Goal: Task Accomplishment & Management: Complete application form

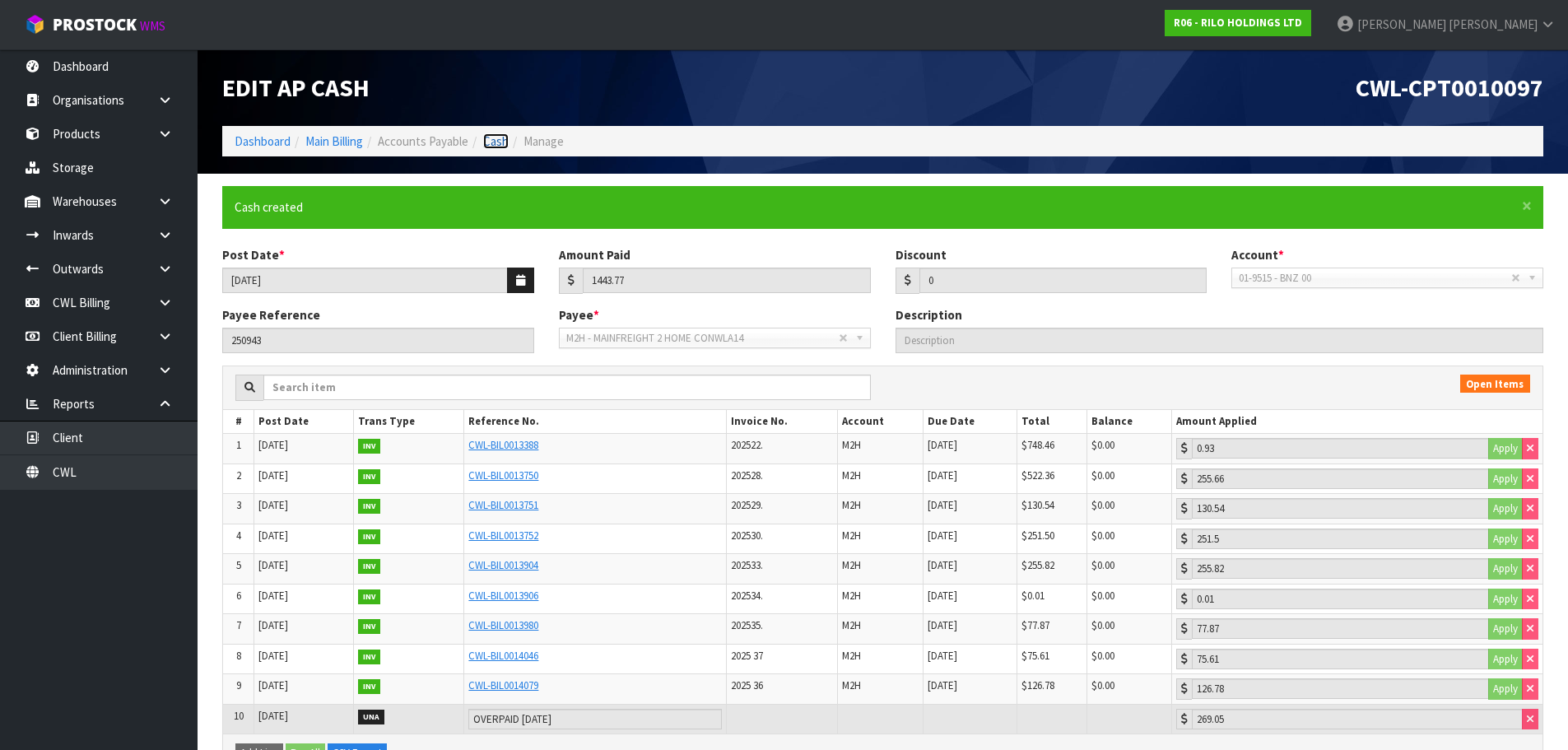
click at [501, 138] on link "Cash" at bounding box center [496, 141] width 26 height 15
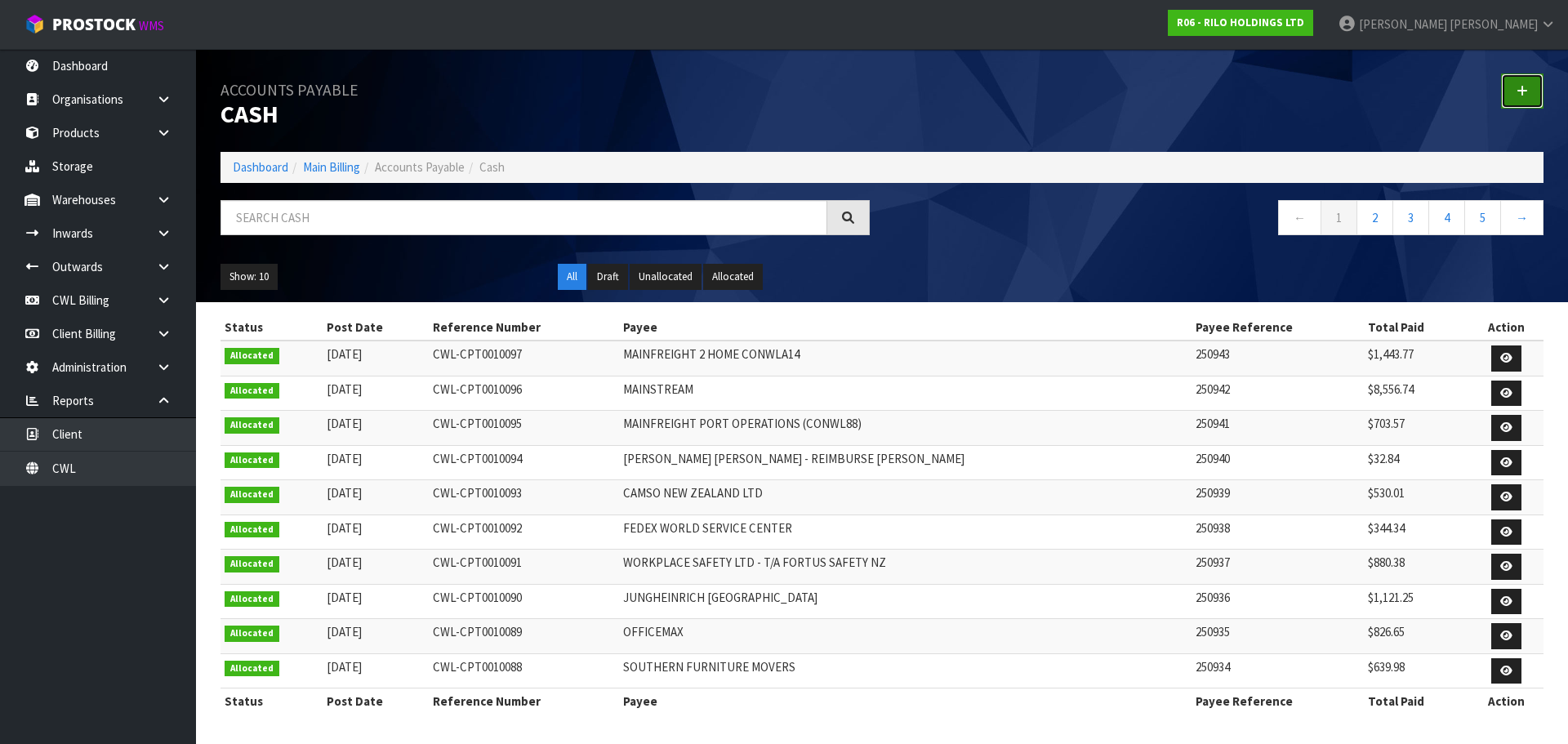
click at [1511, 92] on link at bounding box center [1523, 91] width 43 height 36
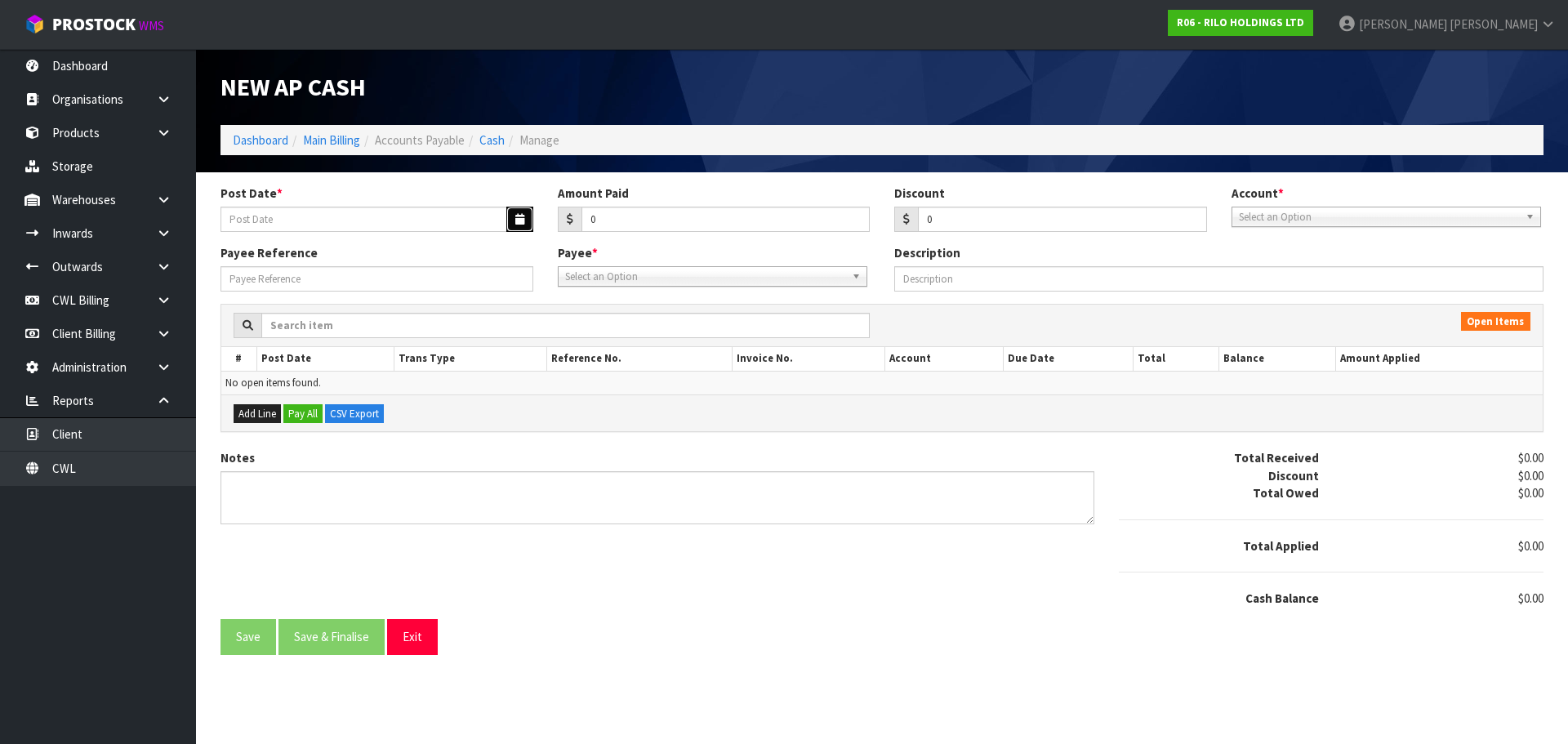
click at [517, 221] on icon "button" at bounding box center [520, 219] width 9 height 11
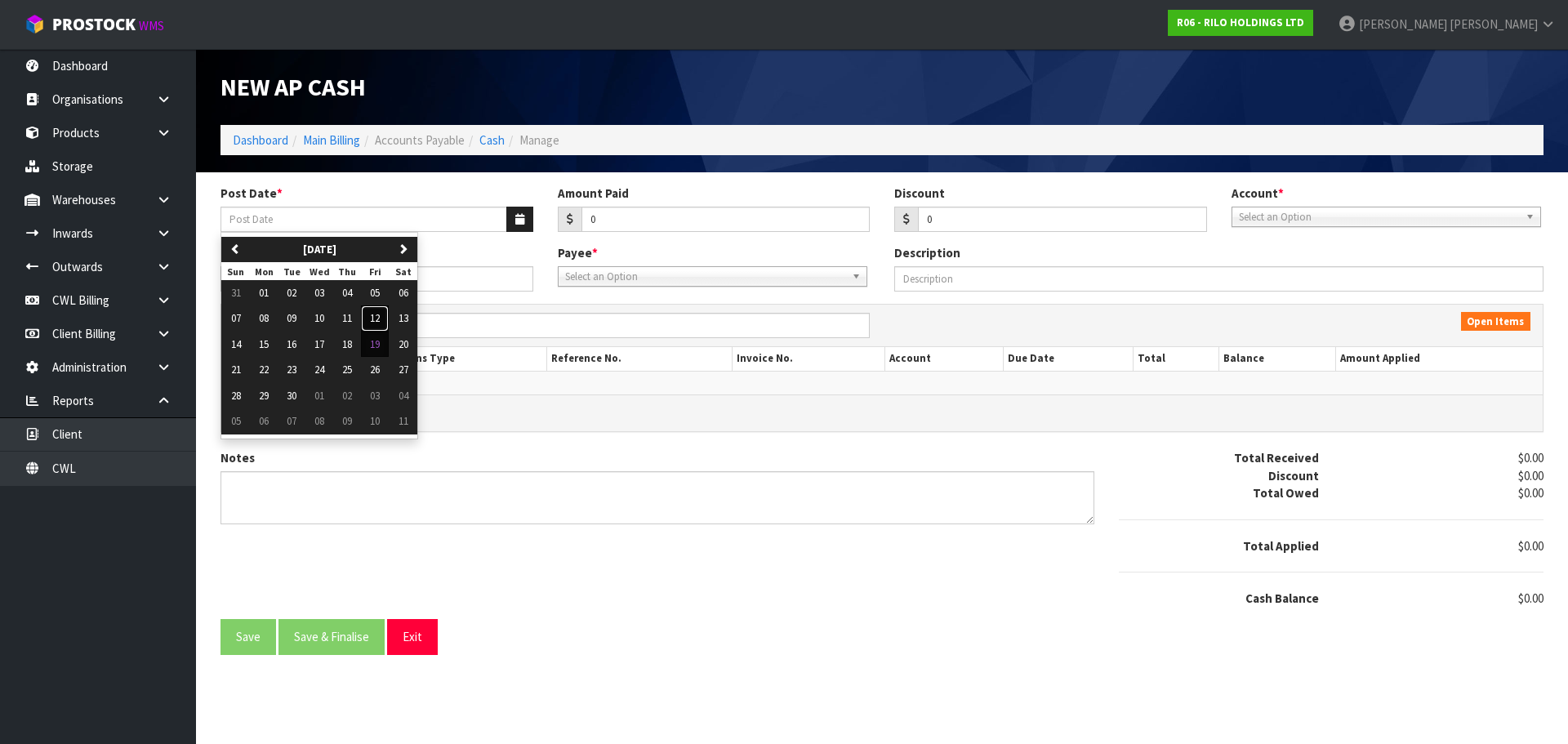
click at [380, 318] on span "12" at bounding box center [374, 318] width 10 height 14
type input "[DATE]"
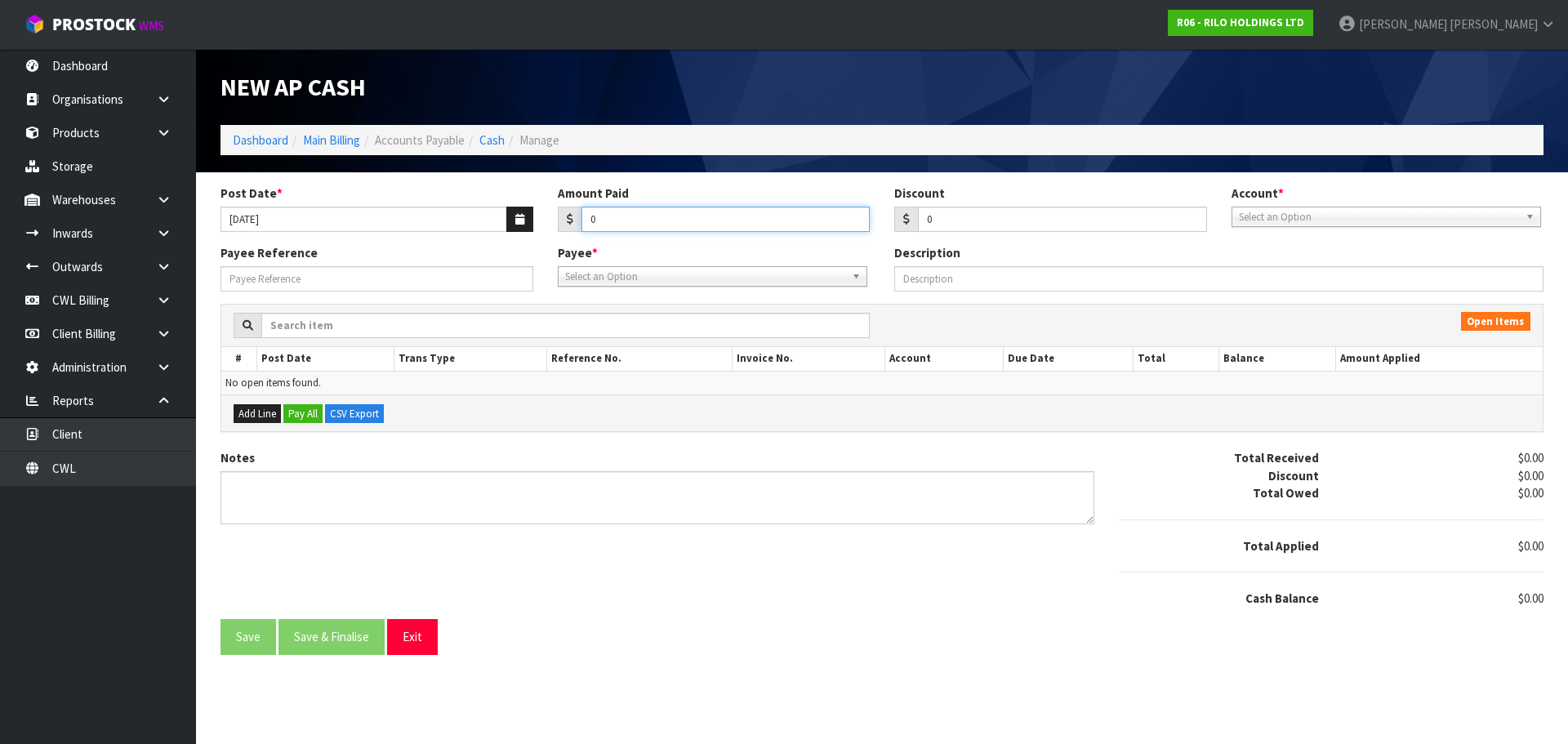
click at [629, 220] on input "0" at bounding box center [726, 219] width 289 height 26
type input "58.80"
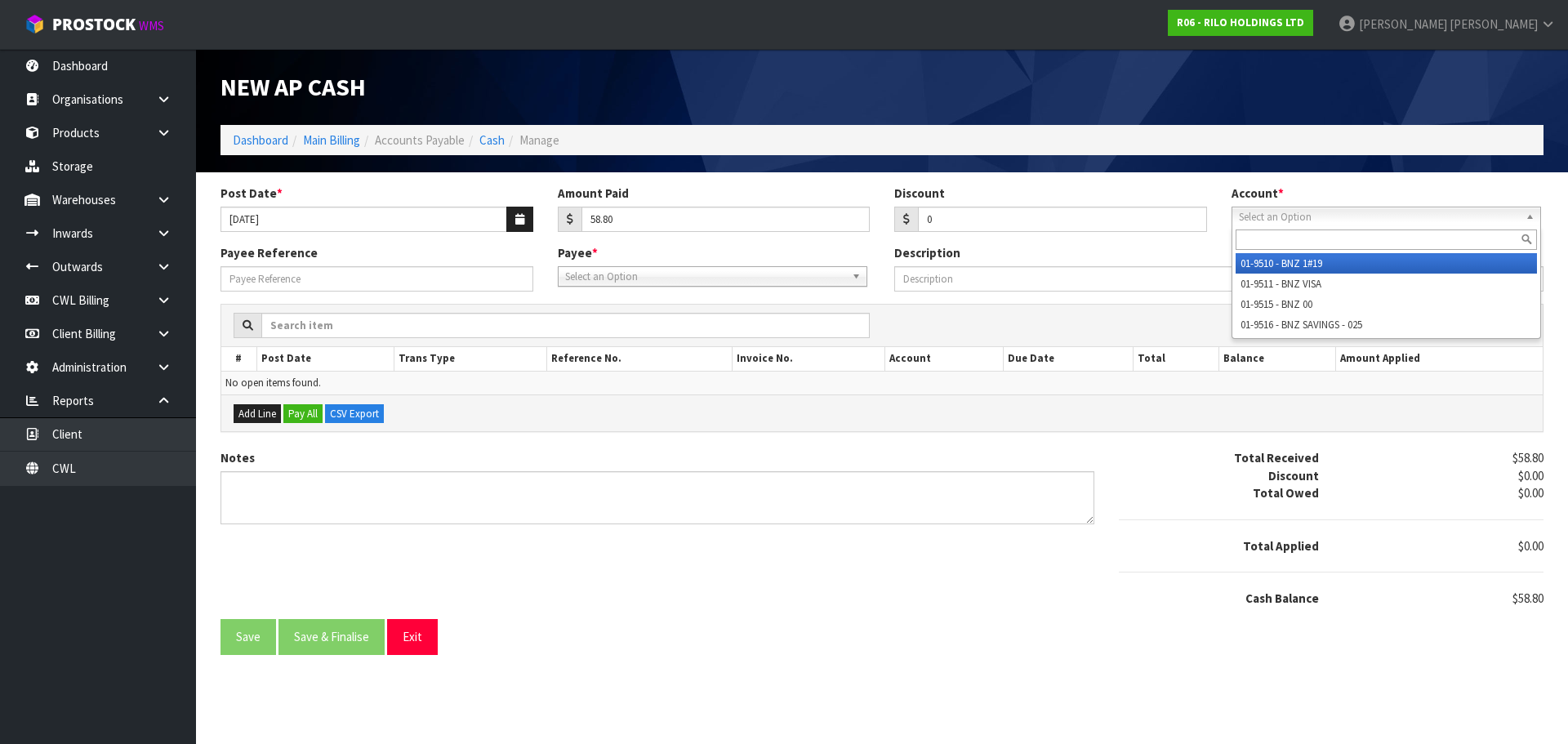
click at [1367, 223] on span "Select an Option" at bounding box center [1379, 218] width 280 height 20
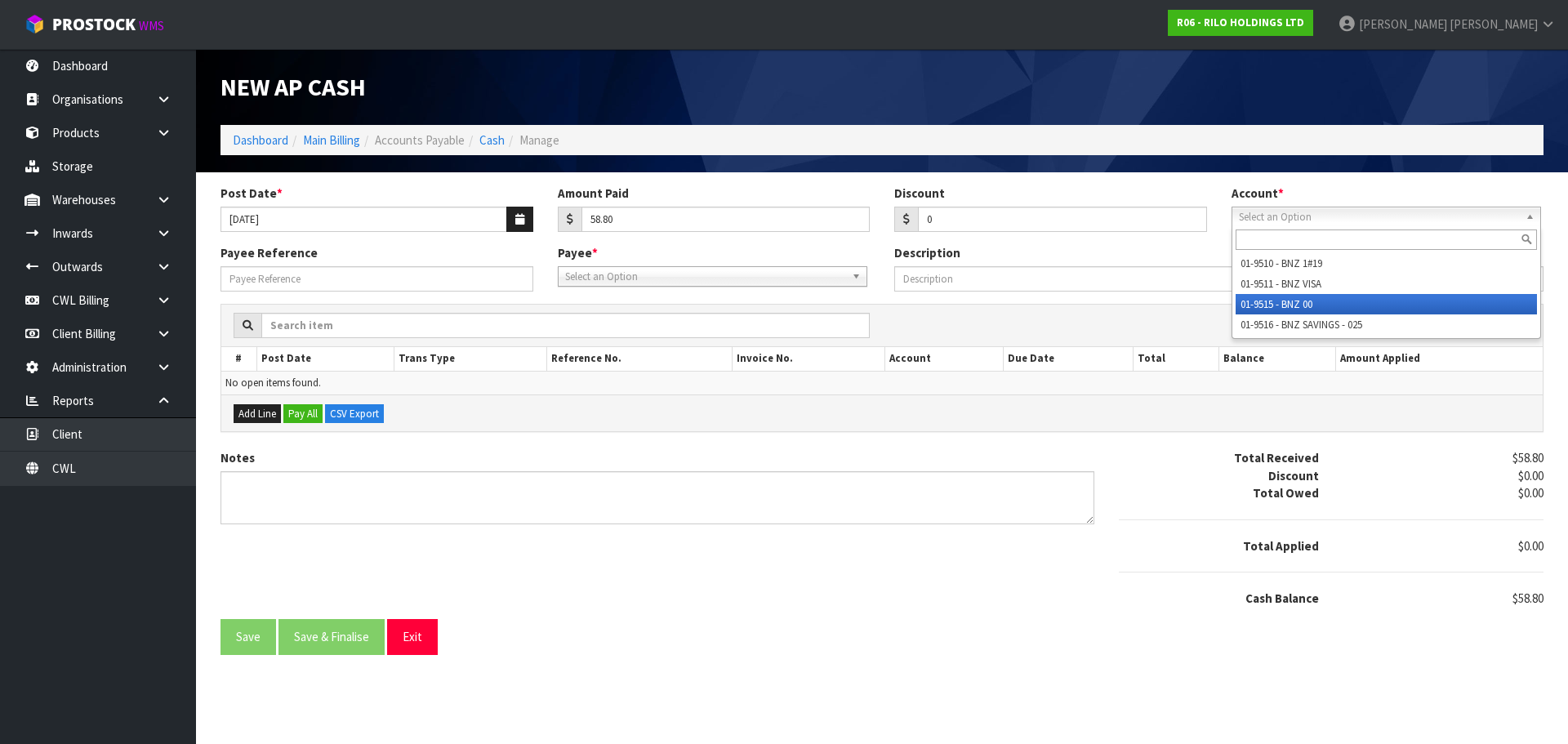
click at [1329, 297] on li "01-9515 - BNZ 00" at bounding box center [1386, 304] width 301 height 20
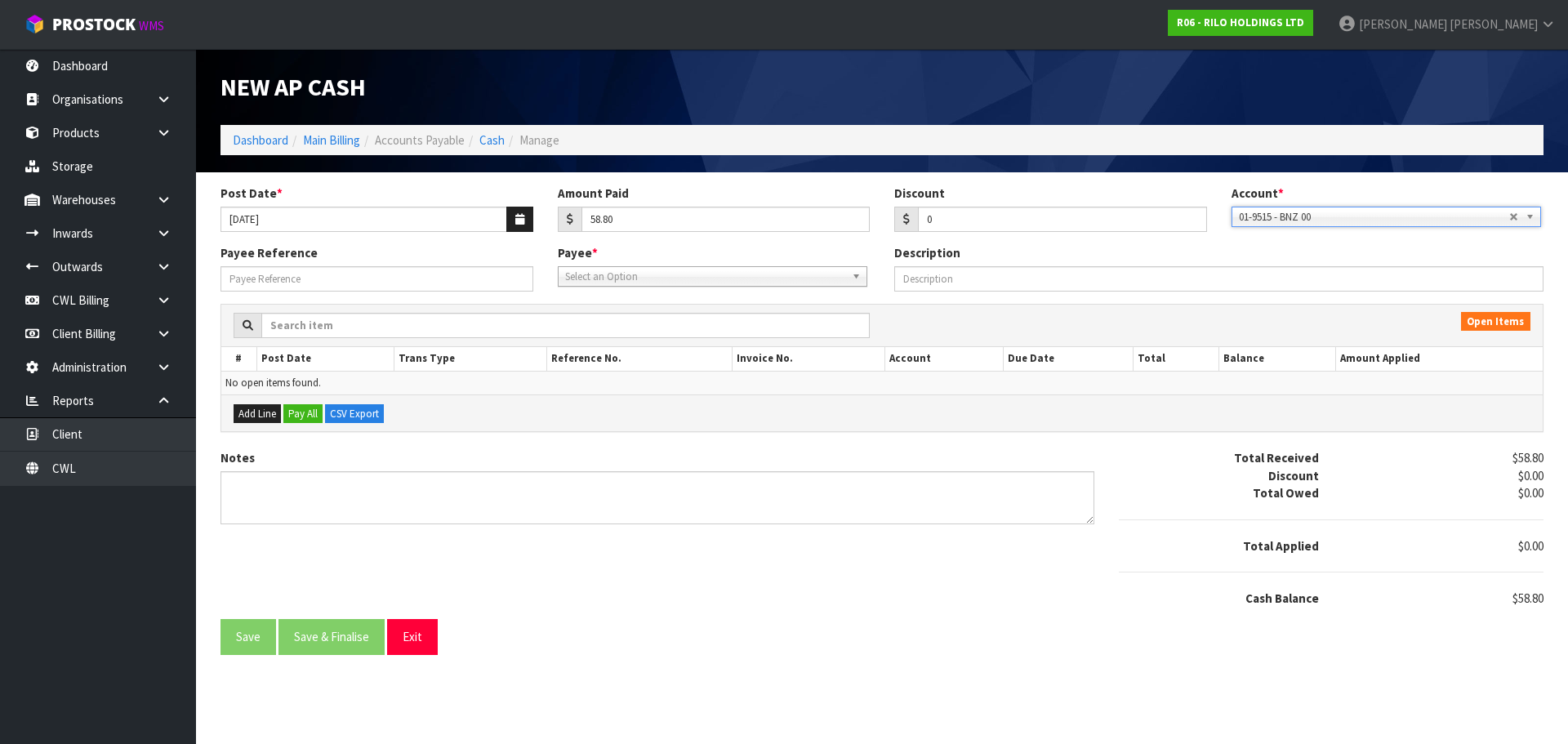
click at [601, 276] on span "Select an Option" at bounding box center [704, 277] width 280 height 20
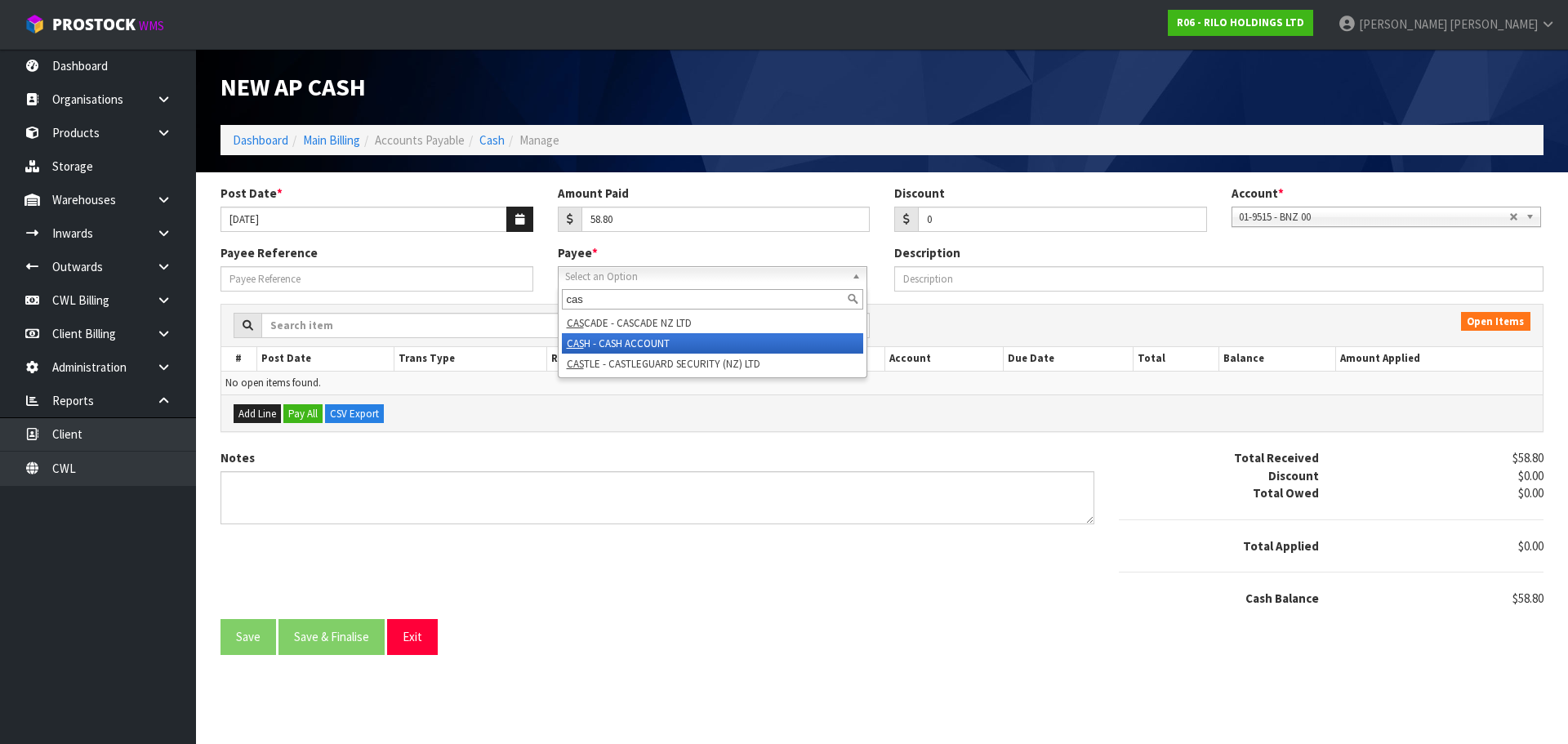
type input "cas"
drag, startPoint x: 633, startPoint y: 342, endPoint x: 524, endPoint y: 308, distance: 114.2
click at [633, 341] on li "CAS H - CASH ACCOUNT" at bounding box center [712, 343] width 301 height 20
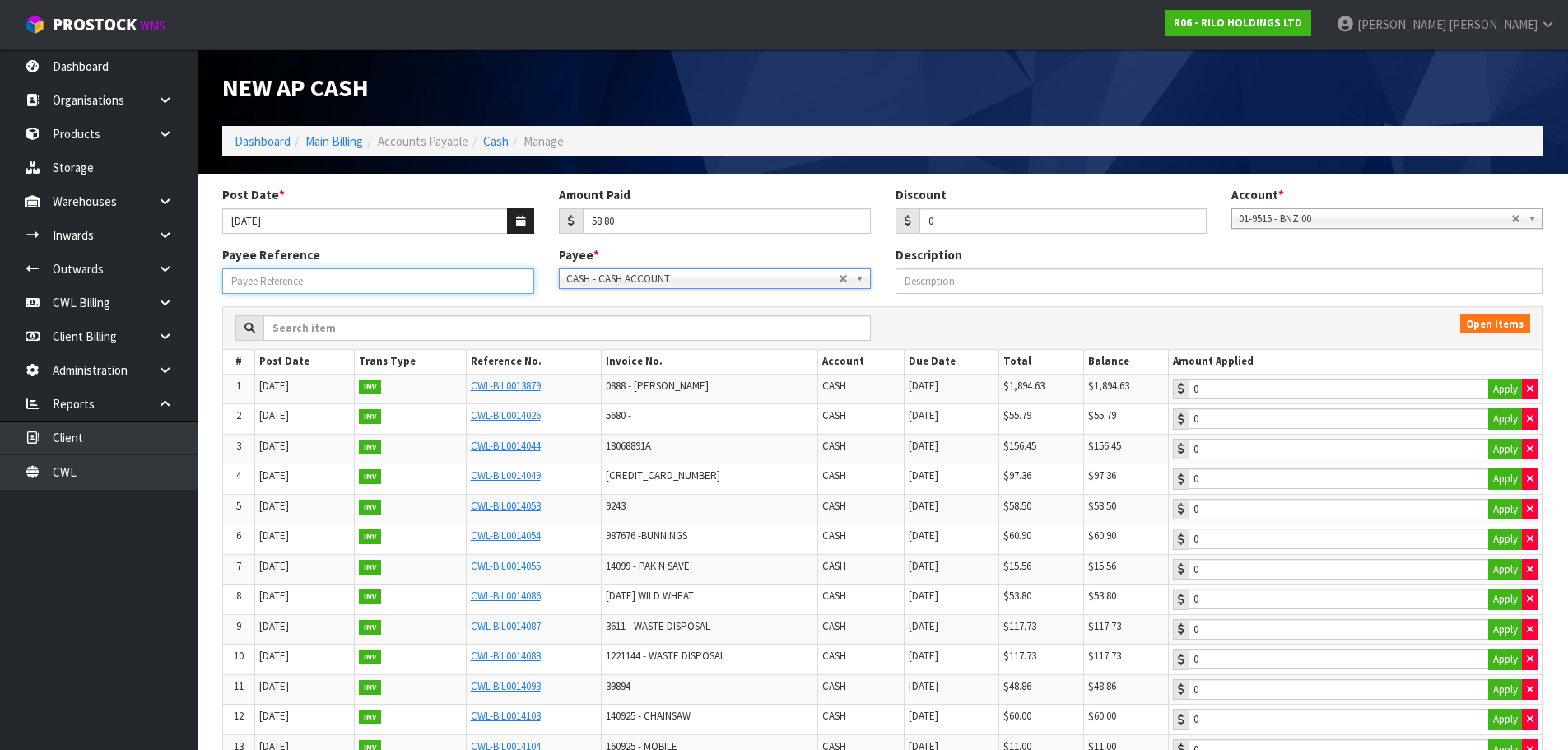
click at [445, 285] on input "Payee Reference" at bounding box center [378, 281] width 312 height 26
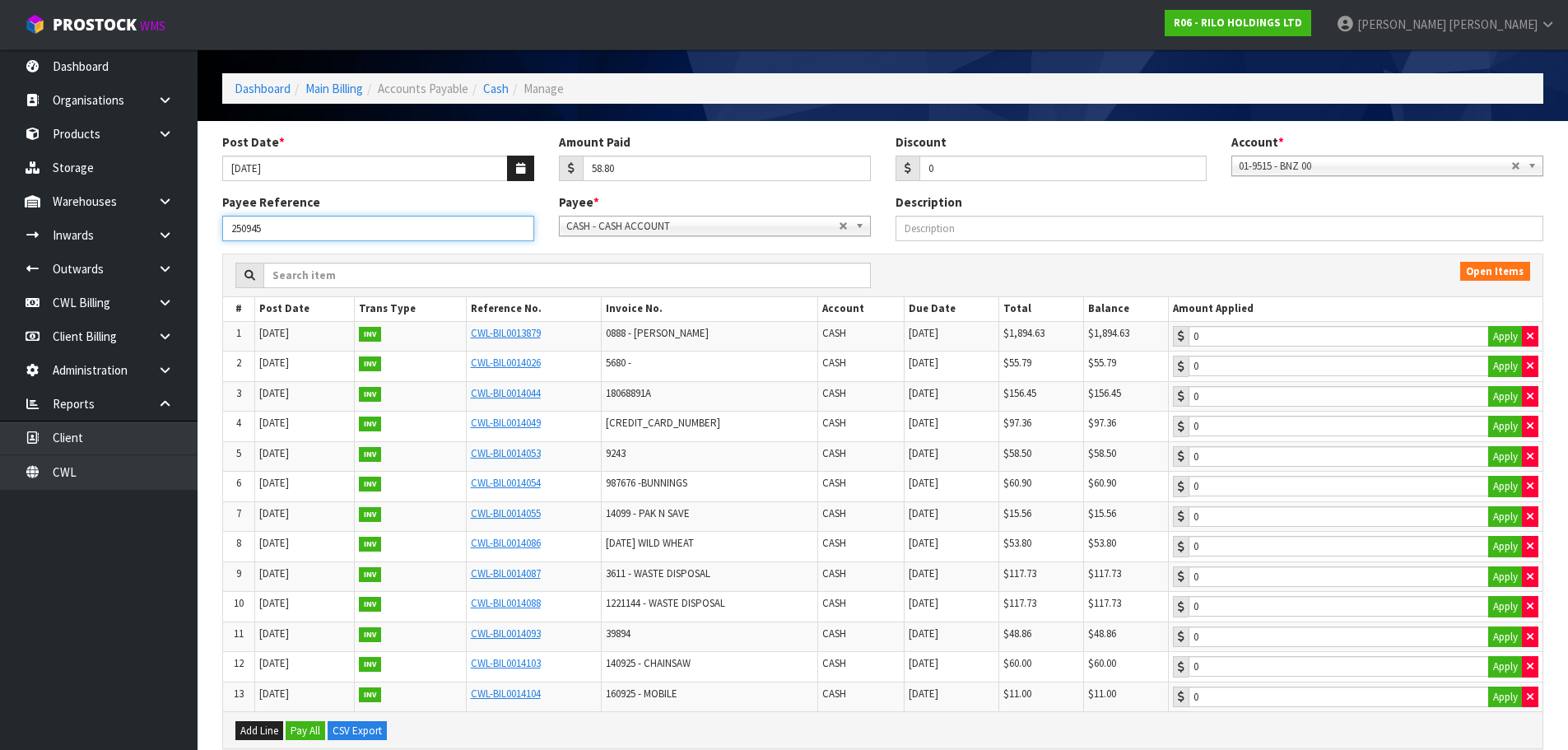
scroll to position [82, 0]
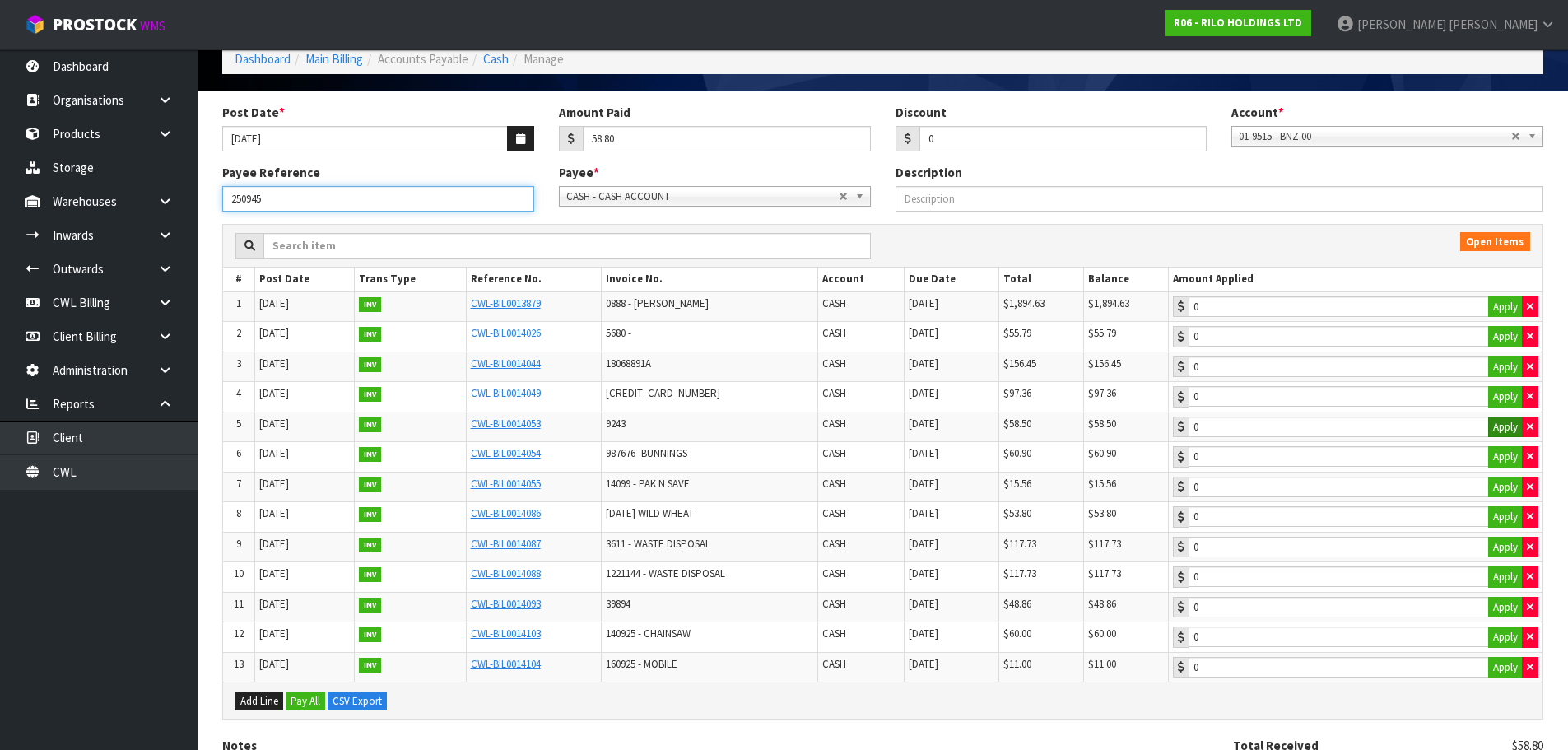
type input "250945"
click at [1503, 428] on button "Apply" at bounding box center [1505, 427] width 35 height 21
type input "58.5"
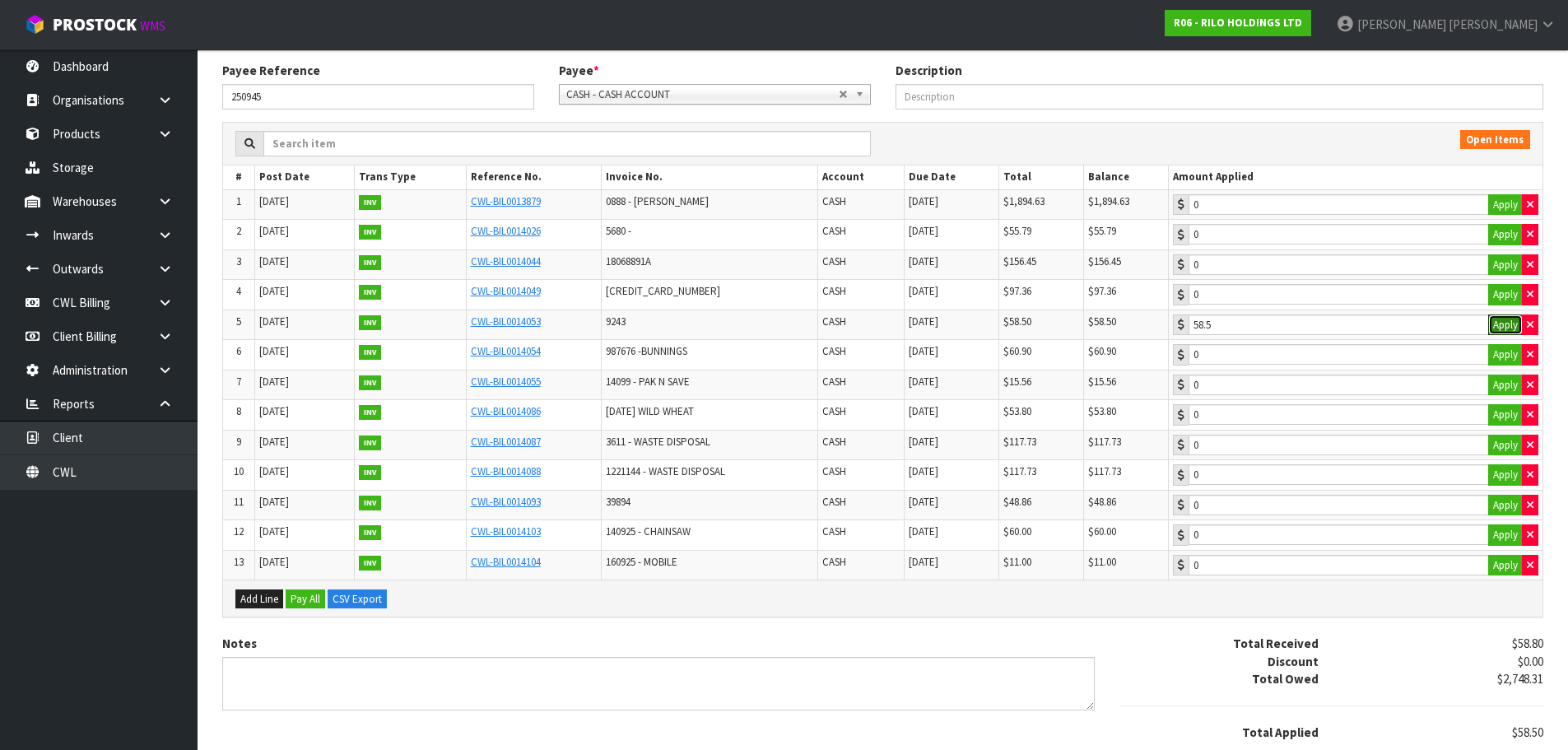
scroll to position [289, 0]
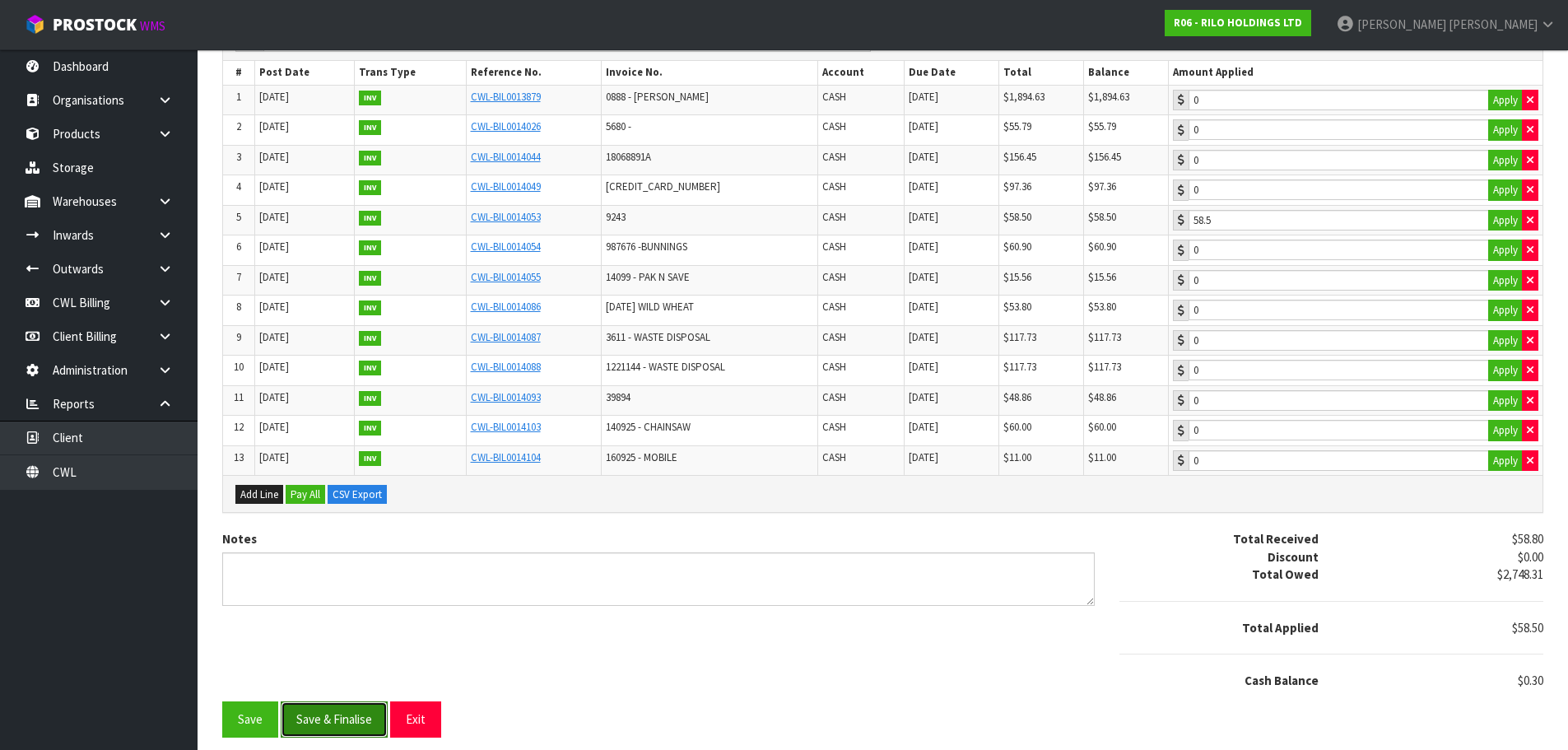
click at [358, 721] on button "Save & Finalise" at bounding box center [335, 719] width 107 height 36
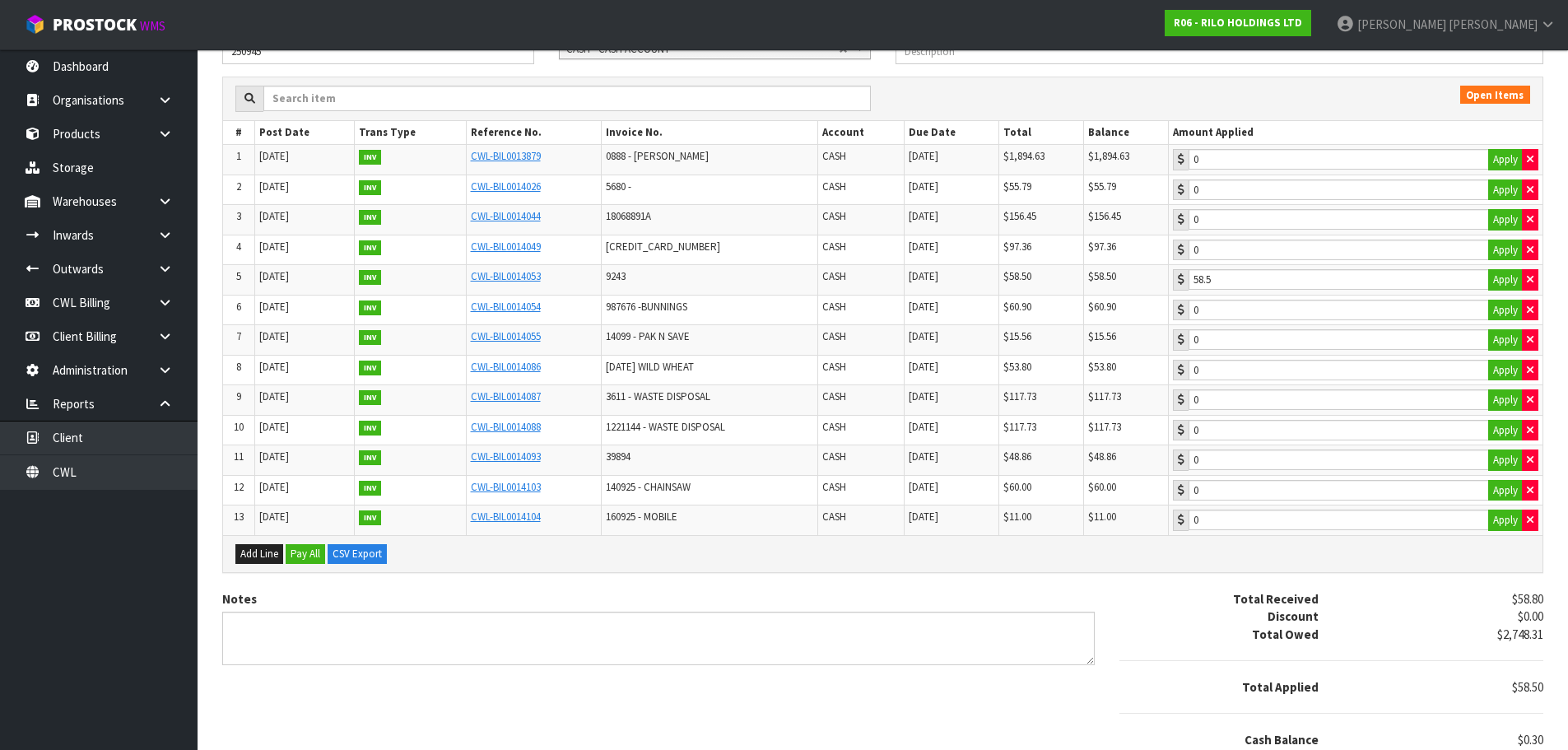
scroll to position [0, 0]
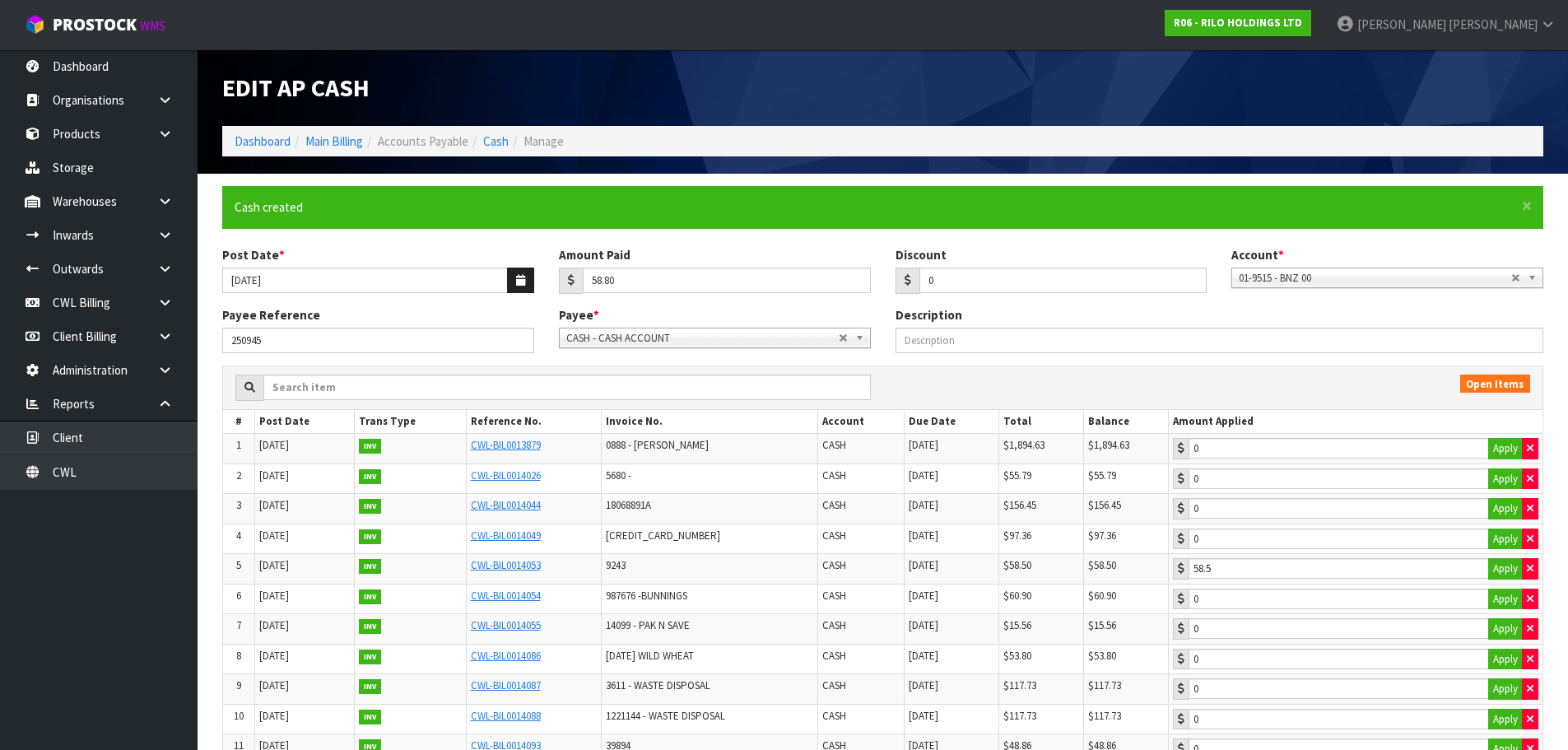
type input "58.8"
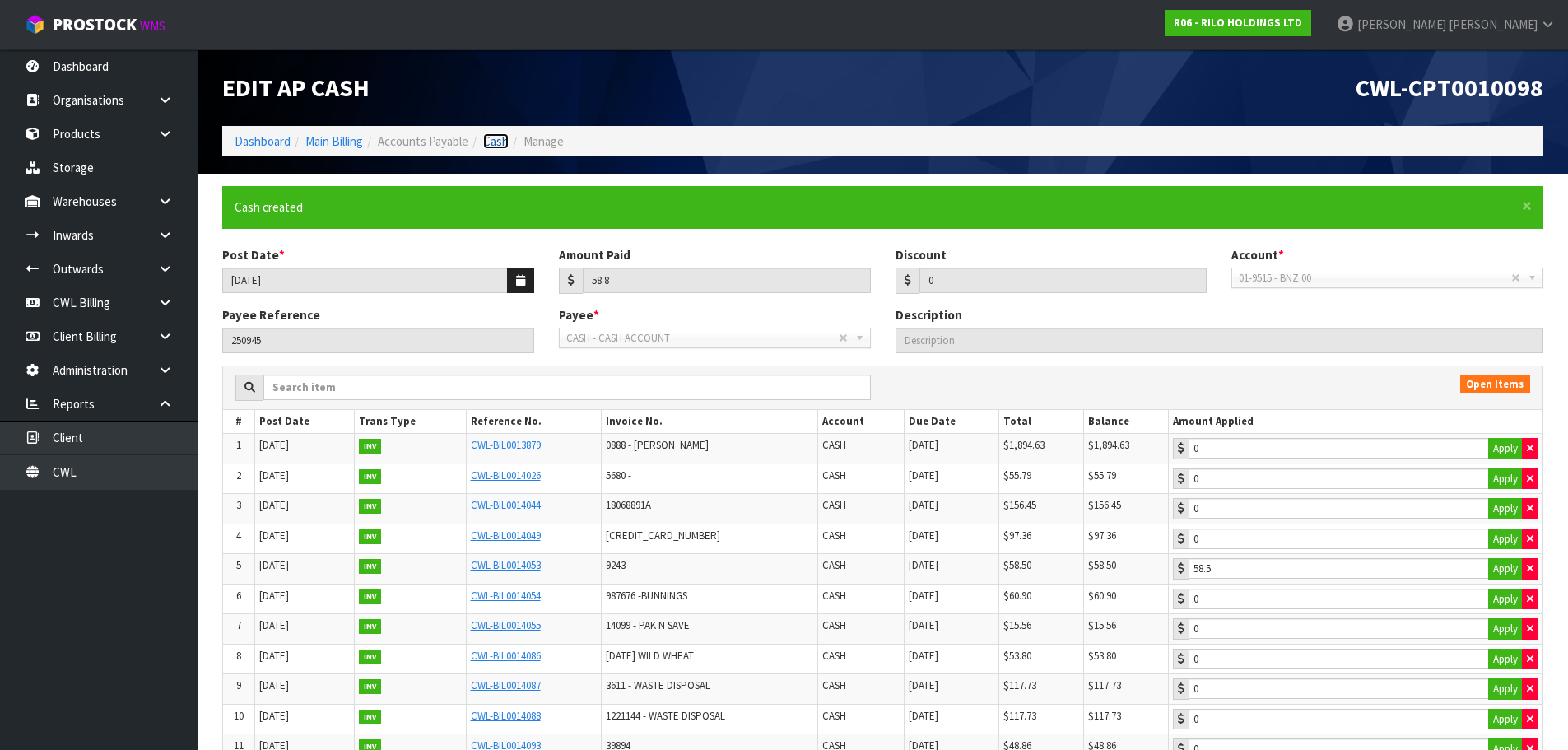
click at [501, 138] on link "Cash" at bounding box center [496, 141] width 26 height 15
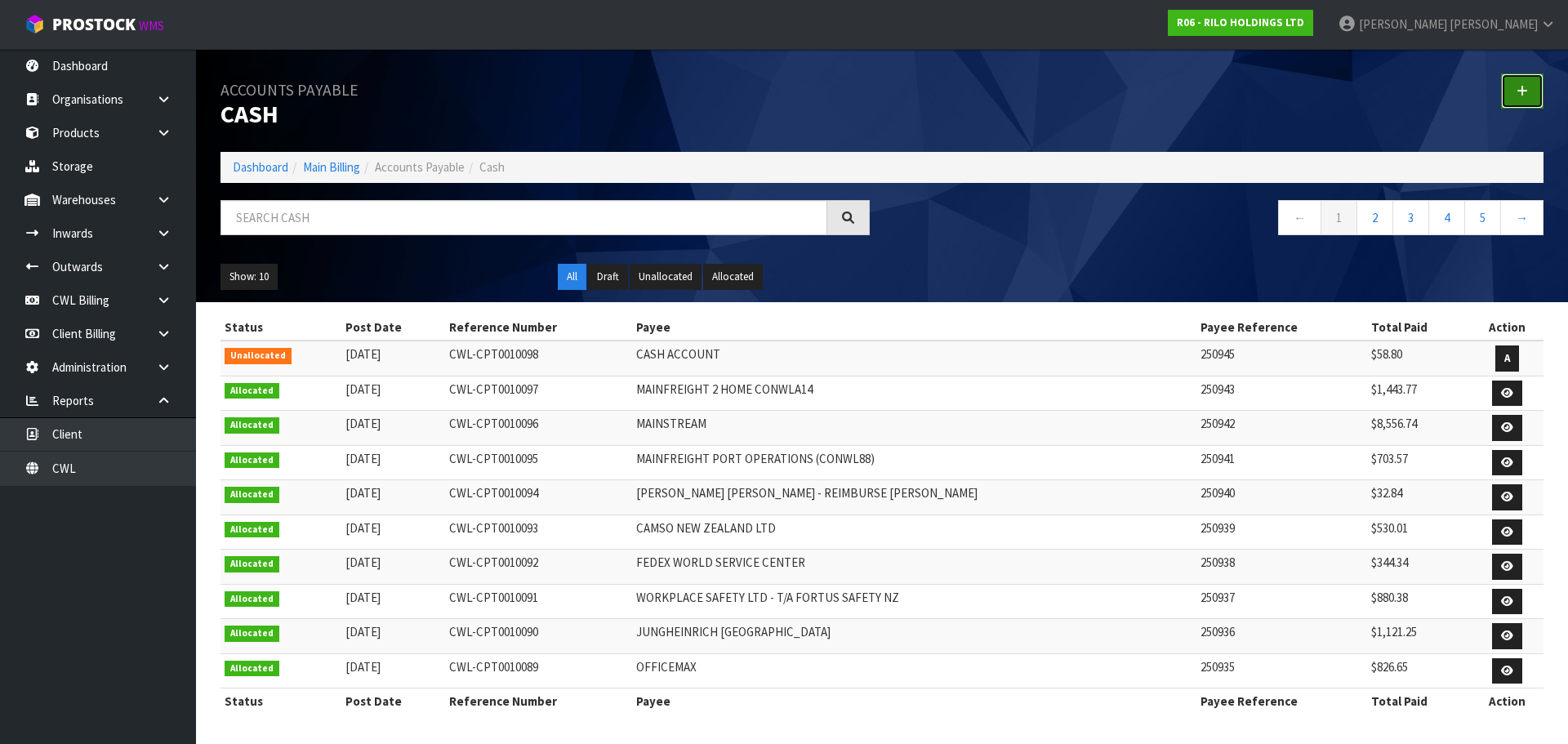
click at [1537, 91] on link at bounding box center [1523, 91] width 43 height 36
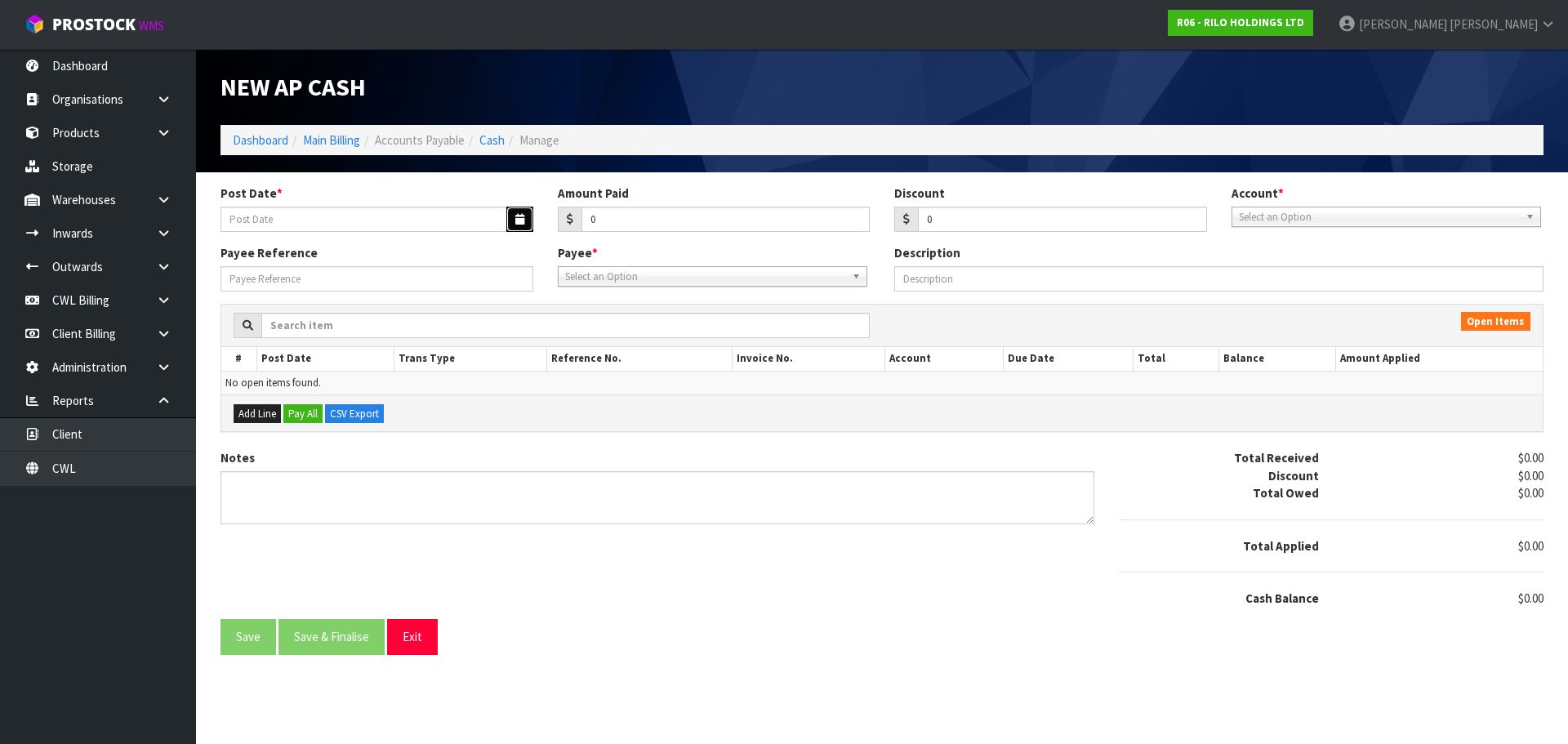
click at [521, 217] on icon "button" at bounding box center [520, 219] width 9 height 11
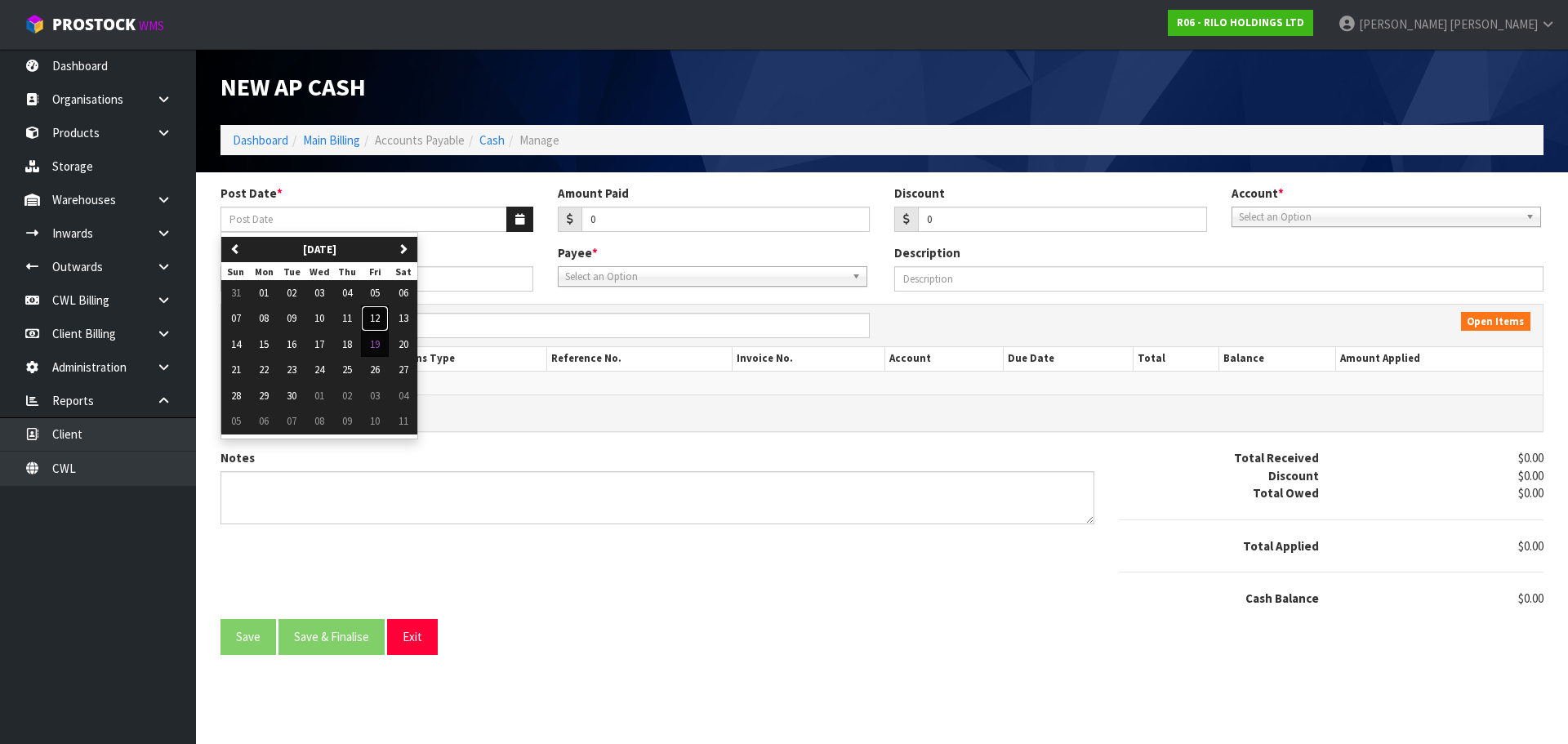
click at [375, 317] on span "12" at bounding box center [374, 318] width 10 height 14
type input "[DATE]"
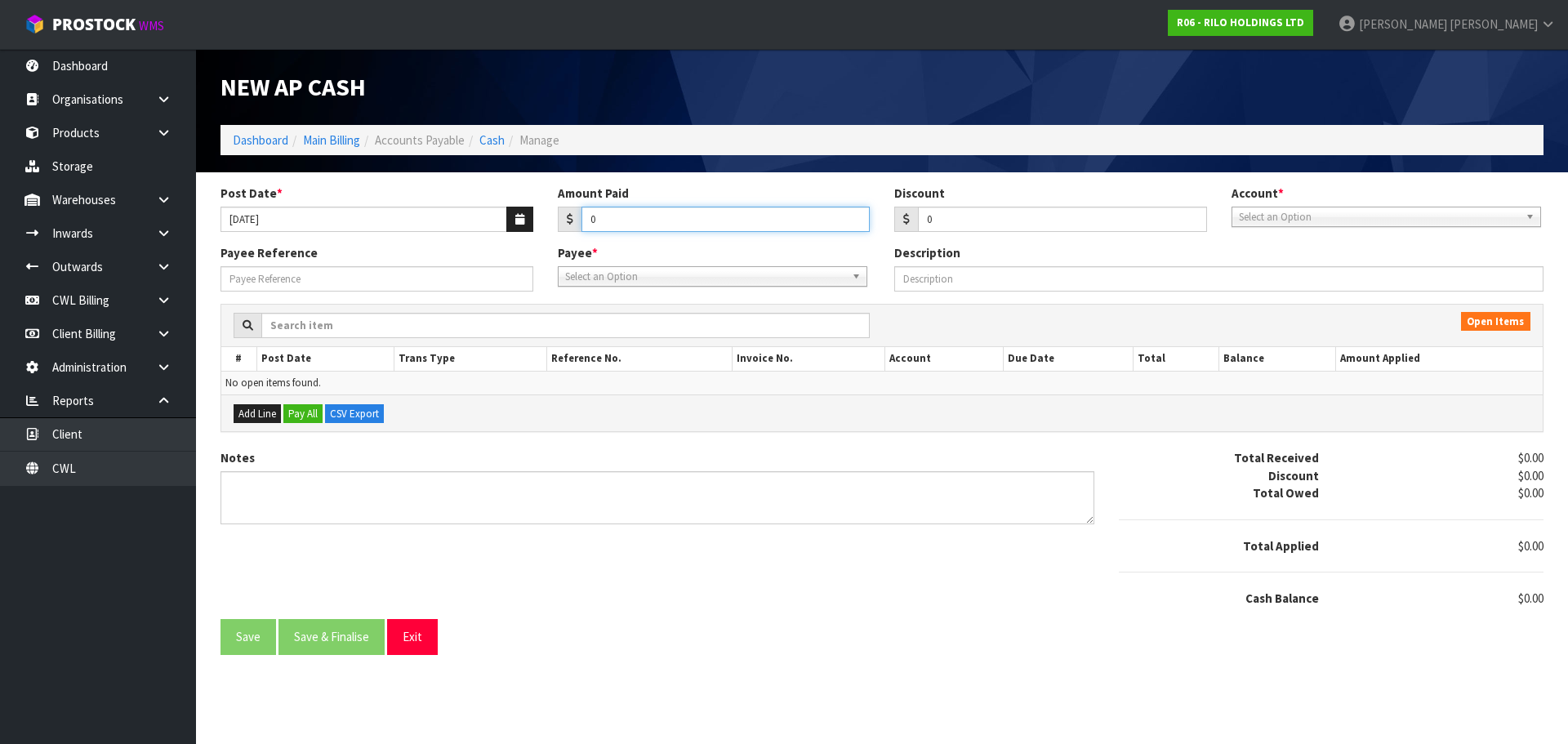
click at [648, 221] on input "0" at bounding box center [726, 219] width 289 height 26
type input "210"
click at [1261, 216] on span "Select an Option" at bounding box center [1379, 218] width 280 height 20
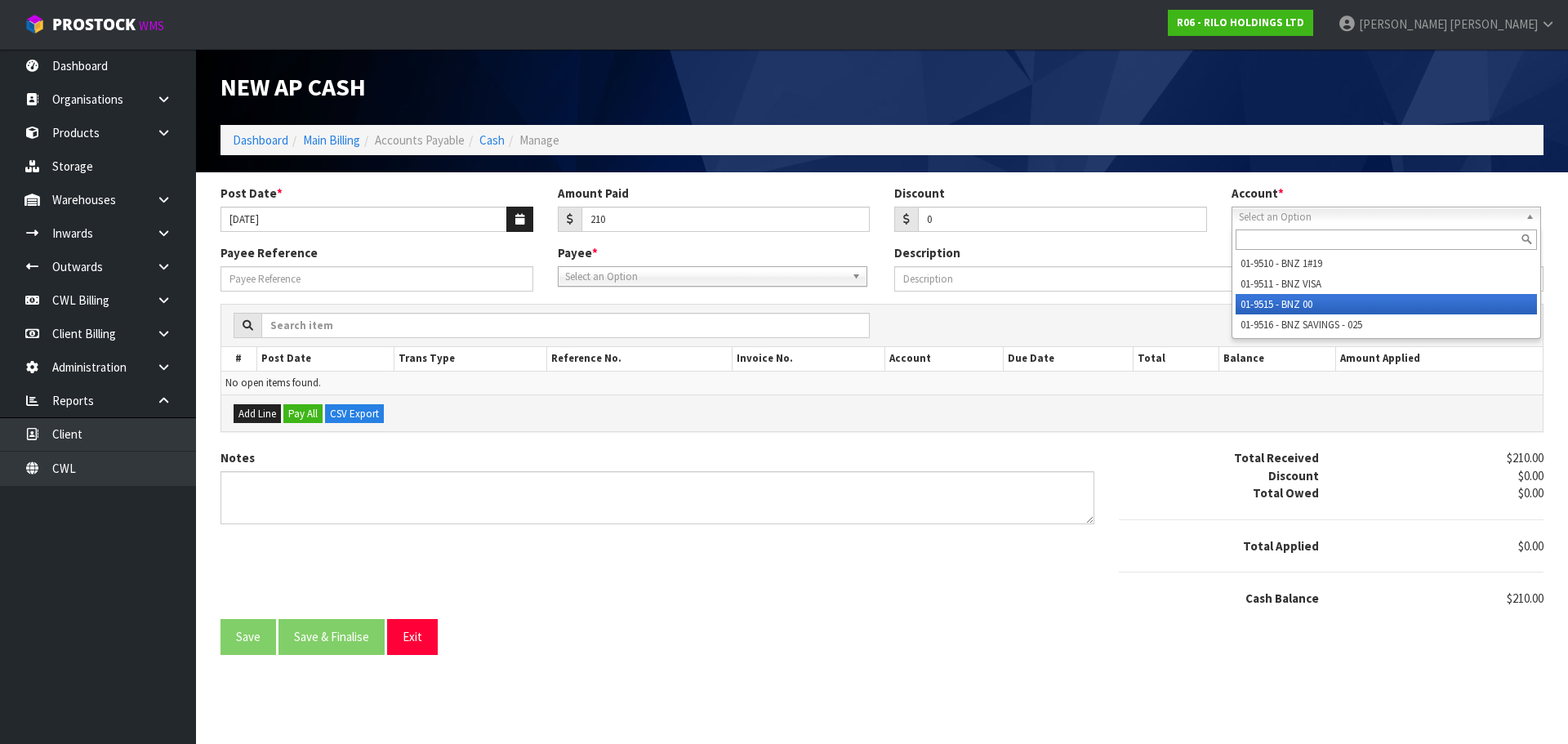
click at [1272, 305] on li "01-9515 - BNZ 00" at bounding box center [1386, 304] width 301 height 20
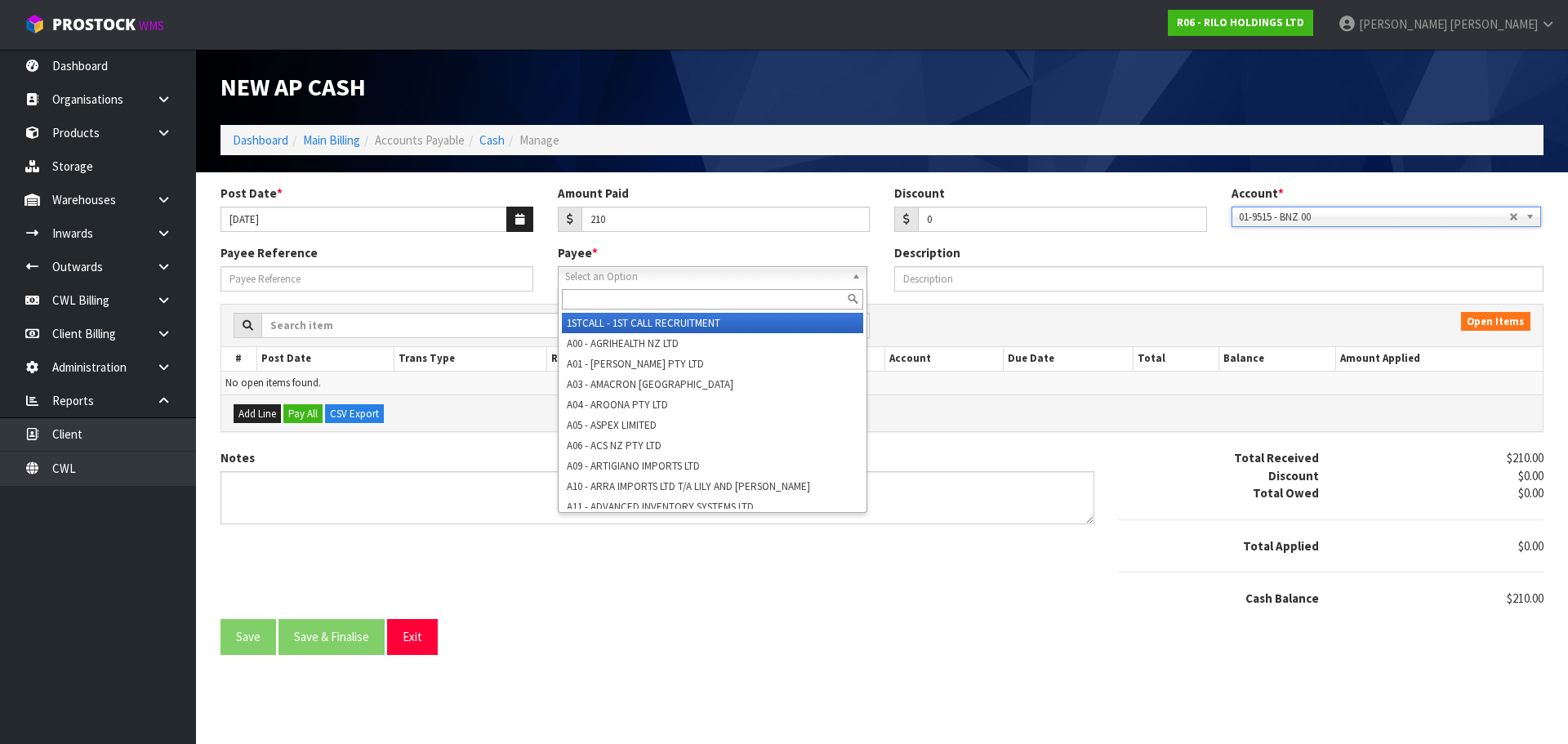
click at [640, 278] on span "Select an Option" at bounding box center [704, 277] width 280 height 20
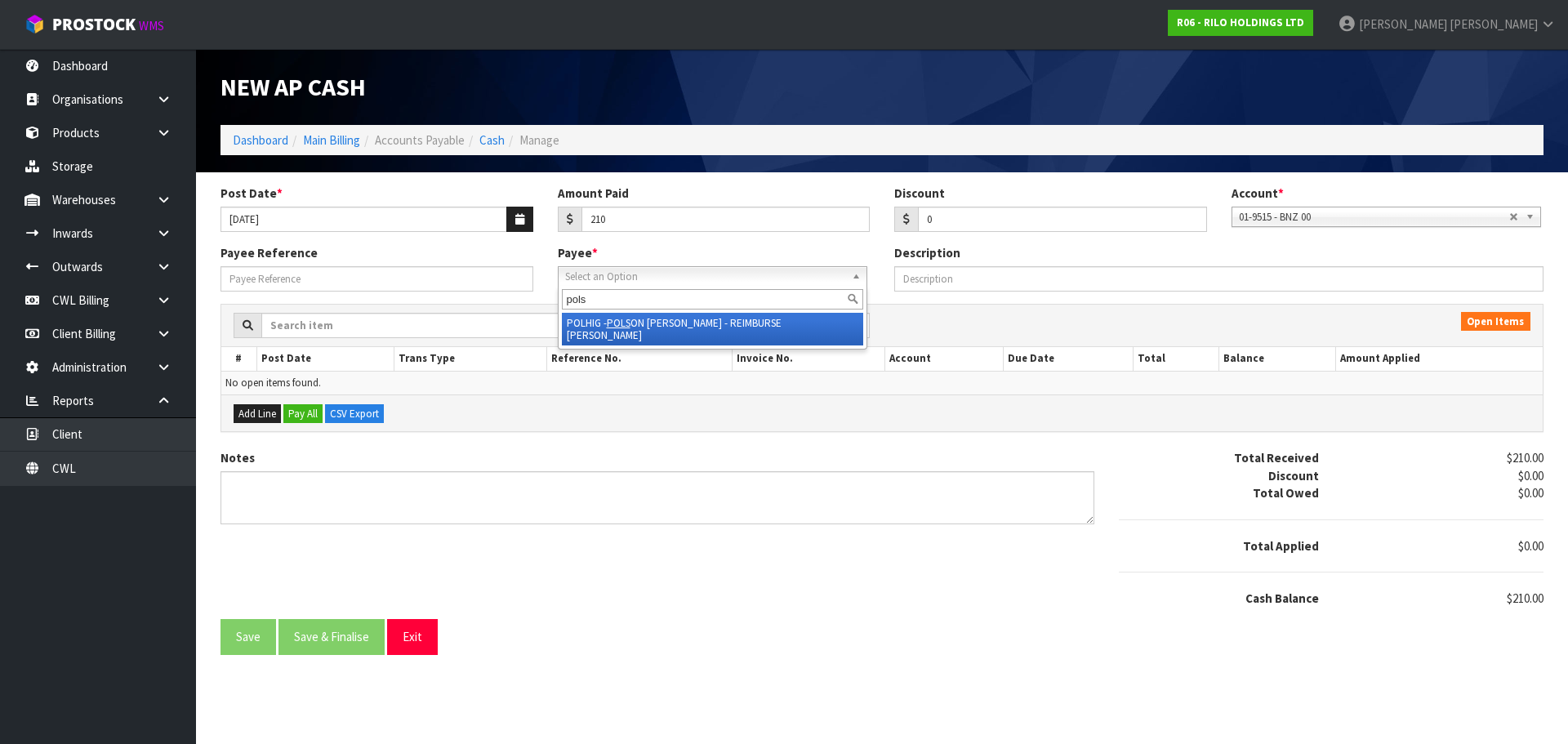
type input "pols"
click at [654, 321] on li "POLHIG - POLS ON [PERSON_NAME] - REIMBURSE [PERSON_NAME]" at bounding box center [712, 328] width 301 height 33
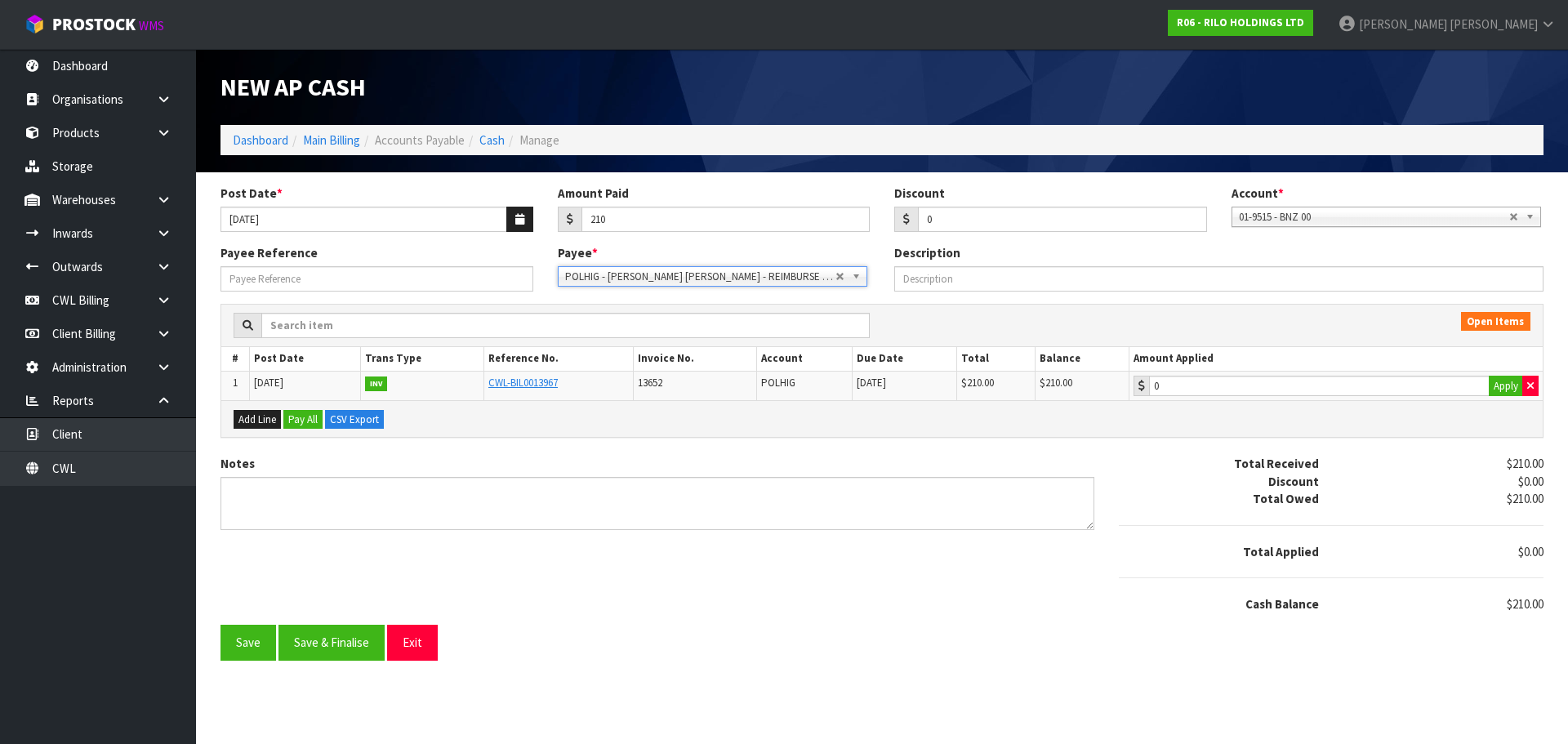
click at [366, 290] on div "Payee Reference Payee * 1STCALL - 1ST CALL RECRUITMENT A00 - AGRIHEALTH NZ LTD …" at bounding box center [881, 273] width 1348 height 59
click at [357, 281] on input "Payee Reference" at bounding box center [377, 279] width 313 height 26
type input "250946"
click at [1214, 396] on div "0 Apply" at bounding box center [1336, 386] width 405 height 21
type input "210"
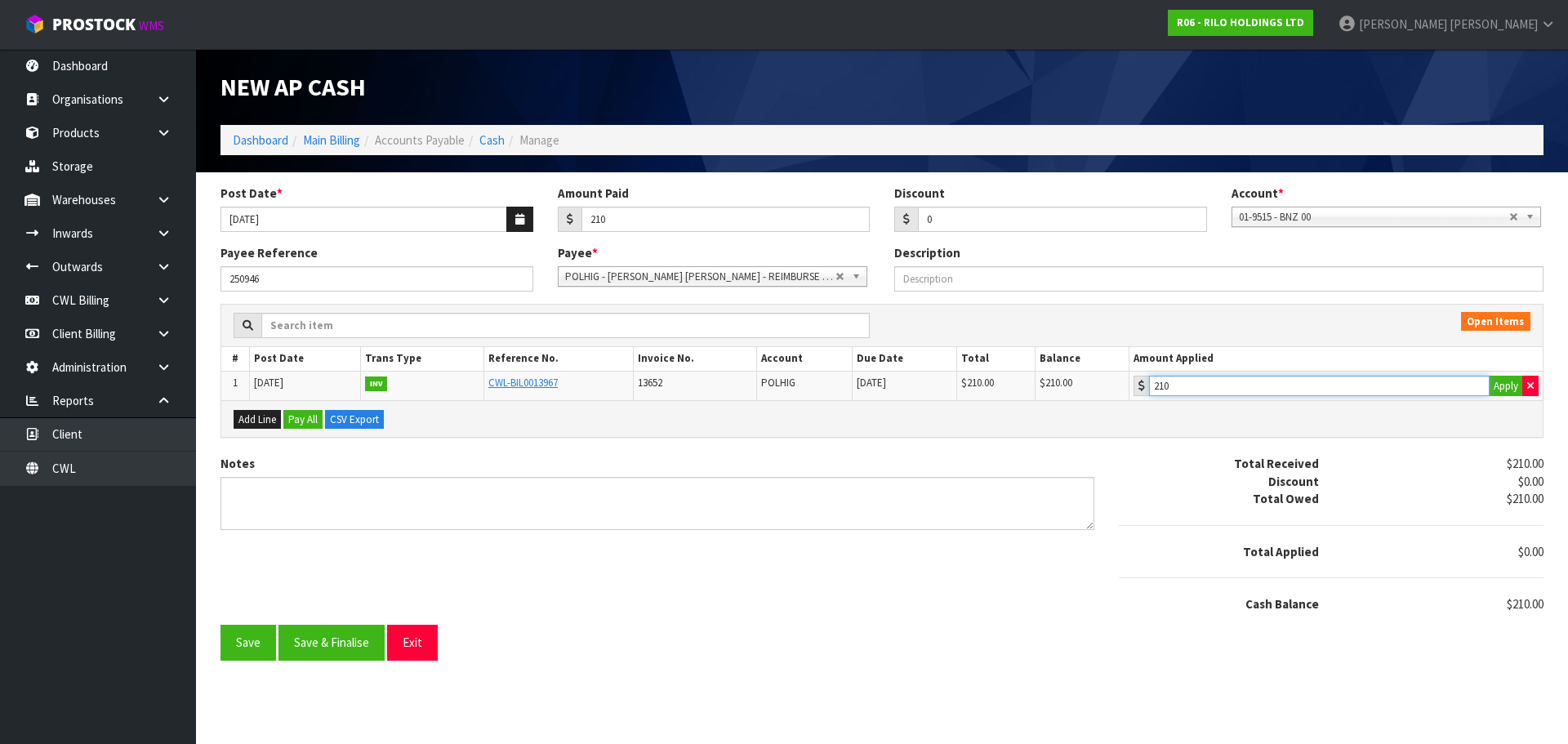
click at [1206, 387] on input "210" at bounding box center [1319, 385] width 340 height 20
click at [362, 643] on button "Save & Finalise" at bounding box center [332, 642] width 107 height 36
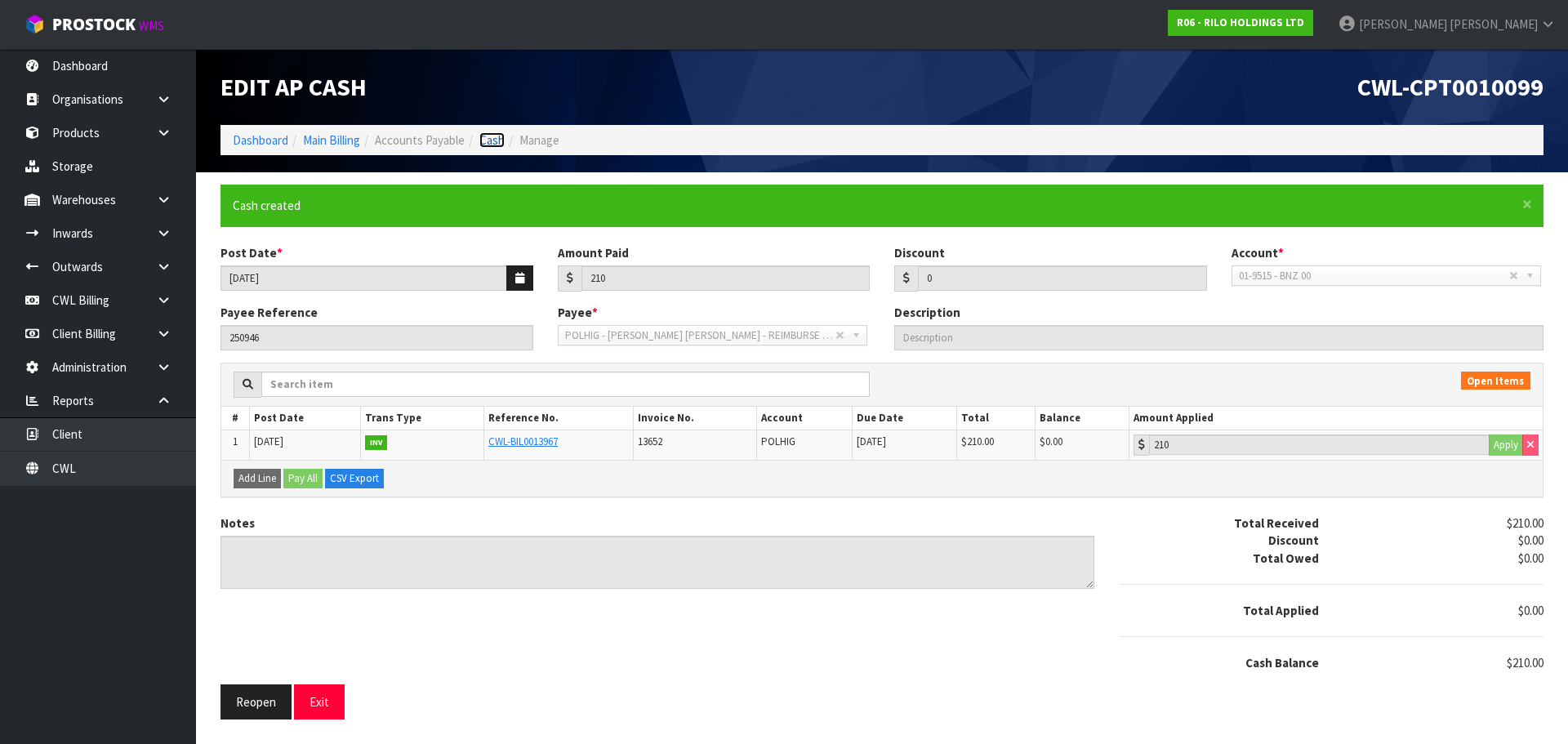
click at [483, 146] on link "Cash" at bounding box center [492, 139] width 26 height 15
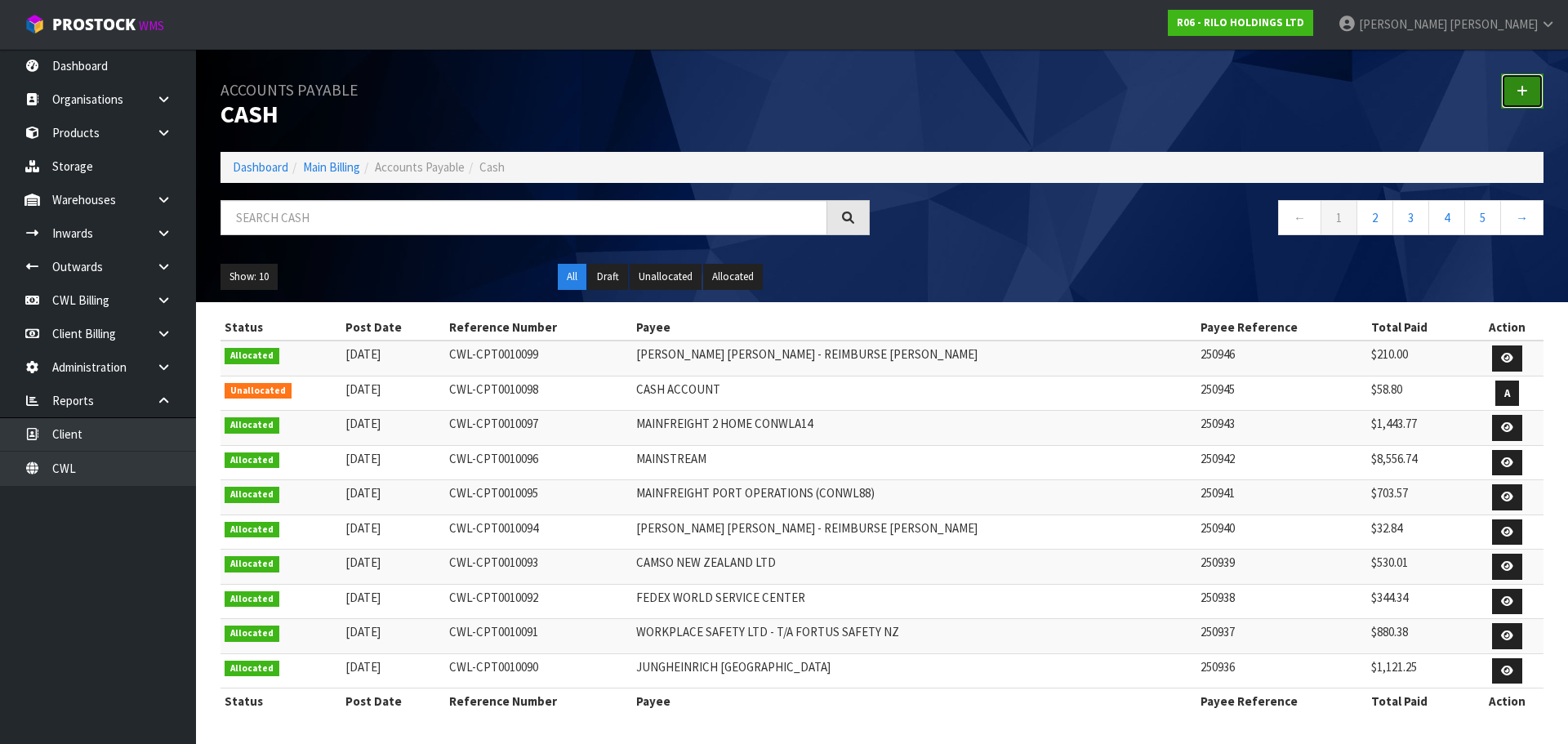
click at [1529, 86] on link at bounding box center [1523, 91] width 43 height 36
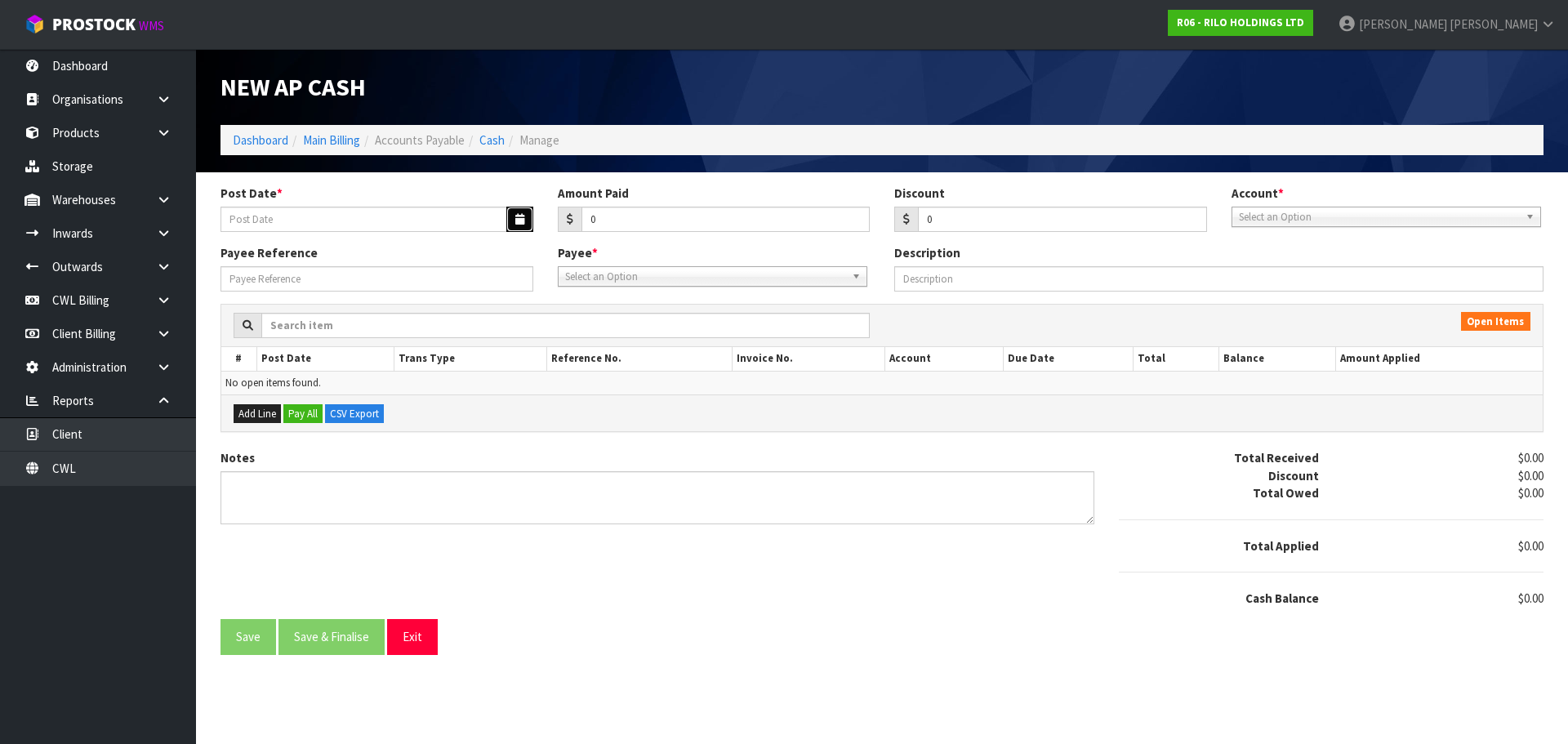
click at [521, 227] on button "button" at bounding box center [520, 219] width 27 height 26
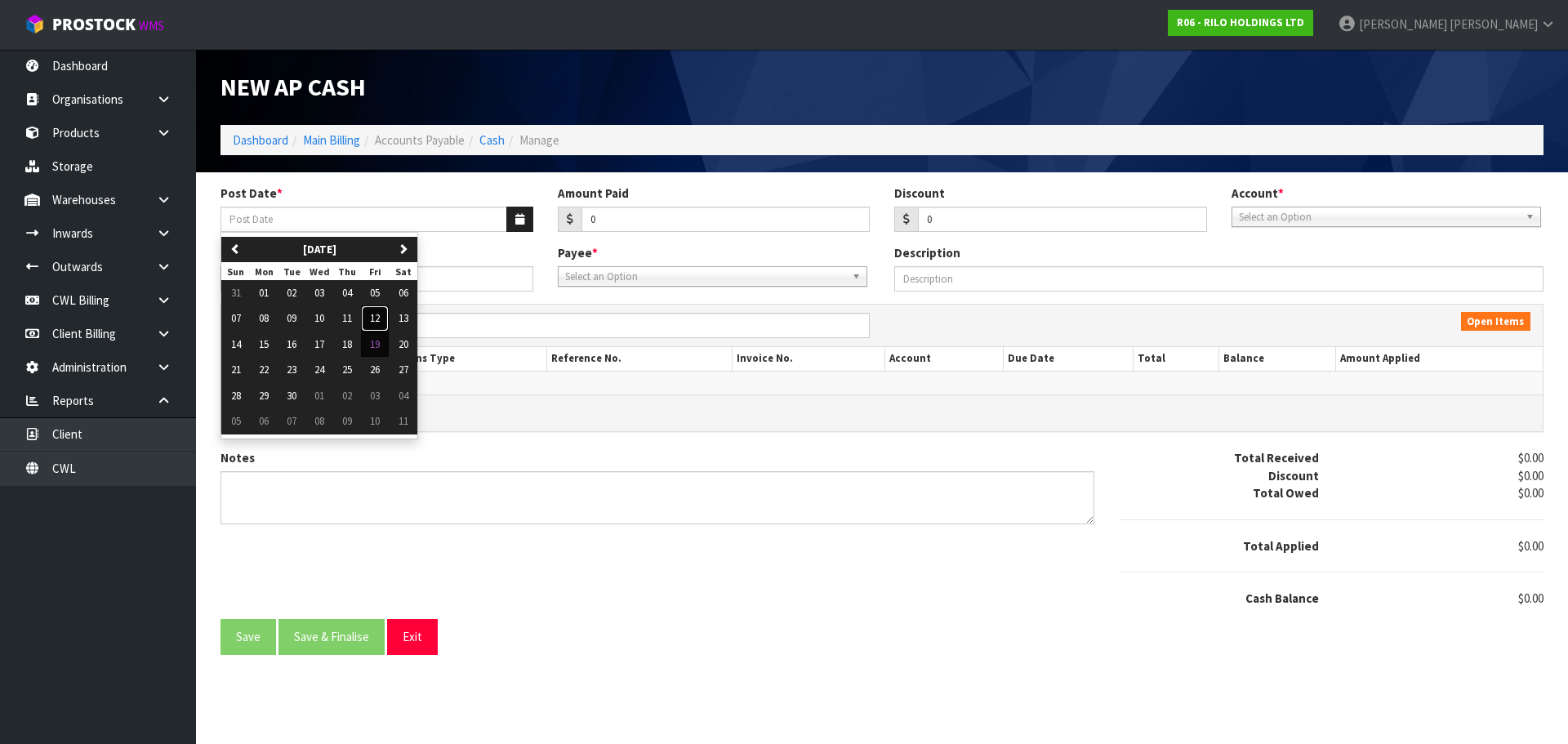
click at [378, 314] on span "12" at bounding box center [374, 318] width 10 height 14
type input "[DATE]"
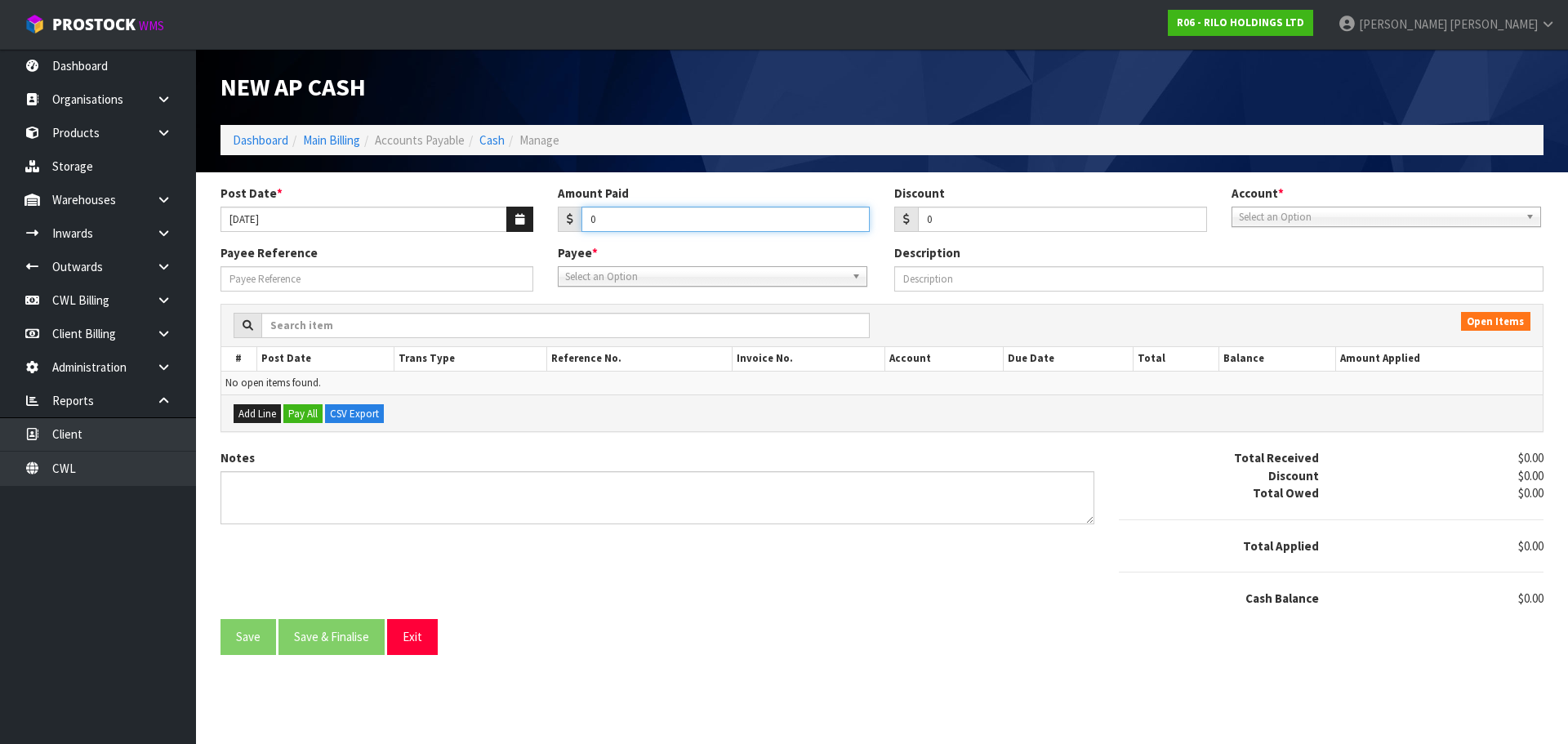
click at [618, 218] on input "0" at bounding box center [726, 219] width 289 height 26
type input "97.36"
click at [1296, 214] on span "Select an Option" at bounding box center [1379, 218] width 280 height 20
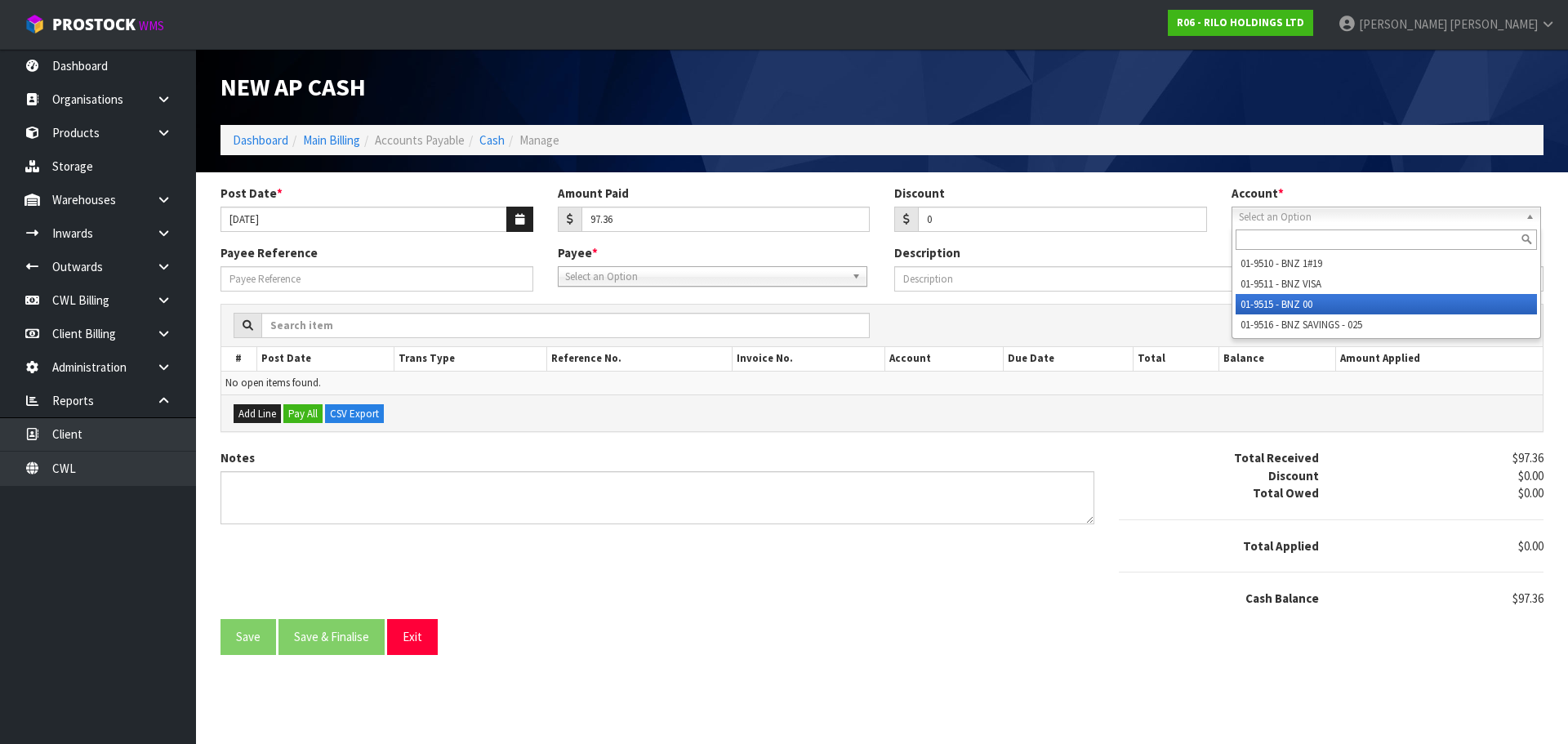
drag, startPoint x: 1309, startPoint y: 309, endPoint x: 1301, endPoint y: 302, distance: 10.6
click at [1308, 308] on li "01-9515 - BNZ 00" at bounding box center [1386, 304] width 301 height 20
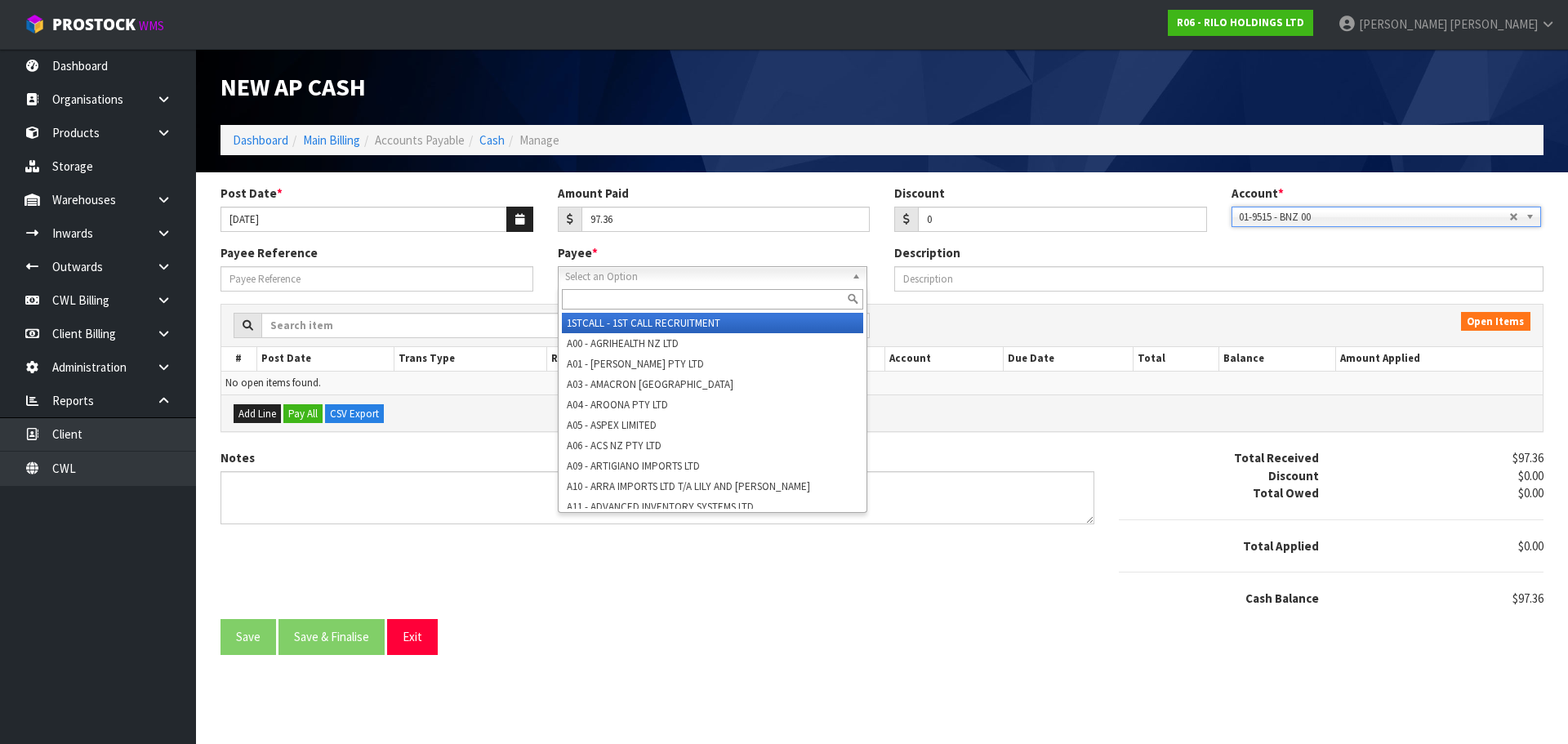
click at [577, 281] on span "Select an Option" at bounding box center [704, 277] width 280 height 20
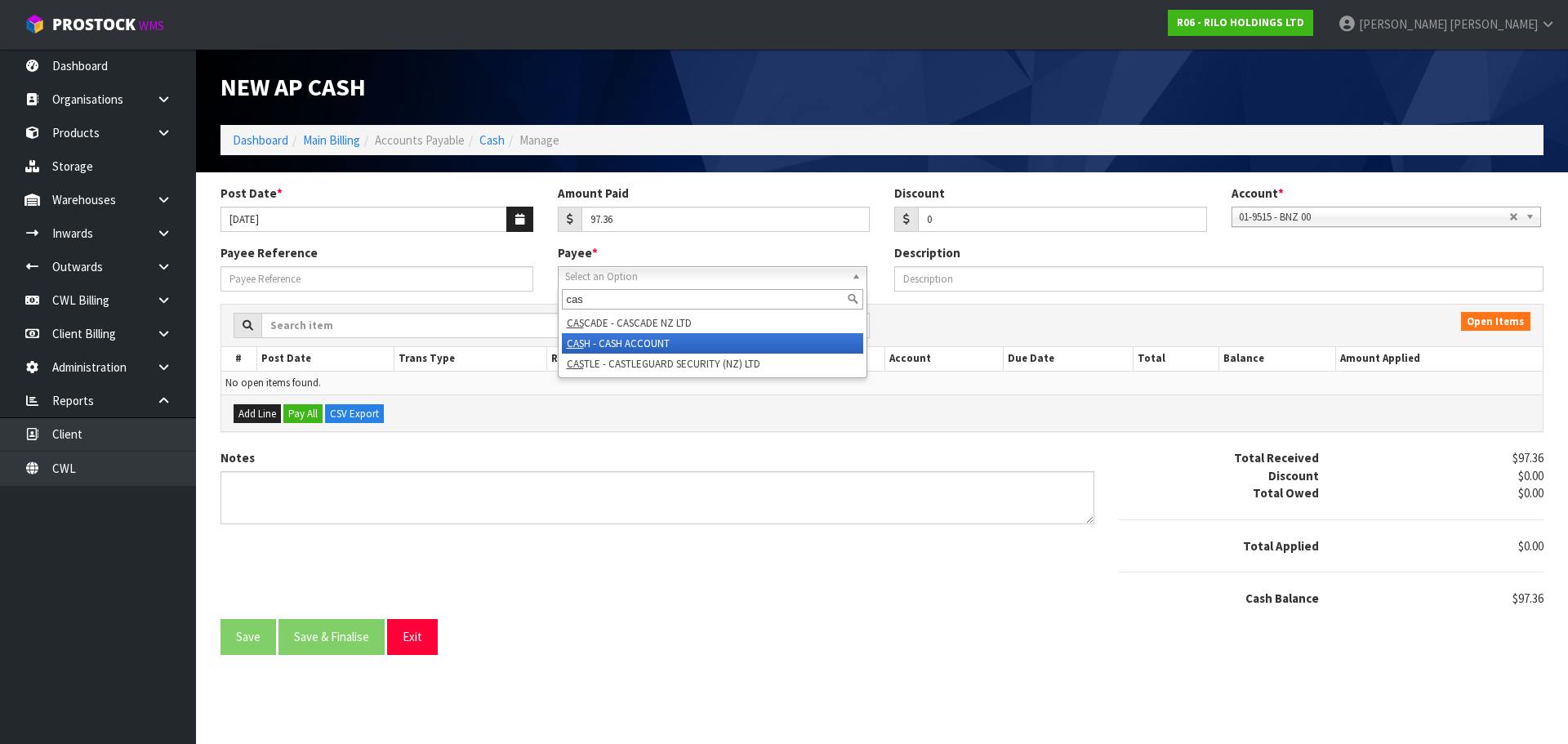
type input "cas"
drag, startPoint x: 618, startPoint y: 339, endPoint x: 473, endPoint y: 304, distance: 149.2
click at [613, 338] on li "CAS H - CASH ACCOUNT" at bounding box center [712, 343] width 301 height 20
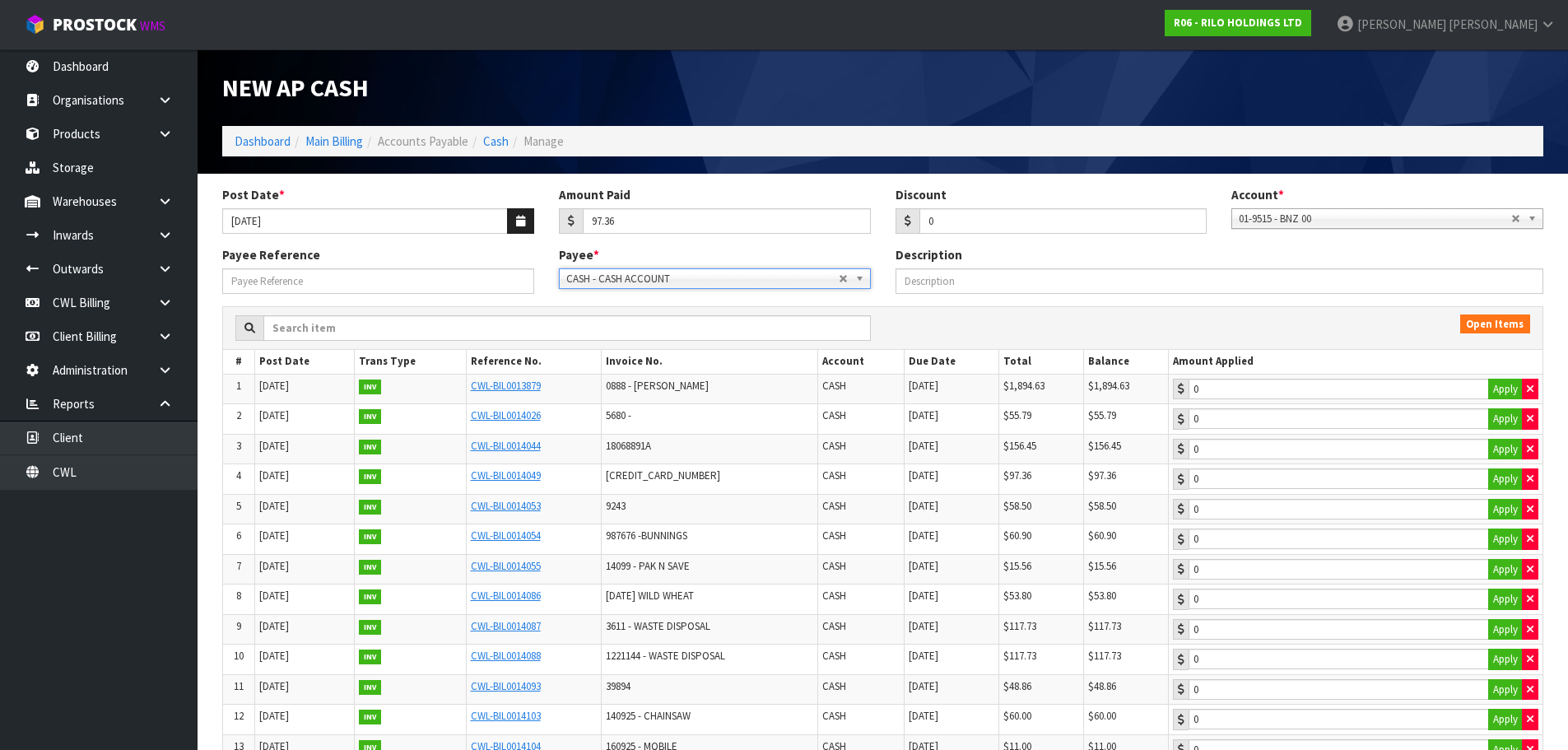
click at [350, 295] on div "Payee Reference Payee * 1STCALL - 1ST CALL RECRUITMENT A00 - AGRIHEALTH NZ LTD …" at bounding box center [882, 276] width 1346 height 59
click at [270, 291] on input "Payee Reference" at bounding box center [378, 281] width 312 height 26
type input "250947"
click at [1497, 480] on button "Apply" at bounding box center [1505, 479] width 35 height 21
type input "97.36"
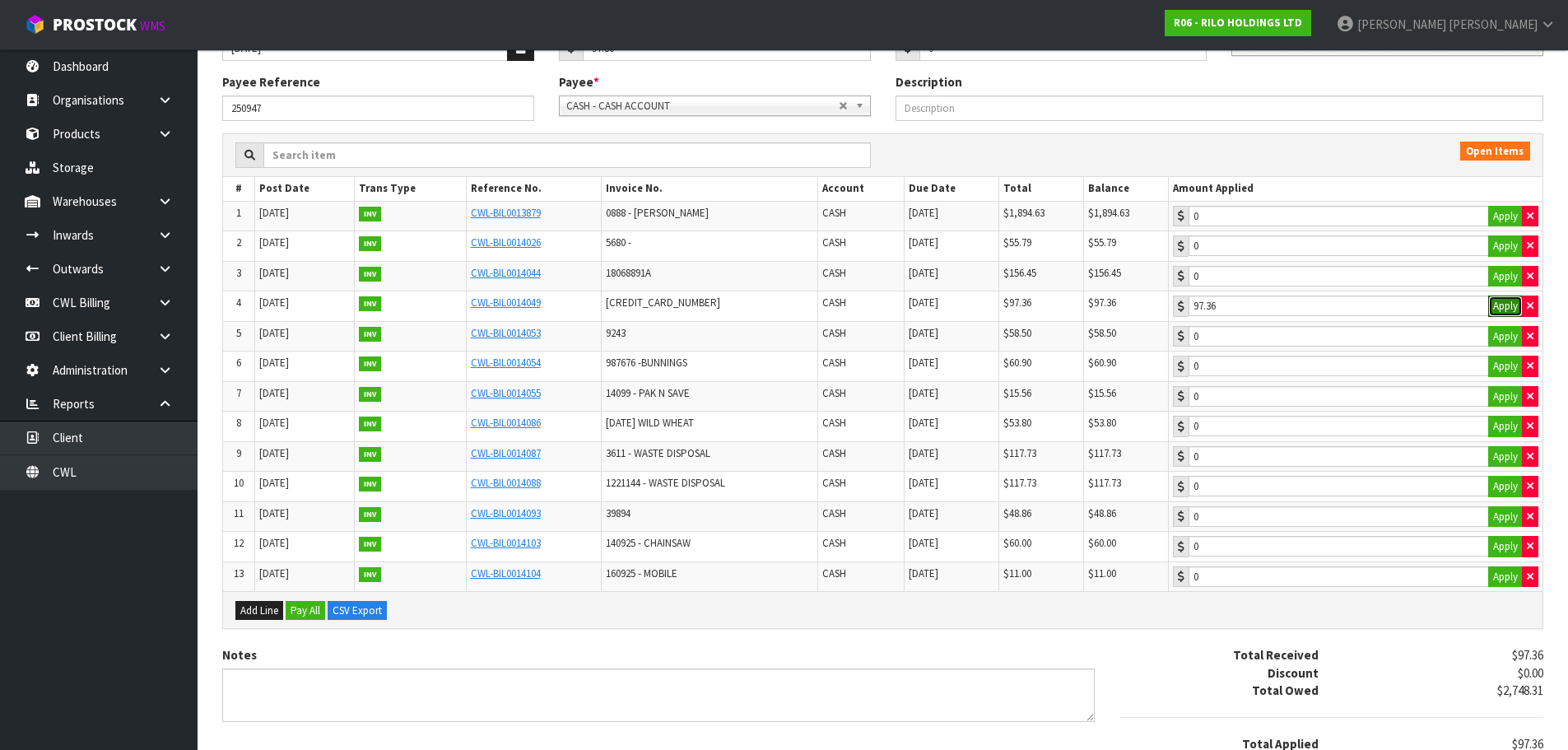
scroll to position [289, 0]
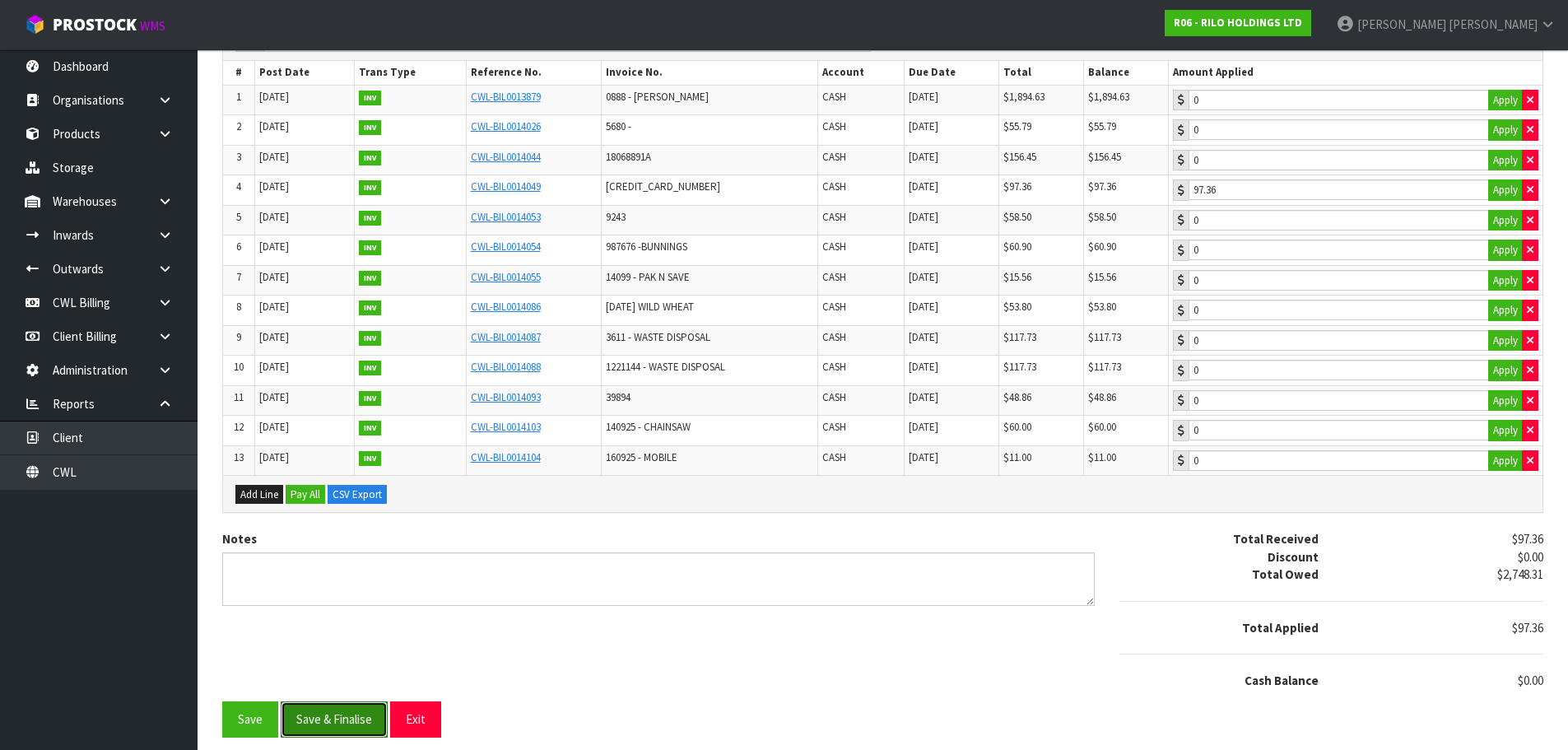
click at [321, 718] on button "Save & Finalise" at bounding box center [335, 719] width 107 height 36
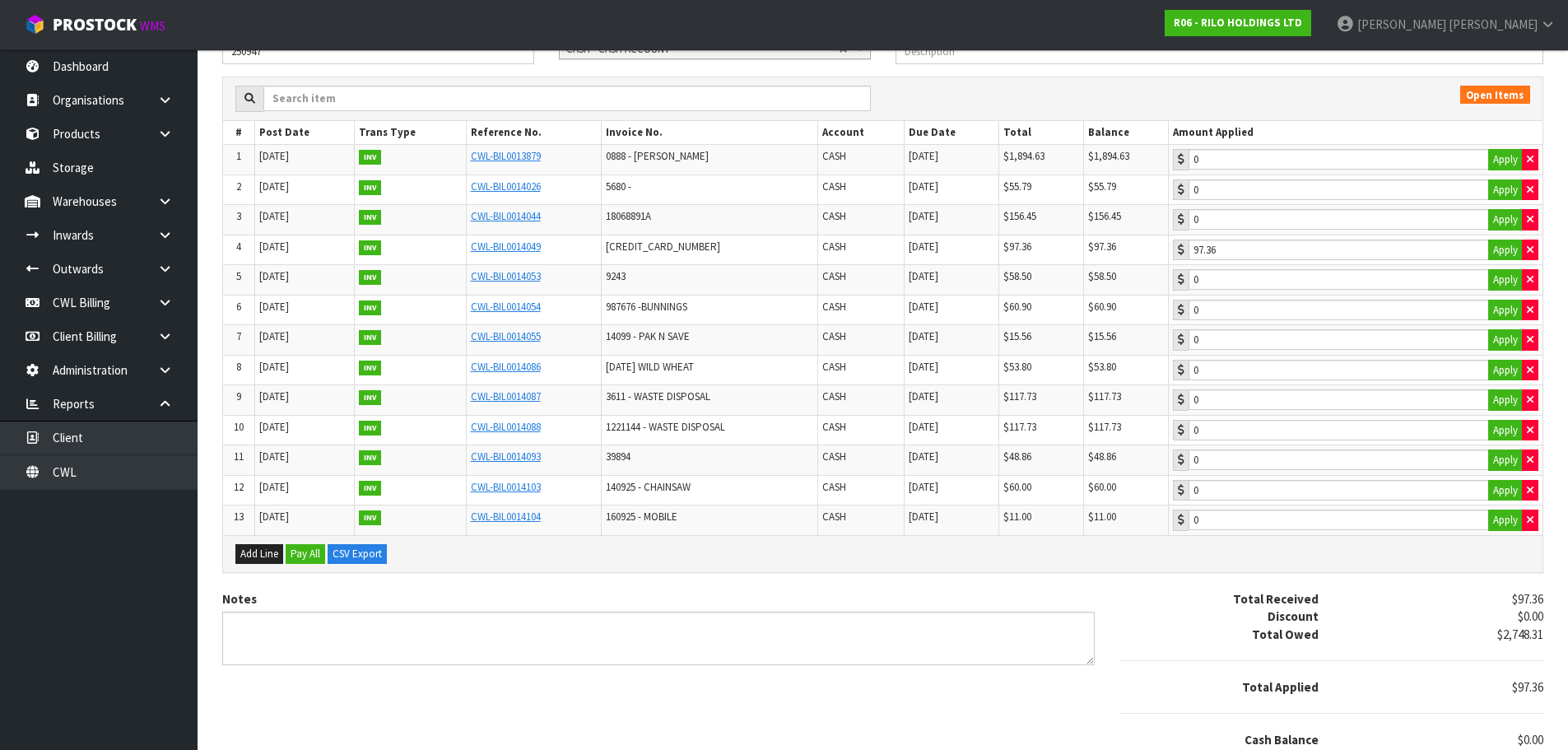
scroll to position [0, 0]
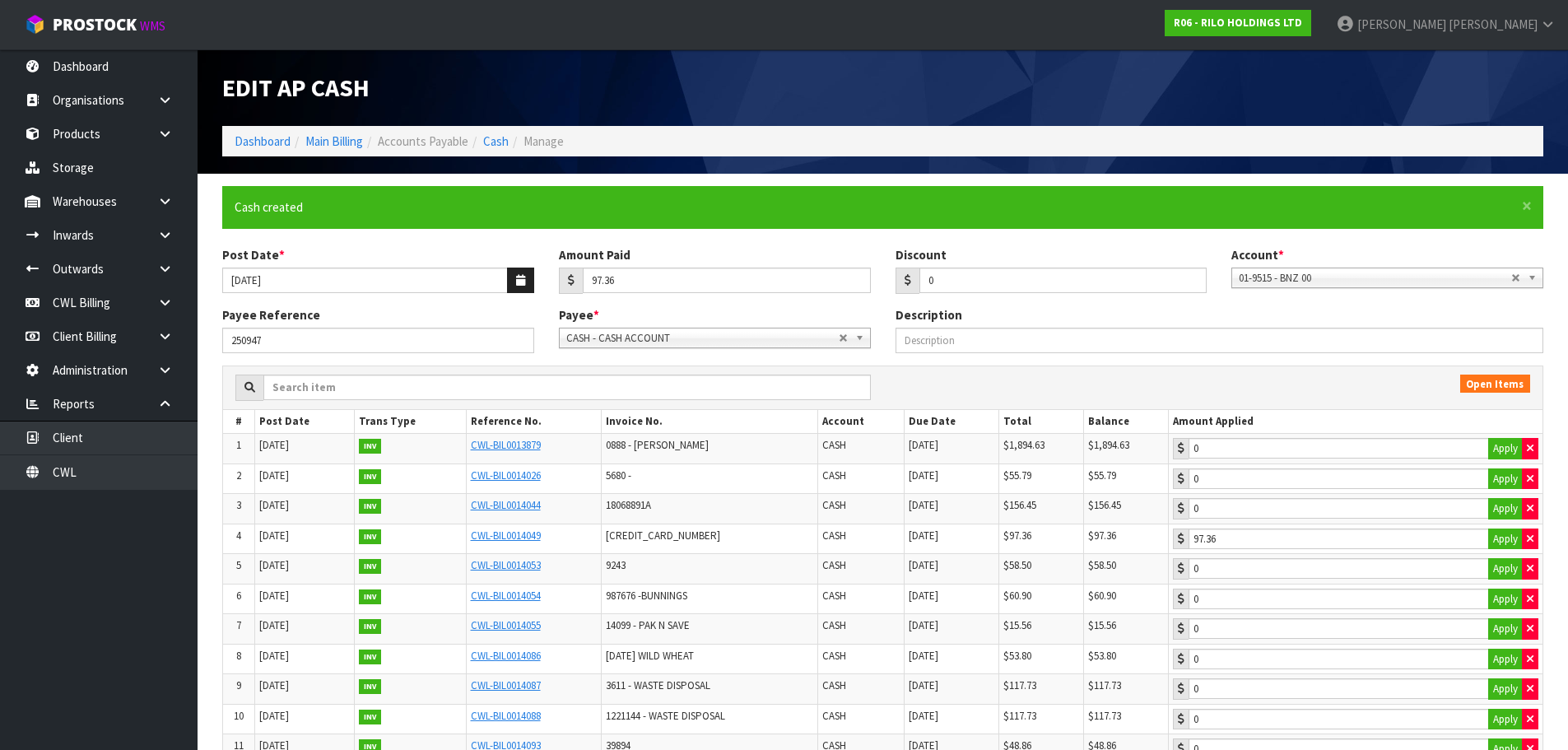
type input "97.36"
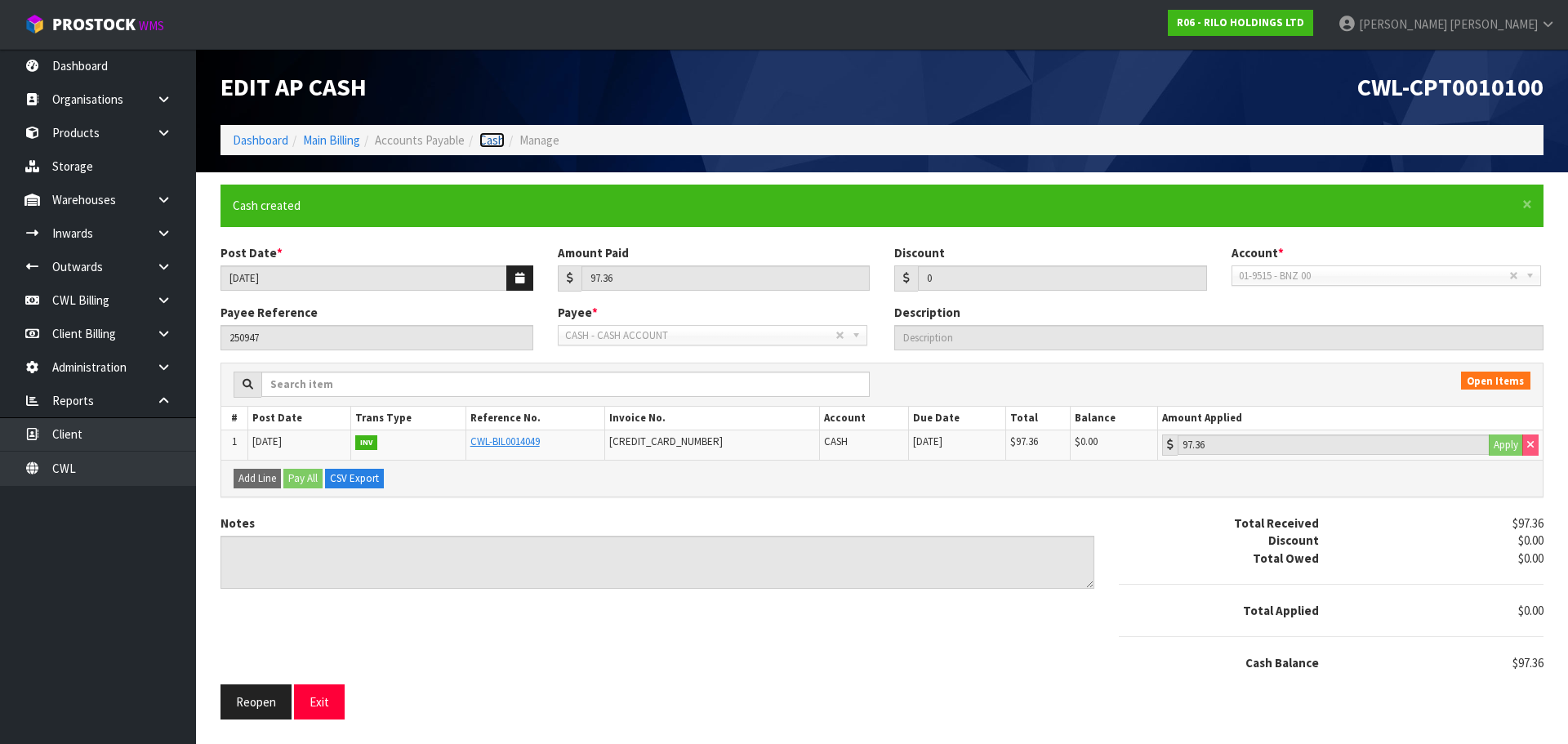
click at [494, 143] on link "Cash" at bounding box center [492, 139] width 26 height 15
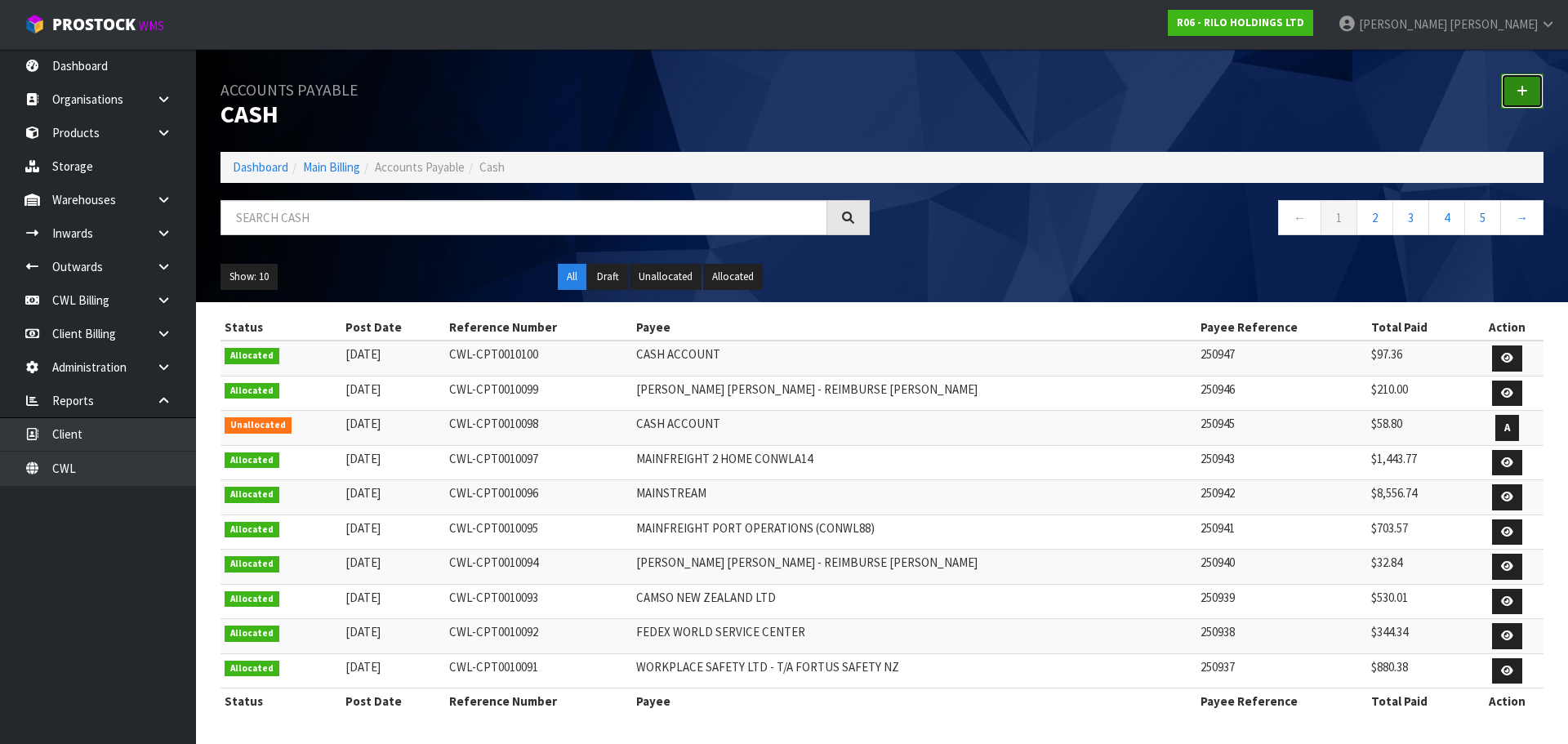
click at [1524, 86] on icon at bounding box center [1522, 91] width 12 height 12
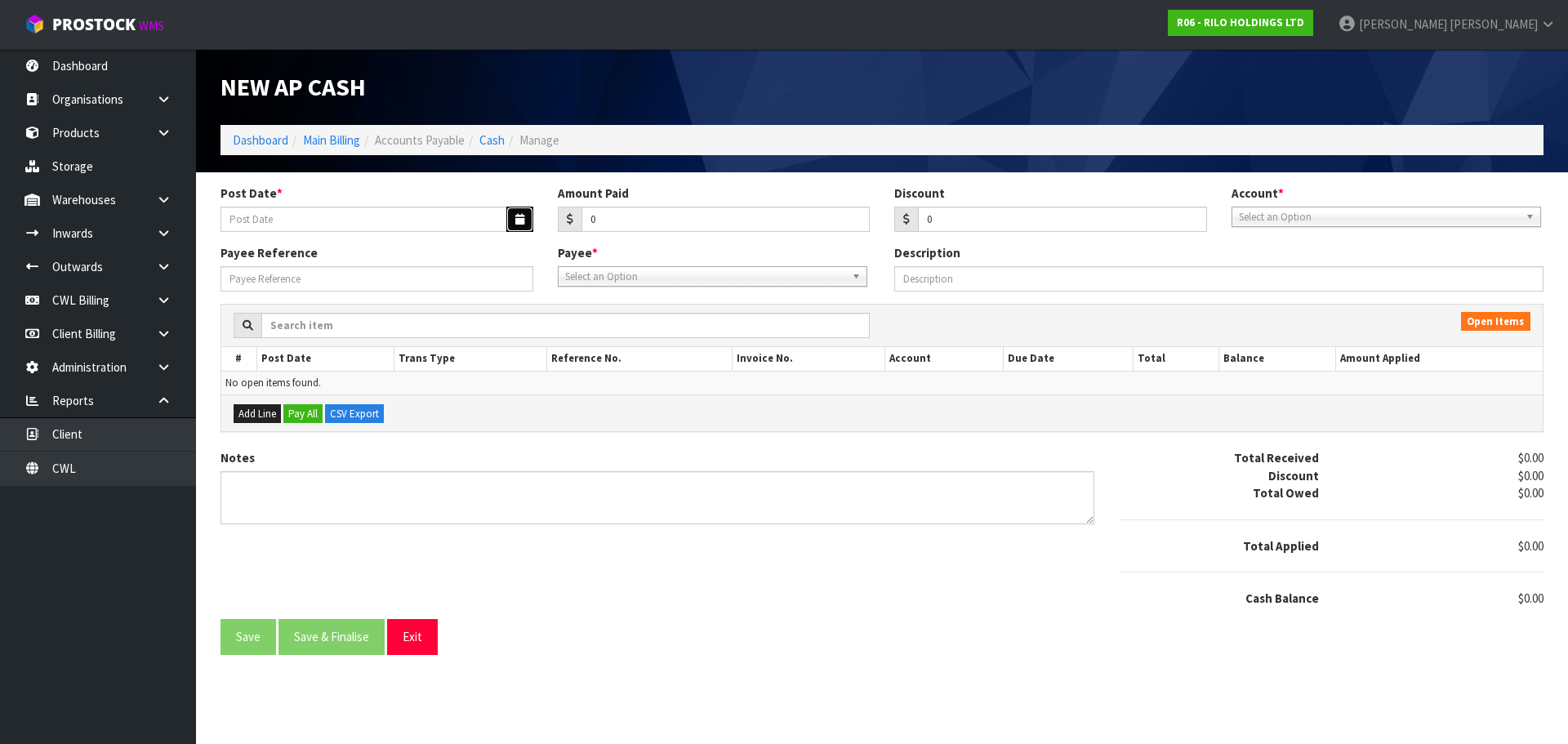
click at [508, 222] on button "button" at bounding box center [520, 219] width 27 height 26
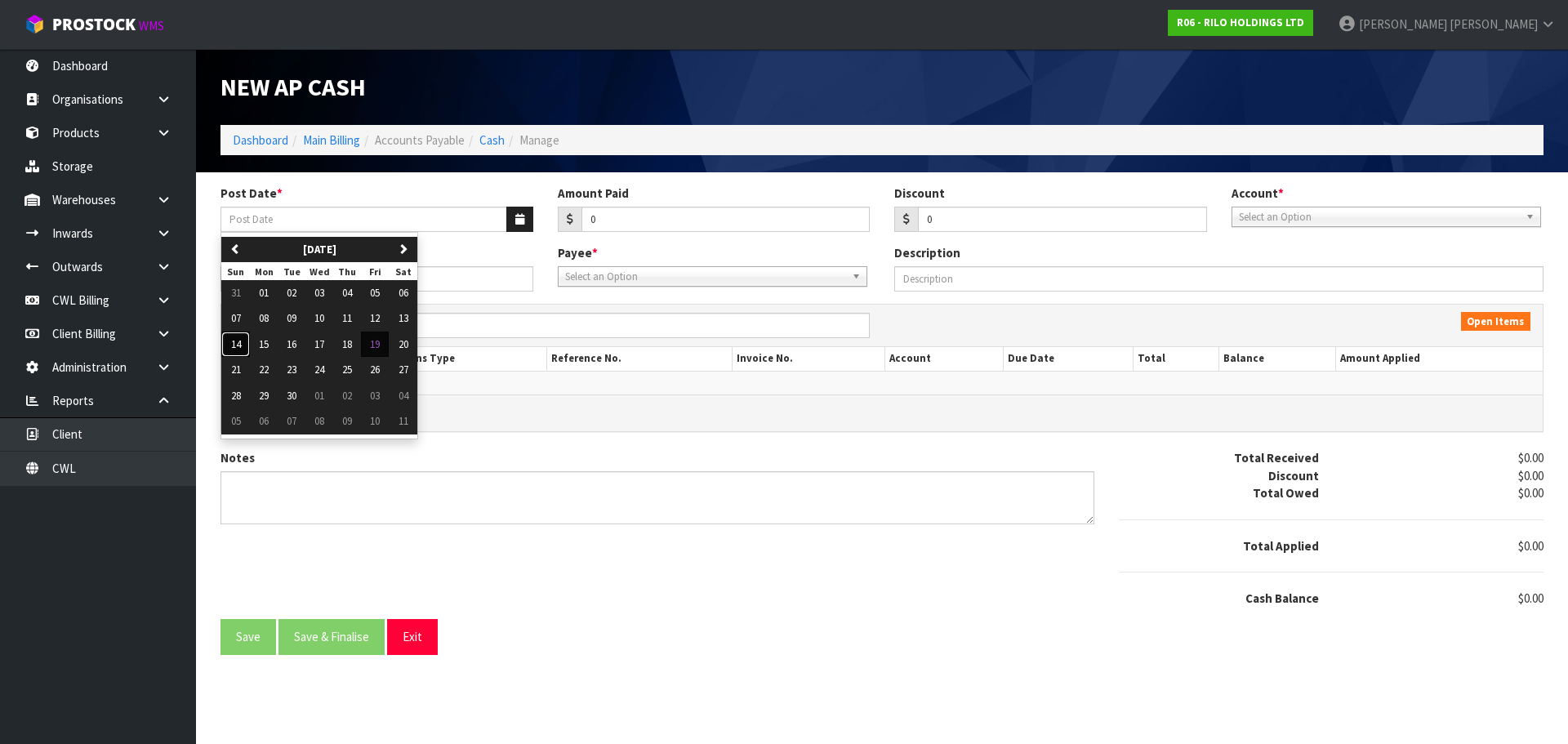
click at [238, 346] on span "14" at bounding box center [235, 344] width 10 height 14
type input "[DATE]"
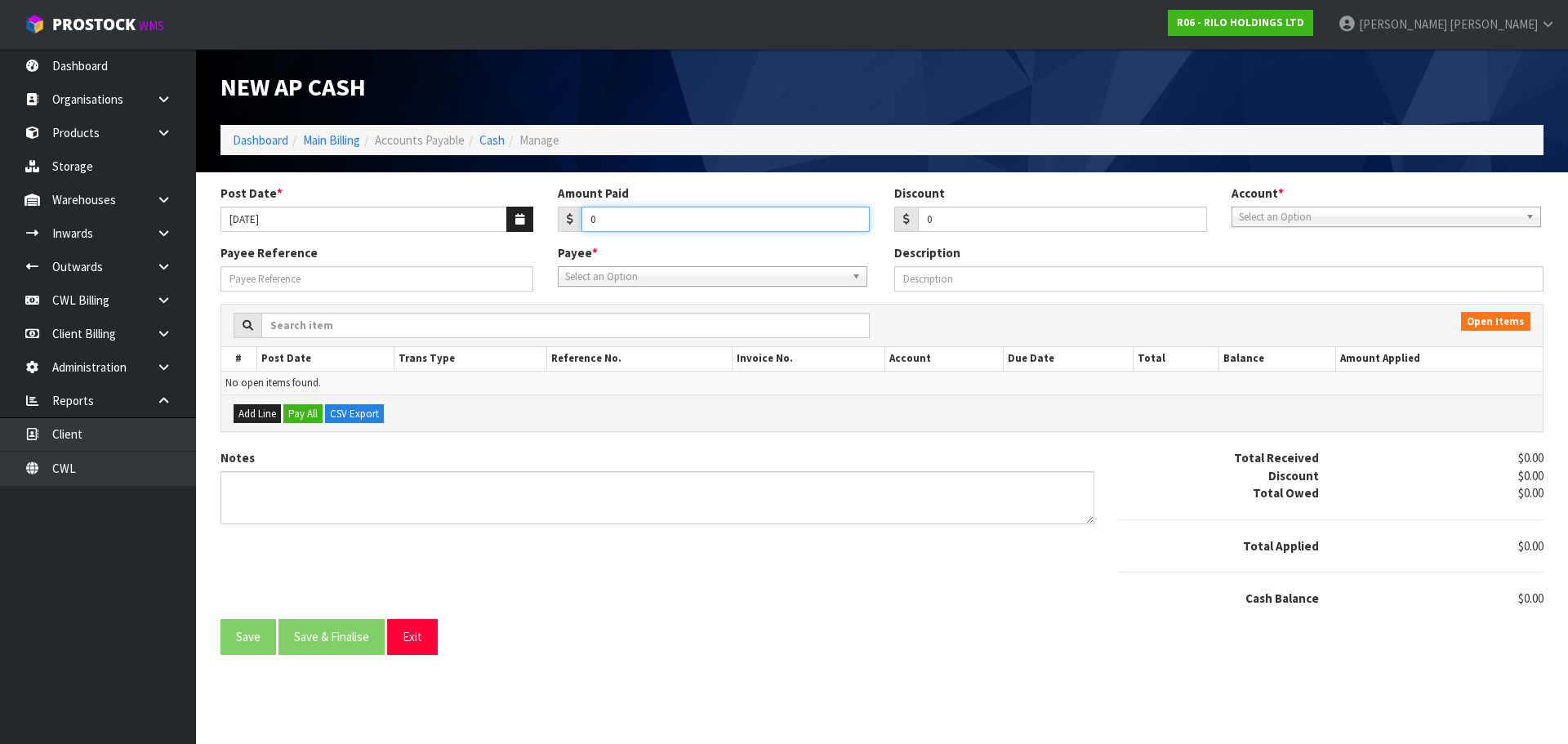
click at [616, 220] on input "0" at bounding box center [726, 219] width 289 height 26
type input "60"
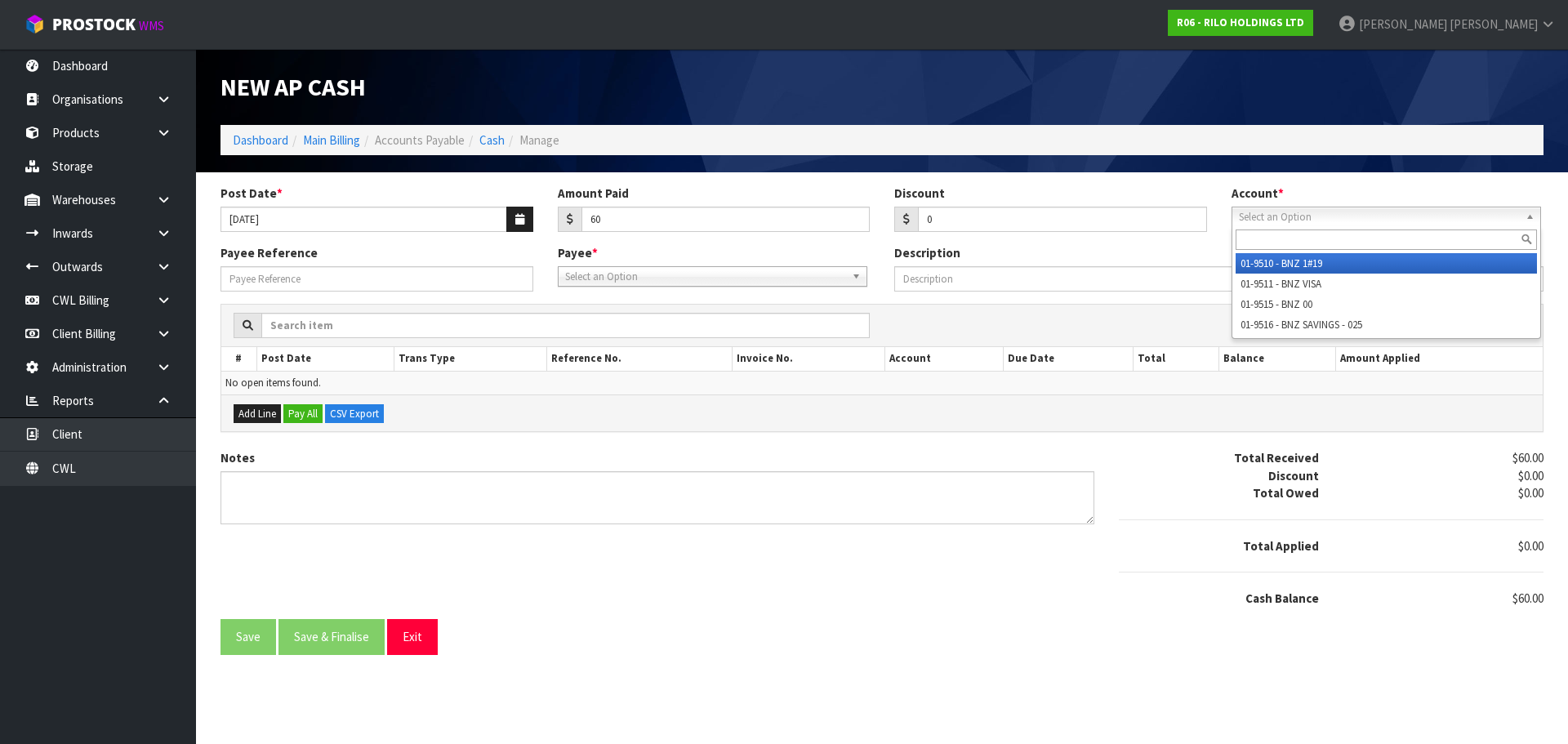
click at [1314, 223] on span "Select an Option" at bounding box center [1379, 218] width 280 height 20
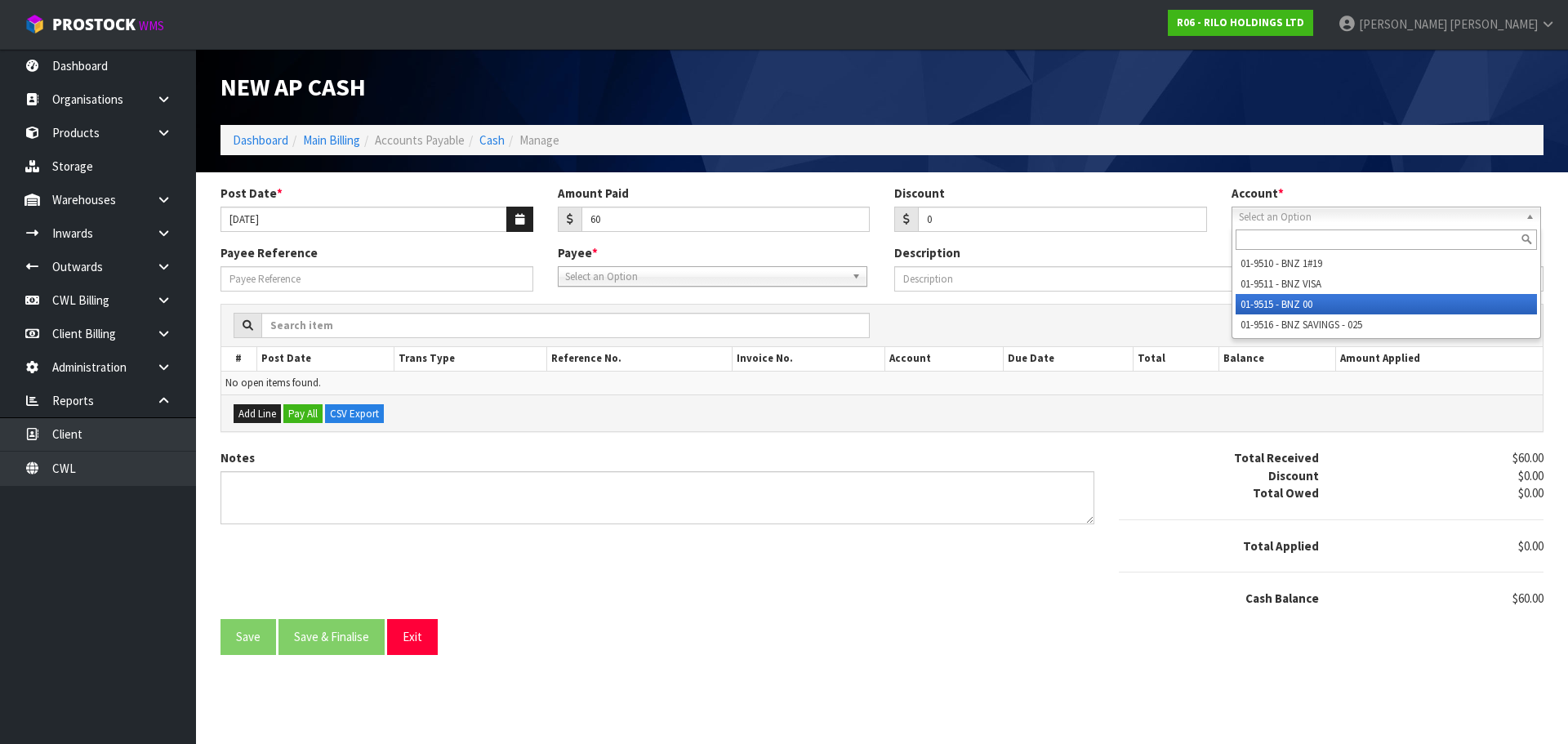
click at [1287, 300] on li "01-9515 - BNZ 00" at bounding box center [1386, 304] width 301 height 20
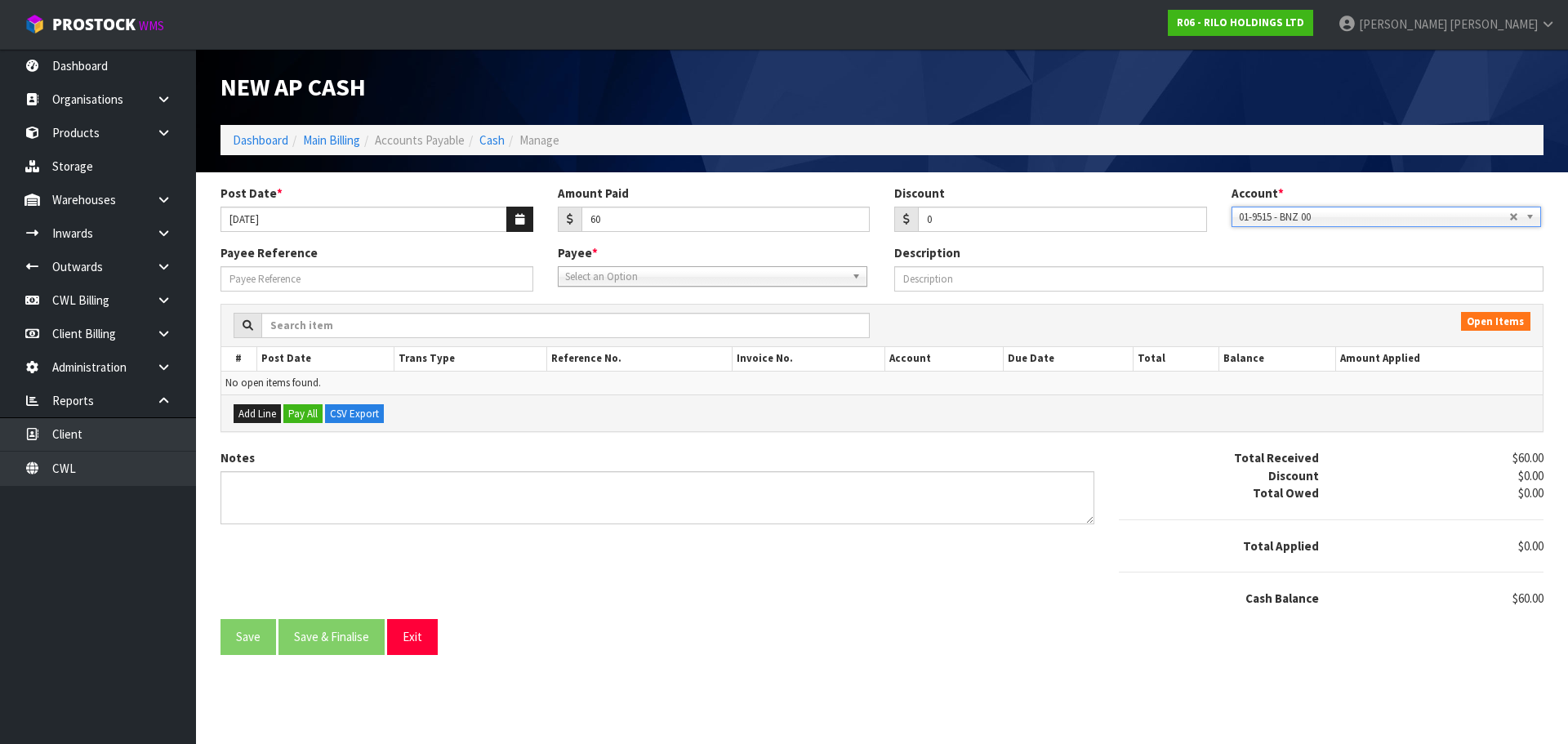
click at [633, 274] on span "Select an Option" at bounding box center [704, 277] width 280 height 20
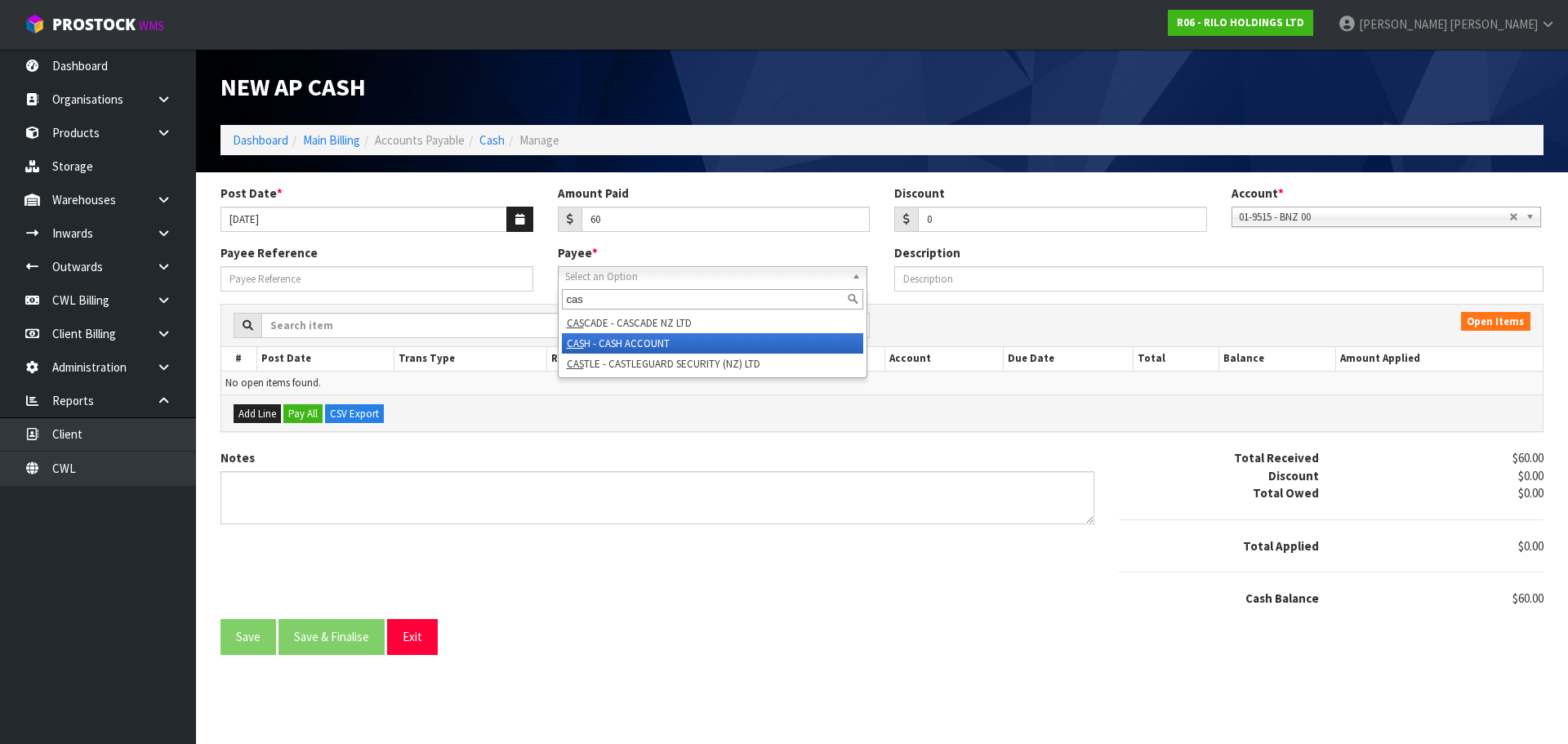
type input "cas"
drag, startPoint x: 633, startPoint y: 339, endPoint x: 535, endPoint y: 313, distance: 101.4
click at [632, 339] on li "CAS H - CASH ACCOUNT" at bounding box center [712, 343] width 301 height 20
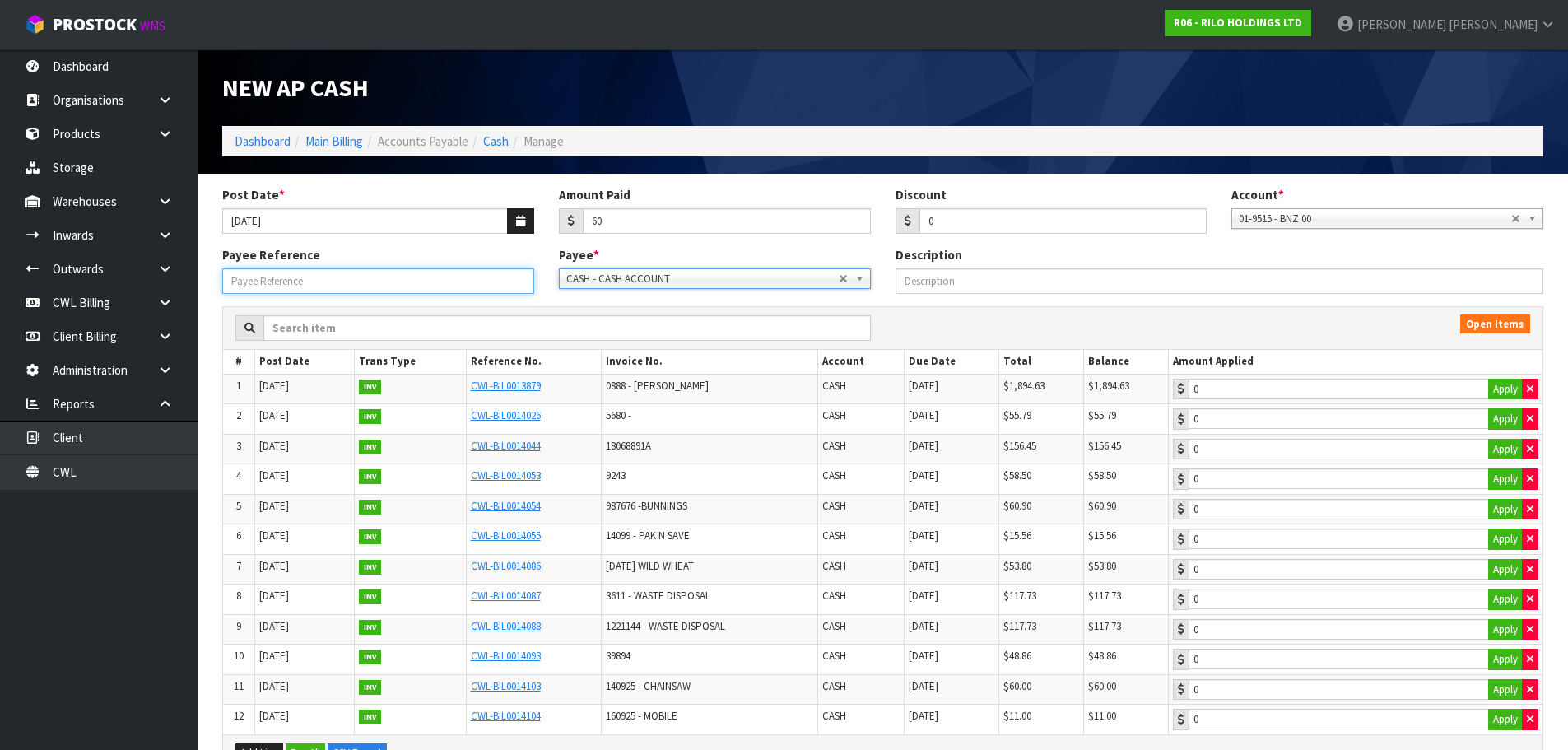
click at [440, 271] on input "Payee Reference" at bounding box center [378, 281] width 312 height 26
type input "250948"
click at [1502, 689] on button "Apply" at bounding box center [1505, 689] width 35 height 21
type input "60"
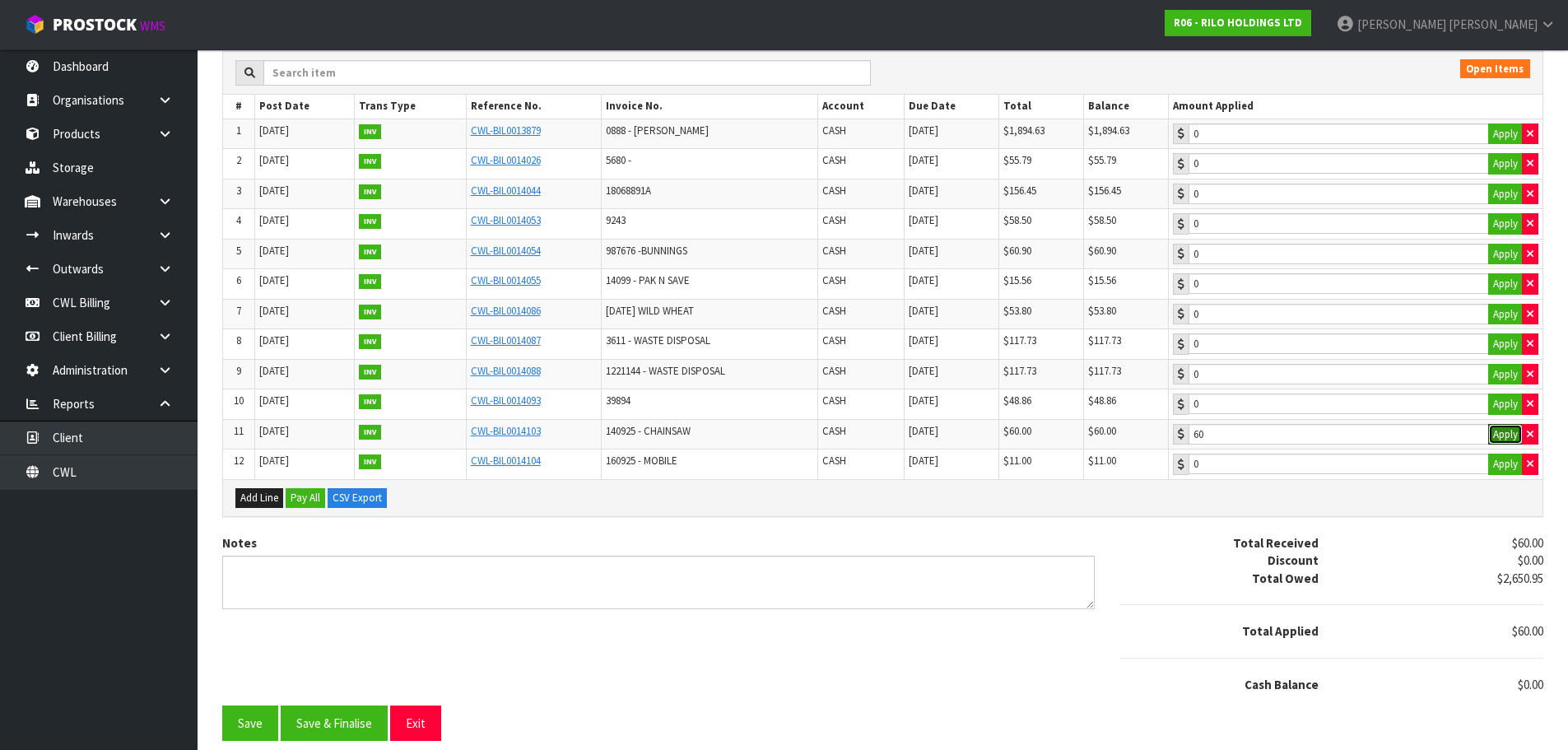
scroll to position [259, 0]
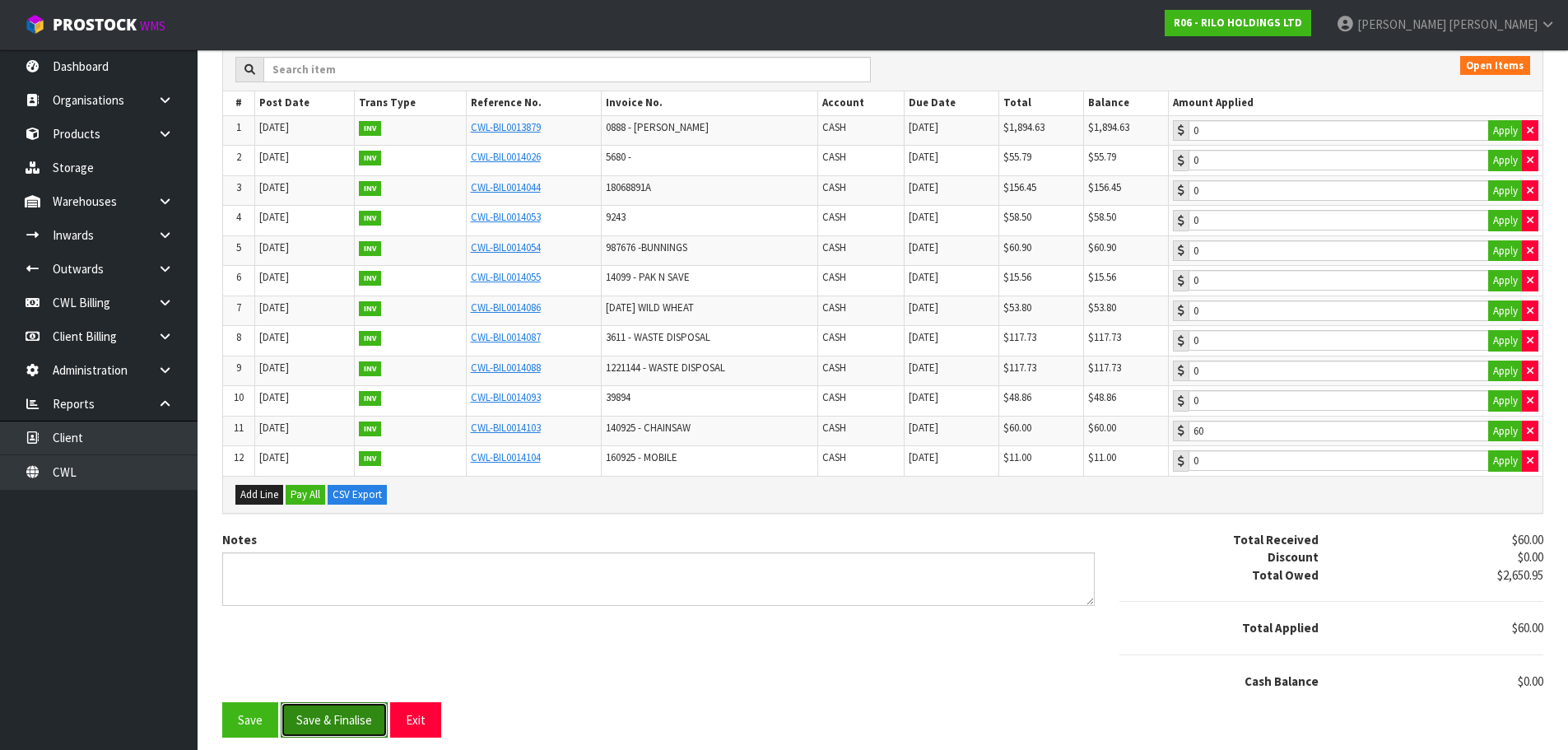
click at [373, 714] on button "Save & Finalise" at bounding box center [335, 720] width 107 height 36
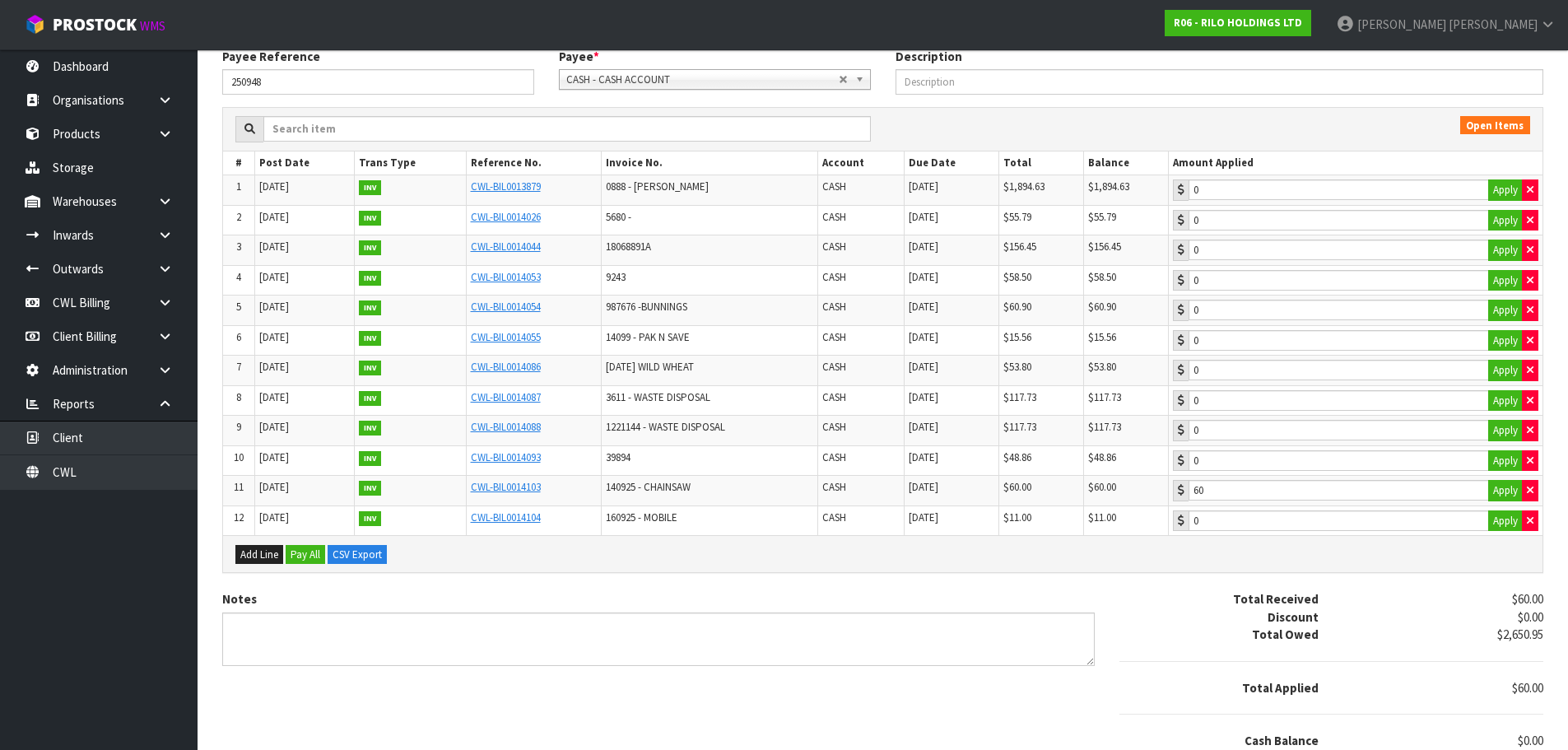
scroll to position [0, 0]
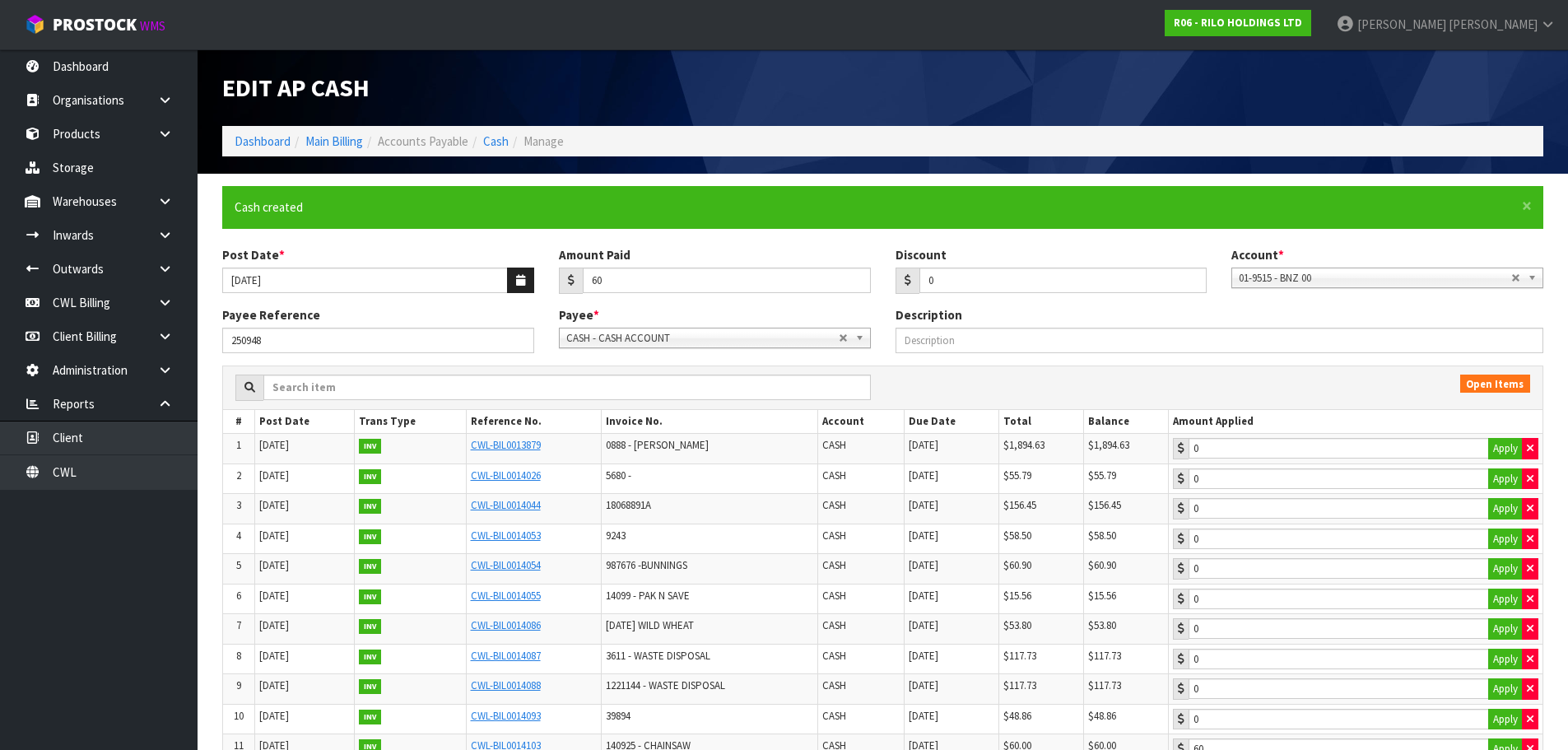
type input "60"
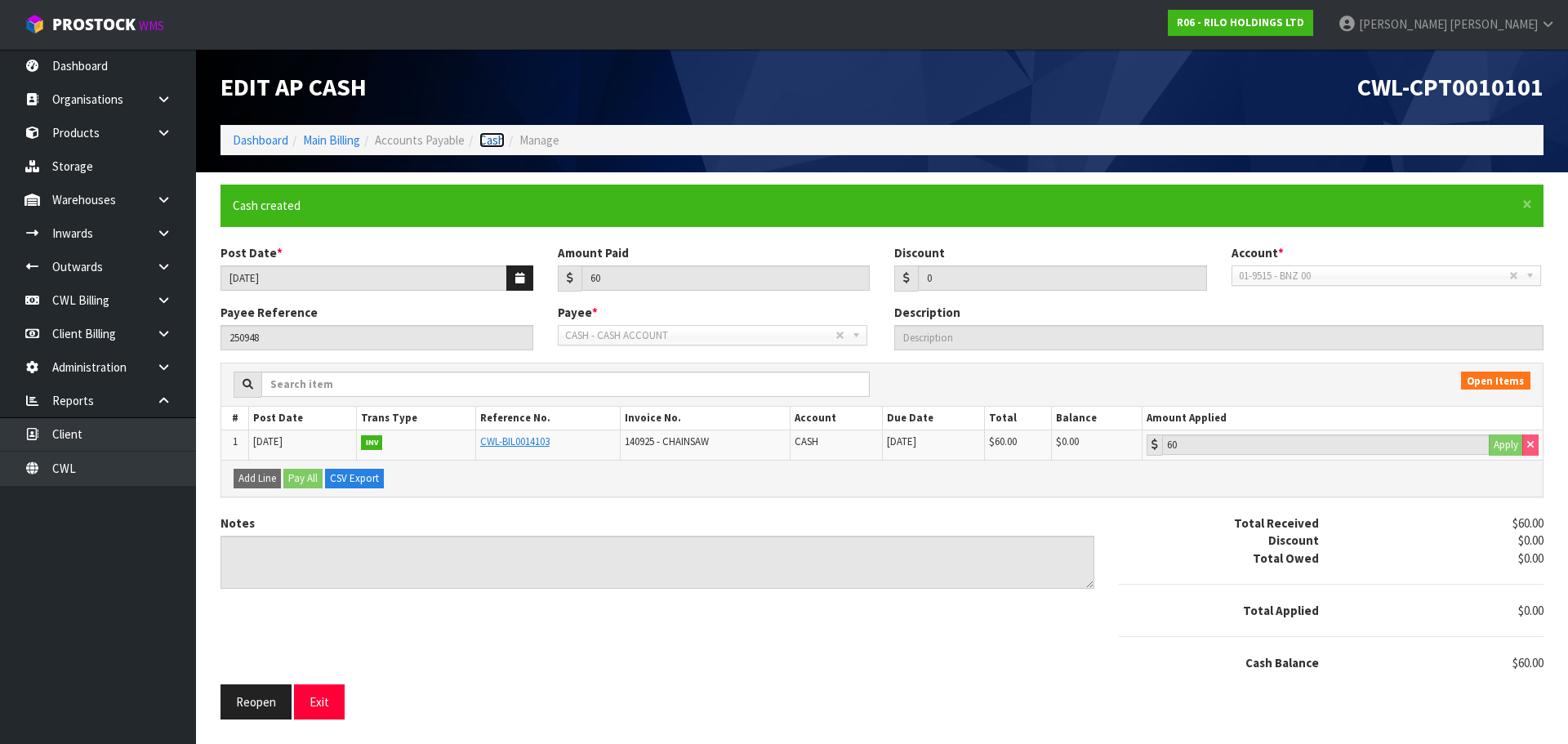
click at [493, 141] on link "Cash" at bounding box center [492, 139] width 26 height 15
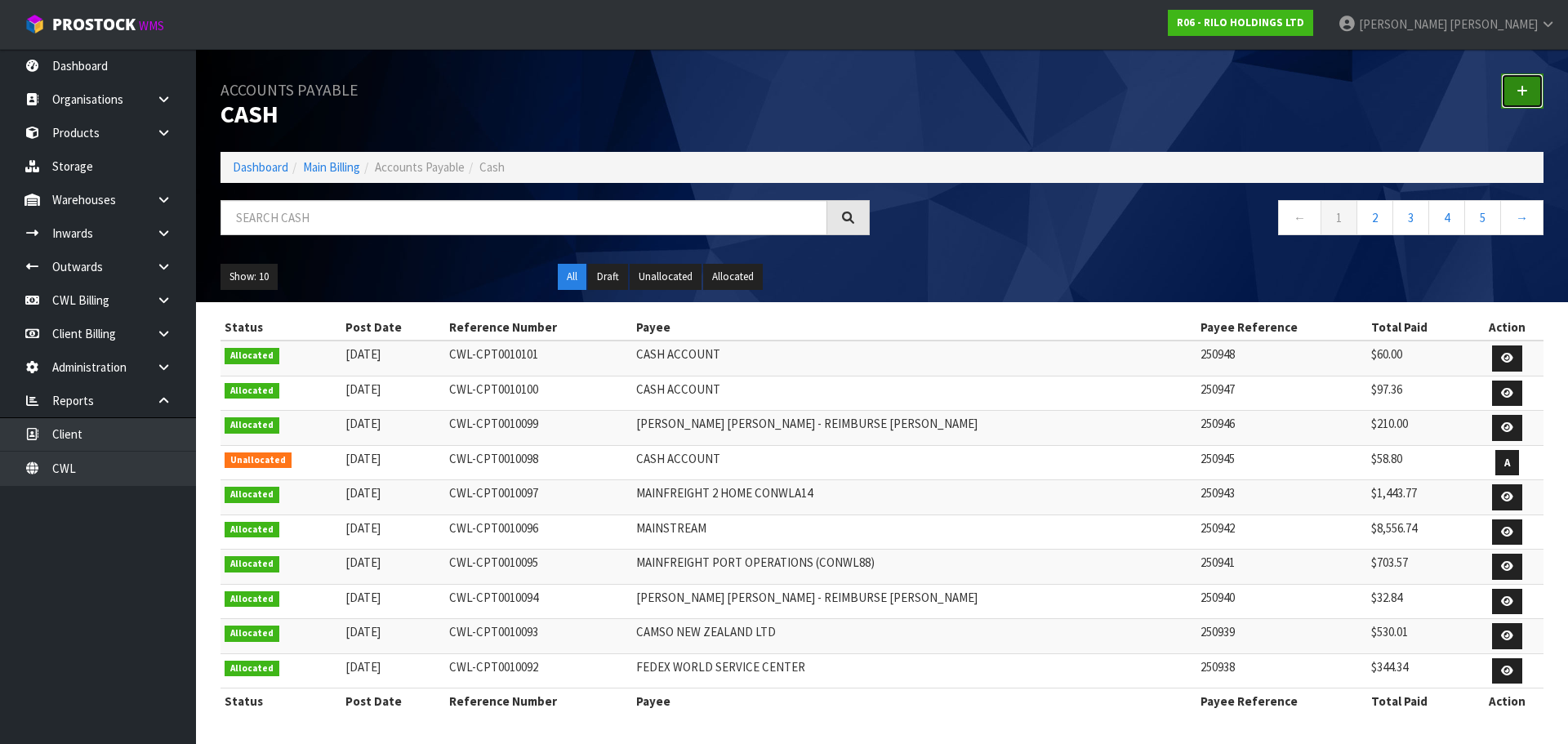
click at [1524, 91] on icon at bounding box center [1522, 91] width 12 height 12
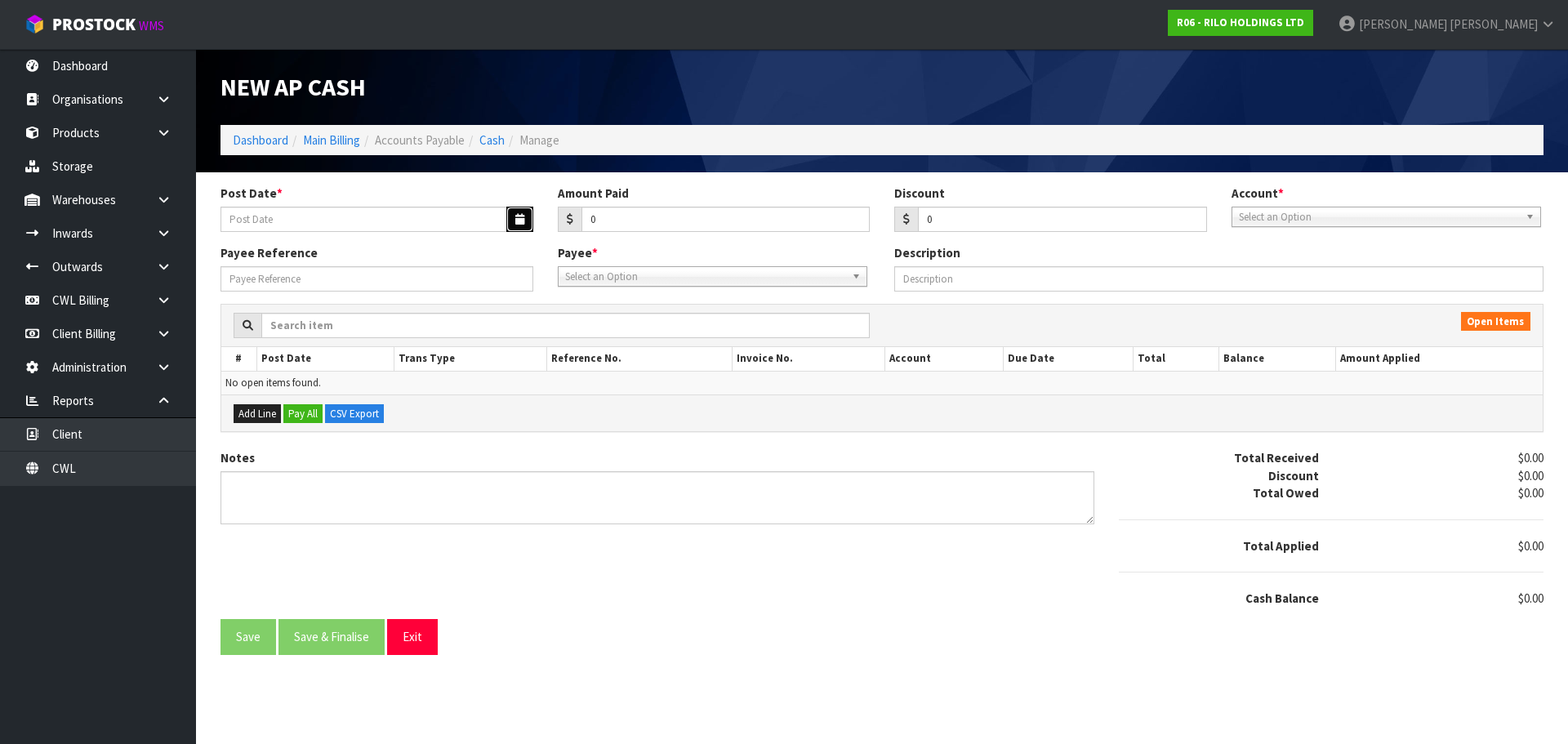
click at [516, 228] on button "button" at bounding box center [520, 219] width 27 height 26
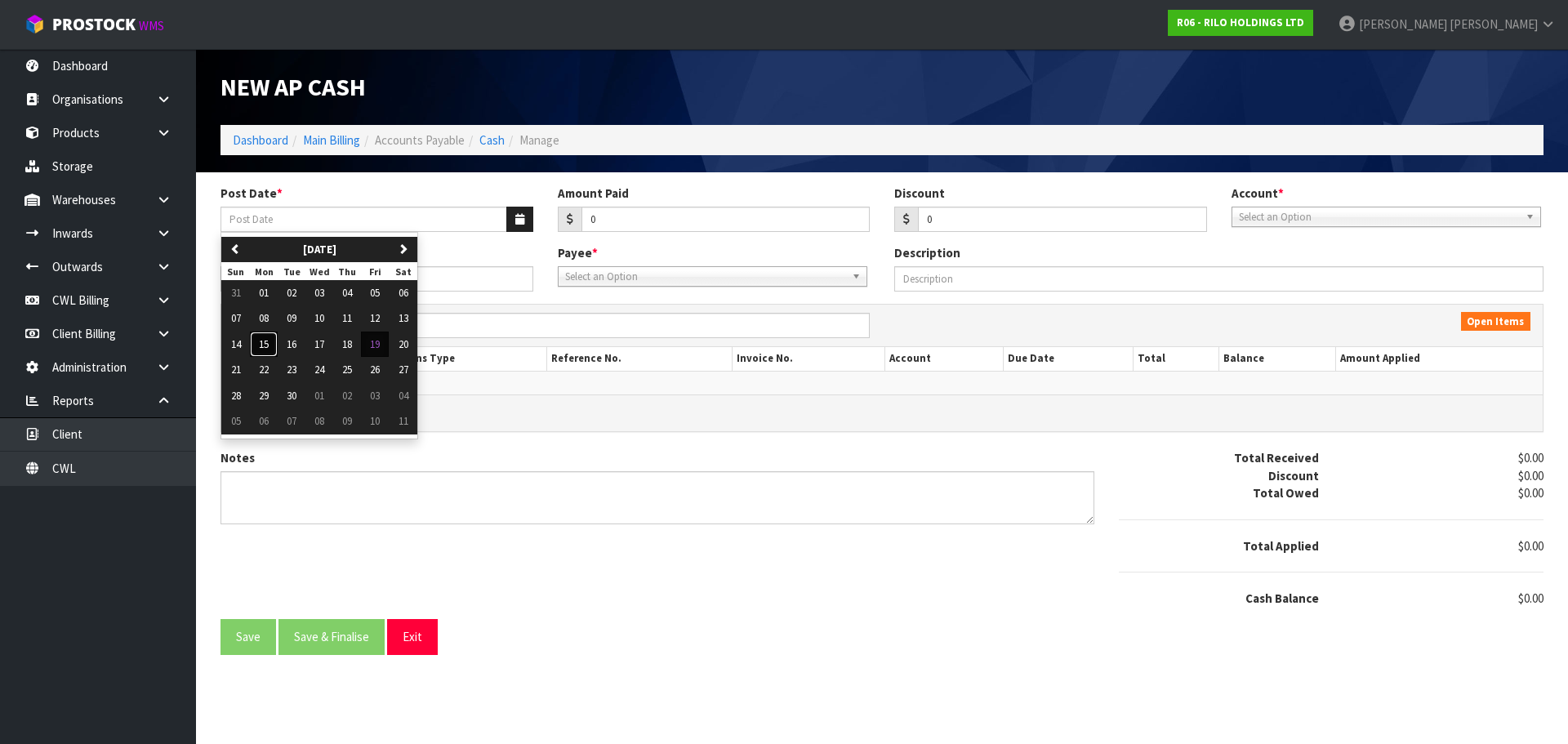
click at [272, 346] on button "15" at bounding box center [263, 344] width 28 height 26
type input "[DATE]"
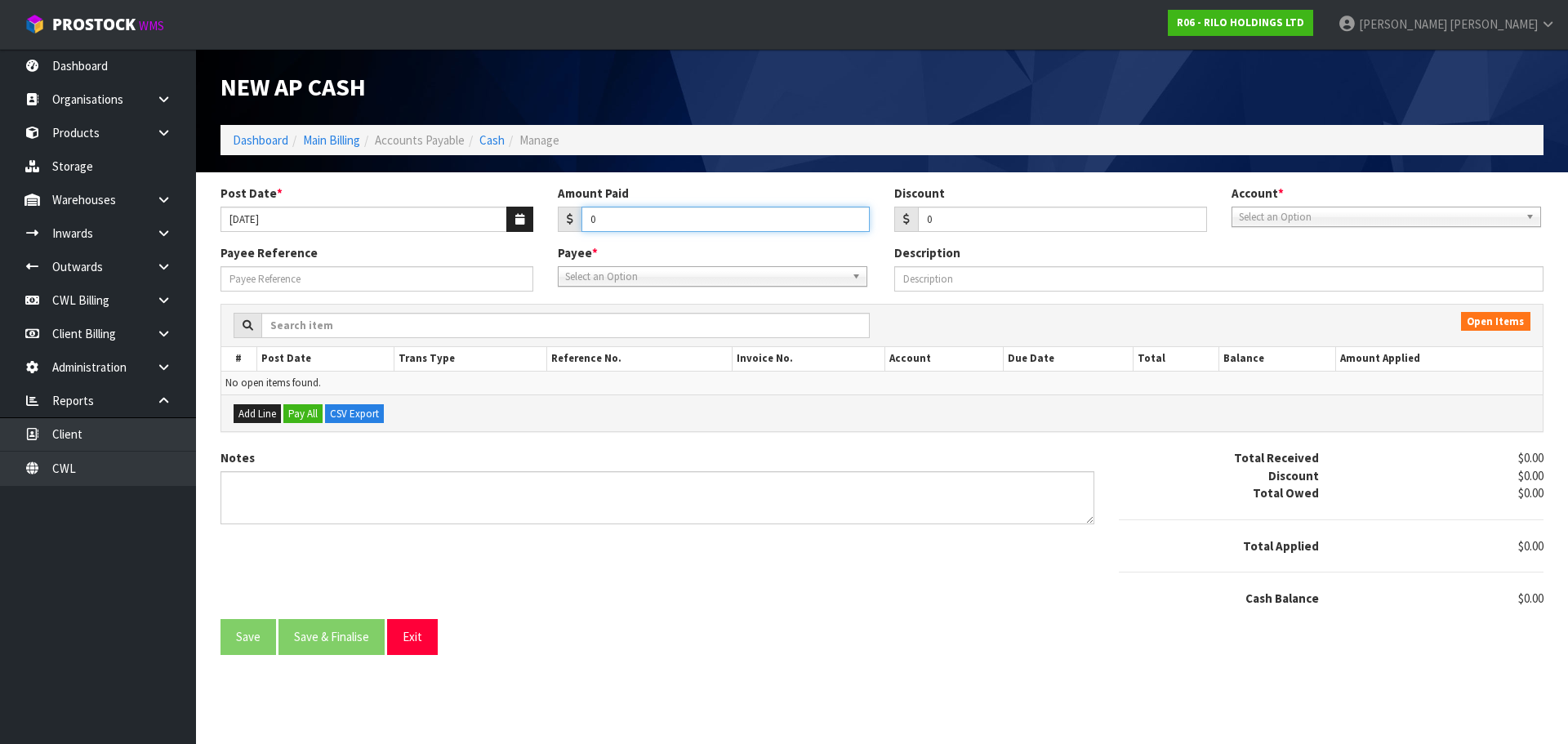
click at [625, 217] on input "0" at bounding box center [726, 219] width 289 height 26
type input "356.44"
click at [1293, 217] on span "Select an Option" at bounding box center [1379, 218] width 280 height 20
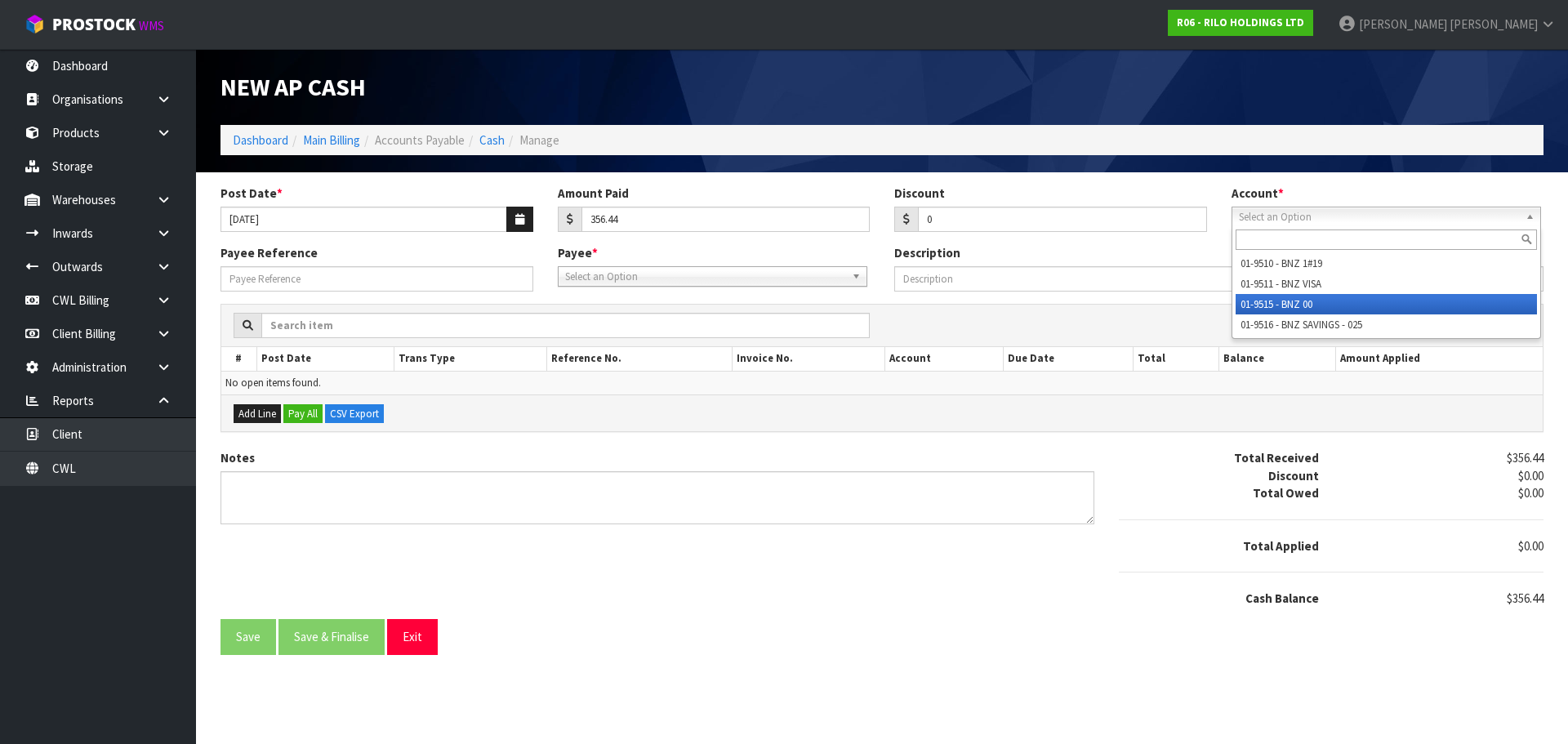
drag, startPoint x: 1291, startPoint y: 302, endPoint x: 743, endPoint y: 292, distance: 548.1
click at [1290, 302] on li "01-9515 - BNZ 00" at bounding box center [1386, 304] width 301 height 20
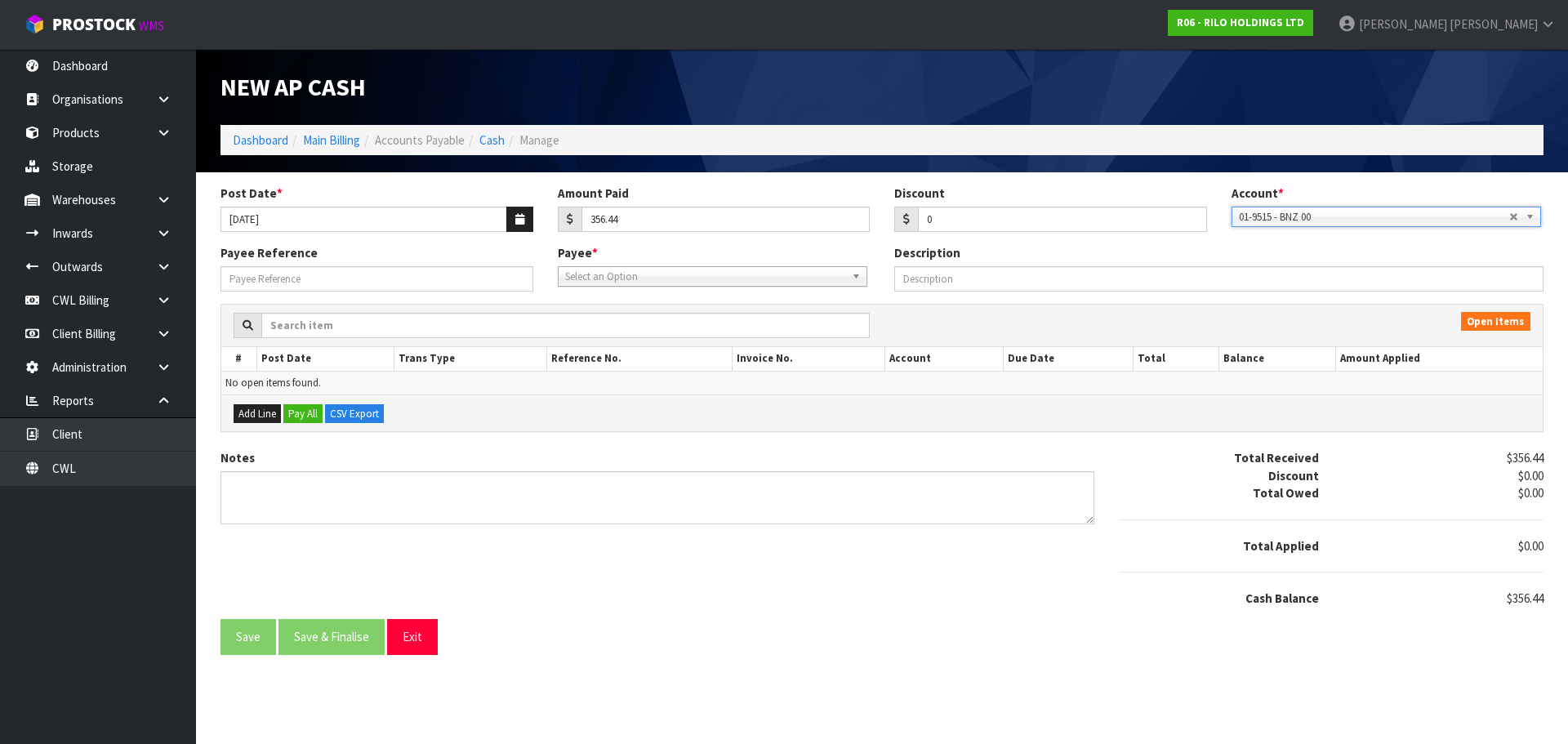
click at [616, 283] on span "Select an Option" at bounding box center [704, 277] width 280 height 20
type input "nzta"
drag, startPoint x: 623, startPoint y: 323, endPoint x: 430, endPoint y: 293, distance: 195.3
click at [620, 321] on li "NZTA - NEW ZEALAND TRANSPORT AGENCY" at bounding box center [712, 322] width 301 height 20
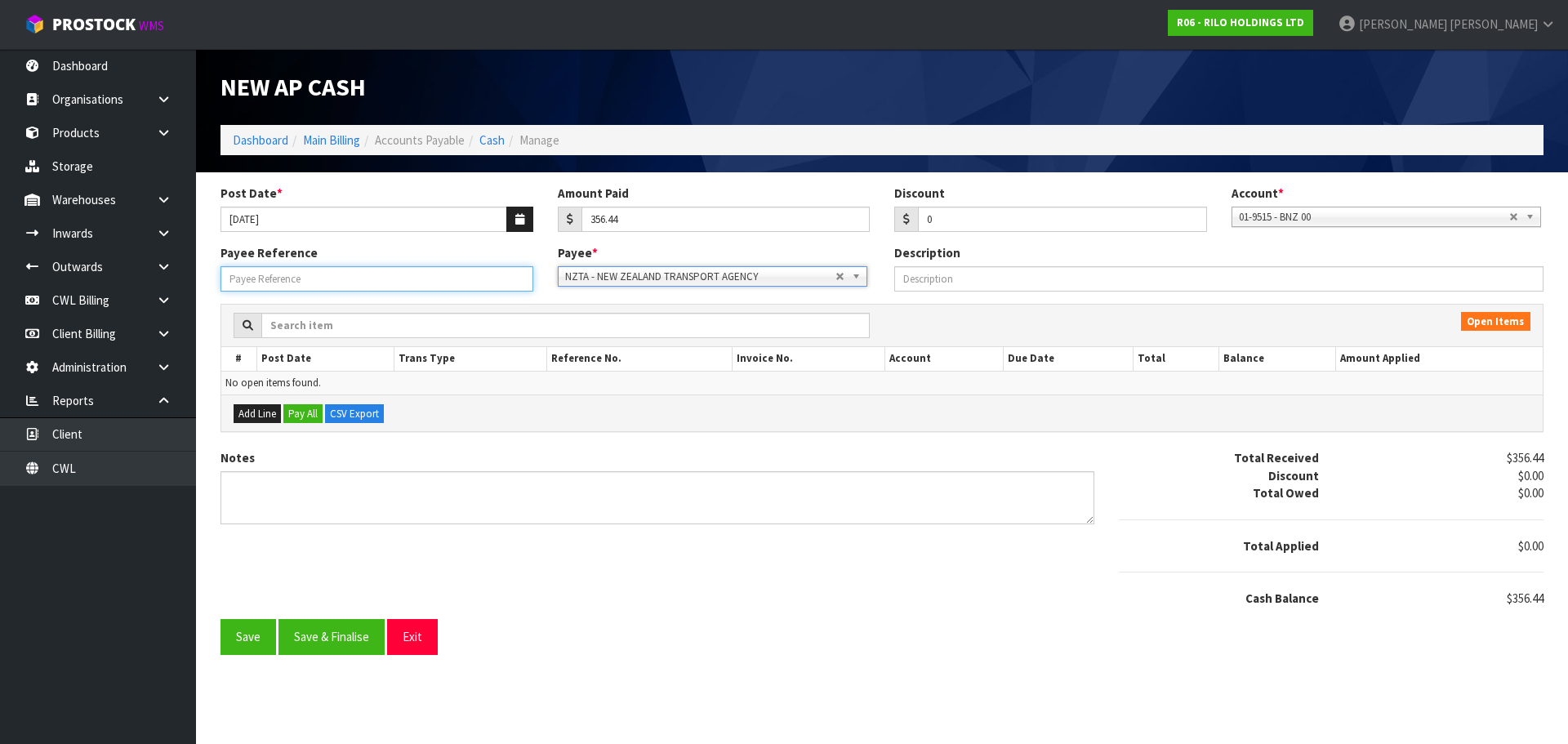
click at [390, 286] on input "Payee Reference" at bounding box center [377, 279] width 313 height 26
type input "250949"
click at [252, 637] on button "Save" at bounding box center [248, 637] width 56 height 36
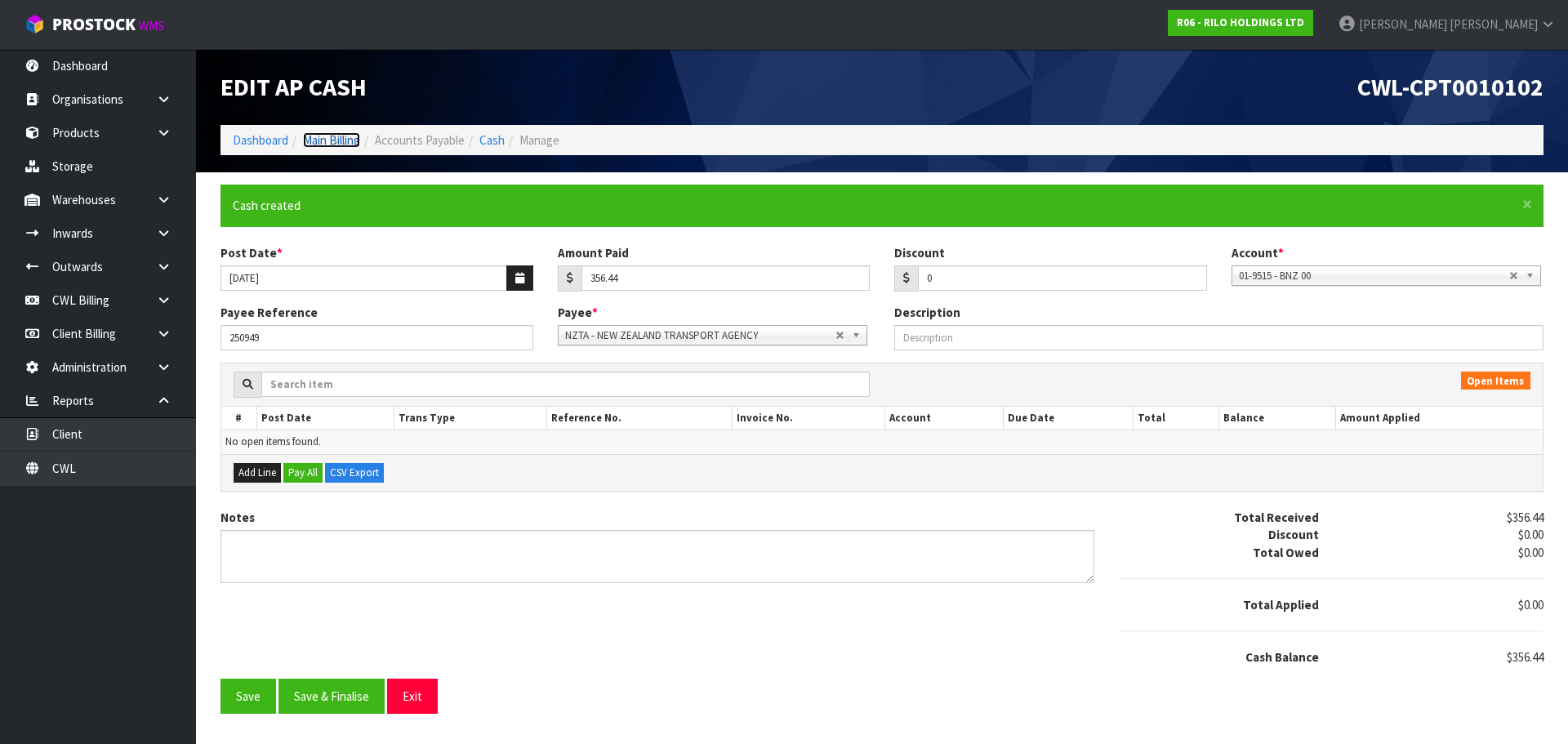
click at [336, 137] on link "Main Billing" at bounding box center [331, 139] width 57 height 15
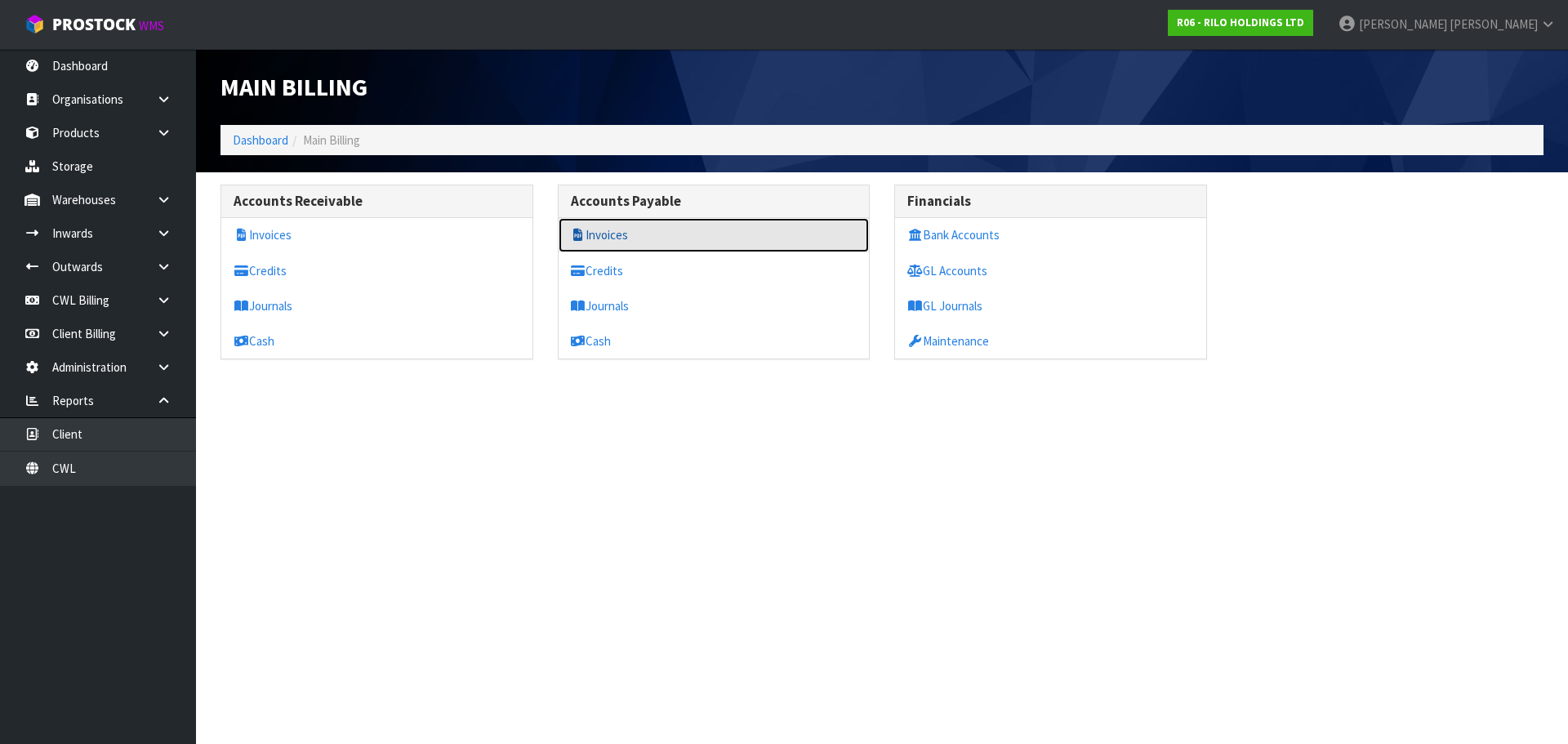
click at [602, 233] on link "Invoices" at bounding box center [714, 234] width 311 height 34
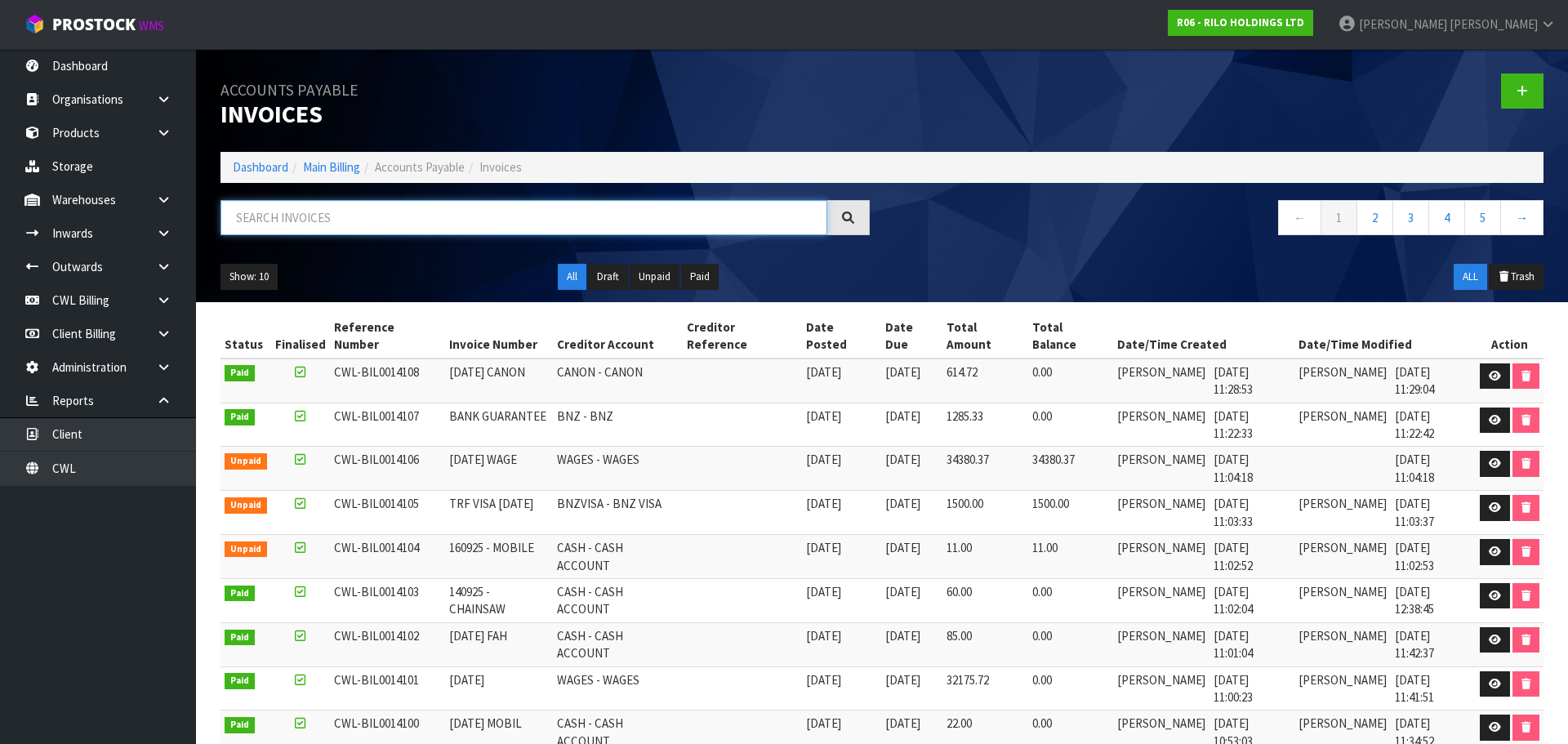
click at [352, 212] on input "text" at bounding box center [523, 218] width 607 height 36
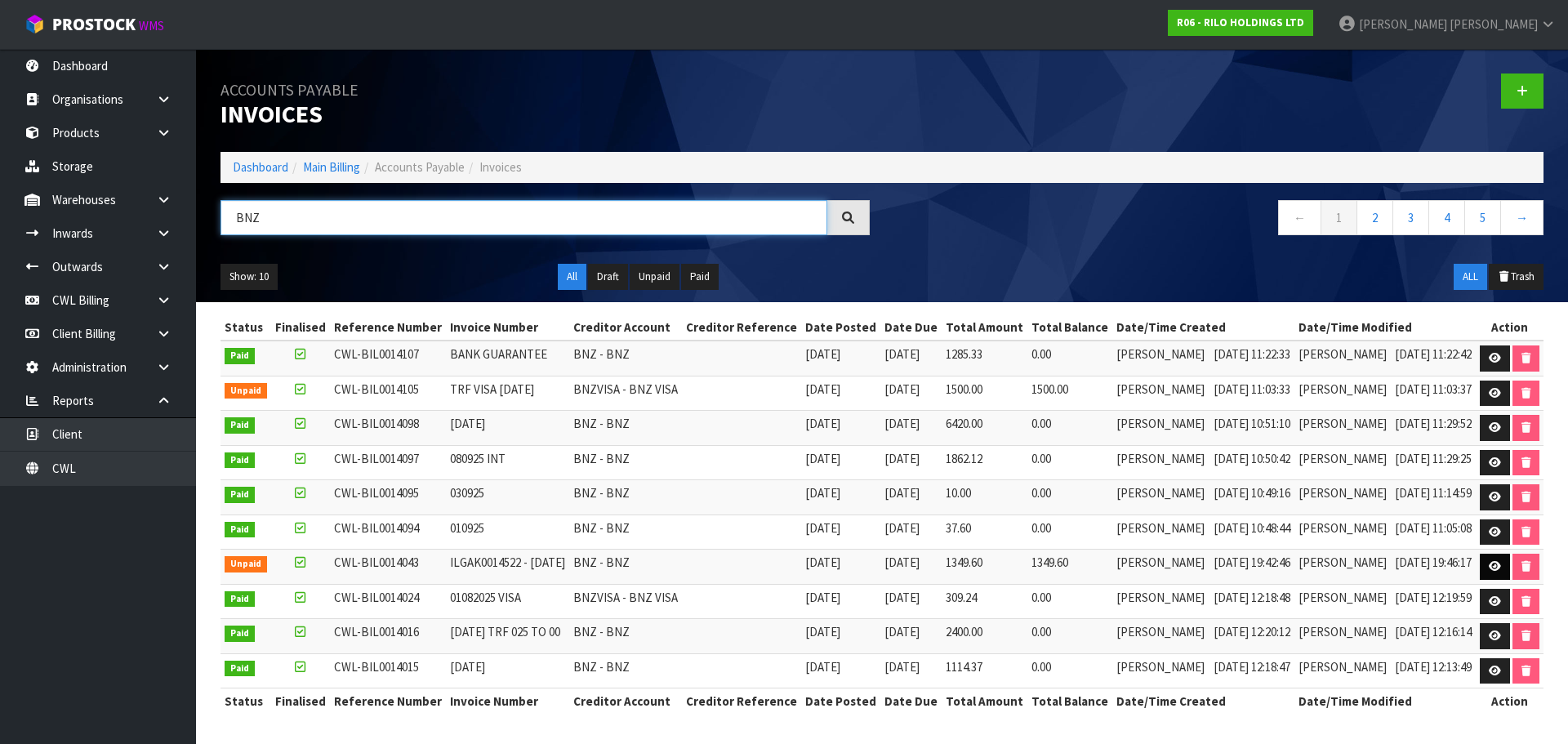
type input "BNZ"
click at [1496, 563] on icon at bounding box center [1495, 566] width 12 height 11
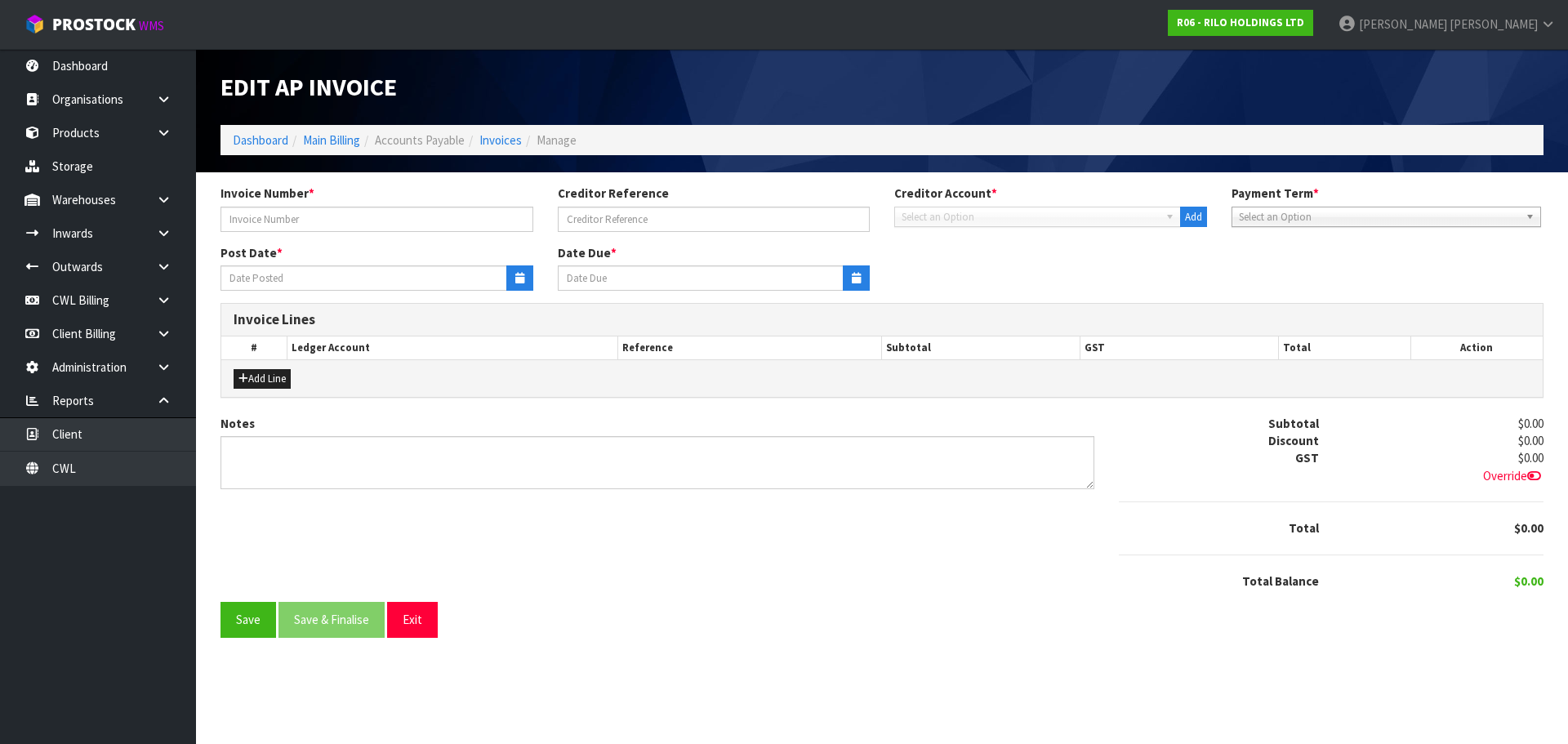
type input "ILGAK0014522 - [DATE]"
type input "[DATE]"
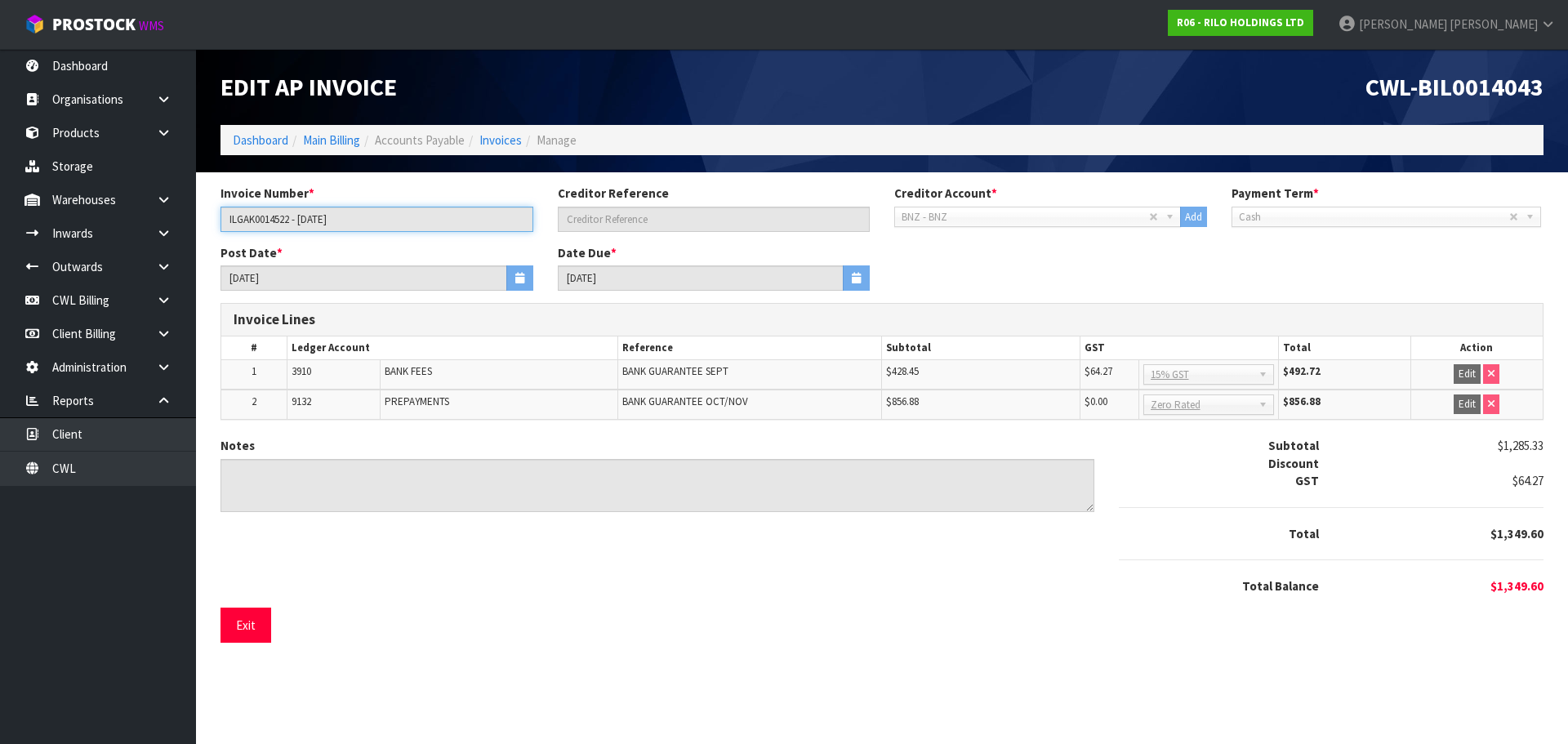
drag, startPoint x: 342, startPoint y: 222, endPoint x: 227, endPoint y: 218, distance: 115.1
click at [227, 218] on input "ILGAK0014522 - [DATE]" at bounding box center [377, 219] width 313 height 26
click at [508, 139] on link "Invoices" at bounding box center [501, 139] width 43 height 15
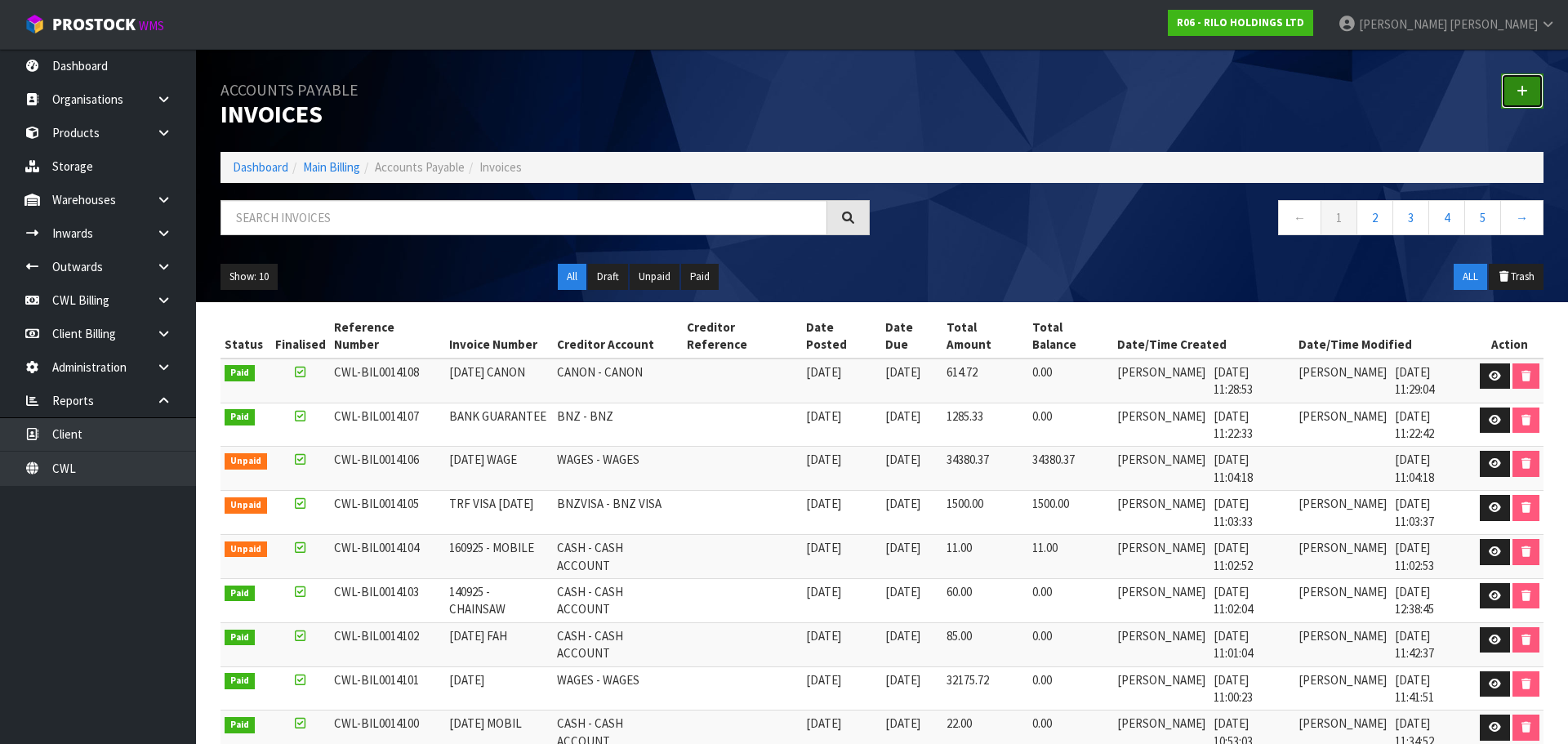
drag, startPoint x: 1529, startPoint y: 88, endPoint x: 1511, endPoint y: 83, distance: 18.7
click at [1527, 88] on link at bounding box center [1523, 91] width 43 height 36
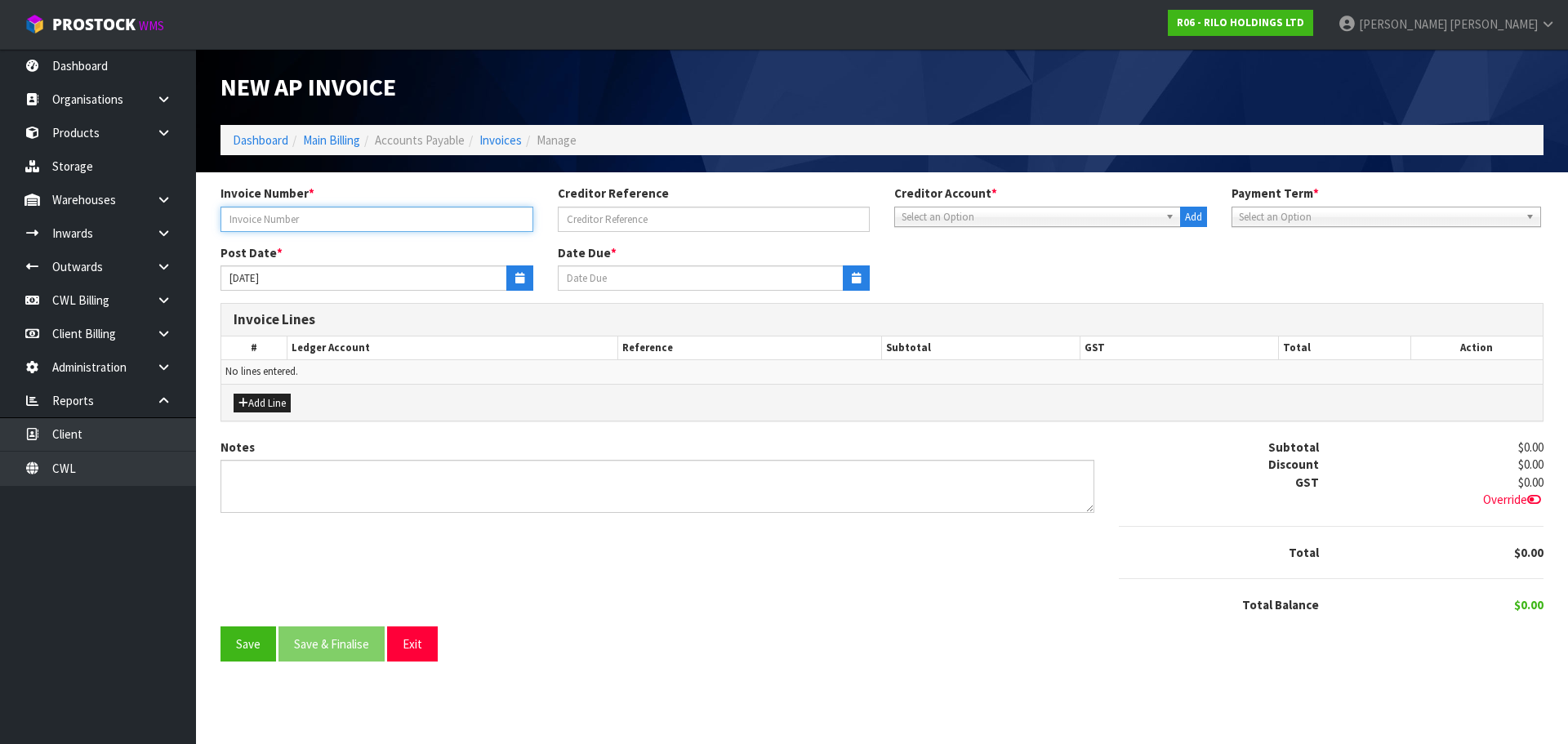
click at [267, 215] on input "text" at bounding box center [377, 219] width 313 height 26
click at [330, 216] on input "text" at bounding box center [377, 219] width 313 height 26
paste input "ILGAK0014522 - [DATE]"
type input "ILGAK0014522 - [DATE]."
click at [937, 218] on span "Select an Option" at bounding box center [1031, 218] width 258 height 20
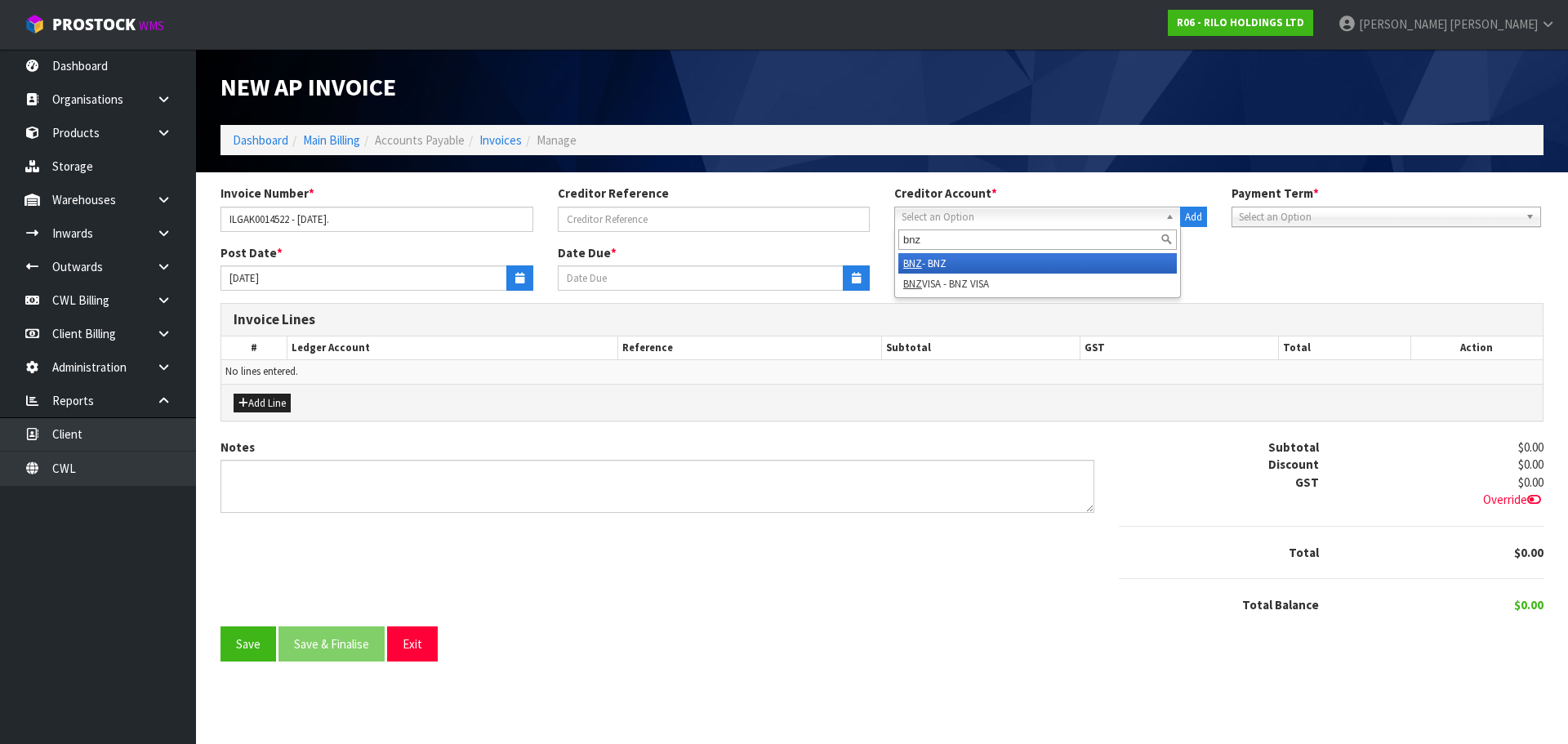
type input "bnz"
drag, startPoint x: 940, startPoint y: 265, endPoint x: 601, endPoint y: 265, distance: 339.0
click at [935, 263] on li "BNZ - BNZ" at bounding box center [1038, 263] width 279 height 20
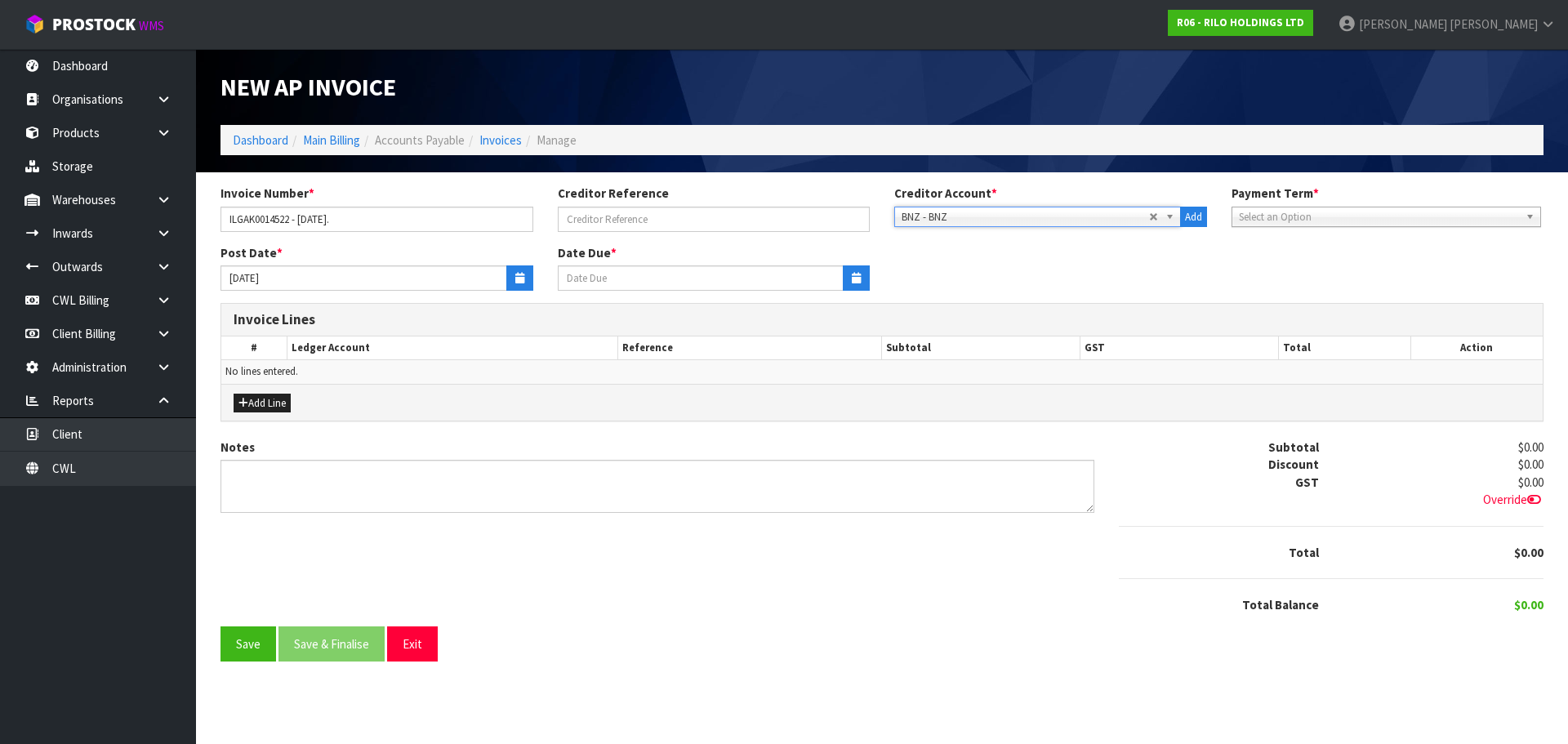
type input "[DATE]"
click at [517, 273] on icon "button" at bounding box center [520, 278] width 9 height 11
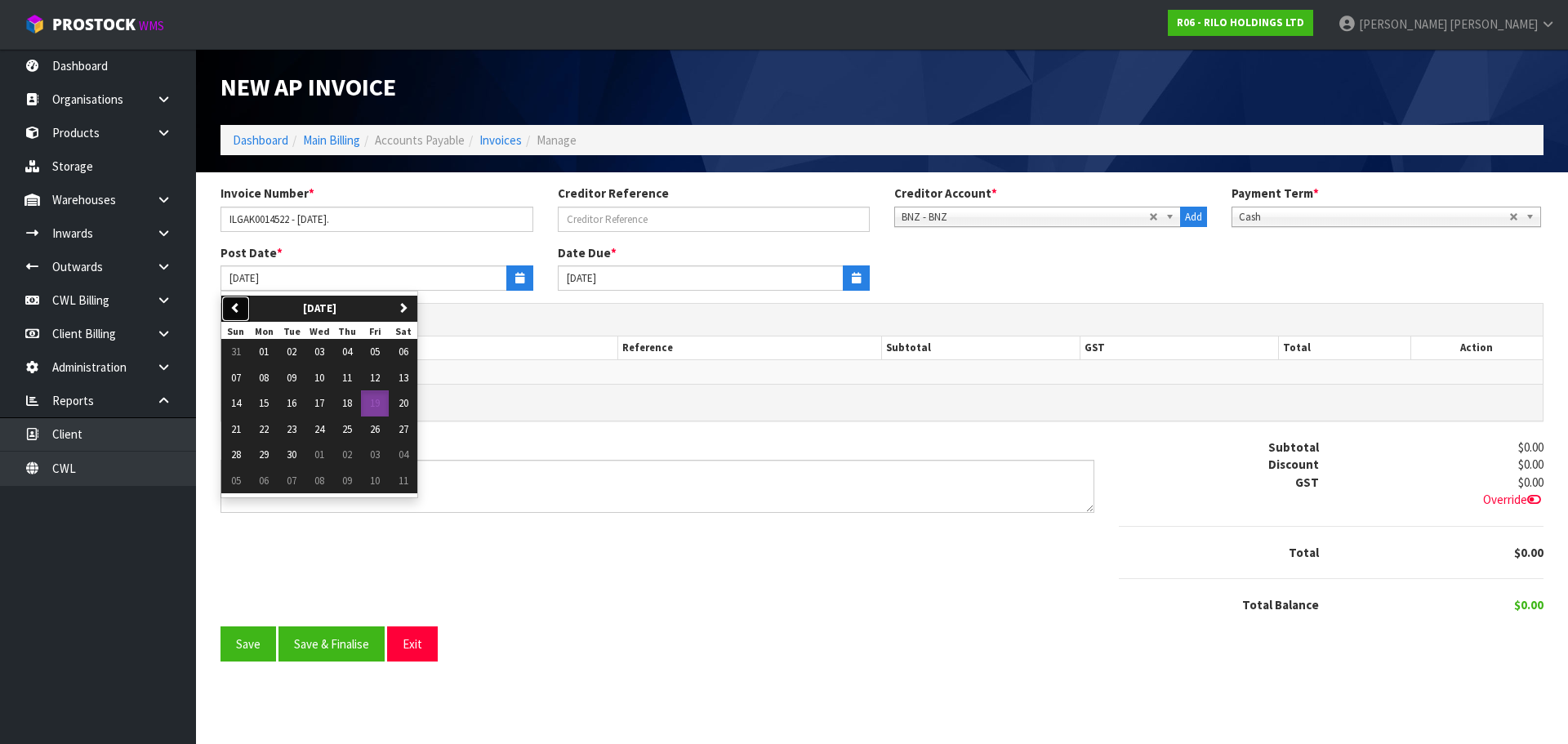
click at [238, 313] on button "previous" at bounding box center [235, 308] width 28 height 26
click at [404, 305] on icon "button" at bounding box center [403, 307] width 11 height 11
click at [267, 354] on span "01" at bounding box center [263, 352] width 10 height 14
type input "[DATE]"
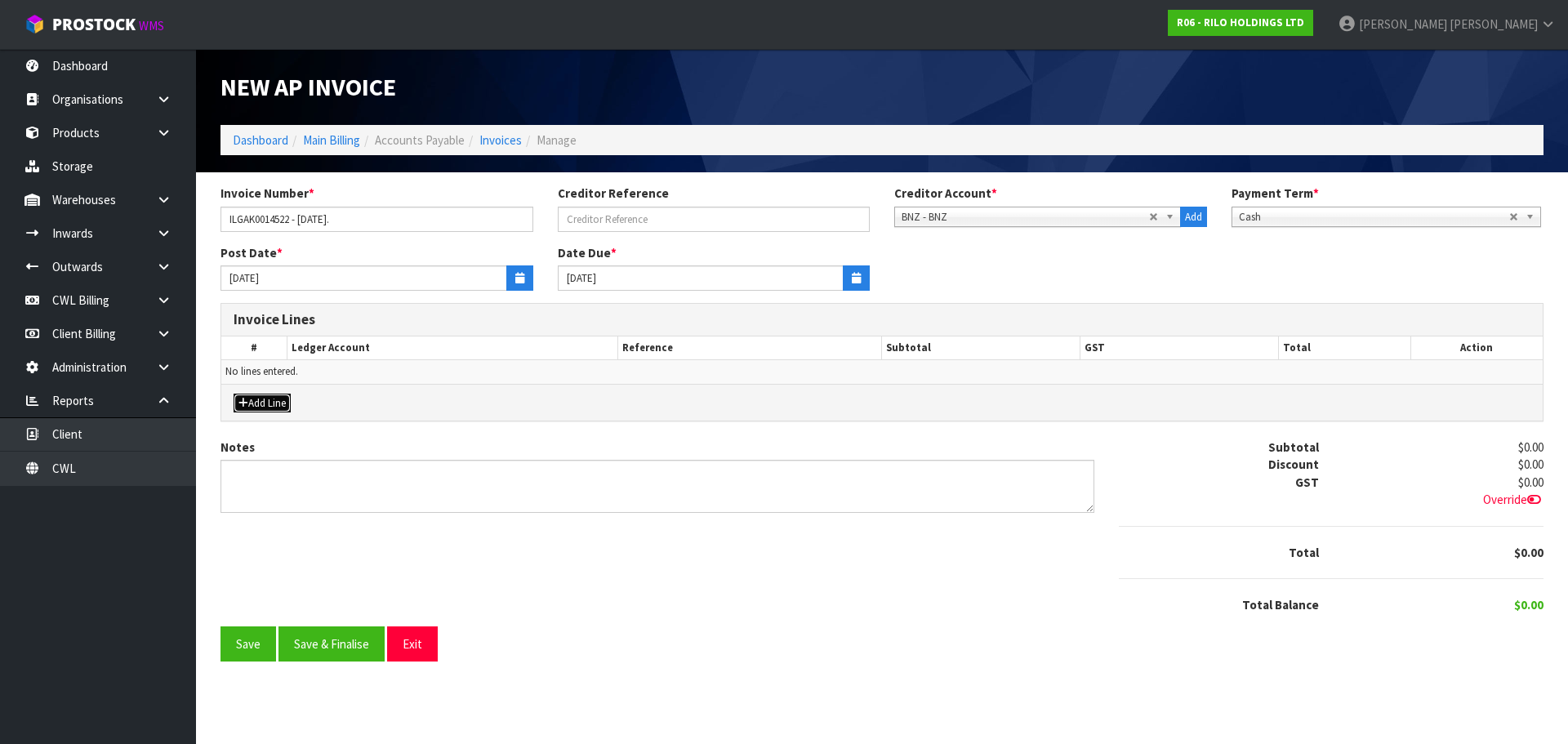
click at [265, 407] on button "Add Line" at bounding box center [262, 403] width 57 height 20
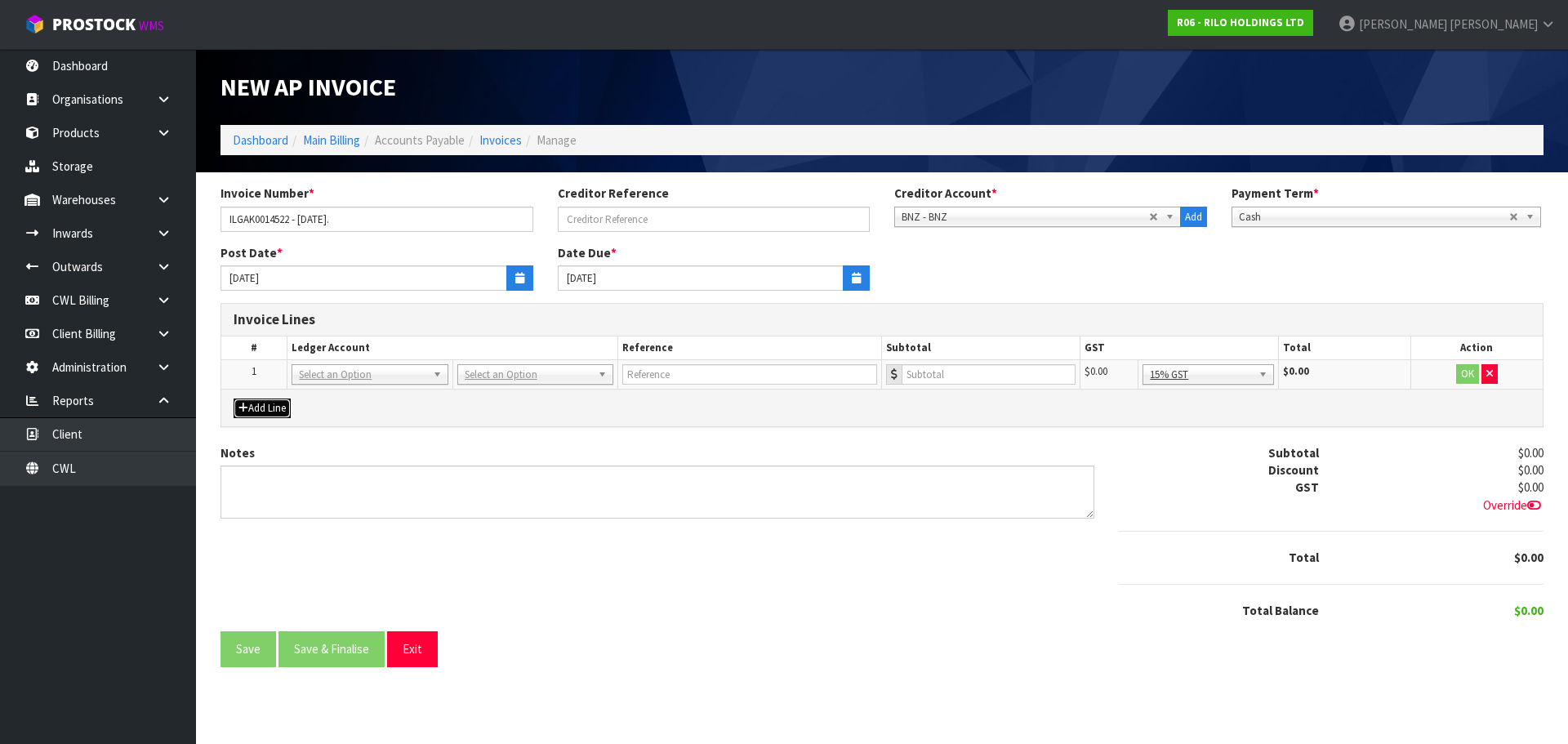
drag, startPoint x: 387, startPoint y: 374, endPoint x: 364, endPoint y: 387, distance: 26.4
click at [344, 394] on input "text" at bounding box center [370, 397] width 147 height 20
type input "3910"
click at [958, 371] on input "number" at bounding box center [989, 374] width 174 height 20
type input "428.45"
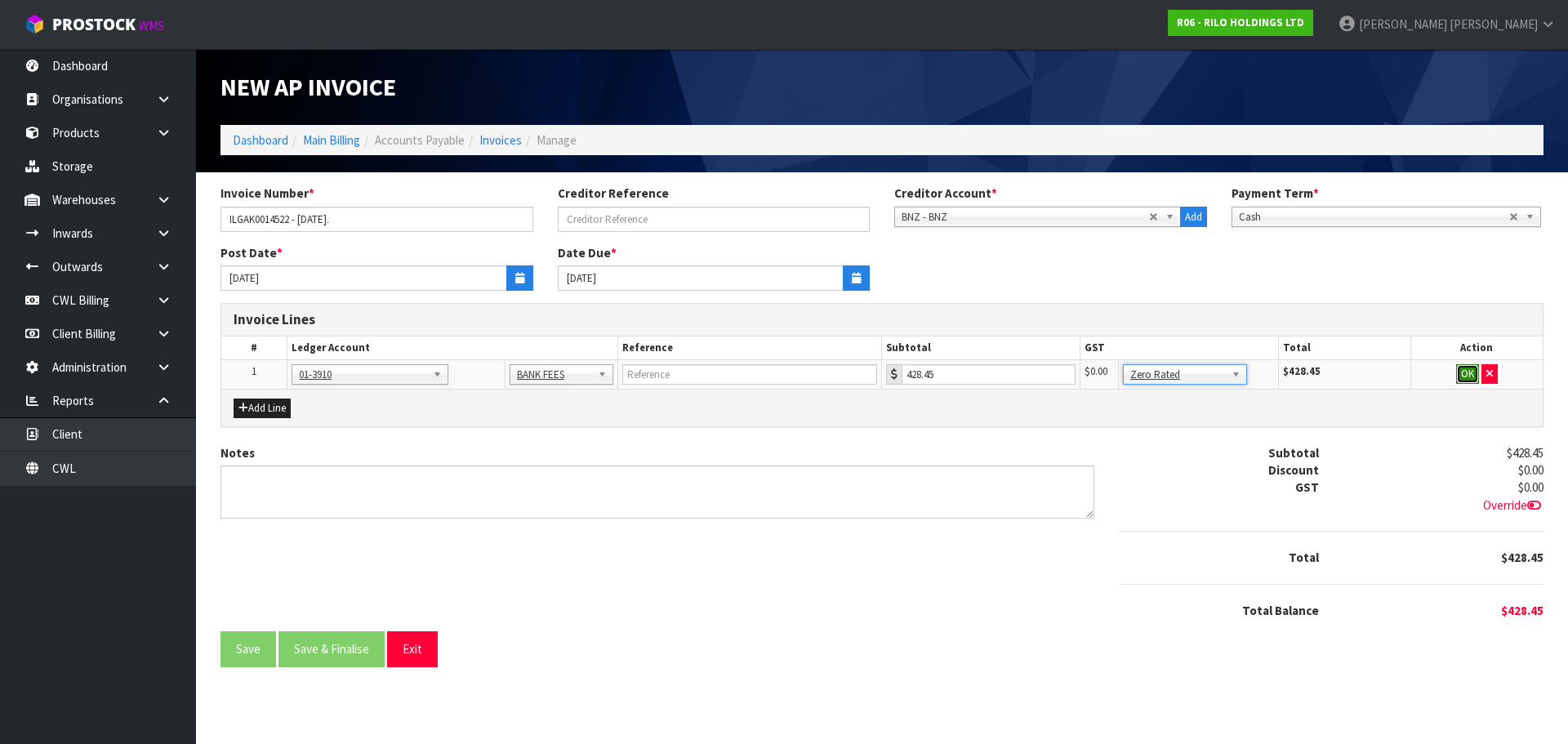
click at [1469, 375] on button "OK" at bounding box center [1468, 374] width 23 height 20
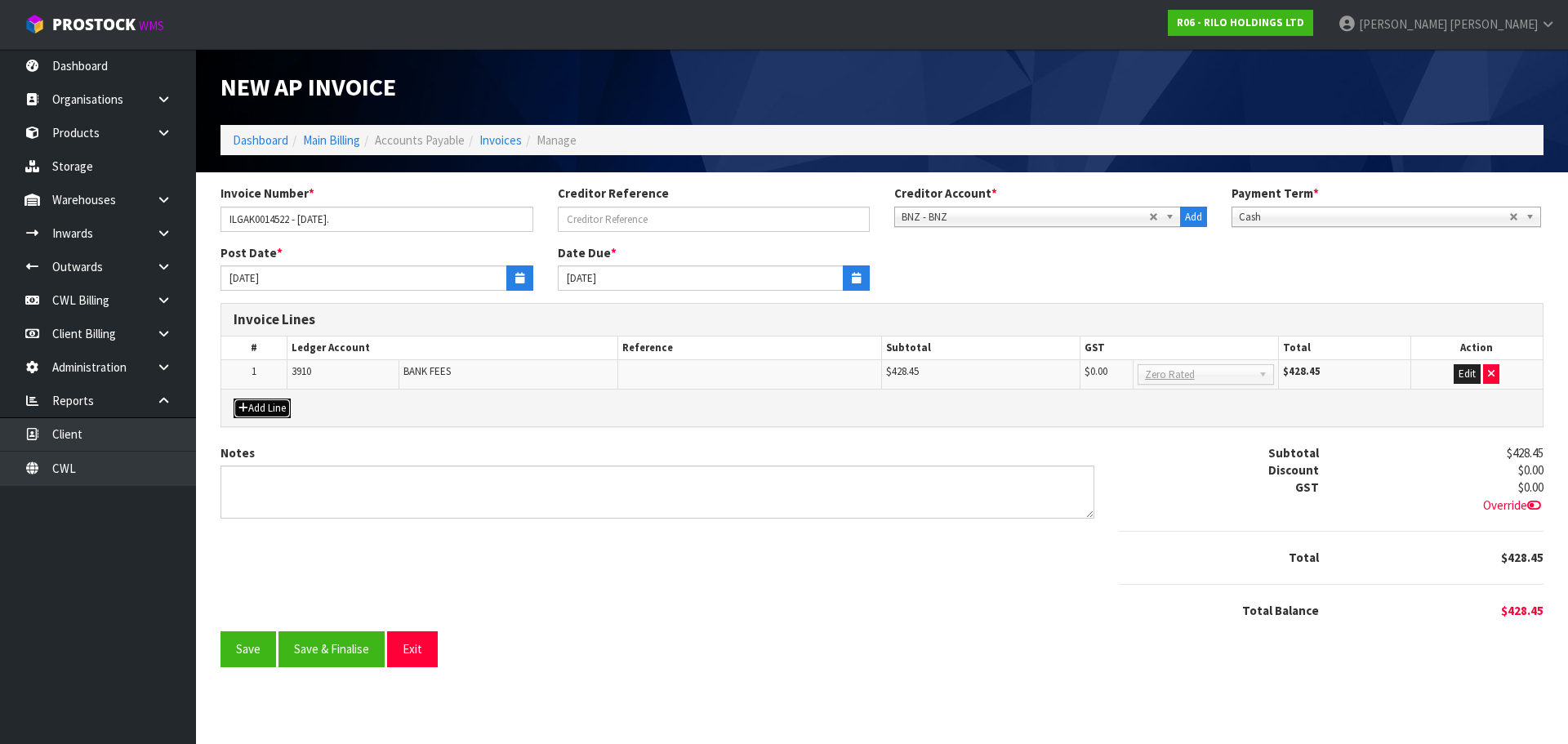
click at [282, 407] on button "Add Line" at bounding box center [262, 408] width 57 height 20
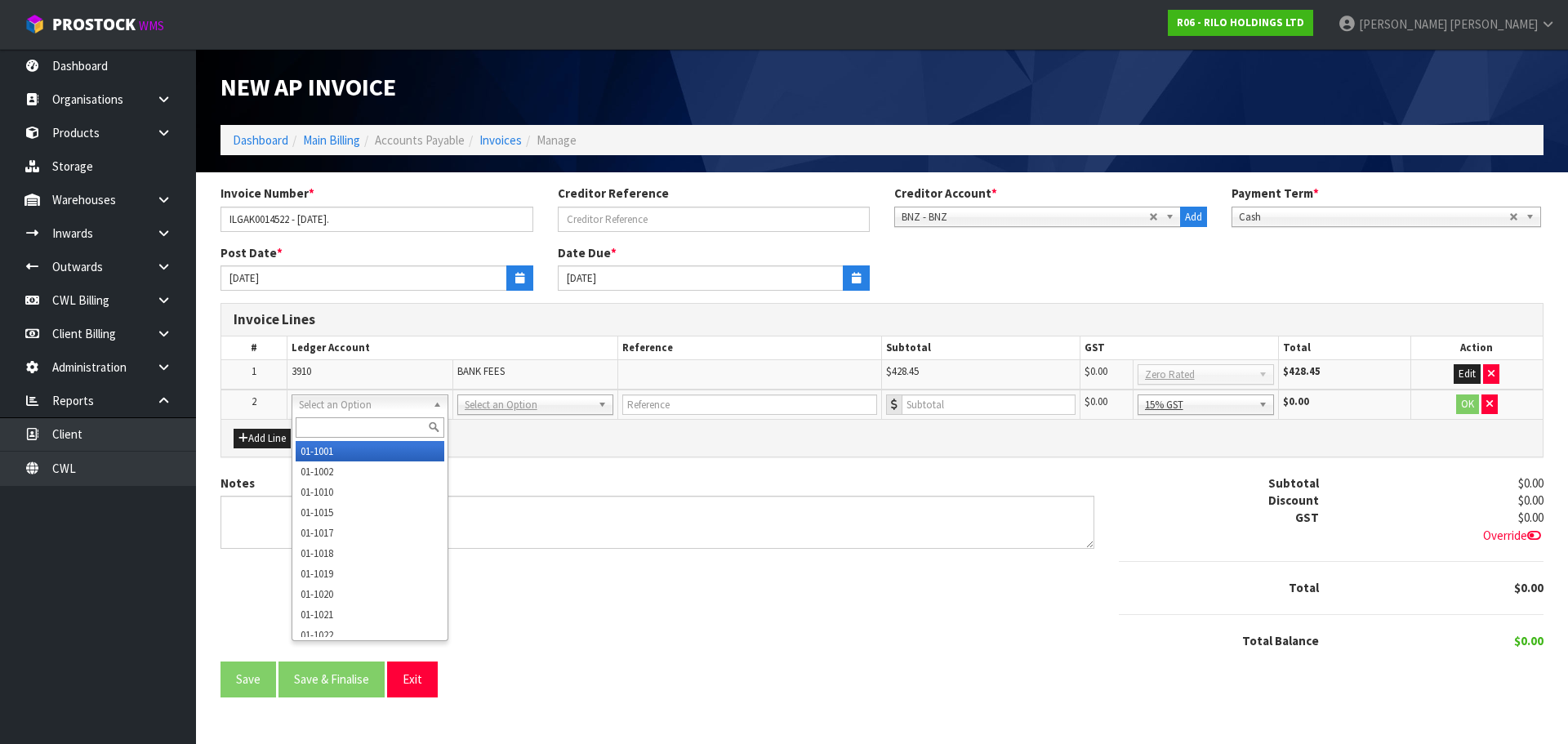
click at [319, 424] on input "text" at bounding box center [370, 427] width 147 height 20
type input "9132"
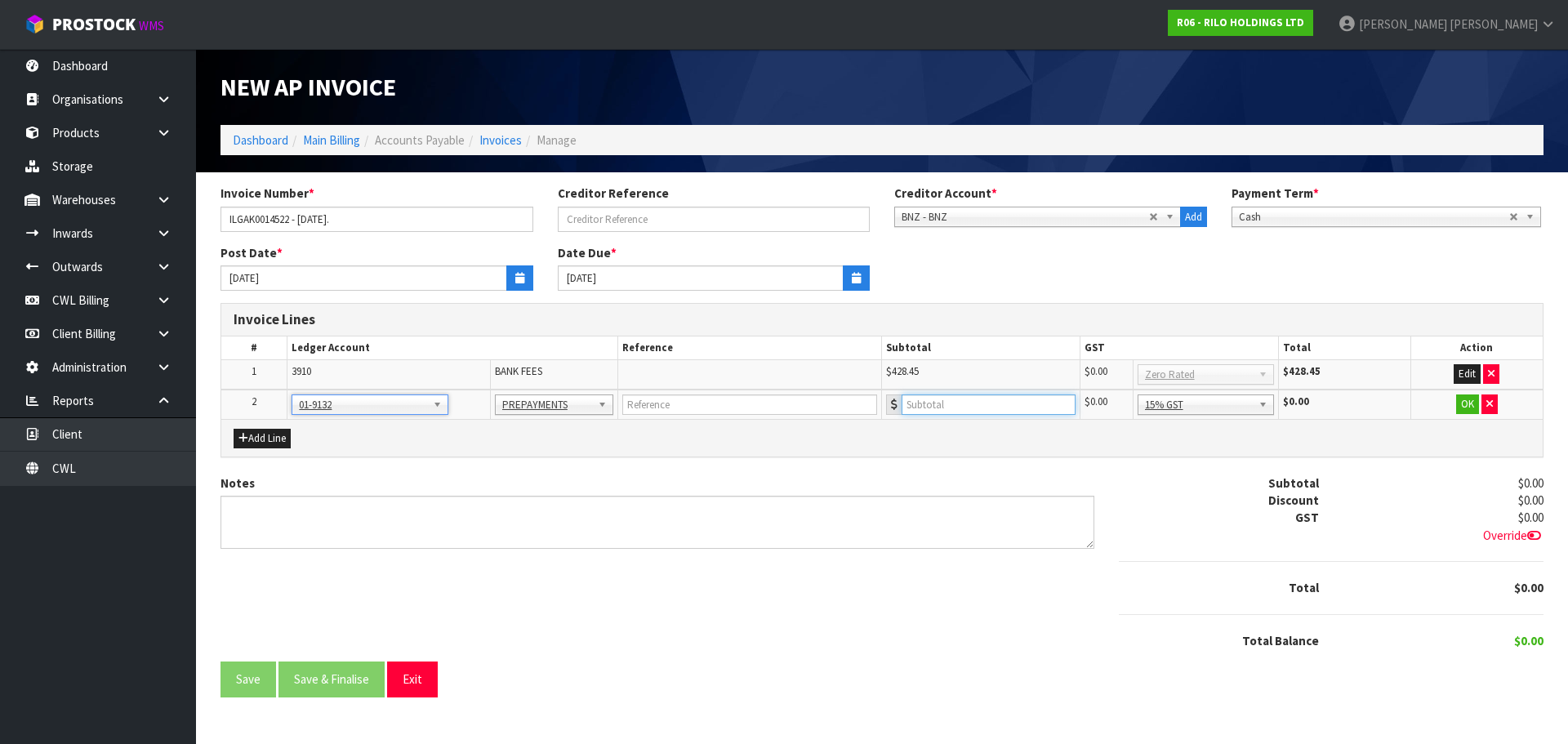
click at [951, 411] on input "number" at bounding box center [989, 404] width 174 height 20
type input "856.88"
drag, startPoint x: 1249, startPoint y: 487, endPoint x: 1402, endPoint y: 450, distance: 157.4
click at [1469, 407] on button "OK" at bounding box center [1468, 404] width 23 height 20
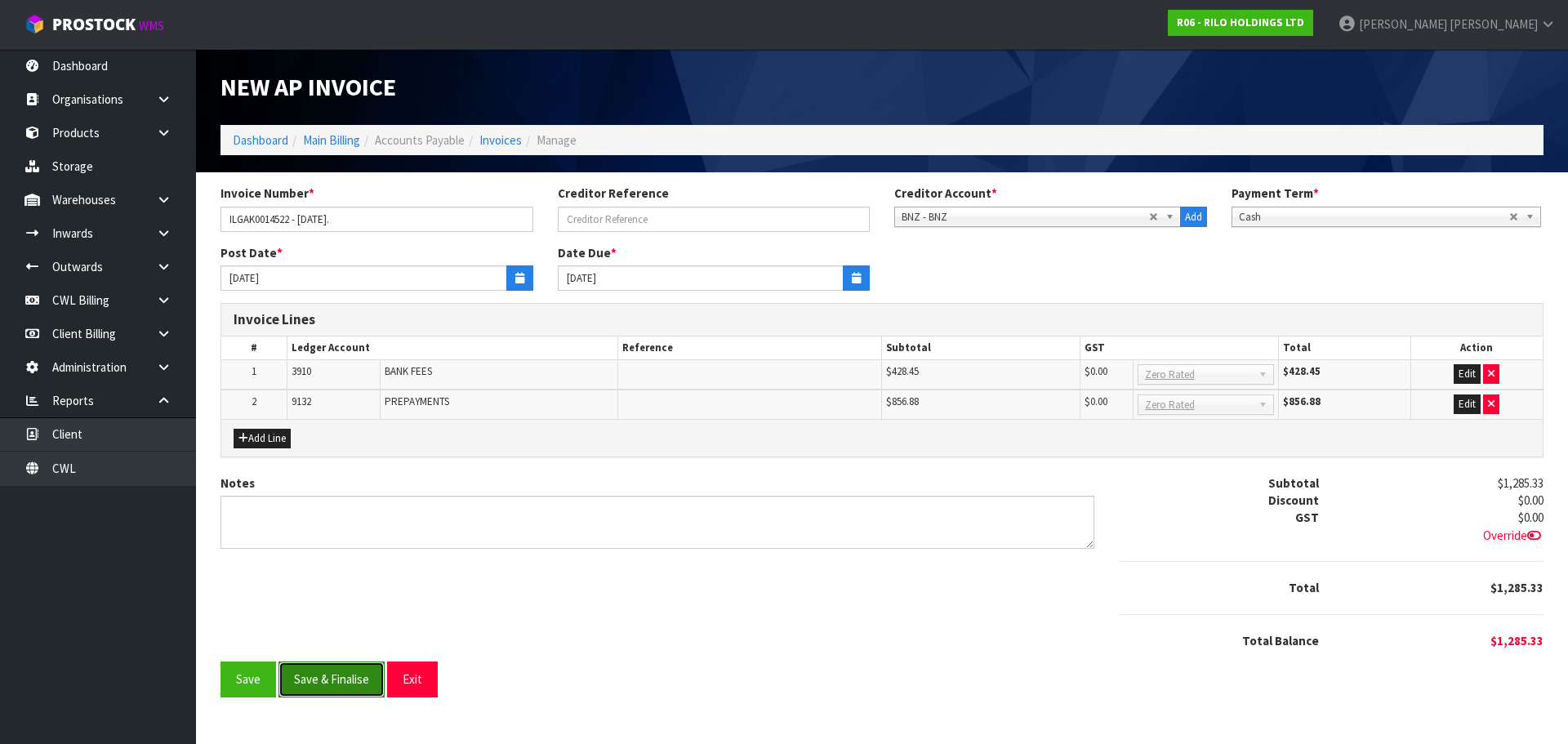
click at [357, 683] on button "Save & Finalise" at bounding box center [332, 679] width 107 height 36
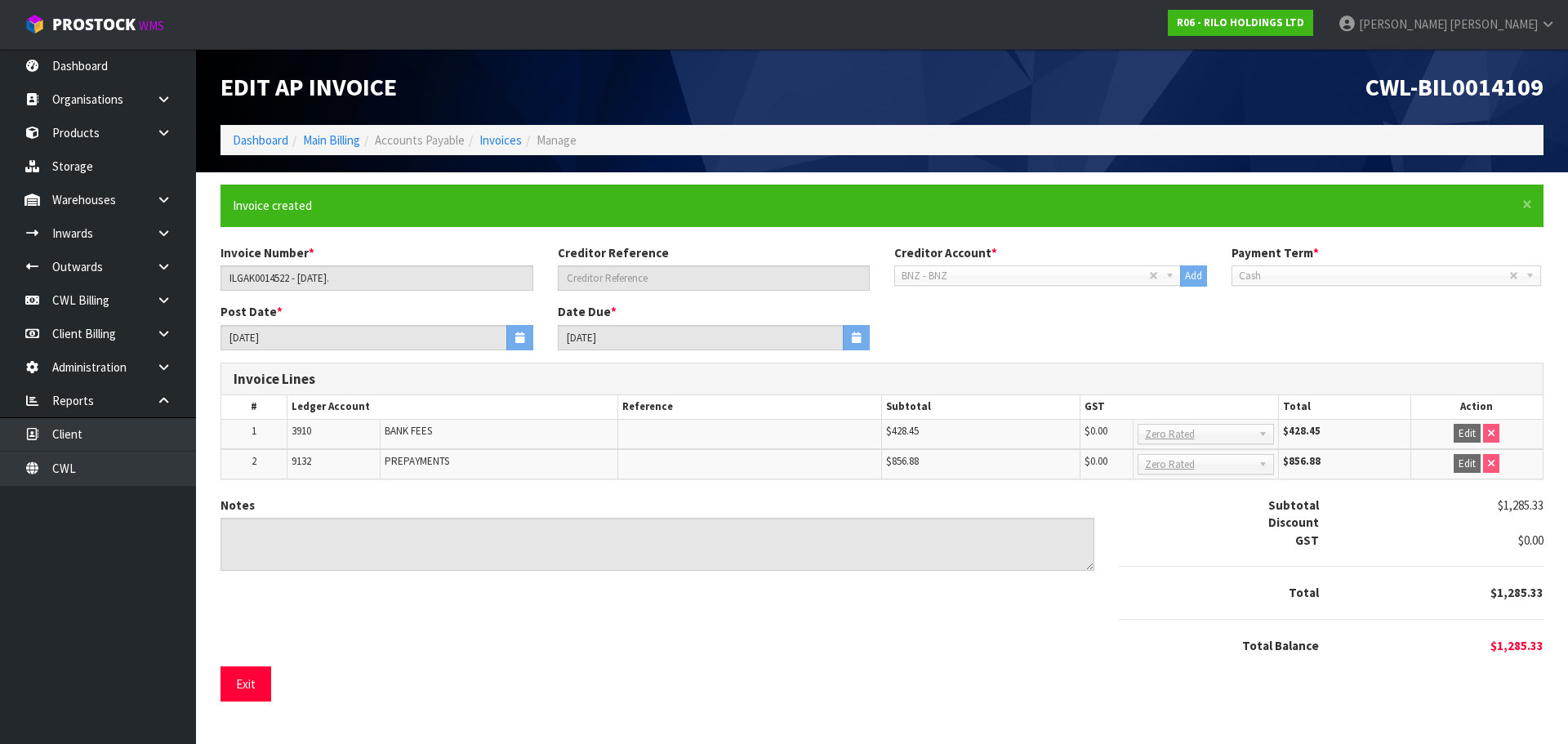
click at [271, 681] on div "Exit" at bounding box center [881, 684] width 1323 height 36
click at [267, 682] on button "Exit" at bounding box center [245, 684] width 51 height 36
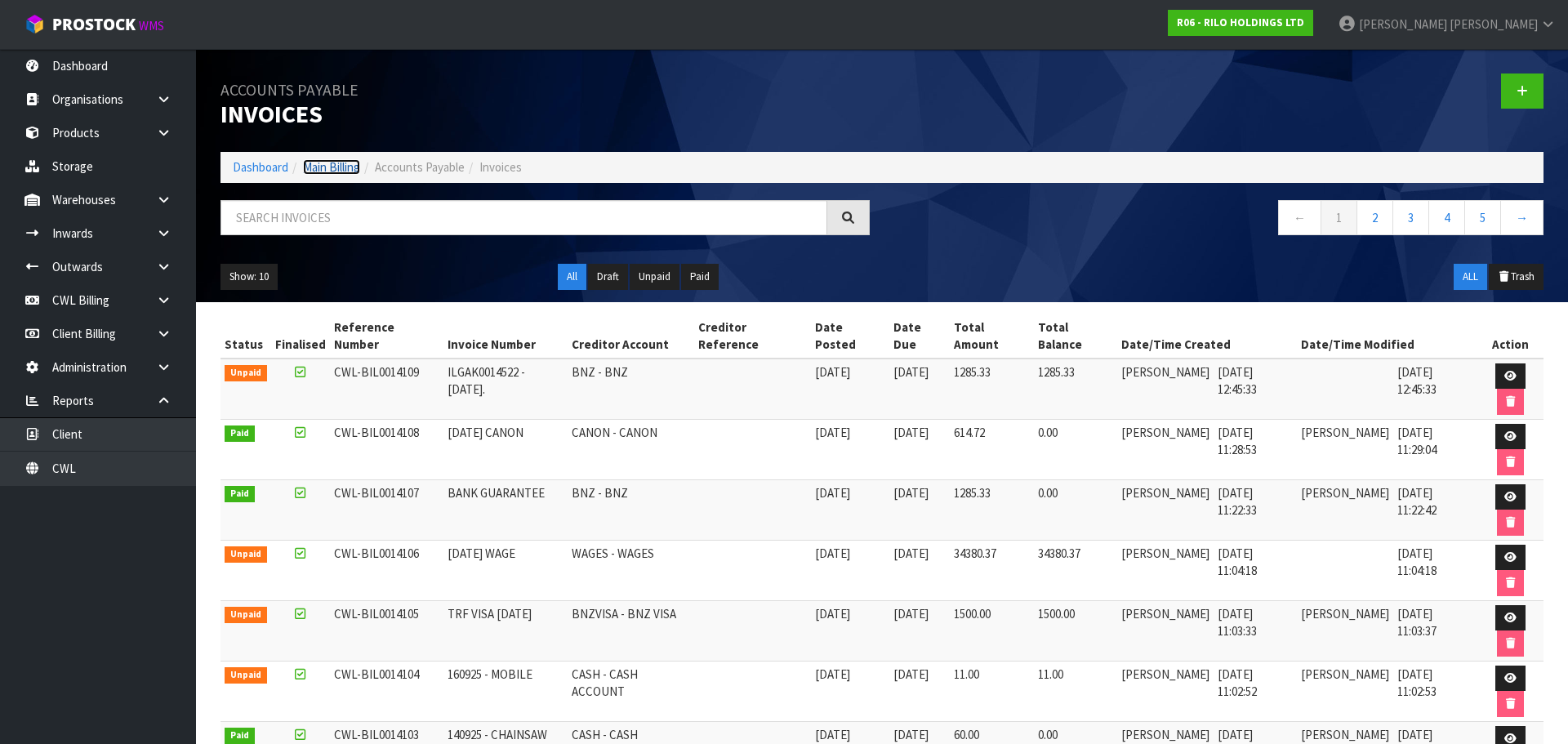
click at [345, 172] on link "Main Billing" at bounding box center [331, 166] width 57 height 15
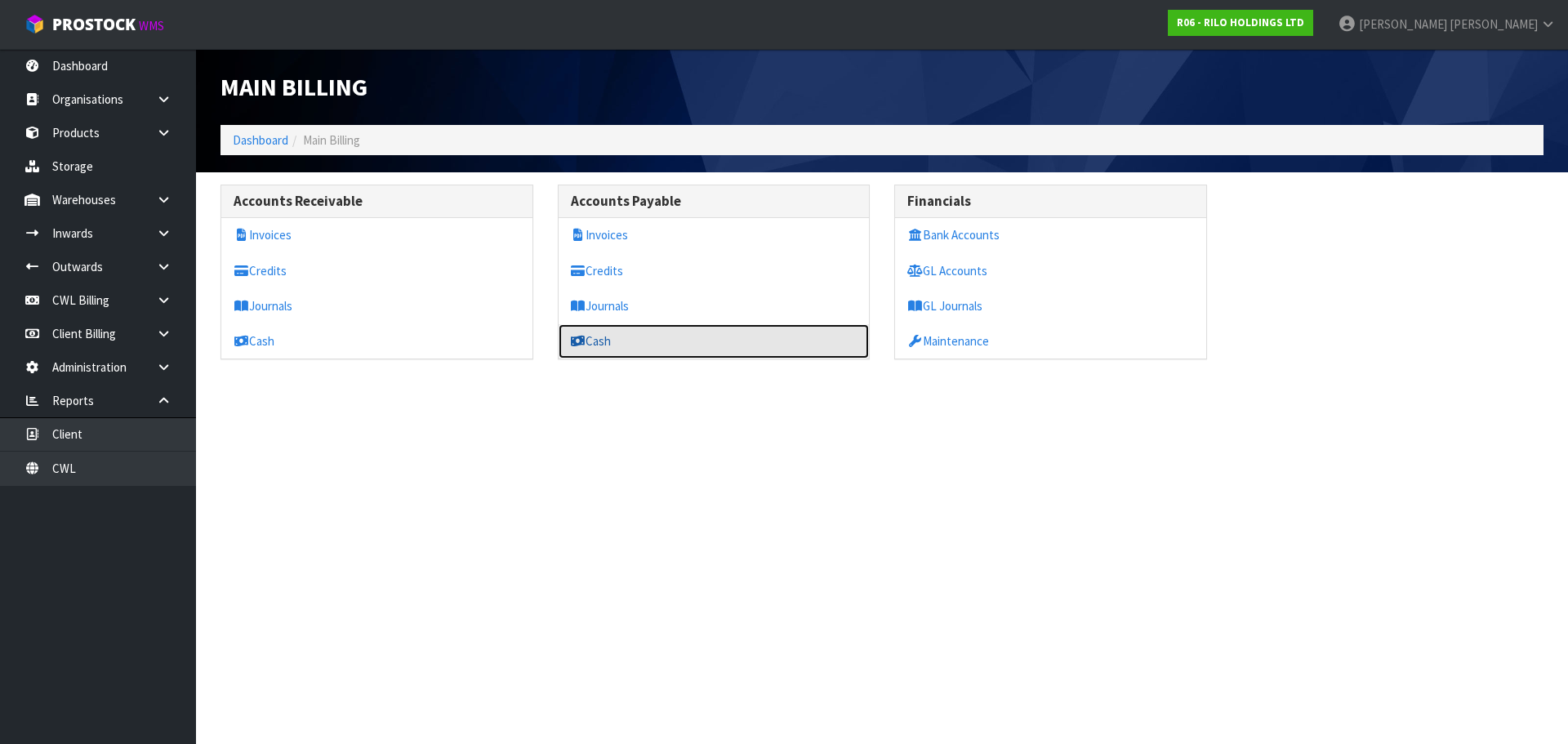
click at [611, 340] on link "Cash" at bounding box center [714, 341] width 311 height 34
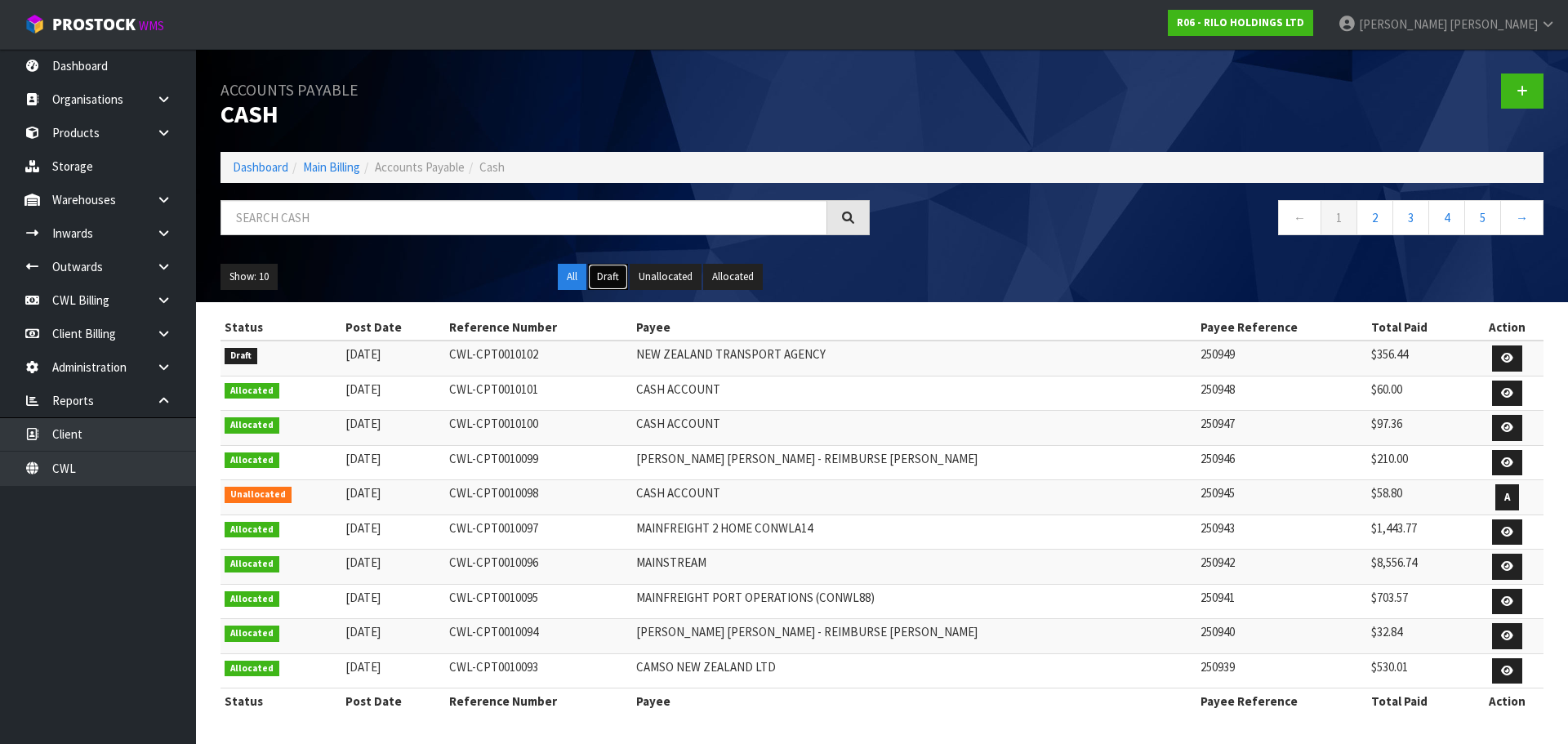
click at [600, 276] on button "Draft" at bounding box center [608, 276] width 40 height 26
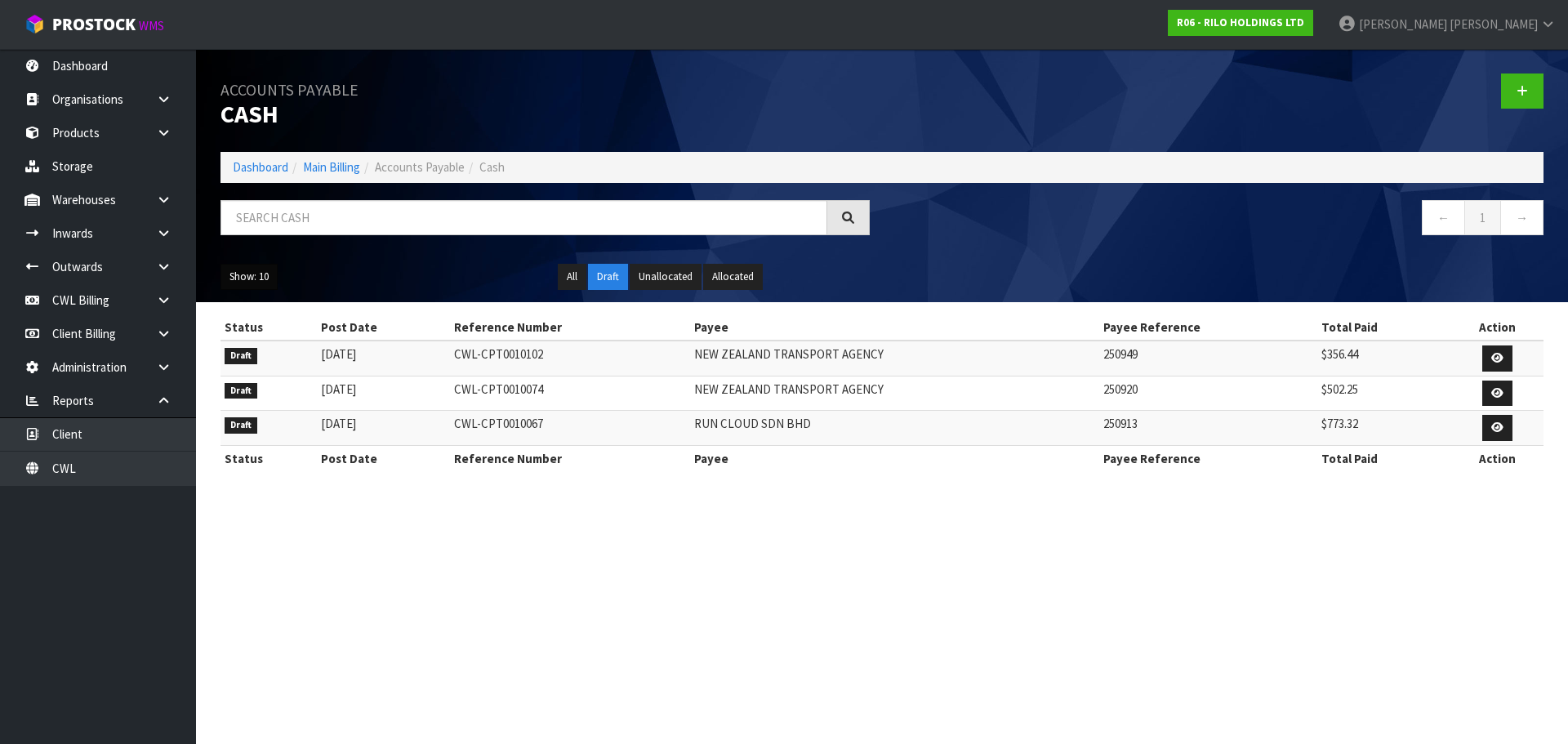
click at [249, 279] on button "Show: 10" at bounding box center [249, 276] width 57 height 26
click at [251, 381] on link "50" at bounding box center [285, 374] width 129 height 22
drag, startPoint x: 957, startPoint y: 522, endPoint x: 943, endPoint y: 503, distance: 23.6
click at [957, 521] on section "Accounts Payable Cash Dashboard Main Billing Accounts Payable Cash ← 1 → Show: …" at bounding box center [784, 372] width 1568 height 744
drag, startPoint x: 915, startPoint y: 582, endPoint x: 914, endPoint y: 573, distance: 9.1
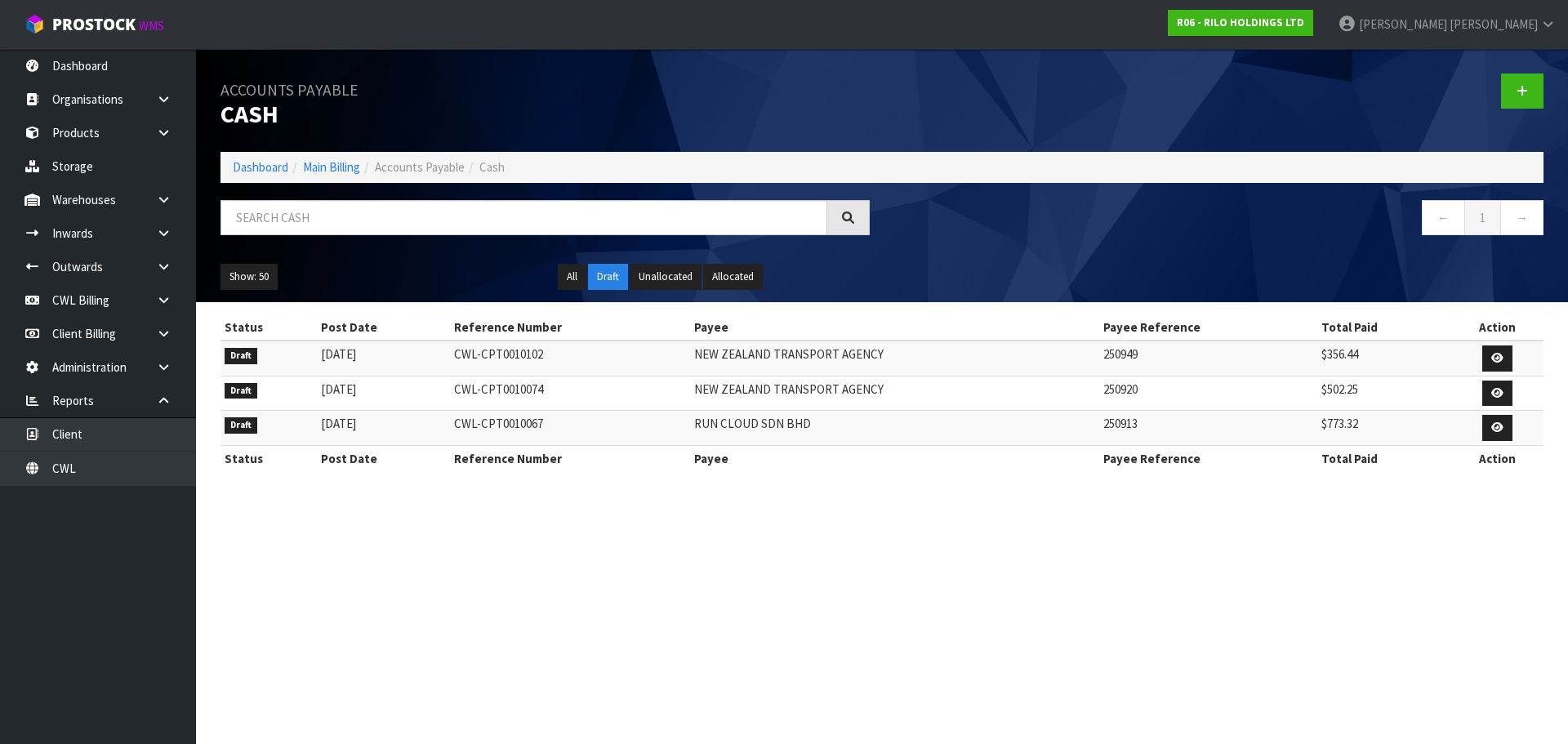
click at [915, 581] on section "Accounts Payable Cash Dashboard Main Billing Accounts Payable Cash ← 1 → Show: …" at bounding box center [784, 372] width 1568 height 744
click at [339, 167] on link "Main Billing" at bounding box center [331, 166] width 57 height 15
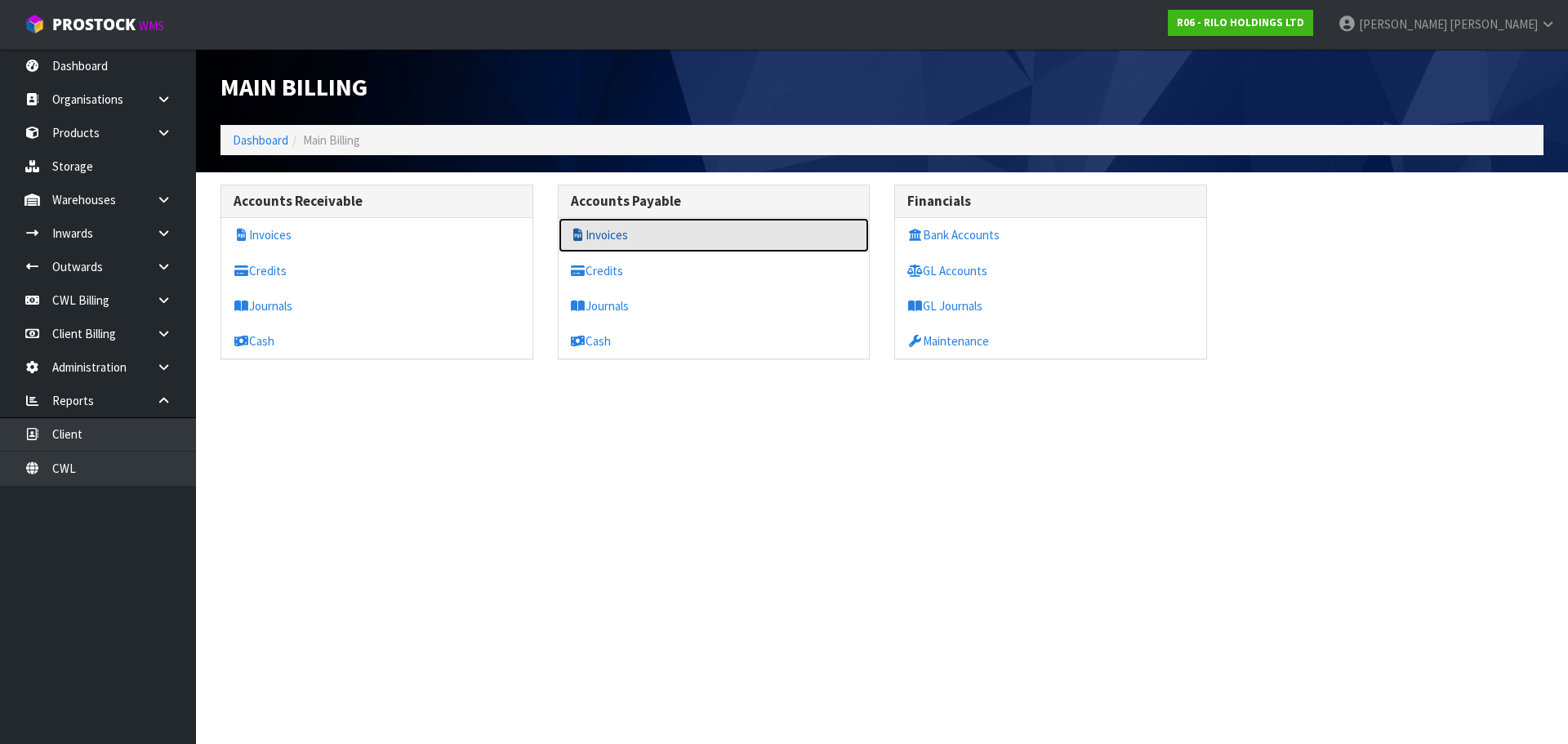
click at [635, 234] on link "Invoices" at bounding box center [714, 234] width 311 height 34
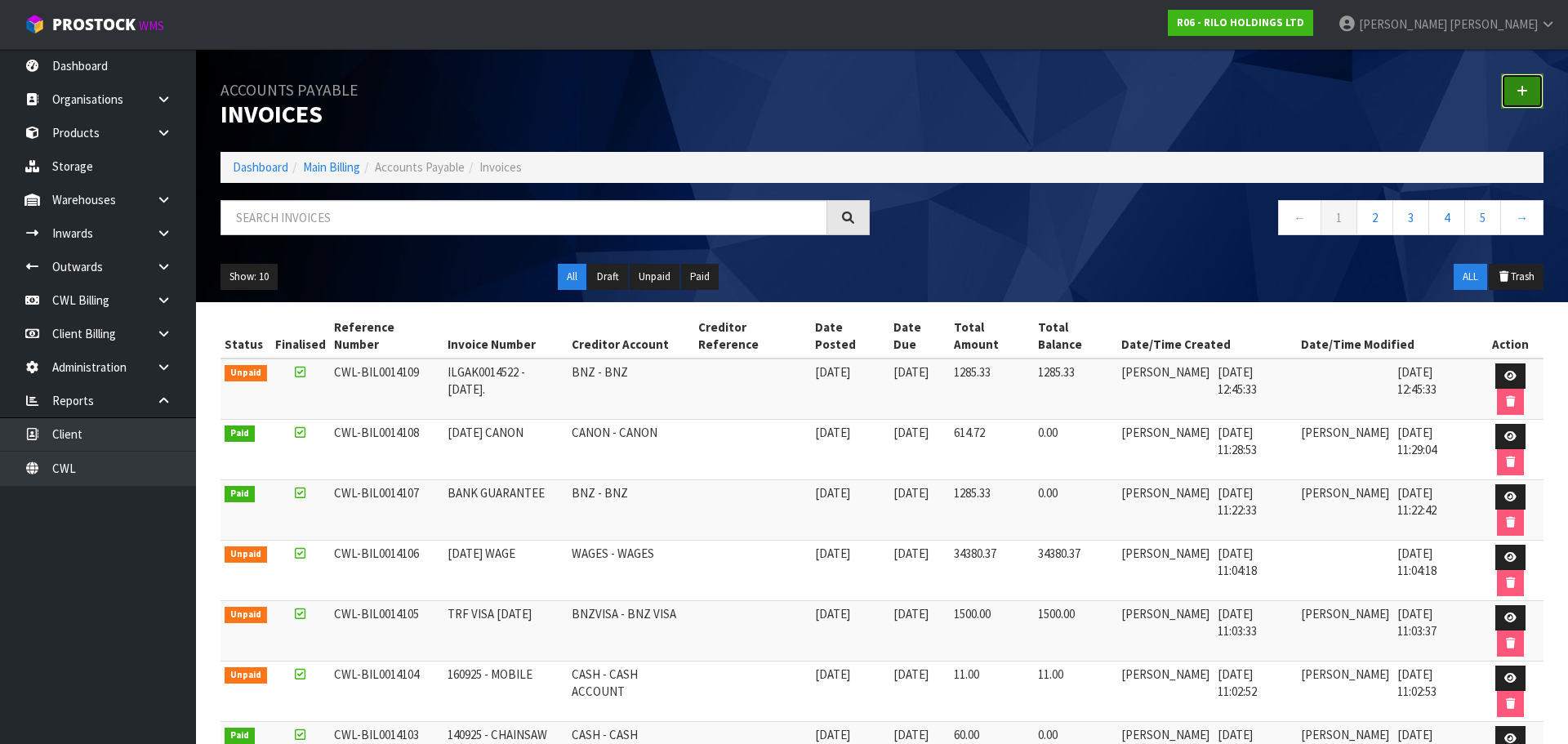
click at [1521, 91] on icon at bounding box center [1522, 91] width 12 height 12
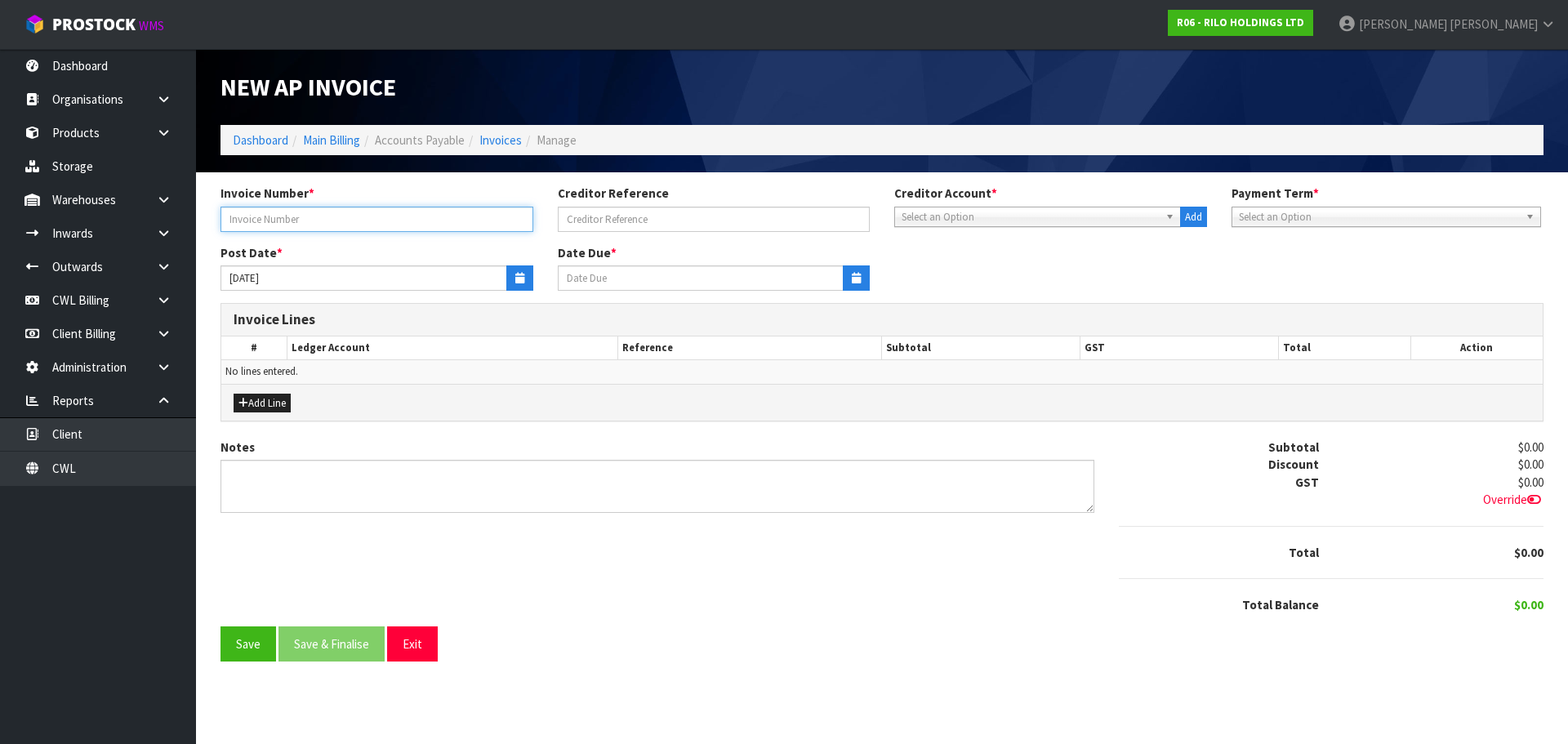
click at [325, 212] on input "text" at bounding box center [377, 219] width 313 height 26
type input "119"
click at [992, 218] on span "Select an Option" at bounding box center [1031, 218] width 258 height 20
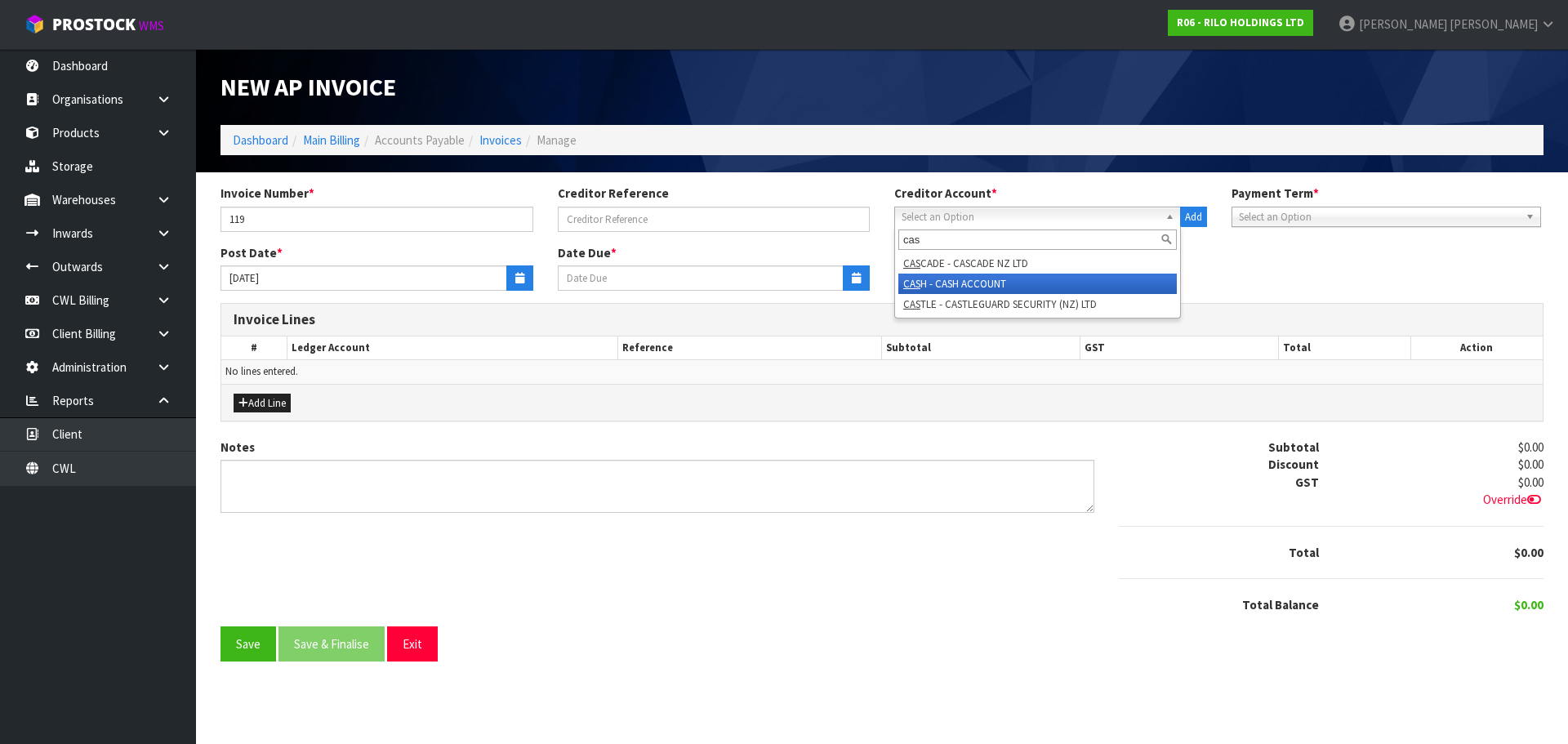
type input "cas"
drag, startPoint x: 982, startPoint y: 280, endPoint x: 1183, endPoint y: 265, distance: 201.6
click at [983, 280] on li "CAS H - CASH ACCOUNT" at bounding box center [1038, 283] width 279 height 20
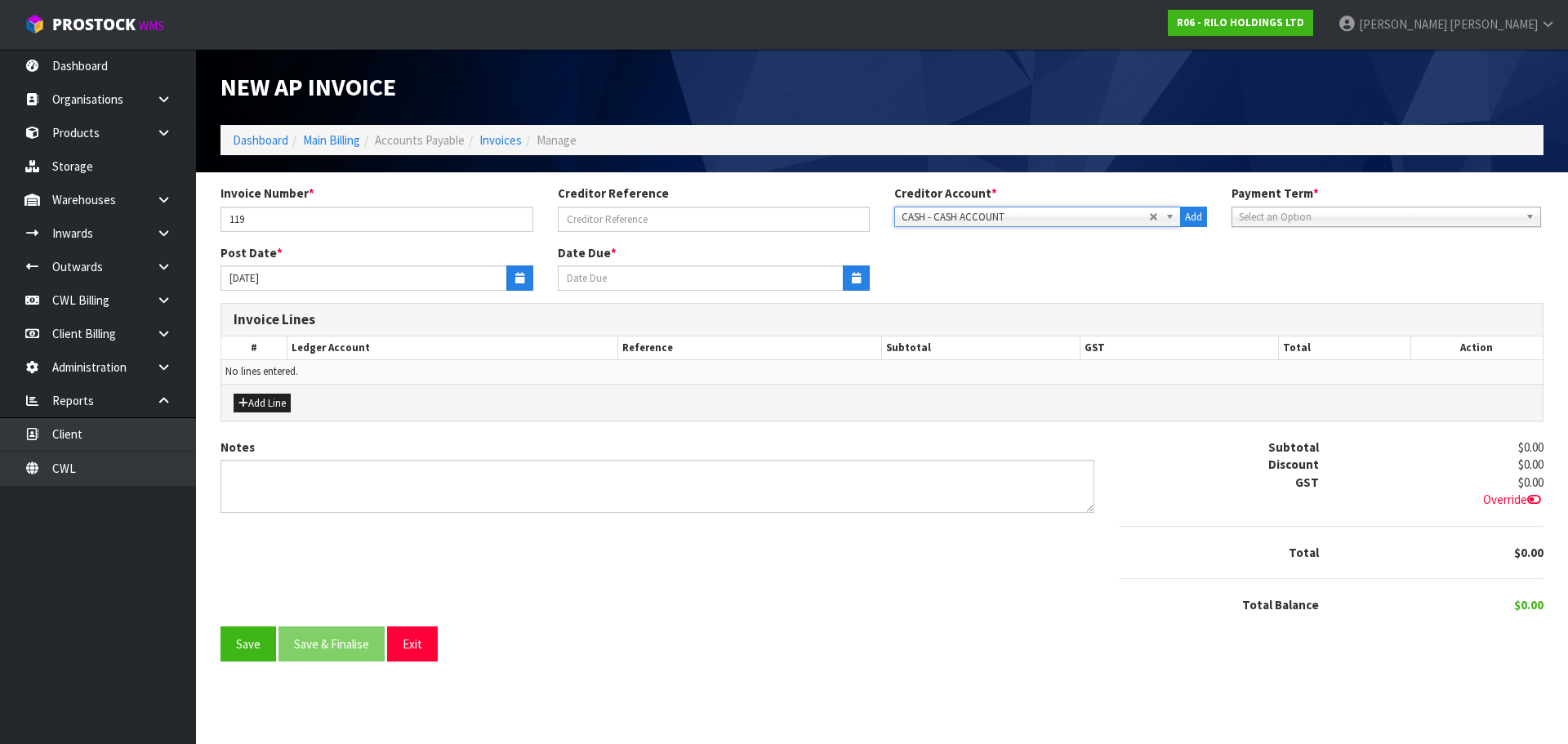
type input "[DATE]"
click at [355, 218] on input "119" at bounding box center [377, 219] width 313 height 26
type input "1"
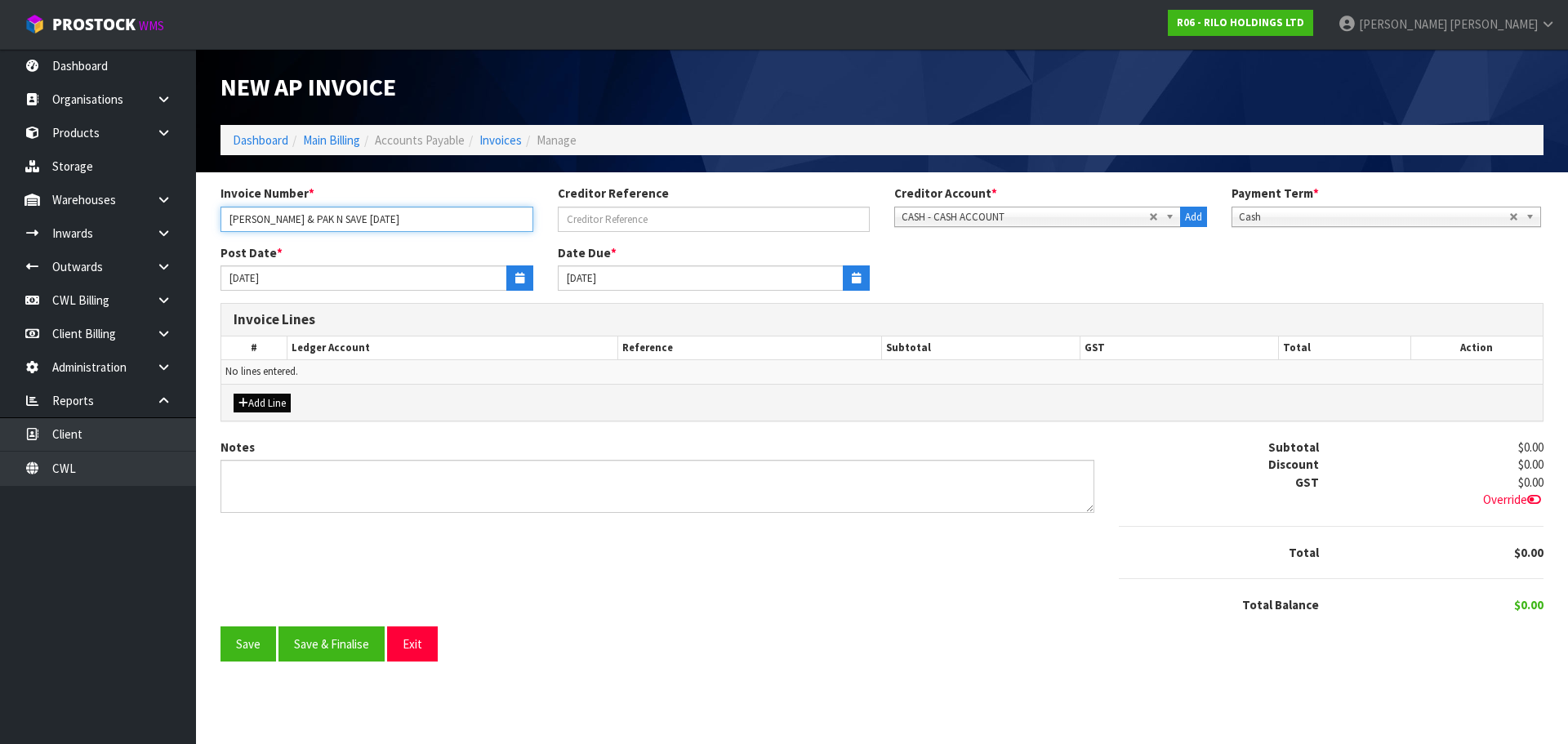
type input "[PERSON_NAME] & PAK N SAVE [DATE]"
click at [276, 400] on button "Add Line" at bounding box center [262, 403] width 57 height 20
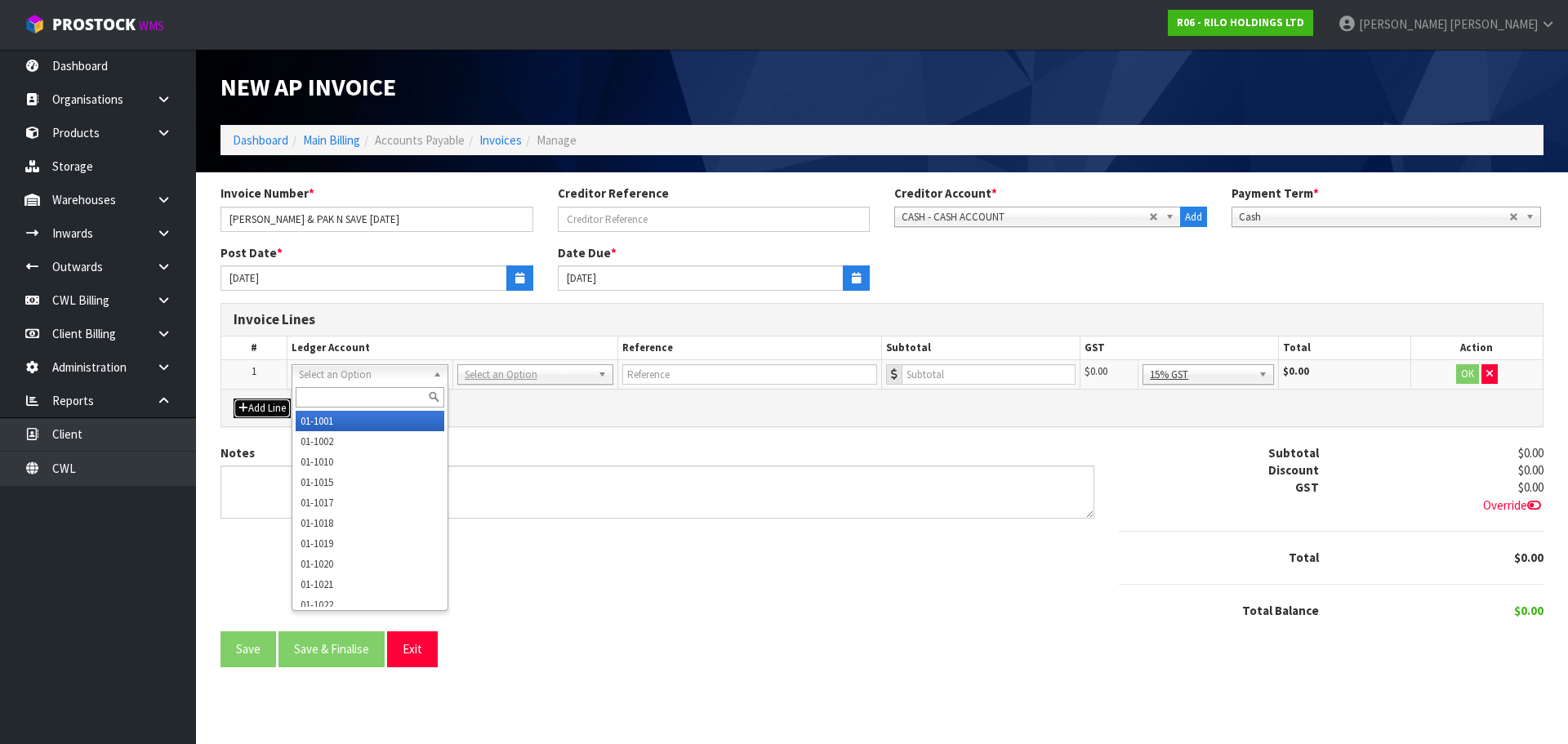
drag, startPoint x: 366, startPoint y: 378, endPoint x: 357, endPoint y: 393, distance: 17.5
click at [353, 398] on input "text" at bounding box center [370, 397] width 147 height 20
type input "3"
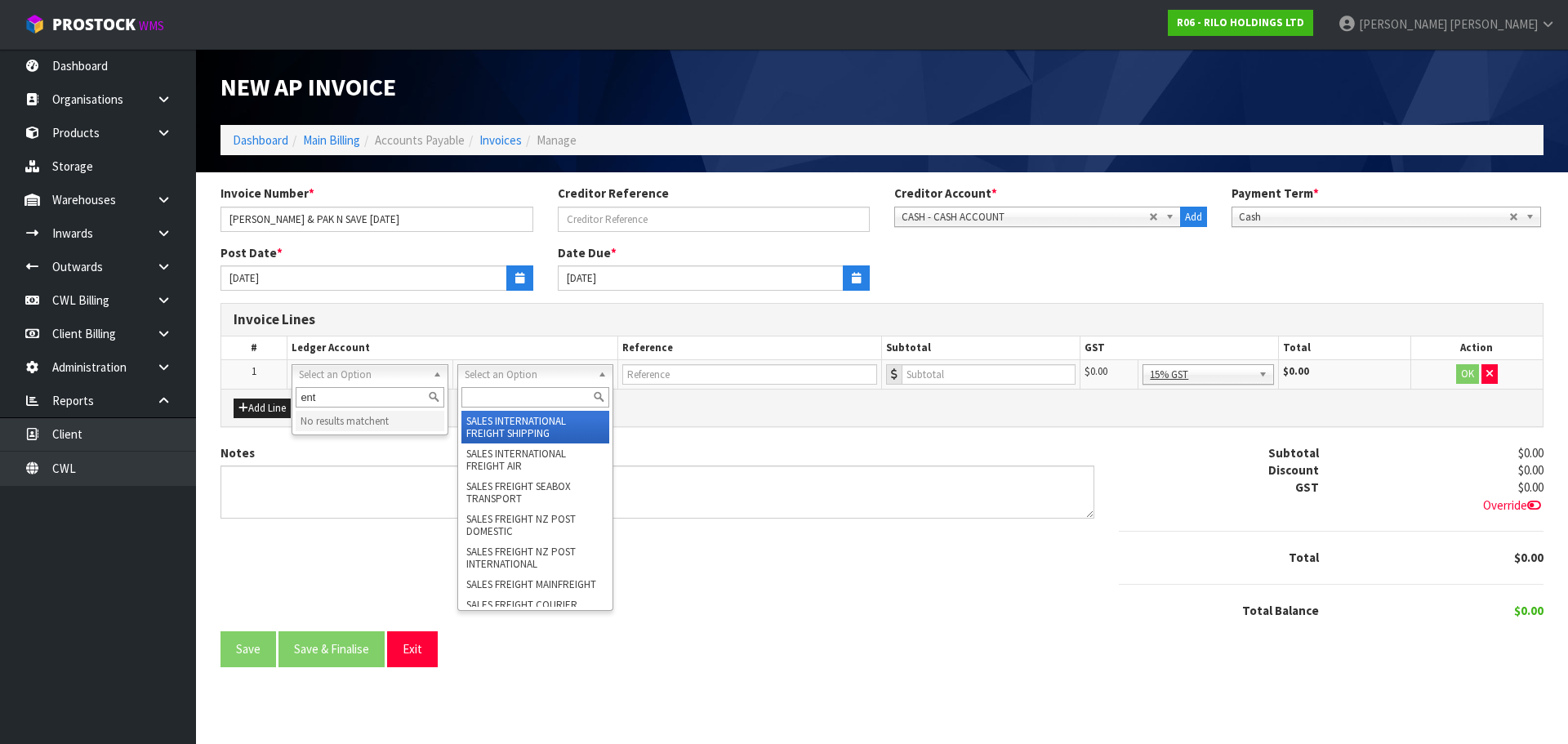
click at [377, 401] on input "ent" at bounding box center [370, 397] width 147 height 20
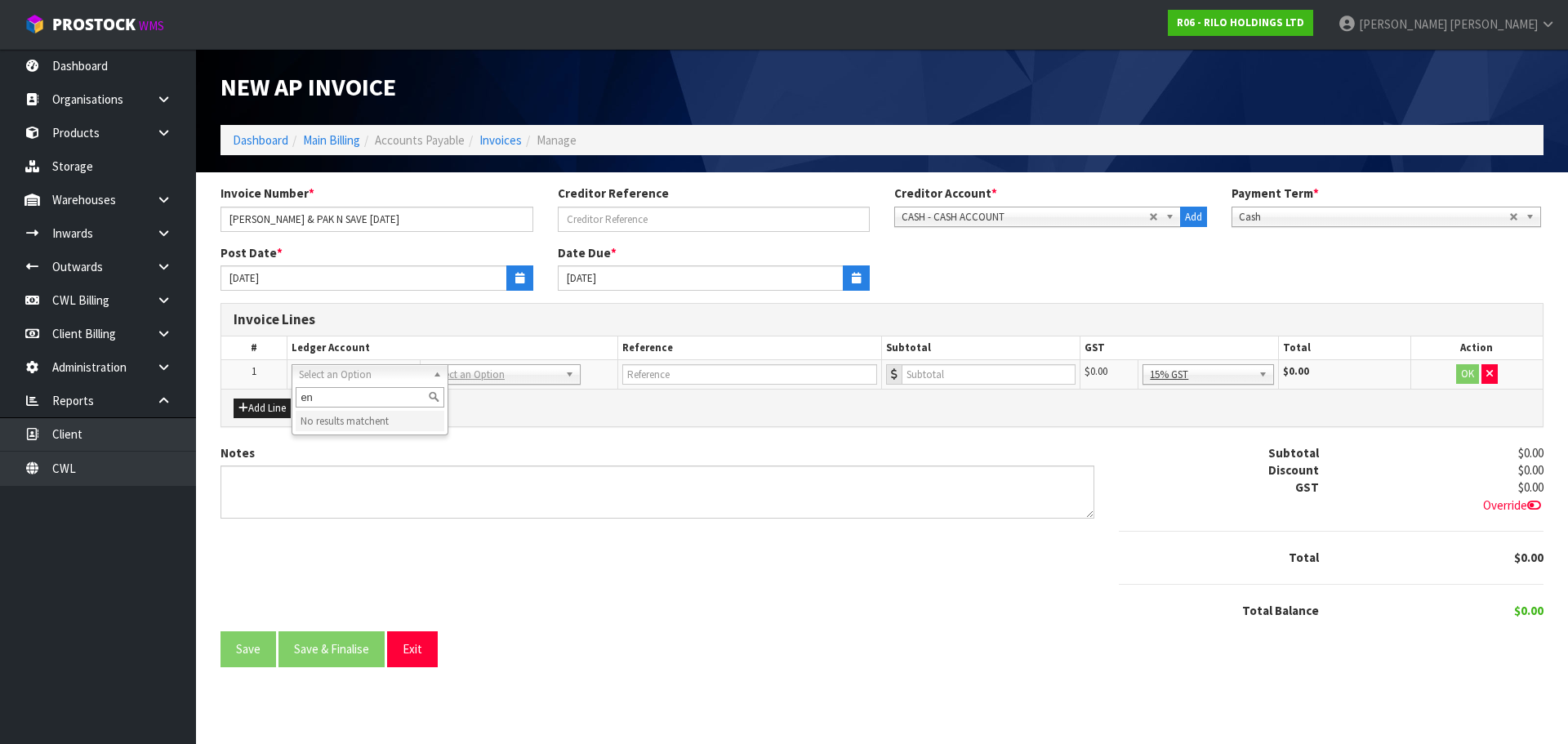
type input "e"
click at [529, 390] on div "Add Line" at bounding box center [882, 407] width 1322 height 36
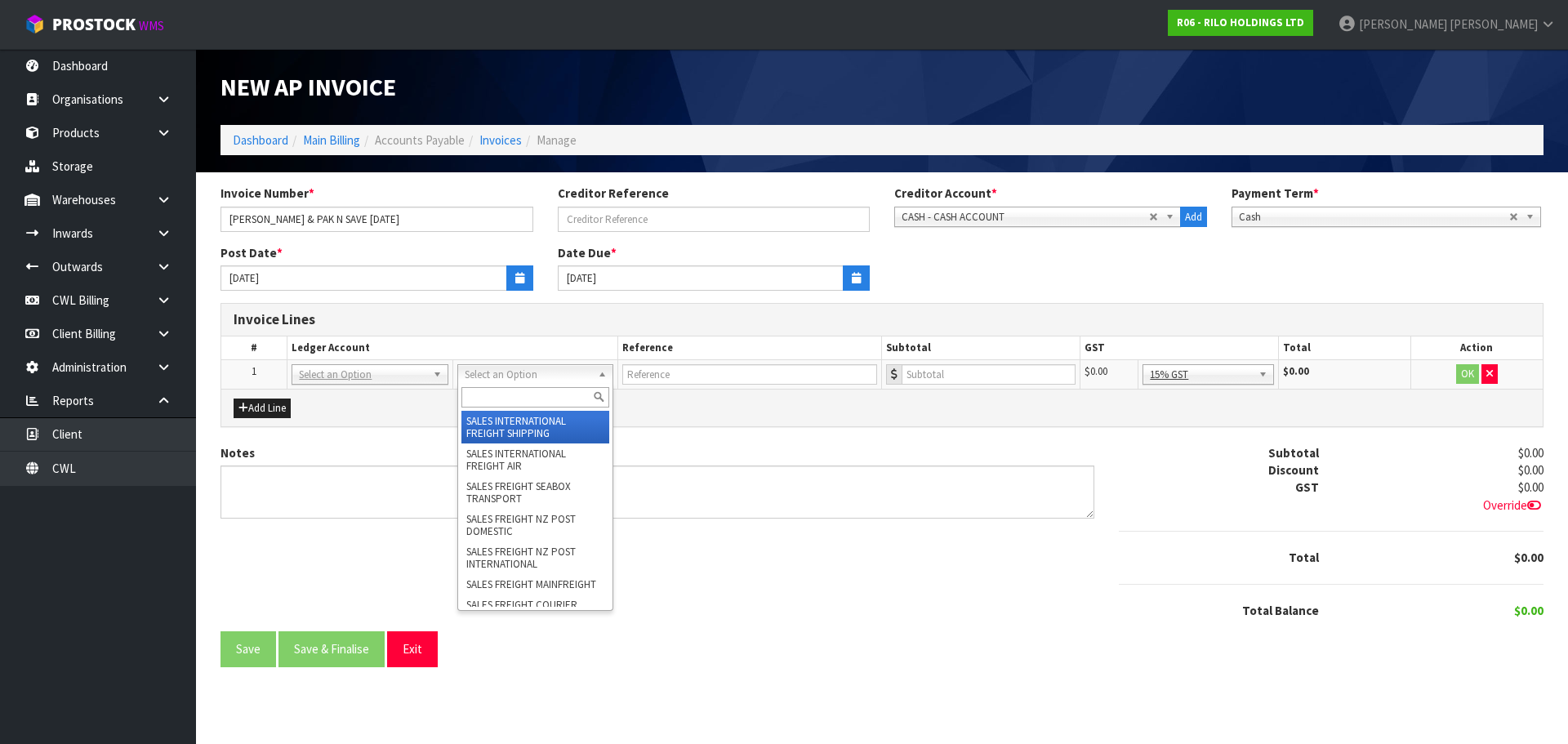
click at [489, 395] on input "text" at bounding box center [535, 397] width 147 height 20
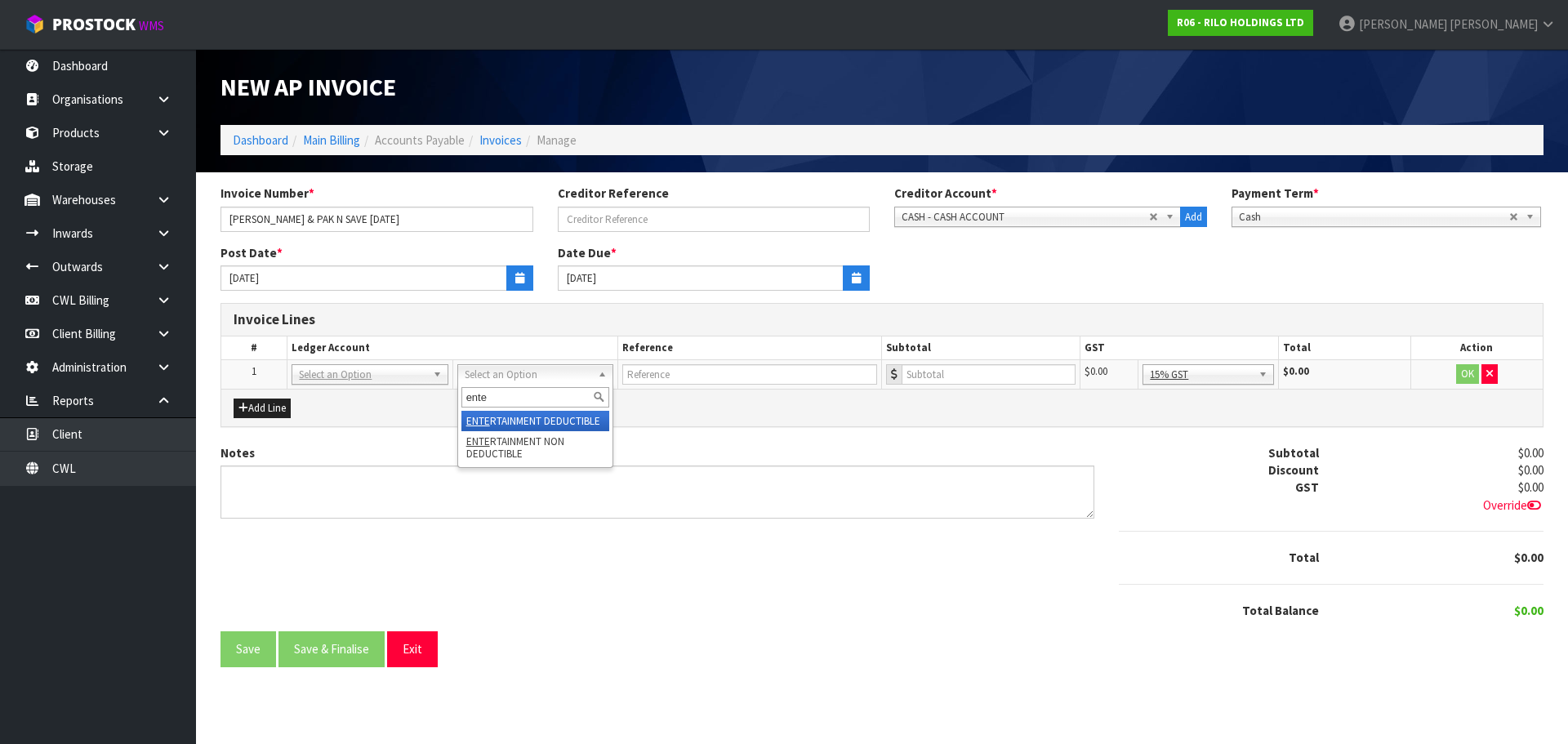
type input "ente"
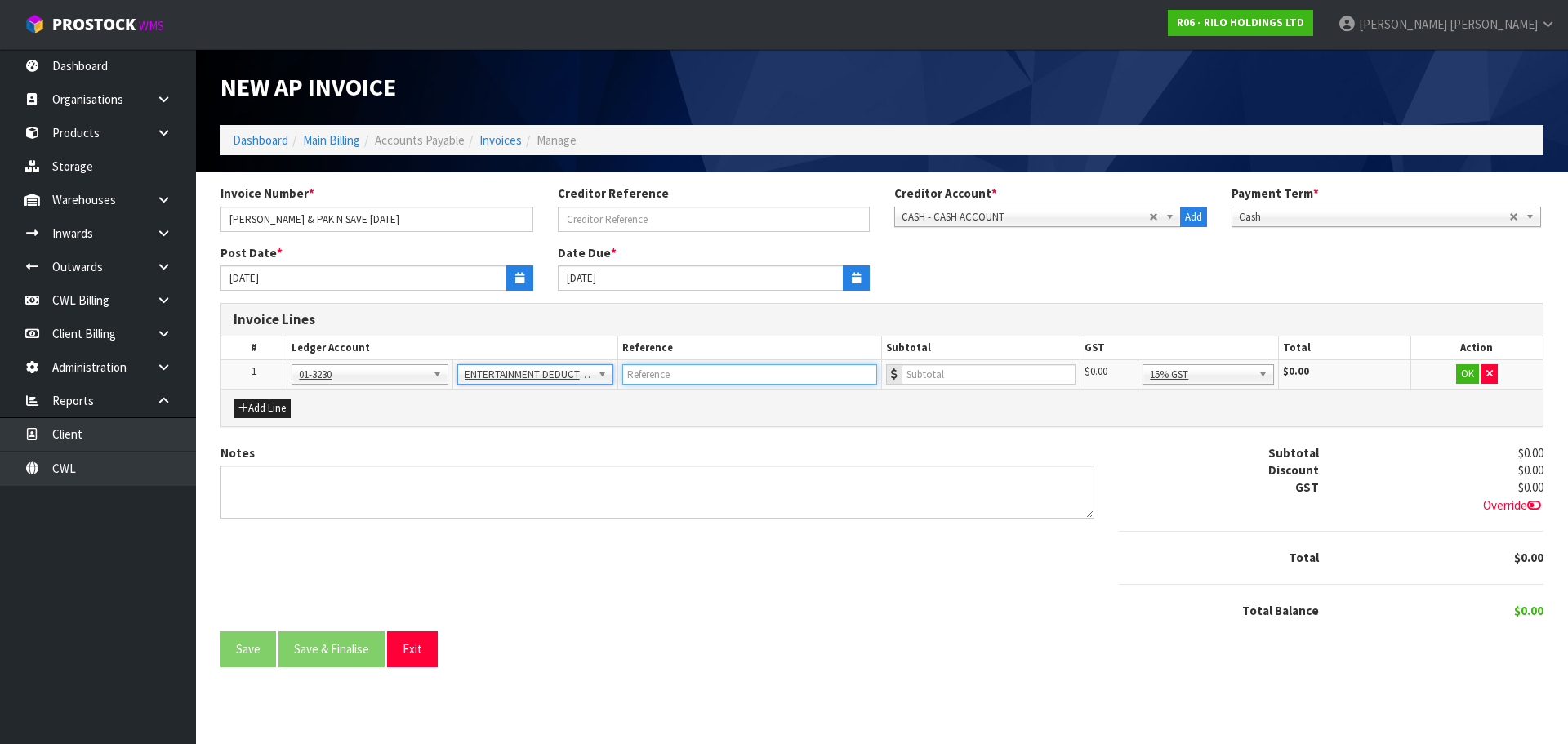
click at [678, 370] on input "text" at bounding box center [751, 374] width 256 height 20
type input "OFFICE MORNING TEA"
type input "72.09"
click at [1467, 371] on button "OK" at bounding box center [1468, 374] width 23 height 20
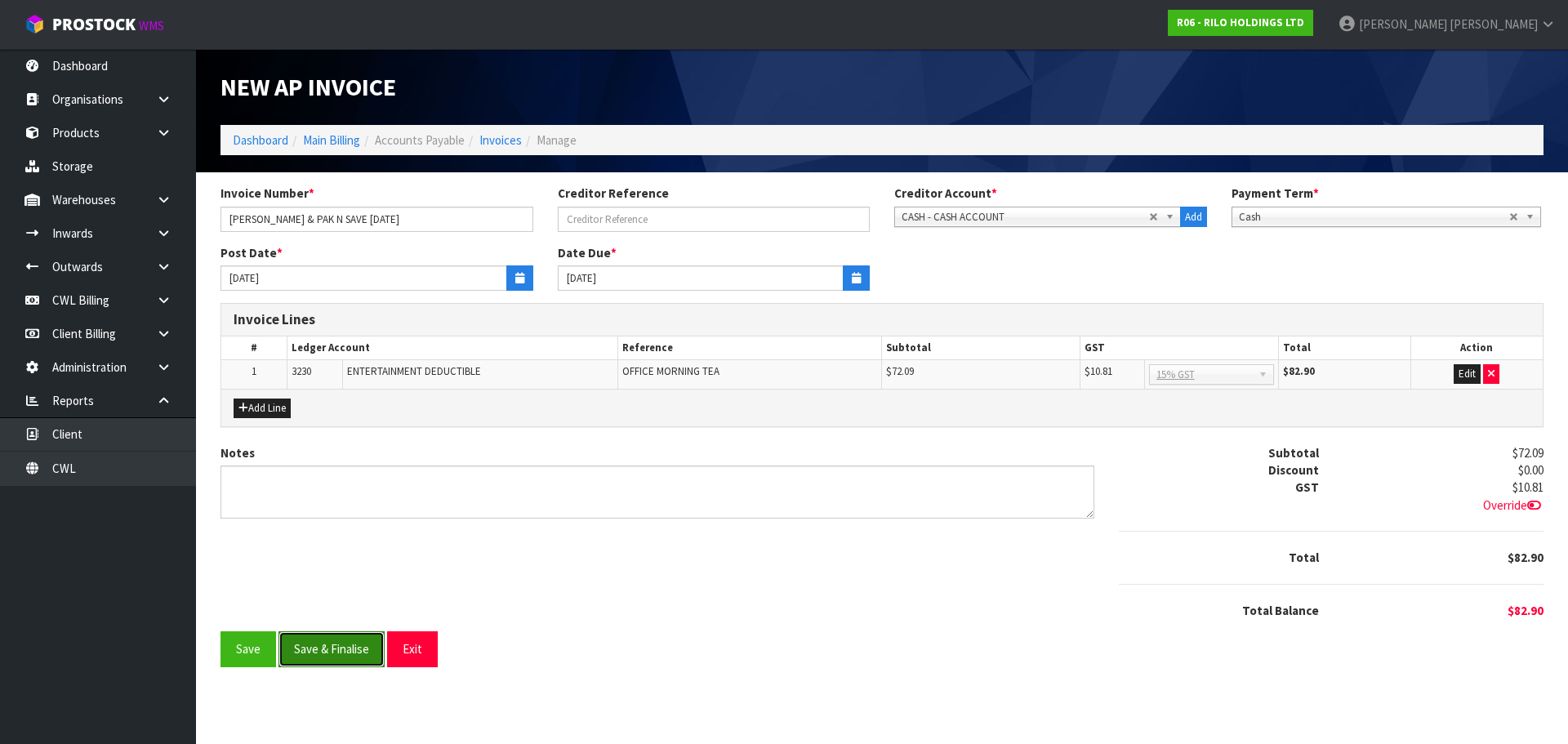
click at [360, 649] on button "Save & Finalise" at bounding box center [332, 649] width 107 height 36
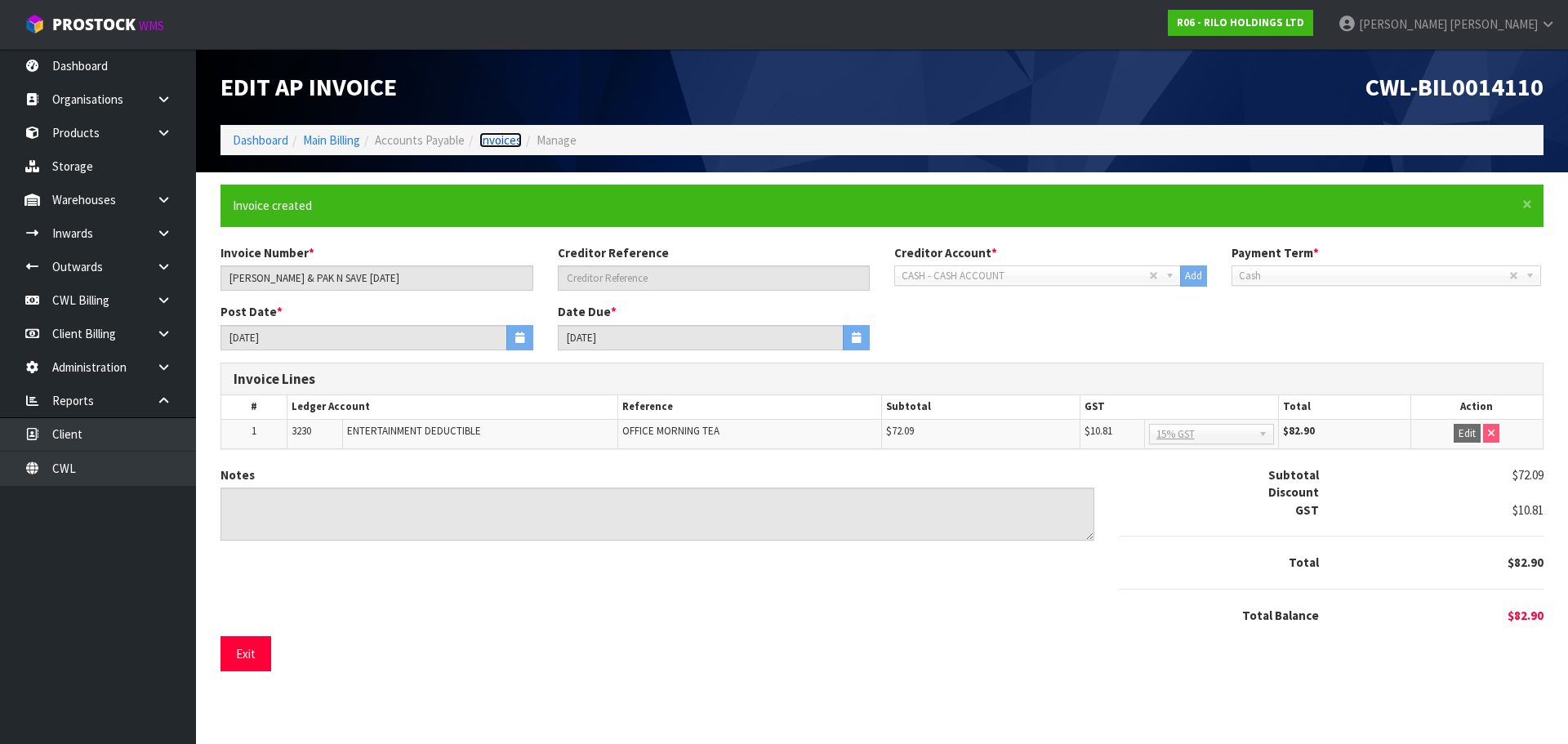
click at [519, 137] on link "Invoices" at bounding box center [501, 139] width 43 height 15
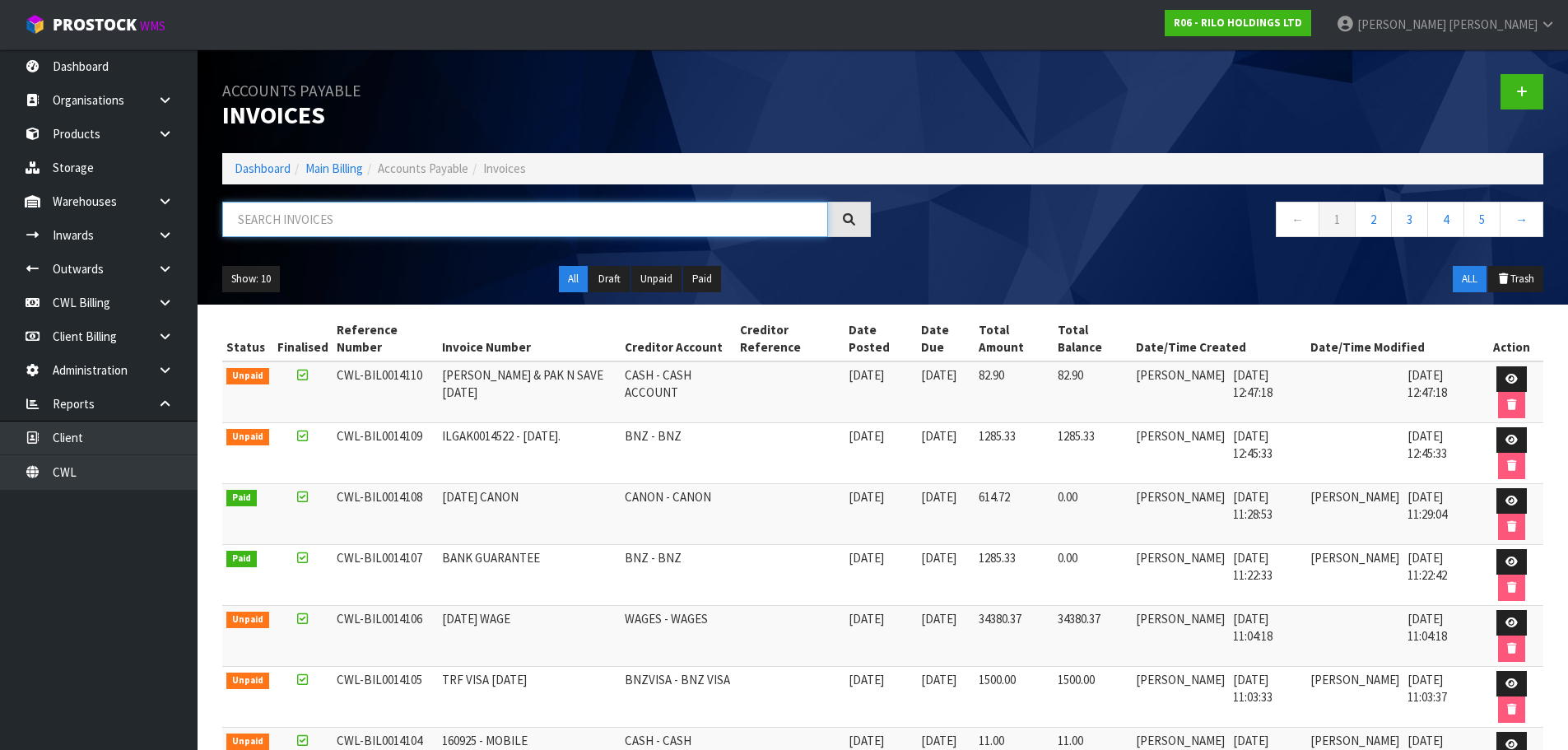
click at [307, 221] on input "text" at bounding box center [525, 219] width 606 height 36
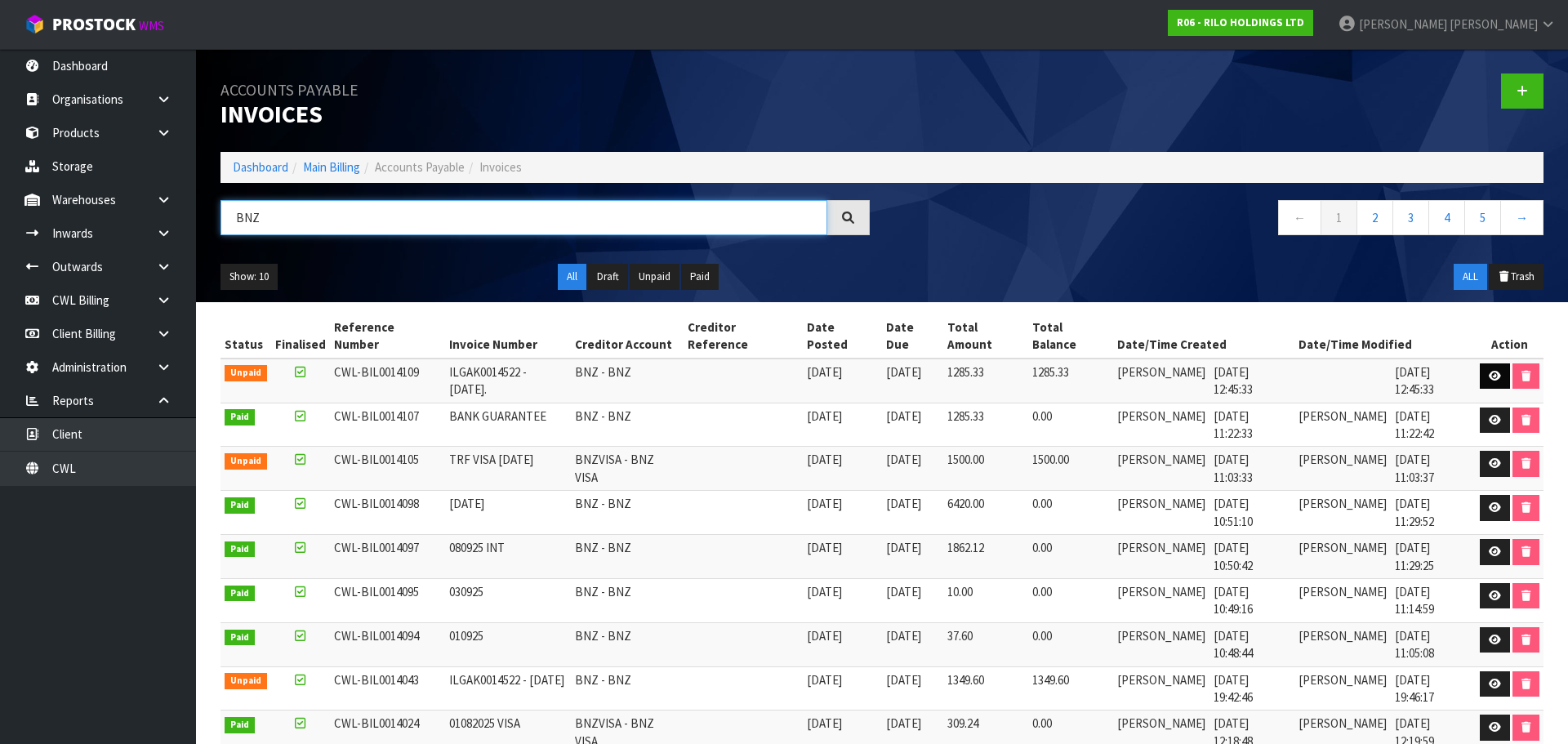
type input "BNZ"
click at [1494, 370] on icon at bounding box center [1495, 376] width 12 height 11
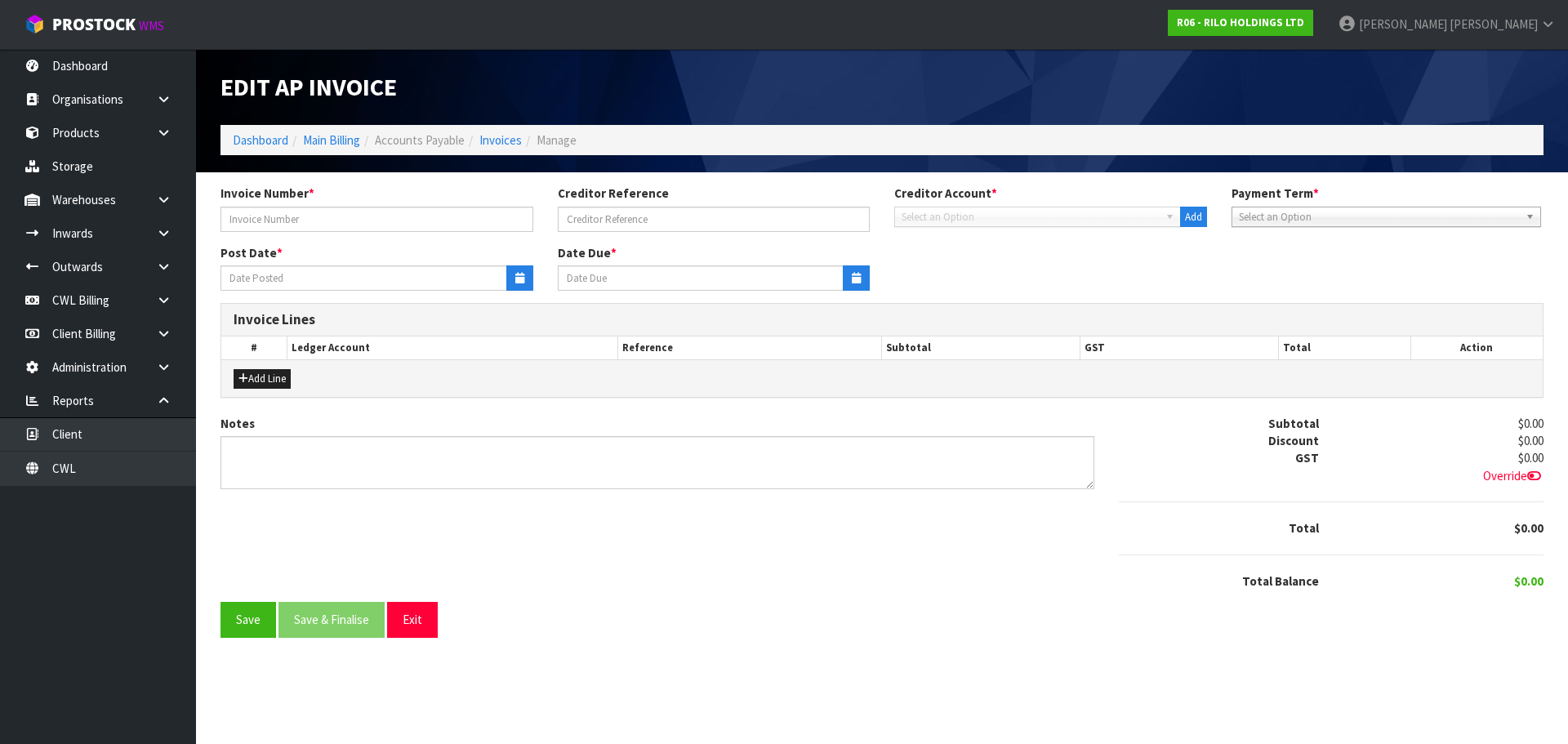
type input "ILGAK0014522 - [DATE]."
type input "[DATE]"
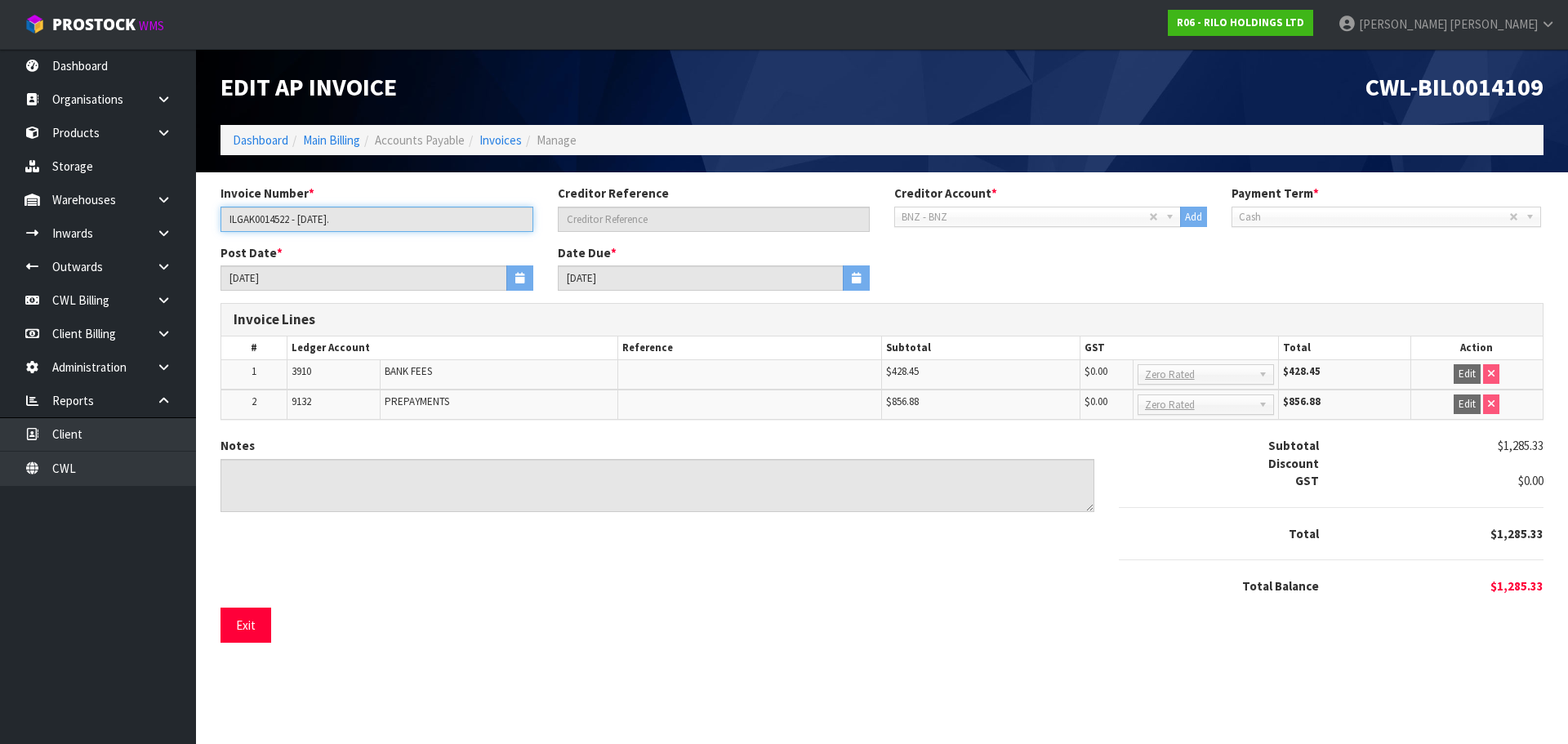
drag, startPoint x: 426, startPoint y: 221, endPoint x: 222, endPoint y: 222, distance: 204.0
click at [222, 222] on input "ILGAK0014522 - [DATE]." at bounding box center [377, 219] width 313 height 26
click at [332, 140] on link "Main Billing" at bounding box center [331, 139] width 57 height 15
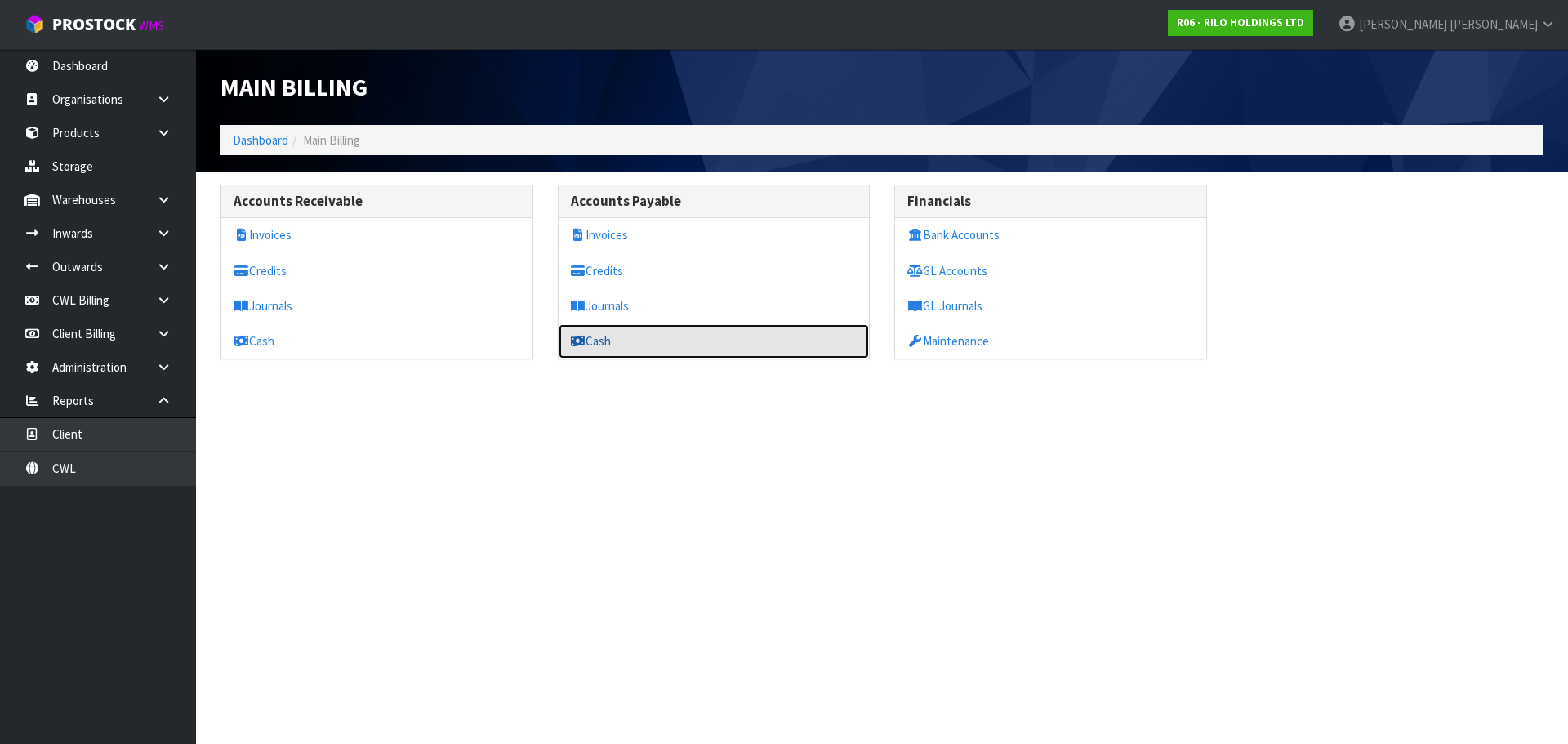
click at [609, 339] on link "Cash" at bounding box center [714, 341] width 311 height 34
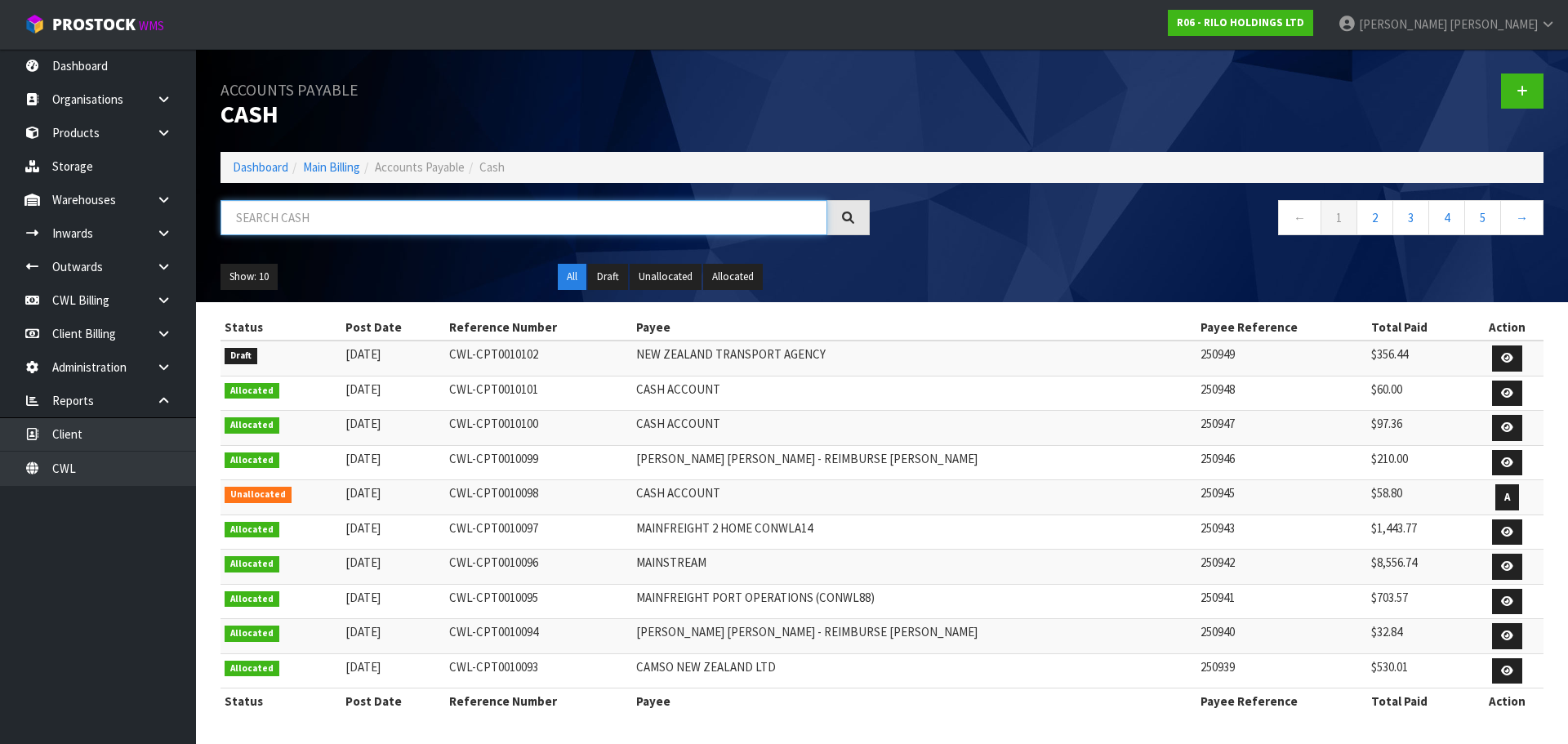
click at [410, 219] on input "text" at bounding box center [523, 218] width 607 height 36
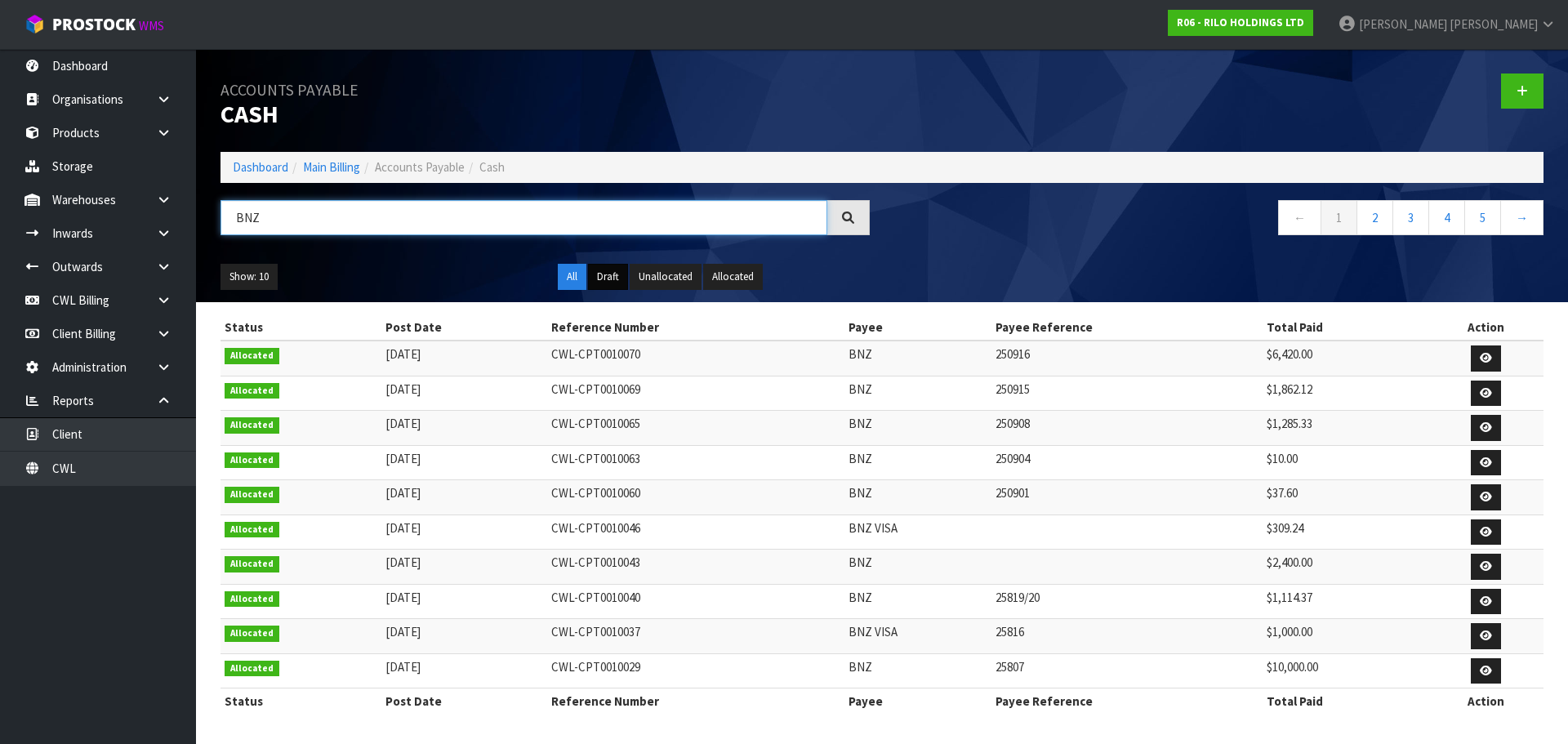
type input "BNZ"
click at [614, 278] on button "Draft" at bounding box center [608, 276] width 40 height 26
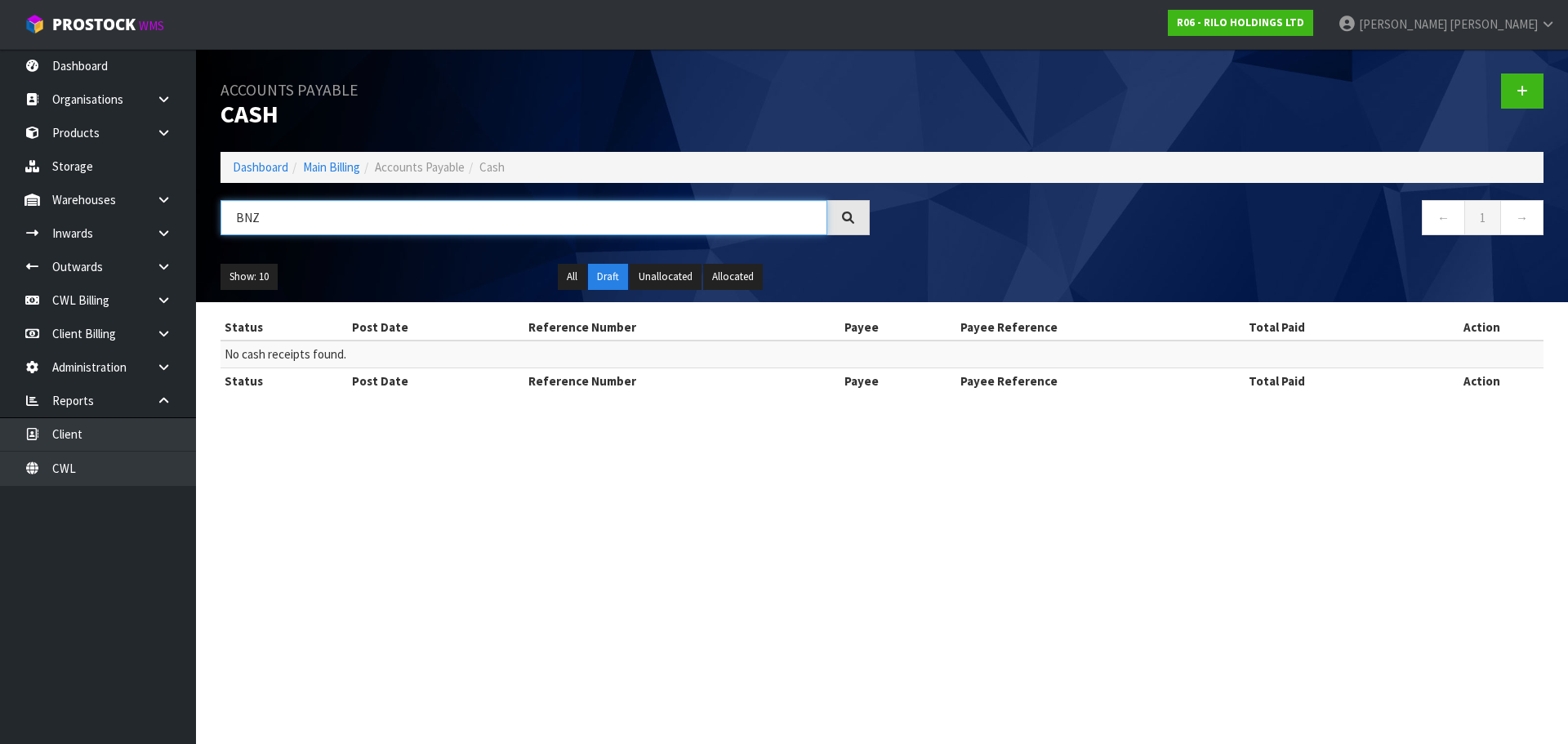
click at [378, 218] on input "BNZ" at bounding box center [523, 218] width 607 height 36
click at [573, 279] on button "All" at bounding box center [572, 276] width 28 height 26
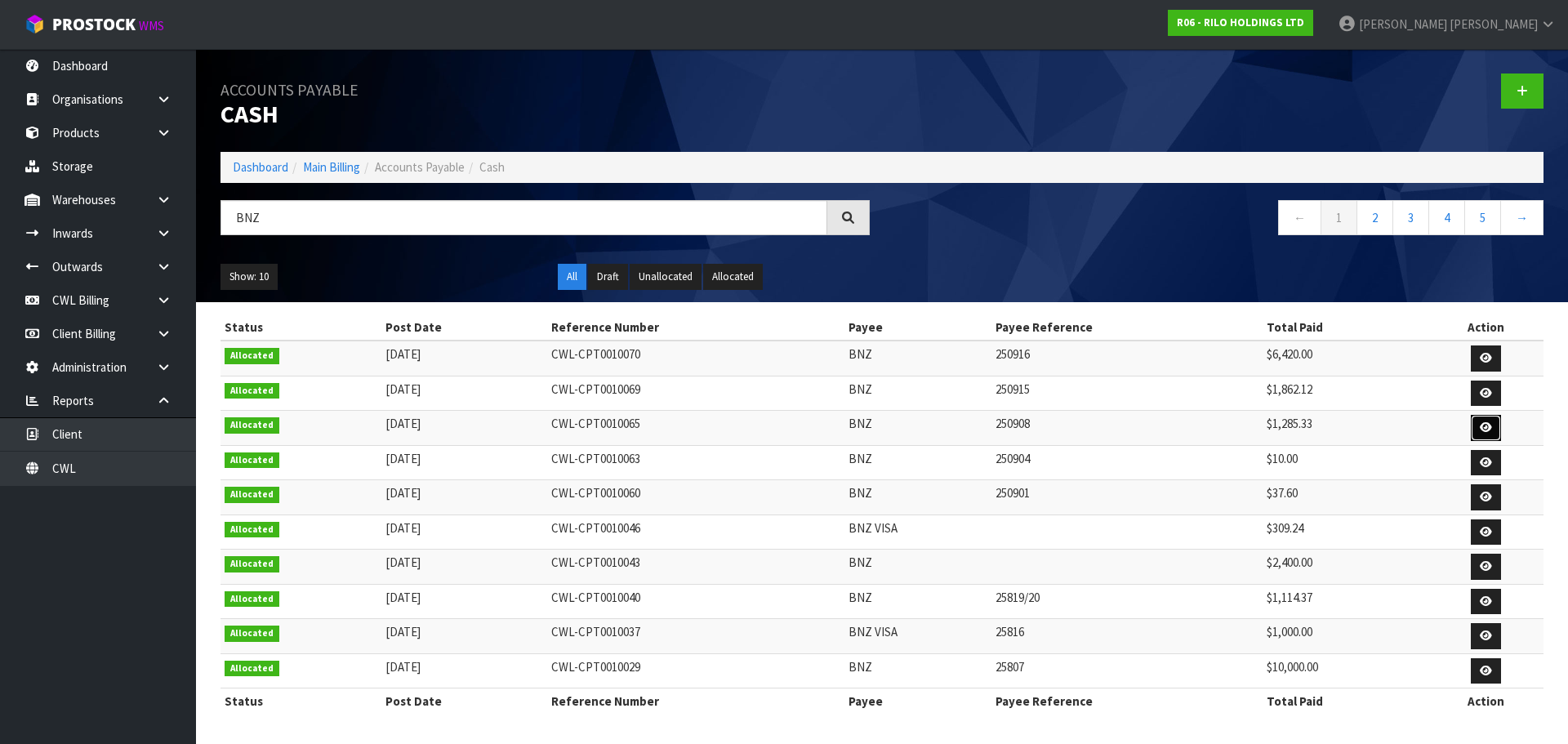
click at [1487, 423] on icon at bounding box center [1486, 427] width 12 height 11
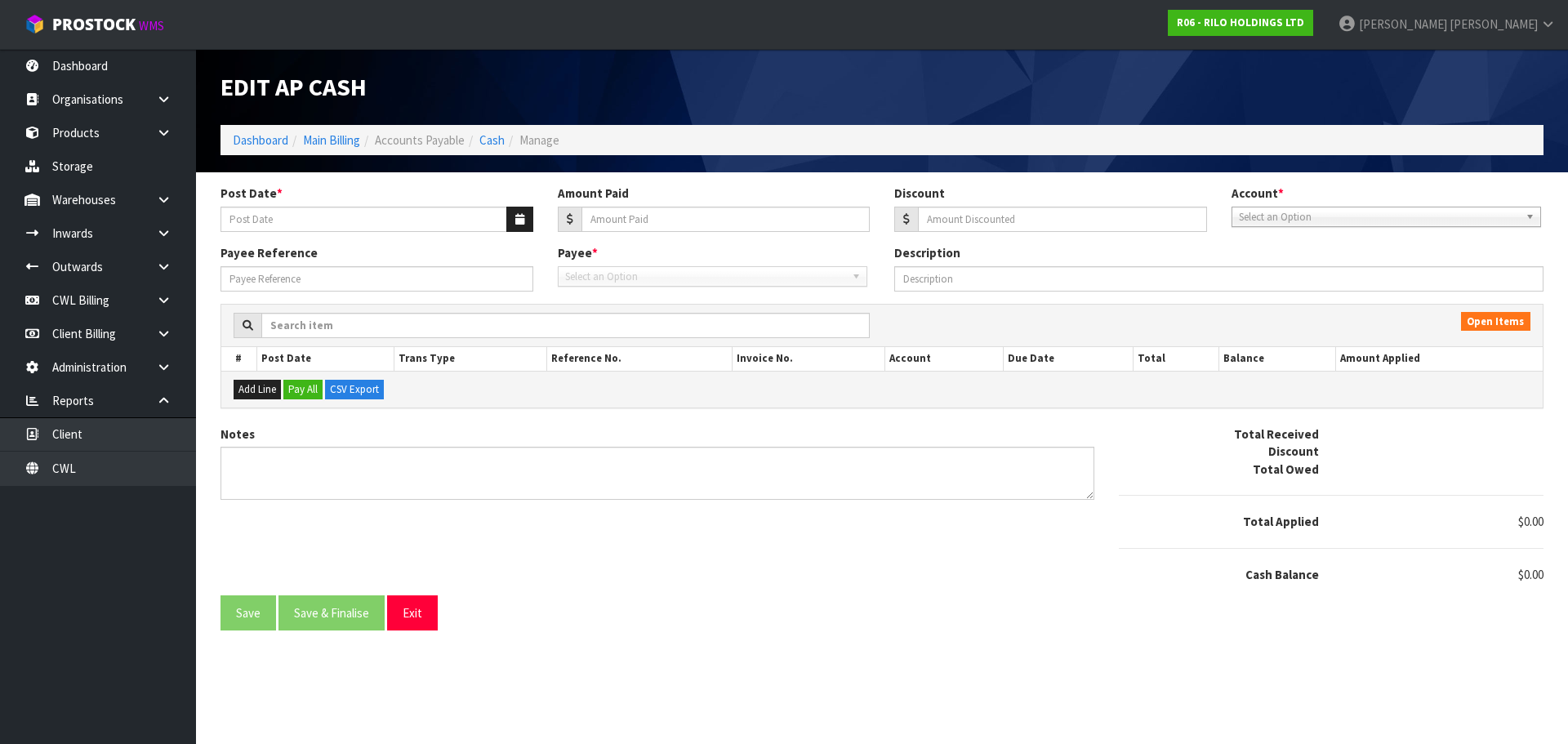
type input "[DATE]"
type input "1285.33"
type input "0"
type input "250908"
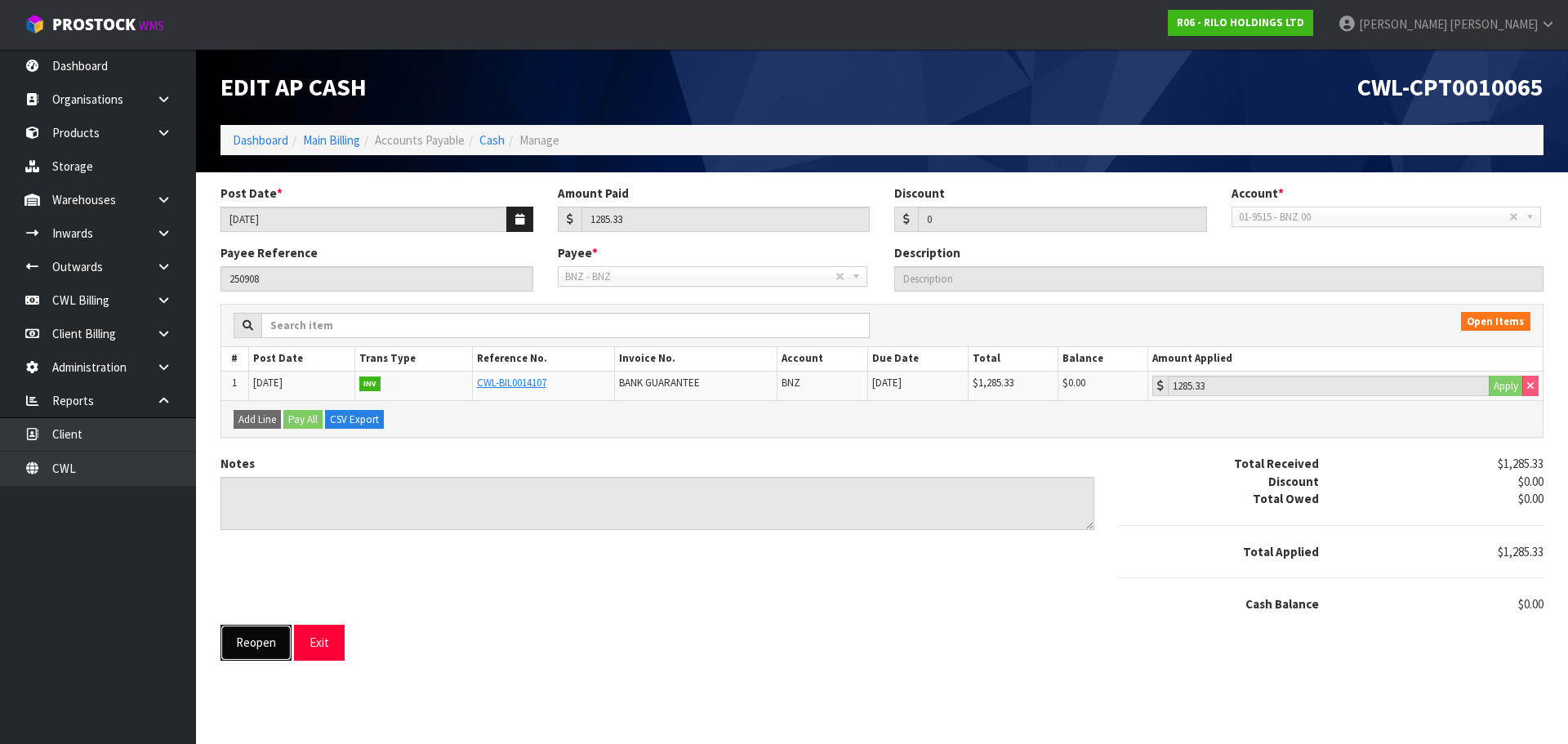
click at [256, 648] on button "Reopen" at bounding box center [256, 642] width 71 height 36
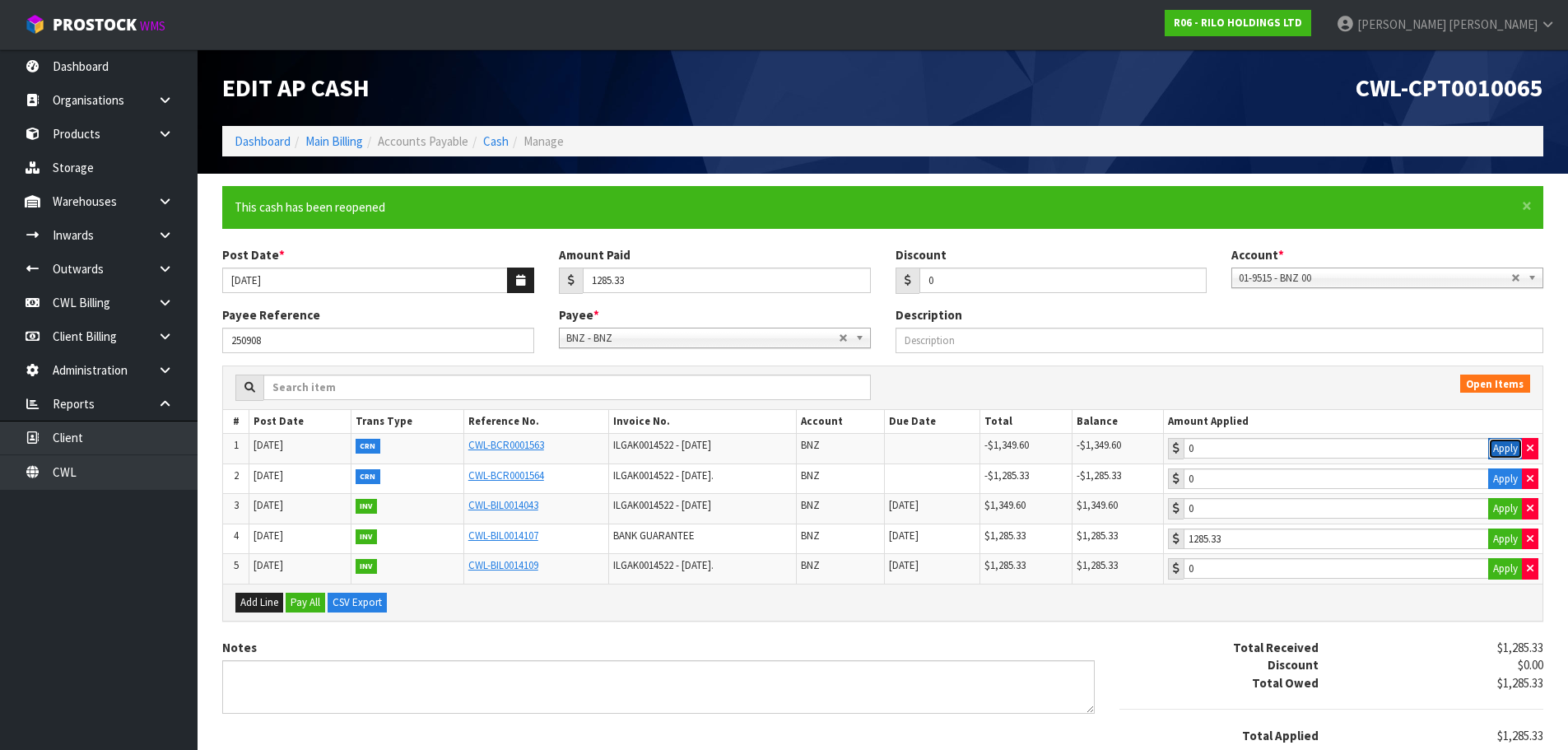
click at [1502, 444] on button "Apply" at bounding box center [1505, 448] width 35 height 21
type input "-1349.6"
click at [1503, 511] on button "Apply" at bounding box center [1505, 508] width 35 height 21
type input "1349.6"
click at [1510, 474] on button "Apply" at bounding box center [1505, 479] width 35 height 21
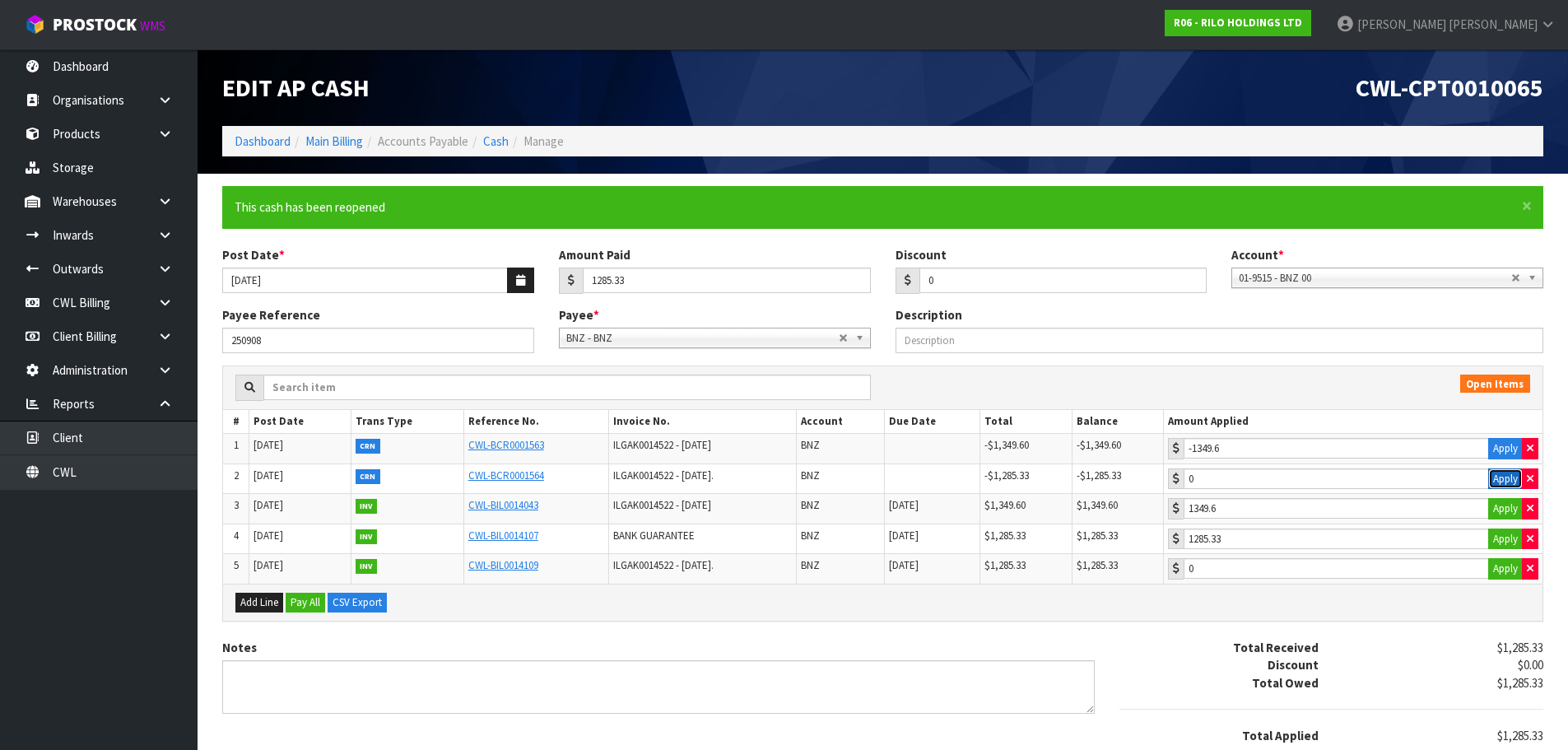
type input "-1285.33"
click at [1515, 567] on button "Apply" at bounding box center [1505, 568] width 35 height 21
type input "1285.33"
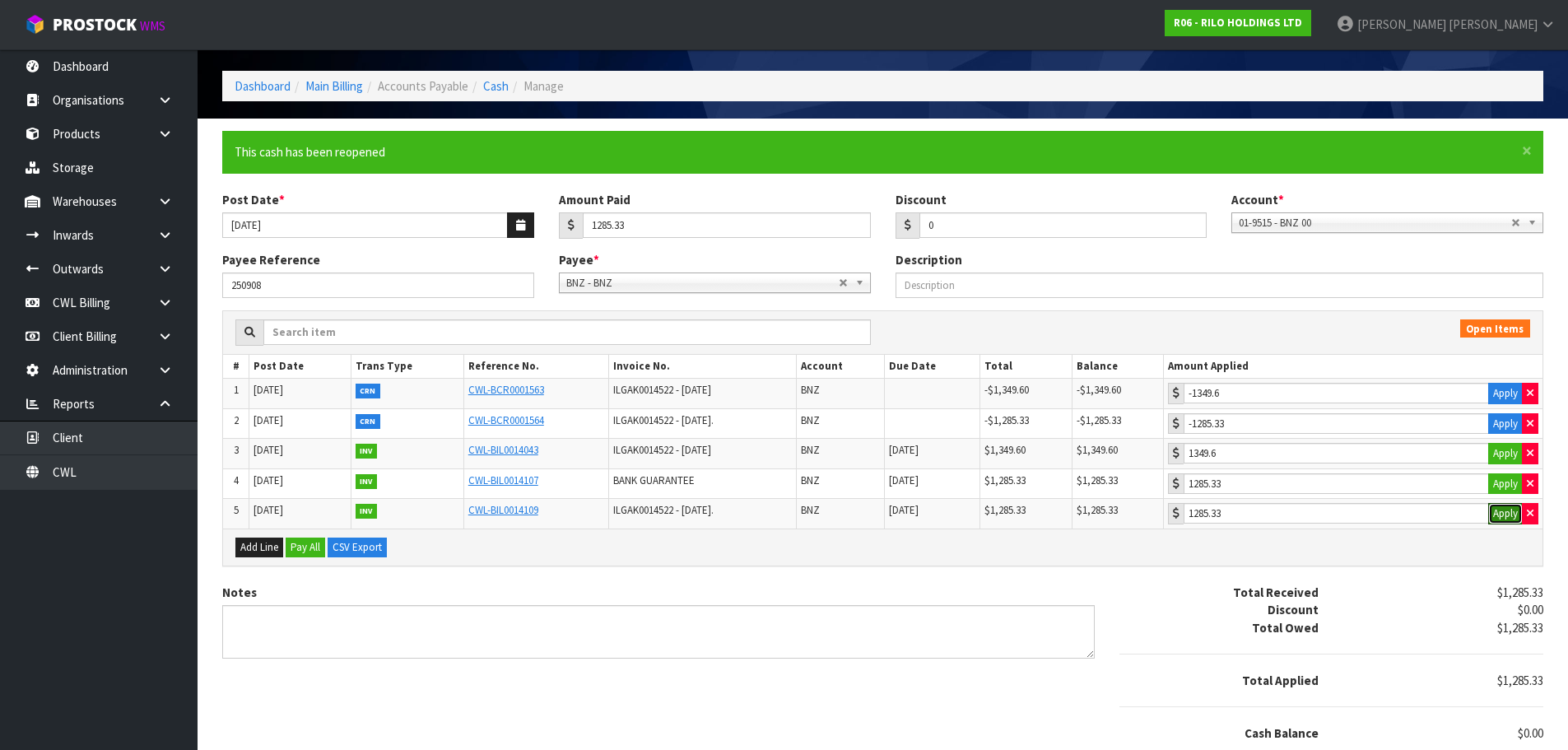
scroll to position [107, 0]
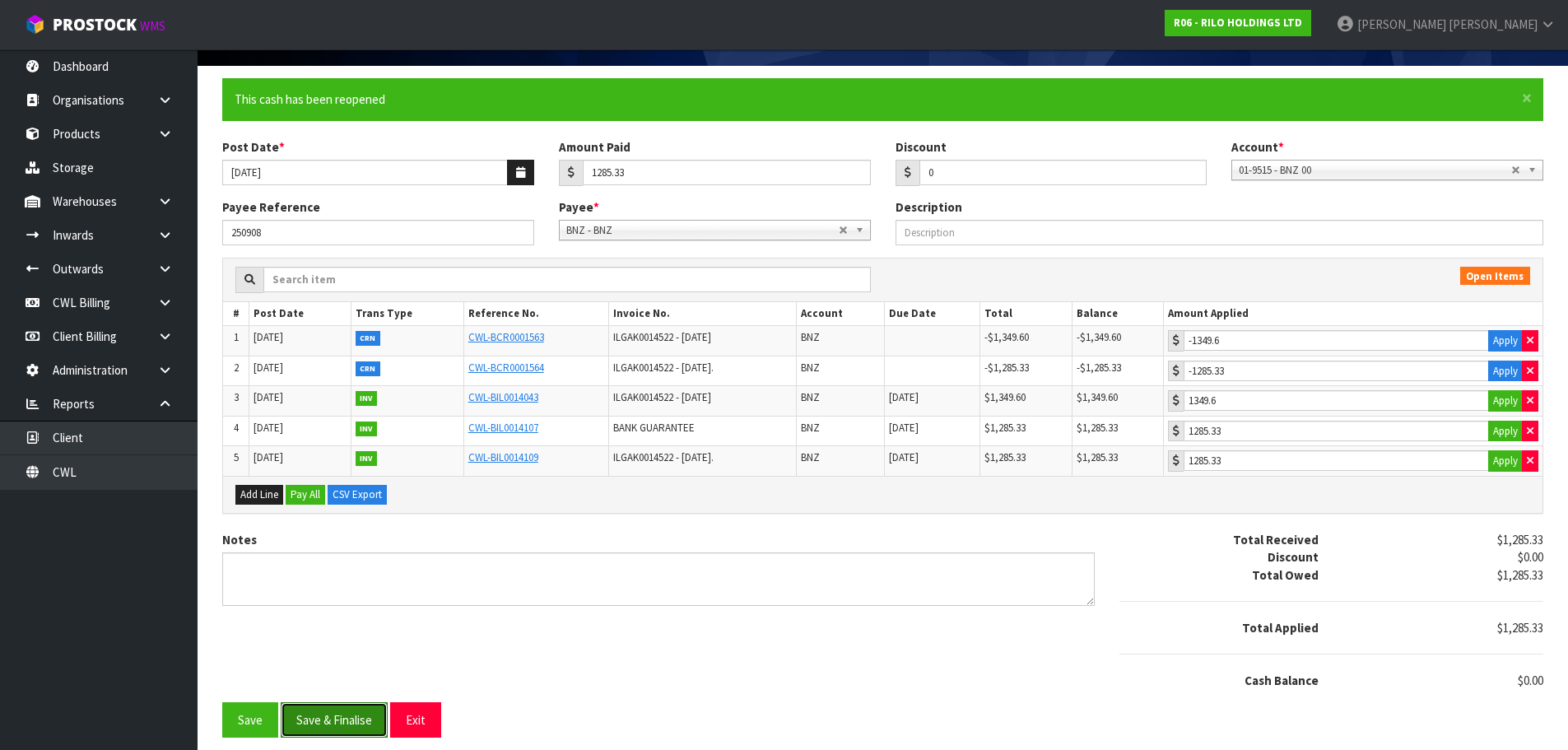
click at [341, 720] on button "Save & Finalise" at bounding box center [335, 720] width 107 height 36
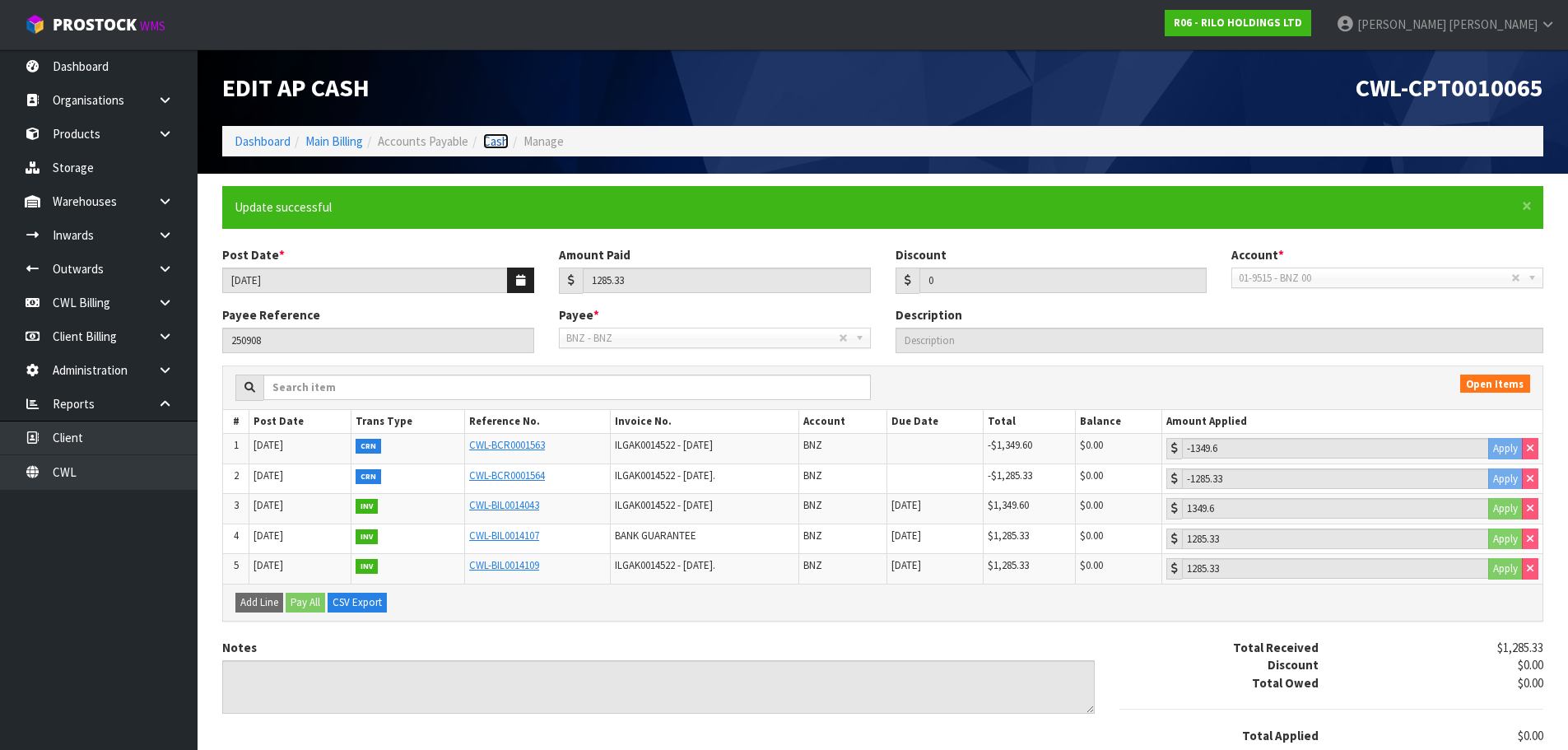
click at [491, 147] on link "Cash" at bounding box center [496, 141] width 26 height 15
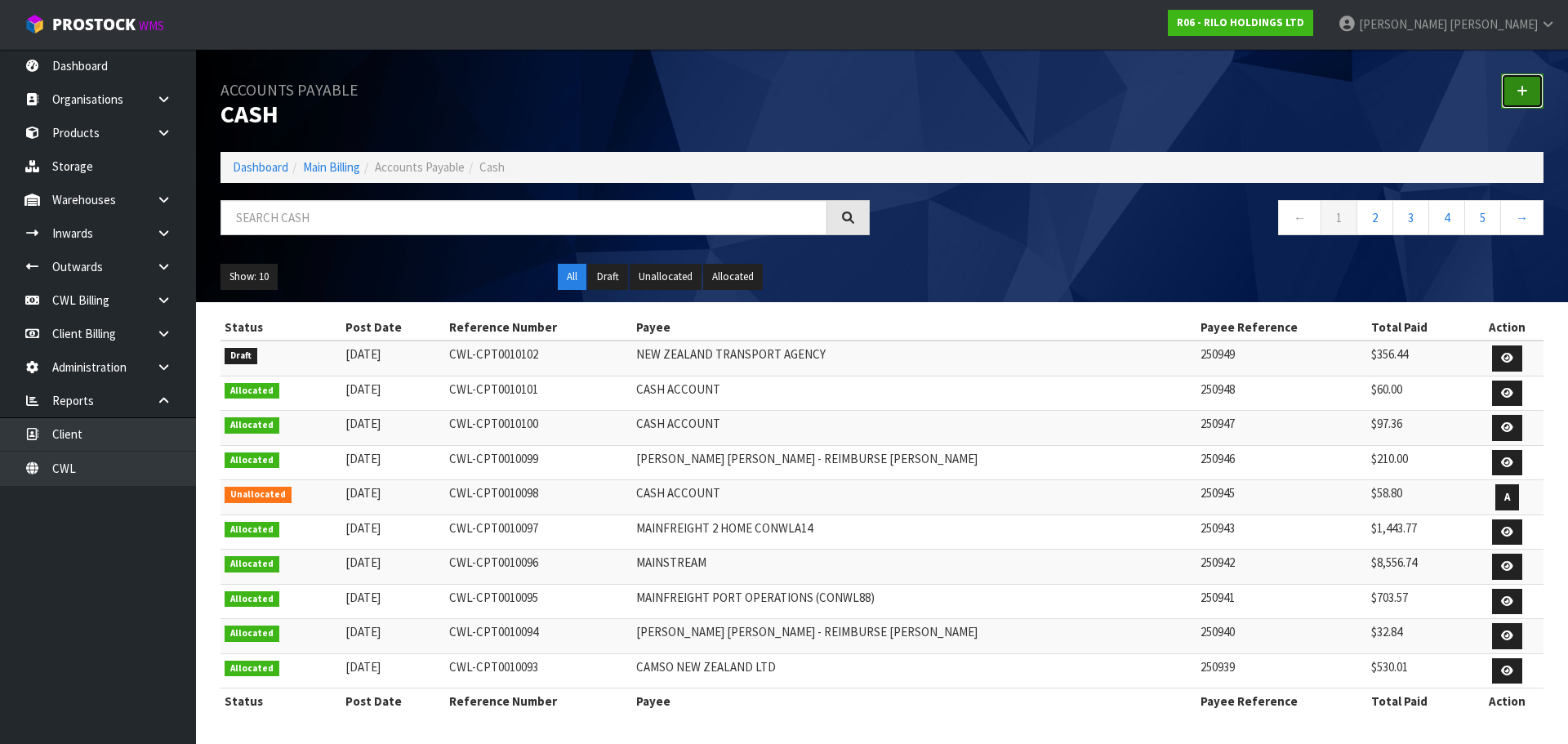
click at [1529, 91] on link at bounding box center [1523, 91] width 43 height 36
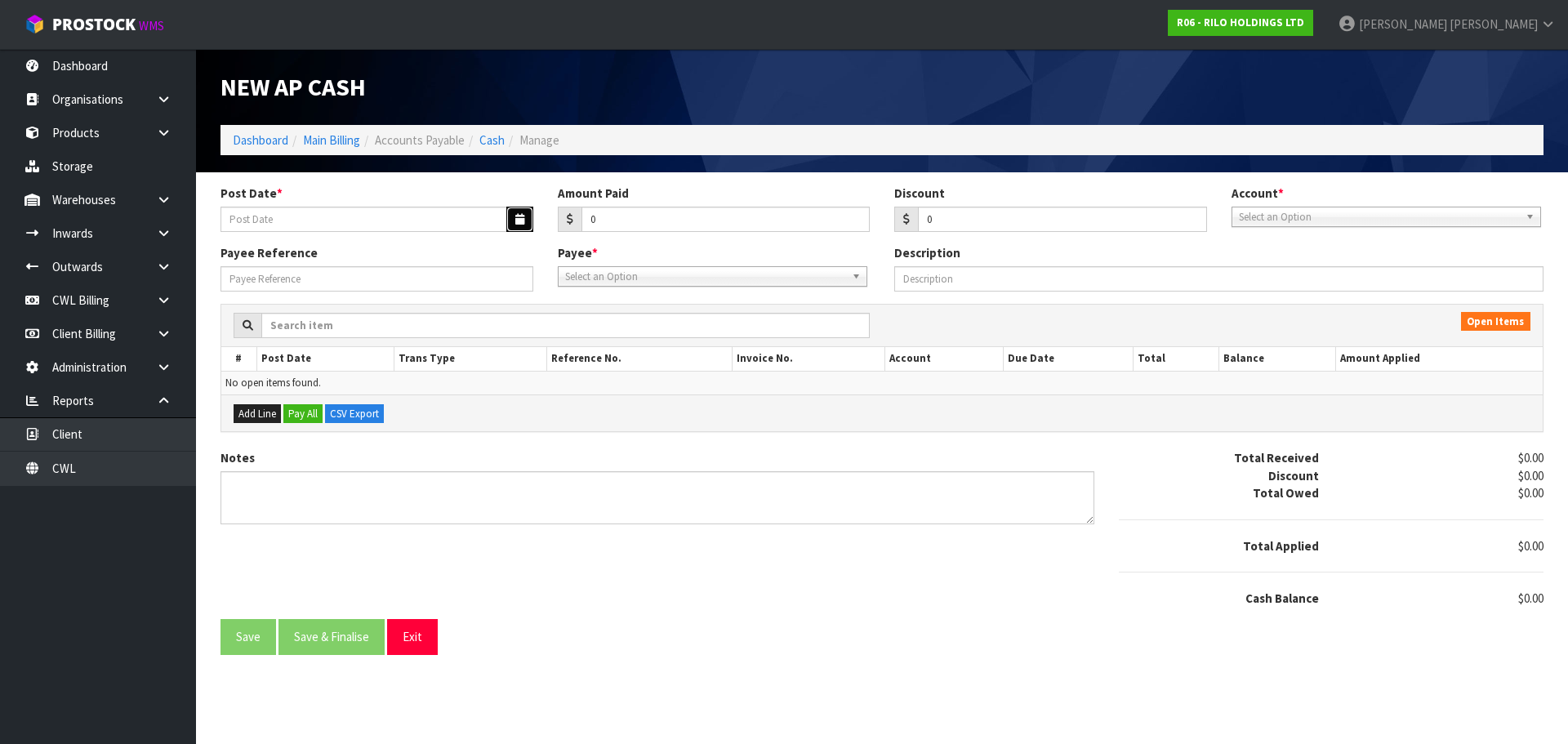
click at [523, 219] on icon "button" at bounding box center [520, 219] width 9 height 11
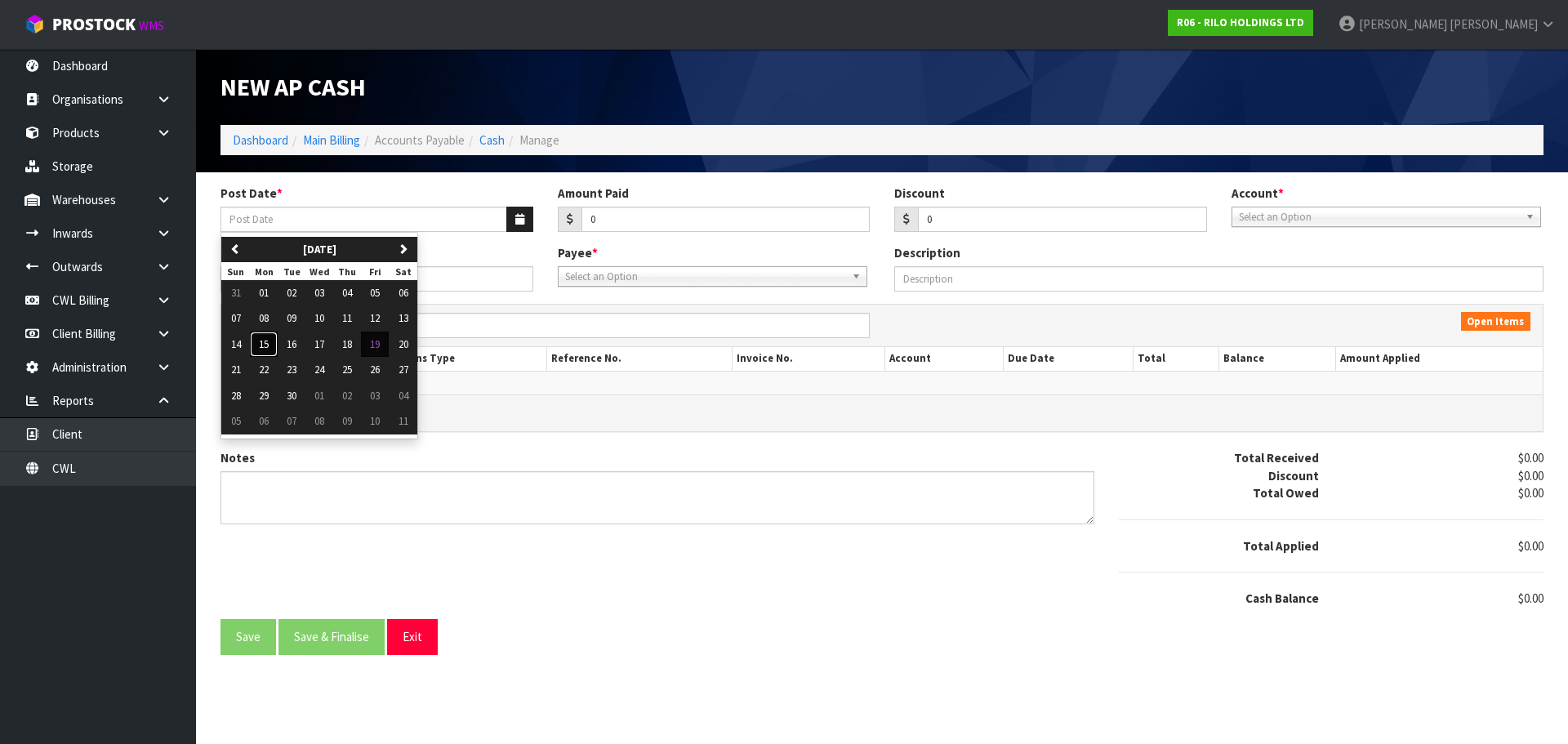
click at [273, 357] on tbody "31 01 02 03 04 05 06 07 08 09 10 11 12 13 14 15 16 17 18 19 20 21 22 23 24 25 2…" at bounding box center [319, 357] width 196 height 154
click at [262, 341] on span "15" at bounding box center [263, 344] width 10 height 14
type input "[DATE]"
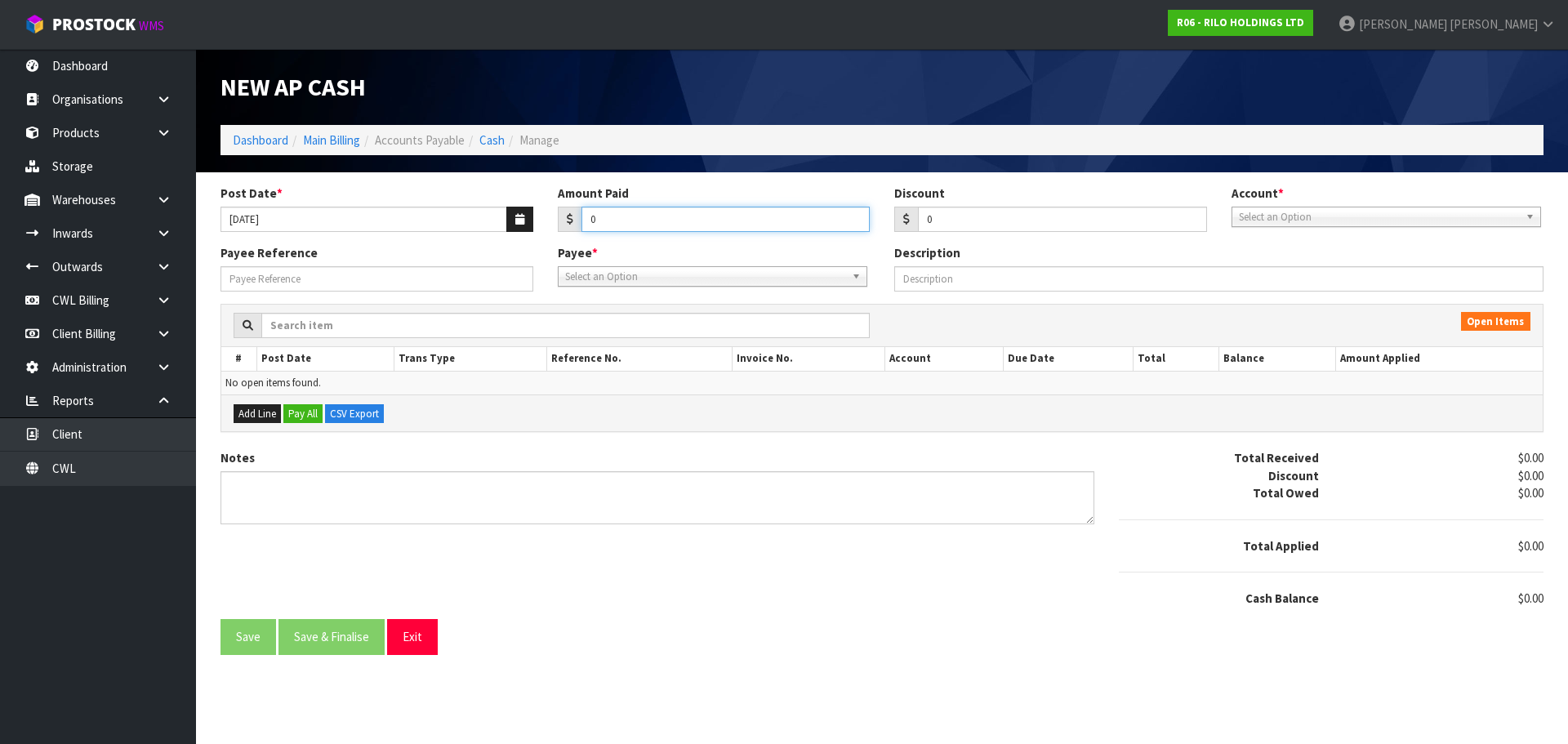
click at [684, 223] on input "0" at bounding box center [726, 219] width 289 height 26
type input "78.84"
click at [1328, 219] on span "Select an Option" at bounding box center [1379, 218] width 280 height 20
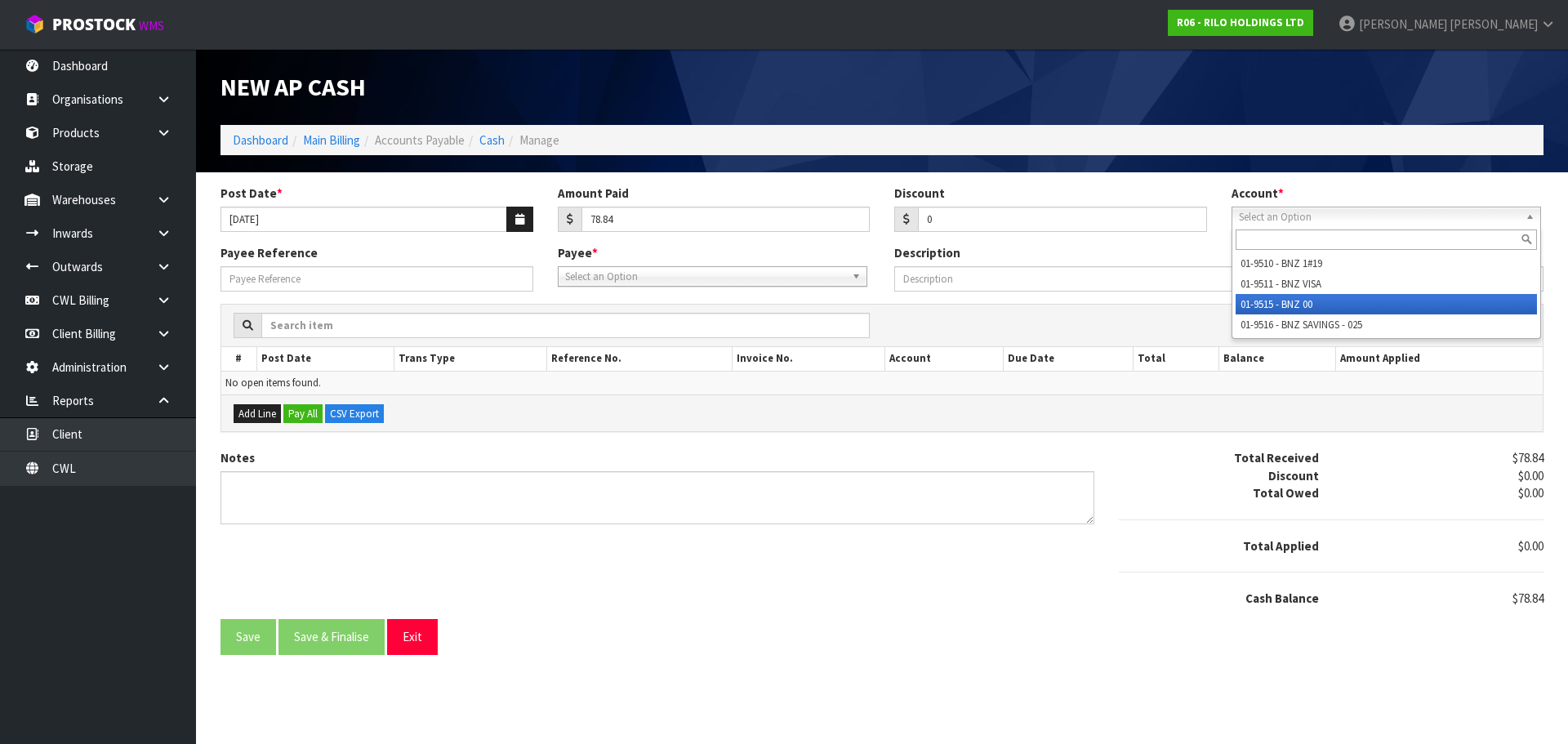
click at [1315, 303] on li "01-9515 - BNZ 00" at bounding box center [1386, 304] width 301 height 20
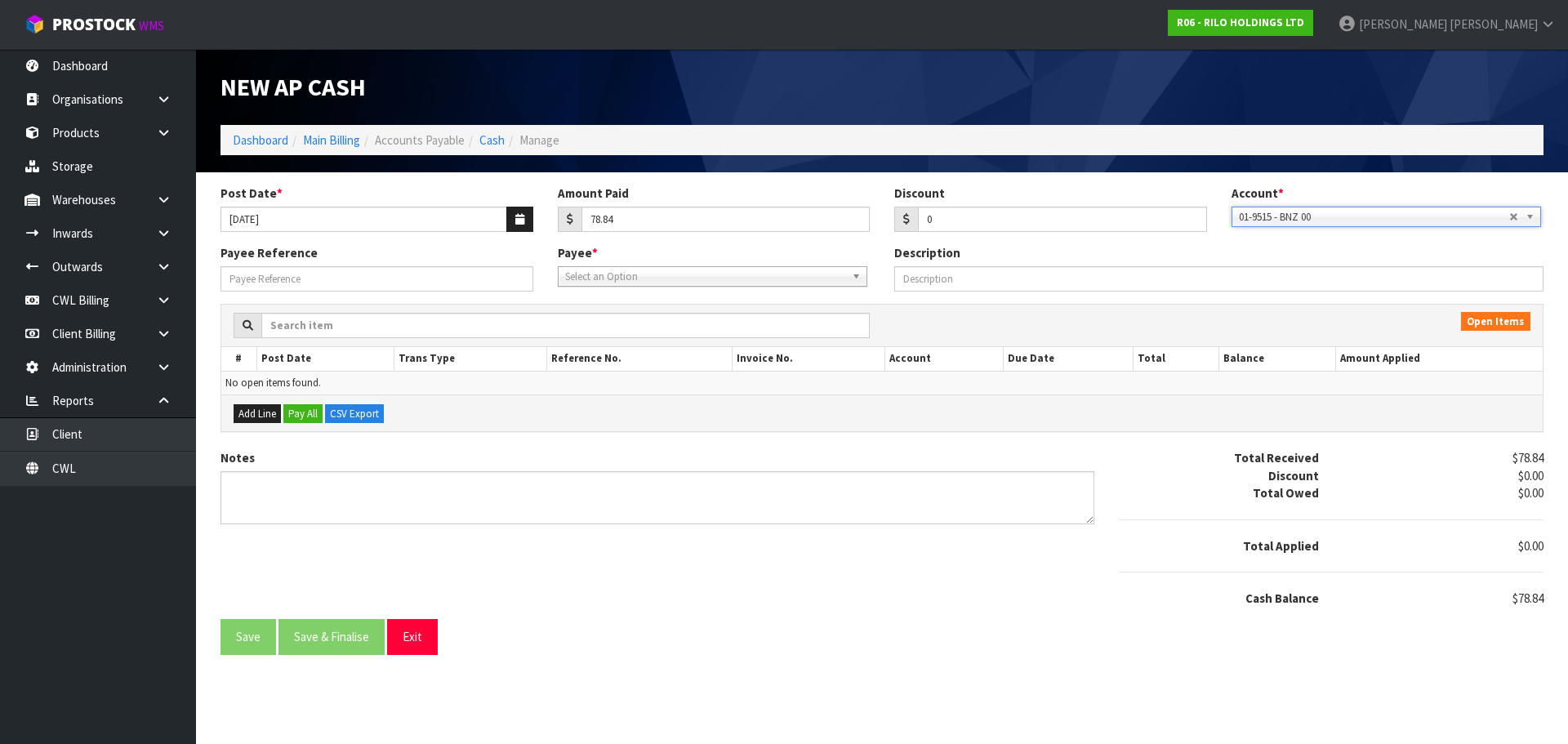
click at [664, 279] on span "Select an Option" at bounding box center [704, 277] width 280 height 20
type input "als"
click at [622, 316] on li "ALS CO - ALSCO NZ" at bounding box center [712, 322] width 301 height 20
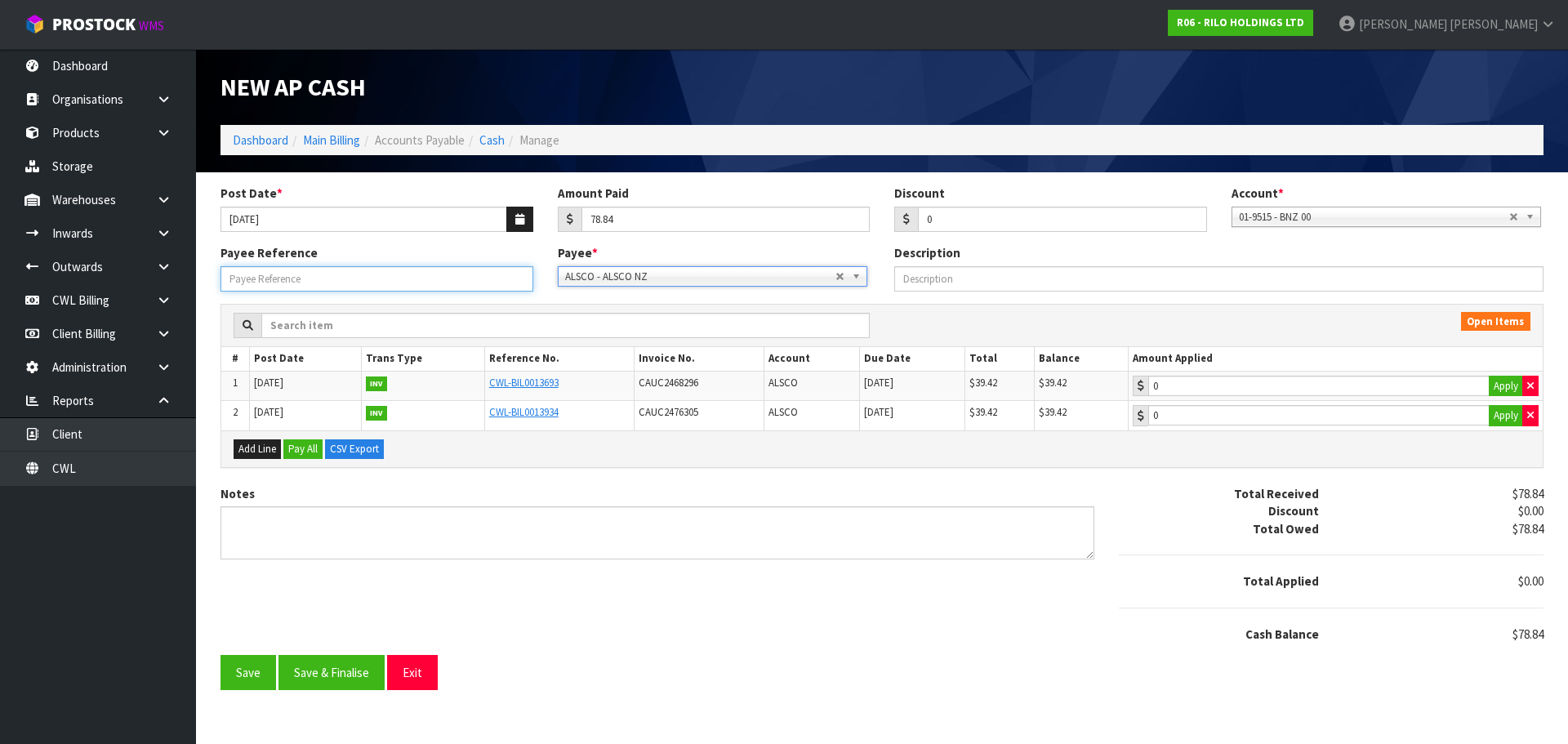
click at [437, 282] on input "Payee Reference" at bounding box center [377, 279] width 313 height 26
type input "250950"
click at [1504, 385] on button "Apply" at bounding box center [1506, 386] width 35 height 21
type input "39.42"
click at [1504, 410] on button "Apply" at bounding box center [1506, 416] width 35 height 21
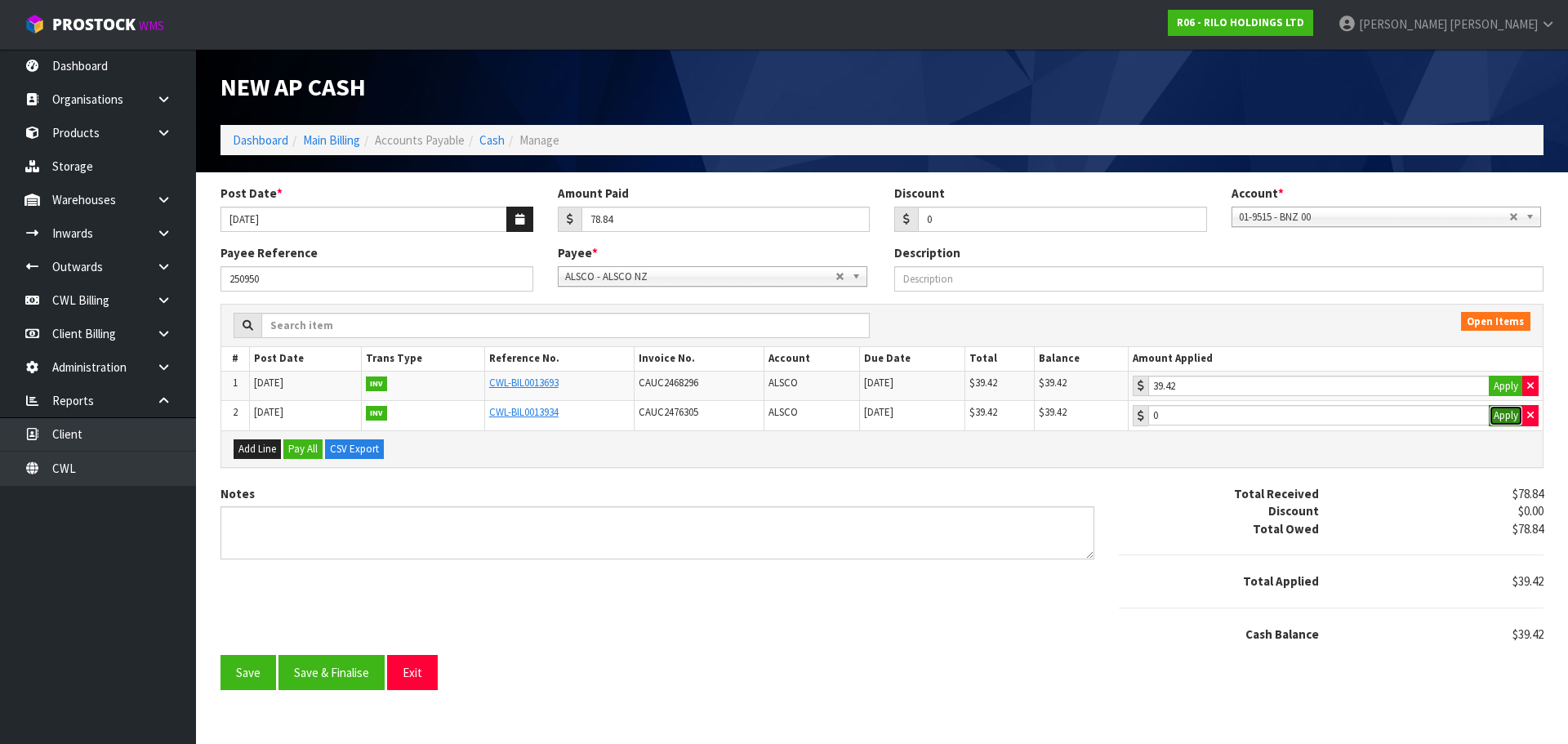
type input "39.42"
click at [327, 674] on button "Save & Finalise" at bounding box center [332, 672] width 107 height 36
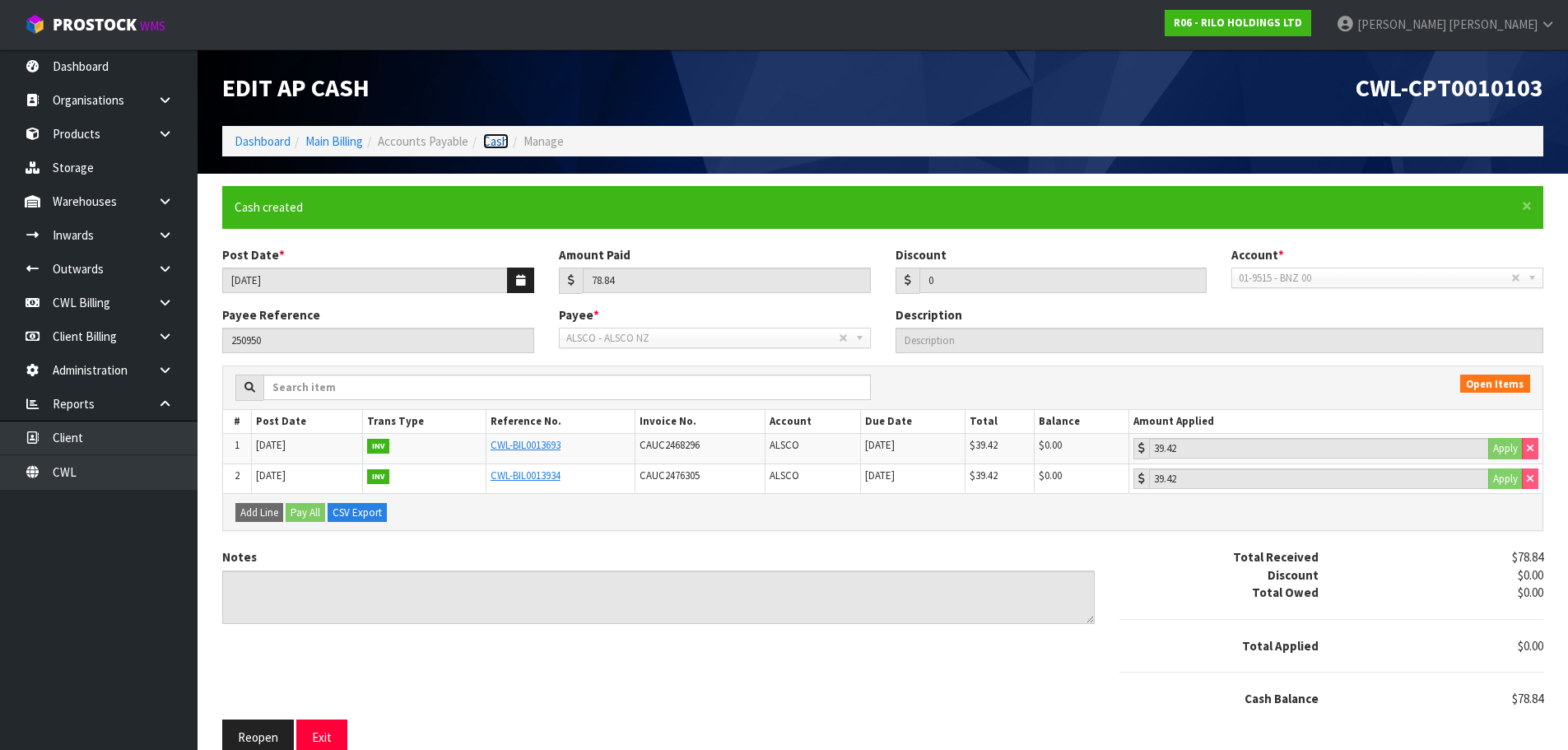
click at [493, 139] on link "Cash" at bounding box center [496, 141] width 26 height 15
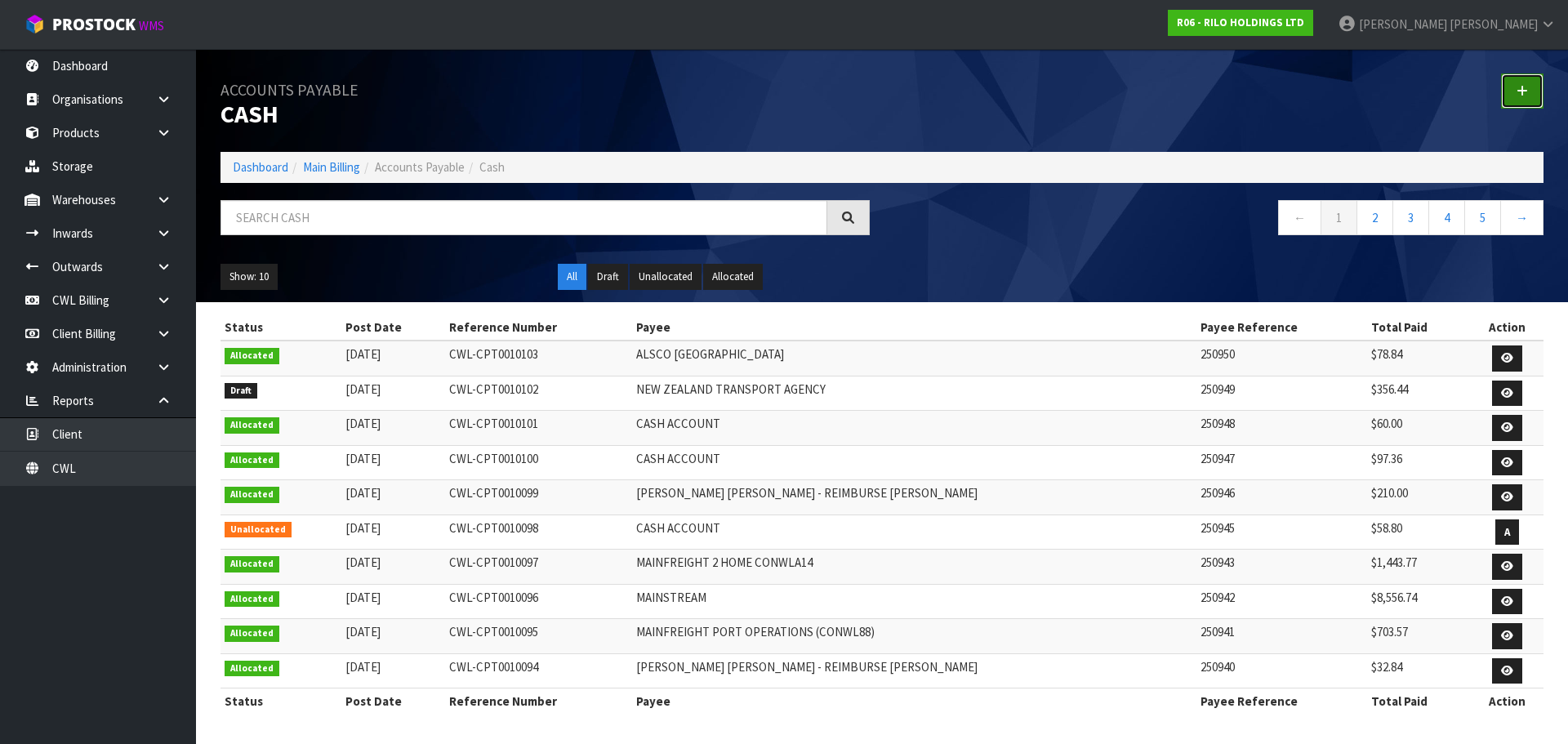
click at [1522, 91] on icon at bounding box center [1522, 91] width 12 height 12
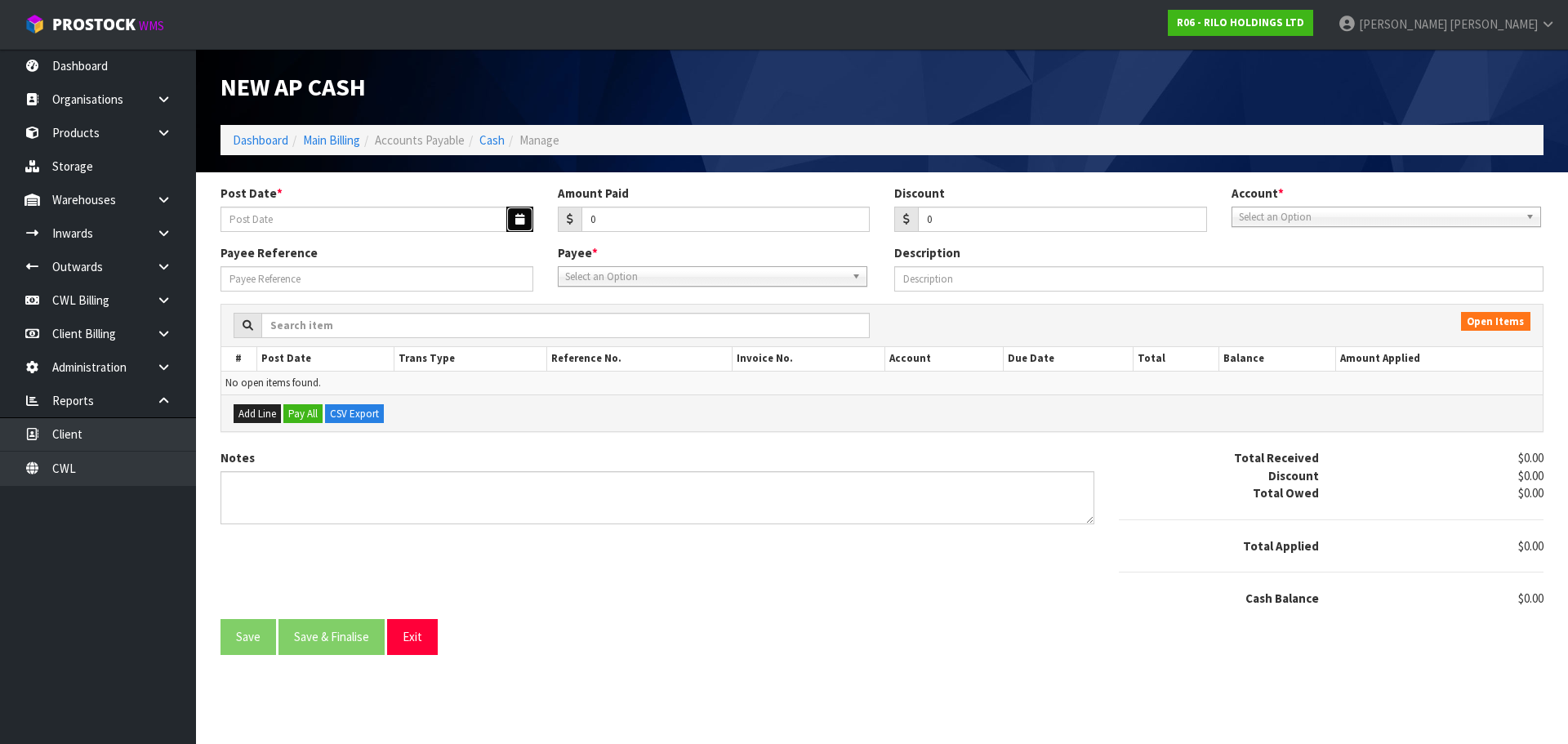
click at [512, 219] on button "button" at bounding box center [520, 219] width 27 height 26
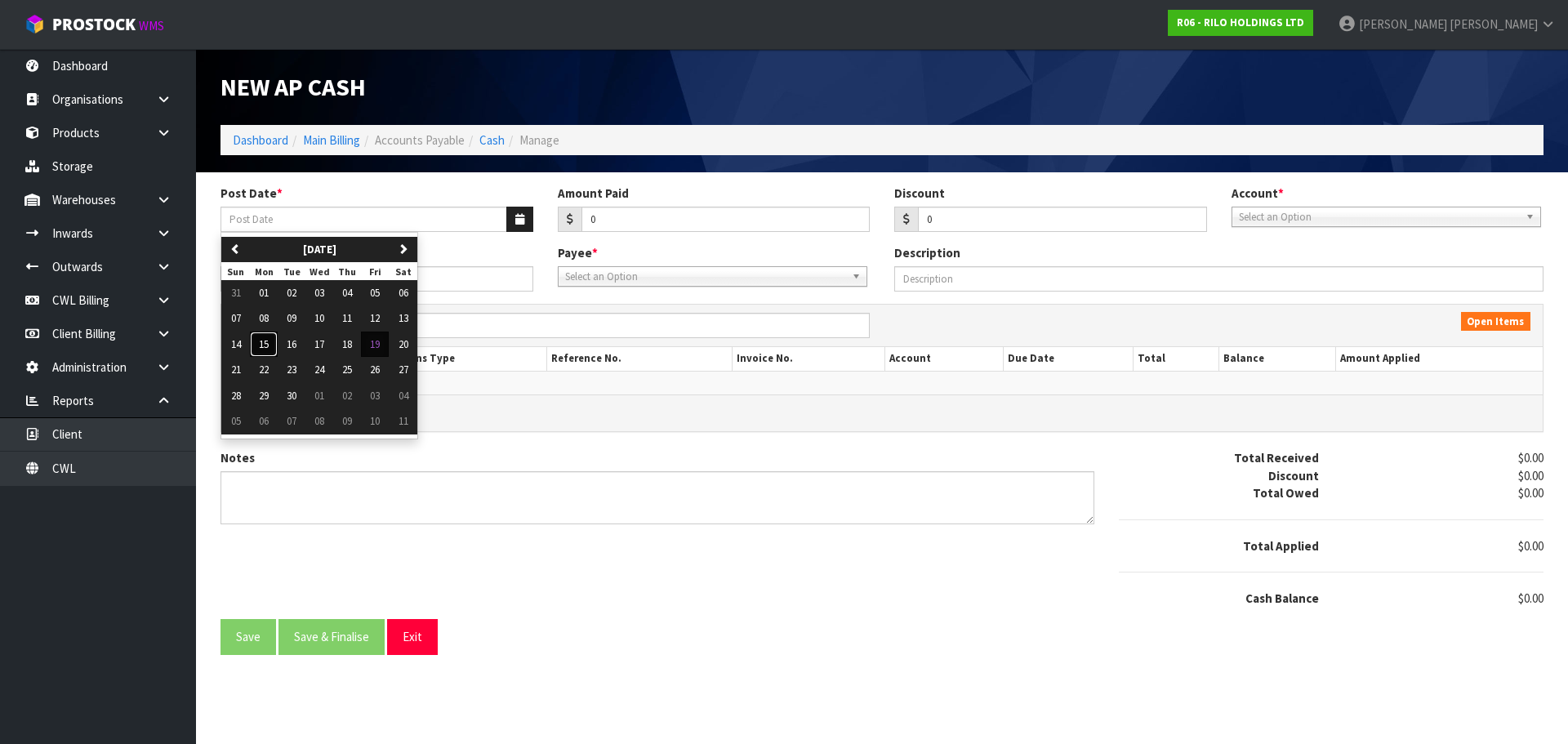
click at [275, 344] on button "15" at bounding box center [263, 344] width 28 height 26
type input "[DATE]"
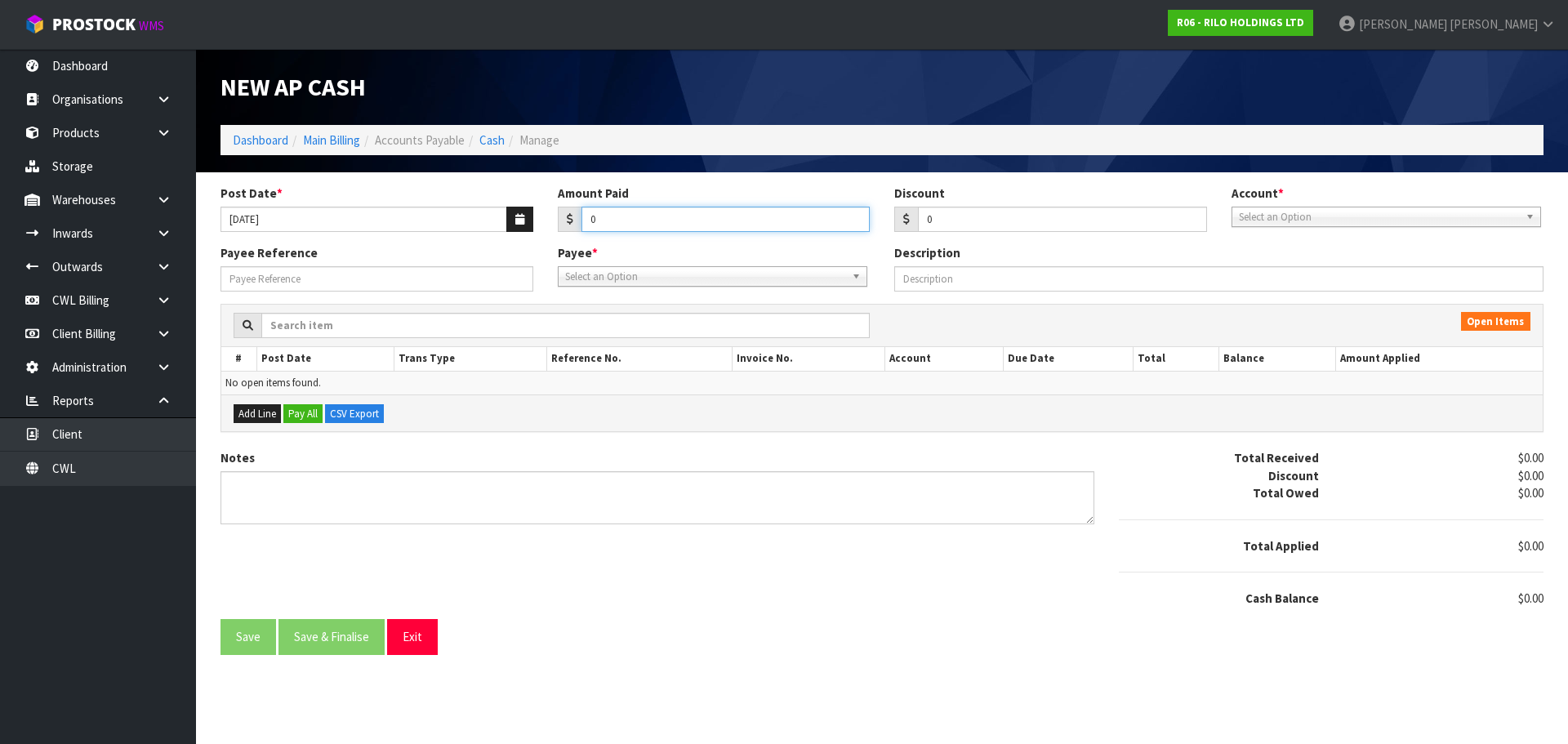
drag, startPoint x: 620, startPoint y: 212, endPoint x: 623, endPoint y: 192, distance: 20.2
click at [621, 202] on div "Amount Paid 0" at bounding box center [714, 208] width 338 height 47
type input "1035"
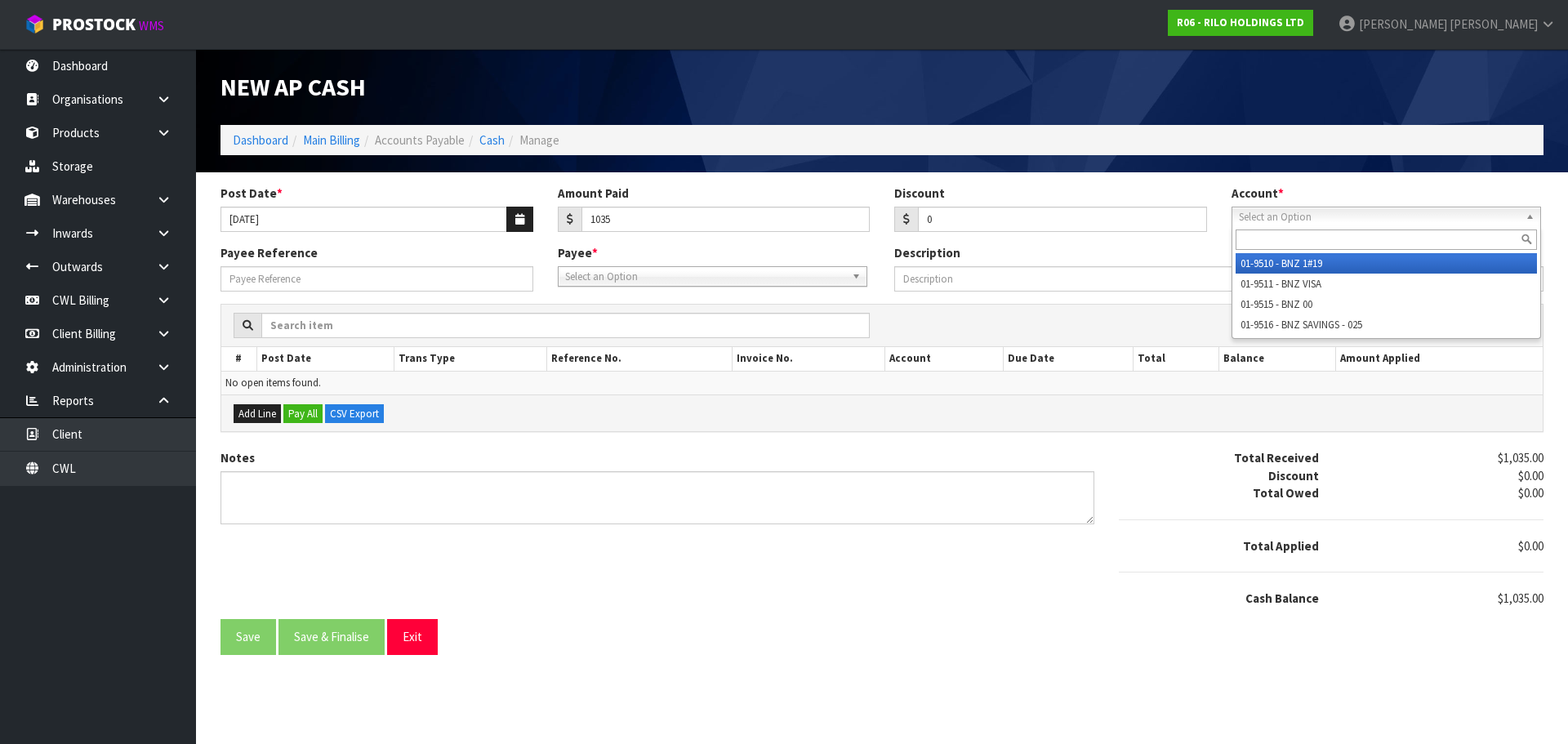
click at [1301, 212] on span "Select an Option" at bounding box center [1379, 218] width 280 height 20
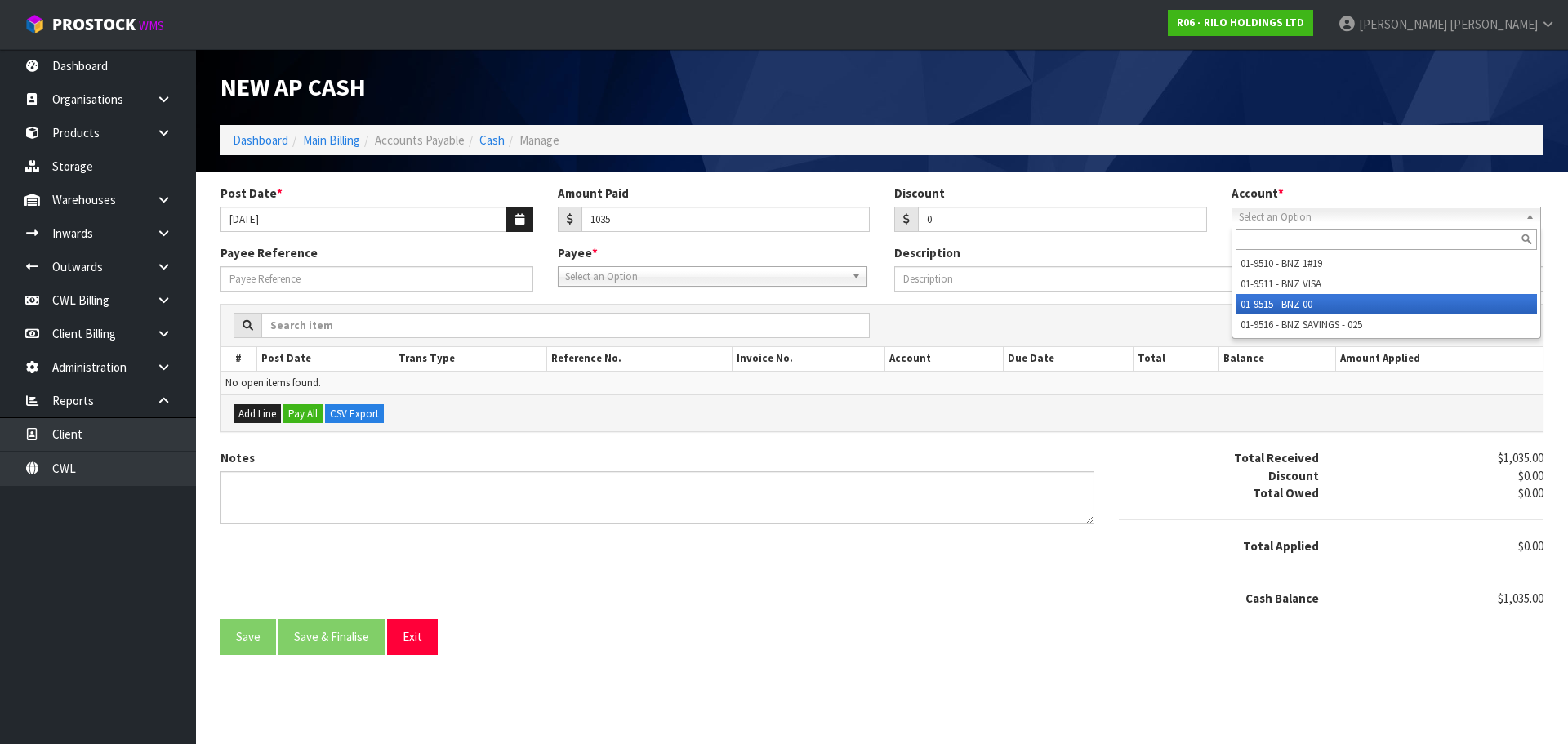
click at [1304, 303] on li "01-9515 - BNZ 00" at bounding box center [1386, 304] width 301 height 20
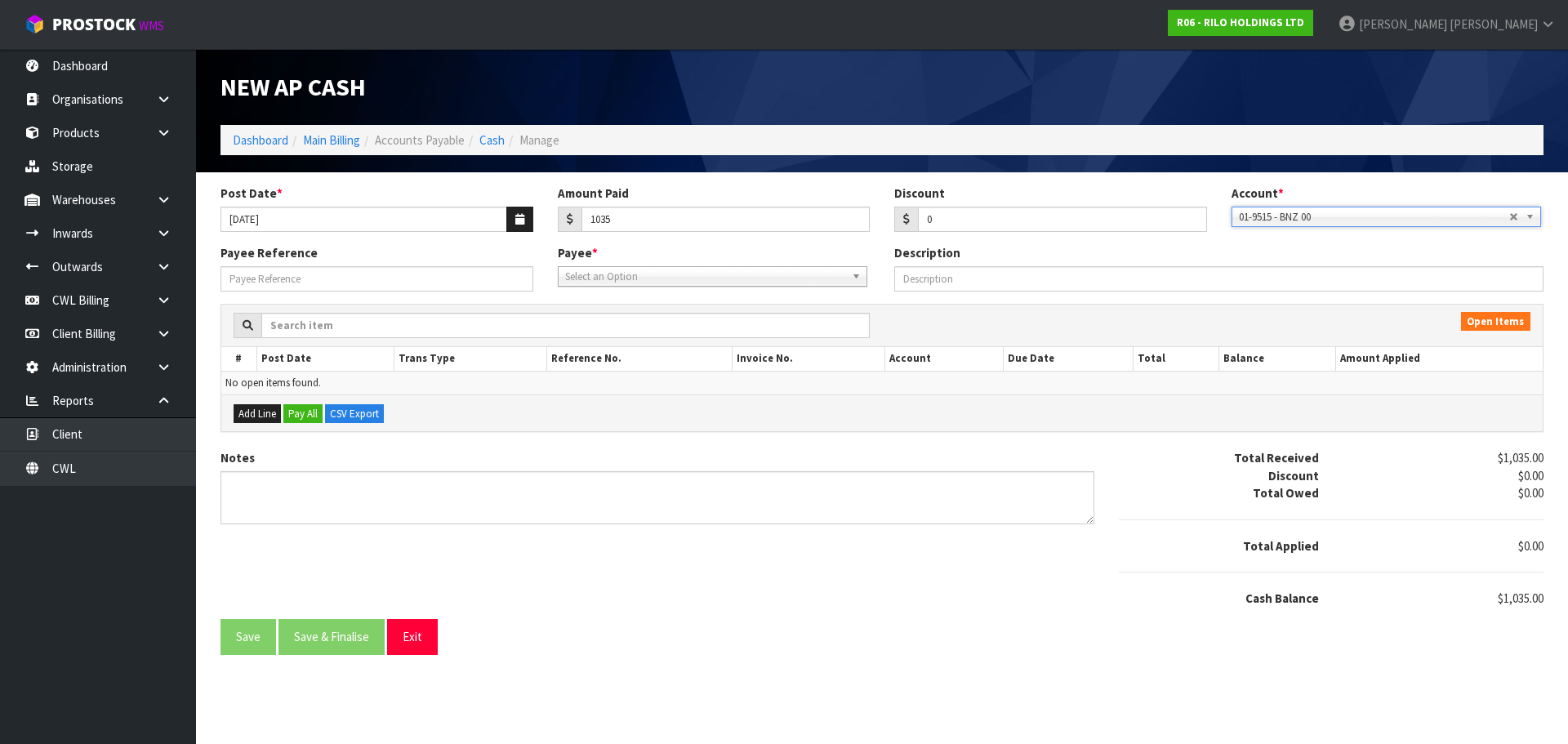
click at [689, 281] on span "Select an Option" at bounding box center [704, 277] width 280 height 20
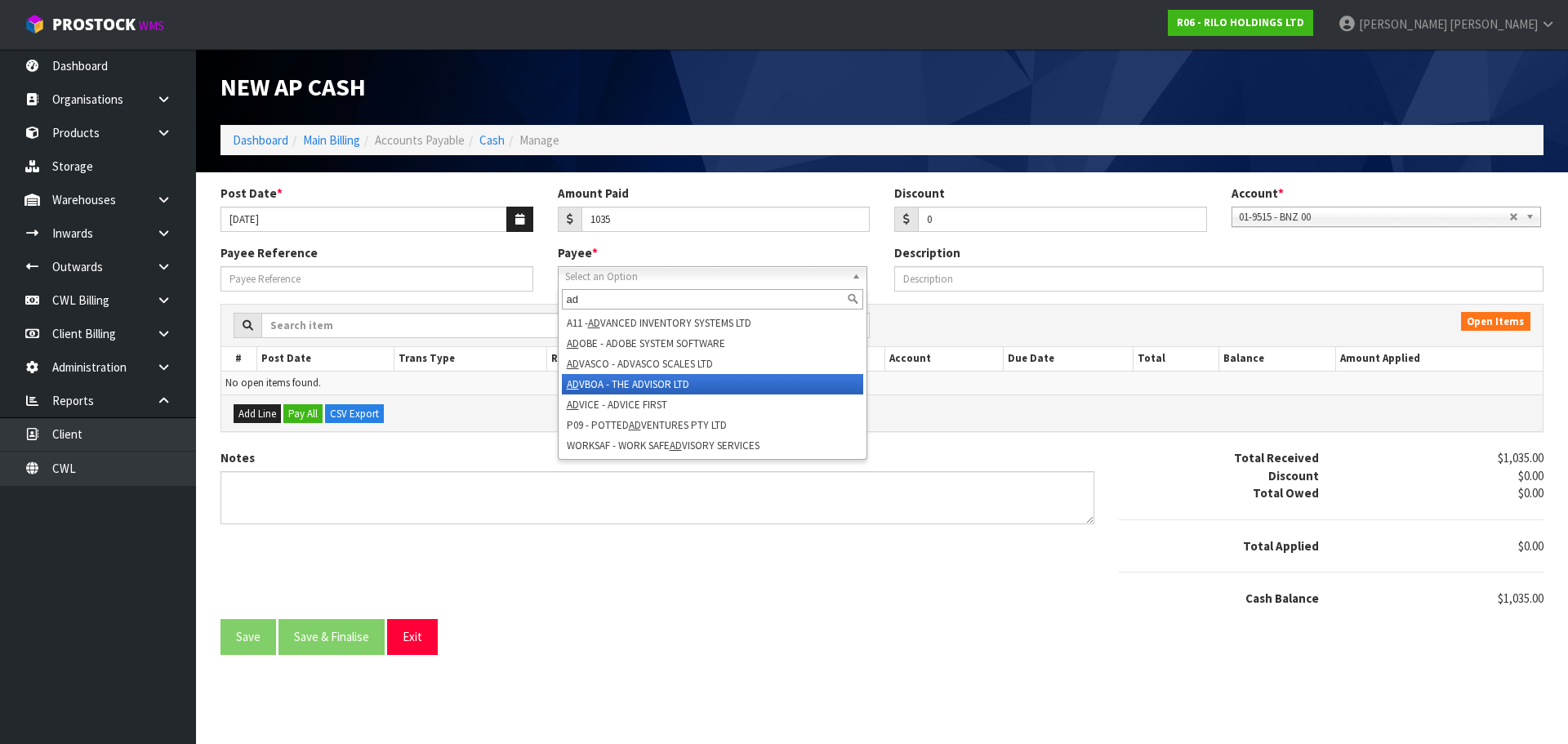
type input "ad"
click at [687, 378] on li "AD VBOA - THE ADVISOR LTD" at bounding box center [712, 384] width 301 height 20
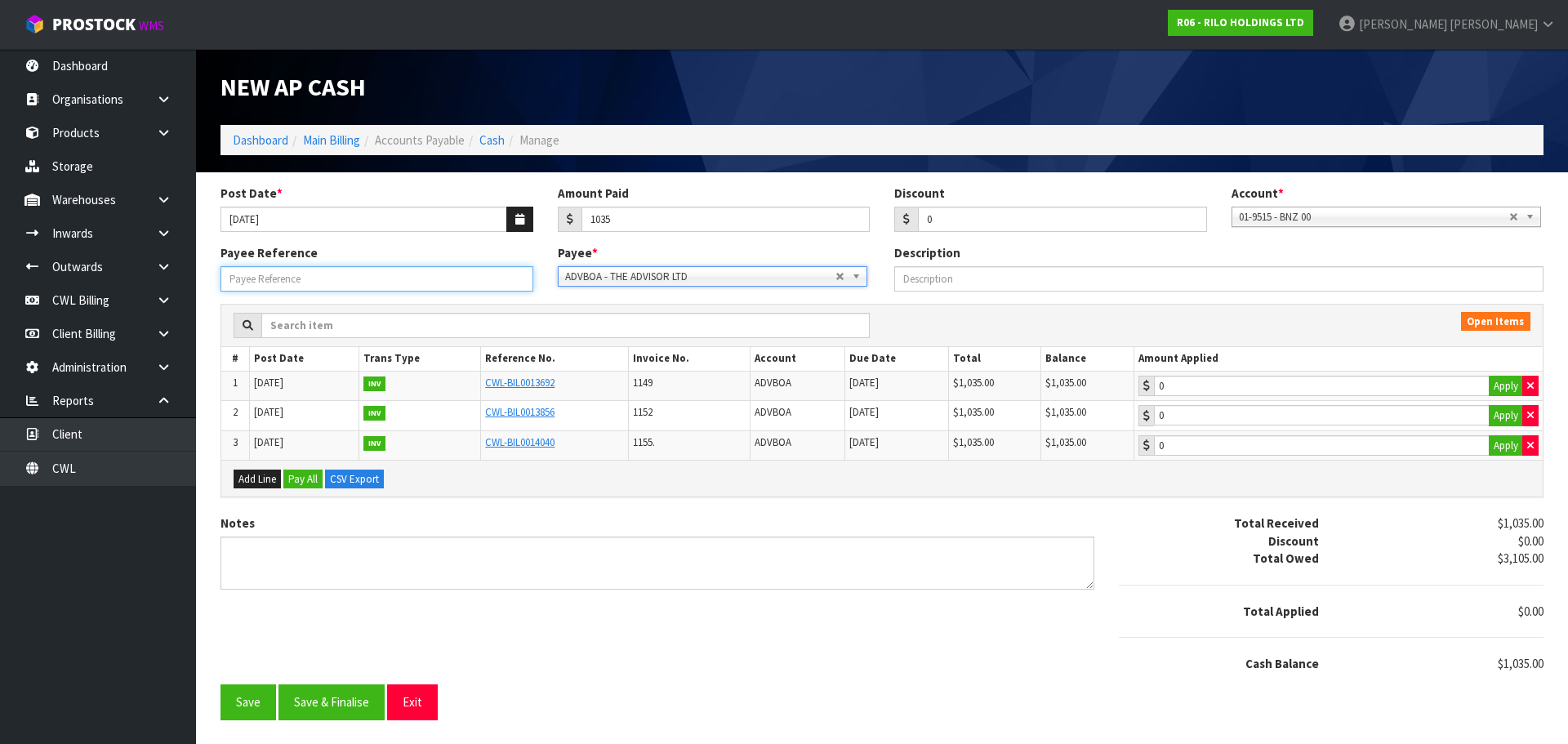
click at [443, 278] on input "Payee Reference" at bounding box center [377, 279] width 313 height 26
type input "250951"
click at [1495, 386] on button "Apply" at bounding box center [1506, 386] width 35 height 21
type input "1035"
click at [352, 704] on button "Save & Finalise" at bounding box center [332, 701] width 107 height 36
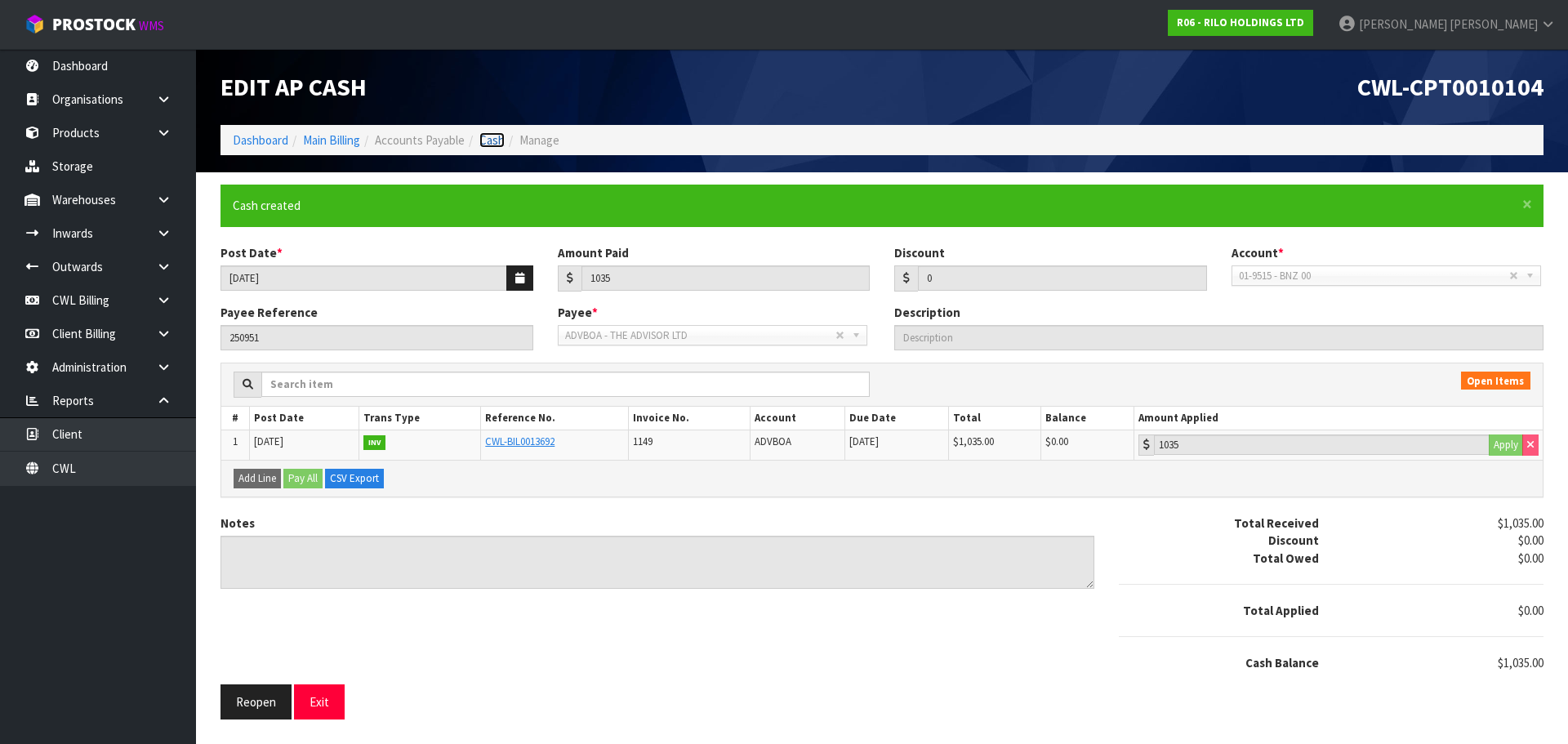
drag, startPoint x: 497, startPoint y: 139, endPoint x: 496, endPoint y: 167, distance: 28.0
click at [497, 141] on link "Cash" at bounding box center [492, 139] width 26 height 15
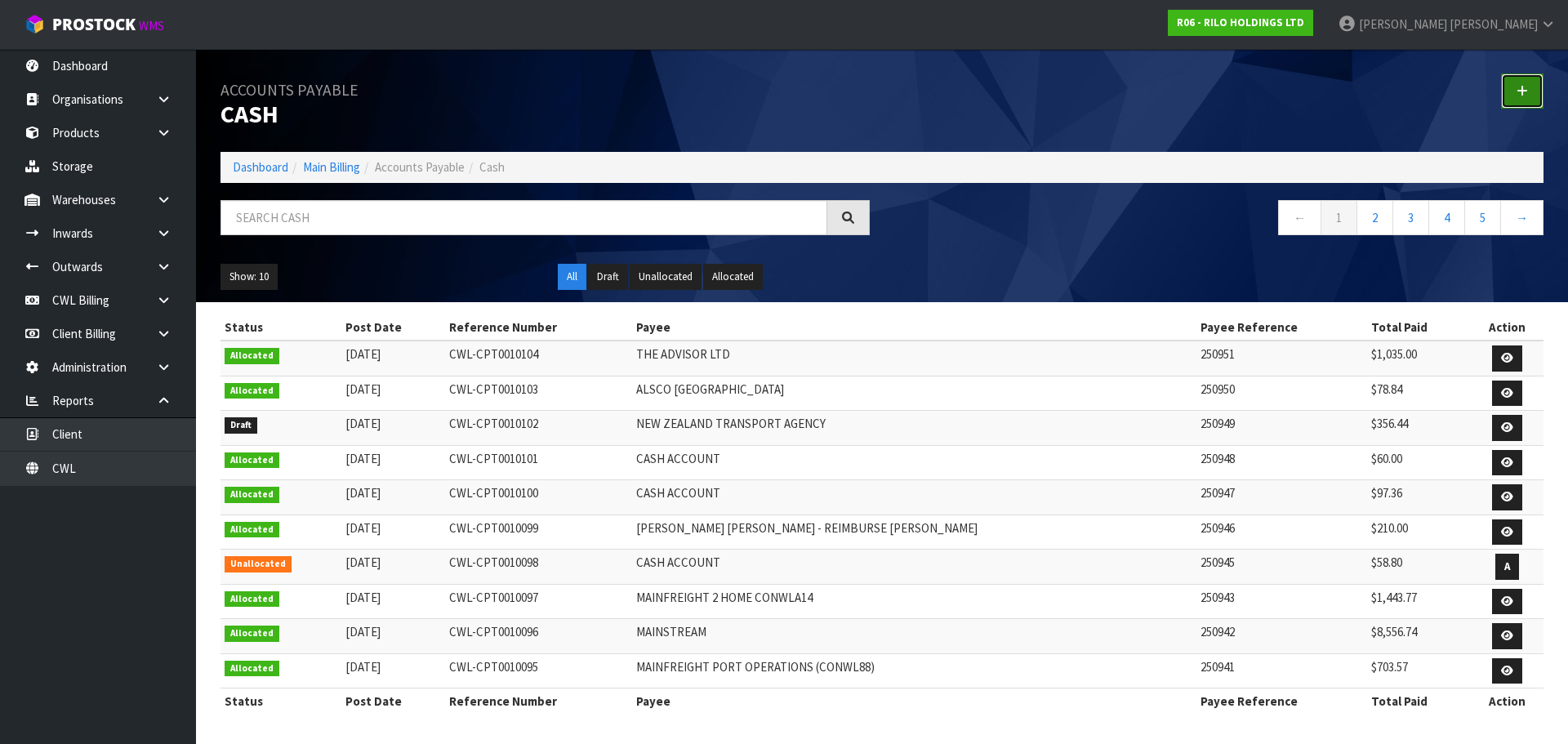
click at [1528, 91] on link at bounding box center [1523, 91] width 43 height 36
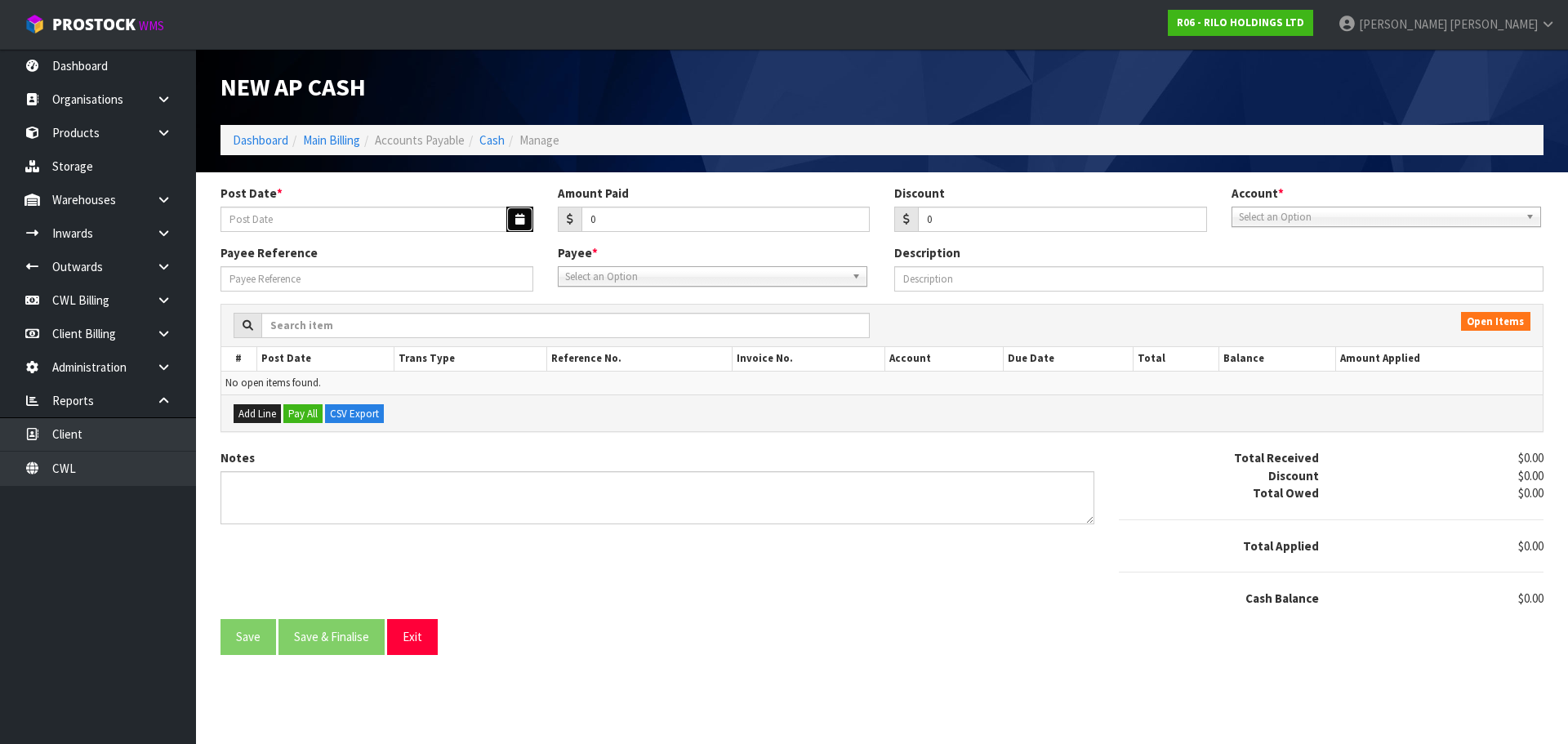
click at [512, 213] on button "button" at bounding box center [520, 219] width 27 height 26
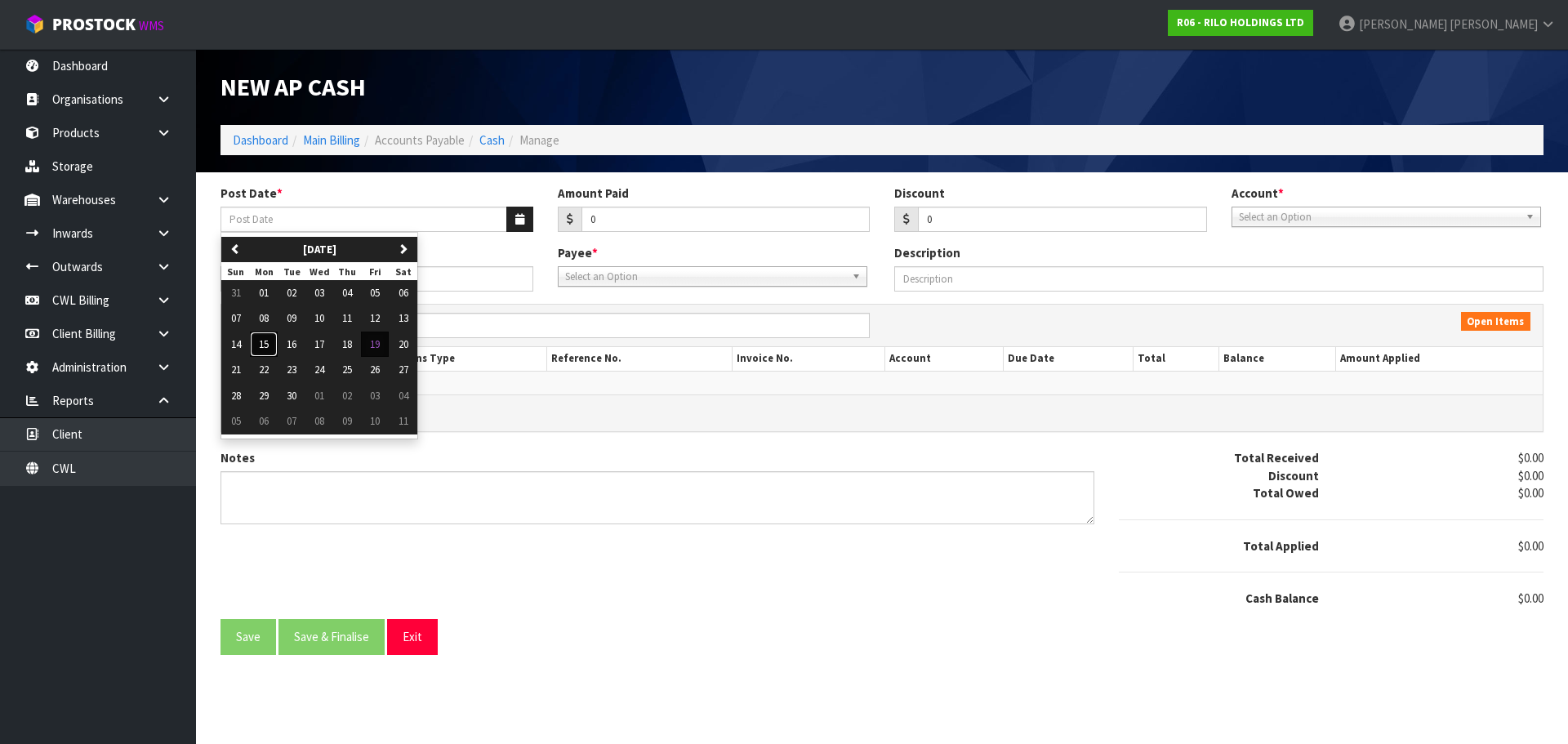
click at [267, 346] on span "15" at bounding box center [263, 344] width 10 height 14
type input "[DATE]"
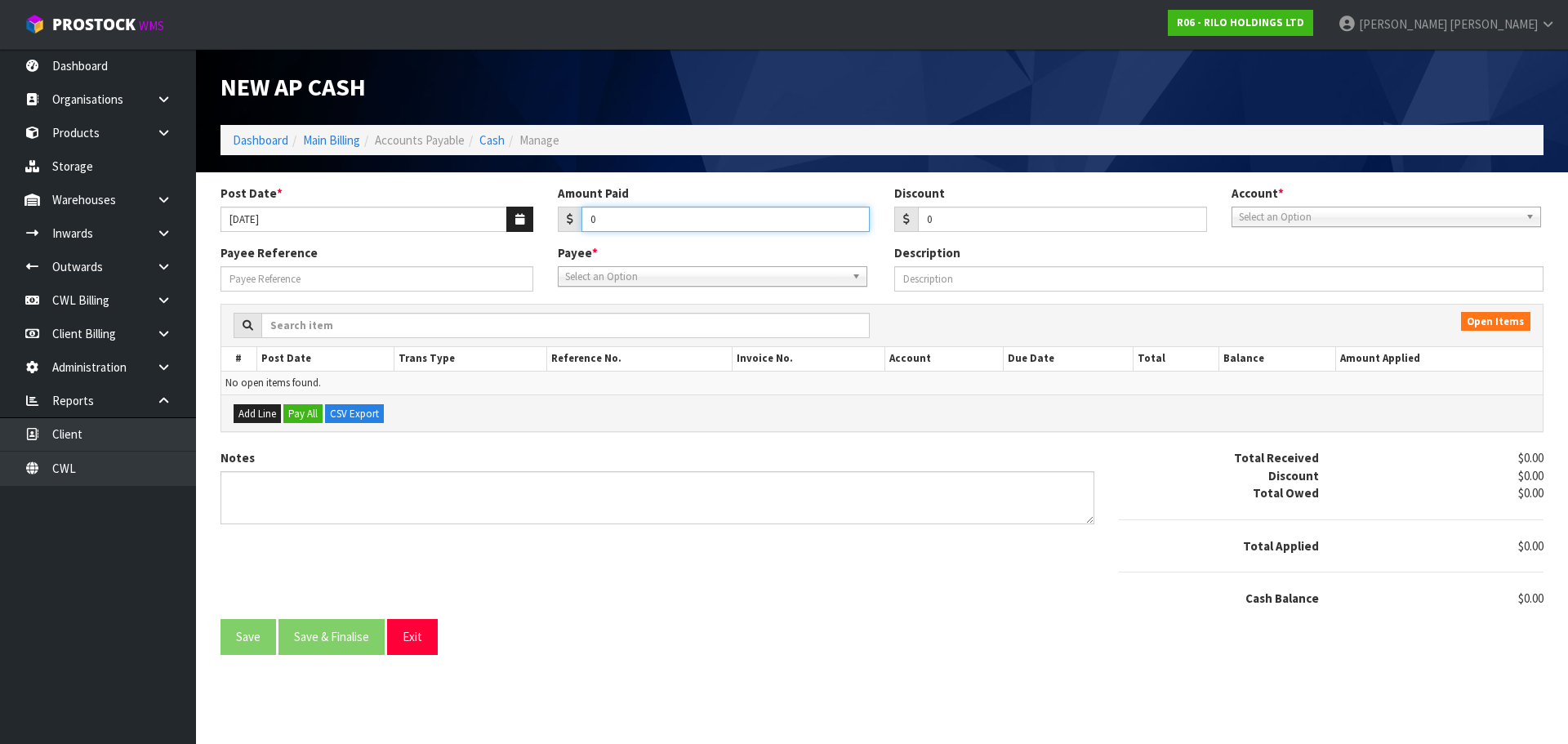
click at [641, 210] on input "0" at bounding box center [726, 219] width 289 height 26
type input "2263.20"
click at [1278, 218] on span "Select an Option" at bounding box center [1379, 218] width 280 height 20
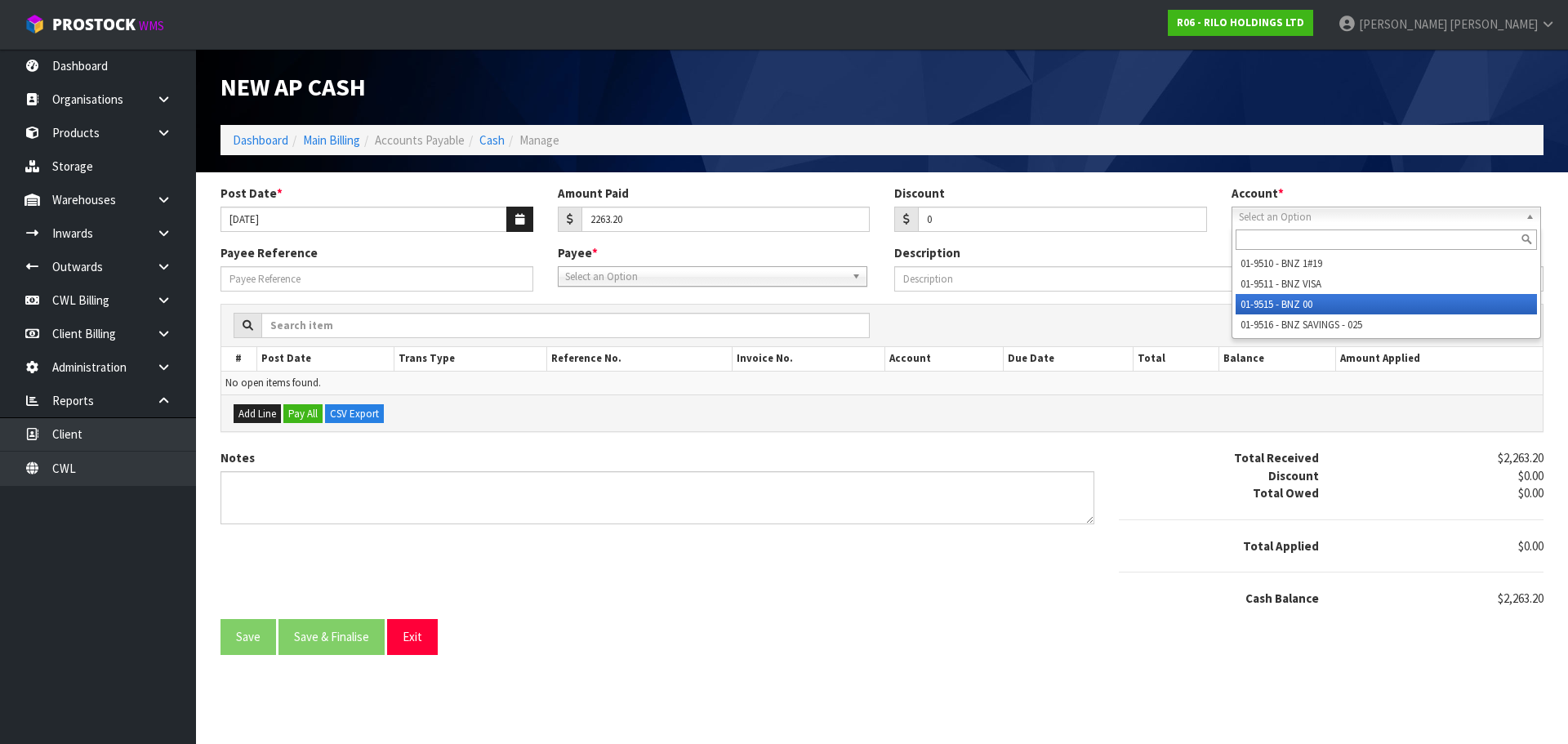
click at [1335, 306] on li "01-9515 - BNZ 00" at bounding box center [1386, 304] width 301 height 20
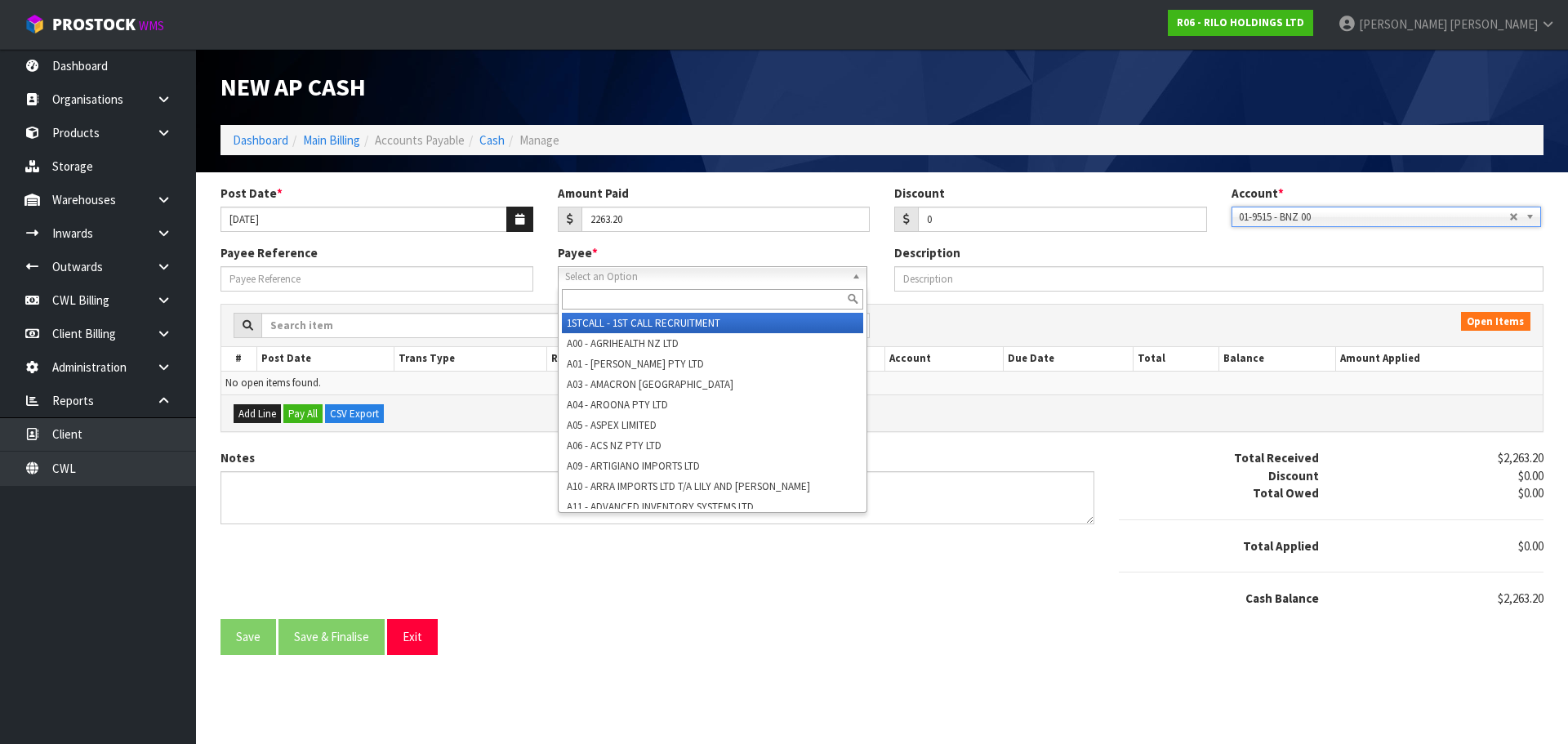
click at [708, 279] on span "Select an Option" at bounding box center [704, 277] width 280 height 20
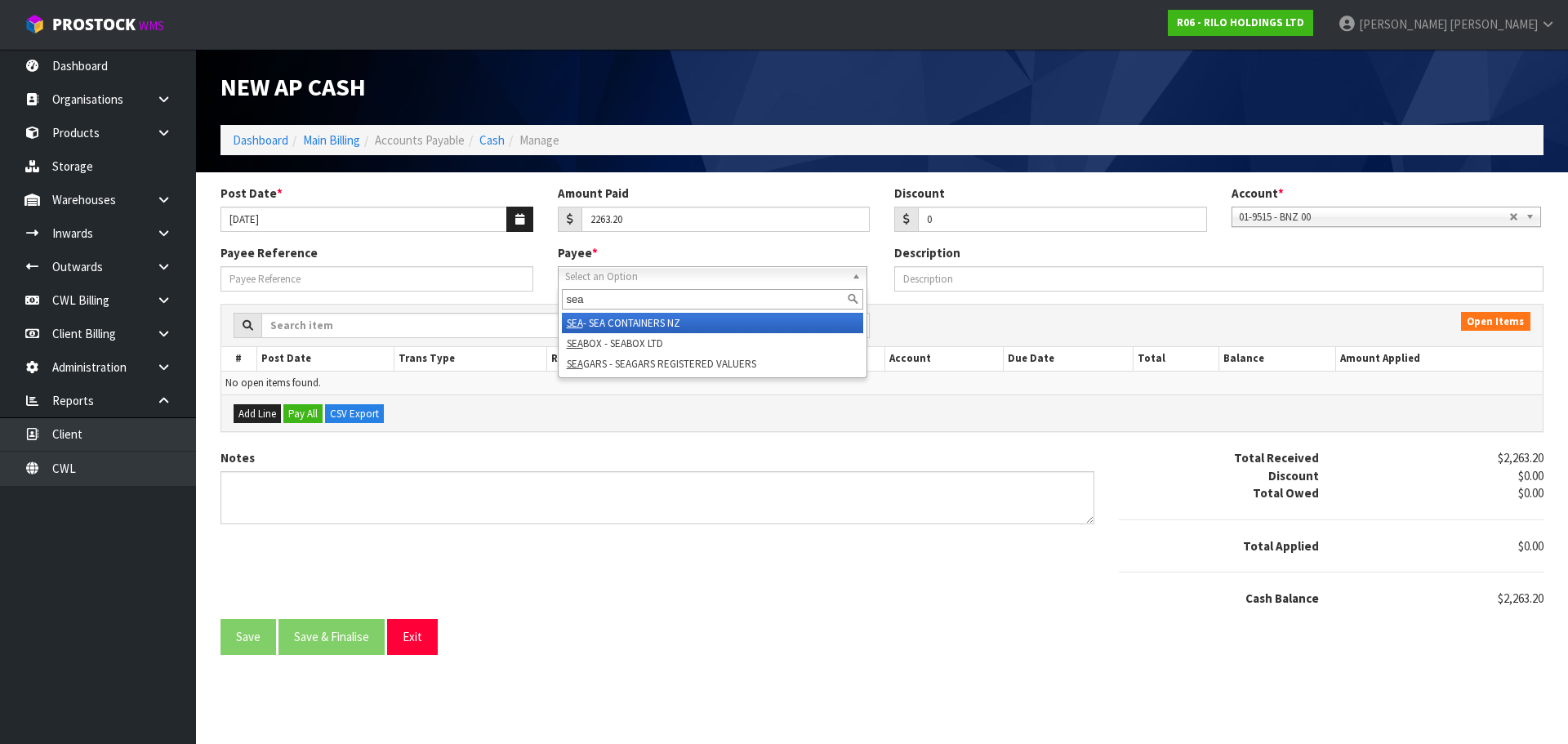
type input "sea"
drag, startPoint x: 665, startPoint y: 320, endPoint x: 386, endPoint y: 307, distance: 279.3
click at [664, 320] on li "SEA - SEA CONTAINERS NZ" at bounding box center [712, 322] width 301 height 20
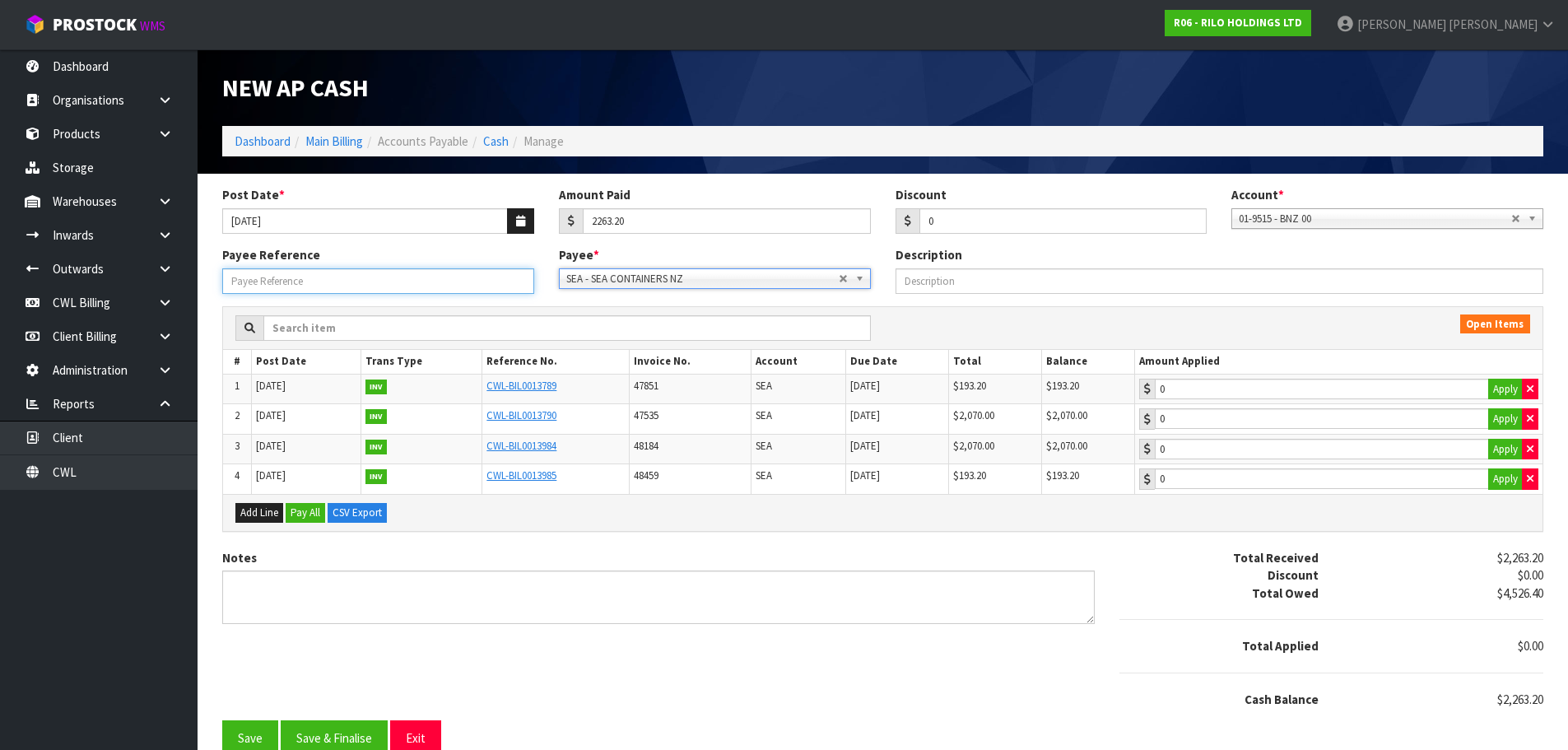
click at [347, 281] on input "Payee Reference" at bounding box center [378, 281] width 312 height 26
type input "250952"
drag, startPoint x: 1495, startPoint y: 387, endPoint x: 1487, endPoint y: 422, distance: 35.9
click at [1494, 388] on button "Apply" at bounding box center [1505, 389] width 35 height 21
type input "193.2"
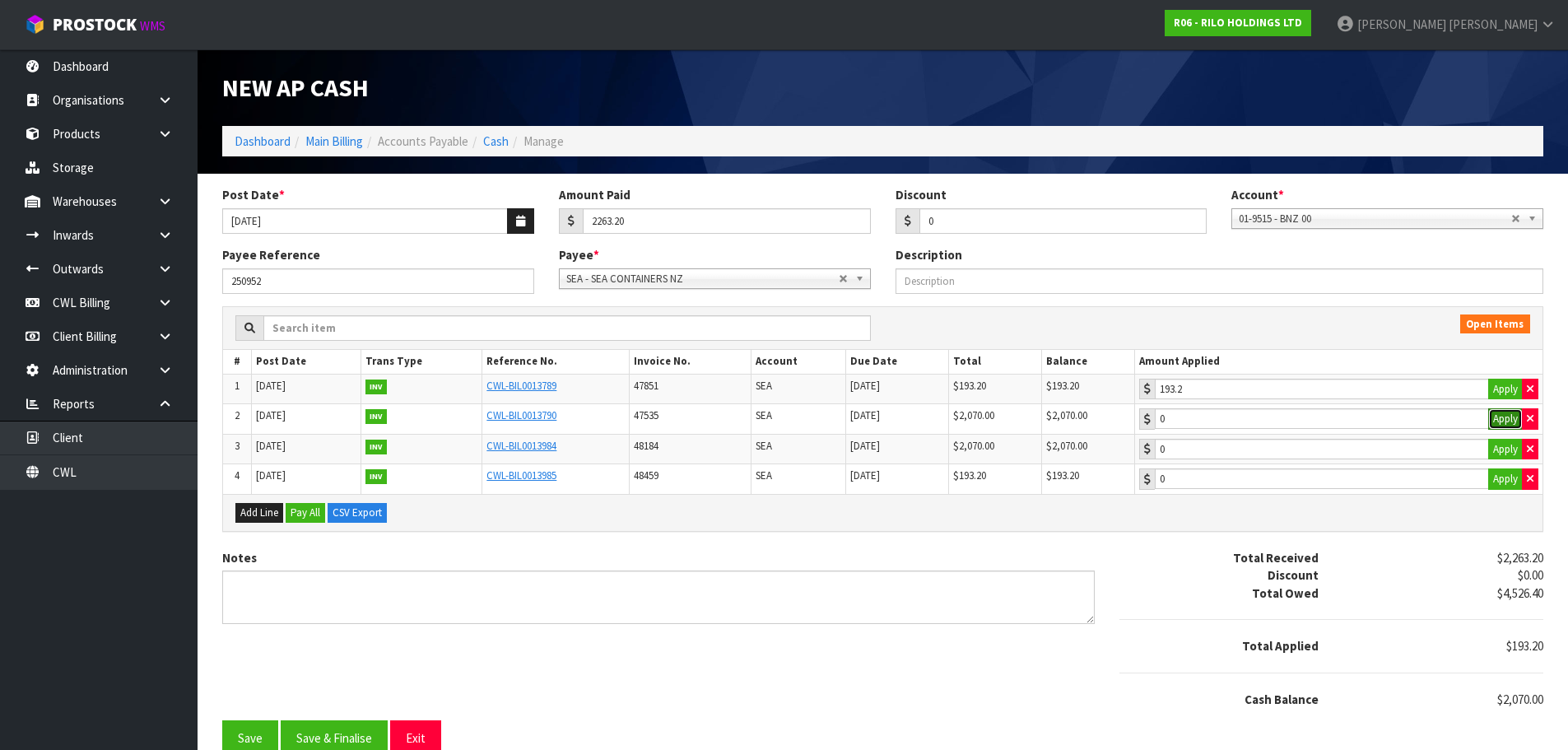
click at [1488, 422] on button "Apply" at bounding box center [1505, 419] width 35 height 21
type input "2070"
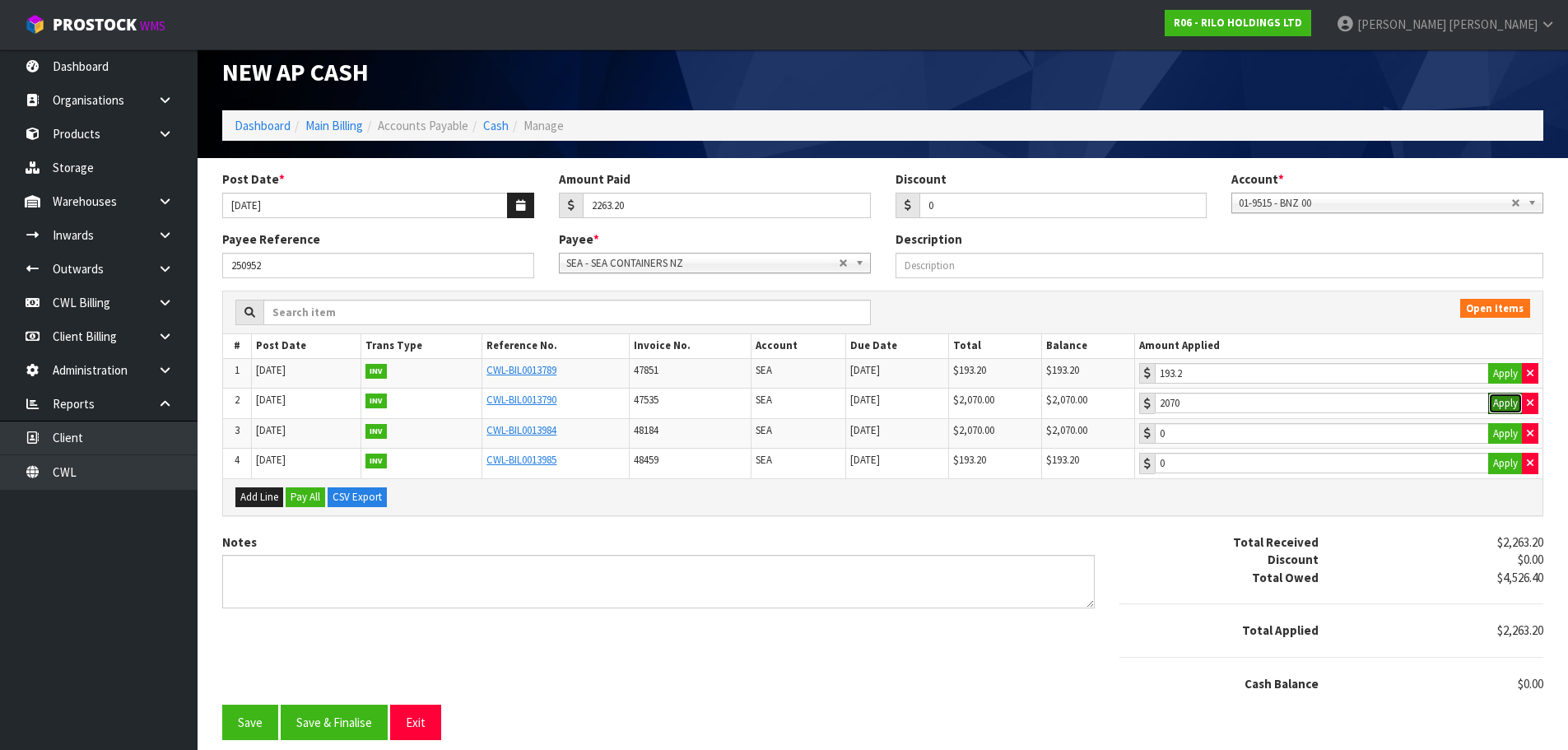
scroll to position [18, 0]
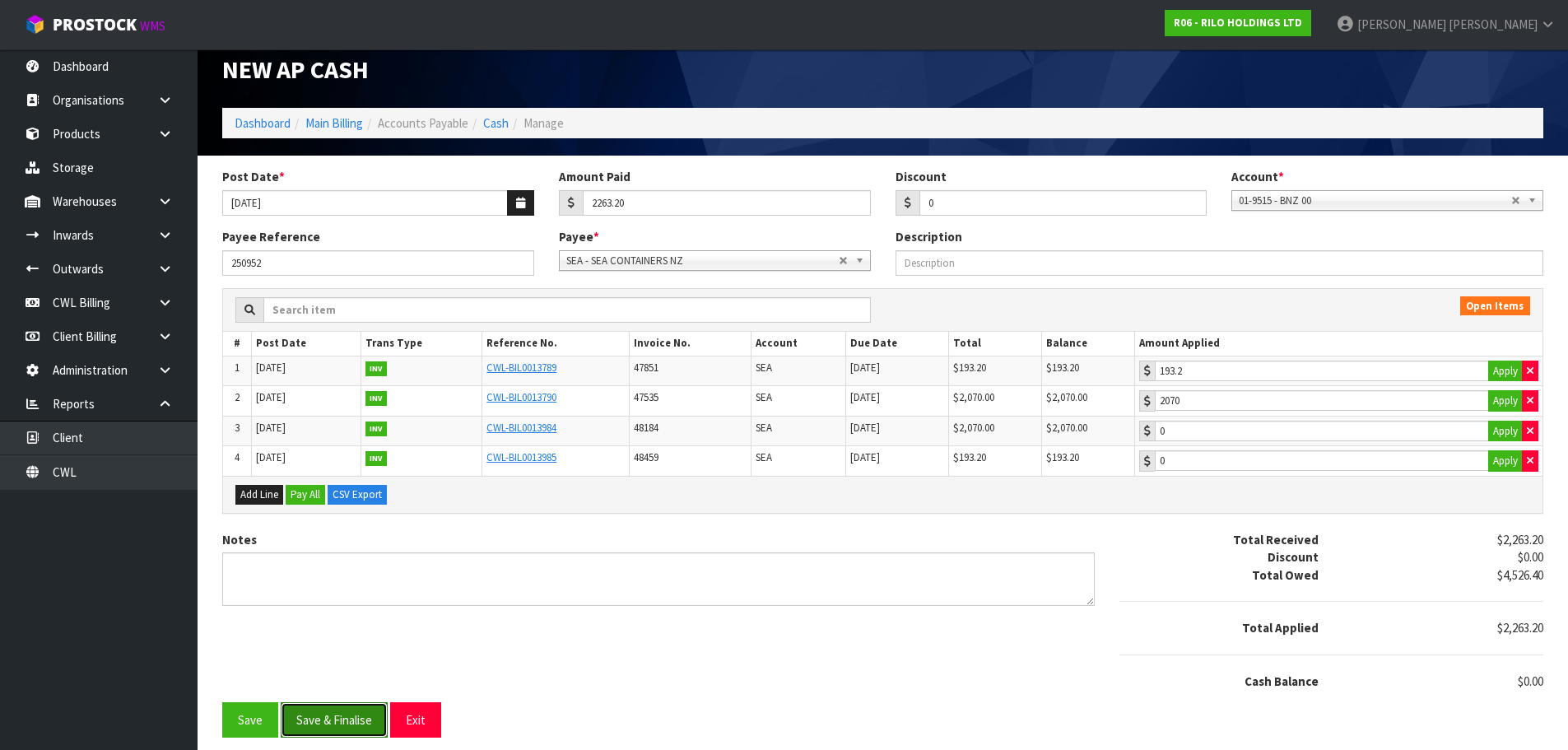
click at [342, 723] on button "Save & Finalise" at bounding box center [335, 720] width 107 height 36
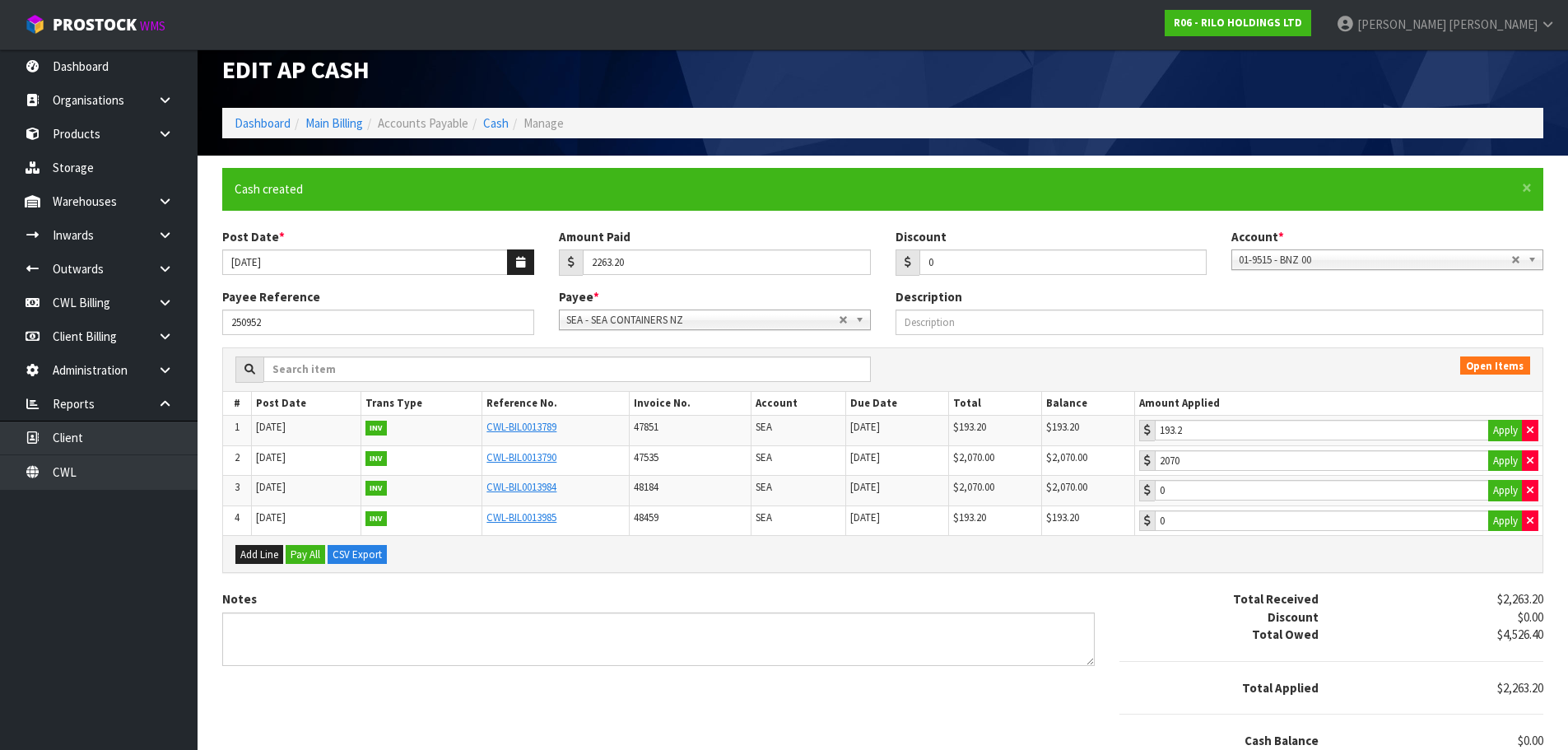
scroll to position [0, 0]
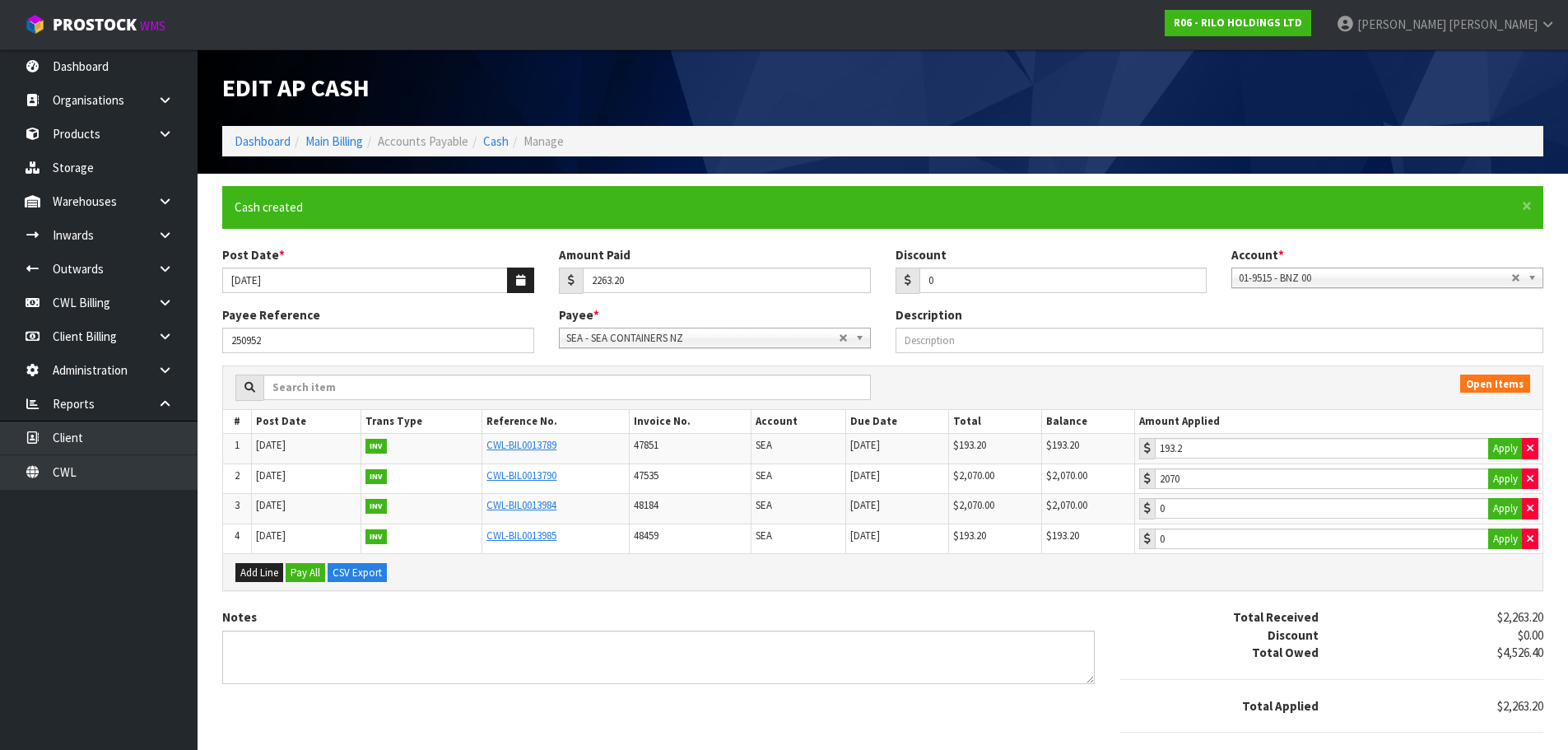
type input "2263.2"
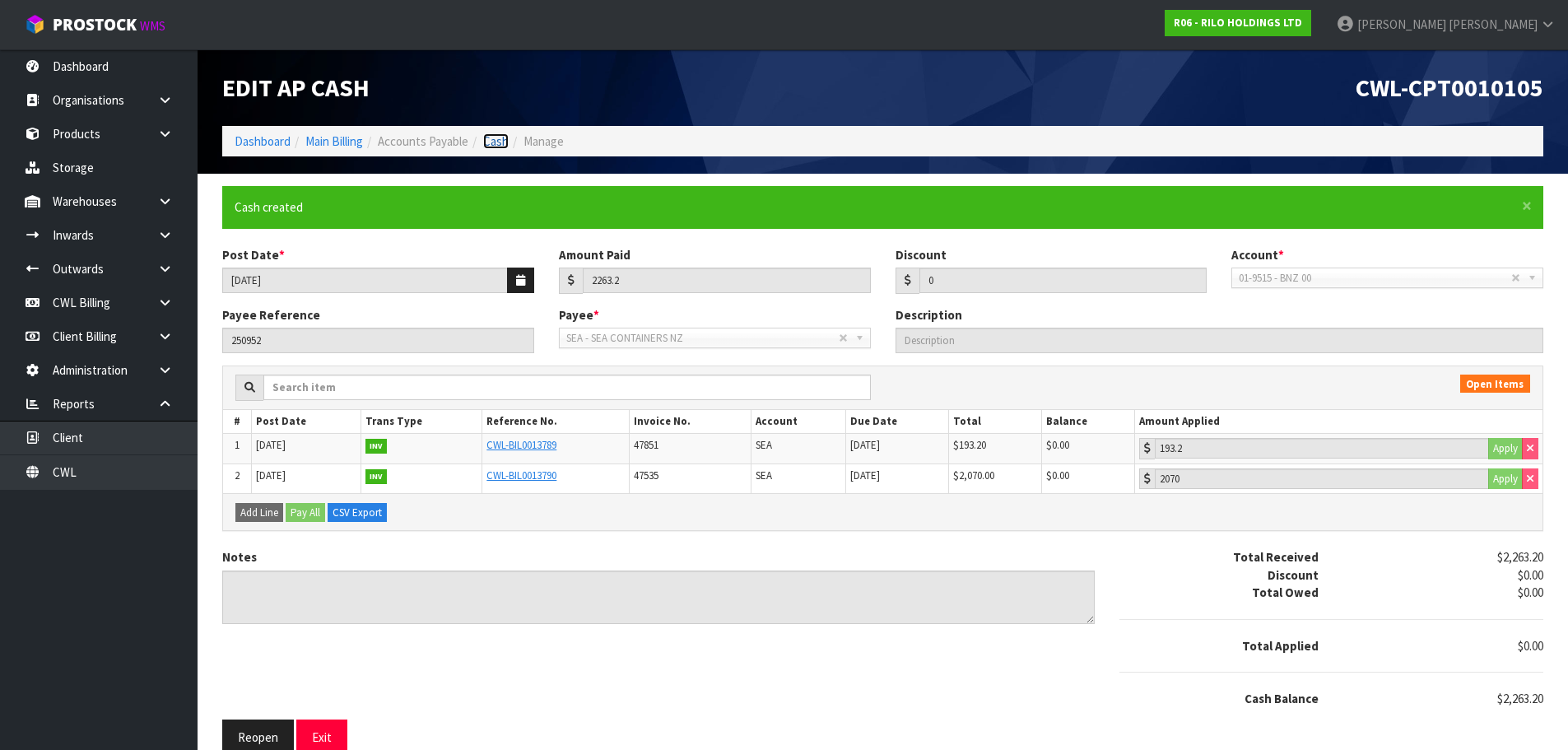
click at [505, 144] on link "Cash" at bounding box center [496, 141] width 26 height 15
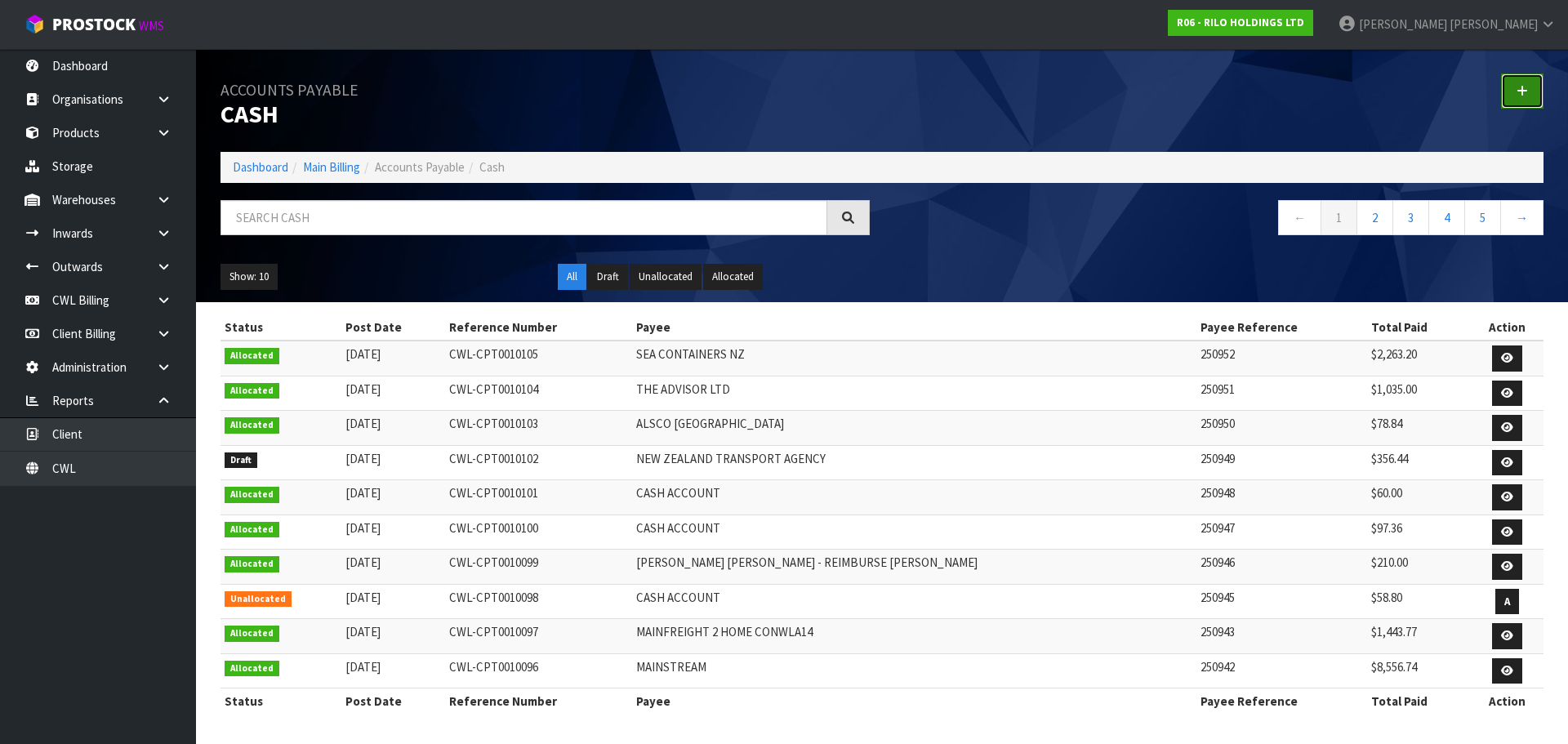
click at [1518, 94] on icon at bounding box center [1522, 91] width 12 height 12
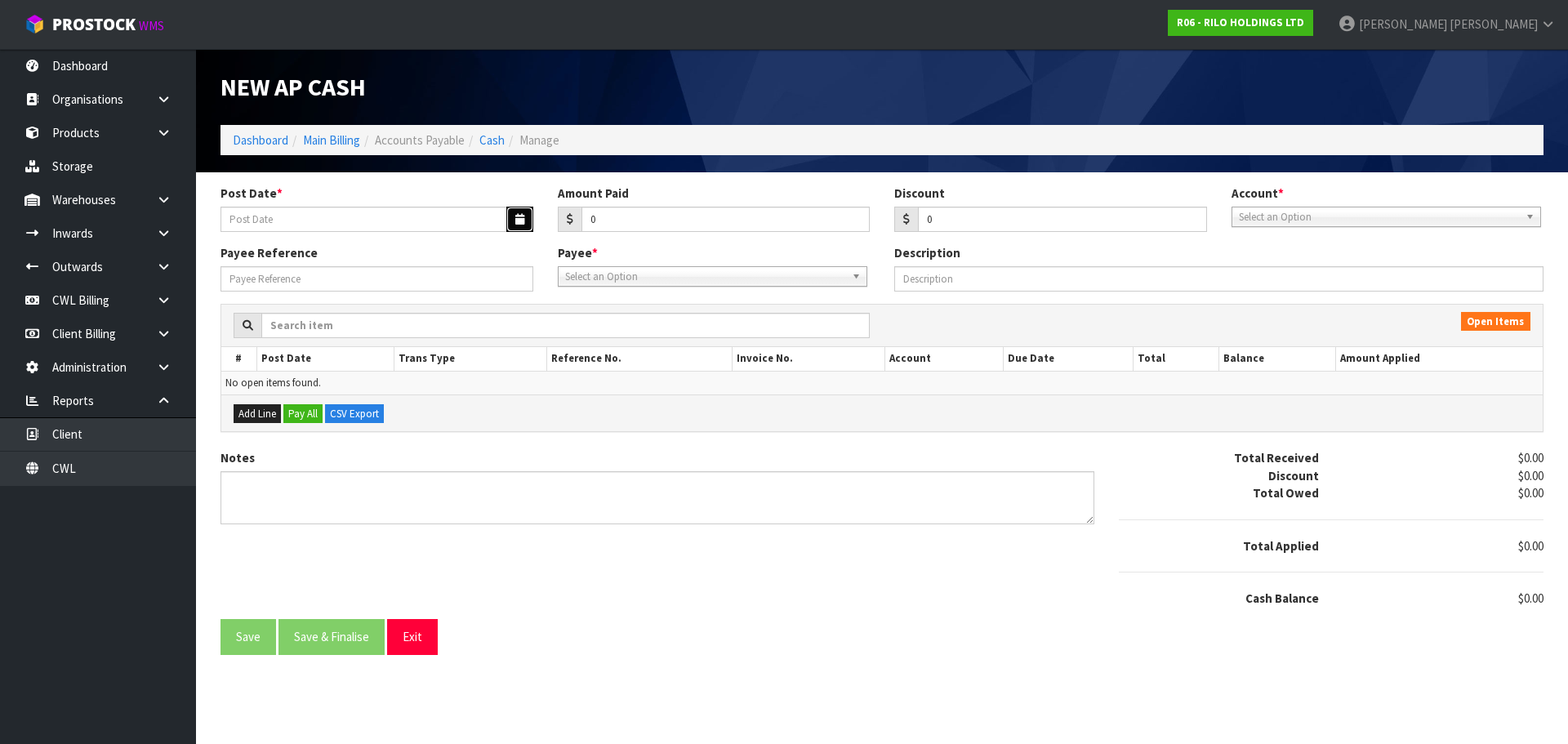
click at [515, 221] on icon "button" at bounding box center [520, 219] width 9 height 11
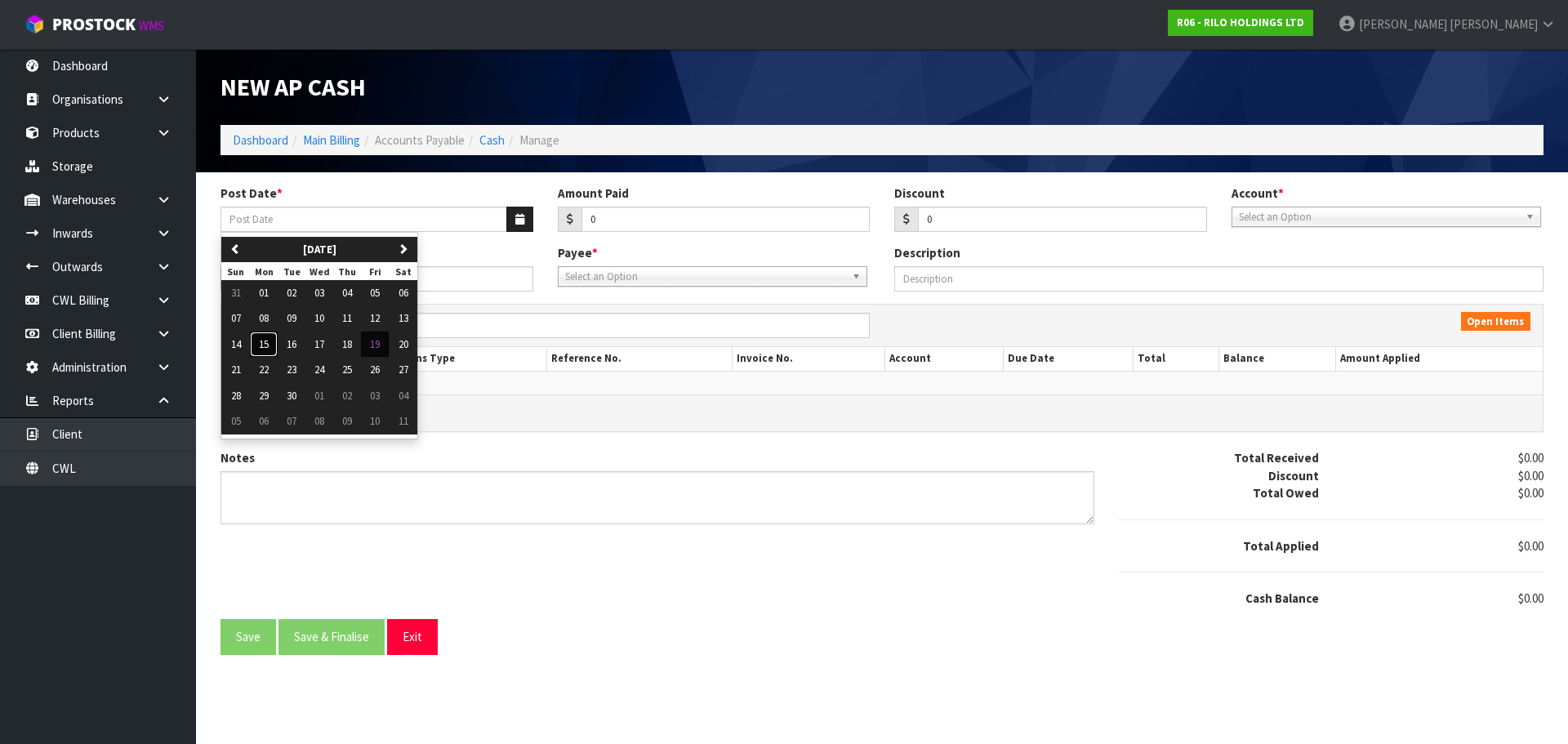
click at [267, 349] on span "15" at bounding box center [263, 344] width 10 height 14
type input "[DATE]"
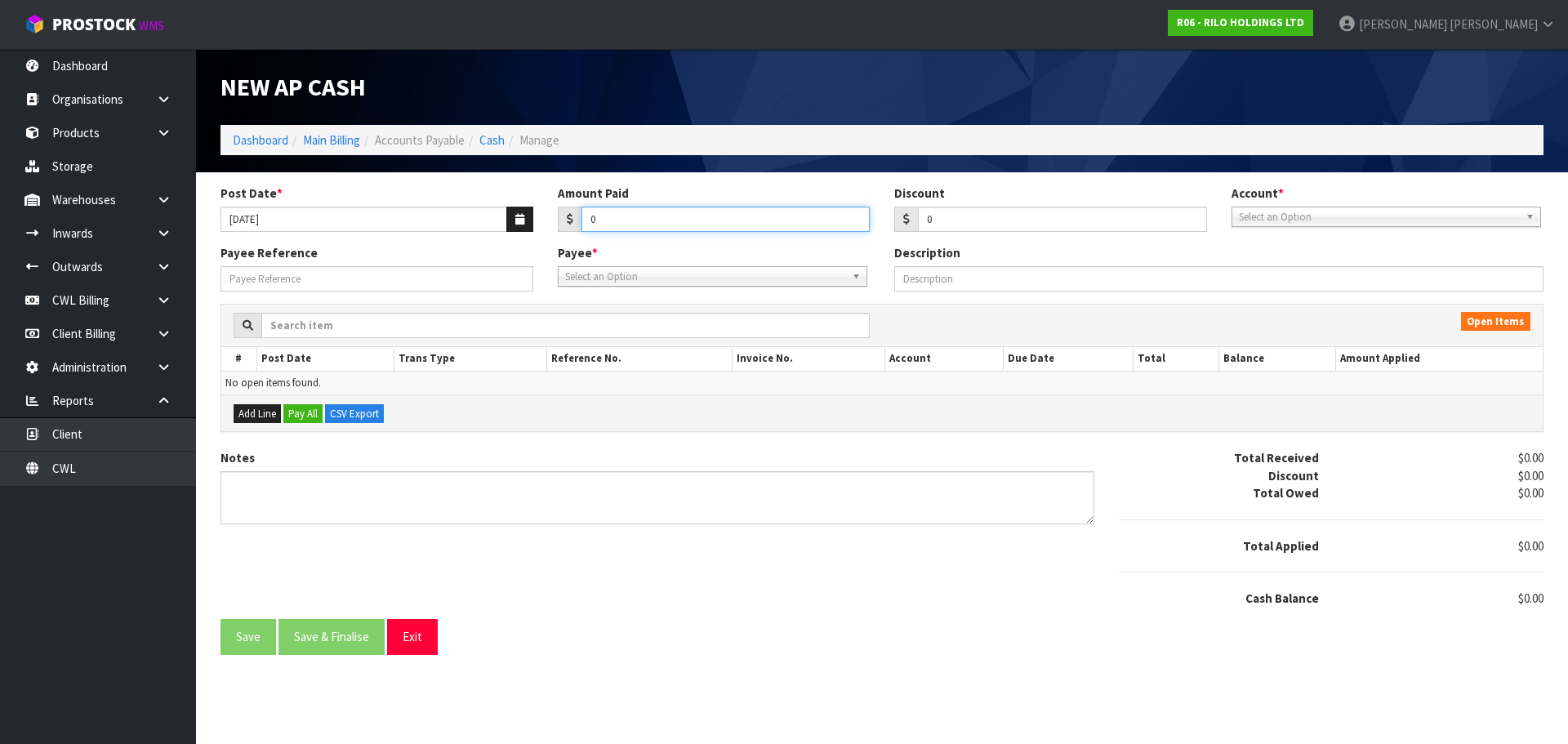
click at [684, 218] on input "0" at bounding box center [726, 219] width 289 height 26
type input "14842.59"
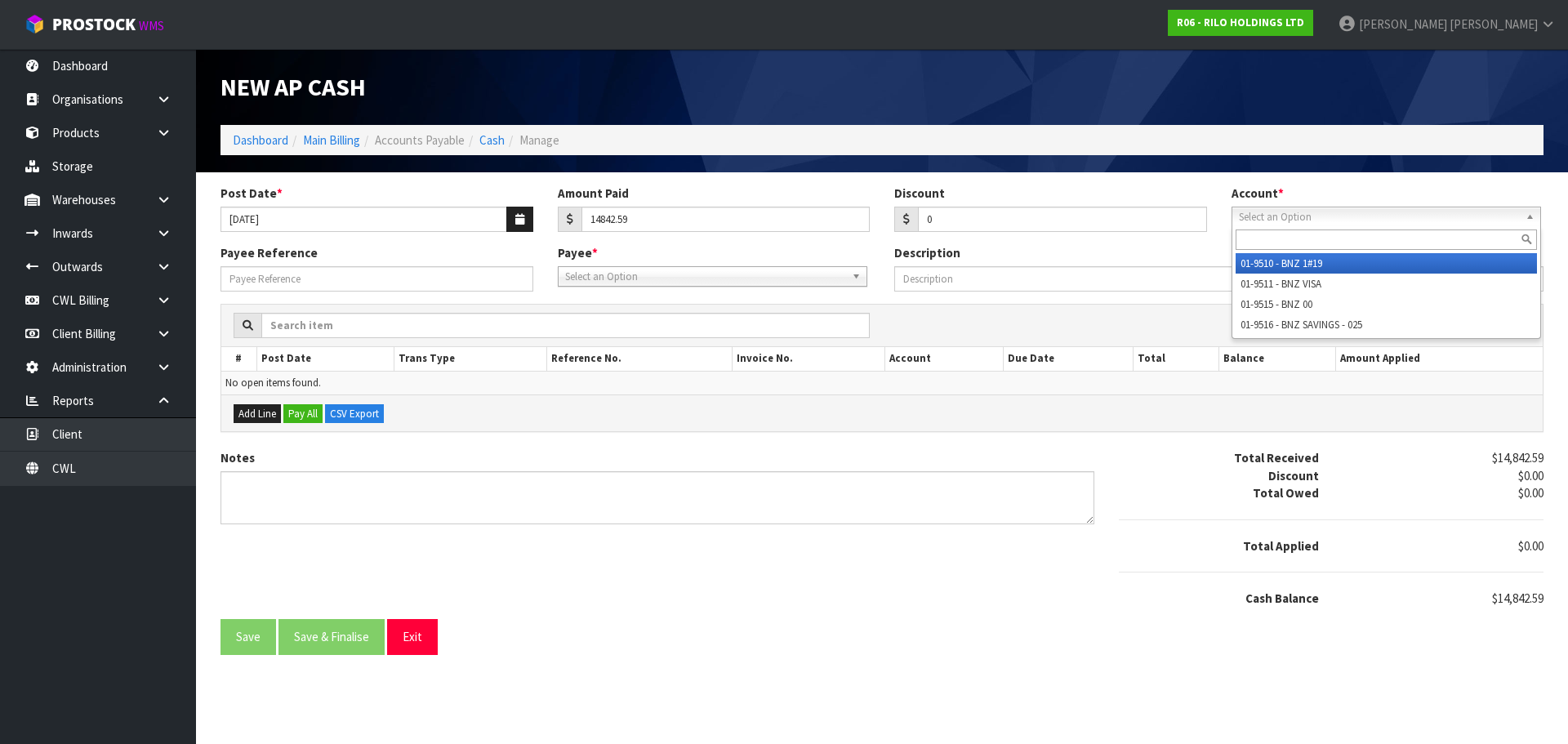
click at [1277, 224] on span "Select an Option" at bounding box center [1379, 218] width 280 height 20
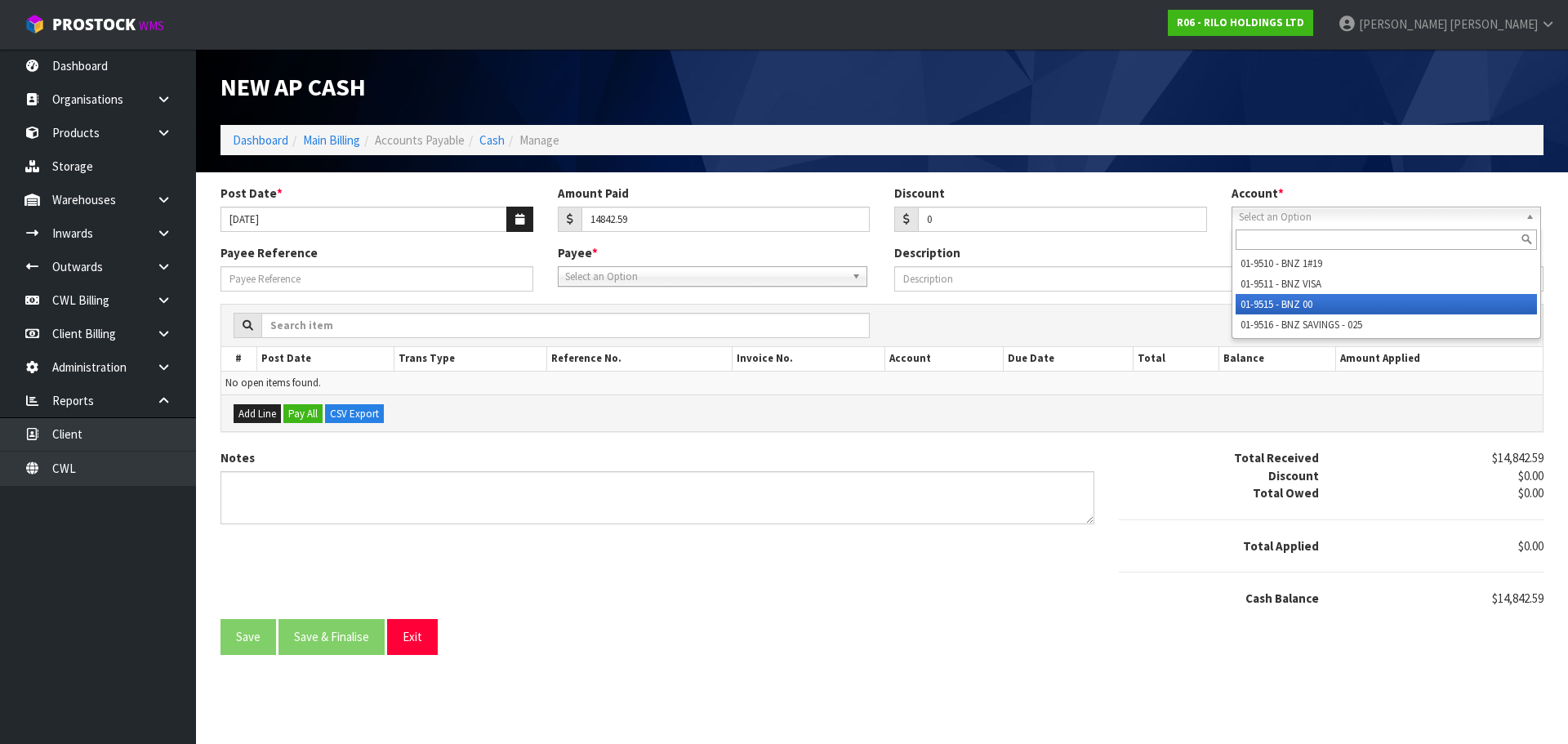
click at [1264, 298] on li "01-9515 - BNZ 00" at bounding box center [1386, 304] width 301 height 20
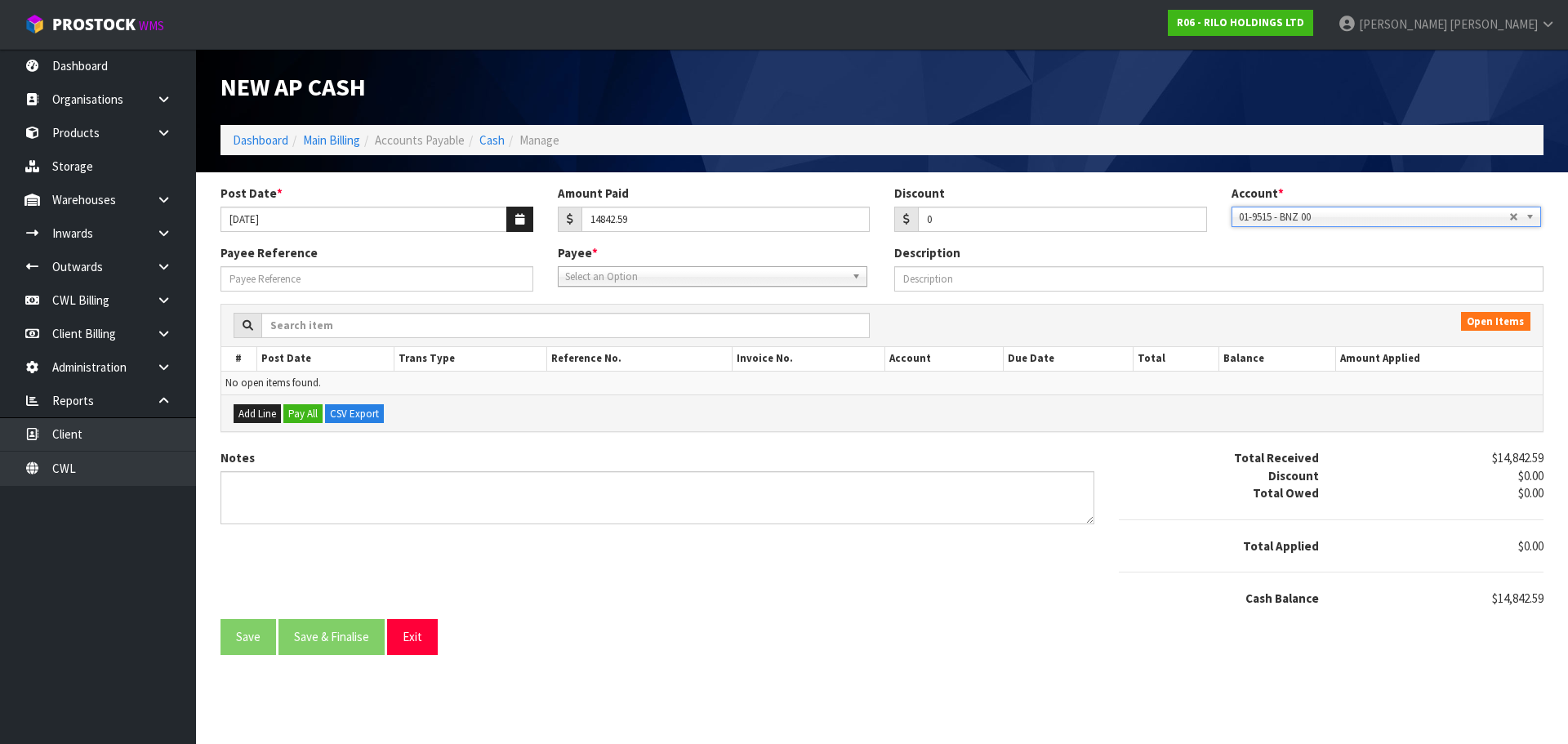
click at [586, 275] on span "Select an Option" at bounding box center [704, 277] width 280 height 20
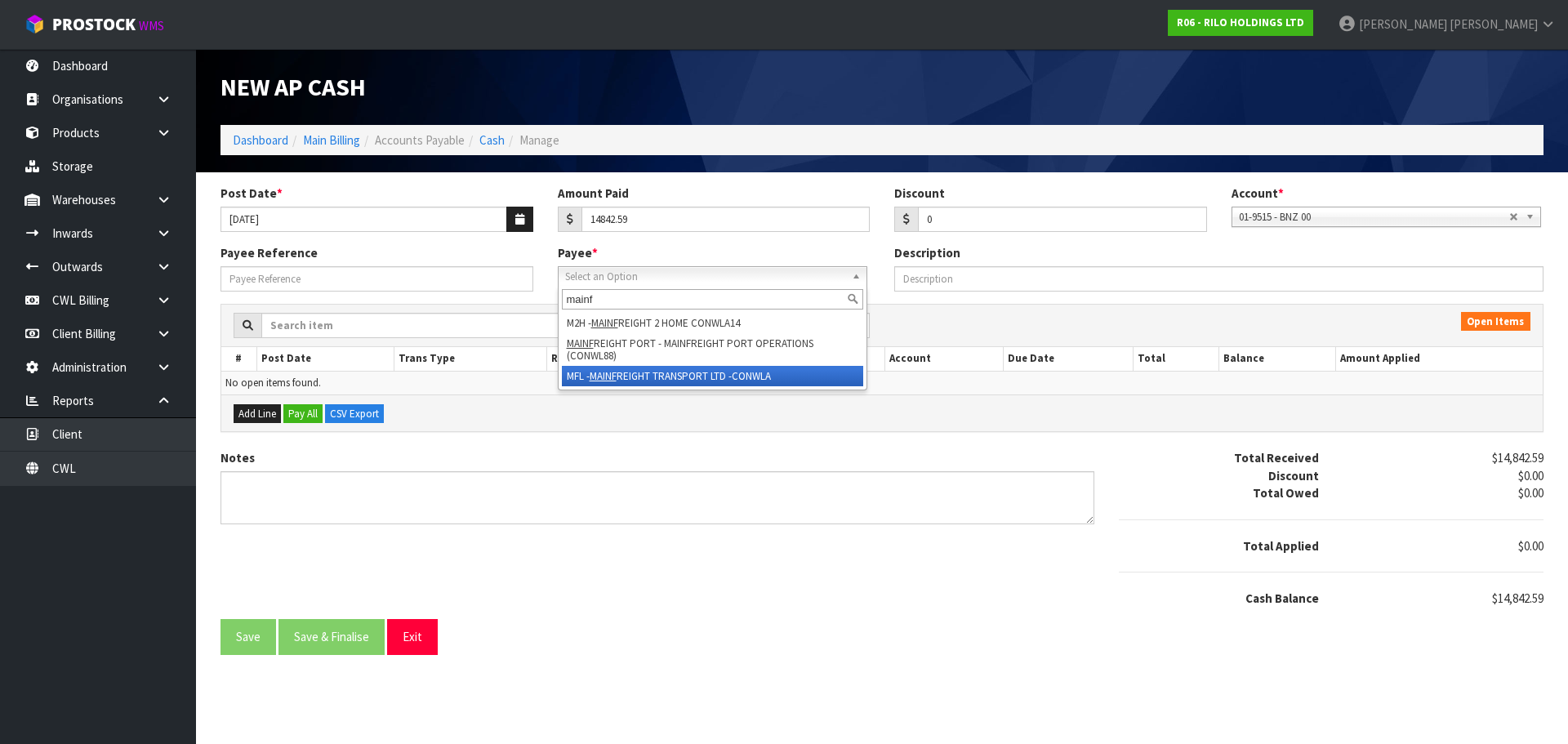
type input "mainf"
drag, startPoint x: 639, startPoint y: 374, endPoint x: 521, endPoint y: 348, distance: 120.8
click at [637, 373] on li "MFL - MAINF REIGHT TRANSPORT LTD -CONWLA" at bounding box center [712, 376] width 301 height 20
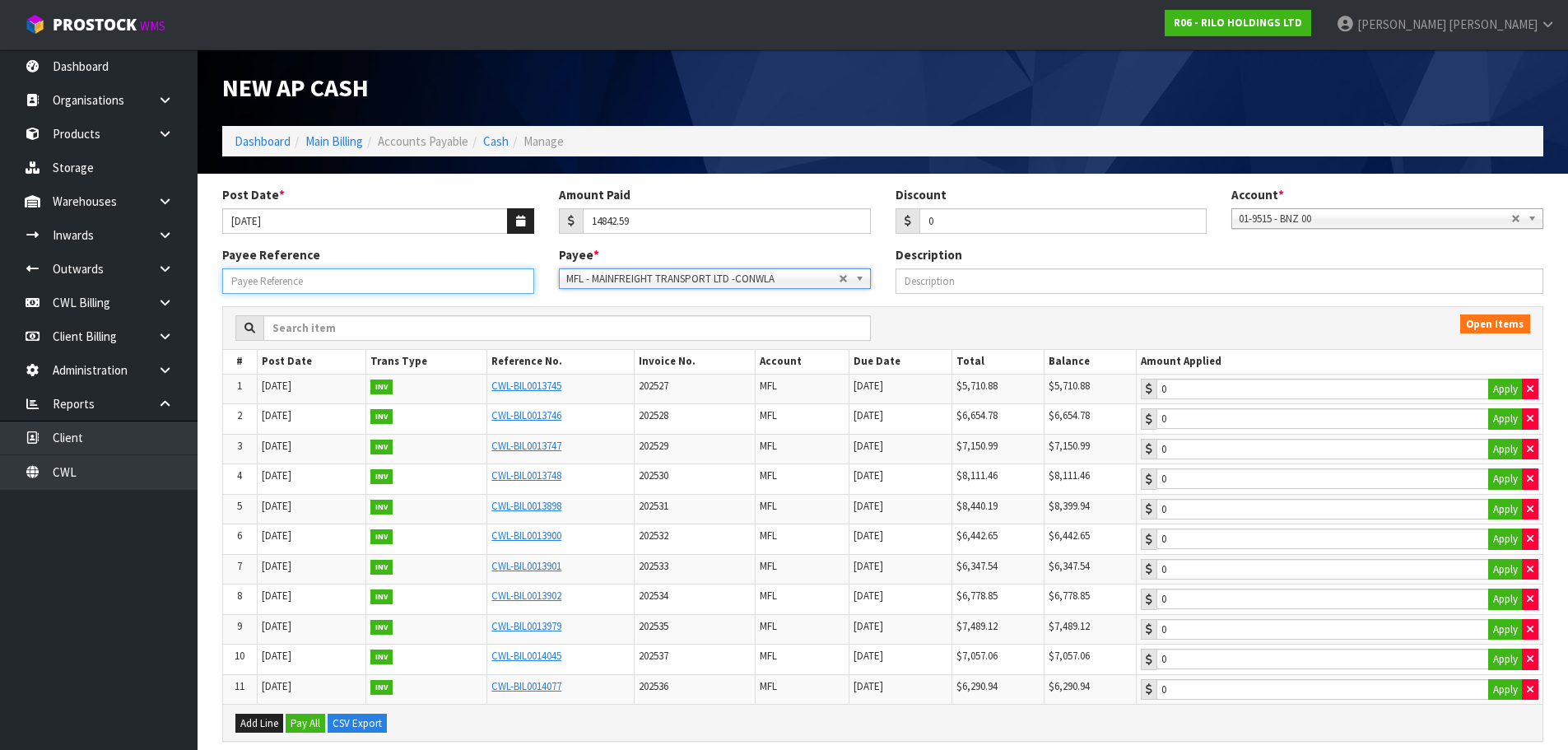
click at [382, 280] on input "Payee Reference" at bounding box center [378, 281] width 312 height 26
type input "250953"
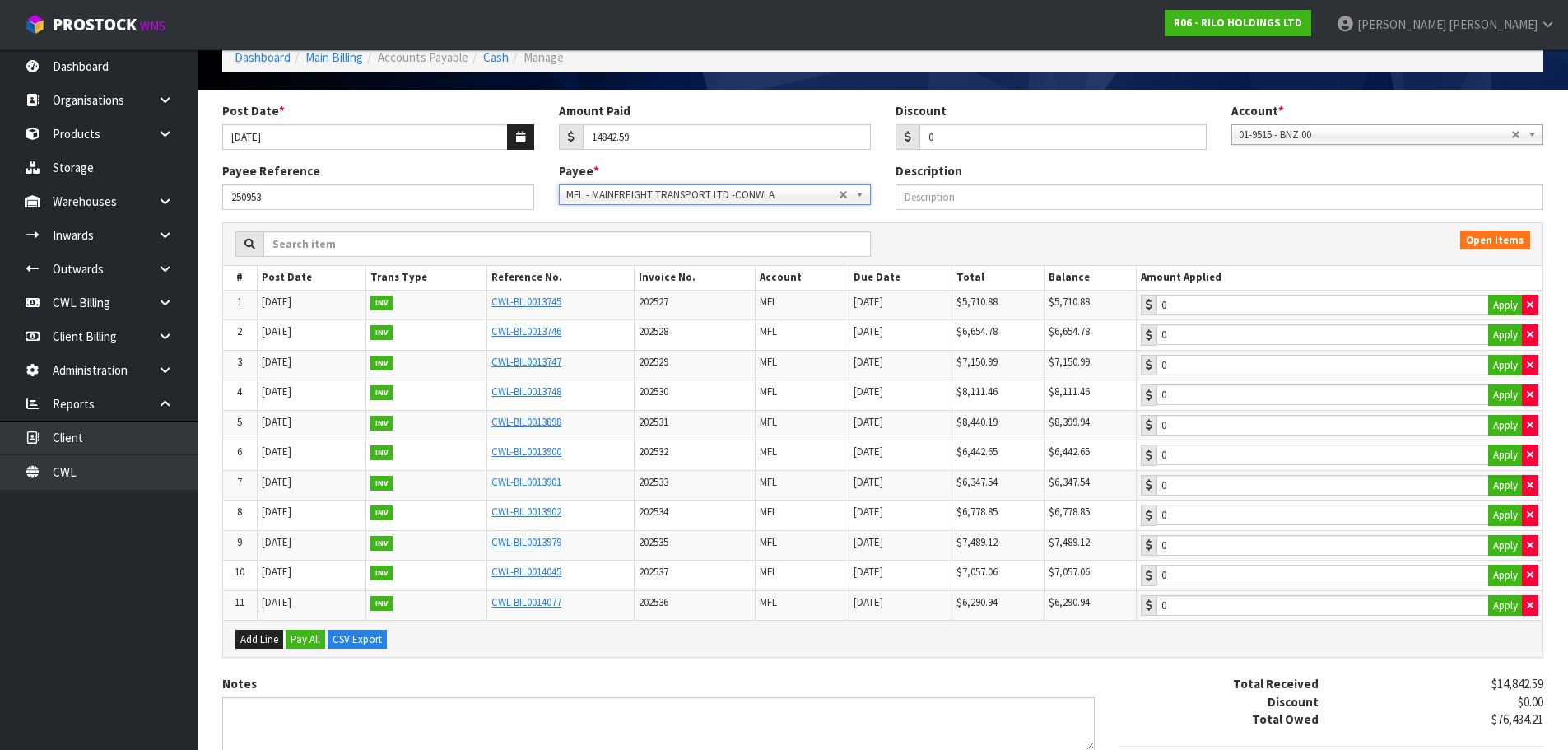
scroll to position [229, 0]
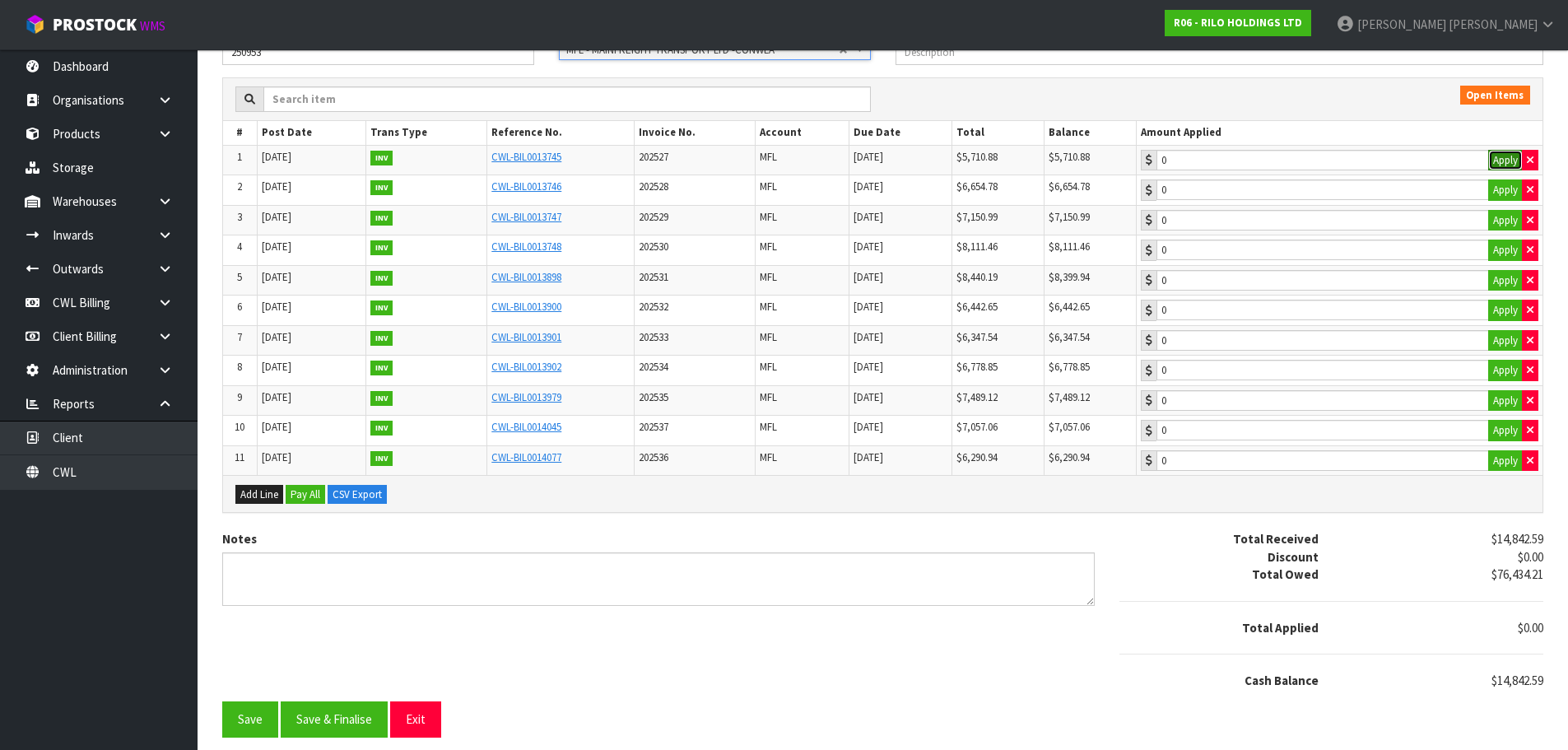
click at [1506, 164] on button "Apply" at bounding box center [1505, 160] width 35 height 21
type input "5710.88"
click at [1505, 196] on button "Apply" at bounding box center [1505, 190] width 35 height 21
type input "6654.78"
click at [1506, 219] on button "Apply" at bounding box center [1505, 220] width 35 height 21
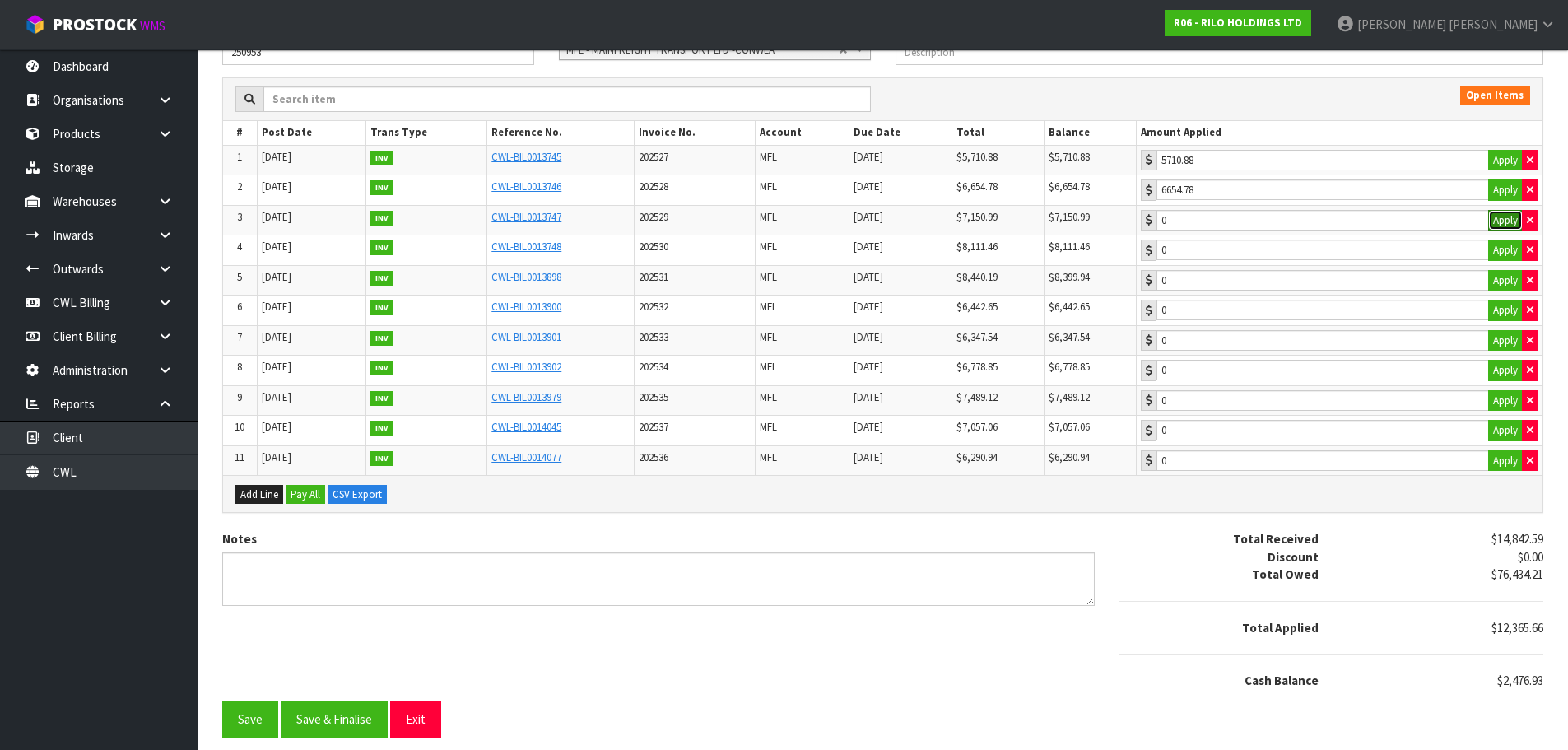
type input "7150.99"
click at [1536, 158] on button "button" at bounding box center [1530, 160] width 16 height 21
type input "0"
click at [1505, 250] on button "Apply" at bounding box center [1505, 251] width 35 height 21
type input "8111.46"
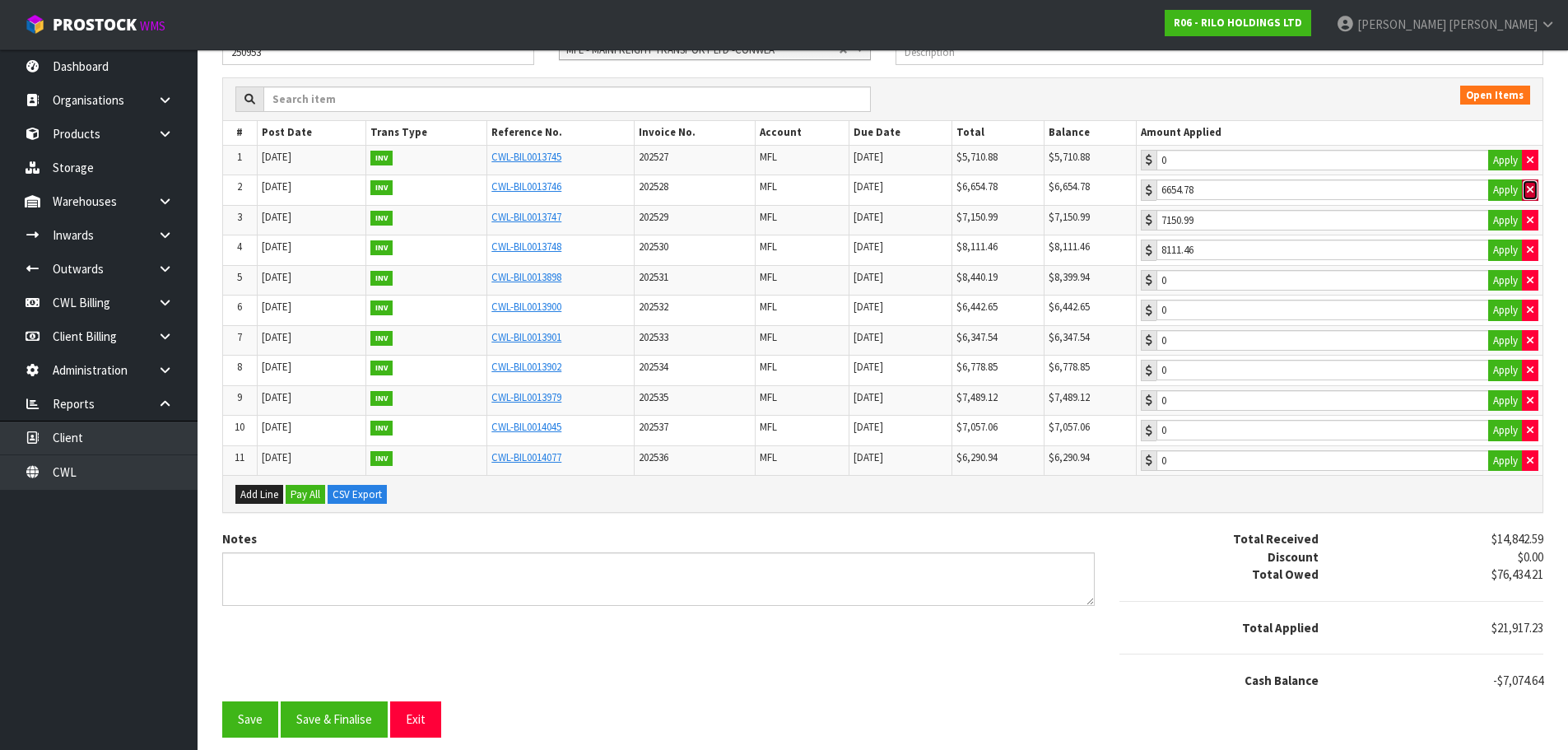
click at [1528, 192] on icon "button" at bounding box center [1529, 190] width 6 height 11
type input "0"
click at [1529, 217] on icon "button" at bounding box center [1529, 220] width 6 height 11
type input "0"
click at [1535, 249] on button "button" at bounding box center [1530, 251] width 16 height 21
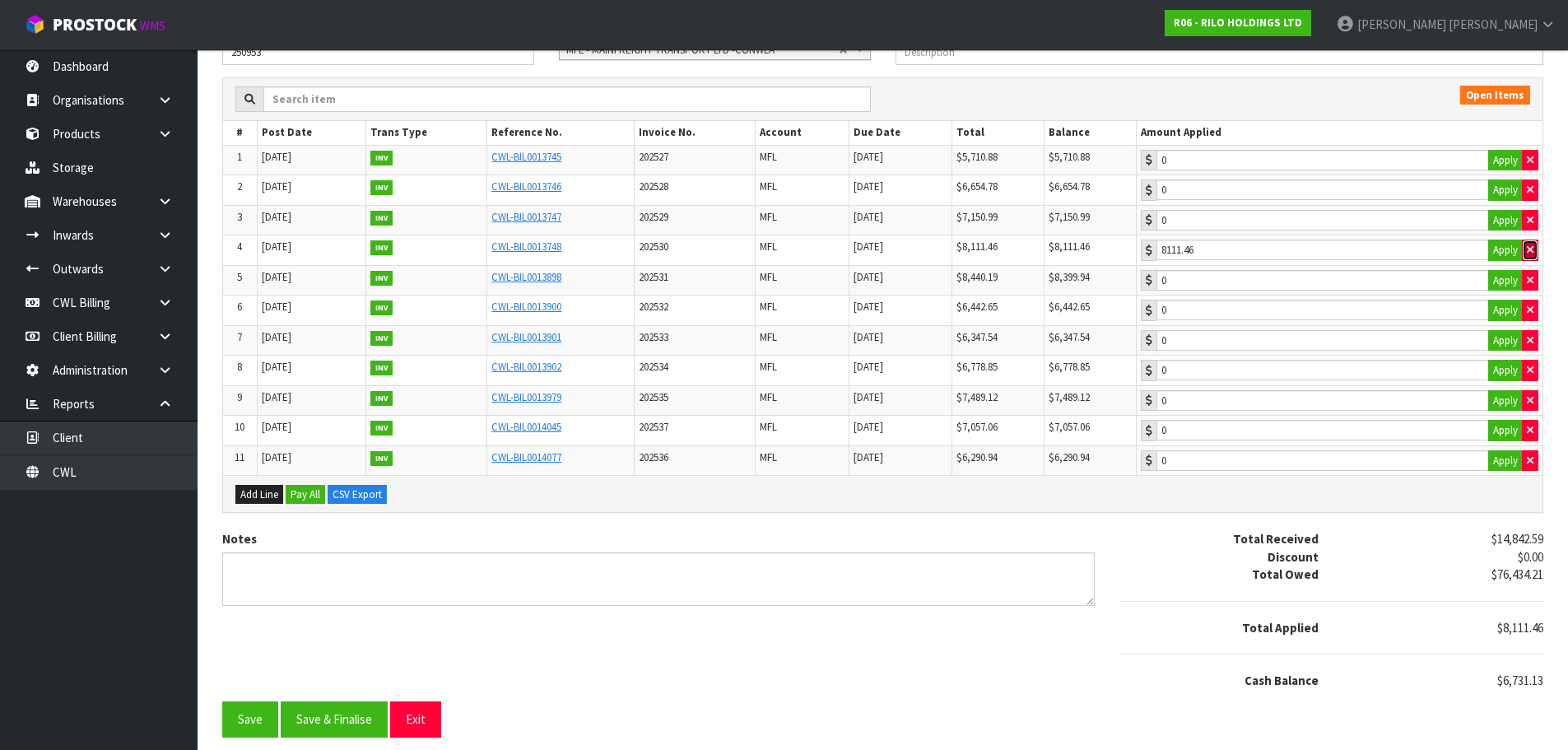
type input "0"
click at [1504, 158] on button "Apply" at bounding box center [1505, 160] width 35 height 21
type input "5710.88"
click at [1495, 189] on button "Apply" at bounding box center [1505, 190] width 35 height 21
type input "6654.78"
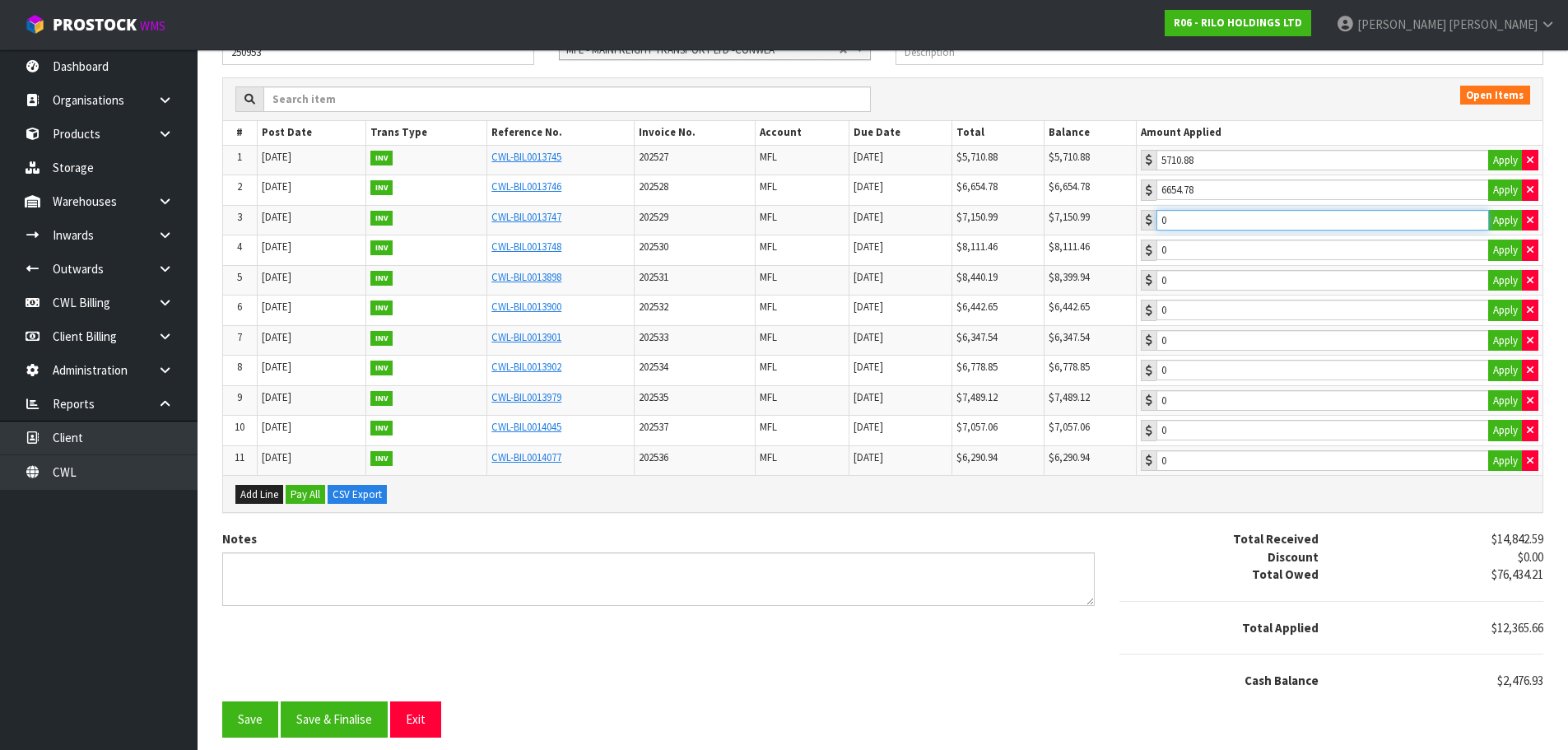
type input "2476.93"
click at [1427, 216] on input "2476.93" at bounding box center [1323, 219] width 332 height 21
click at [334, 714] on button "Save & Finalise" at bounding box center [335, 719] width 107 height 36
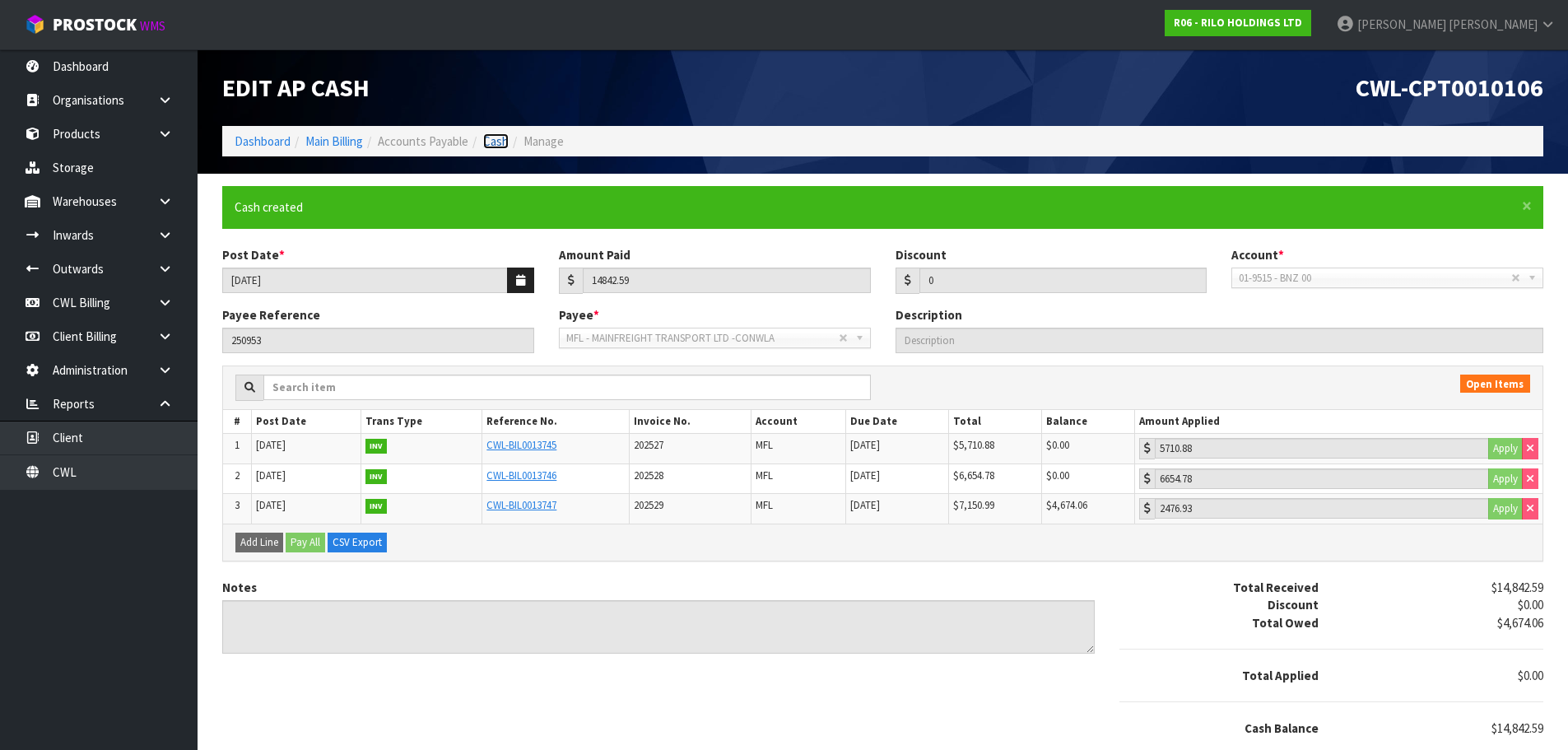
click at [495, 138] on link "Cash" at bounding box center [496, 141] width 26 height 15
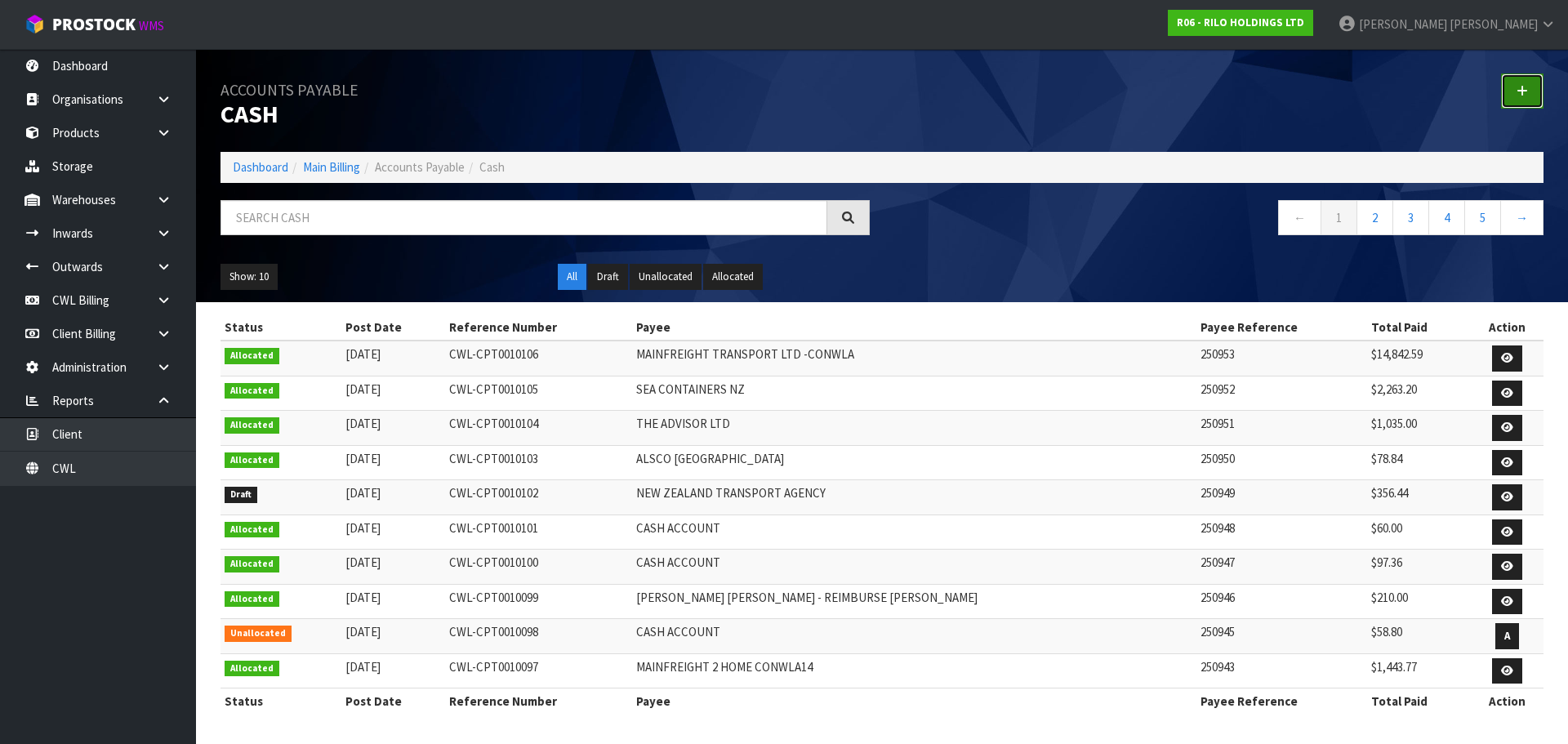
click at [1510, 86] on link at bounding box center [1523, 91] width 43 height 36
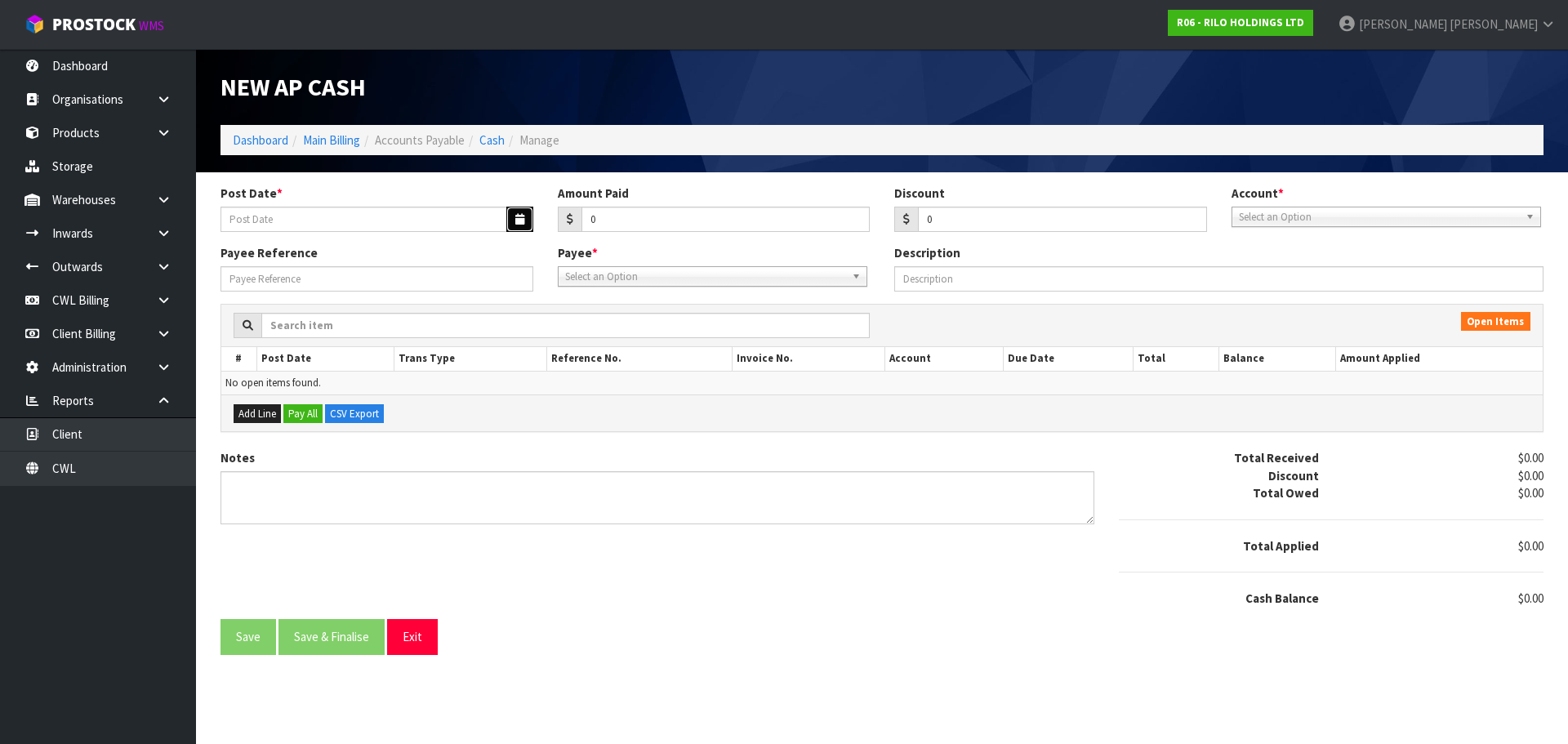
click at [525, 218] on button "button" at bounding box center [520, 219] width 27 height 26
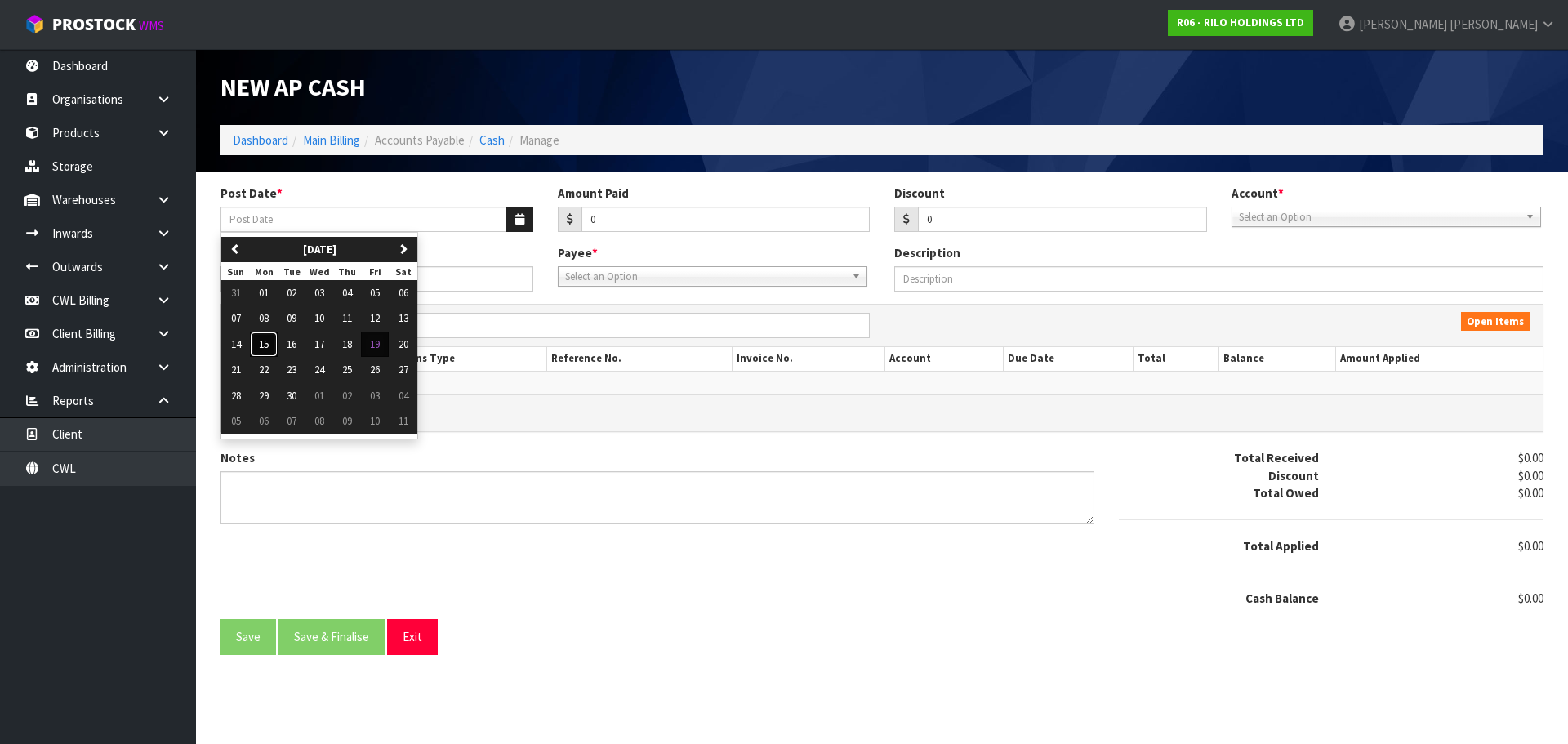
click at [264, 345] on span "15" at bounding box center [263, 344] width 10 height 14
type input "[DATE]"
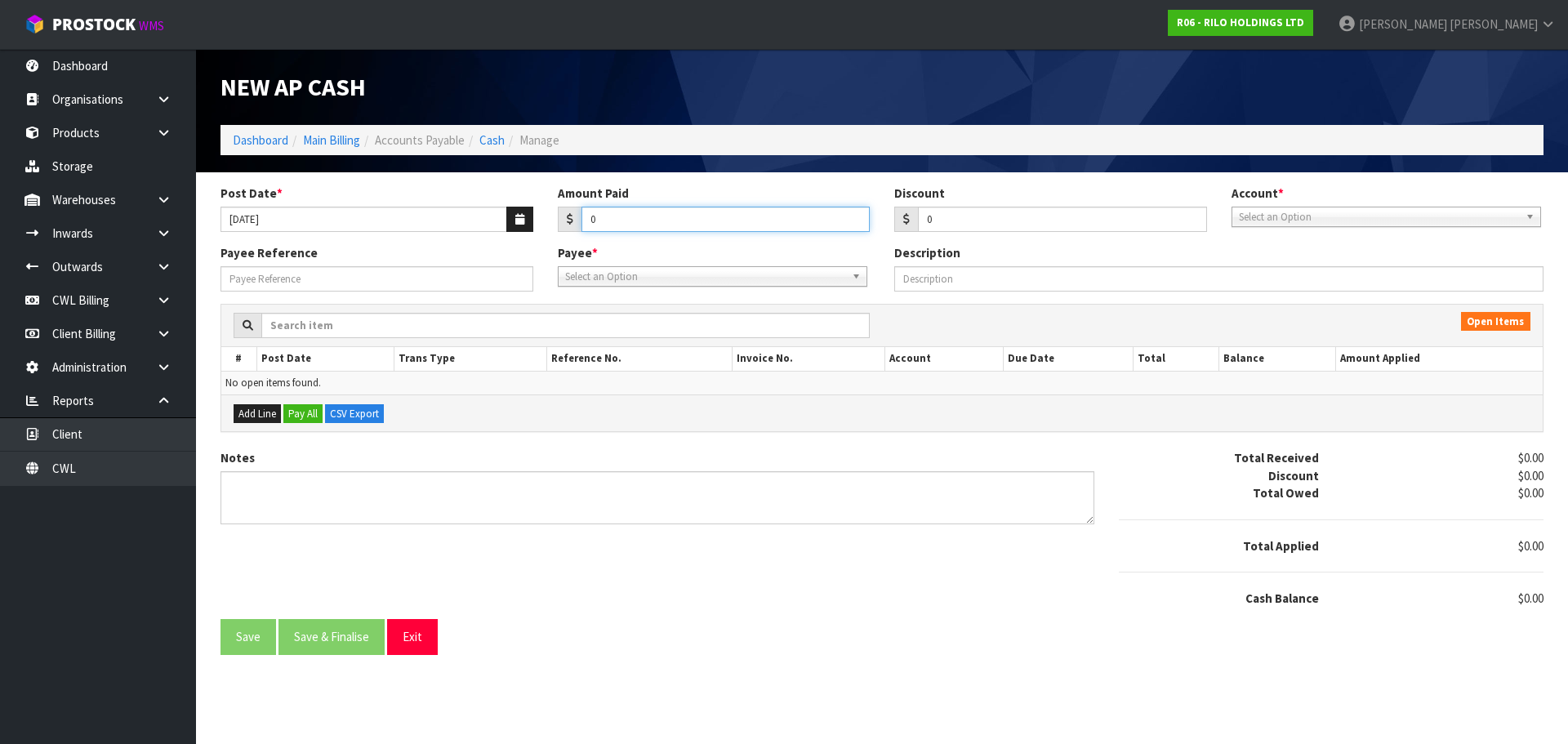
click at [613, 217] on input "0" at bounding box center [726, 219] width 289 height 26
type input "3197.68"
click at [1271, 215] on span "Select an Option" at bounding box center [1379, 218] width 280 height 20
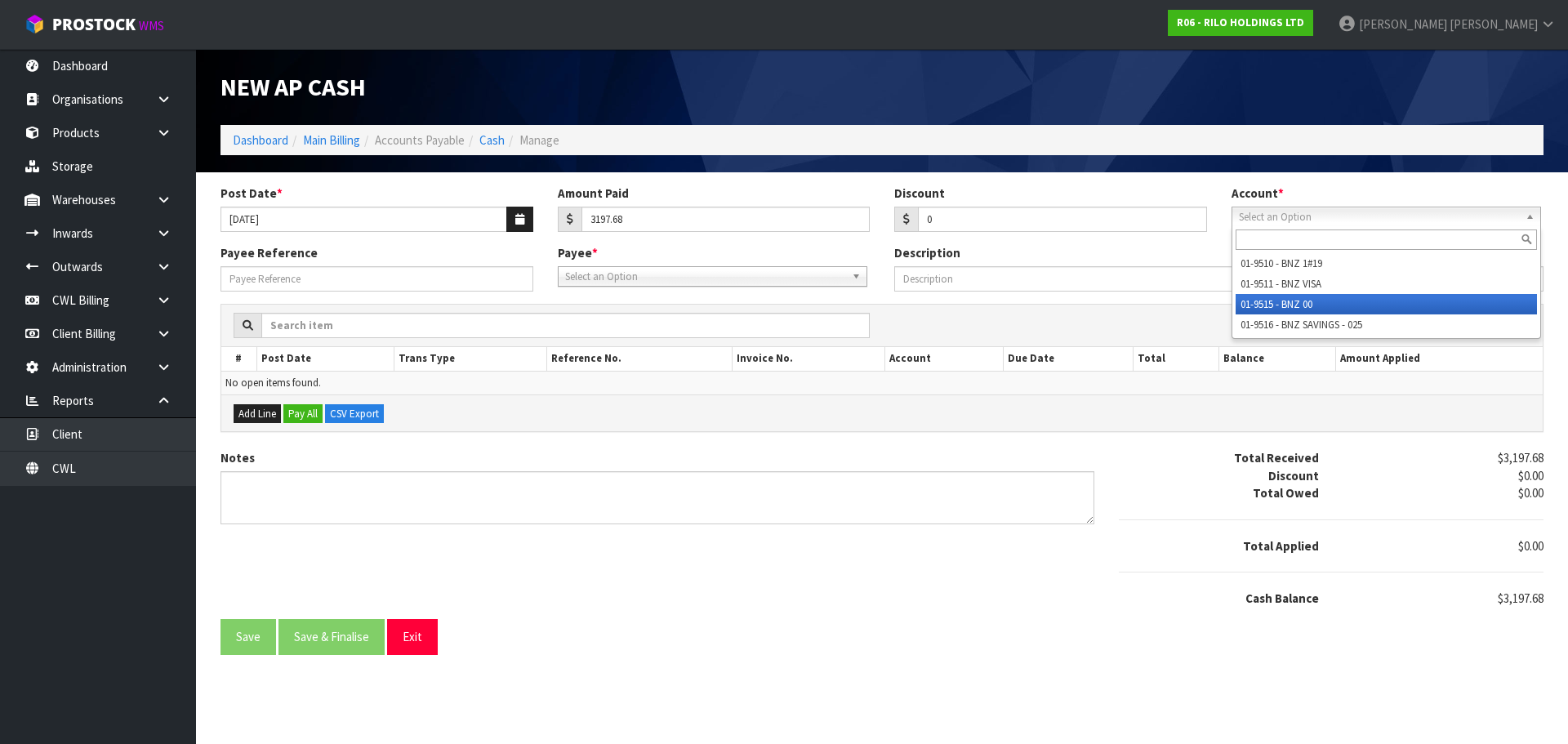
click at [1319, 307] on li "01-9515 - BNZ 00" at bounding box center [1386, 304] width 301 height 20
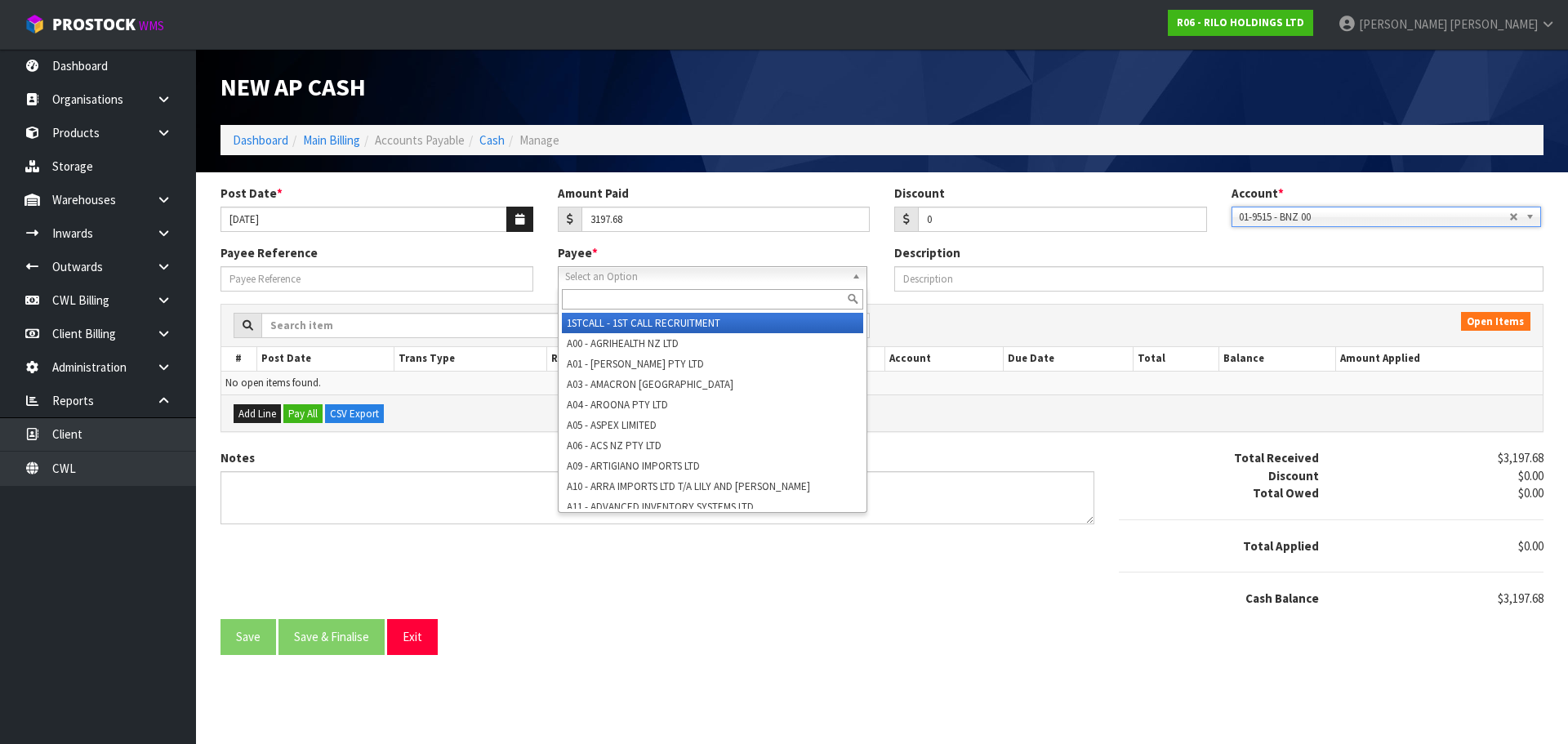
click at [683, 278] on span "Select an Option" at bounding box center [704, 277] width 280 height 20
type input "acc"
click at [629, 322] on li "ACC LEV - ACC [PERSON_NAME]" at bounding box center [712, 322] width 301 height 20
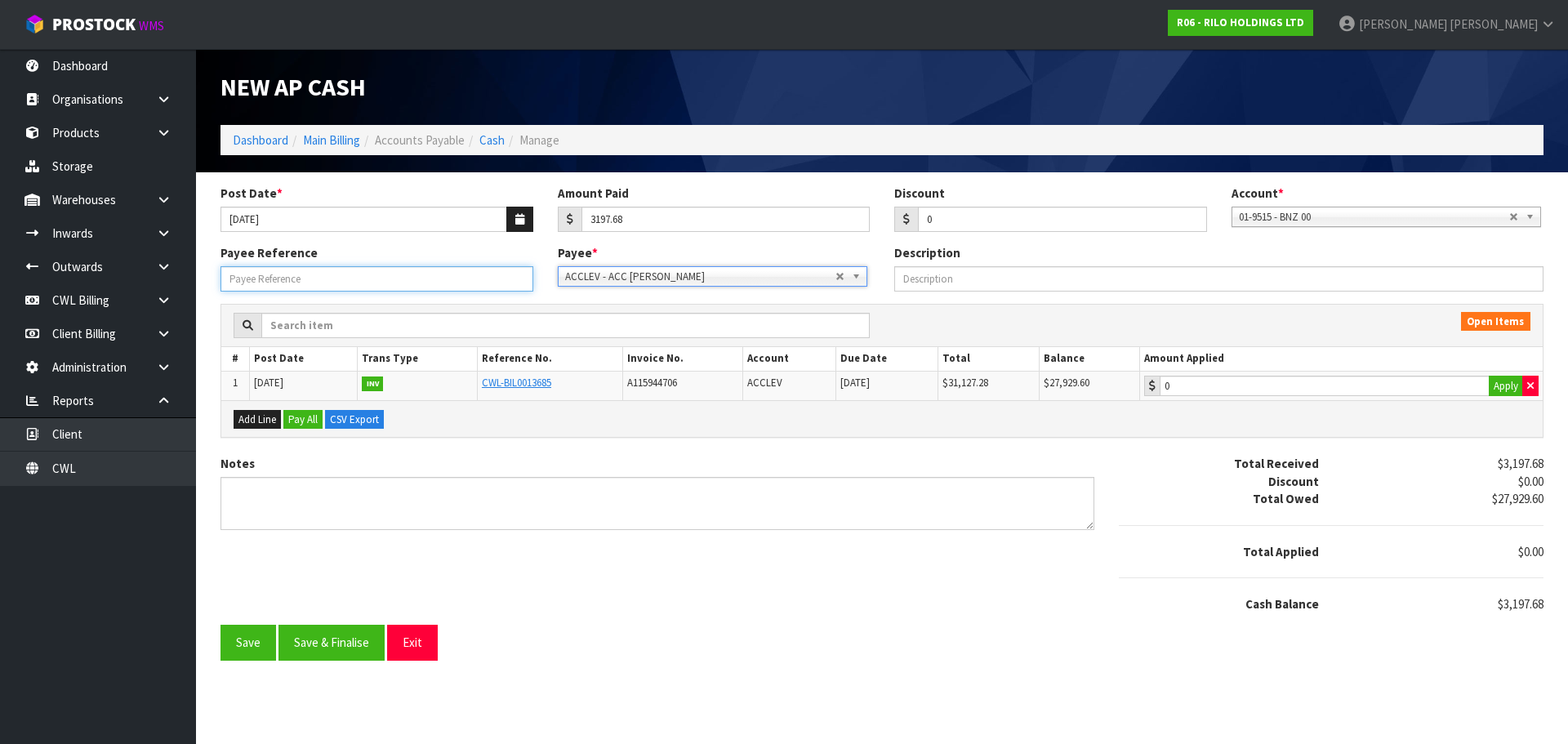
click at [475, 288] on input "Payee Reference" at bounding box center [377, 279] width 313 height 26
type input "250954"
type input "3197.68"
click at [1335, 384] on input "3197.68" at bounding box center [1324, 385] width 330 height 20
click at [351, 645] on button "Save & Finalise" at bounding box center [332, 642] width 107 height 36
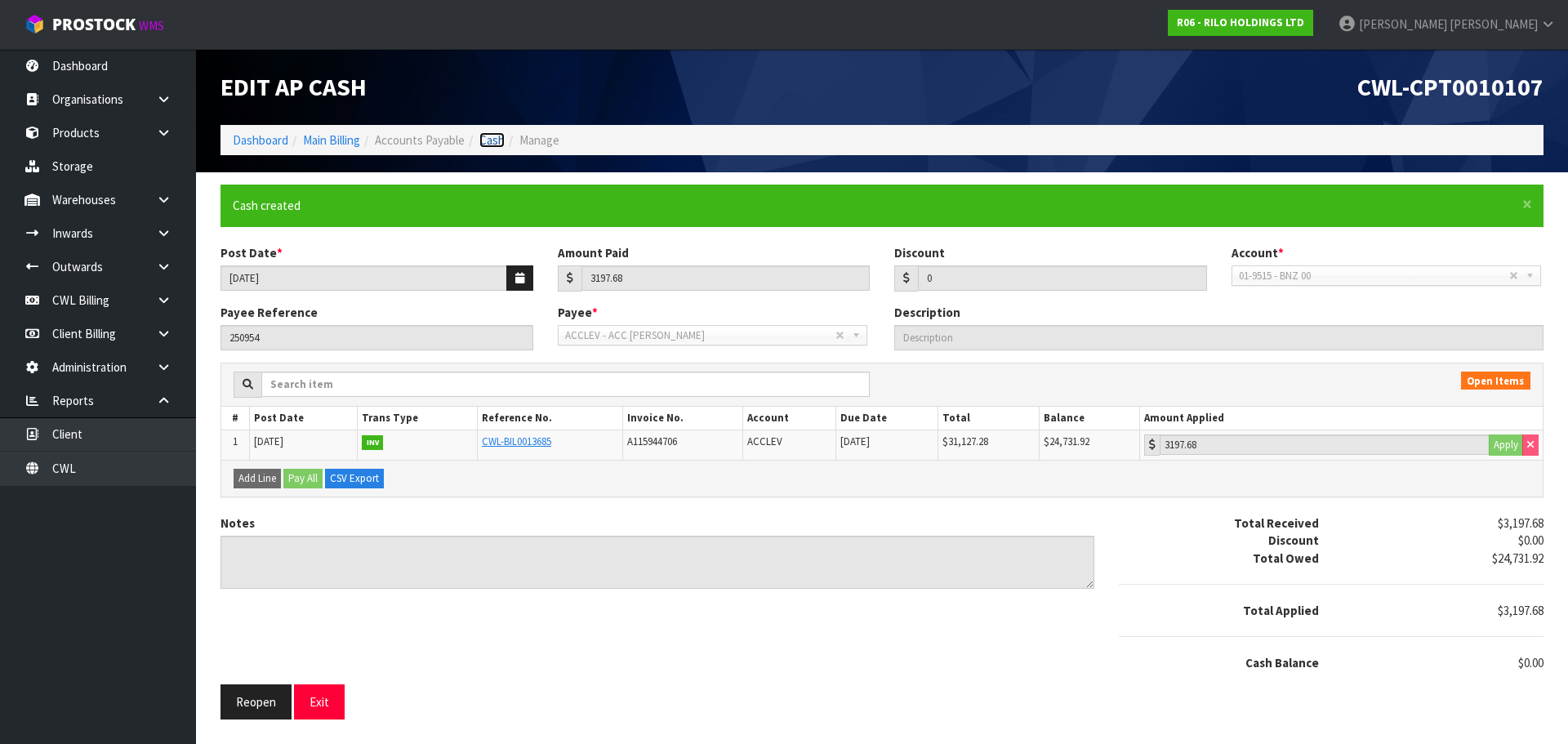
click at [501, 142] on link "Cash" at bounding box center [492, 139] width 26 height 15
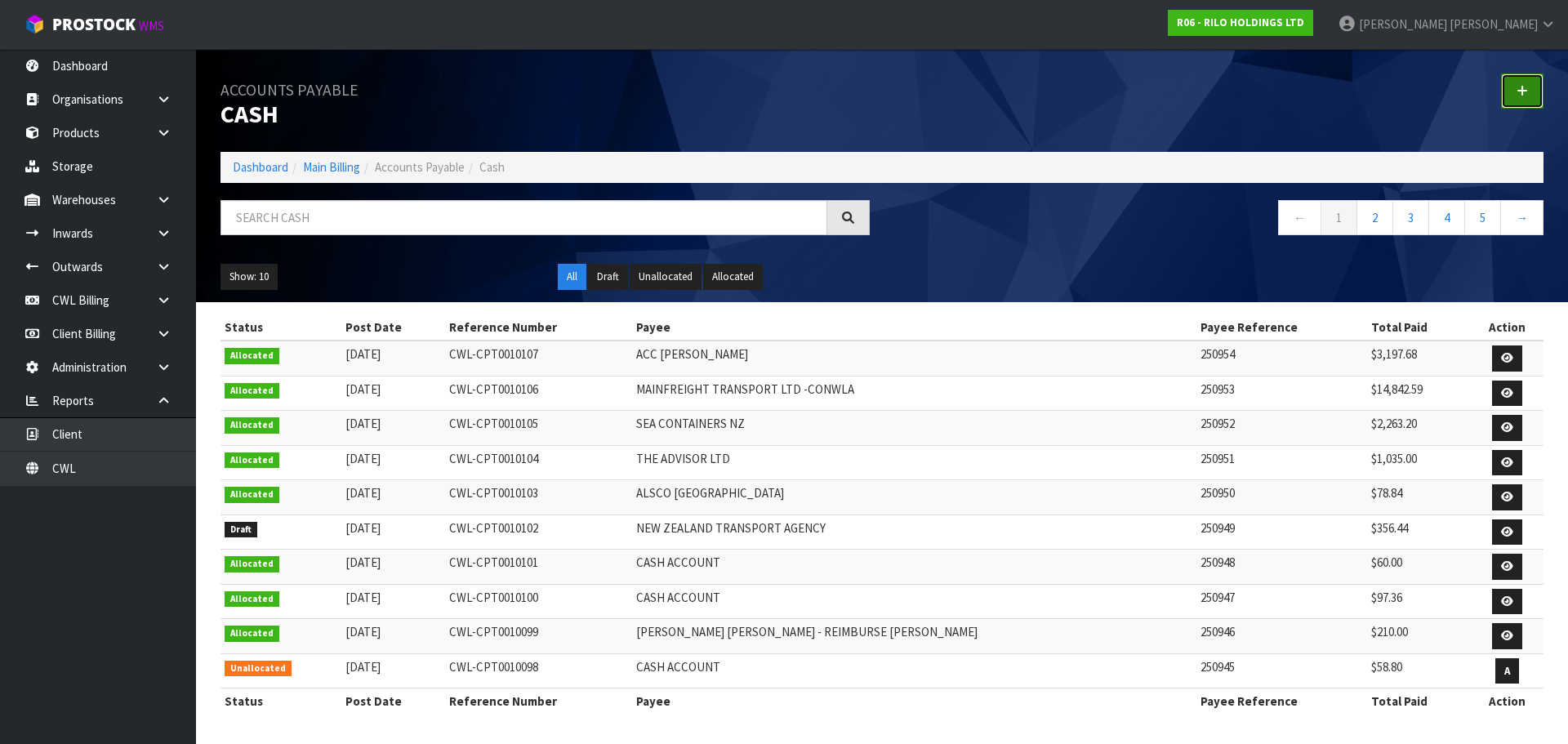
click at [1516, 96] on icon at bounding box center [1522, 91] width 12 height 12
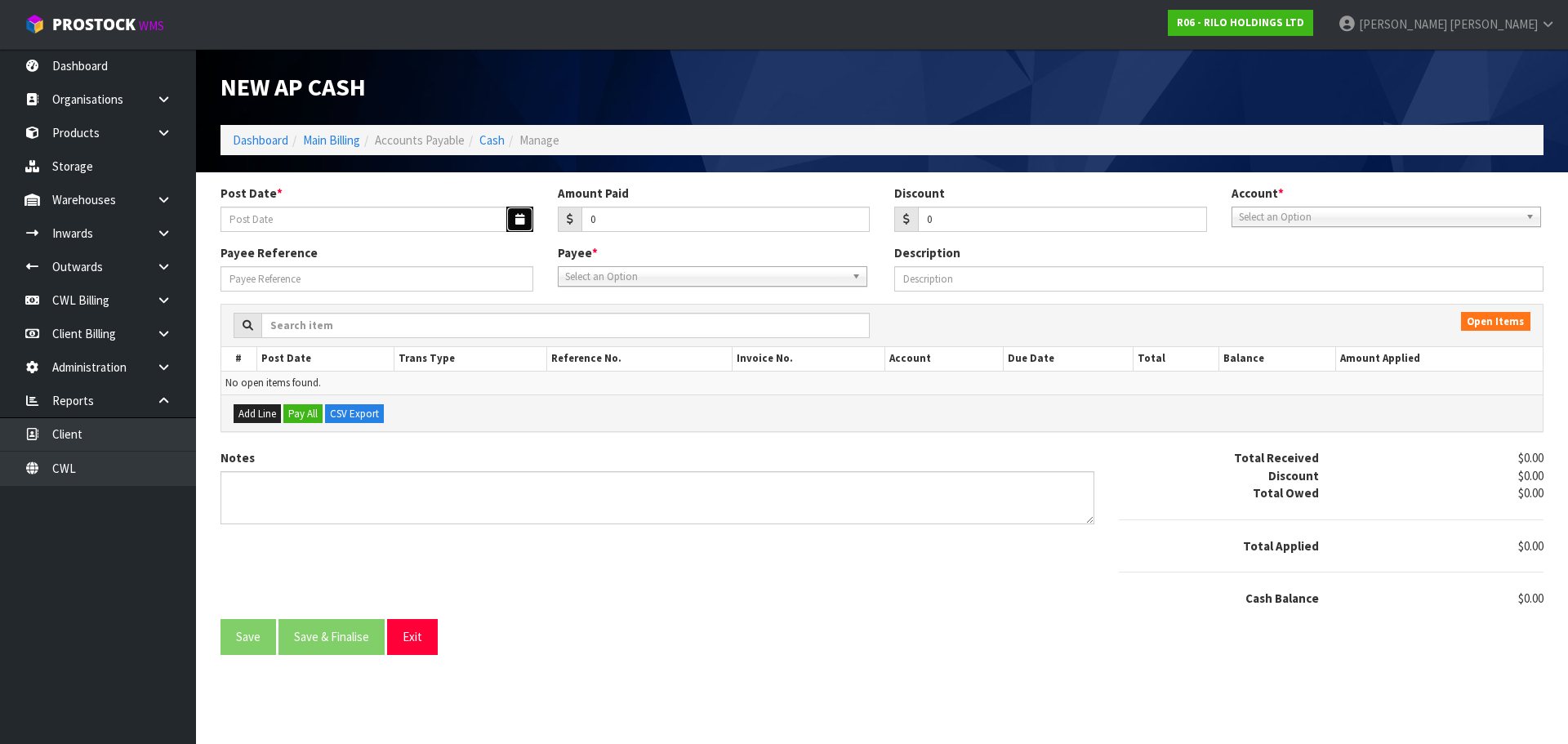
click at [521, 223] on icon "button" at bounding box center [520, 219] width 9 height 11
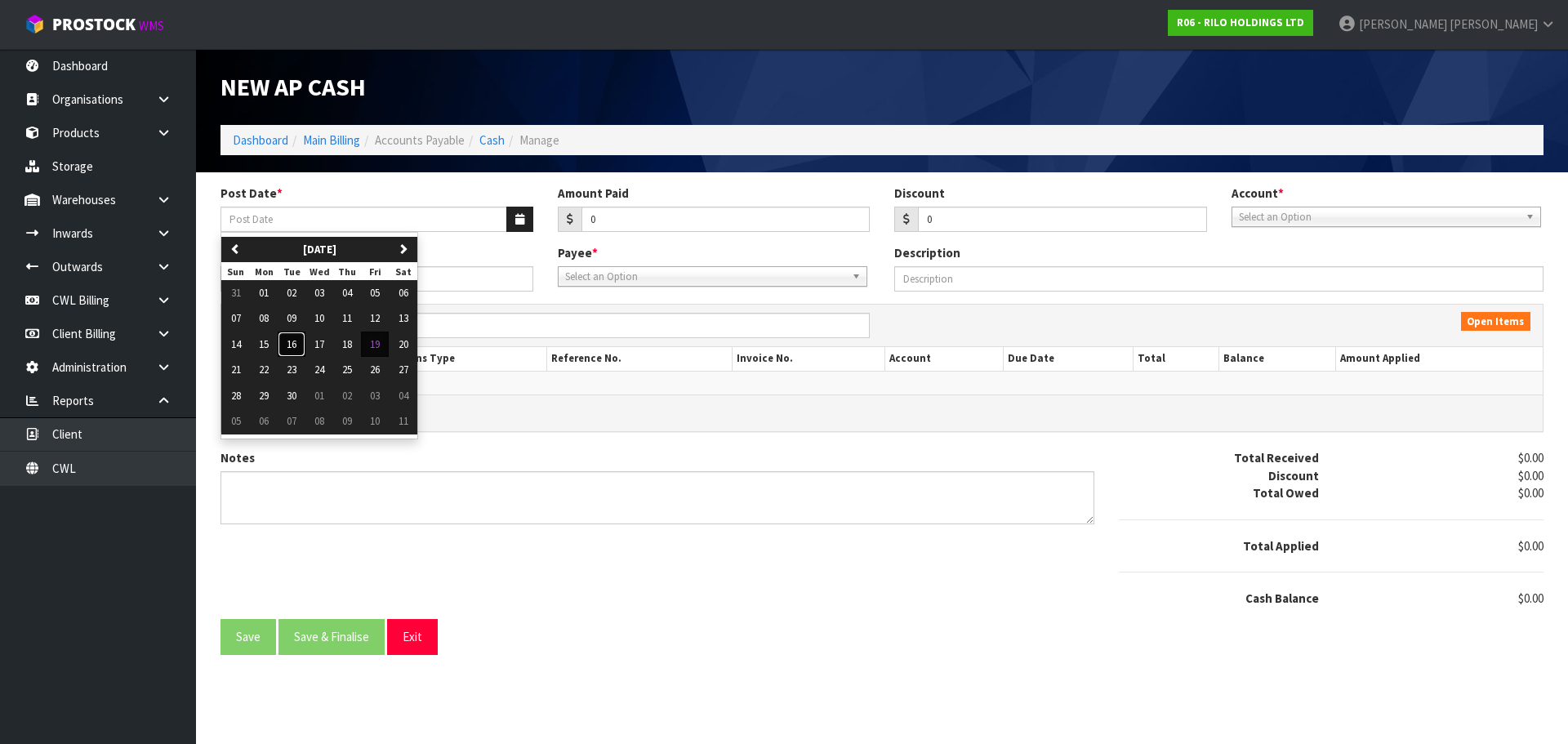
click at [291, 344] on span "16" at bounding box center [291, 344] width 10 height 14
type input "[DATE]"
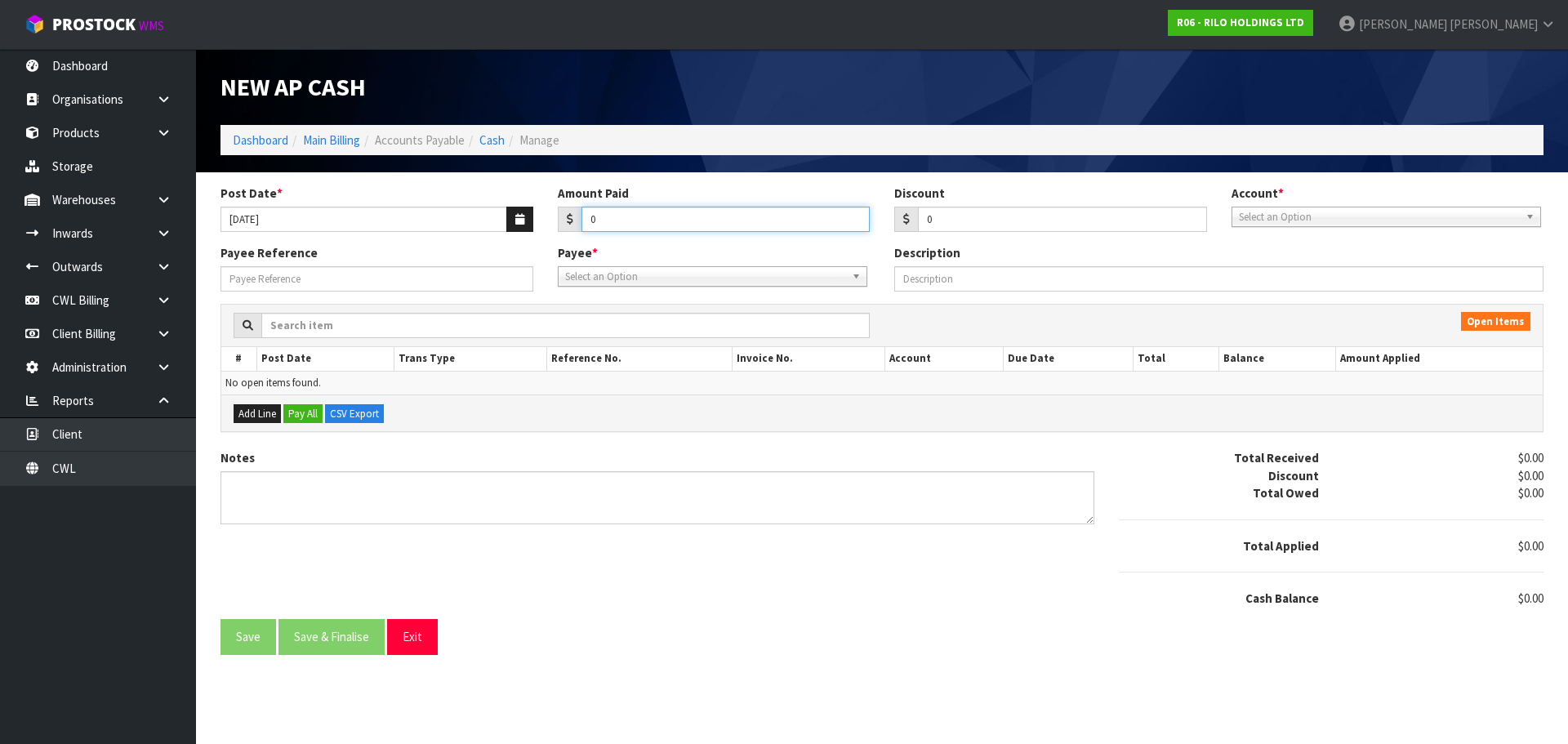
click at [625, 208] on input "0" at bounding box center [726, 219] width 289 height 26
type input "11"
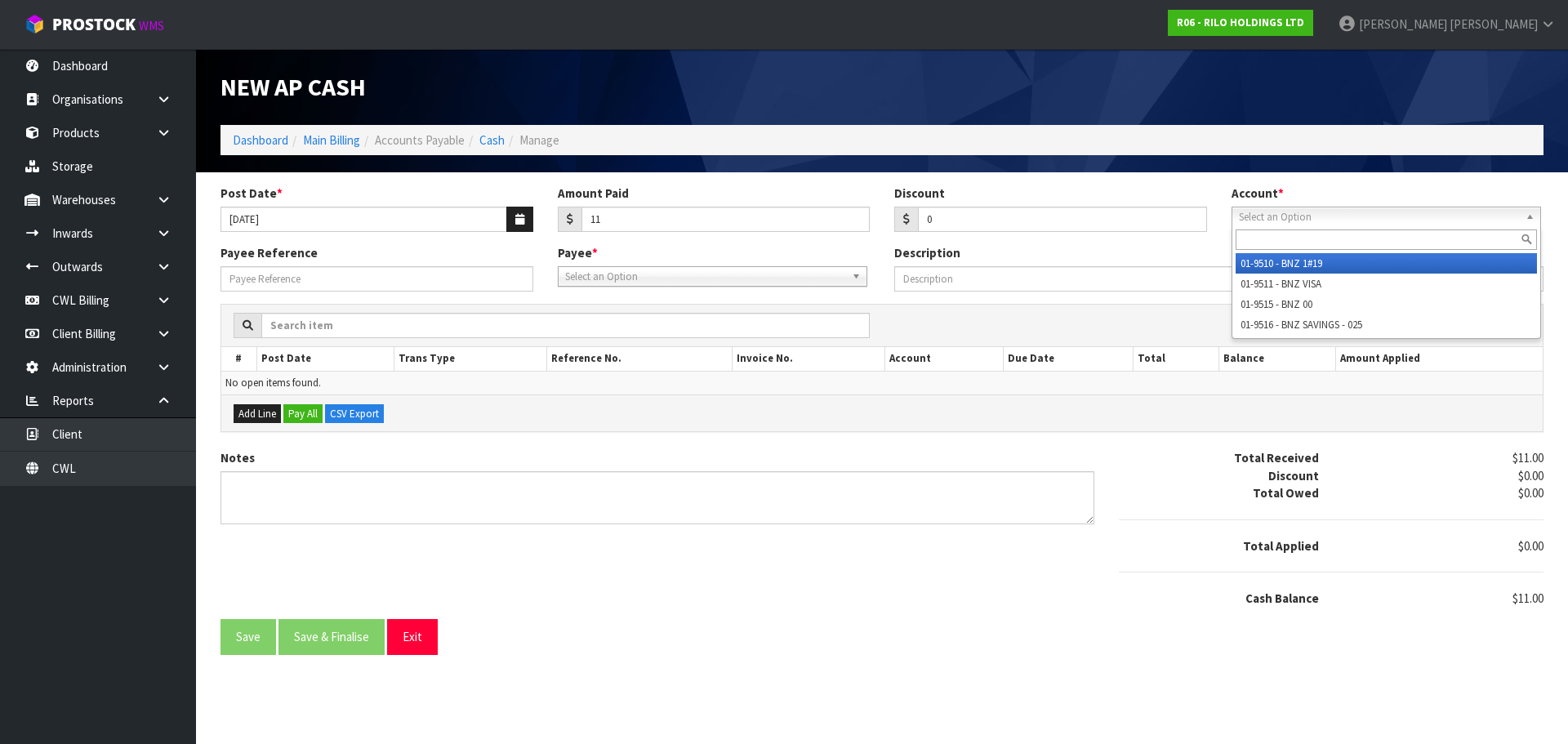
click at [1320, 220] on span "Select an Option" at bounding box center [1379, 218] width 280 height 20
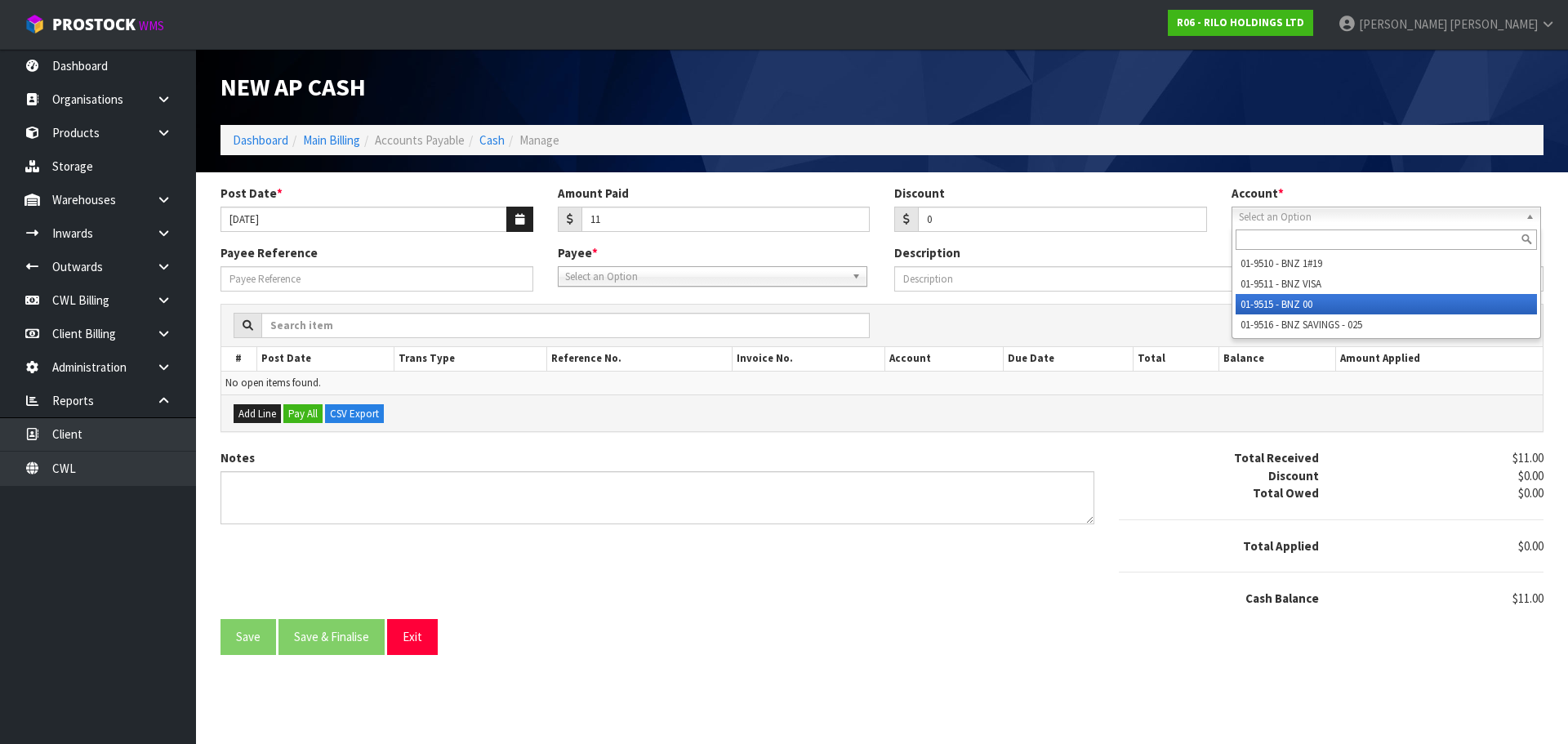
drag, startPoint x: 1301, startPoint y: 298, endPoint x: 874, endPoint y: 282, distance: 427.3
click at [1298, 298] on li "01-9515 - BNZ 00" at bounding box center [1386, 304] width 301 height 20
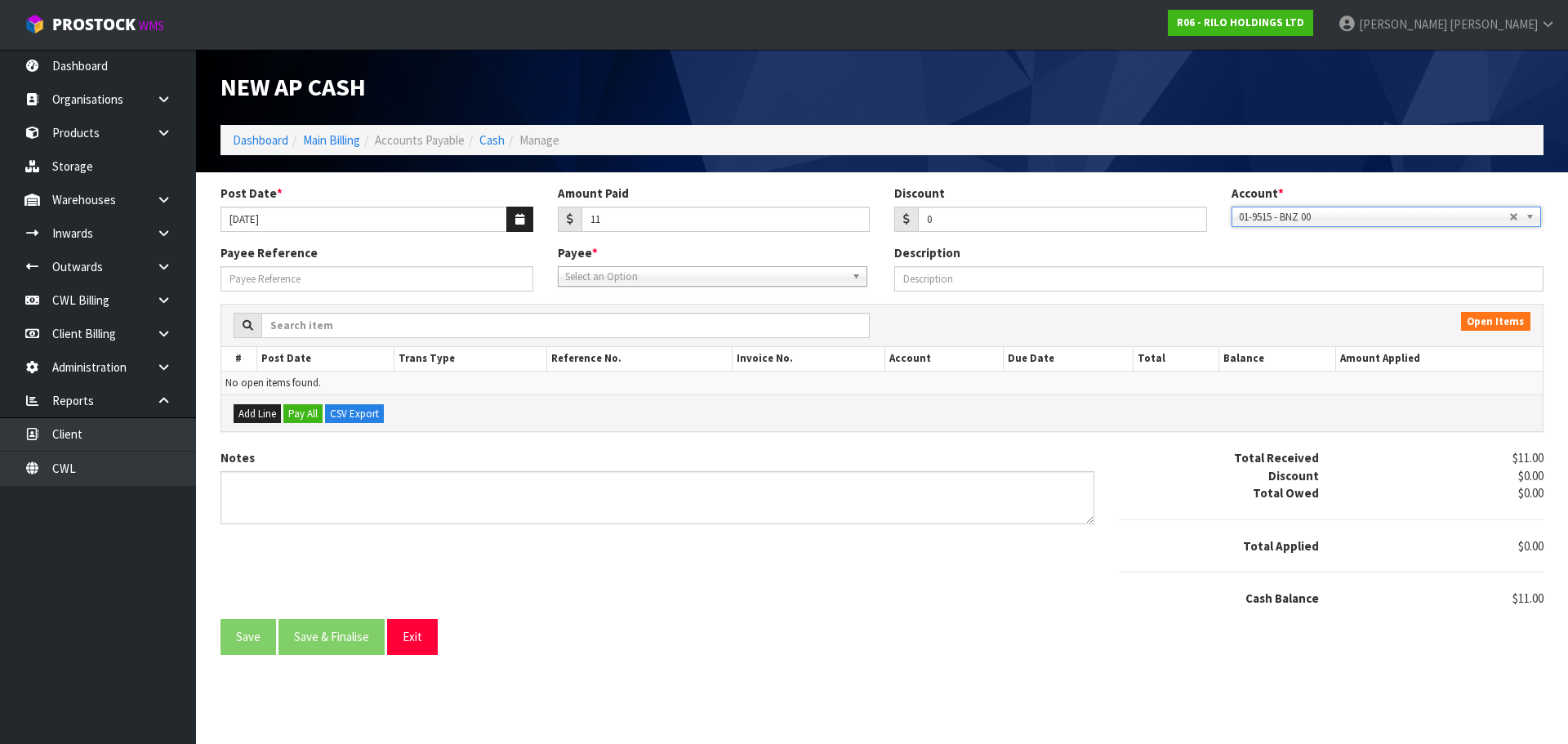
click at [712, 279] on span "Select an Option" at bounding box center [704, 277] width 280 height 20
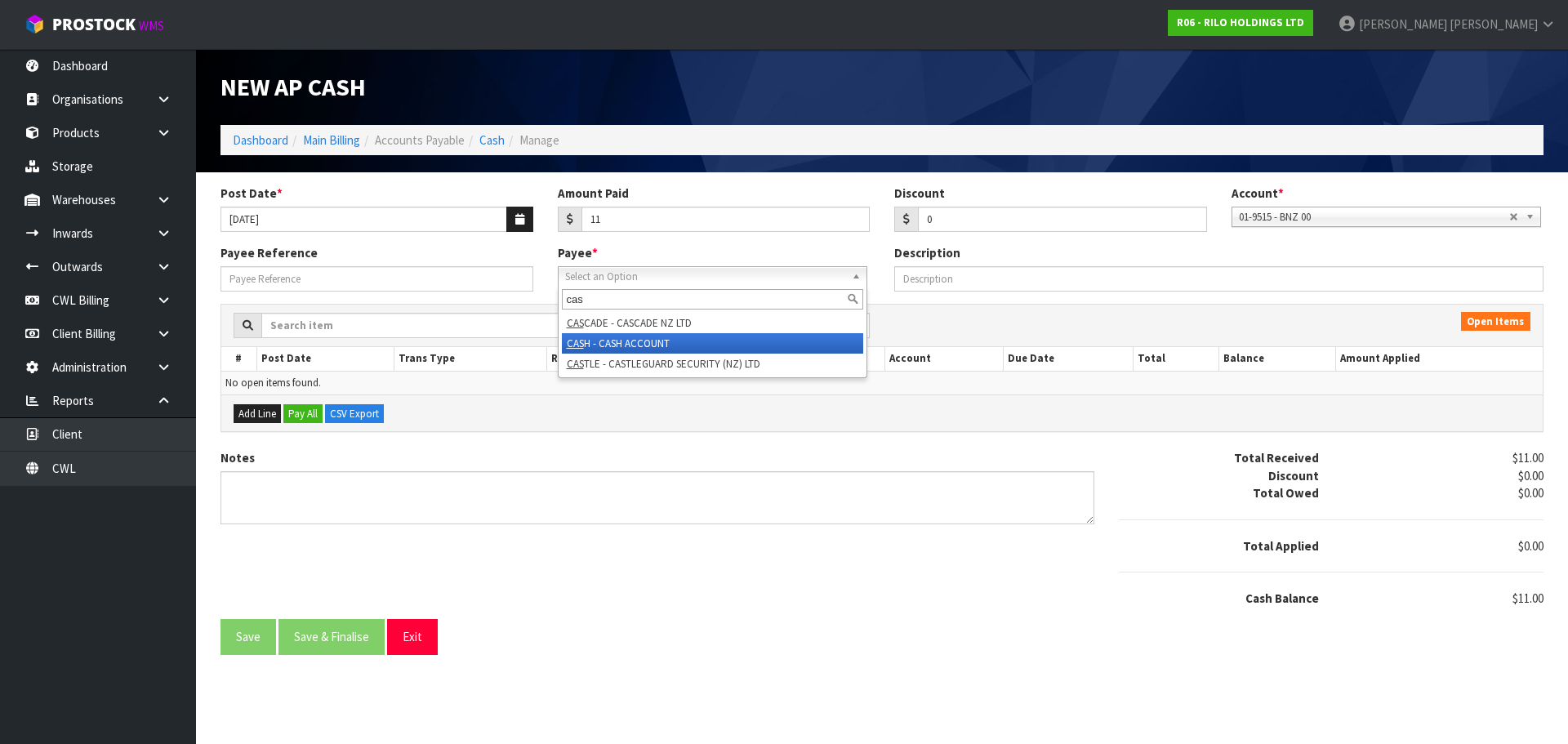
type input "cas"
drag, startPoint x: 676, startPoint y: 341, endPoint x: 662, endPoint y: 336, distance: 14.9
click at [669, 338] on li "CAS H - CASH ACCOUNT" at bounding box center [712, 343] width 301 height 20
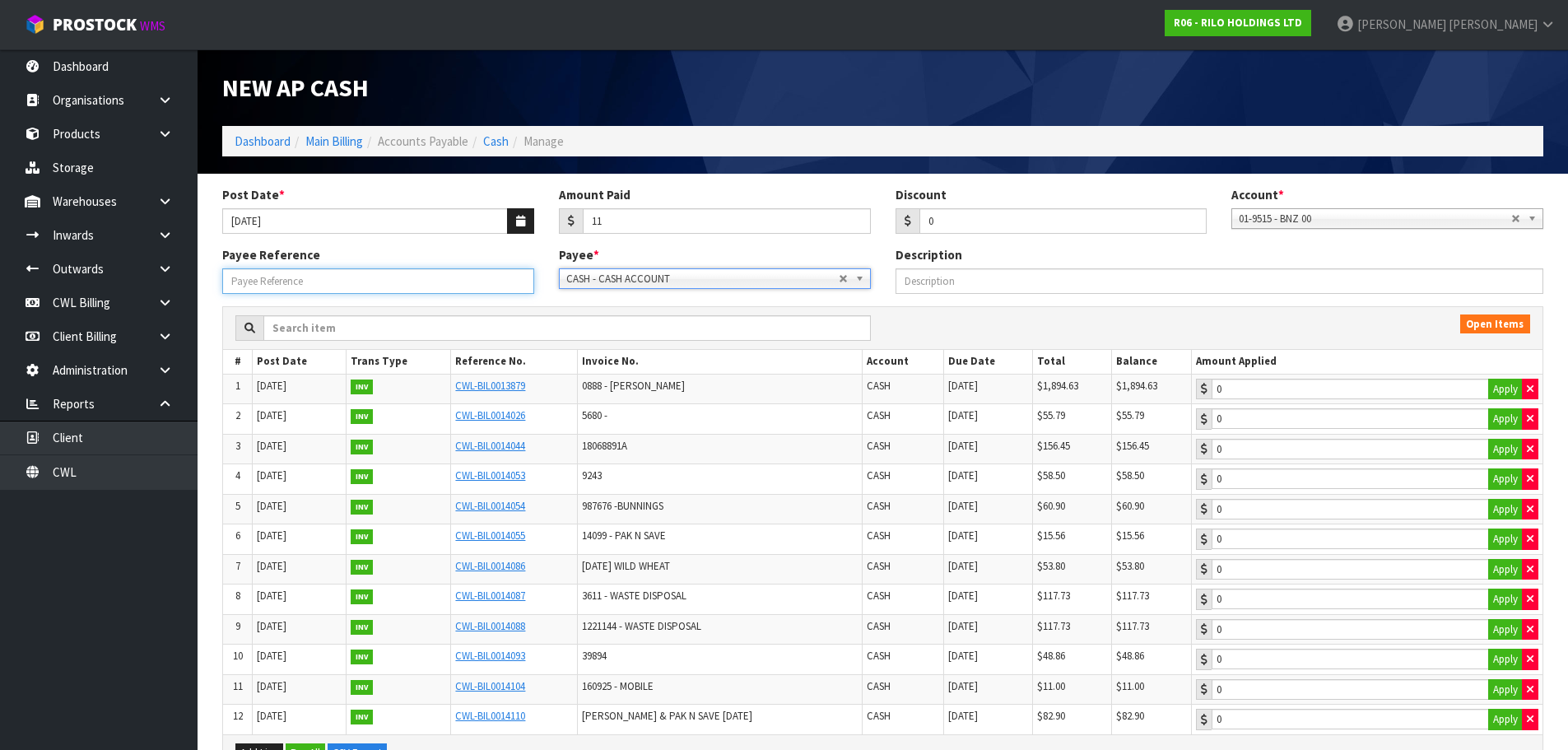
drag, startPoint x: 355, startPoint y: 269, endPoint x: 338, endPoint y: 287, distance: 24.8
click at [351, 273] on input "Payee Reference" at bounding box center [378, 281] width 312 height 26
type input "250955"
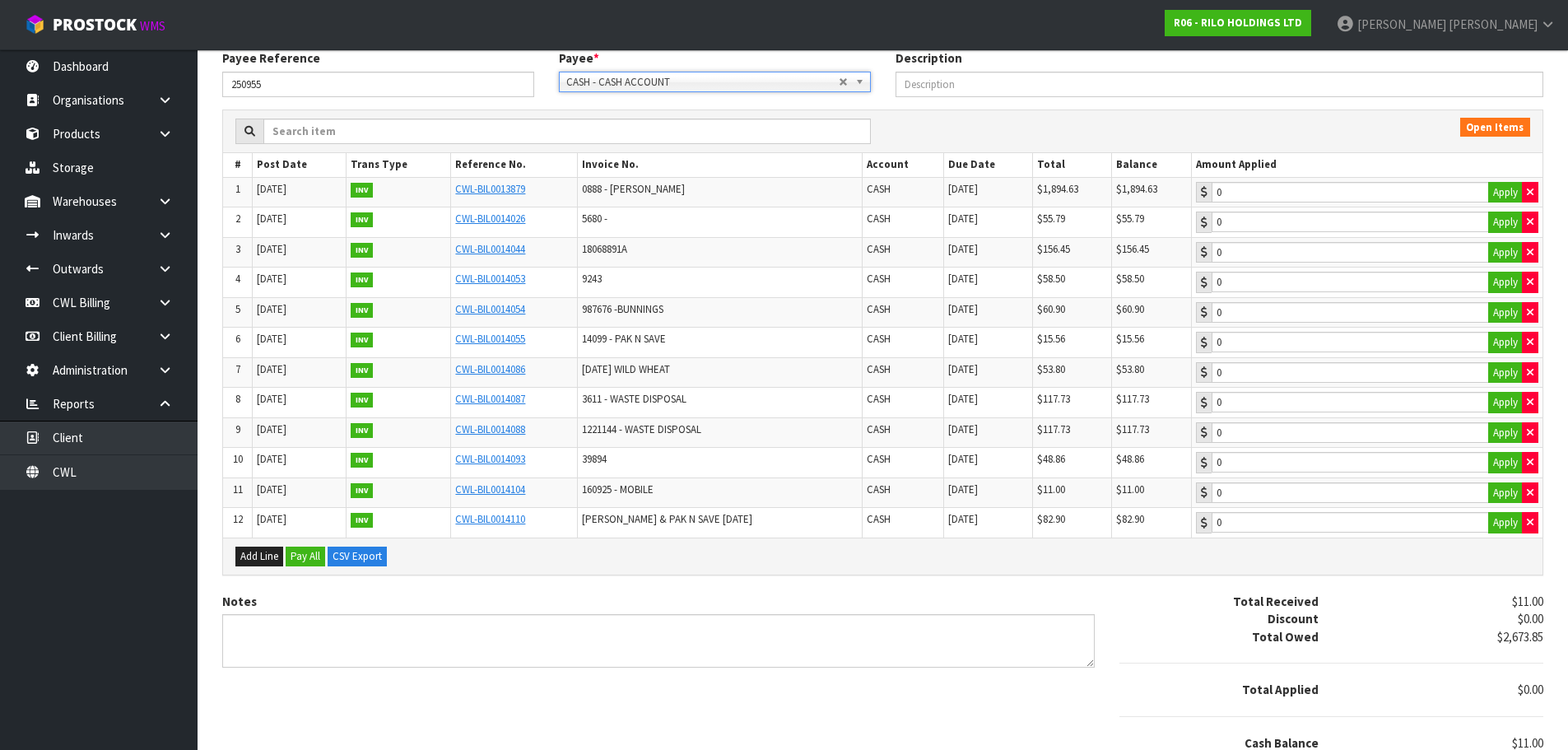
scroll to position [247, 0]
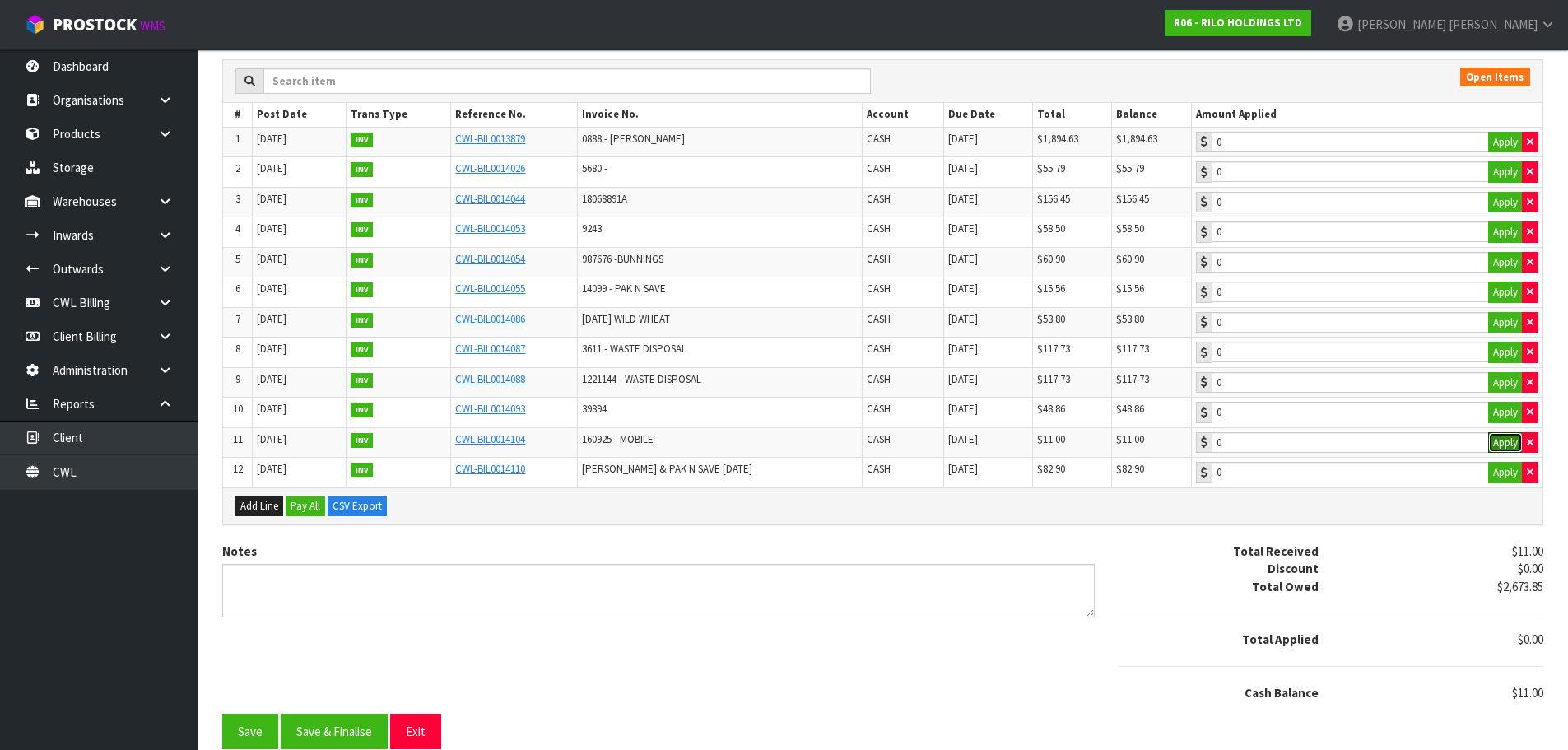
click at [1490, 441] on button "Apply" at bounding box center [1505, 443] width 35 height 21
type input "11"
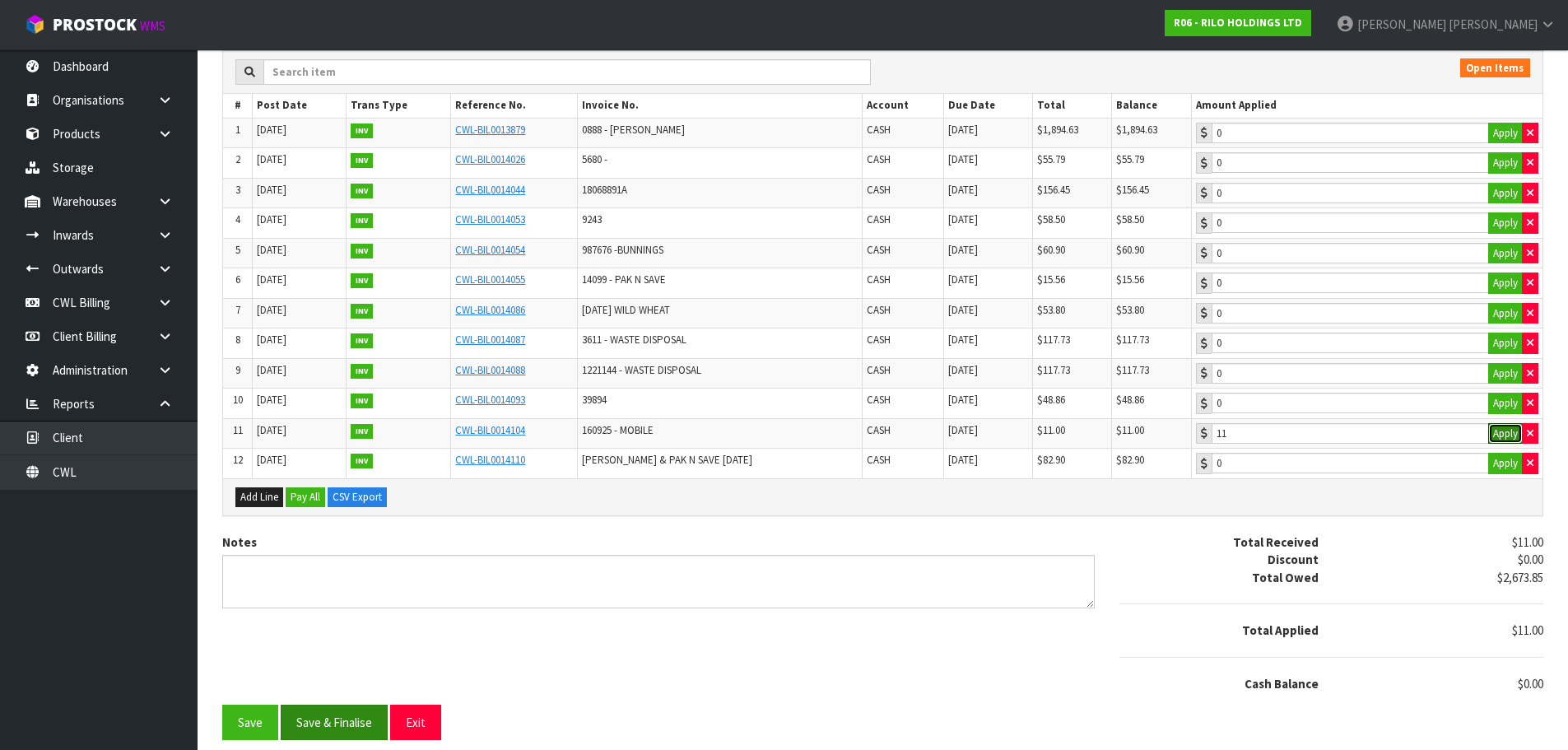
scroll to position [259, 0]
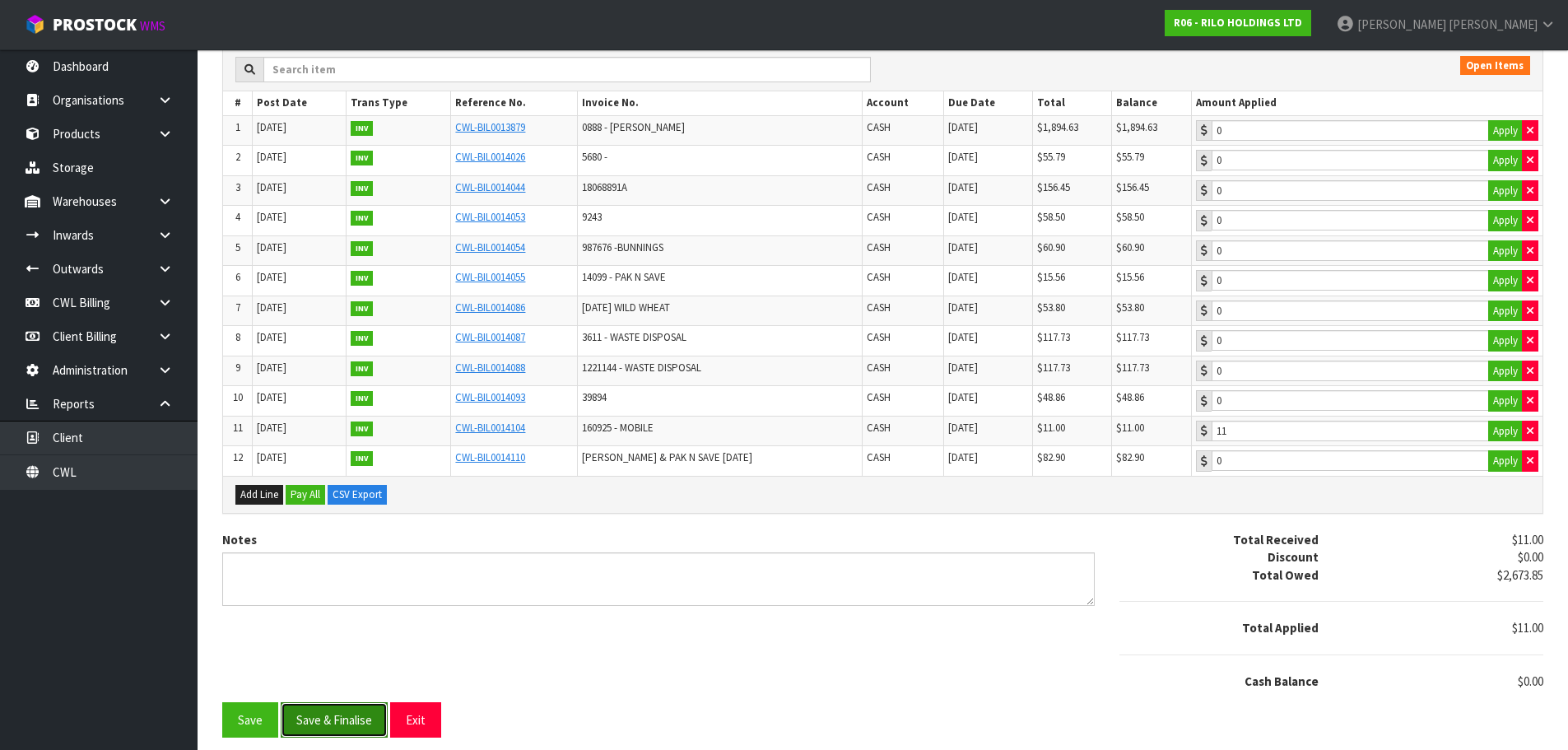
click at [367, 726] on button "Save & Finalise" at bounding box center [335, 720] width 107 height 36
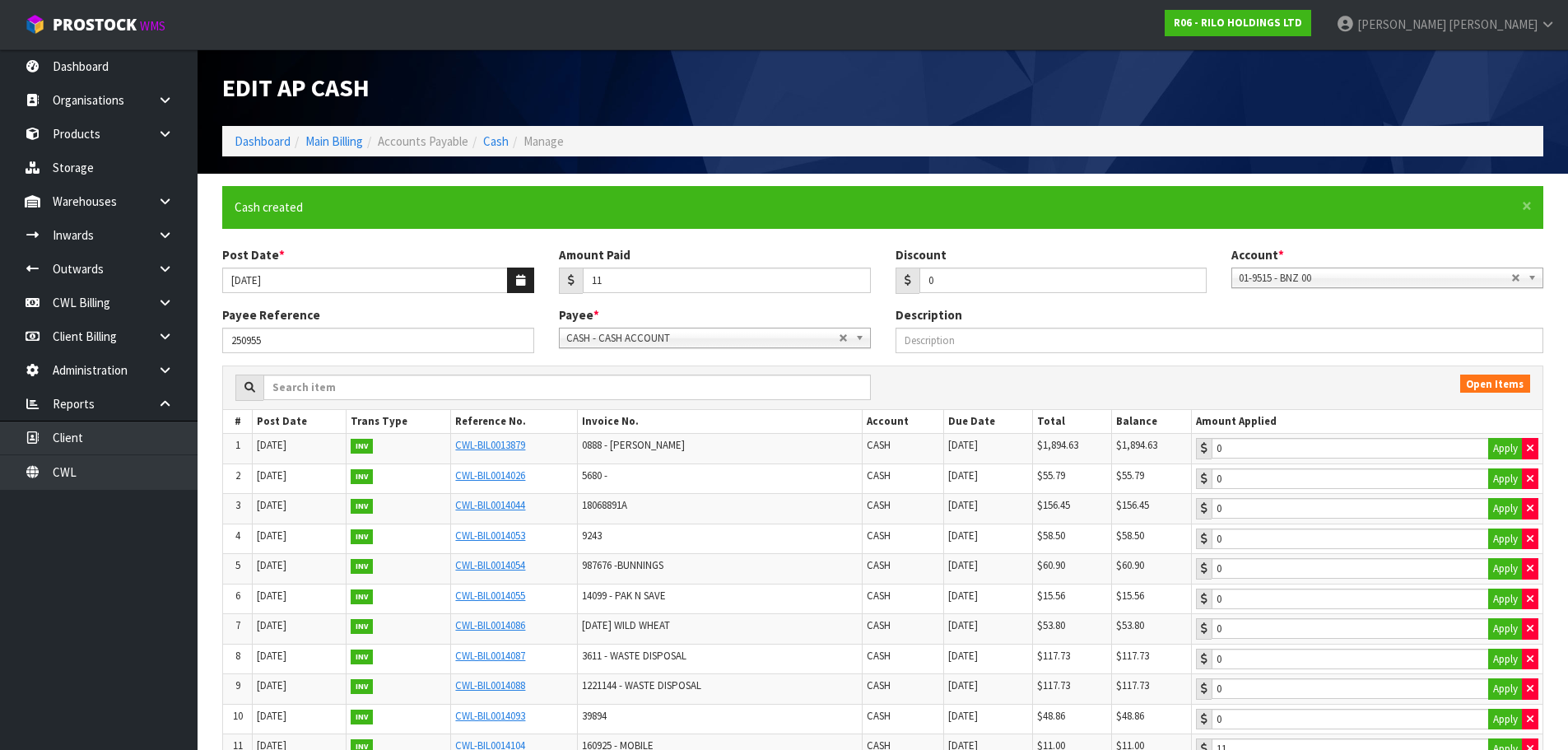
type input "11"
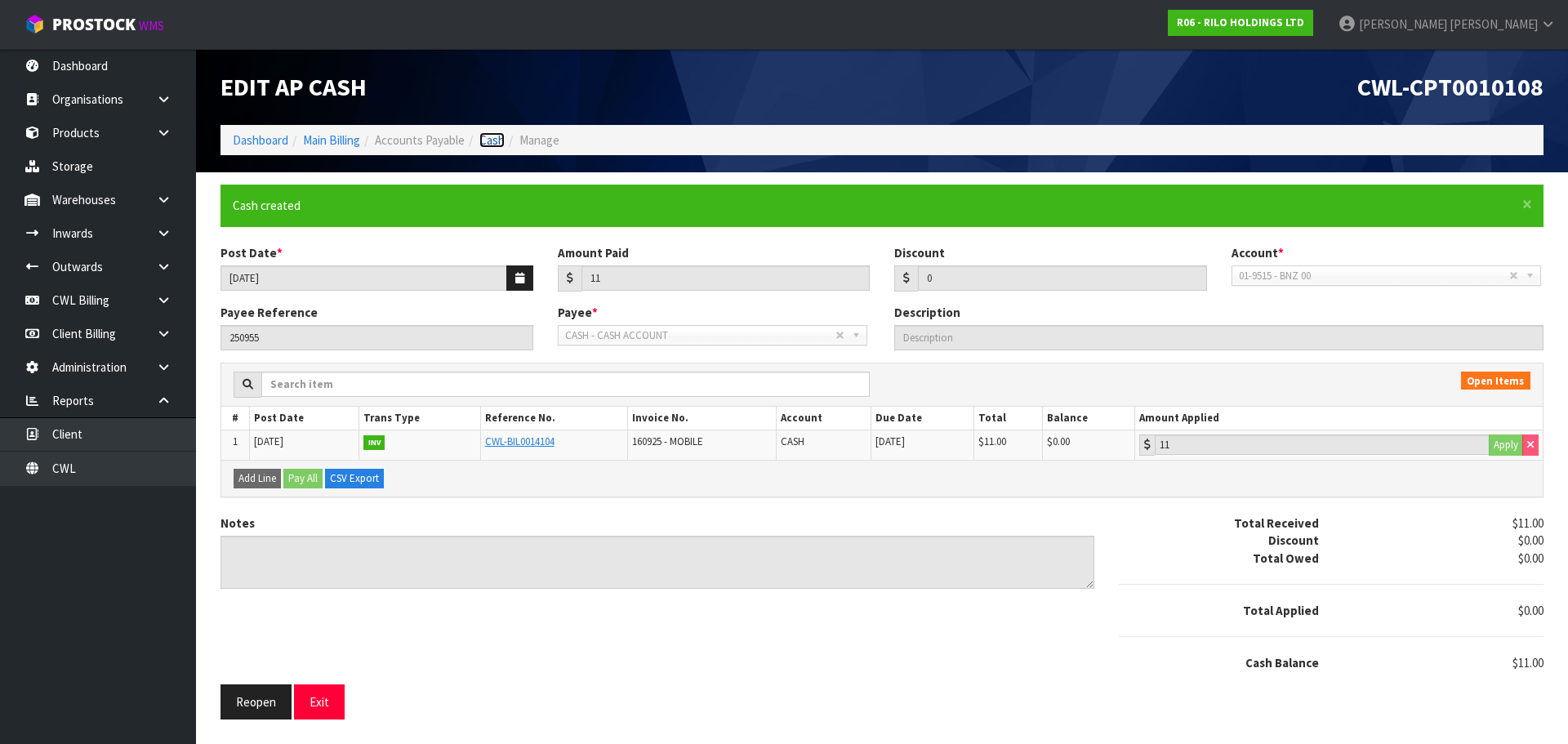
click at [488, 140] on link "Cash" at bounding box center [492, 139] width 26 height 15
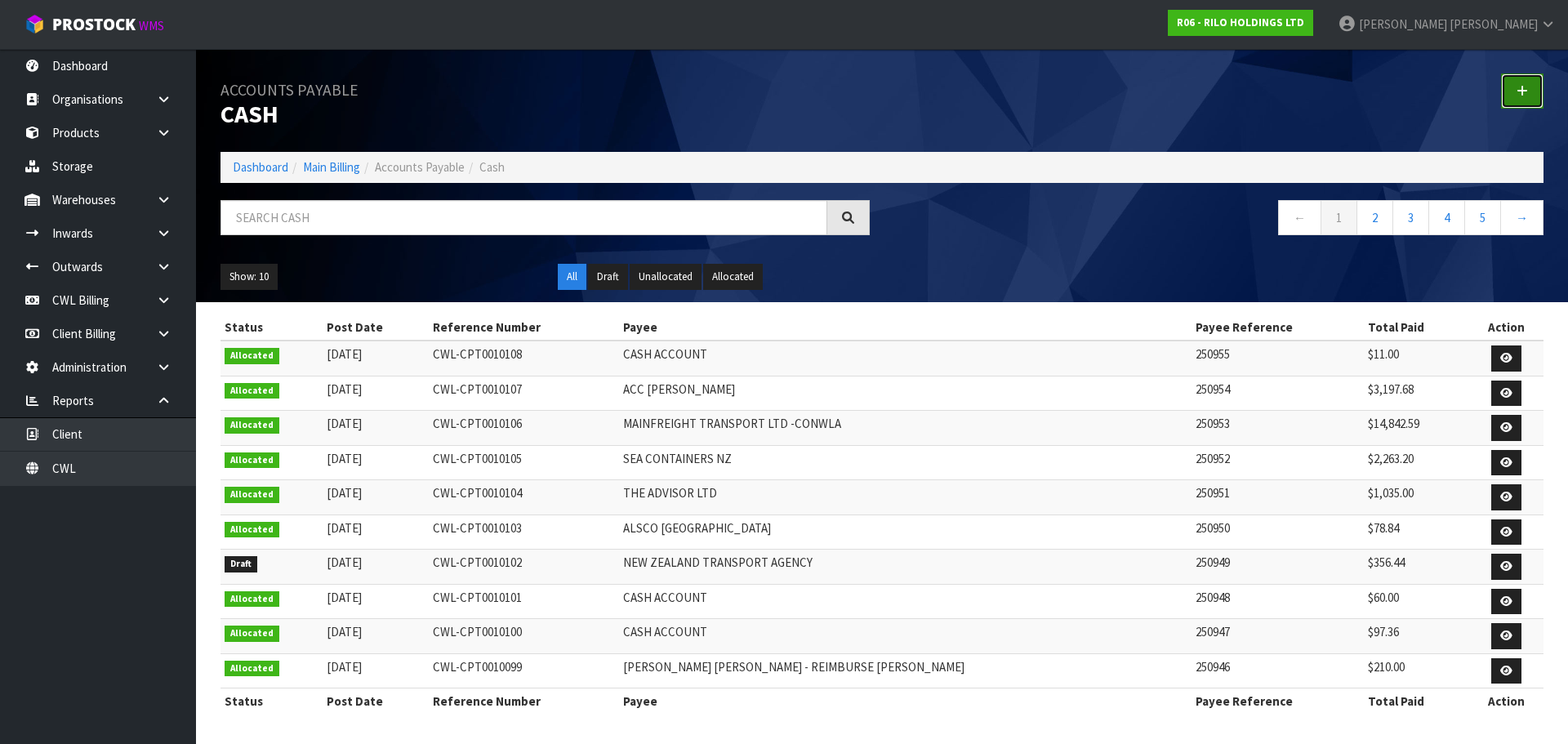
click at [1508, 90] on link at bounding box center [1523, 91] width 43 height 36
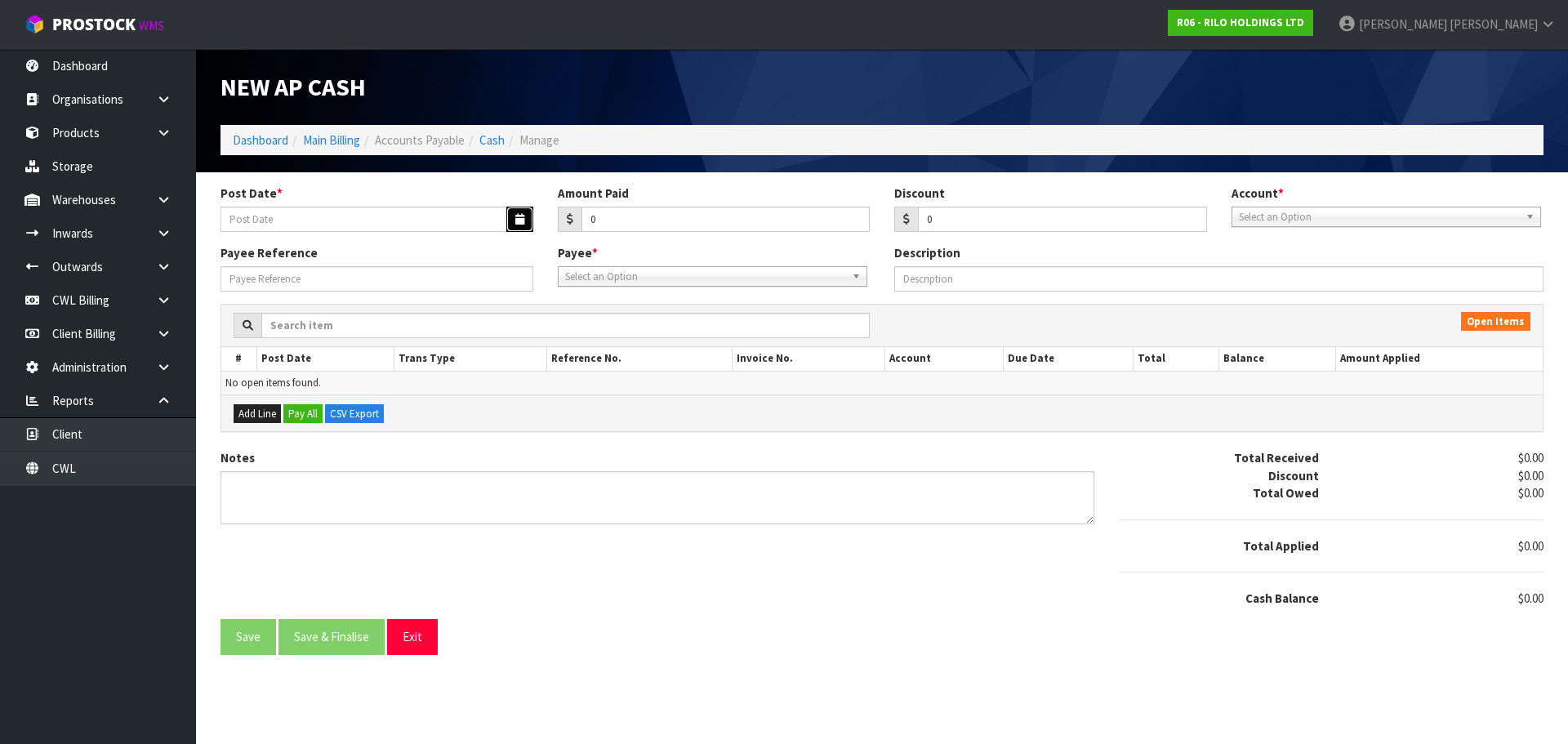
click at [517, 219] on icon "button" at bounding box center [520, 219] width 9 height 11
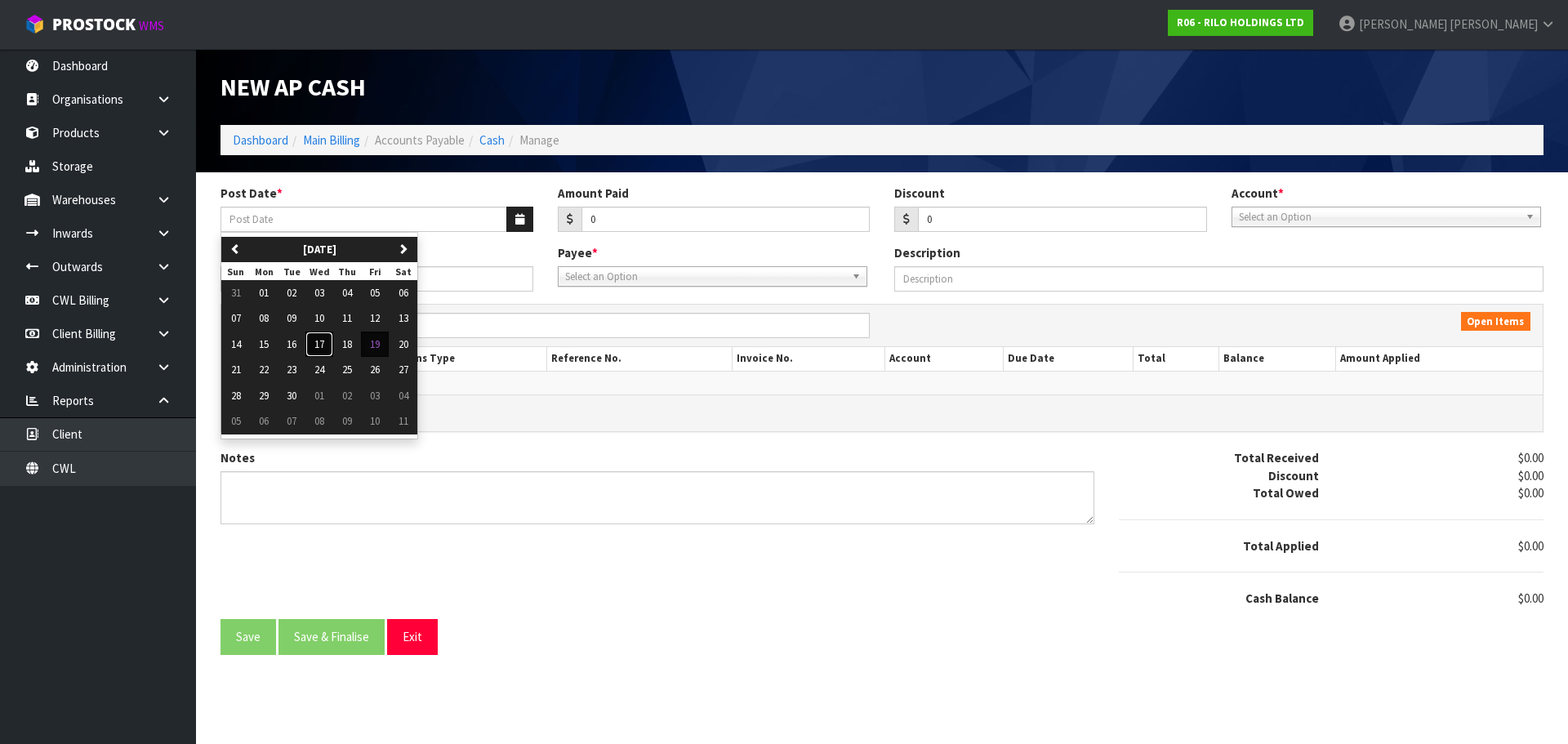
click at [324, 344] on span "17" at bounding box center [319, 344] width 10 height 14
type input "[DATE]"
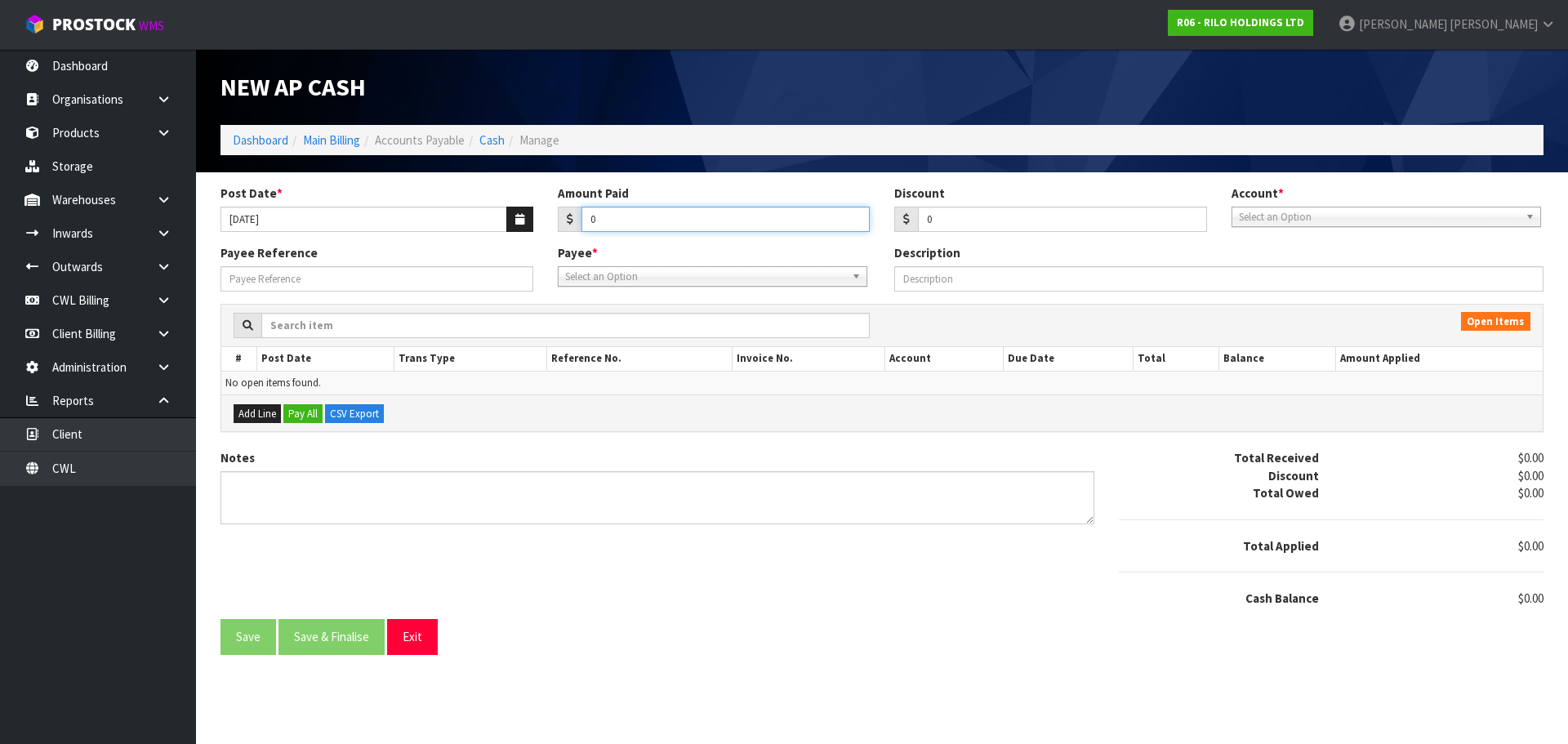
click at [634, 230] on input "0" at bounding box center [726, 219] width 289 height 26
type input "1500"
drag, startPoint x: 1299, startPoint y: 214, endPoint x: 1294, endPoint y: 244, distance: 30.4
click at [1298, 214] on span "Select an Option" at bounding box center [1379, 218] width 280 height 20
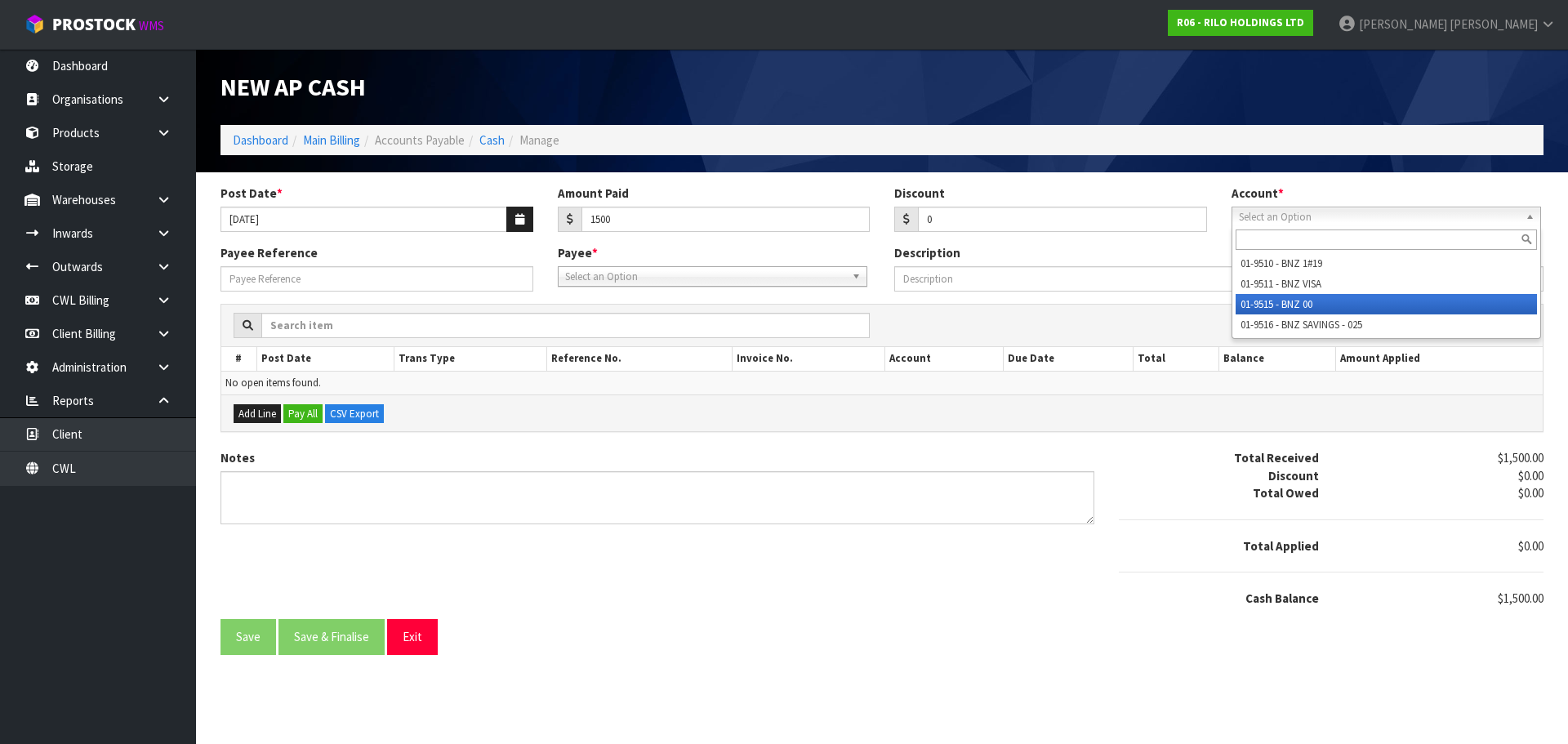
drag, startPoint x: 1285, startPoint y: 298, endPoint x: 808, endPoint y: 300, distance: 477.0
click at [1281, 298] on li "01-9515 - BNZ 00" at bounding box center [1386, 304] width 301 height 20
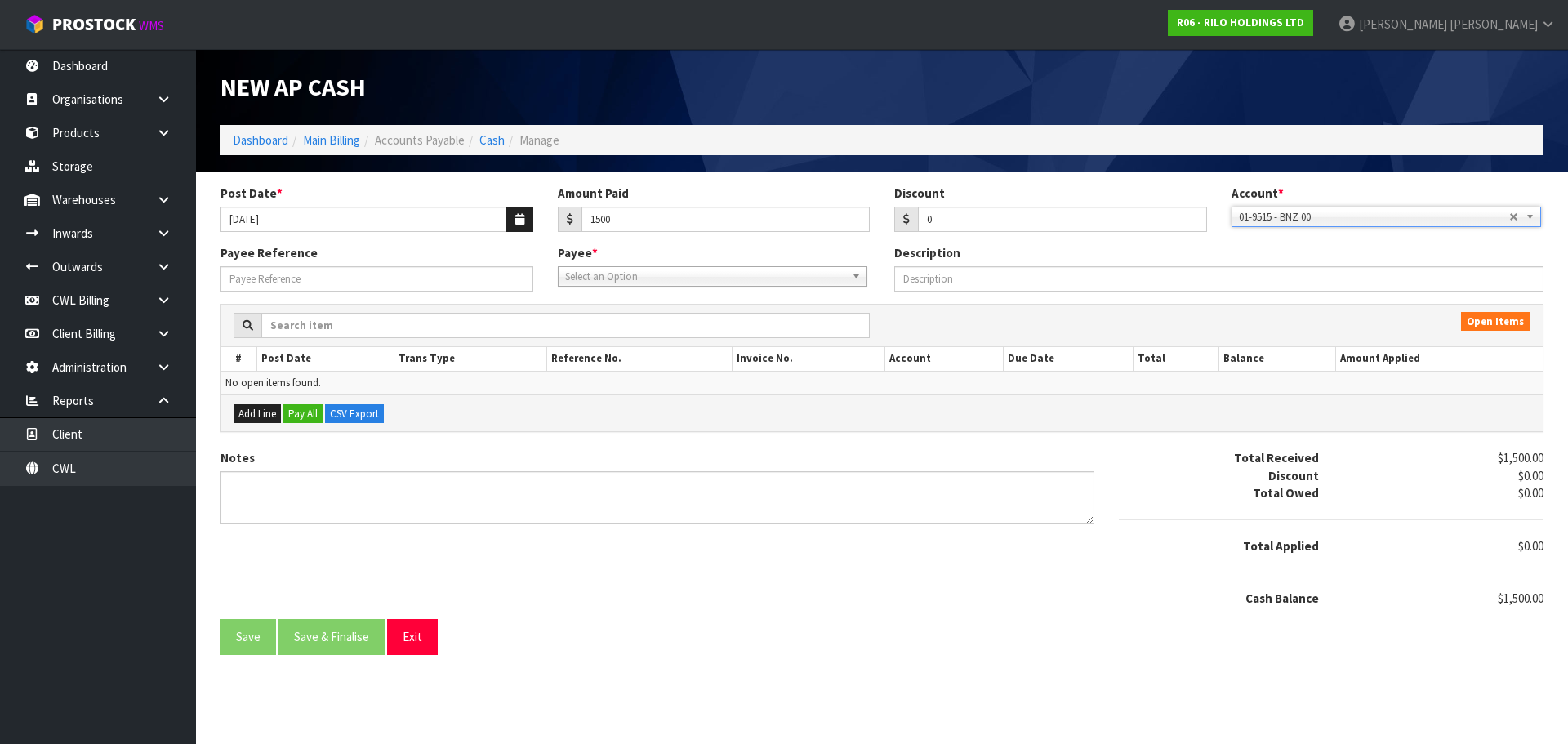
click at [615, 279] on span "Select an Option" at bounding box center [704, 277] width 280 height 20
type input "bnz"
click at [632, 338] on li "BNZ VISA - BNZ VISA" at bounding box center [712, 343] width 301 height 20
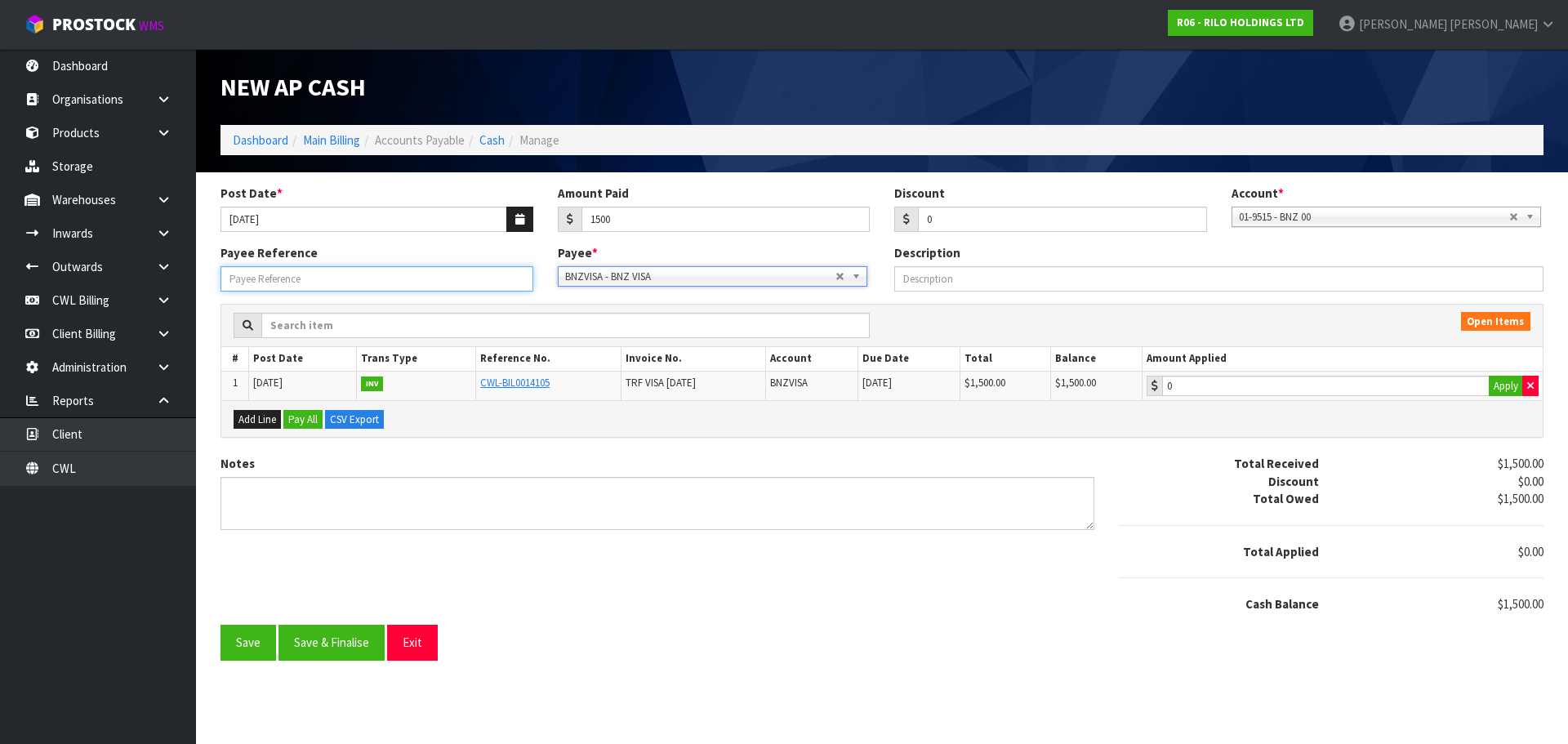
click at [400, 283] on input "Payee Reference" at bounding box center [377, 279] width 313 height 26
type input "250956"
type input "1500"
click at [1222, 383] on input "1500" at bounding box center [1325, 385] width 328 height 20
click at [331, 636] on button "Save & Finalise" at bounding box center [332, 642] width 107 height 36
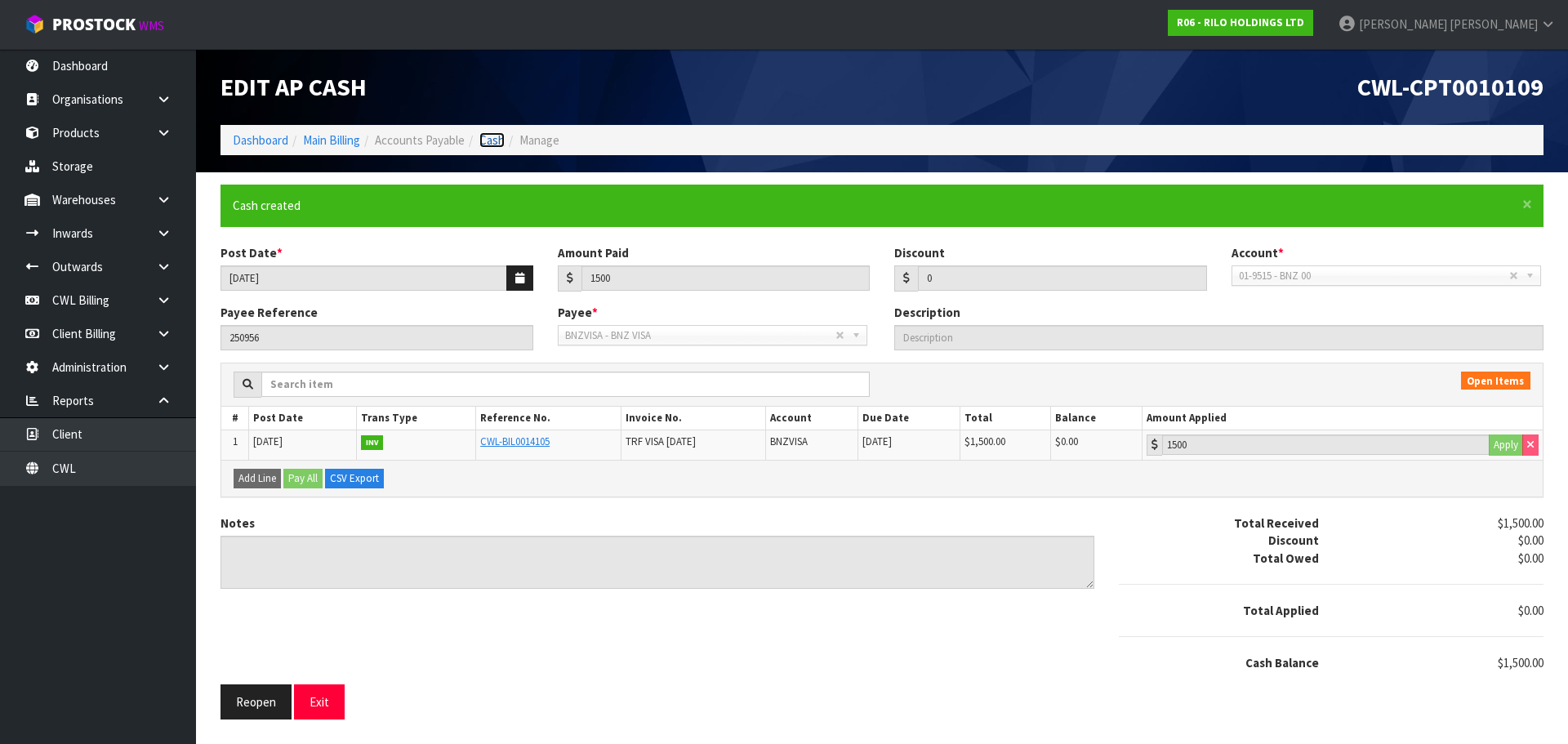
click at [501, 146] on link "Cash" at bounding box center [492, 139] width 26 height 15
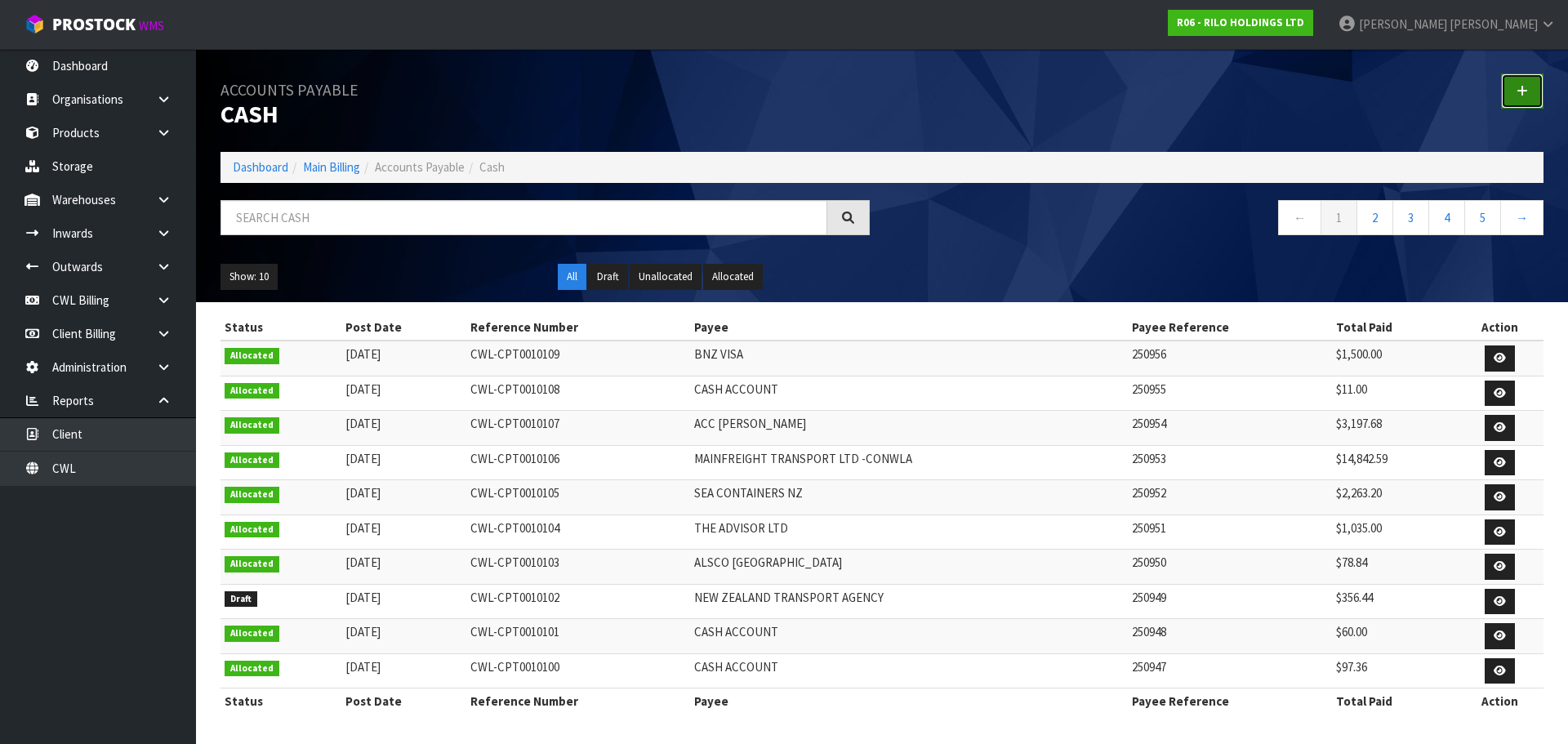
click at [1533, 94] on link at bounding box center [1523, 91] width 43 height 36
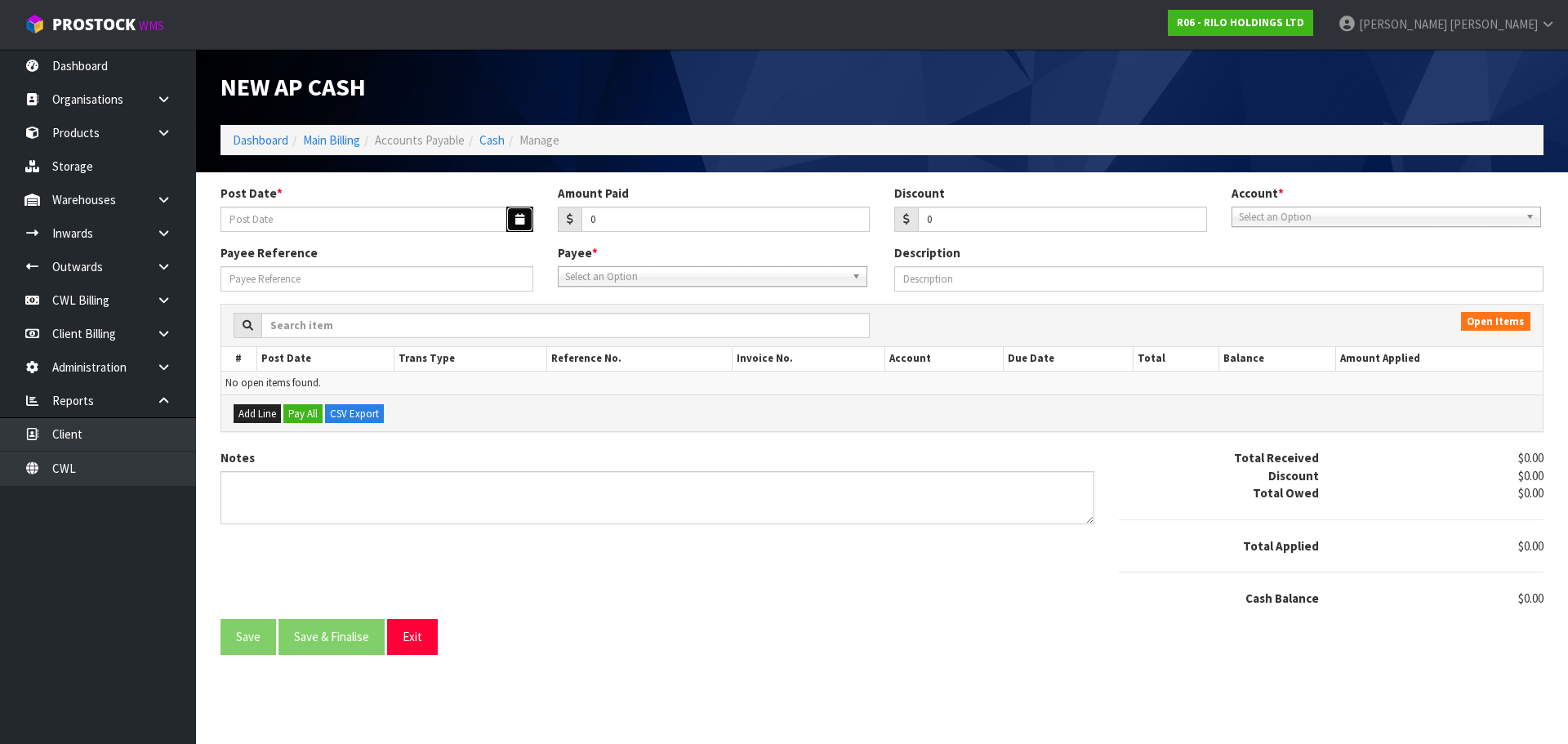
click at [513, 210] on button "button" at bounding box center [520, 219] width 27 height 26
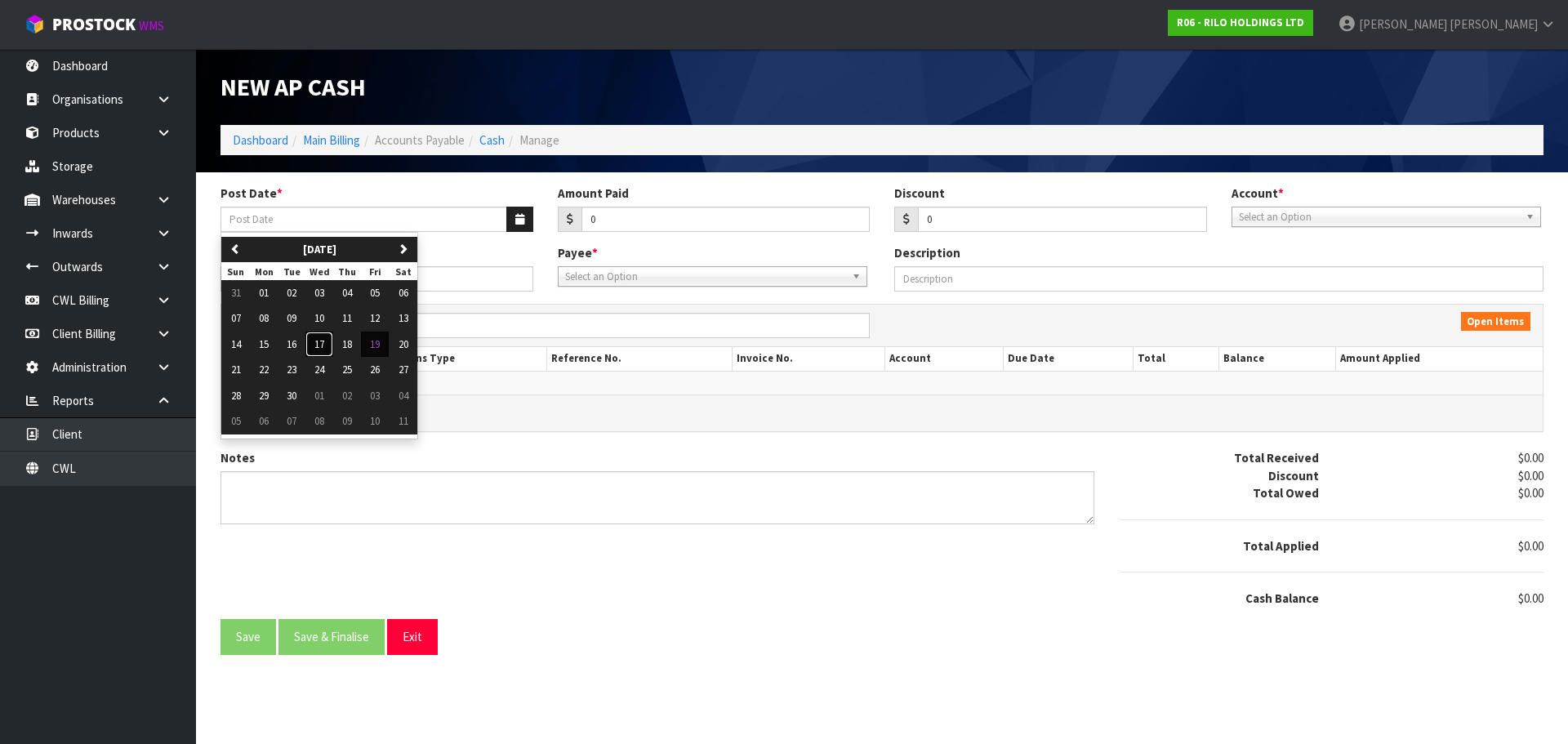
click at [317, 346] on span "17" at bounding box center [319, 344] width 10 height 14
type input "[DATE]"
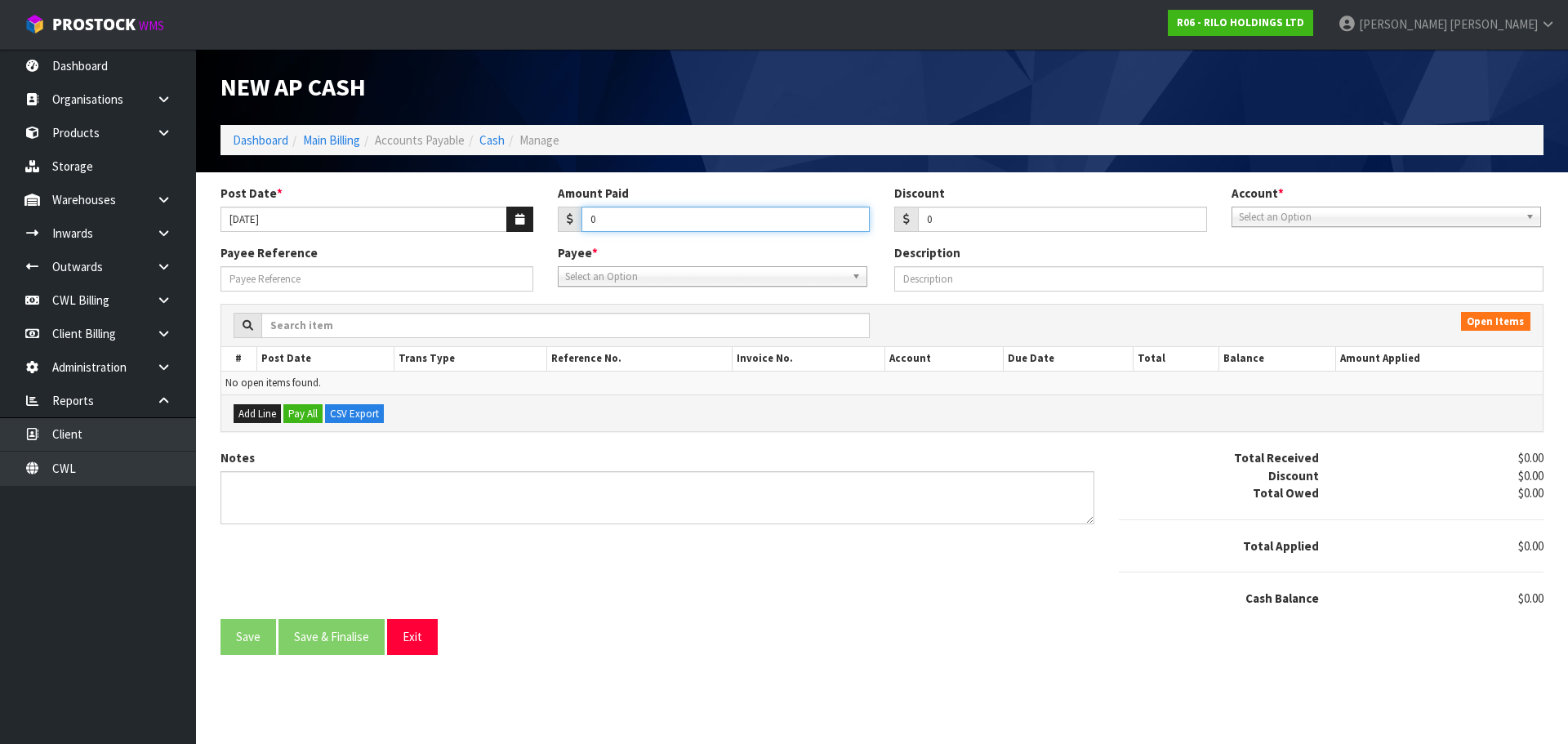
click at [607, 222] on input "0" at bounding box center [726, 219] width 289 height 26
type input "15.56"
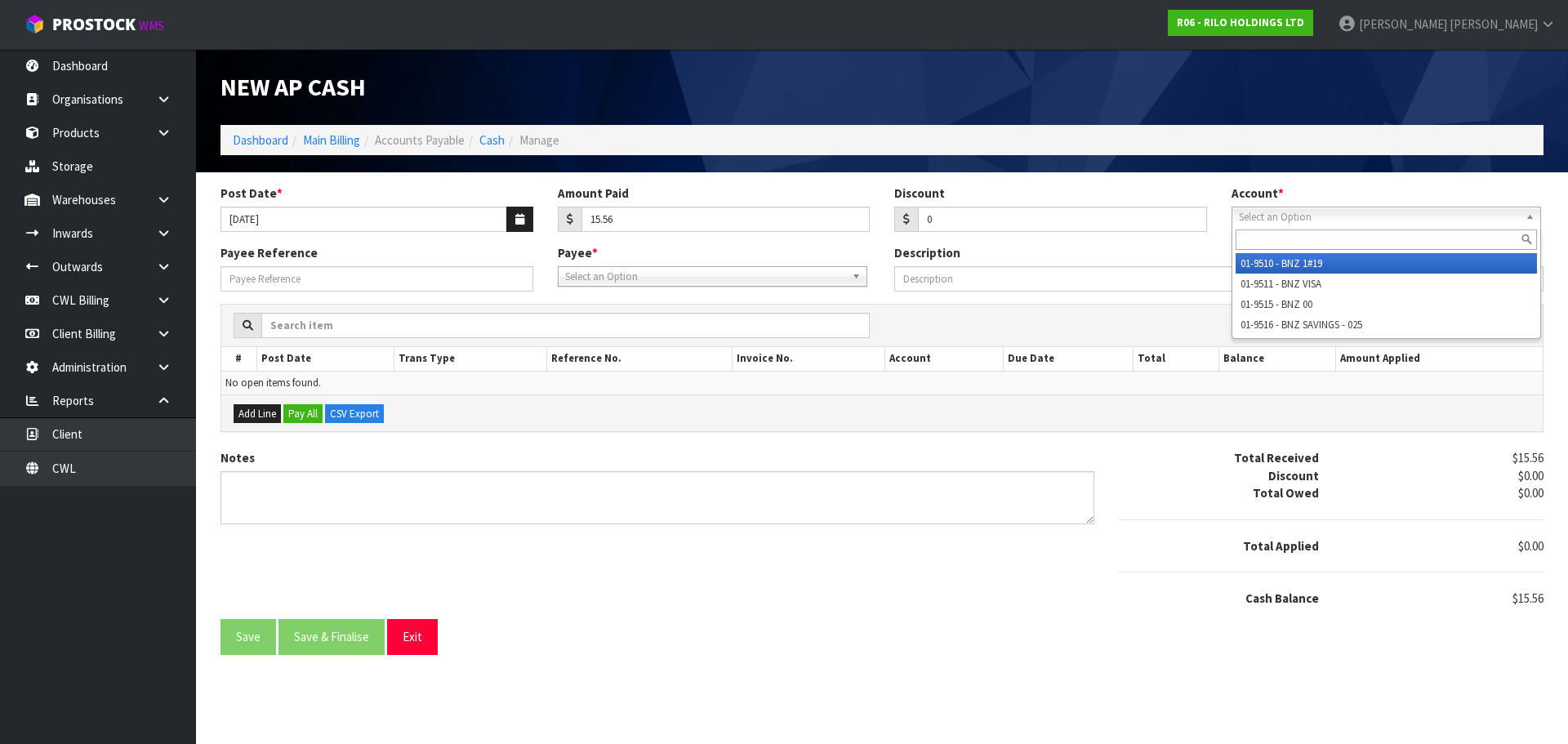
drag, startPoint x: 1287, startPoint y: 213, endPoint x: 1293, endPoint y: 270, distance: 57.3
click at [1287, 214] on span "Select an Option" at bounding box center [1379, 218] width 280 height 20
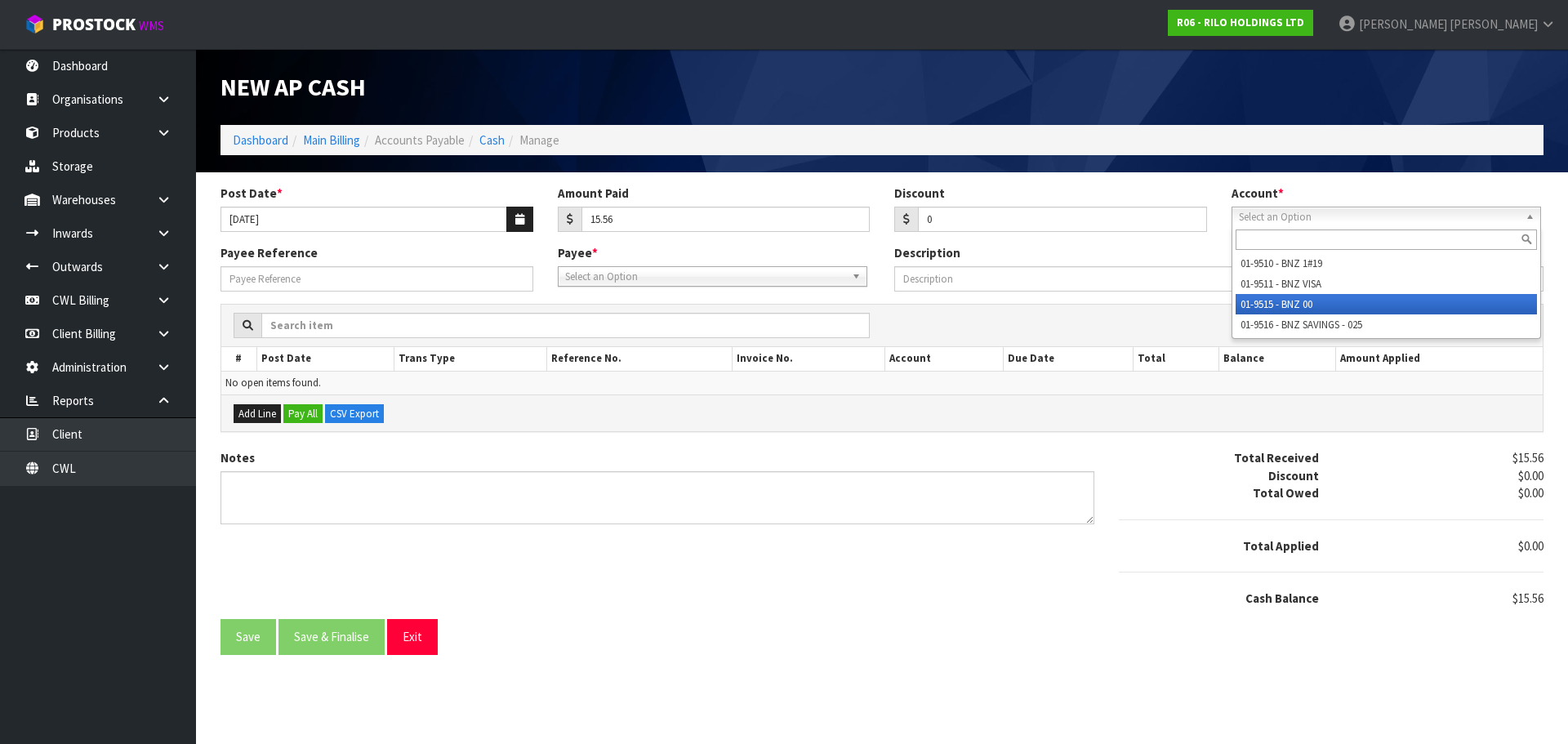
click at [1292, 297] on li "01-9515 - BNZ 00" at bounding box center [1386, 304] width 301 height 20
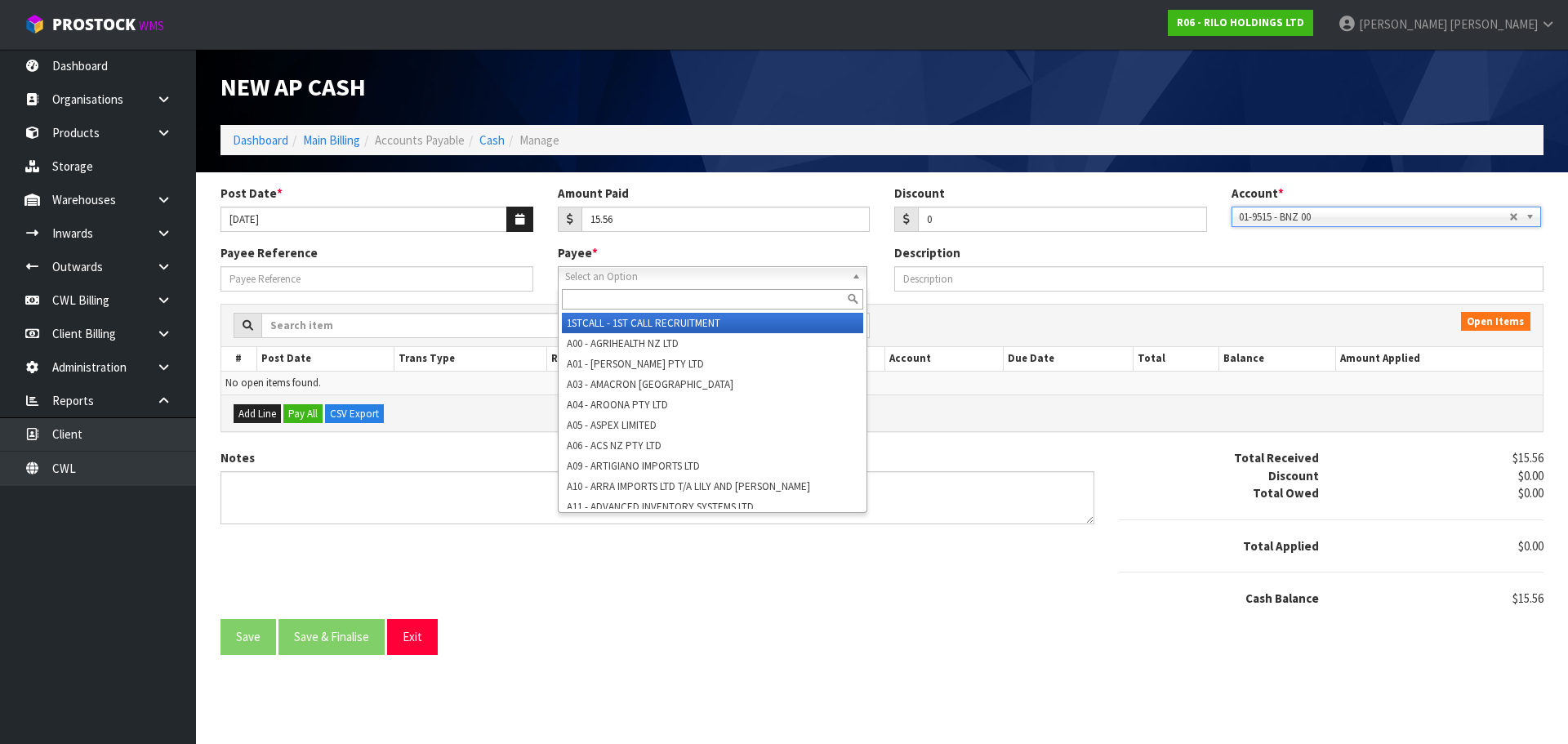
click at [750, 274] on span "Select an Option" at bounding box center [704, 277] width 280 height 20
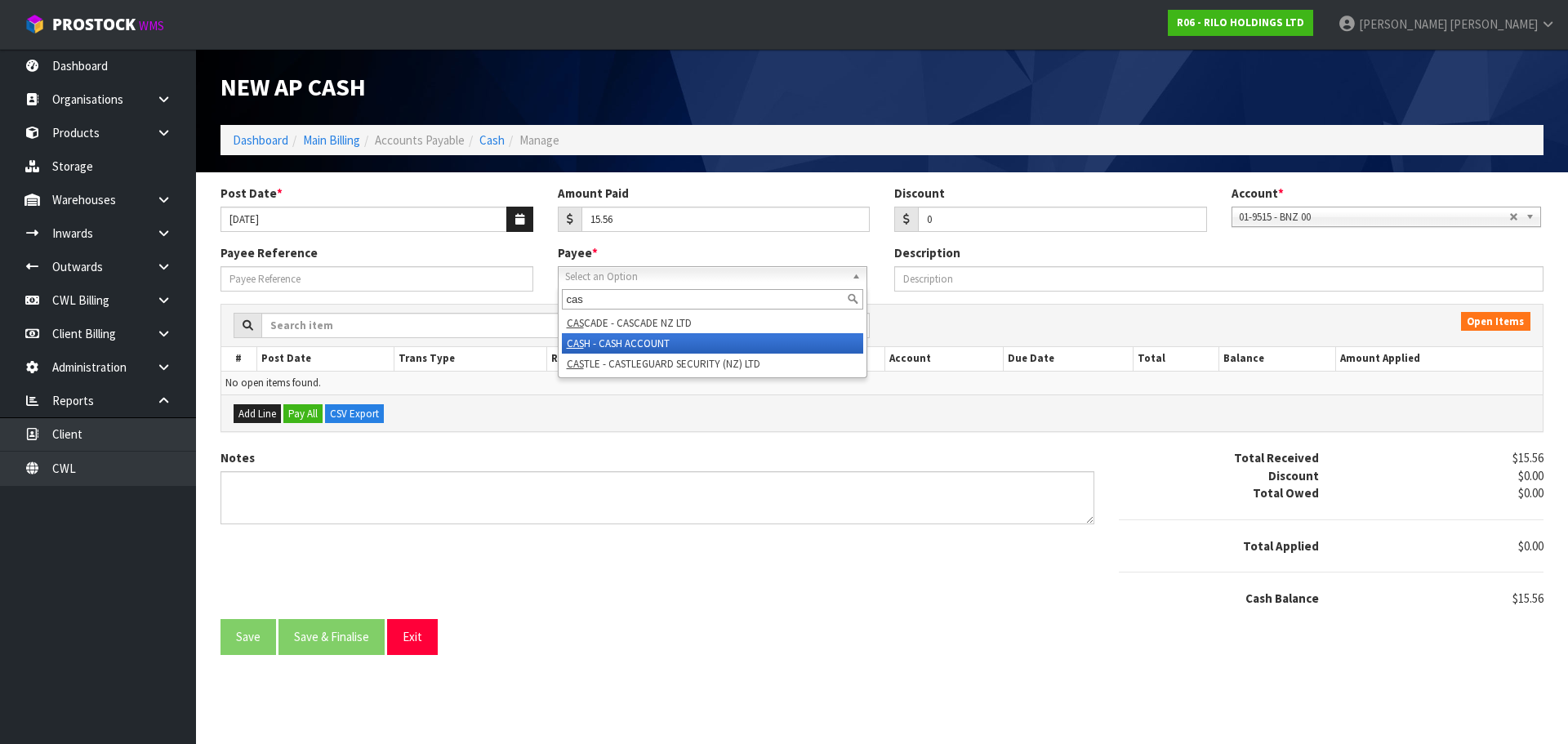
type input "cas"
drag, startPoint x: 653, startPoint y: 341, endPoint x: 380, endPoint y: 283, distance: 279.1
click at [647, 340] on li "CAS H - CASH ACCOUNT" at bounding box center [712, 343] width 301 height 20
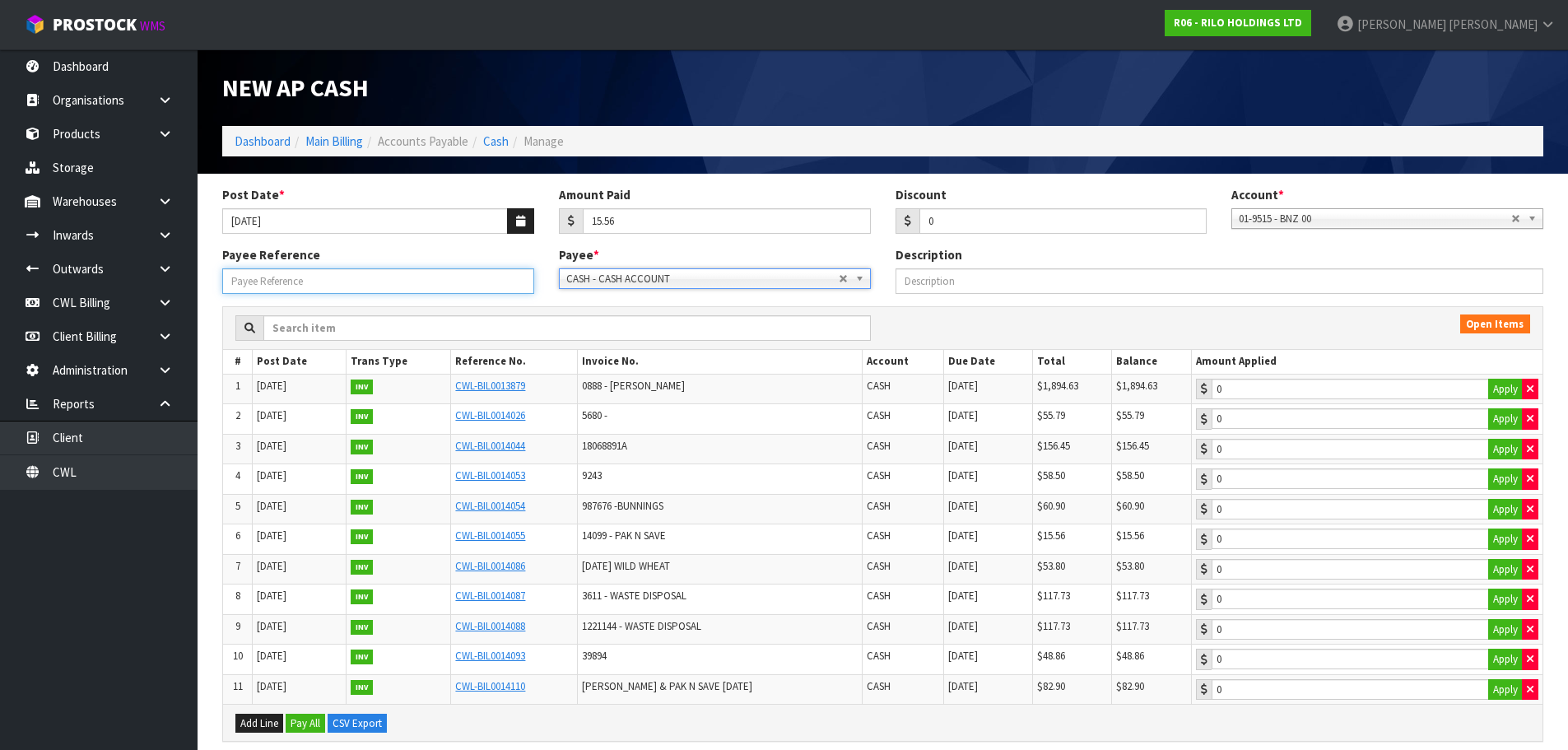
click at [364, 280] on input "Payee Reference" at bounding box center [378, 281] width 312 height 26
type input "250957"
click at [1516, 533] on button "Apply" at bounding box center [1505, 539] width 35 height 21
type input "15.56"
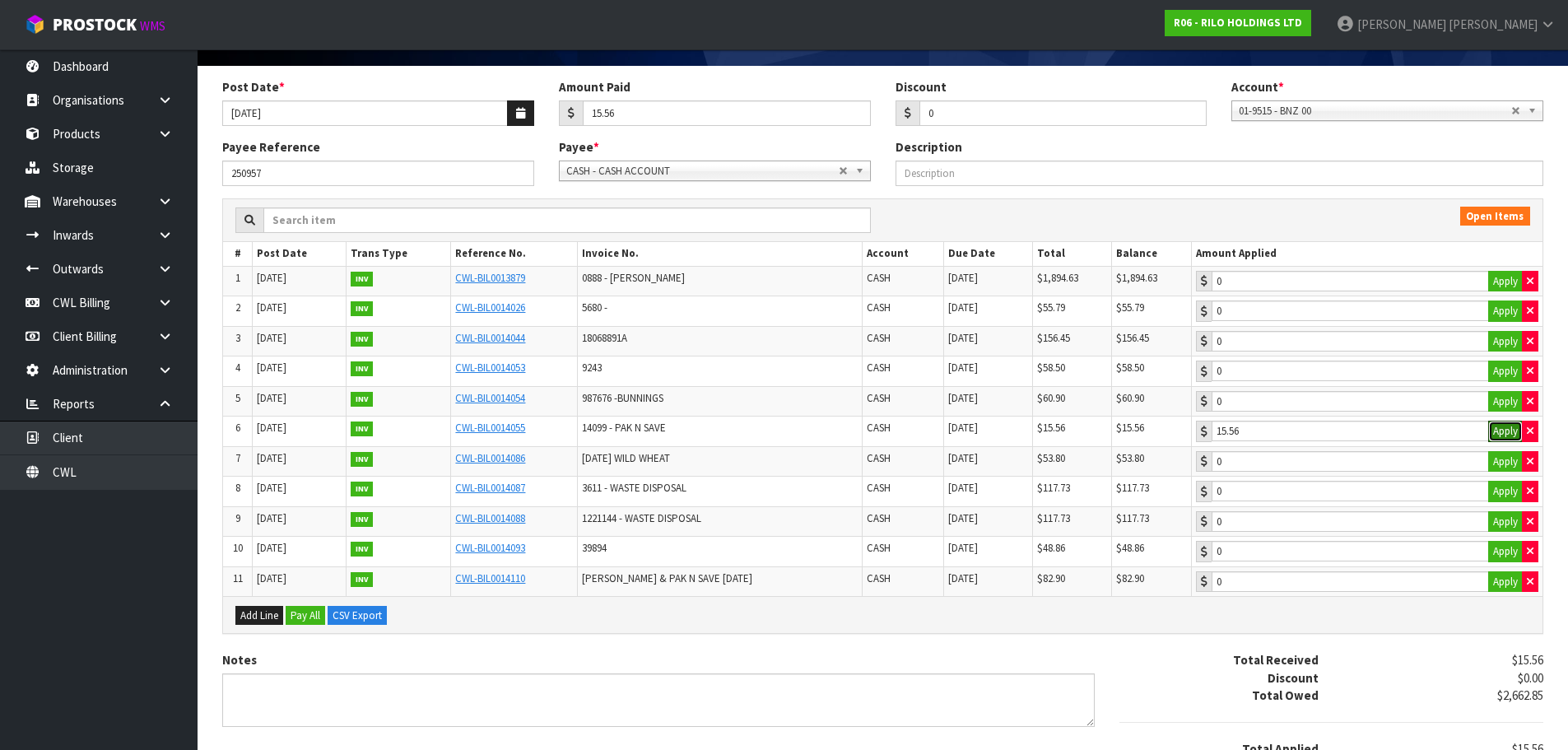
scroll to position [229, 0]
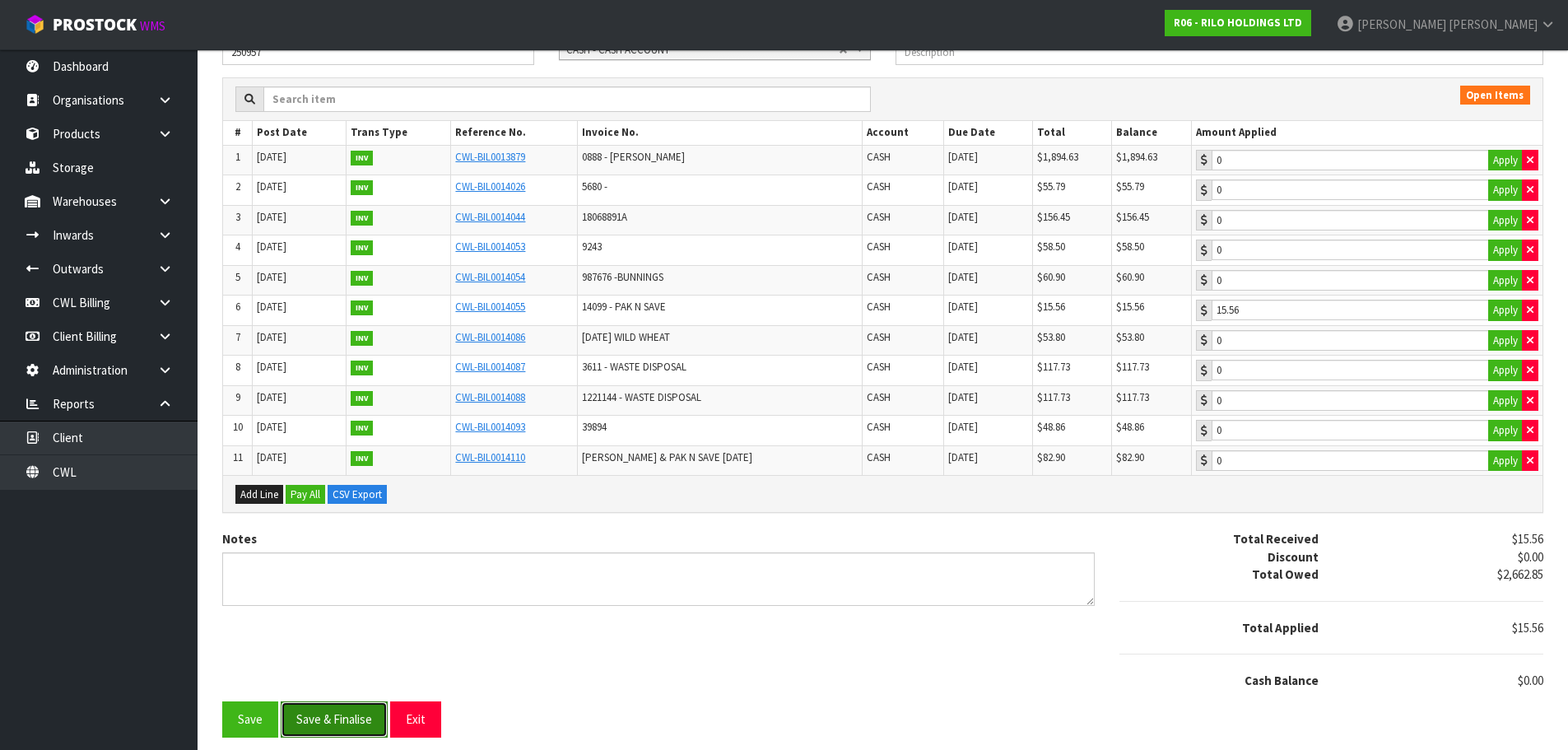
click at [369, 714] on button "Save & Finalise" at bounding box center [335, 719] width 107 height 36
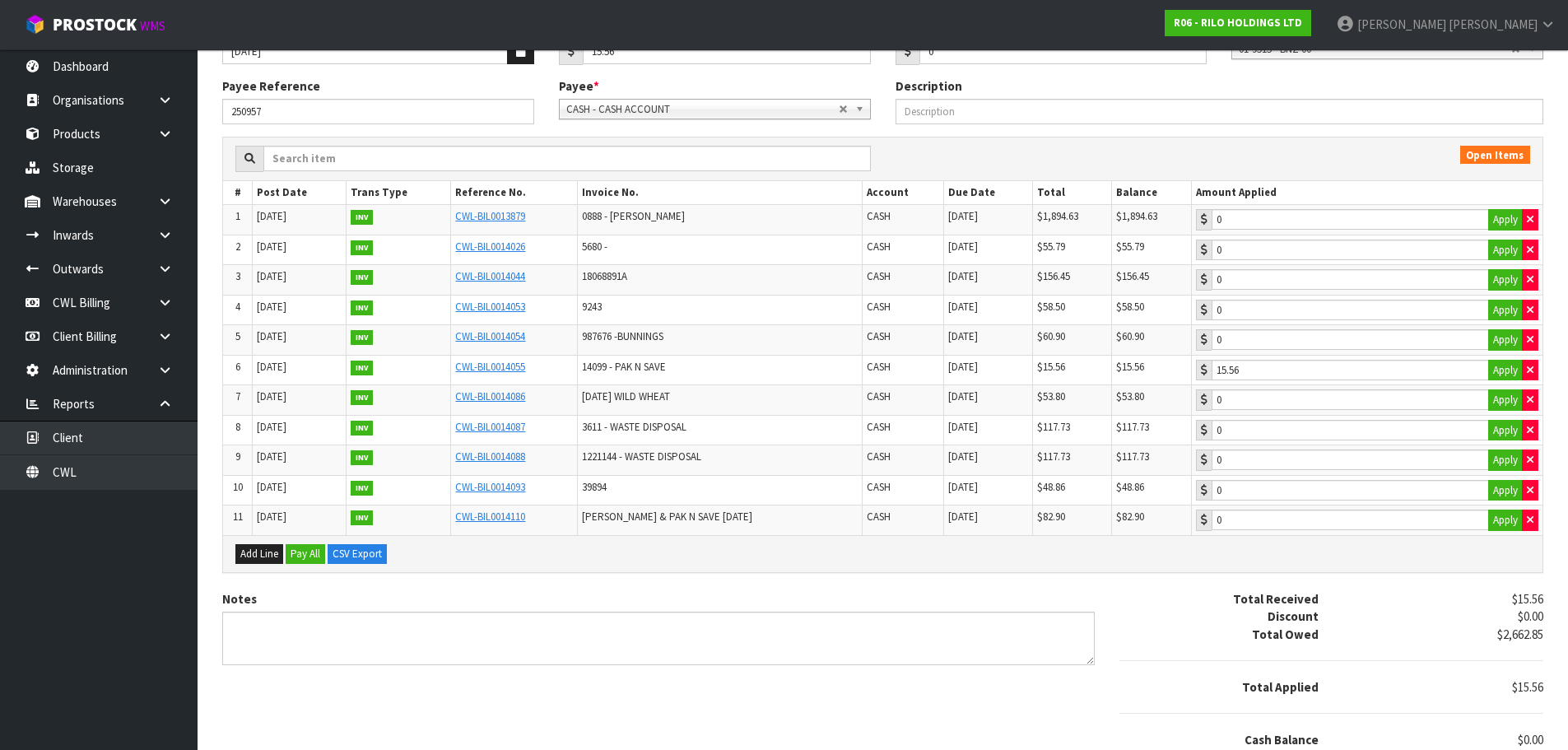
scroll to position [0, 0]
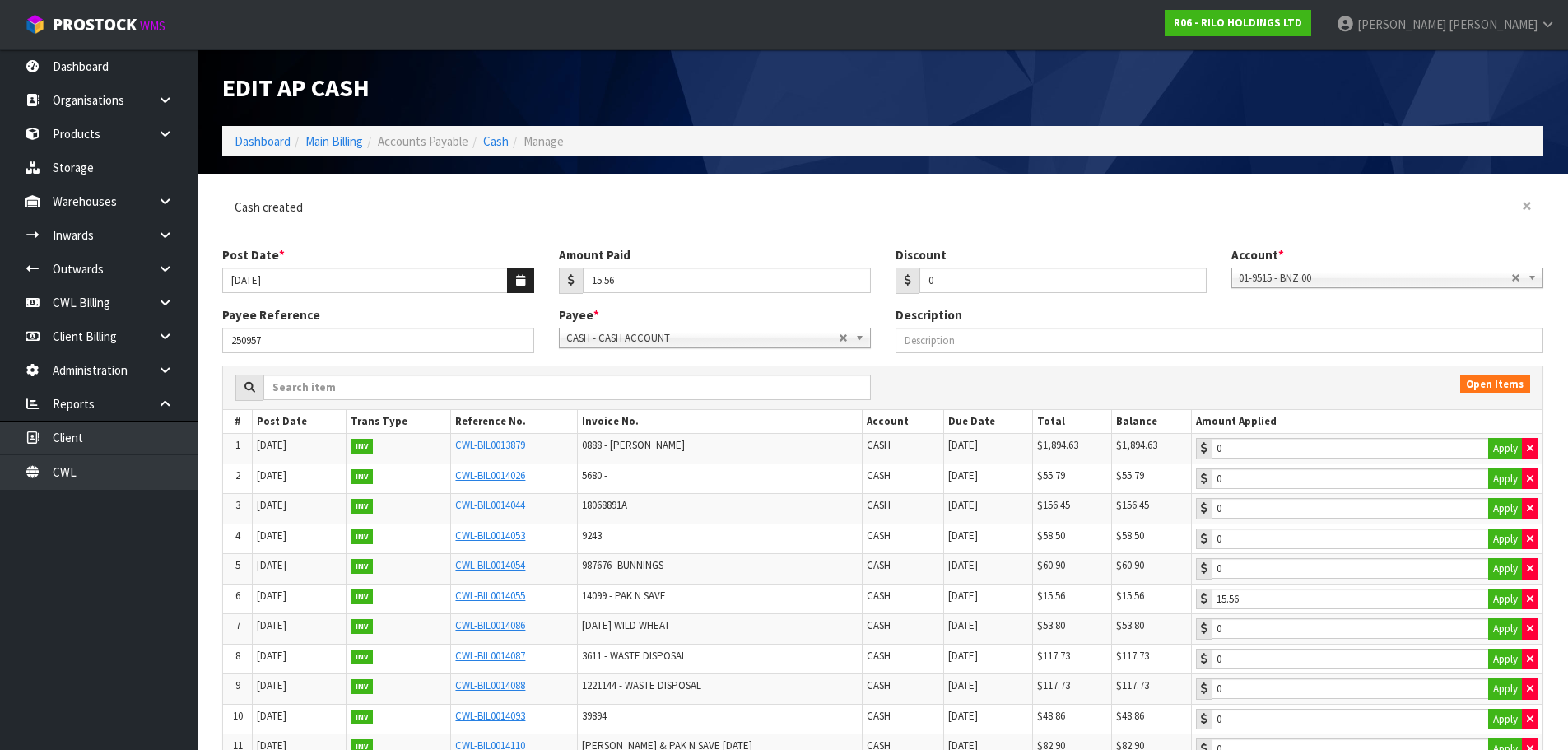
type input "15.56"
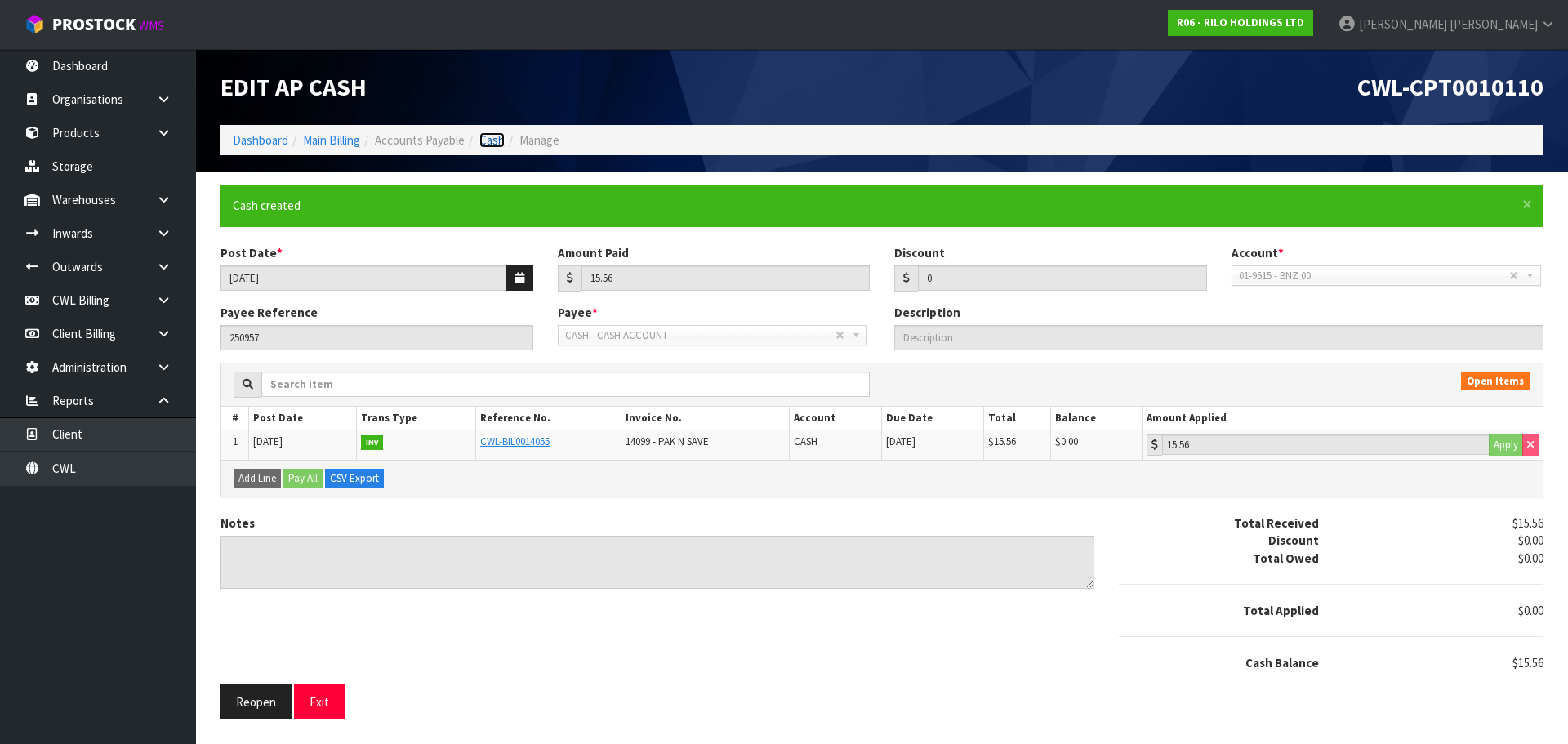
drag, startPoint x: 492, startPoint y: 144, endPoint x: 501, endPoint y: 143, distance: 9.1
click at [492, 143] on link "Cash" at bounding box center [492, 139] width 26 height 15
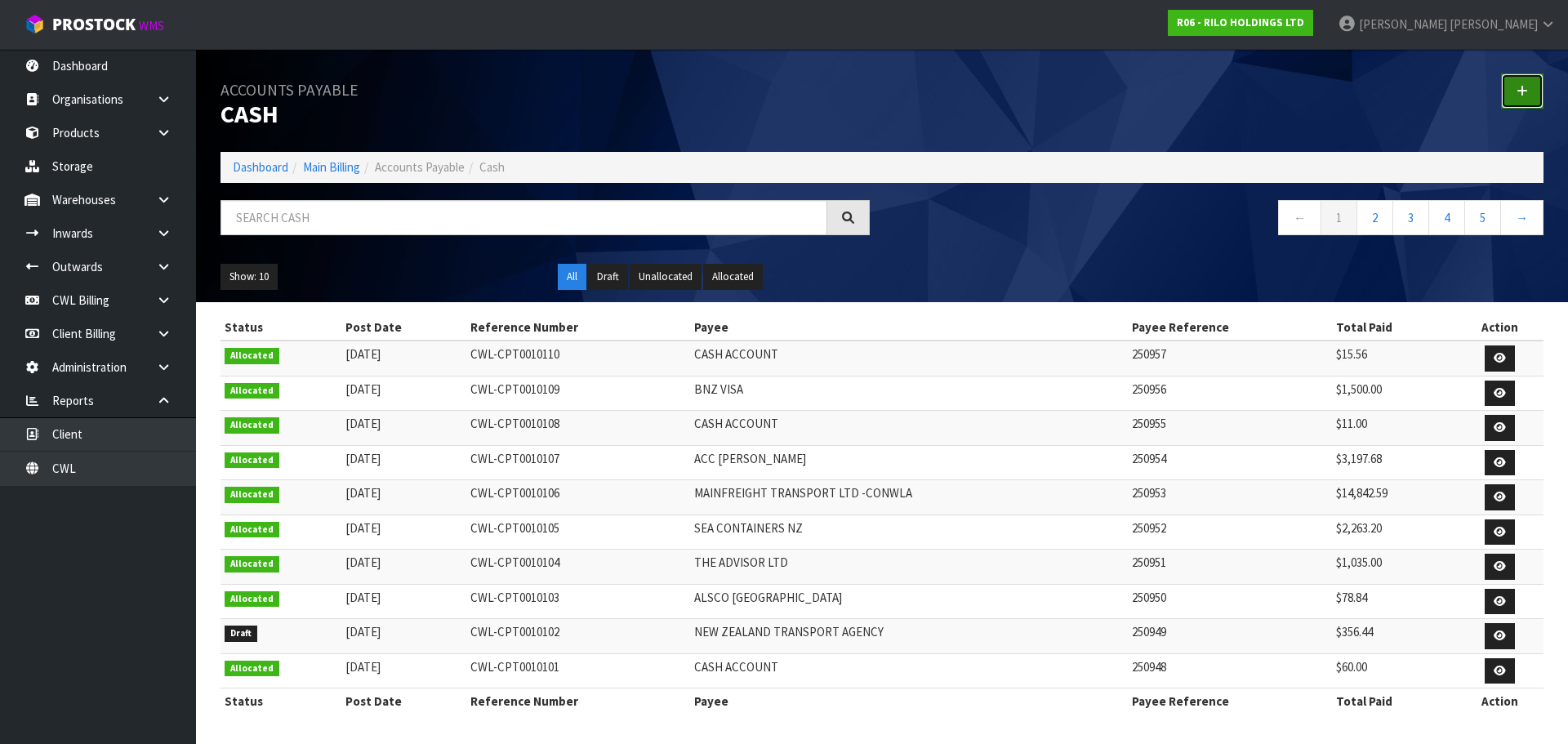
click at [1521, 93] on icon at bounding box center [1522, 91] width 12 height 12
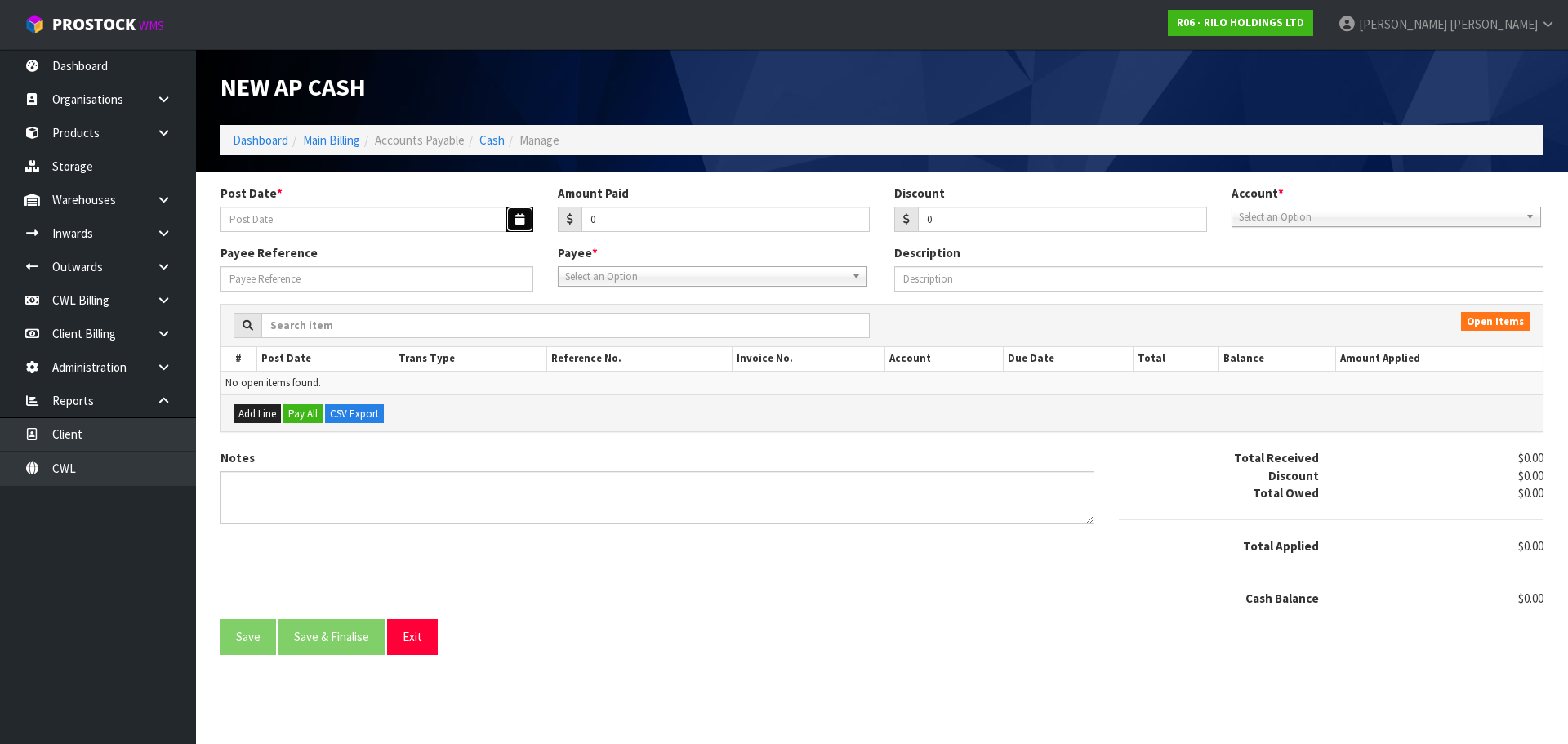
click at [524, 218] on button "button" at bounding box center [520, 219] width 27 height 26
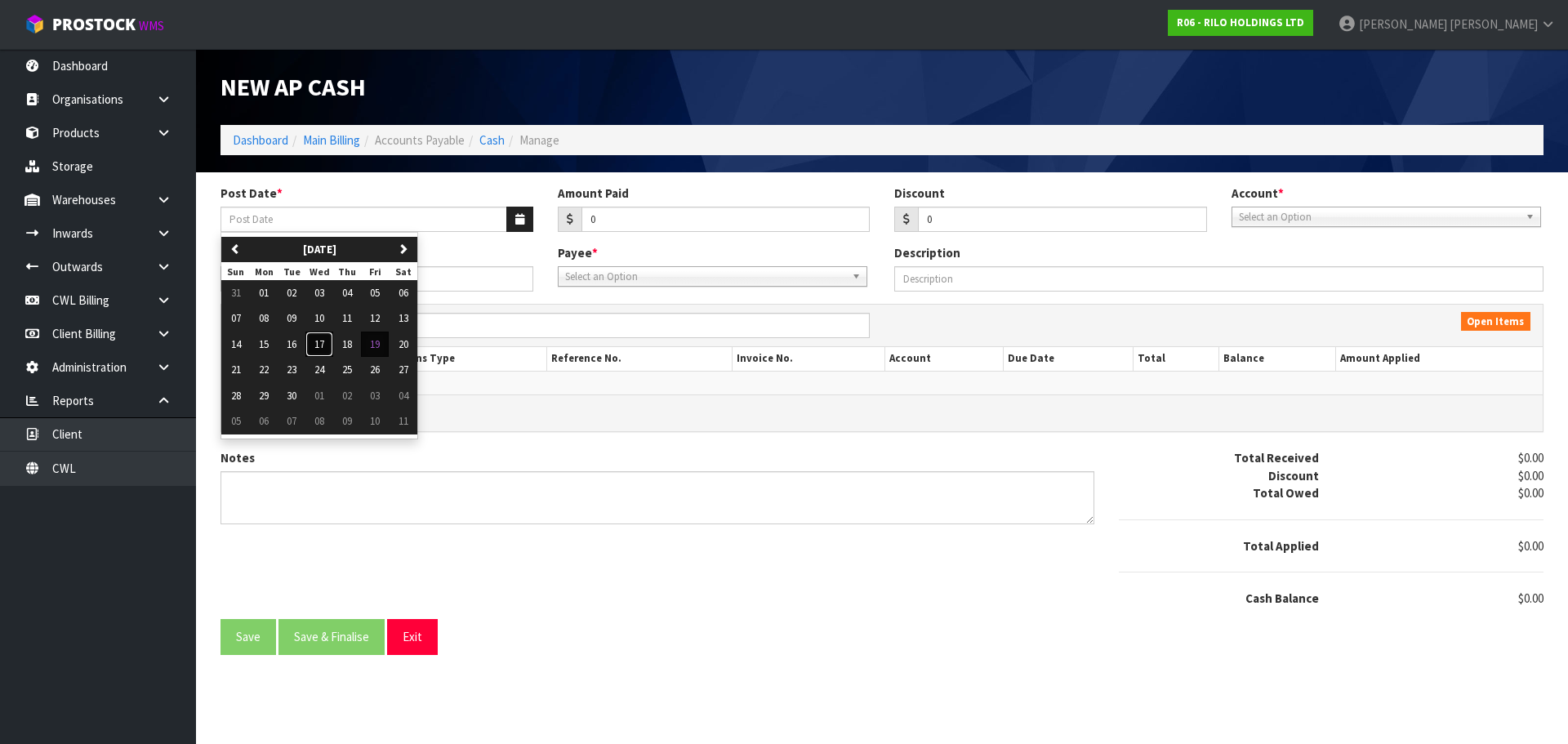
click at [315, 345] on span "17" at bounding box center [319, 344] width 10 height 14
type input "[DATE]"
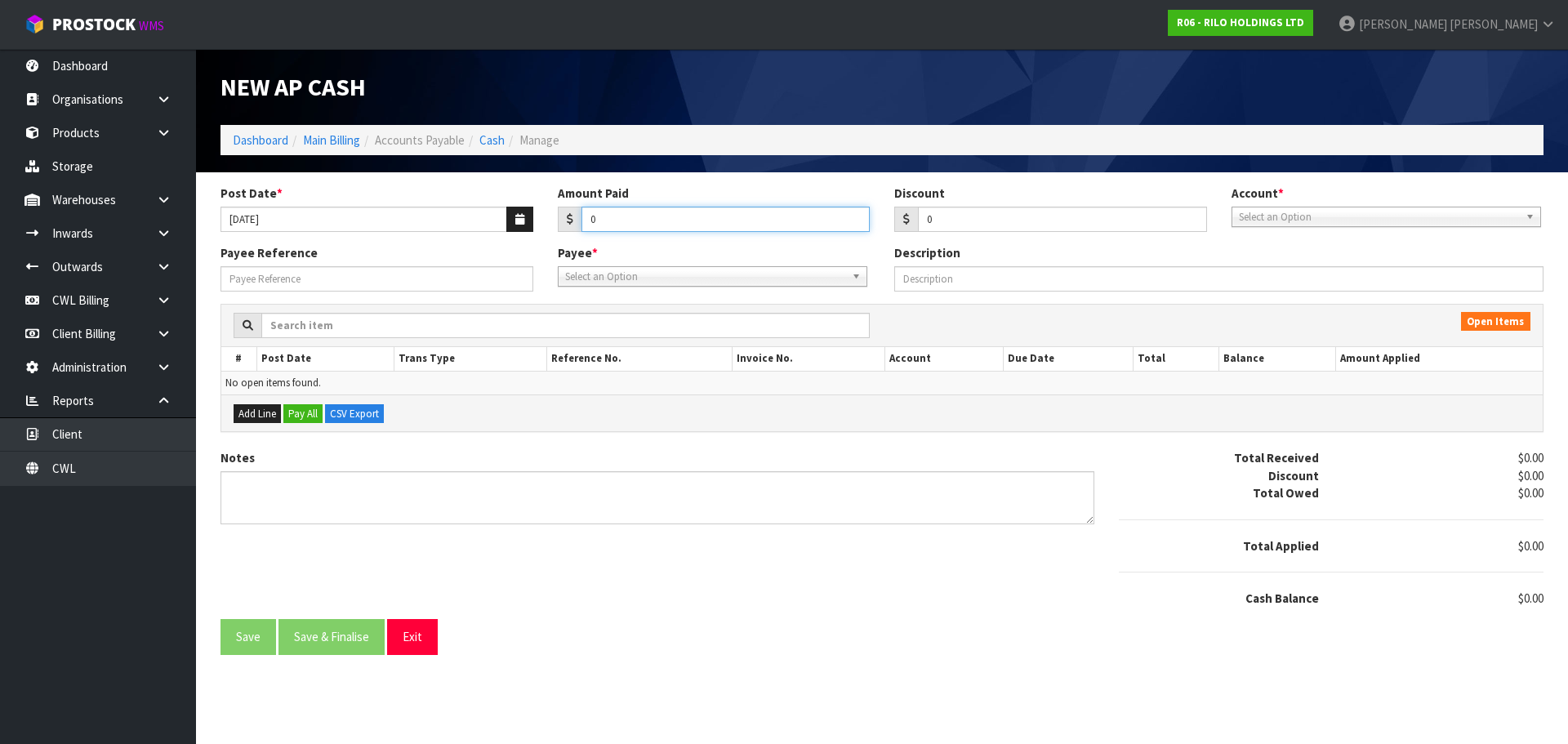
click at [625, 225] on input "0" at bounding box center [726, 219] width 289 height 26
type input "34380.37"
click at [1315, 217] on span "Select an Option" at bounding box center [1379, 218] width 280 height 20
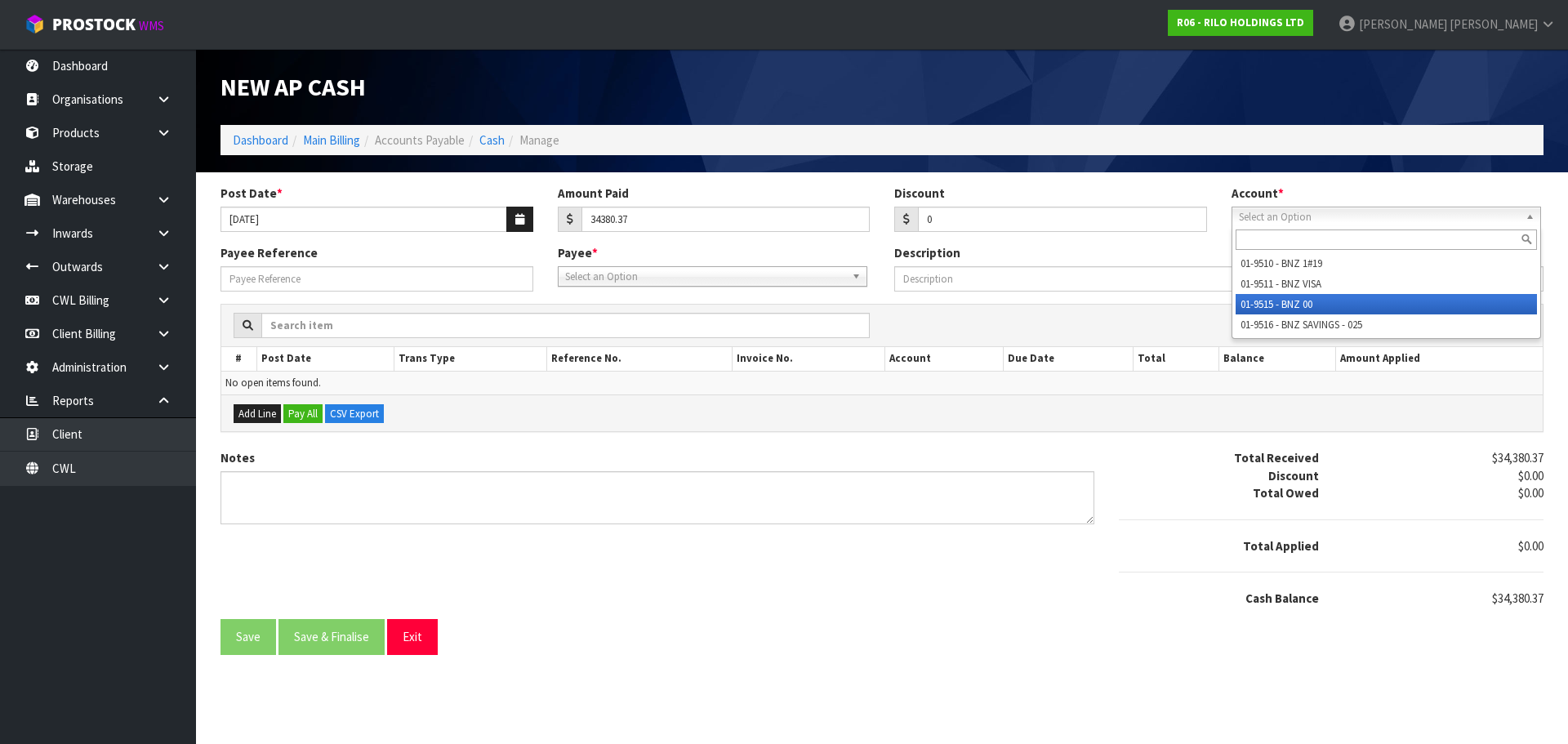
drag, startPoint x: 1286, startPoint y: 299, endPoint x: 1183, endPoint y: 298, distance: 103.0
click at [1285, 299] on li "01-9515 - BNZ 00" at bounding box center [1386, 304] width 301 height 20
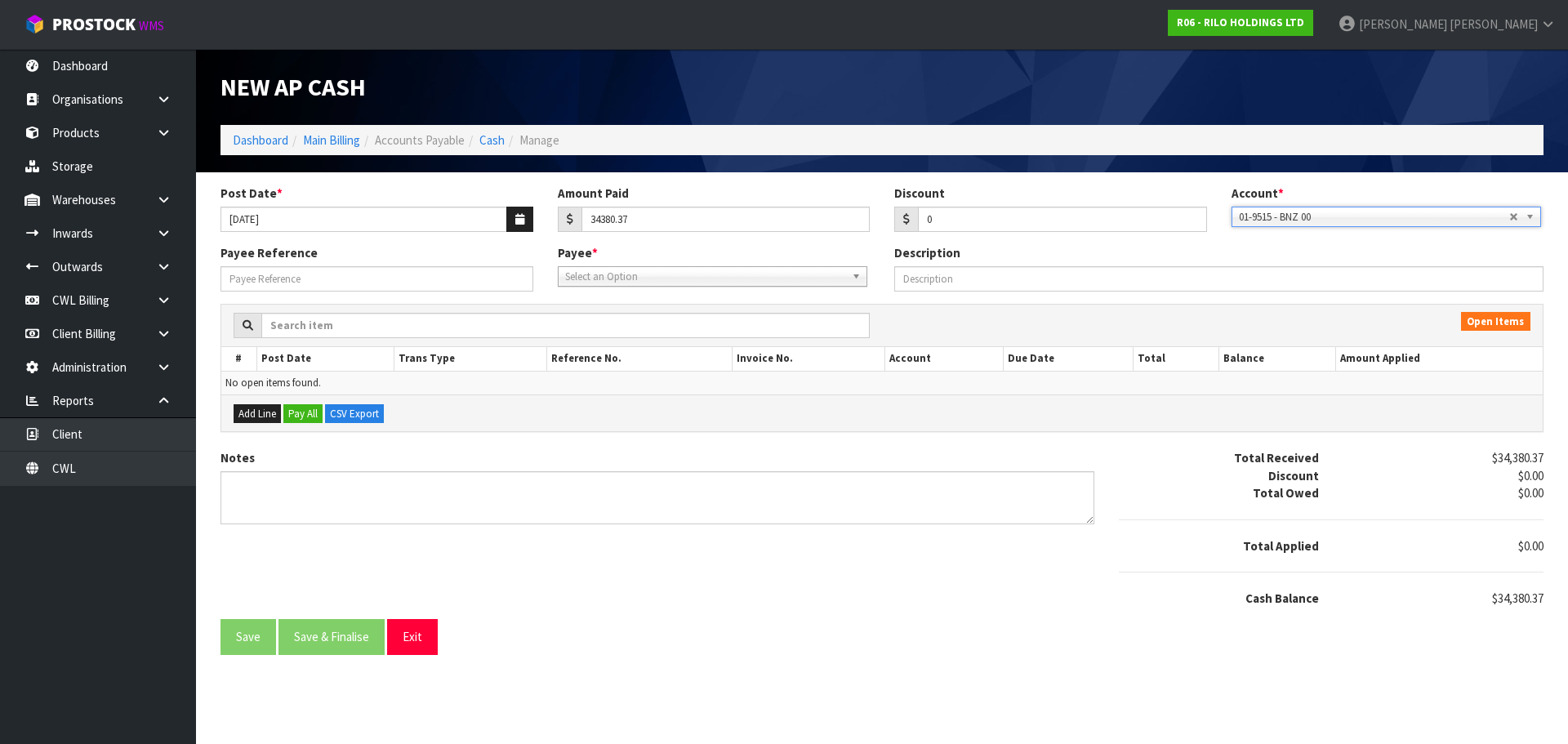
click at [694, 281] on span "Select an Option" at bounding box center [704, 277] width 280 height 20
type input "wag"
drag, startPoint x: 620, startPoint y: 321, endPoint x: 423, endPoint y: 297, distance: 198.5
click at [617, 321] on li "WAG ES - WAGES" at bounding box center [712, 322] width 301 height 20
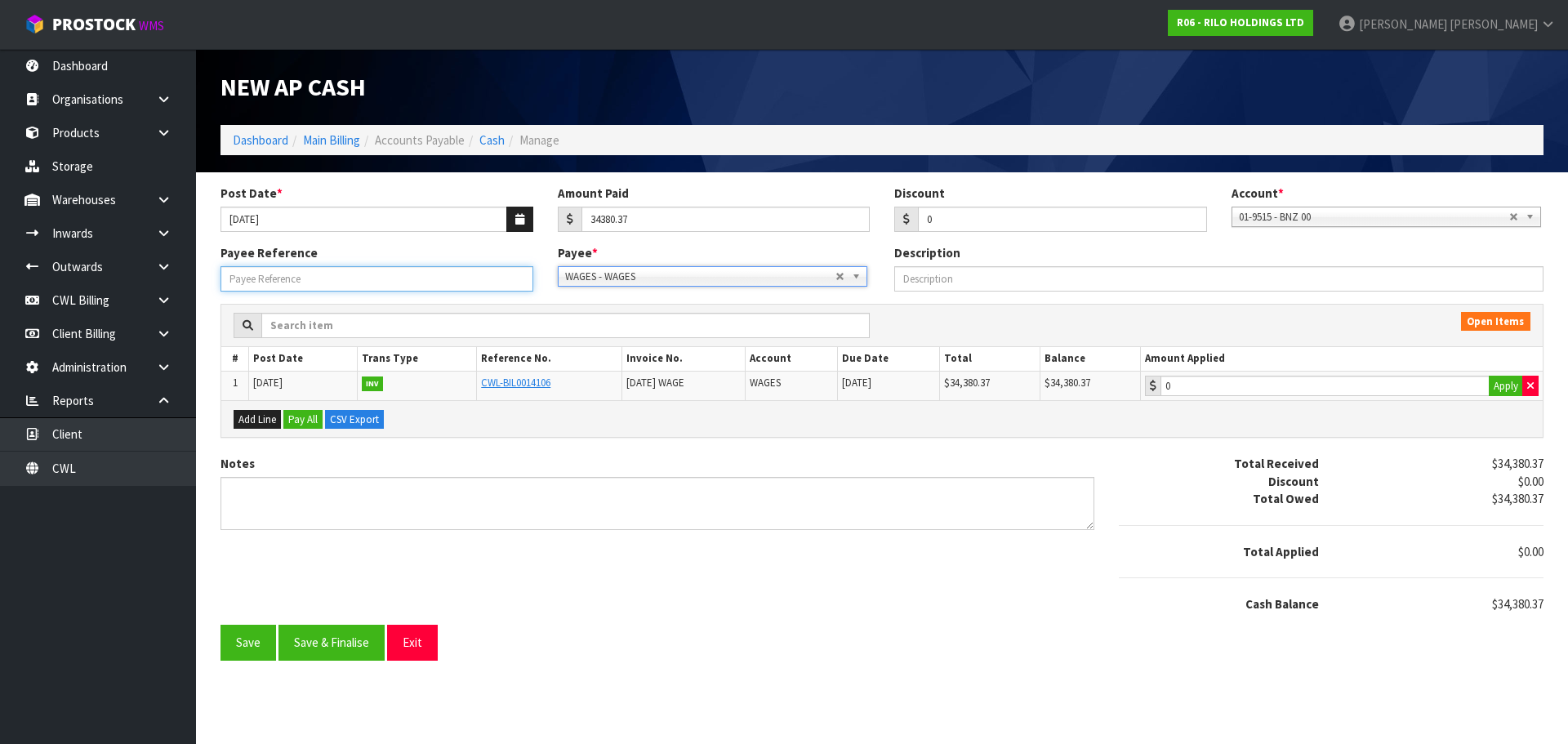
click at [418, 289] on input "Payee Reference" at bounding box center [377, 279] width 313 height 26
type input "250958"
type input "34380.37"
drag, startPoint x: 1281, startPoint y: 390, endPoint x: 1172, endPoint y: 419, distance: 112.8
click at [1281, 390] on input "34380.37" at bounding box center [1325, 385] width 330 height 20
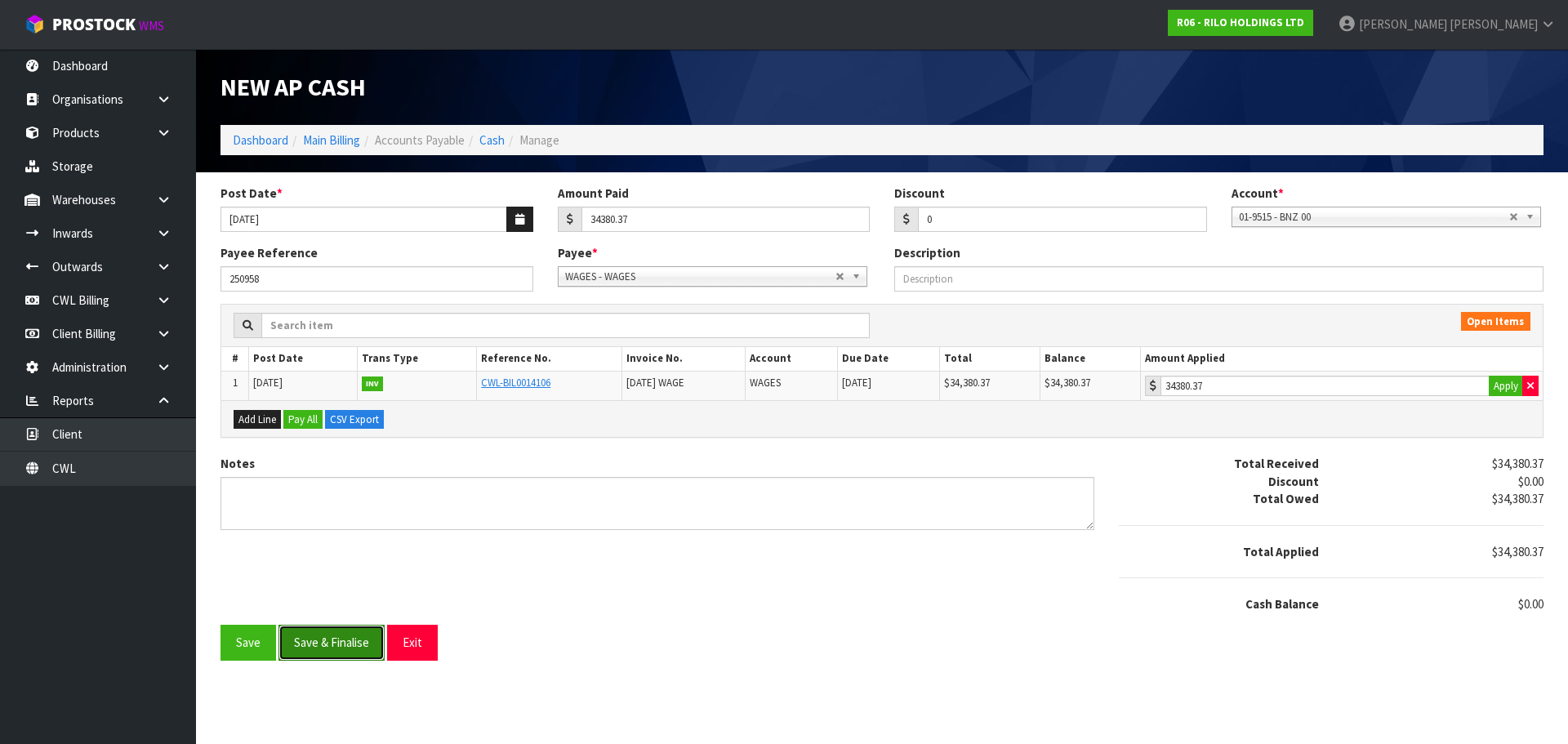
click at [367, 633] on button "Save & Finalise" at bounding box center [332, 642] width 107 height 36
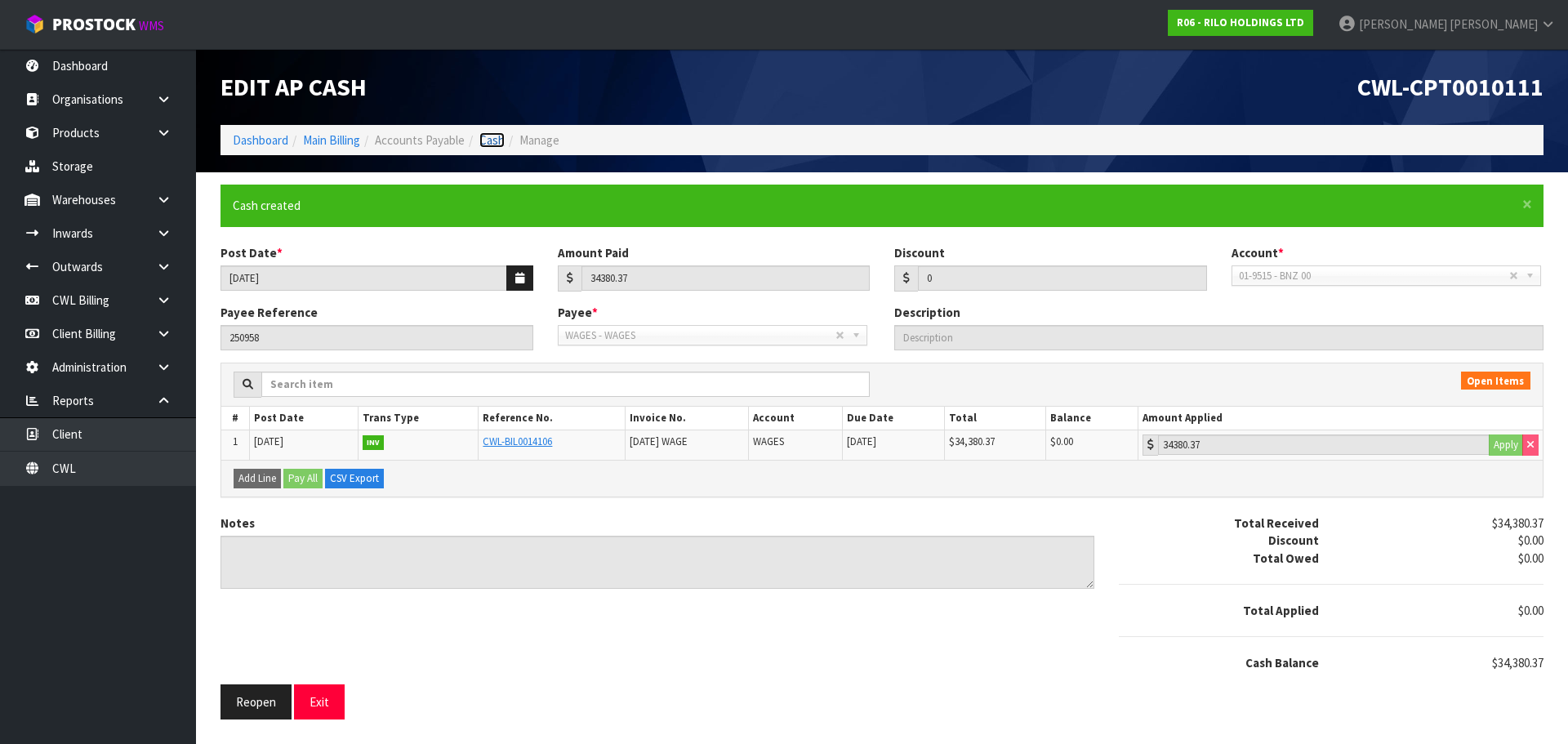
click at [500, 139] on link "Cash" at bounding box center [492, 139] width 26 height 15
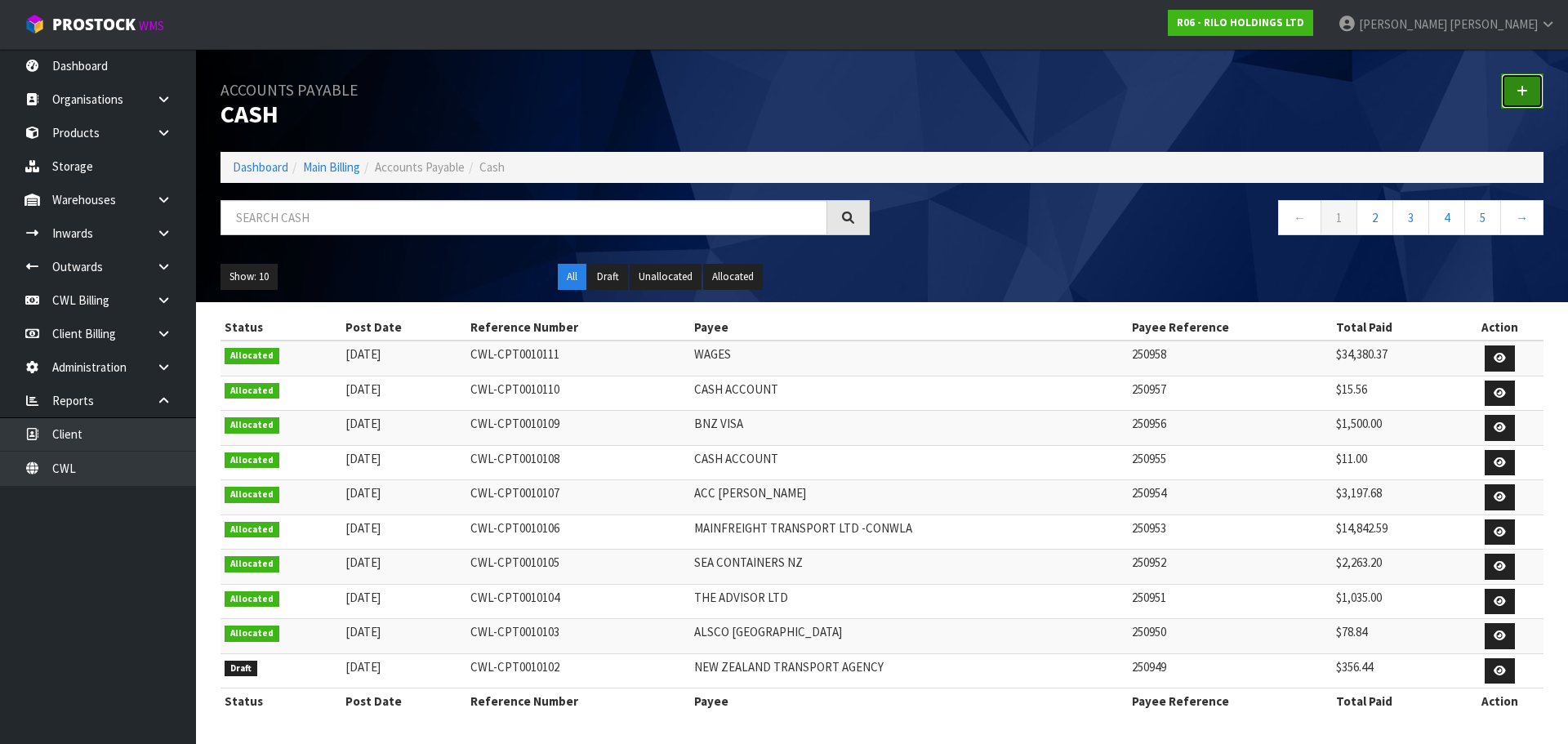
click at [1532, 86] on link at bounding box center [1523, 91] width 43 height 36
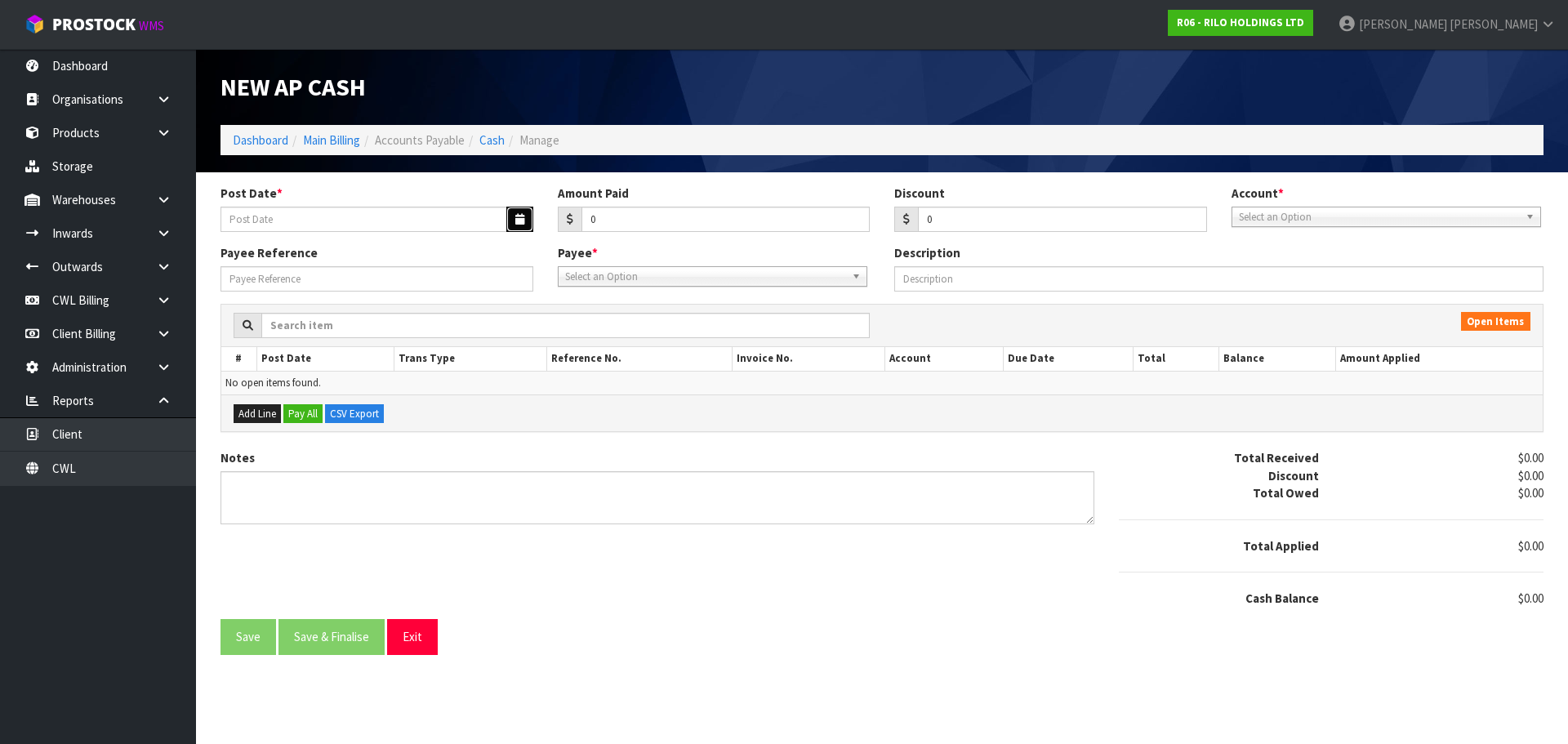
click at [521, 218] on icon "button" at bounding box center [520, 219] width 9 height 11
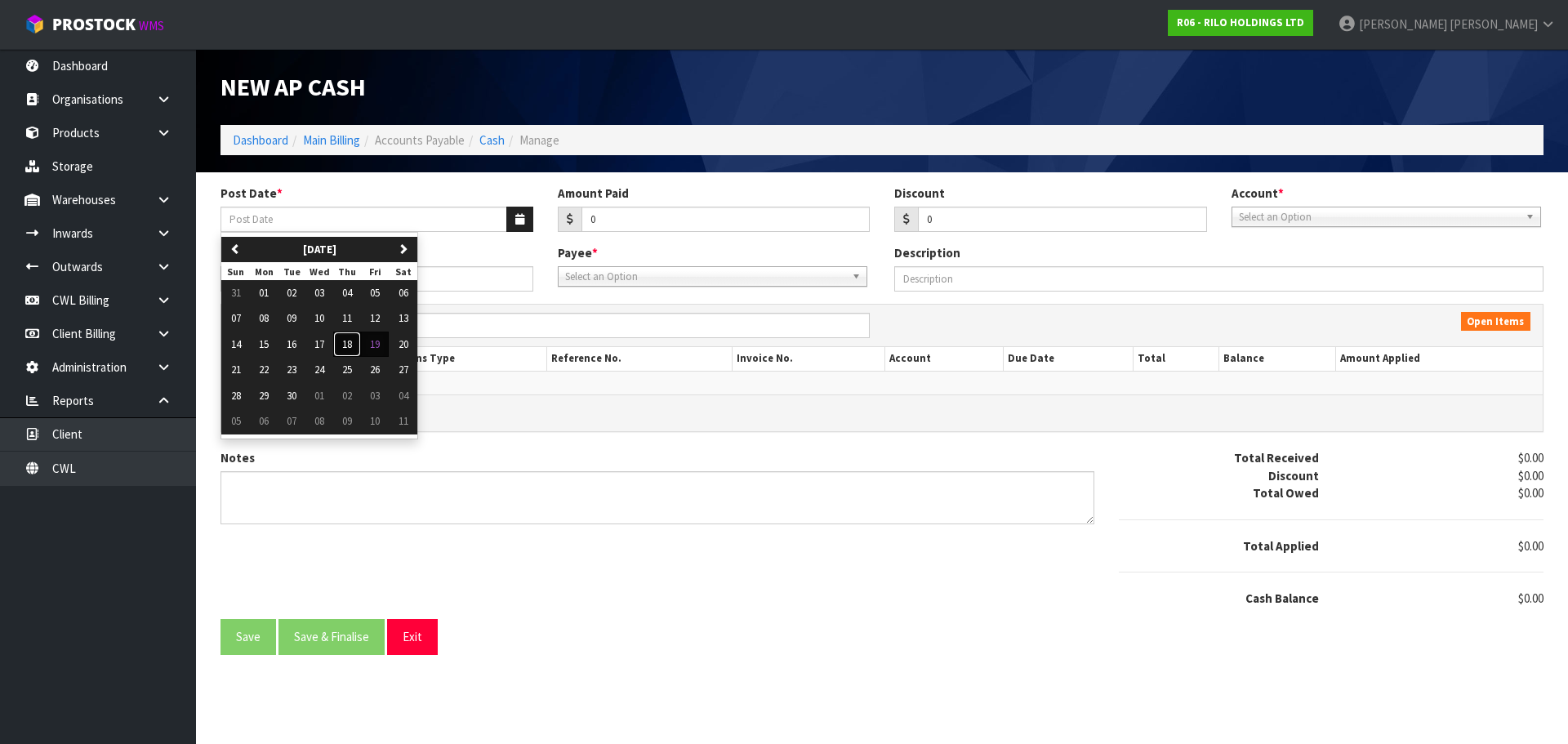
click at [346, 352] on button "18" at bounding box center [346, 344] width 28 height 26
type input "[DATE]"
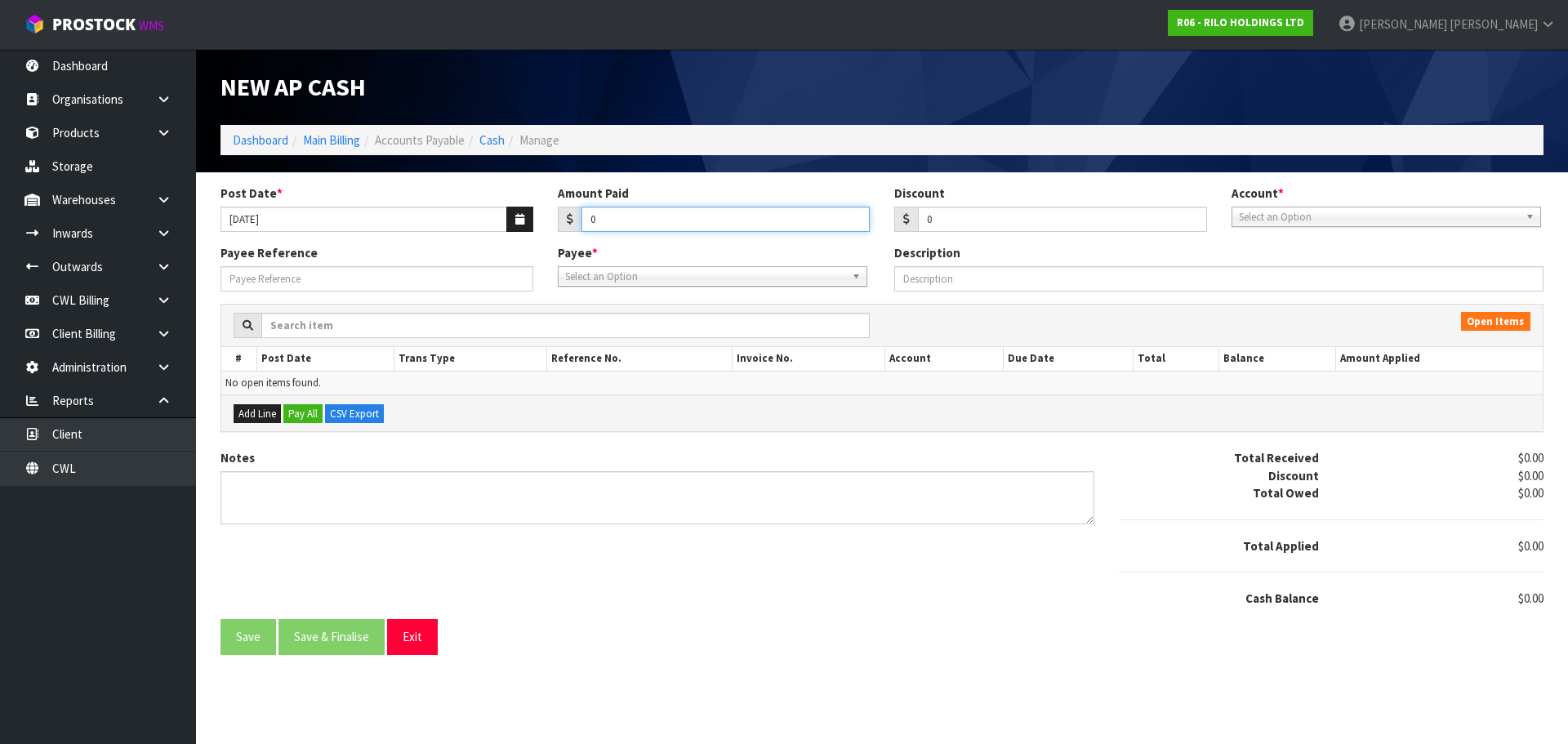
click at [613, 222] on input "0" at bounding box center [726, 219] width 289 height 26
type input "53.80"
click at [1254, 219] on span "Select an Option" at bounding box center [1379, 218] width 280 height 20
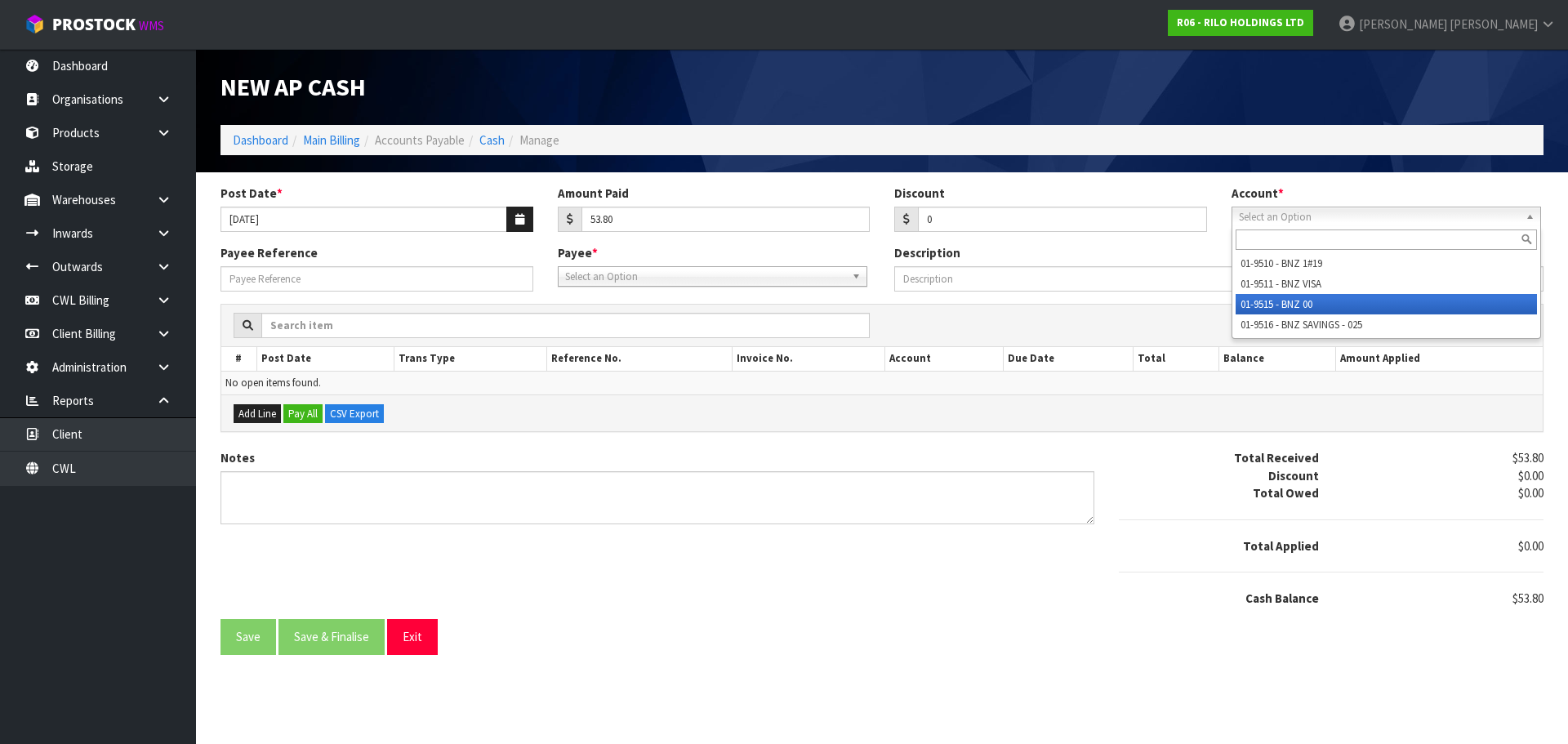
click at [1268, 298] on li "01-9515 - BNZ 00" at bounding box center [1386, 304] width 301 height 20
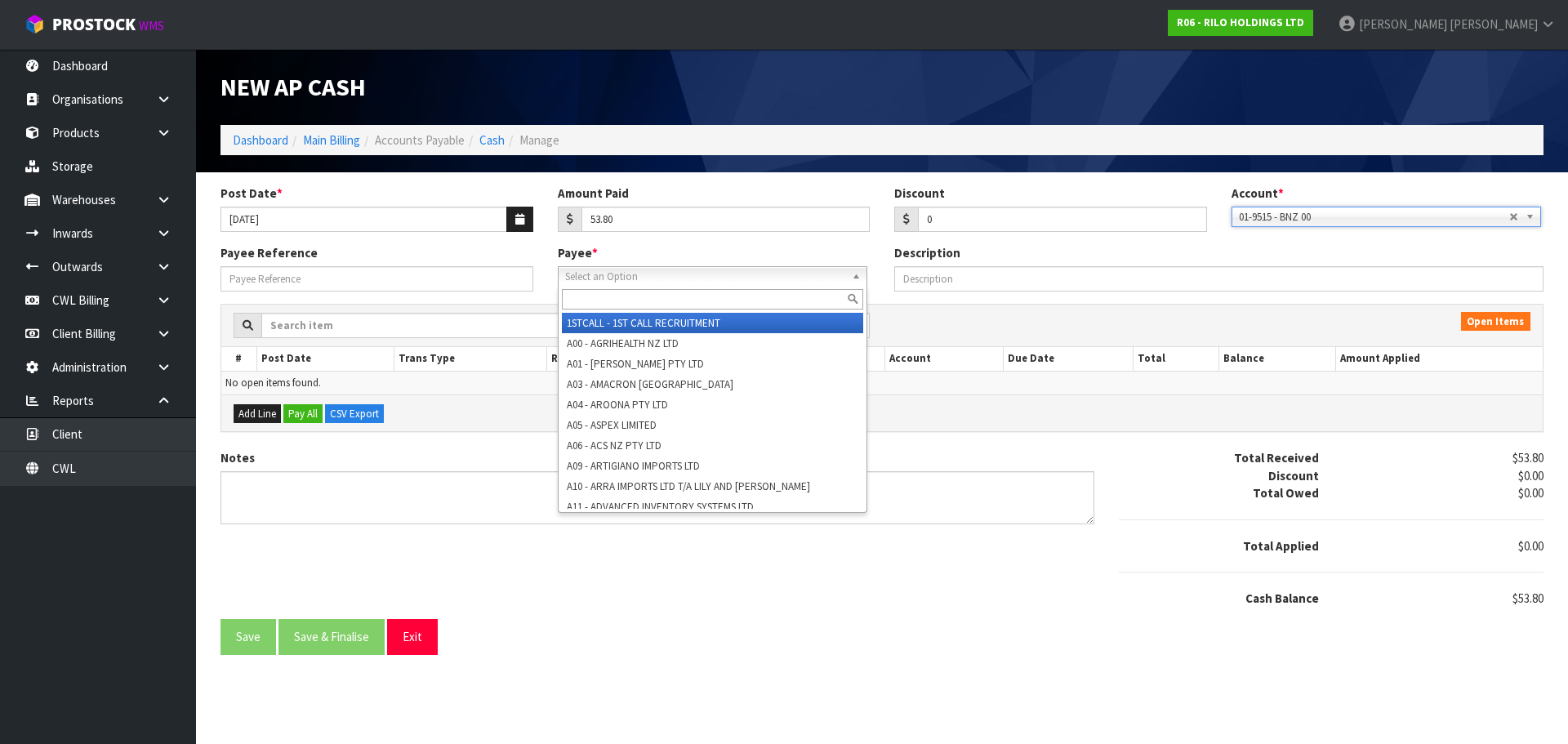
click at [691, 274] on span "Select an Option" at bounding box center [704, 277] width 280 height 20
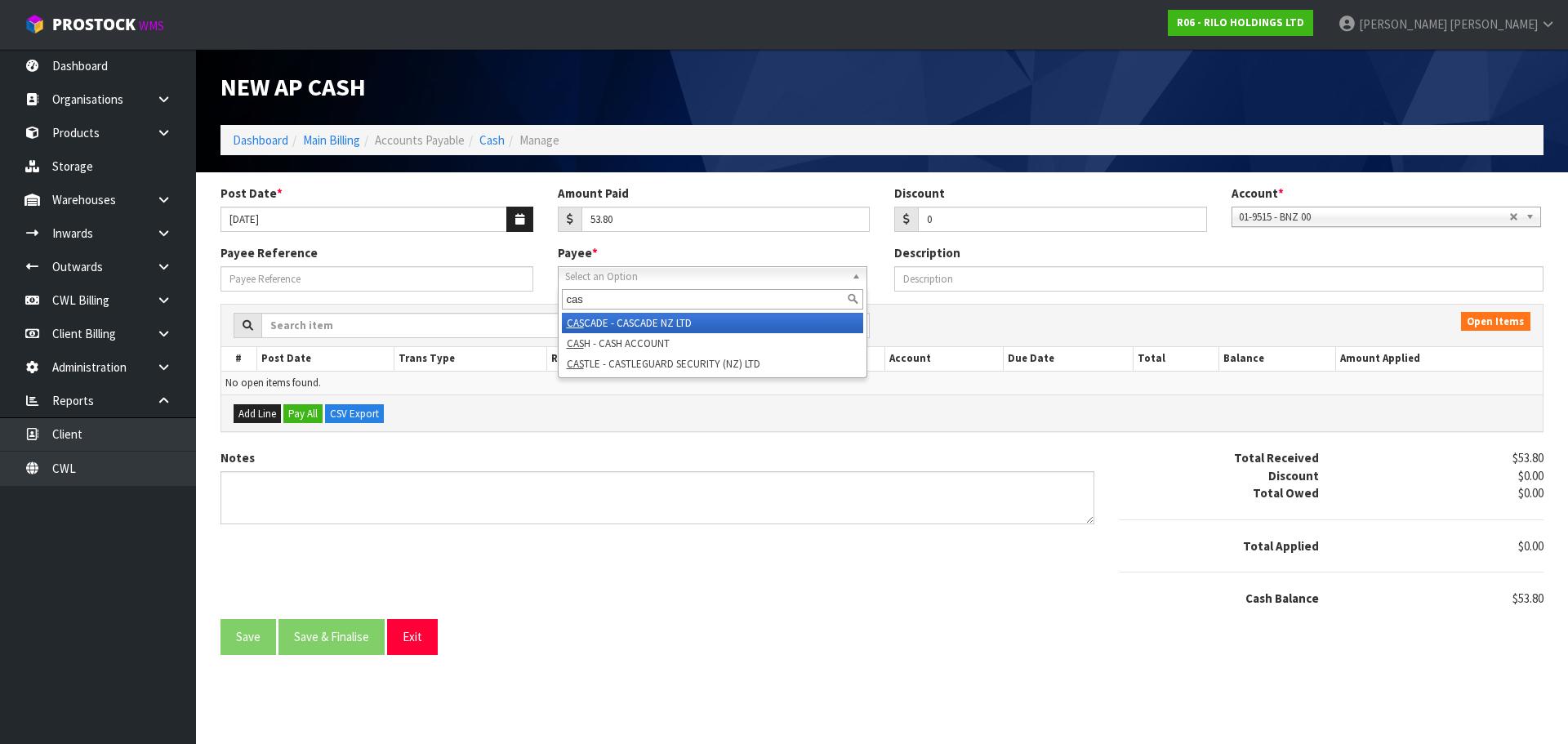
type input "cas"
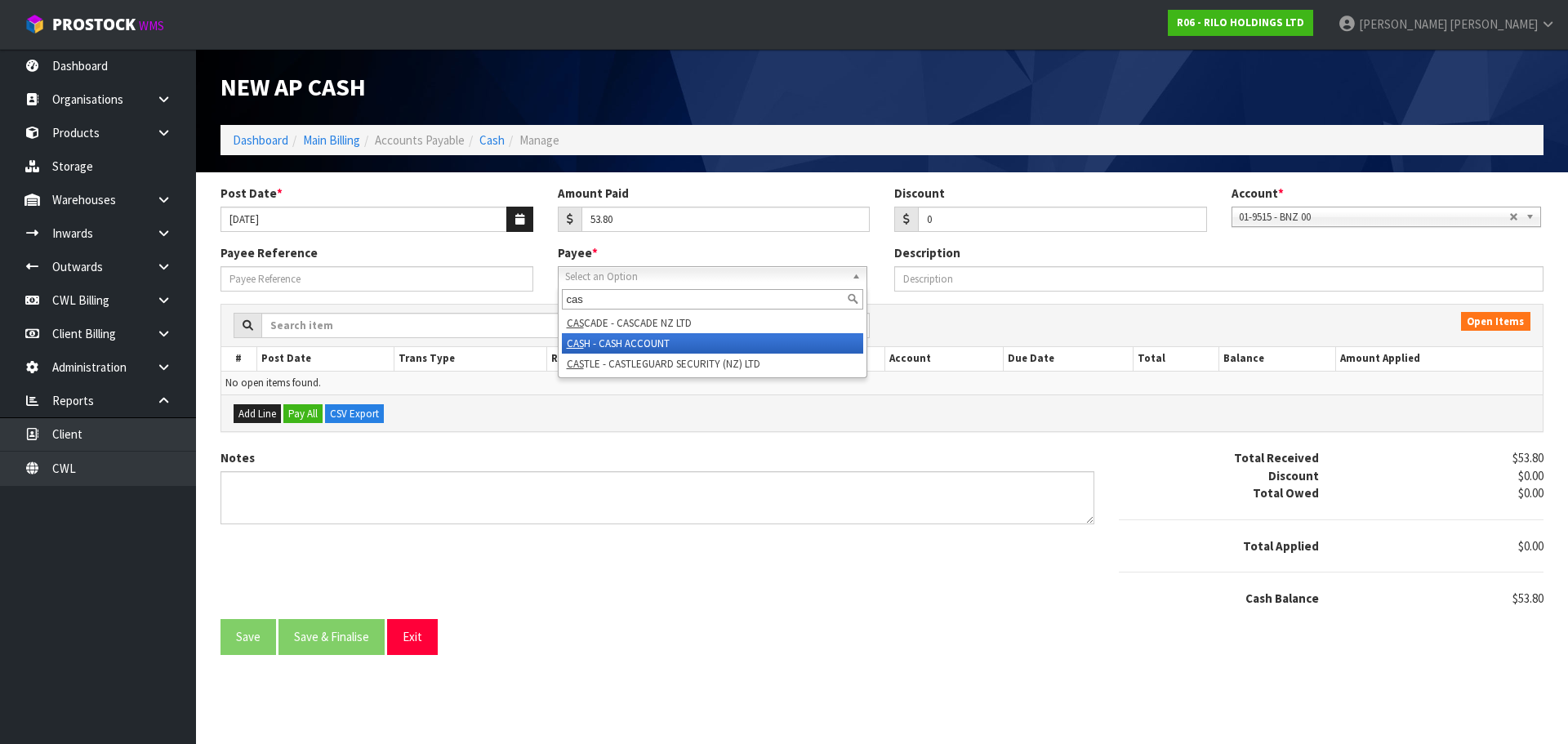
drag, startPoint x: 628, startPoint y: 338, endPoint x: 551, endPoint y: 319, distance: 79.3
click at [628, 339] on li "CAS H - CASH ACCOUNT" at bounding box center [712, 343] width 301 height 20
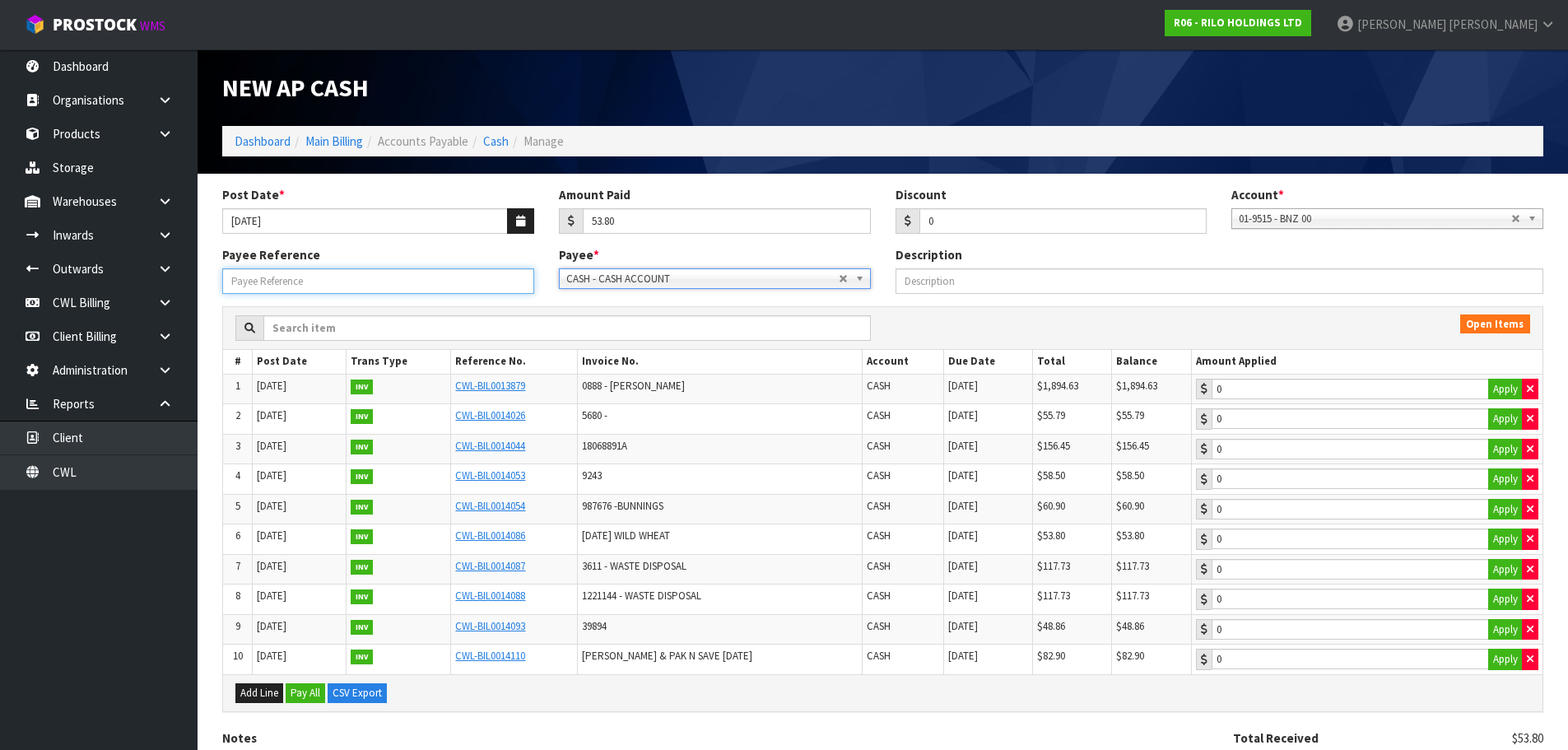
click at [424, 281] on input "Payee Reference" at bounding box center [378, 281] width 312 height 26
type input "250959"
drag, startPoint x: 1502, startPoint y: 541, endPoint x: 1414, endPoint y: 534, distance: 88.3
click at [1501, 541] on button "Apply" at bounding box center [1505, 539] width 35 height 21
type input "53.8"
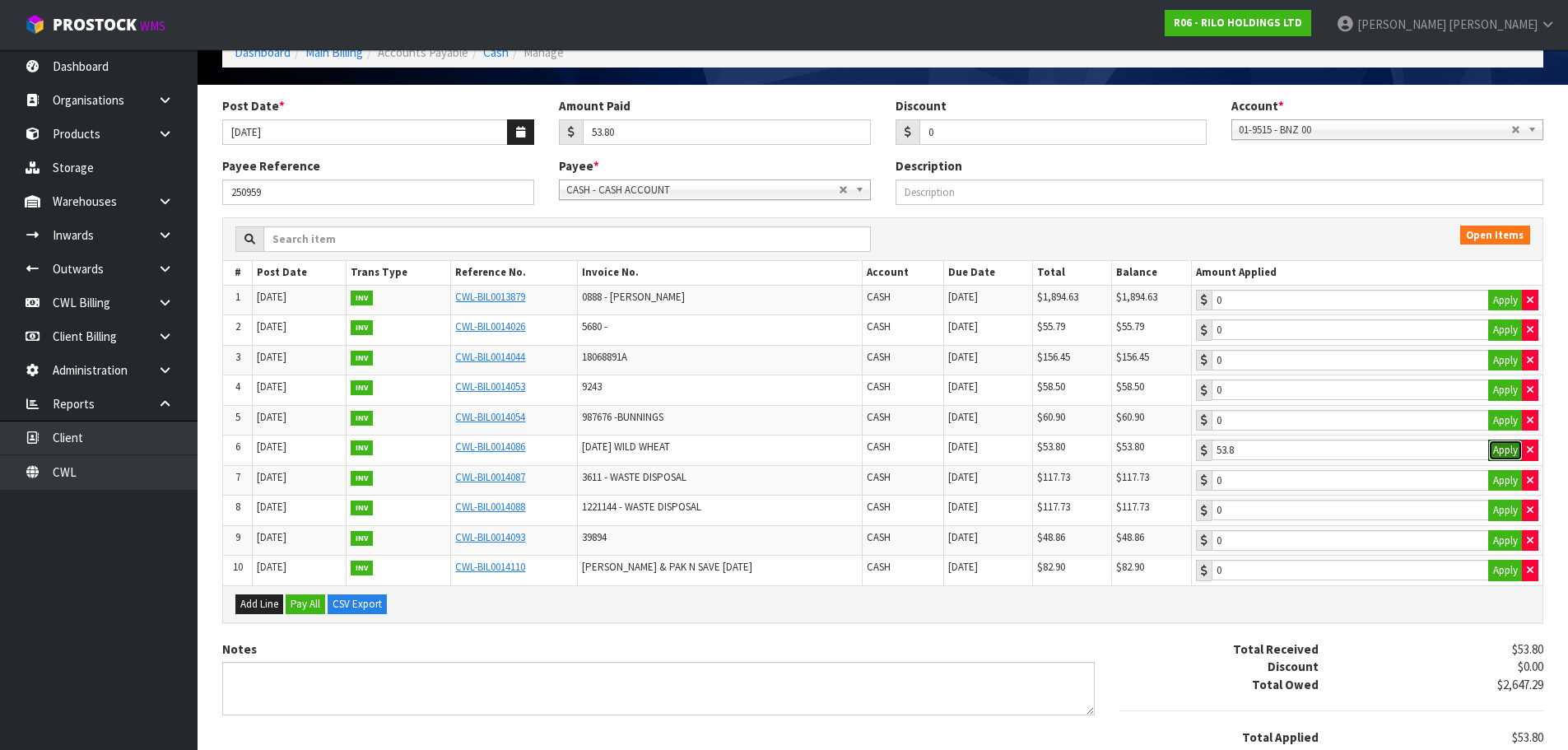
scroll to position [199, 0]
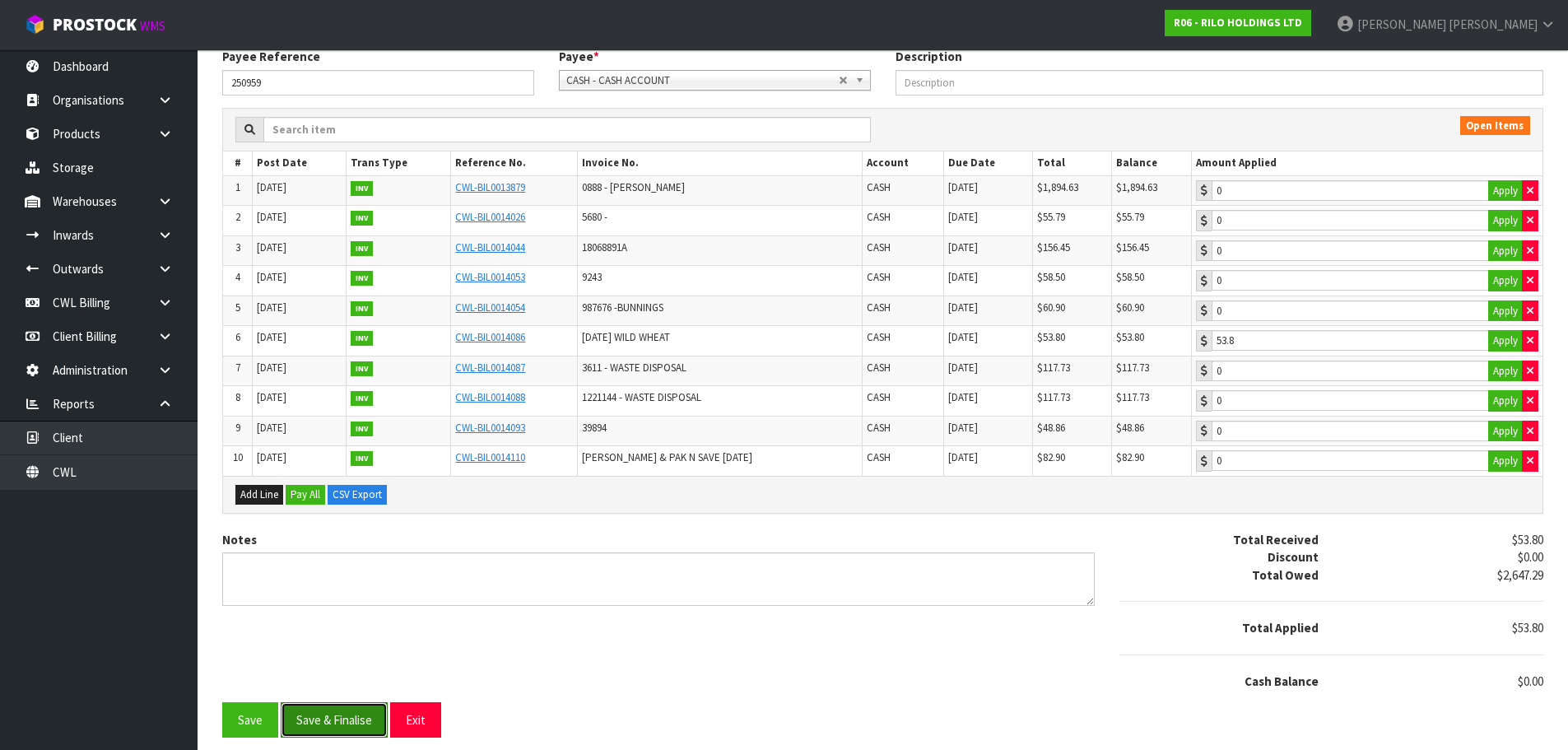
click at [353, 724] on button "Save & Finalise" at bounding box center [335, 720] width 107 height 36
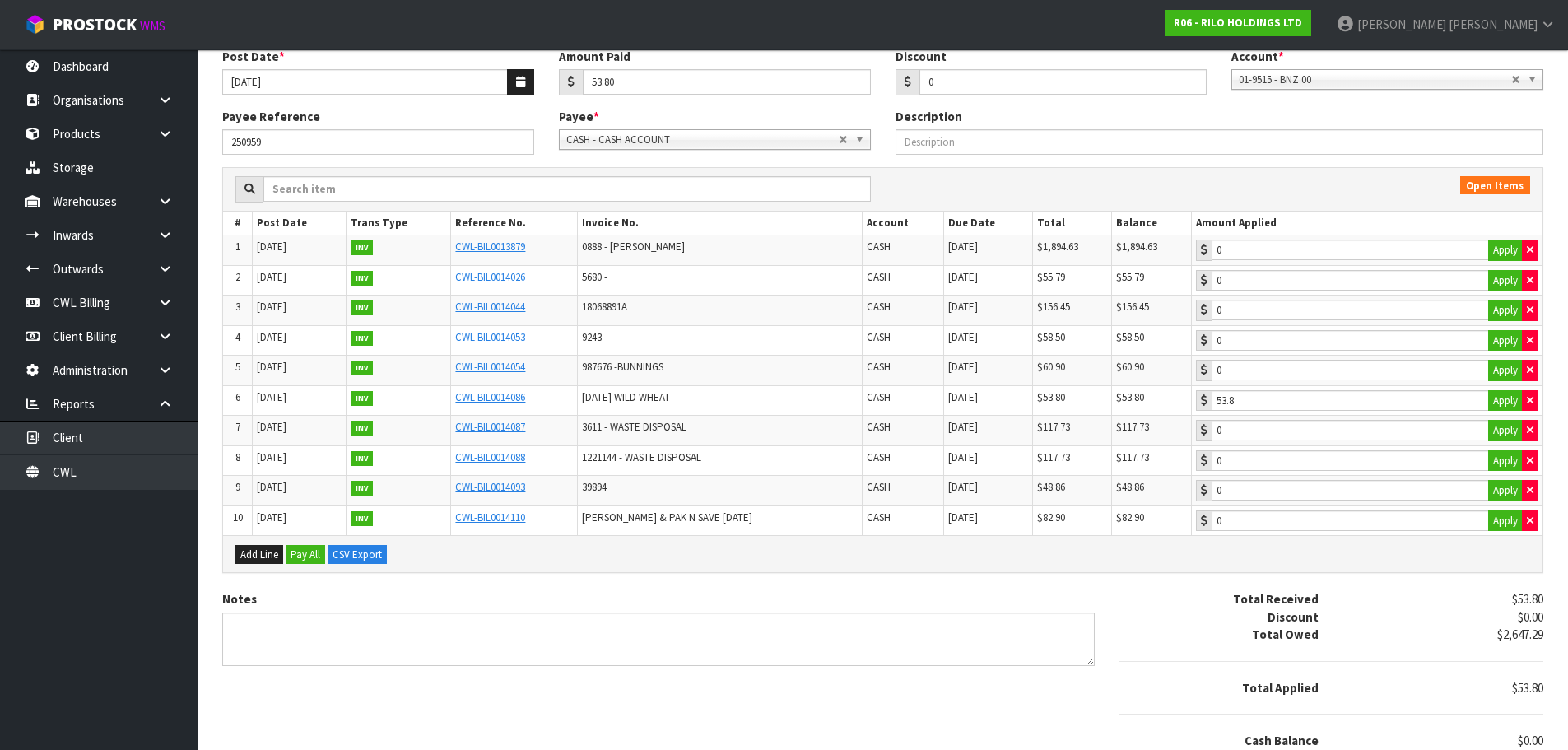
scroll to position [0, 0]
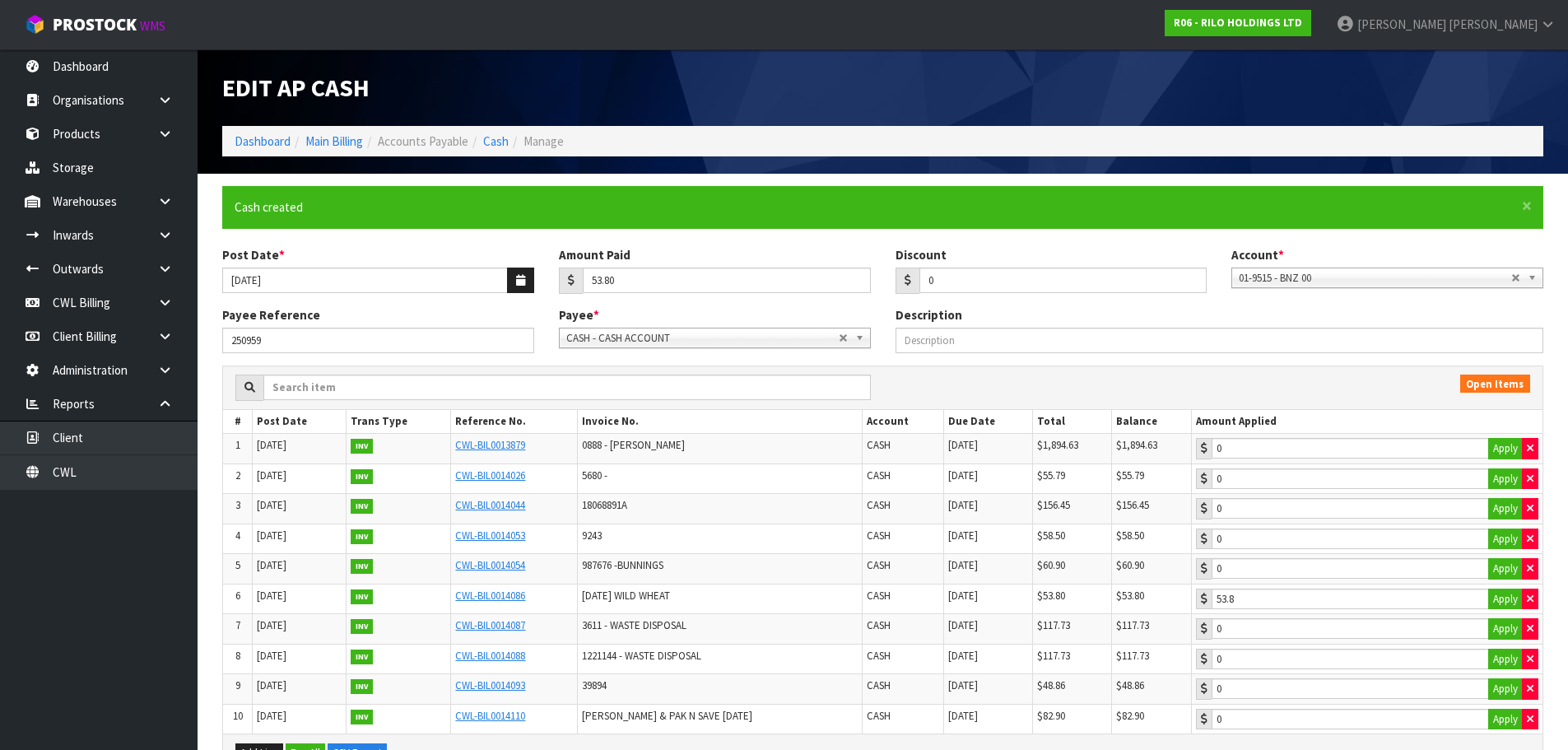
type input "53.8"
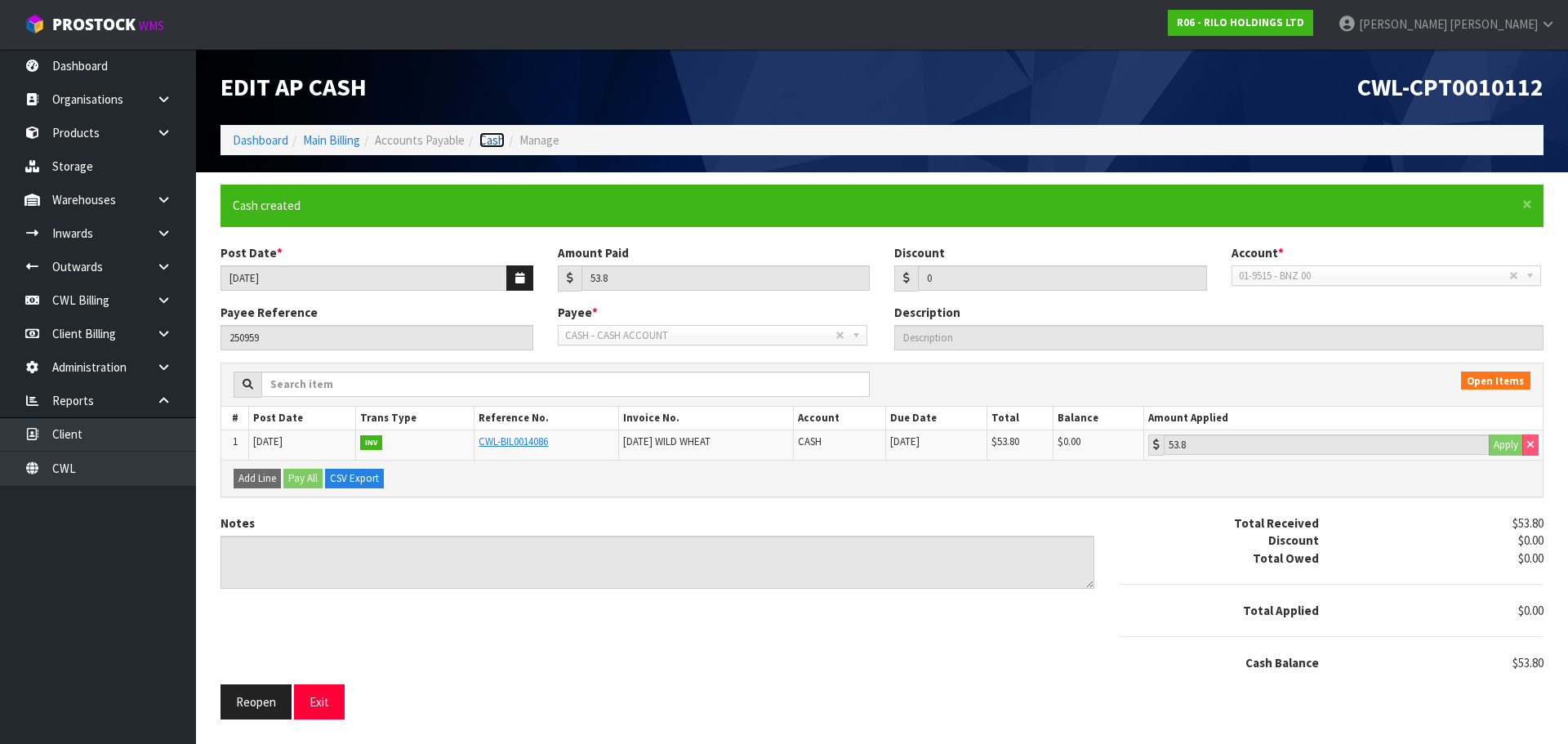
click at [491, 146] on link "Cash" at bounding box center [492, 139] width 26 height 15
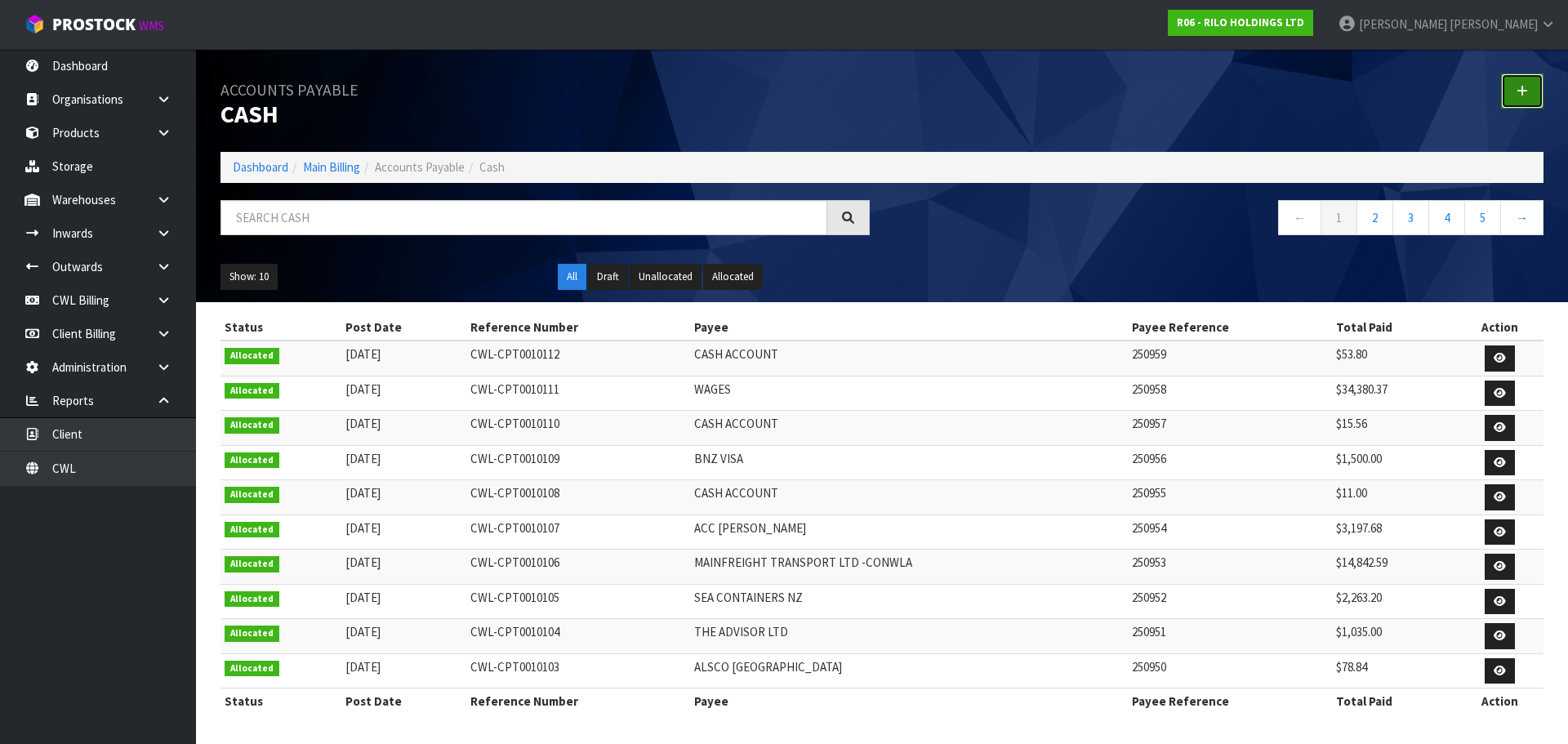
click at [1516, 89] on icon at bounding box center [1522, 91] width 12 height 12
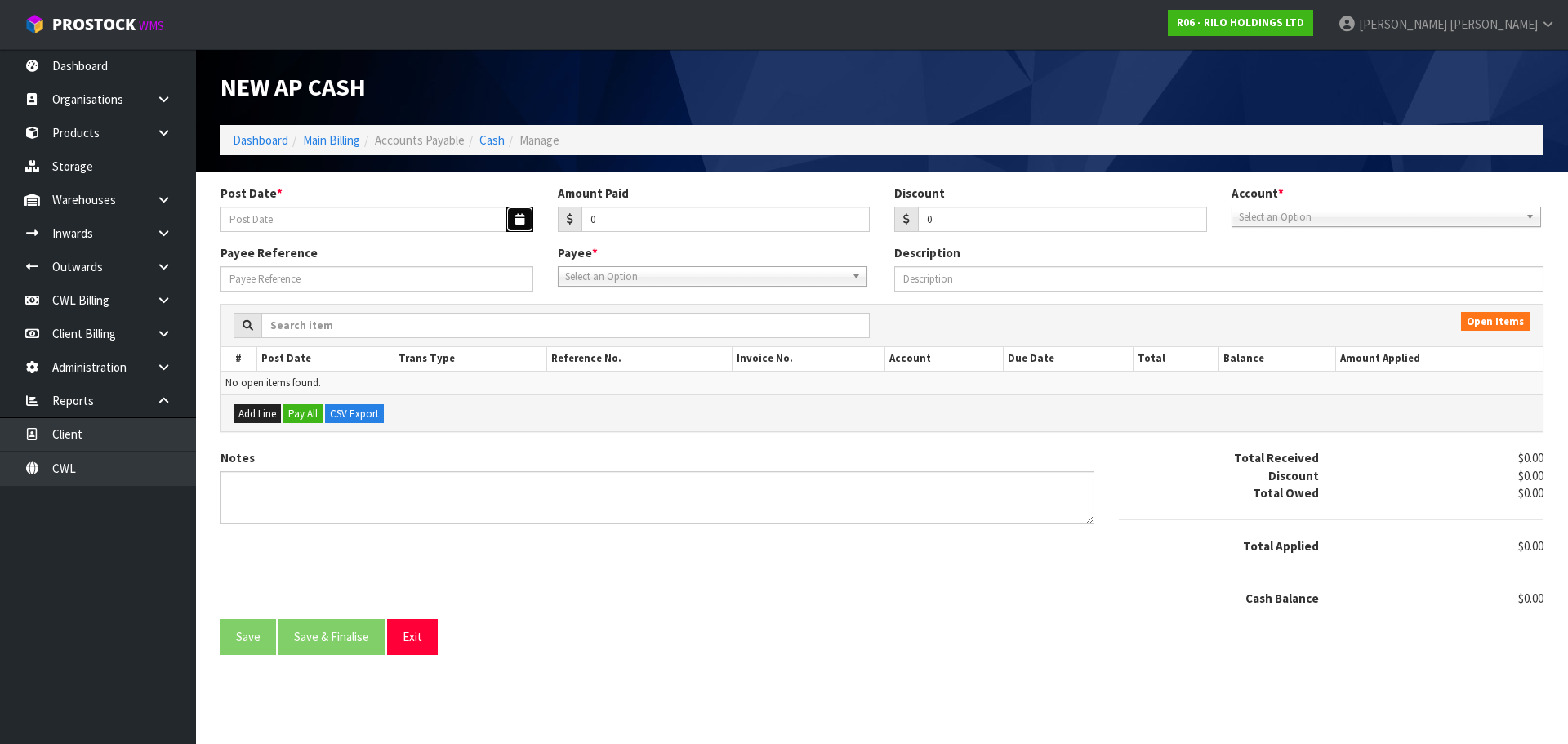
click at [521, 216] on icon "button" at bounding box center [520, 219] width 9 height 11
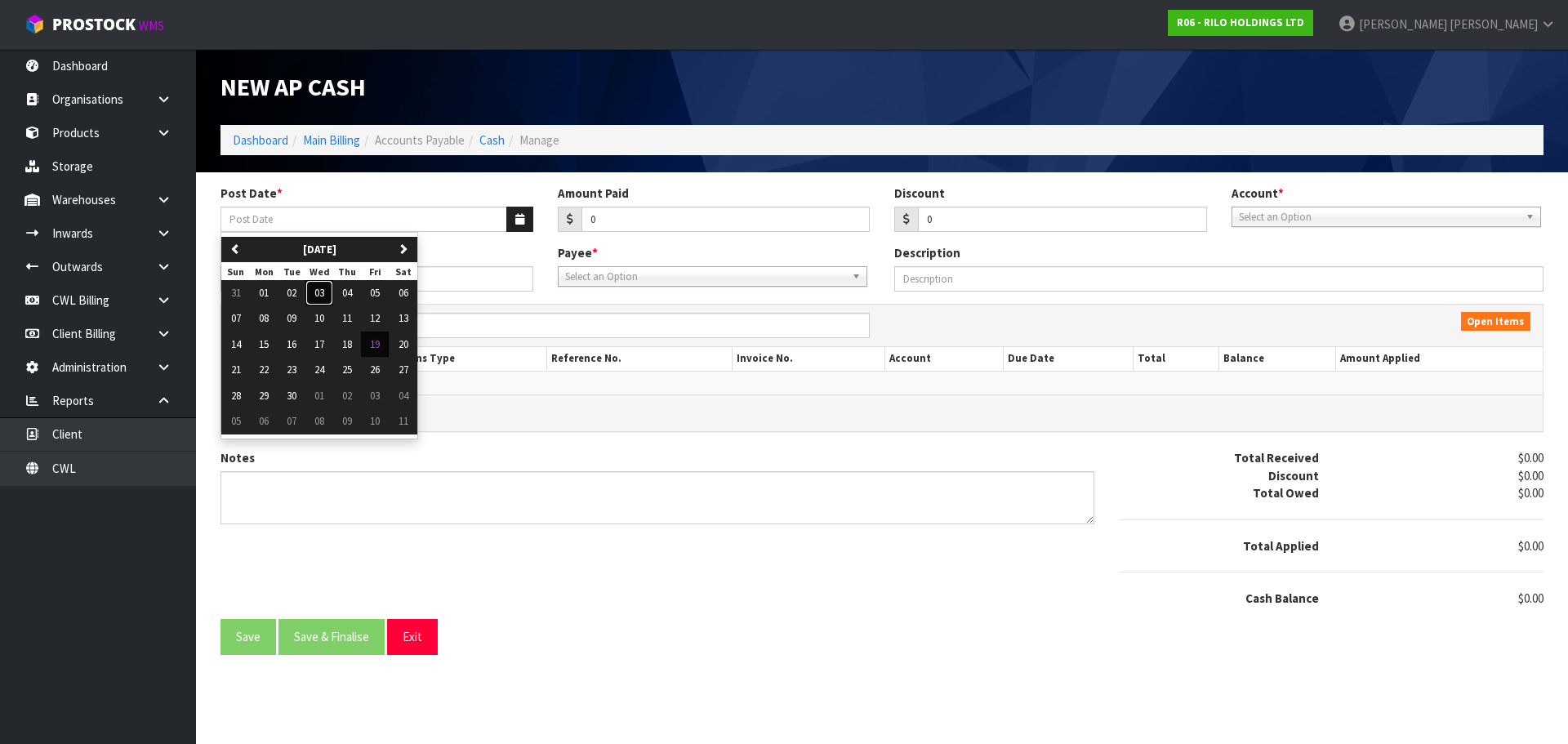
click at [323, 294] on span "03" at bounding box center [319, 293] width 10 height 14
type input "[DATE]"
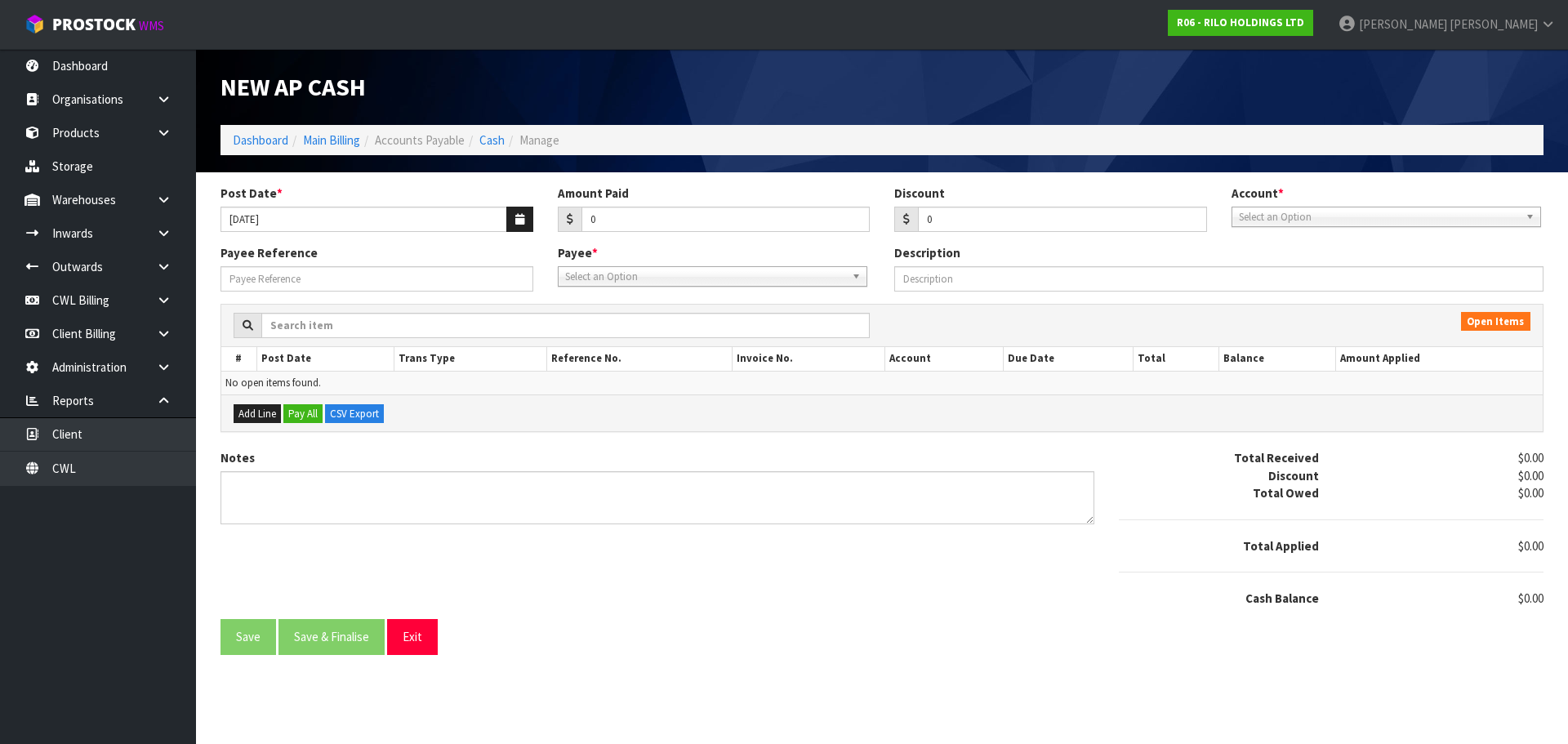
click at [1327, 218] on span "Select an Option" at bounding box center [1379, 218] width 280 height 20
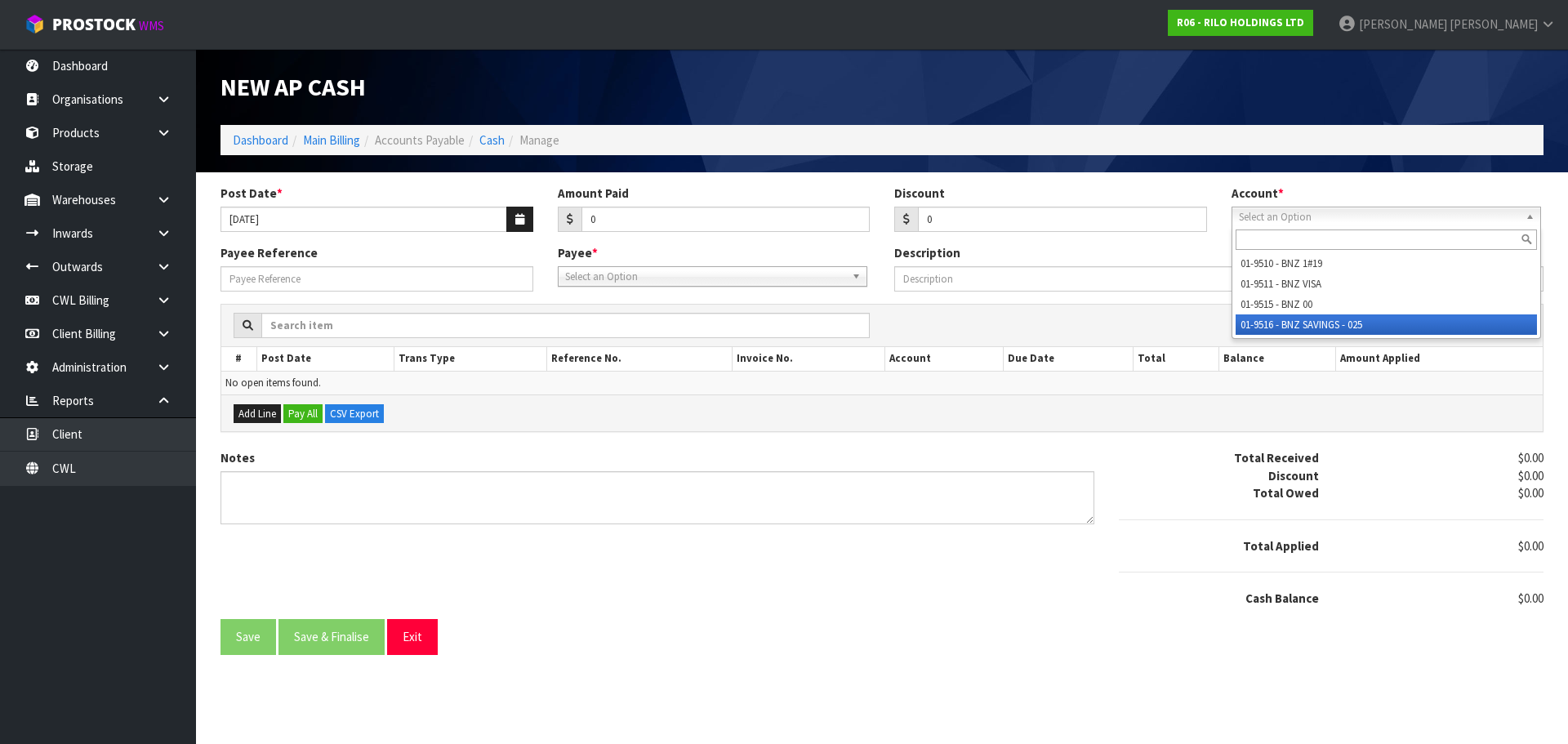
click at [1332, 327] on li "01-9516 - BNZ SAVINGS - 025" at bounding box center [1386, 324] width 301 height 20
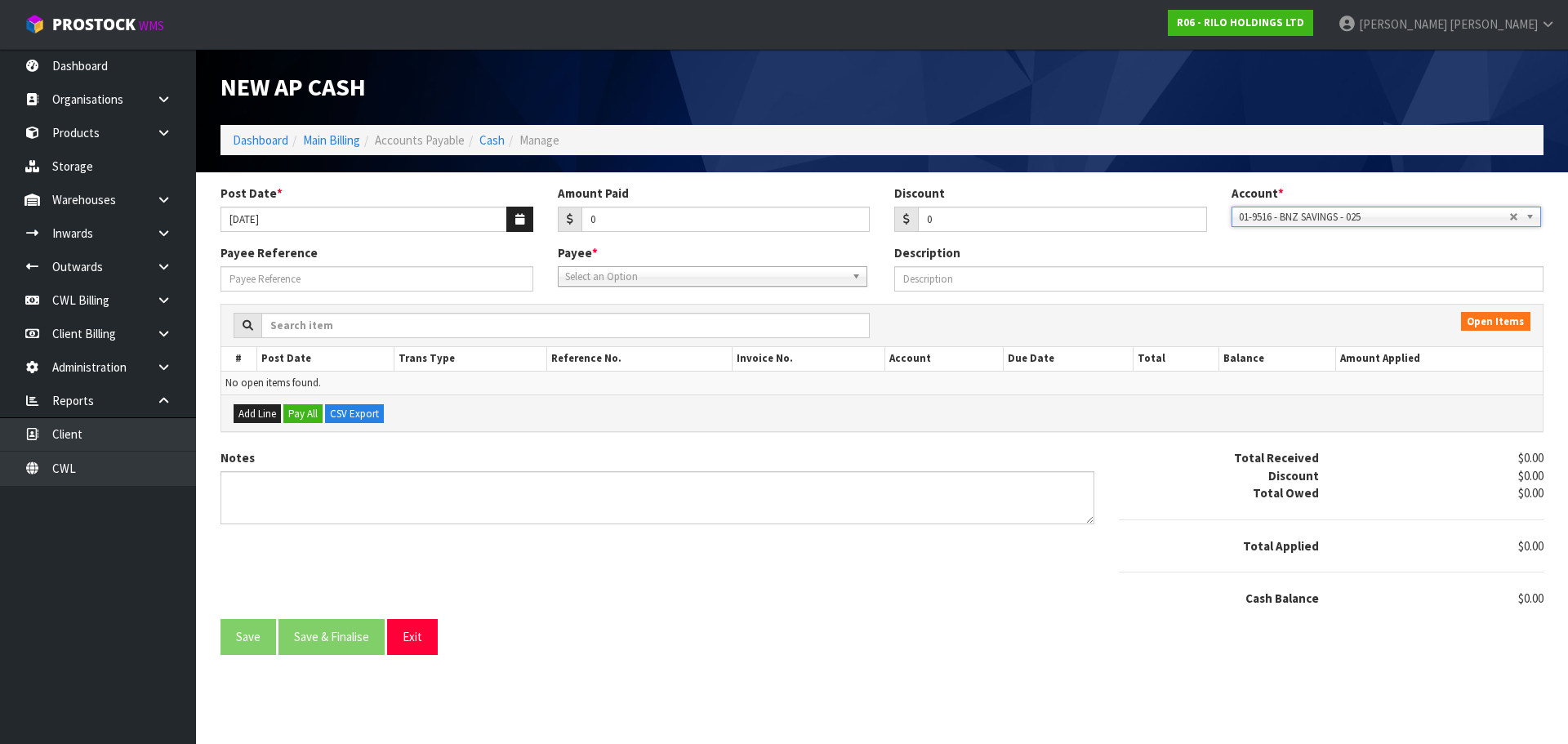
click at [614, 274] on span "Select an Option" at bounding box center [704, 277] width 280 height 20
type input "bnz"
click at [605, 321] on li "BNZ - BNZ" at bounding box center [712, 322] width 301 height 20
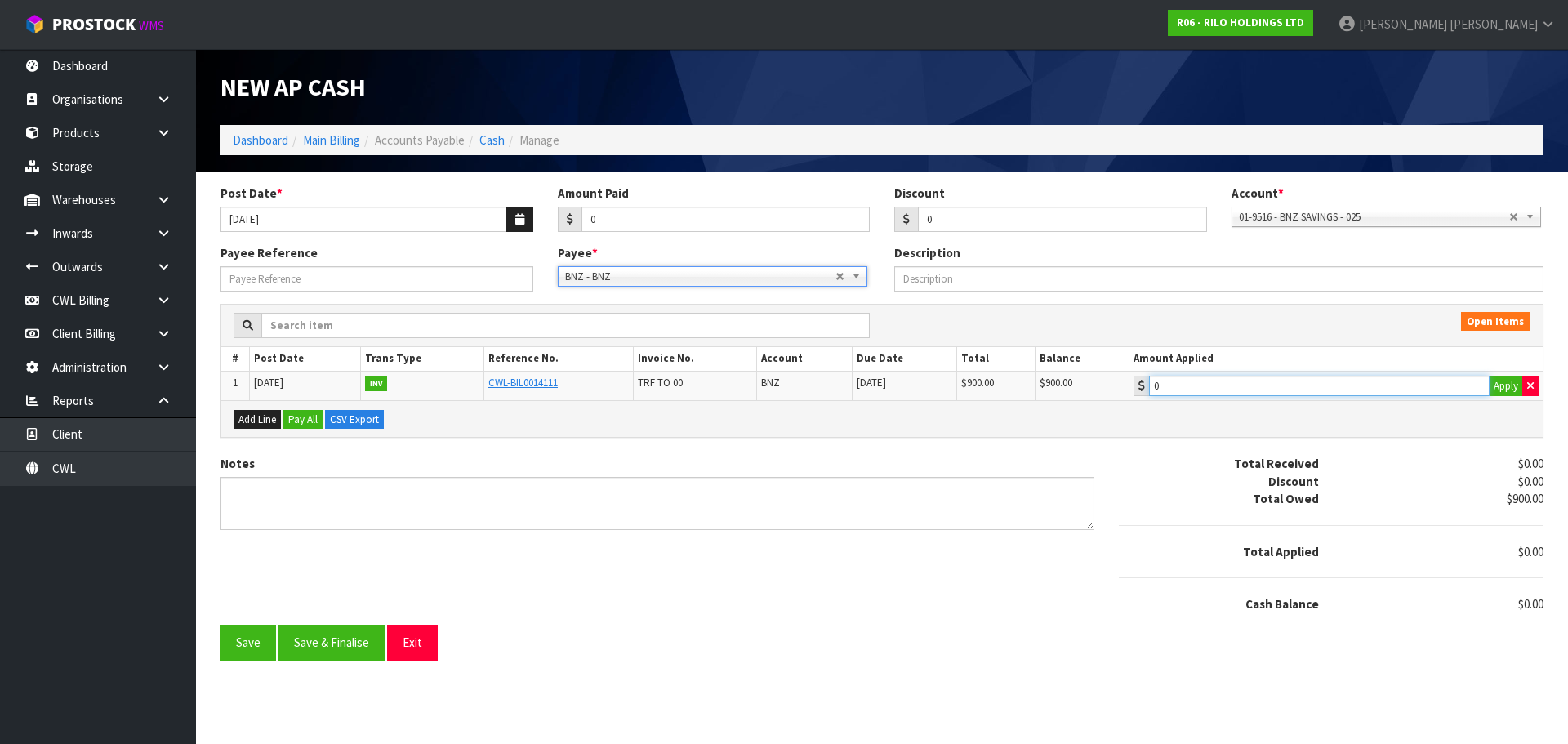
click at [1234, 384] on input "0" at bounding box center [1319, 385] width 340 height 20
click at [1505, 387] on button "Apply" at bounding box center [1506, 386] width 35 height 21
type input "900"
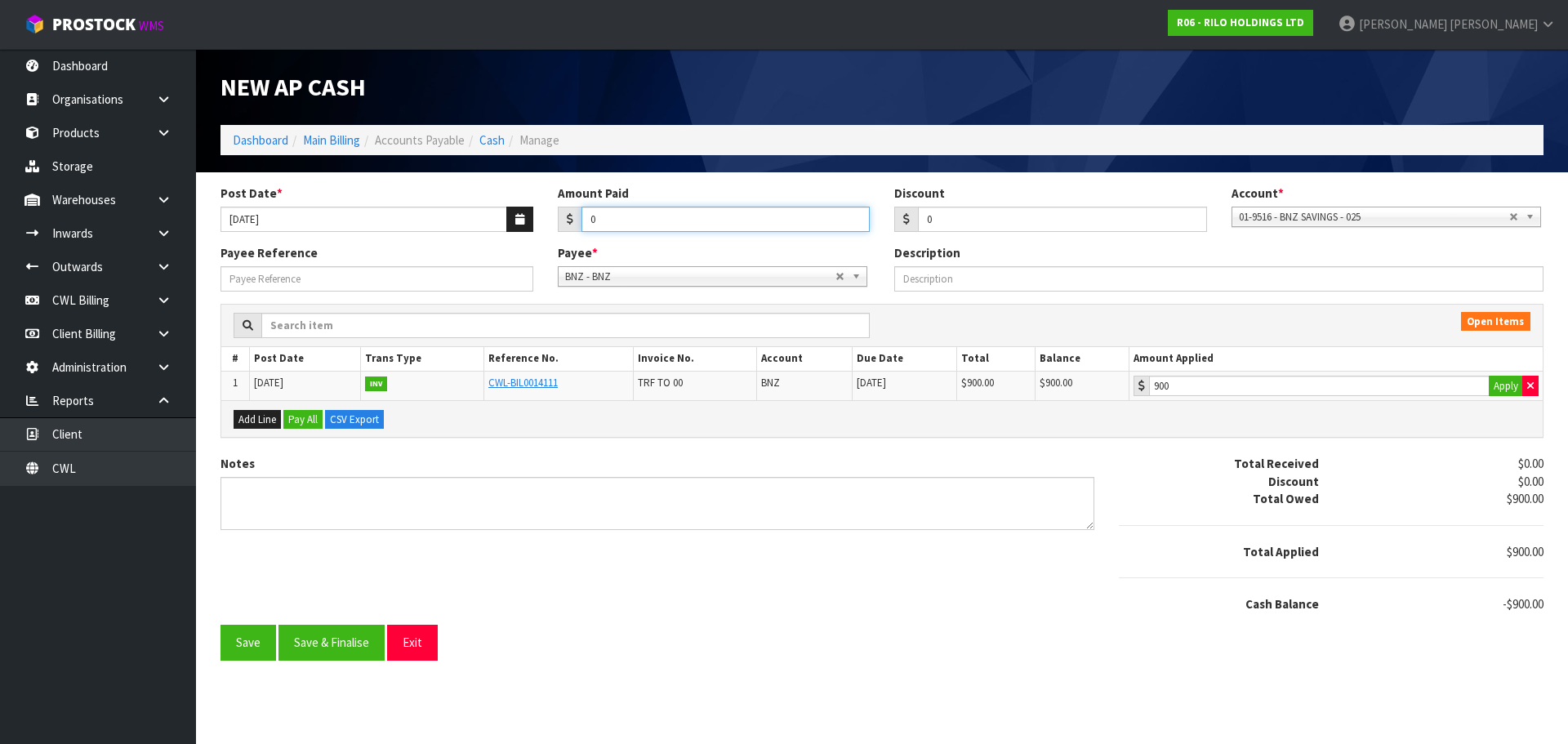
click at [645, 222] on input "0" at bounding box center [726, 219] width 289 height 26
click at [250, 636] on button "Save" at bounding box center [248, 642] width 56 height 36
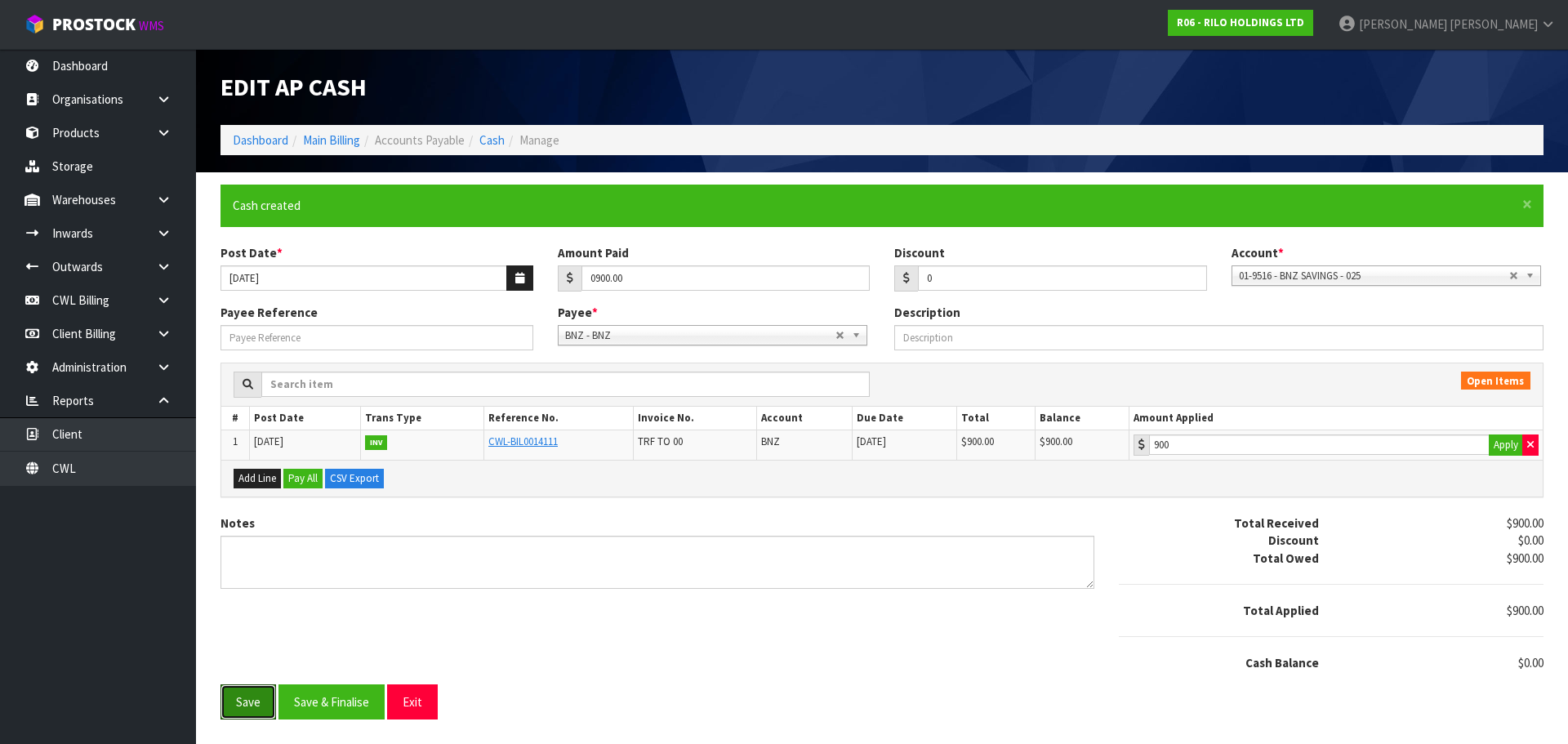
type input "900"
click at [340, 709] on button "Save & Finalise" at bounding box center [332, 701] width 107 height 36
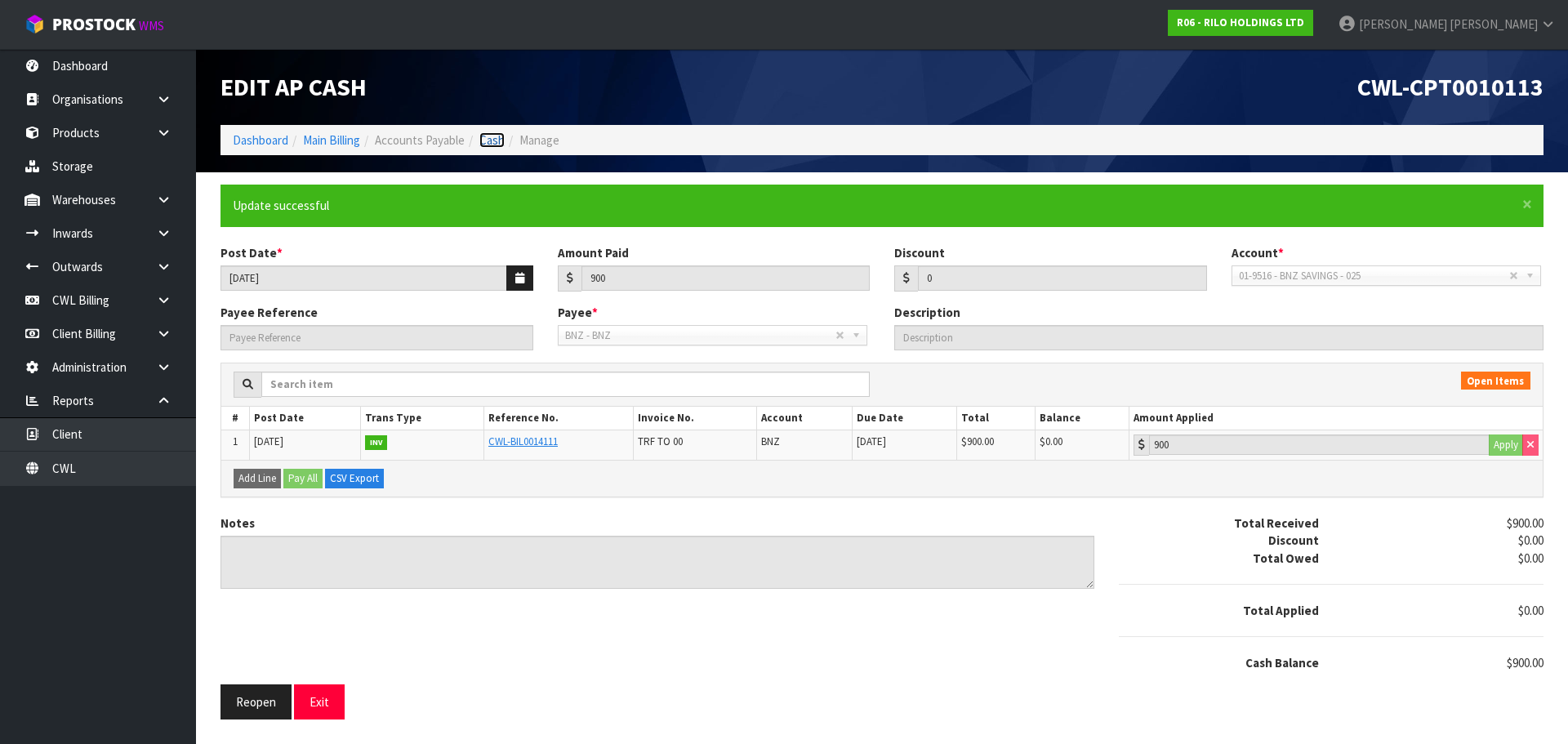
click at [490, 138] on link "Cash" at bounding box center [492, 139] width 26 height 15
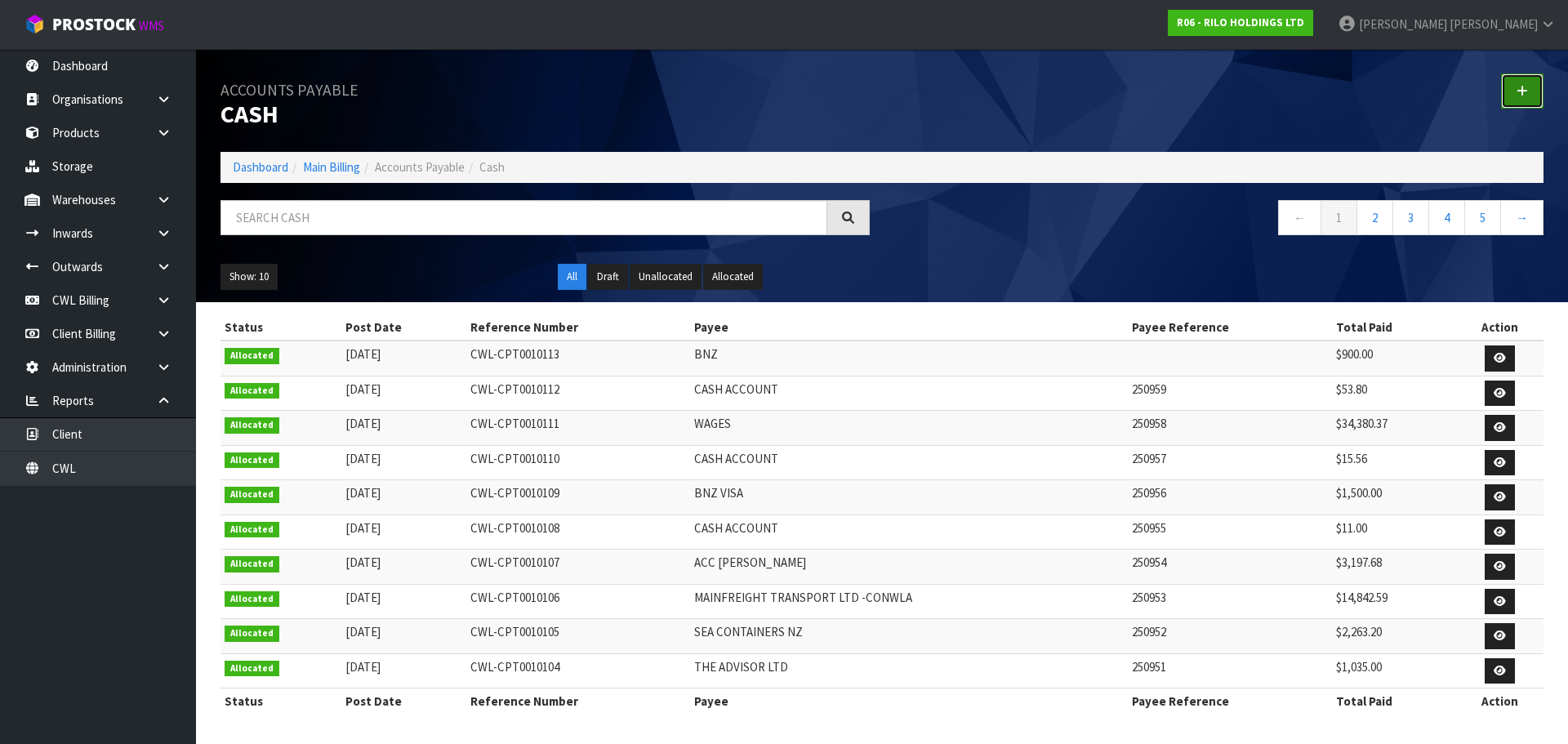
click at [1508, 85] on link at bounding box center [1523, 91] width 43 height 36
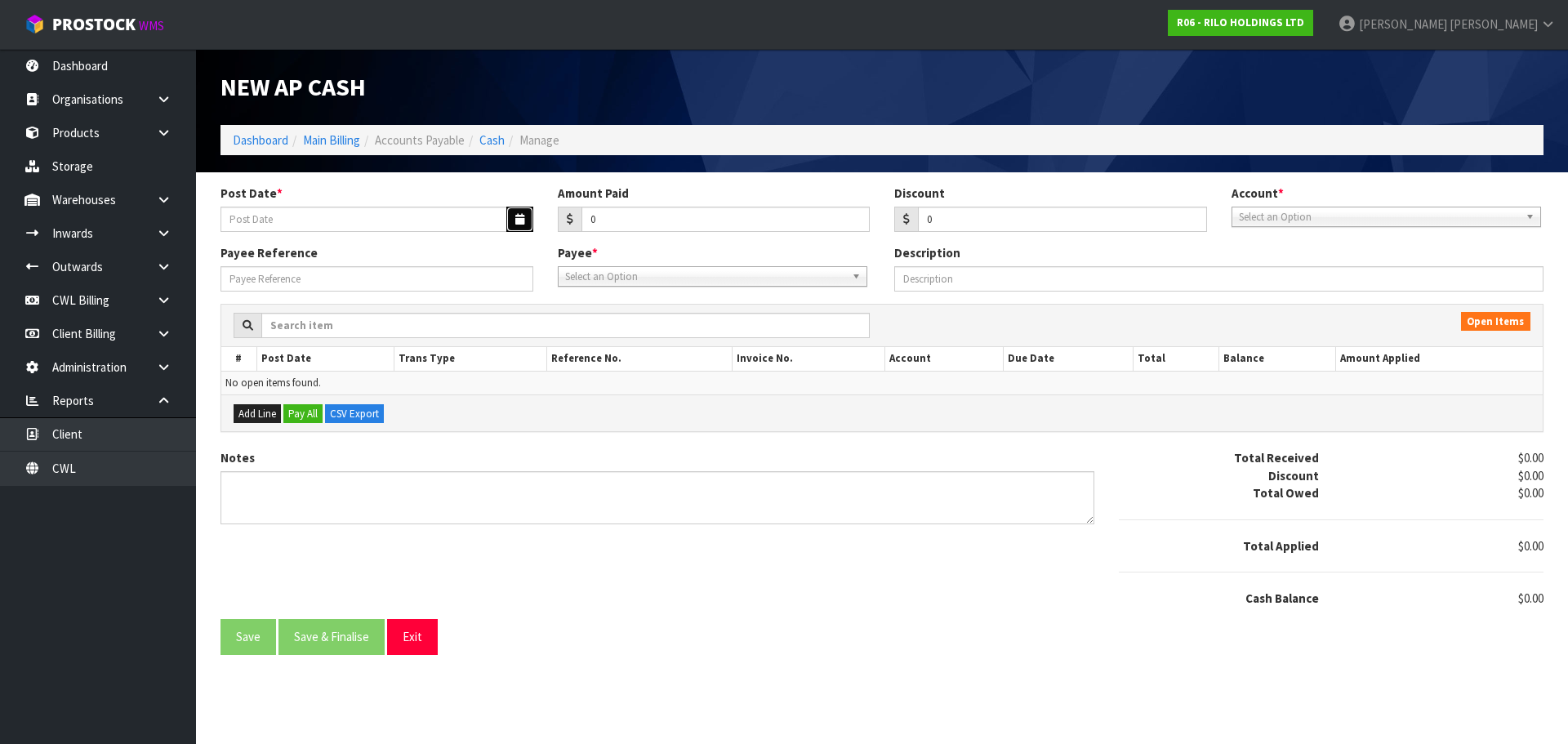
click at [527, 219] on button "button" at bounding box center [520, 219] width 27 height 26
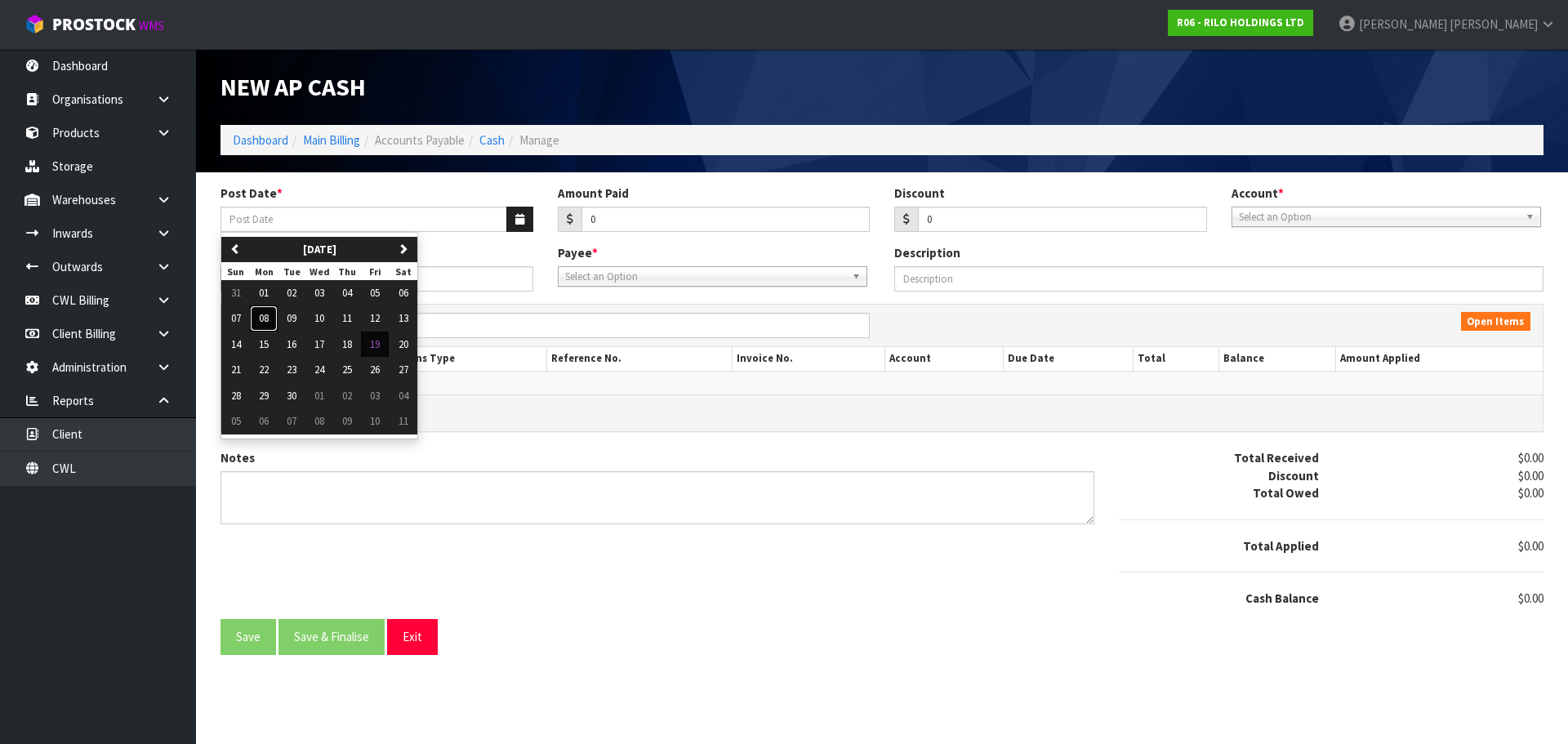
click at [264, 319] on span "08" at bounding box center [263, 318] width 10 height 14
type input "[DATE]"
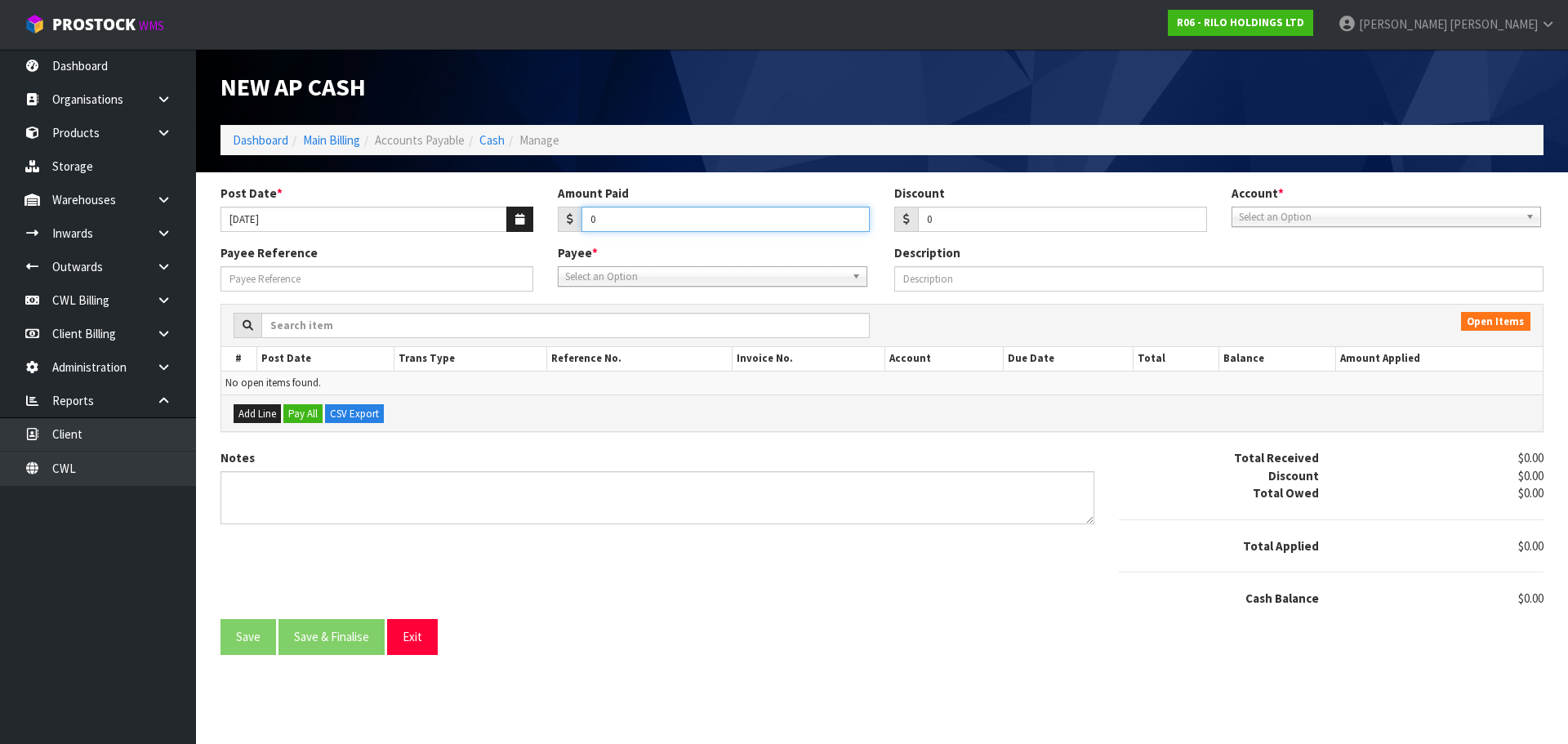
click at [653, 218] on input "0" at bounding box center [726, 219] width 289 height 26
type input "847.45"
drag, startPoint x: 1338, startPoint y: 218, endPoint x: 1325, endPoint y: 250, distance: 34.5
click at [1337, 218] on span "Select an Option" at bounding box center [1379, 218] width 280 height 20
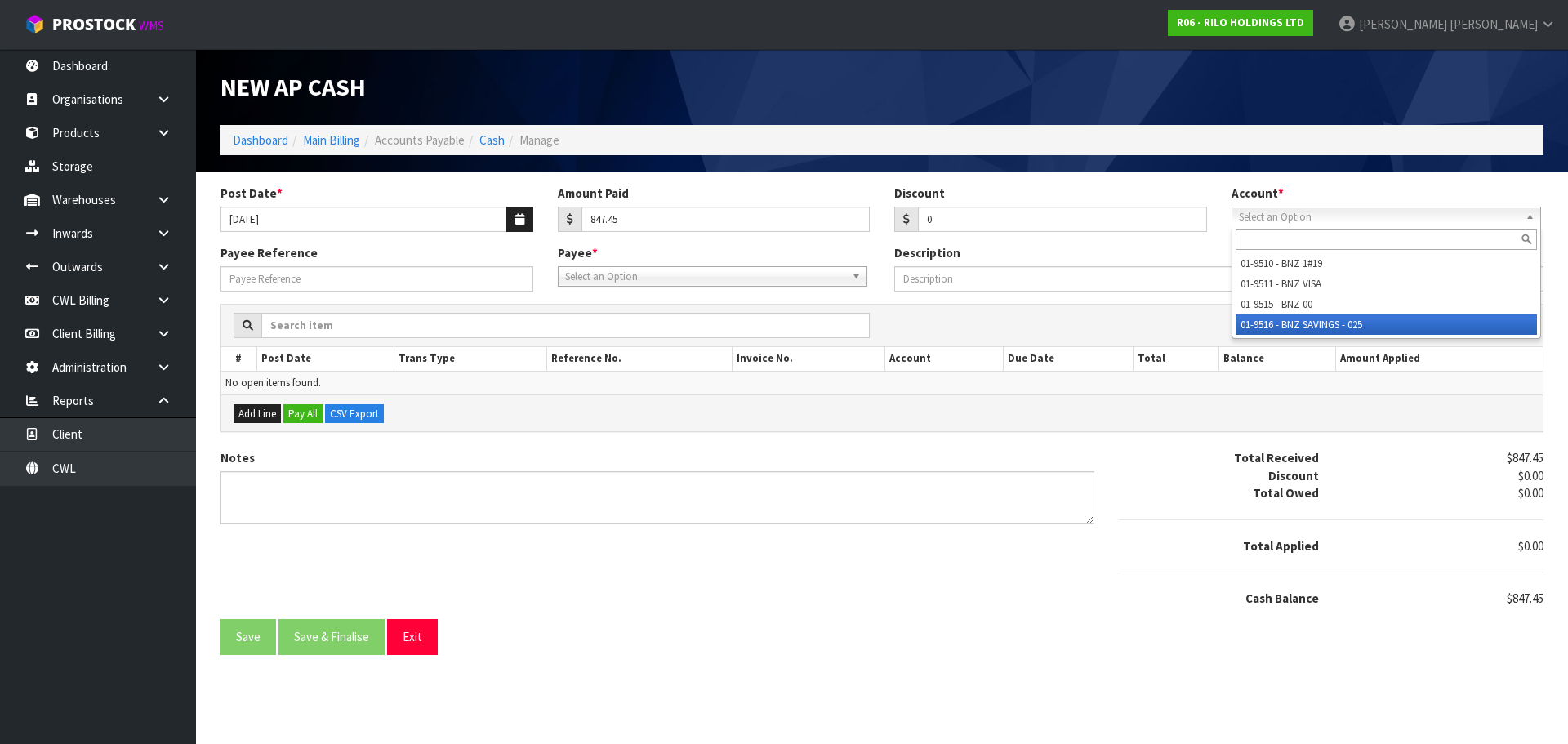
drag, startPoint x: 1289, startPoint y: 326, endPoint x: 1177, endPoint y: 321, distance: 112.1
click at [1285, 326] on li "01-9516 - BNZ SAVINGS - 025" at bounding box center [1386, 324] width 301 height 20
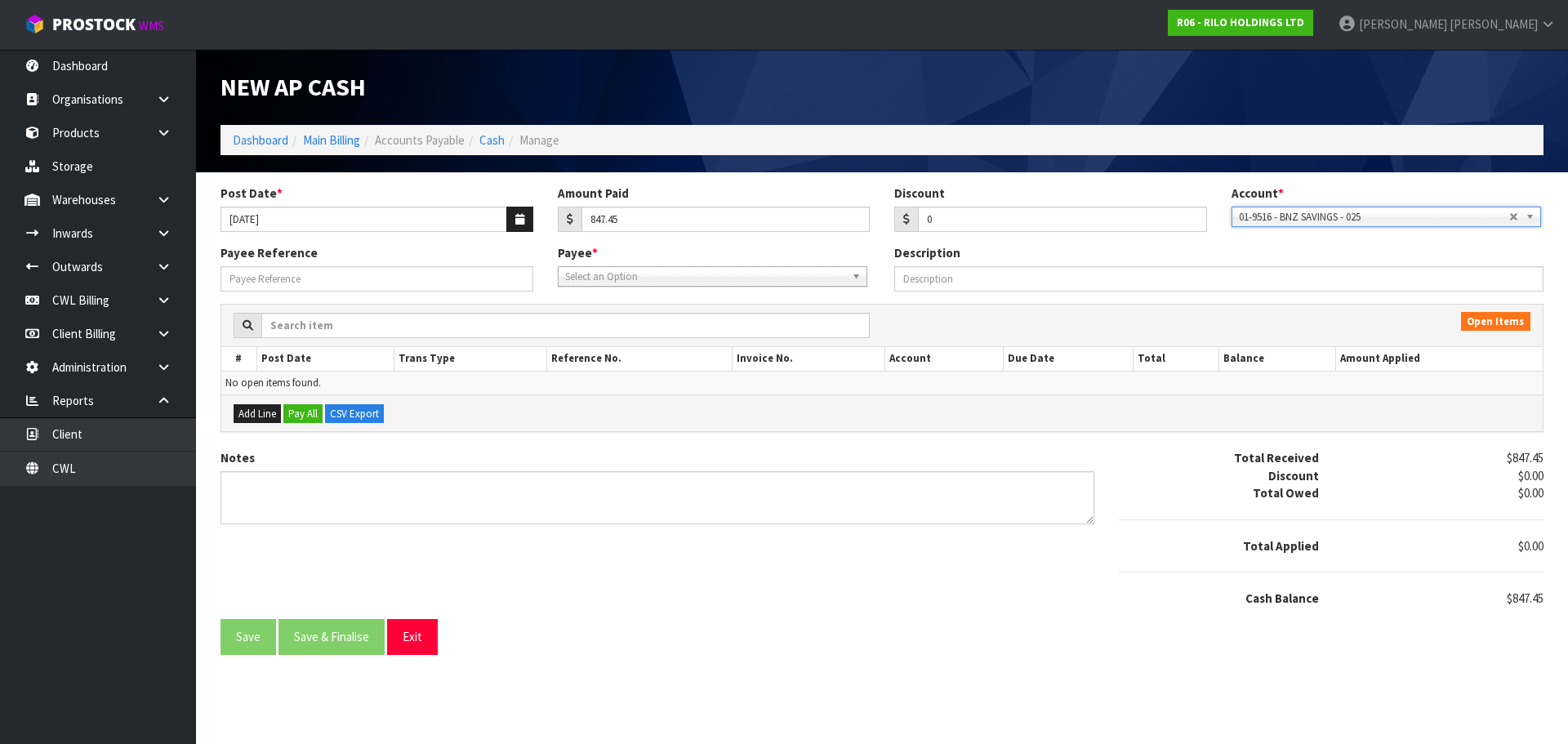
click at [643, 277] on span "Select an Option" at bounding box center [704, 277] width 280 height 20
type input "nzc"
drag, startPoint x: 673, startPoint y: 317, endPoint x: 482, endPoint y: 295, distance: 192.3
click at [661, 315] on li "NZC OURETM - NZ COURIERS" at bounding box center [712, 322] width 301 height 20
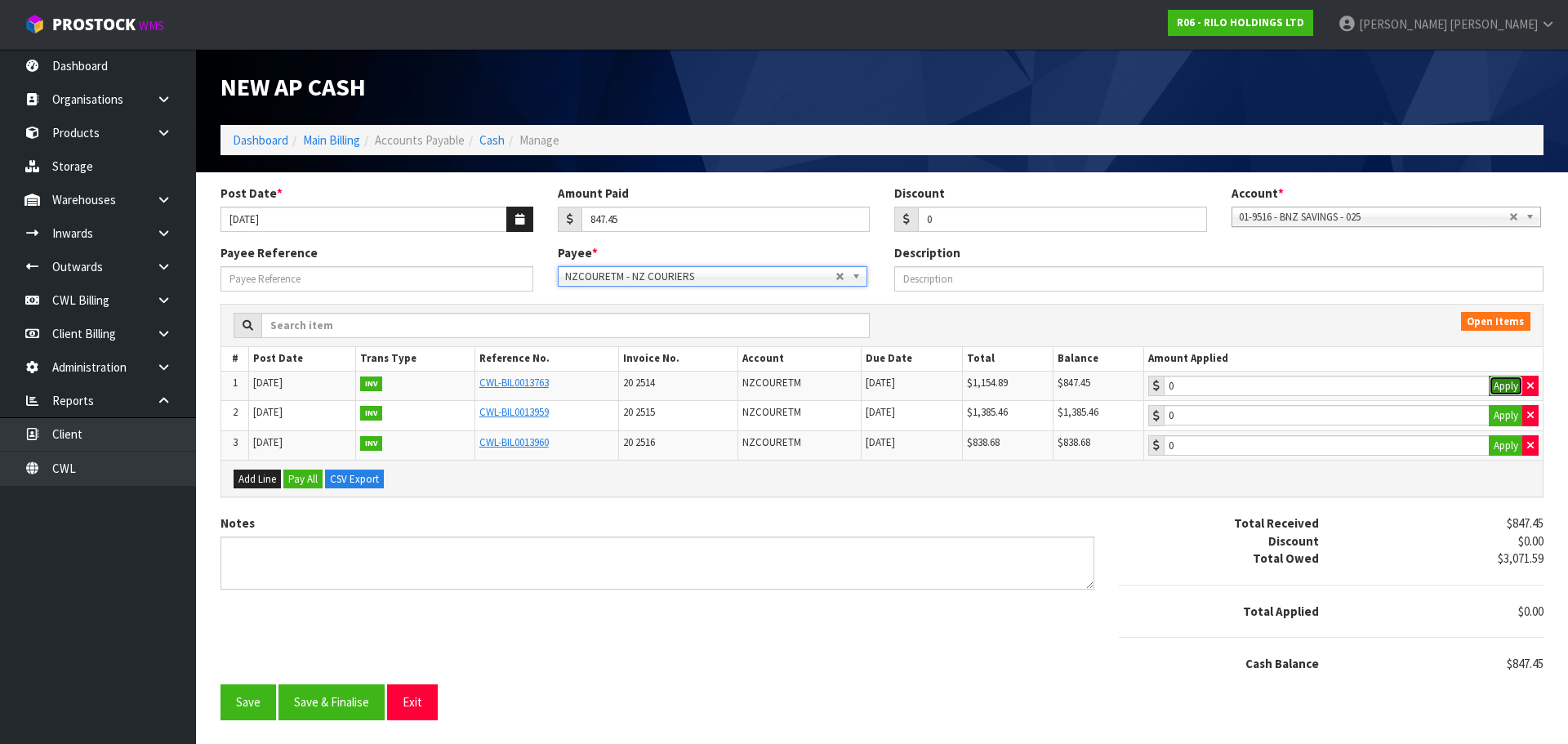
click at [1504, 383] on button "Apply" at bounding box center [1506, 386] width 35 height 21
type input "847.45"
click at [371, 700] on button "Save & Finalise" at bounding box center [332, 701] width 107 height 36
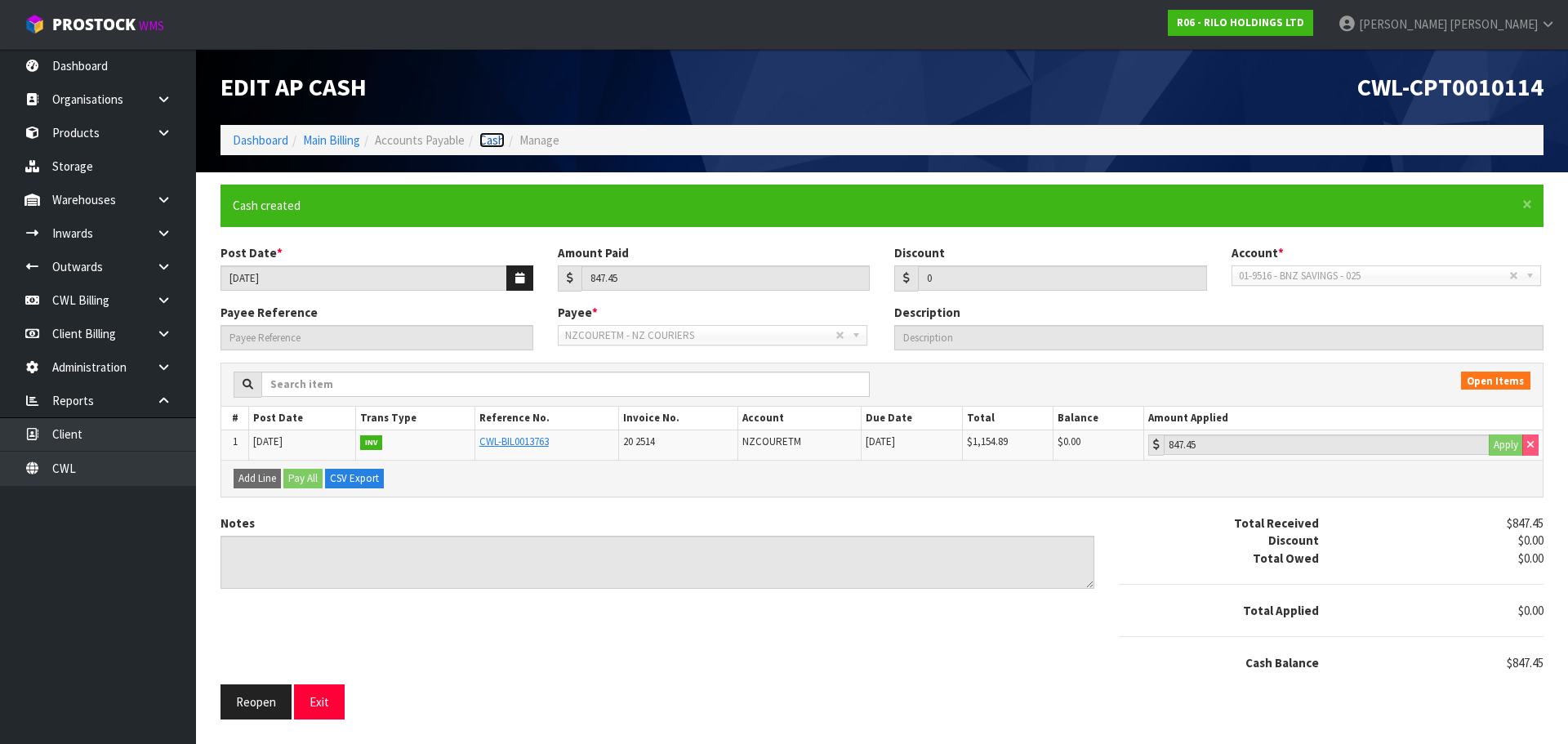
click at [500, 139] on link "Cash" at bounding box center [492, 139] width 26 height 15
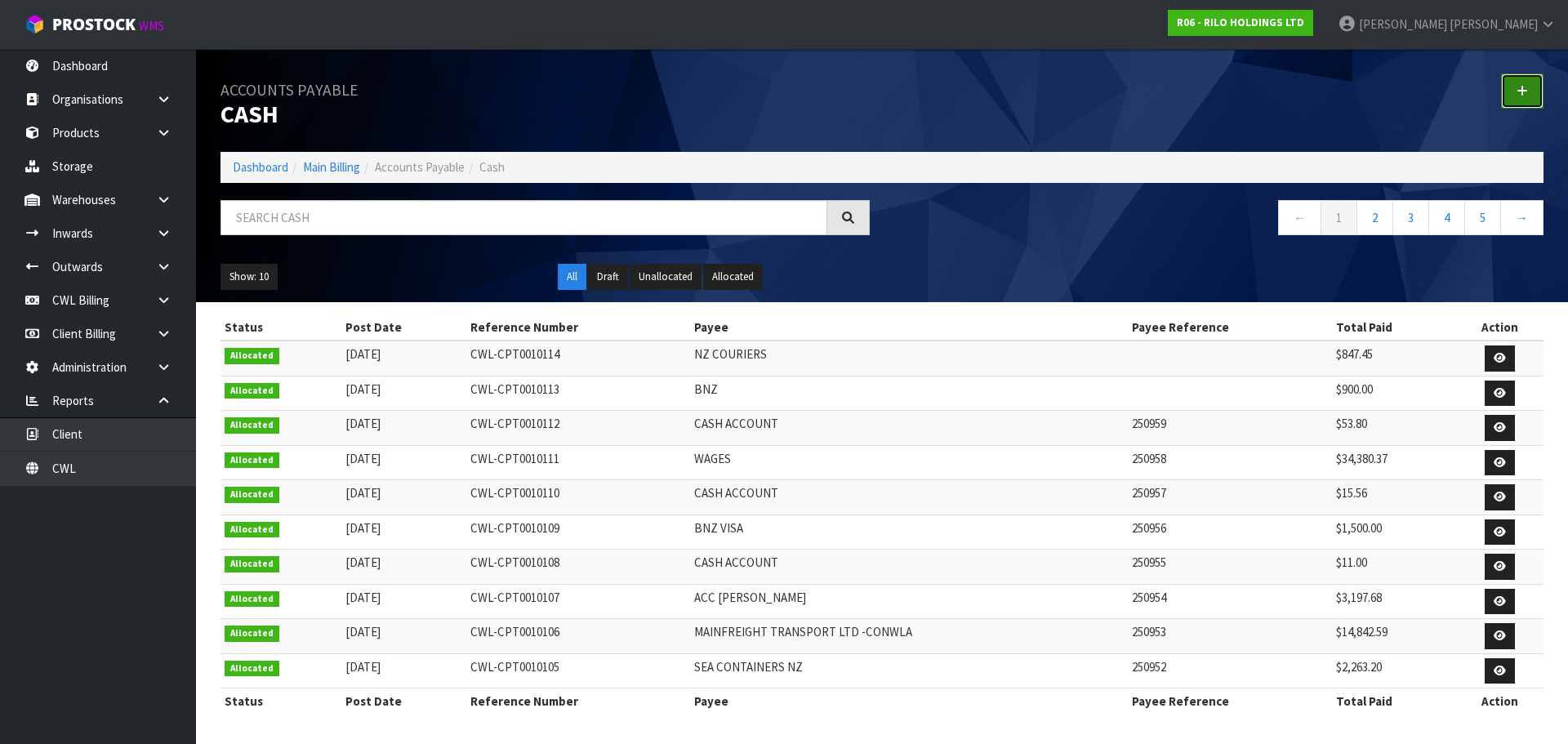
click at [1512, 93] on link at bounding box center [1523, 91] width 43 height 36
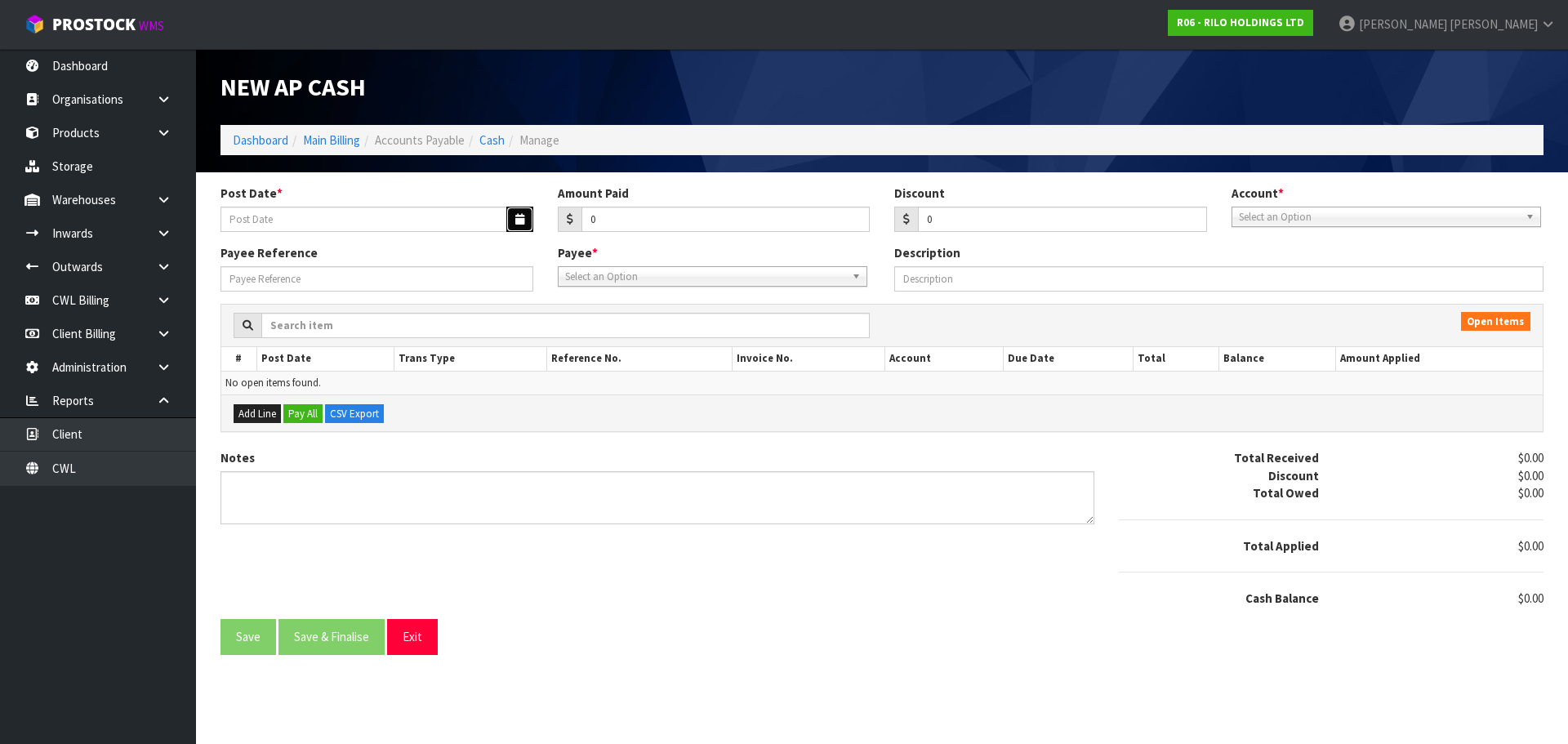
click at [524, 218] on button "button" at bounding box center [520, 219] width 27 height 26
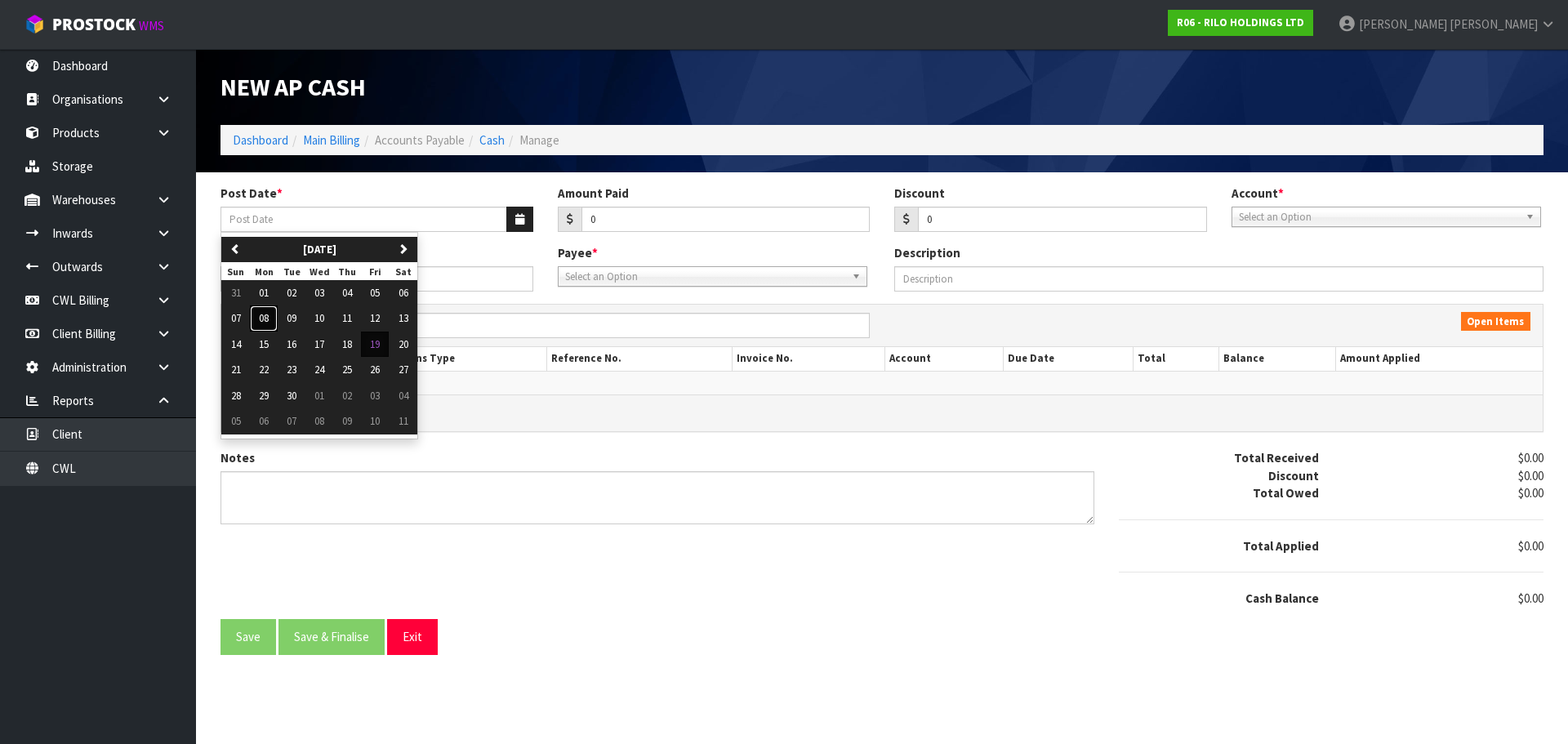
click at [264, 317] on span "08" at bounding box center [263, 318] width 10 height 14
type input "[DATE]"
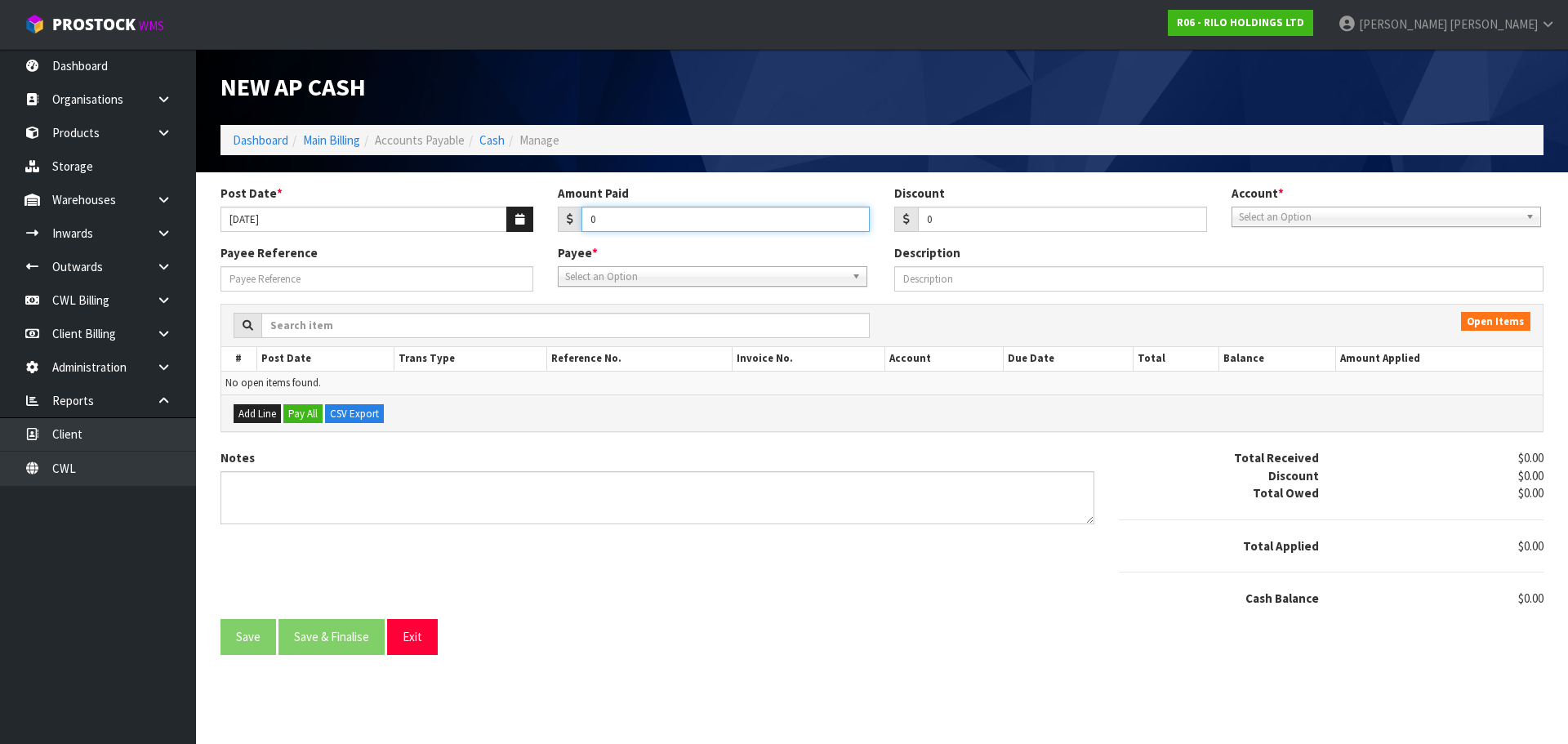
click at [674, 218] on input "0" at bounding box center [726, 219] width 289 height 26
type input "92"
drag, startPoint x: 1266, startPoint y: 218, endPoint x: 1270, endPoint y: 246, distance: 28.3
click at [1266, 219] on span "Select an Option" at bounding box center [1379, 218] width 280 height 20
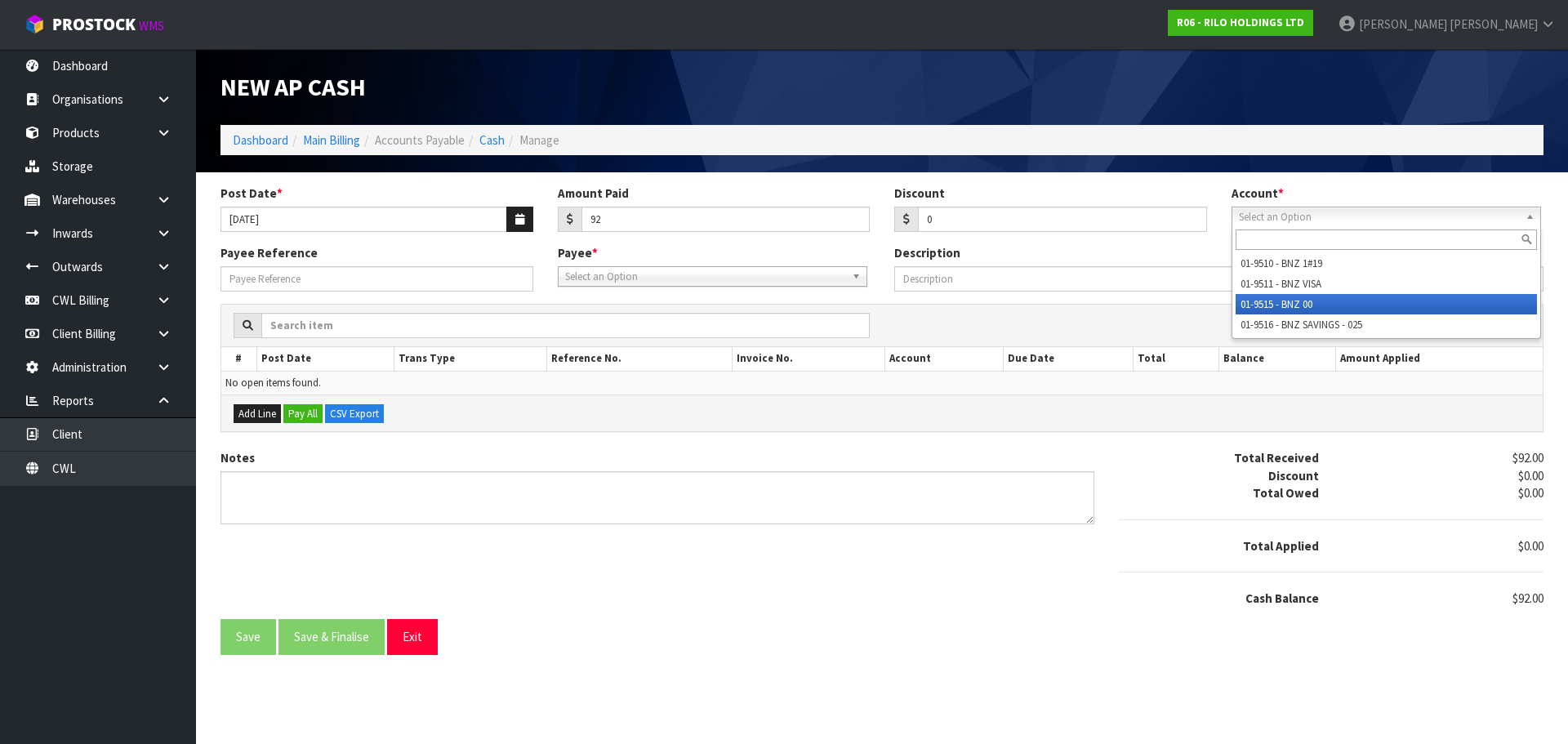
drag, startPoint x: 1279, startPoint y: 301, endPoint x: 1235, endPoint y: 301, distance: 44.0
click at [1277, 301] on li "01-9515 - BNZ 00" at bounding box center [1386, 304] width 301 height 20
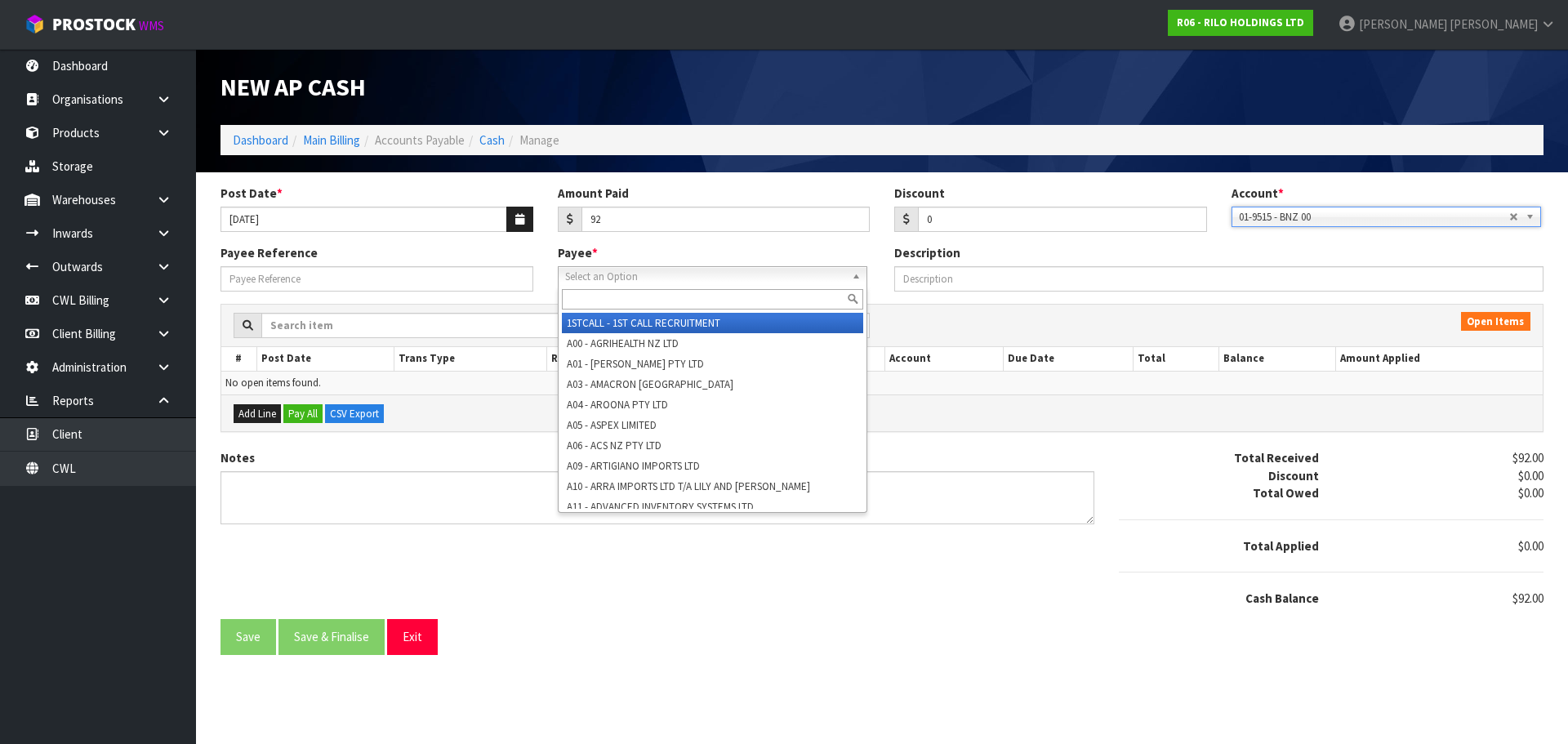
click at [683, 278] on span "Select an Option" at bounding box center [704, 277] width 280 height 20
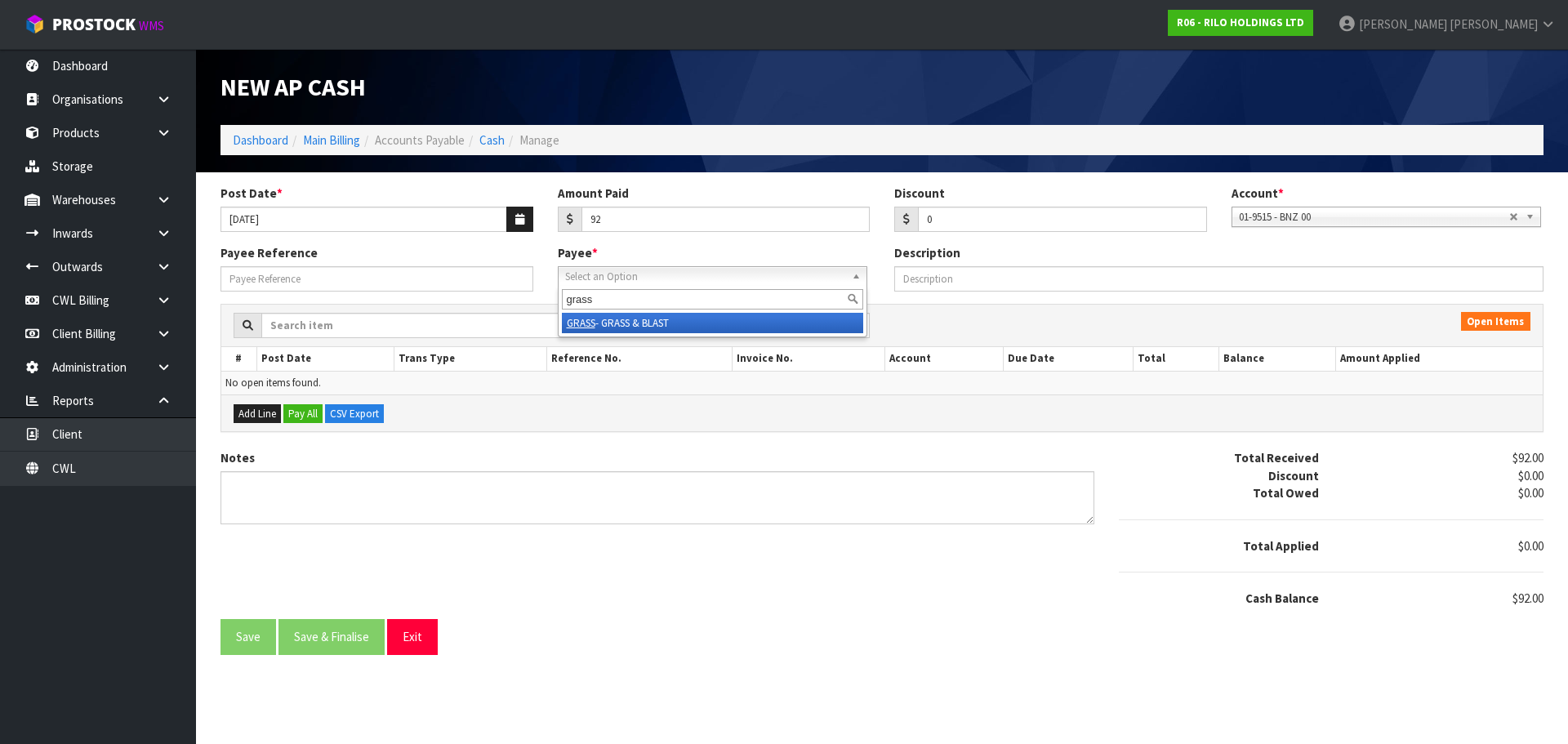
type input "grass"
click at [635, 319] on li "GRASS - GRASS & BLAST" at bounding box center [712, 322] width 301 height 20
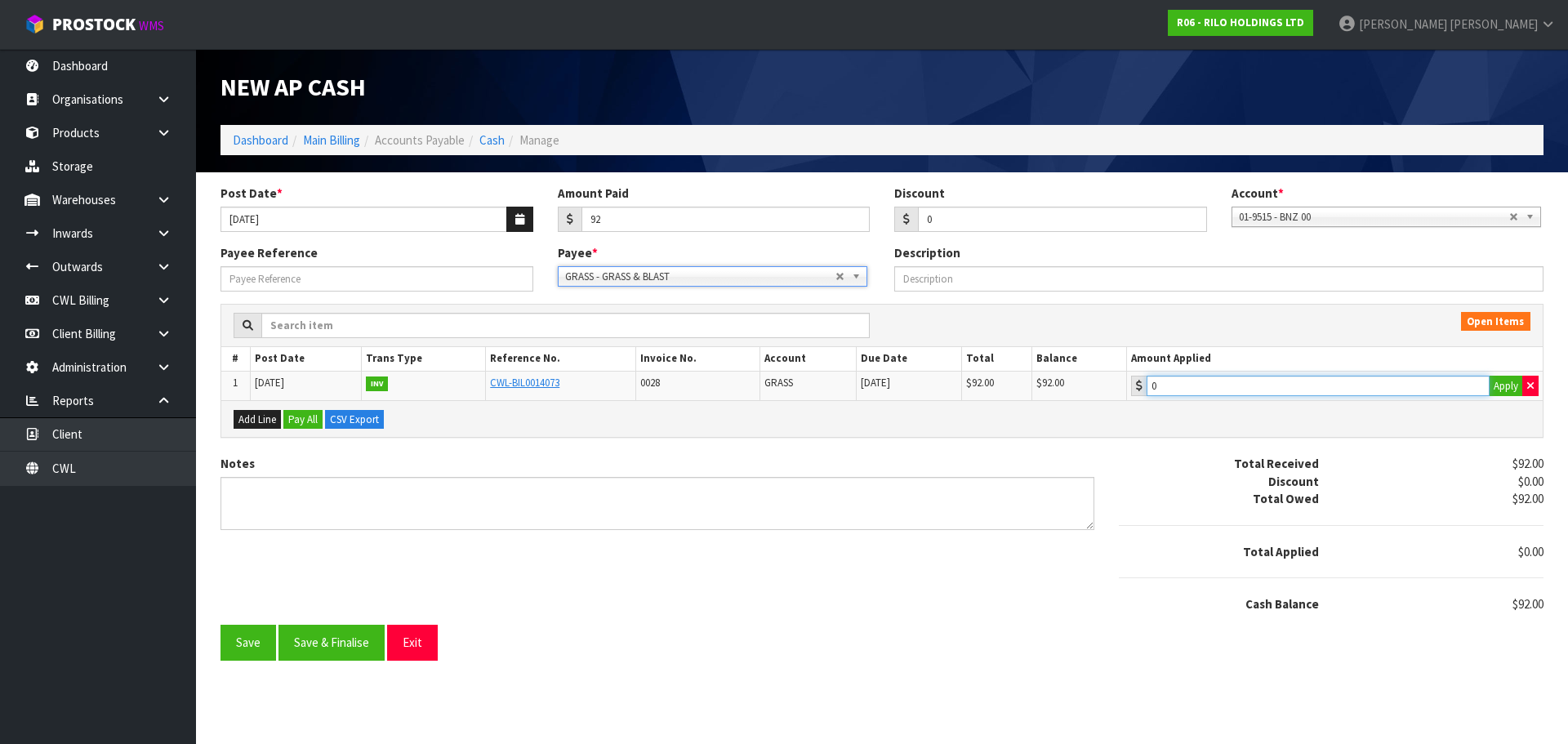
type input "92"
click at [1287, 393] on input "92" at bounding box center [1318, 385] width 343 height 20
click at [346, 643] on button "Save & Finalise" at bounding box center [332, 642] width 107 height 36
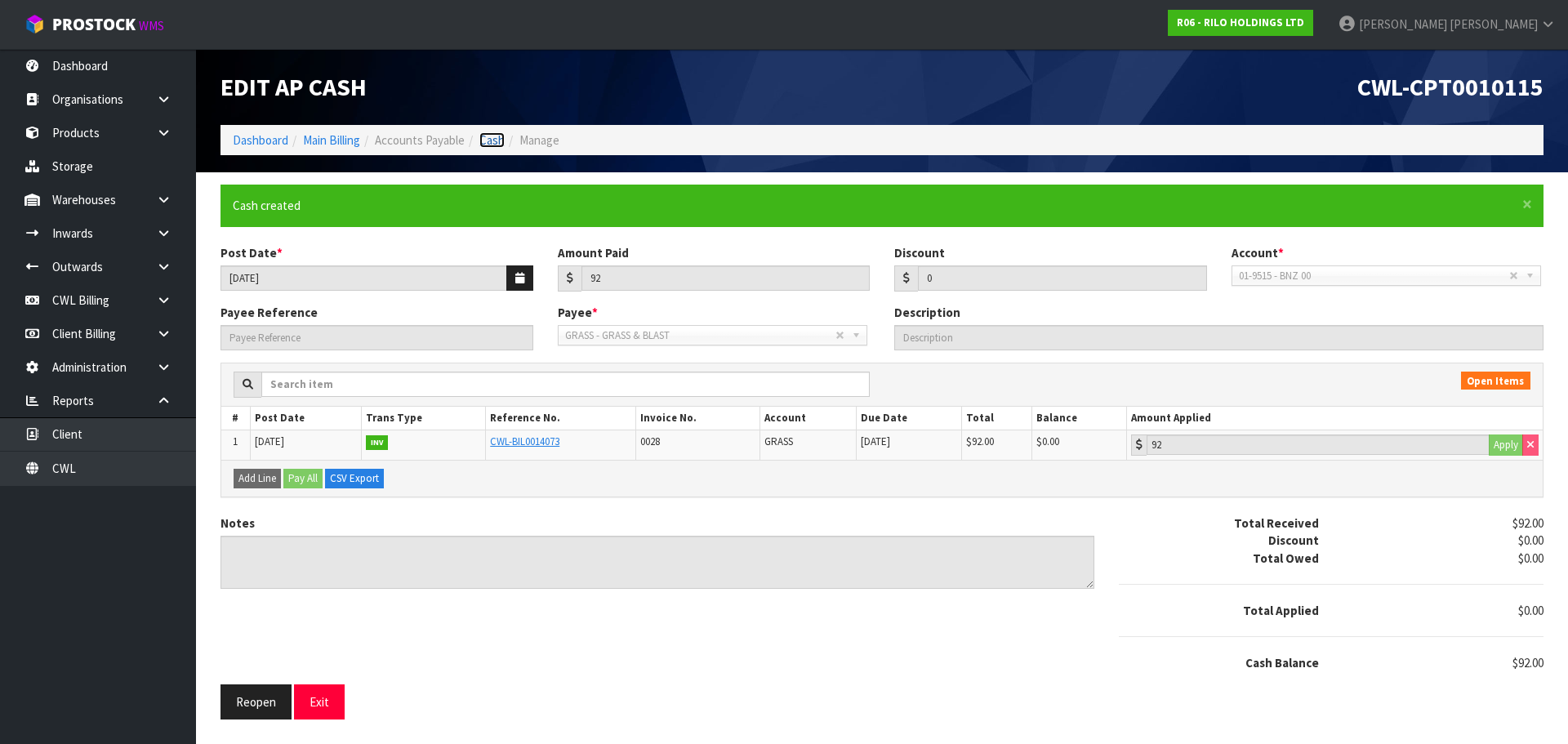
click at [491, 140] on link "Cash" at bounding box center [492, 139] width 26 height 15
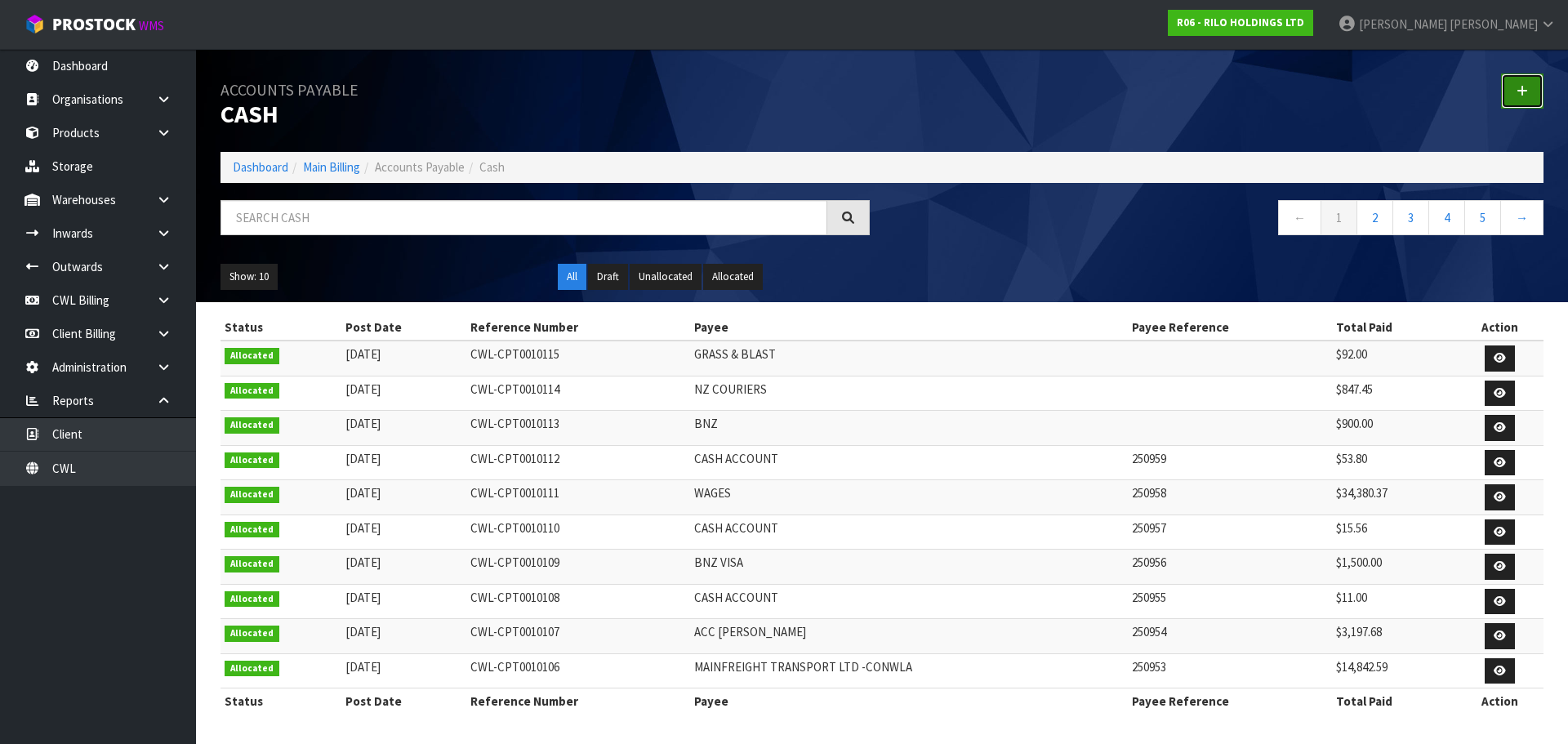
click at [1532, 94] on link at bounding box center [1523, 91] width 43 height 36
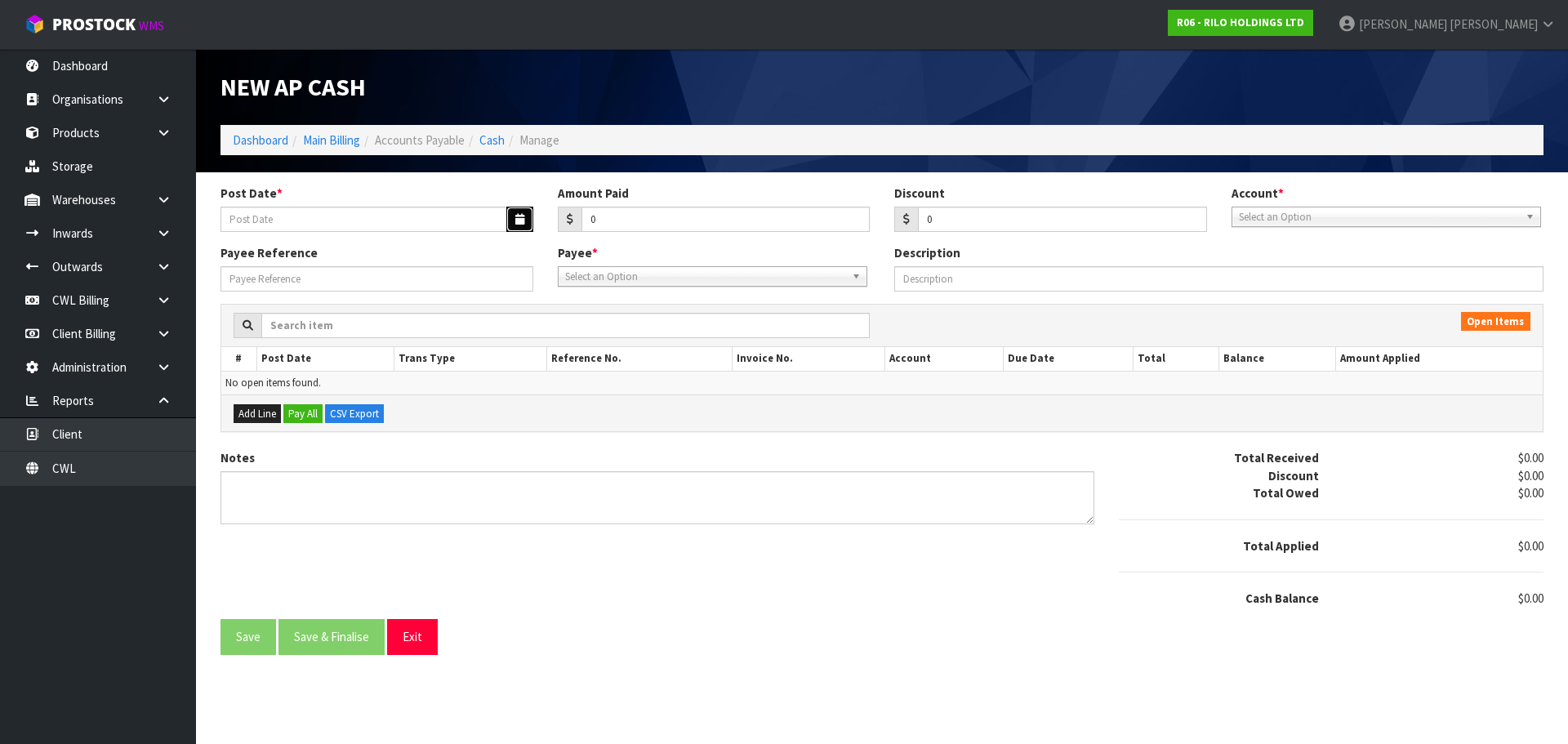
click at [532, 219] on button "button" at bounding box center [520, 219] width 27 height 26
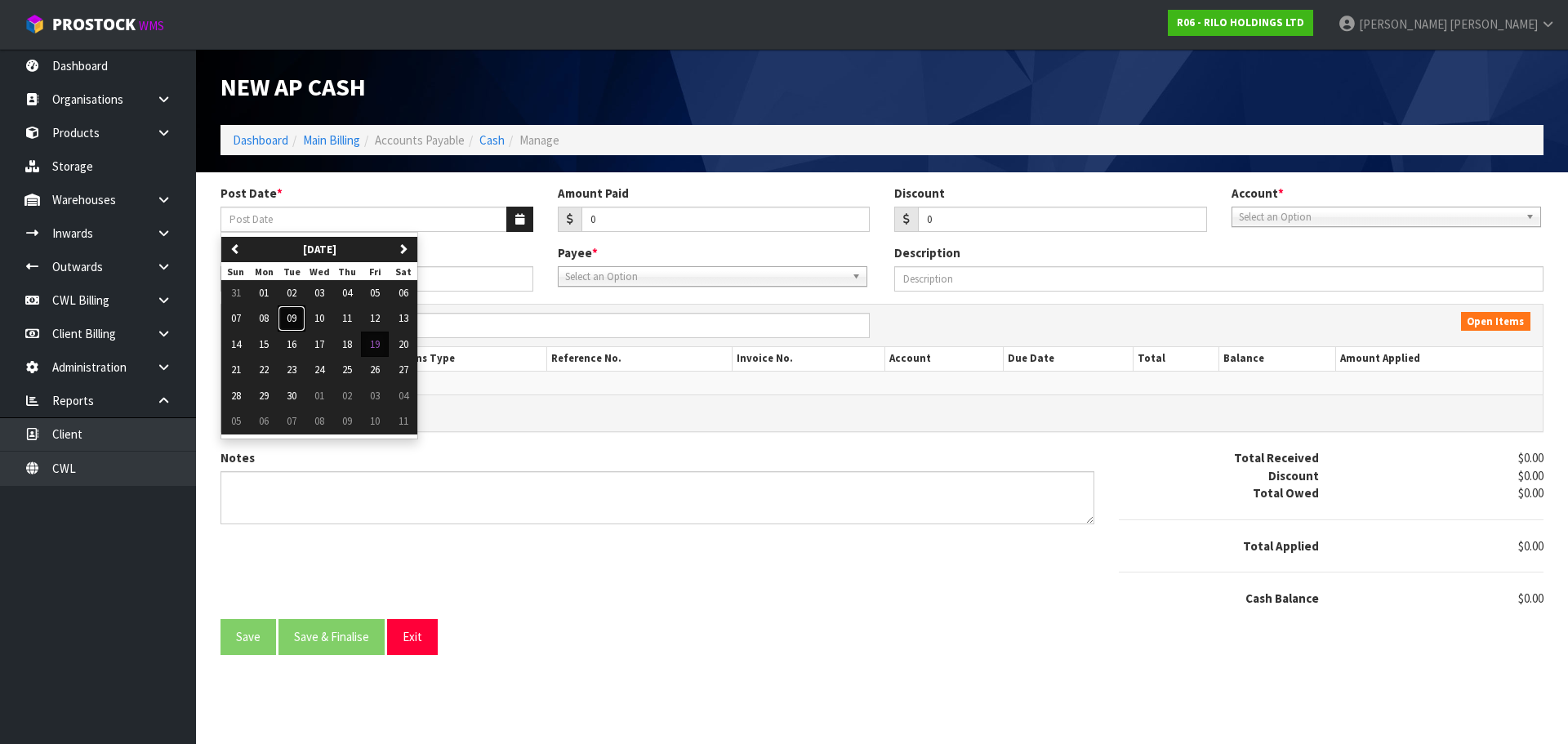
drag, startPoint x: 291, startPoint y: 321, endPoint x: 715, endPoint y: 223, distance: 435.2
click at [292, 319] on span "09" at bounding box center [291, 318] width 10 height 14
type input "[DATE]"
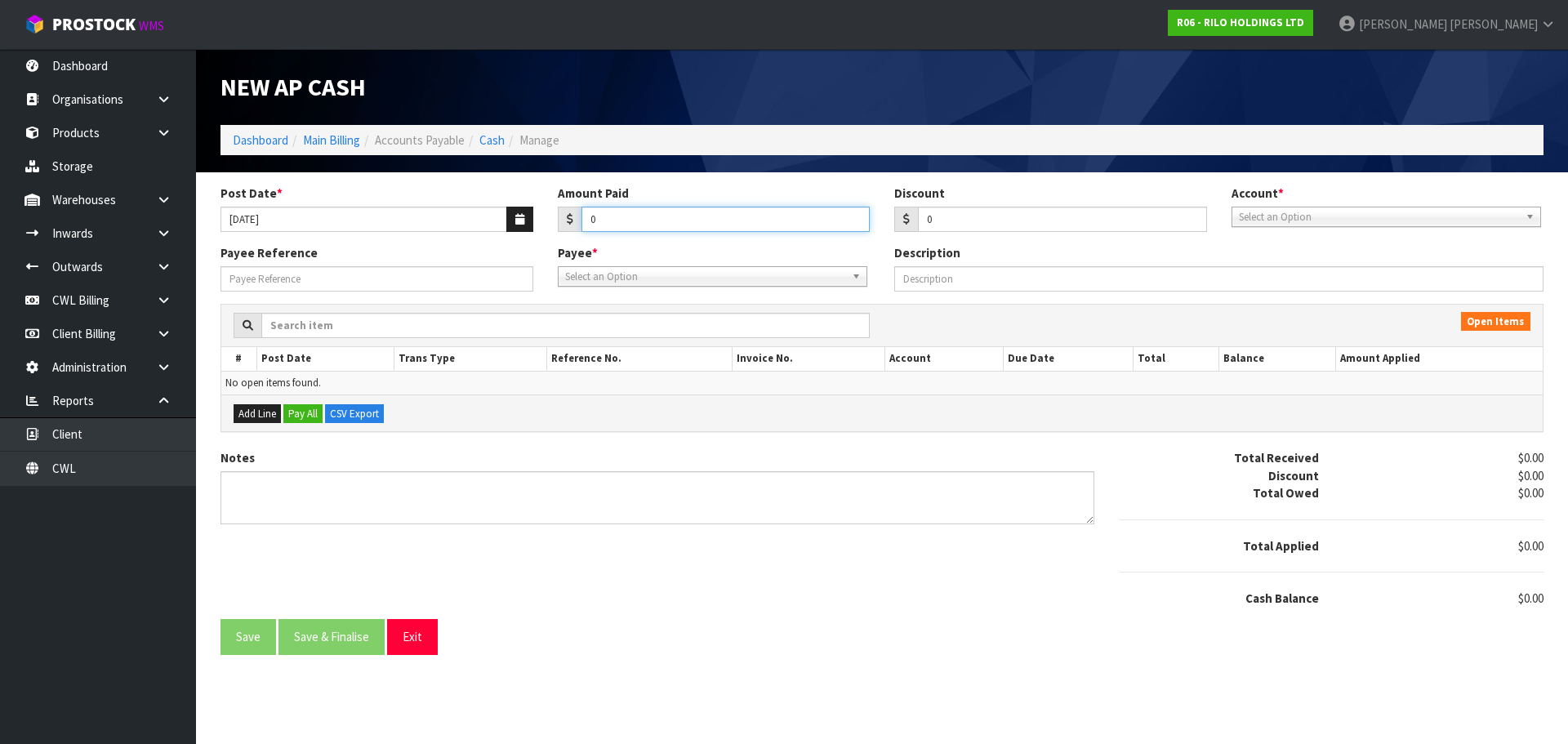
click at [715, 219] on input "0" at bounding box center [726, 219] width 289 height 26
type input "5"
type input "55.79"
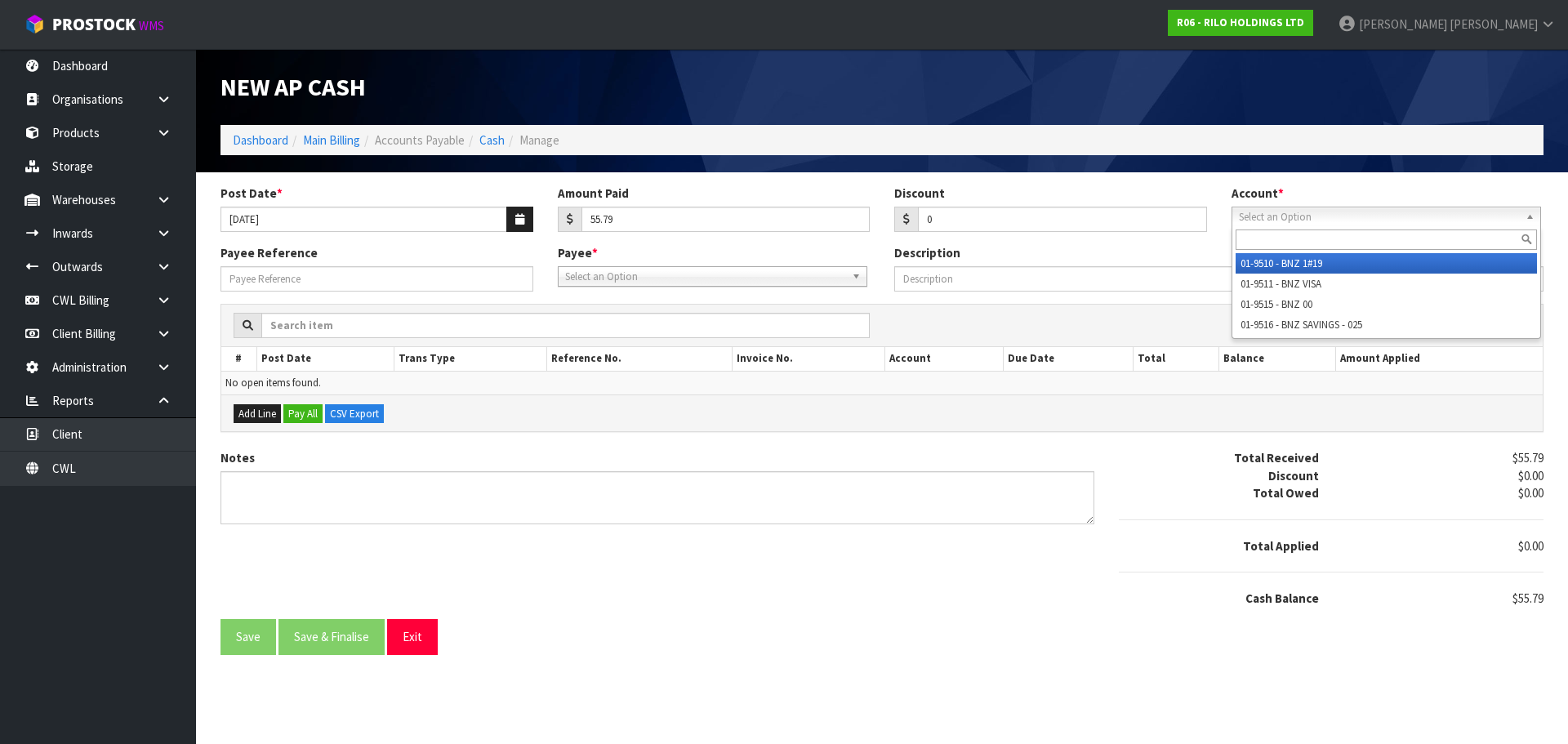
click at [1285, 223] on span "Select an Option" at bounding box center [1379, 218] width 280 height 20
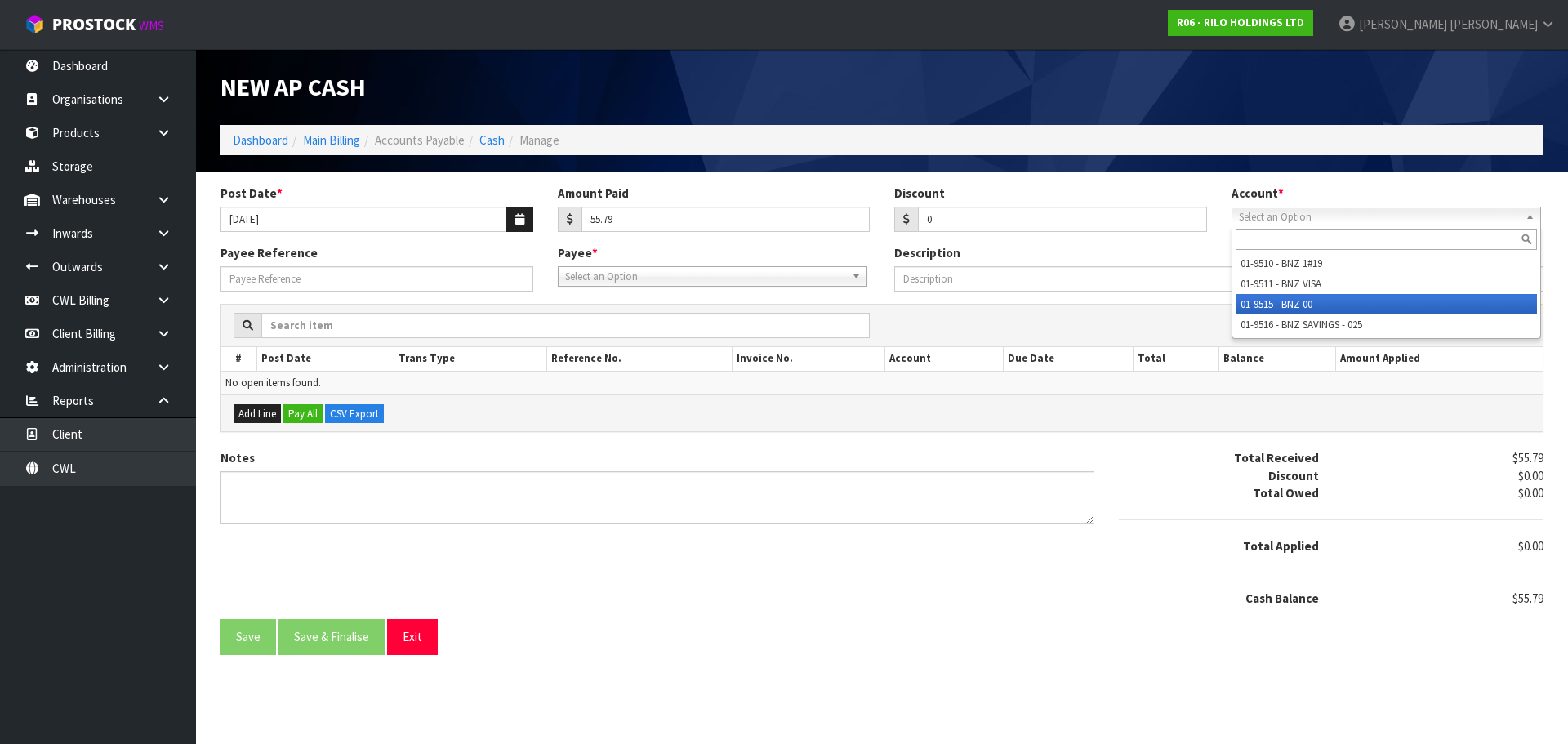
drag, startPoint x: 1286, startPoint y: 305, endPoint x: 972, endPoint y: 294, distance: 314.2
click at [1273, 305] on li "01-9515 - BNZ 00" at bounding box center [1386, 304] width 301 height 20
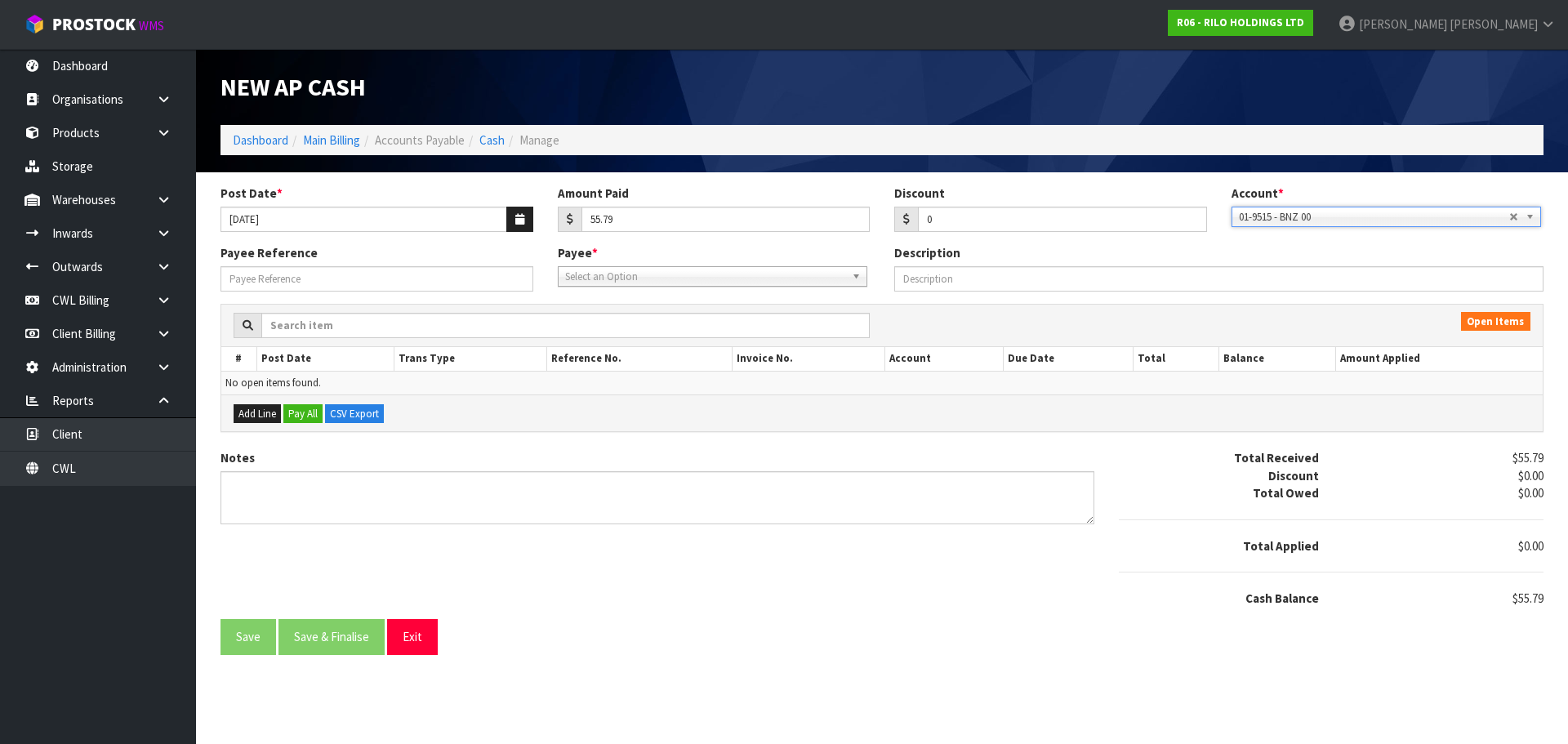
click at [723, 278] on span "Select an Option" at bounding box center [704, 277] width 280 height 20
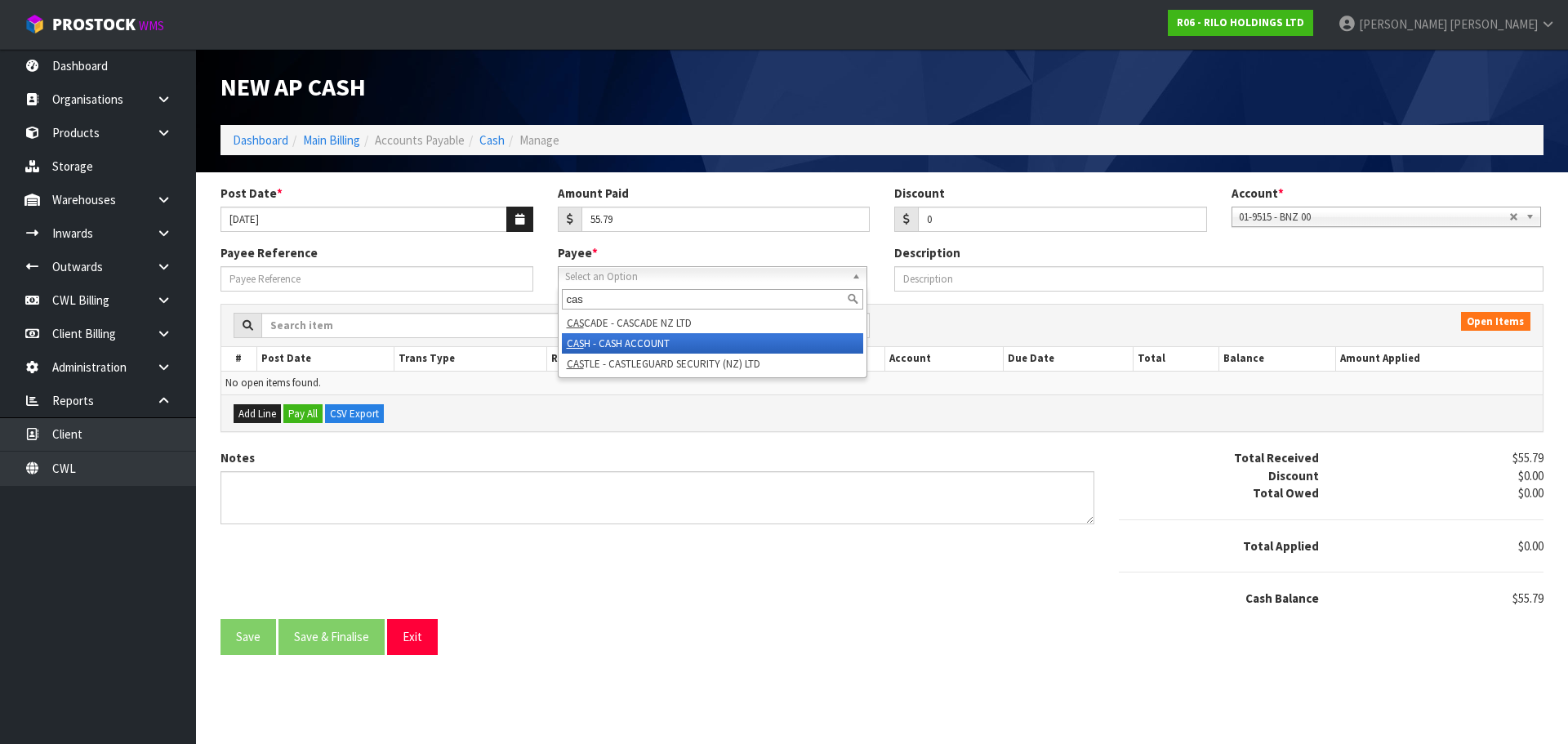
type input "cas"
click at [660, 340] on li "CAS H - CASH ACCOUNT" at bounding box center [712, 343] width 301 height 20
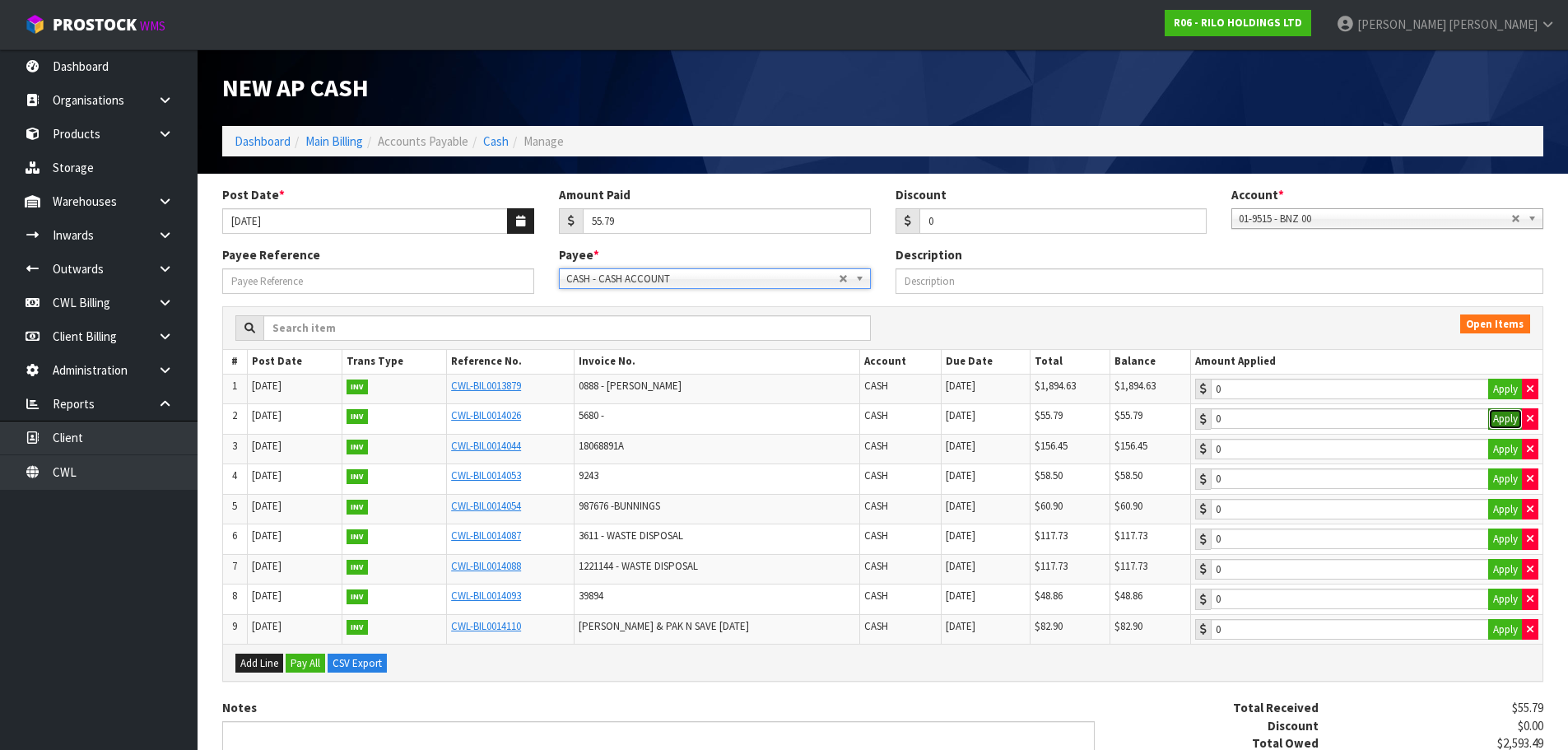
click at [1506, 419] on button "Apply" at bounding box center [1505, 419] width 35 height 21
type input "55.79"
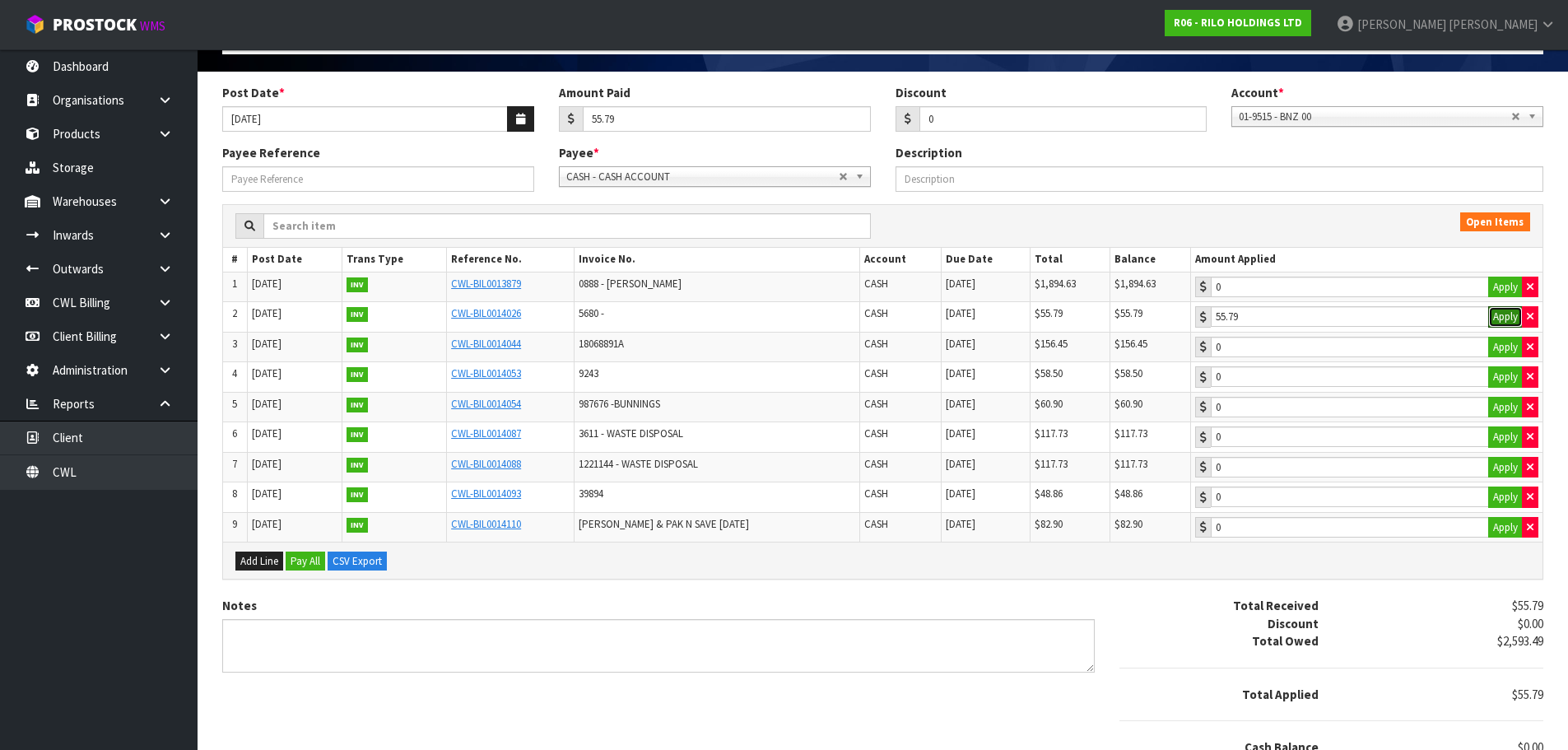
scroll to position [168, 0]
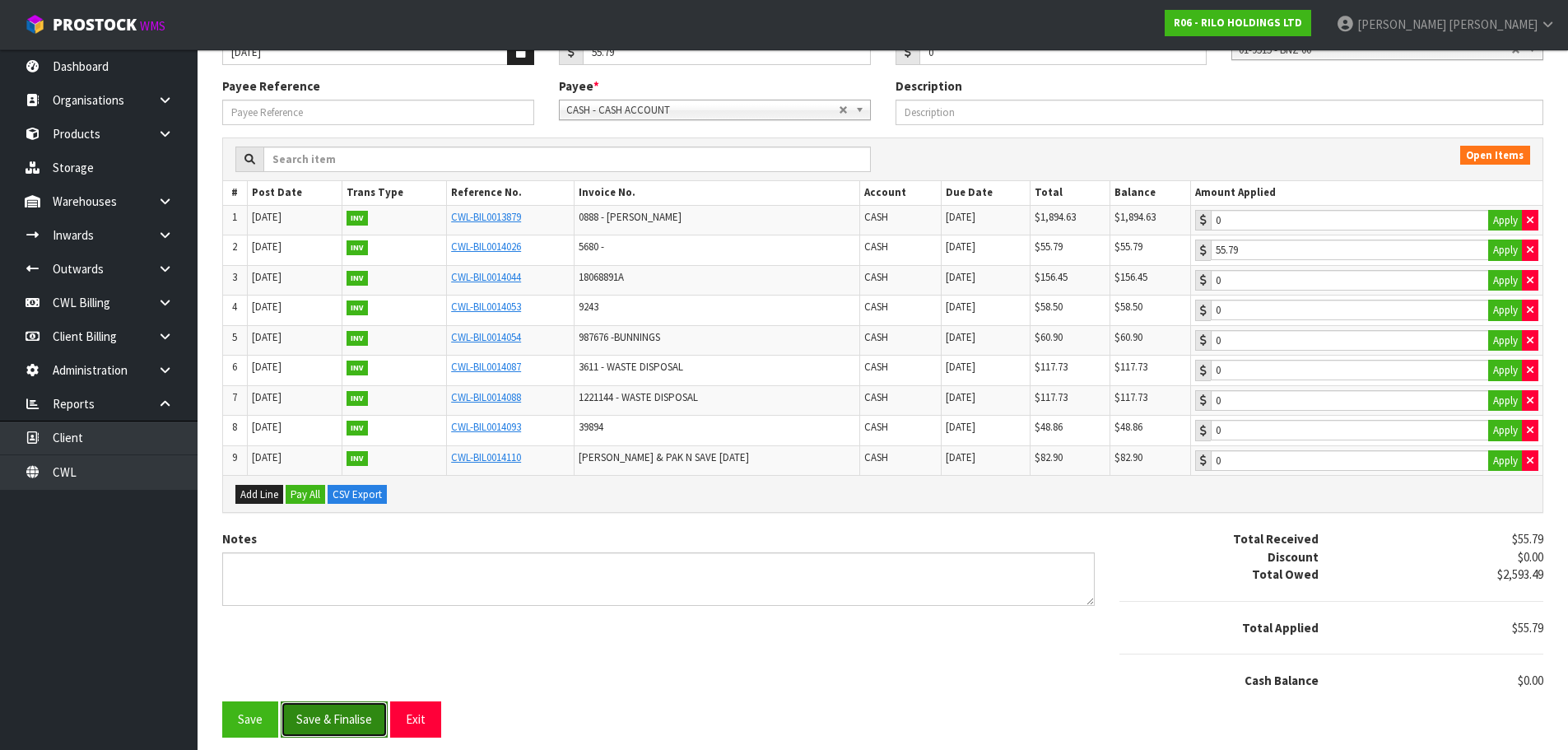
click at [336, 709] on button "Save & Finalise" at bounding box center [335, 719] width 107 height 36
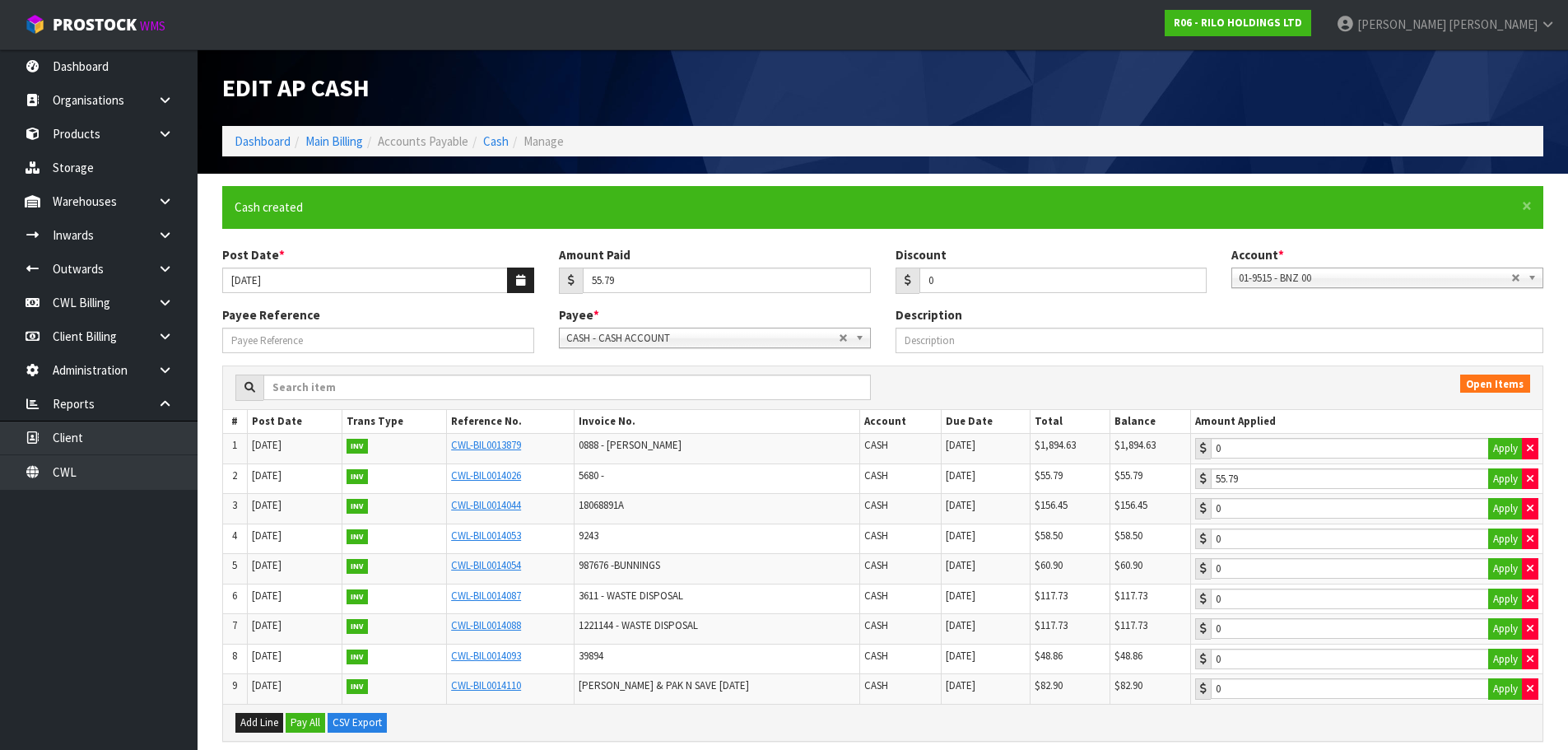
type input "55.79"
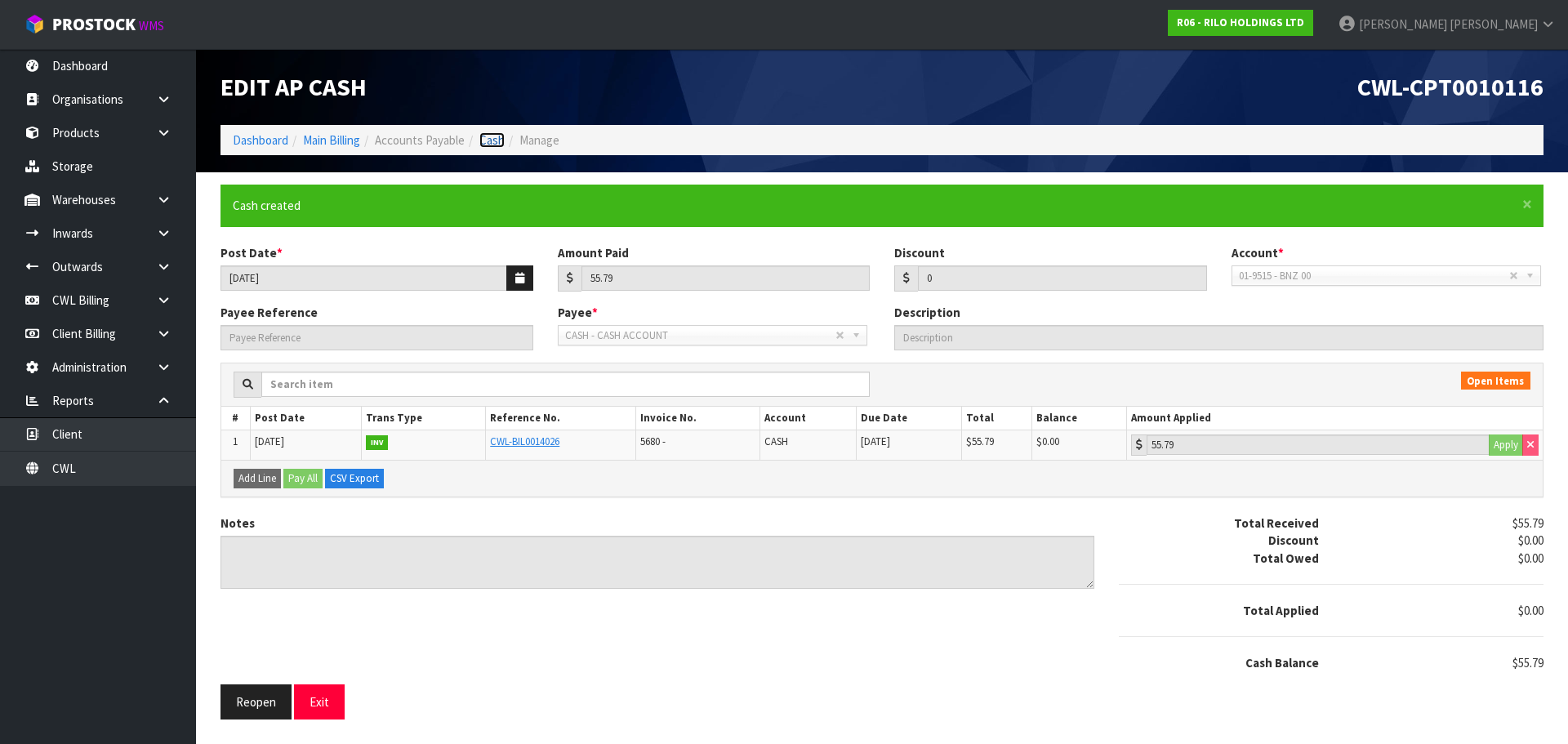
click at [491, 139] on link "Cash" at bounding box center [492, 139] width 26 height 15
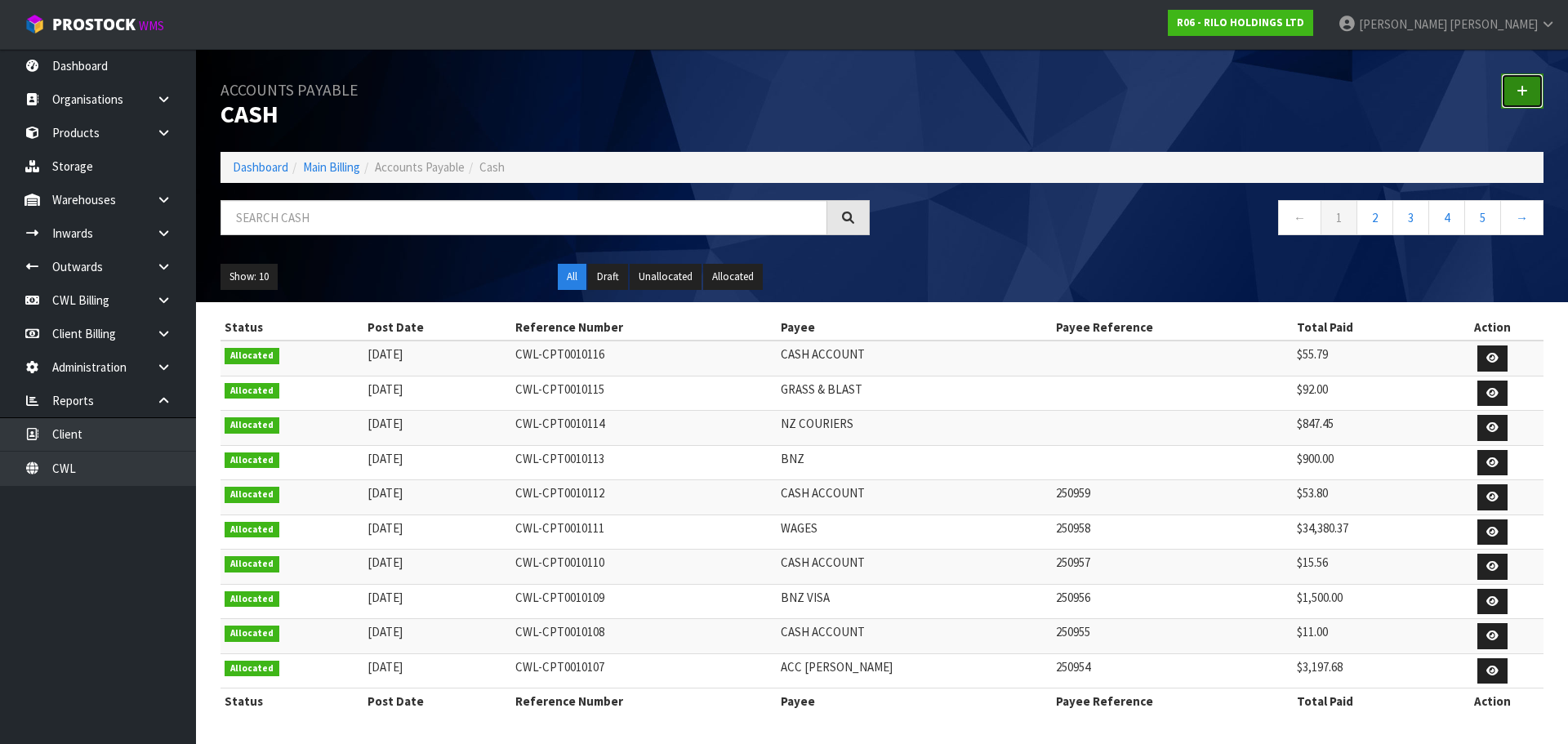
click at [1512, 81] on link at bounding box center [1523, 91] width 43 height 36
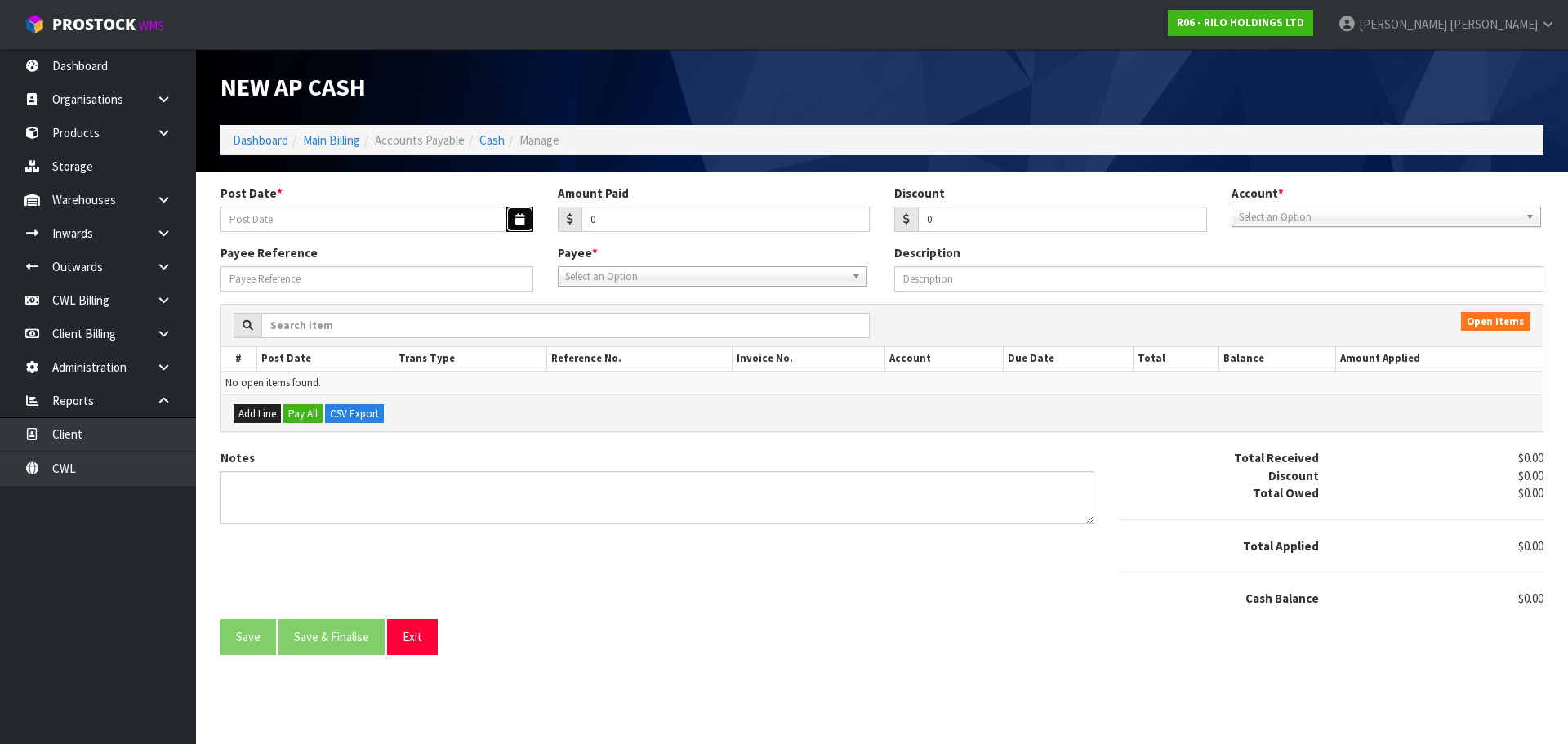
click at [518, 218] on icon "button" at bounding box center [520, 219] width 9 height 11
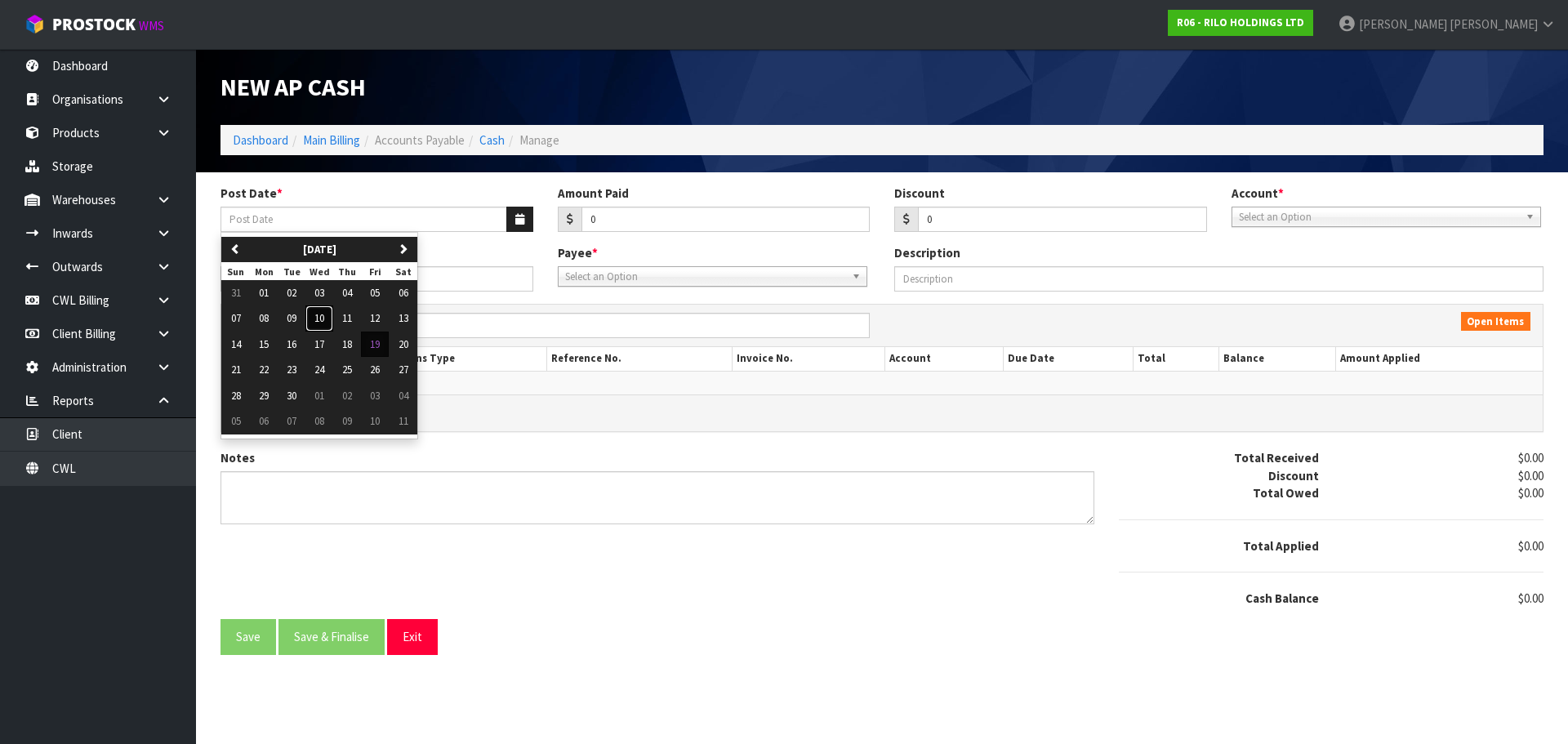
drag, startPoint x: 318, startPoint y: 317, endPoint x: 365, endPoint y: 306, distance: 48.3
click at [320, 317] on span "10" at bounding box center [319, 318] width 10 height 14
type input "[DATE]"
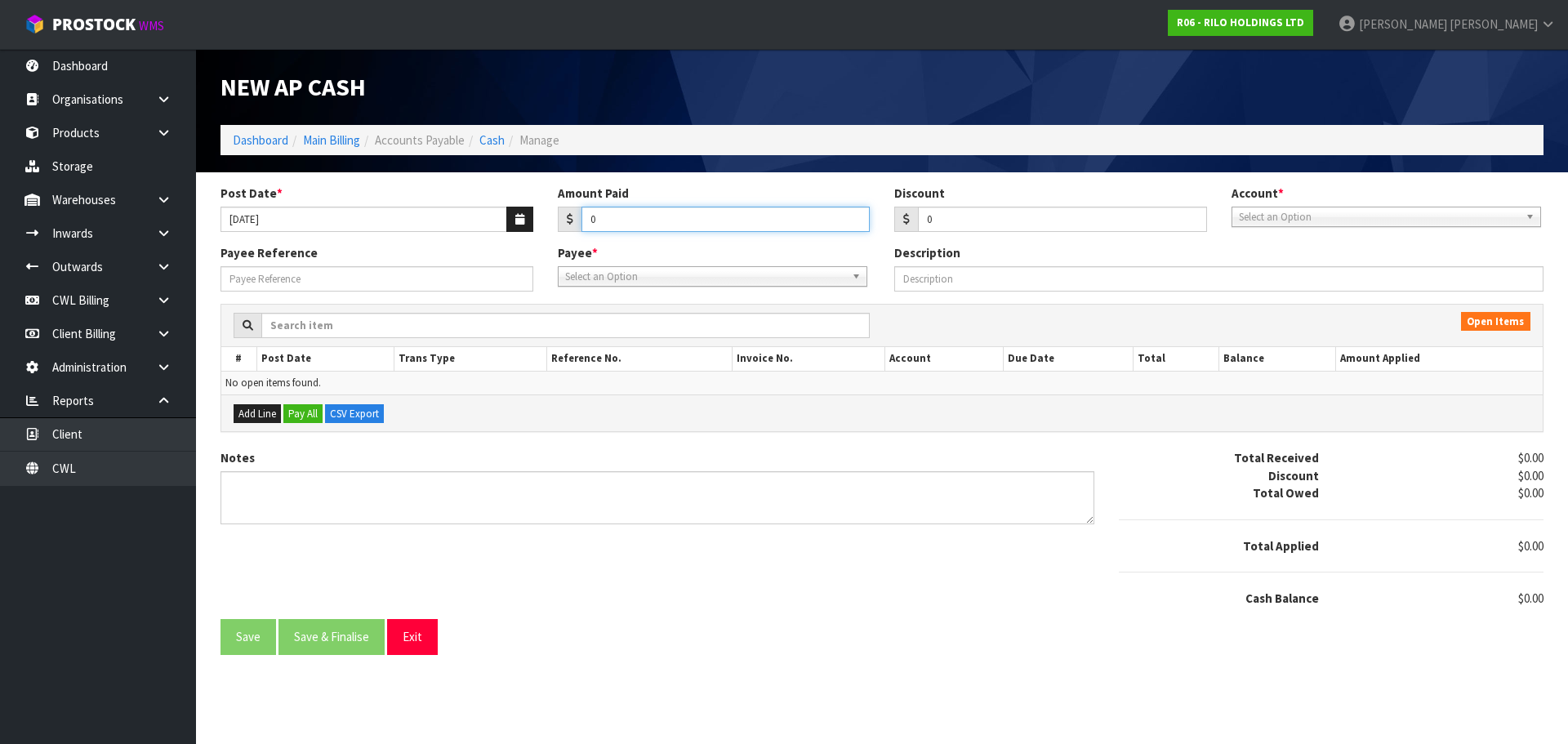
drag, startPoint x: 602, startPoint y: 219, endPoint x: 608, endPoint y: 212, distance: 9.2
click at [604, 216] on input "0" at bounding box center [726, 219] width 289 height 26
type input "1000"
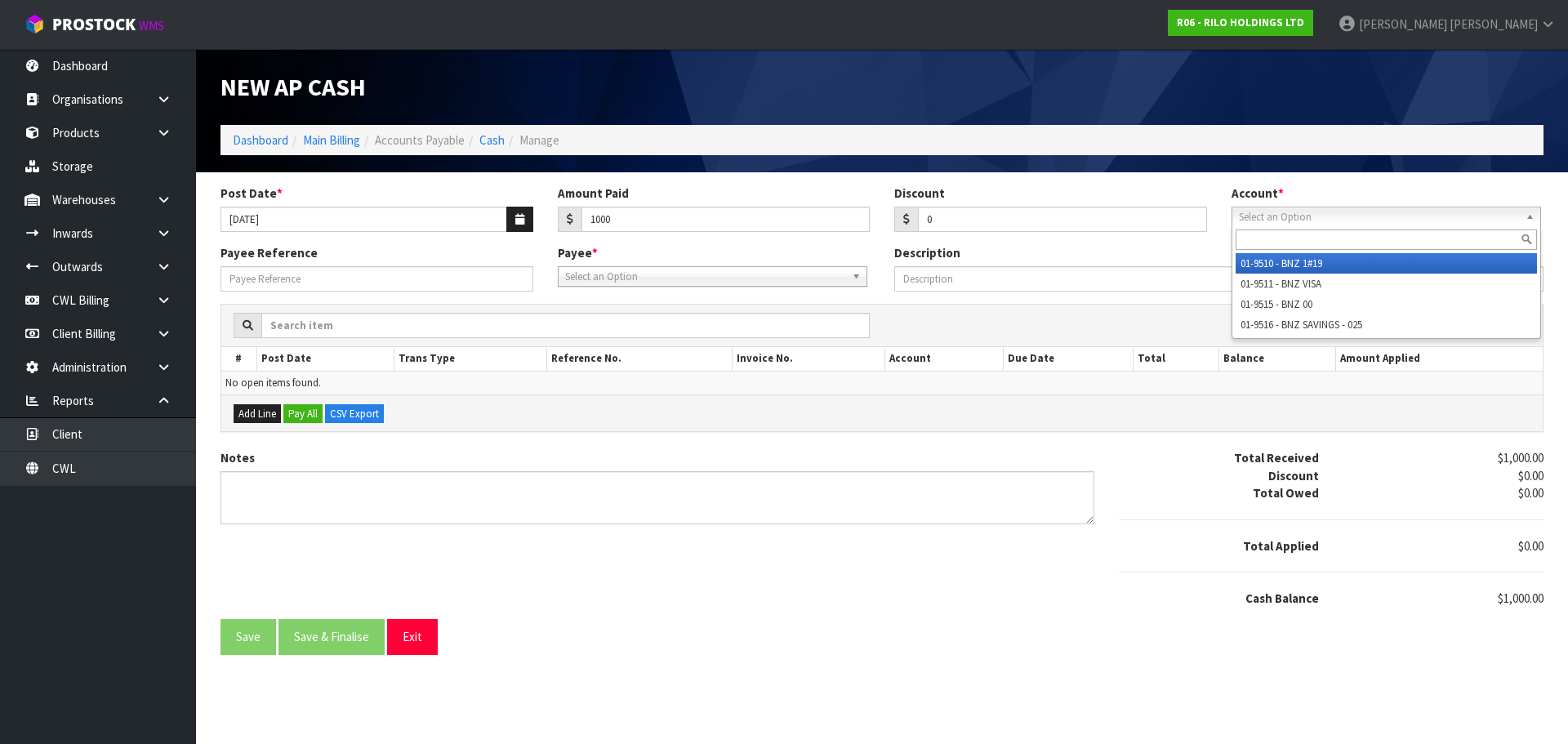
click at [1275, 224] on span "Select an Option" at bounding box center [1379, 218] width 280 height 20
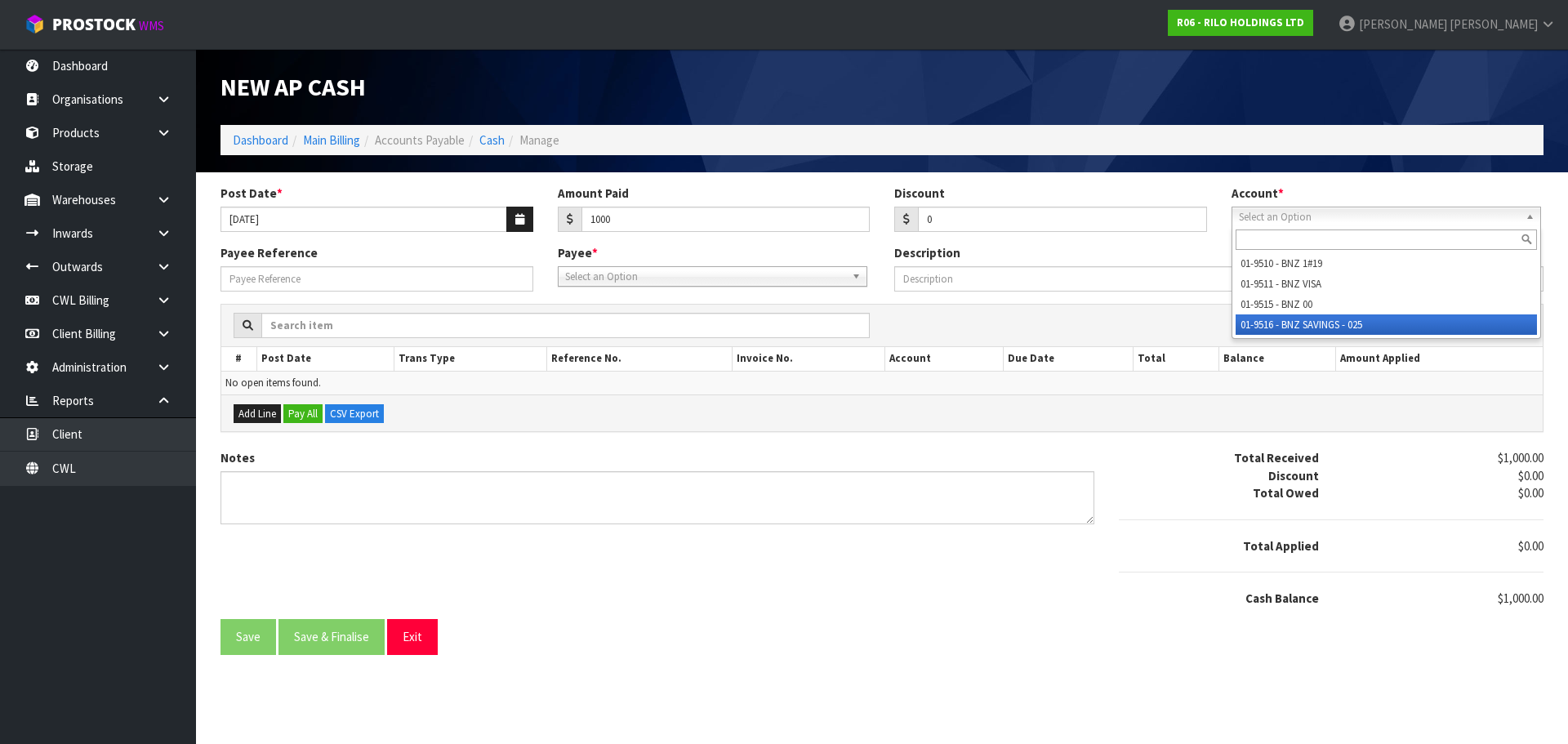
drag, startPoint x: 1300, startPoint y: 327, endPoint x: 1128, endPoint y: 306, distance: 173.3
click at [1299, 326] on li "01-9516 - BNZ SAVINGS - 025" at bounding box center [1386, 324] width 301 height 20
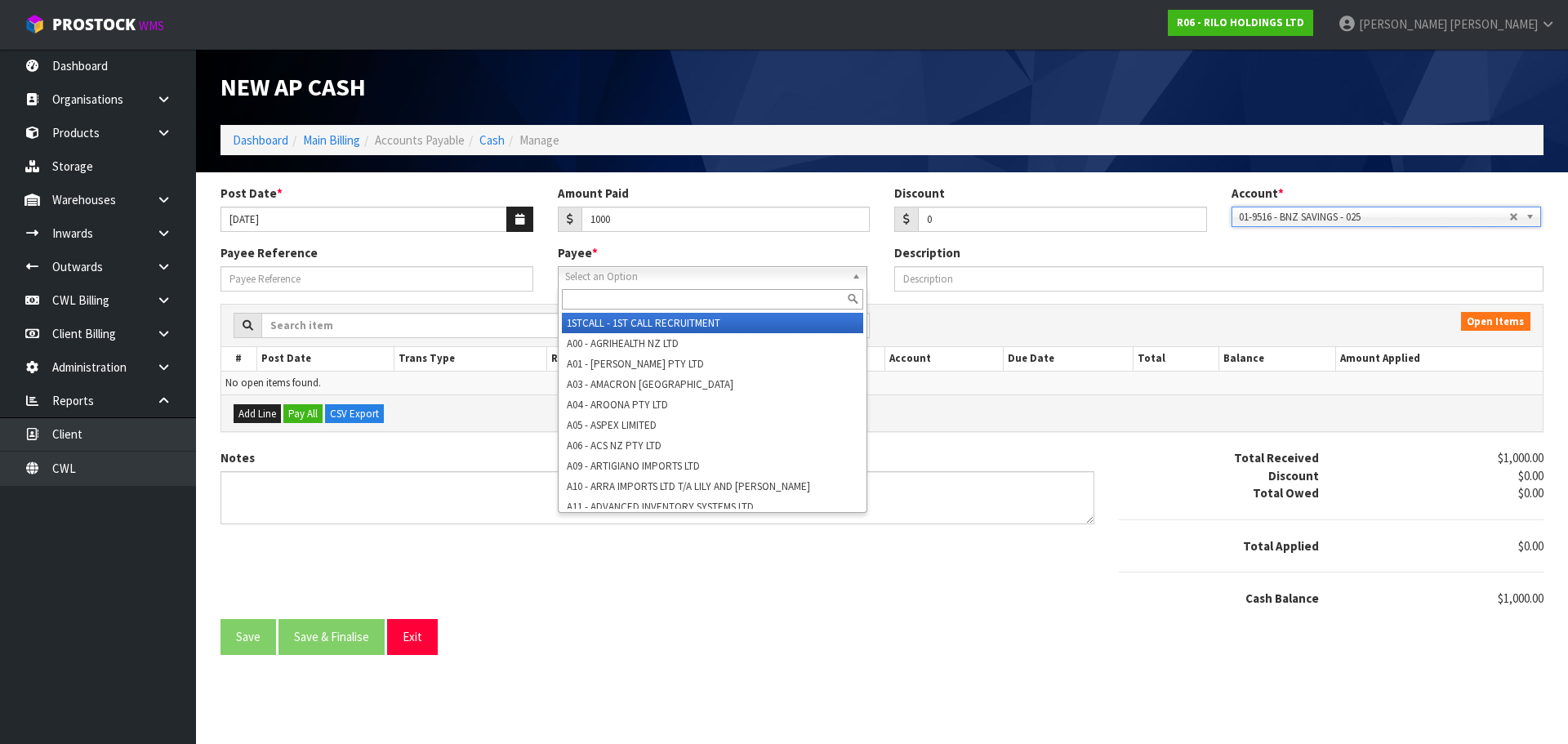
click at [687, 274] on span "Select an Option" at bounding box center [704, 277] width 280 height 20
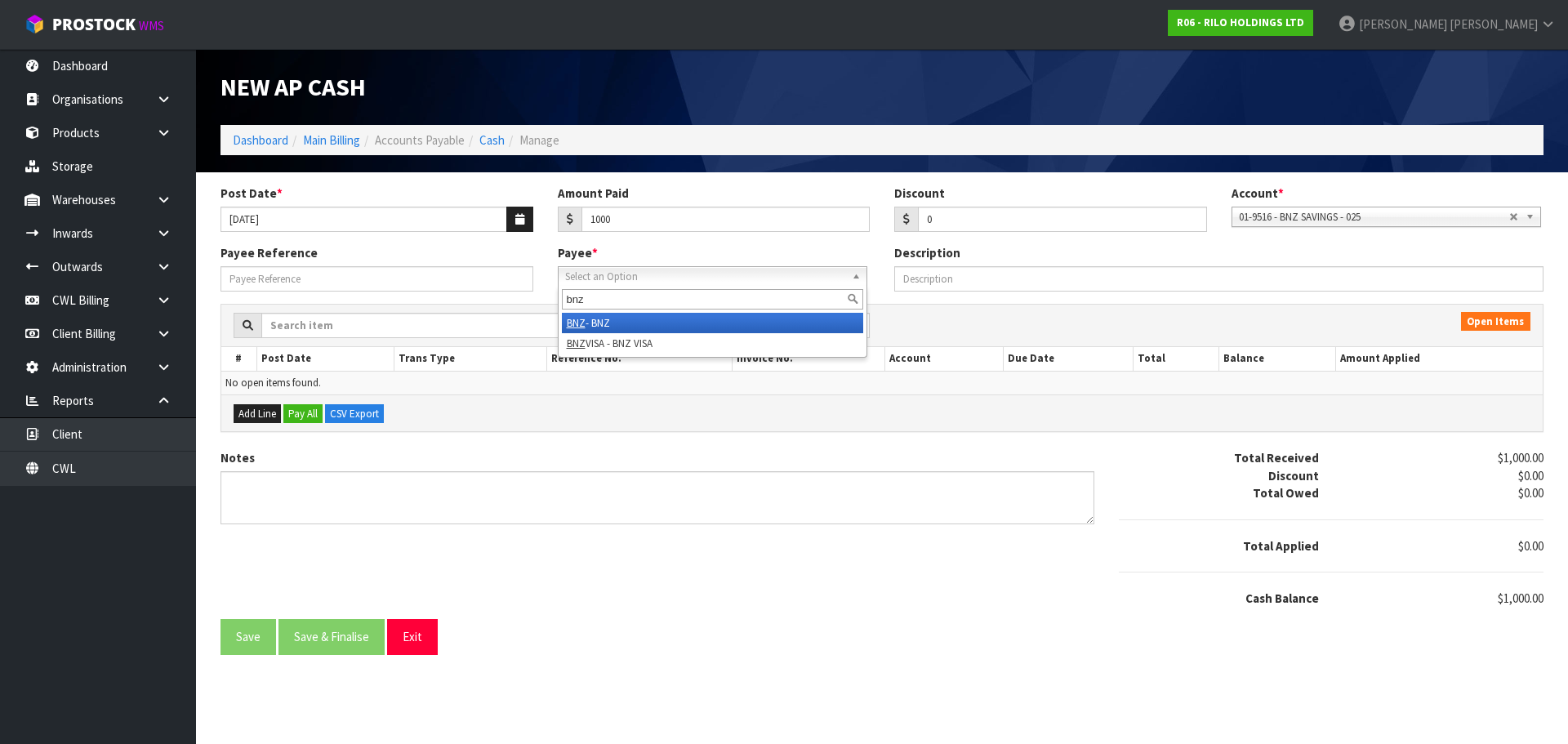
type input "bnz"
click at [643, 323] on li "BNZ - BNZ" at bounding box center [712, 322] width 301 height 20
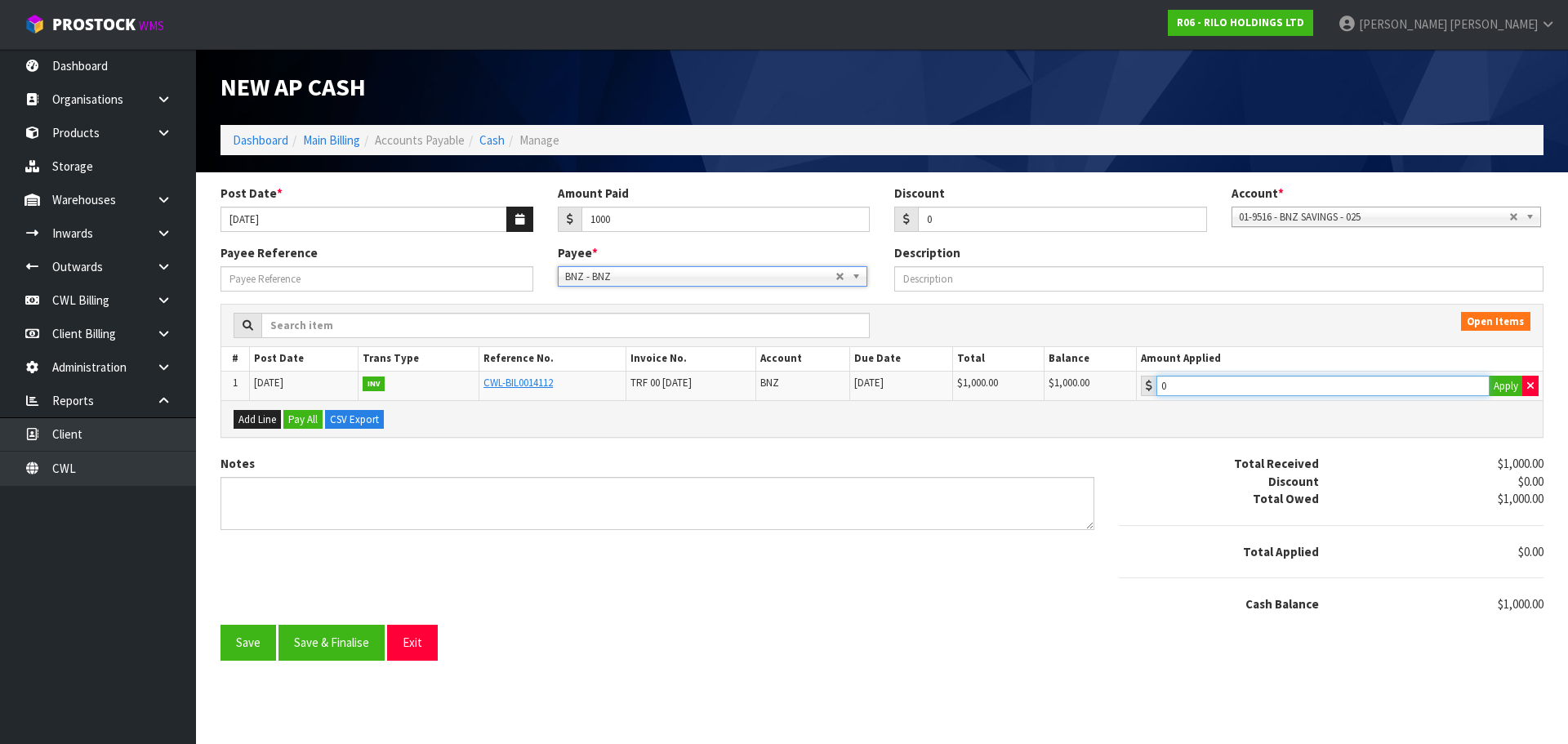
type input "1000"
click at [1357, 391] on input "1000" at bounding box center [1323, 385] width 333 height 20
click at [322, 652] on button "Save & Finalise" at bounding box center [332, 642] width 107 height 36
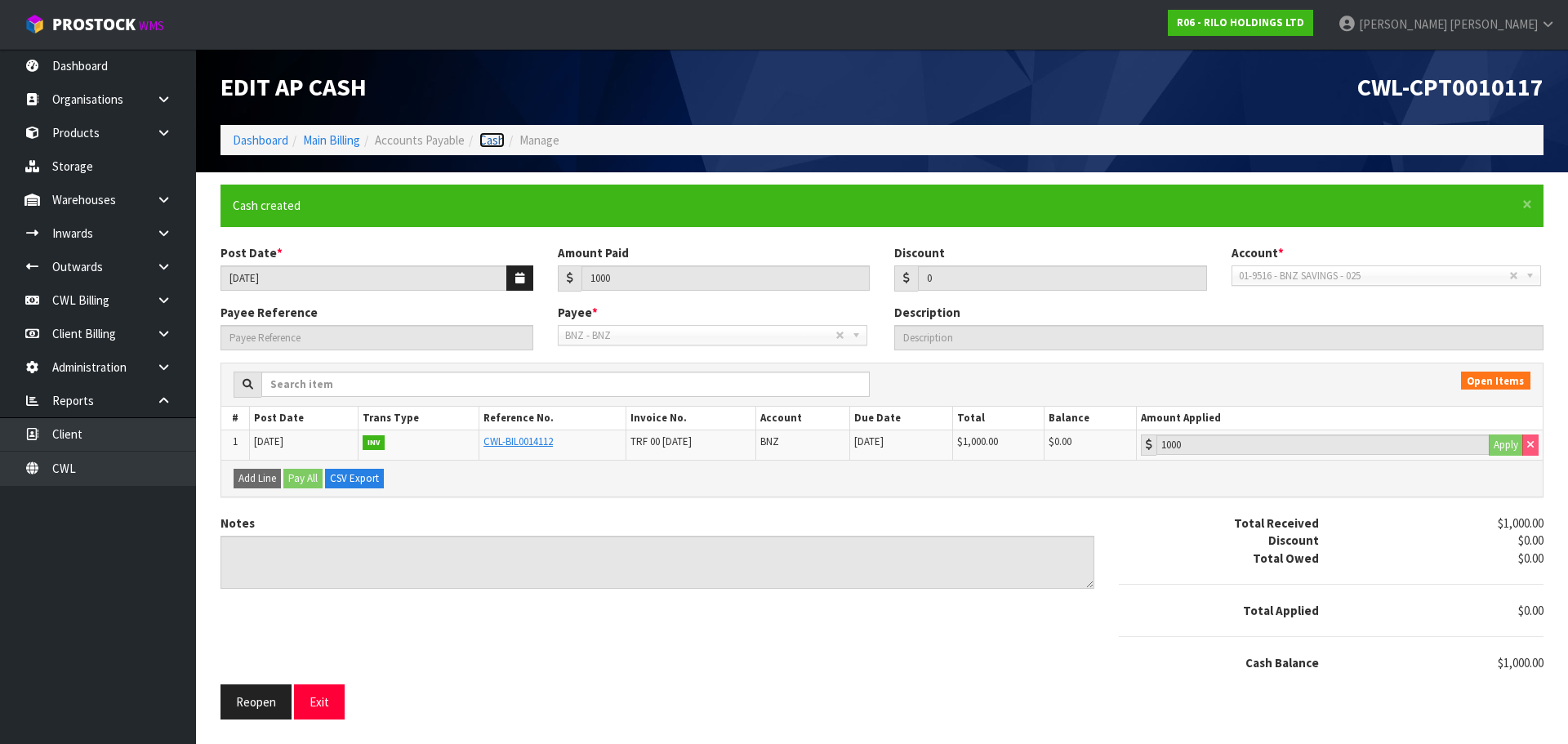
click at [497, 136] on link "Cash" at bounding box center [492, 139] width 26 height 15
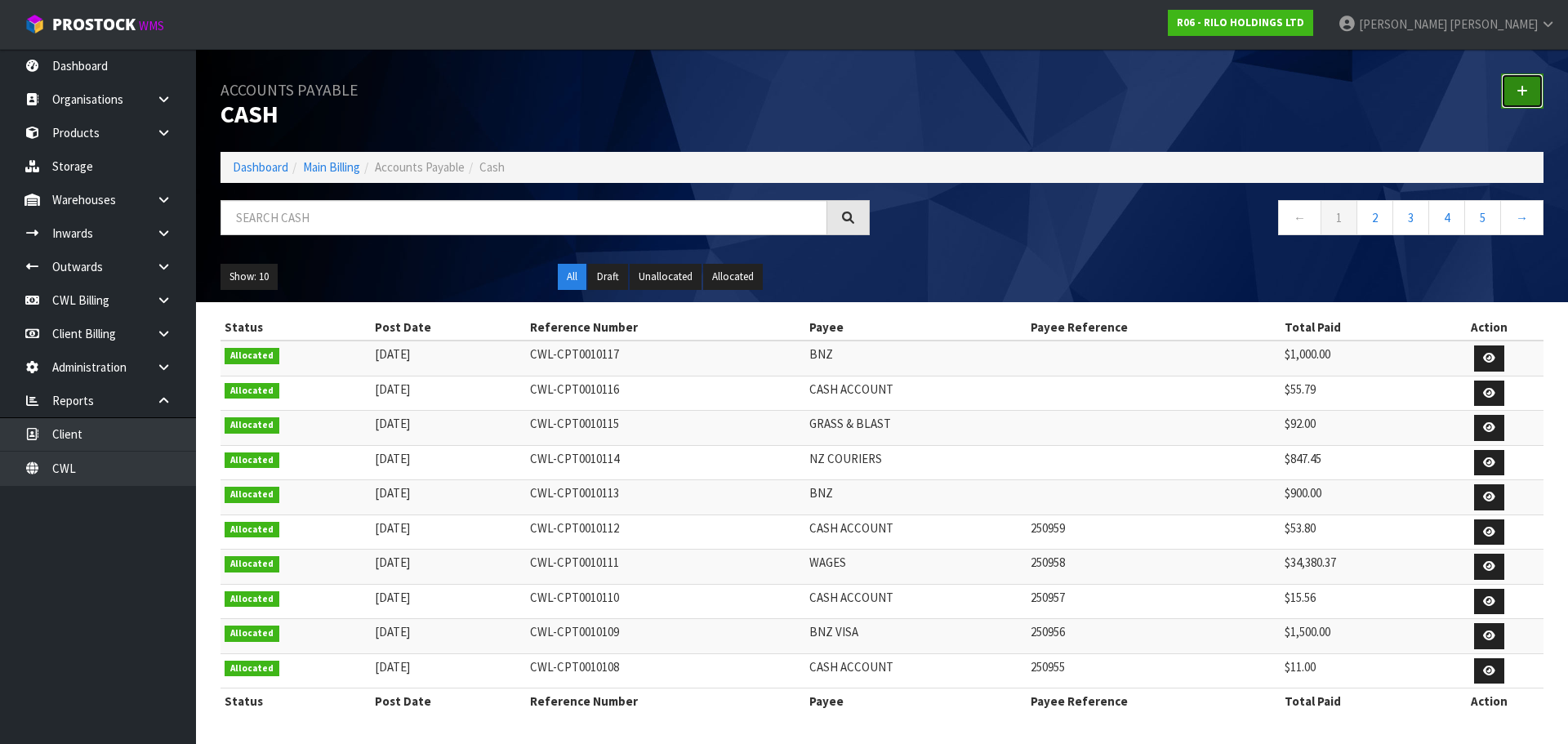
click at [1530, 97] on link at bounding box center [1523, 91] width 43 height 36
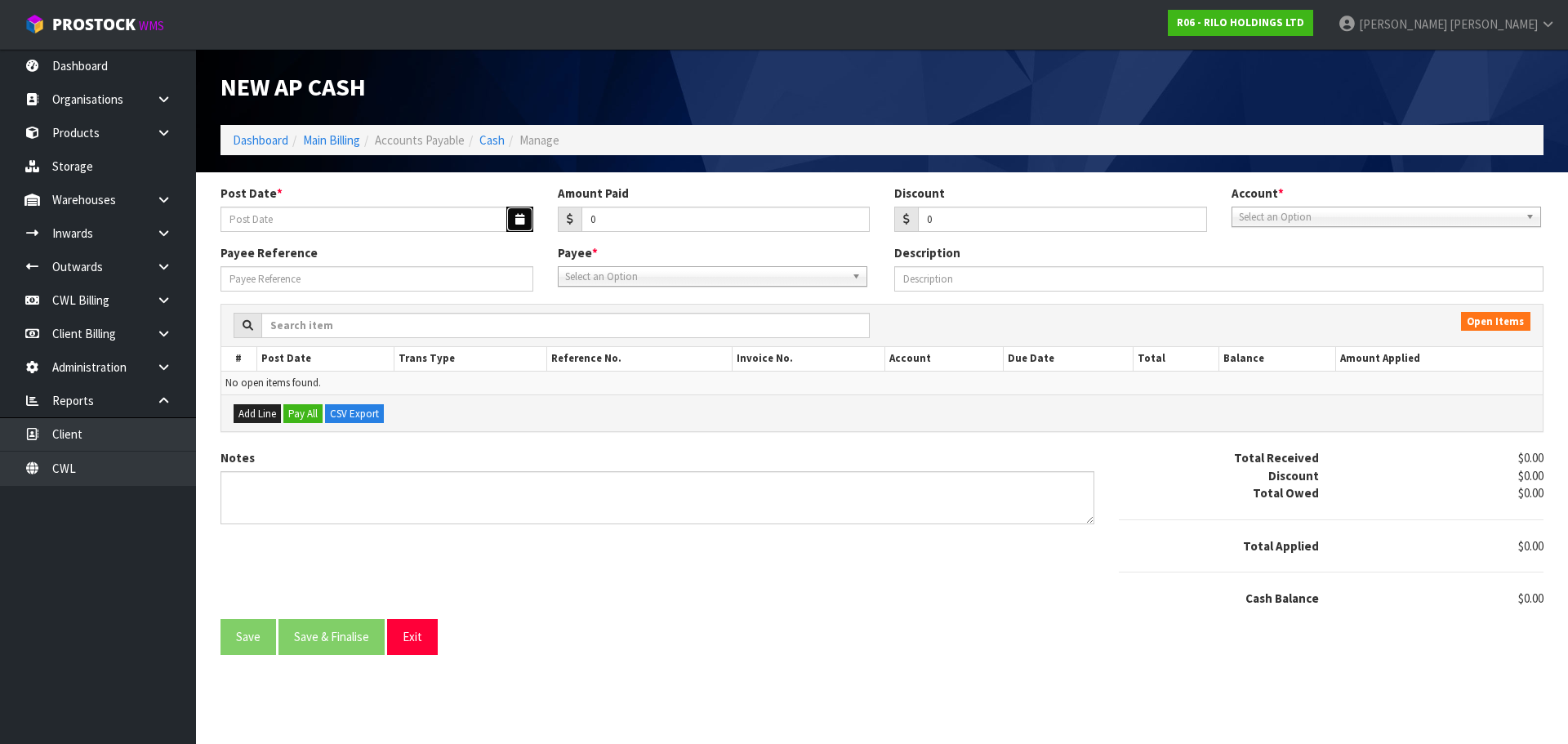
click at [520, 219] on icon "button" at bounding box center [520, 219] width 9 height 11
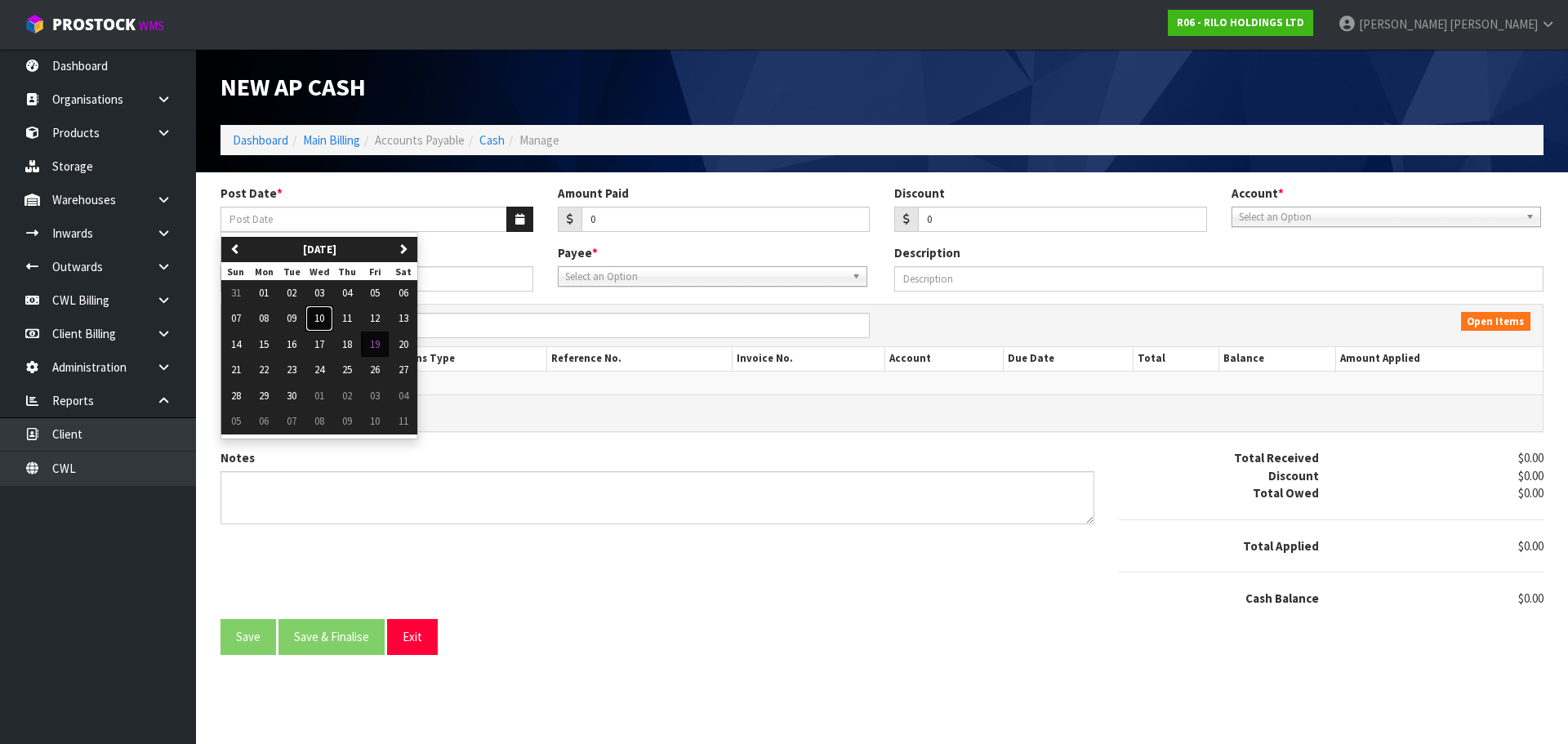
drag, startPoint x: 318, startPoint y: 318, endPoint x: 455, endPoint y: 287, distance: 140.5
click at [321, 316] on span "10" at bounding box center [319, 318] width 10 height 14
type input "[DATE]"
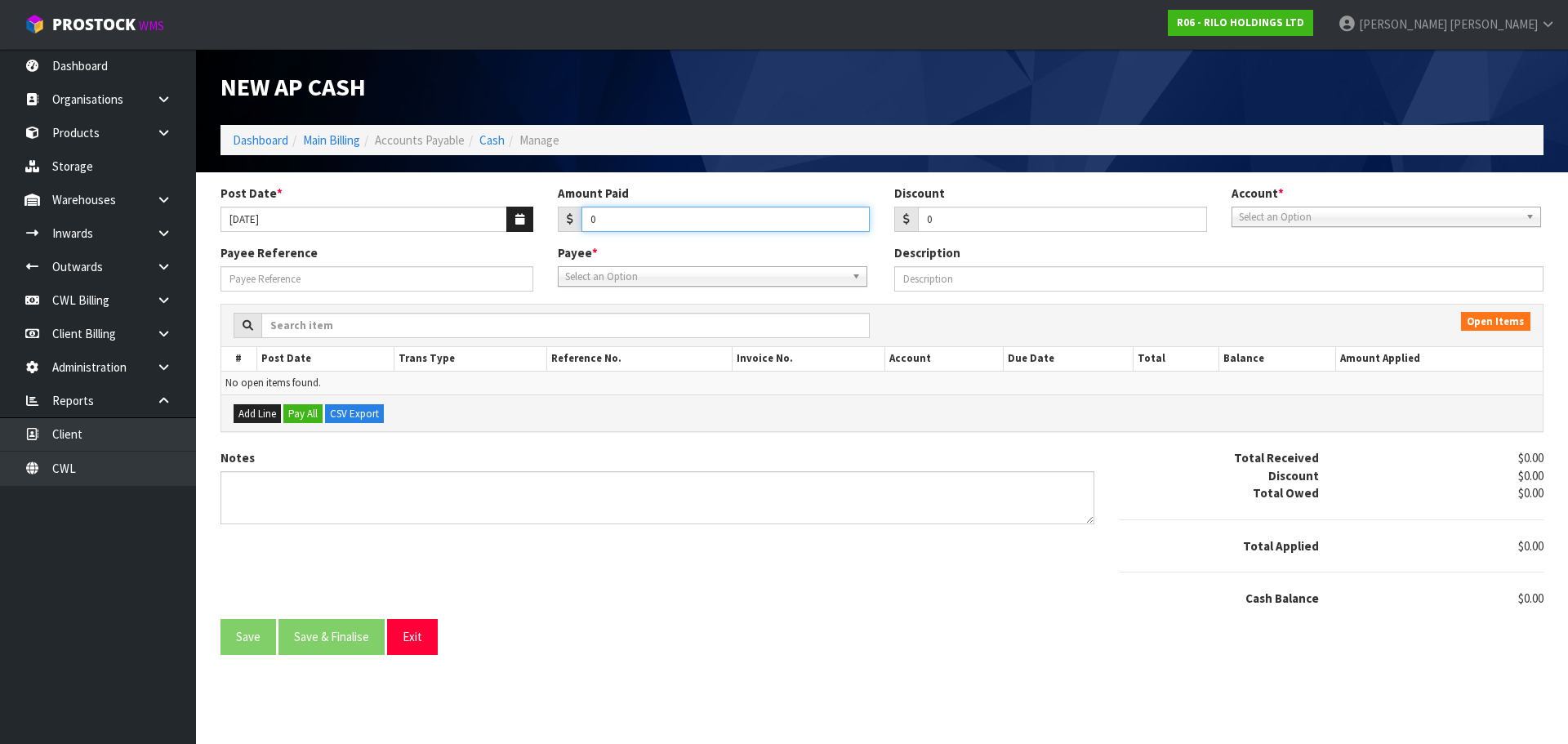
click at [649, 214] on input "0" at bounding box center [726, 219] width 289 height 26
type input "96"
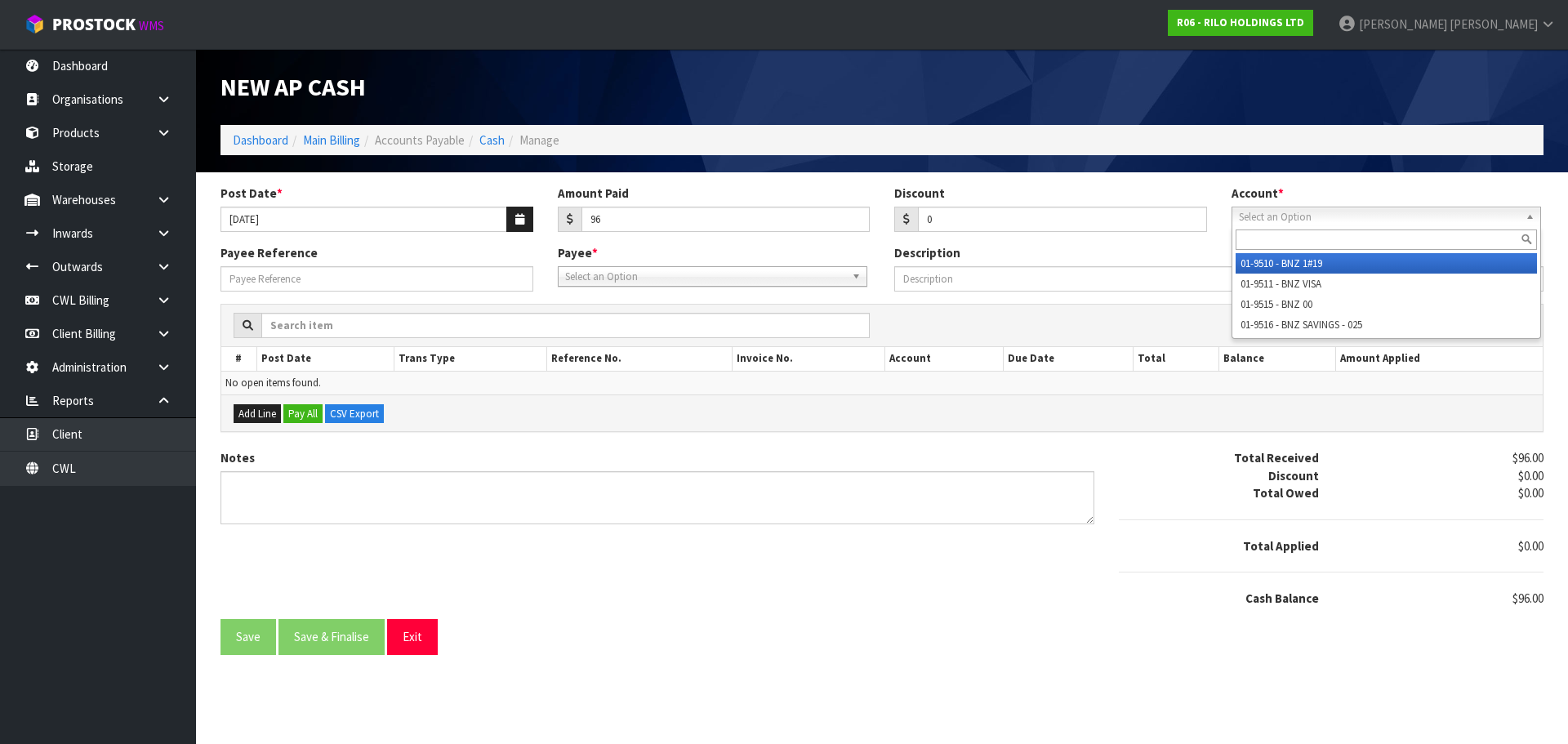
drag, startPoint x: 1324, startPoint y: 217, endPoint x: 1312, endPoint y: 278, distance: 62.2
click at [1323, 218] on span "Select an Option" at bounding box center [1379, 218] width 280 height 20
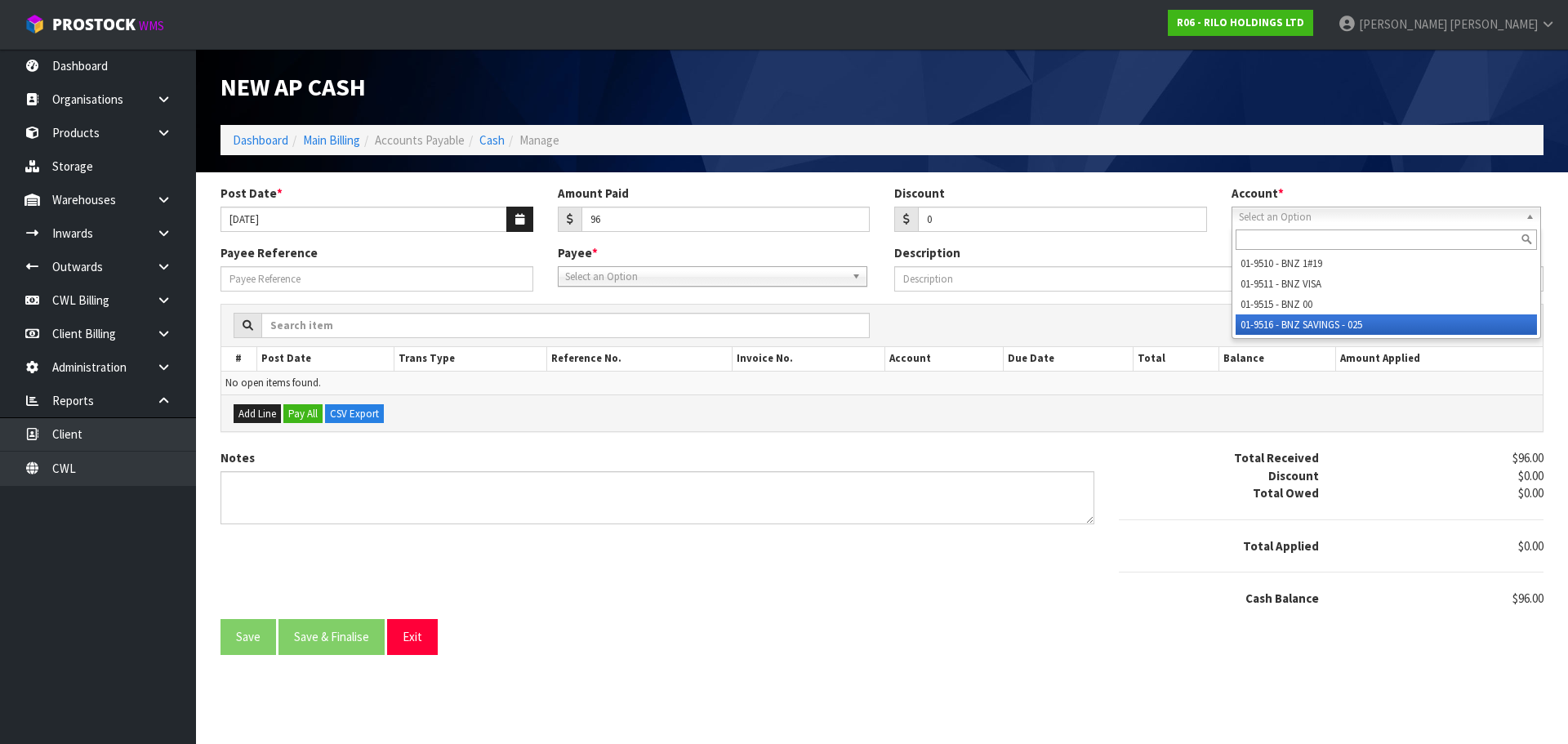
drag, startPoint x: 1295, startPoint y: 319, endPoint x: 801, endPoint y: 323, distance: 494.0
click at [1293, 319] on li "01-9516 - BNZ SAVINGS - 025" at bounding box center [1386, 324] width 301 height 20
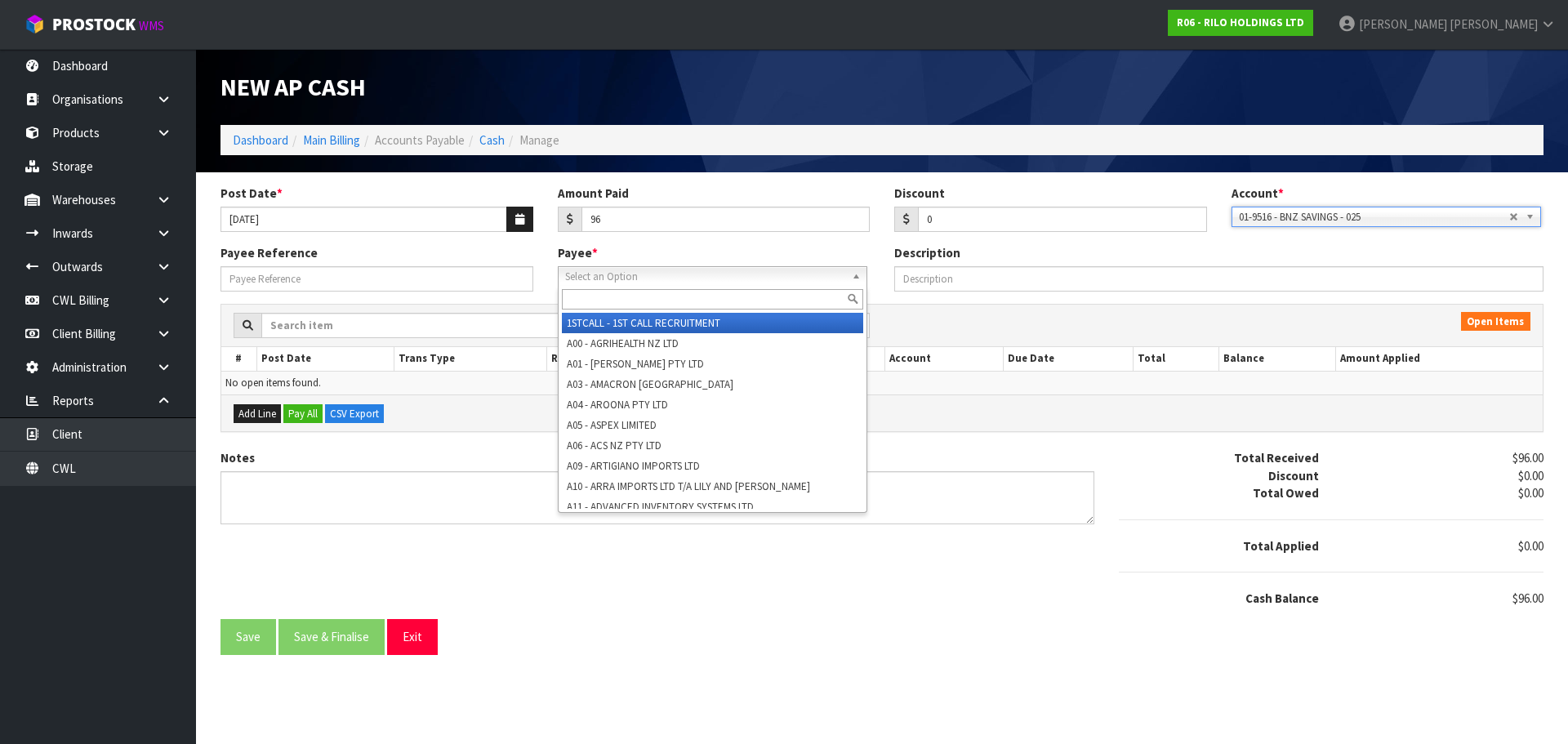
click at [635, 272] on span "Select an Option" at bounding box center [704, 277] width 280 height 20
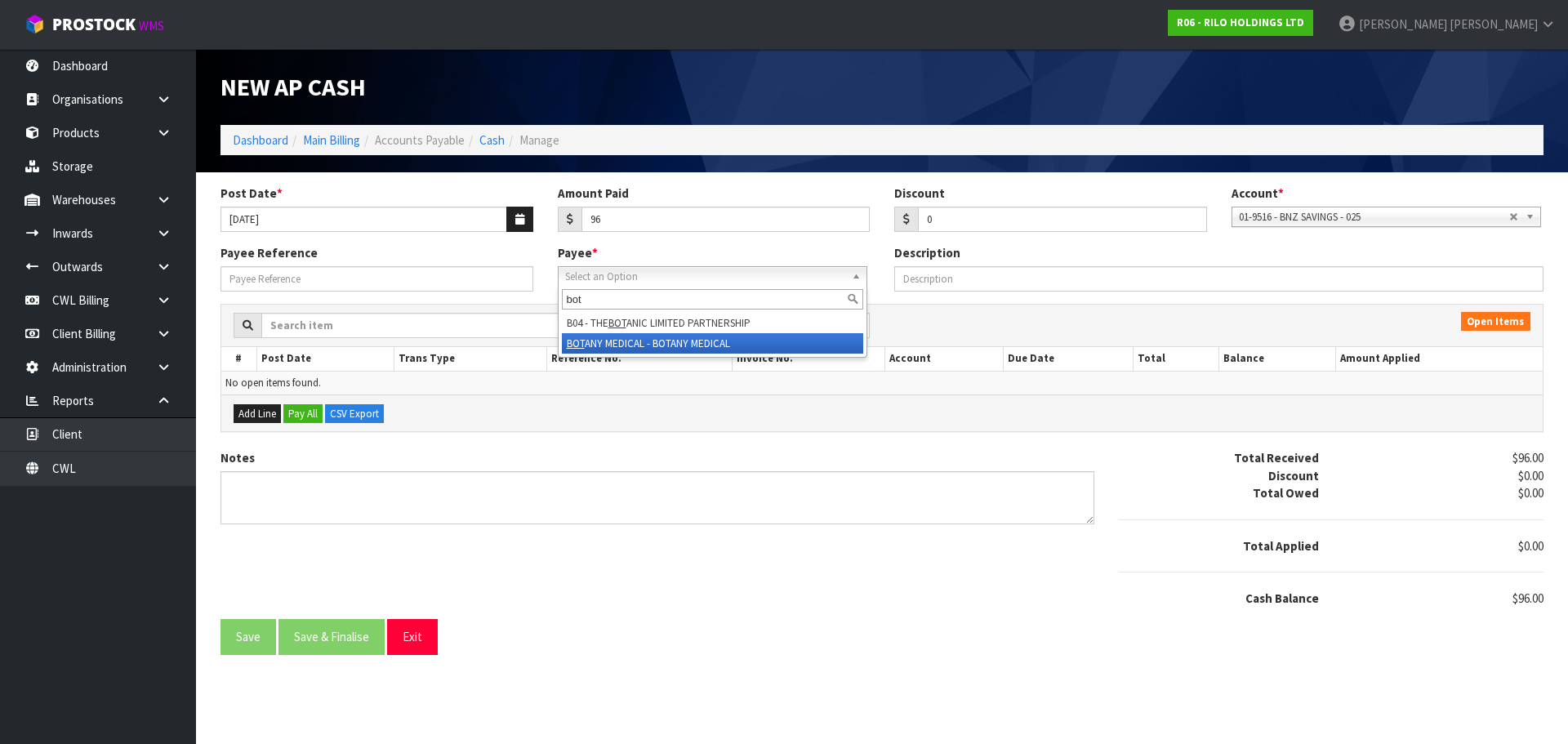
type input "bot"
click at [635, 346] on li "BOT ANY MEDICAL - BOTANY MEDICAL" at bounding box center [712, 343] width 301 height 20
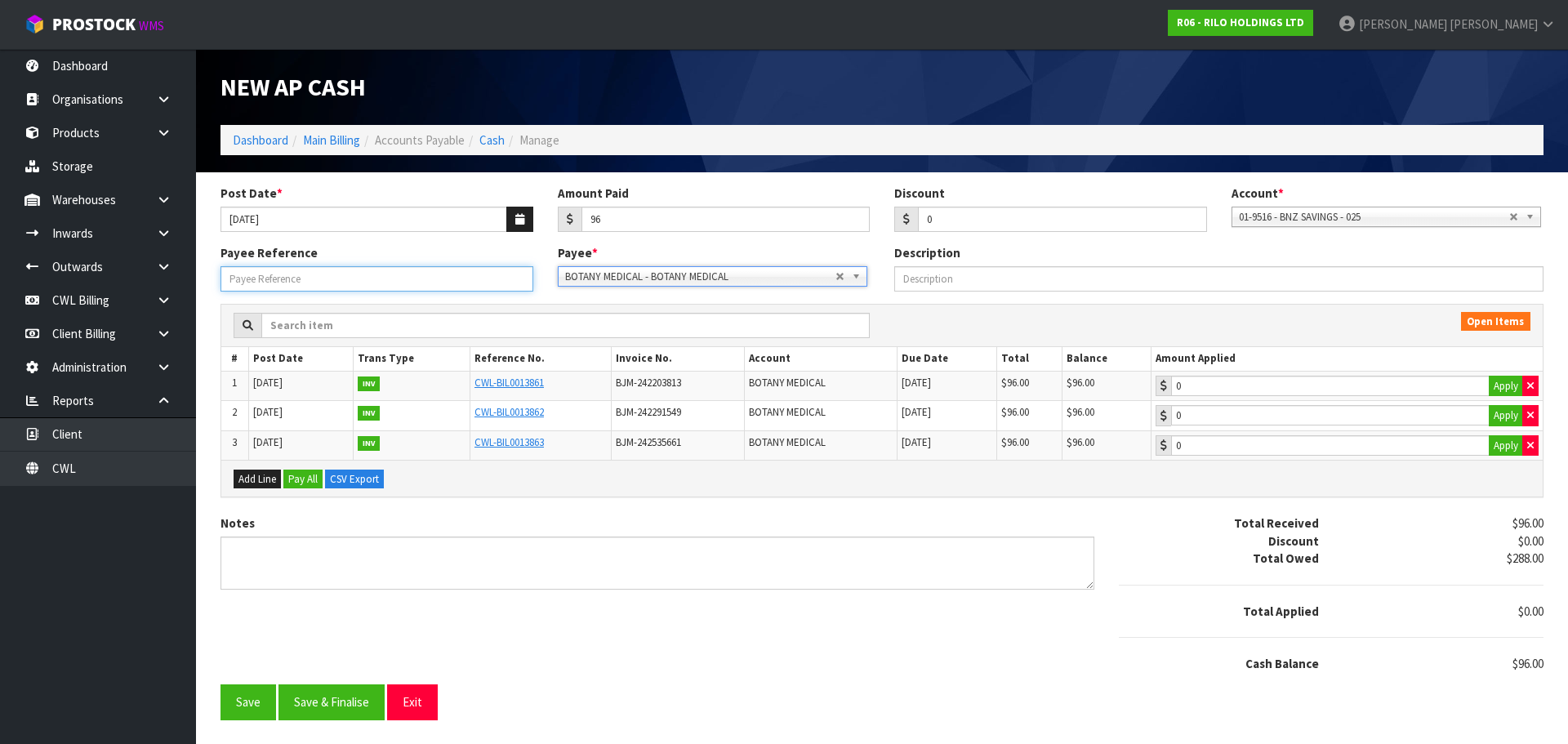
click at [489, 279] on input "Payee Reference" at bounding box center [377, 279] width 313 height 26
click at [1504, 383] on button "Apply" at bounding box center [1506, 386] width 35 height 21
type input "96"
click at [346, 706] on button "Save & Finalise" at bounding box center [332, 701] width 107 height 36
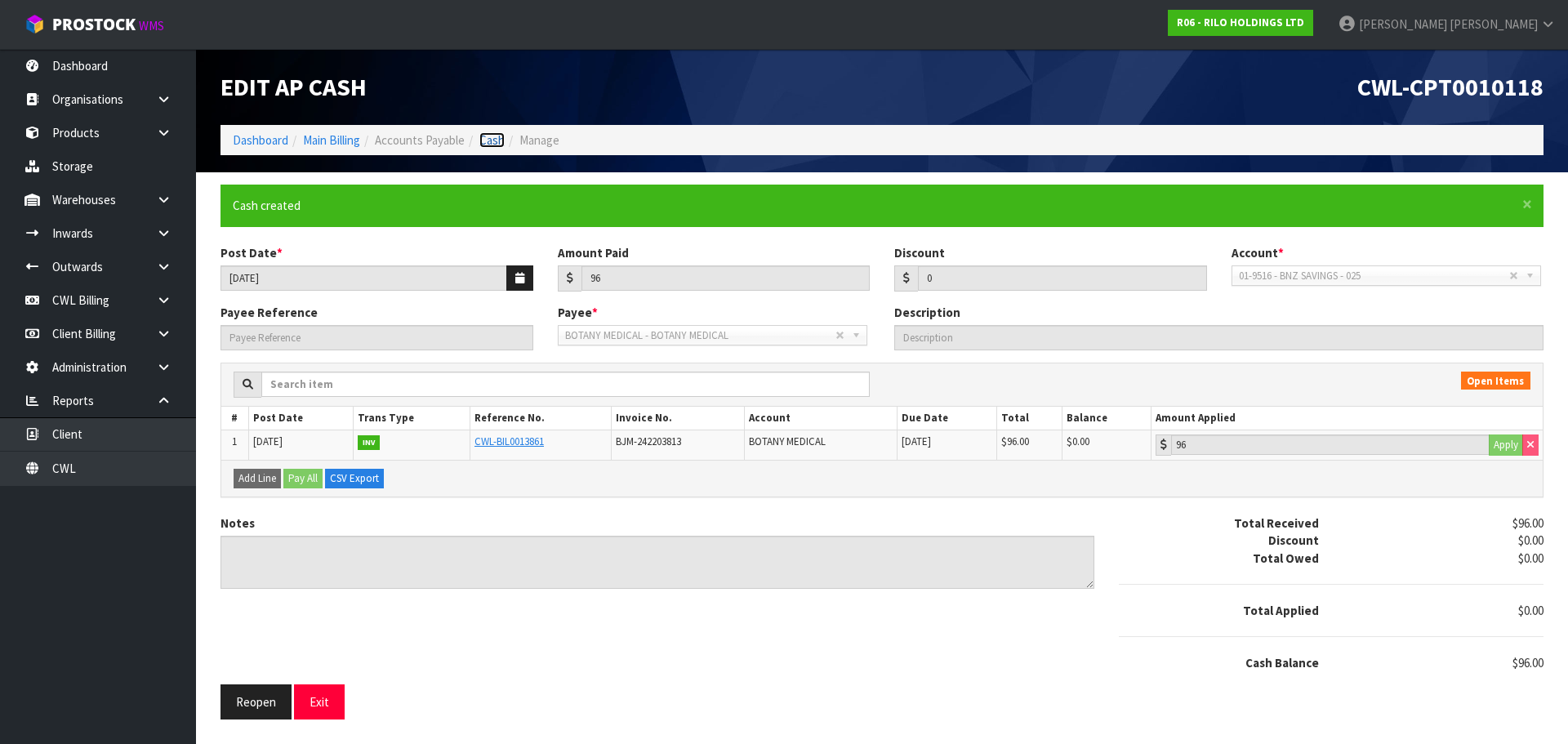
click at [492, 142] on link "Cash" at bounding box center [492, 139] width 26 height 15
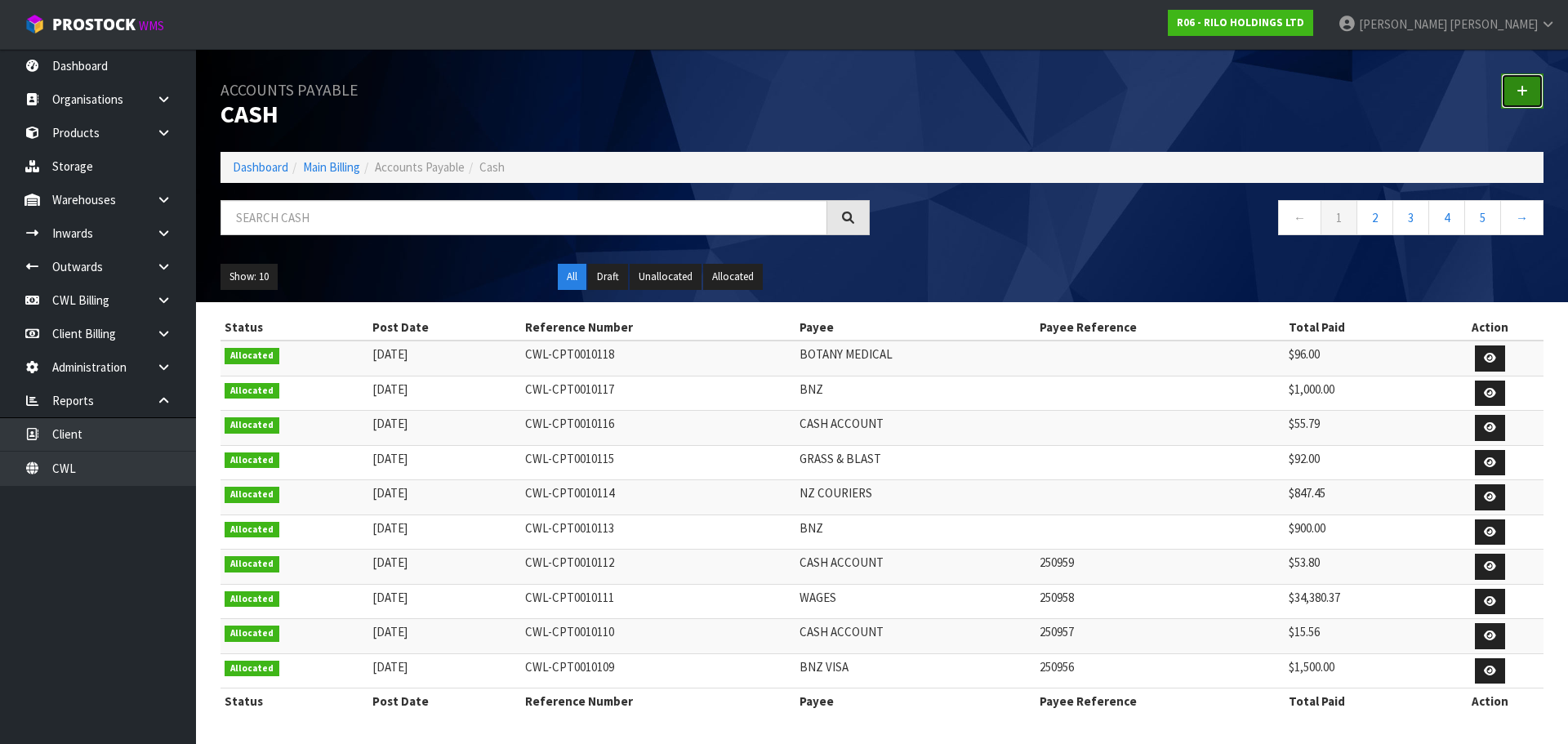
click at [1532, 95] on link at bounding box center [1523, 91] width 43 height 36
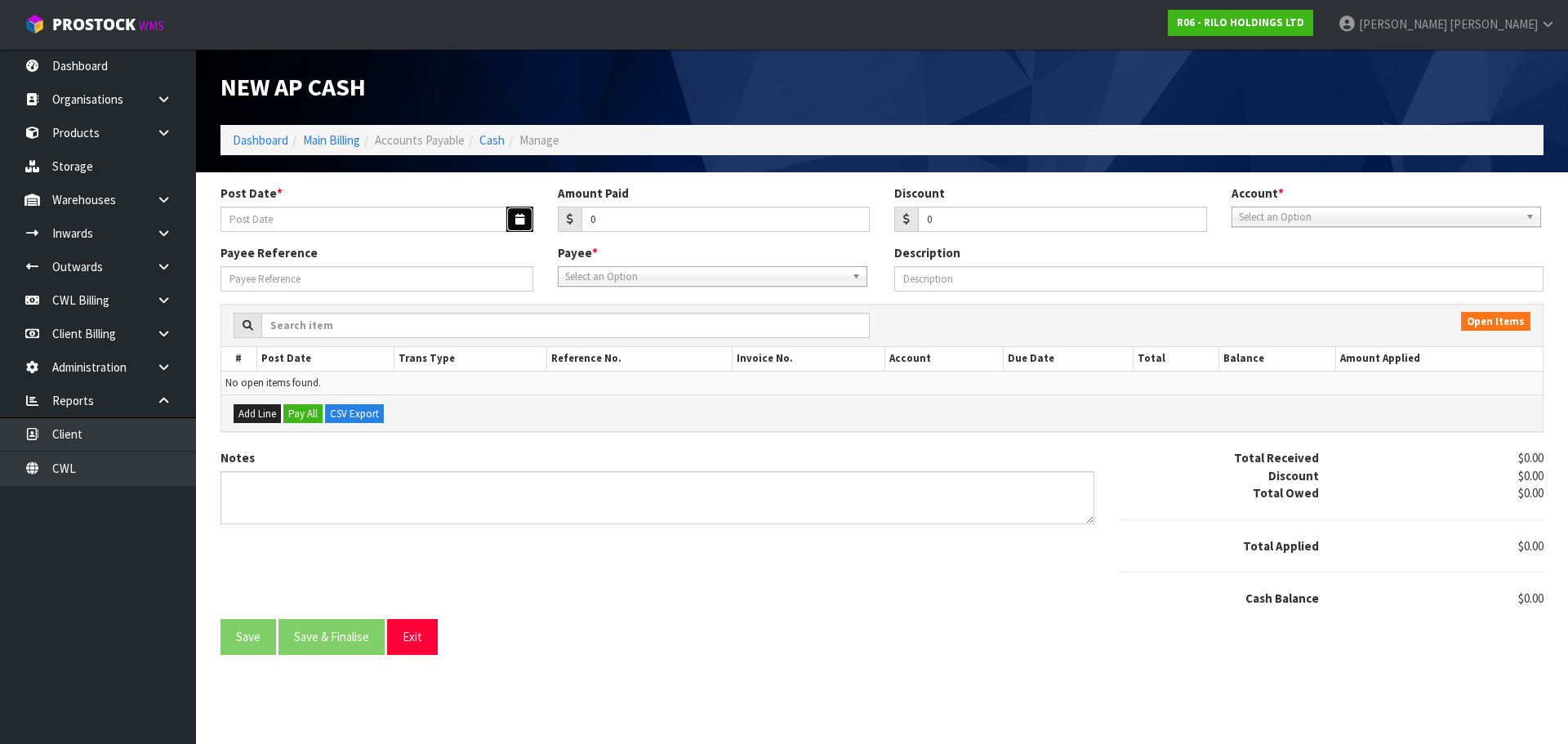
click at [513, 220] on button "button" at bounding box center [520, 219] width 27 height 26
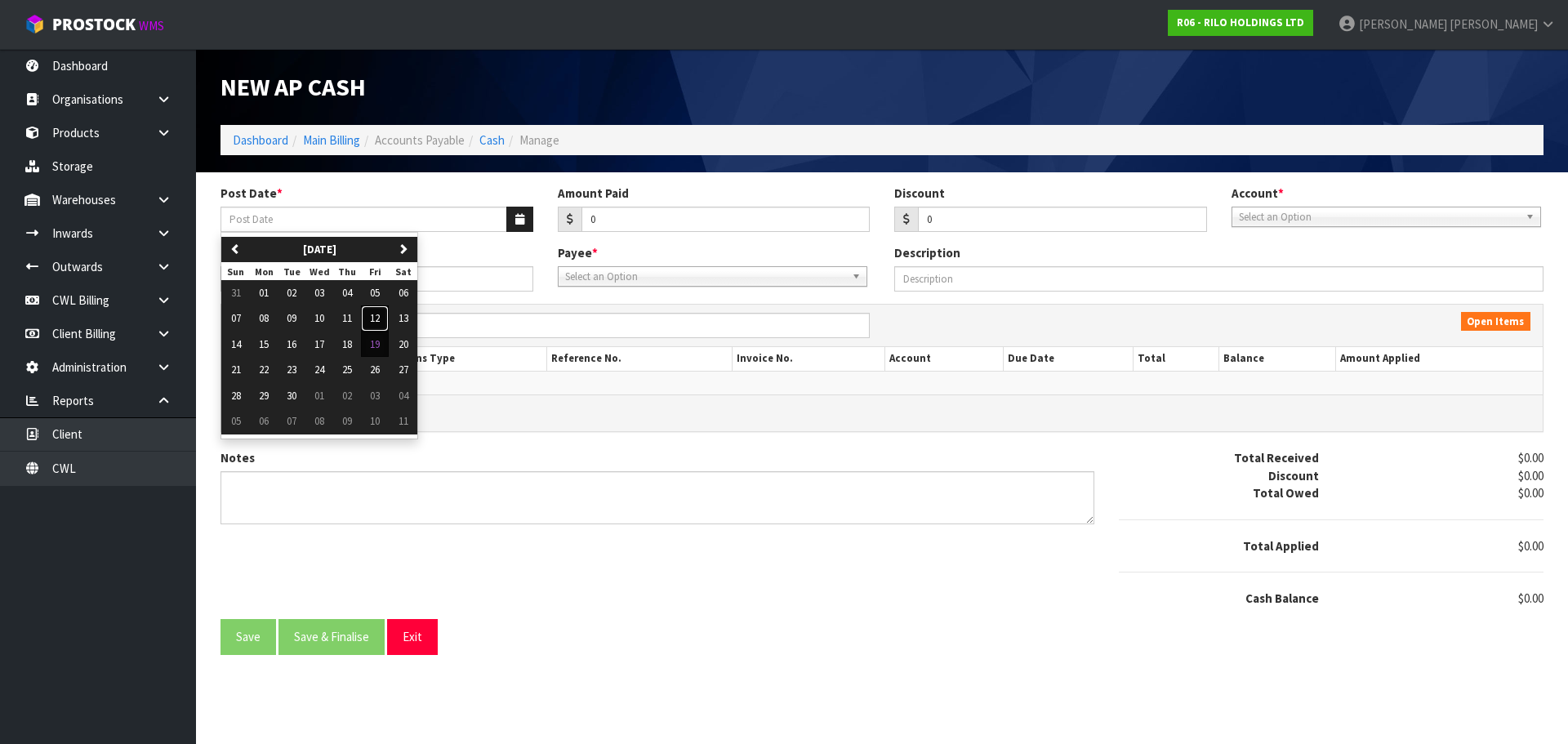
drag, startPoint x: 382, startPoint y: 319, endPoint x: 621, endPoint y: 267, distance: 244.6
click at [380, 318] on span "12" at bounding box center [374, 318] width 10 height 14
type input "[DATE]"
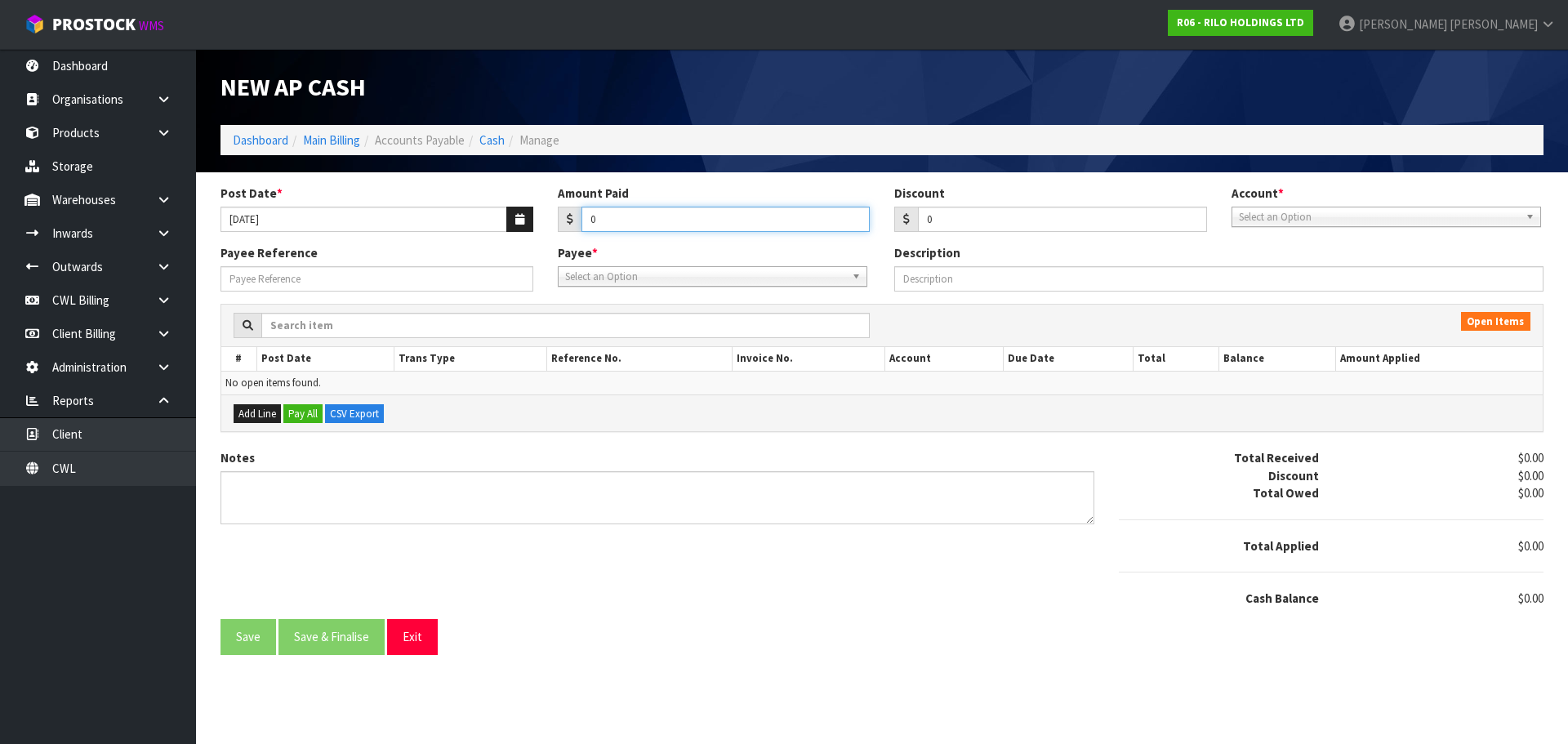
click at [620, 221] on input "0" at bounding box center [726, 219] width 289 height 26
type input "796.66"
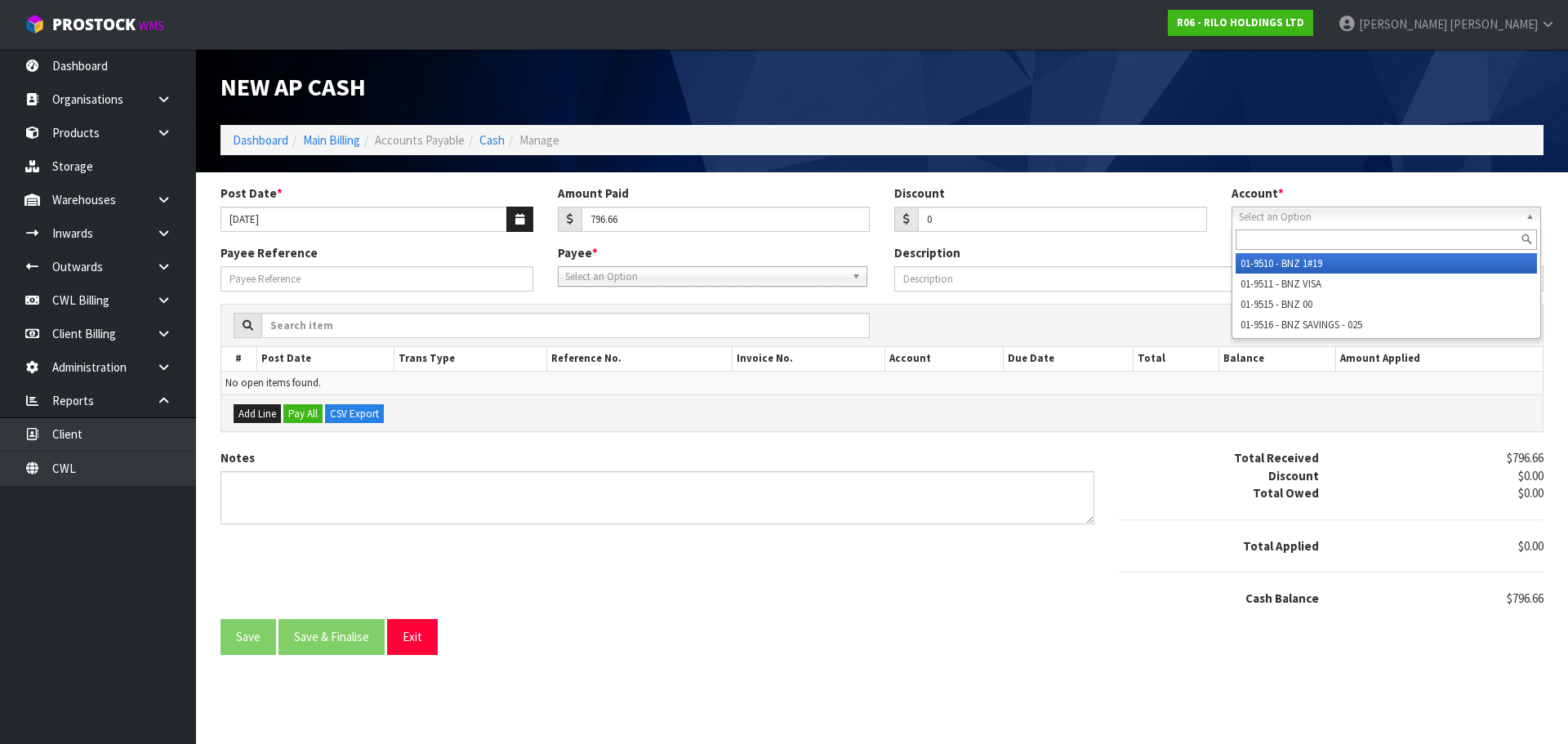
click at [1352, 220] on span "Select an Option" at bounding box center [1379, 218] width 280 height 20
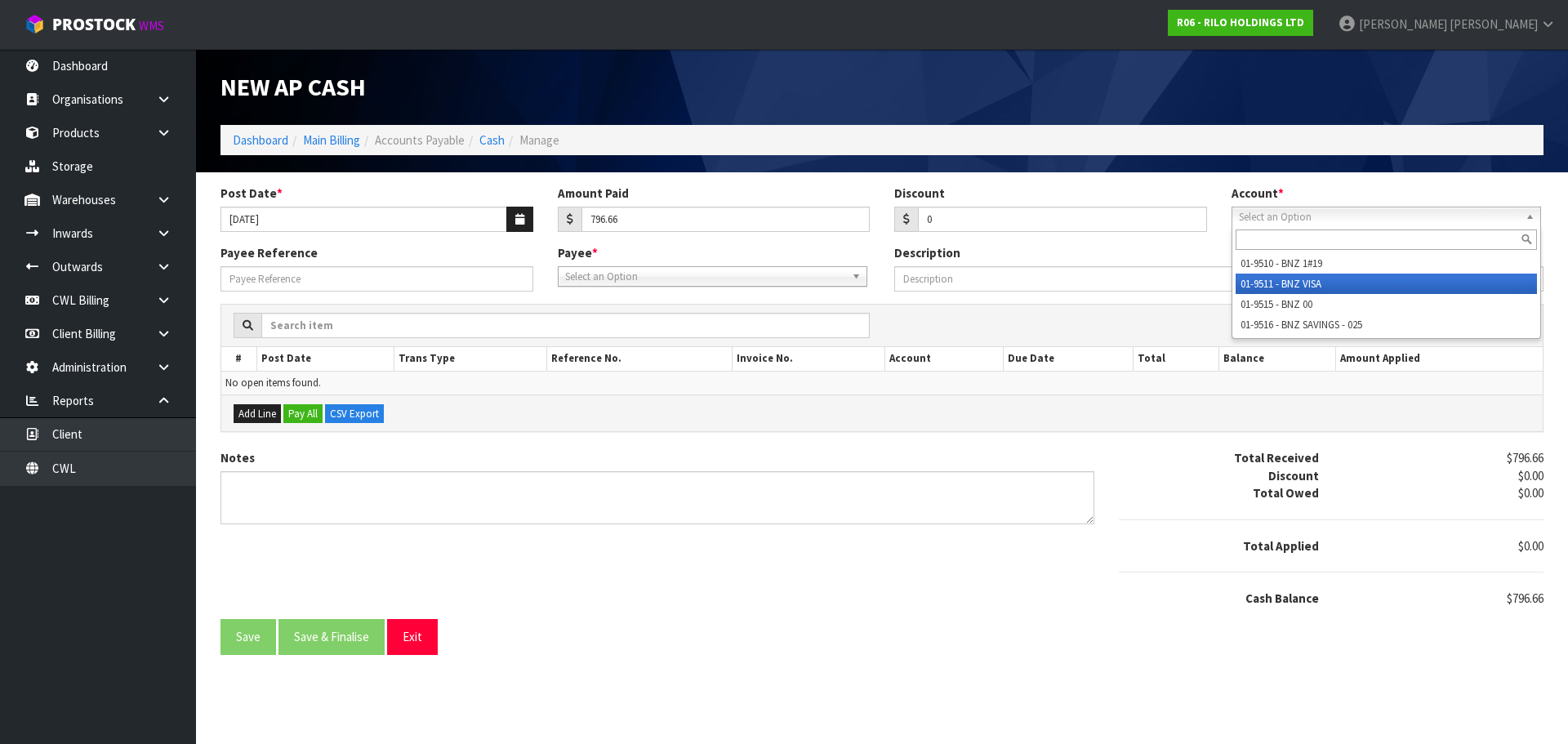
drag, startPoint x: 1332, startPoint y: 281, endPoint x: 1321, endPoint y: 281, distance: 11.0
click at [1332, 281] on li "01-9511 - BNZ VISA" at bounding box center [1386, 283] width 301 height 20
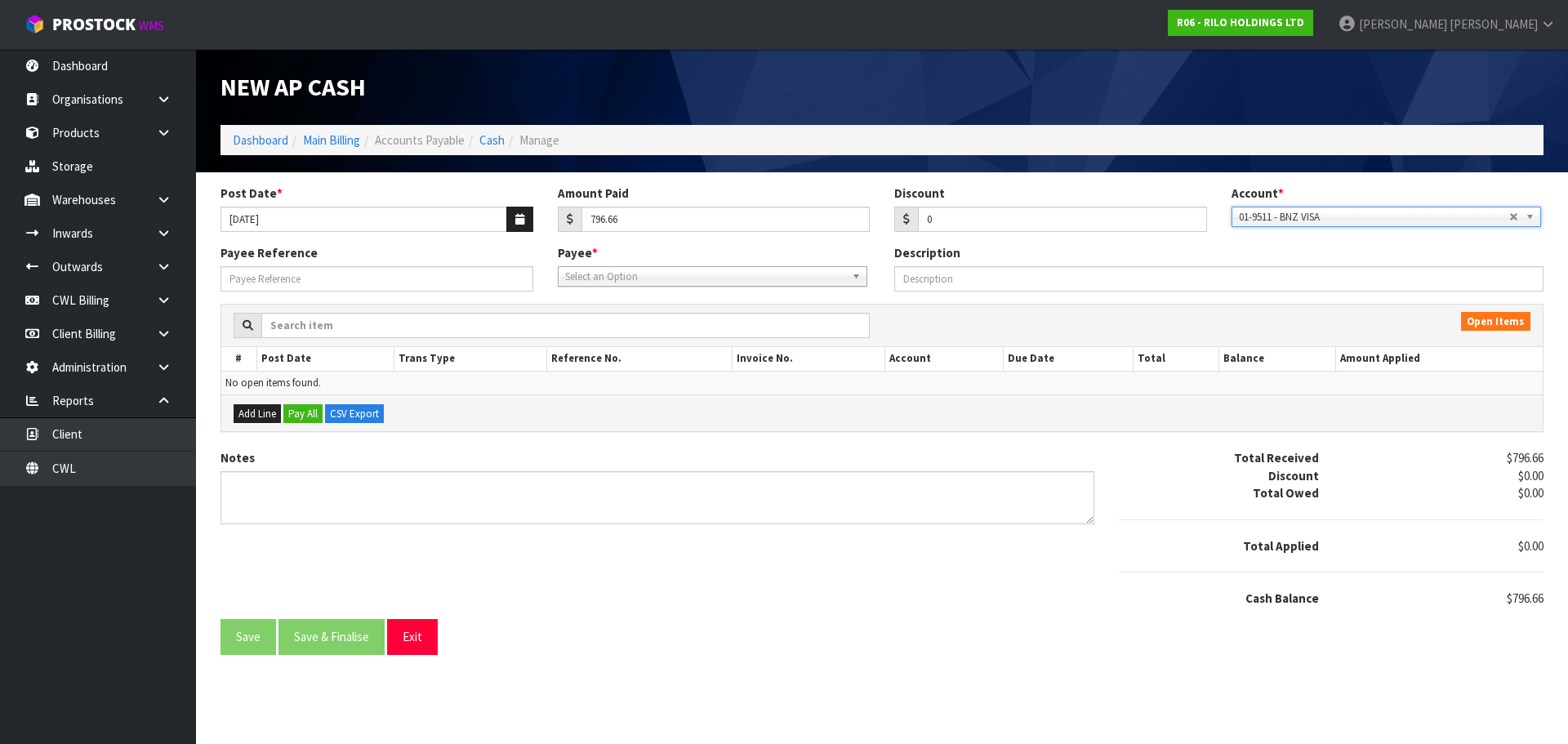
click at [704, 280] on span "Select an Option" at bounding box center [704, 277] width 280 height 20
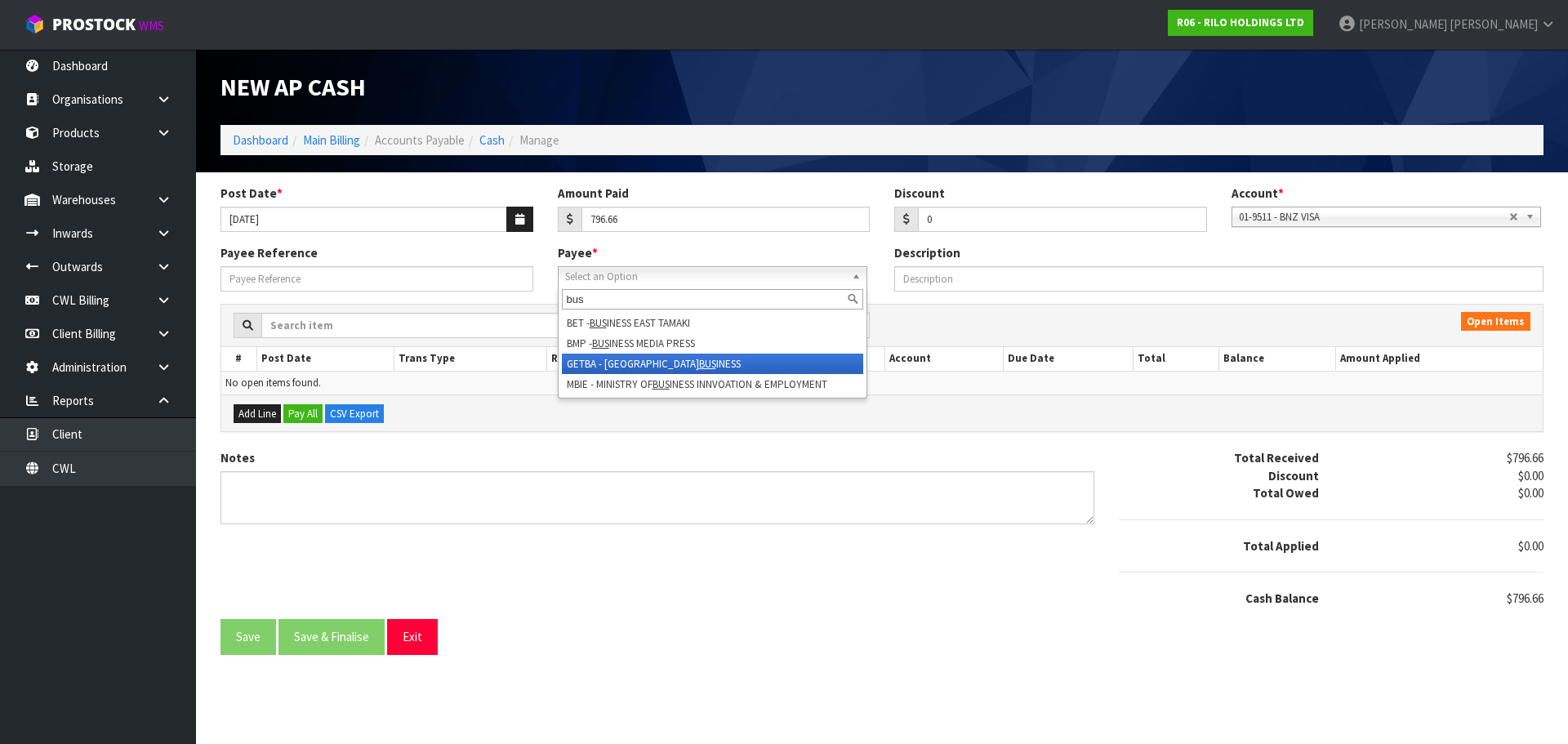
type input "bus"
click at [684, 360] on li "GETBA - GREATER EAST TAMAKI BUS INESS" at bounding box center [712, 363] width 301 height 20
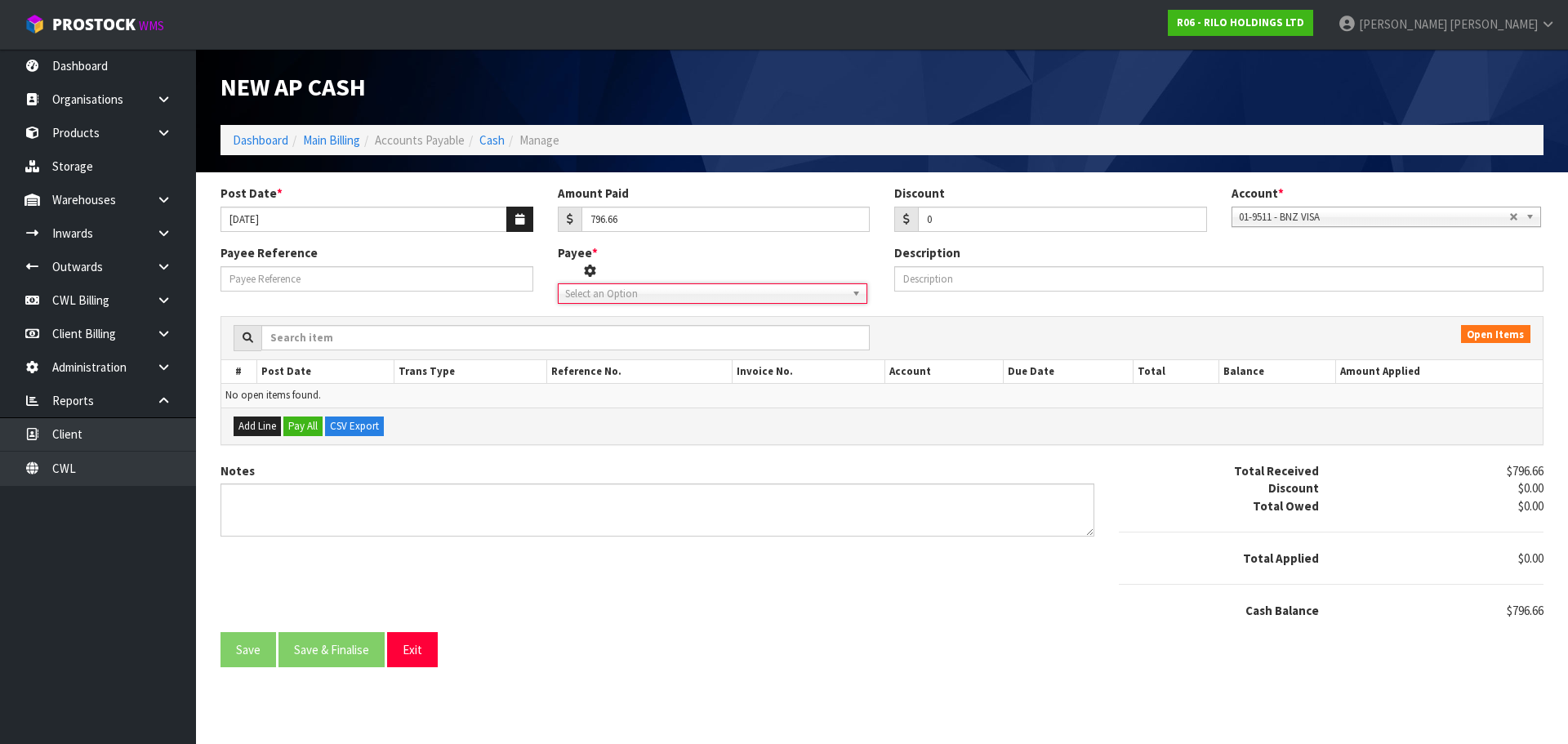
click at [685, 290] on span "Select an Option" at bounding box center [700, 294] width 270 height 20
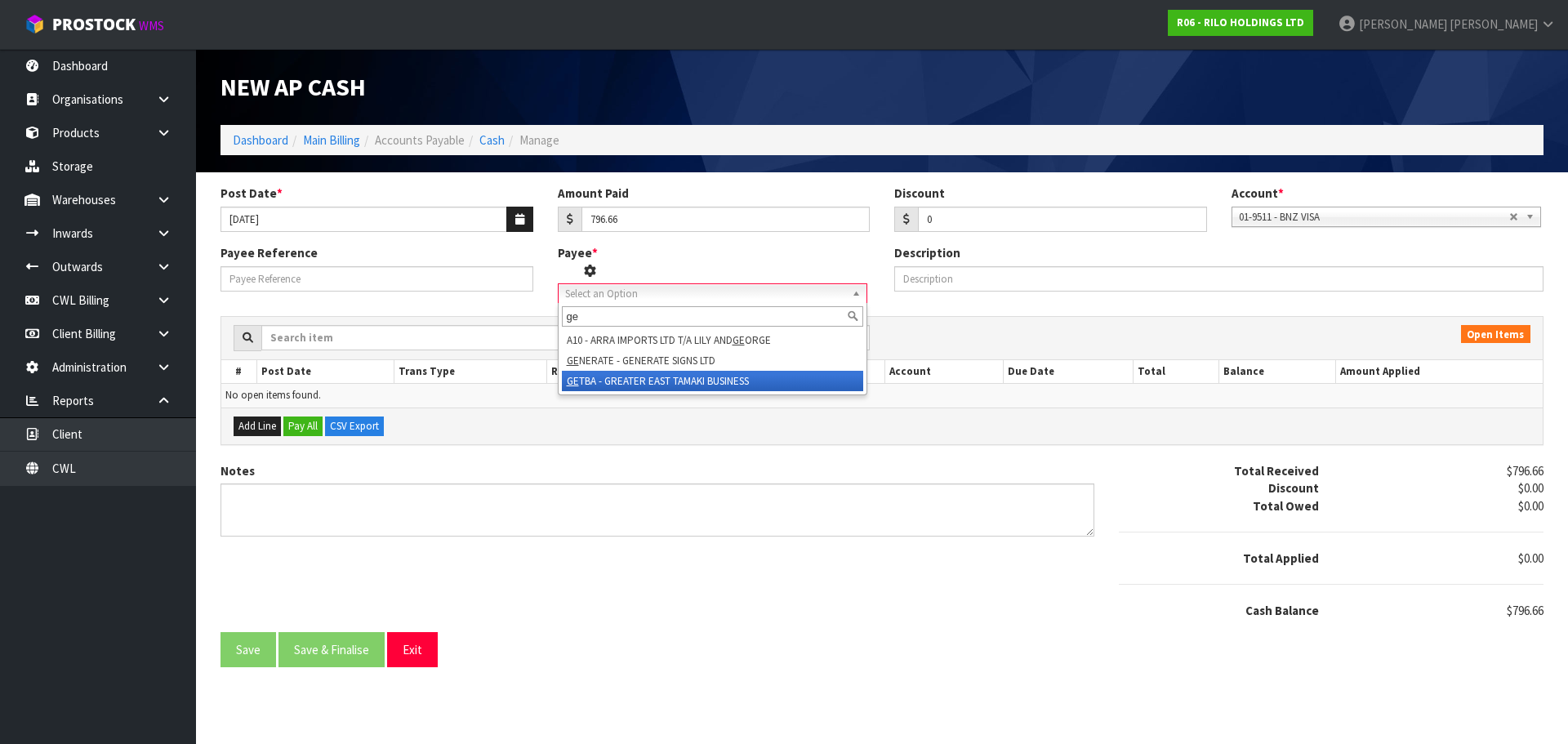
type input "ge"
click at [700, 381] on li "GE TBA - GREATER EAST TAMAKI BUSINESS" at bounding box center [712, 380] width 301 height 20
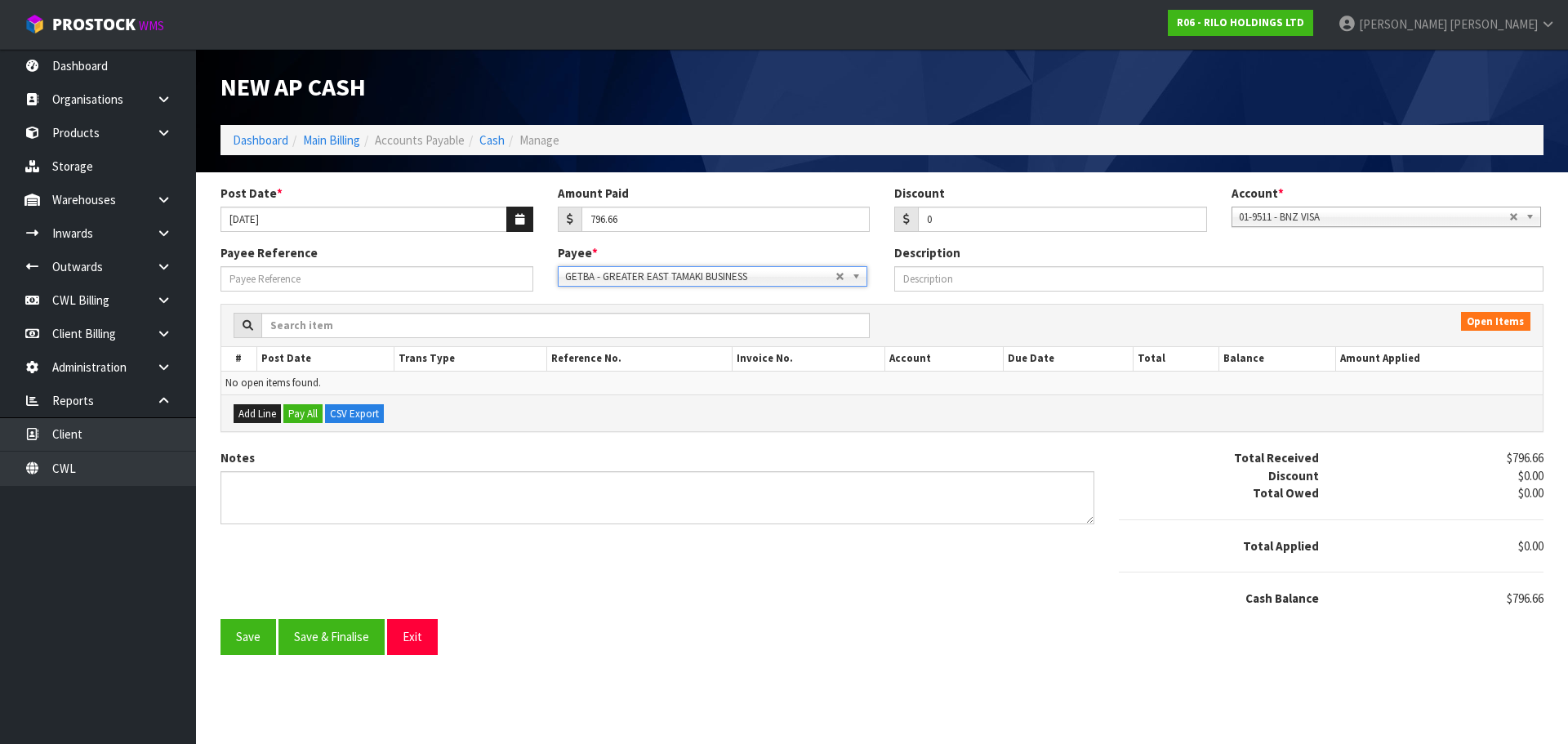
drag, startPoint x: 836, startPoint y: 276, endPoint x: 827, endPoint y: 277, distance: 9.1
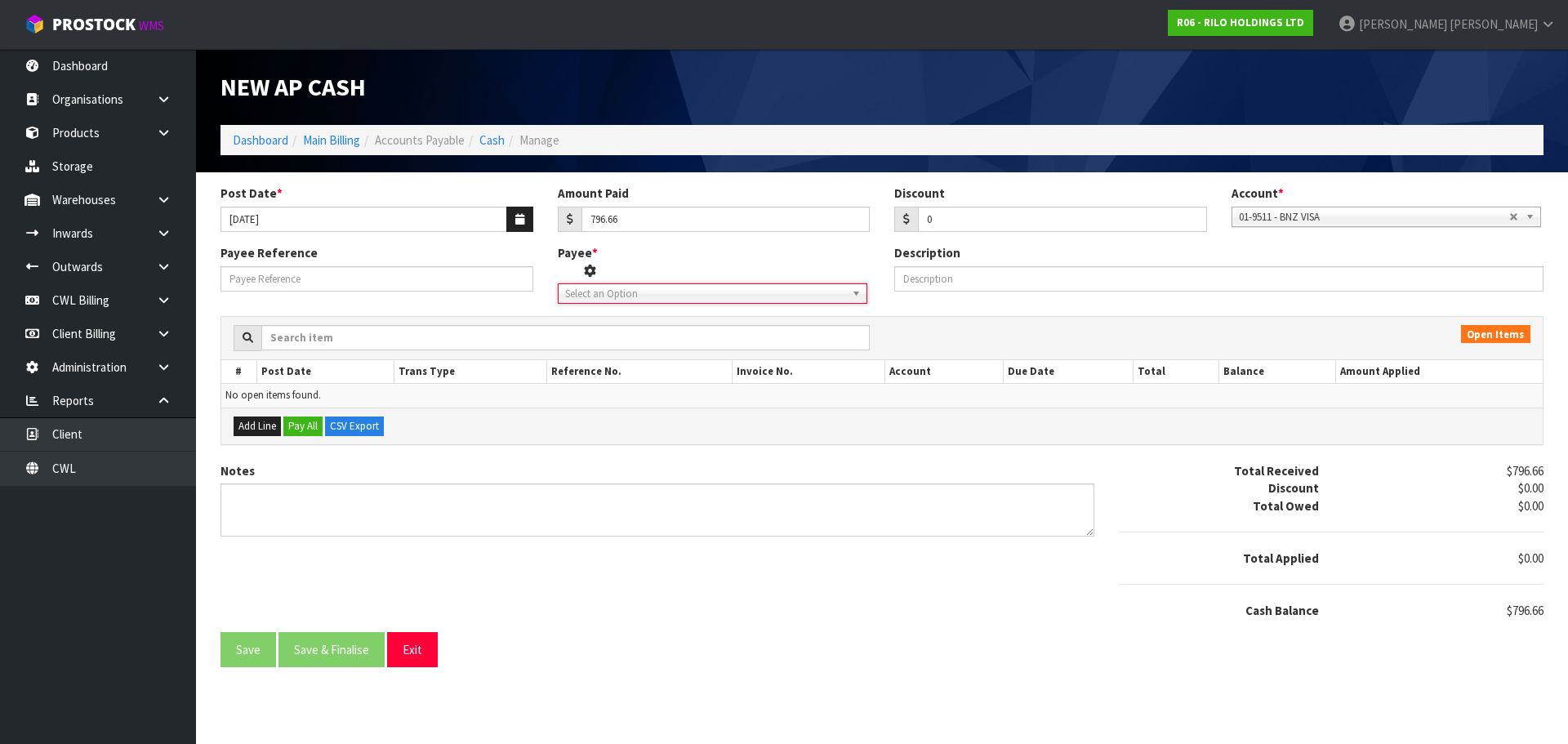
click at [777, 282] on div "Payee * 1STCALL - 1ST CALL RECRUITMENT A00 - AGRIHEALTH NZ LTD A01 - [PERSON_NA…" at bounding box center [714, 273] width 338 height 59
drag, startPoint x: 654, startPoint y: 289, endPoint x: 637, endPoint y: 298, distance: 19.2
click at [653, 289] on span "Select an Option" at bounding box center [700, 294] width 270 height 20
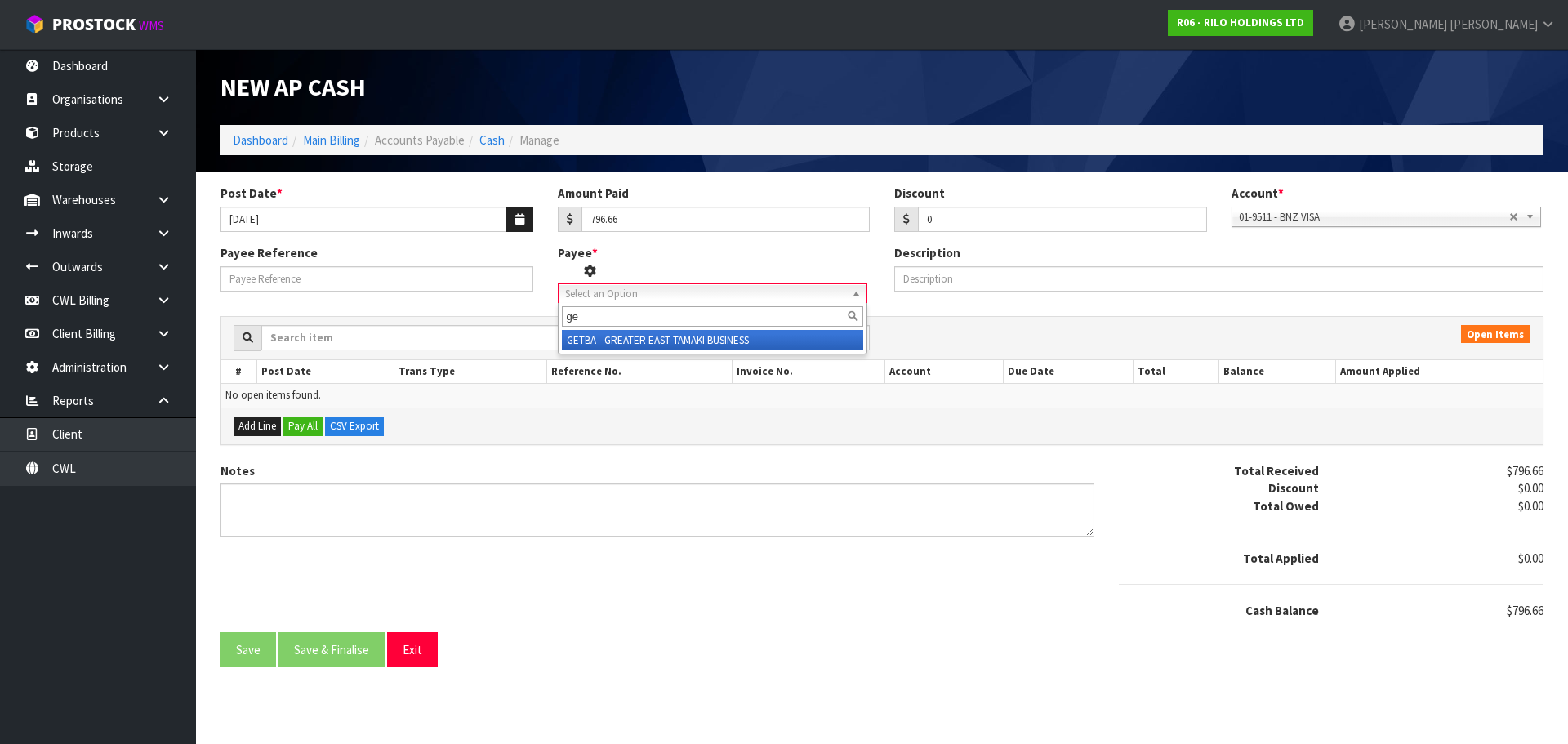
type input "g"
type input "bus"
click at [646, 343] on li "BET - BUS INESS [GEOGRAPHIC_DATA]" at bounding box center [712, 339] width 301 height 20
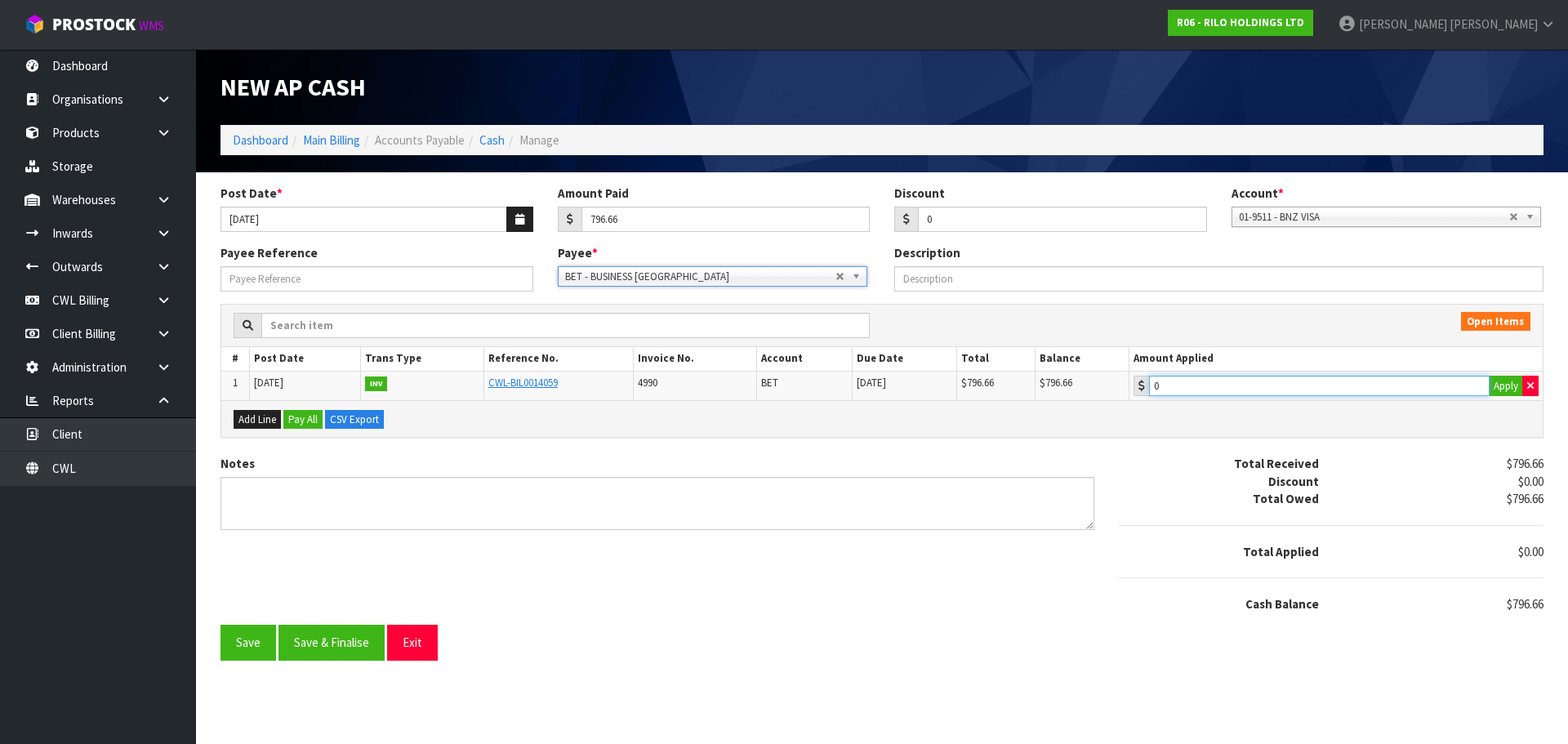
type input "796.66"
click at [1279, 384] on input "796.66" at bounding box center [1319, 385] width 340 height 20
click at [330, 641] on button "Save & Finalise" at bounding box center [332, 642] width 107 height 36
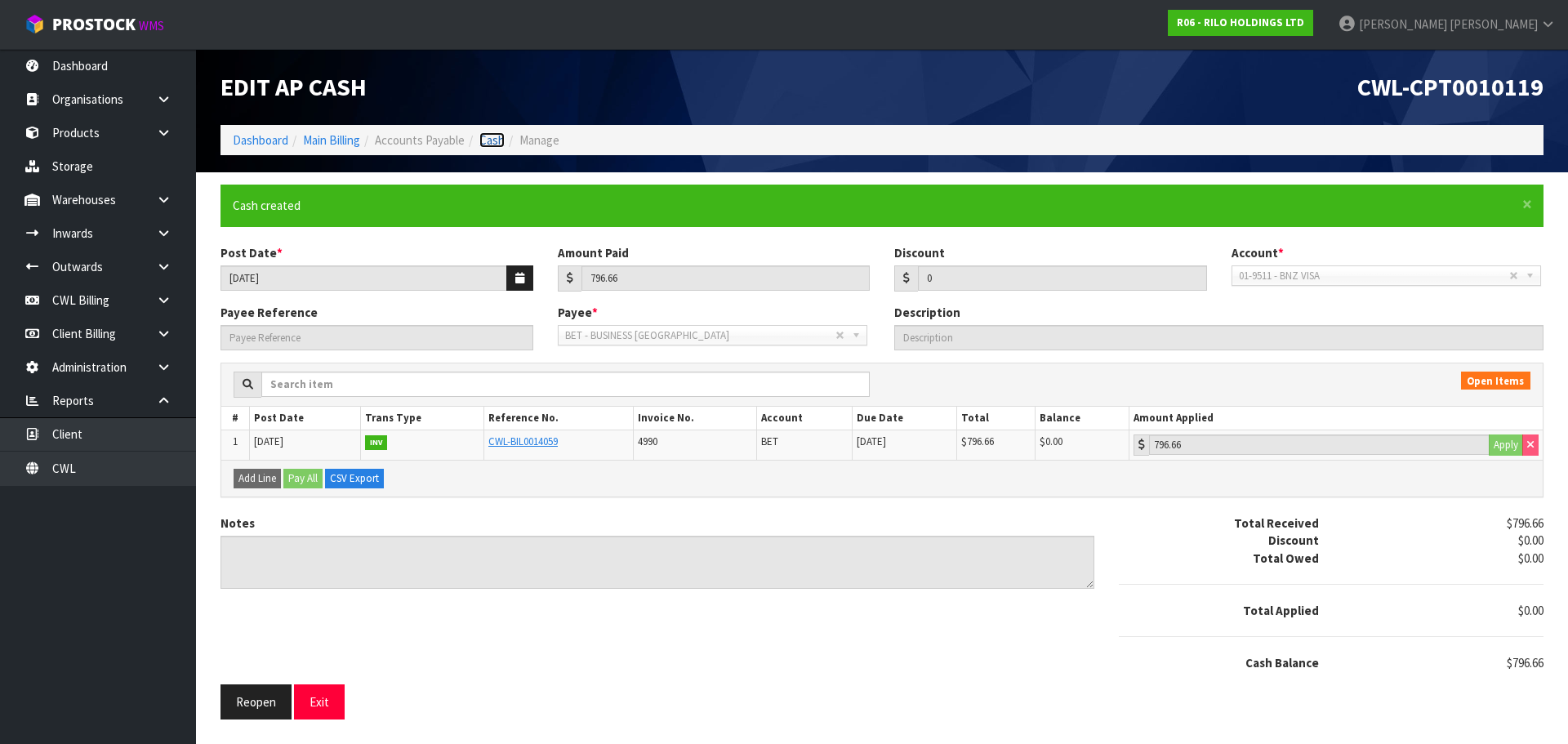
click at [501, 144] on link "Cash" at bounding box center [492, 139] width 26 height 15
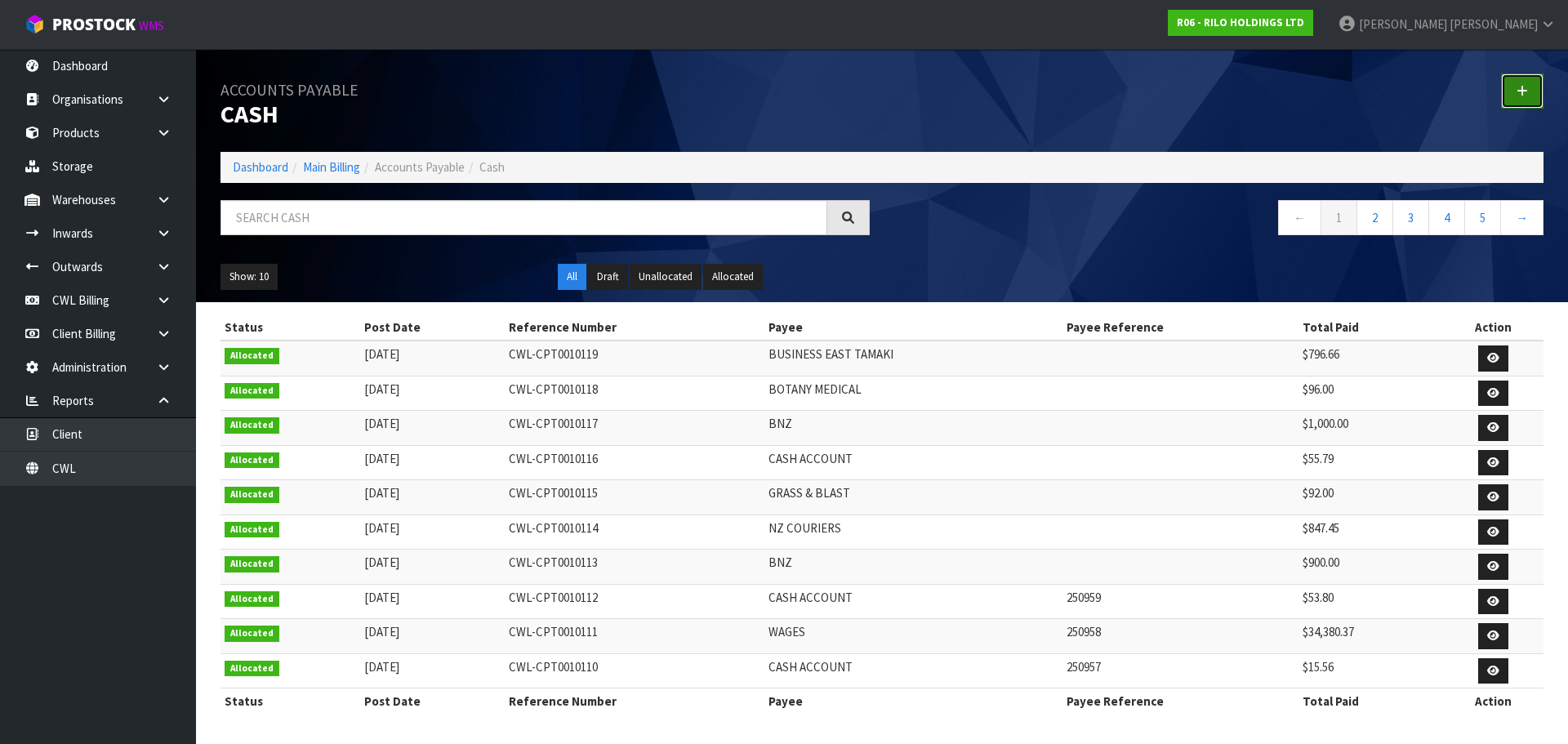
click at [1532, 90] on link at bounding box center [1523, 91] width 43 height 36
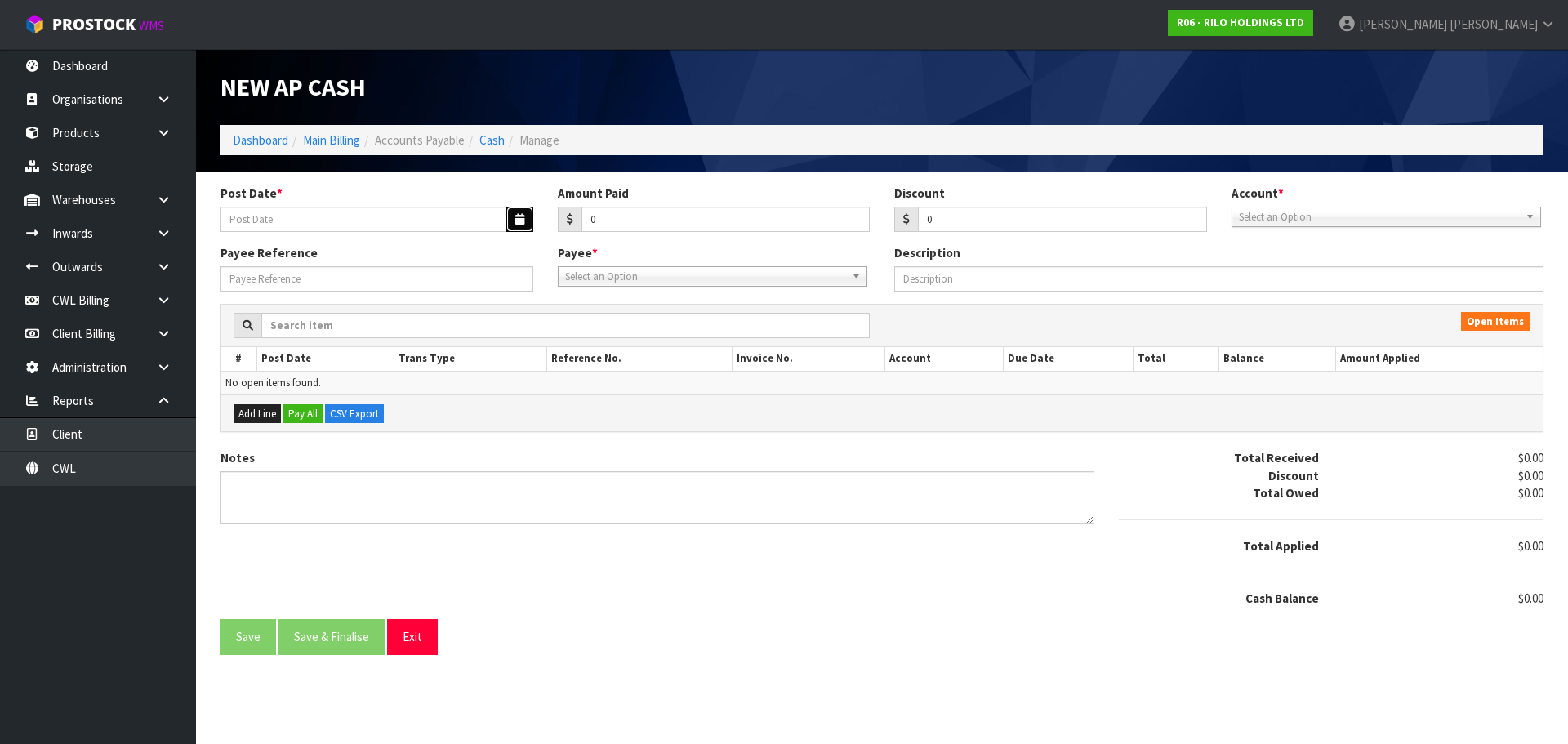
click at [520, 218] on icon "button" at bounding box center [520, 219] width 9 height 11
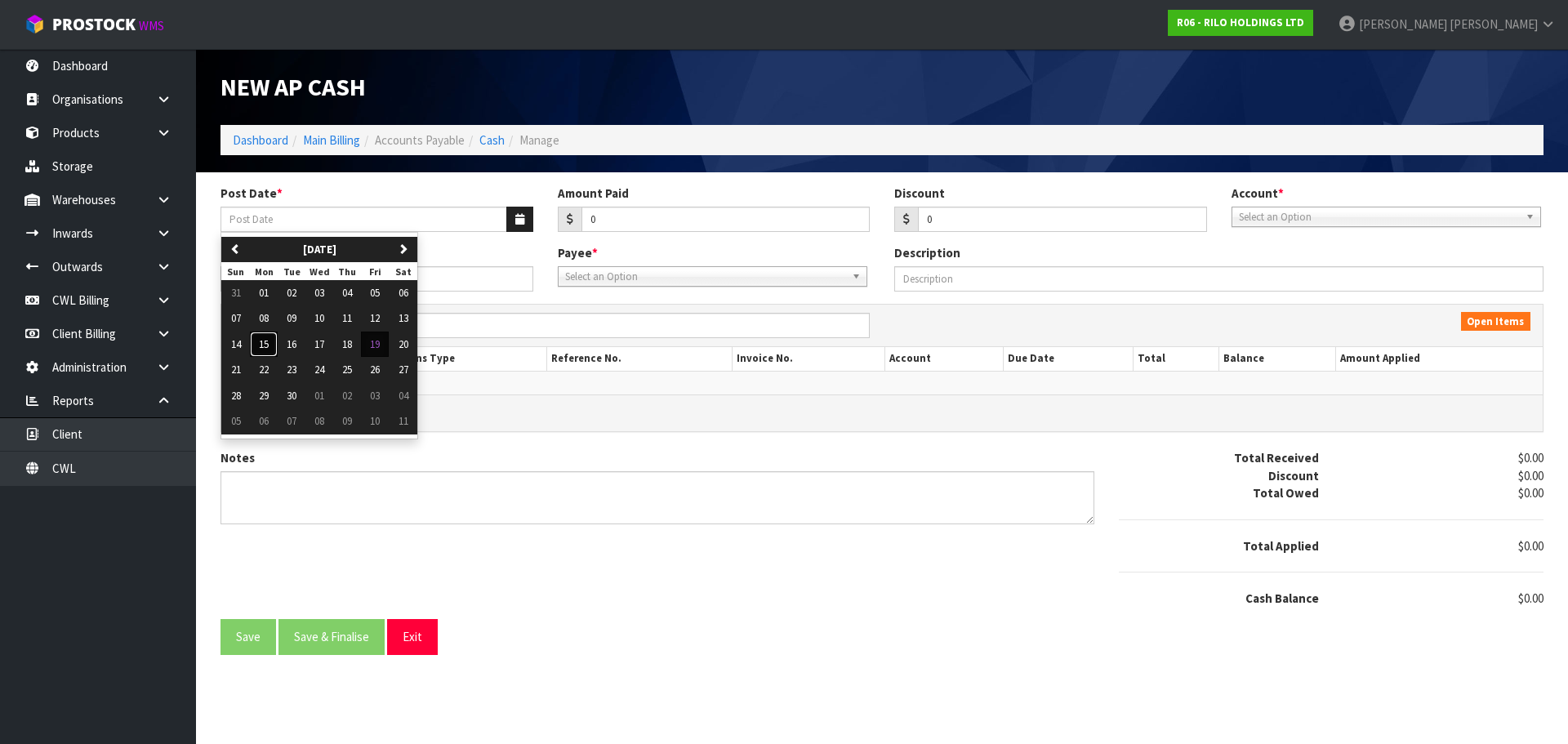
click at [267, 344] on span "15" at bounding box center [263, 344] width 10 height 14
type input "[DATE]"
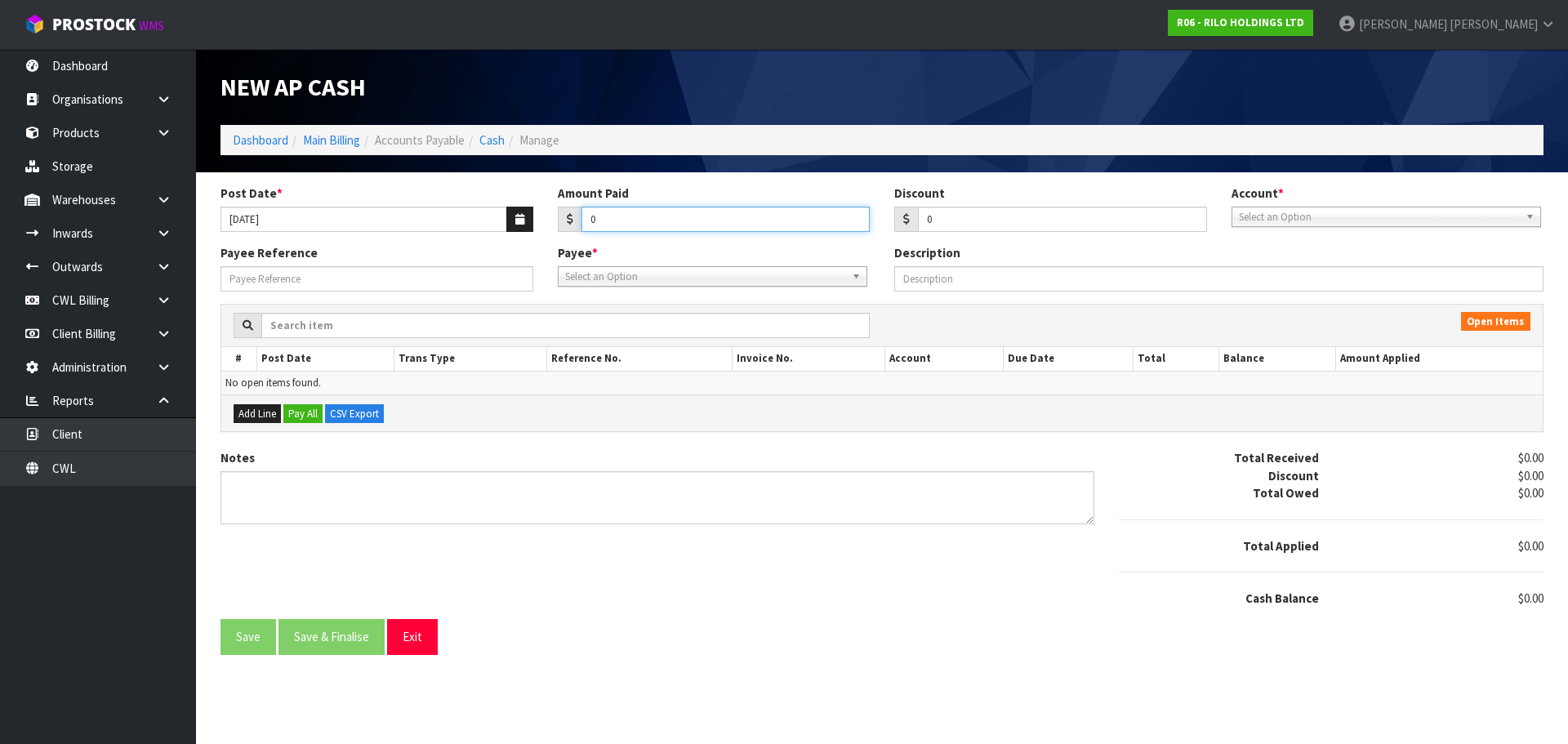
click at [646, 218] on input "0" at bounding box center [726, 219] width 289 height 26
type input "1322.50"
click at [1280, 218] on span "Select an Option" at bounding box center [1379, 218] width 280 height 20
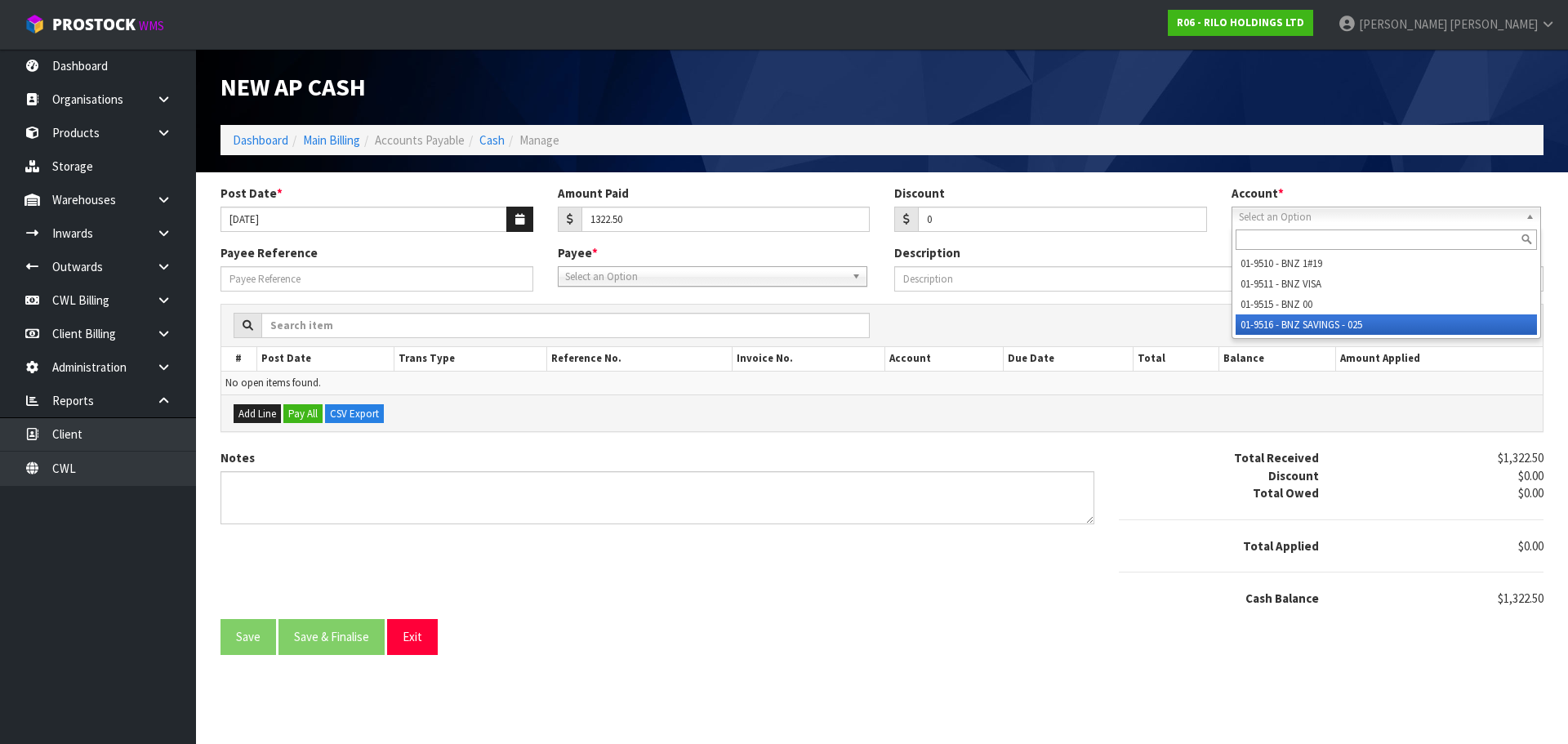
drag, startPoint x: 1297, startPoint y: 322, endPoint x: 893, endPoint y: 274, distance: 406.8
click at [1296, 321] on li "01-9516 - BNZ SAVINGS - 025" at bounding box center [1386, 324] width 301 height 20
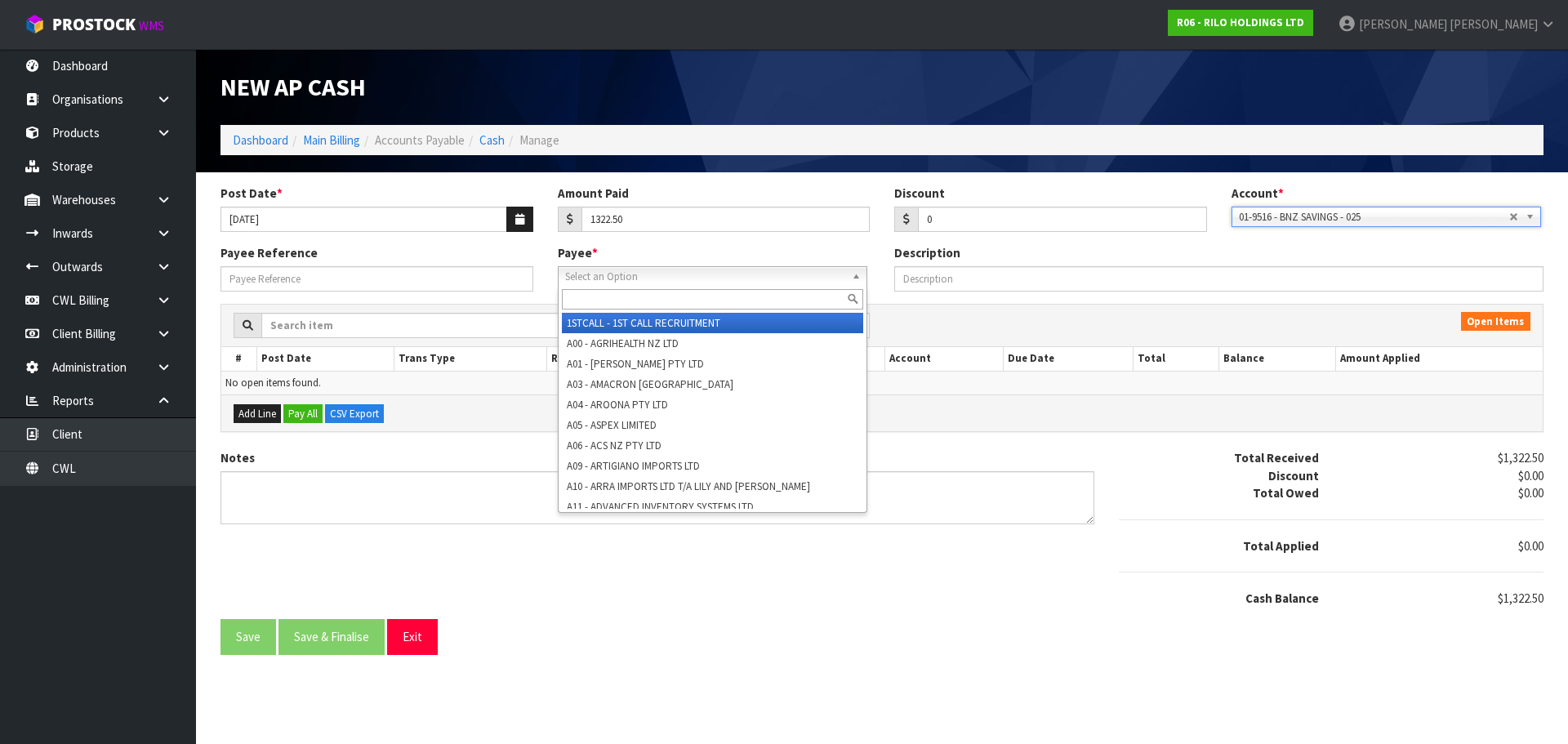
click at [671, 273] on span "Select an Option" at bounding box center [704, 277] width 280 height 20
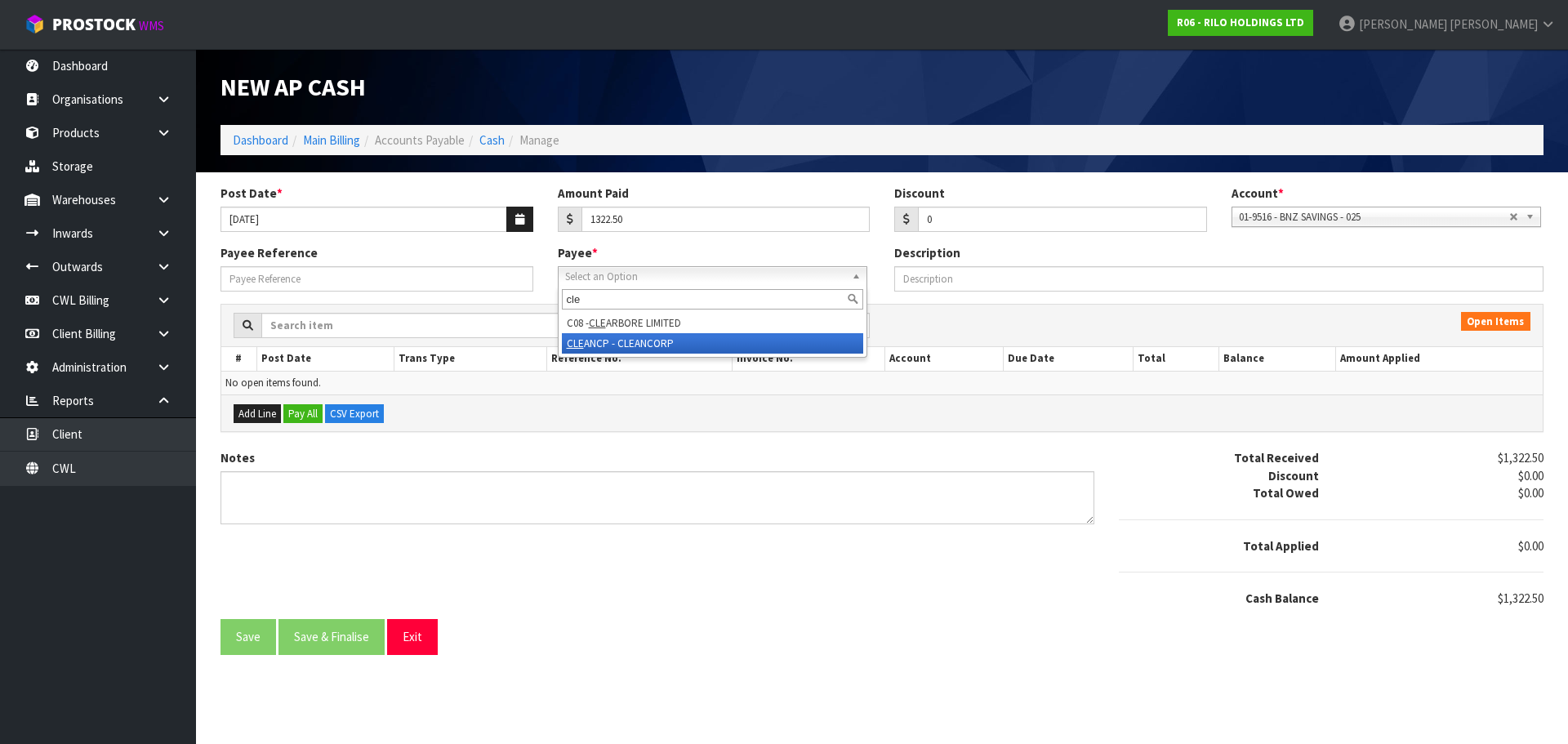
type input "cle"
click at [614, 340] on li "CLE ANCP - CLEANCORP" at bounding box center [712, 343] width 301 height 20
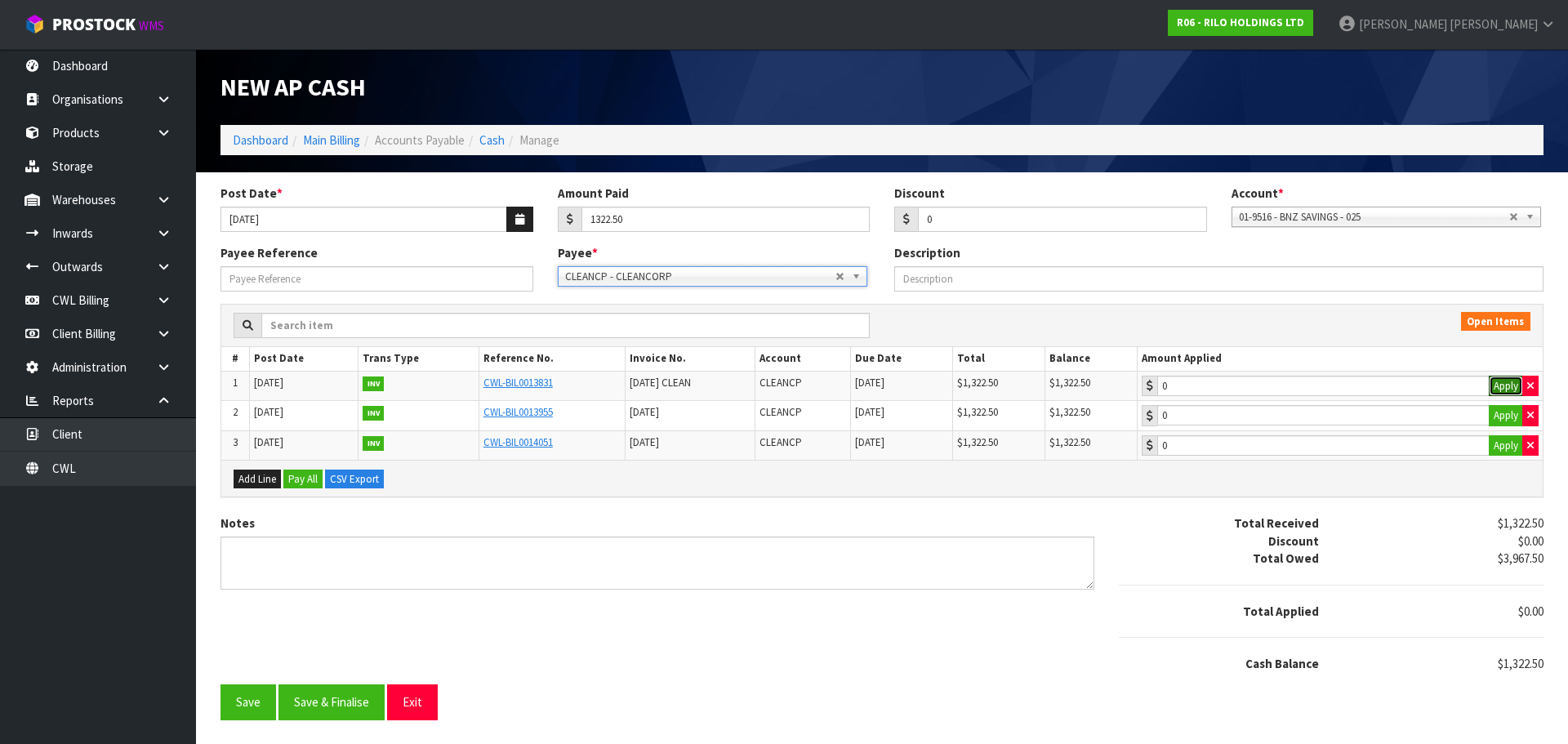
drag, startPoint x: 1501, startPoint y: 385, endPoint x: 1430, endPoint y: 406, distance: 74.0
click at [1501, 385] on button "Apply" at bounding box center [1506, 386] width 35 height 21
type input "1322.5"
click at [331, 709] on button "Save & Finalise" at bounding box center [332, 701] width 107 height 36
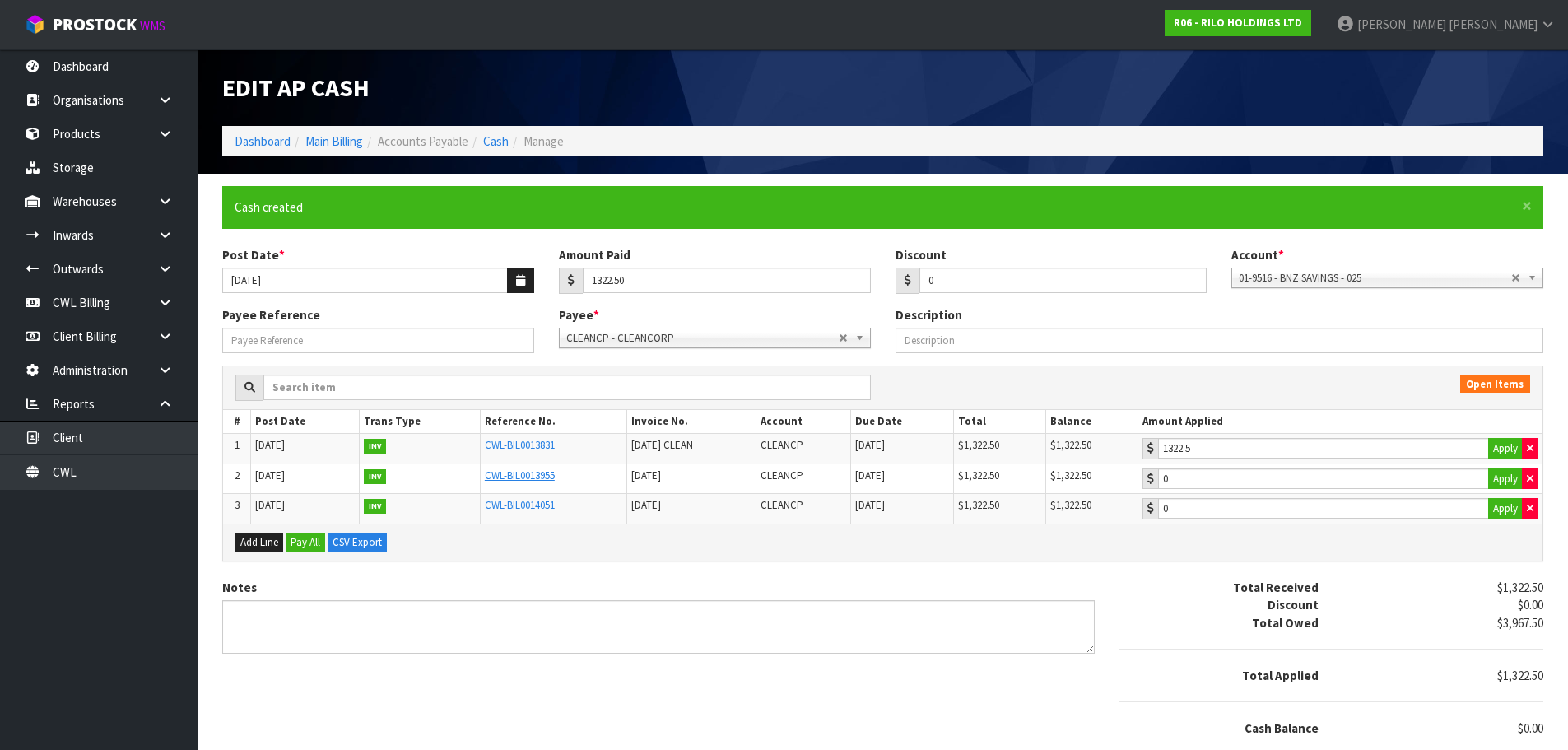
type input "1322.5"
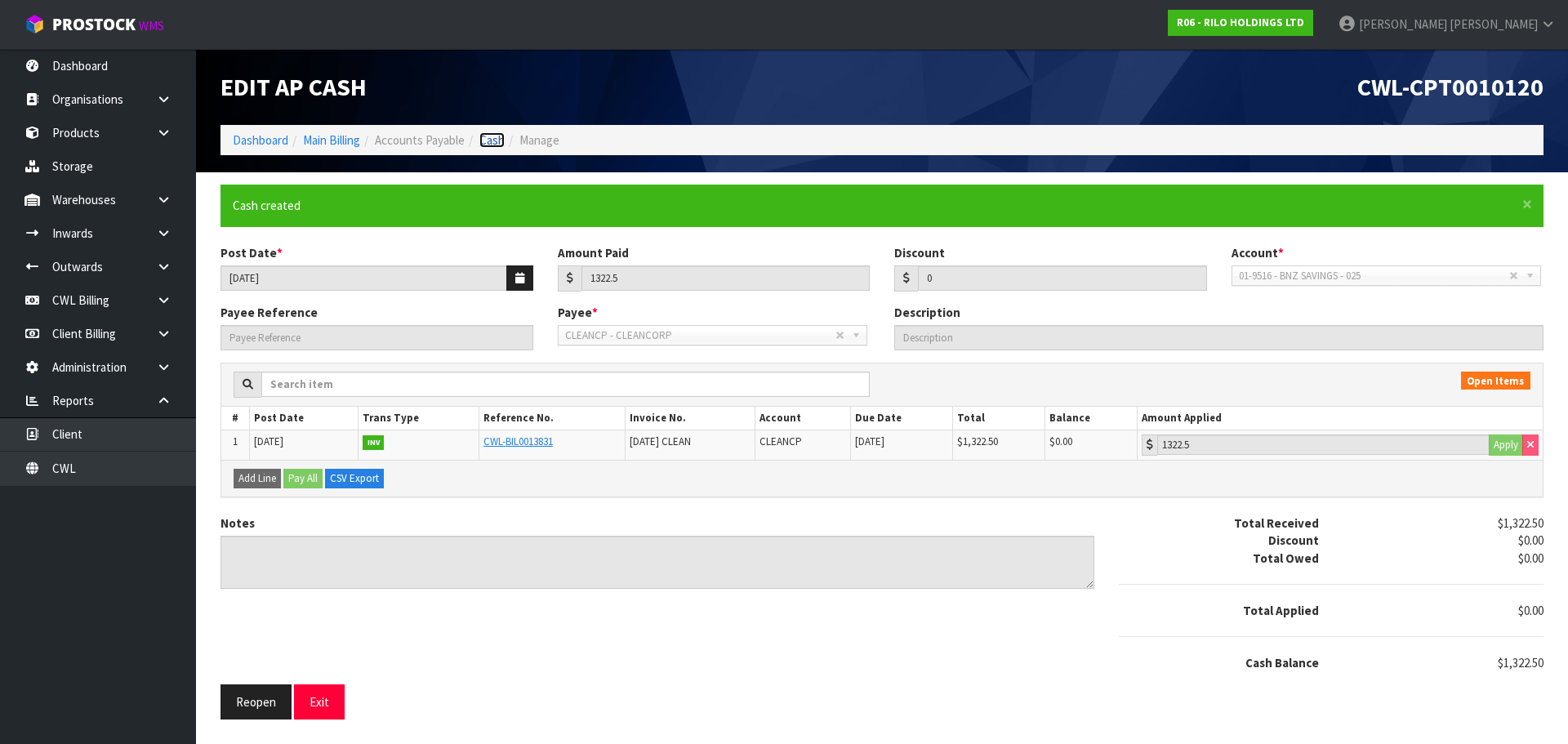
click at [500, 137] on link "Cash" at bounding box center [492, 139] width 26 height 15
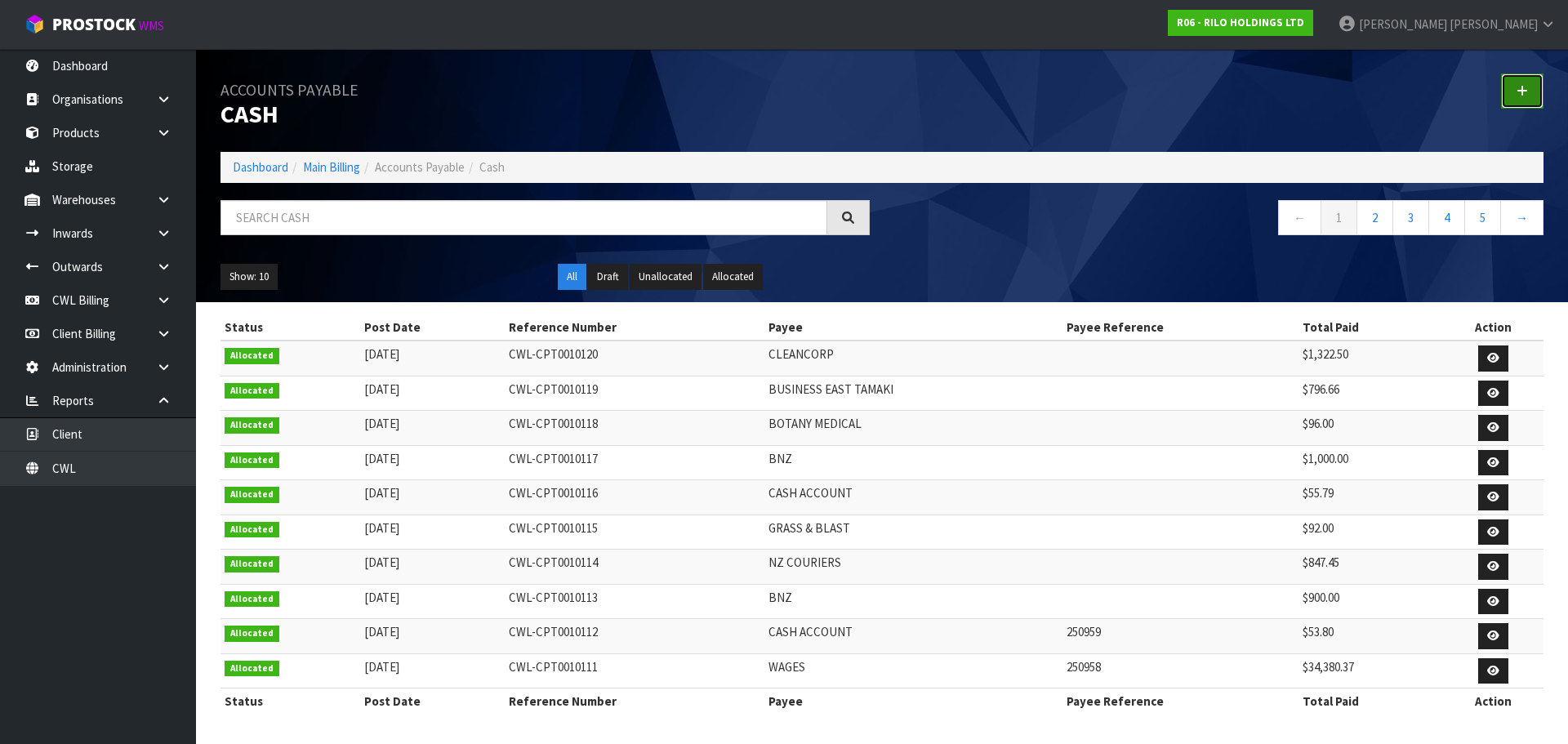
click at [1530, 80] on link at bounding box center [1523, 91] width 43 height 36
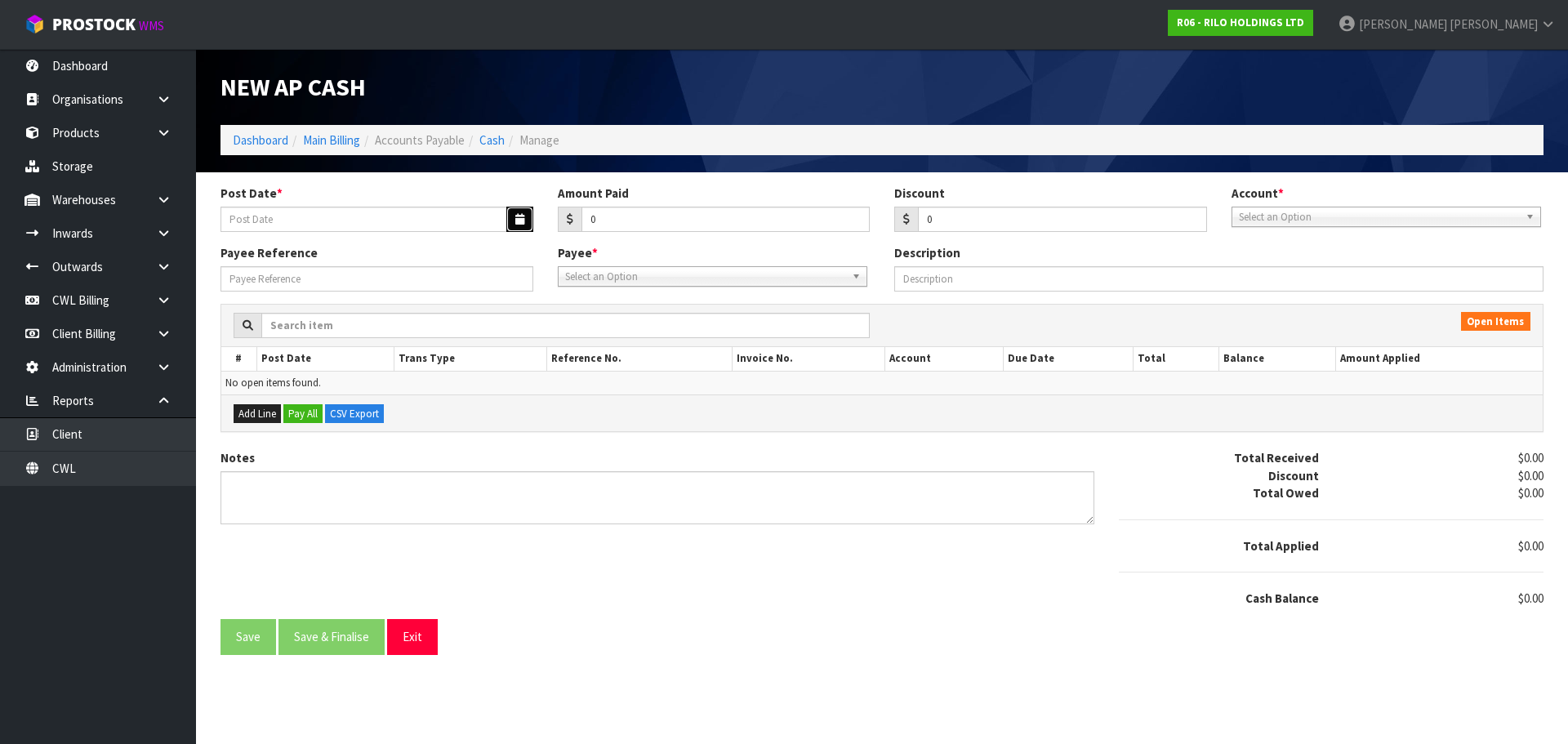
click at [521, 218] on icon "button" at bounding box center [520, 219] width 9 height 11
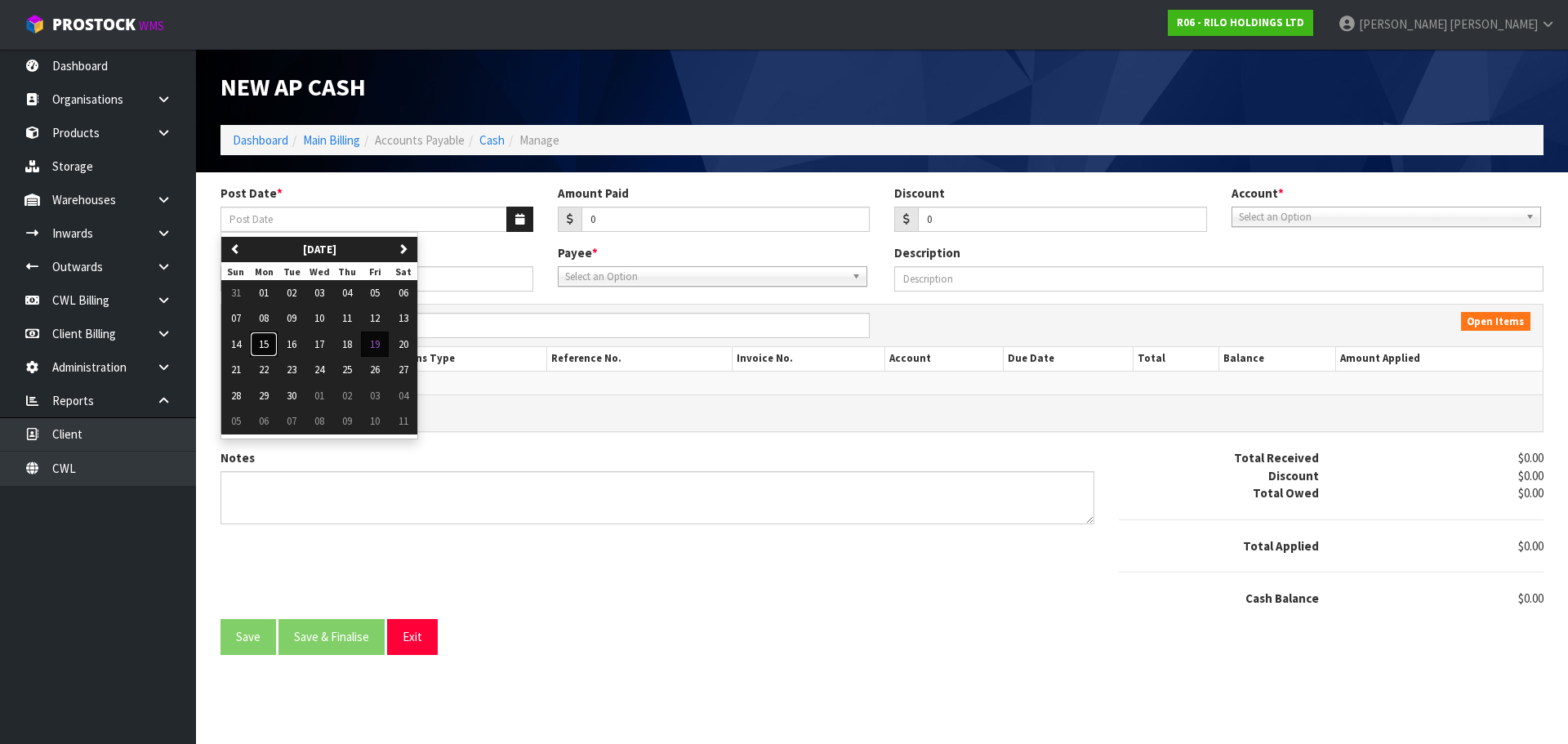
click at [261, 342] on span "15" at bounding box center [263, 344] width 10 height 14
type input "[DATE]"
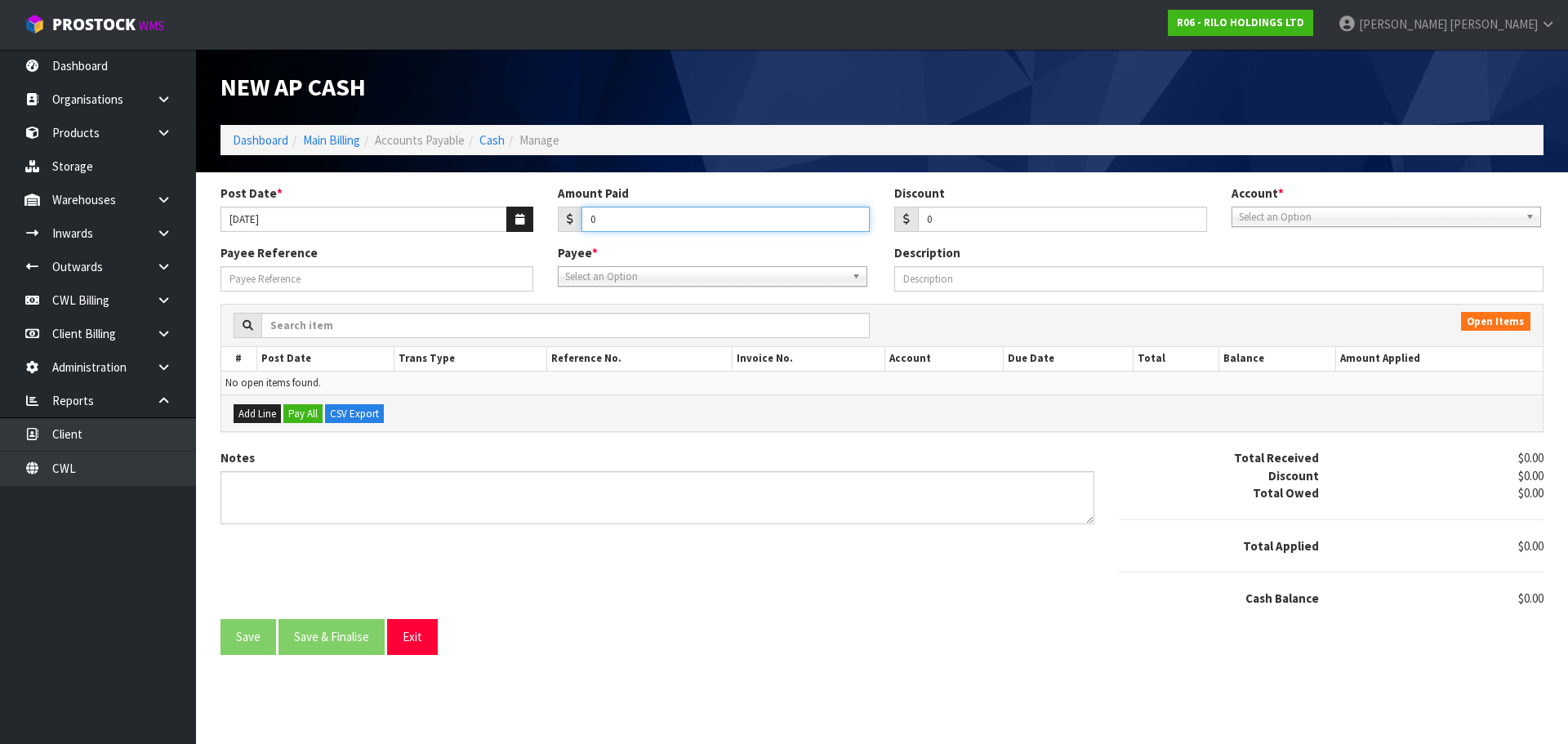
click at [634, 220] on input "0" at bounding box center [726, 219] width 289 height 26
type input "412.44"
click at [1257, 218] on span "Select an Option" at bounding box center [1379, 218] width 280 height 20
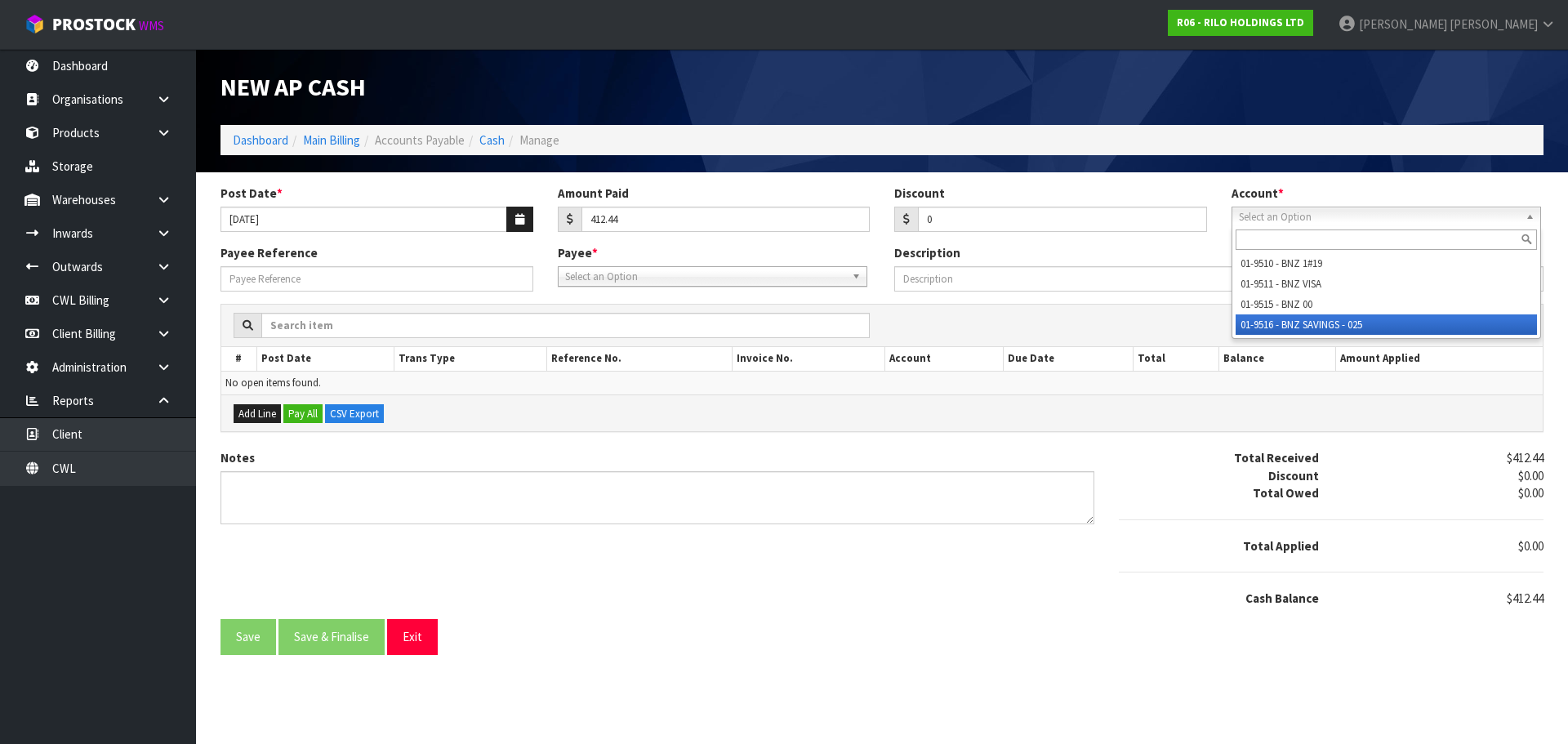
drag, startPoint x: 1375, startPoint y: 322, endPoint x: 1267, endPoint y: 321, distance: 108.0
click at [1371, 321] on li "01-9516 - BNZ SAVINGS - 025" at bounding box center [1386, 324] width 301 height 20
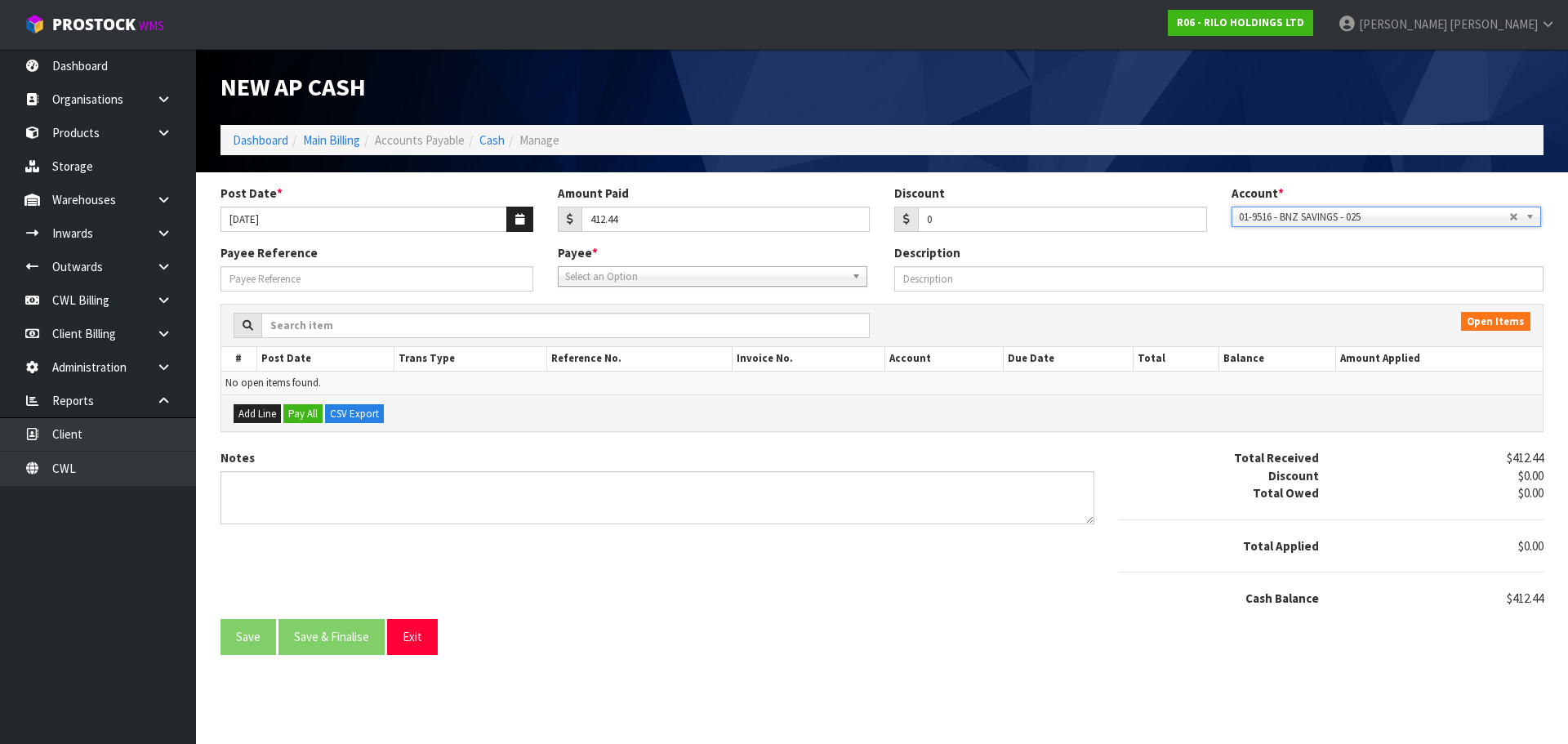
click at [618, 278] on span "Select an Option" at bounding box center [704, 277] width 280 height 20
type input "volt"
click at [625, 319] on li "VOLT COM - VOLTCOM" at bounding box center [712, 322] width 301 height 20
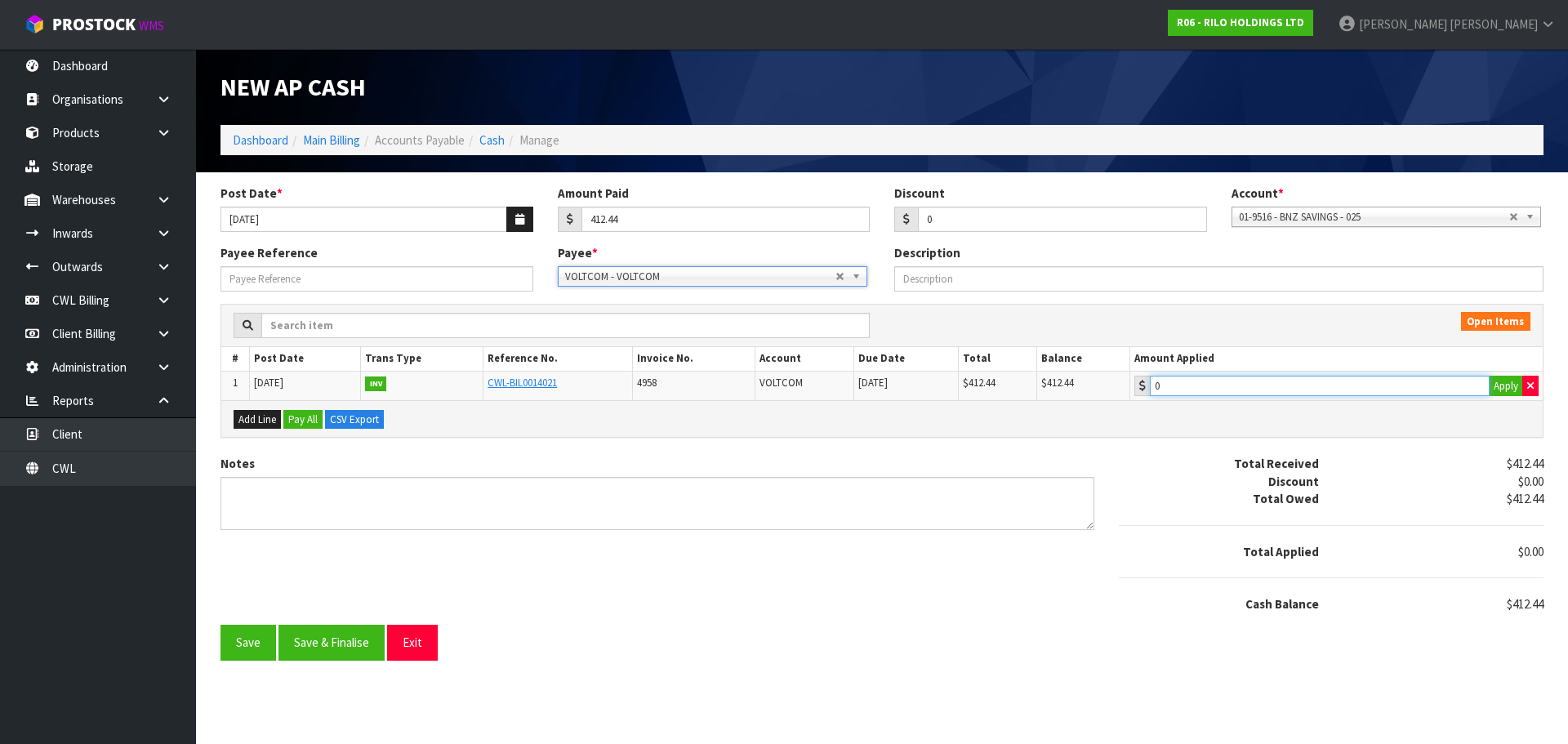
type input "412.44"
drag, startPoint x: 1248, startPoint y: 390, endPoint x: 1236, endPoint y: 391, distance: 12.0
click at [1240, 390] on input "412.44" at bounding box center [1319, 385] width 339 height 20
click at [344, 647] on button "Save & Finalise" at bounding box center [332, 642] width 107 height 36
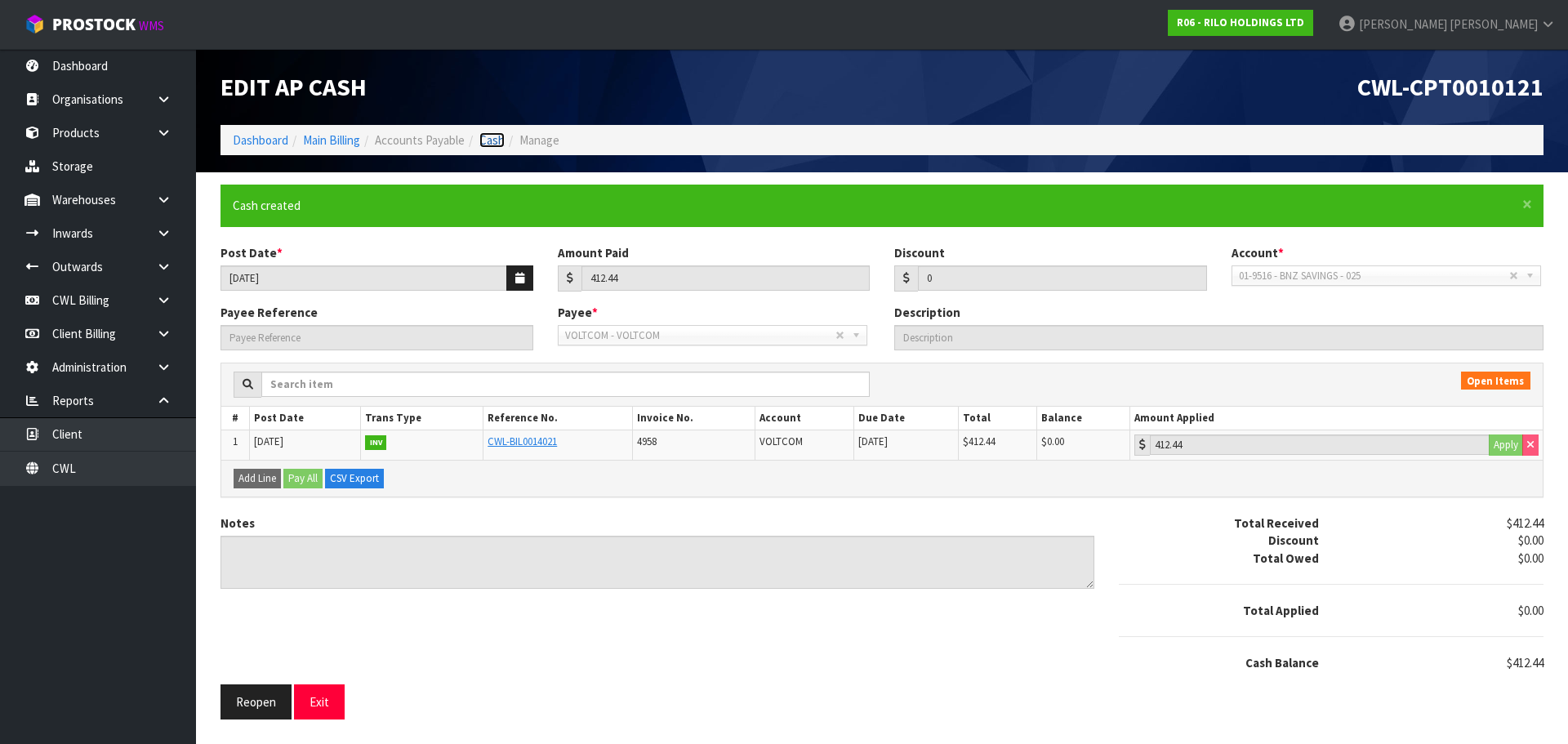
drag, startPoint x: 491, startPoint y: 142, endPoint x: 493, endPoint y: 169, distance: 27.1
click at [491, 142] on link "Cash" at bounding box center [492, 139] width 26 height 15
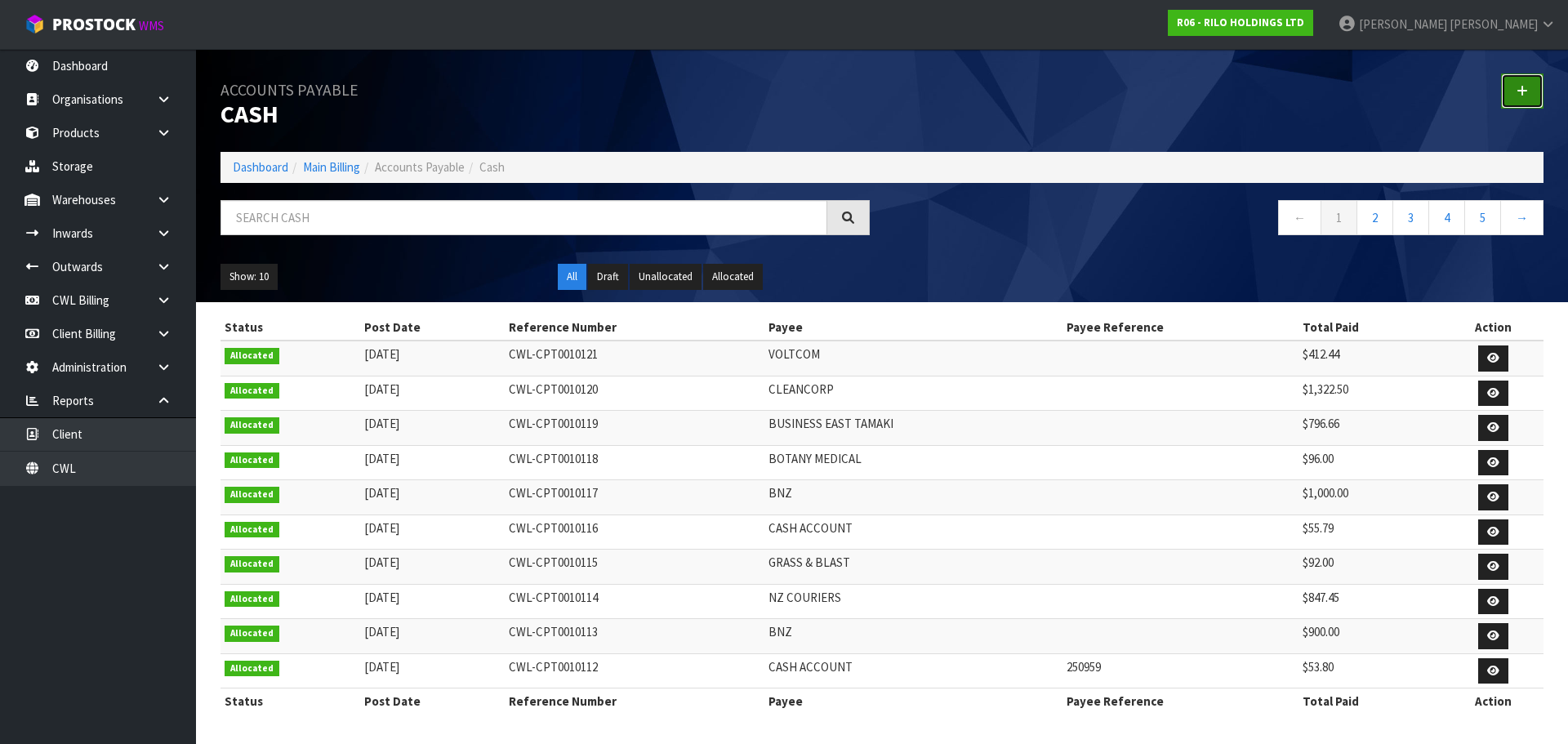
click at [1532, 83] on link at bounding box center [1523, 91] width 43 height 36
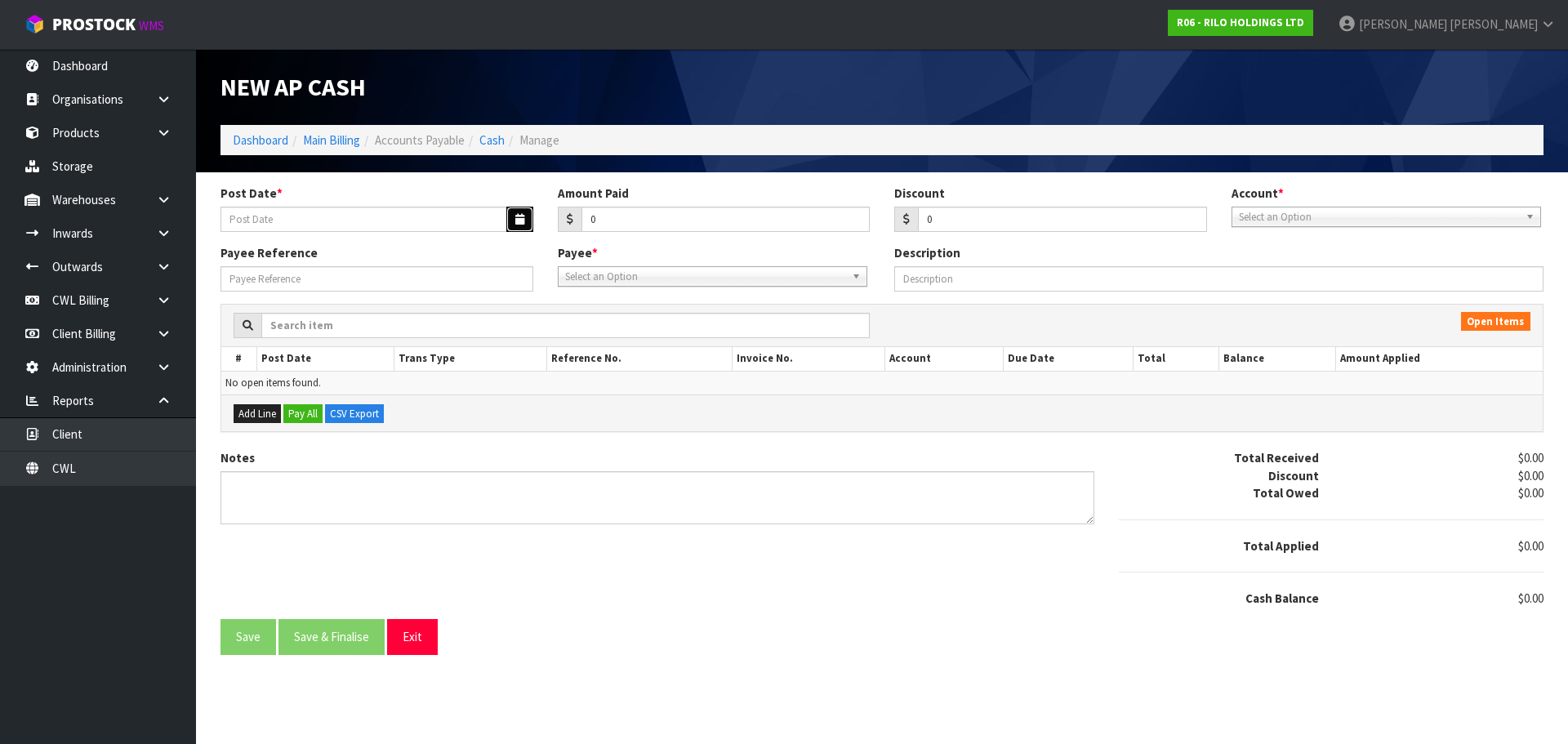
click at [525, 218] on button "button" at bounding box center [520, 219] width 27 height 26
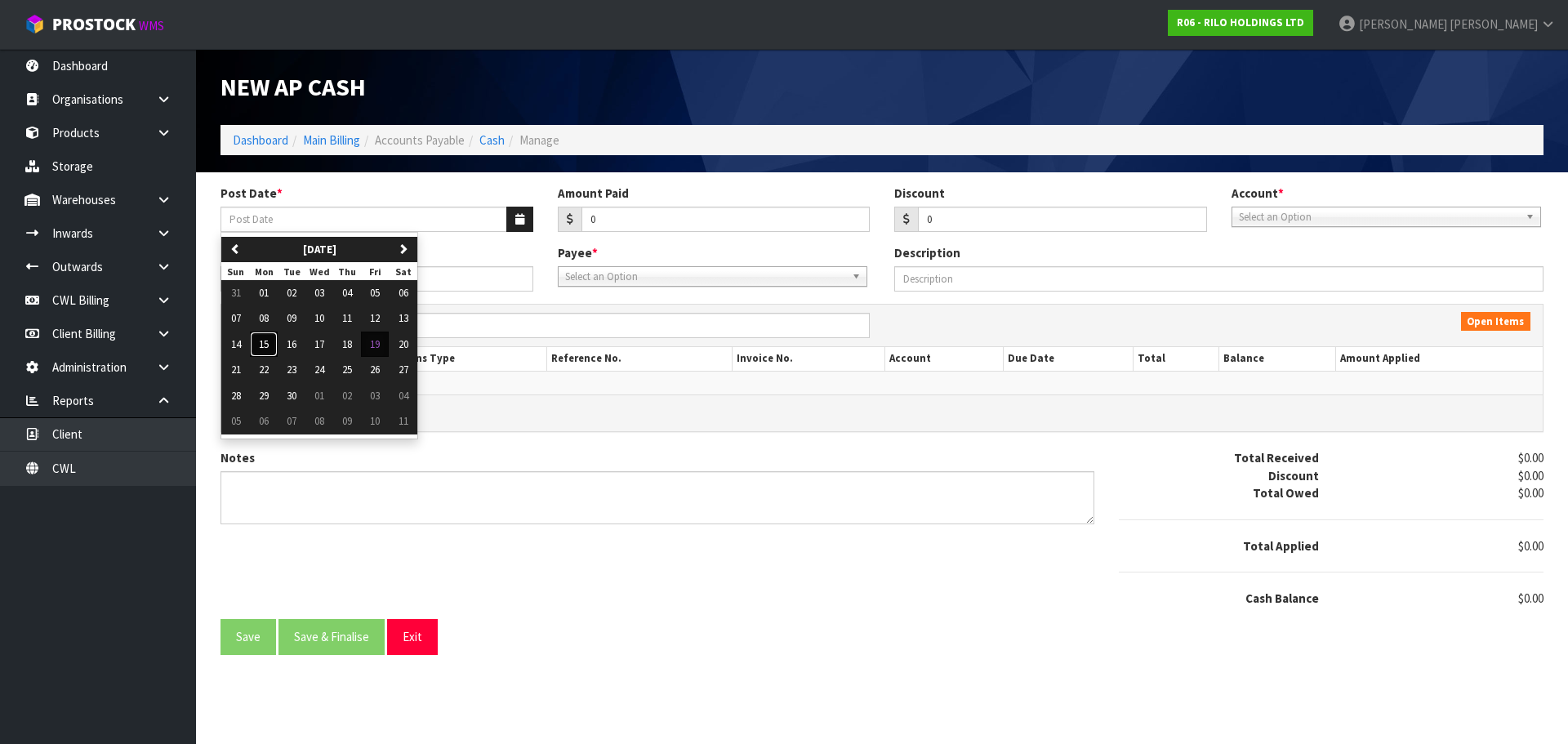
click at [259, 350] on span "15" at bounding box center [263, 344] width 10 height 14
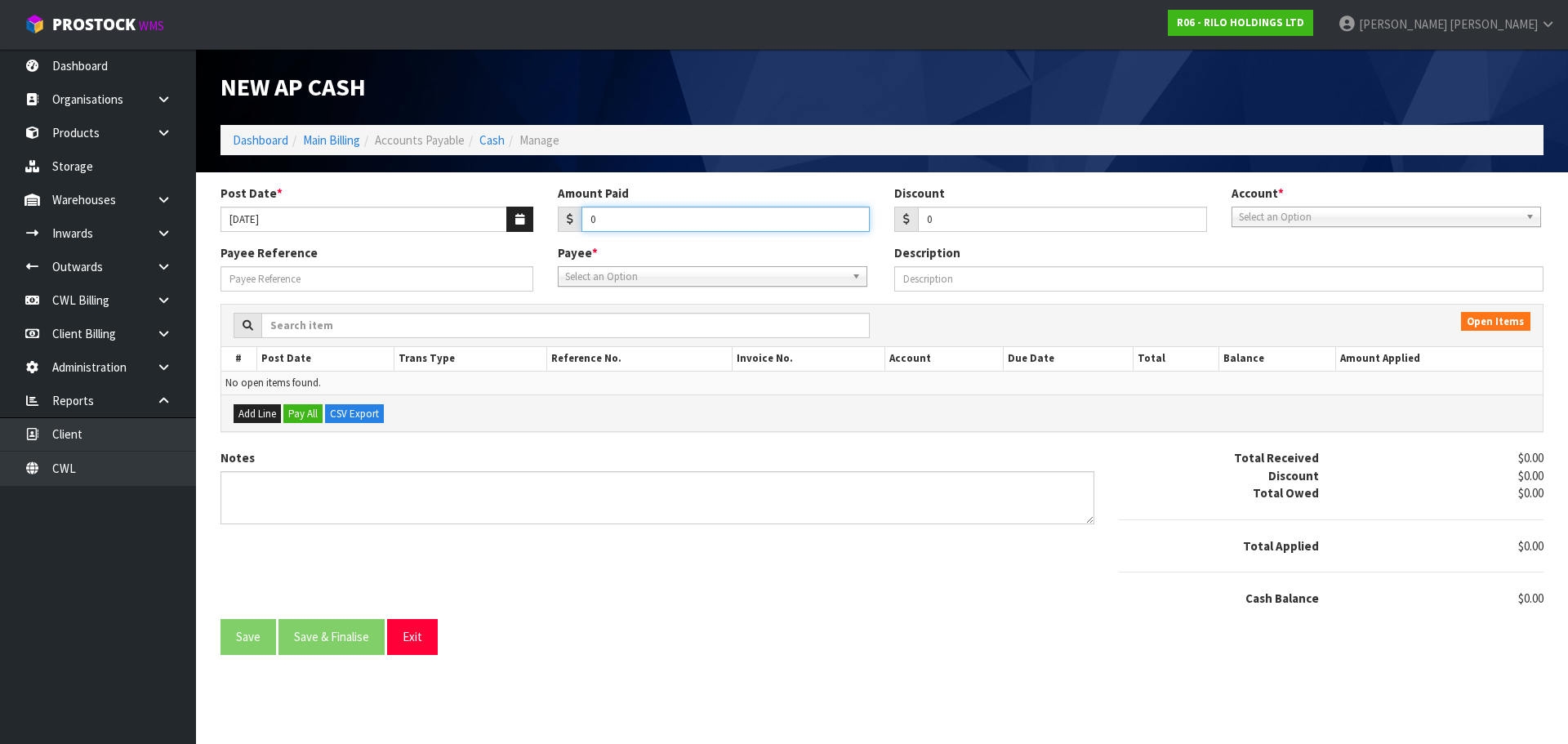
click at [623, 215] on input "0" at bounding box center [726, 219] width 289 height 26
click at [1292, 218] on span "Select an Option" at bounding box center [1379, 218] width 280 height 20
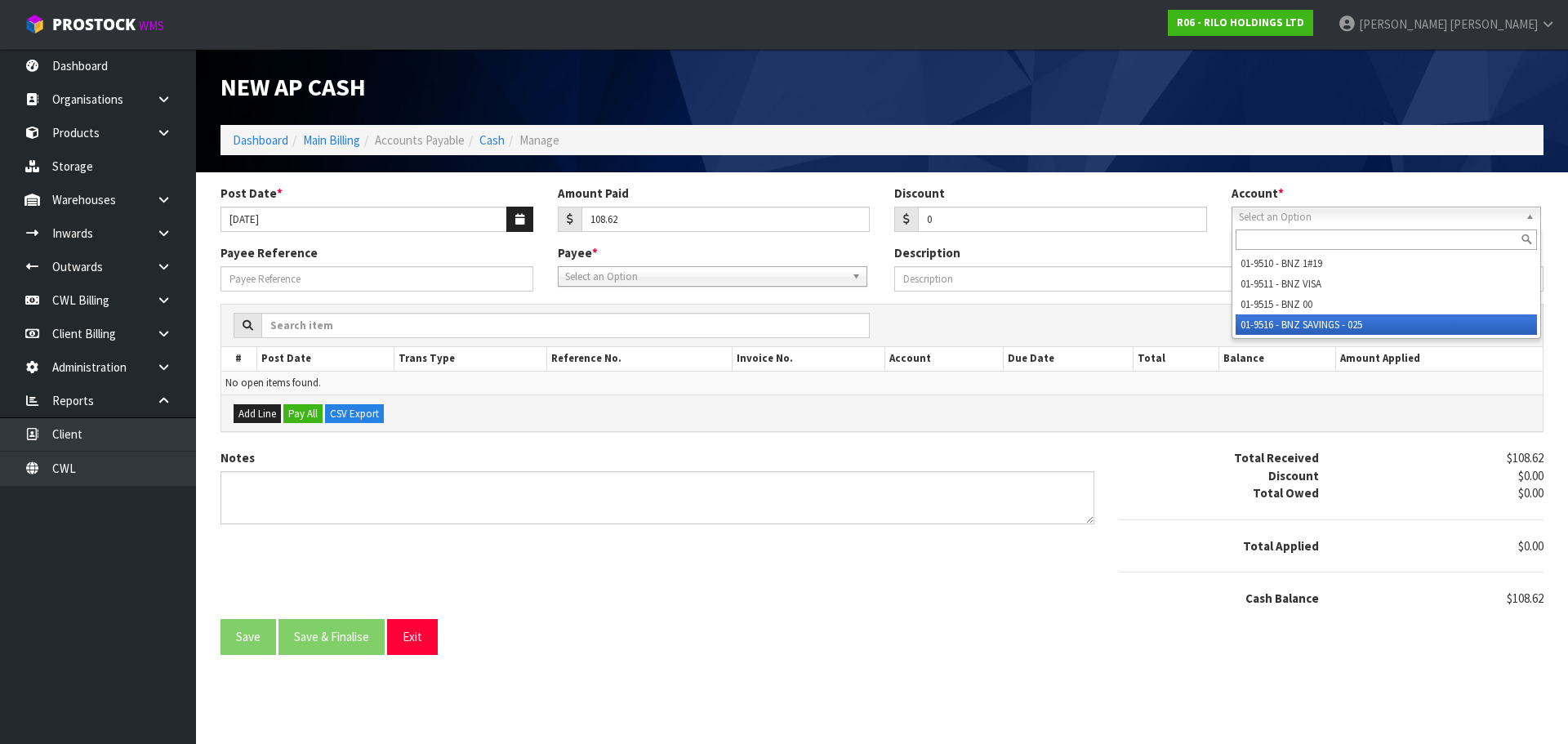
click at [1332, 320] on li "01-9516 - BNZ SAVINGS - 025" at bounding box center [1386, 324] width 301 height 20
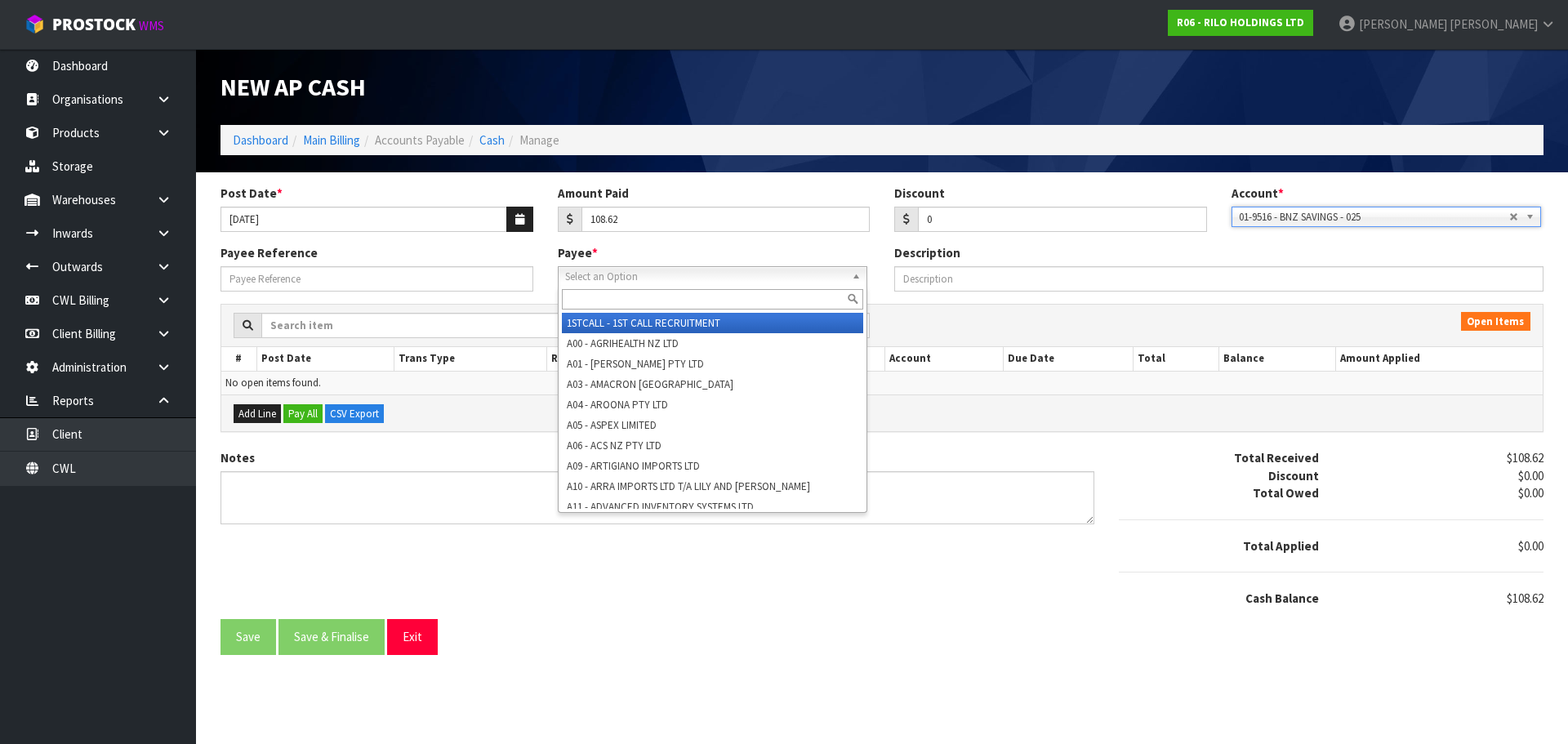
click at [584, 281] on span "Select an Option" at bounding box center [704, 277] width 280 height 20
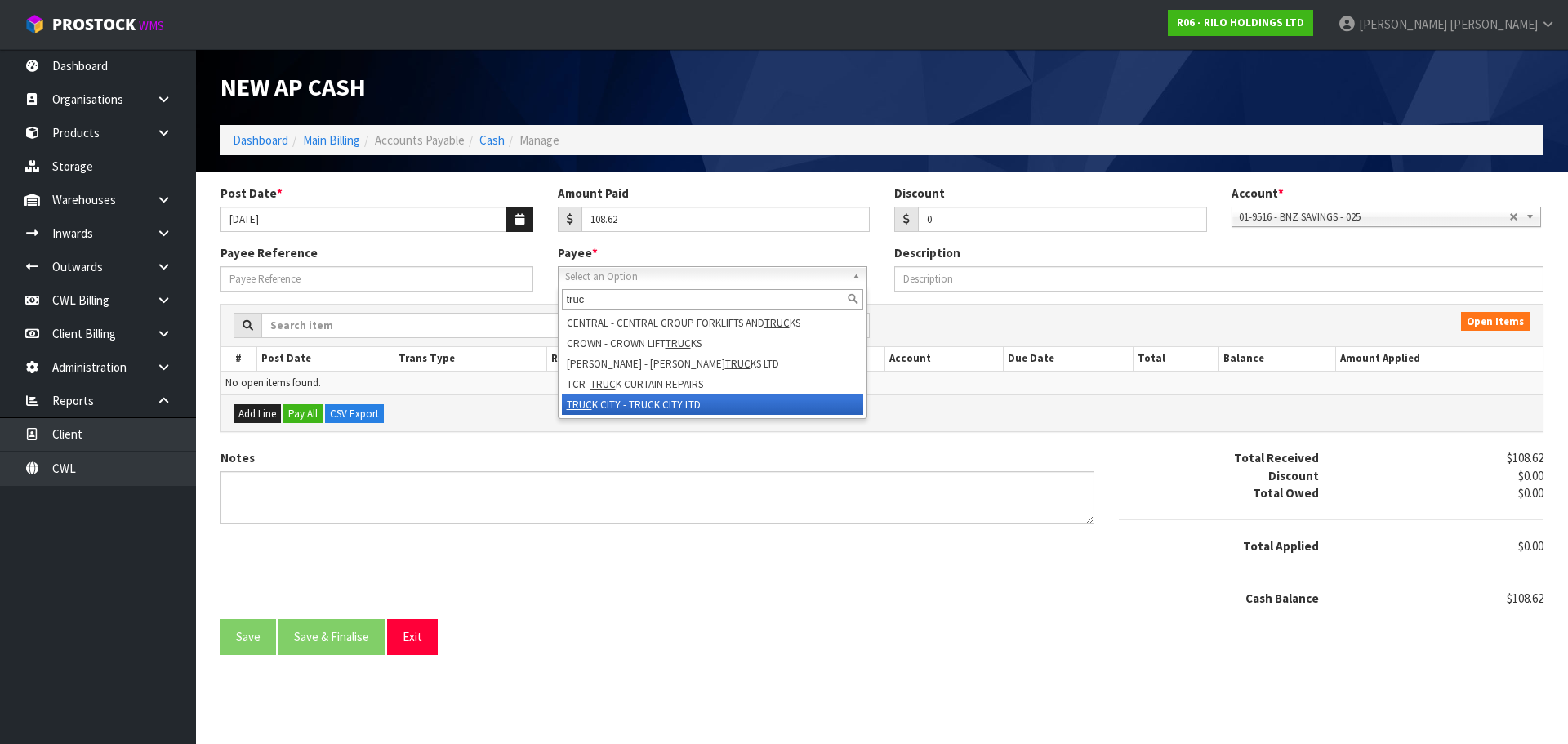
click at [656, 407] on li "TRUC K CITY - TRUCK CITY LTD" at bounding box center [712, 404] width 301 height 20
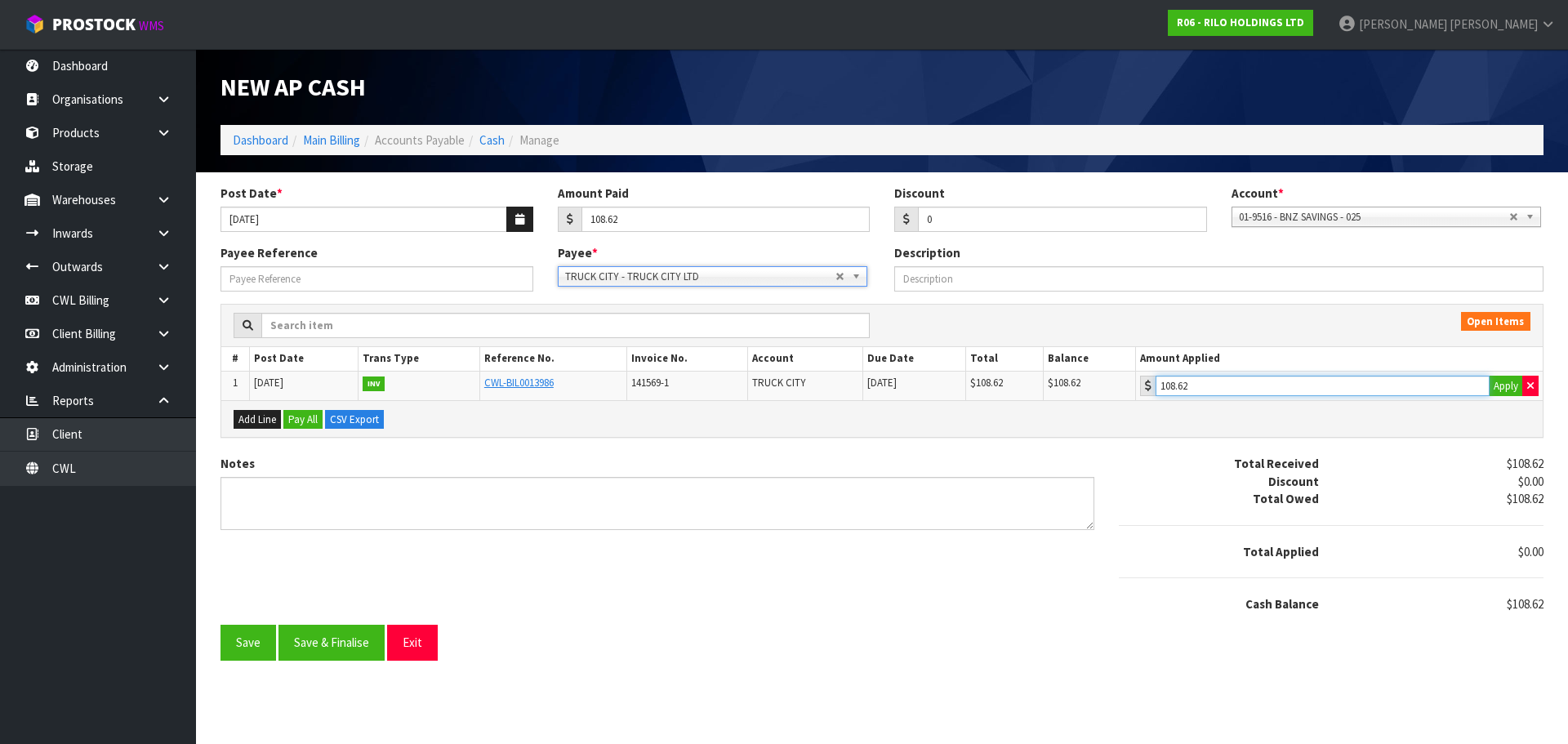
drag, startPoint x: 1293, startPoint y: 385, endPoint x: 935, endPoint y: 467, distance: 367.3
click at [1289, 385] on input "108.62" at bounding box center [1323, 385] width 334 height 20
click at [347, 642] on button "Save & Finalise" at bounding box center [332, 642] width 107 height 36
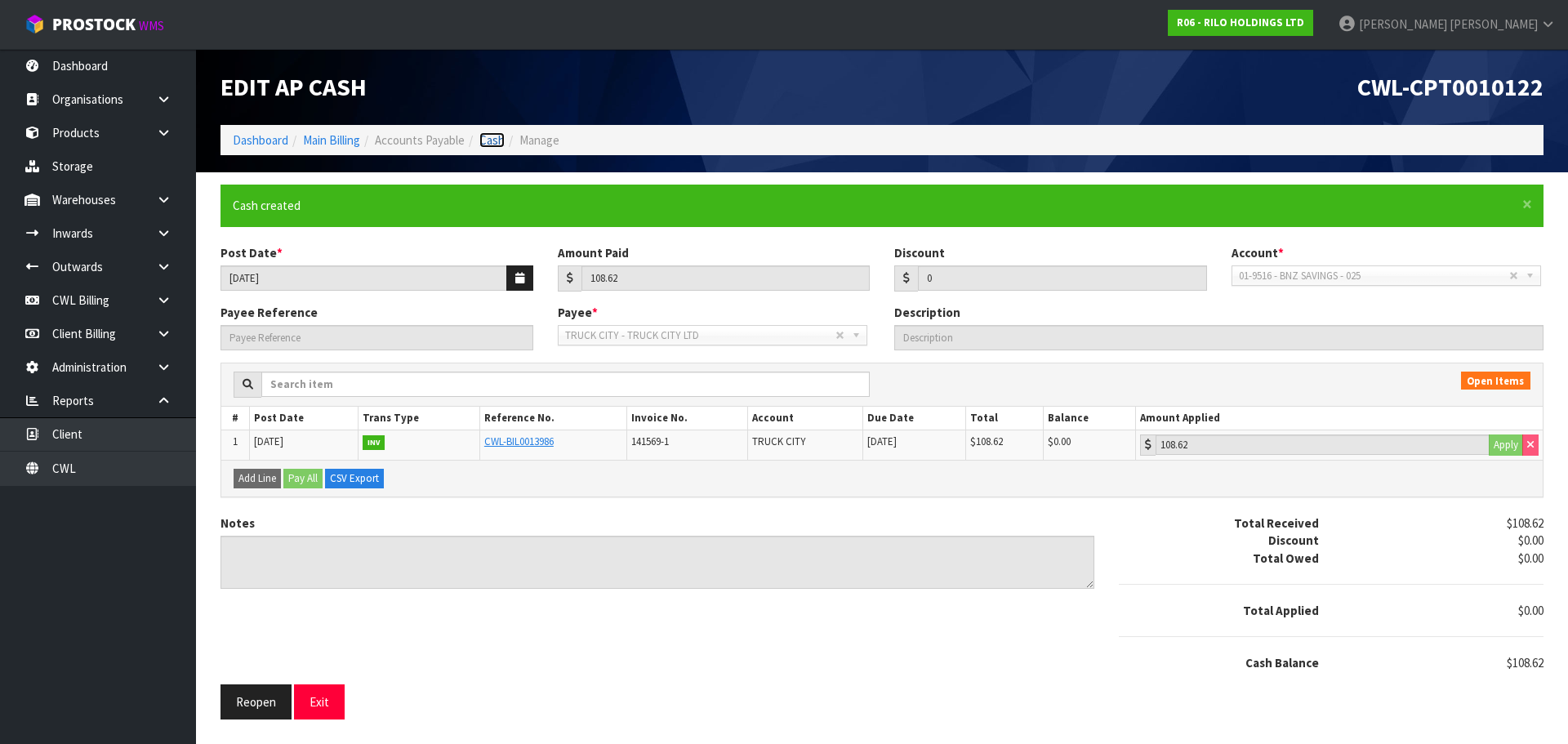
drag, startPoint x: 487, startPoint y: 139, endPoint x: 512, endPoint y: 140, distance: 25.0
click at [487, 139] on link "Cash" at bounding box center [492, 139] width 26 height 15
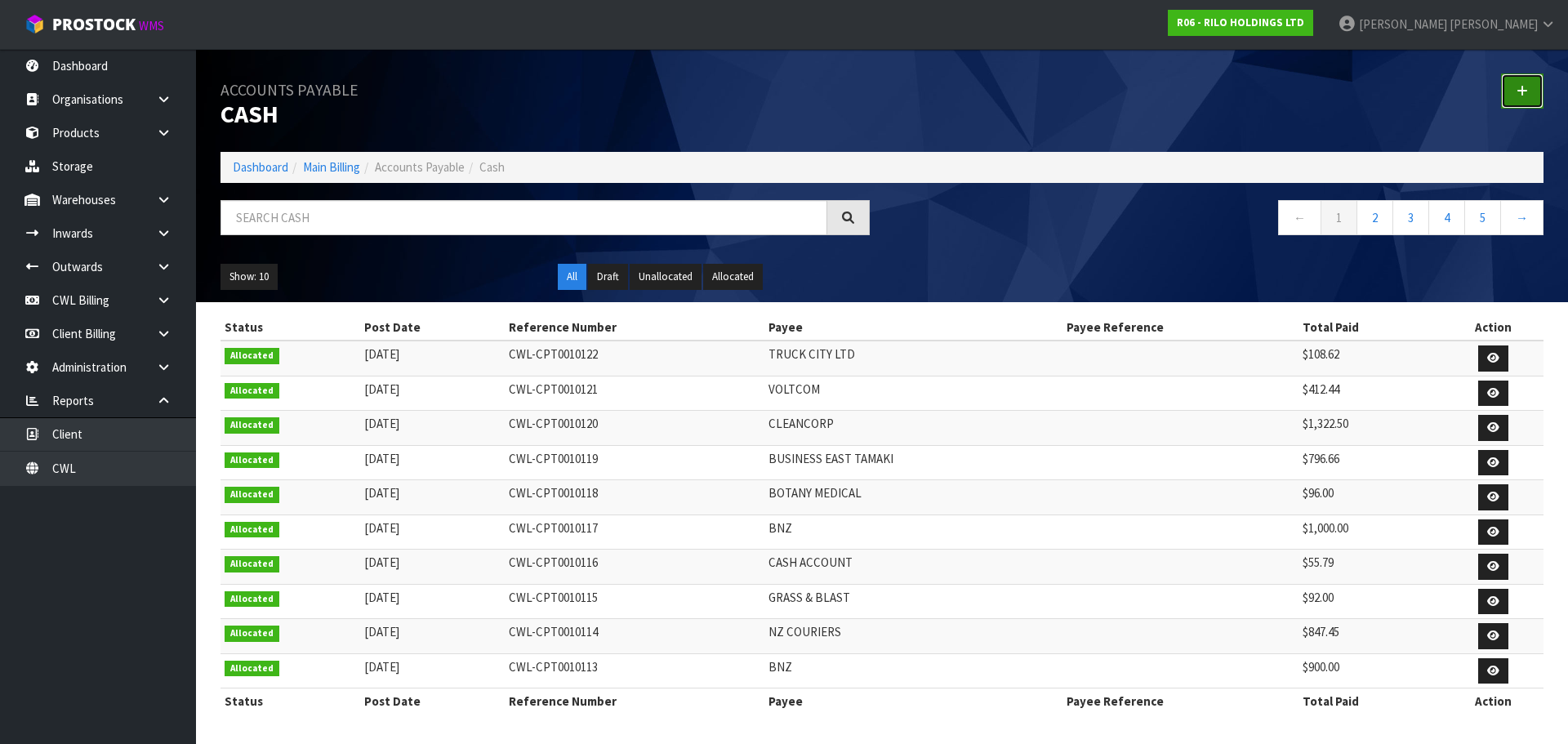
drag, startPoint x: 1518, startPoint y: 83, endPoint x: 1452, endPoint y: 109, distance: 70.9
click at [1517, 85] on link at bounding box center [1523, 91] width 43 height 36
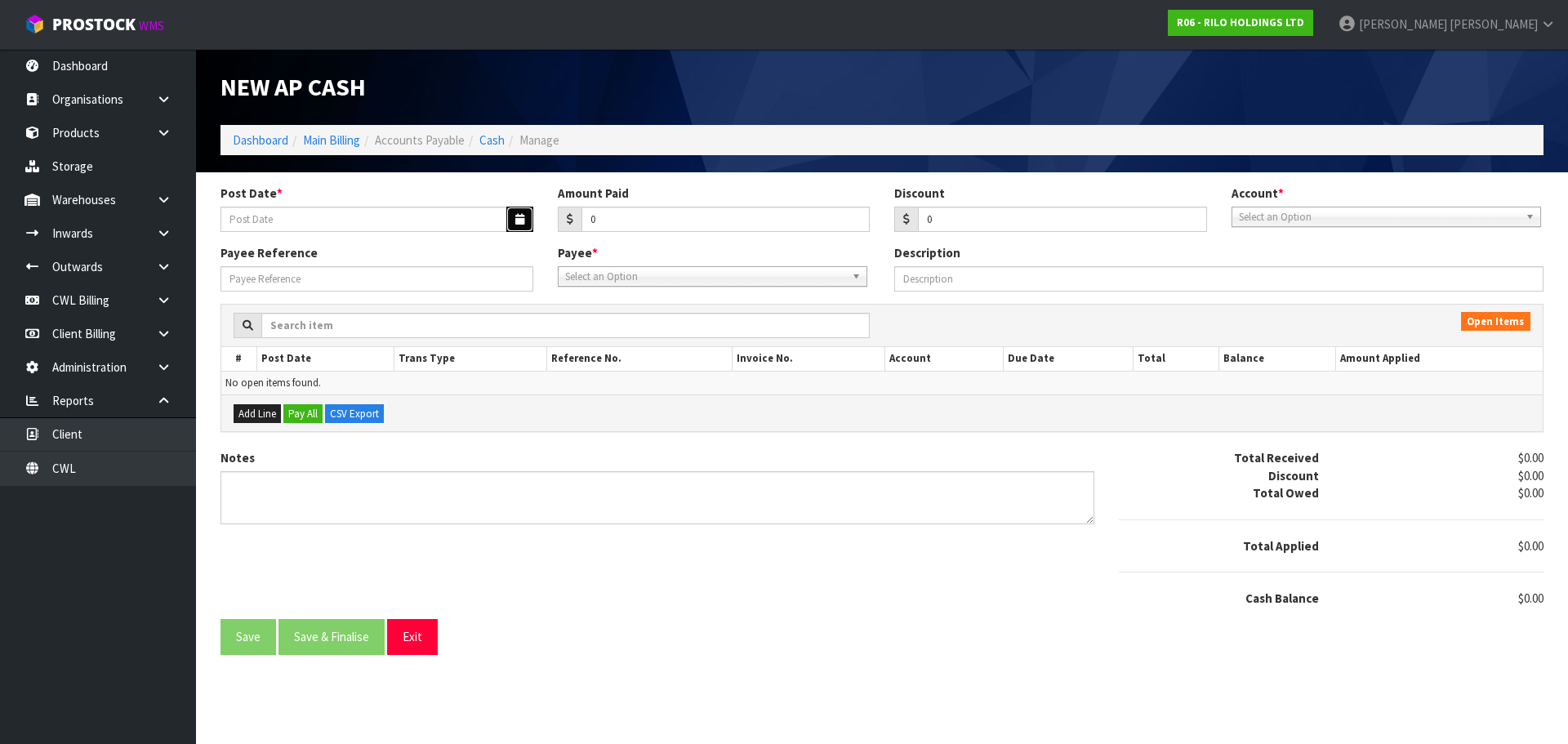
click at [520, 223] on icon "button" at bounding box center [520, 219] width 9 height 11
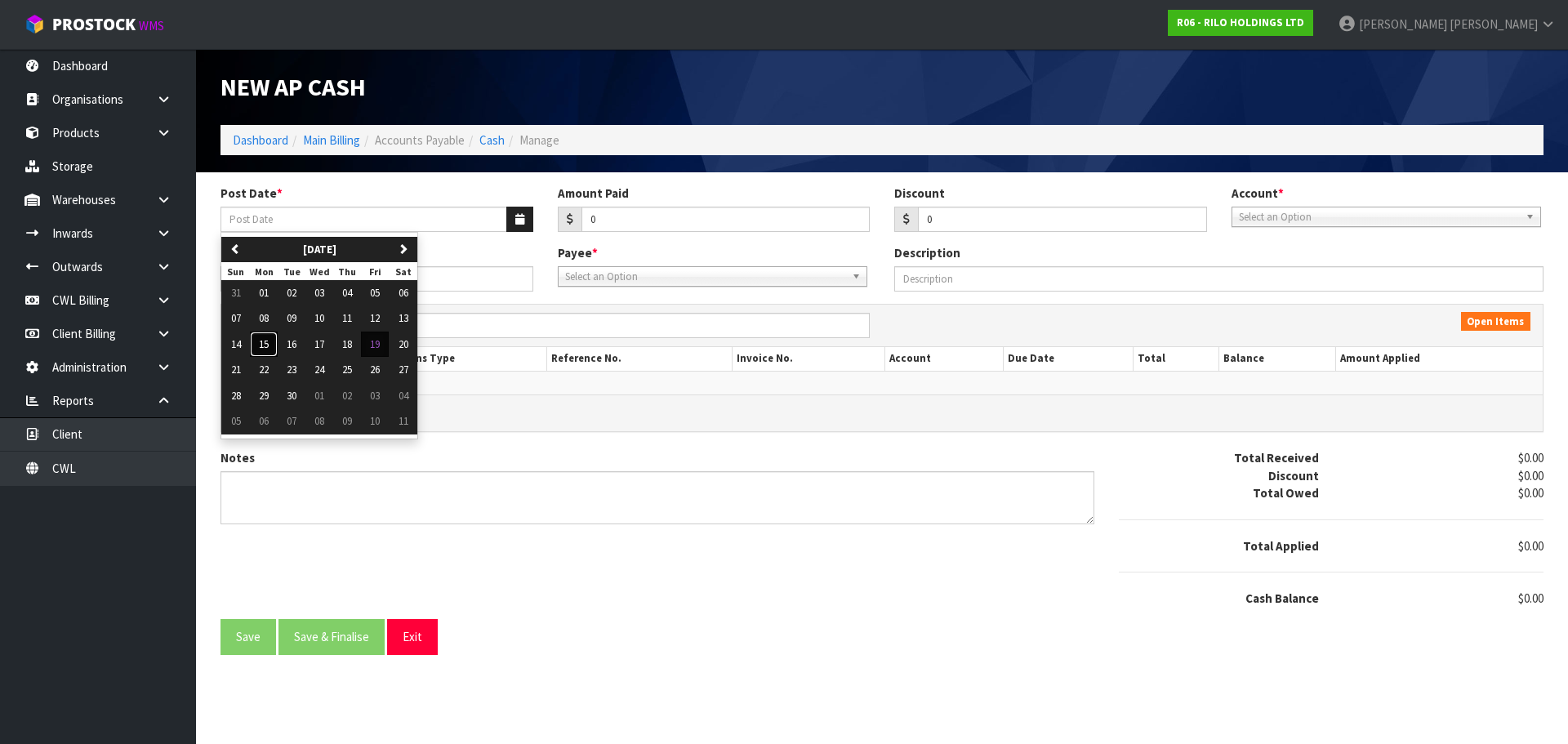
click at [271, 344] on button "15" at bounding box center [263, 344] width 28 height 26
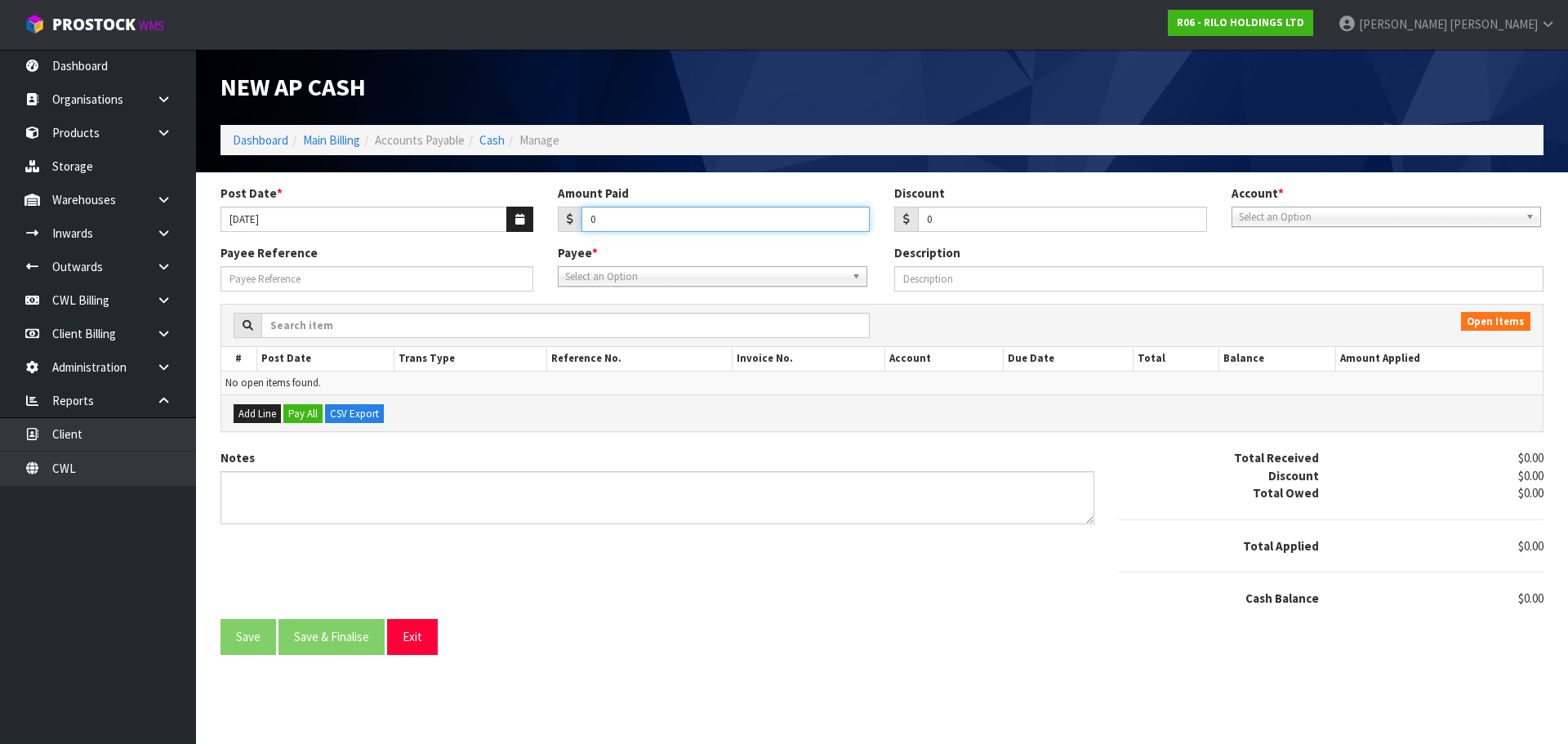
click at [623, 219] on input "0" at bounding box center [726, 219] width 289 height 26
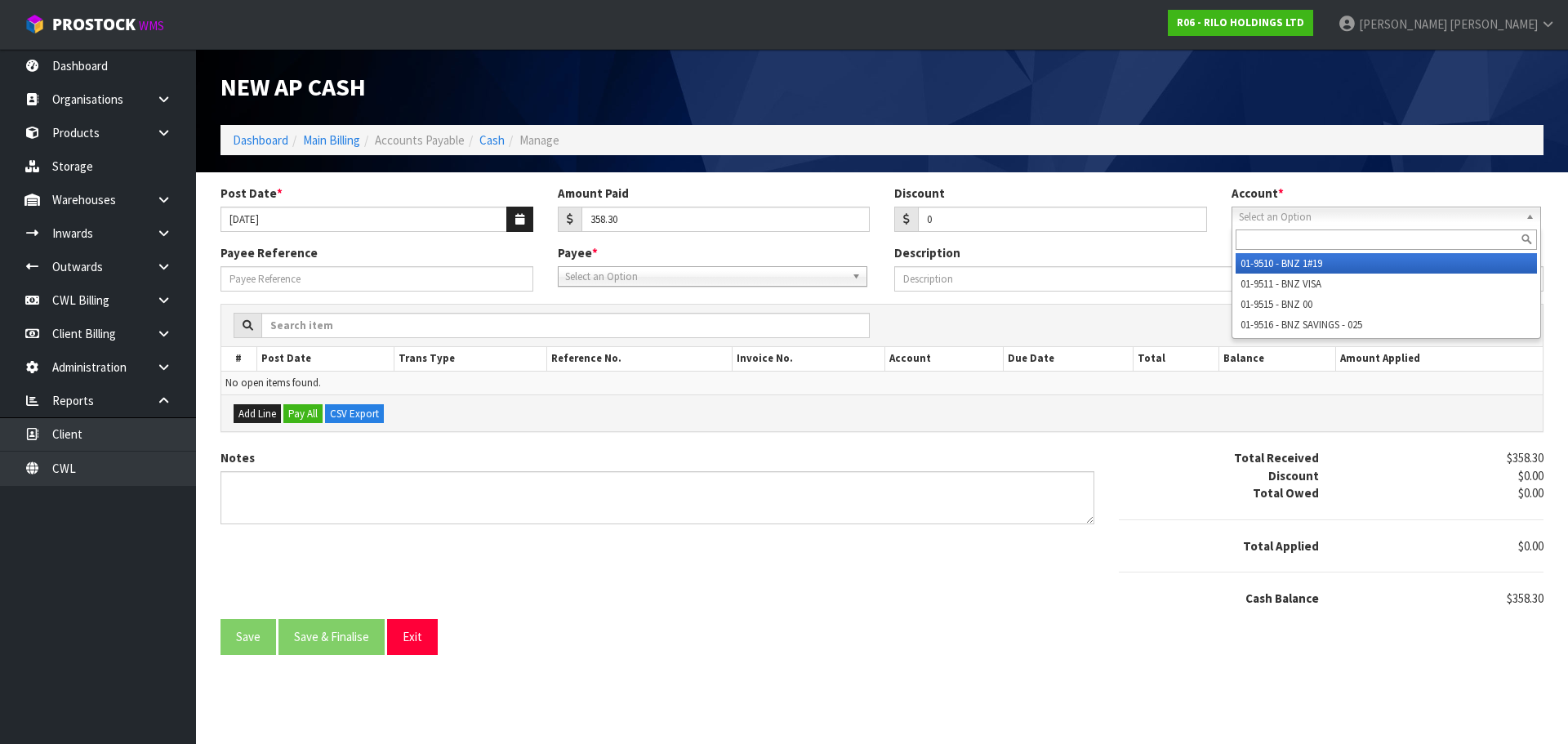
click at [1296, 216] on span "Select an Option" at bounding box center [1379, 218] width 280 height 20
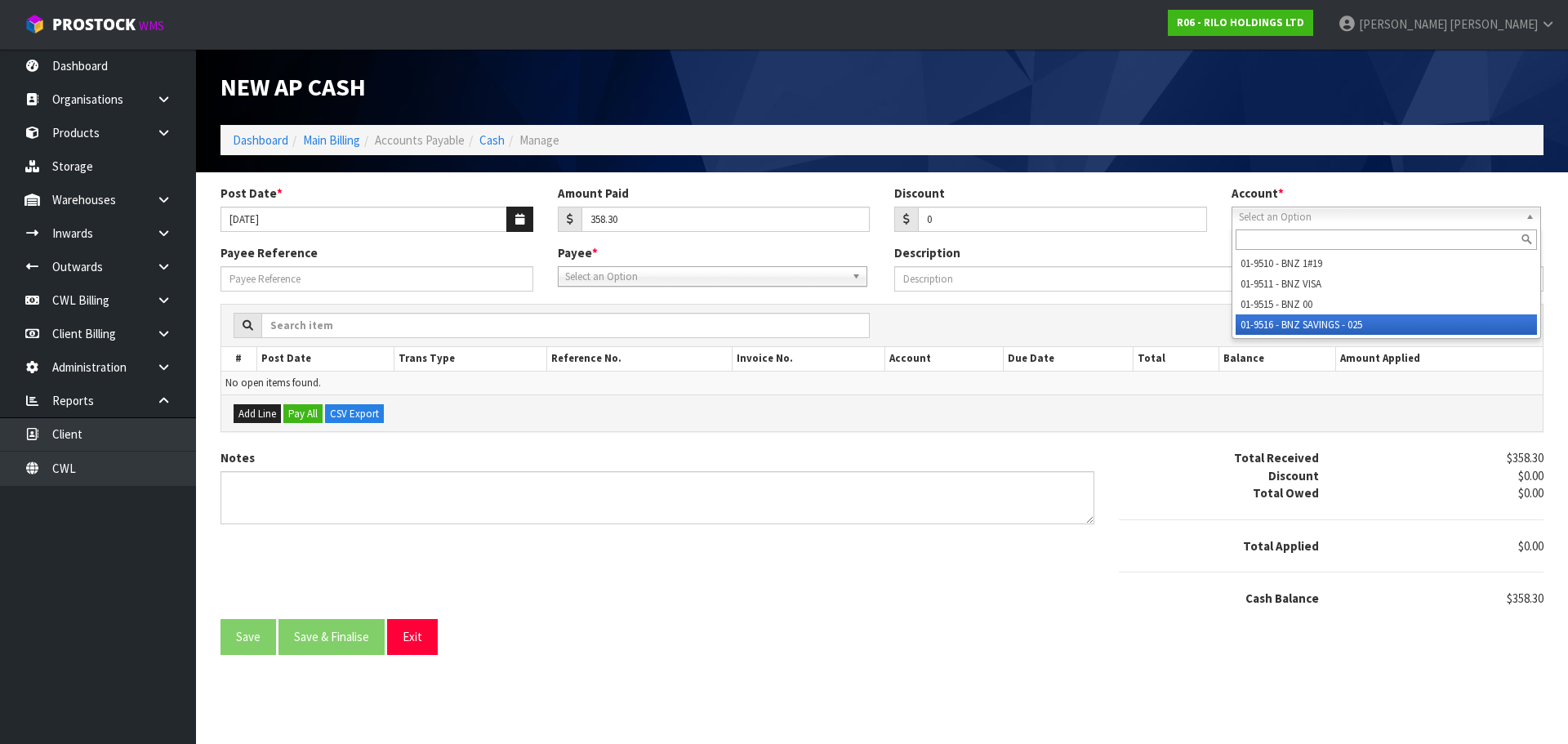
click at [1329, 322] on li "01-9516 - BNZ SAVINGS - 025" at bounding box center [1386, 324] width 301 height 20
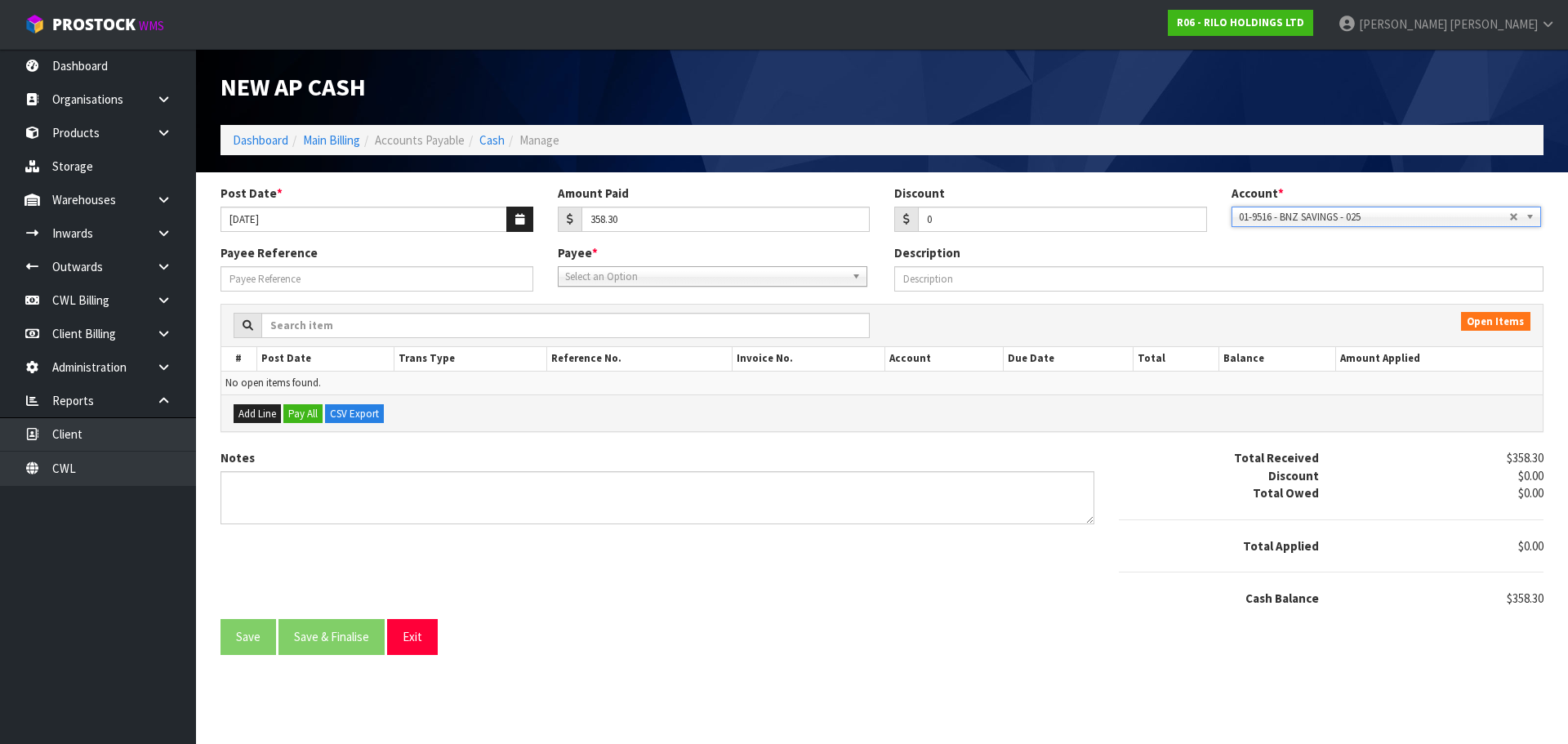
click at [667, 279] on span "Select an Option" at bounding box center [704, 277] width 280 height 20
click at [662, 321] on li "SAT [PERSON_NAME] [GEOGRAPHIC_DATA]" at bounding box center [712, 322] width 301 height 20
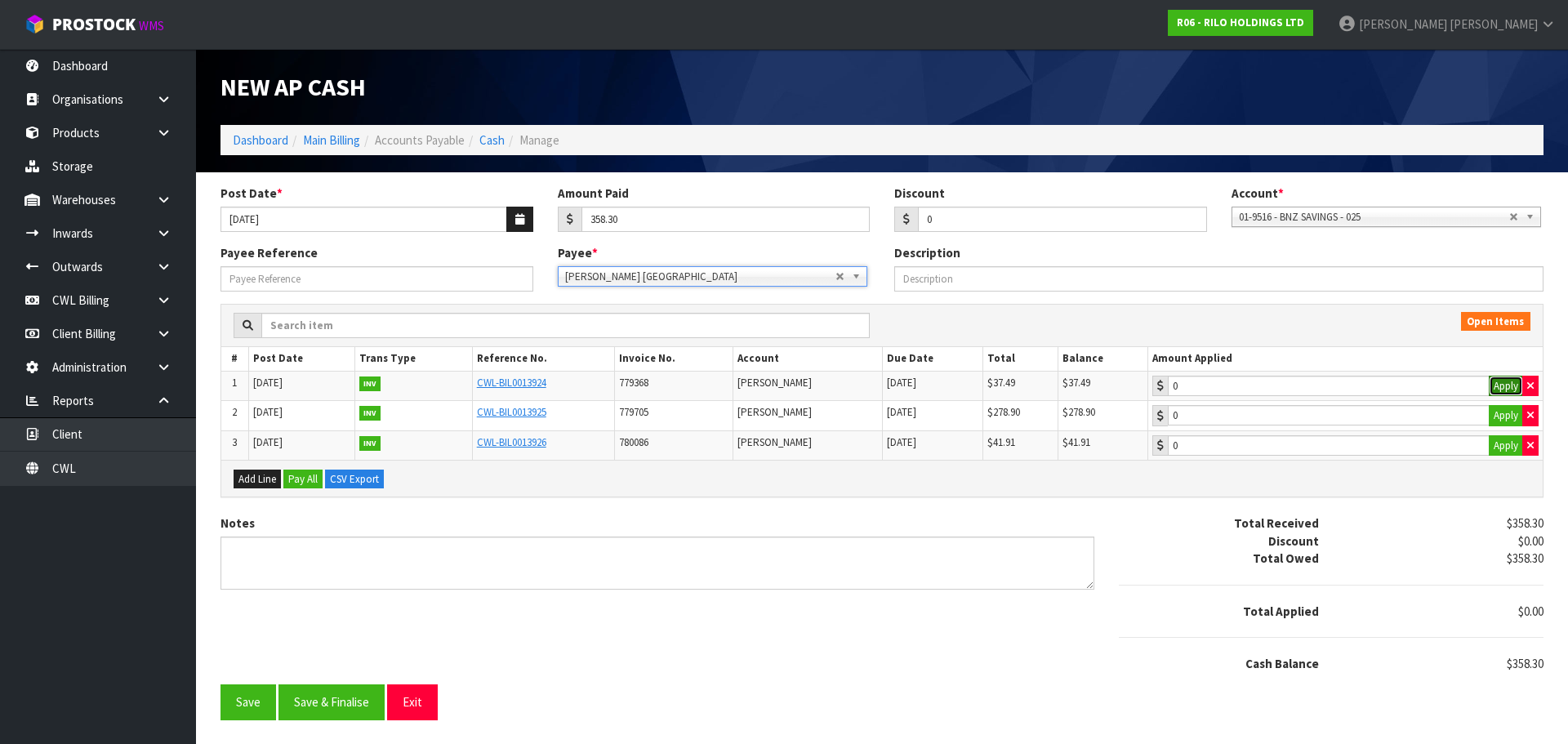
click at [1505, 386] on button "Apply" at bounding box center [1506, 386] width 35 height 21
click at [1499, 412] on button "Apply" at bounding box center [1506, 416] width 35 height 21
click at [1495, 449] on button "Apply" at bounding box center [1506, 446] width 35 height 21
click at [358, 699] on button "Save & Finalise" at bounding box center [332, 701] width 107 height 36
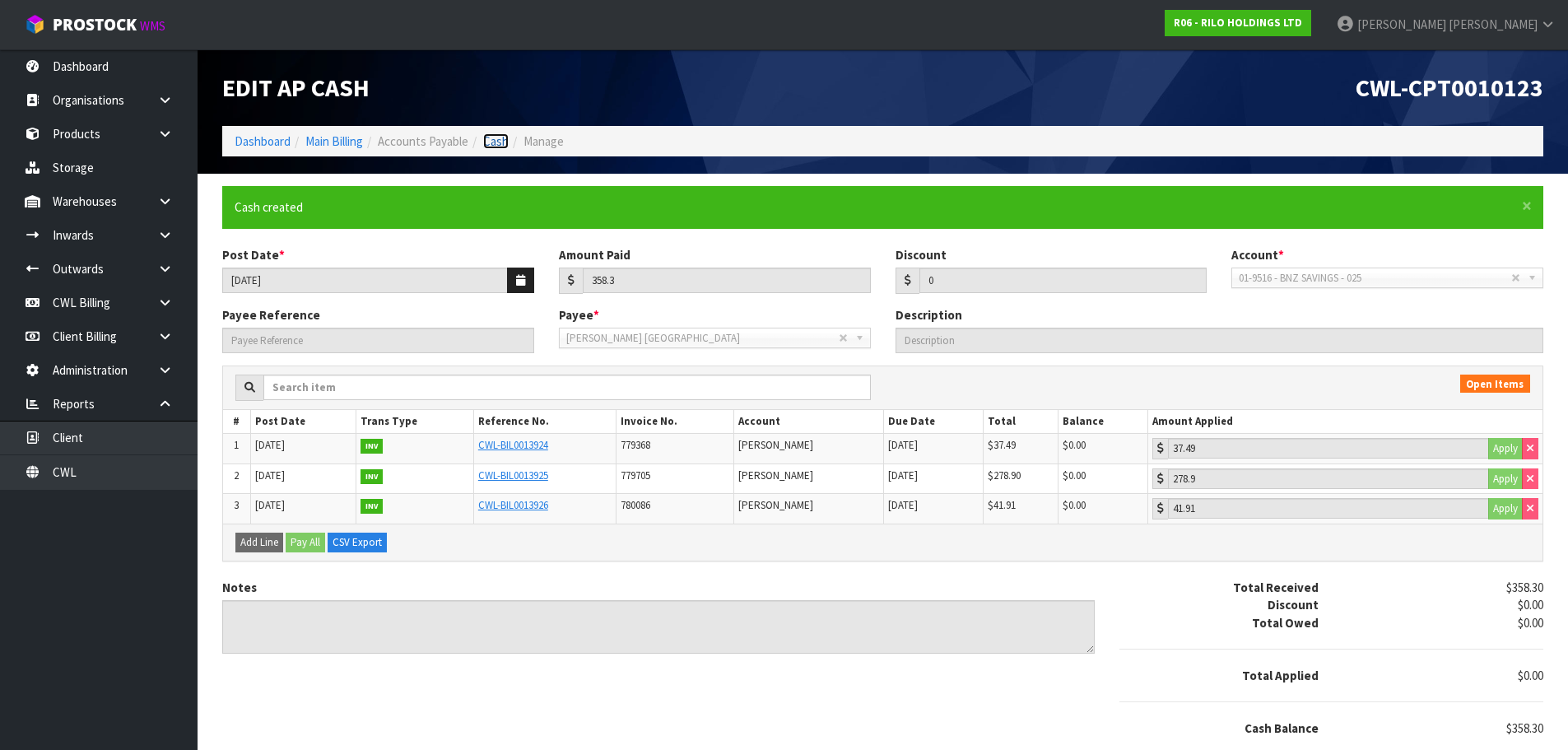
click at [502, 141] on link "Cash" at bounding box center [496, 141] width 26 height 15
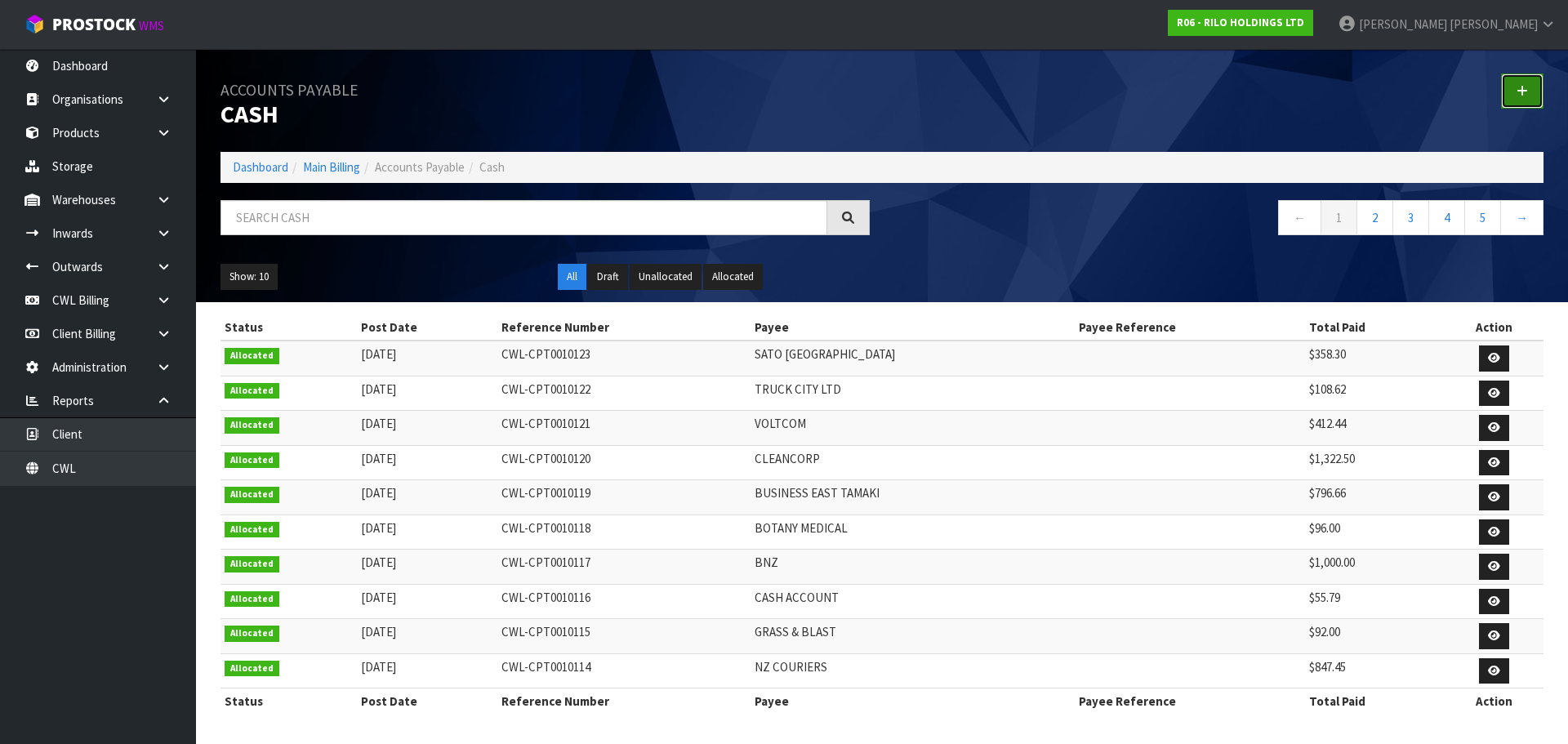
click at [1529, 91] on link at bounding box center [1523, 91] width 43 height 36
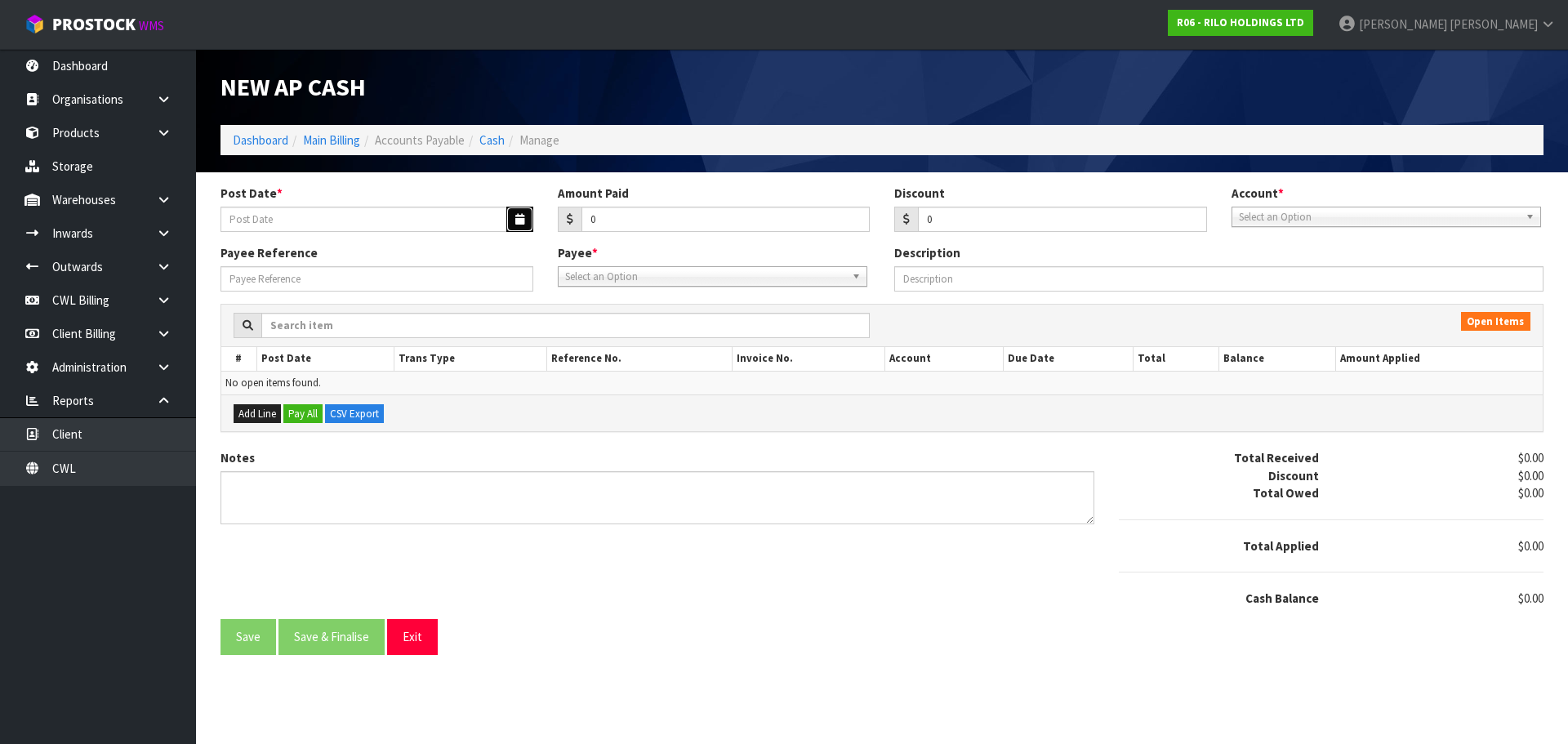
click at [521, 219] on icon "button" at bounding box center [520, 219] width 9 height 11
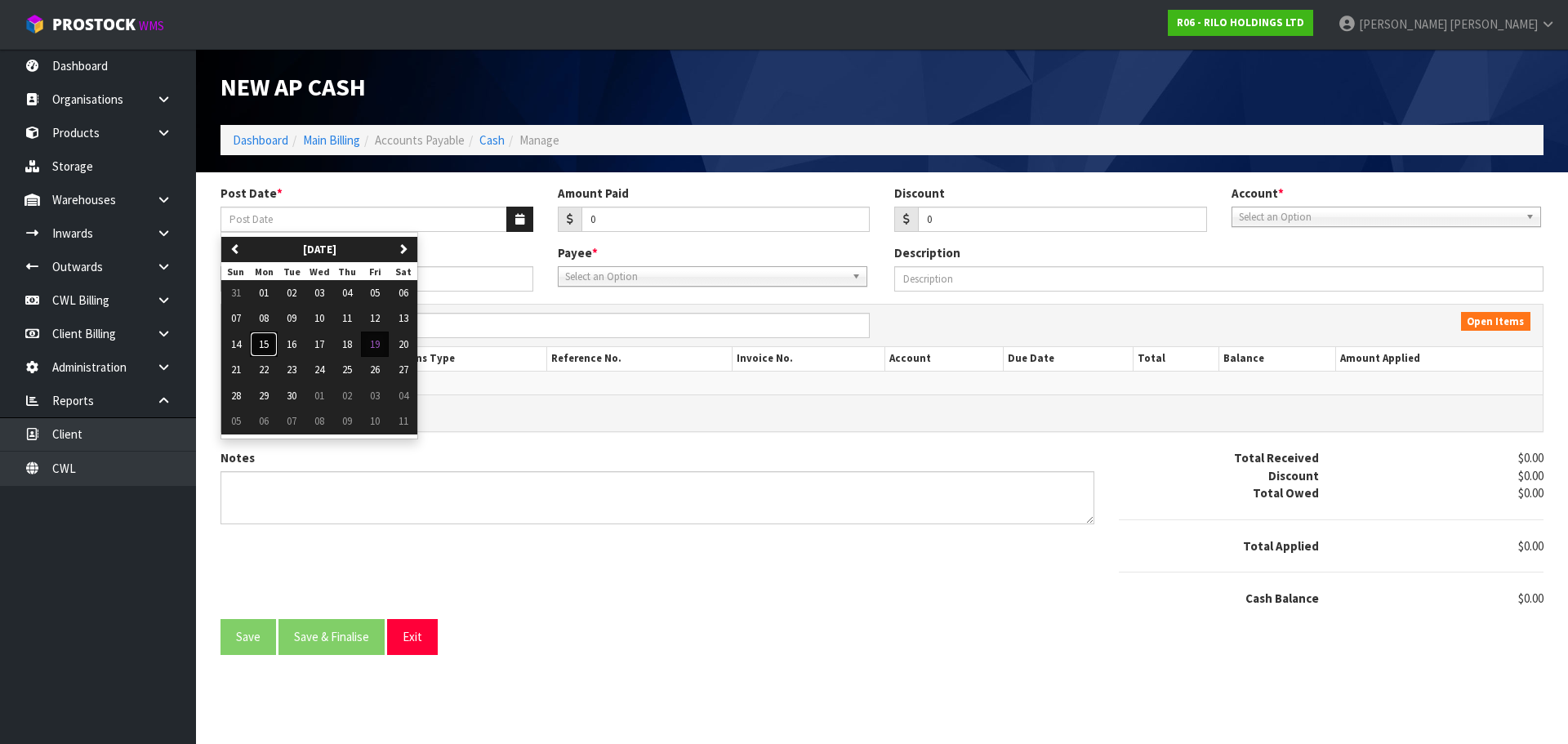
click at [269, 347] on button "15" at bounding box center [263, 344] width 28 height 26
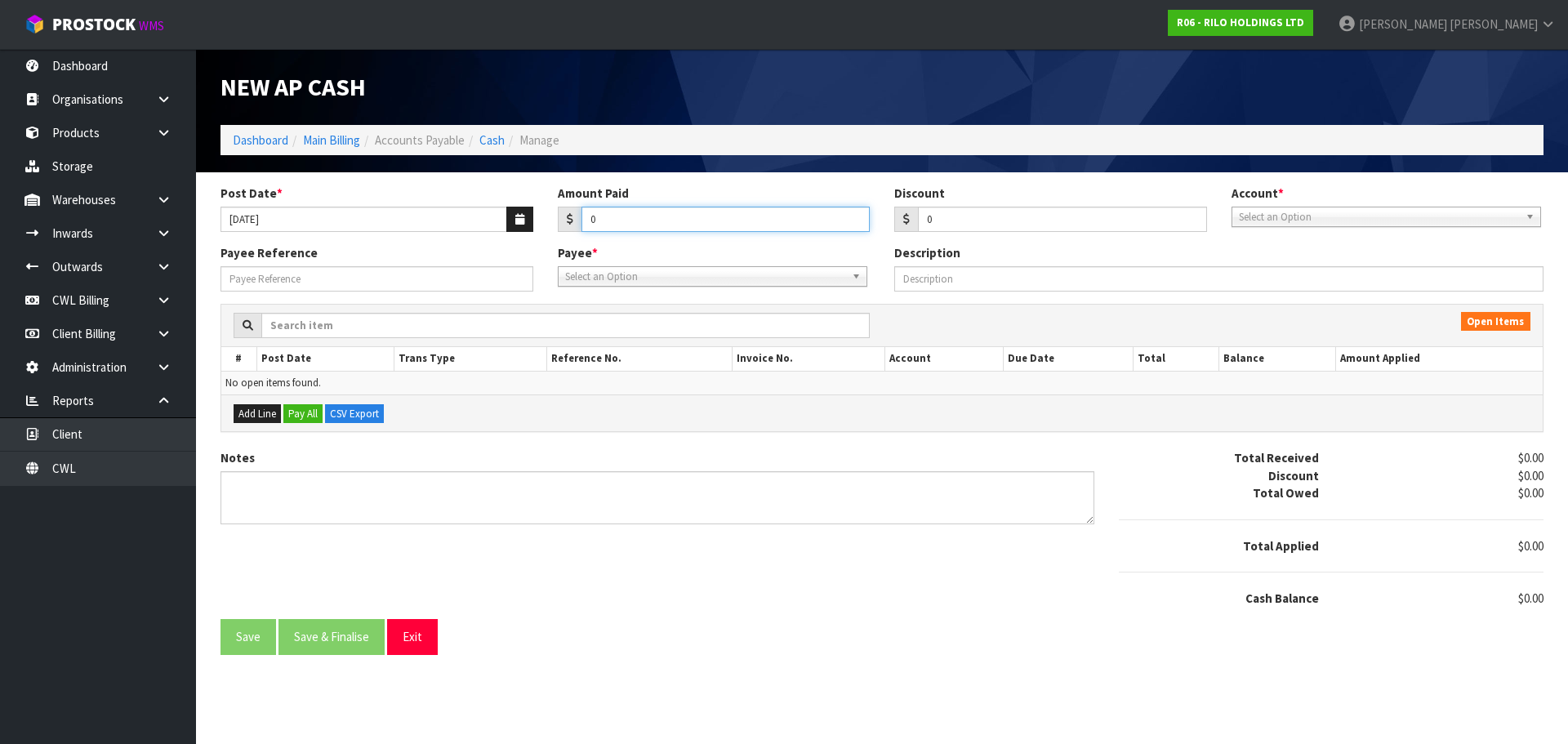
click at [633, 218] on input "0" at bounding box center [726, 219] width 289 height 26
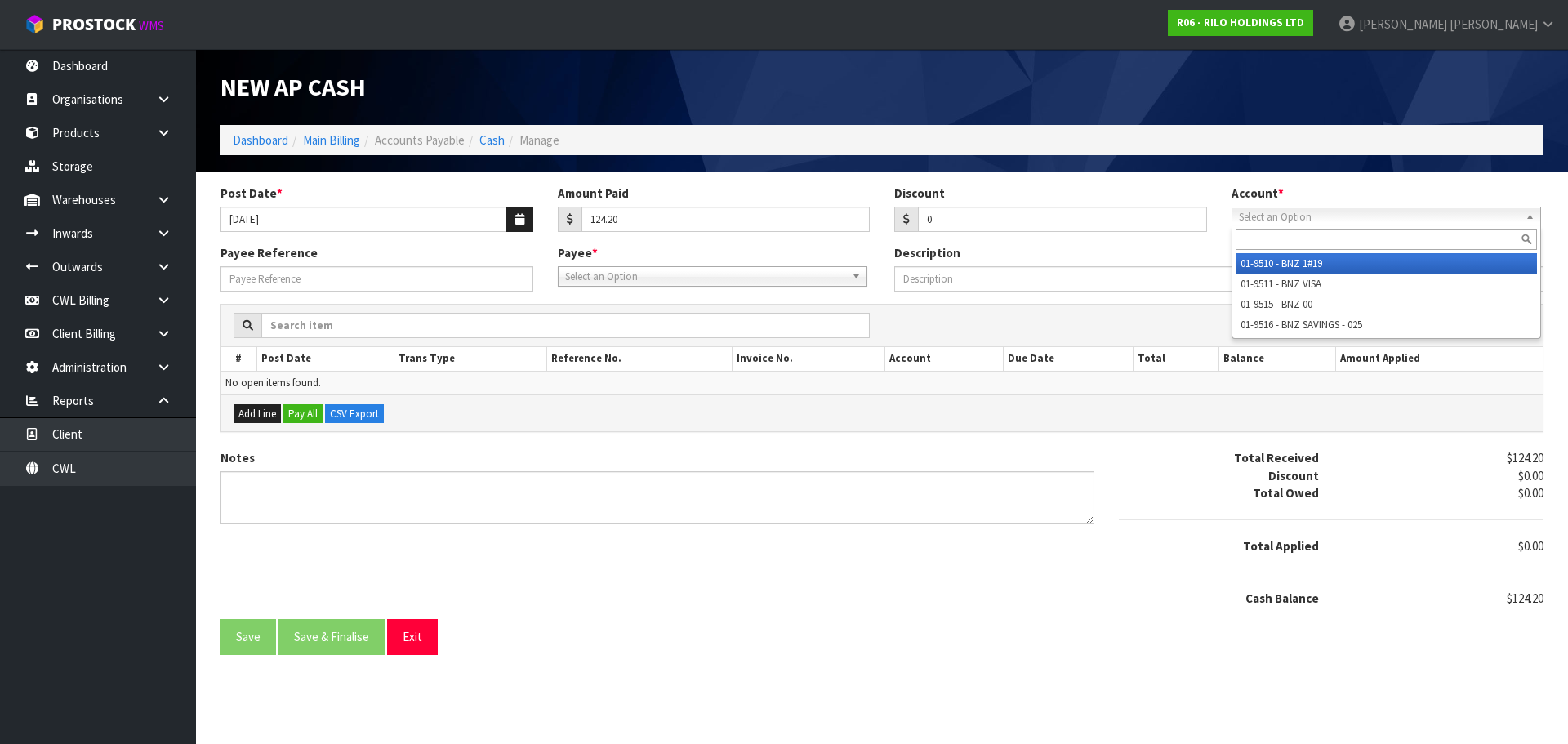
click at [1292, 213] on span "Select an Option" at bounding box center [1379, 218] width 280 height 20
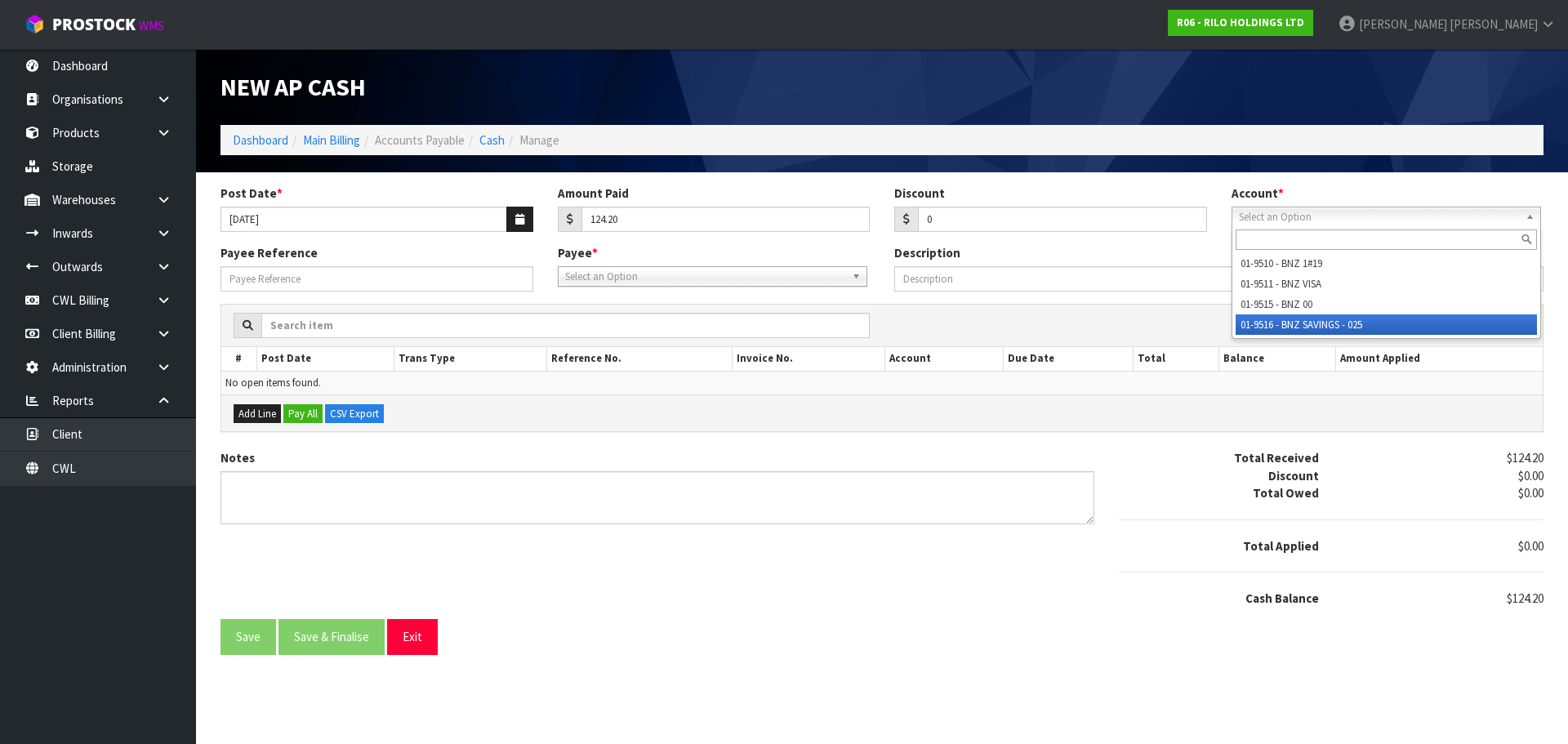
drag, startPoint x: 1335, startPoint y: 325, endPoint x: 837, endPoint y: 268, distance: 501.3
click at [1327, 322] on li "01-9516 - BNZ SAVINGS - 025" at bounding box center [1386, 324] width 301 height 20
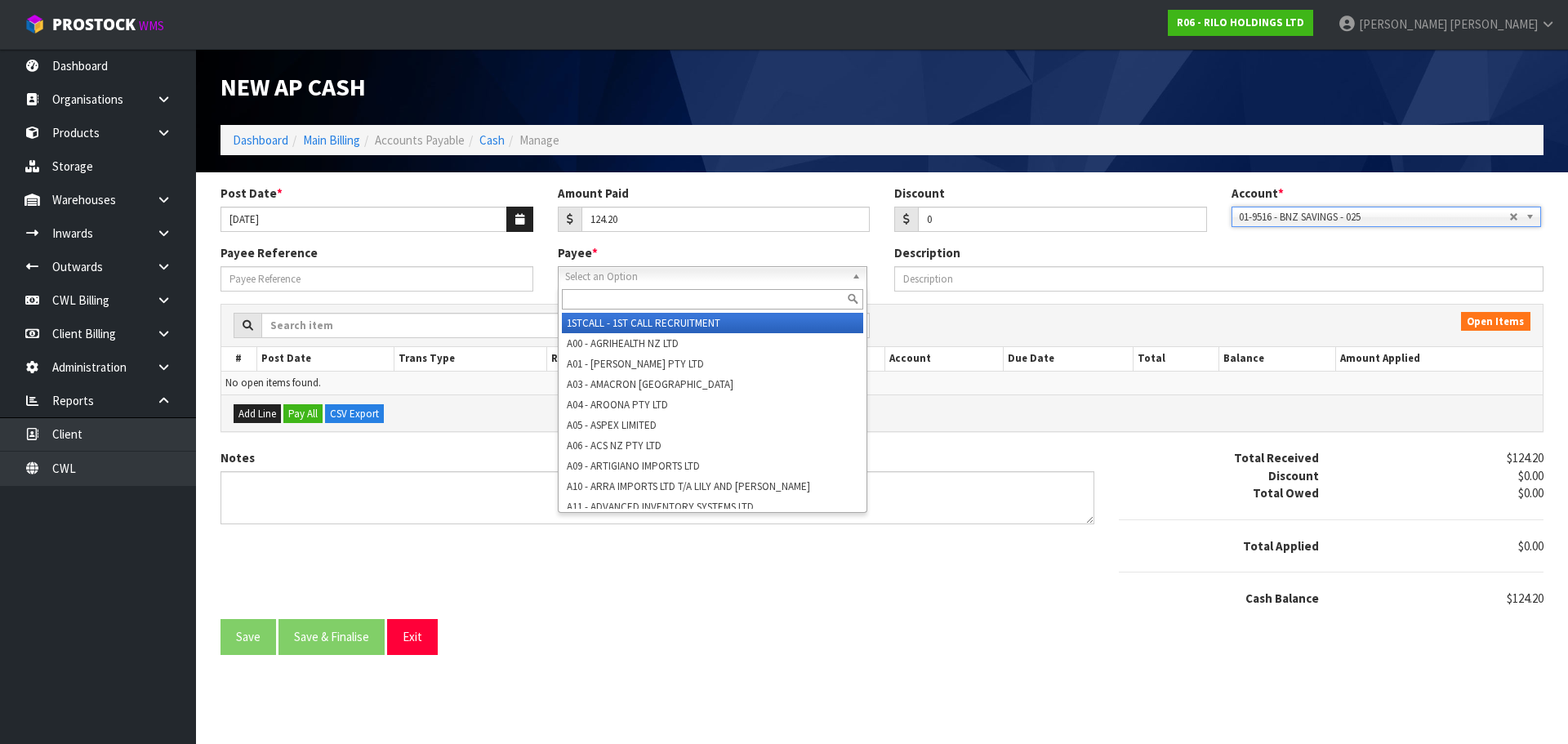
click at [664, 273] on span "Select an Option" at bounding box center [704, 277] width 280 height 20
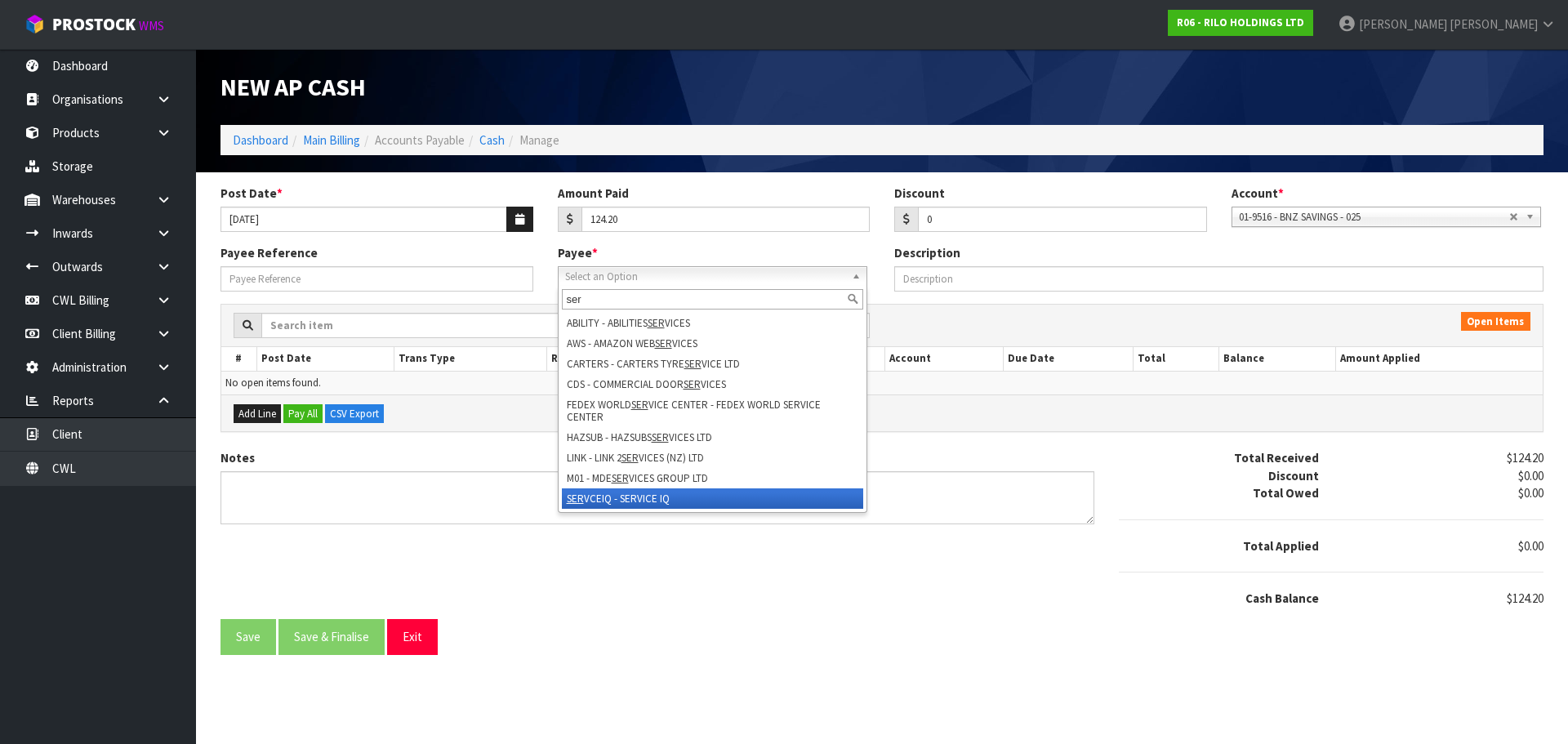
click at [613, 495] on li "SER VCEIQ - SERVICE IQ" at bounding box center [712, 498] width 301 height 20
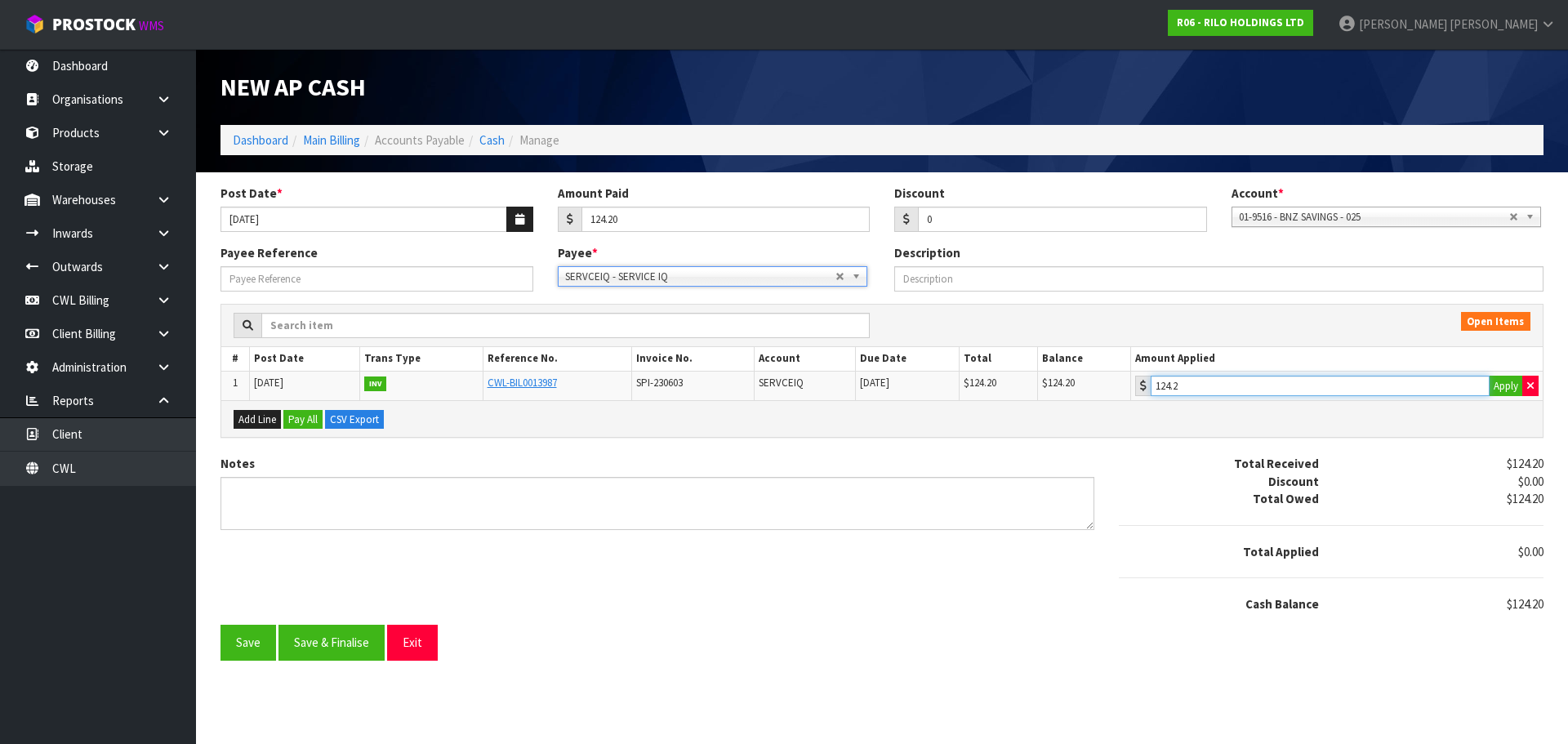
click at [1269, 392] on input "124.2" at bounding box center [1320, 385] width 339 height 20
click at [351, 631] on button "Save & Finalise" at bounding box center [332, 642] width 107 height 36
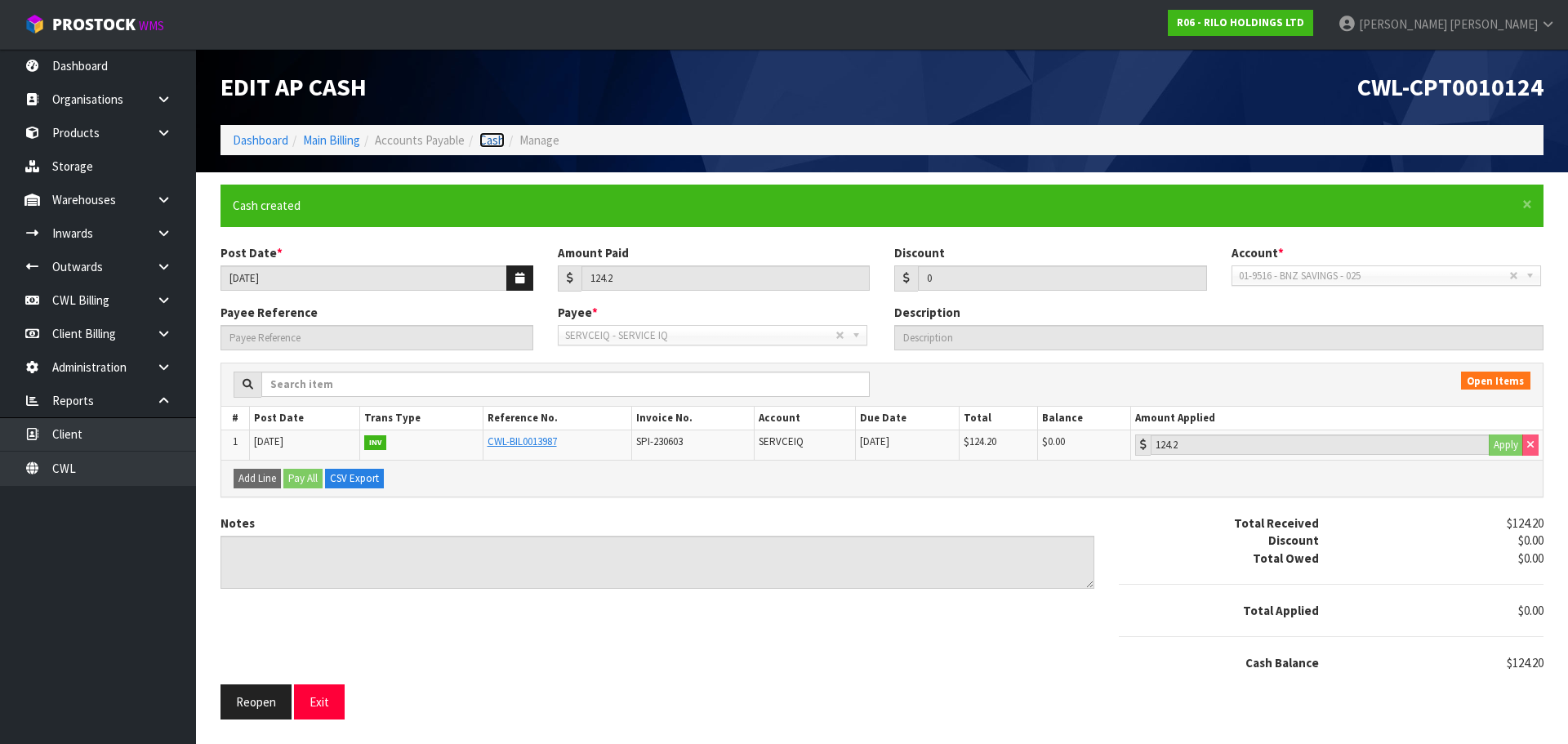
click at [503, 139] on link "Cash" at bounding box center [492, 139] width 26 height 15
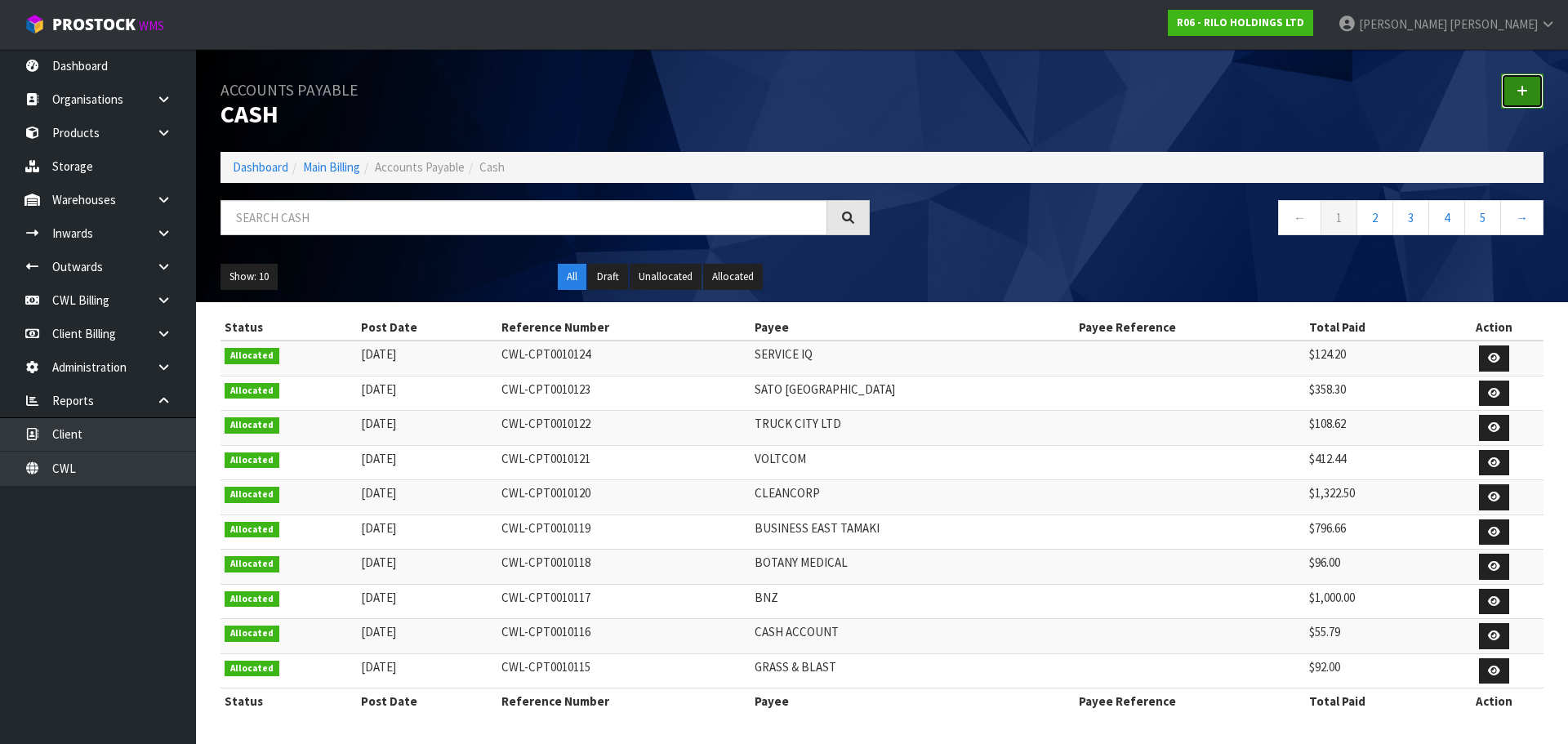
click at [1514, 86] on link at bounding box center [1523, 91] width 43 height 36
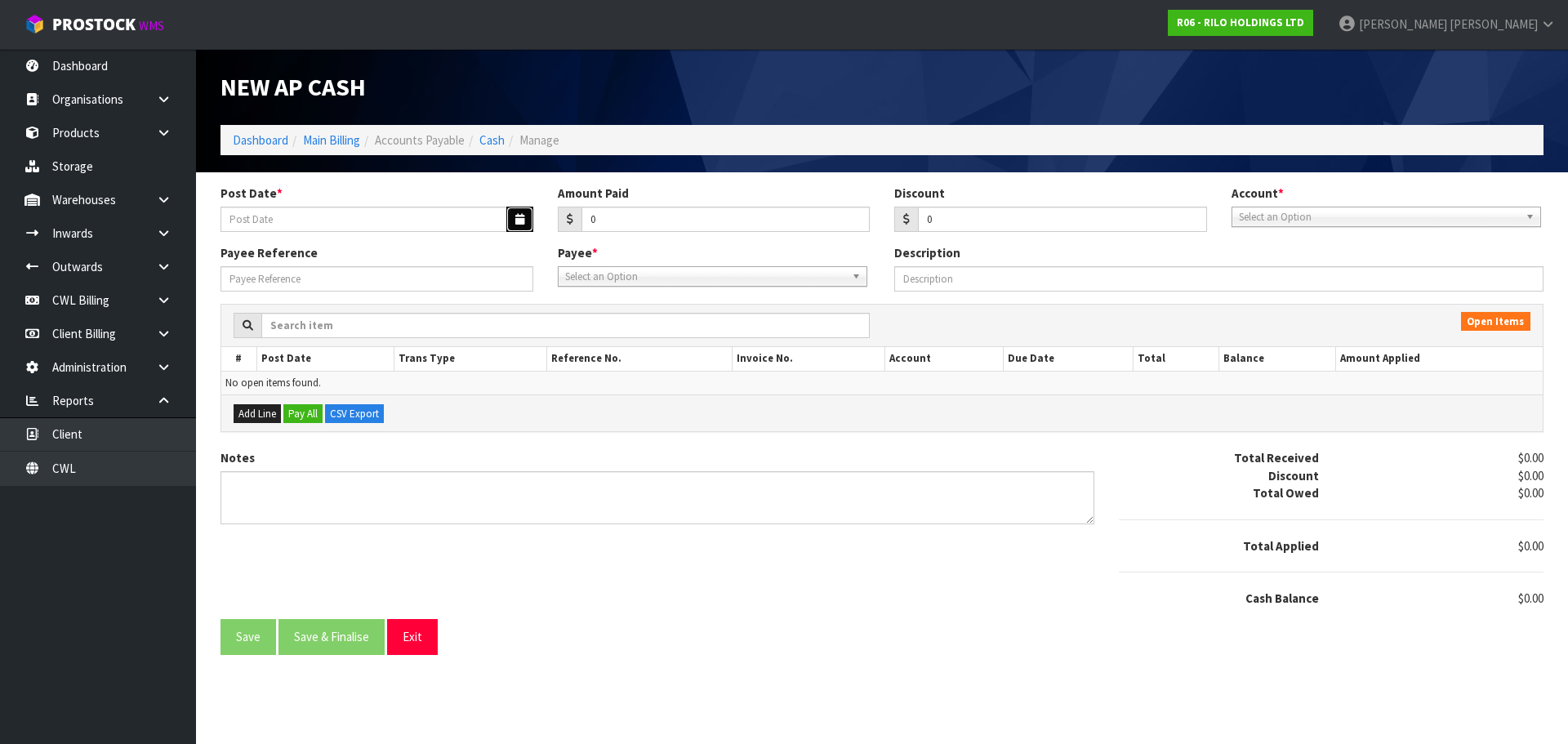
click at [521, 224] on icon "button" at bounding box center [520, 219] width 9 height 11
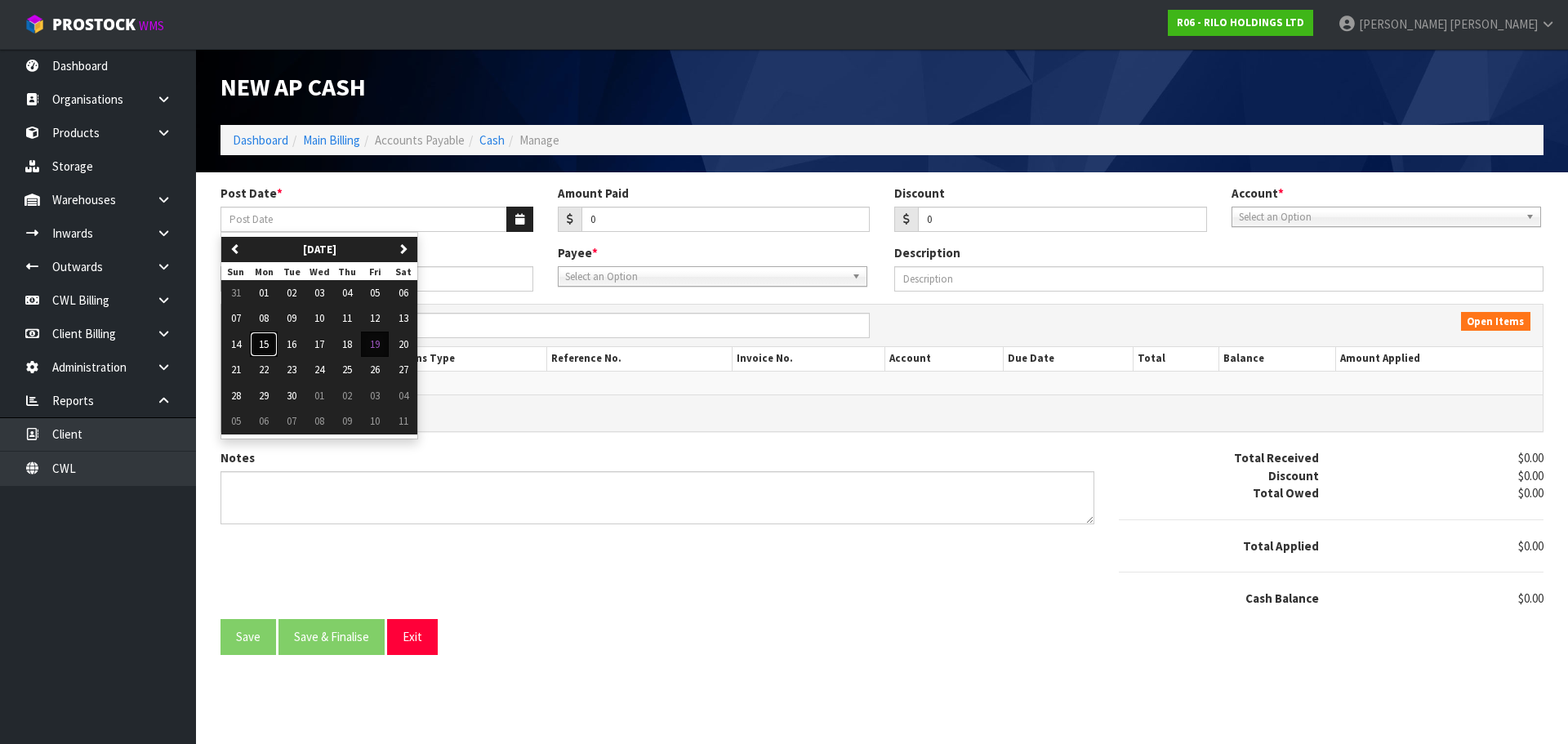
click at [268, 345] on span "15" at bounding box center [263, 344] width 10 height 14
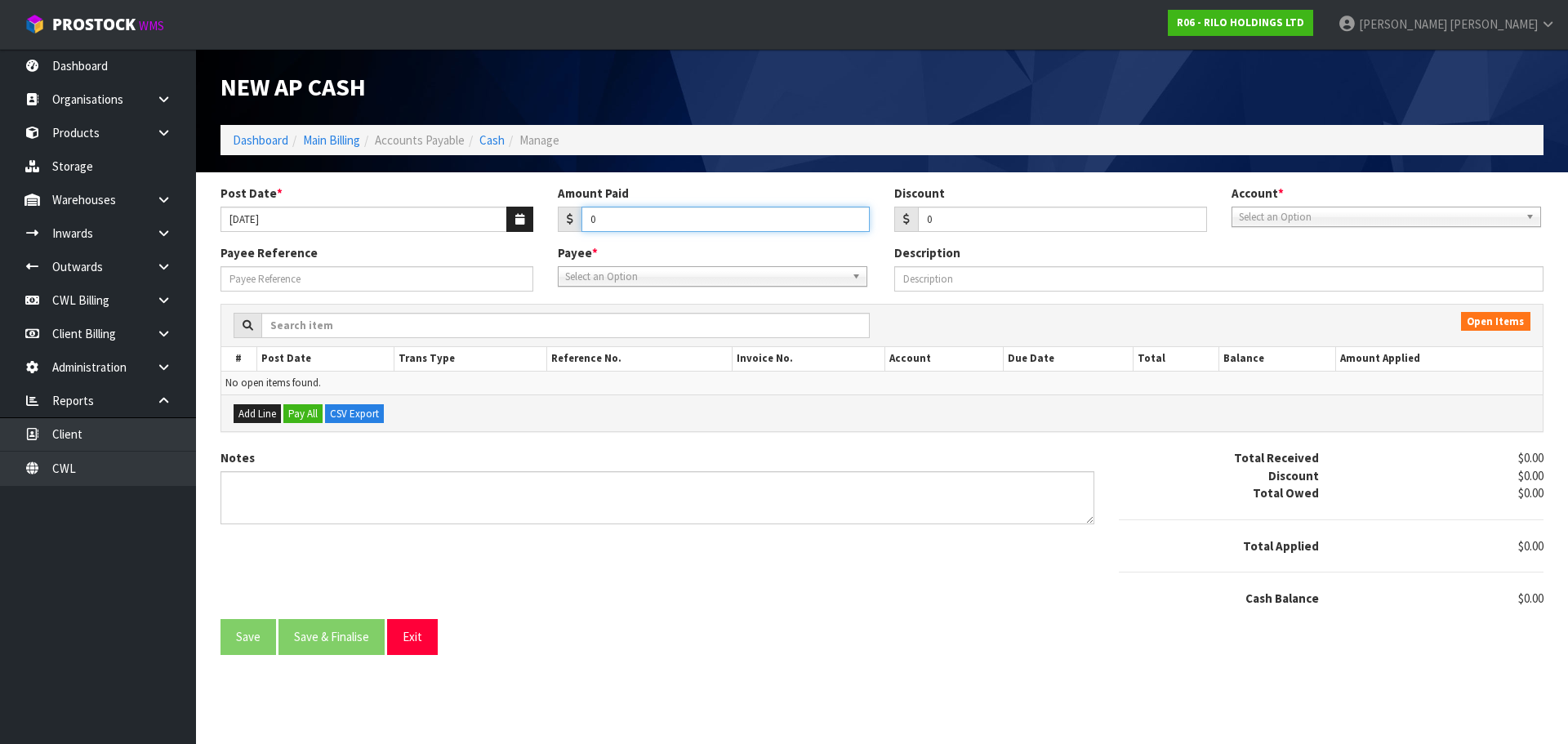
click at [613, 218] on input "0" at bounding box center [726, 219] width 289 height 26
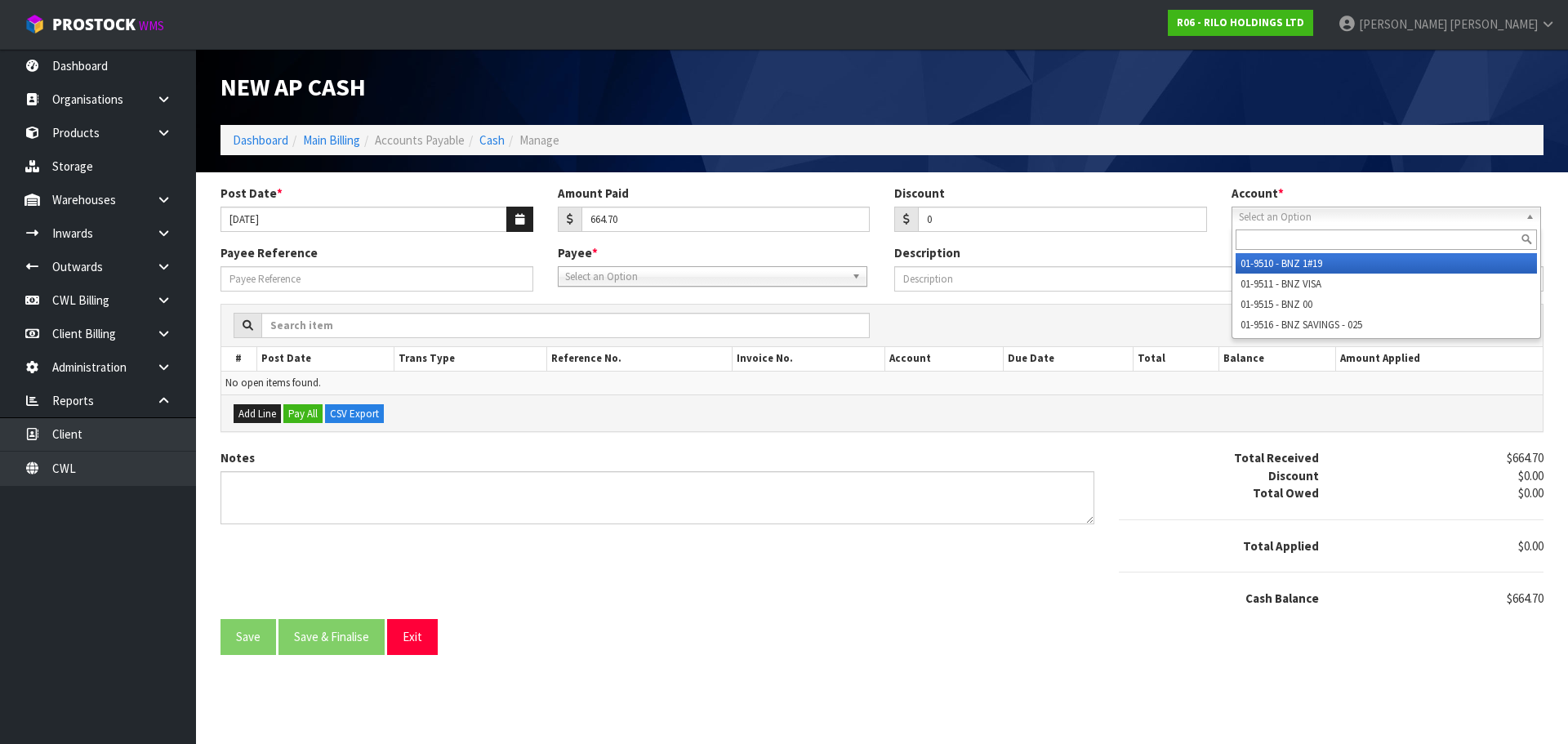
drag, startPoint x: 1268, startPoint y: 214, endPoint x: 1309, endPoint y: 283, distance: 80.3
click at [1270, 216] on span "Select an Option" at bounding box center [1379, 218] width 280 height 20
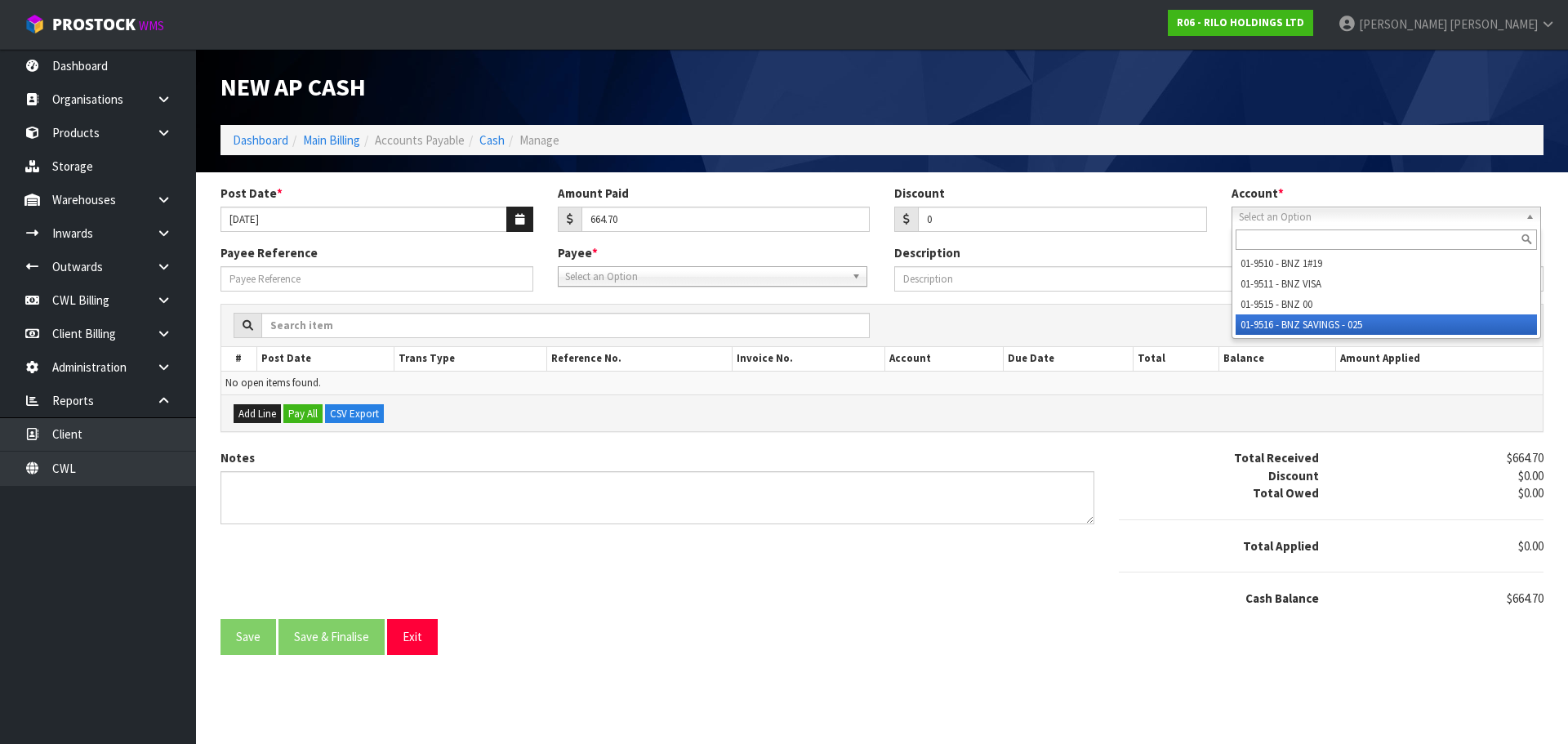
click at [1304, 319] on li "01-9516 - BNZ SAVINGS - 025" at bounding box center [1386, 324] width 301 height 20
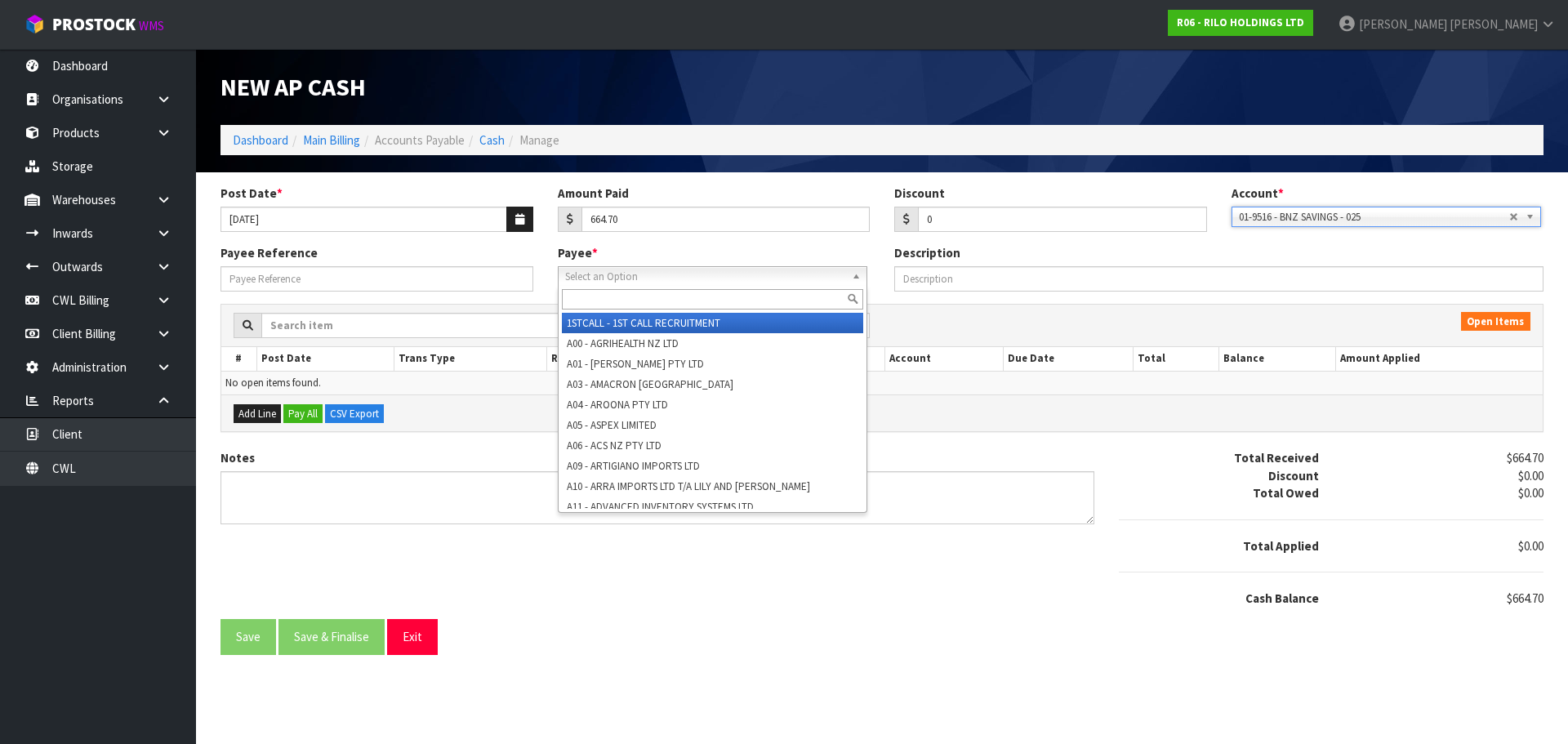
click at [676, 279] on span "Select an Option" at bounding box center [704, 277] width 280 height 20
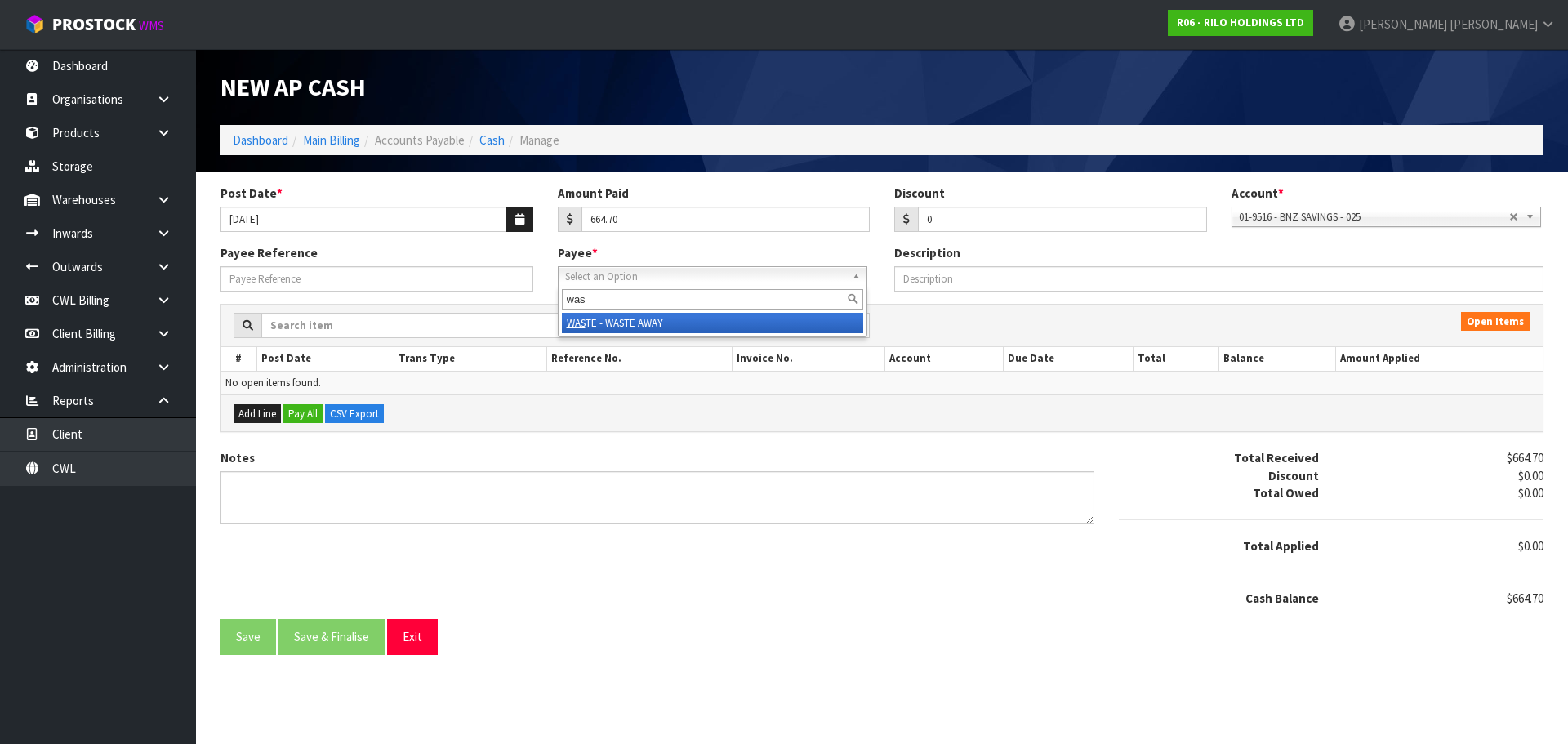
click at [675, 325] on li "WAS TE - WASTE AWAY" at bounding box center [712, 322] width 301 height 20
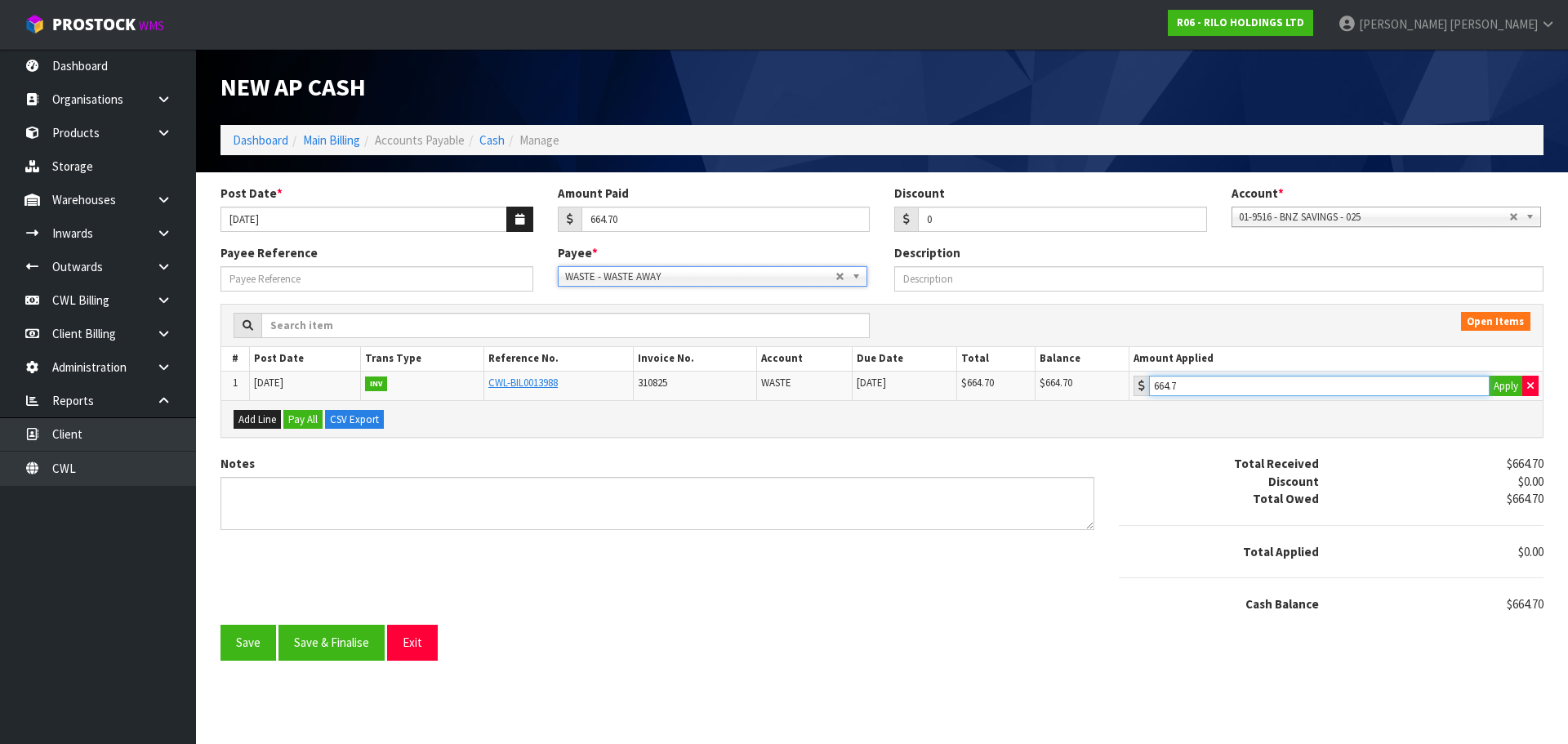
click at [1254, 382] on input "664.7" at bounding box center [1319, 385] width 340 height 20
click at [352, 640] on button "Save & Finalise" at bounding box center [332, 642] width 107 height 36
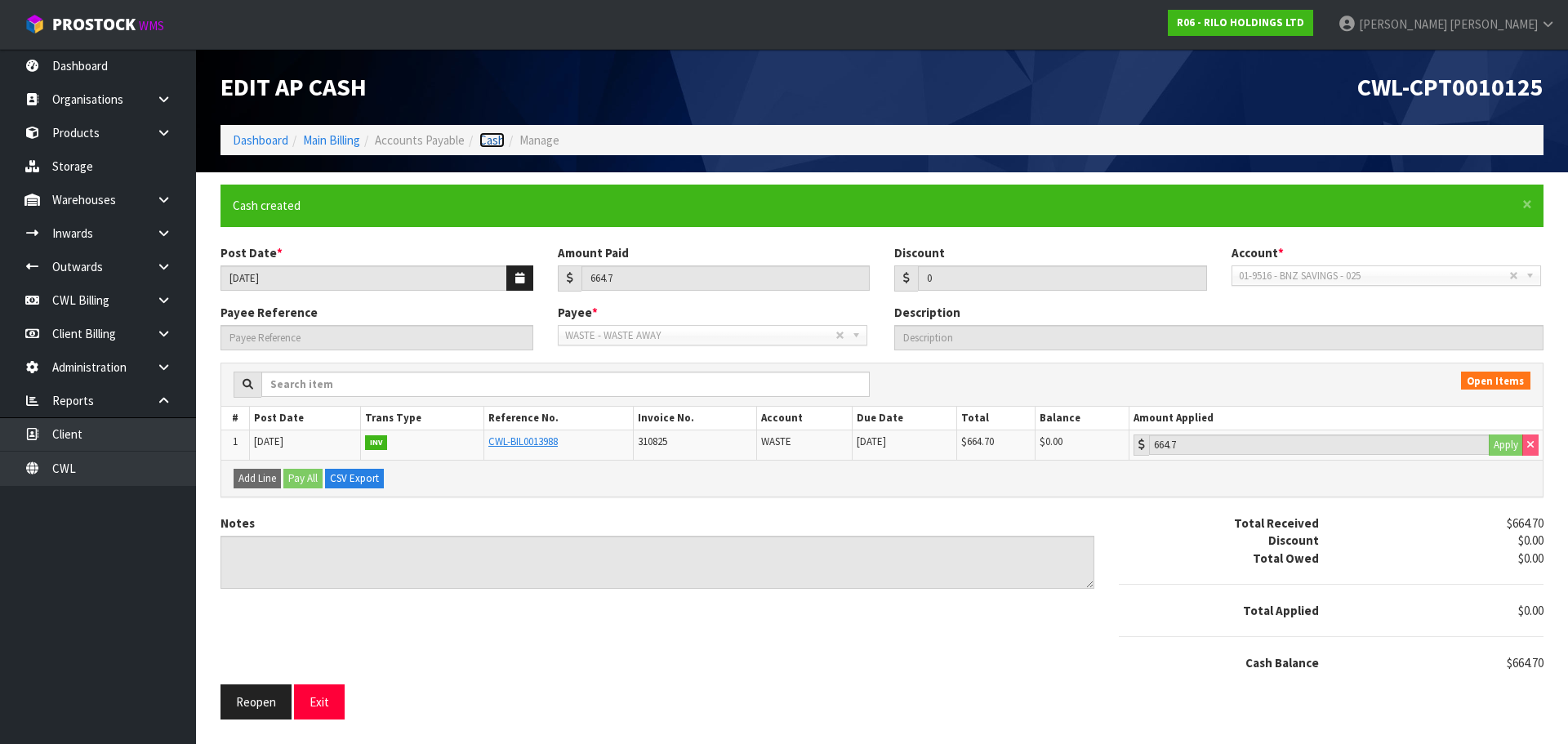
click at [484, 142] on link "Cash" at bounding box center [492, 139] width 26 height 15
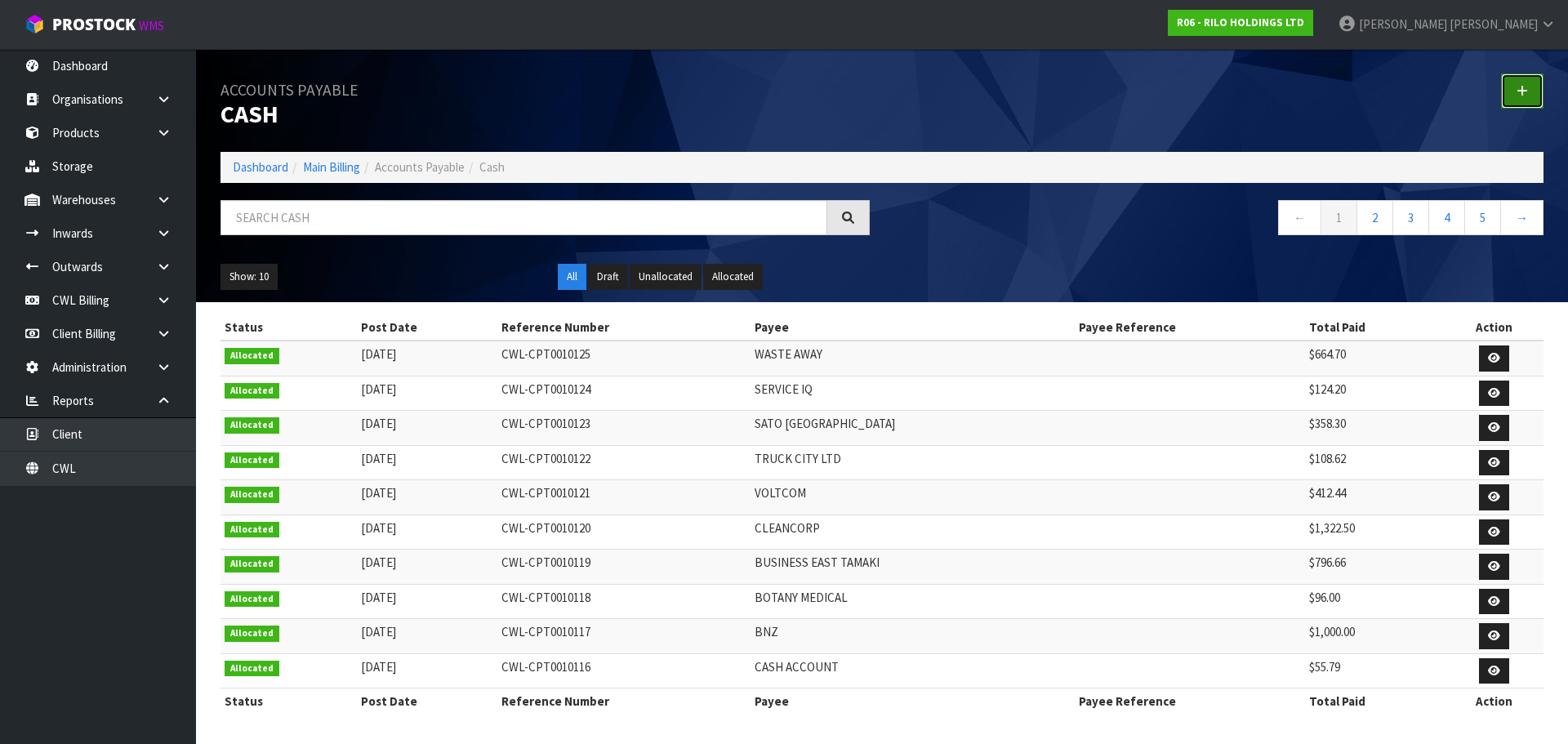
click at [1531, 92] on link at bounding box center [1523, 91] width 43 height 36
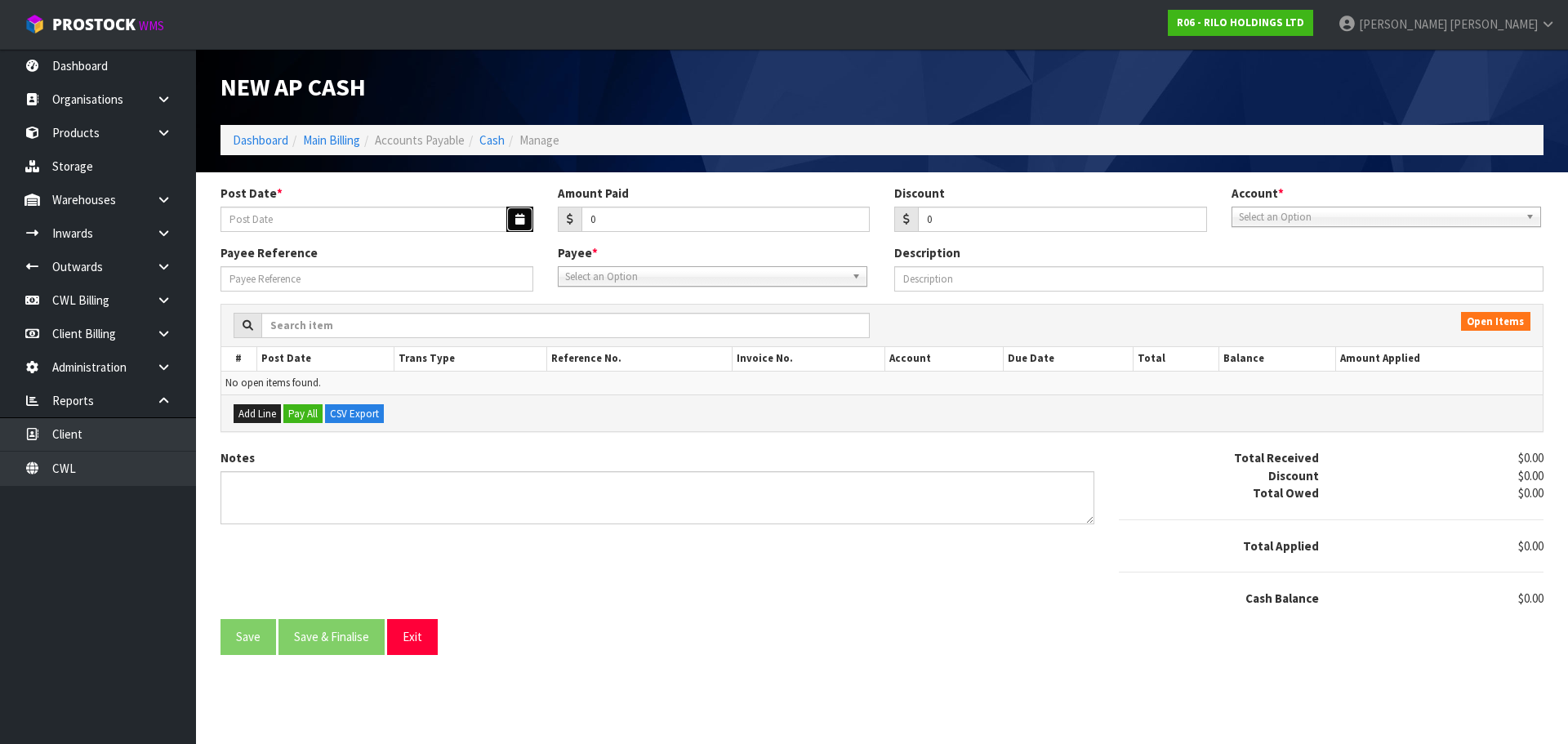
click at [520, 220] on icon "button" at bounding box center [520, 219] width 9 height 11
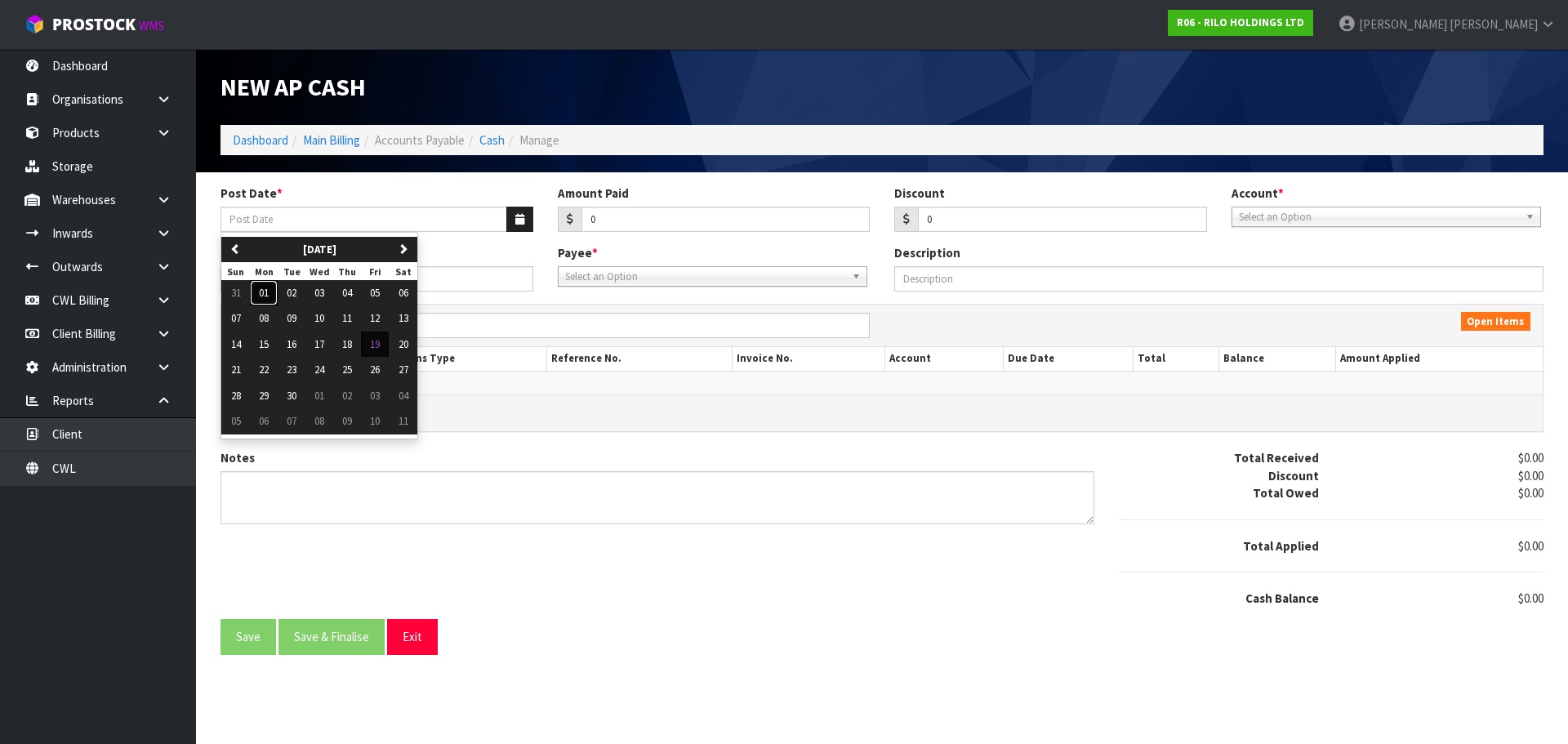
drag, startPoint x: 261, startPoint y: 293, endPoint x: 729, endPoint y: 199, distance: 477.3
click at [262, 293] on span "01" at bounding box center [263, 293] width 10 height 14
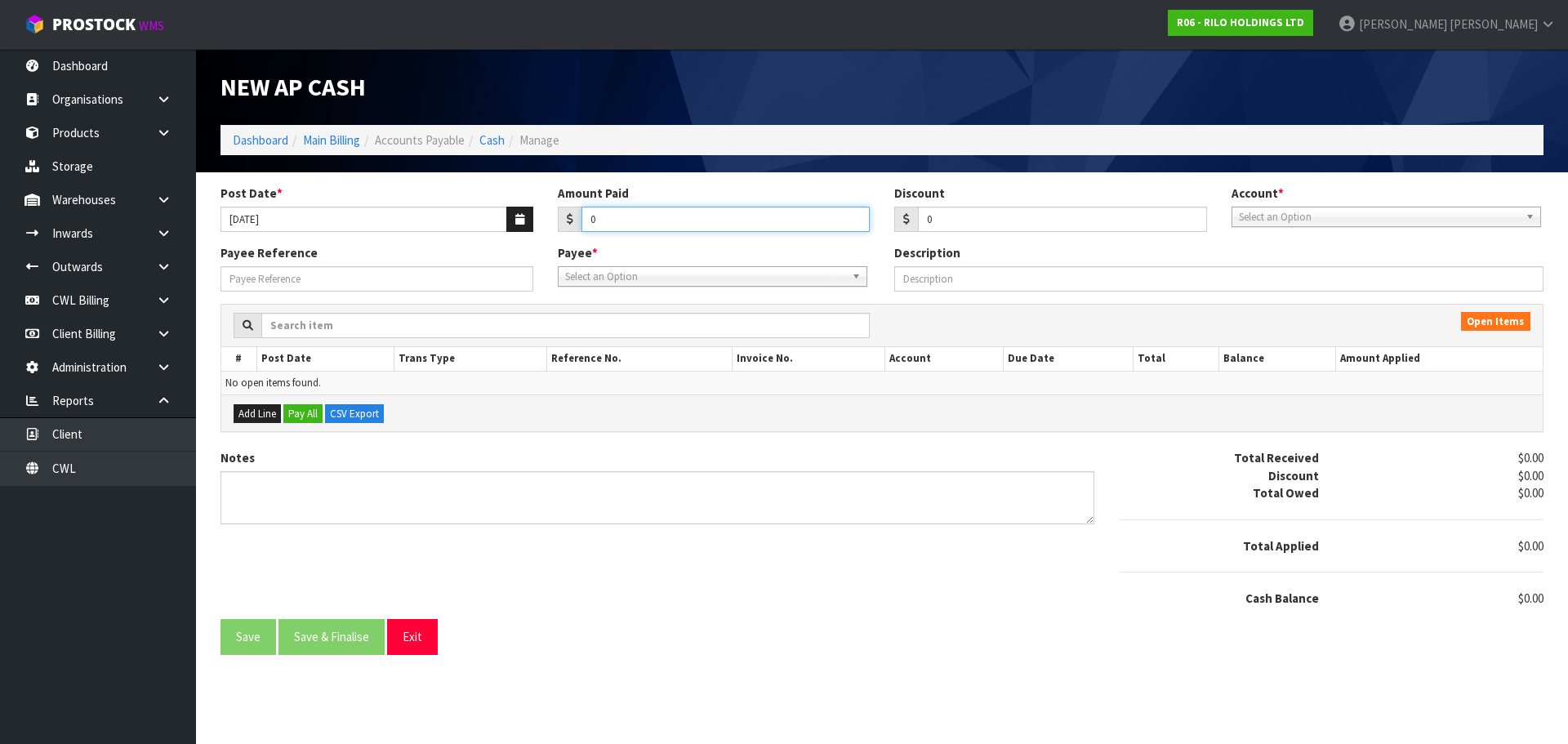
click at [655, 224] on input "0" at bounding box center [726, 219] width 289 height 26
click at [1307, 218] on span "Select an Option" at bounding box center [1379, 218] width 280 height 20
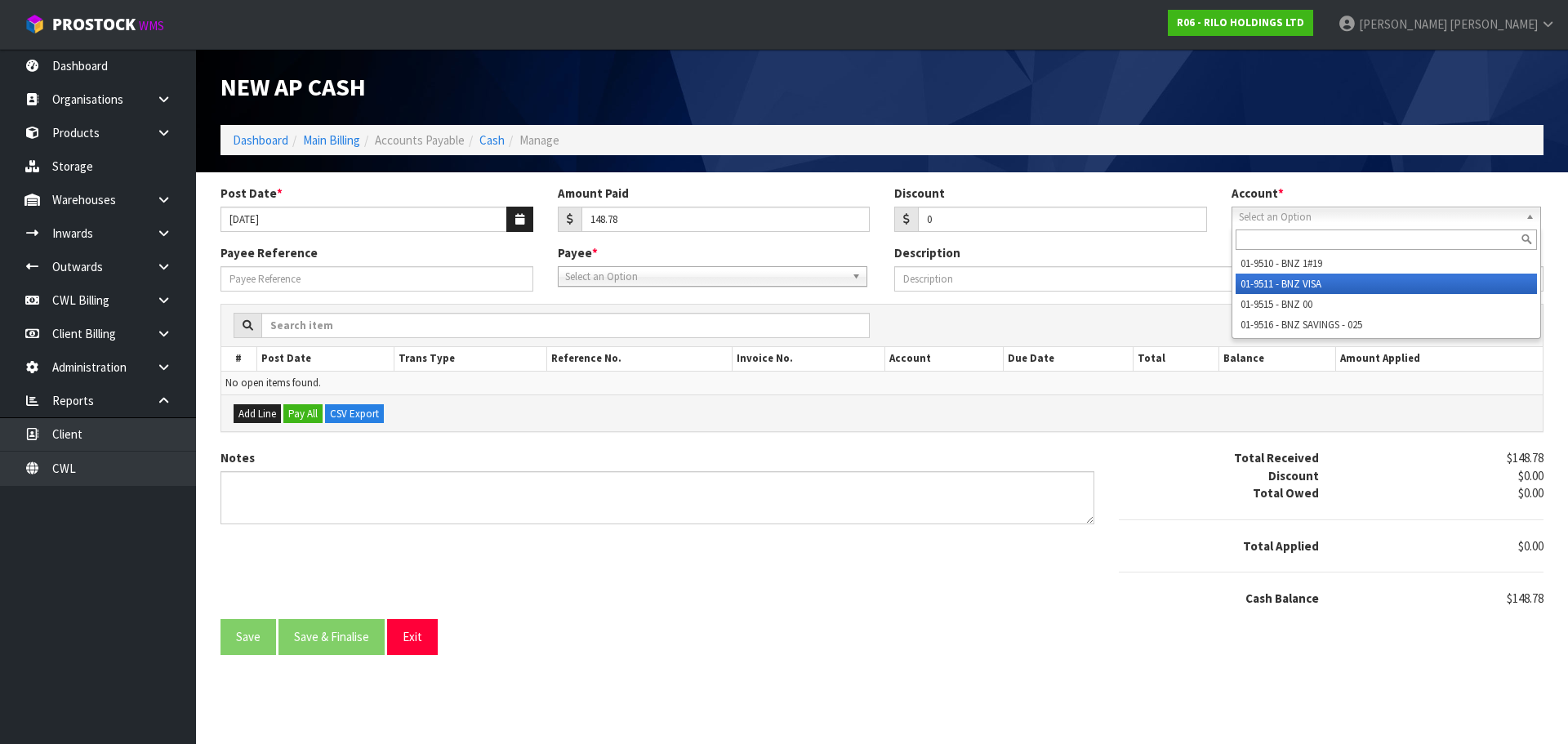
click at [1305, 288] on li "01-9511 - BNZ VISA" at bounding box center [1386, 283] width 301 height 20
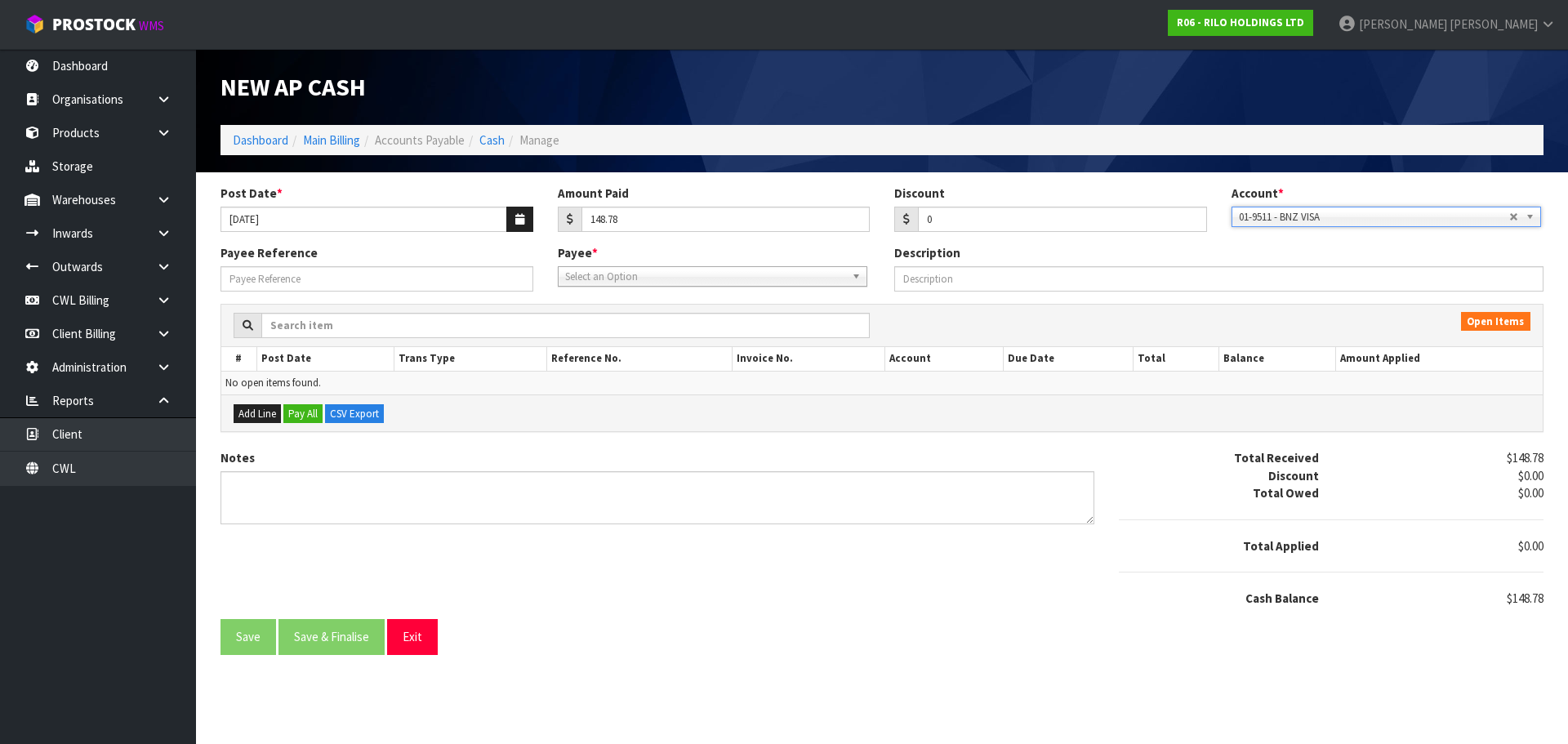
click at [593, 273] on span "Select an Option" at bounding box center [704, 277] width 280 height 20
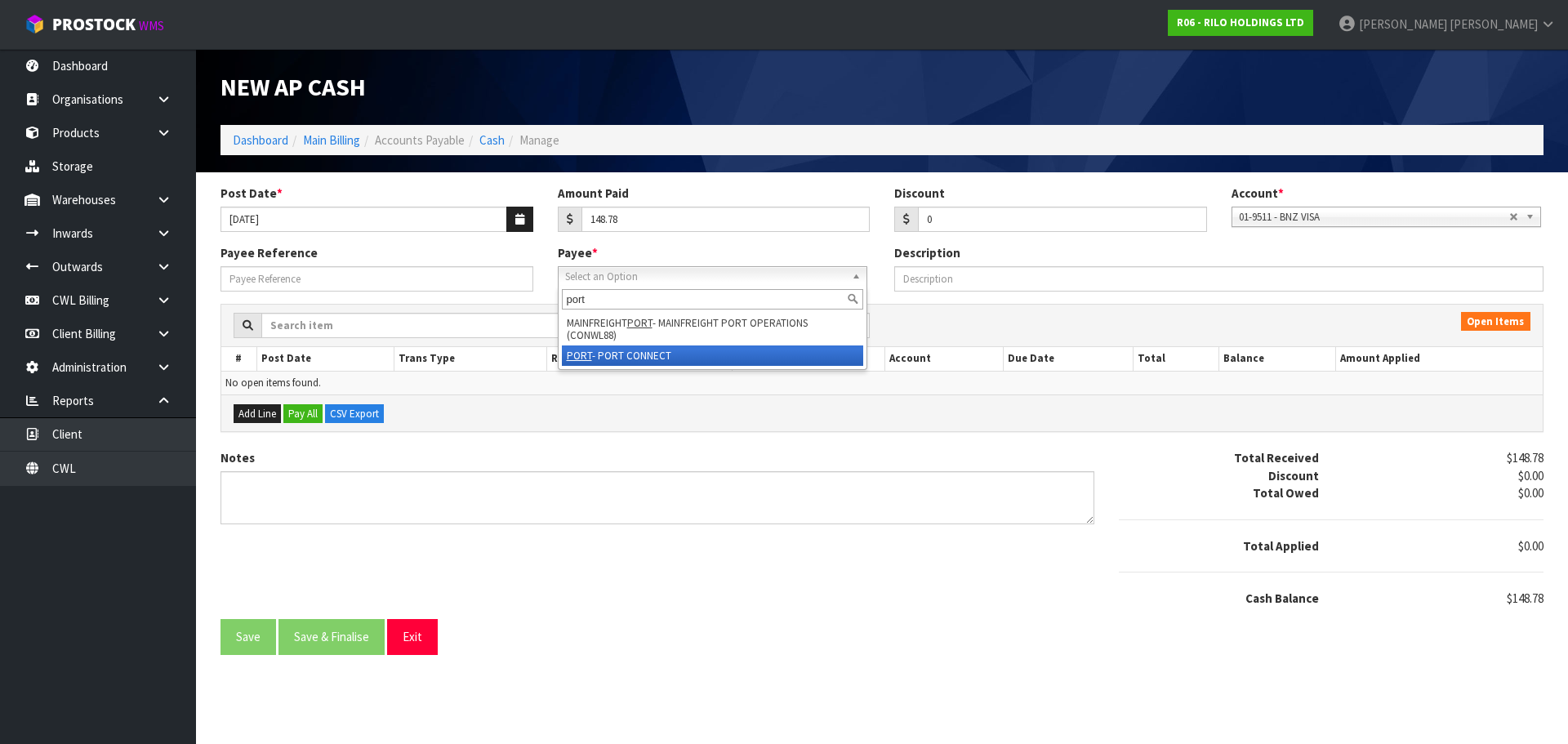
click at [616, 359] on li "PORT - PORT CONNECT" at bounding box center [712, 355] width 301 height 20
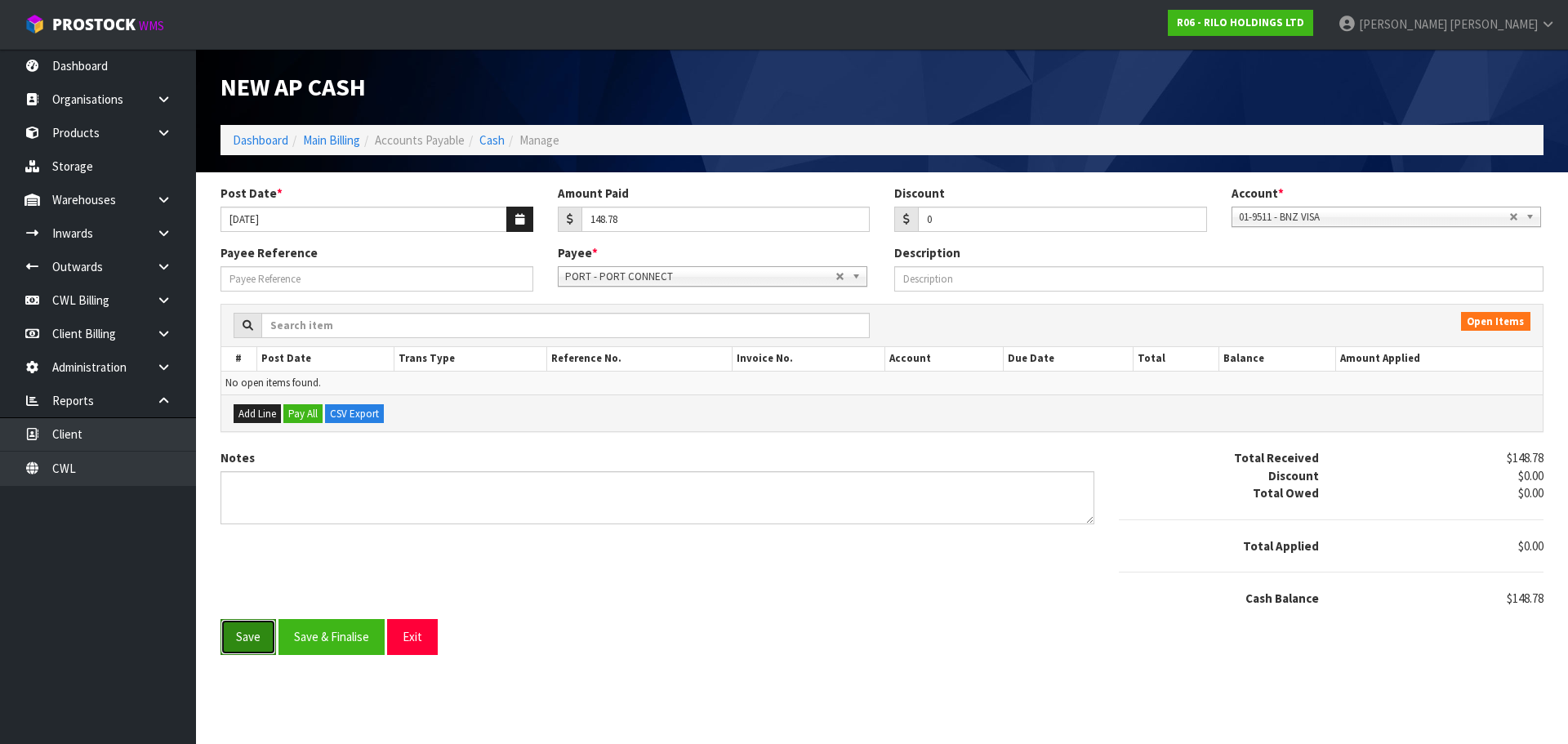
click at [247, 651] on button "Save" at bounding box center [248, 637] width 56 height 36
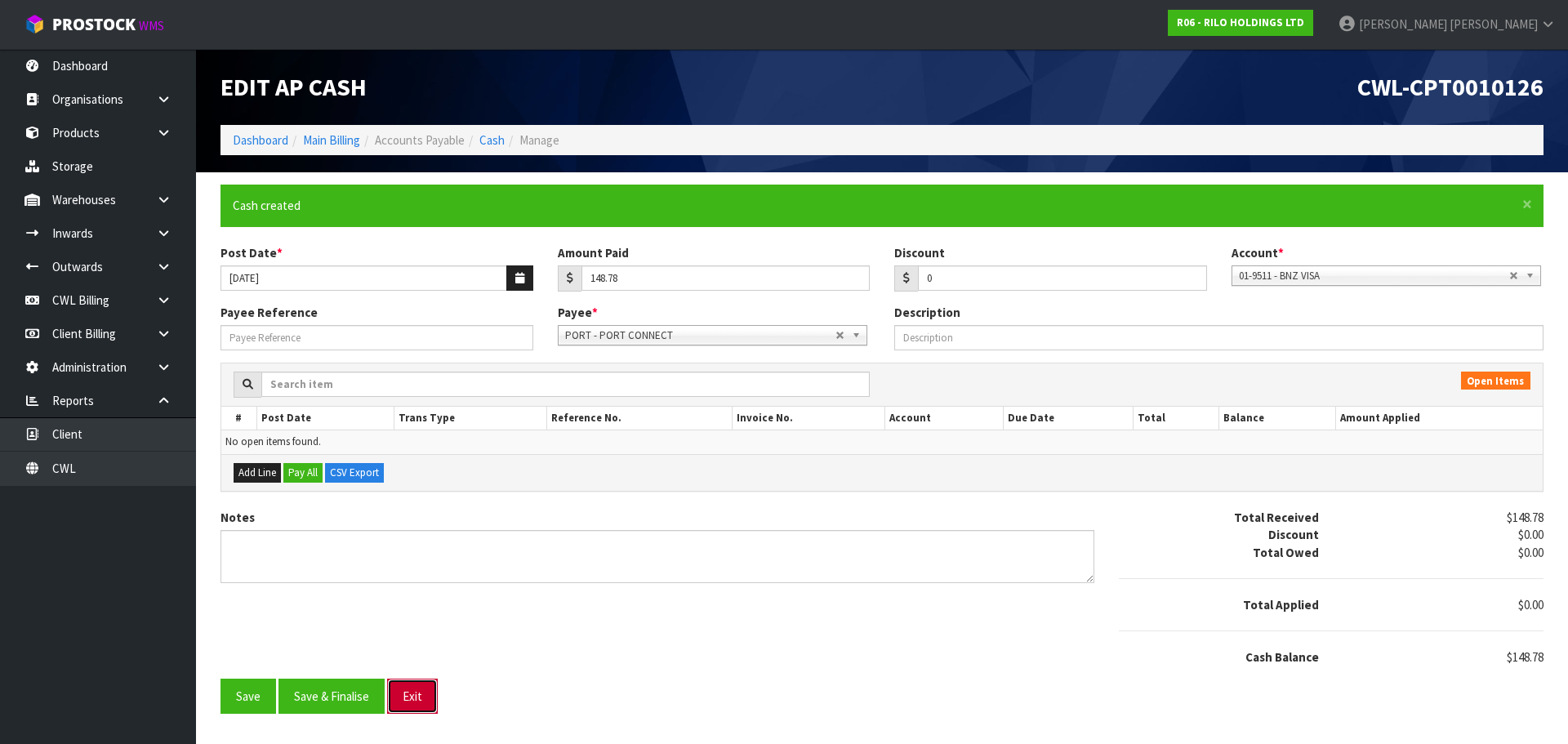
click at [408, 694] on button "Exit" at bounding box center [412, 696] width 51 height 36
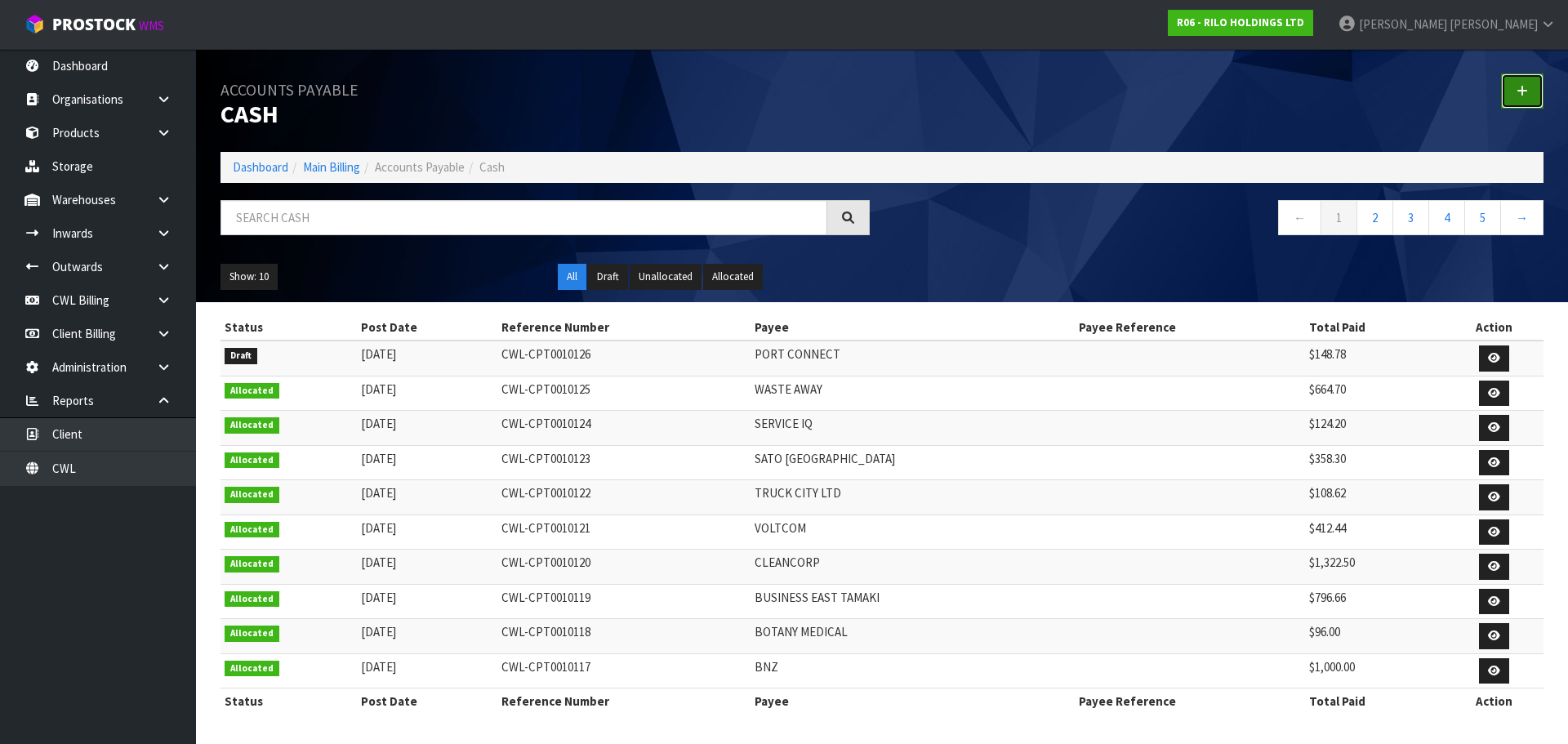
click at [1514, 86] on link at bounding box center [1523, 91] width 43 height 36
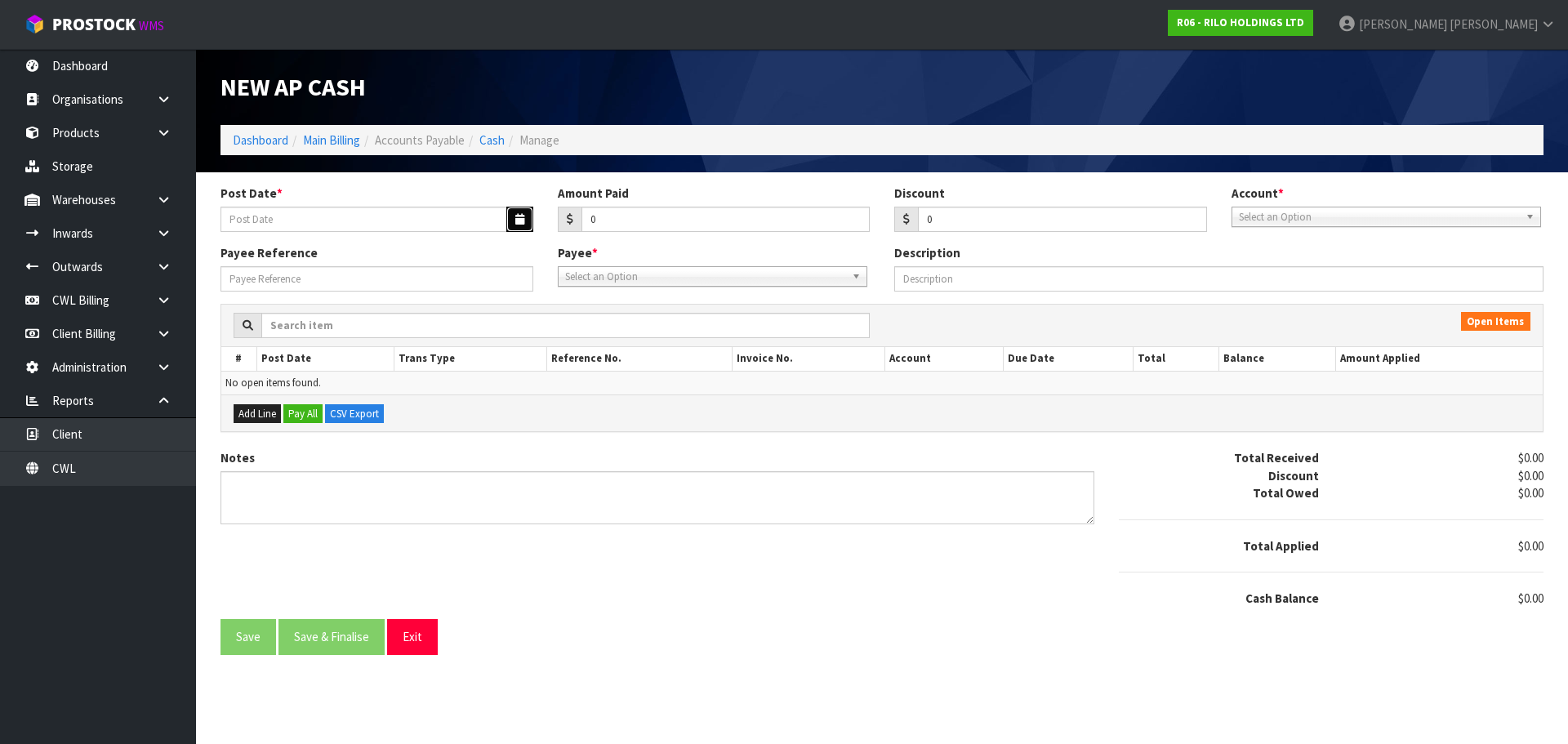
click at [521, 218] on icon "button" at bounding box center [520, 219] width 9 height 11
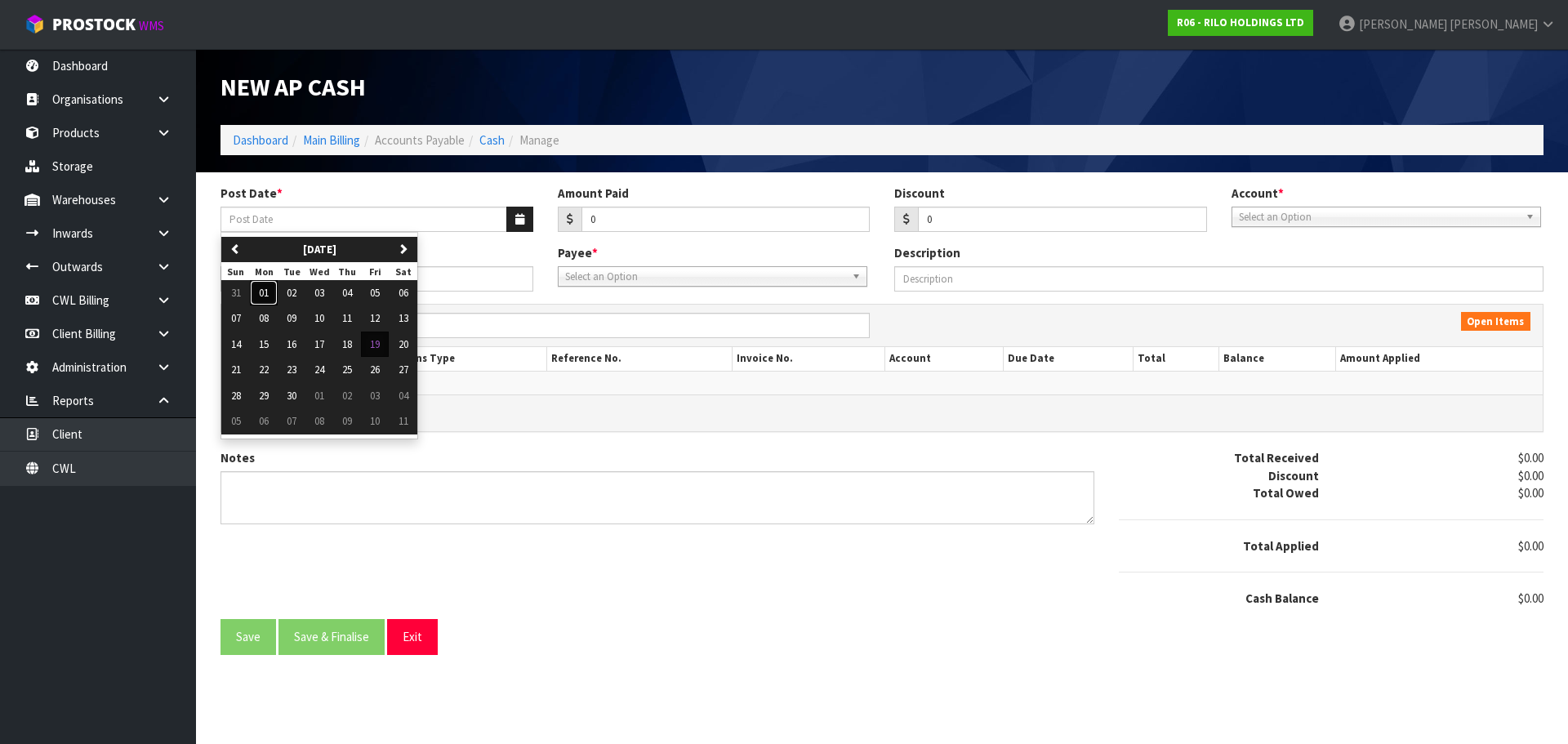
drag, startPoint x: 269, startPoint y: 290, endPoint x: 418, endPoint y: 272, distance: 150.1
click at [270, 291] on button "01" at bounding box center [263, 292] width 28 height 26
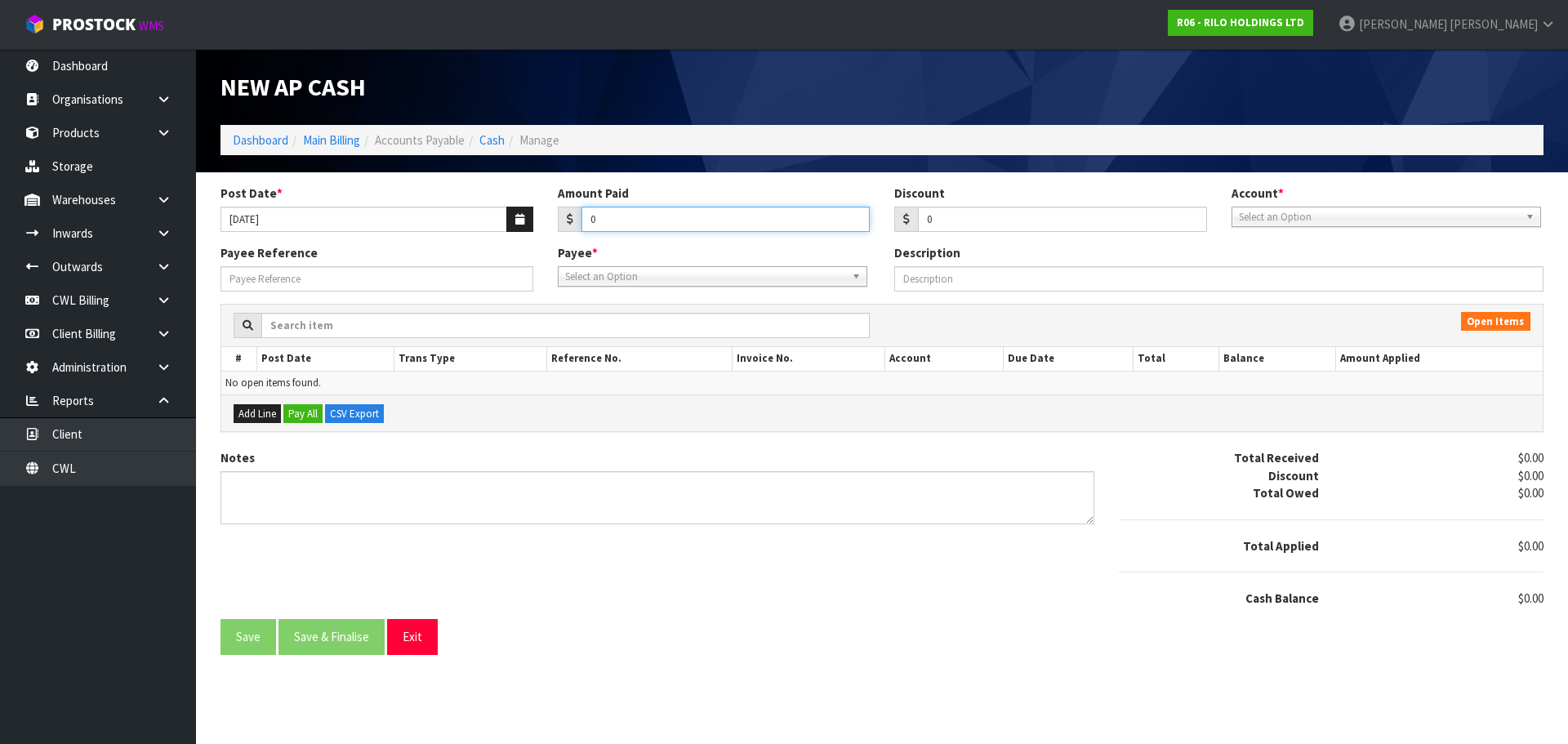
click at [622, 218] on input "0" at bounding box center [726, 219] width 289 height 26
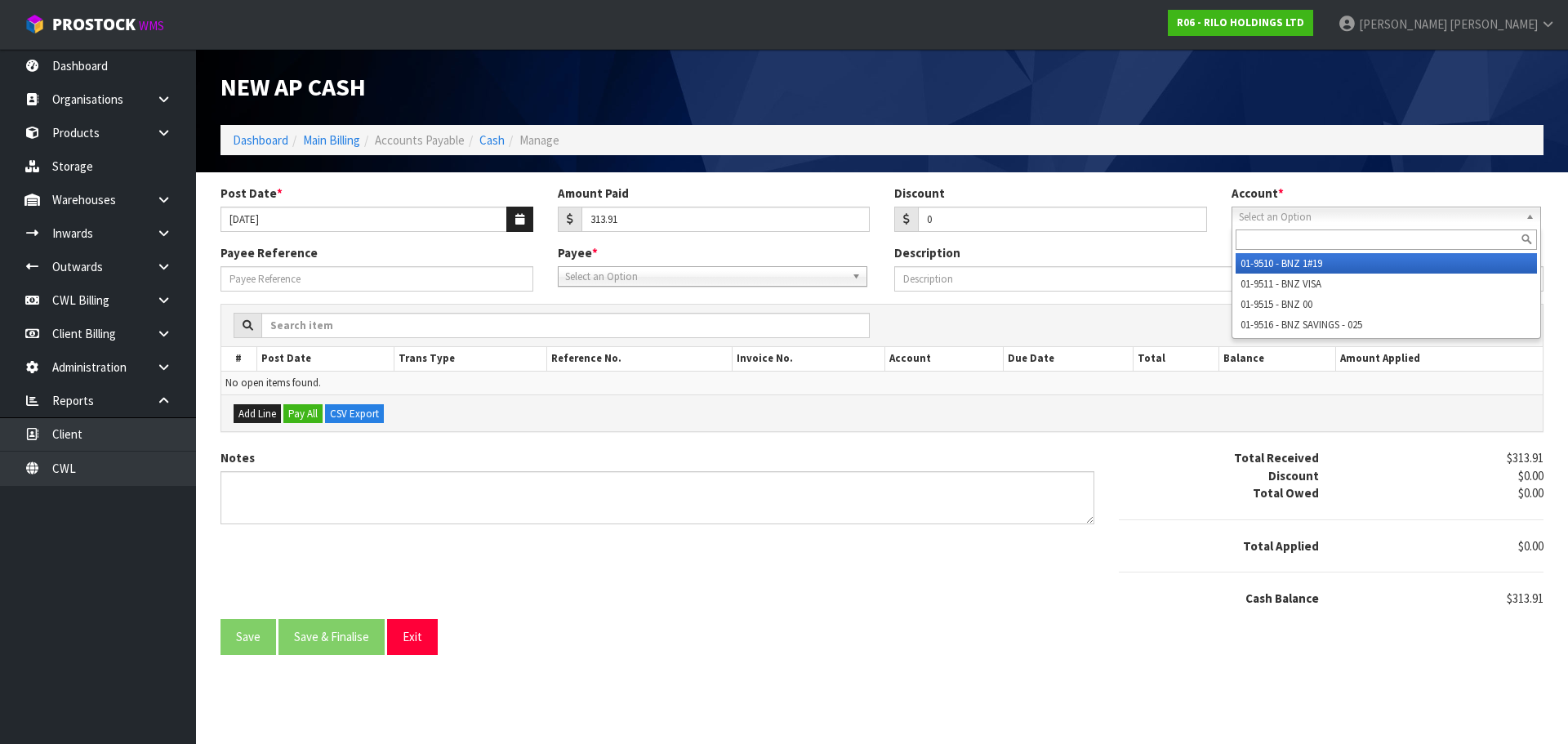
click at [1286, 214] on span "Select an Option" at bounding box center [1379, 218] width 280 height 20
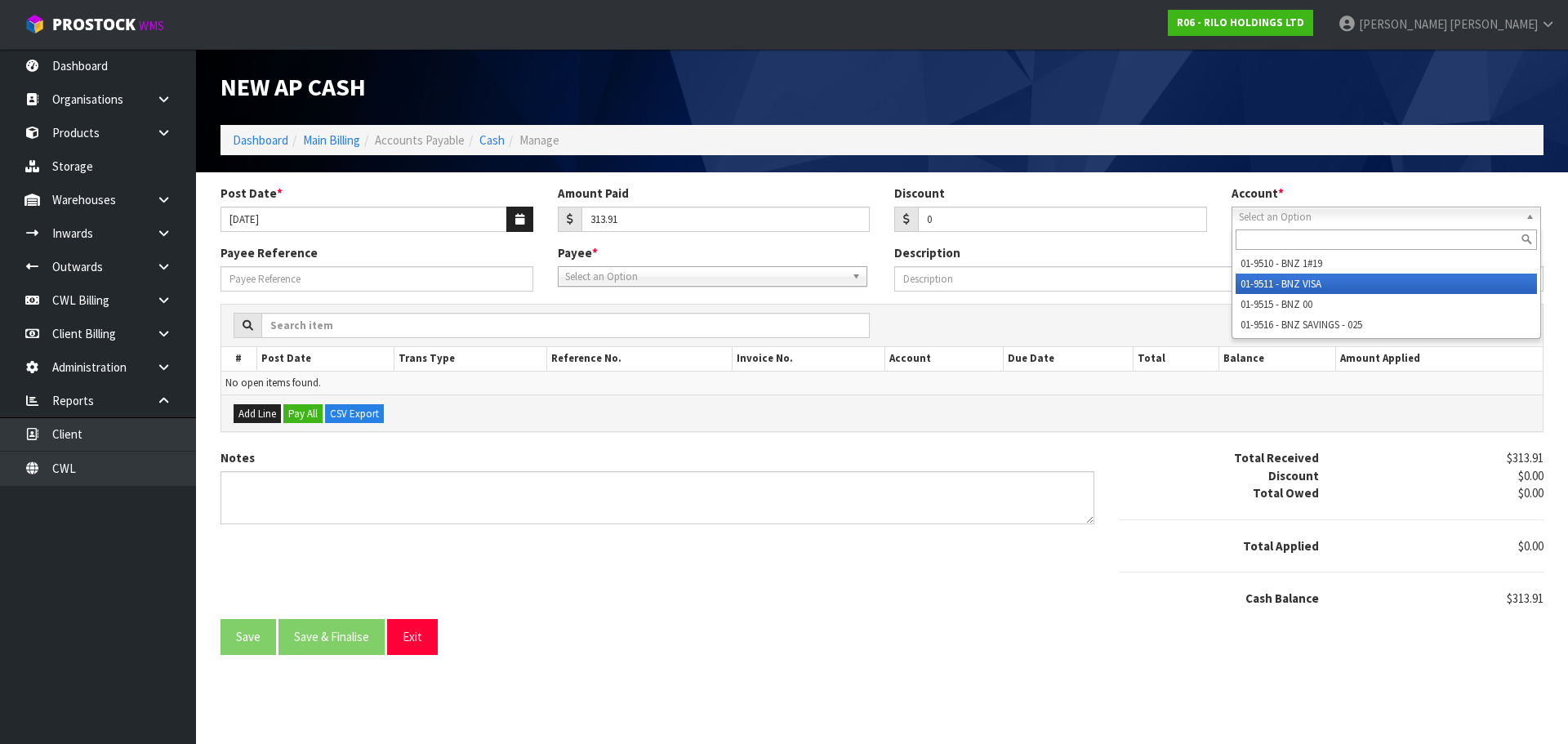
drag, startPoint x: 1319, startPoint y: 280, endPoint x: 1052, endPoint y: 279, distance: 267.0
click at [1318, 280] on li "01-9511 - BNZ VISA" at bounding box center [1386, 283] width 301 height 20
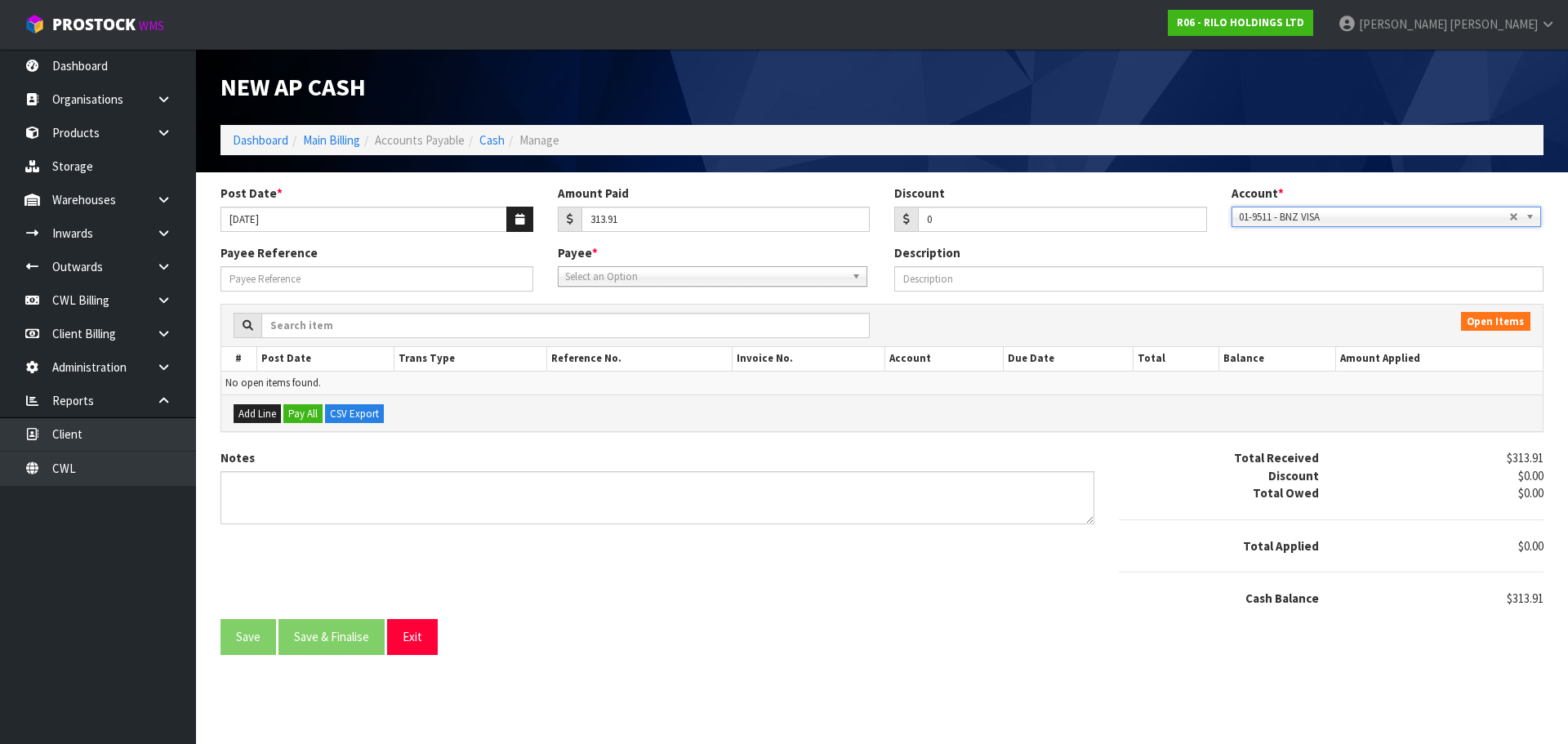
click at [705, 279] on span "Select an Option" at bounding box center [704, 277] width 280 height 20
click at [671, 340] on li "BNZ VISA - BNZ VISA" at bounding box center [712, 343] width 301 height 20
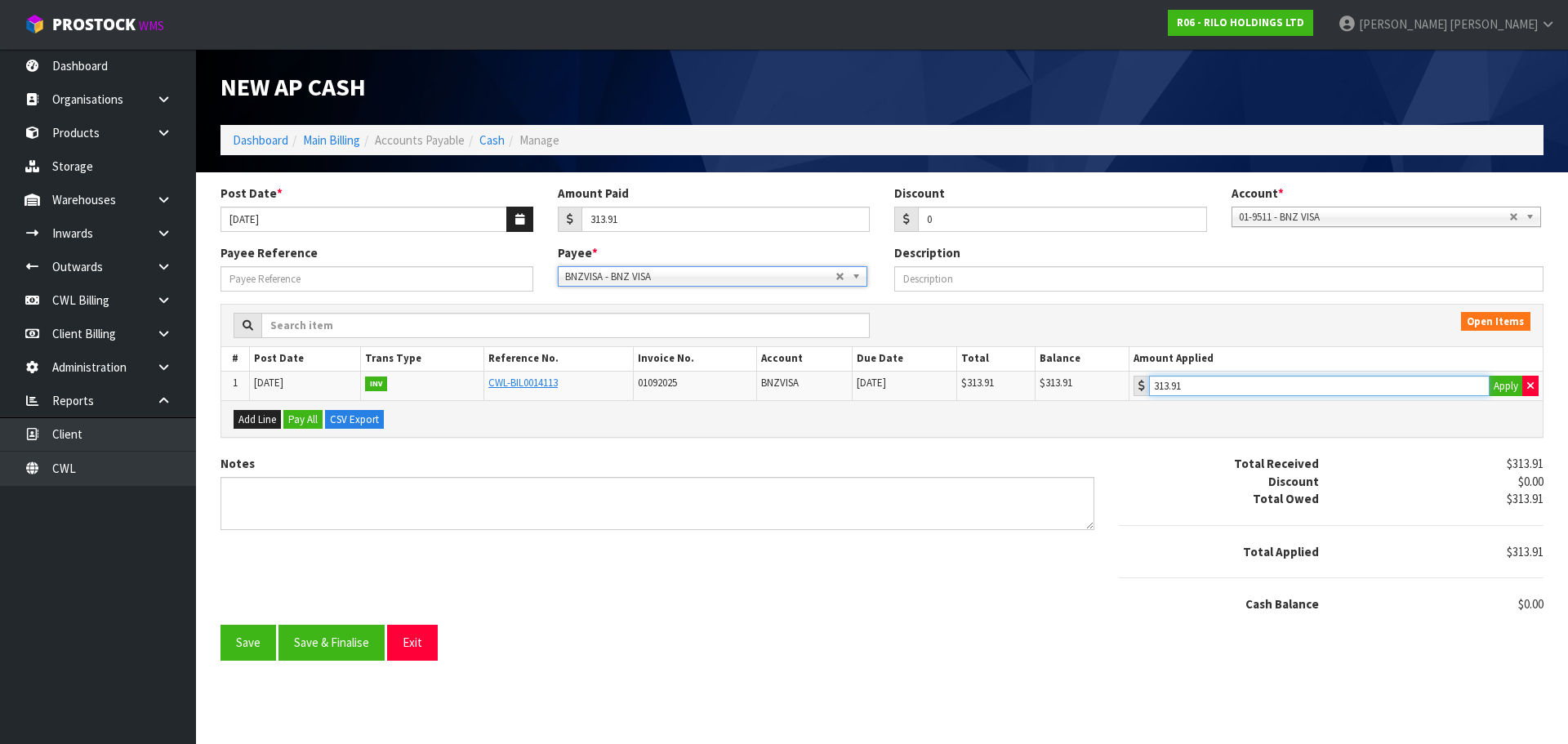
click at [1326, 387] on input "313.91" at bounding box center [1319, 385] width 340 height 20
drag, startPoint x: 344, startPoint y: 640, endPoint x: 342, endPoint y: 628, distance: 12.2
click at [342, 634] on button "Save & Finalise" at bounding box center [332, 642] width 107 height 36
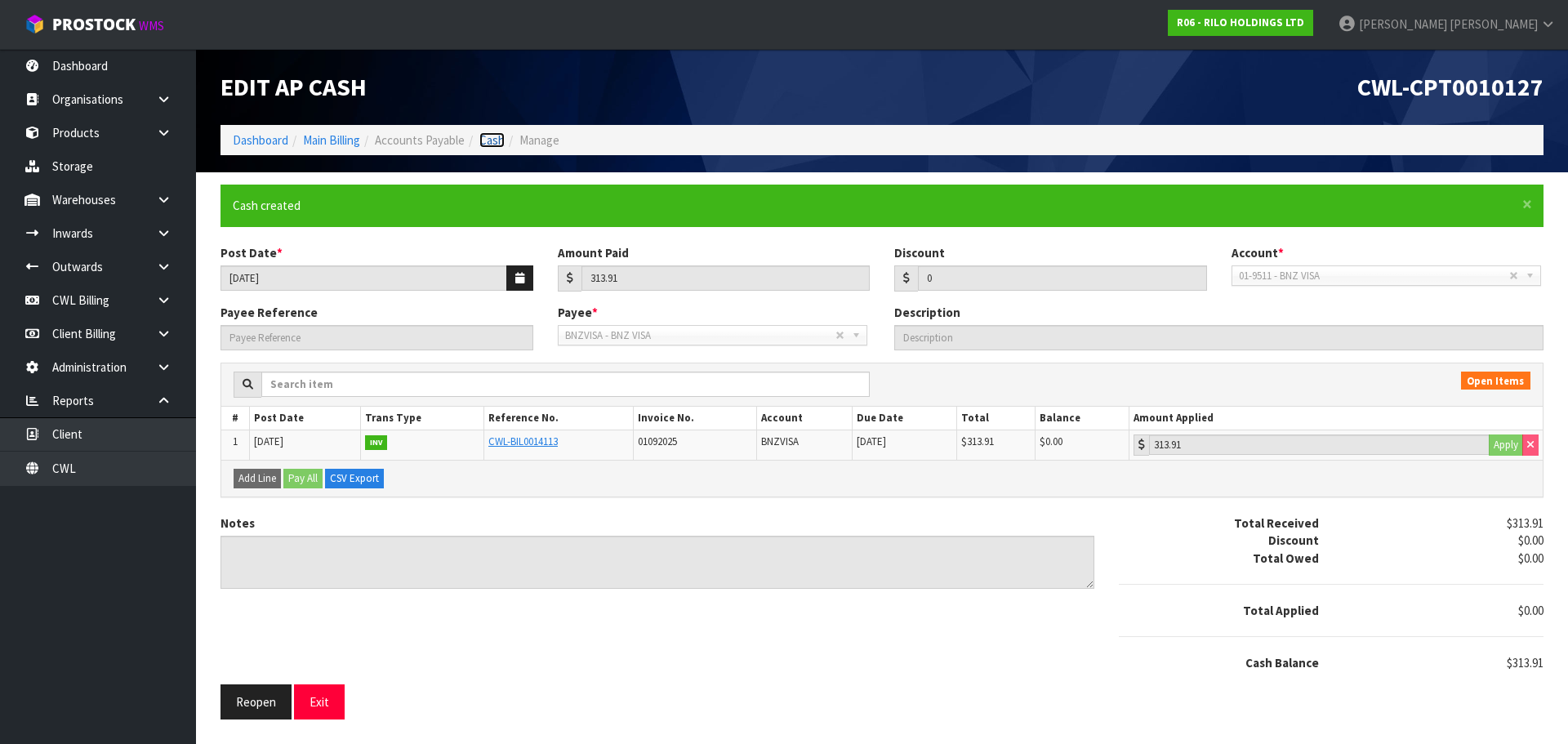
click at [497, 137] on link "Cash" at bounding box center [492, 139] width 26 height 15
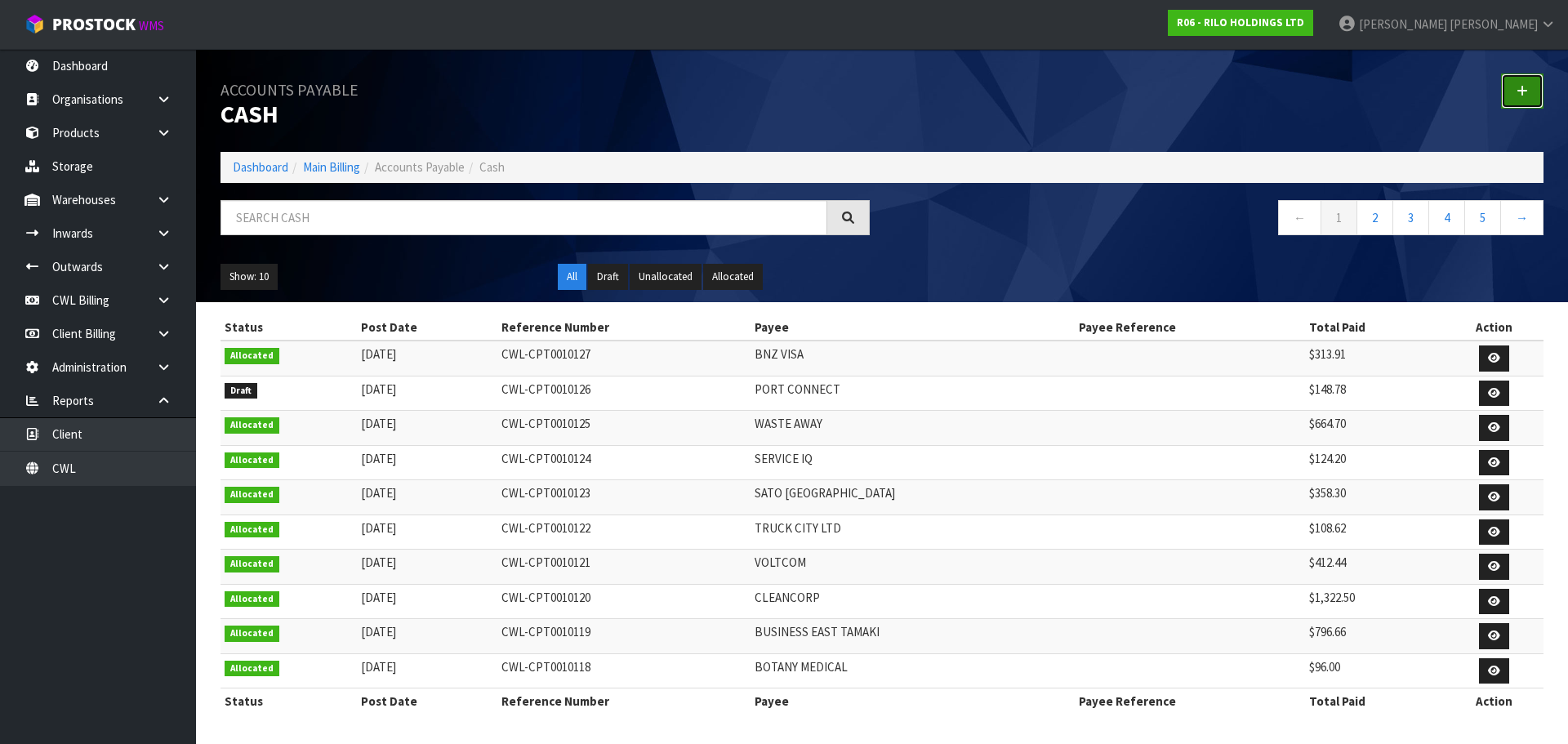
click at [1526, 85] on icon at bounding box center [1522, 91] width 12 height 12
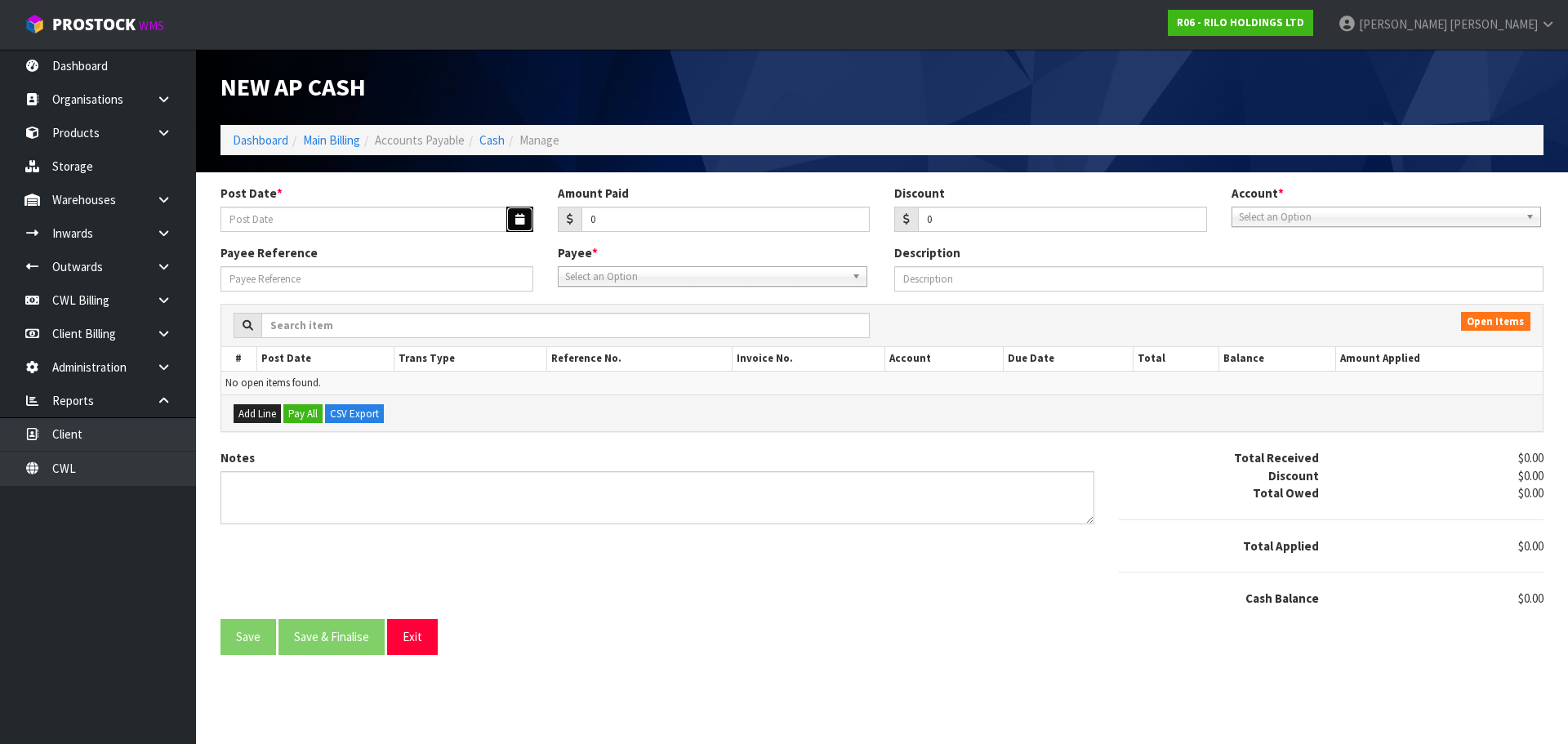
click at [521, 218] on icon "button" at bounding box center [520, 219] width 9 height 11
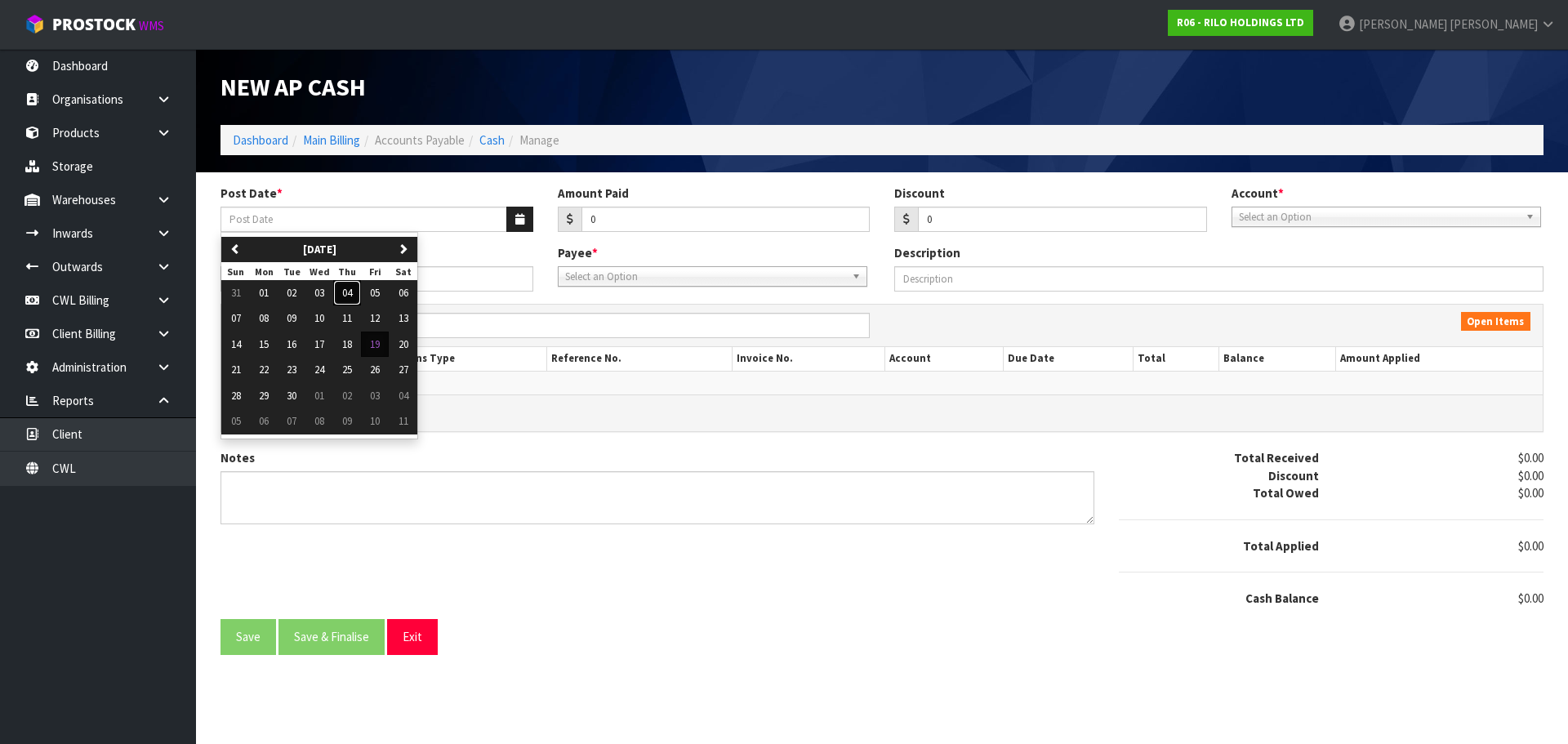
drag, startPoint x: 349, startPoint y: 298, endPoint x: 491, endPoint y: 257, distance: 147.8
click at [351, 298] on span "04" at bounding box center [346, 293] width 10 height 14
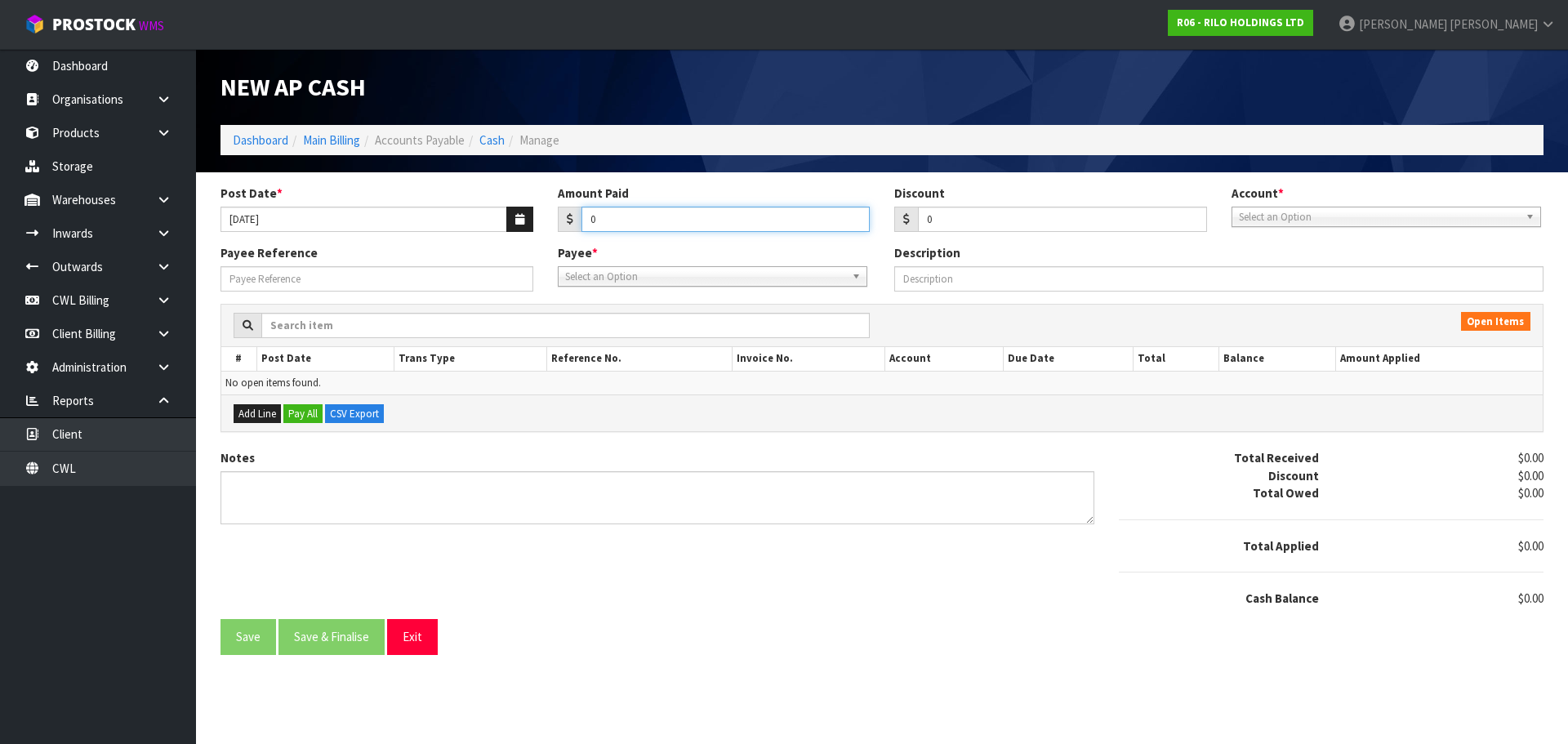
click at [604, 210] on input "0" at bounding box center [726, 219] width 289 height 26
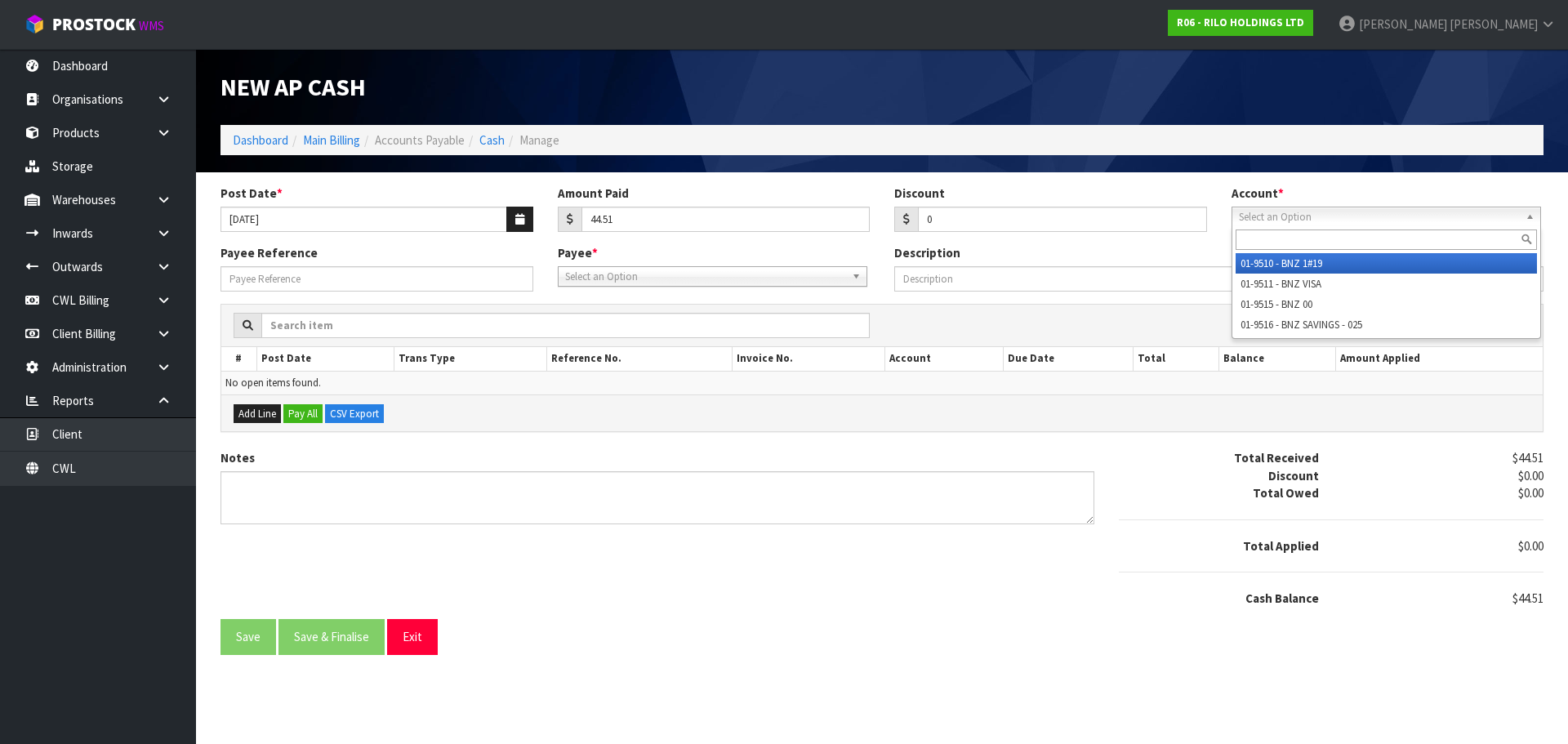
click at [1271, 219] on span "Select an Option" at bounding box center [1379, 218] width 280 height 20
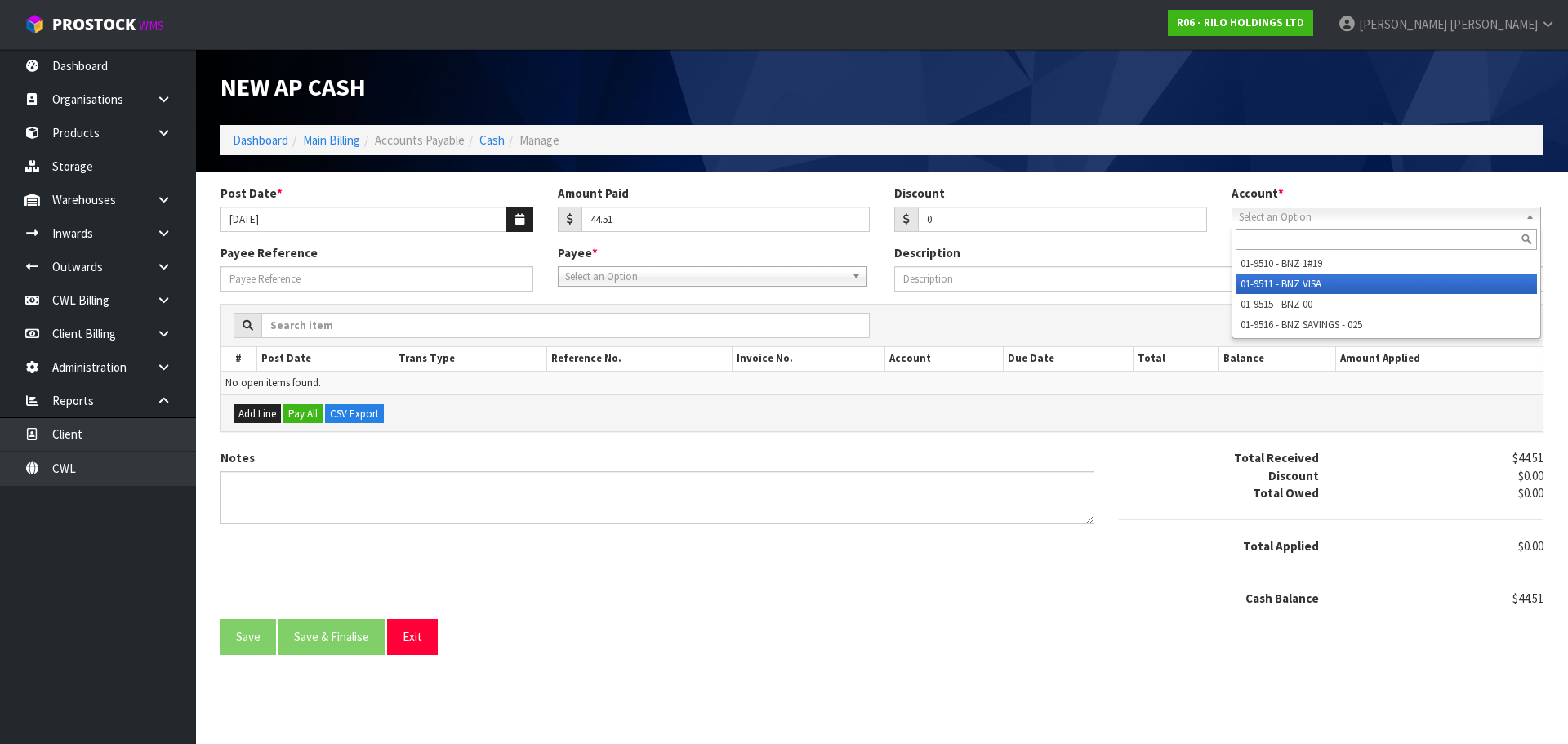
click at [1309, 287] on li "01-9511 - BNZ VISA" at bounding box center [1386, 283] width 301 height 20
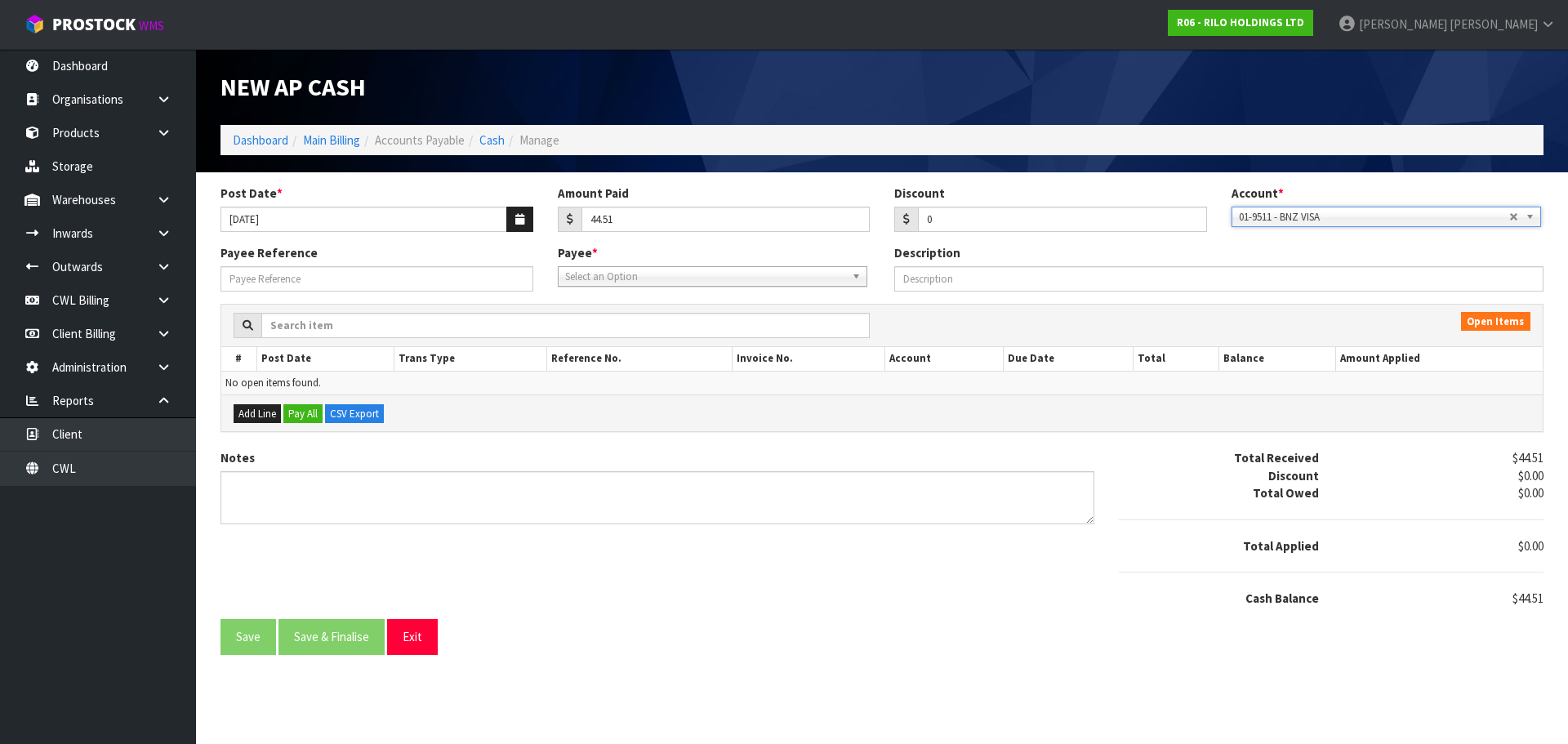
click at [678, 281] on span "Select an Option" at bounding box center [704, 277] width 280 height 20
click at [663, 323] on li "MIC RO - MICROSOFT" at bounding box center [712, 322] width 301 height 20
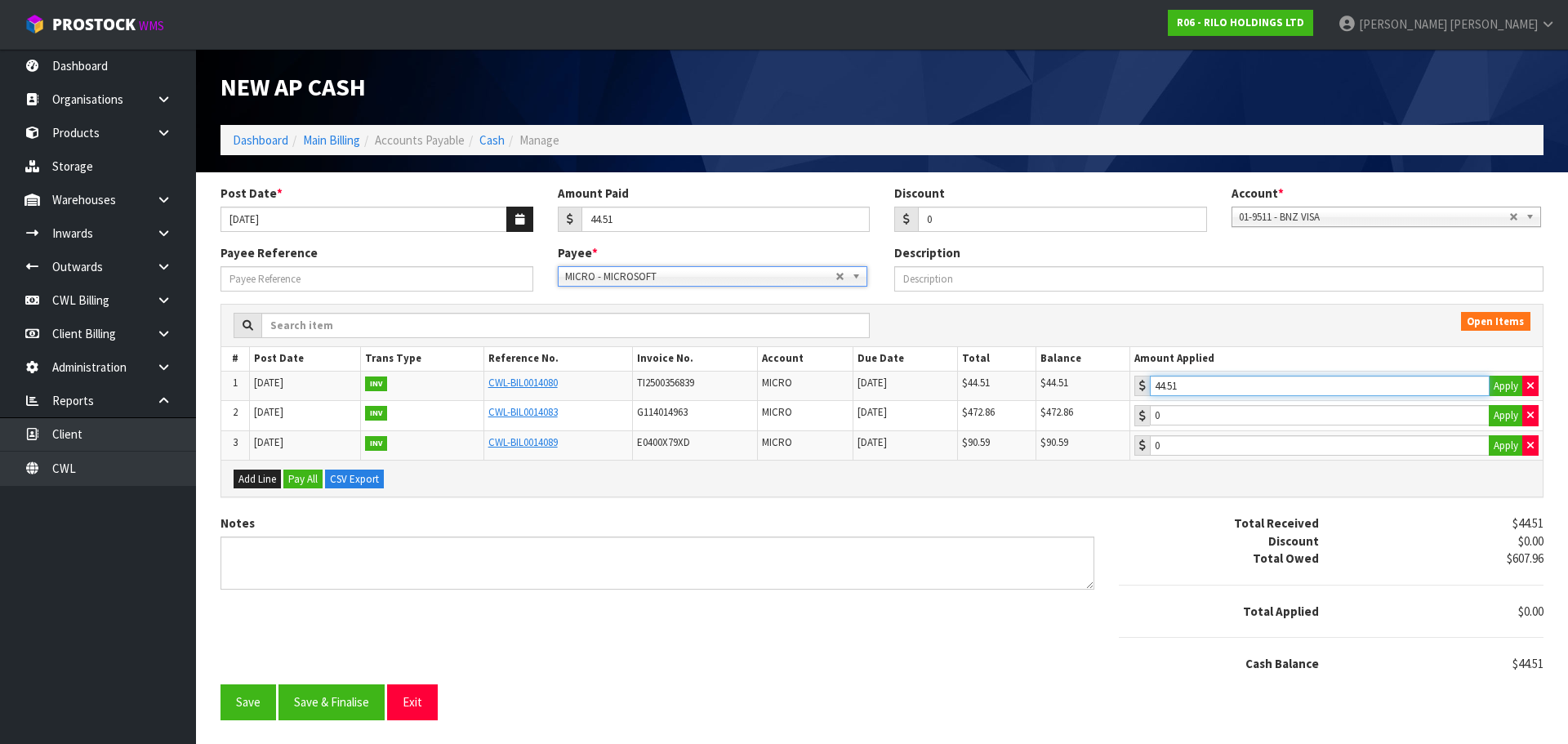
drag, startPoint x: 1266, startPoint y: 382, endPoint x: 1228, endPoint y: 397, distance: 40.9
click at [1260, 384] on input "44.51" at bounding box center [1319, 385] width 339 height 20
click at [336, 714] on button "Save & Finalise" at bounding box center [332, 701] width 107 height 36
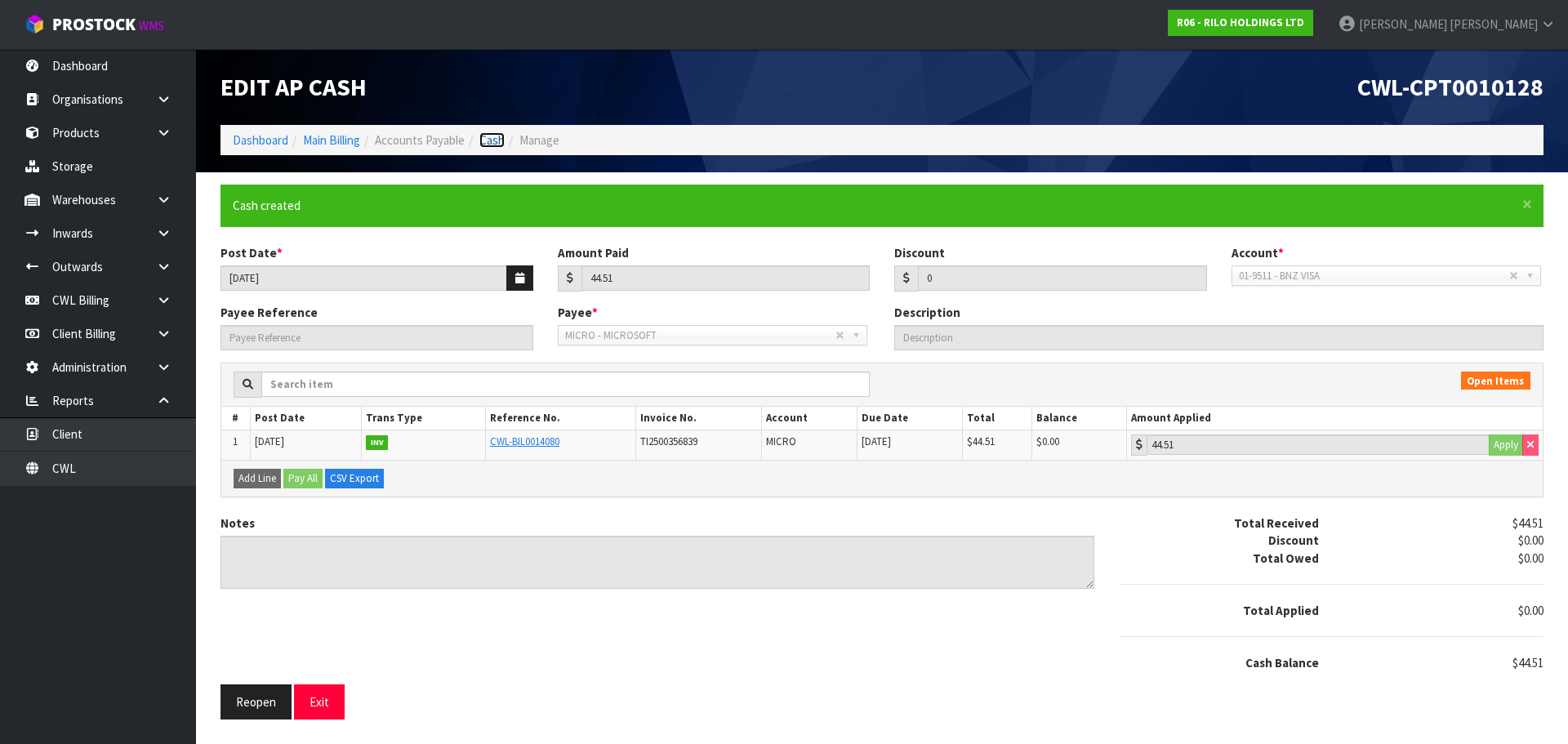
click at [482, 140] on link "Cash" at bounding box center [492, 139] width 26 height 15
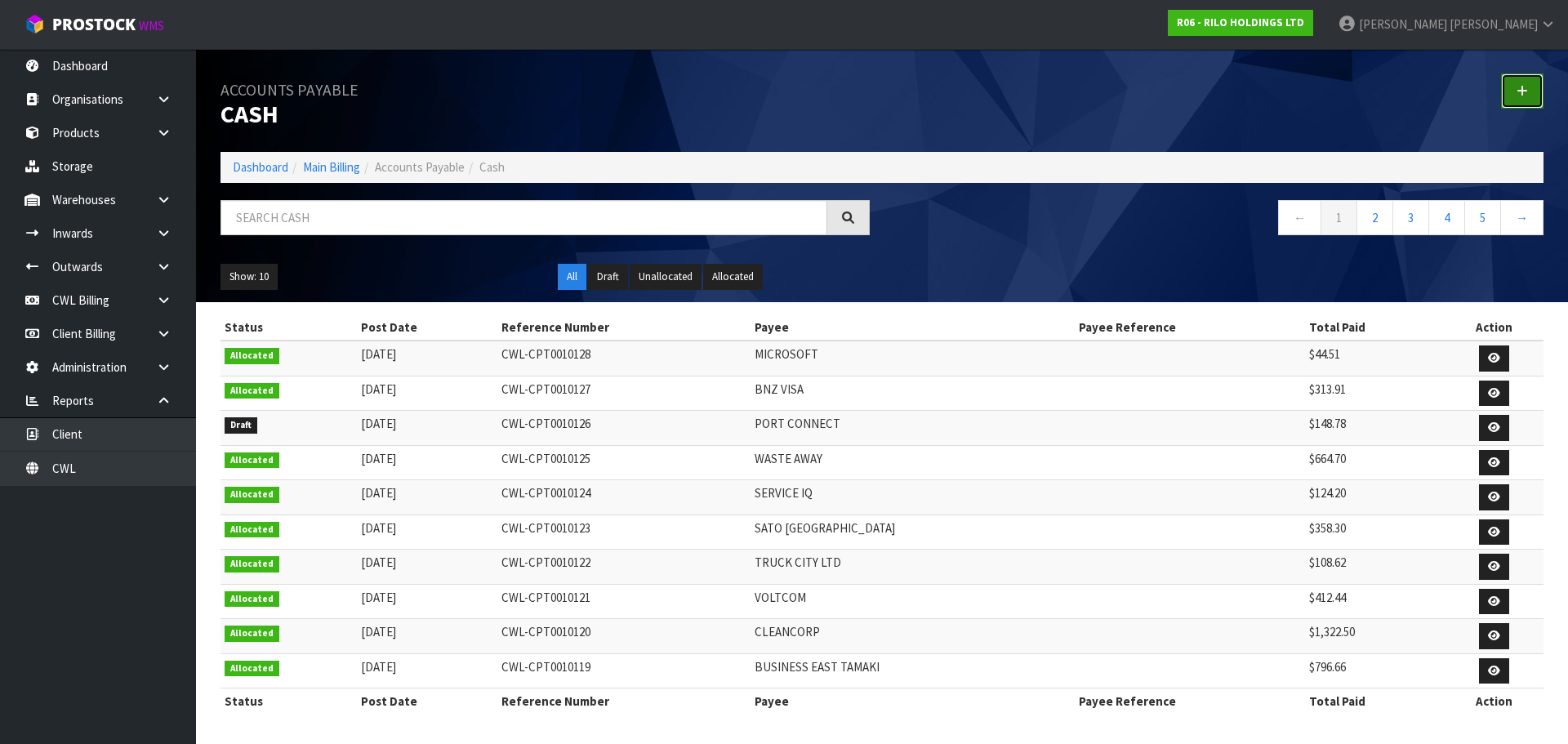
click at [1524, 90] on icon at bounding box center [1522, 91] width 12 height 12
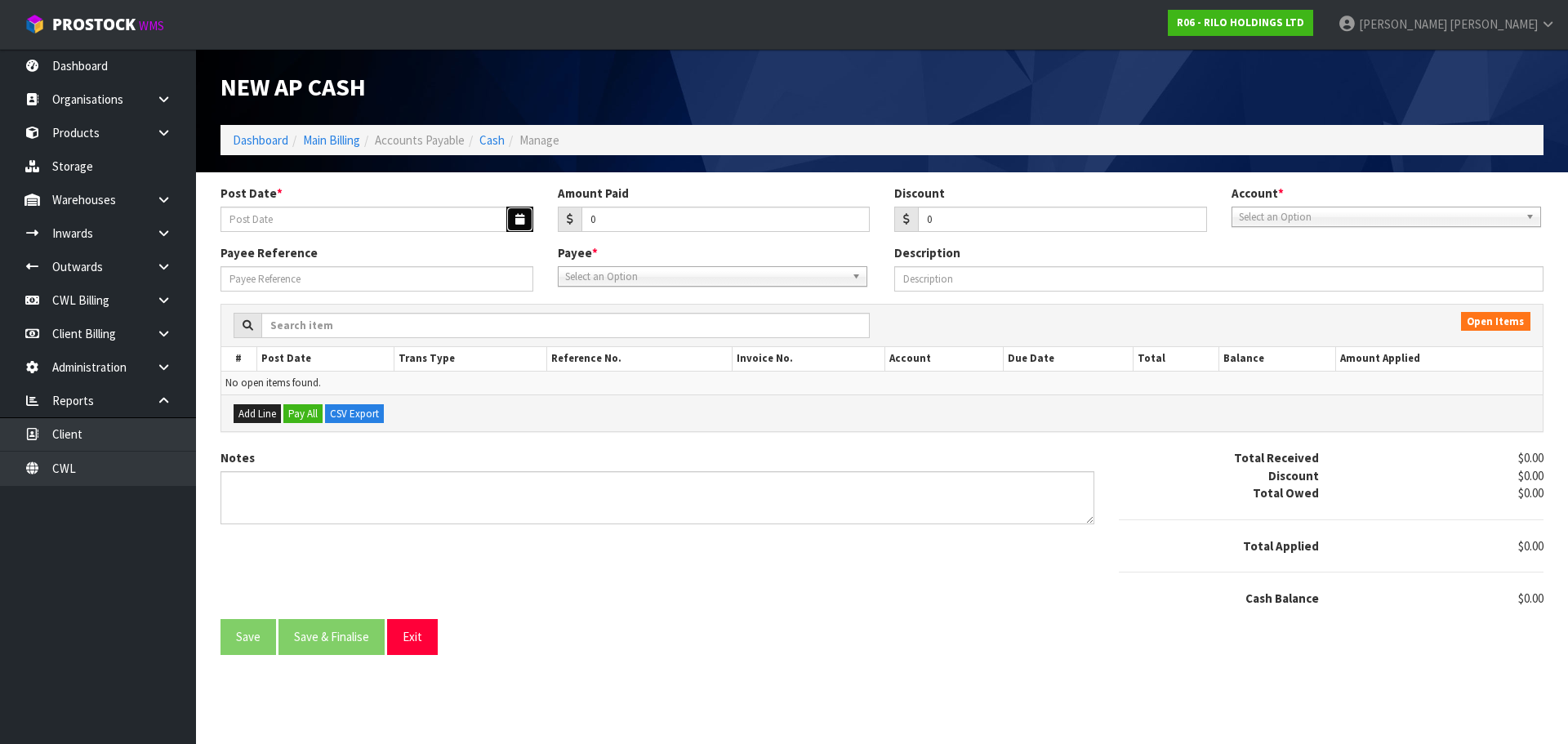
click at [525, 222] on button "button" at bounding box center [520, 219] width 27 height 26
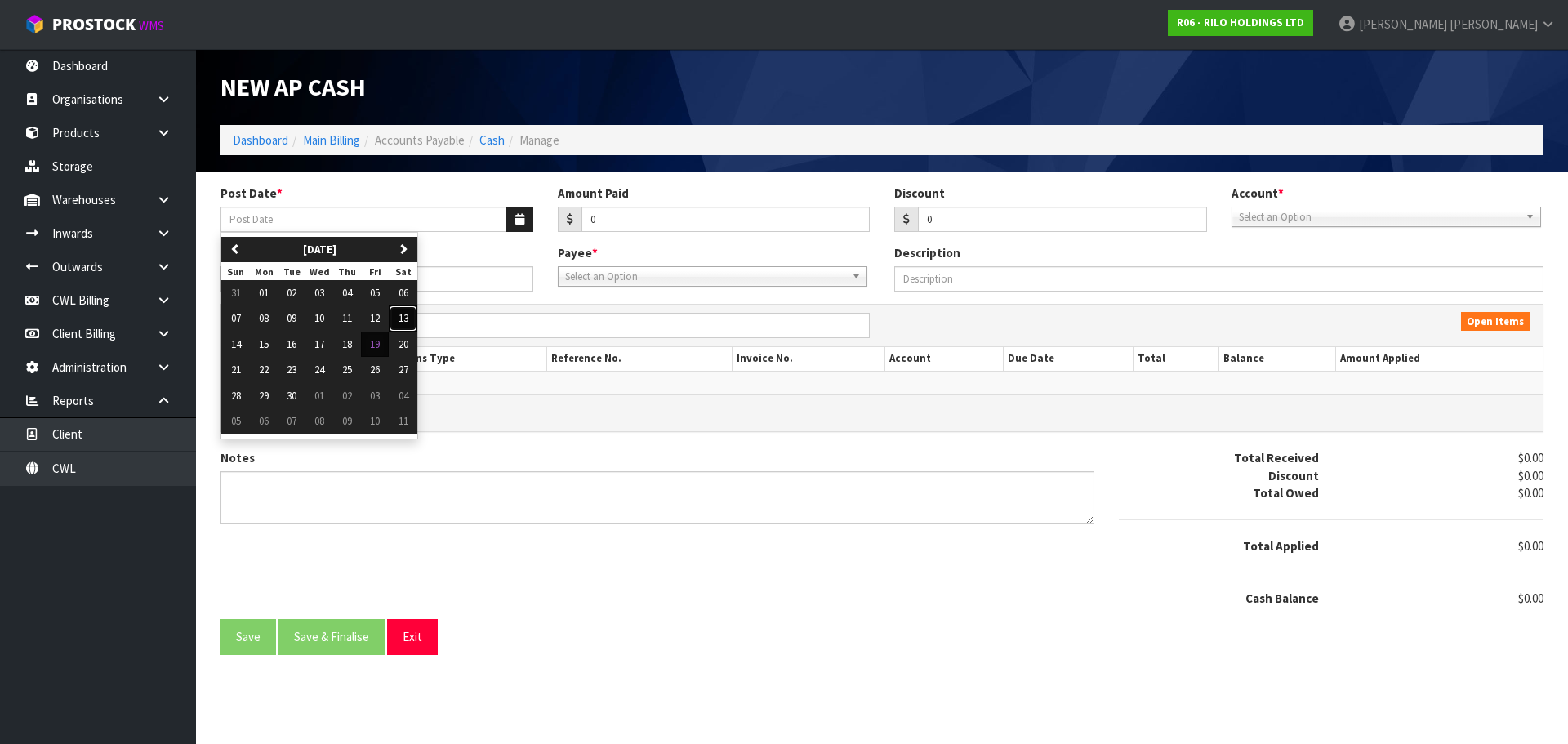
click at [402, 317] on span "13" at bounding box center [403, 318] width 10 height 14
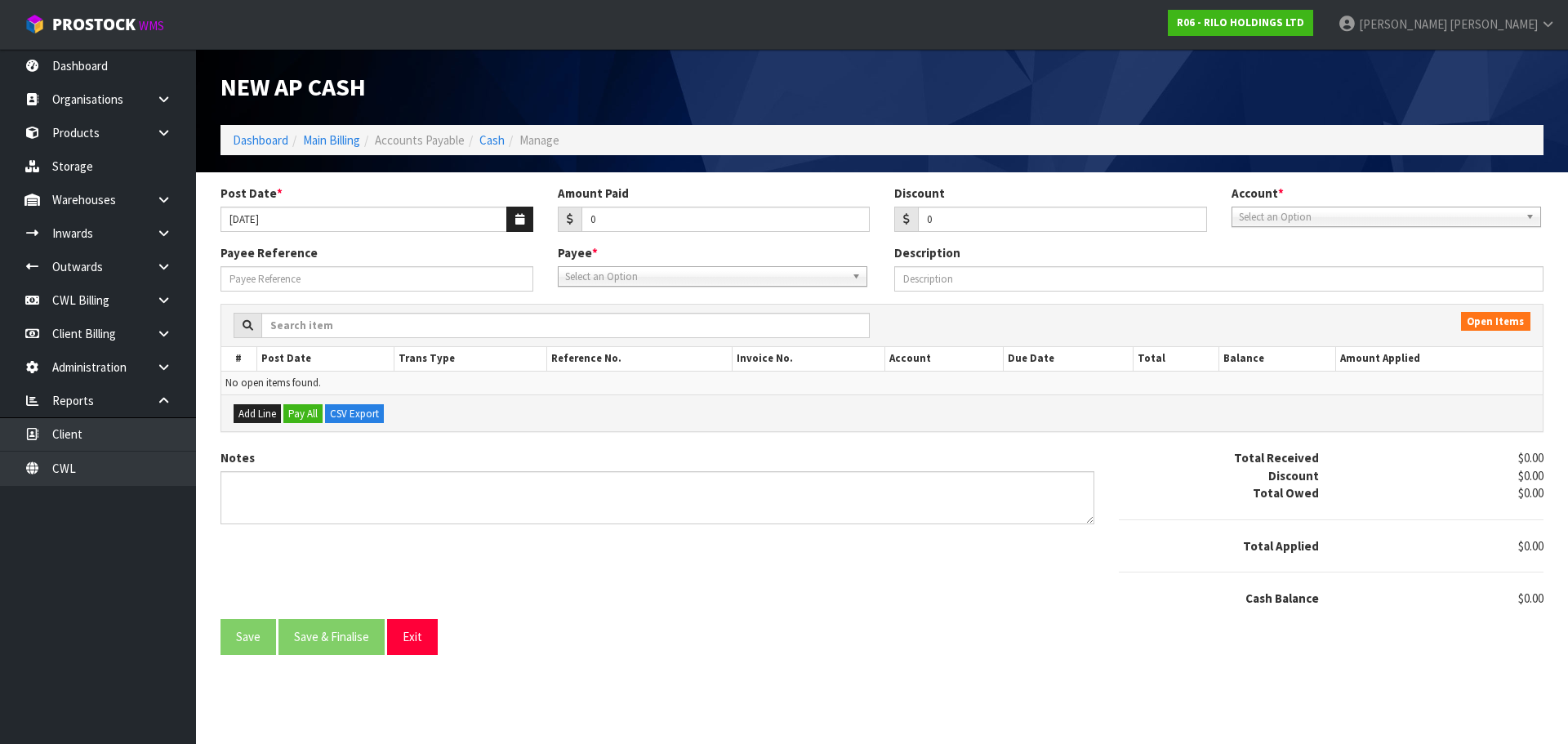
click at [643, 205] on div "Amount Paid 0" at bounding box center [714, 208] width 338 height 47
click at [634, 215] on input "0" at bounding box center [726, 219] width 289 height 26
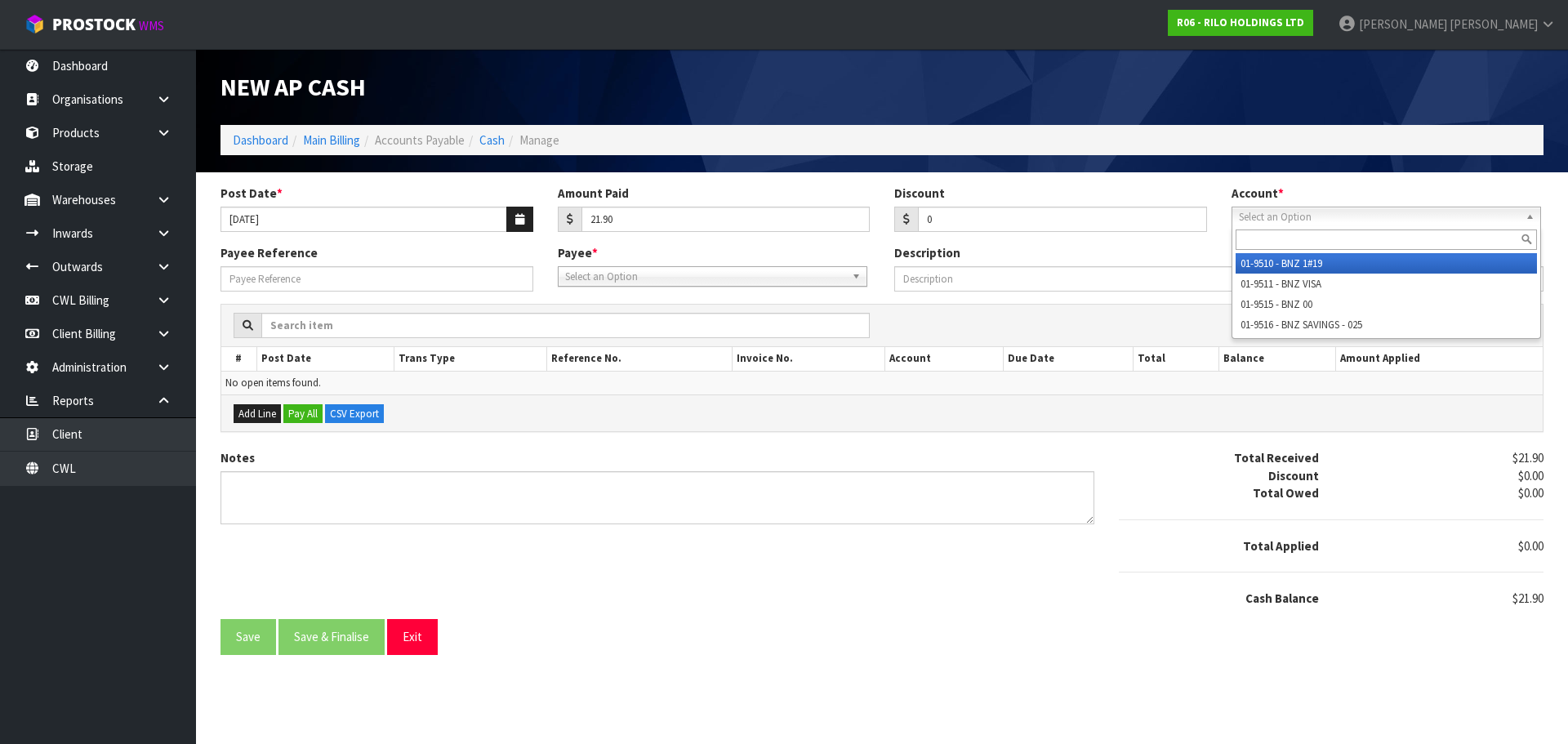
click at [1290, 221] on span "Select an Option" at bounding box center [1379, 218] width 280 height 20
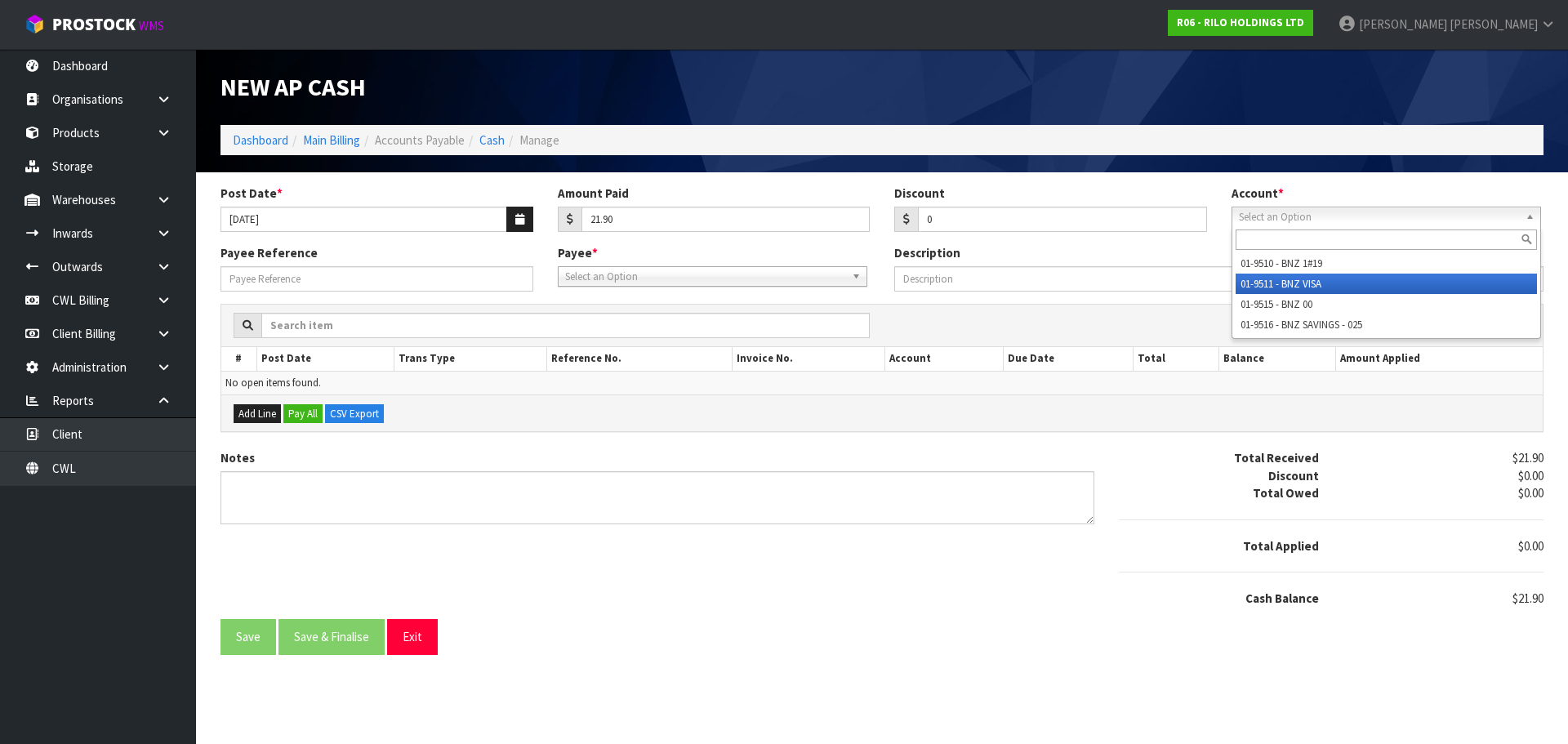
click at [1305, 283] on li "01-9511 - BNZ VISA" at bounding box center [1386, 283] width 301 height 20
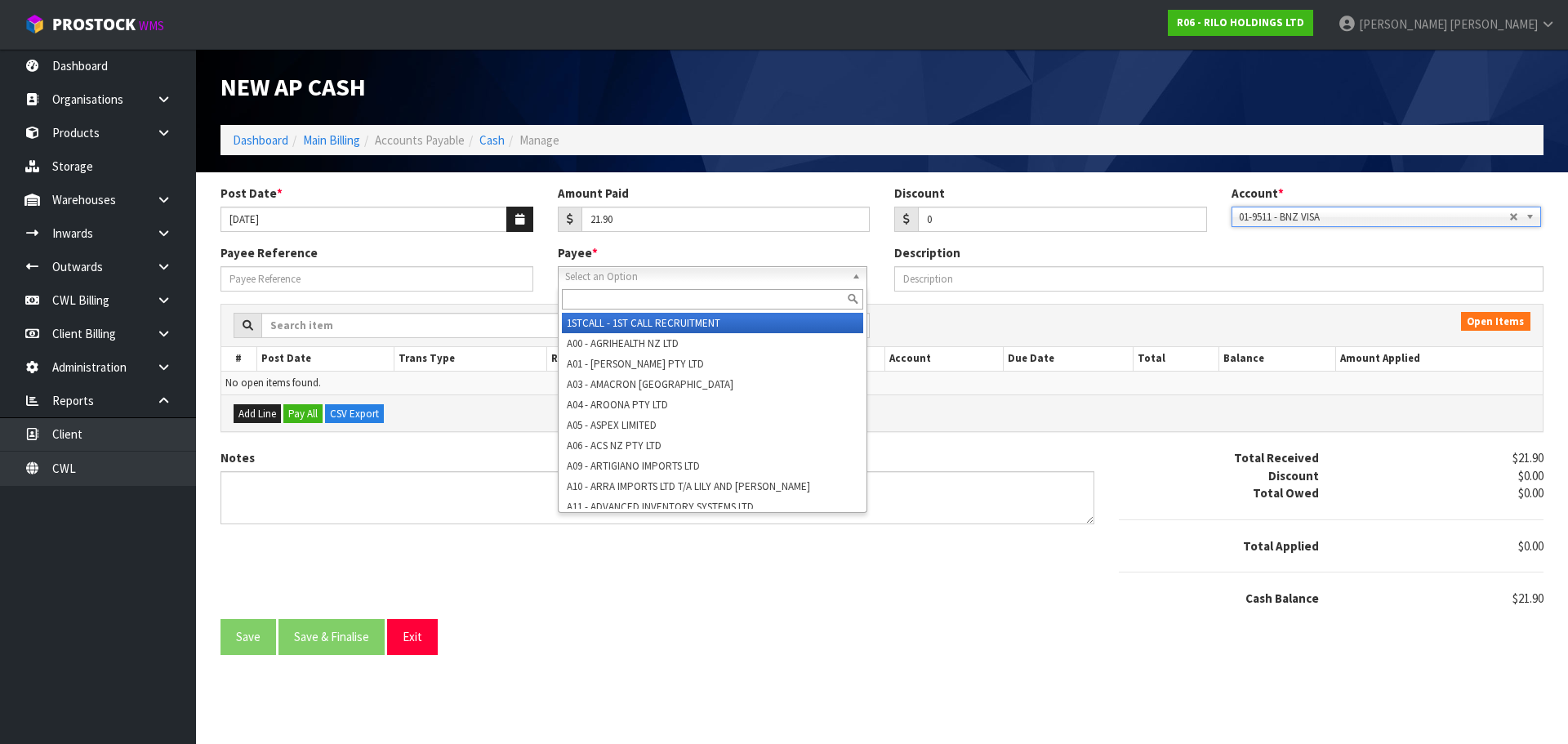
click at [653, 278] on span "Select an Option" at bounding box center [704, 277] width 280 height 20
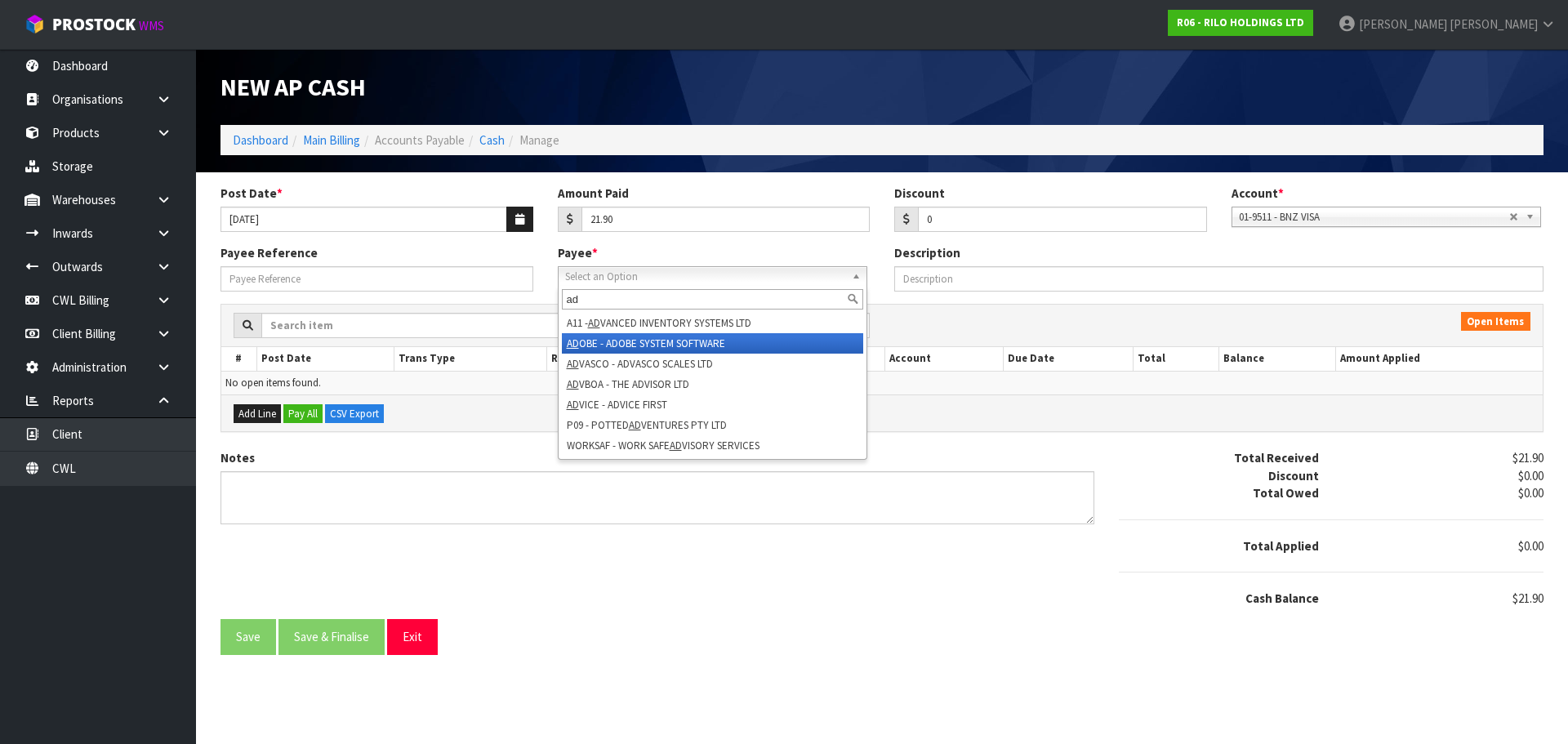
click at [645, 344] on li "AD OBE - ADOBE SYSTEM SOFTWARE" at bounding box center [712, 343] width 301 height 20
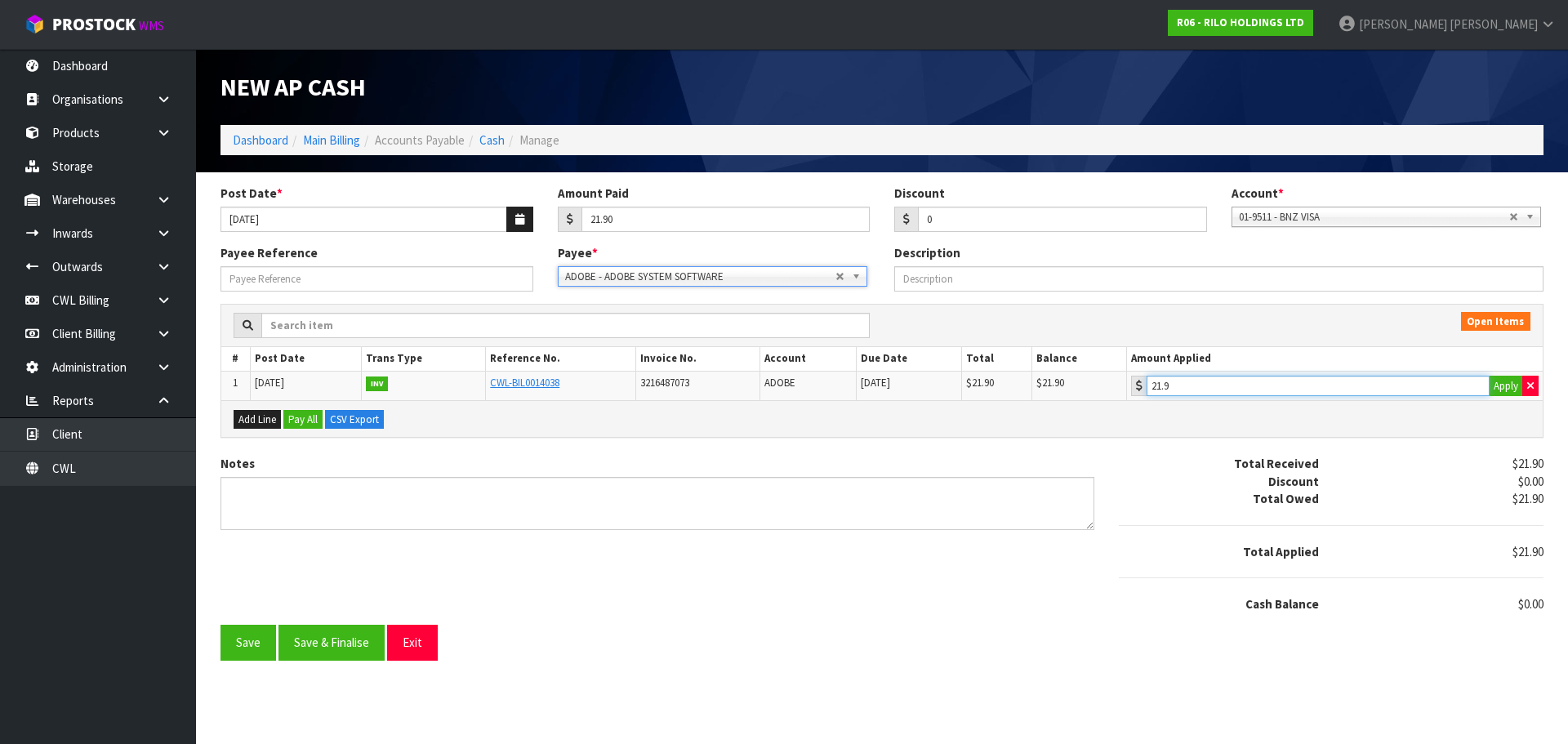
drag, startPoint x: 1213, startPoint y: 390, endPoint x: 658, endPoint y: 537, distance: 574.1
click at [1201, 390] on input "21.9" at bounding box center [1318, 385] width 343 height 20
click at [339, 646] on button "Save & Finalise" at bounding box center [332, 642] width 107 height 36
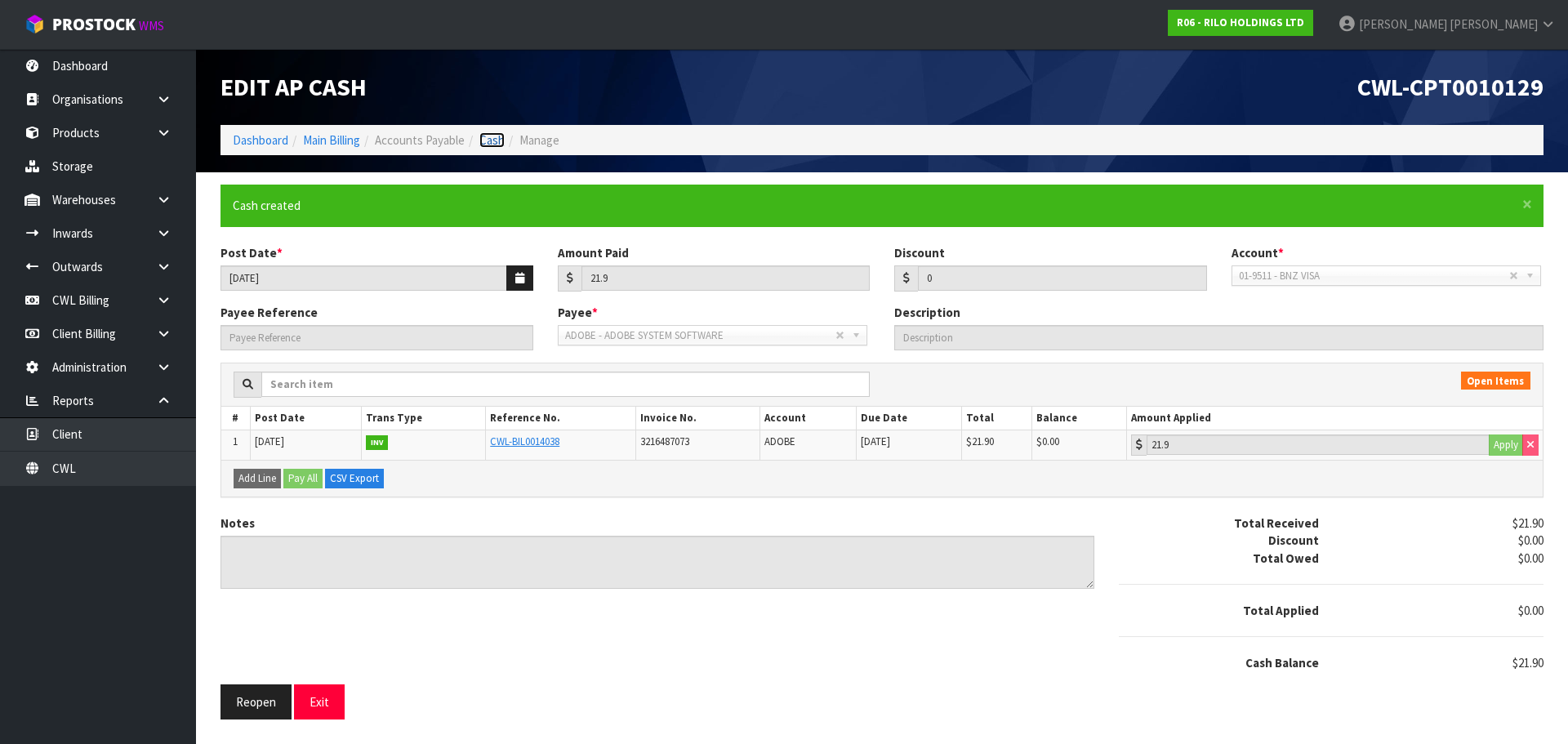
click at [497, 144] on link "Cash" at bounding box center [492, 139] width 26 height 15
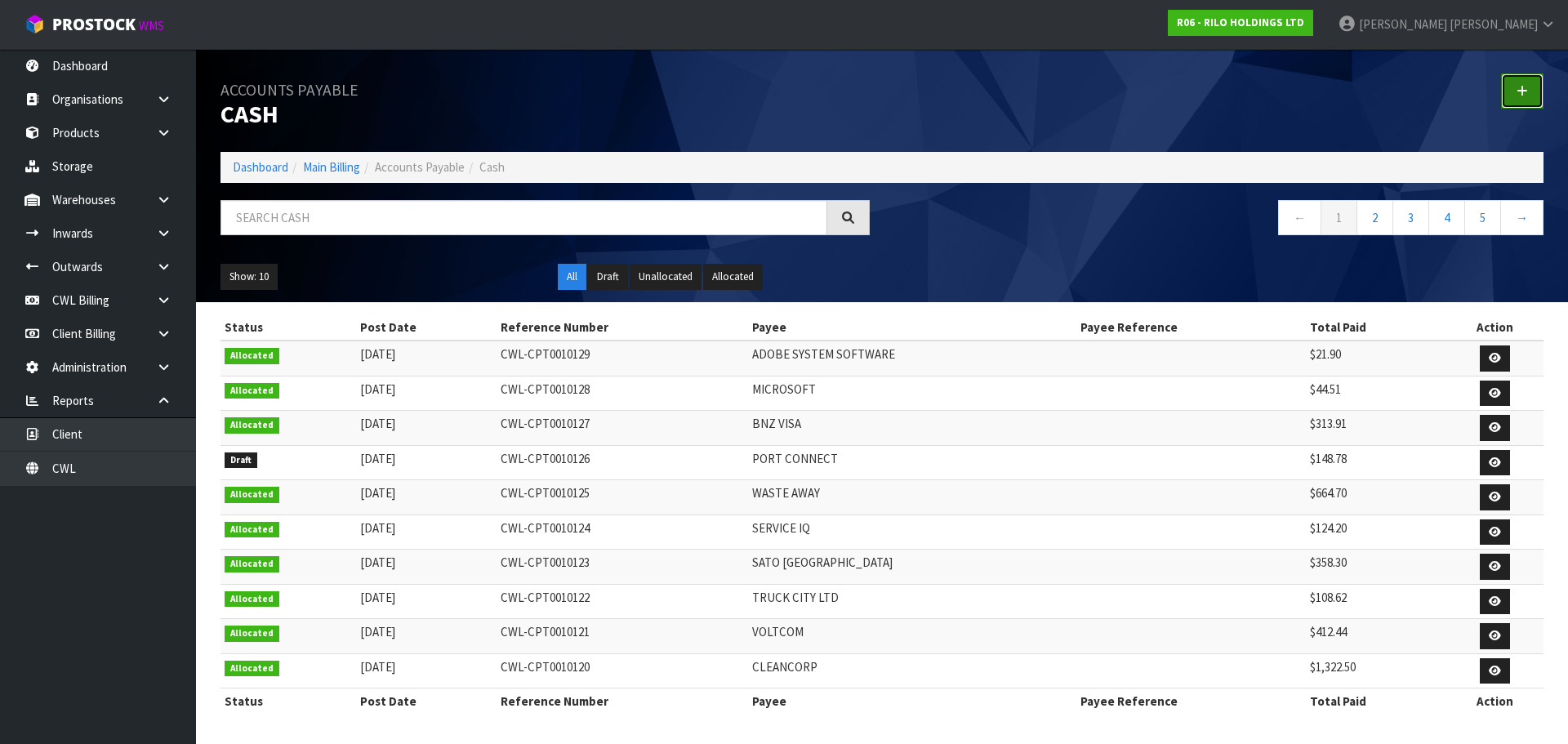
drag, startPoint x: 1520, startPoint y: 96, endPoint x: 1508, endPoint y: 90, distance: 13.4
click at [1520, 96] on icon at bounding box center [1522, 91] width 12 height 12
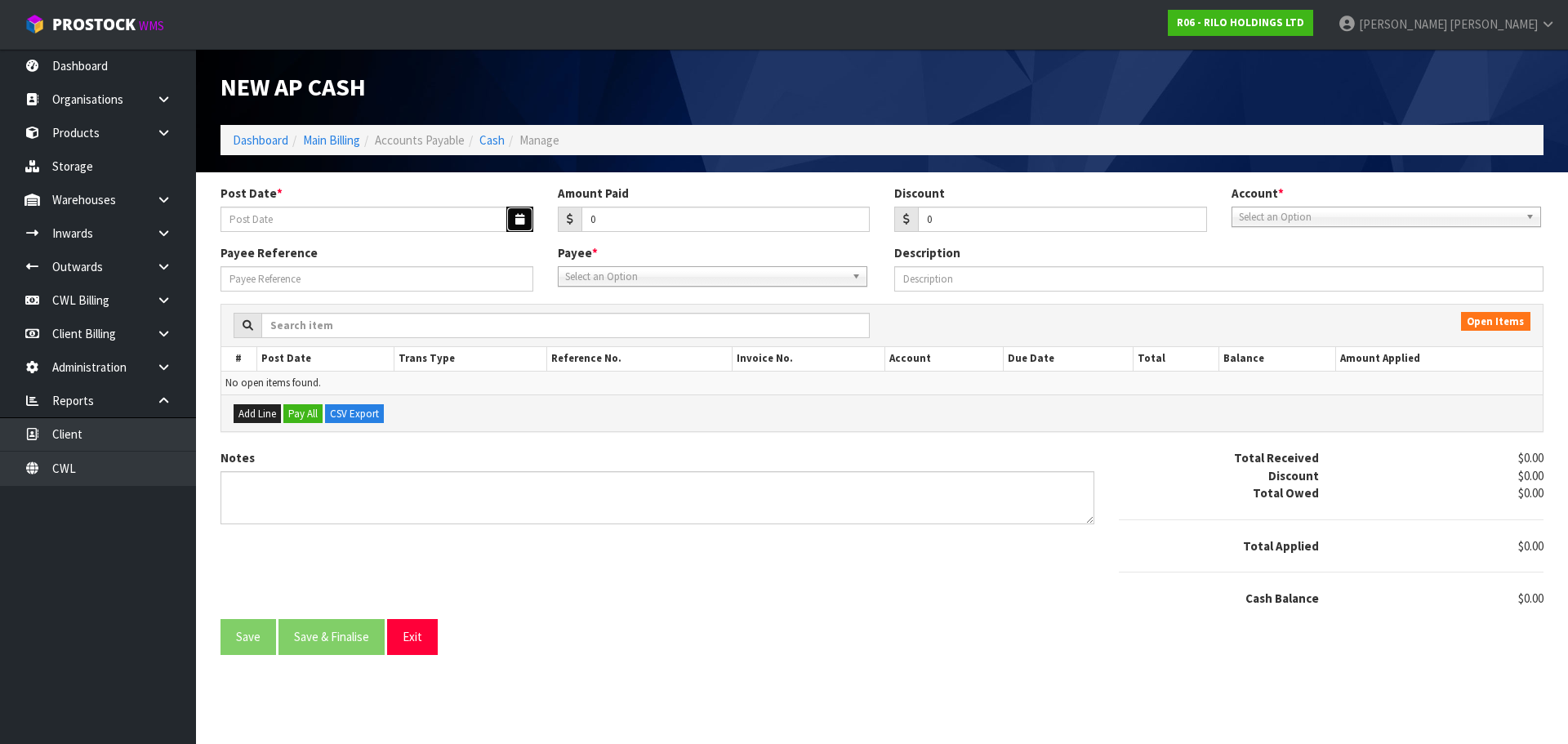
click at [513, 217] on button "button" at bounding box center [520, 219] width 27 height 26
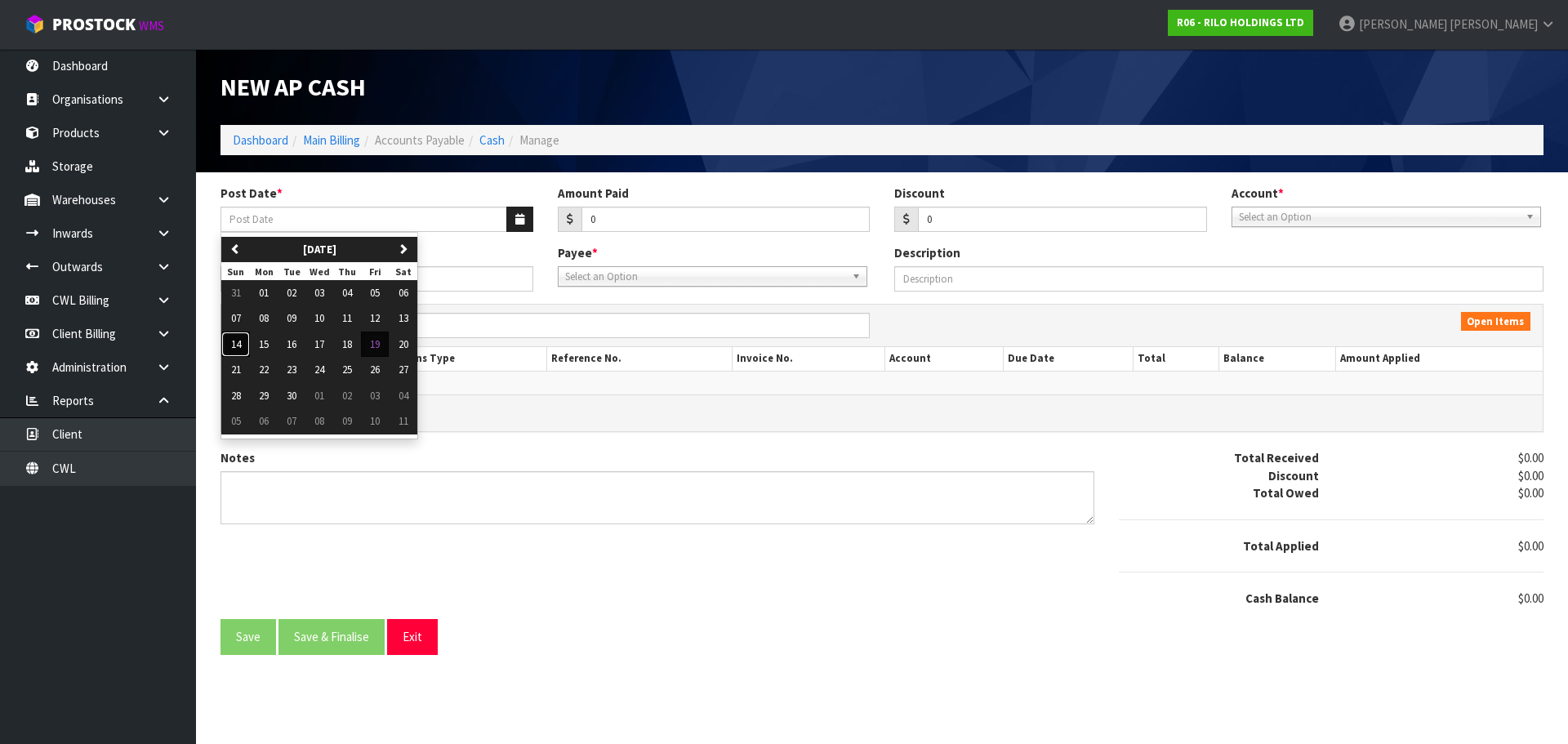
click at [236, 346] on span "14" at bounding box center [235, 344] width 10 height 14
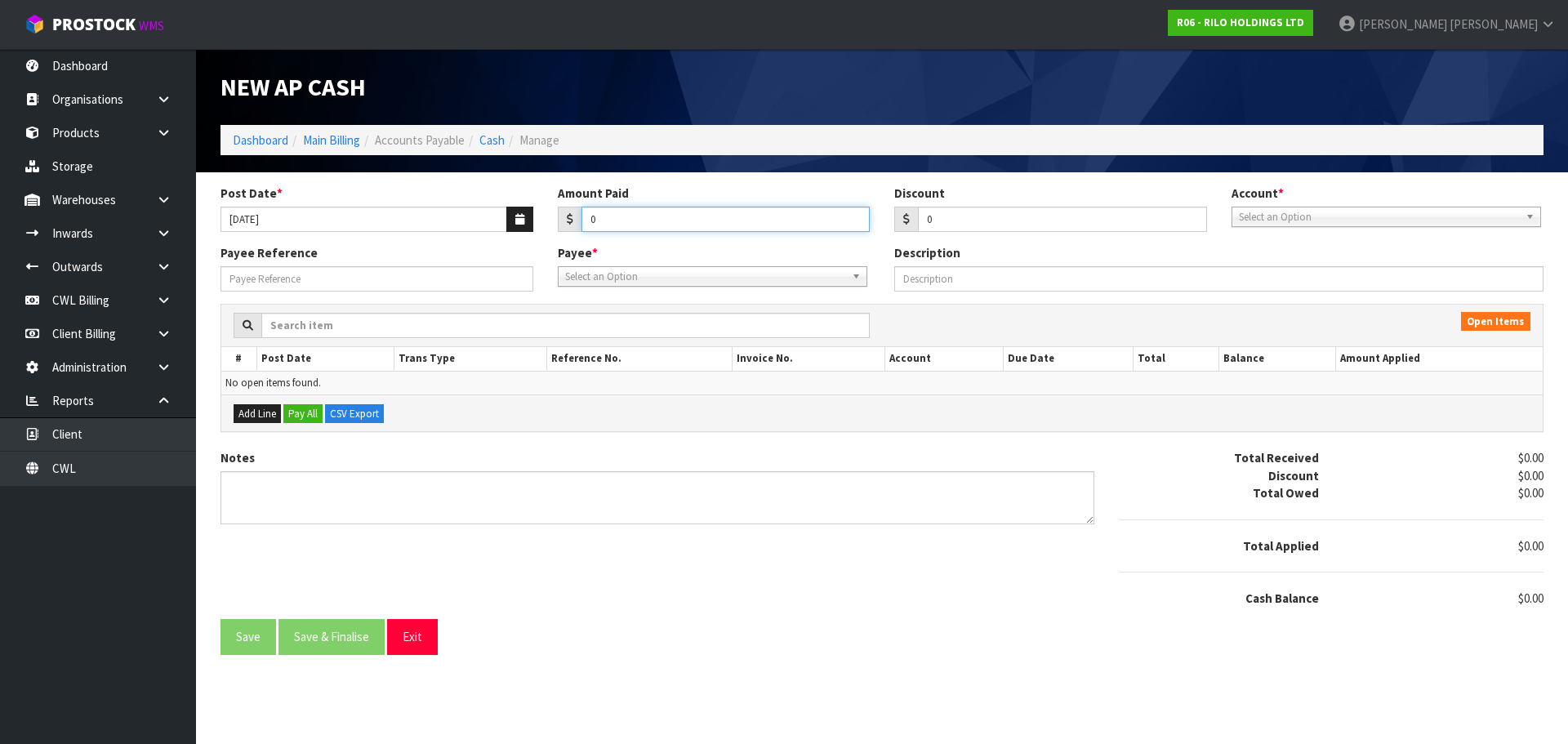
click at [647, 228] on input "0" at bounding box center [726, 219] width 289 height 26
click at [1306, 212] on span "Select an Option" at bounding box center [1379, 218] width 280 height 20
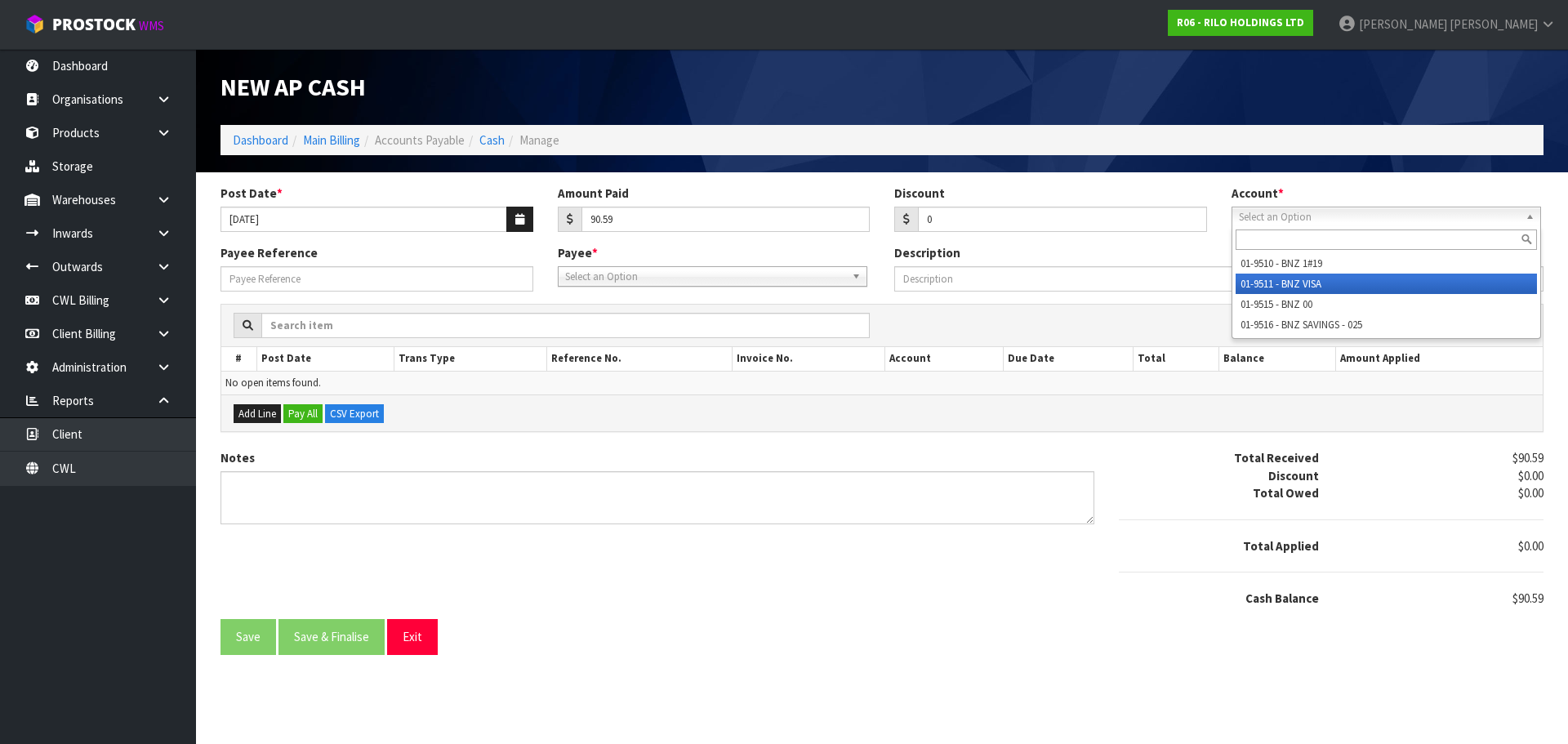
drag, startPoint x: 1311, startPoint y: 281, endPoint x: 692, endPoint y: 278, distance: 619.0
click at [1309, 281] on li "01-9511 - BNZ VISA" at bounding box center [1386, 283] width 301 height 20
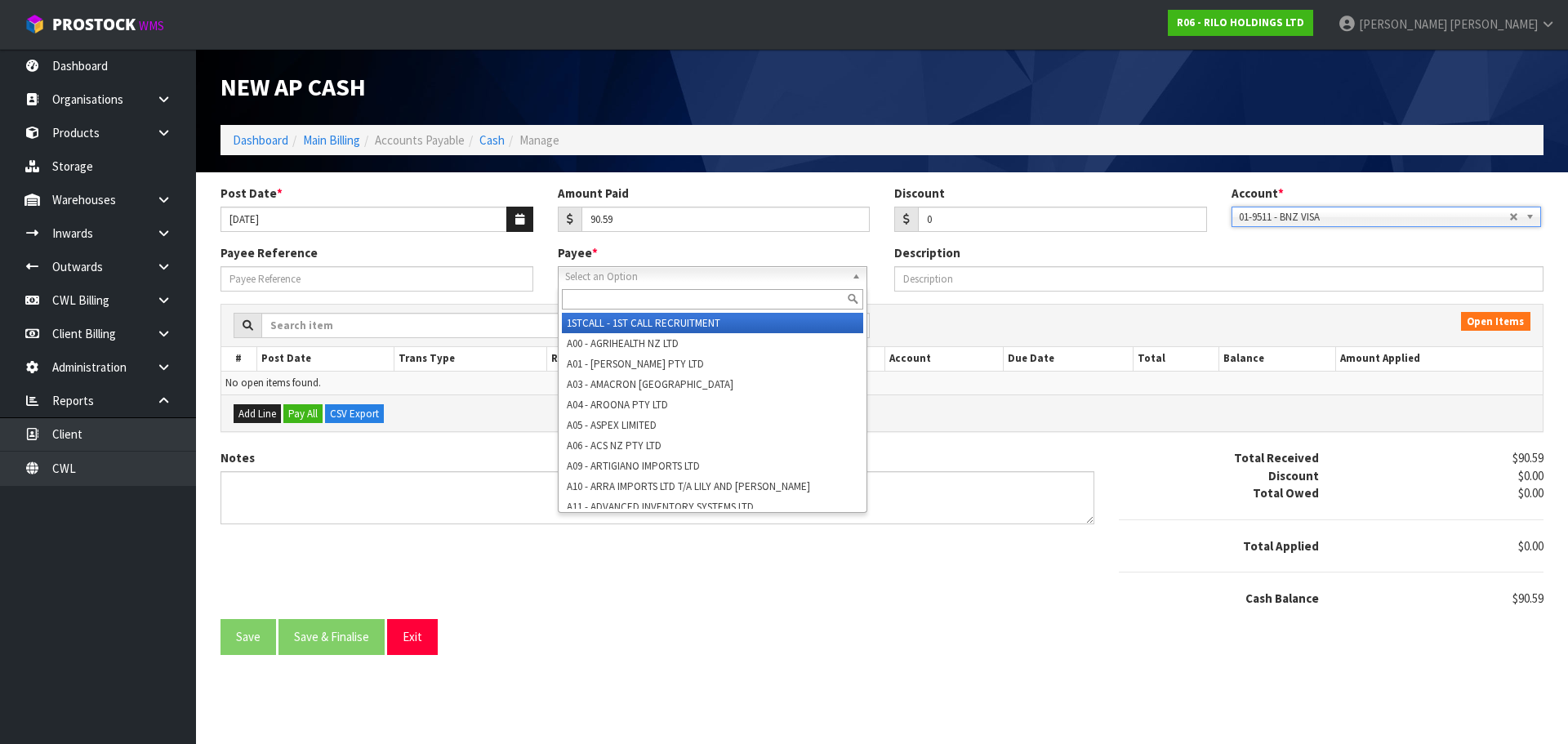
click at [671, 280] on span "Select an Option" at bounding box center [704, 277] width 280 height 20
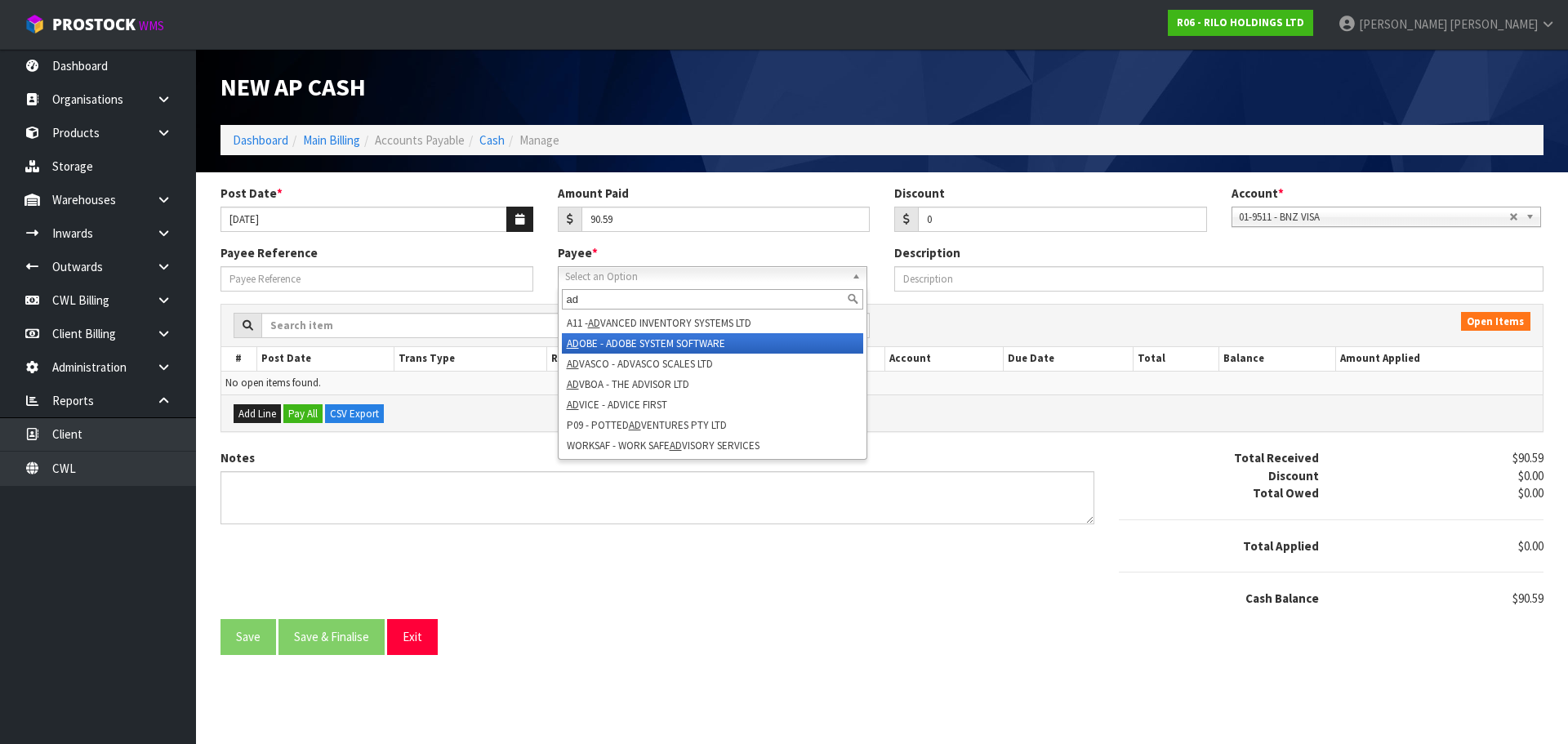
click at [658, 345] on li "AD OBE - ADOBE SYSTEM SOFTWARE" at bounding box center [712, 343] width 301 height 20
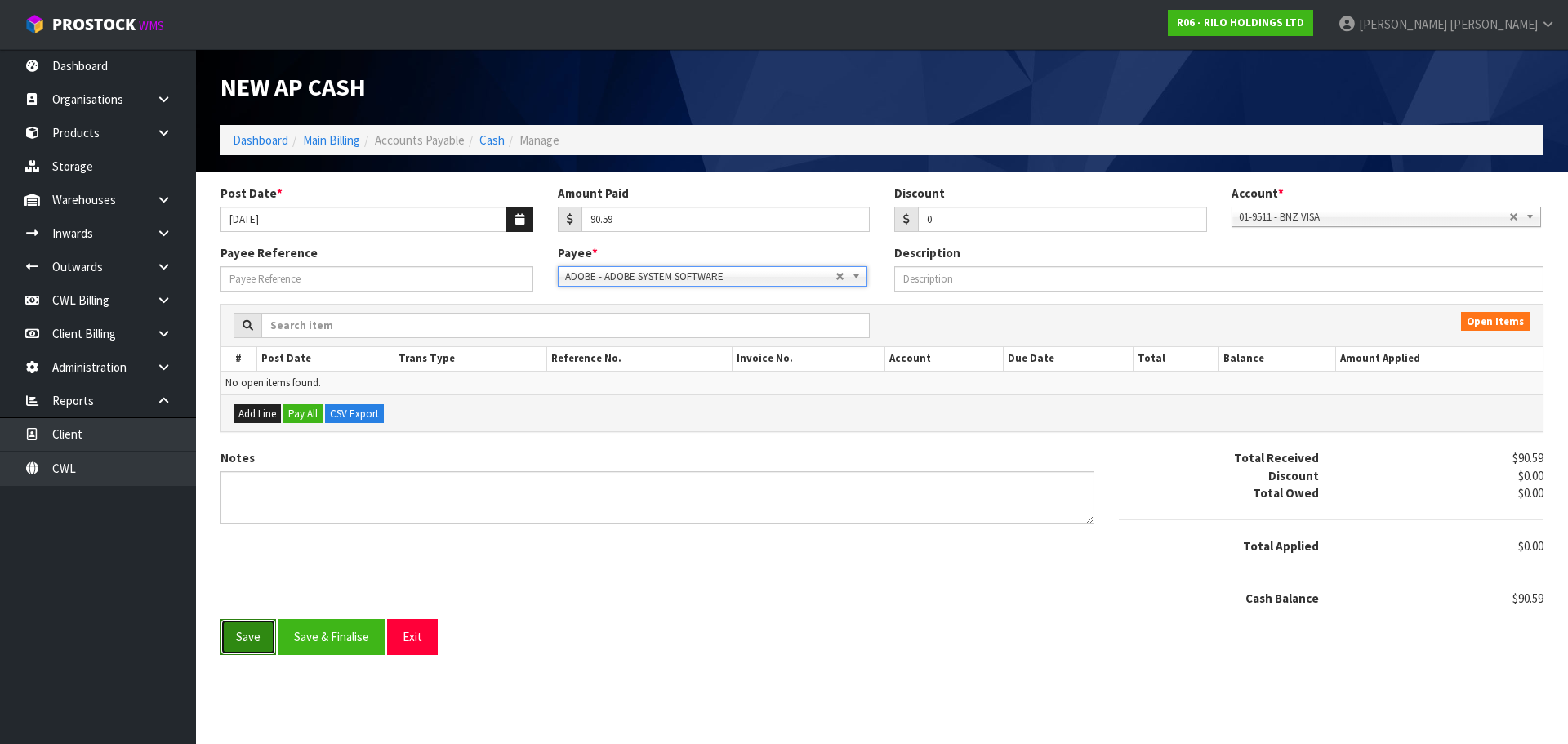
click at [259, 641] on button "Save" at bounding box center [248, 637] width 56 height 36
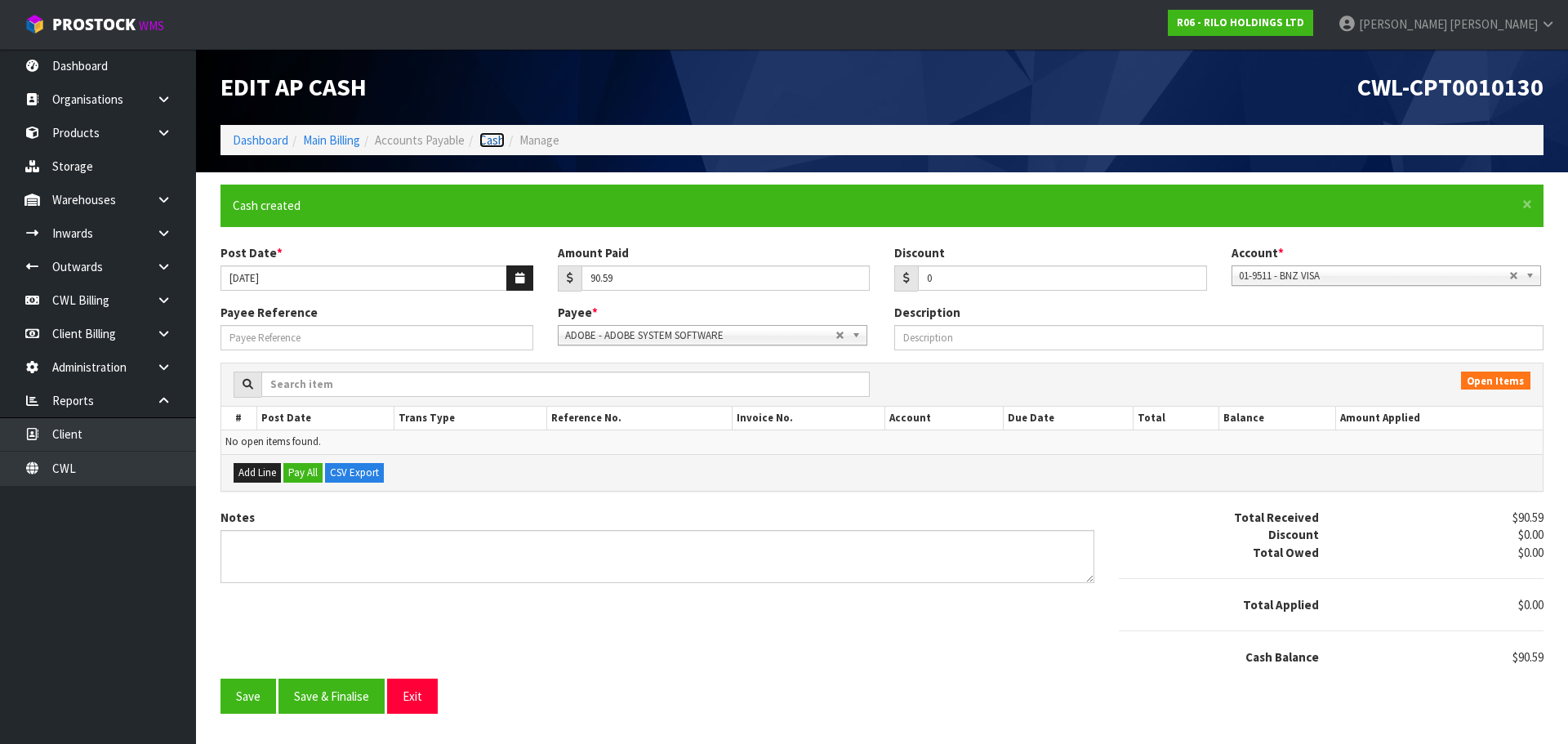
click at [495, 134] on link "Cash" at bounding box center [492, 139] width 26 height 15
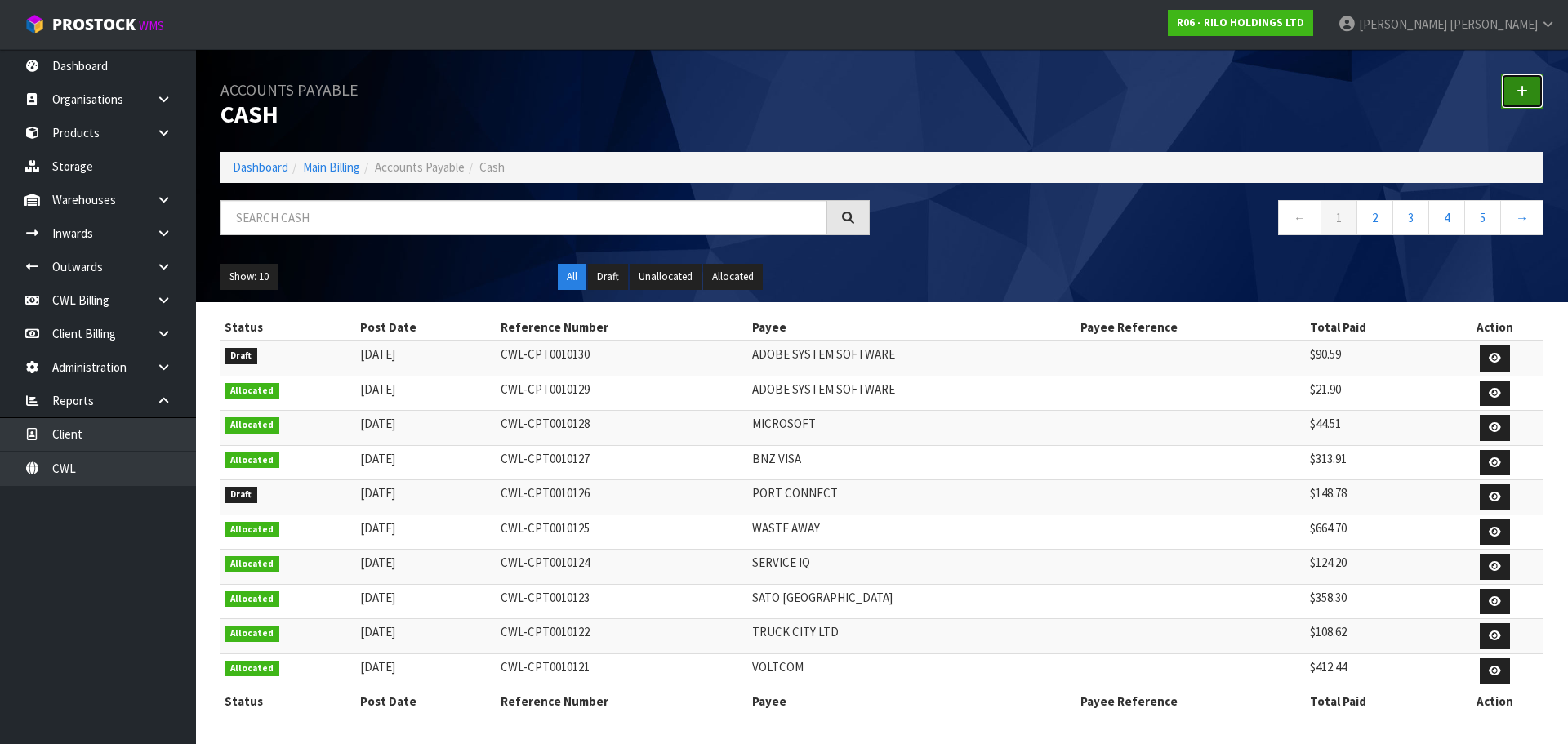
click at [1514, 95] on link at bounding box center [1523, 91] width 43 height 36
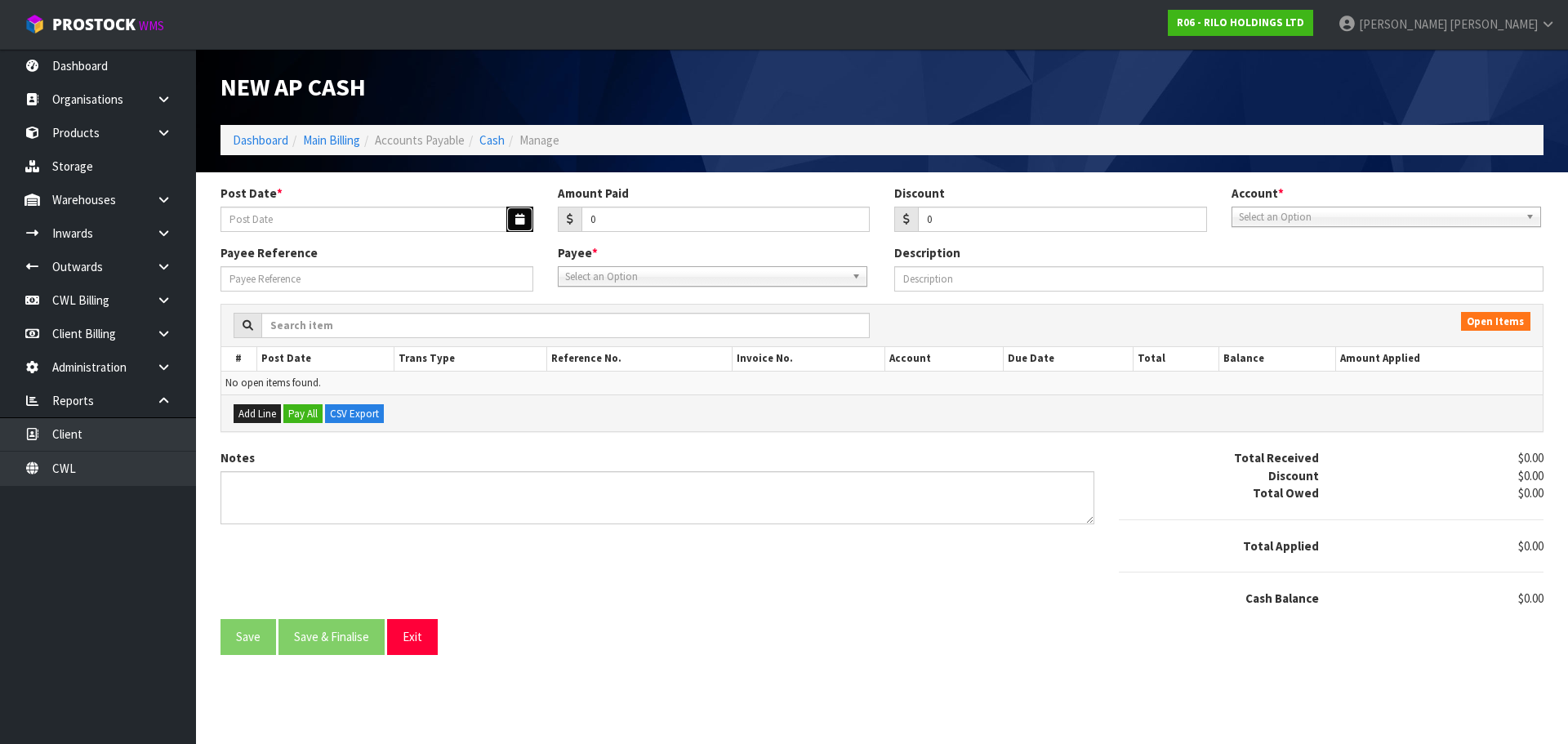
click at [520, 222] on icon "button" at bounding box center [520, 219] width 9 height 11
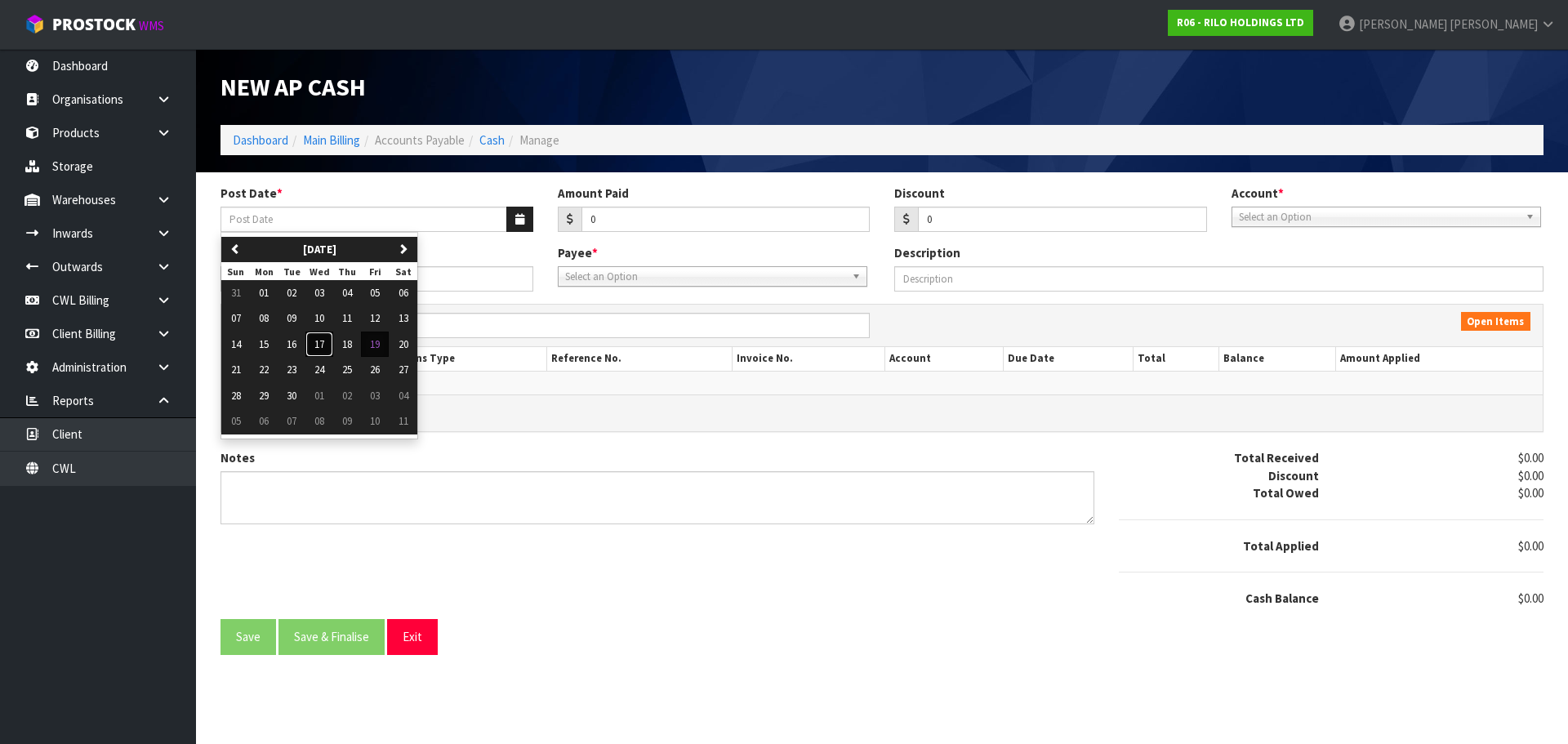
click at [323, 348] on span "17" at bounding box center [319, 344] width 10 height 14
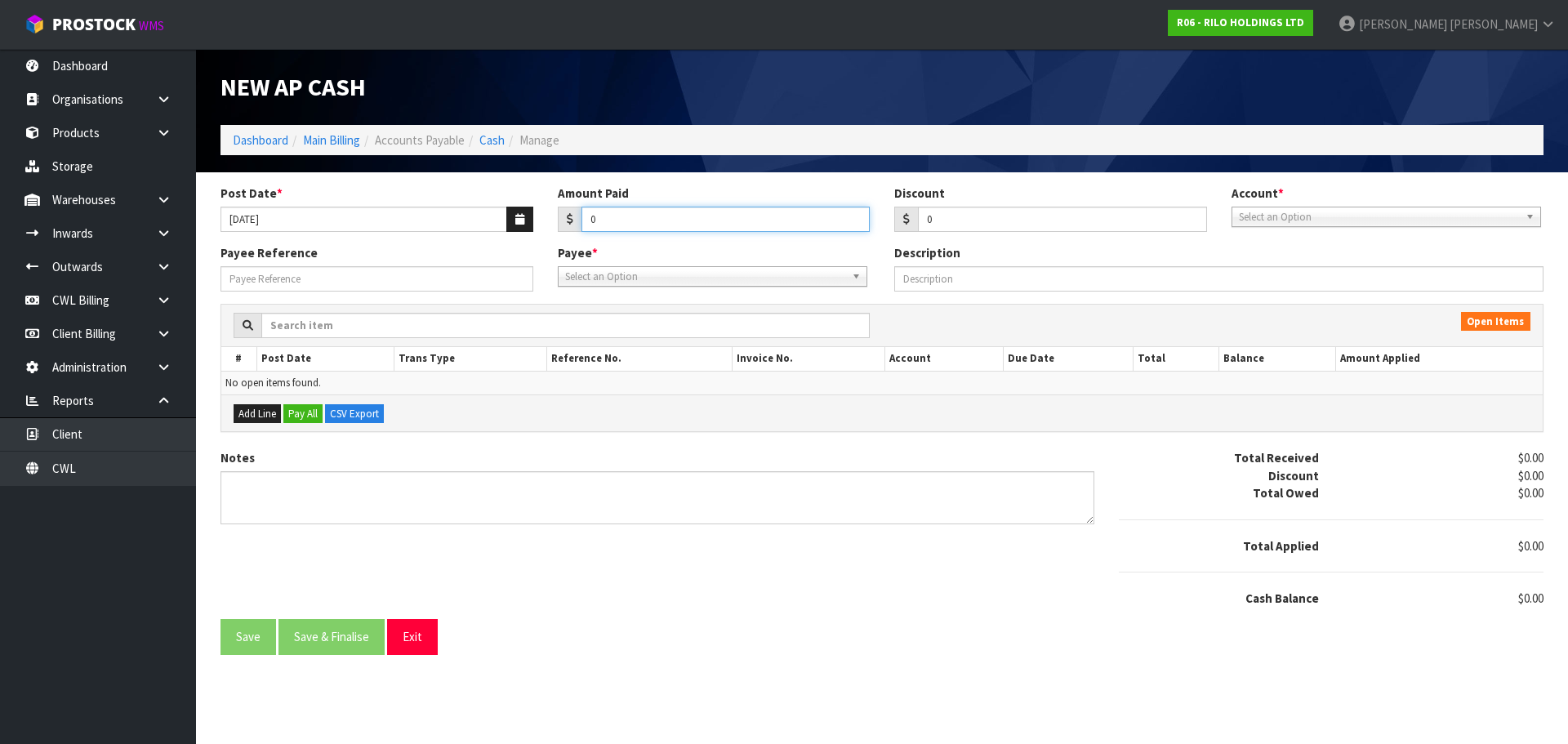
click at [629, 226] on input "0" at bounding box center [726, 219] width 289 height 26
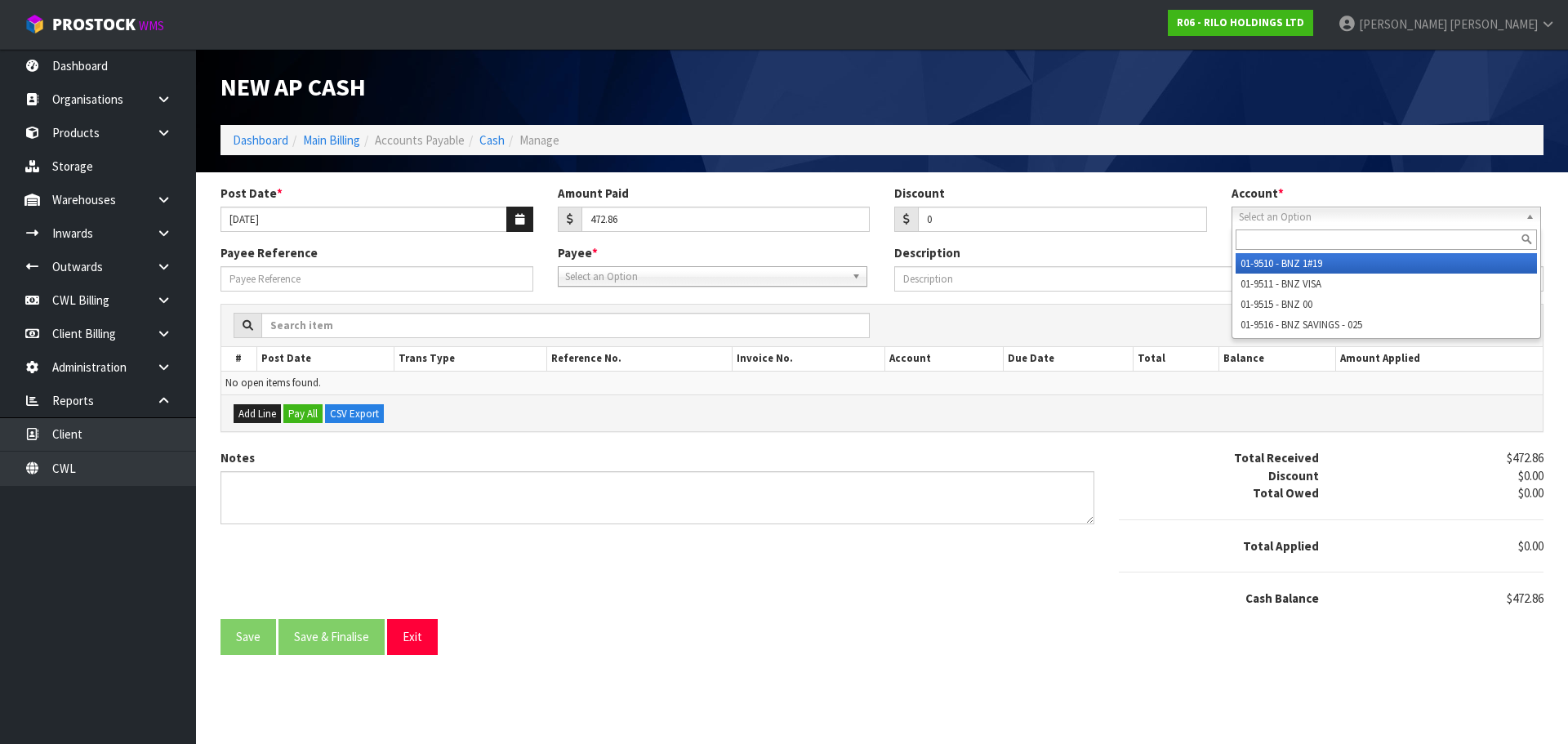
click at [1302, 218] on span "Select an Option" at bounding box center [1379, 218] width 280 height 20
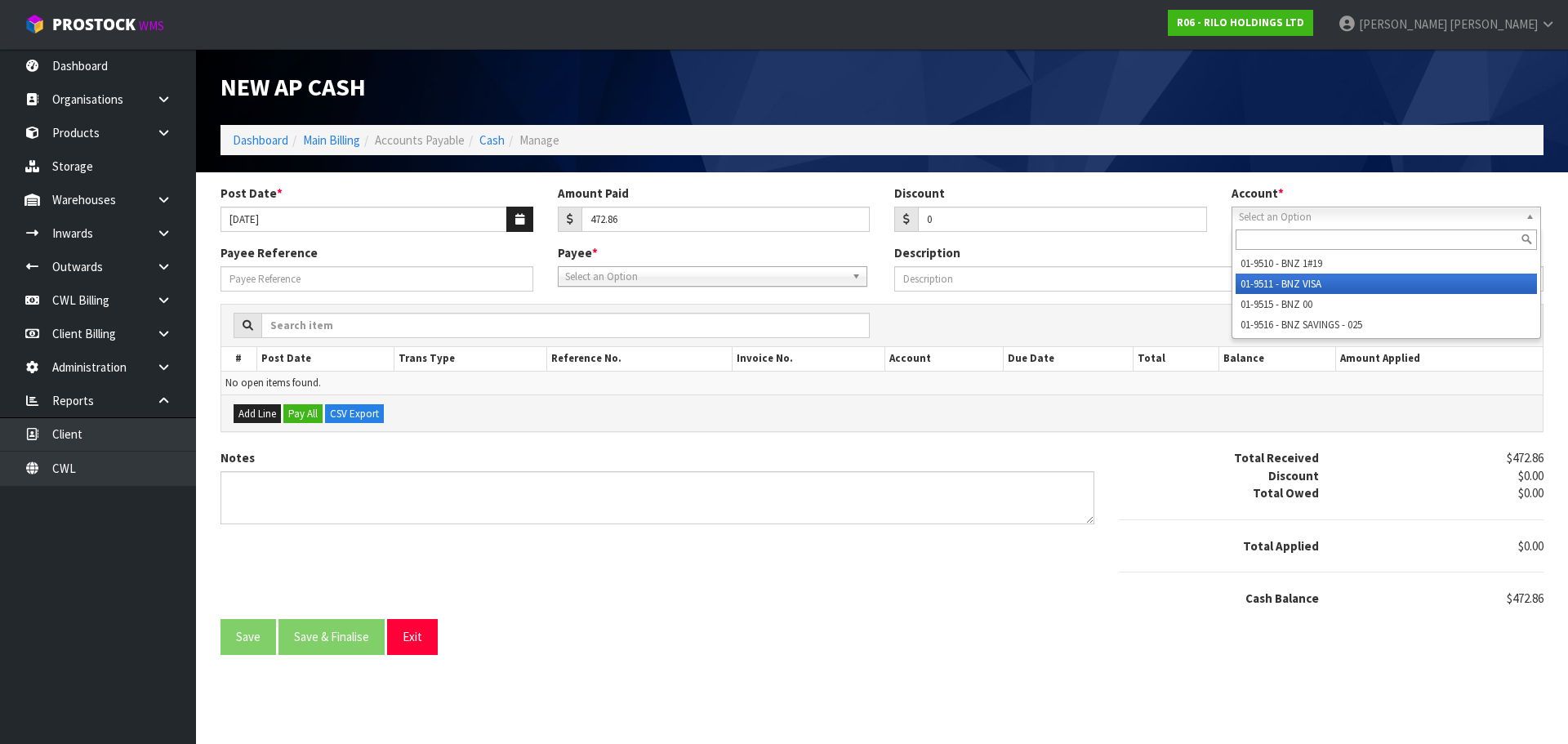
drag, startPoint x: 1288, startPoint y: 288, endPoint x: 1127, endPoint y: 273, distance: 161.7
click at [1283, 287] on li "01-9511 - BNZ VISA" at bounding box center [1386, 283] width 301 height 20
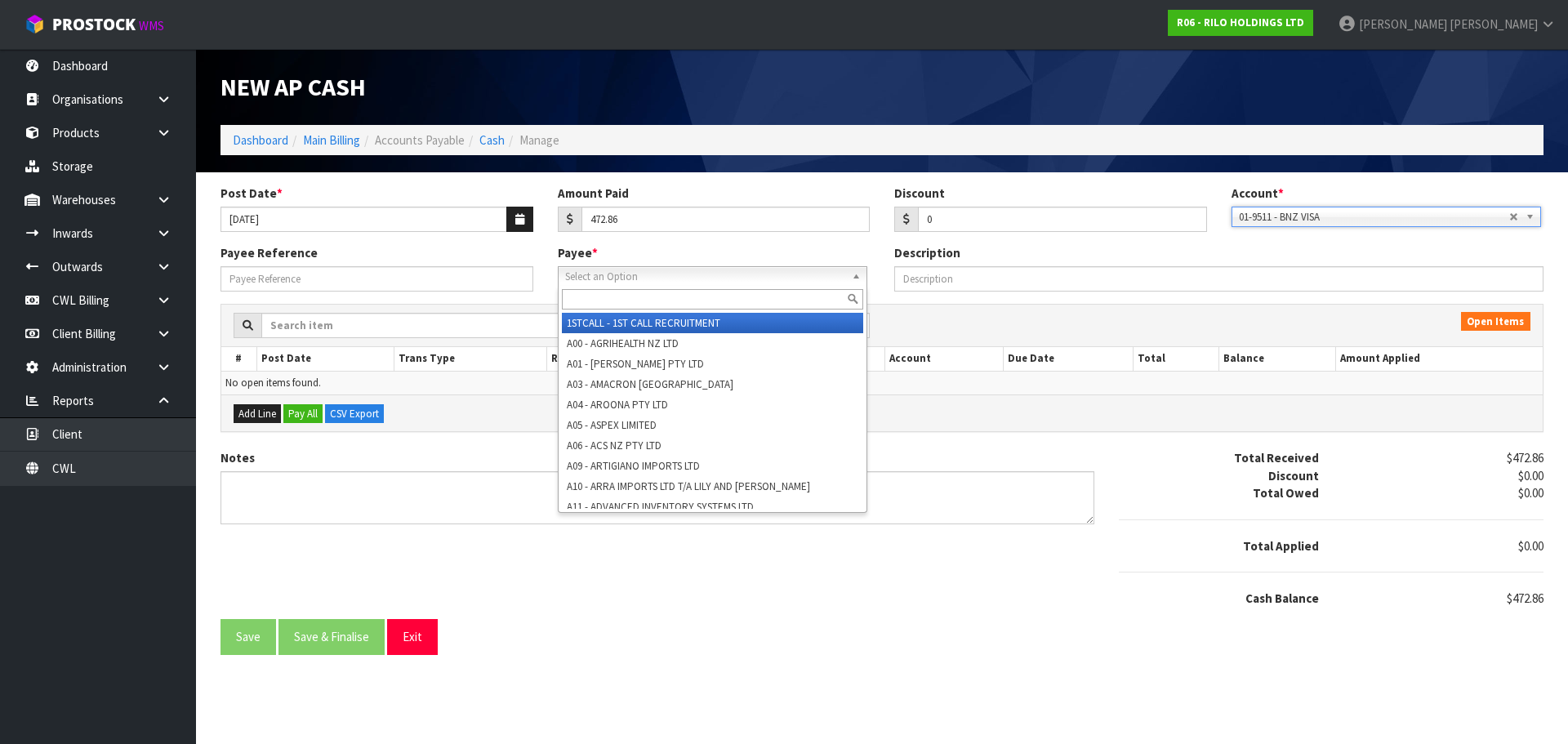
click at [684, 271] on span "Select an Option" at bounding box center [704, 277] width 280 height 20
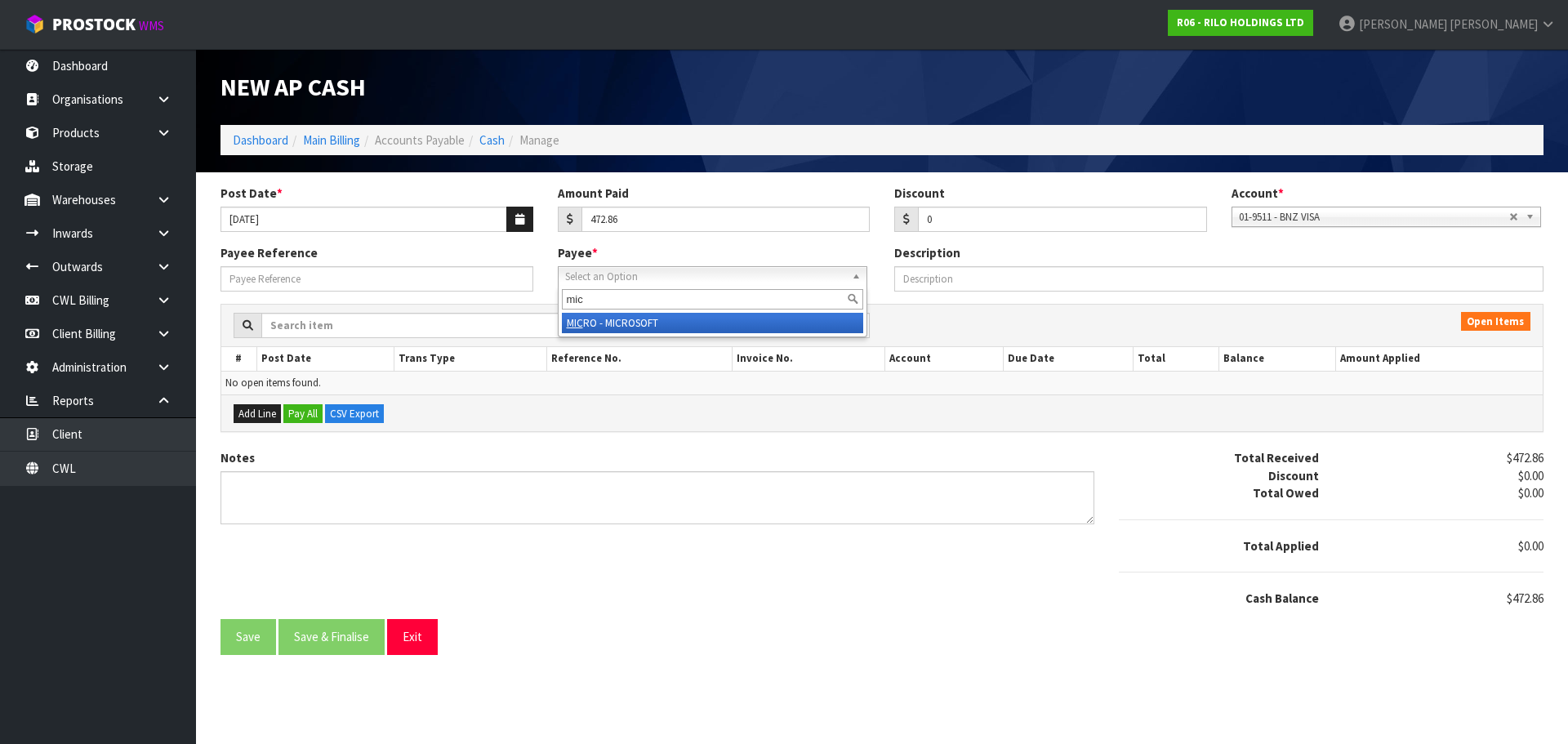
click at [641, 322] on li "MIC RO - MICROSOFT" at bounding box center [712, 322] width 301 height 20
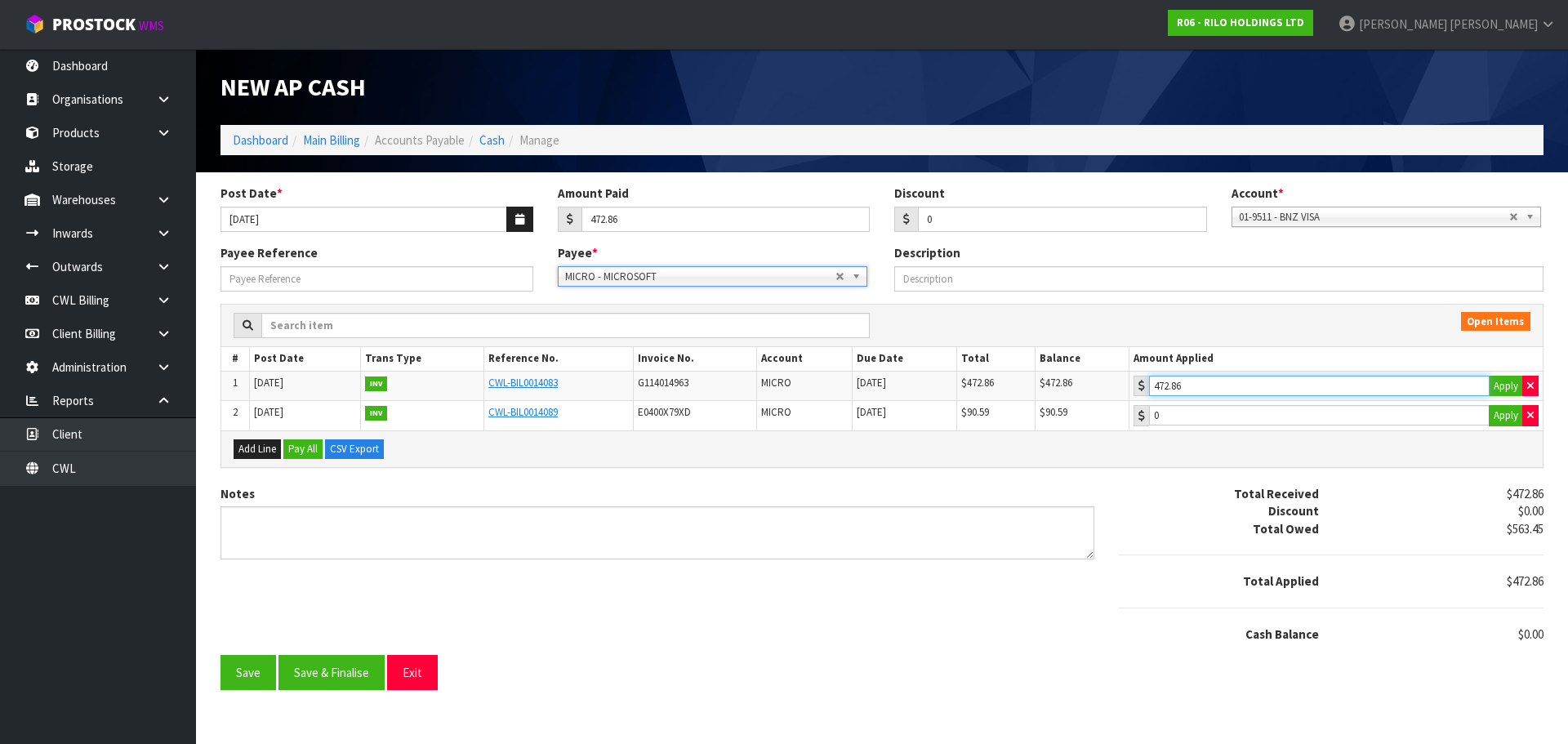
drag, startPoint x: 1242, startPoint y: 388, endPoint x: 950, endPoint y: 466, distance: 302.2
click at [1237, 387] on input "472.86" at bounding box center [1319, 385] width 340 height 20
click at [342, 675] on button "Save & Finalise" at bounding box center [332, 672] width 107 height 36
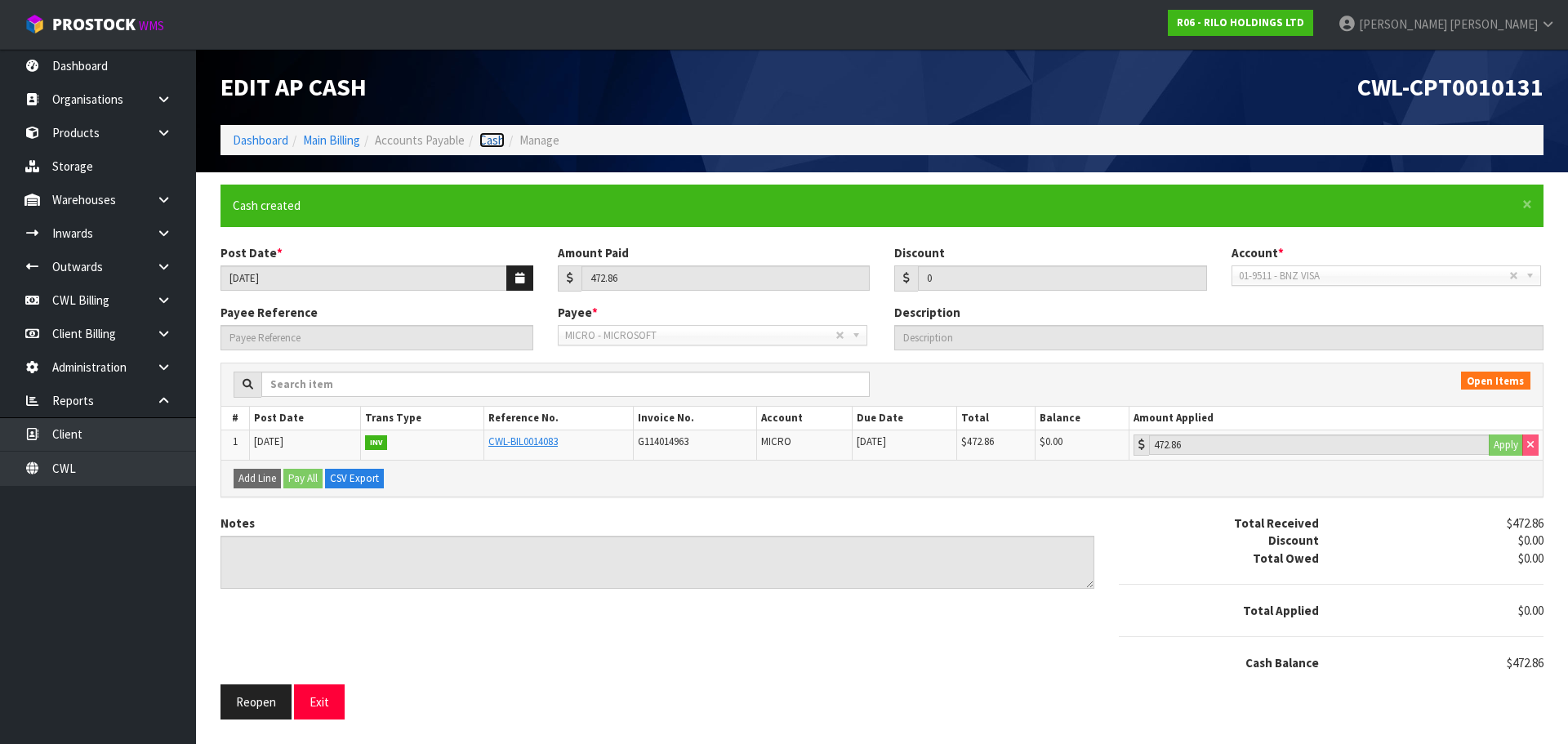
click at [498, 143] on link "Cash" at bounding box center [492, 139] width 26 height 15
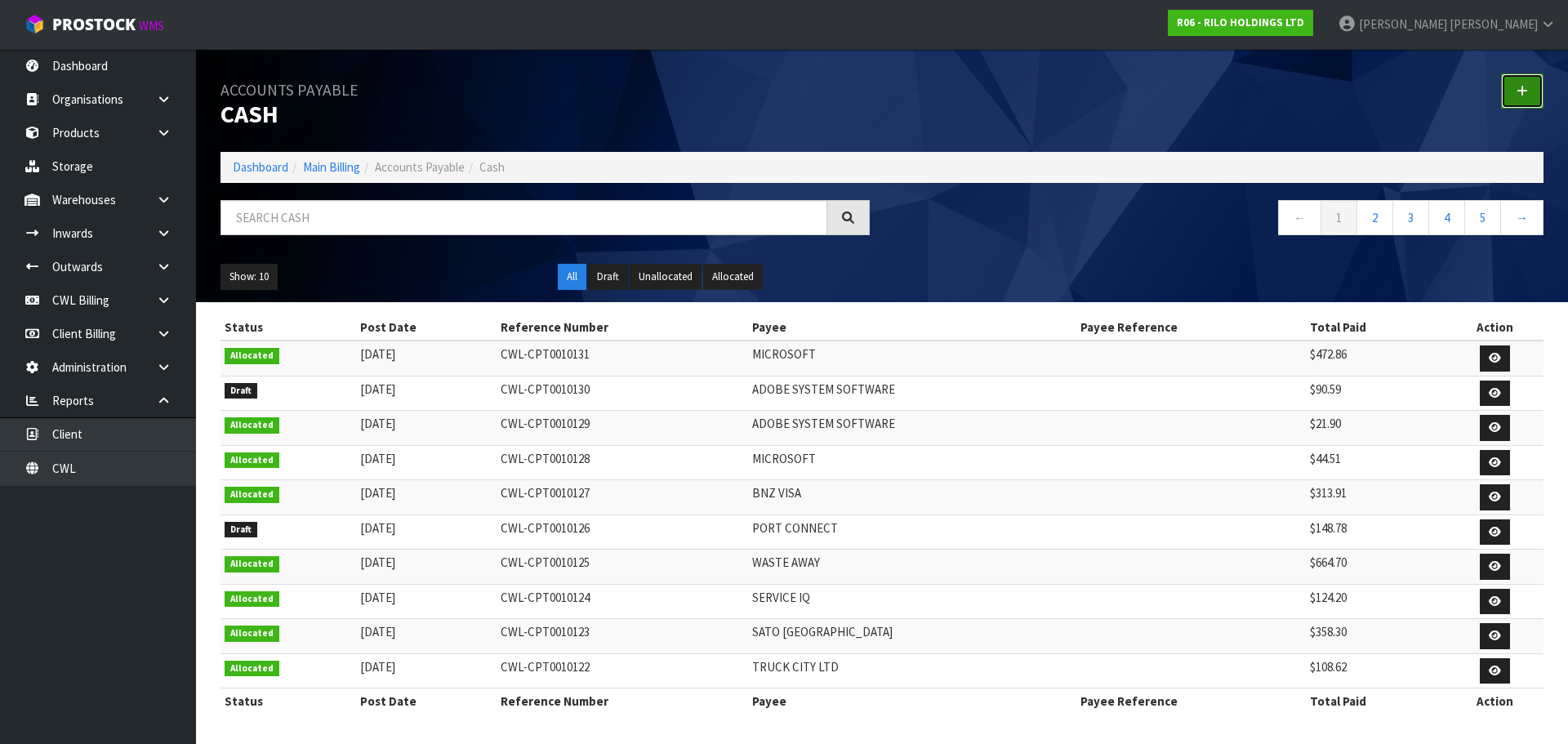
click at [1516, 85] on link at bounding box center [1523, 91] width 43 height 36
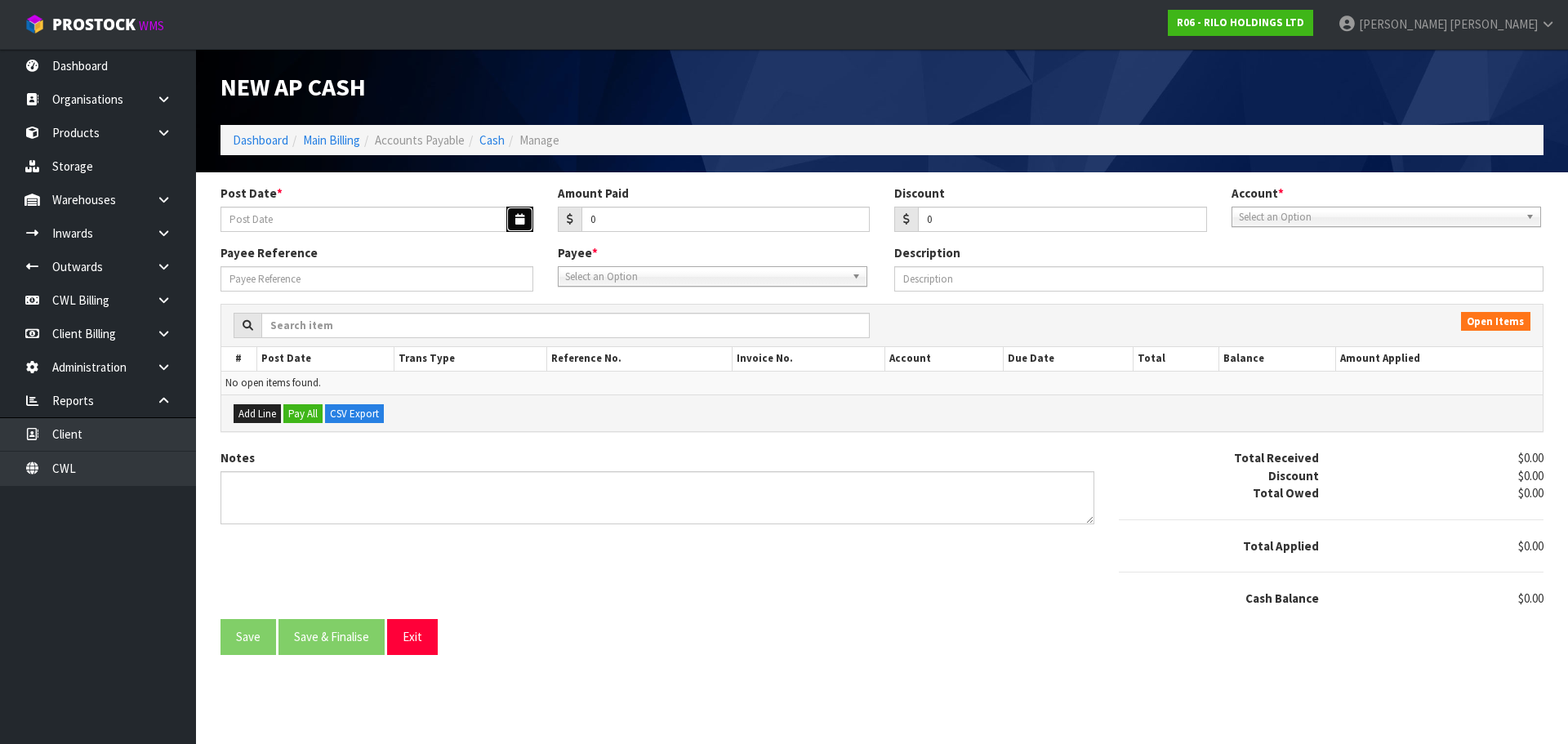
click at [522, 220] on icon "button" at bounding box center [520, 219] width 9 height 11
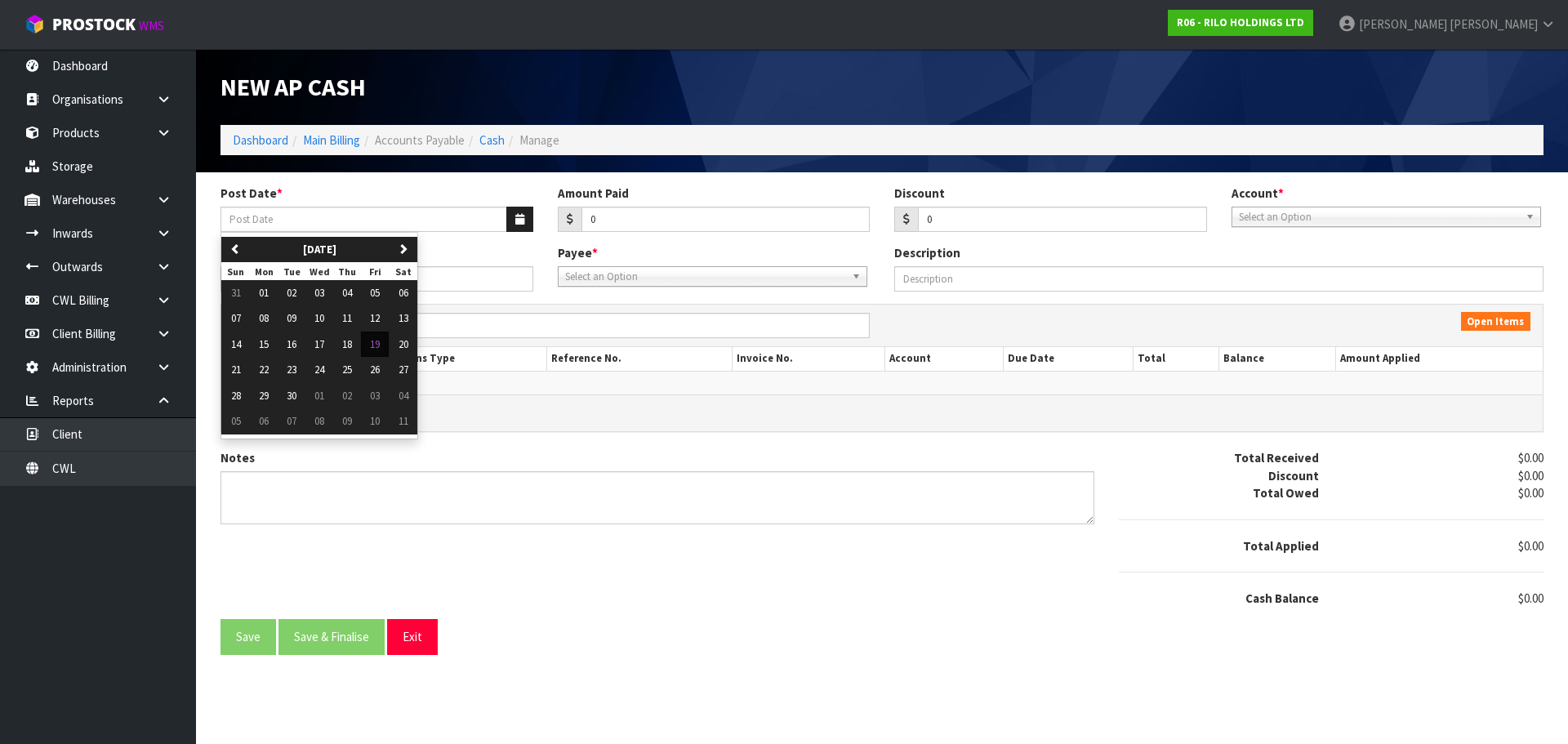
click at [595, 281] on span "Select an Option" at bounding box center [704, 277] width 280 height 20
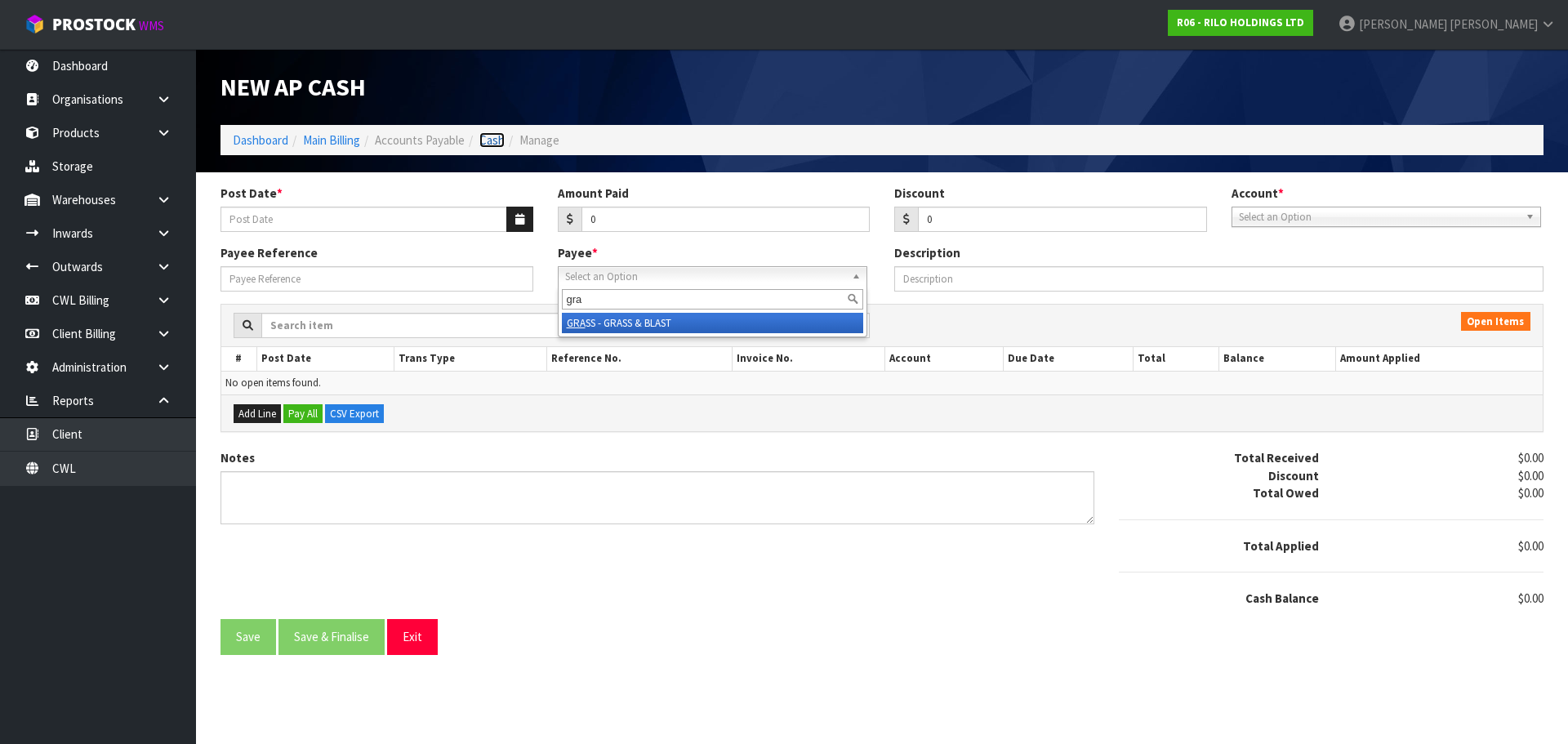
click at [488, 139] on link "Cash" at bounding box center [492, 139] width 26 height 15
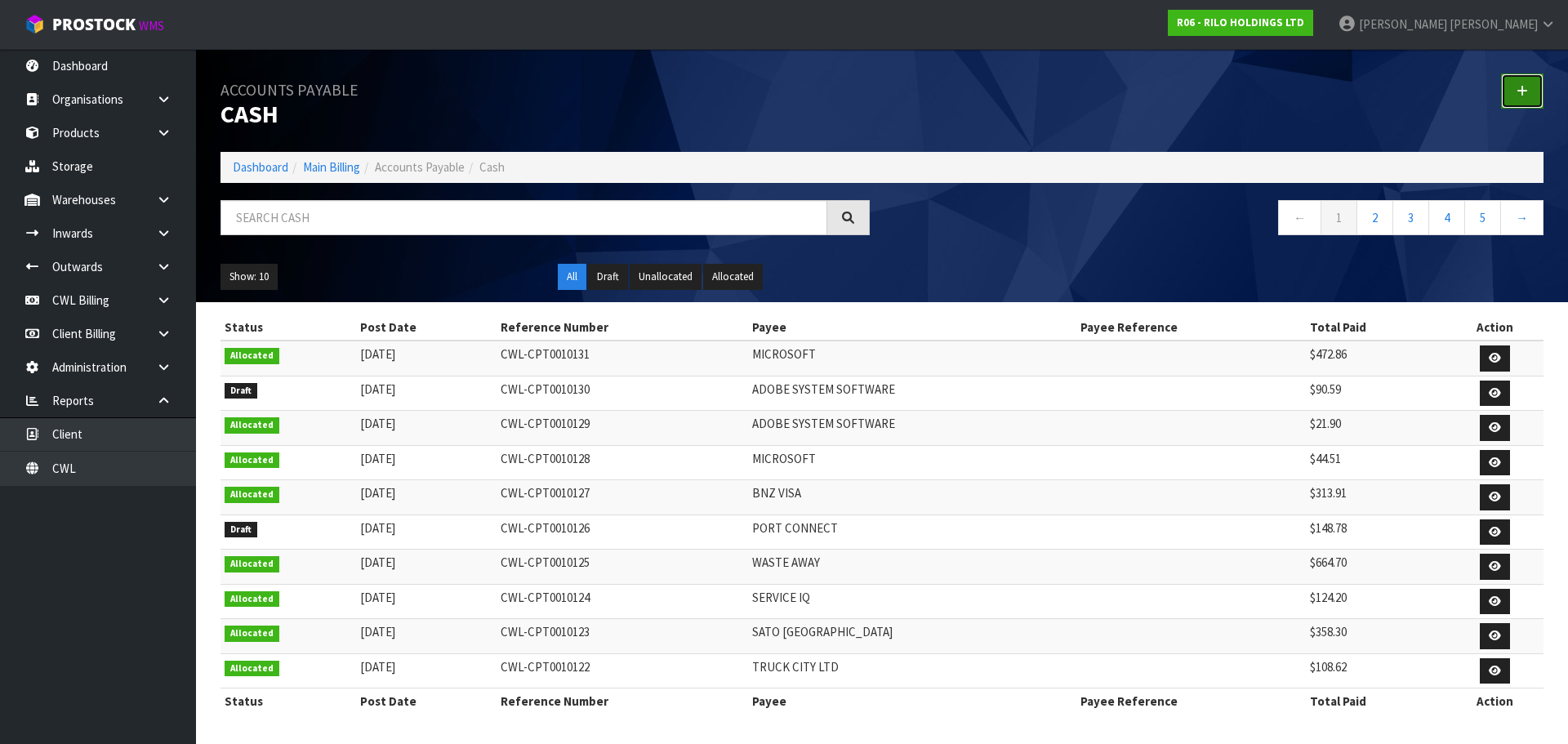
click at [1520, 95] on icon at bounding box center [1522, 91] width 12 height 12
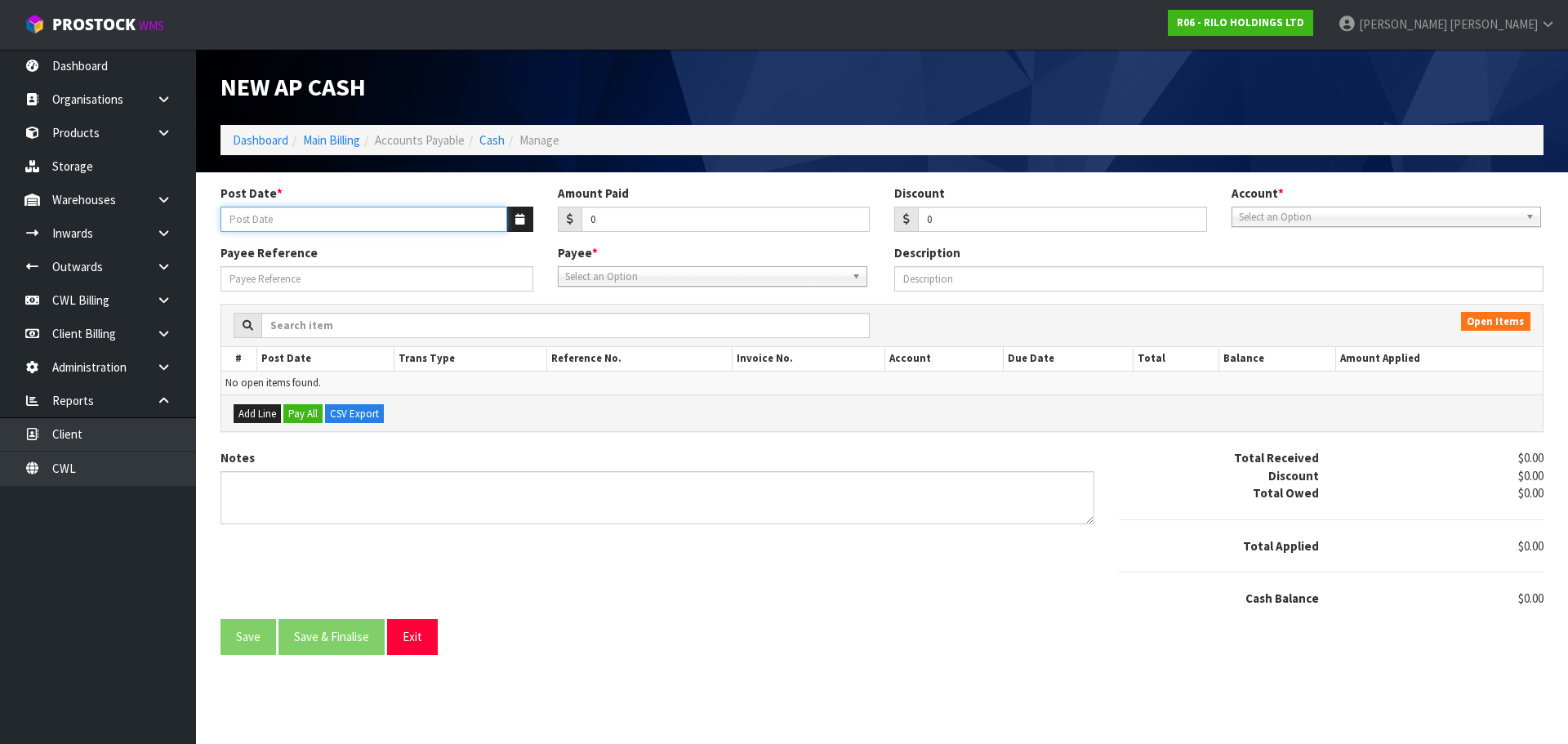
click at [504, 218] on input "Post Date *" at bounding box center [363, 219] width 287 height 26
click at [523, 216] on icon "button" at bounding box center [520, 219] width 9 height 11
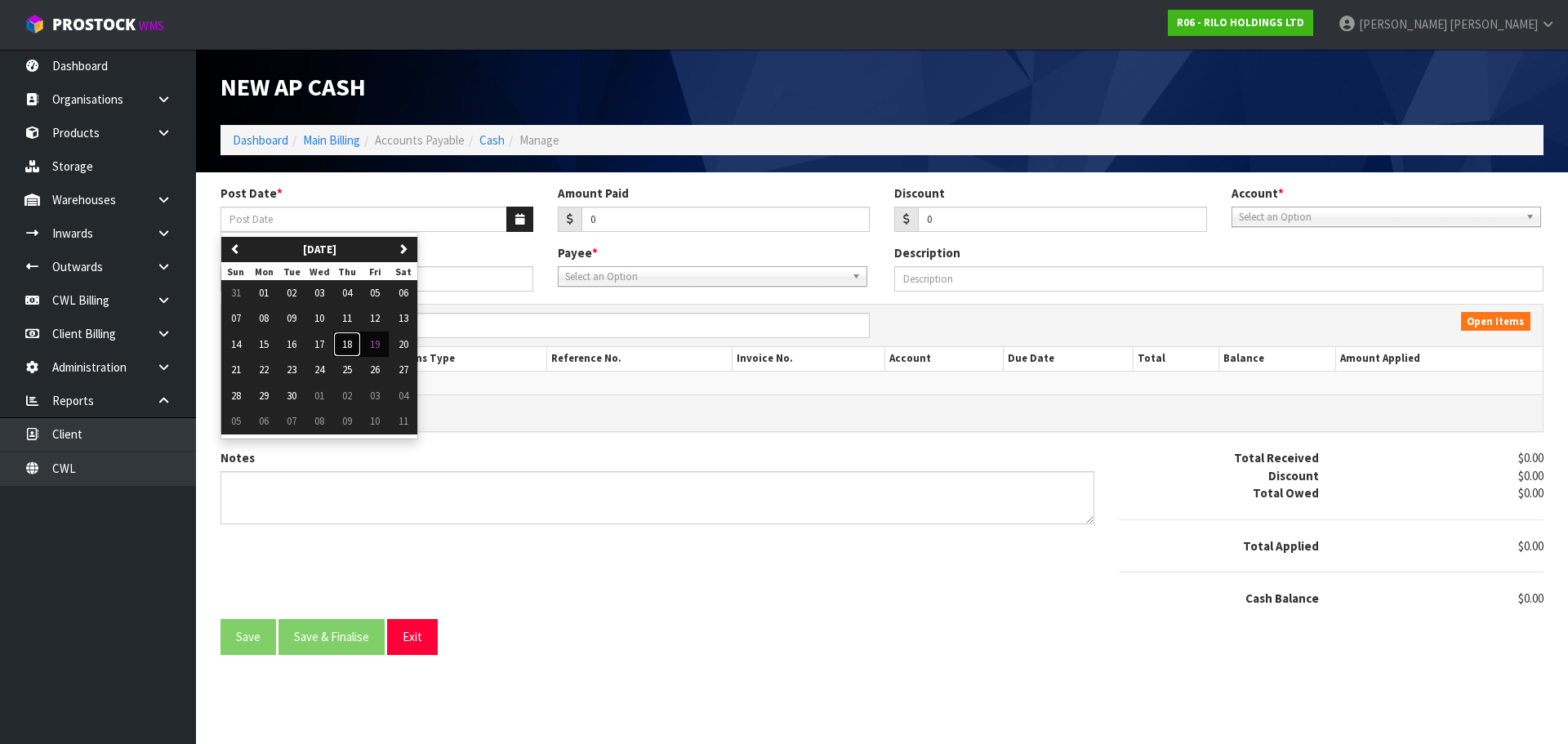
click at [352, 350] on span "18" at bounding box center [346, 344] width 10 height 14
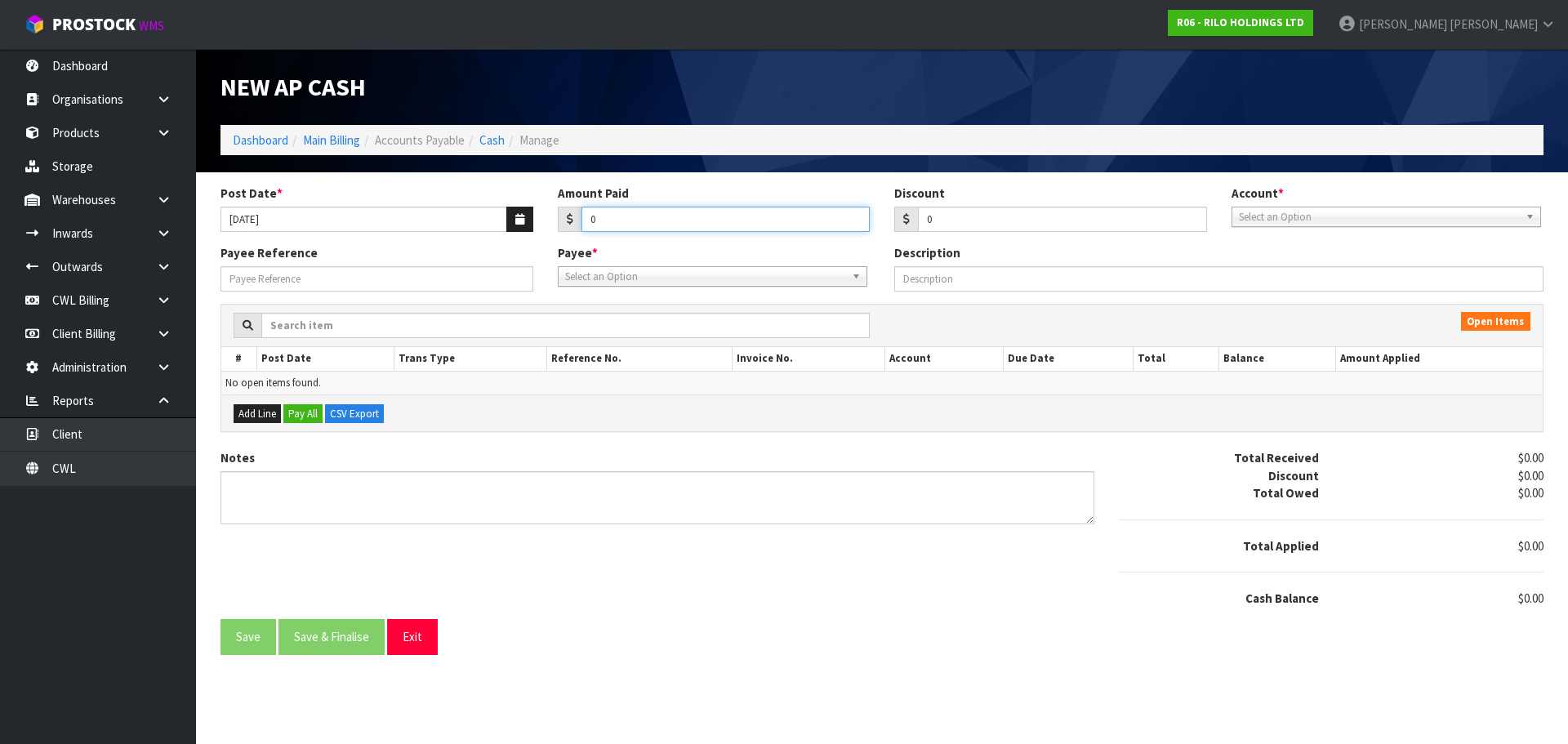
click at [621, 226] on input "0" at bounding box center [726, 219] width 289 height 26
click at [1271, 214] on span "Select an Option" at bounding box center [1379, 218] width 280 height 20
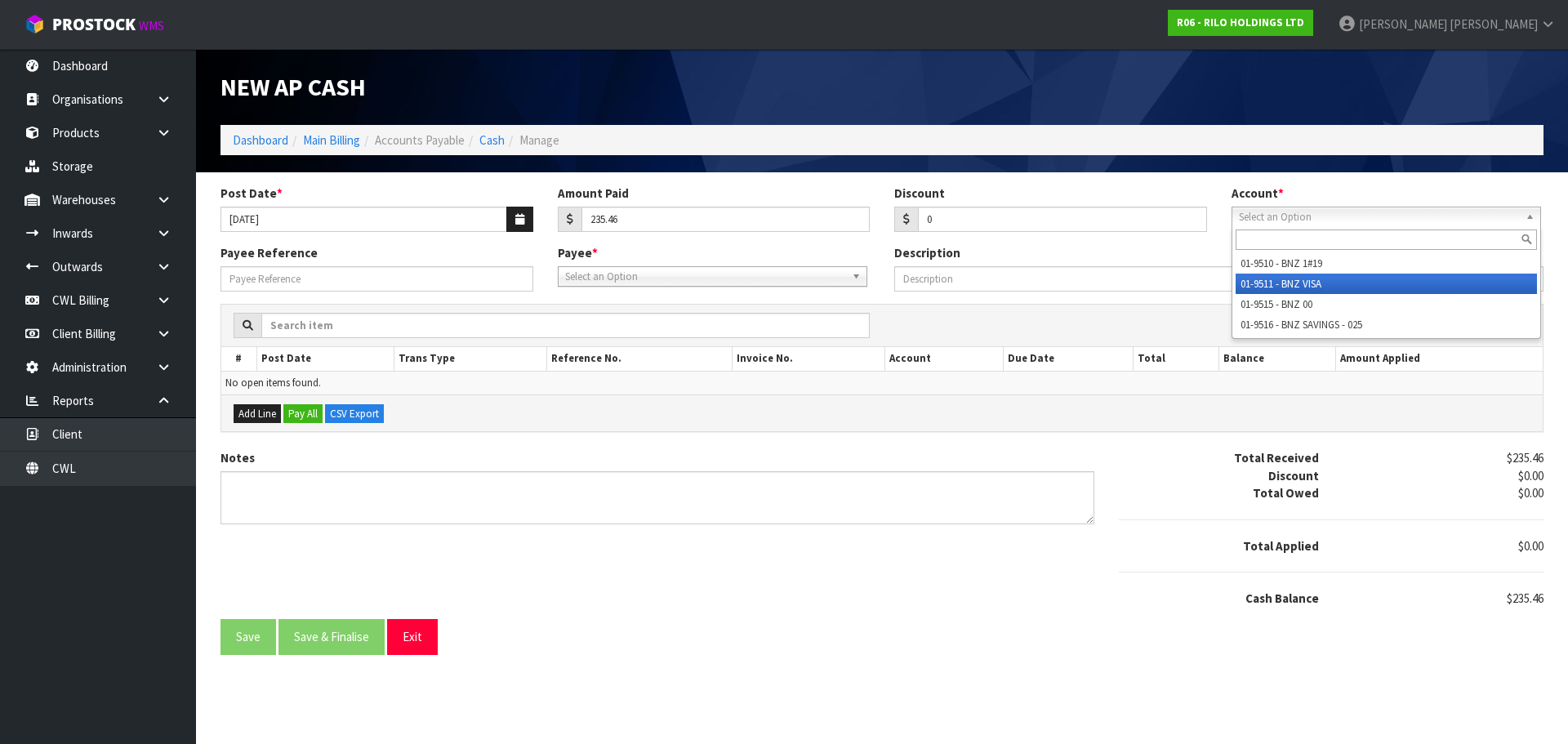
click at [1292, 280] on li "01-9511 - BNZ VISA" at bounding box center [1386, 283] width 301 height 20
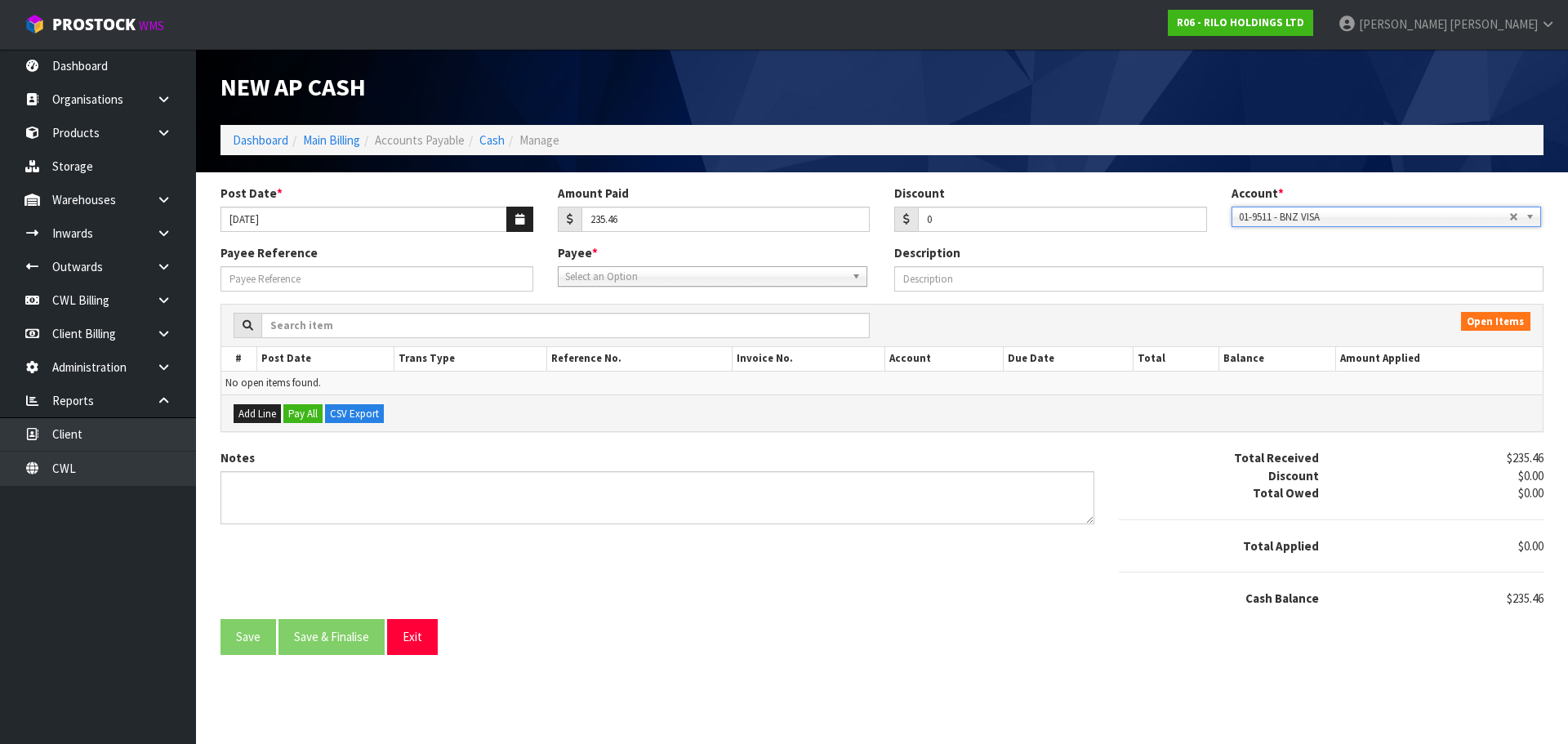
click at [704, 275] on span "Select an Option" at bounding box center [704, 277] width 280 height 20
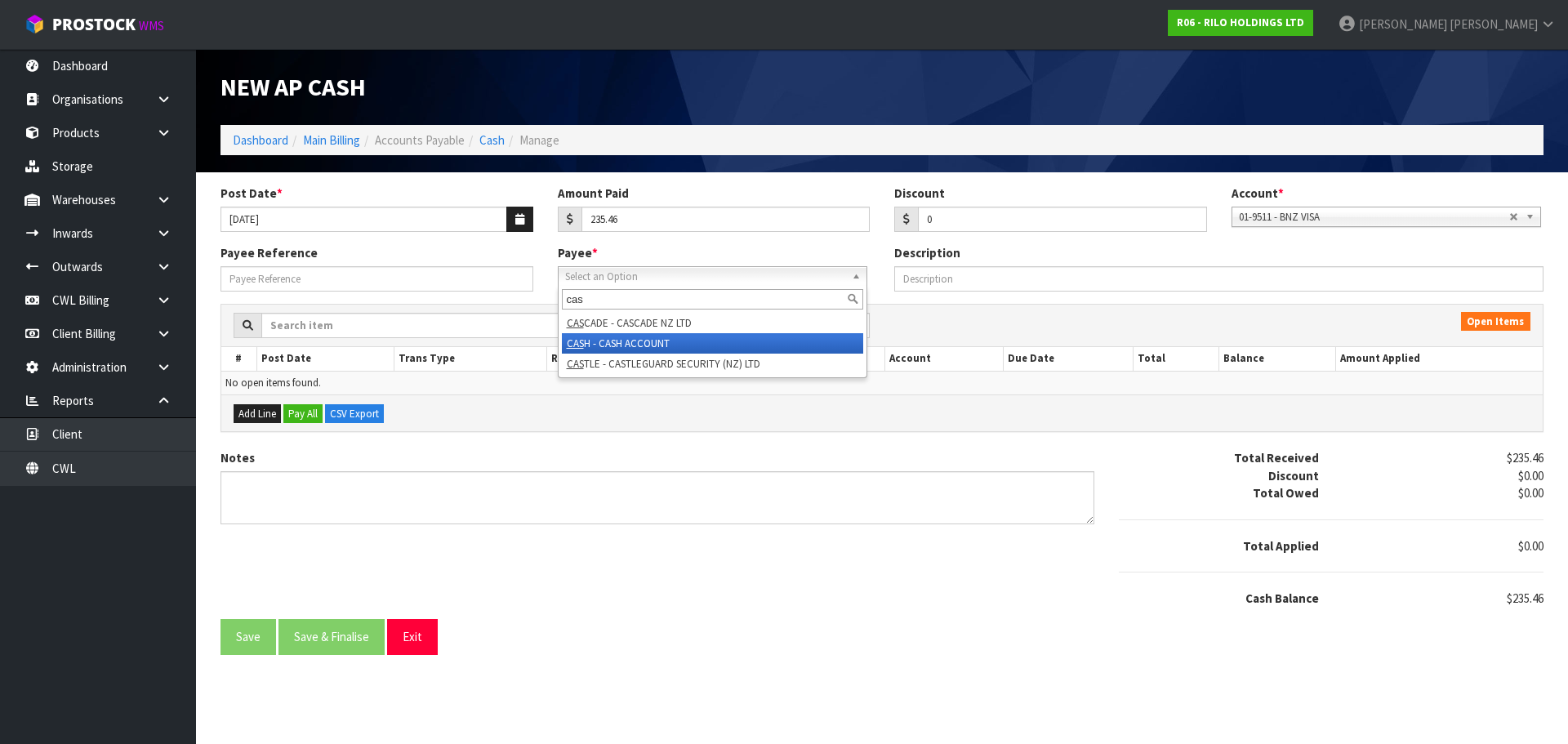
click at [656, 344] on li "CAS H - CASH ACCOUNT" at bounding box center [712, 343] width 301 height 20
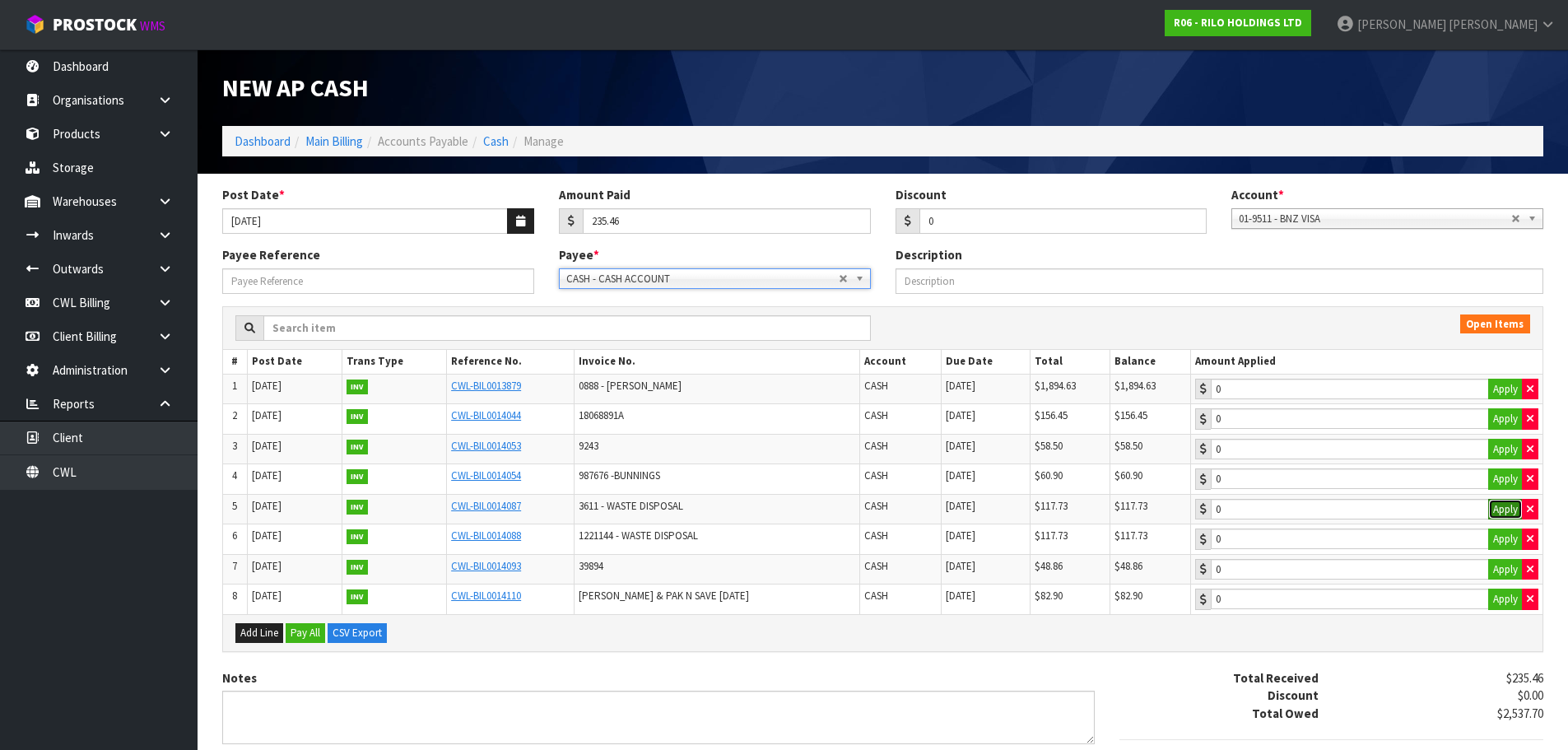
click at [1499, 509] on button "Apply" at bounding box center [1505, 509] width 35 height 21
click at [1494, 539] on button "Apply" at bounding box center [1505, 539] width 35 height 21
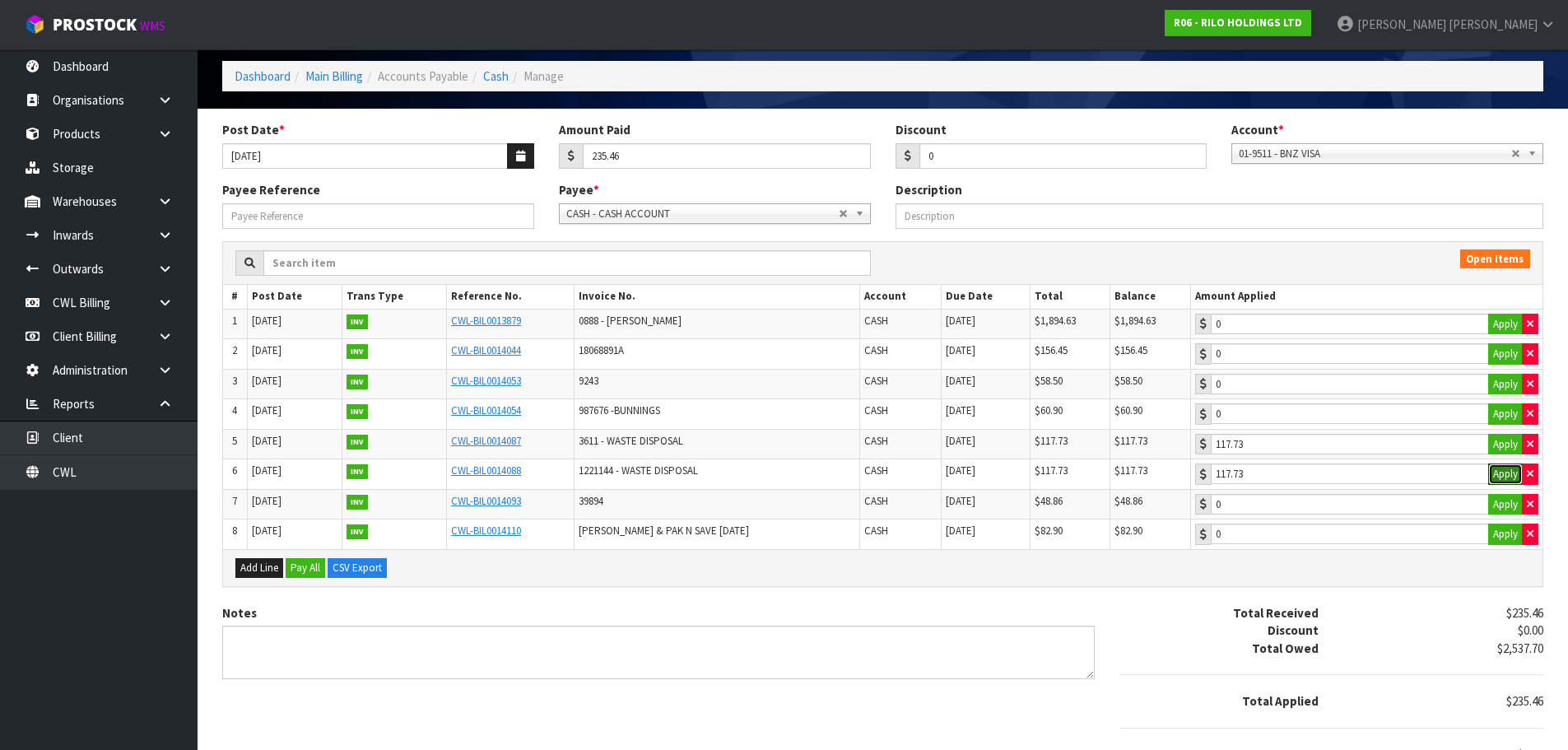
scroll to position [138, 0]
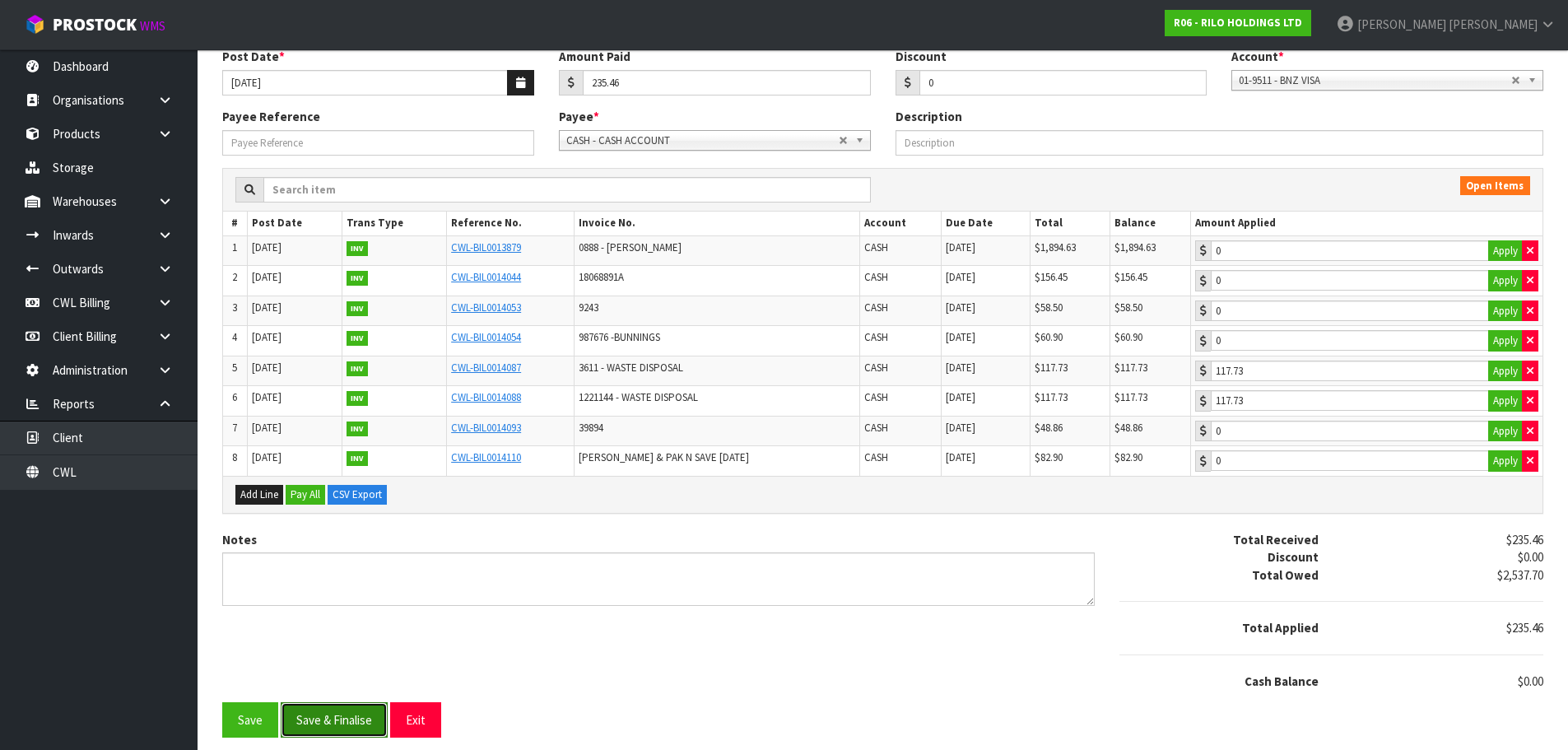
click at [346, 712] on button "Save & Finalise" at bounding box center [335, 720] width 107 height 36
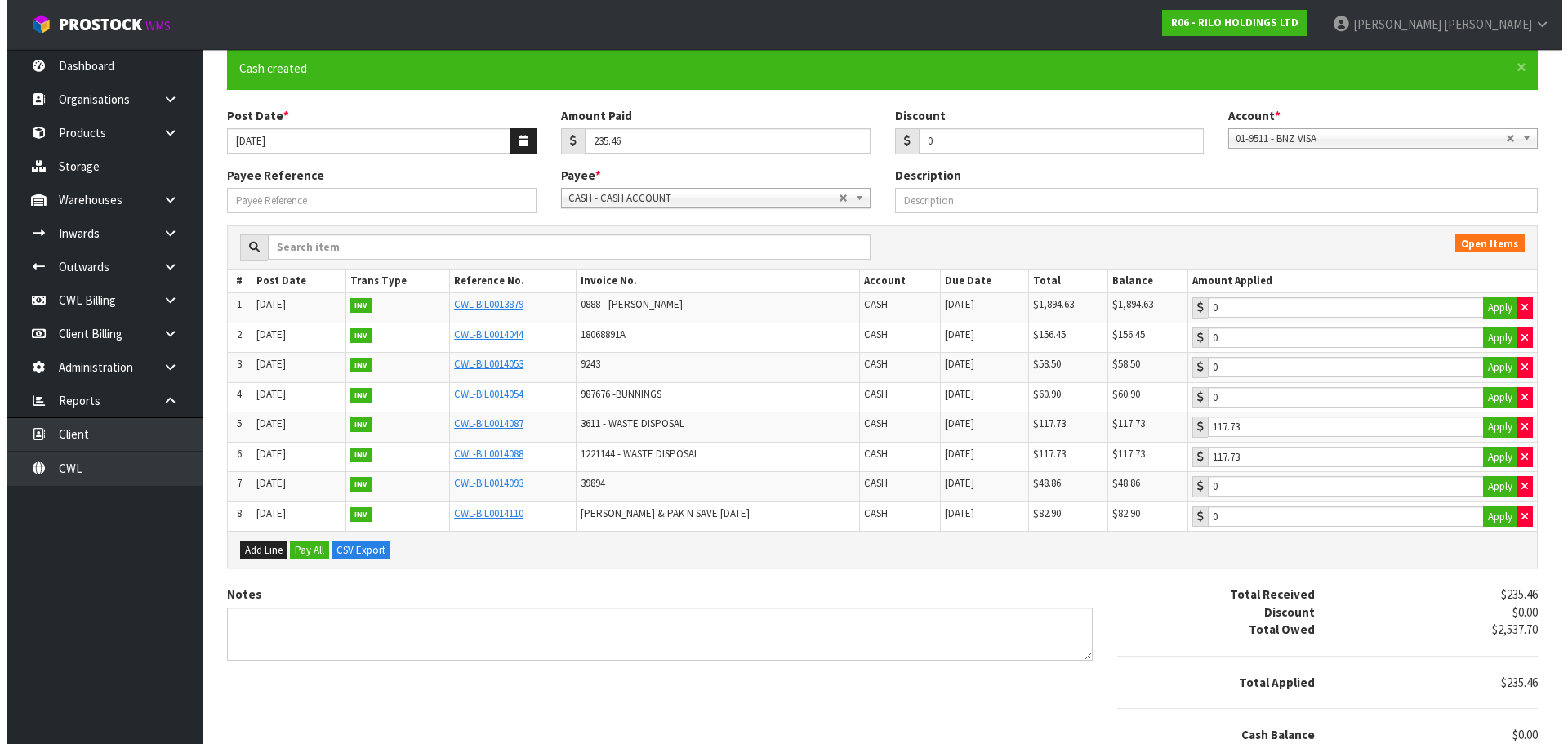
scroll to position [0, 0]
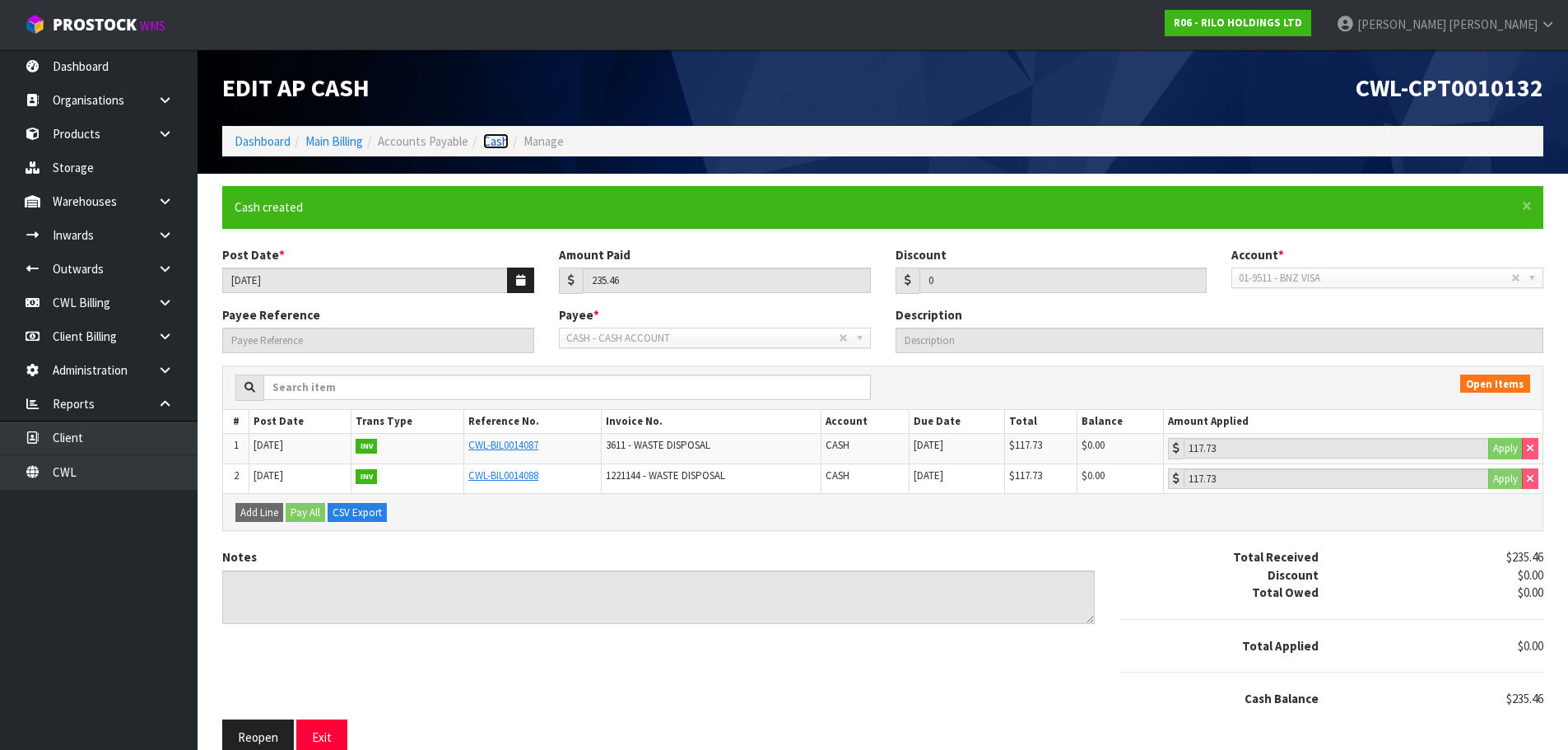
click at [494, 135] on link "Cash" at bounding box center [496, 141] width 26 height 15
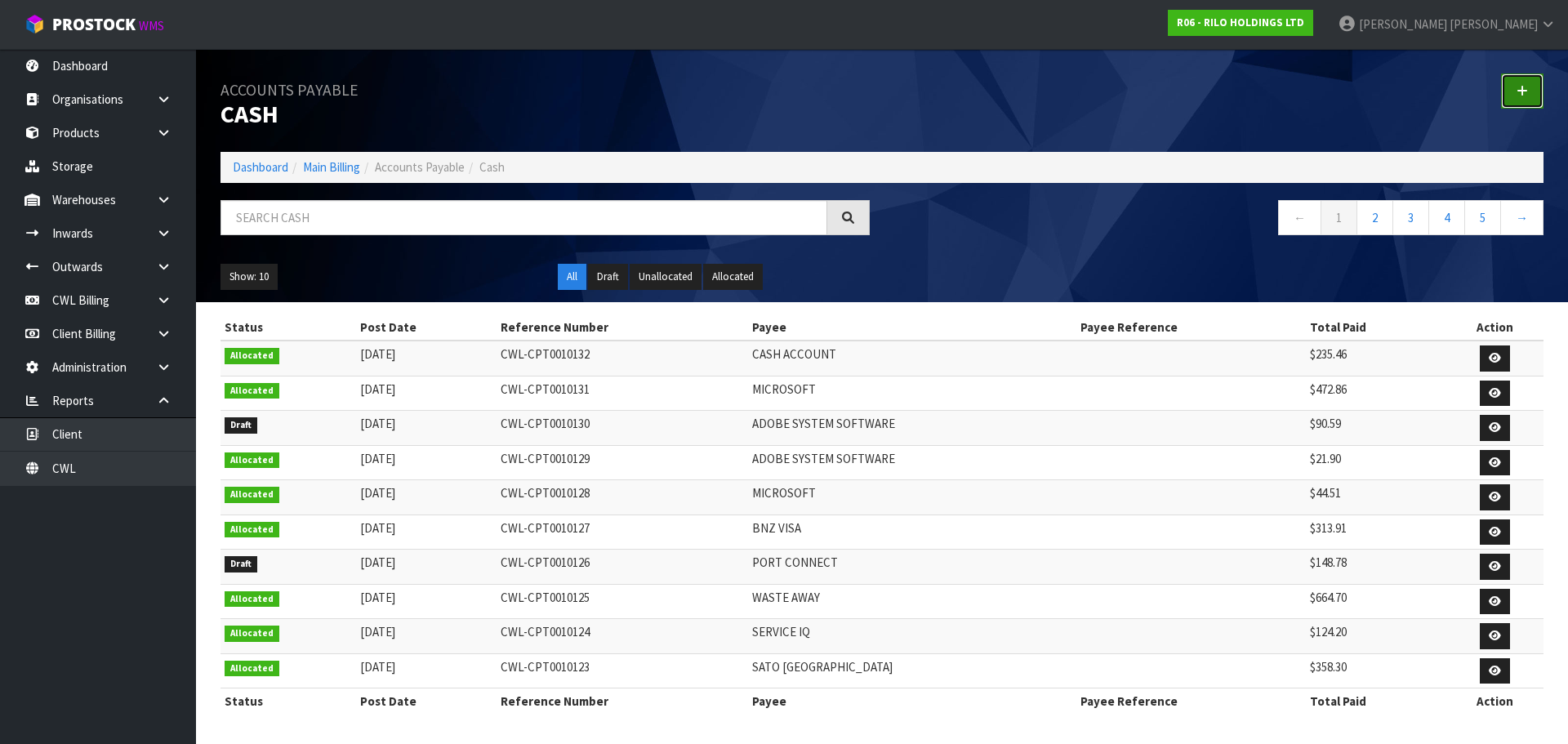
click at [1519, 87] on icon at bounding box center [1522, 91] width 12 height 12
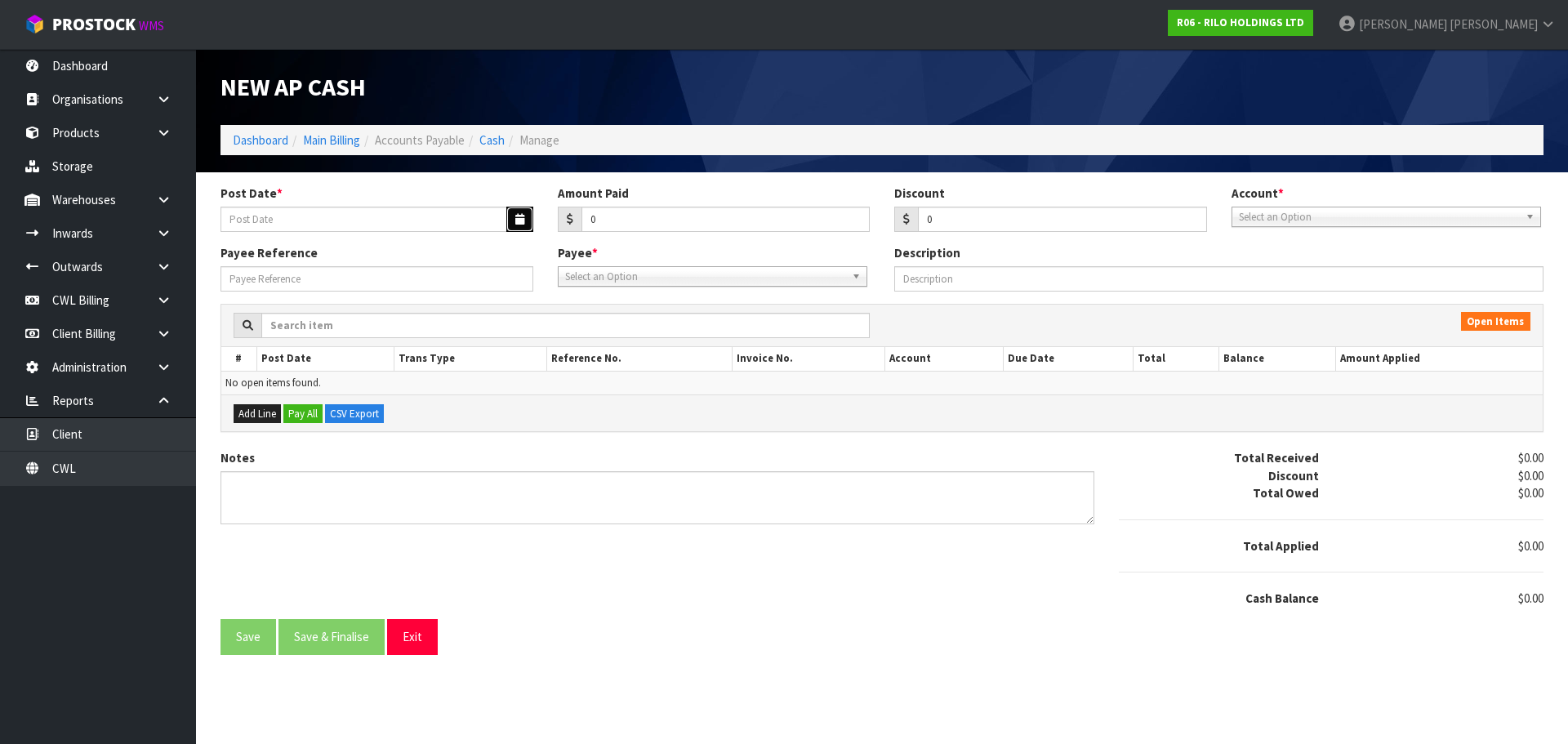
click at [512, 213] on button "button" at bounding box center [520, 219] width 27 height 26
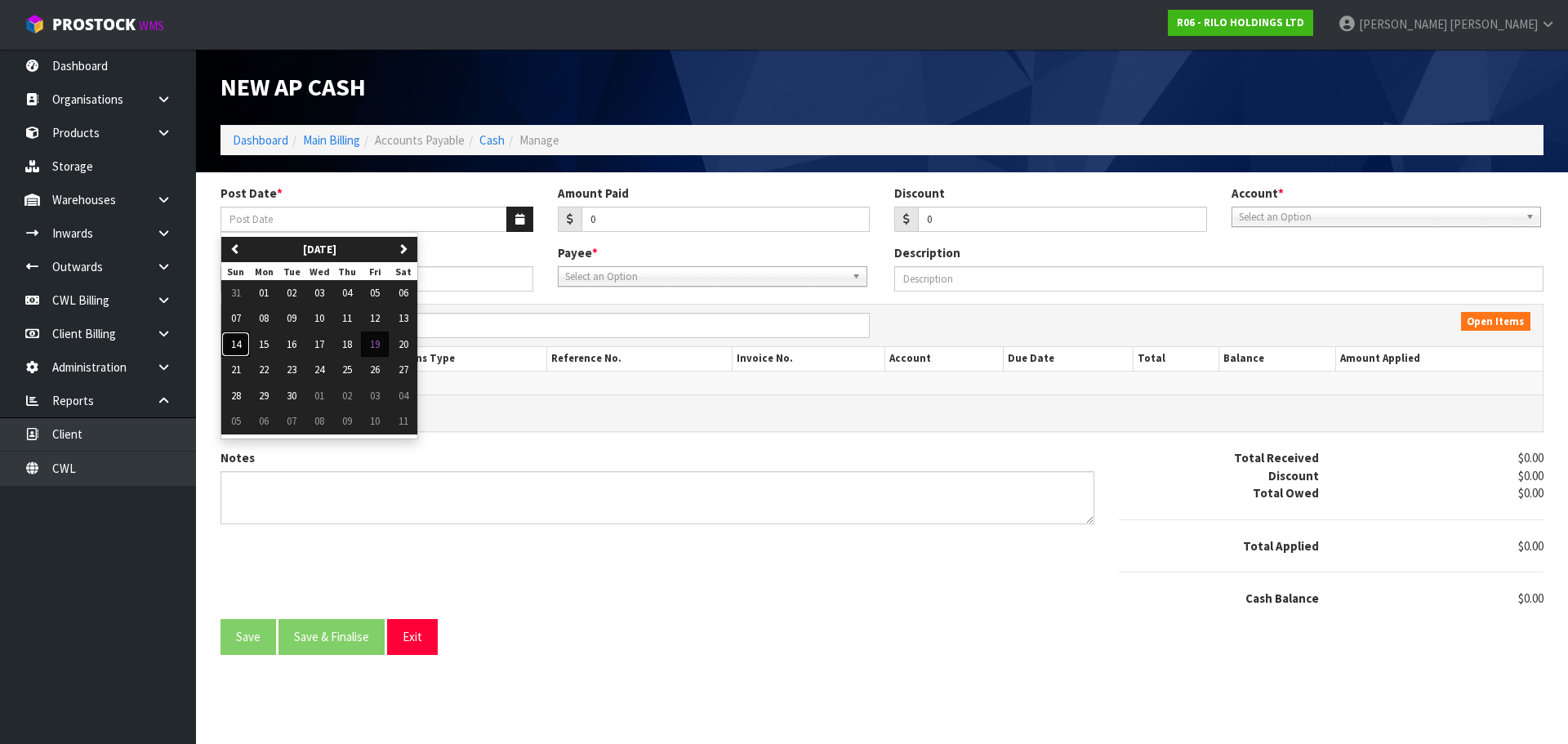
drag, startPoint x: 240, startPoint y: 343, endPoint x: 275, endPoint y: 342, distance: 35.0
click at [240, 344] on span "14" at bounding box center [235, 344] width 10 height 14
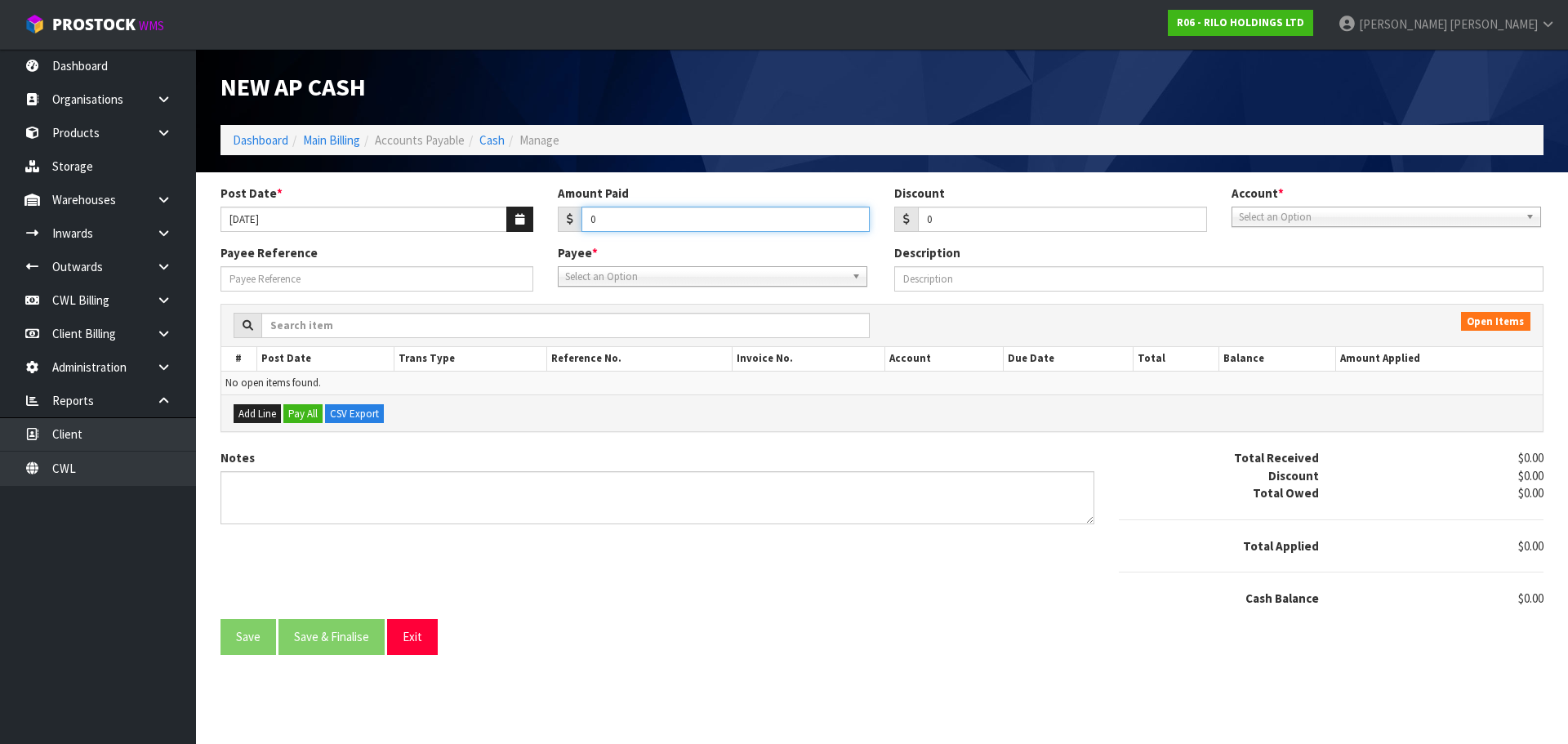
drag, startPoint x: 605, startPoint y: 218, endPoint x: 615, endPoint y: 209, distance: 13.5
click at [609, 211] on input "0" at bounding box center [726, 219] width 289 height 26
drag, startPoint x: 1287, startPoint y: 227, endPoint x: 1277, endPoint y: 218, distance: 13.5
click at [1284, 226] on div "Post Date * [DATE] Amount Paid 90.59 Discount 0 Account * 01-9510 - BNZ 1#19 01…" at bounding box center [881, 214] width 1348 height 59
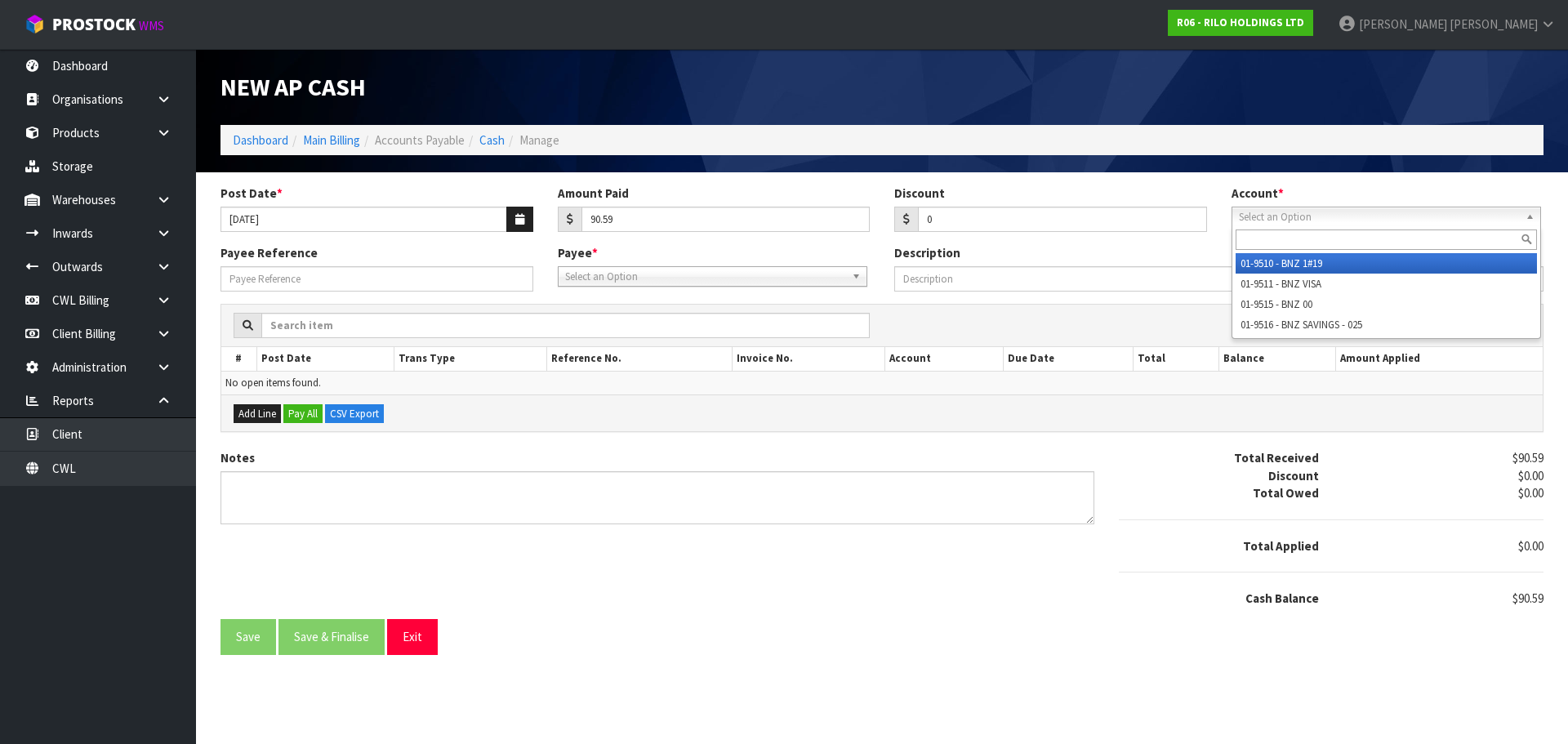
drag, startPoint x: 1277, startPoint y: 218, endPoint x: 1331, endPoint y: 282, distance: 83.7
click at [1277, 218] on span "Select an Option" at bounding box center [1379, 218] width 280 height 20
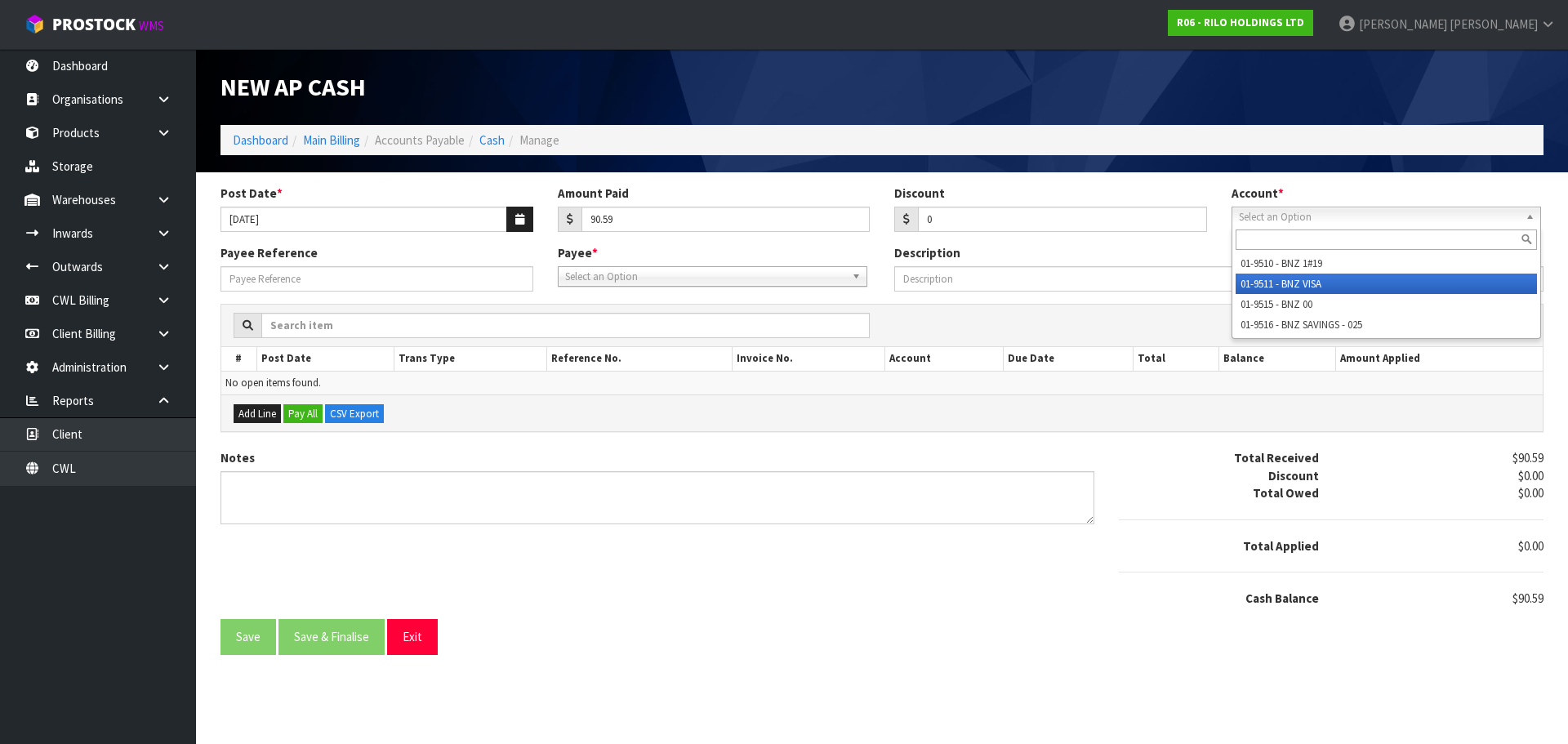
click at [1317, 282] on li "01-9511 - BNZ VISA" at bounding box center [1386, 283] width 301 height 20
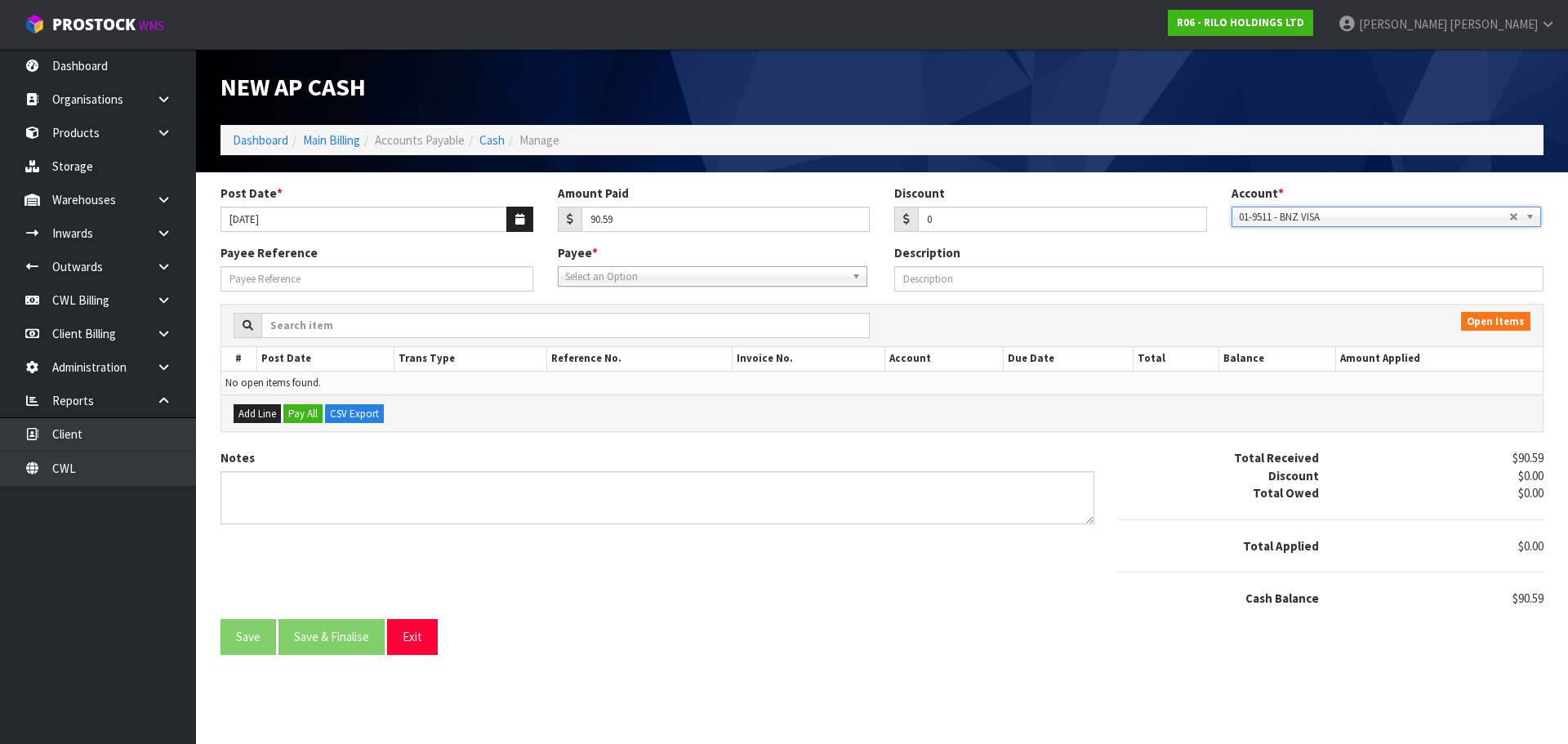
click at [584, 277] on span "Select an Option" at bounding box center [704, 277] width 280 height 20
click at [639, 315] on li "MIC RO - MICROSOFT" at bounding box center [712, 322] width 301 height 20
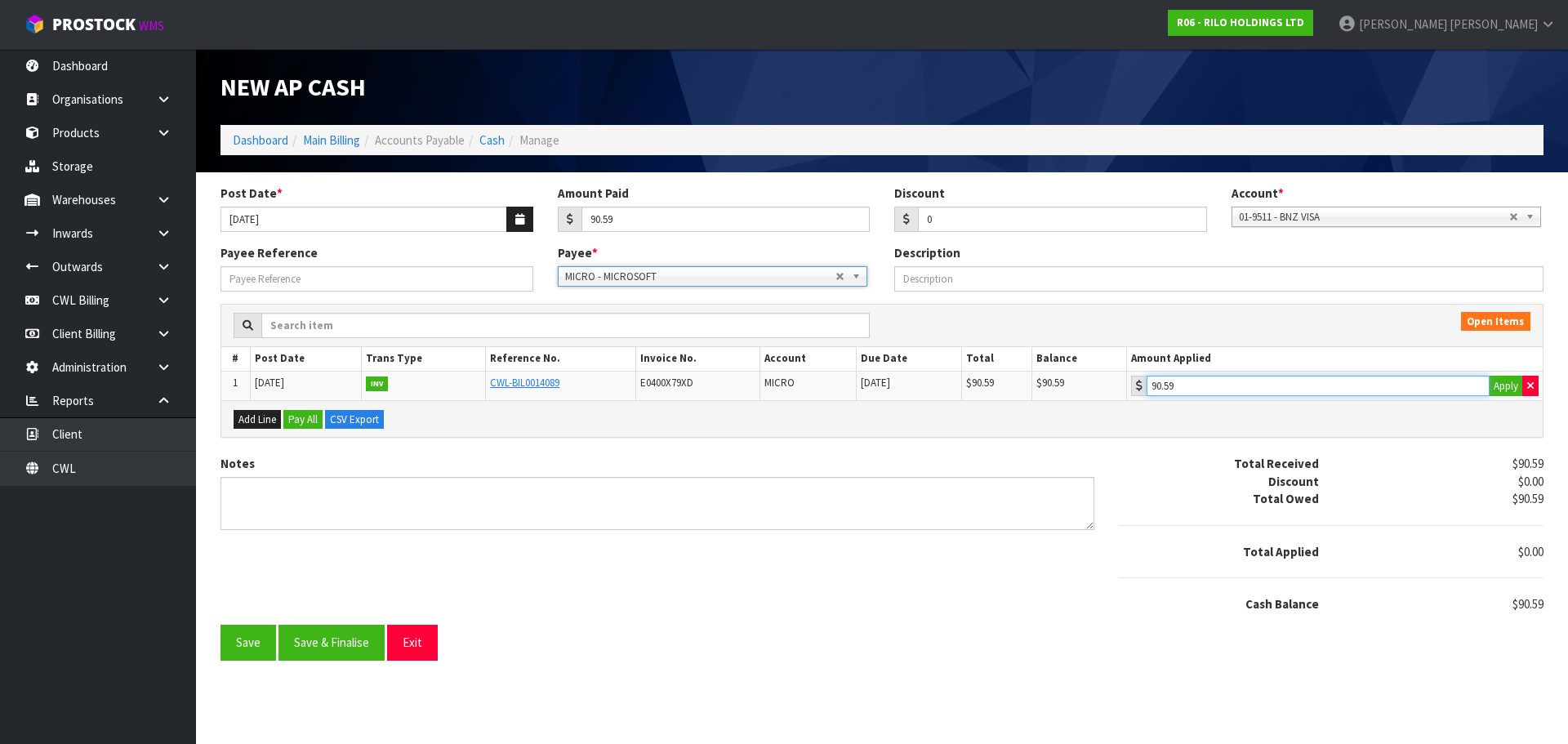
drag, startPoint x: 1261, startPoint y: 377, endPoint x: 1197, endPoint y: 401, distance: 68.4
click at [1258, 377] on input "90.59" at bounding box center [1318, 385] width 343 height 20
click at [322, 644] on button "Save & Finalise" at bounding box center [332, 642] width 107 height 36
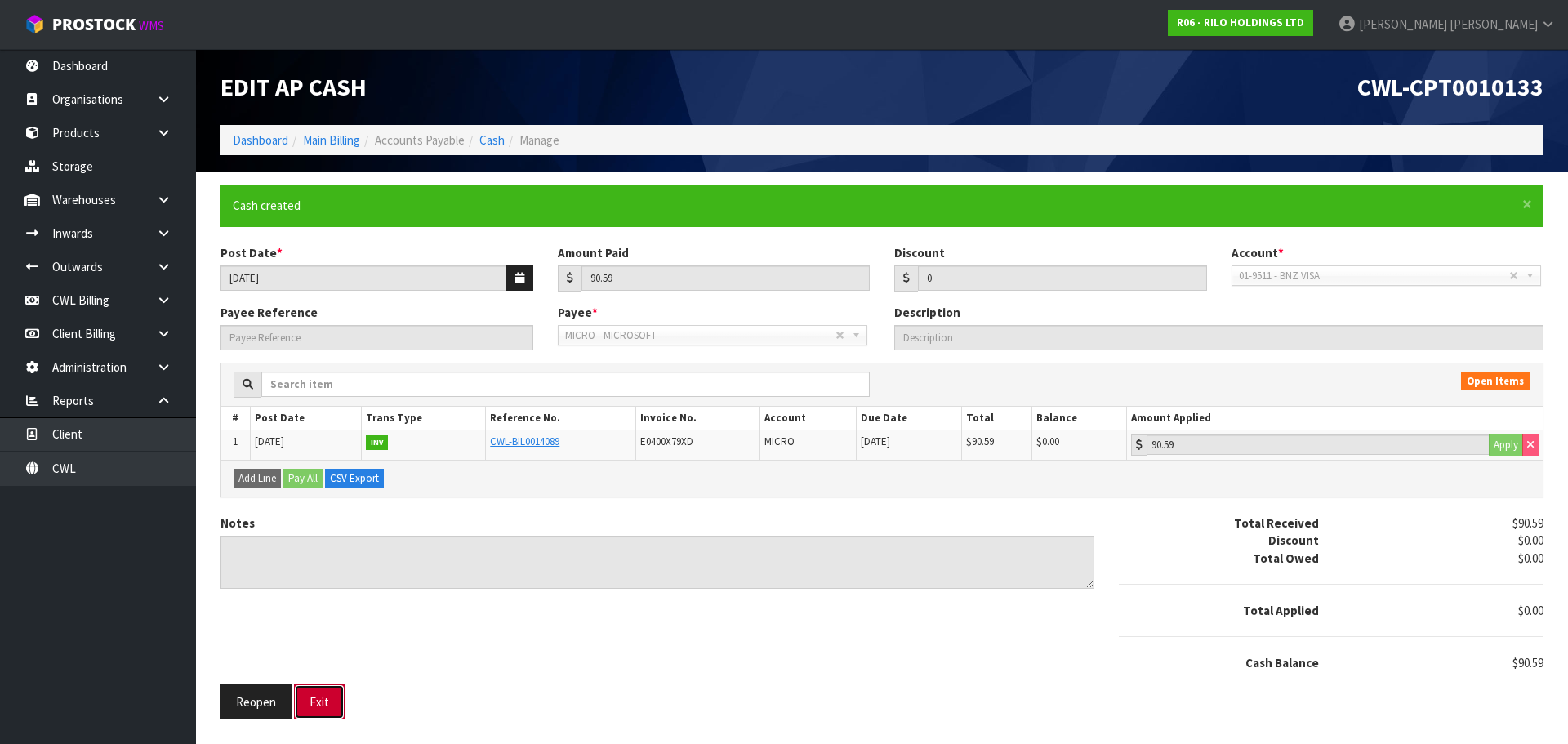
click at [330, 700] on button "Exit" at bounding box center [319, 701] width 51 height 36
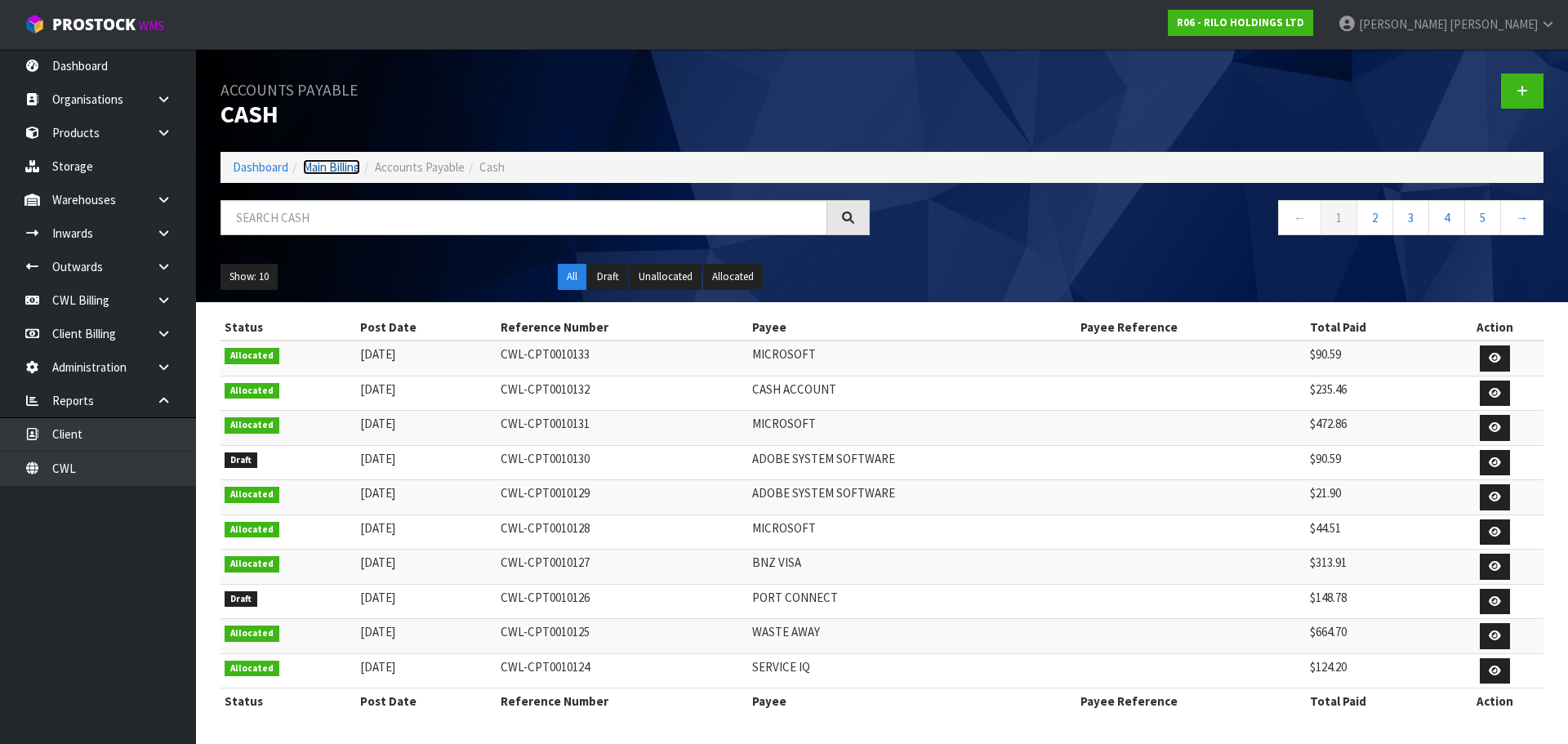
click at [338, 170] on link "Main Billing" at bounding box center [331, 166] width 57 height 15
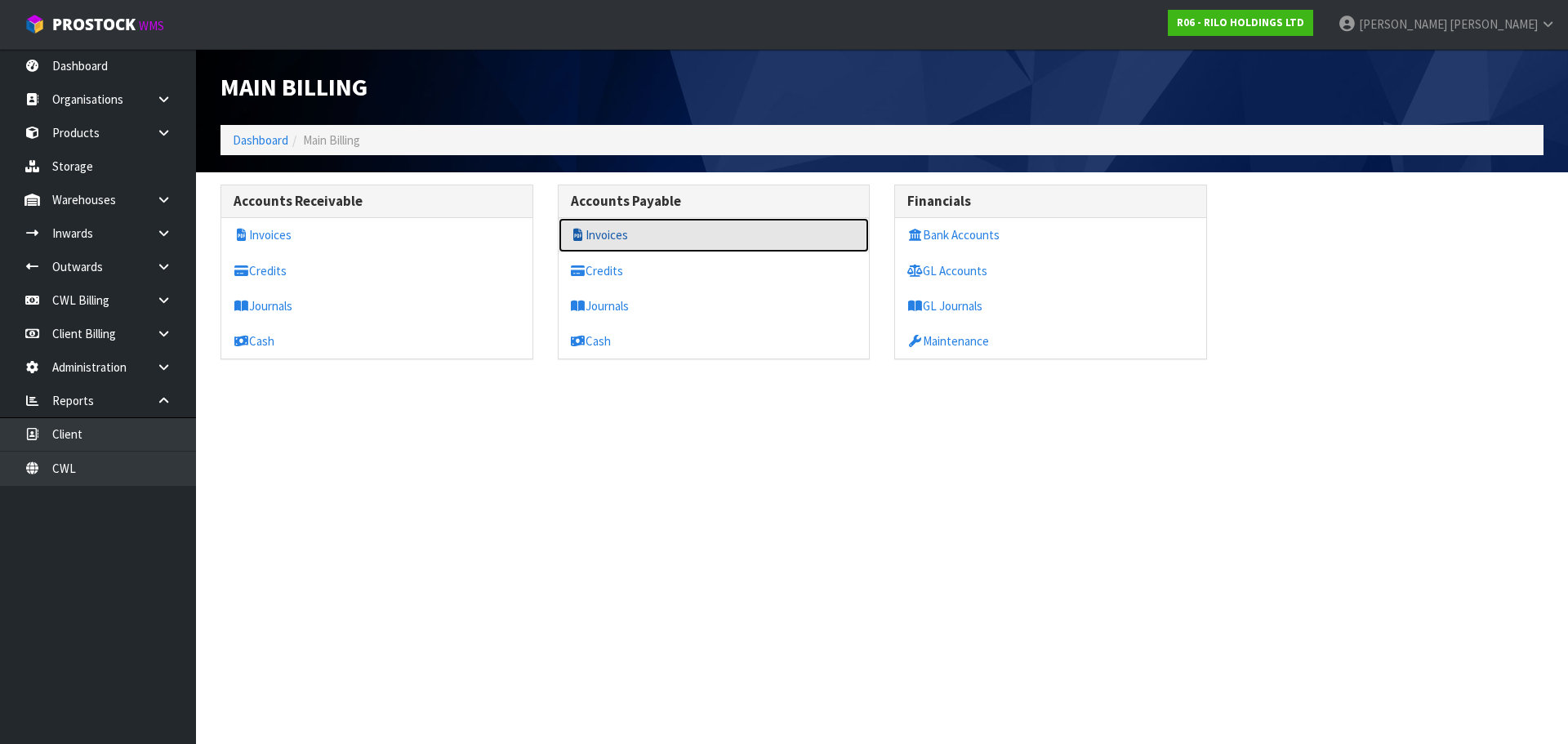
click at [601, 229] on link "Invoices" at bounding box center [714, 234] width 311 height 34
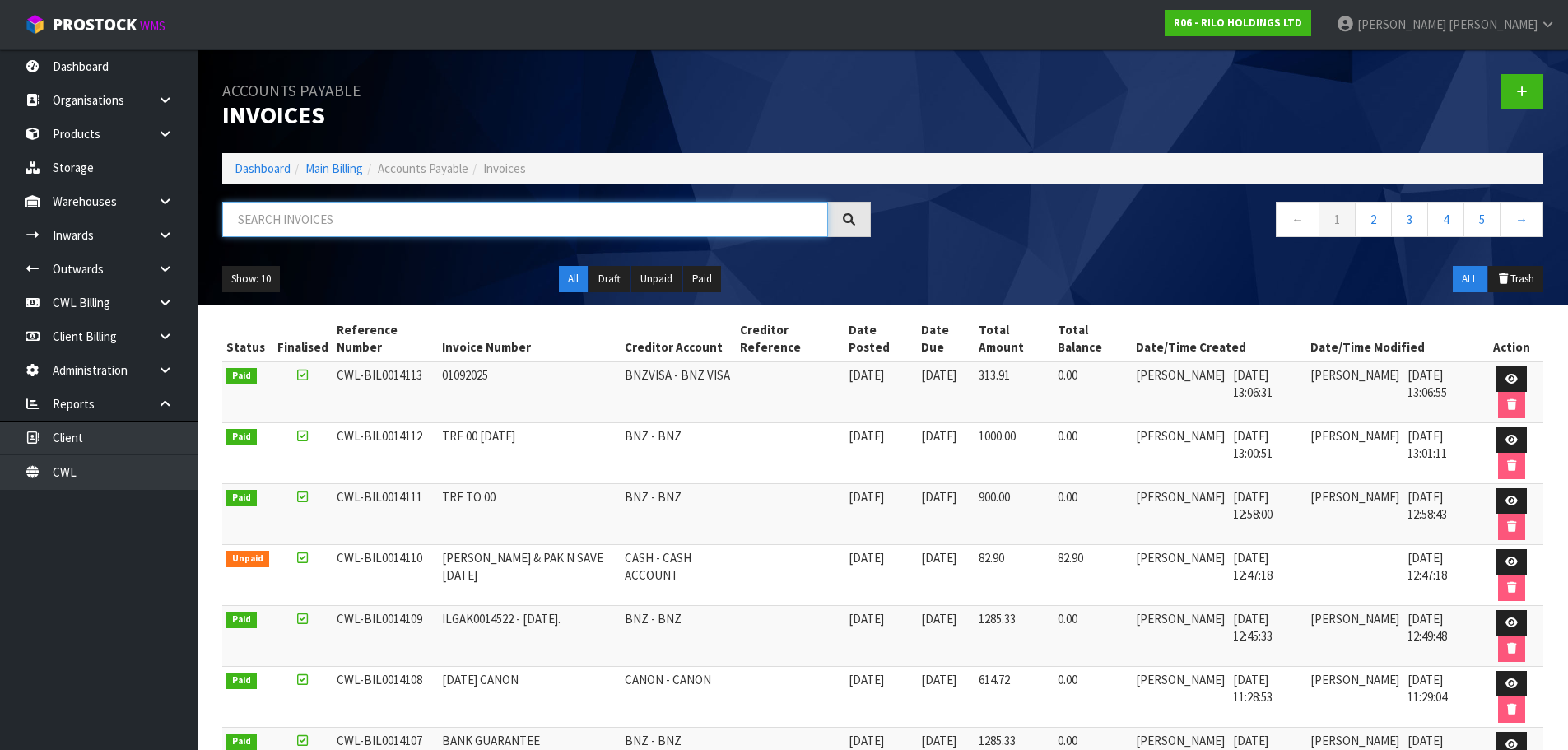
click at [338, 219] on input "text" at bounding box center [525, 219] width 606 height 36
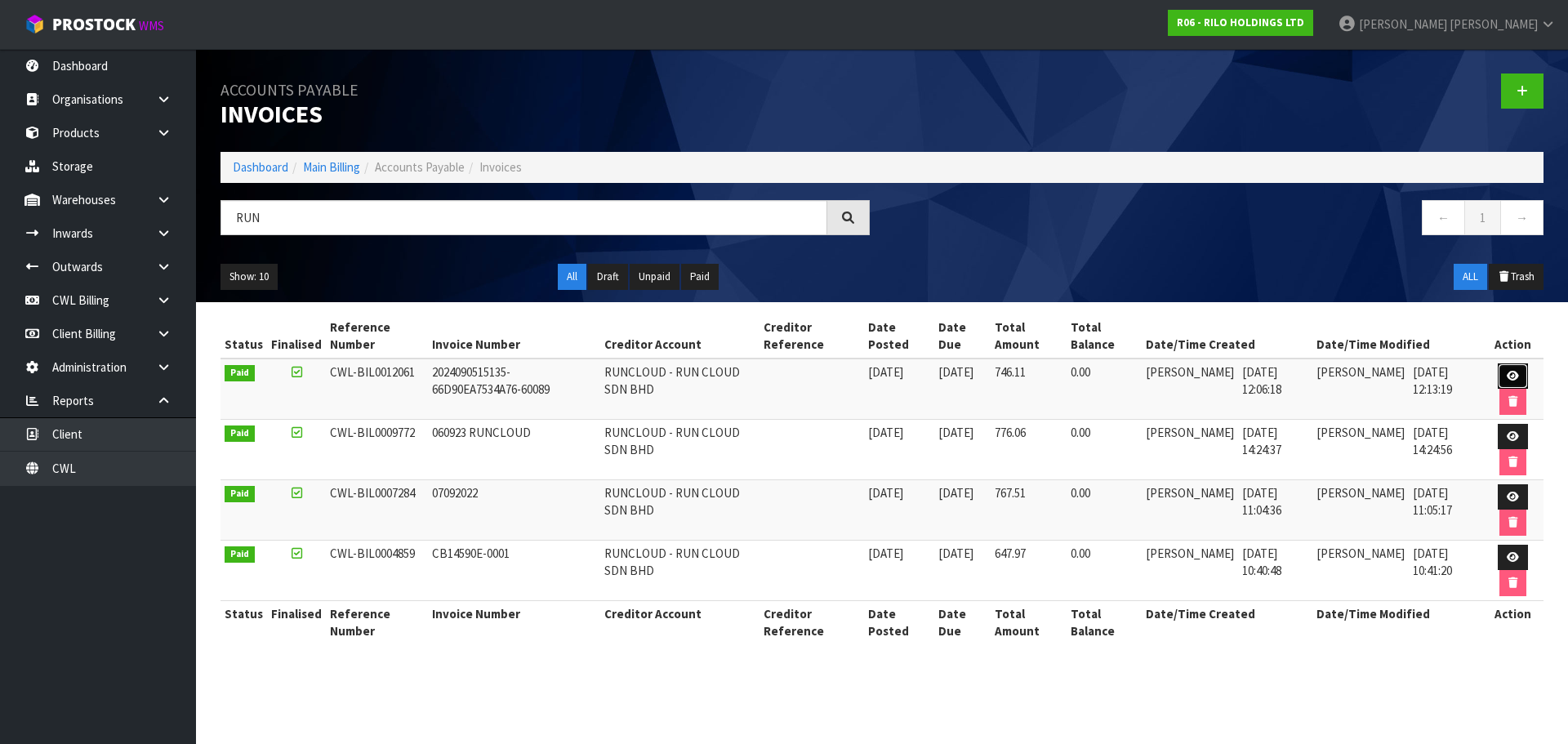
click at [1500, 371] on link at bounding box center [1513, 376] width 30 height 26
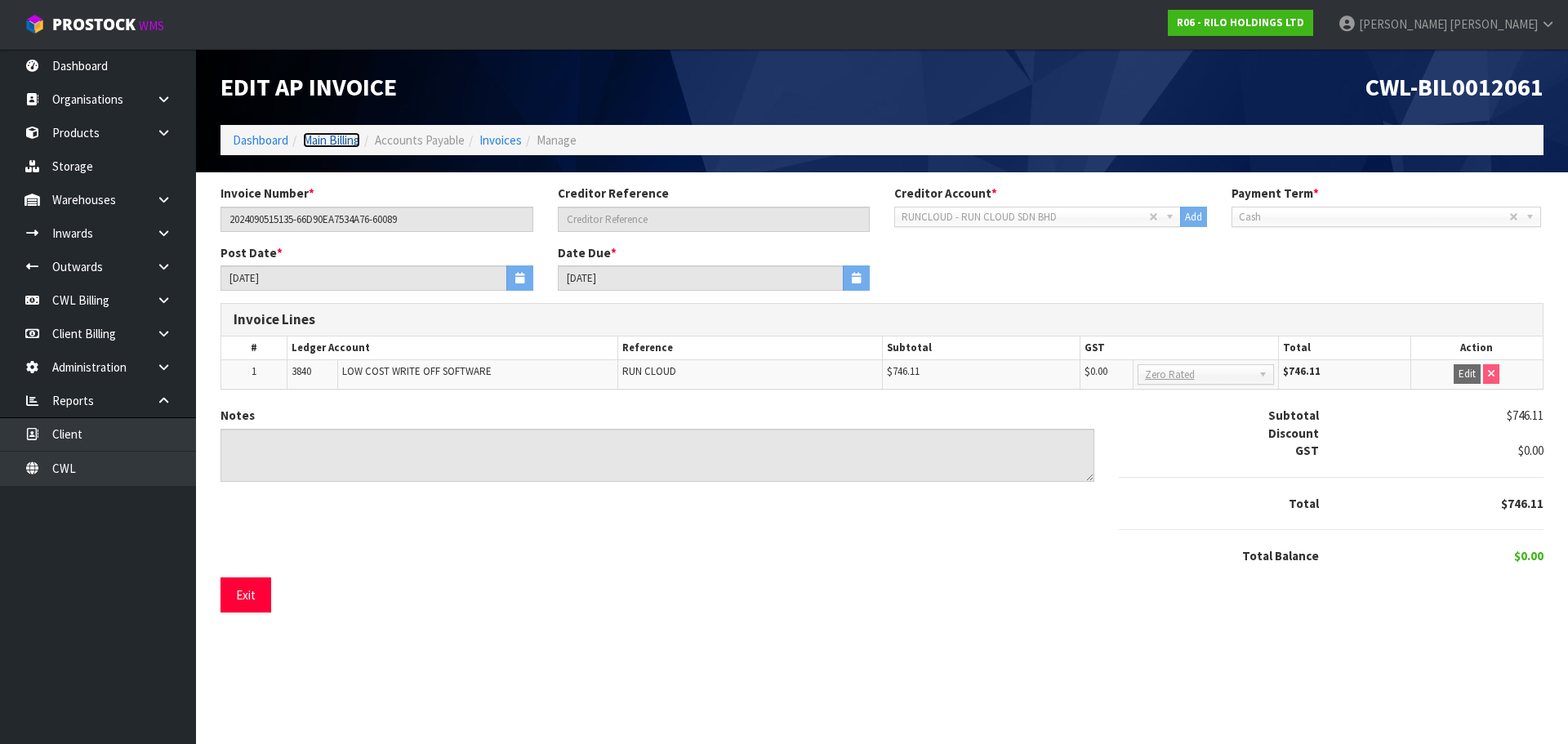
click at [338, 137] on link "Main Billing" at bounding box center [331, 139] width 57 height 15
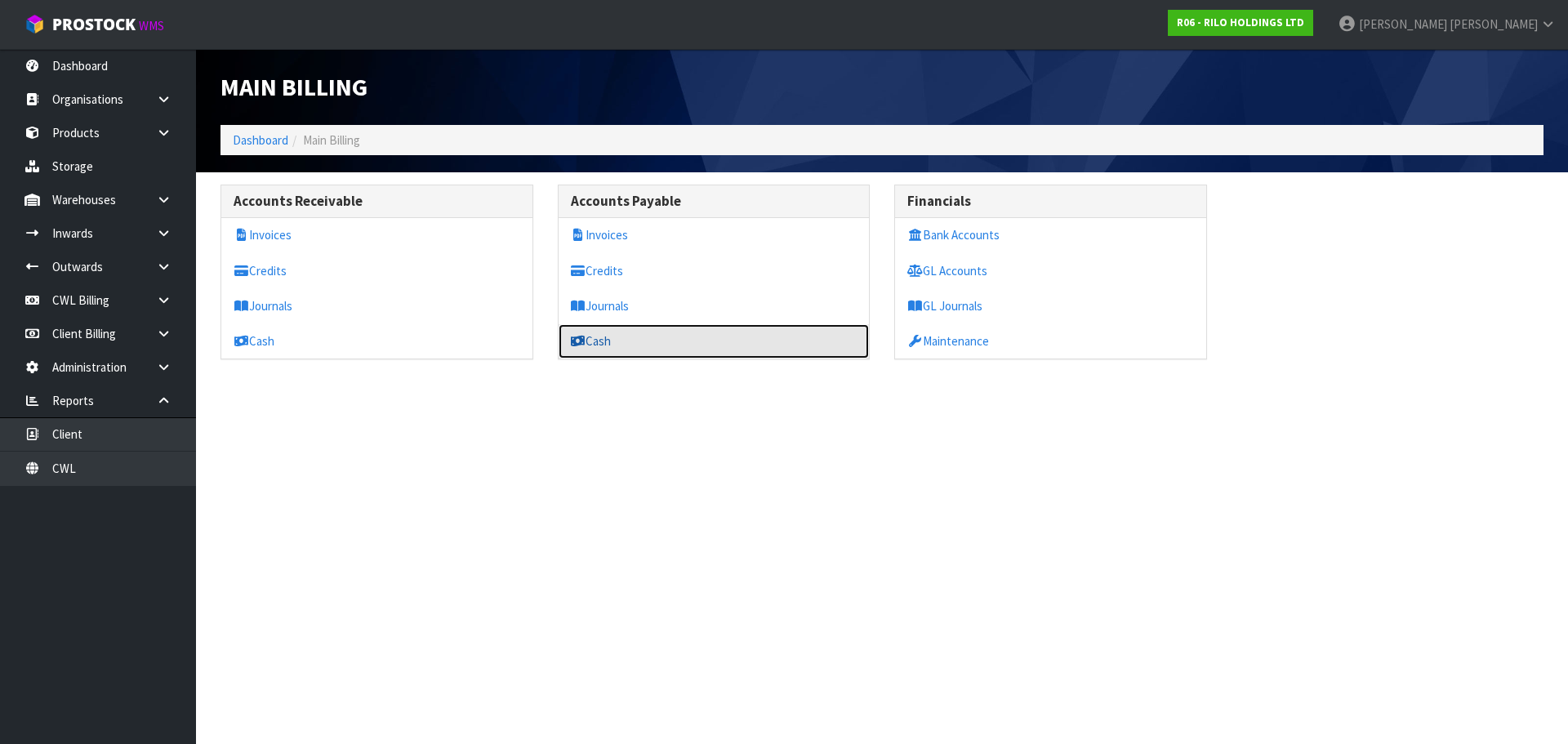
click at [589, 334] on link "Cash" at bounding box center [714, 341] width 311 height 34
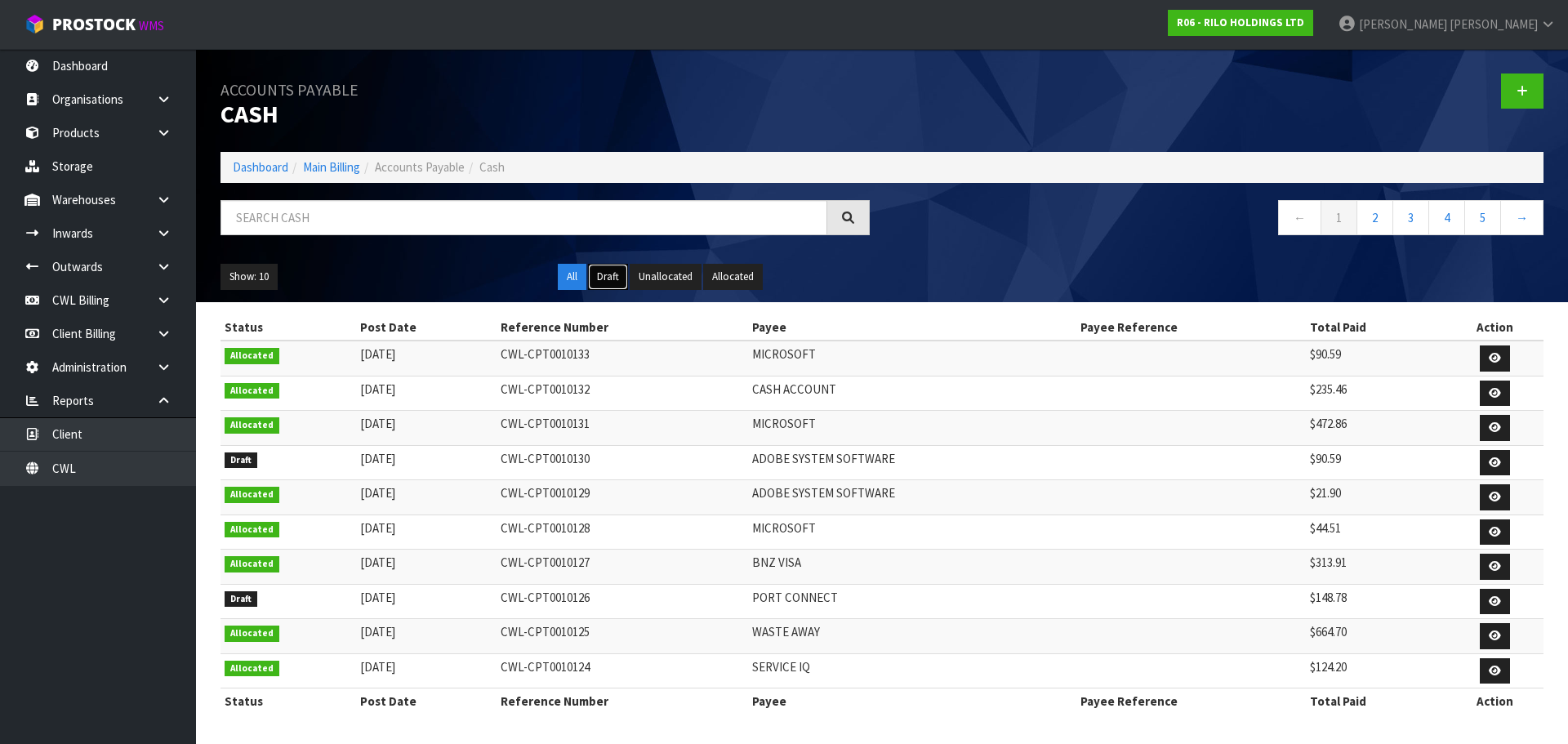
click at [612, 282] on button "Draft" at bounding box center [608, 276] width 40 height 26
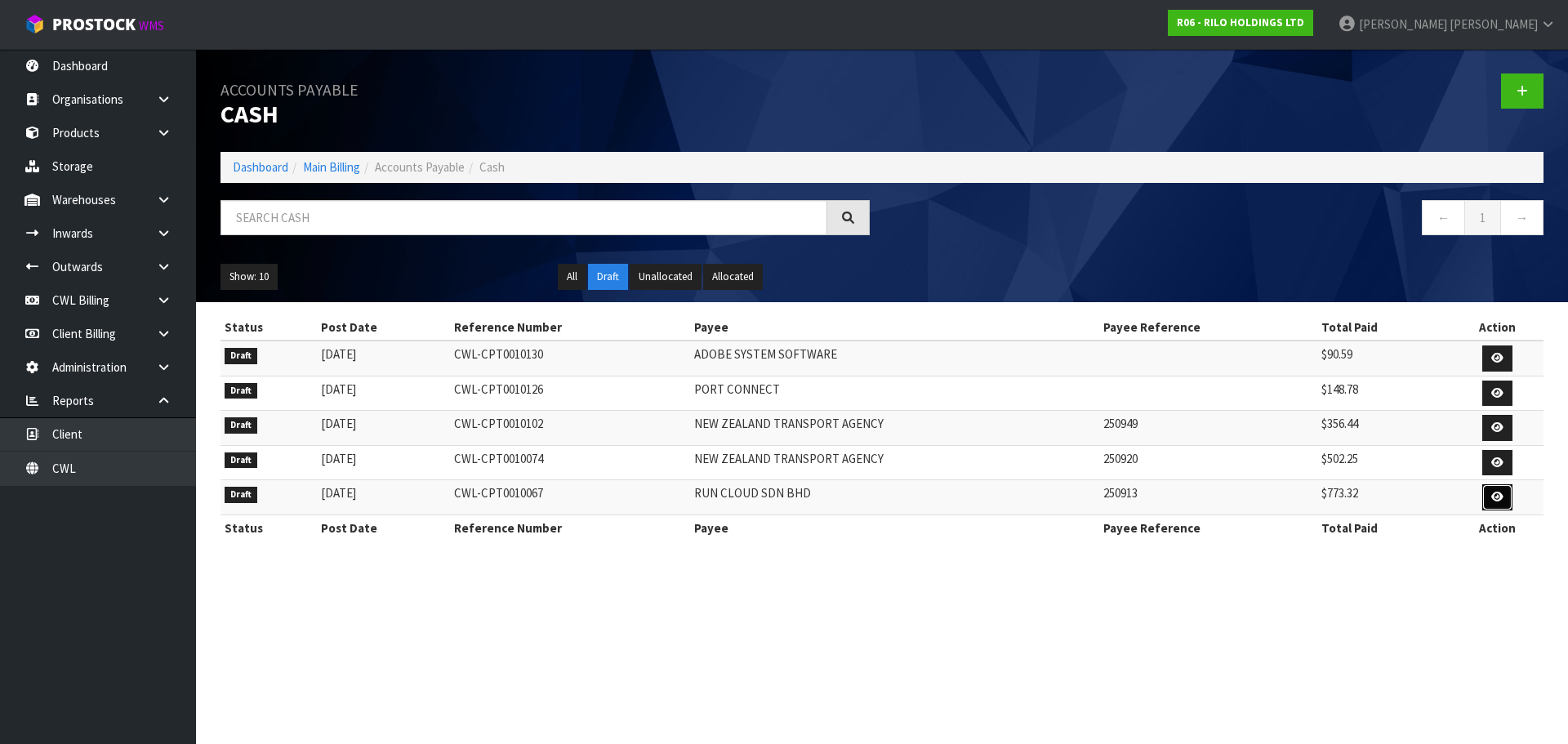
click at [1496, 495] on icon at bounding box center [1498, 496] width 12 height 11
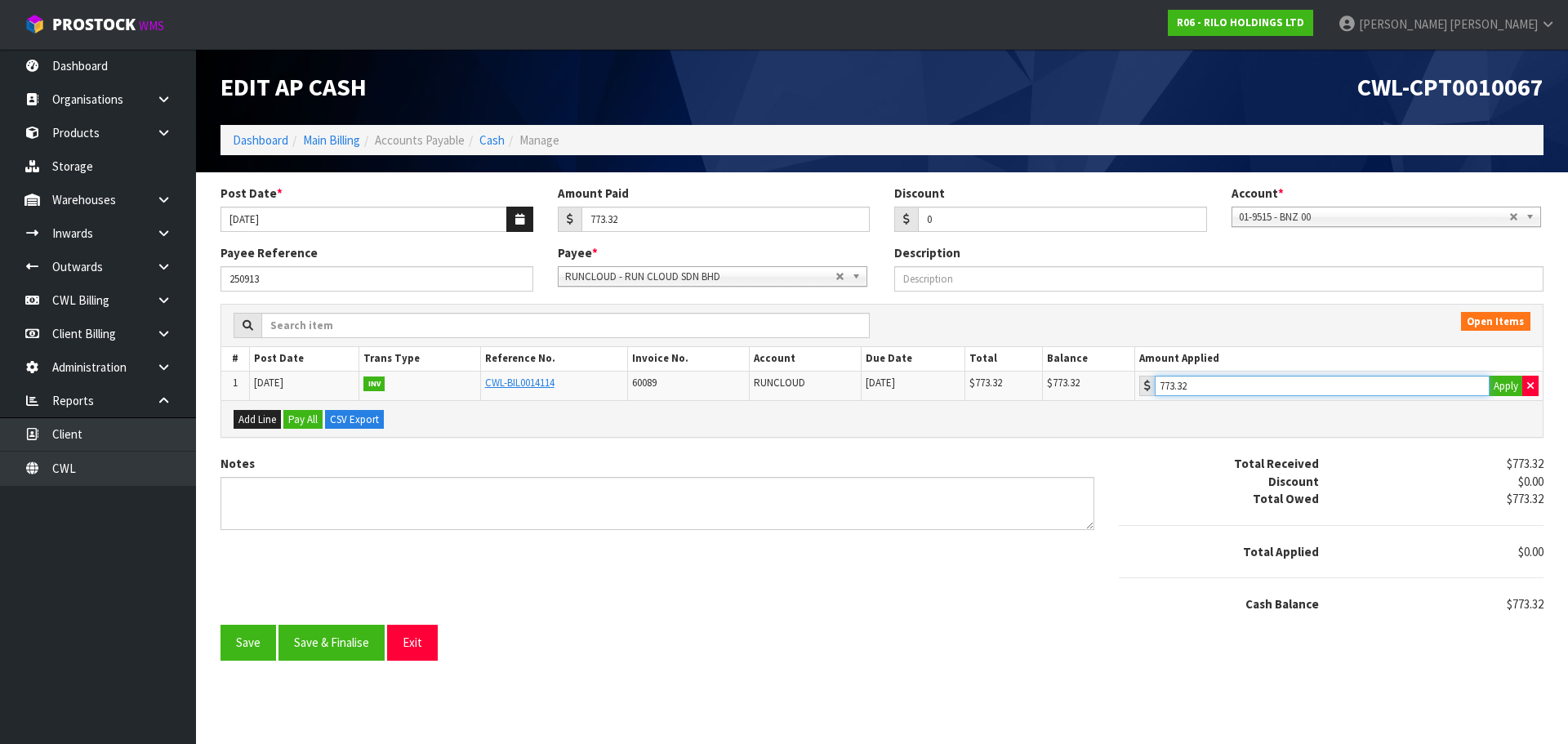
click at [1293, 380] on input "773.32" at bounding box center [1322, 385] width 335 height 20
click at [368, 636] on button "Save & Finalise" at bounding box center [332, 642] width 107 height 36
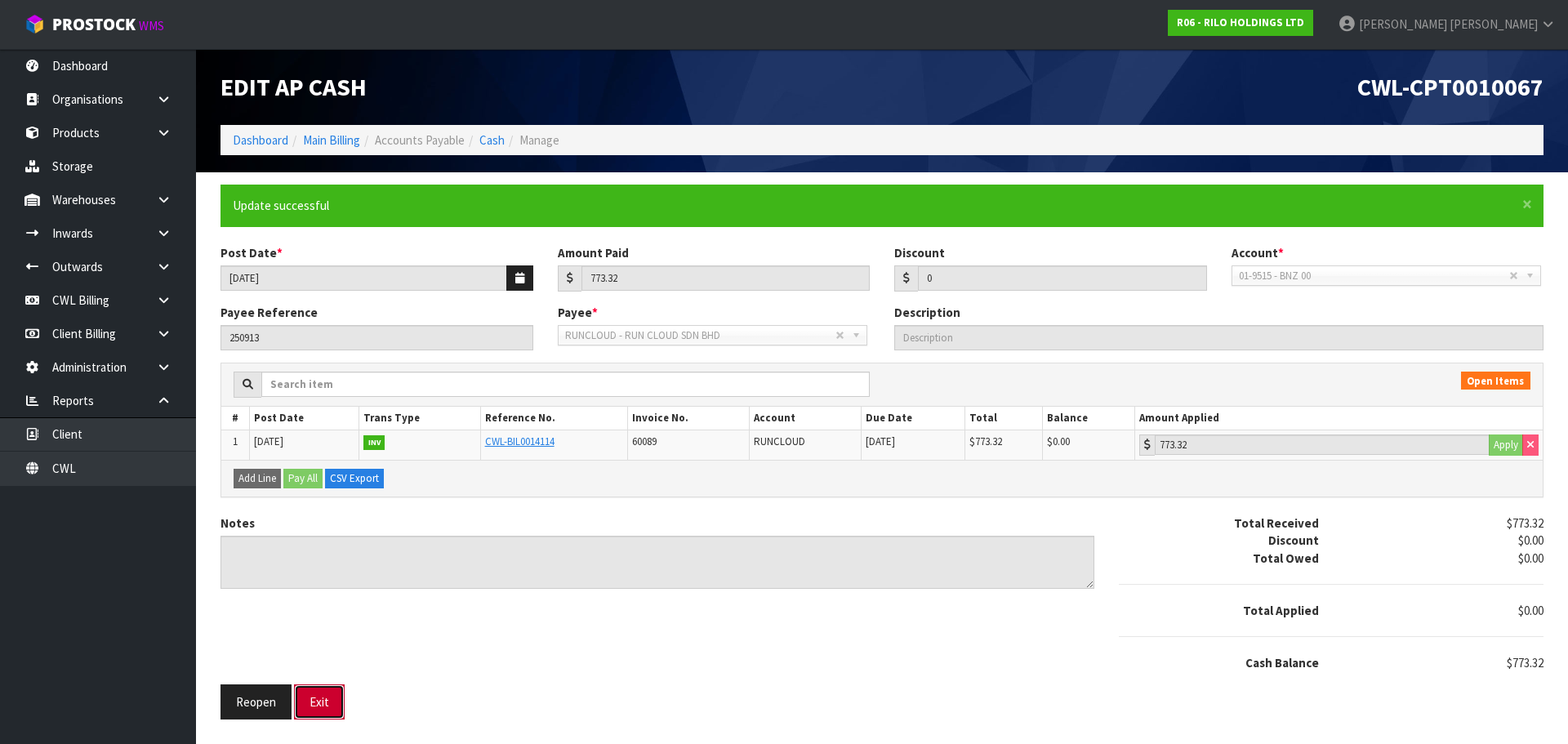
click at [324, 700] on button "Exit" at bounding box center [319, 701] width 51 height 36
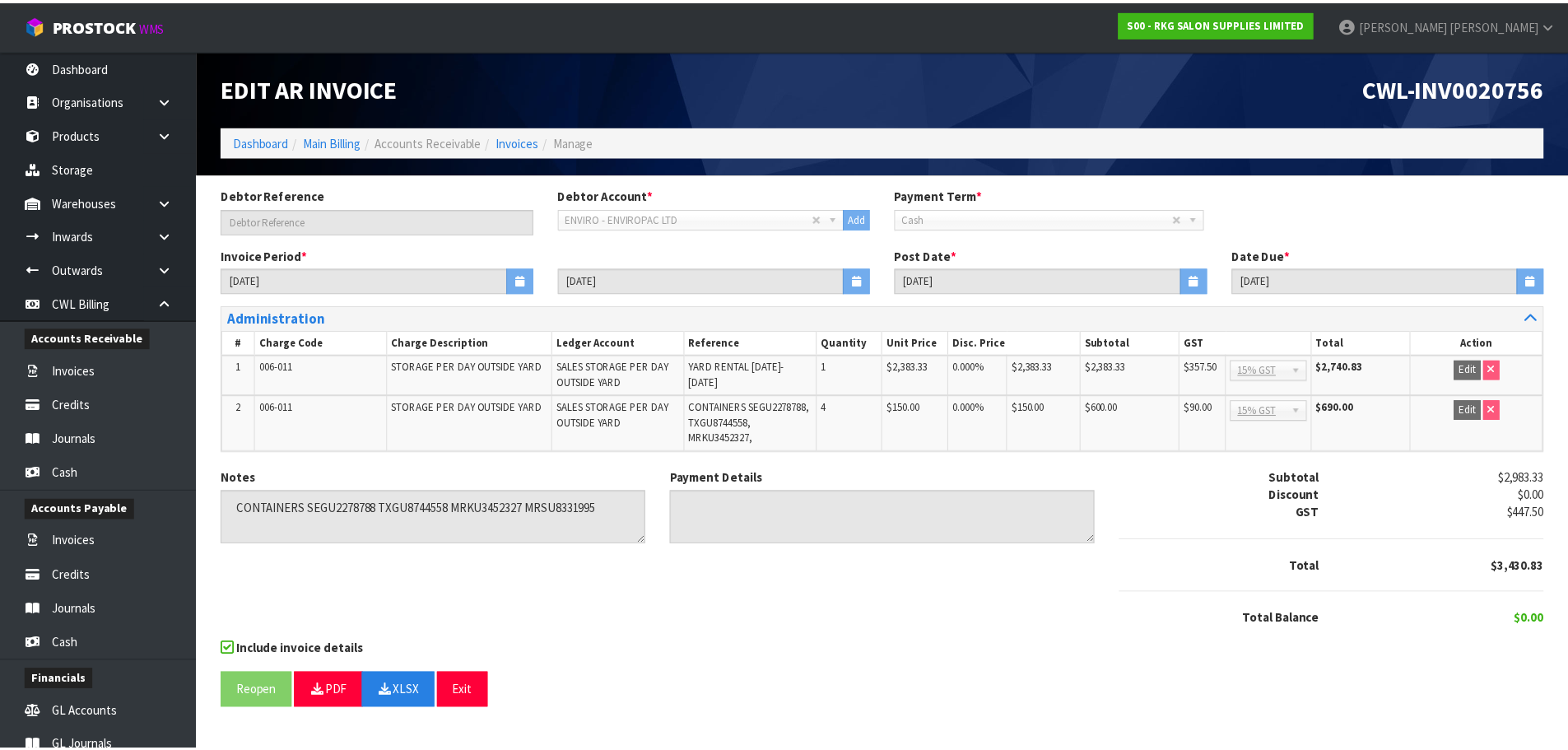
scroll to position [82, 0]
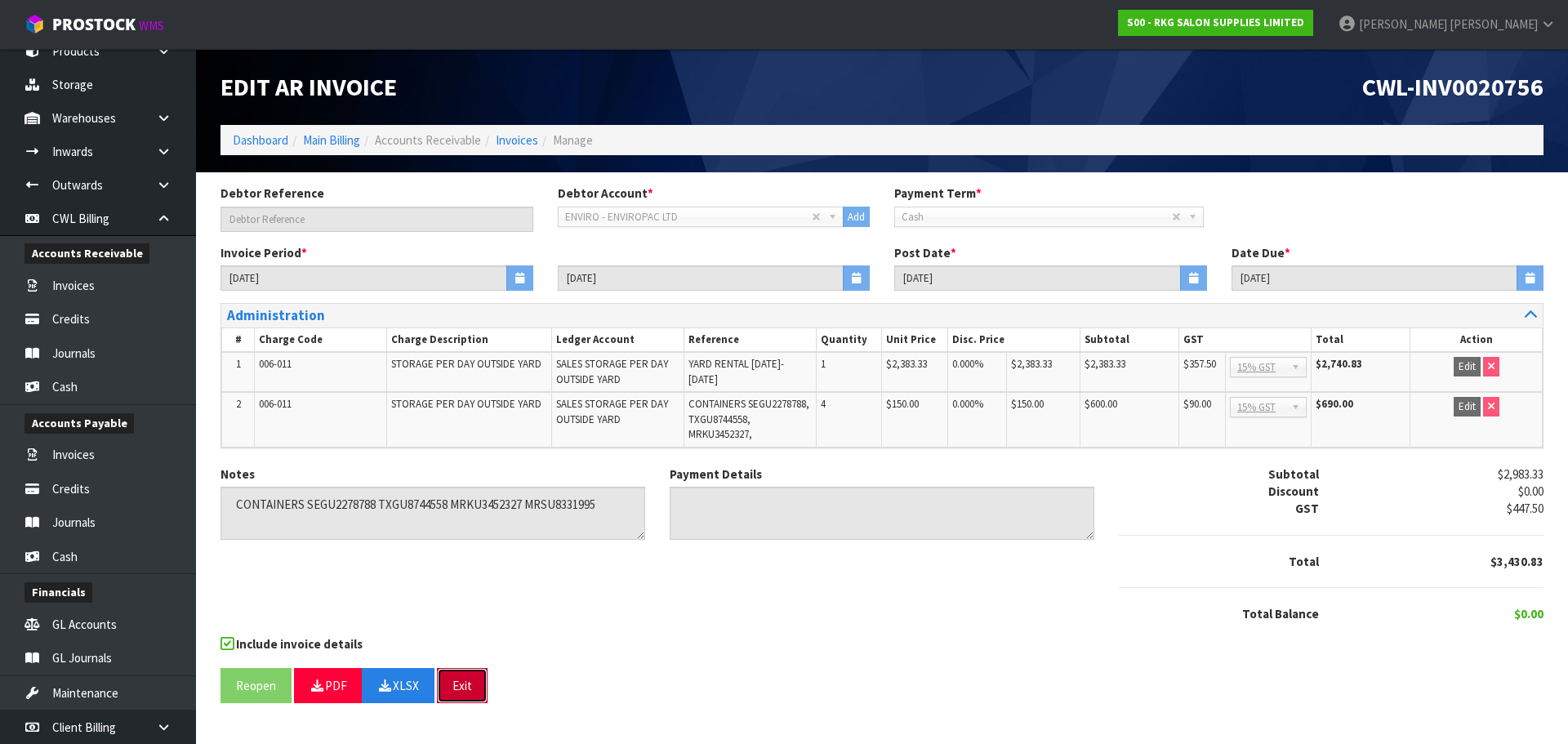
click at [474, 691] on button "Exit" at bounding box center [462, 685] width 51 height 36
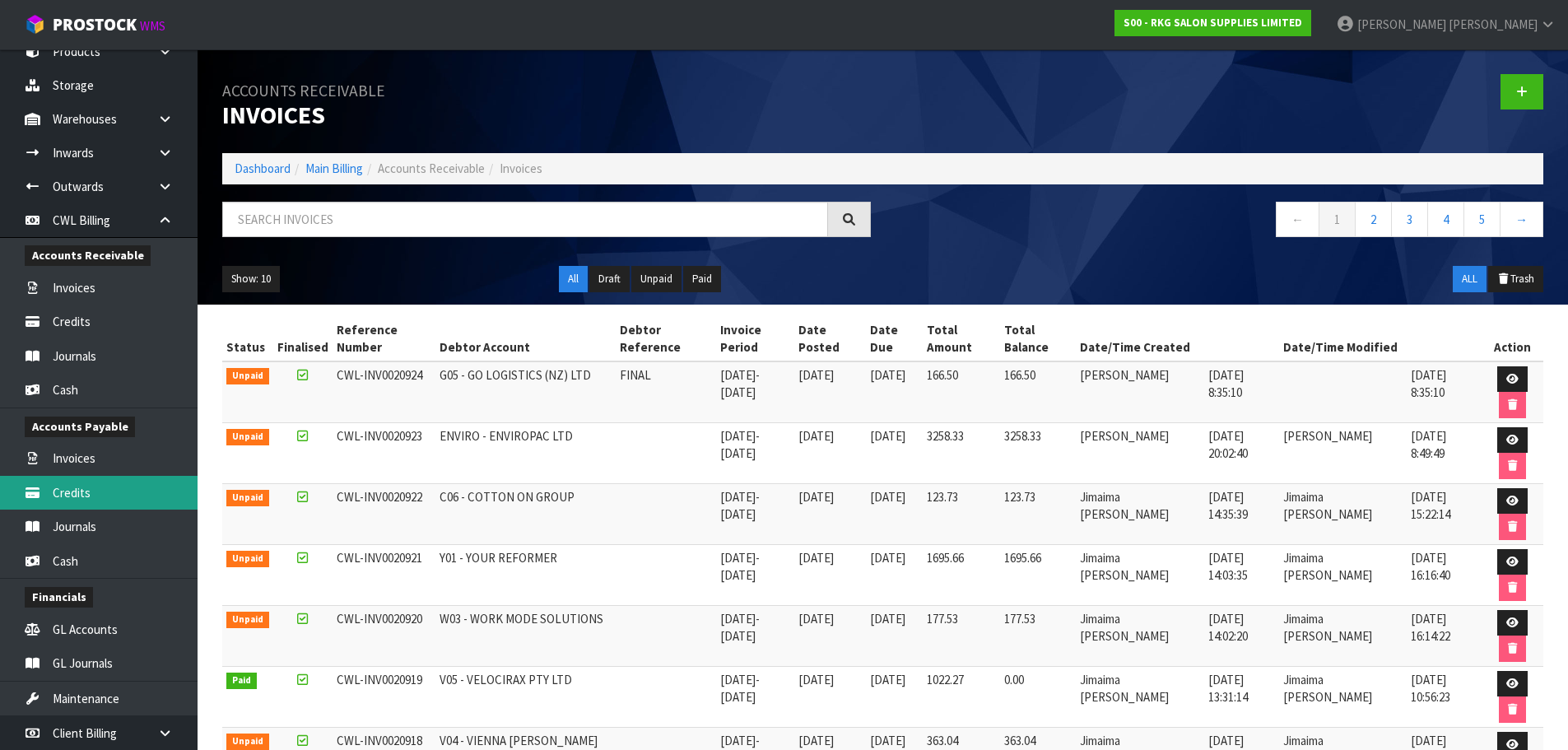
click at [100, 496] on link "Credits" at bounding box center [99, 492] width 198 height 34
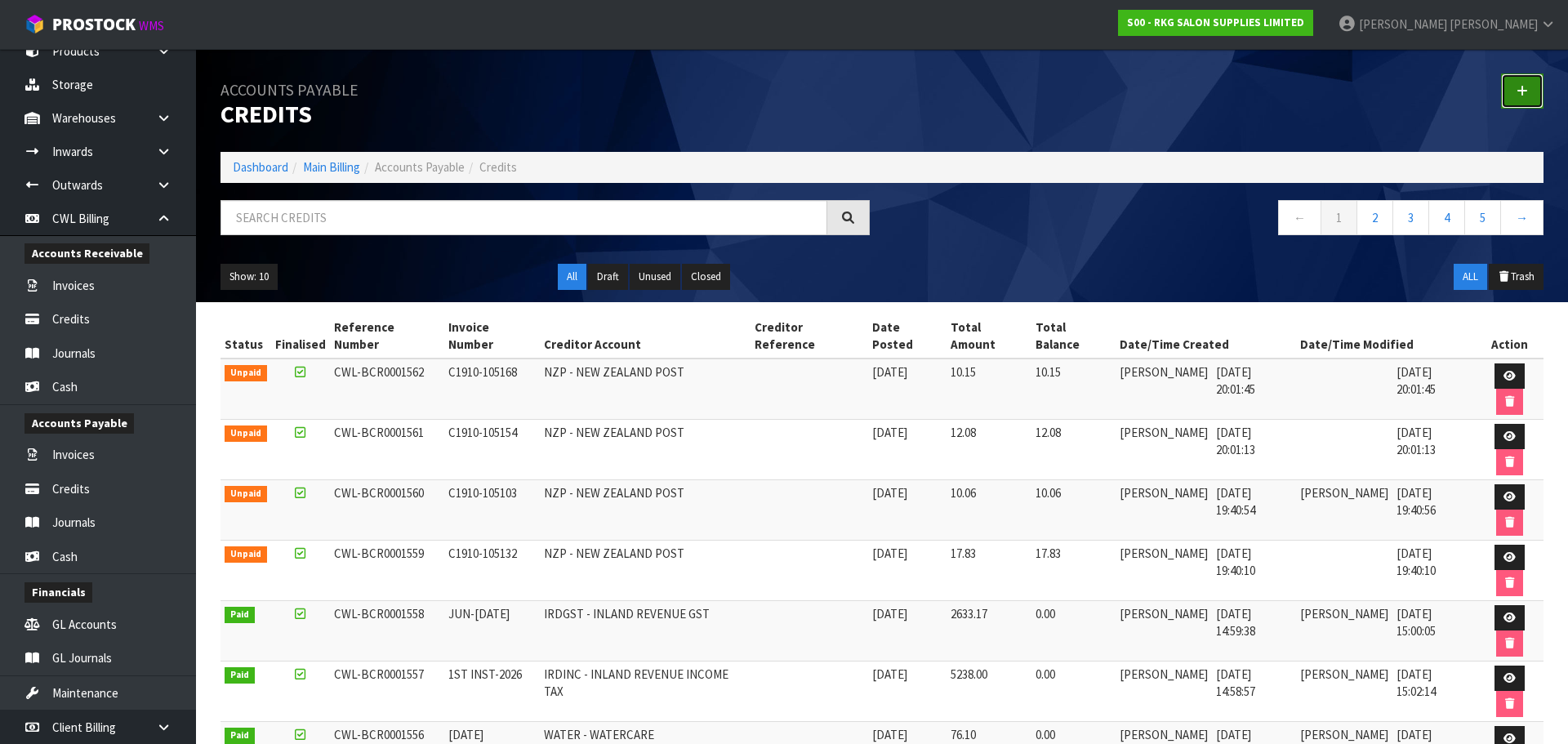
click at [1513, 93] on link at bounding box center [1523, 91] width 43 height 36
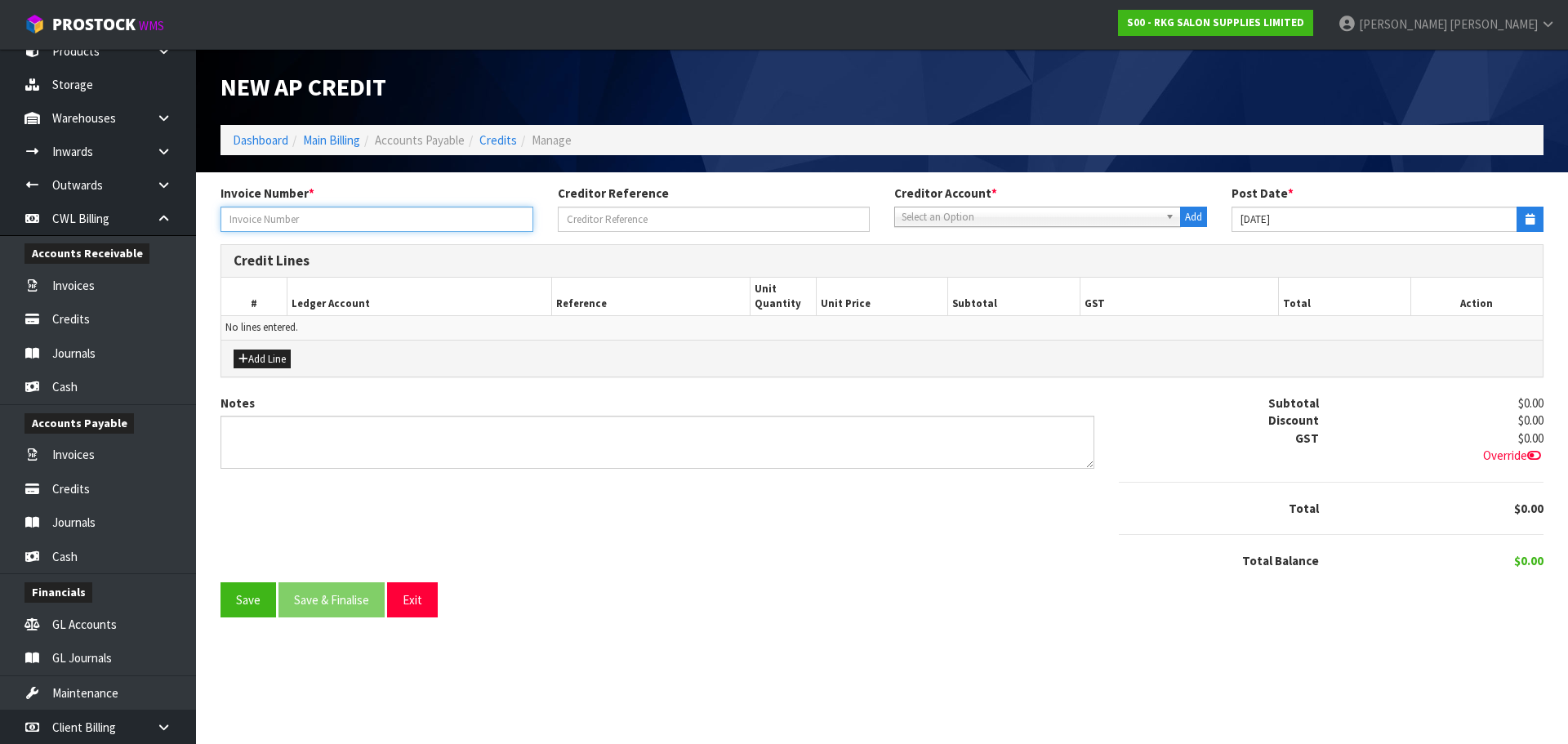
click at [324, 221] on input "text" at bounding box center [377, 219] width 313 height 26
click at [256, 213] on input "text" at bounding box center [377, 219] width 313 height 26
paste input "ILGAK0014522 - [DATE]"
type input "ILGAK0014522 - [DATE]"
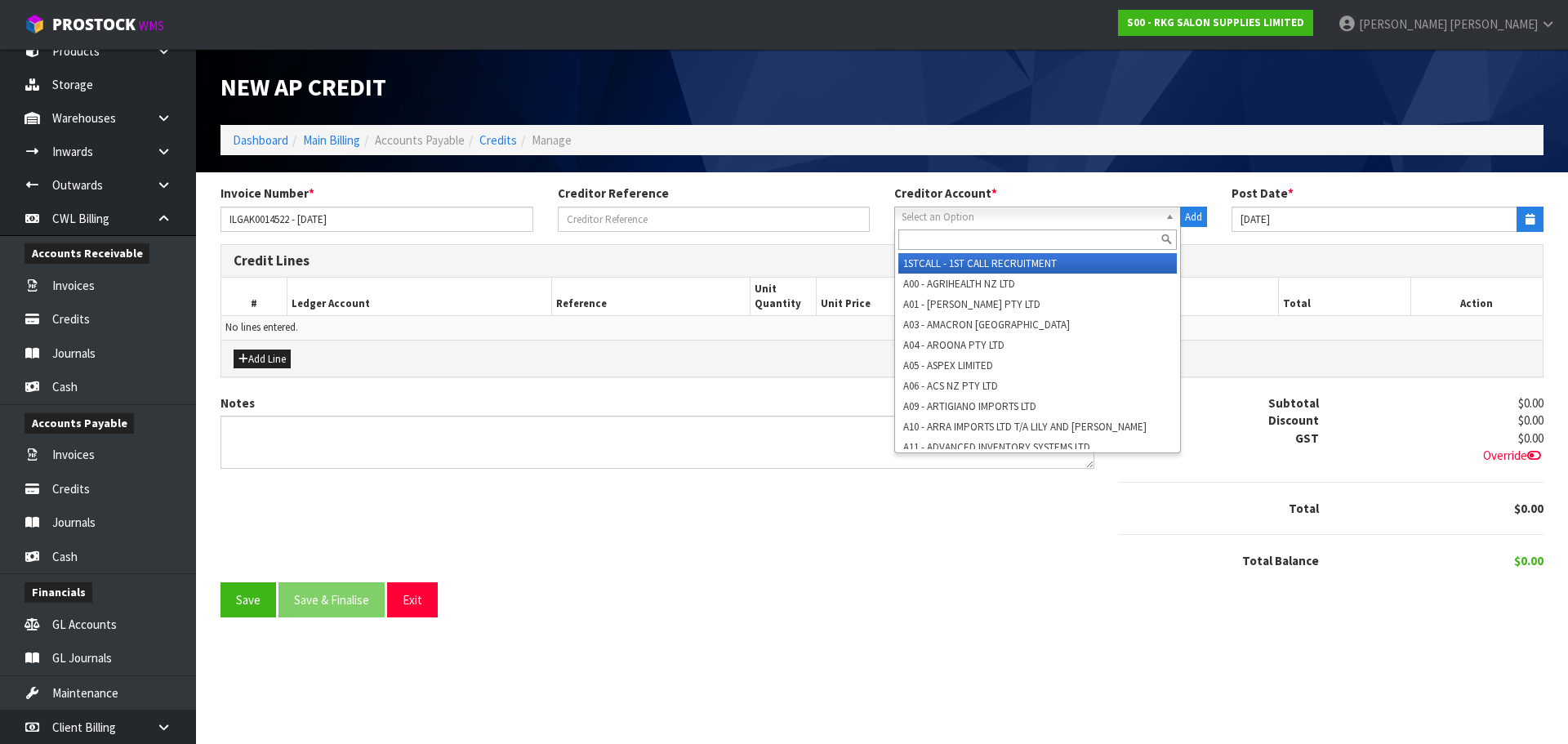
click at [939, 219] on span "Select an Option" at bounding box center [1031, 218] width 258 height 20
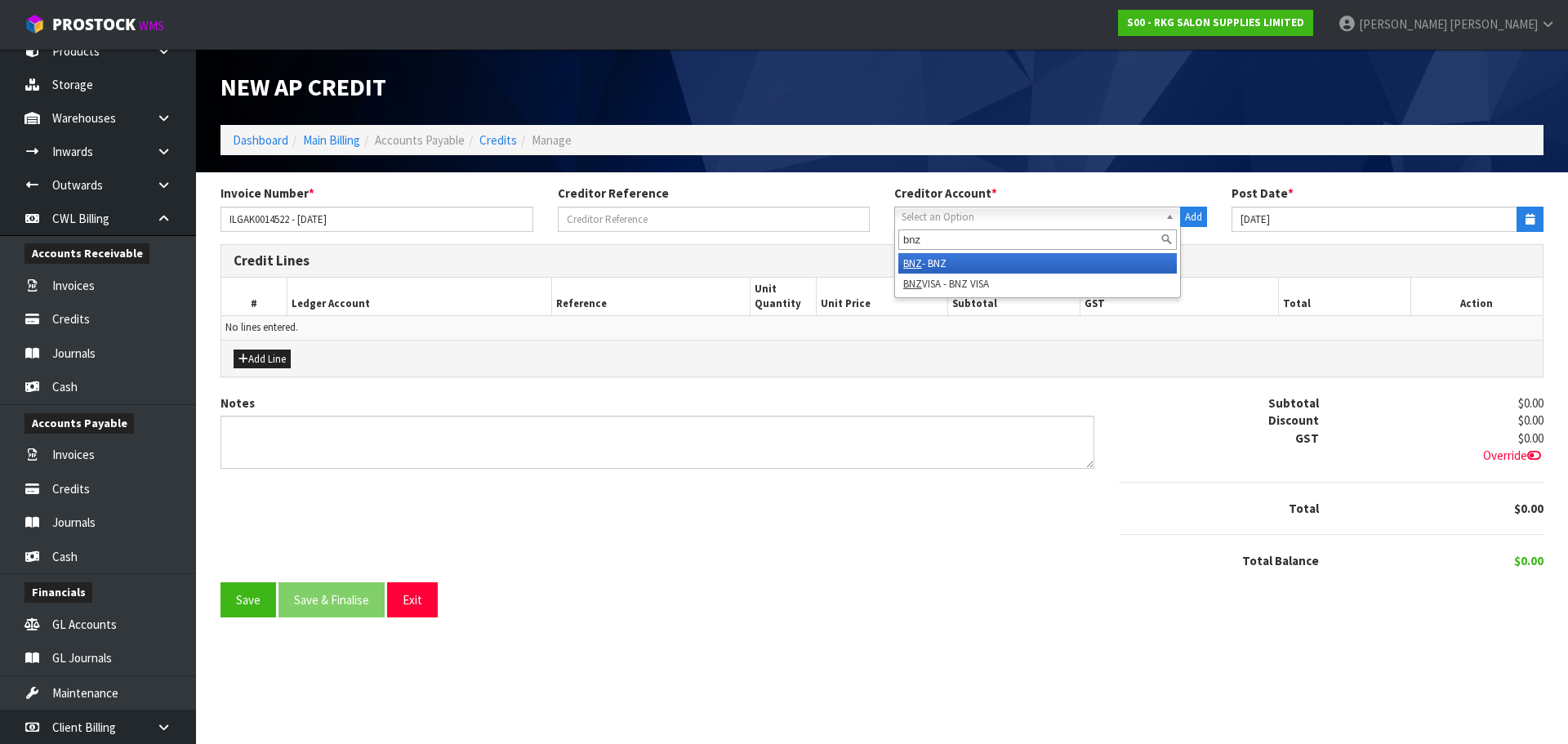
type input "bnz"
drag, startPoint x: 951, startPoint y: 259, endPoint x: 946, endPoint y: 251, distance: 9.4
click at [951, 258] on li "BNZ - BNZ" at bounding box center [1038, 263] width 279 height 20
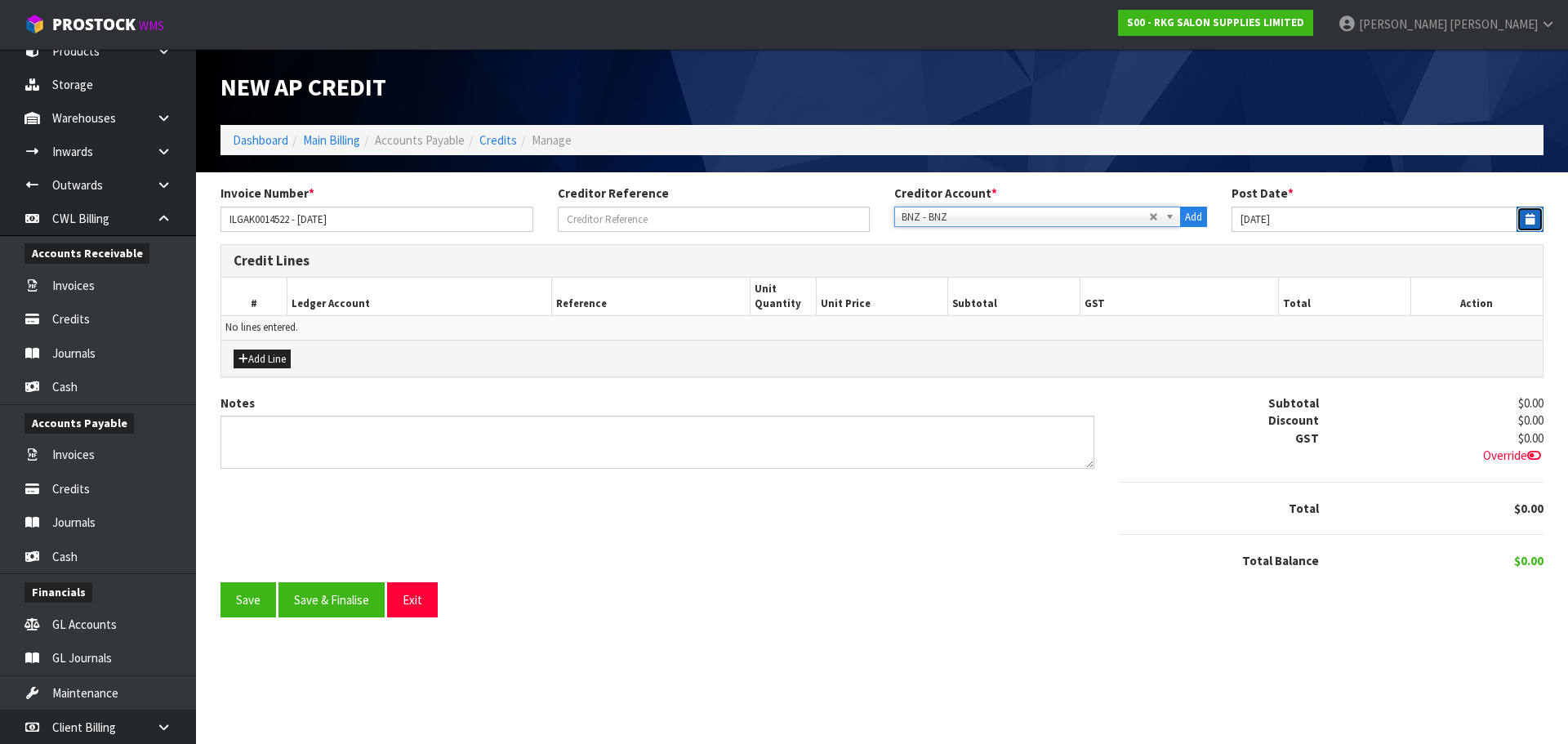
click at [1528, 217] on icon "button" at bounding box center [1530, 219] width 9 height 11
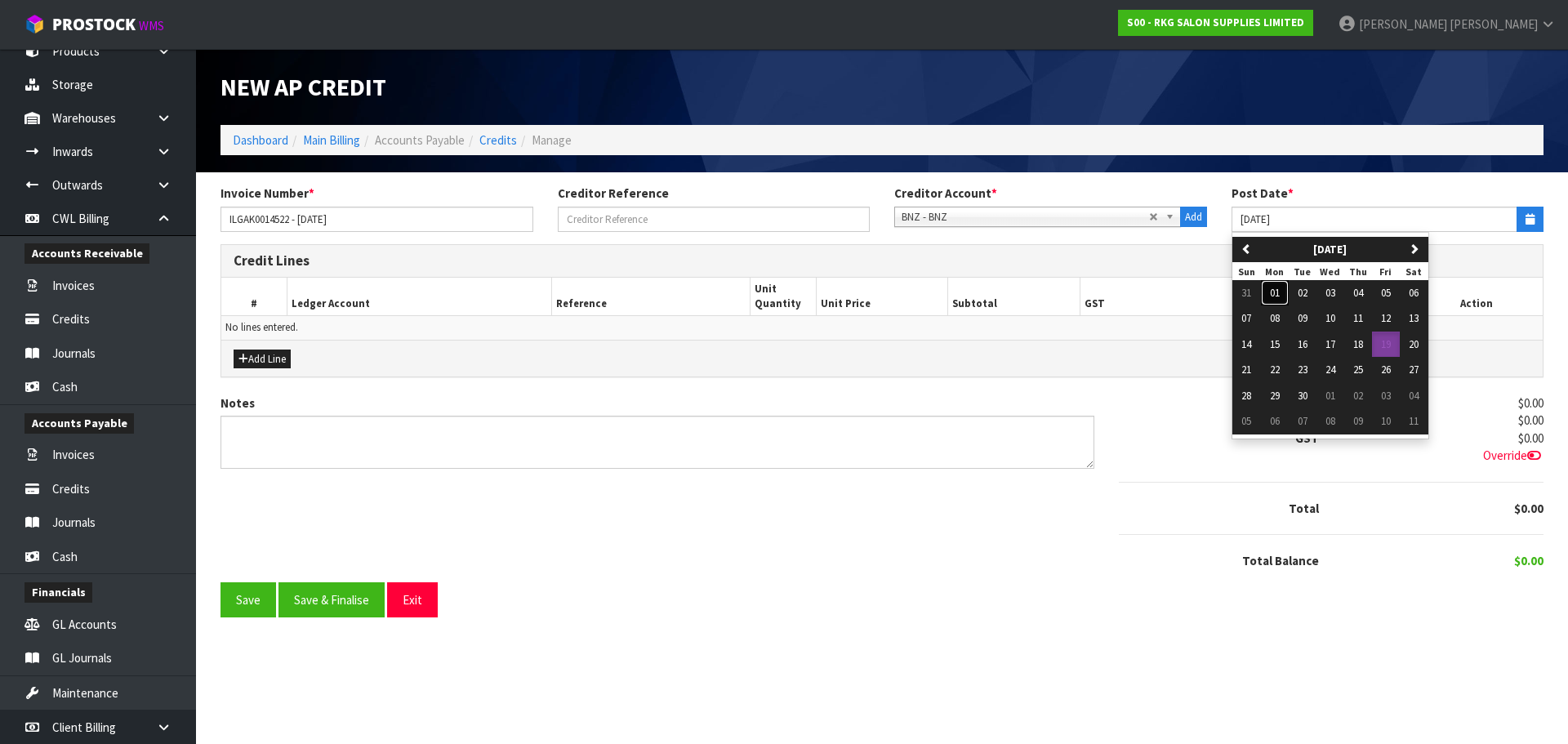
click at [1276, 293] on span "01" at bounding box center [1275, 293] width 10 height 14
type input "[DATE]"
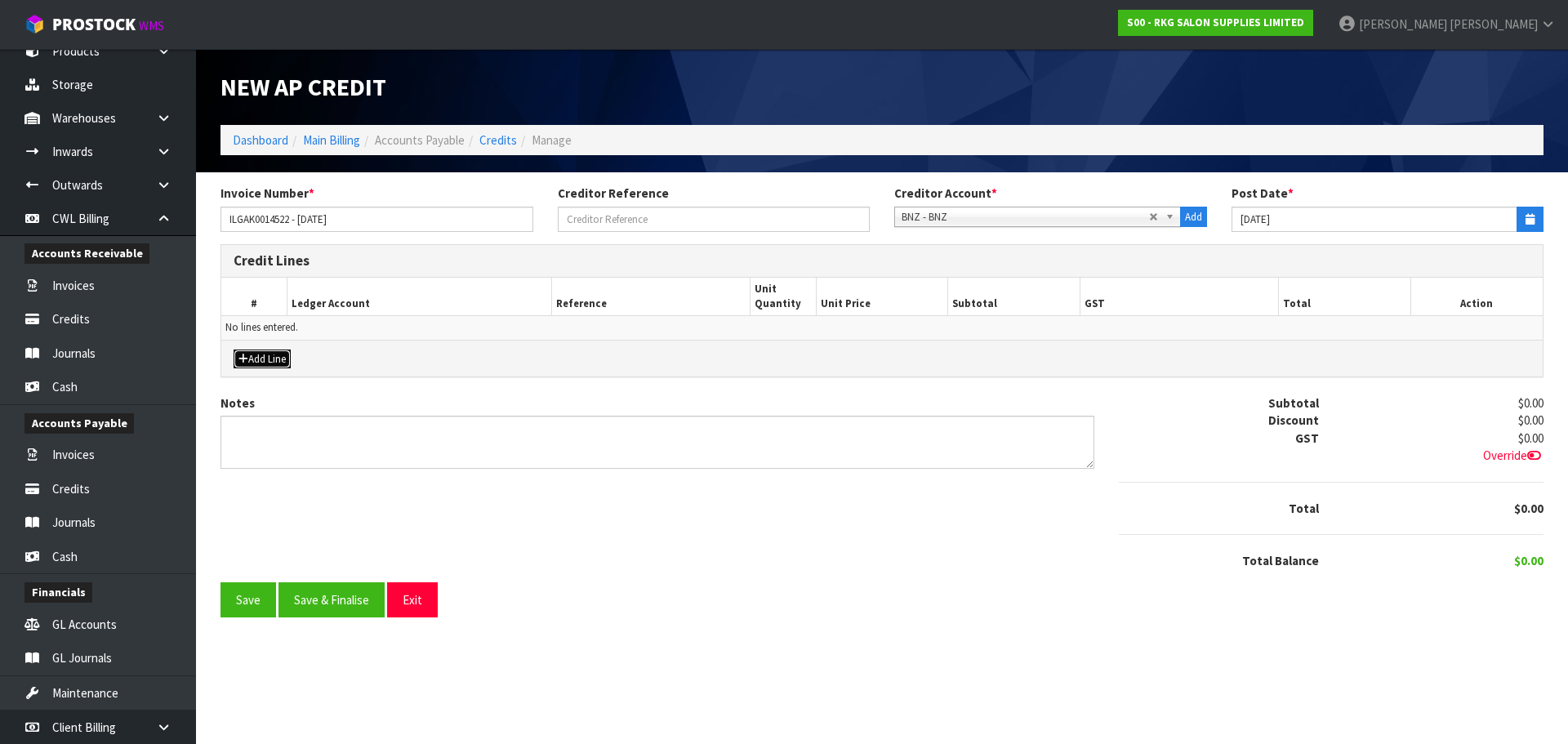
click at [277, 357] on button "Add Line" at bounding box center [262, 359] width 57 height 20
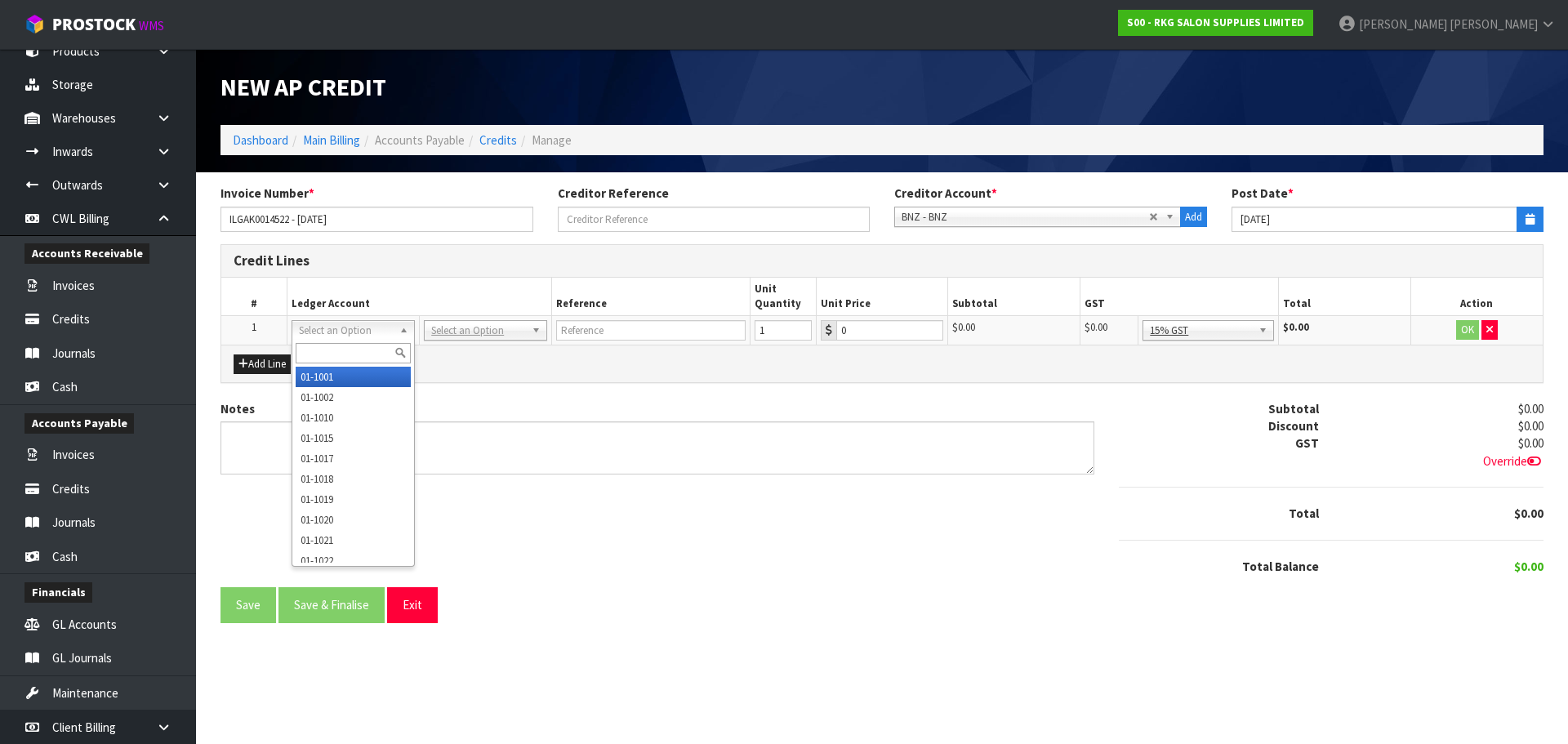
click at [310, 361] on input "text" at bounding box center [354, 352] width 115 height 20
type input "3910"
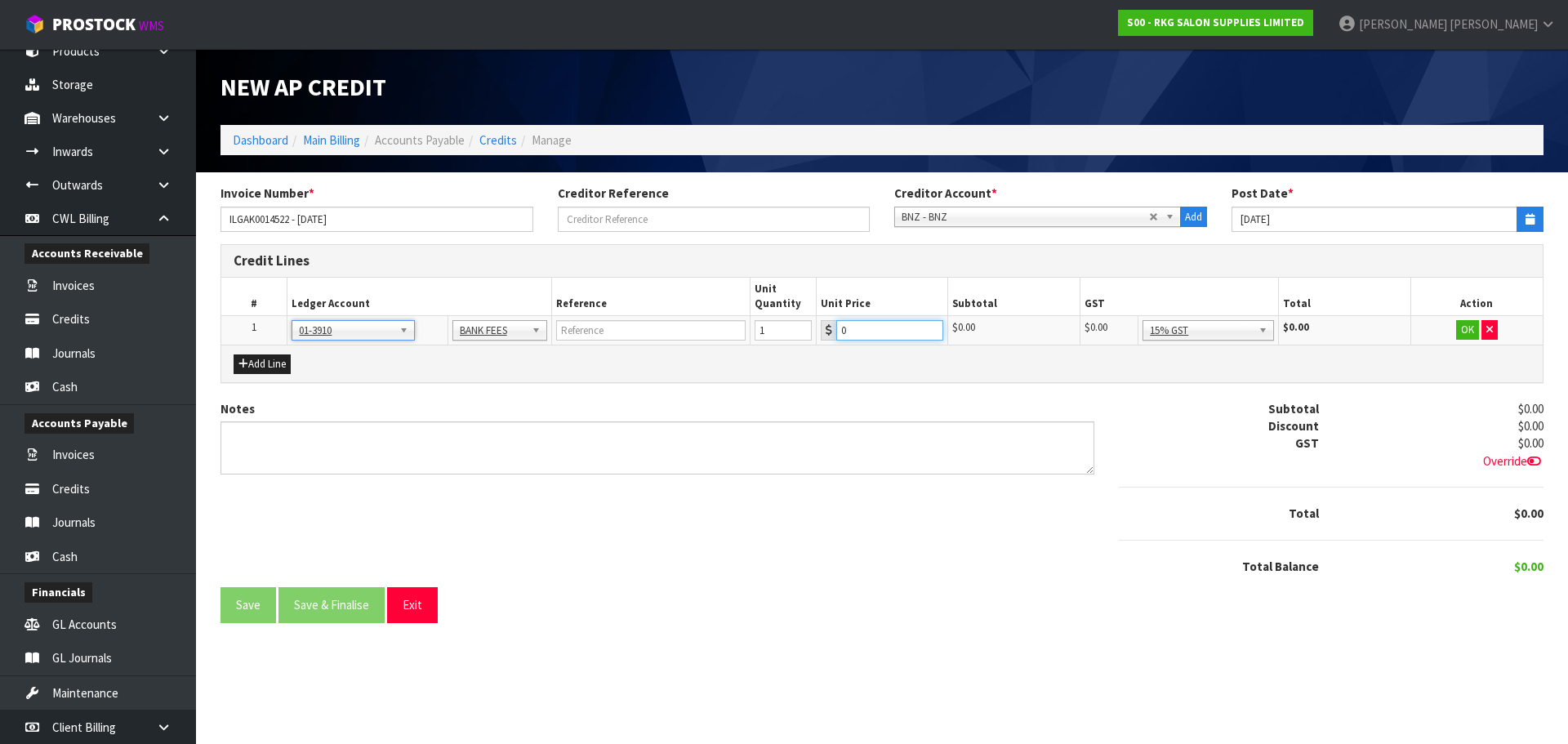
click at [875, 328] on input "0" at bounding box center [889, 329] width 107 height 20
type input "428.45"
click at [1469, 333] on button "OK" at bounding box center [1468, 329] width 23 height 20
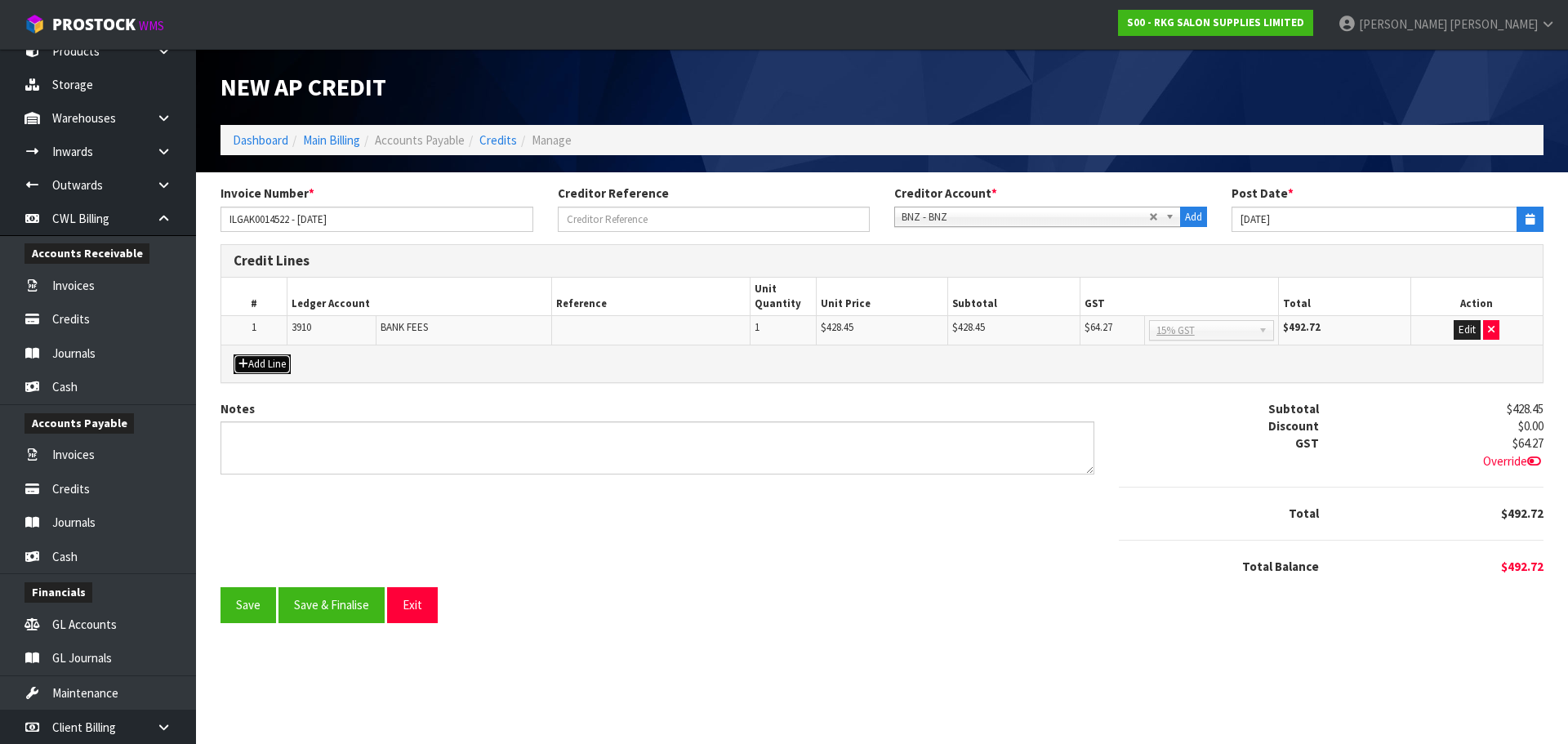
click at [291, 363] on button "Add Line" at bounding box center [262, 364] width 57 height 20
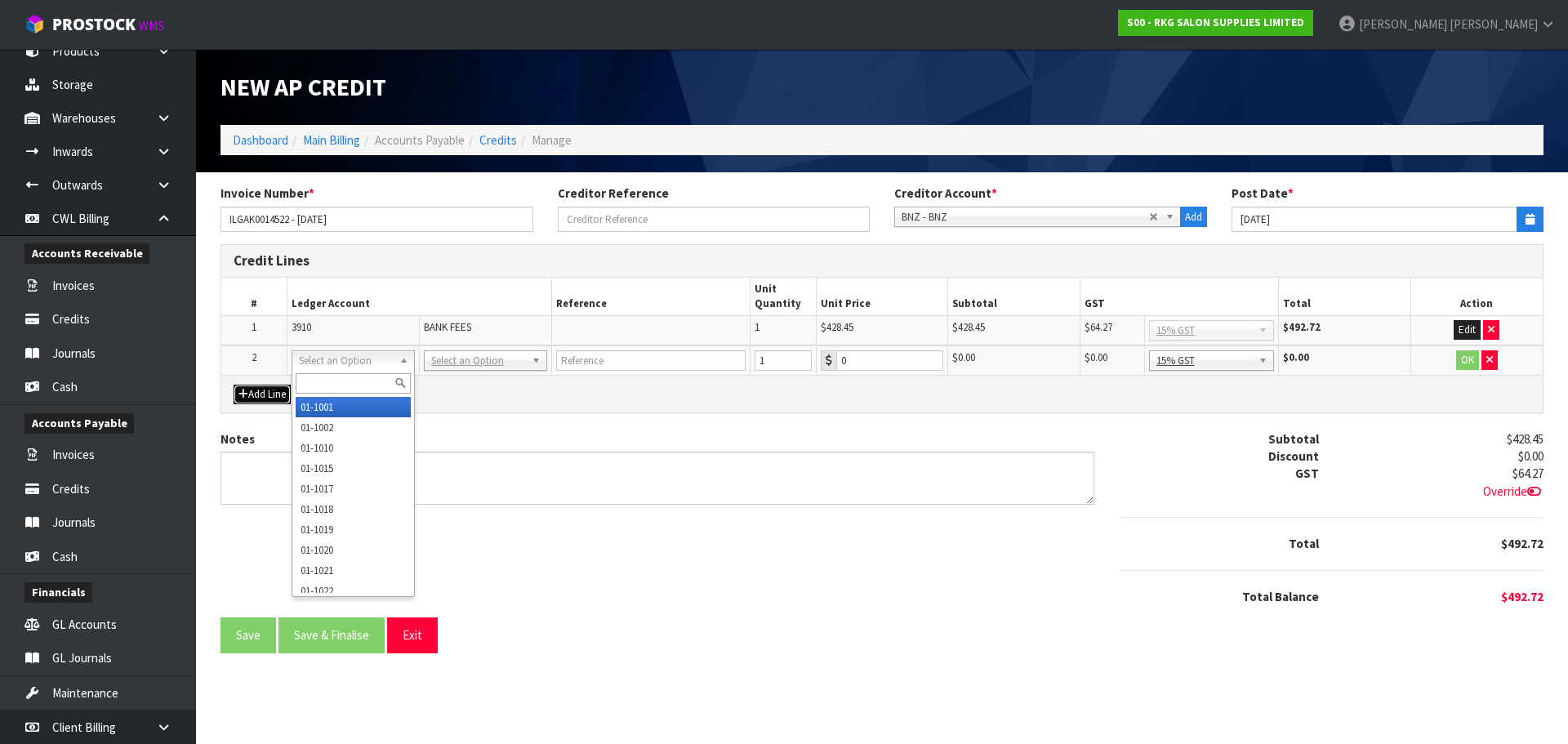
drag, startPoint x: 357, startPoint y: 367, endPoint x: 347, endPoint y: 376, distance: 13.5
click at [345, 377] on input "text" at bounding box center [354, 383] width 115 height 20
type input "9132"
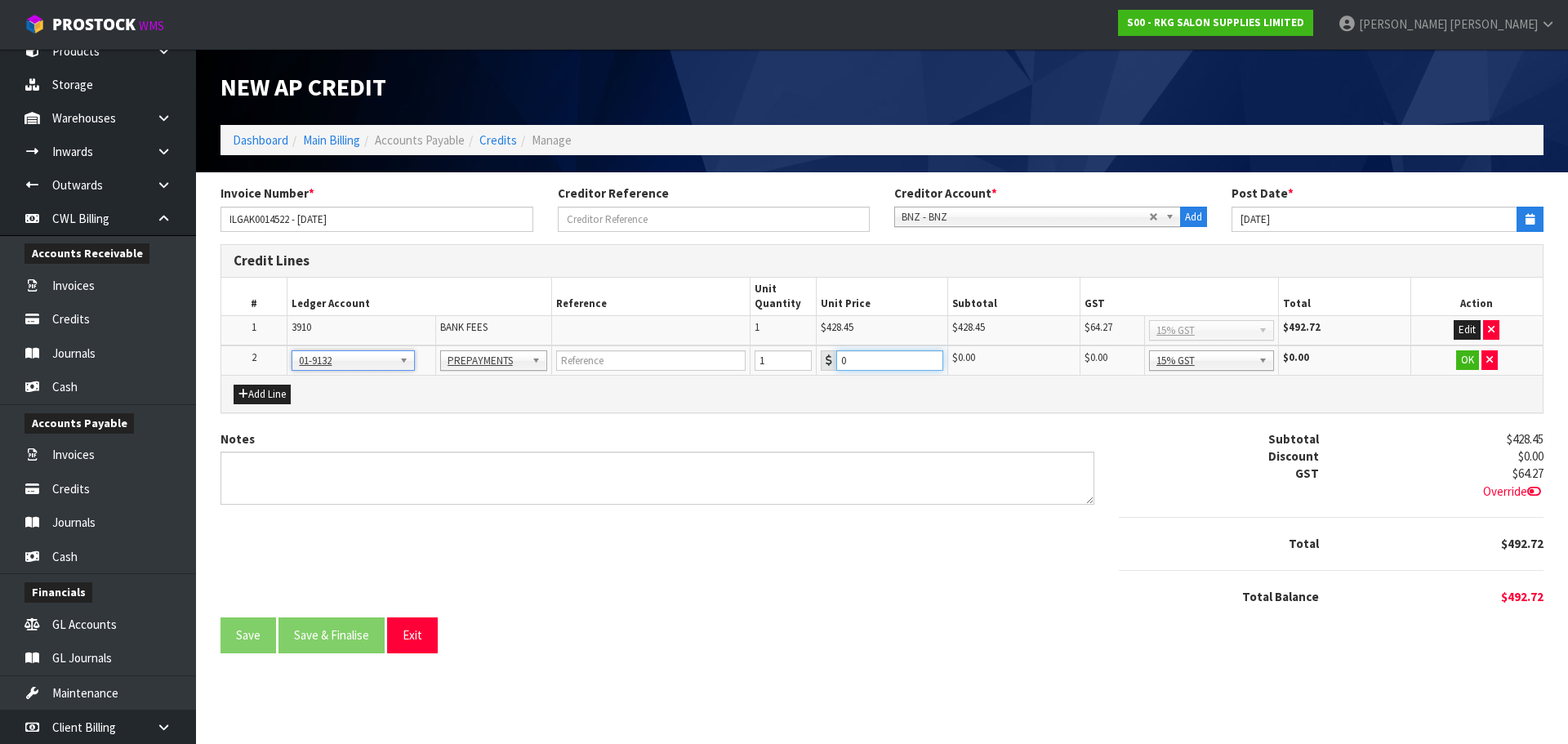
click at [876, 364] on input "0" at bounding box center [889, 360] width 107 height 20
type input "856.88"
click at [1474, 360] on button "OK" at bounding box center [1468, 360] width 23 height 20
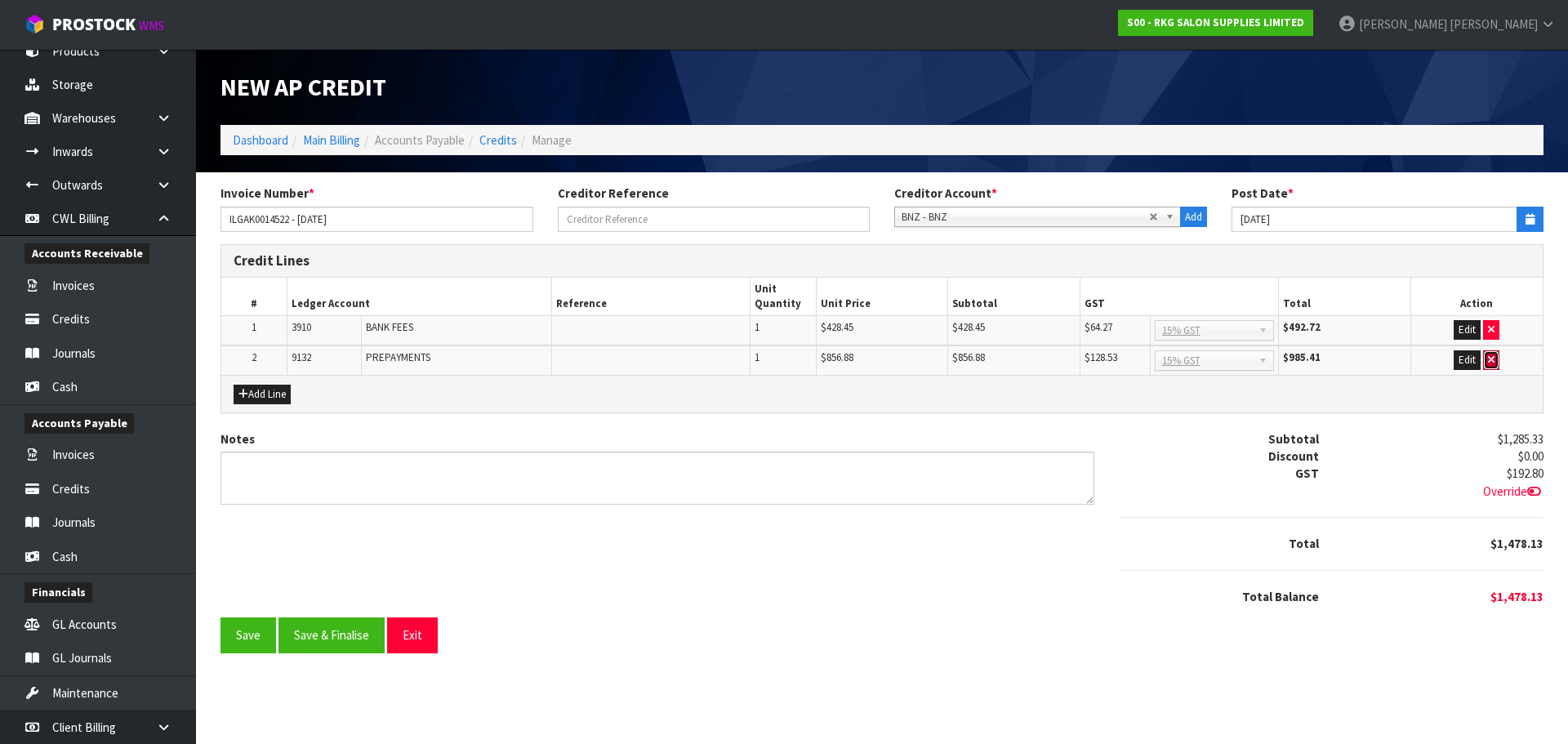
click at [1493, 356] on icon "button" at bounding box center [1491, 360] width 6 height 11
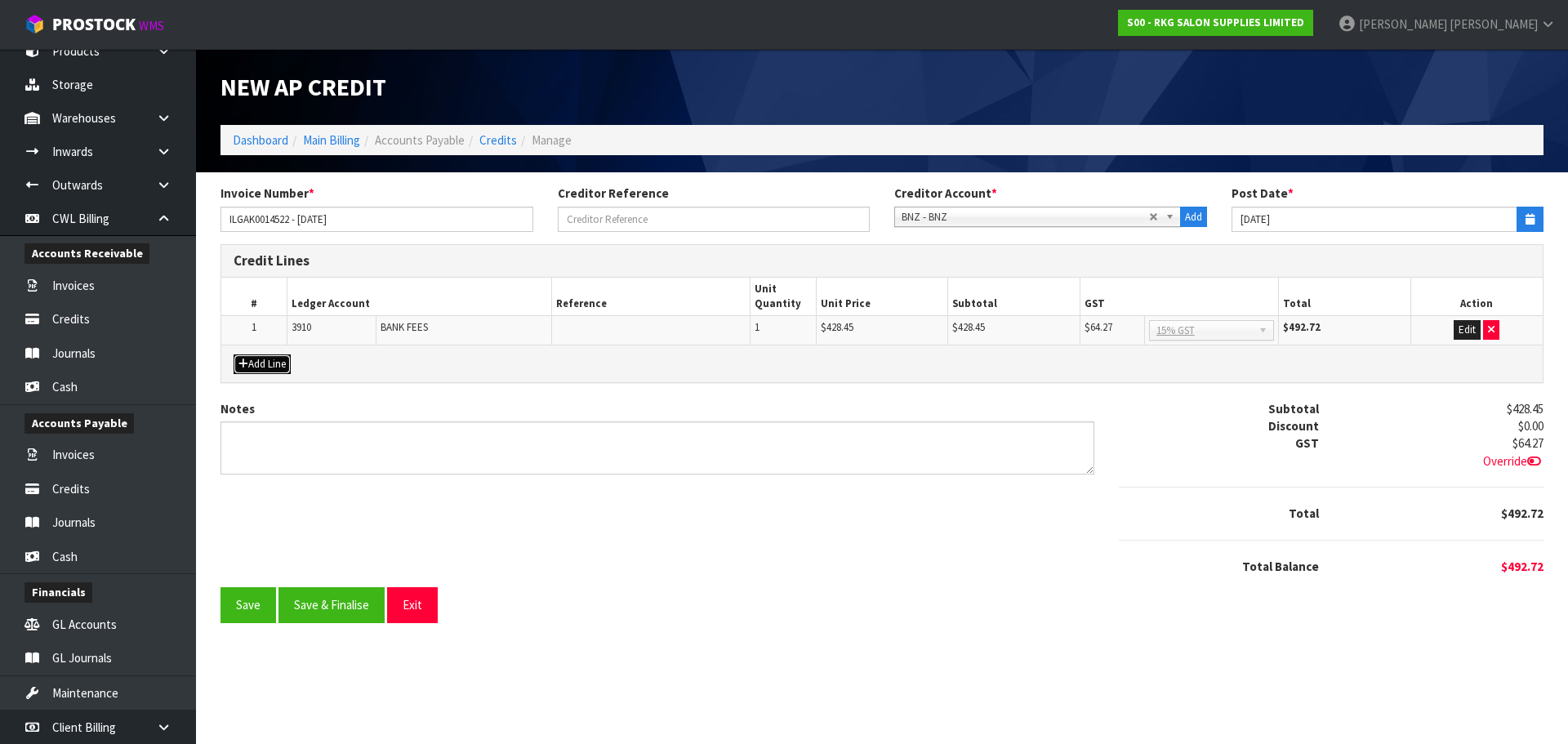
click at [269, 368] on button "Add Line" at bounding box center [262, 364] width 57 height 20
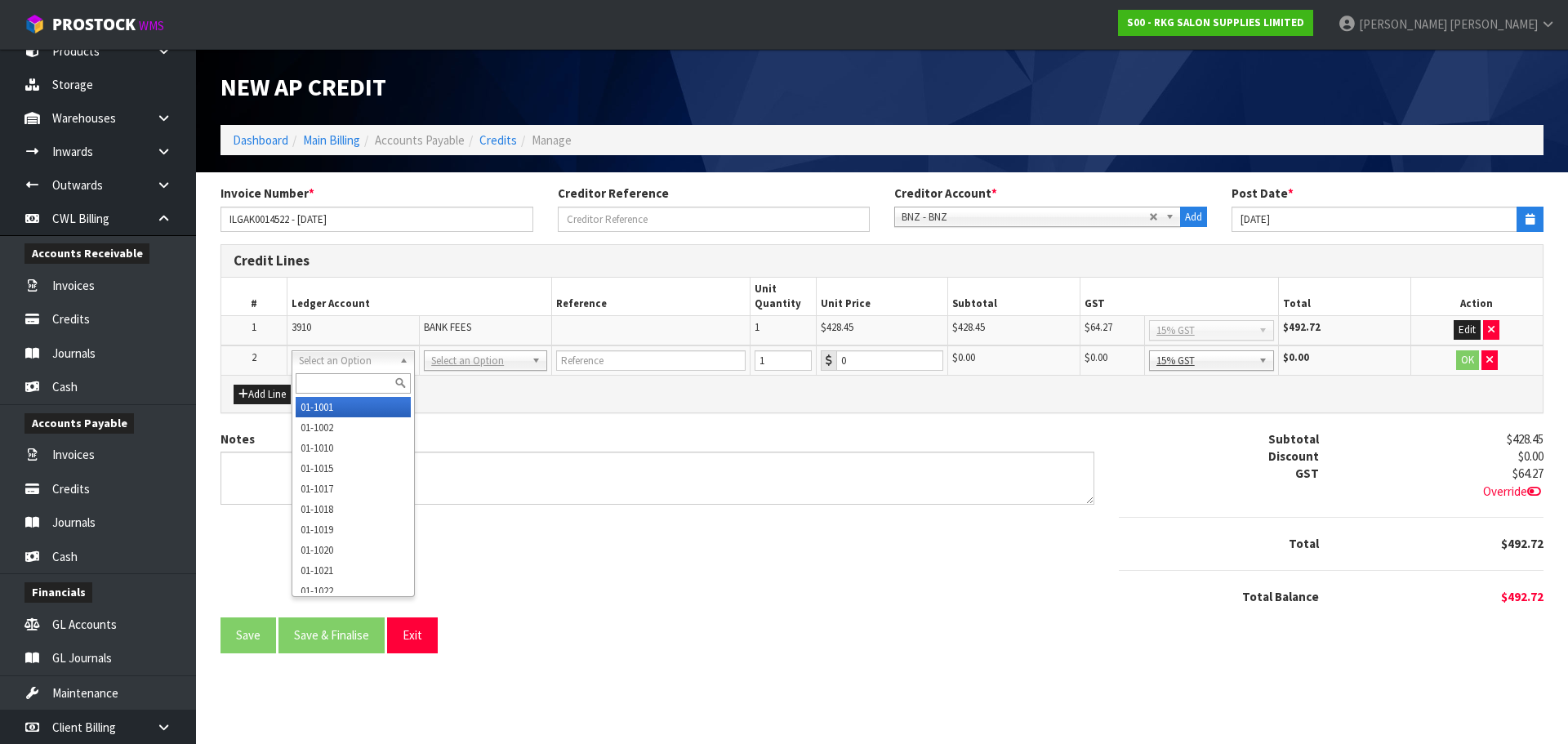
drag, startPoint x: 317, startPoint y: 381, endPoint x: 319, endPoint y: 373, distance: 8.2
click at [317, 380] on input "text" at bounding box center [354, 383] width 115 height 20
type input "3"
type input "9132"
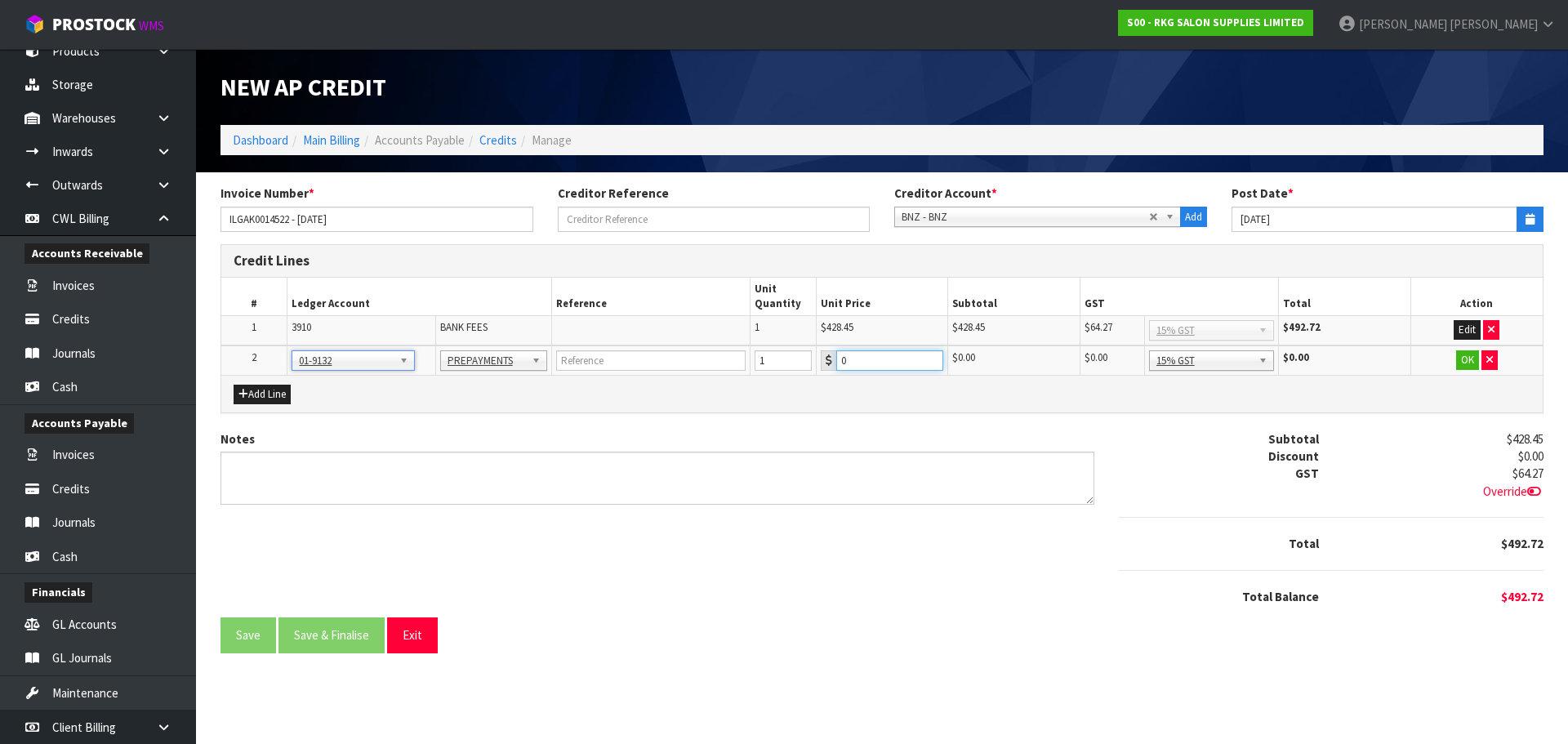
click at [893, 366] on input "0" at bounding box center [889, 360] width 107 height 20
type input "856.88"
click at [1474, 360] on button "OK" at bounding box center [1468, 360] width 23 height 20
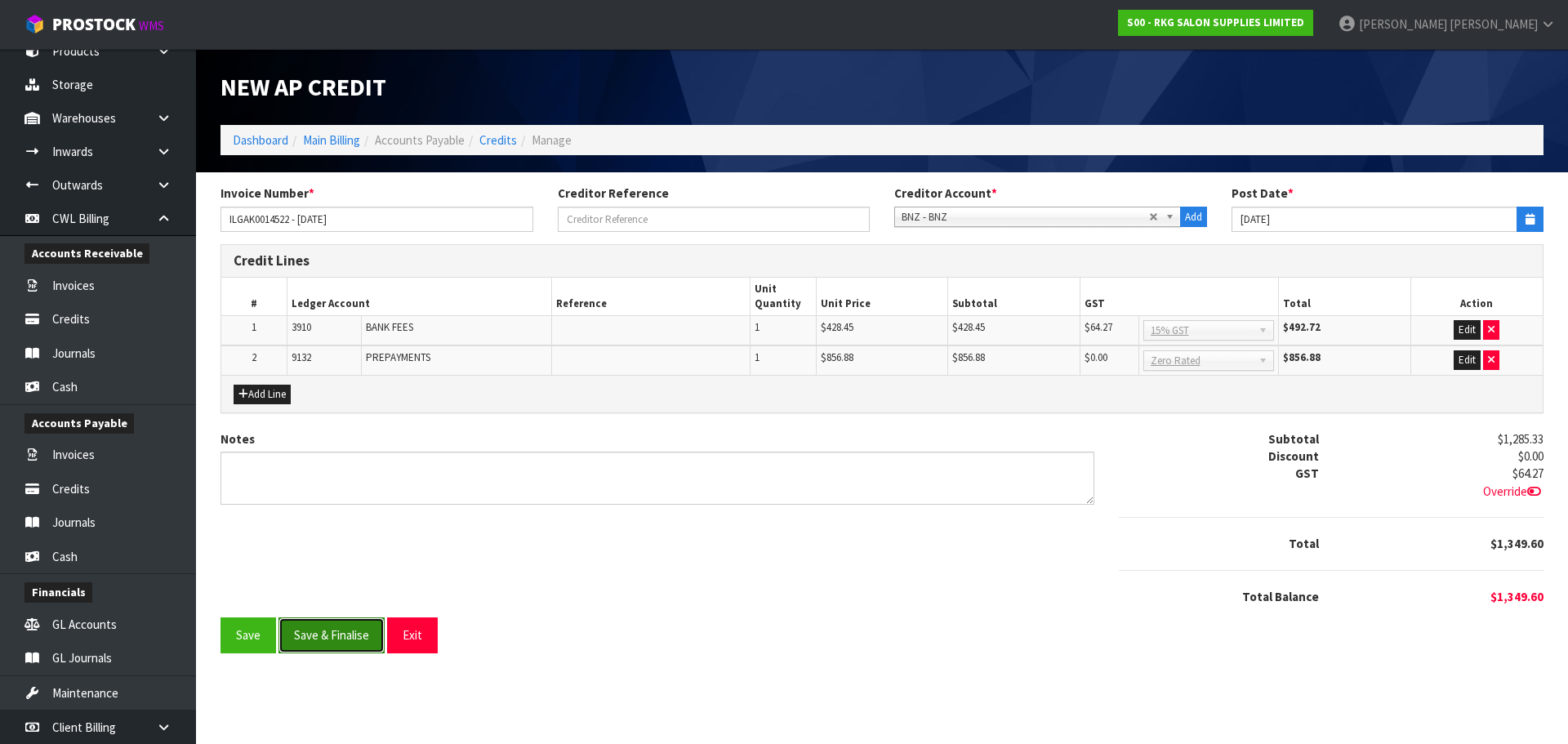
click at [339, 637] on button "Save & Finalise" at bounding box center [332, 635] width 107 height 36
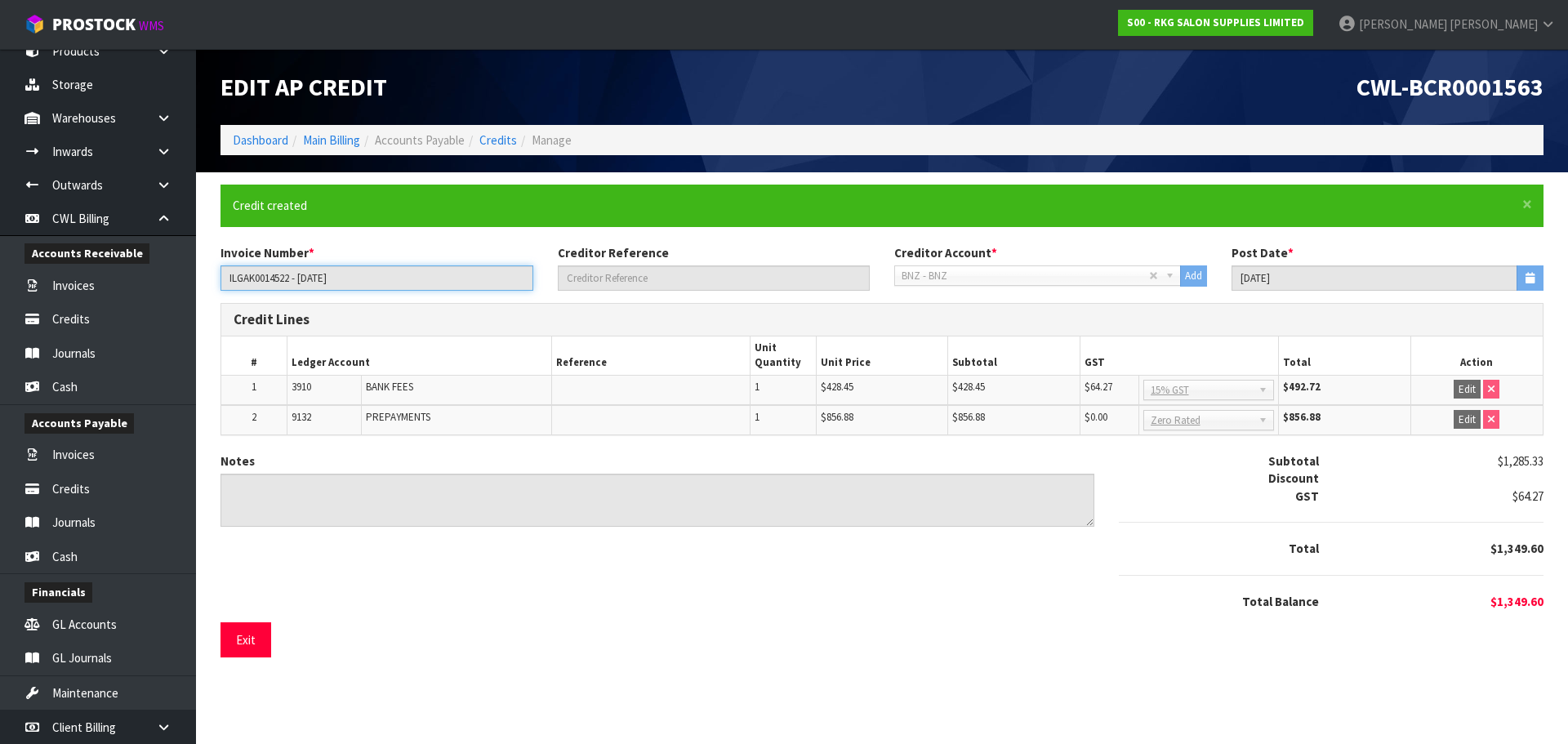
drag, startPoint x: 343, startPoint y: 288, endPoint x: 289, endPoint y: 279, distance: 54.7
click at [207, 279] on section "× Close Credit created Invoice Number * ILGAK0014522 - SEP25 Creditor Reference…" at bounding box center [882, 427] width 1373 height 510
click at [492, 145] on link "Credits" at bounding box center [498, 139] width 37 height 15
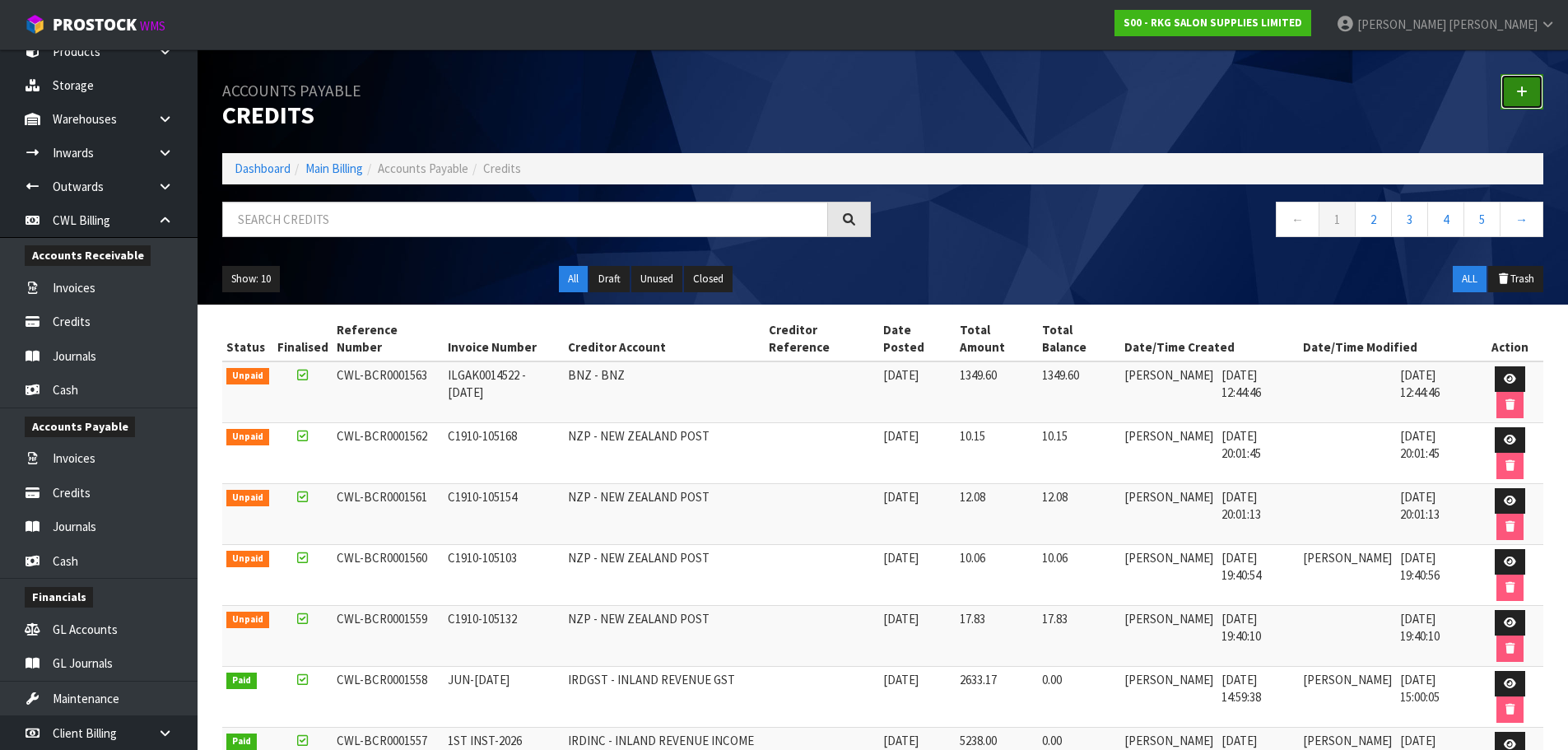
click at [1528, 96] on link at bounding box center [1522, 92] width 43 height 36
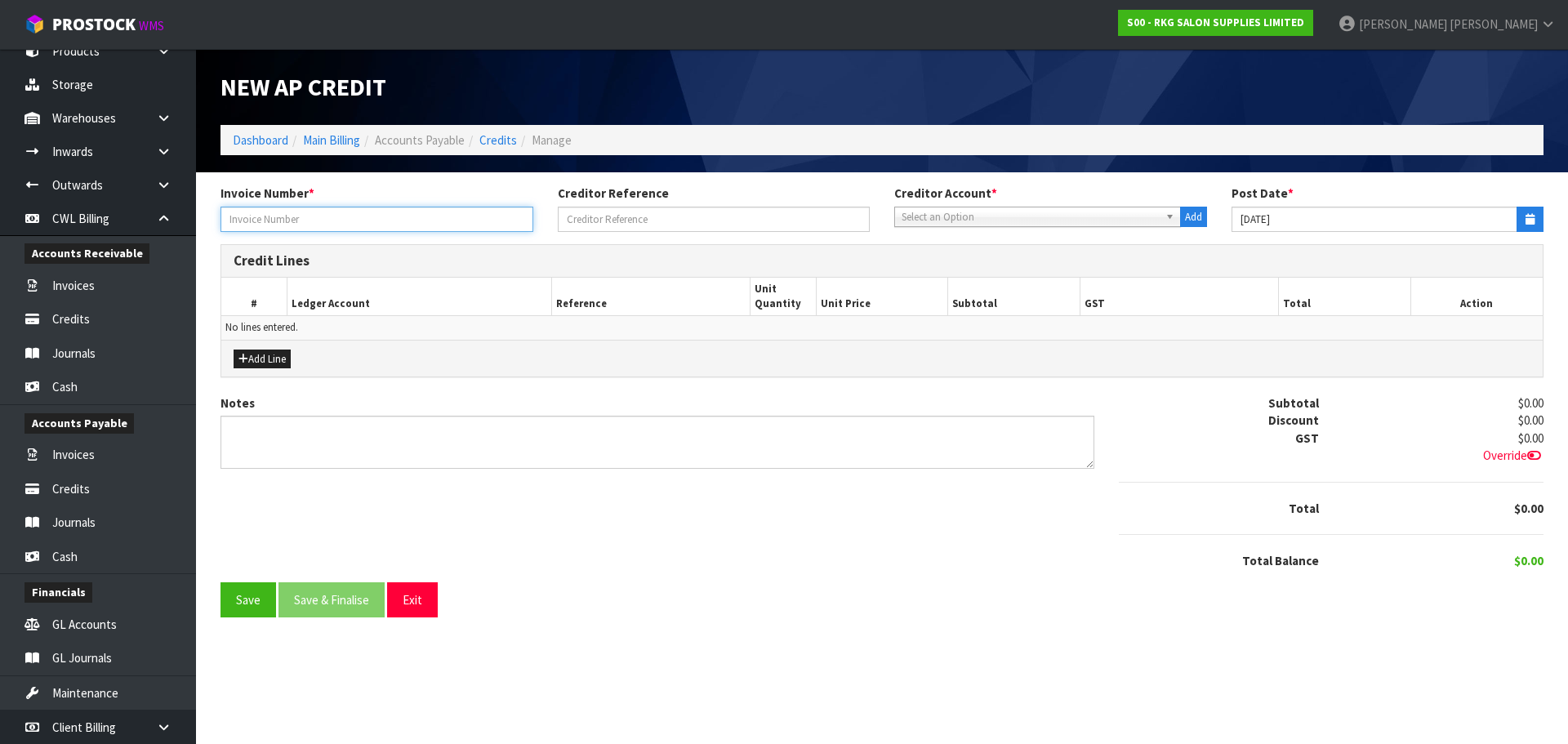
click at [415, 217] on input "text" at bounding box center [377, 219] width 313 height 26
click at [252, 211] on input "text" at bounding box center [377, 219] width 313 height 26
paste input "ILGAK0014522 - [DATE]."
type input "ILGAK0014522 - [DATE]."
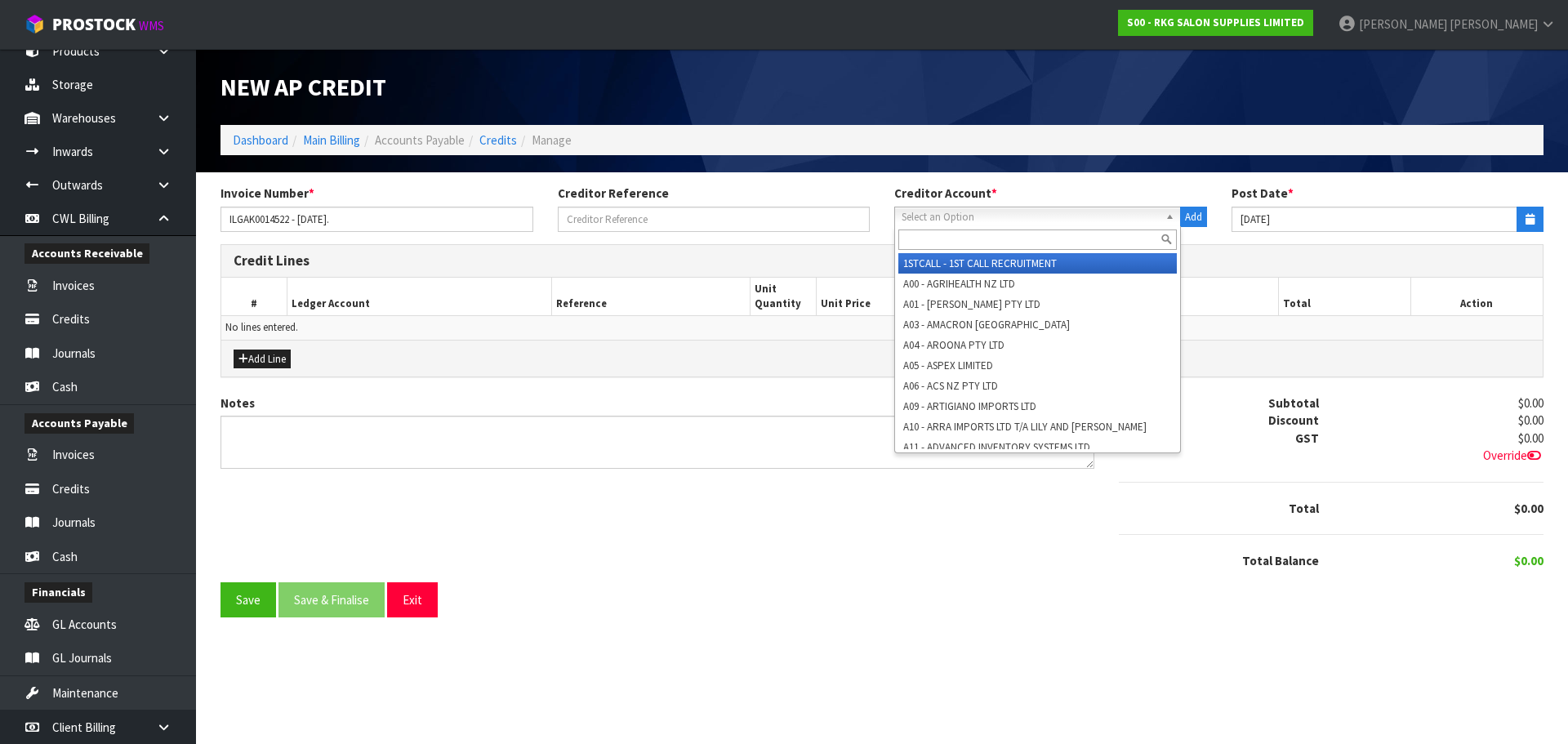
click at [996, 216] on span "Select an Option" at bounding box center [1031, 218] width 258 height 20
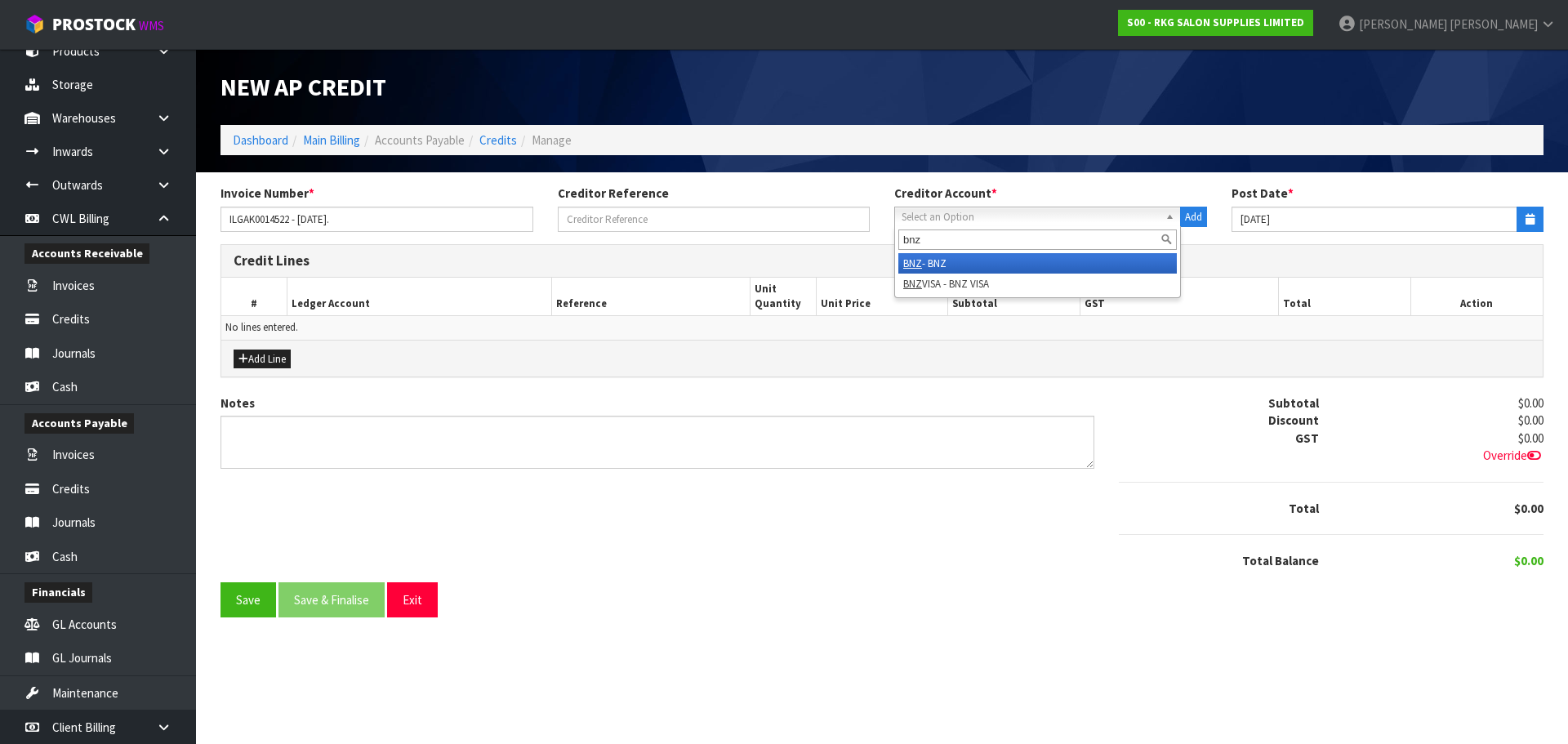
type input "bnz"
drag, startPoint x: 934, startPoint y: 262, endPoint x: 1567, endPoint y: 208, distance: 635.3
click at [935, 262] on li "BNZ - BNZ" at bounding box center [1038, 263] width 279 height 20
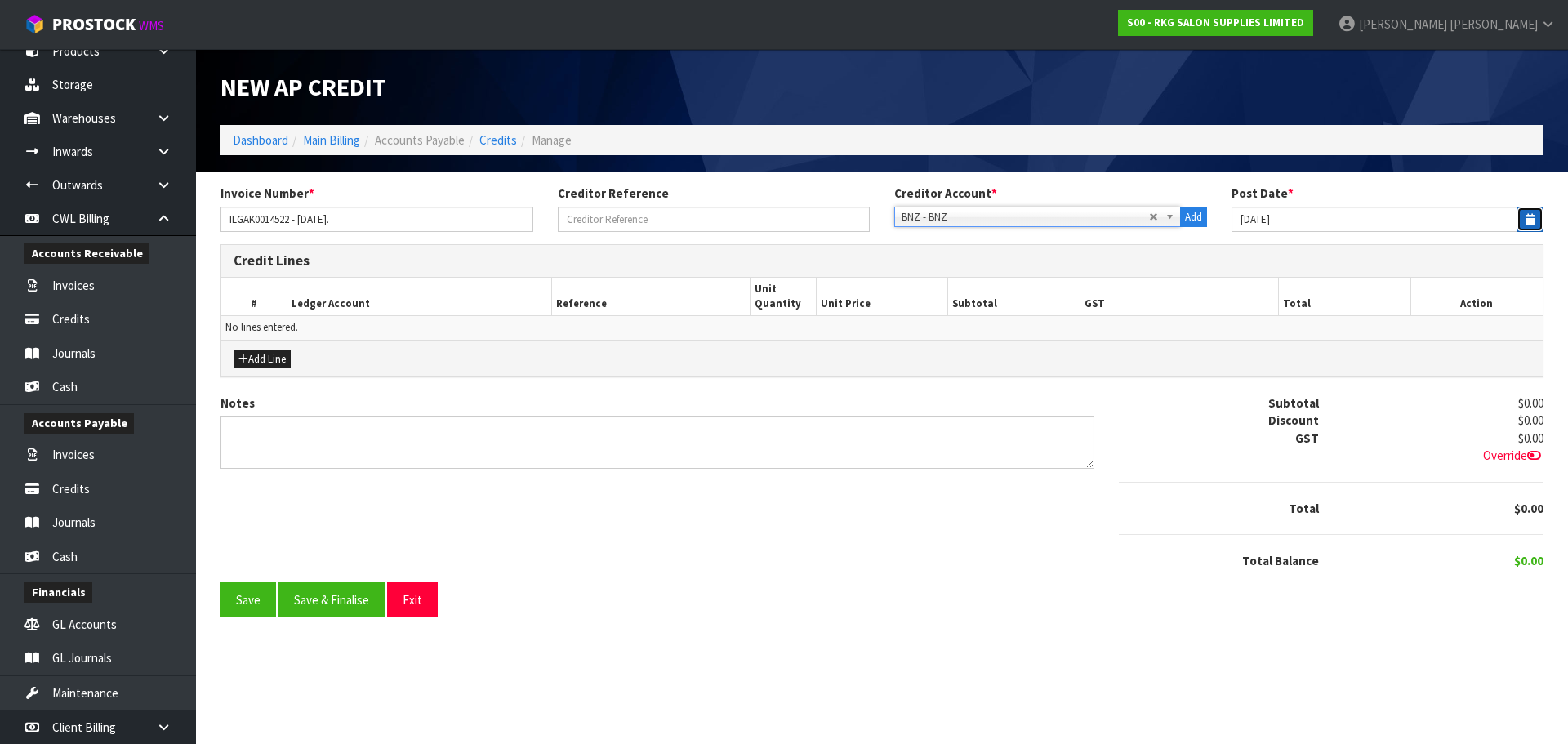
click at [1520, 215] on button "button" at bounding box center [1530, 219] width 27 height 26
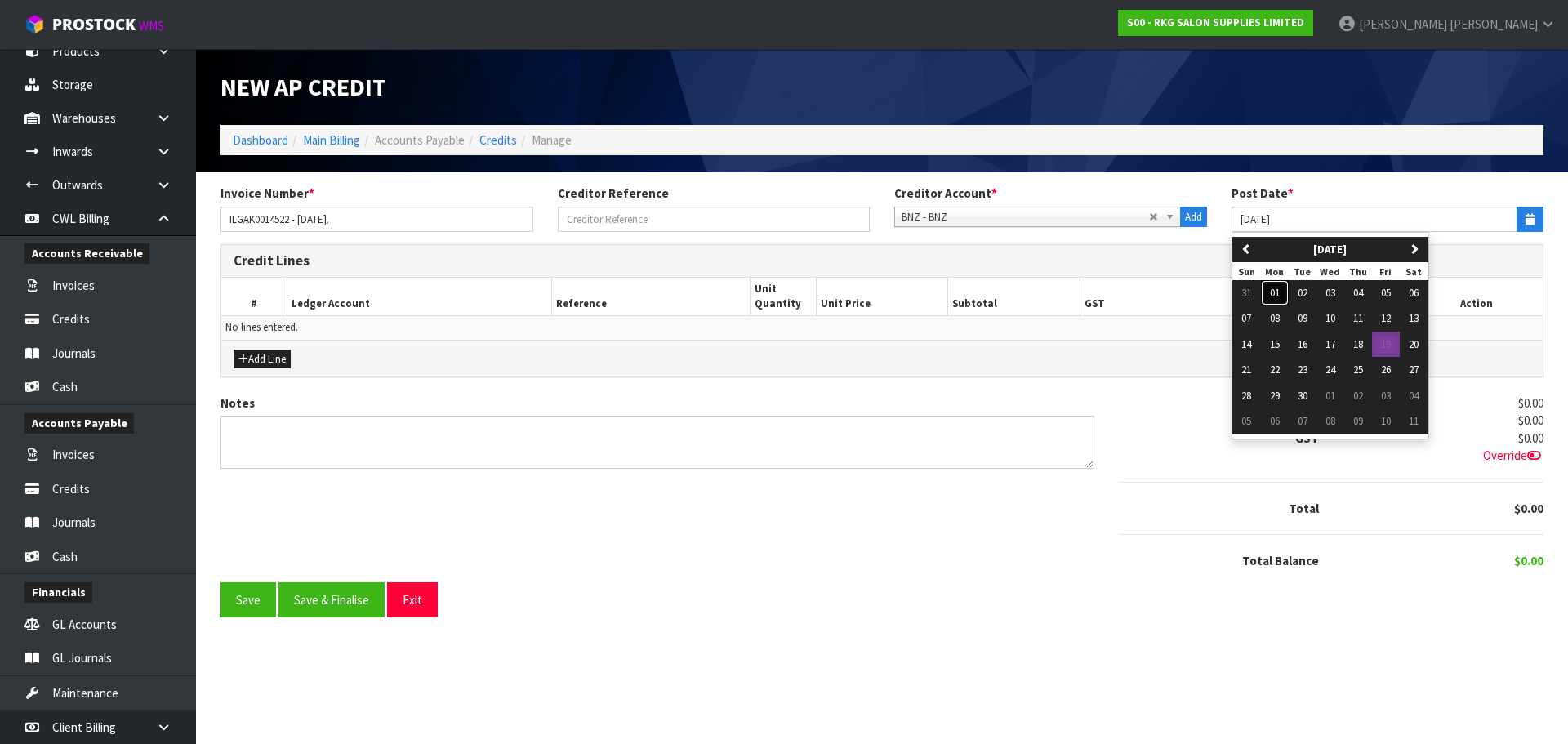
drag, startPoint x: 1283, startPoint y: 291, endPoint x: 714, endPoint y: 313, distance: 569.4
click at [1281, 291] on button "01" at bounding box center [1274, 292] width 28 height 26
type input "[DATE]"
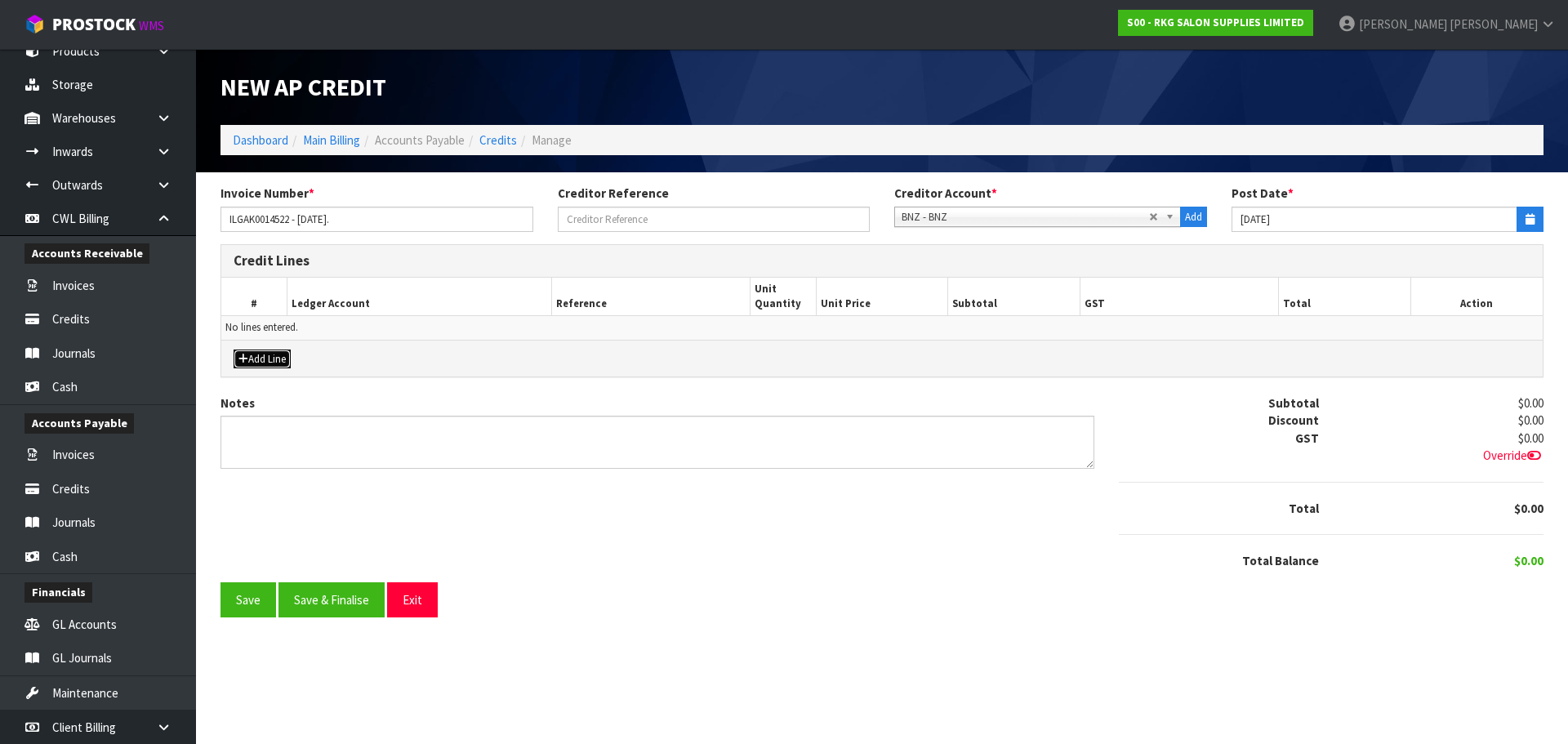
click at [282, 354] on button "Add Line" at bounding box center [262, 359] width 57 height 20
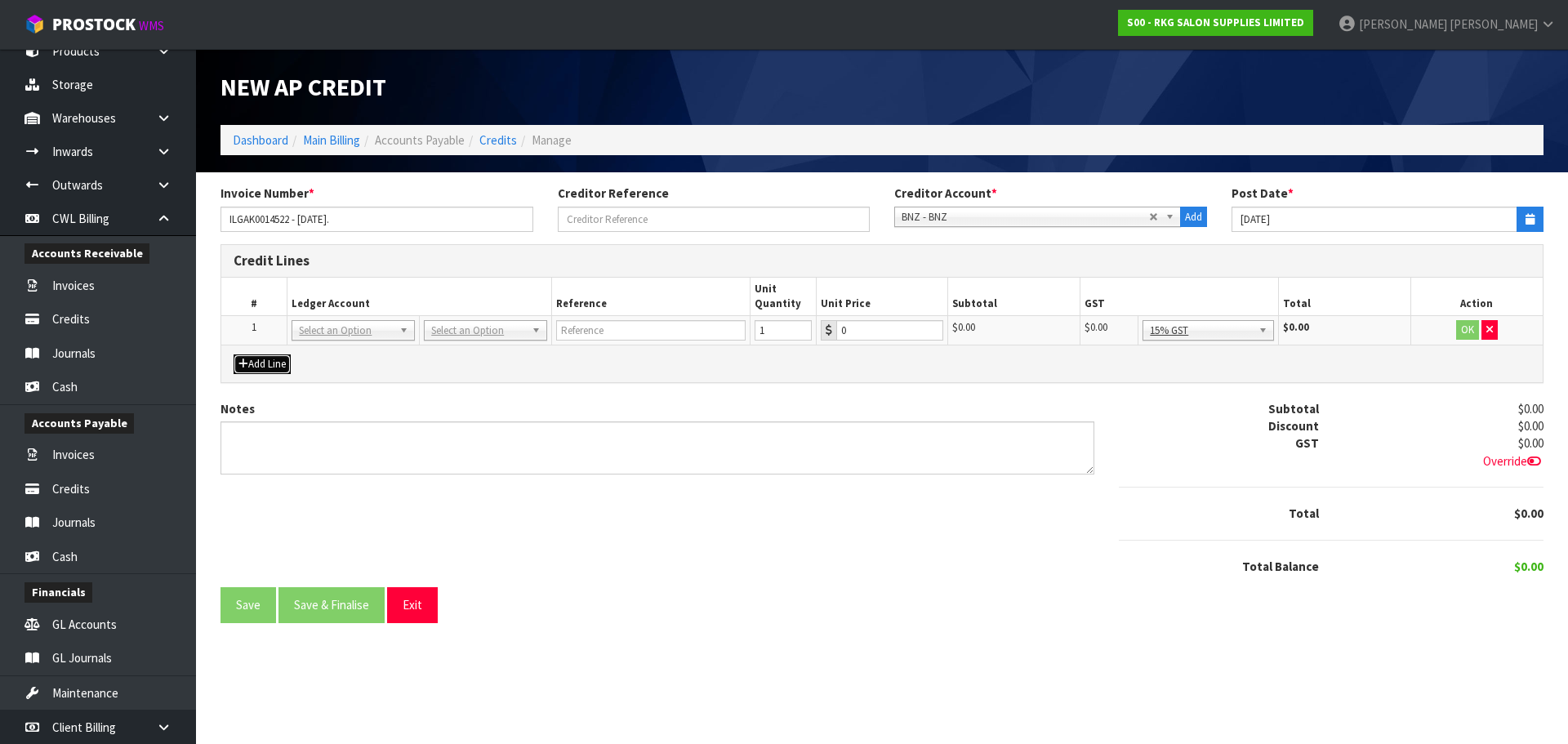
drag, startPoint x: 307, startPoint y: 334, endPoint x: 305, endPoint y: 360, distance: 26.1
click at [307, 356] on input "text" at bounding box center [354, 352] width 115 height 20
type input "3910"
click at [862, 323] on input "0" at bounding box center [889, 329] width 107 height 20
type input "428.45"
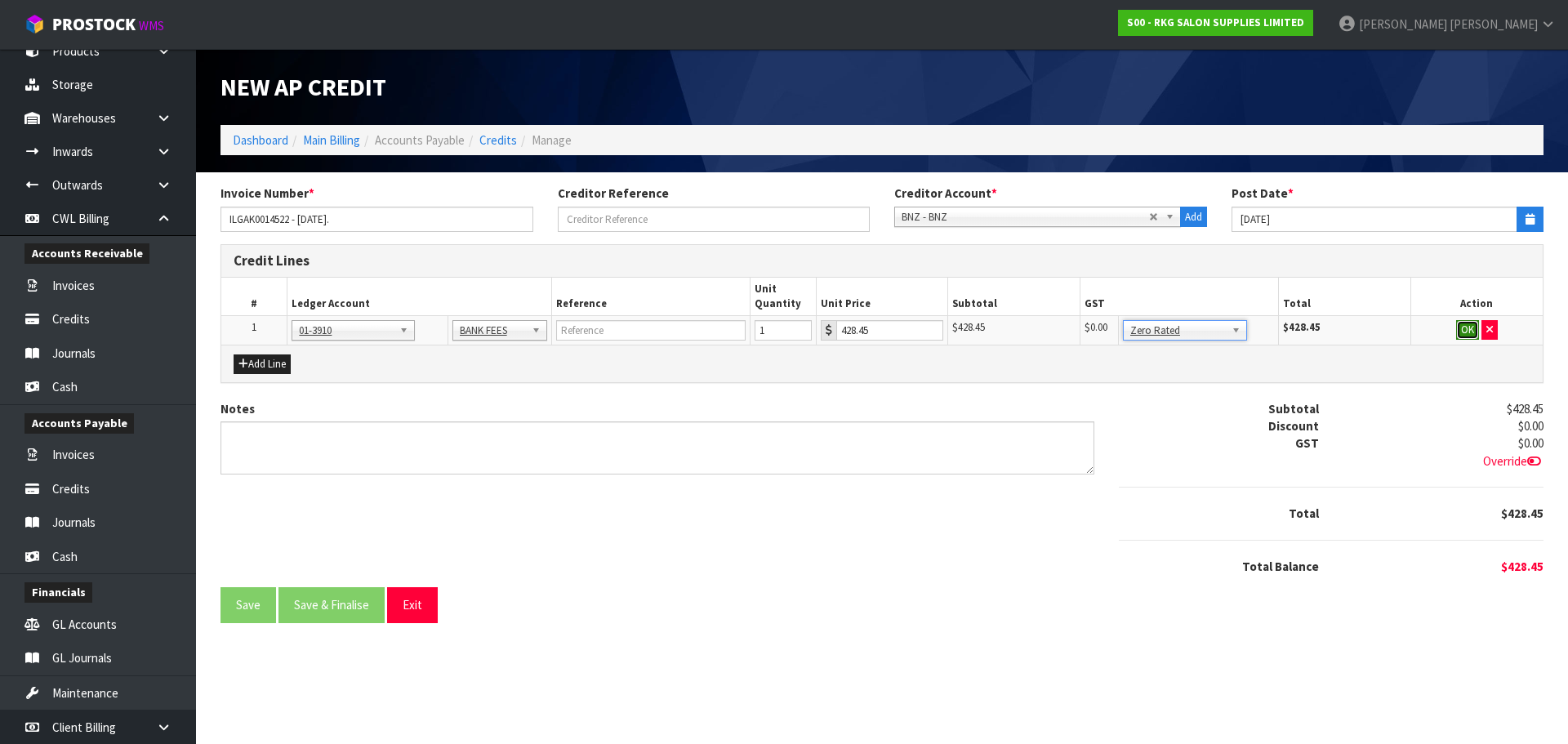
click at [1465, 329] on button "OK" at bounding box center [1468, 329] width 23 height 20
click at [275, 357] on button "Add Line" at bounding box center [262, 364] width 57 height 20
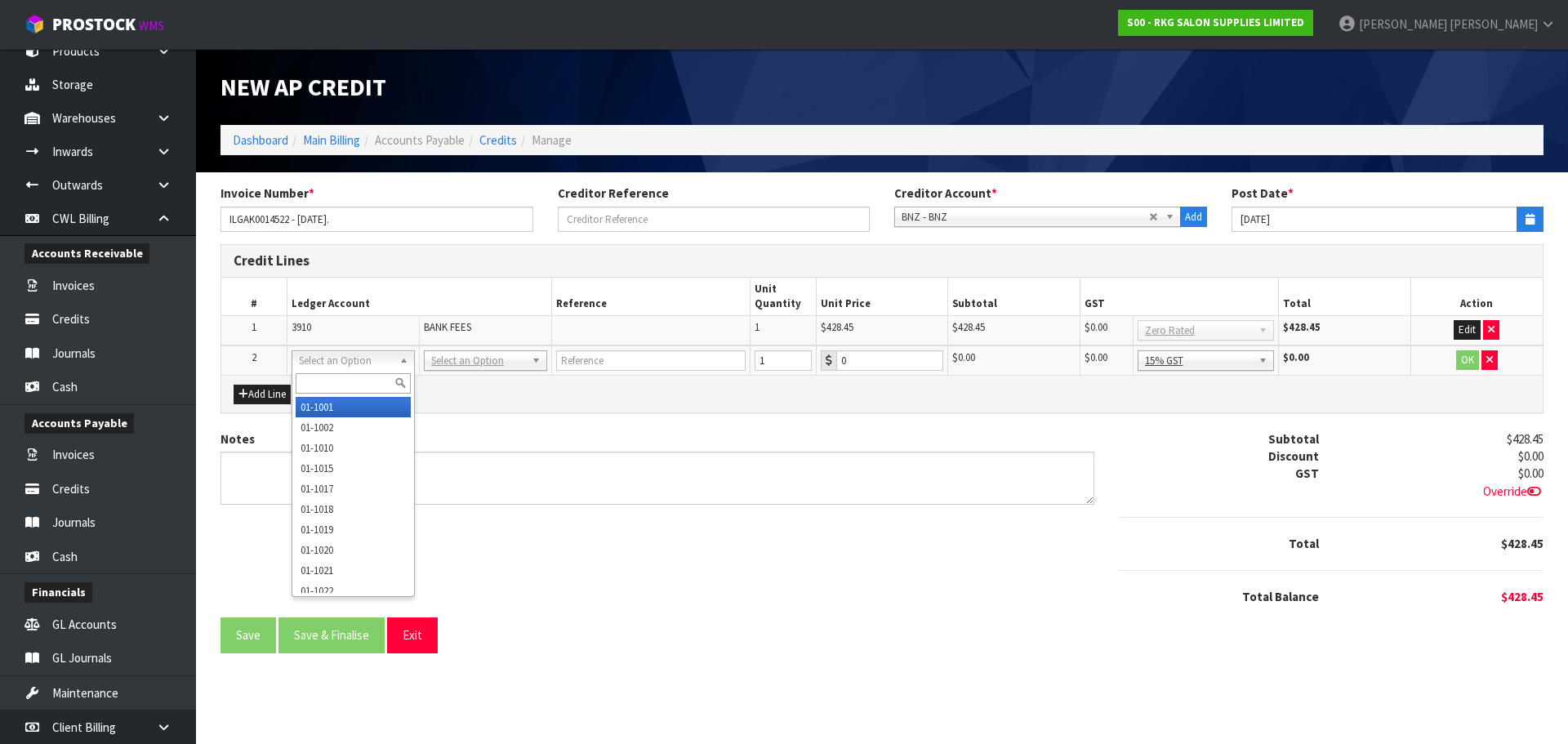
click at [317, 378] on input "text" at bounding box center [354, 383] width 115 height 20
type input "9132"
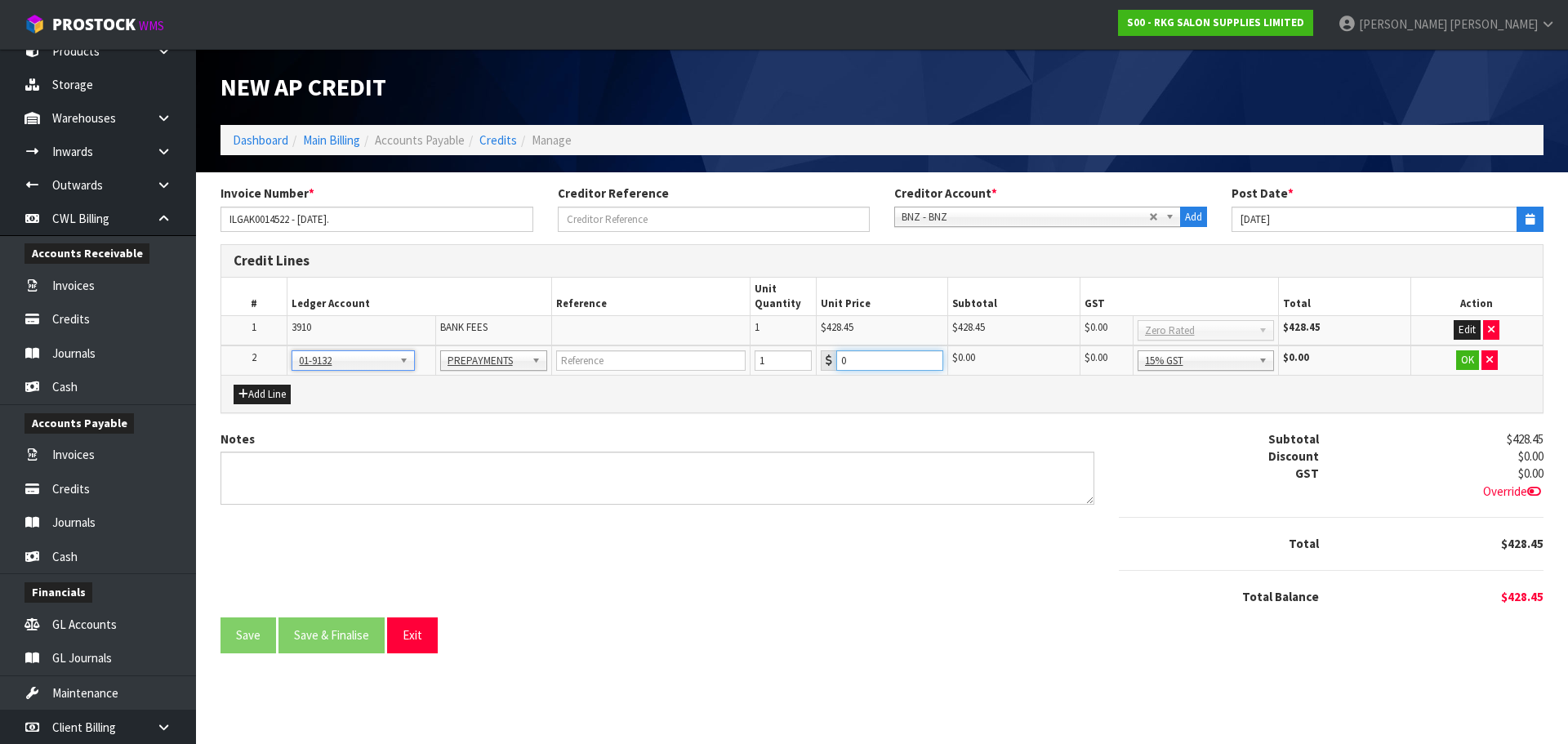
click at [854, 357] on input "0" at bounding box center [889, 360] width 107 height 20
drag, startPoint x: 1219, startPoint y: 363, endPoint x: 1218, endPoint y: 414, distance: 51.0
type input "856.88"
drag, startPoint x: 1222, startPoint y: 447, endPoint x: 1253, endPoint y: 433, distance: 34.0
click at [1463, 363] on button "OK" at bounding box center [1468, 360] width 23 height 20
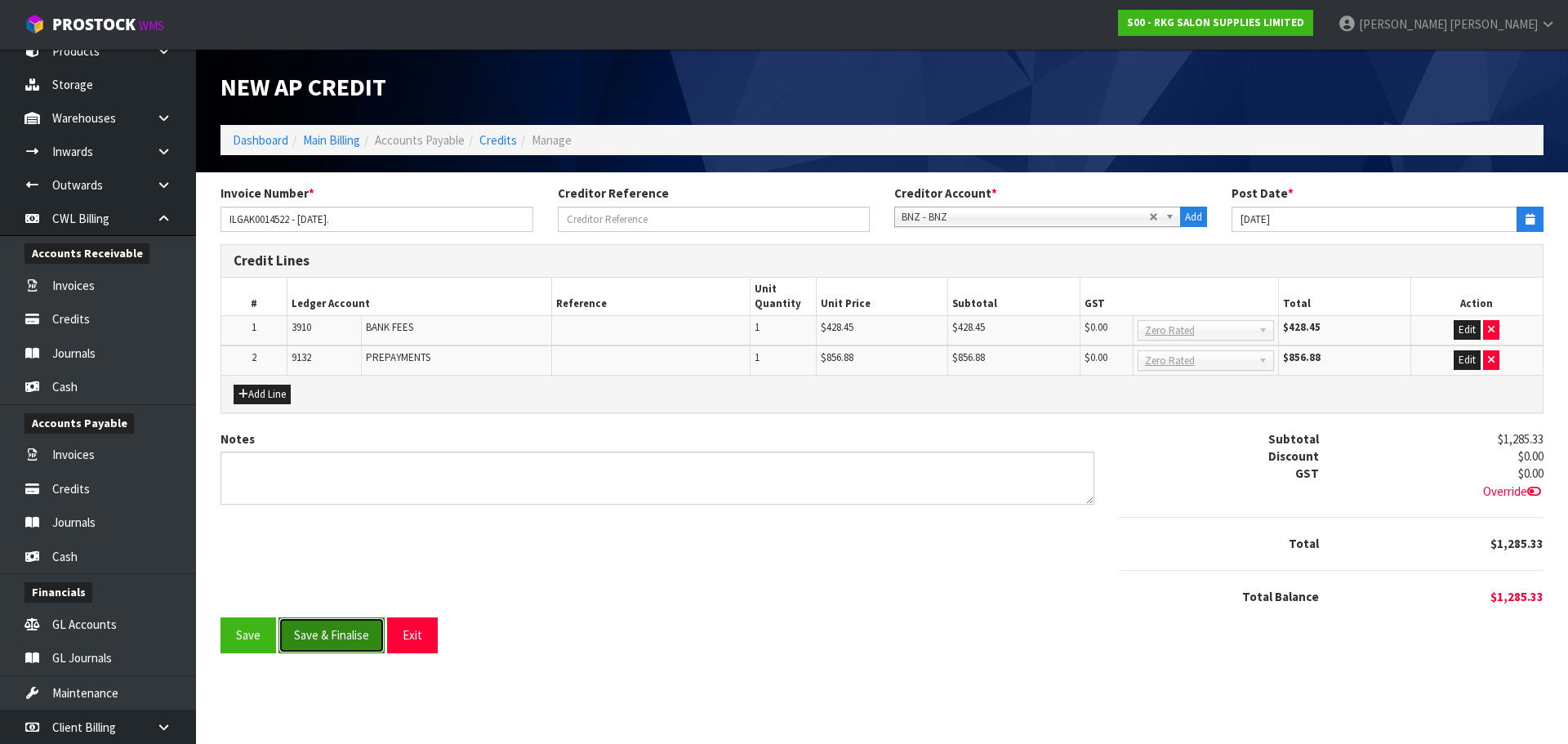
click at [339, 643] on button "Save & Finalise" at bounding box center [332, 635] width 107 height 36
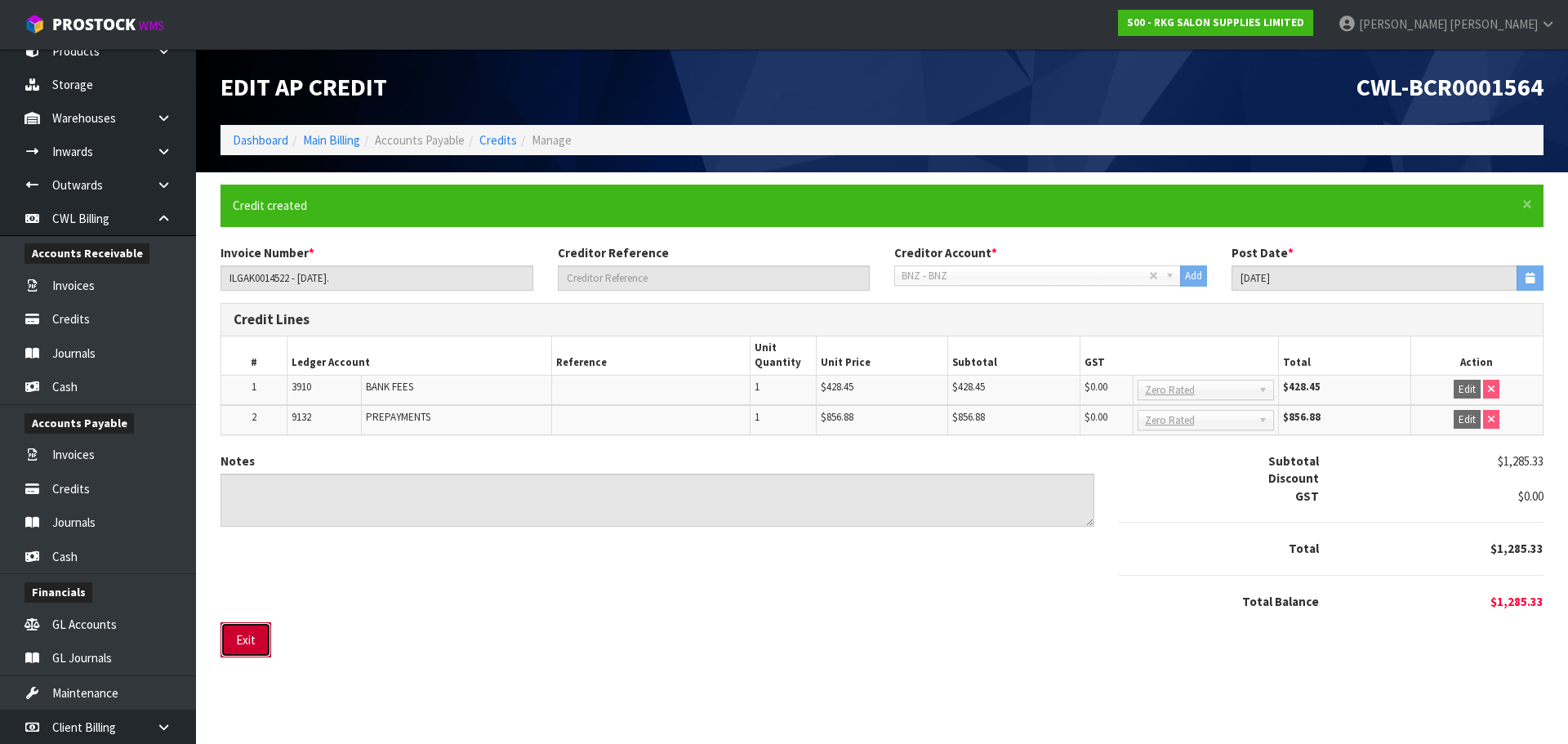
click at [238, 636] on button "Exit" at bounding box center [245, 640] width 51 height 36
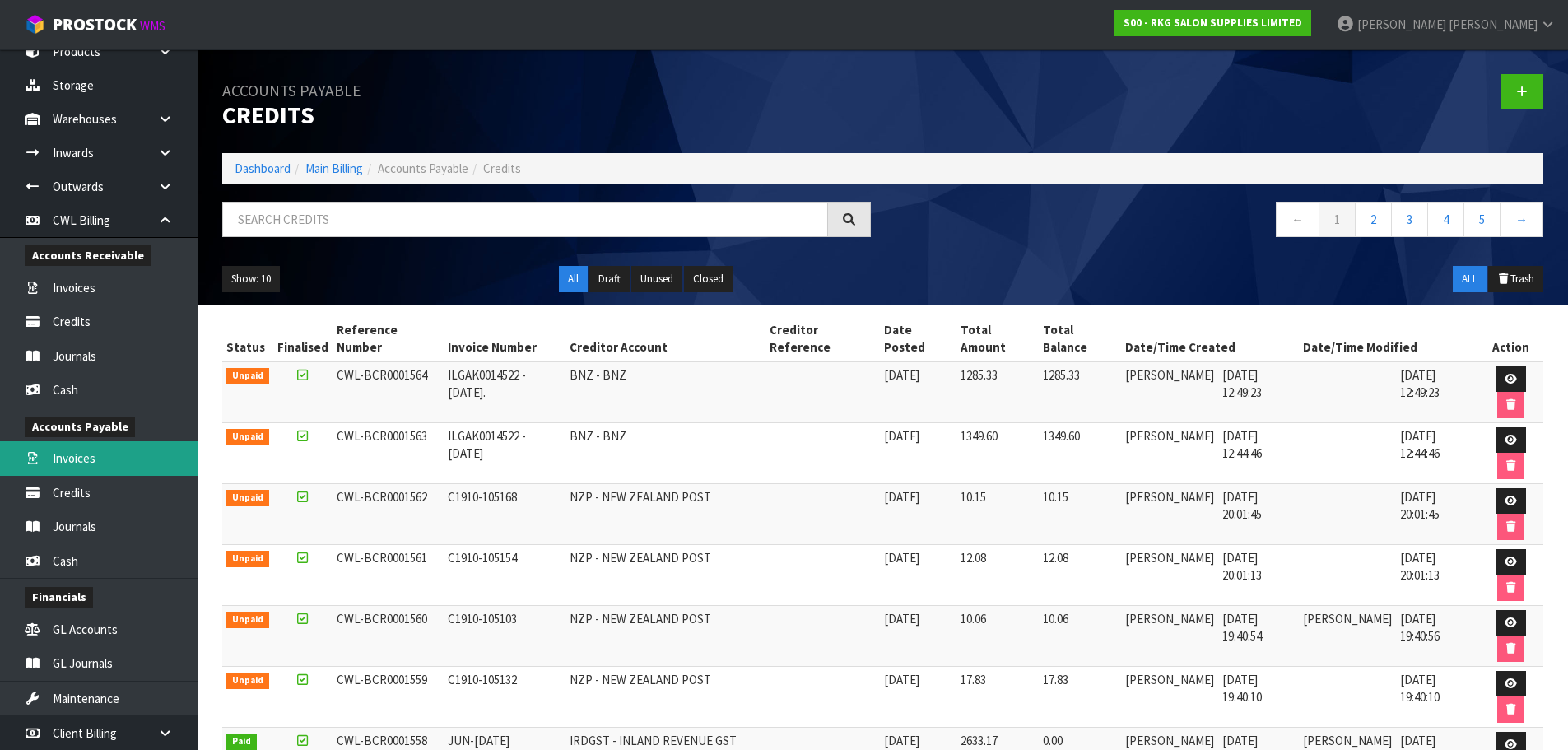
click at [107, 464] on link "Invoices" at bounding box center [99, 458] width 198 height 34
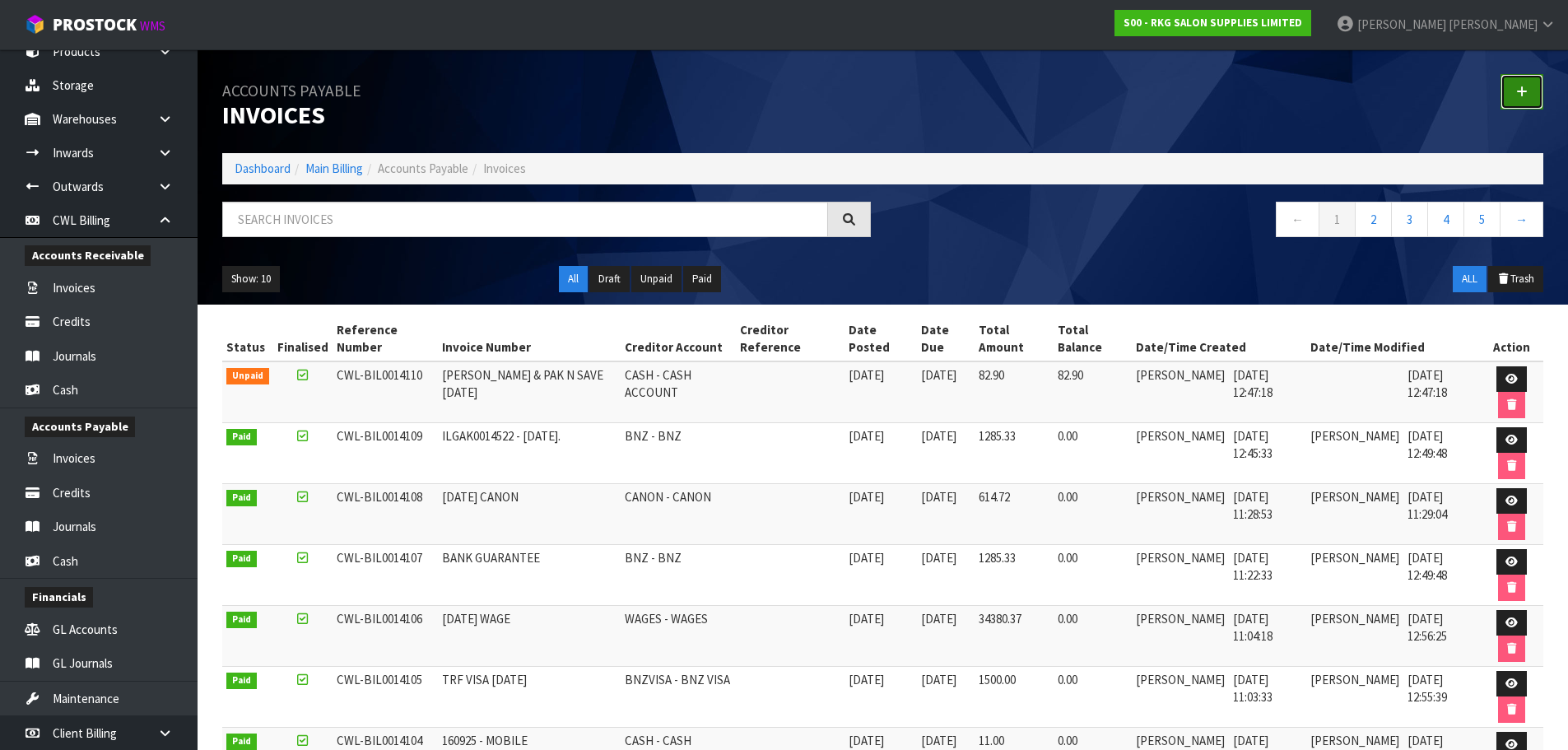
click at [1527, 95] on icon at bounding box center [1521, 92] width 12 height 13
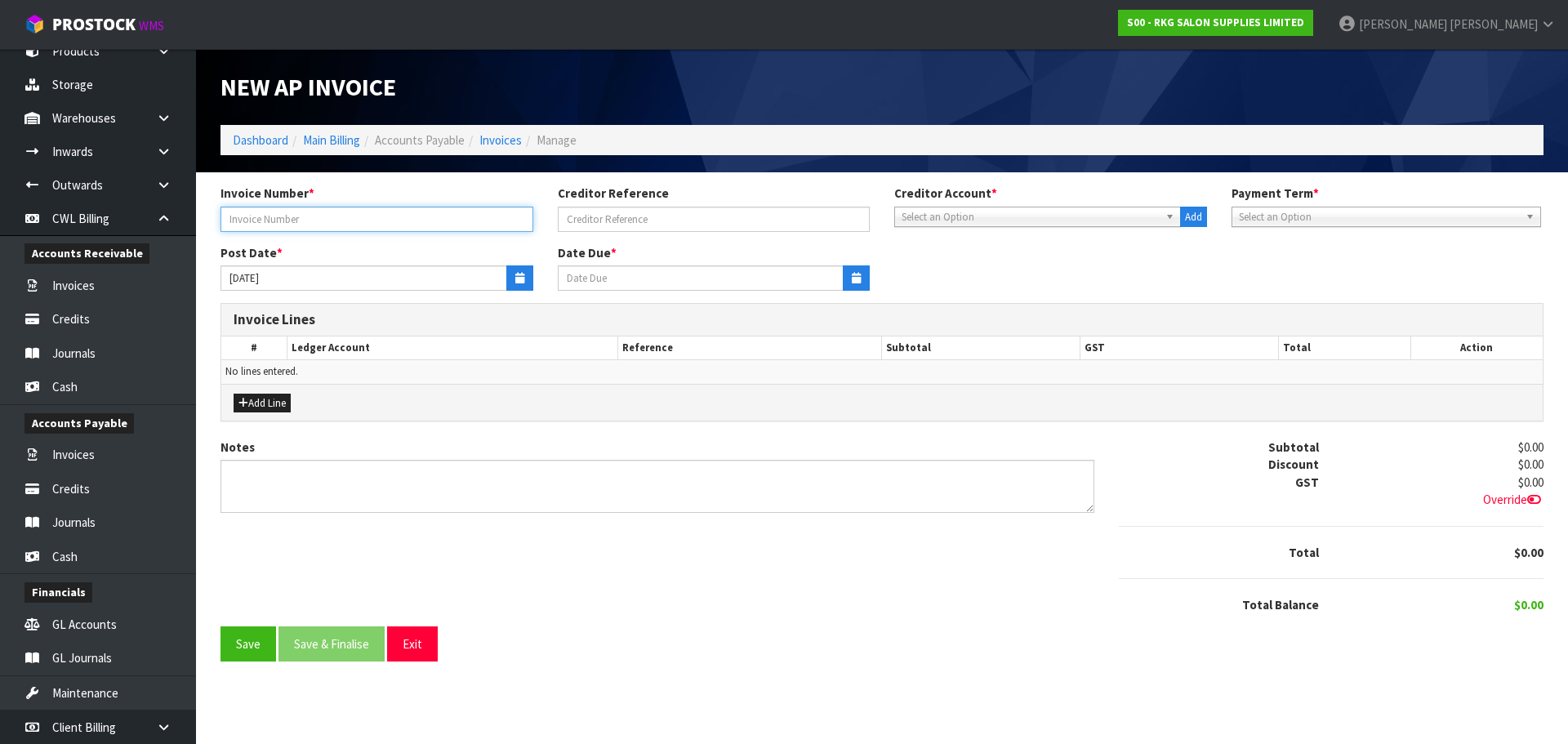
click at [275, 217] on input "text" at bounding box center [377, 219] width 313 height 26
type input "TRF TO 00"
click at [970, 212] on span "Select an Option" at bounding box center [1031, 218] width 258 height 20
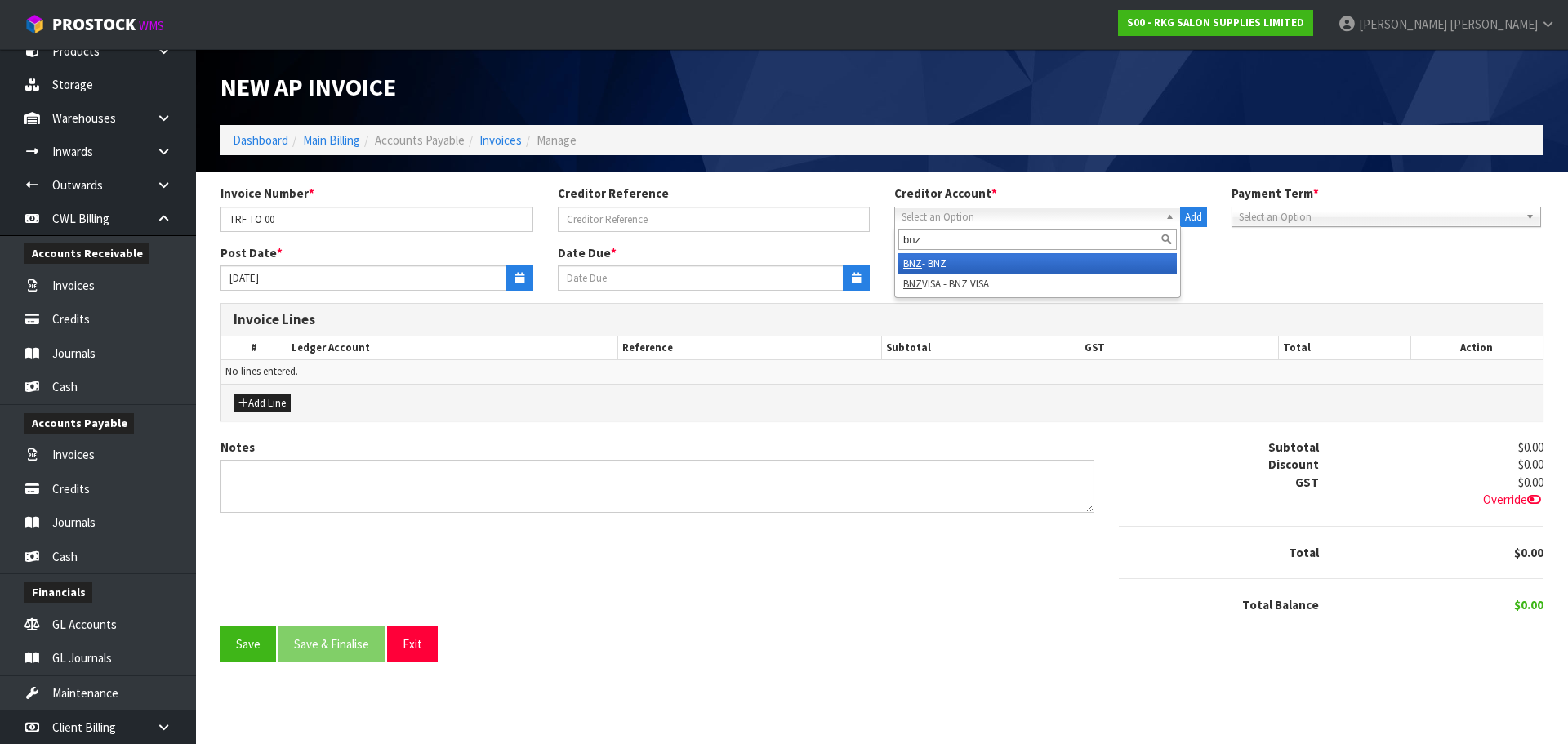
type input "bnz"
click at [973, 264] on li "BNZ - BNZ" at bounding box center [1038, 263] width 279 height 20
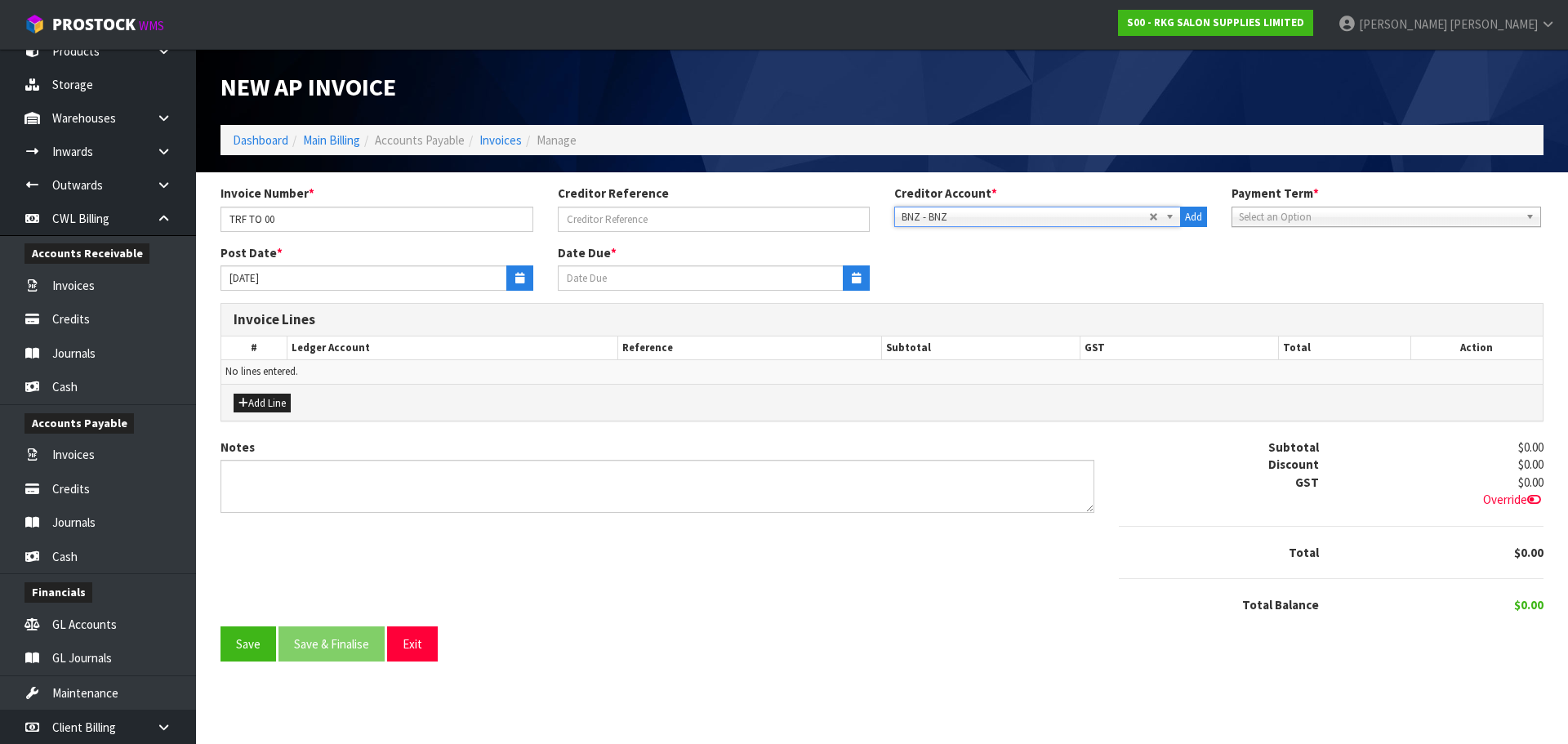
type input "[DATE]"
click at [521, 282] on icon "button" at bounding box center [520, 278] width 9 height 11
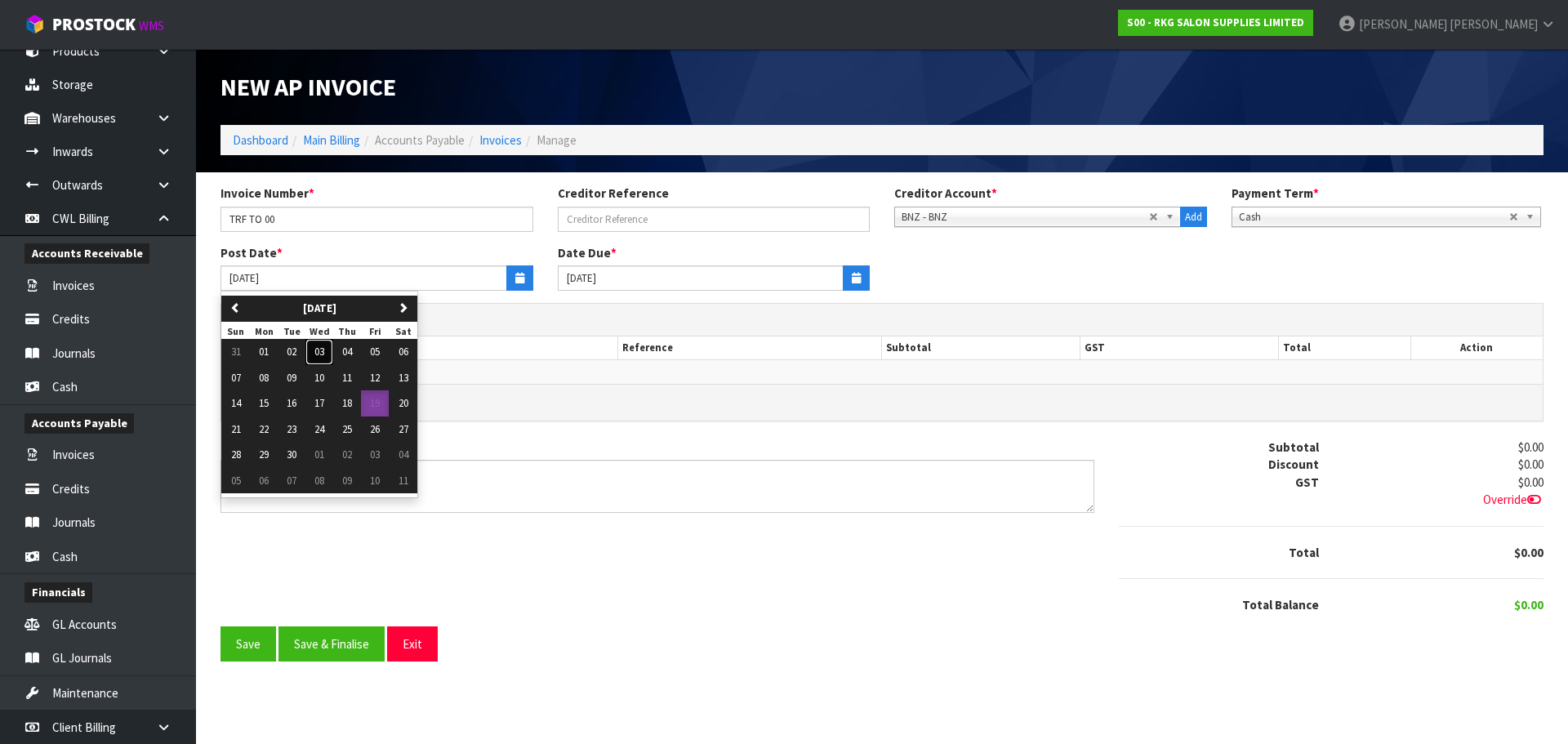
click at [318, 353] on span "03" at bounding box center [319, 352] width 10 height 14
type input "[DATE]"
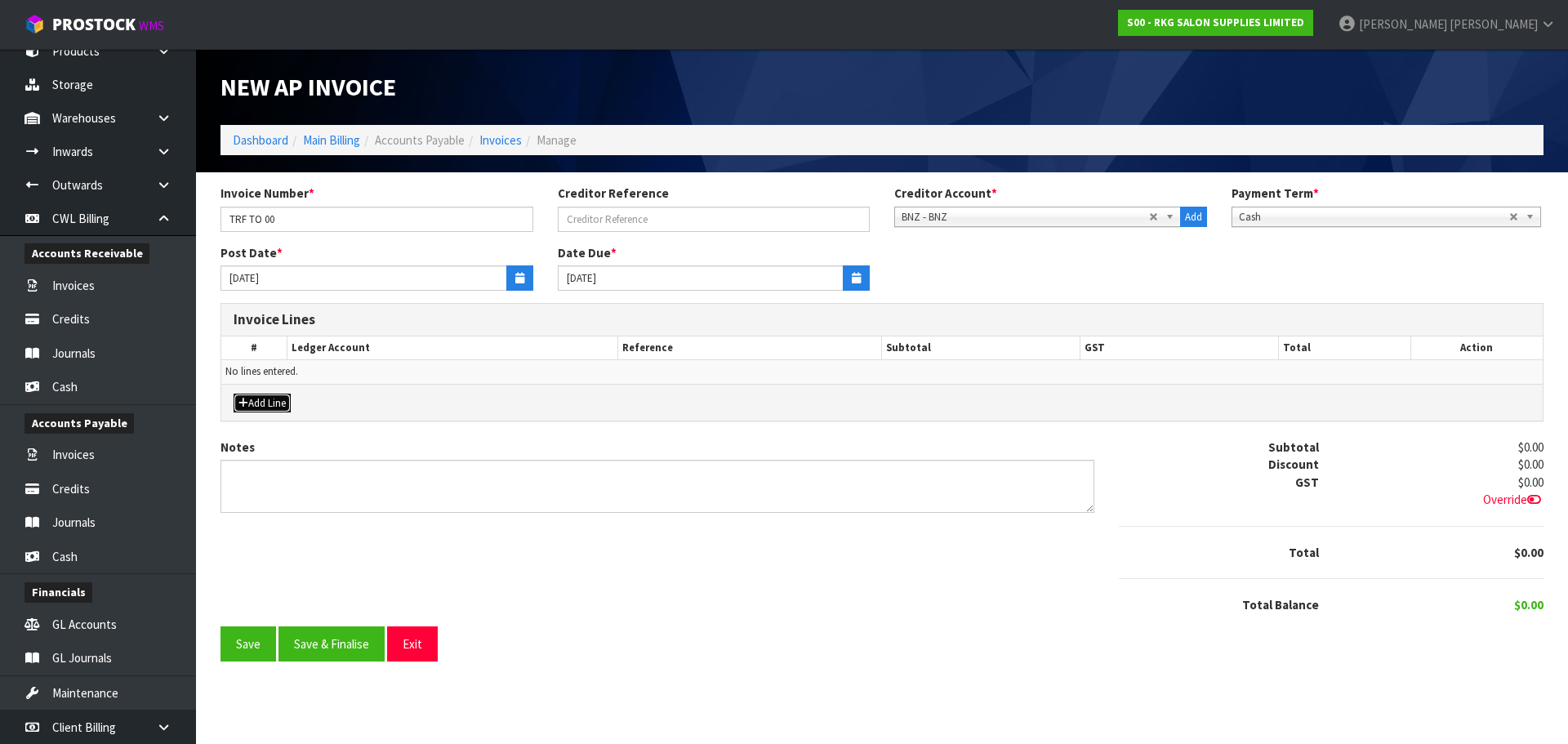
click at [283, 400] on button "Add Line" at bounding box center [262, 403] width 57 height 20
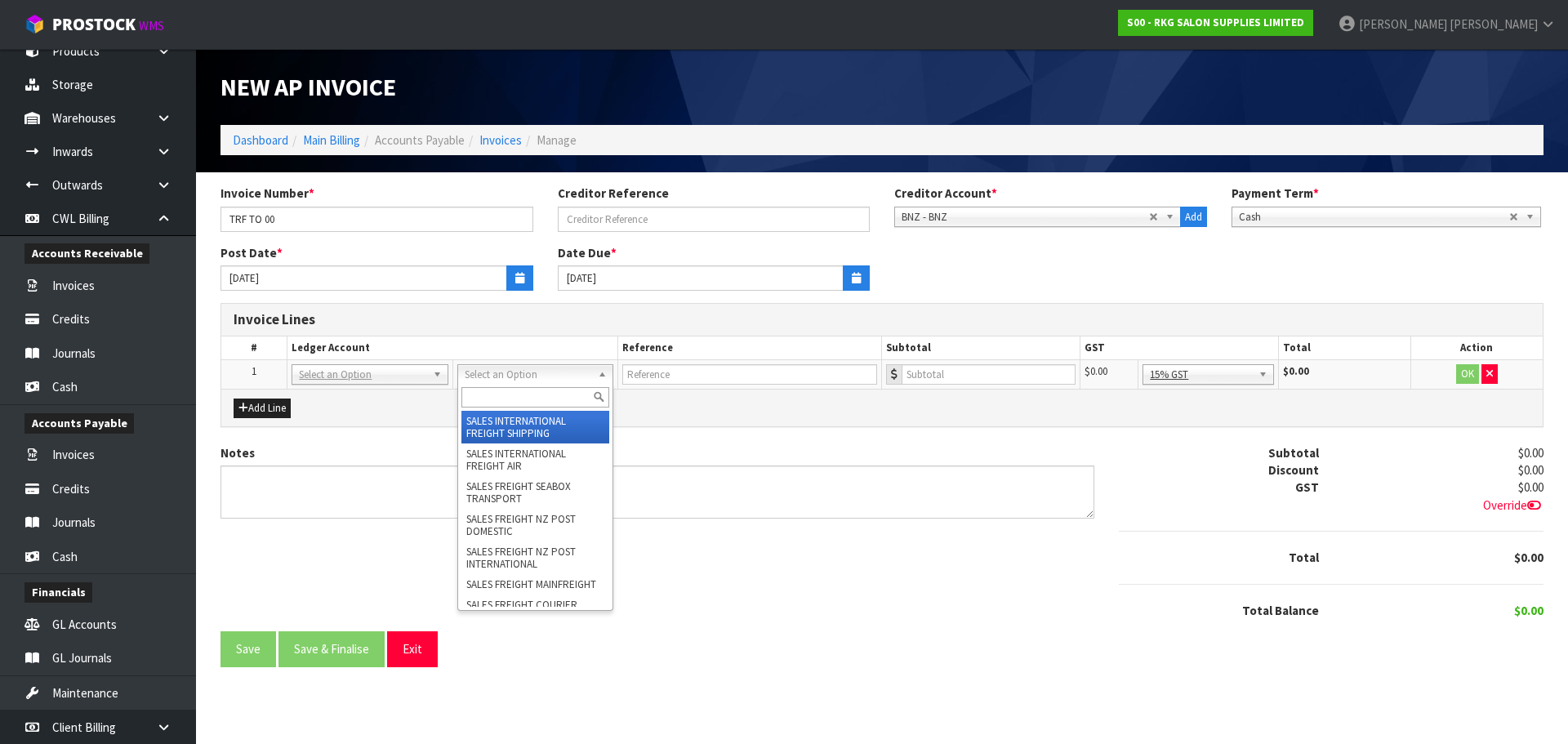
click at [482, 388] on input "text" at bounding box center [535, 397] width 147 height 20
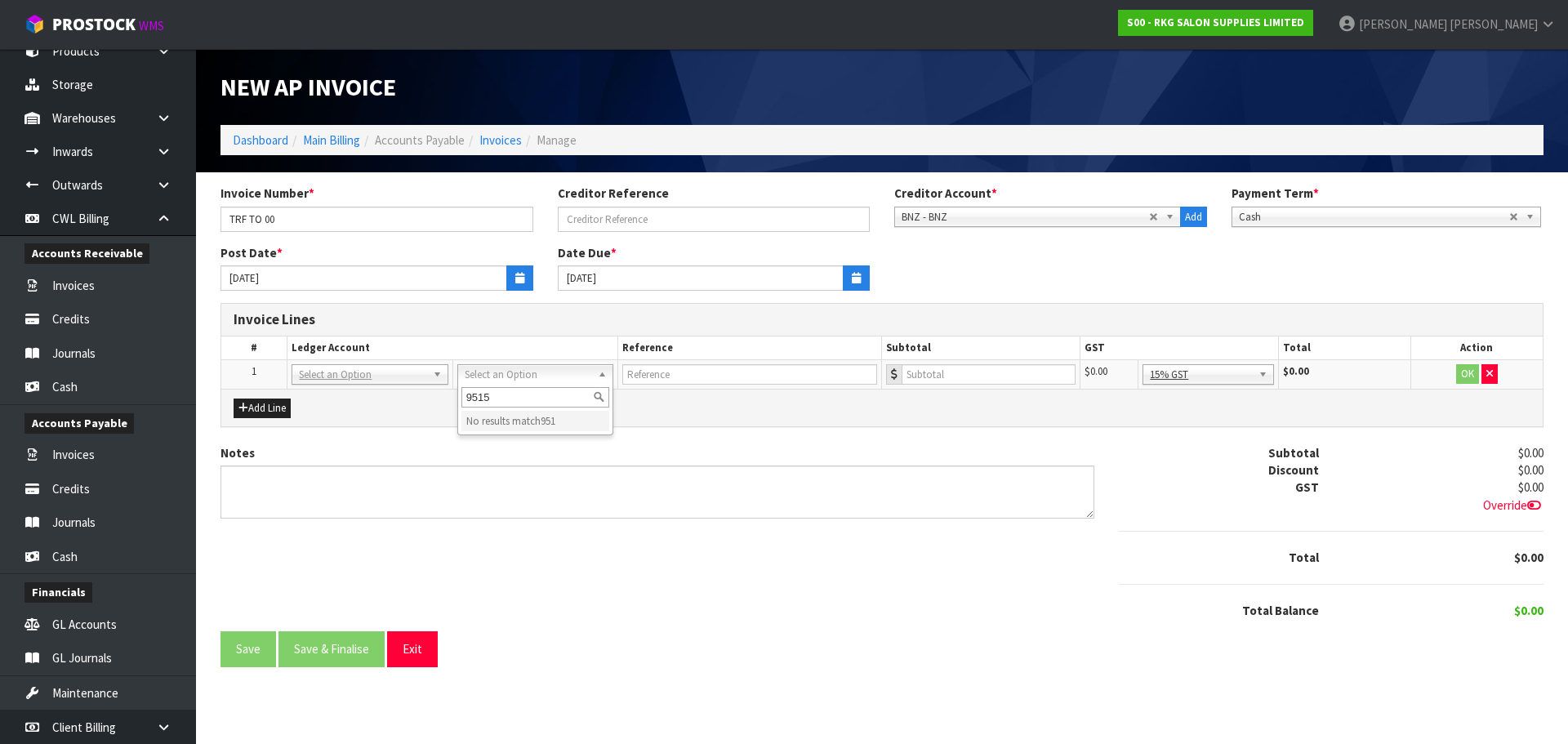
type input "9515"
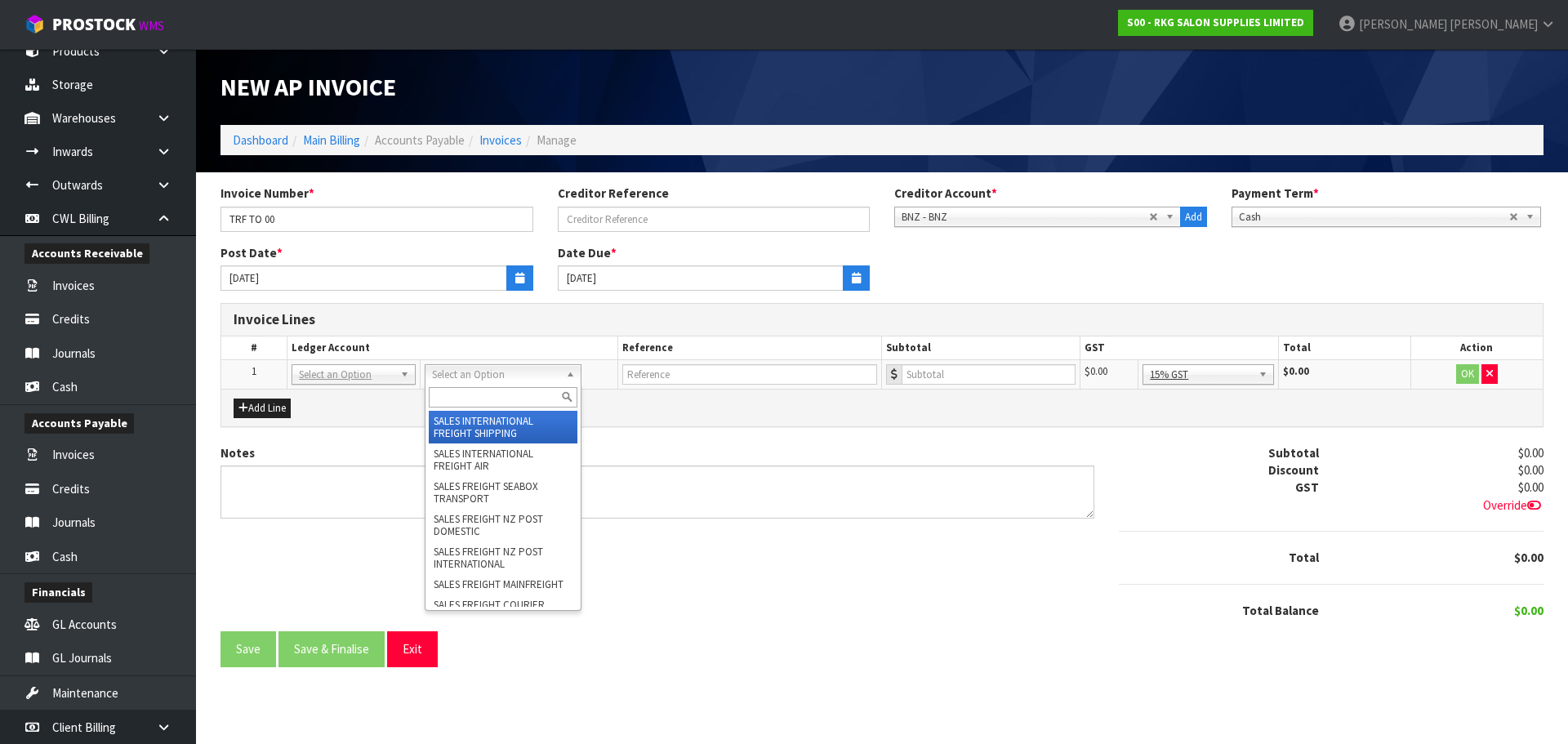
drag, startPoint x: 503, startPoint y: 381, endPoint x: 475, endPoint y: 399, distance: 33.3
click at [473, 400] on input "text" at bounding box center [503, 397] width 147 height 20
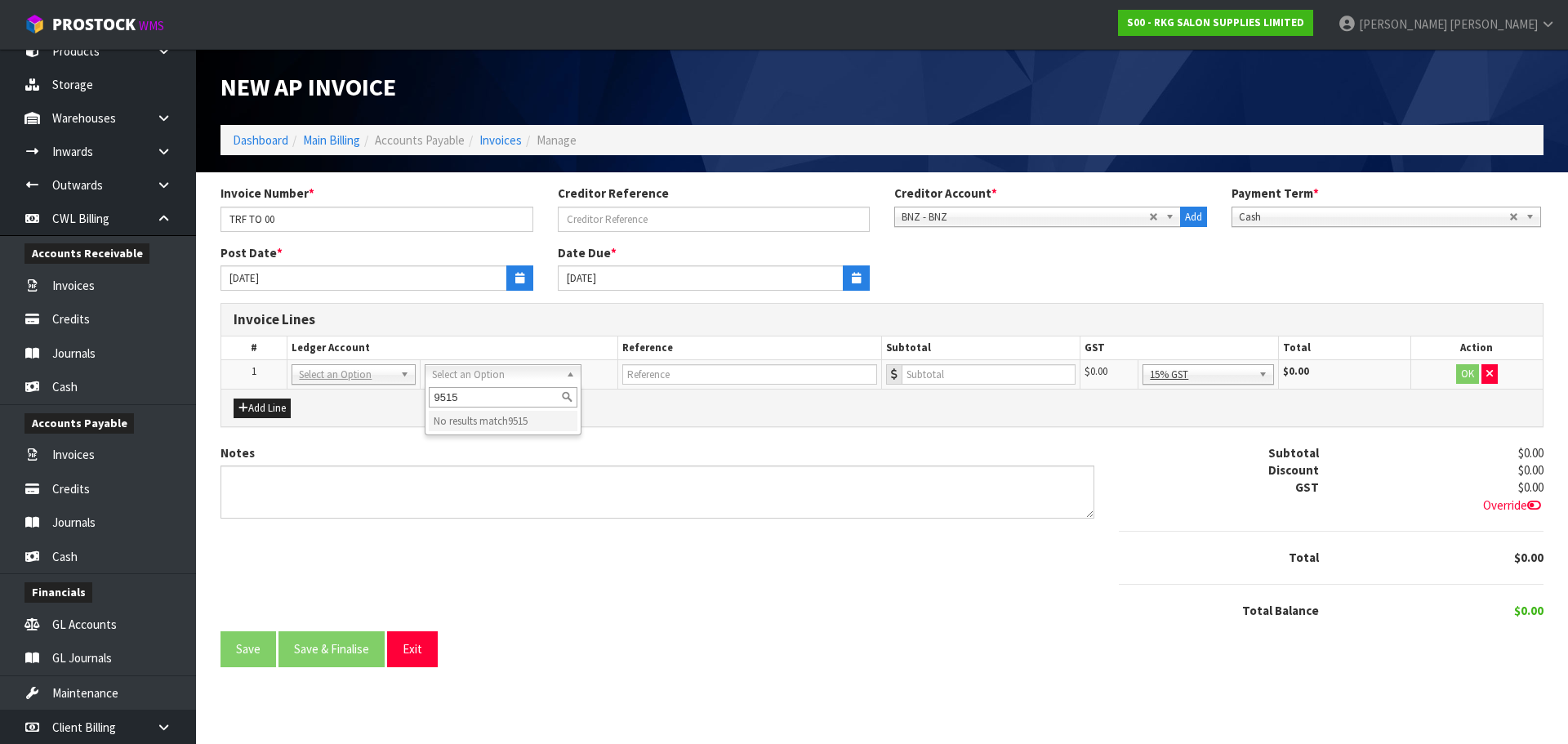
type input "9515"
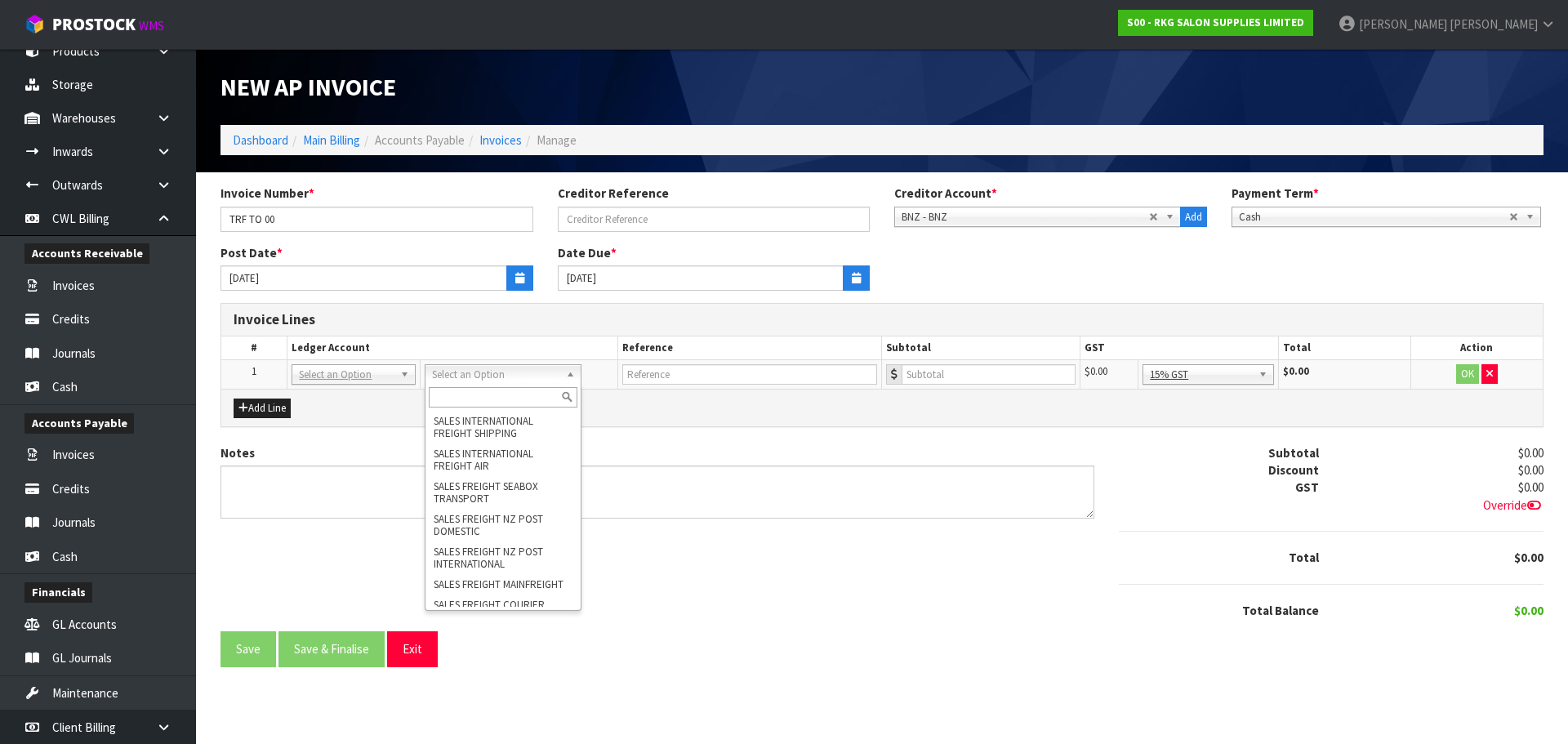
click at [498, 395] on input "text" at bounding box center [503, 397] width 147 height 20
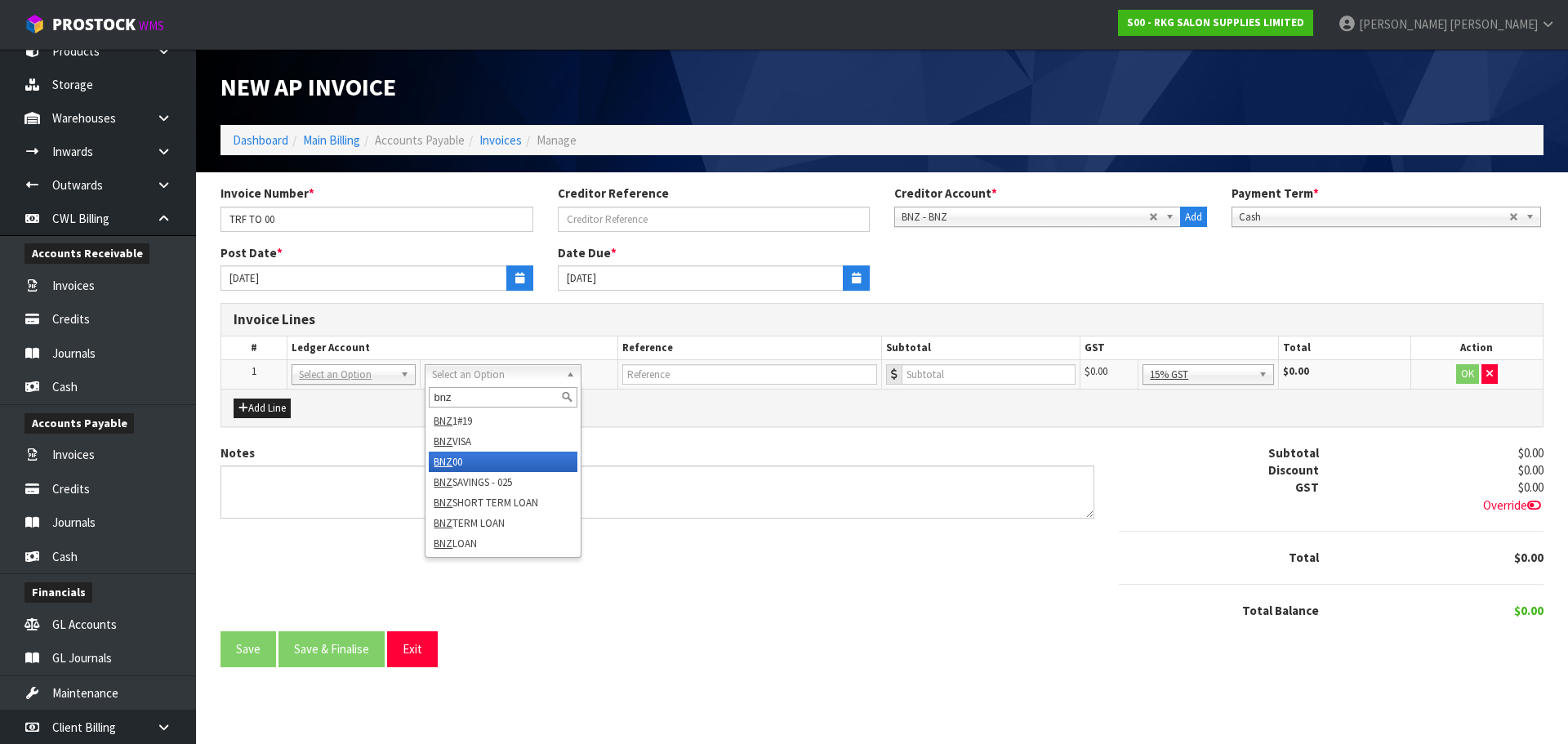
type input "bnz"
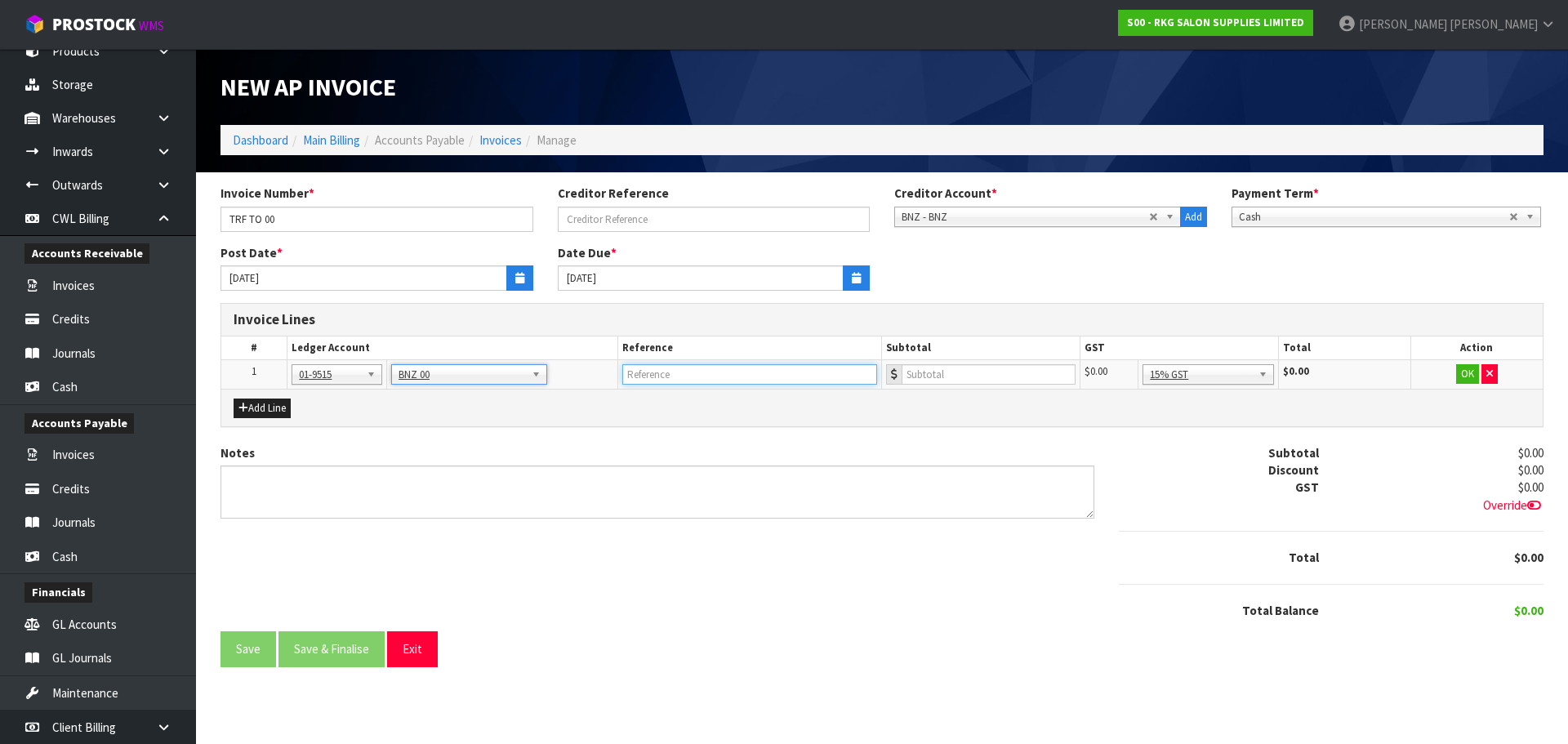
click at [708, 380] on input "text" at bounding box center [751, 374] width 256 height 20
type input "TRF TO 00"
type input "900"
click at [1473, 376] on button "OK" at bounding box center [1468, 374] width 23 height 20
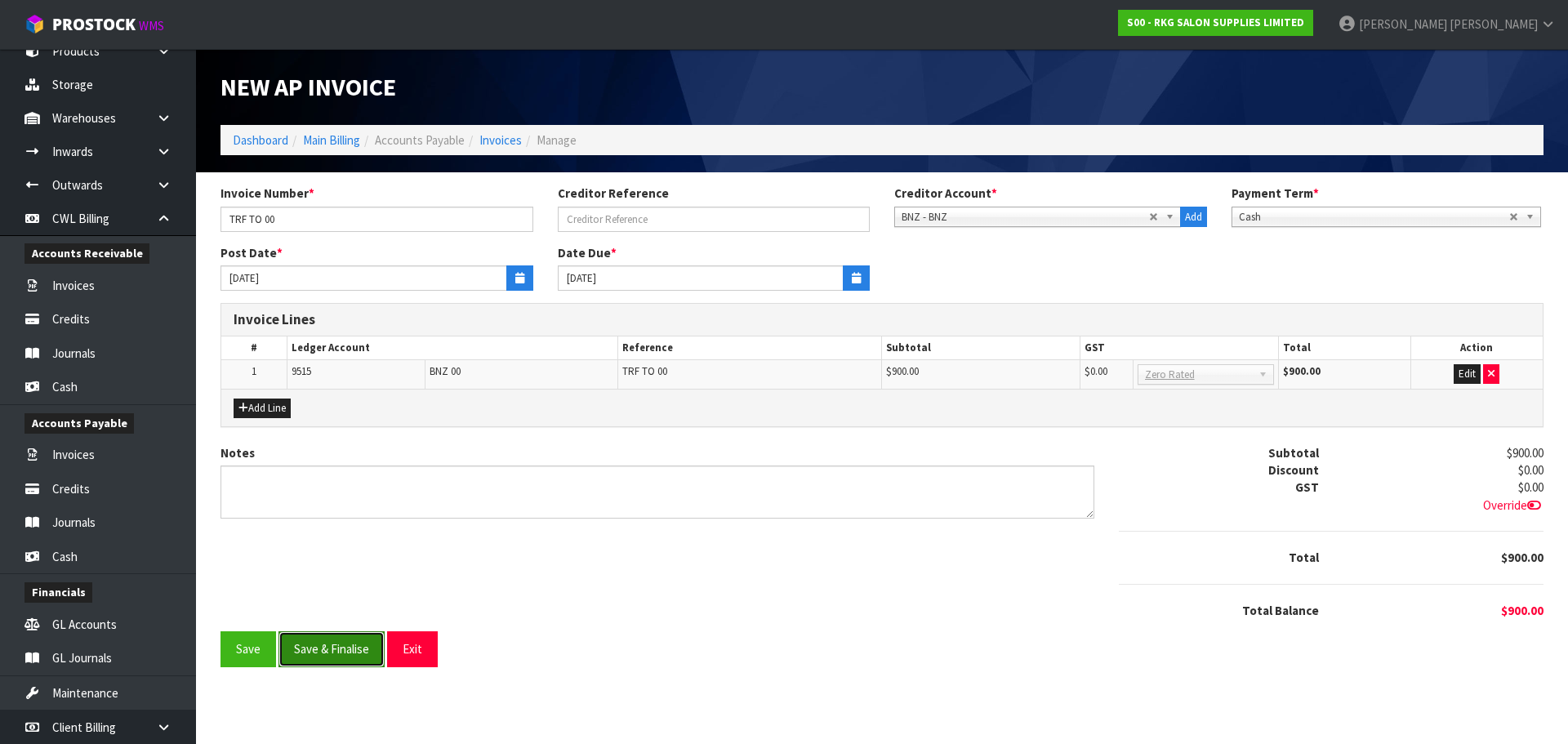
click at [350, 644] on button "Save & Finalise" at bounding box center [332, 649] width 107 height 36
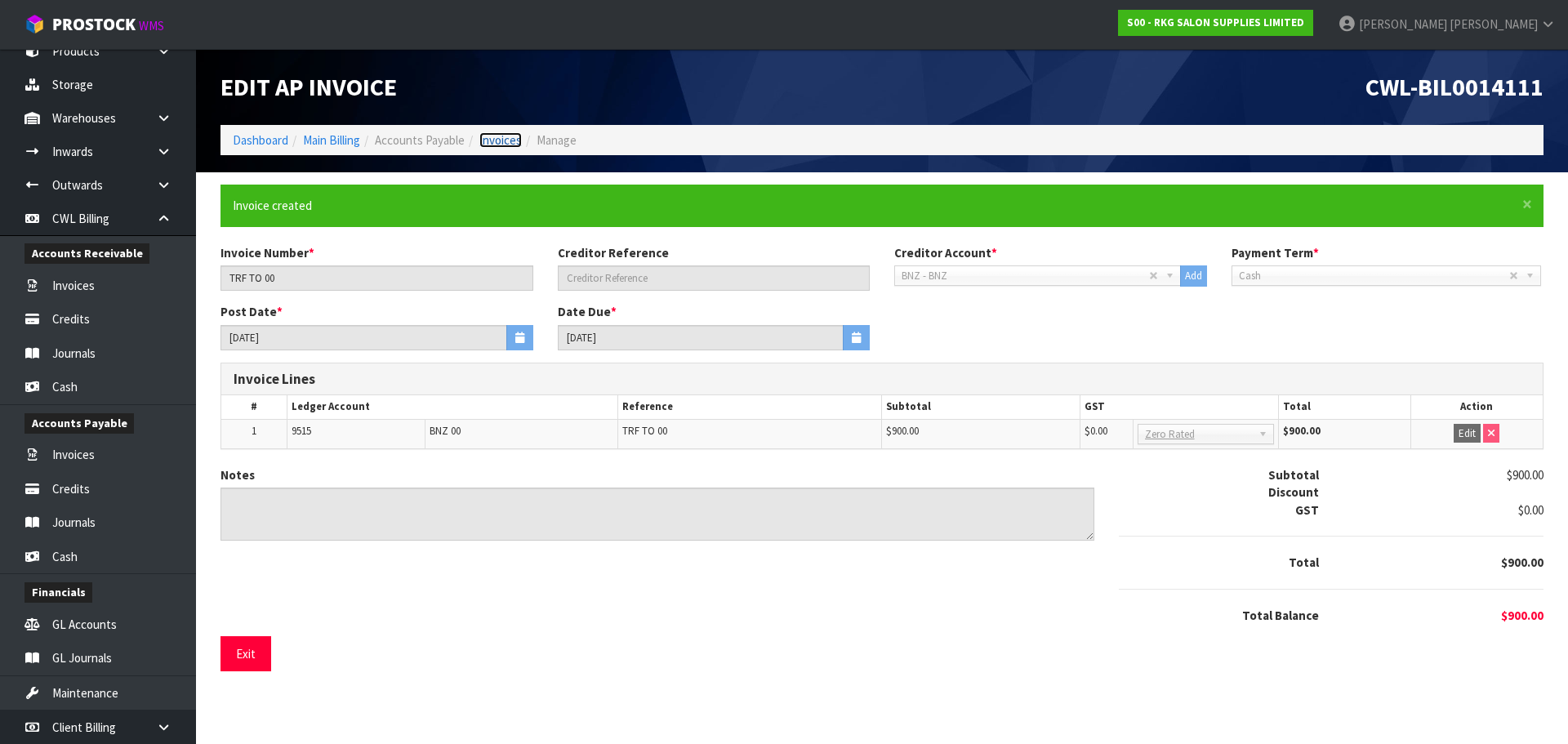
click at [506, 140] on link "Invoices" at bounding box center [501, 139] width 43 height 15
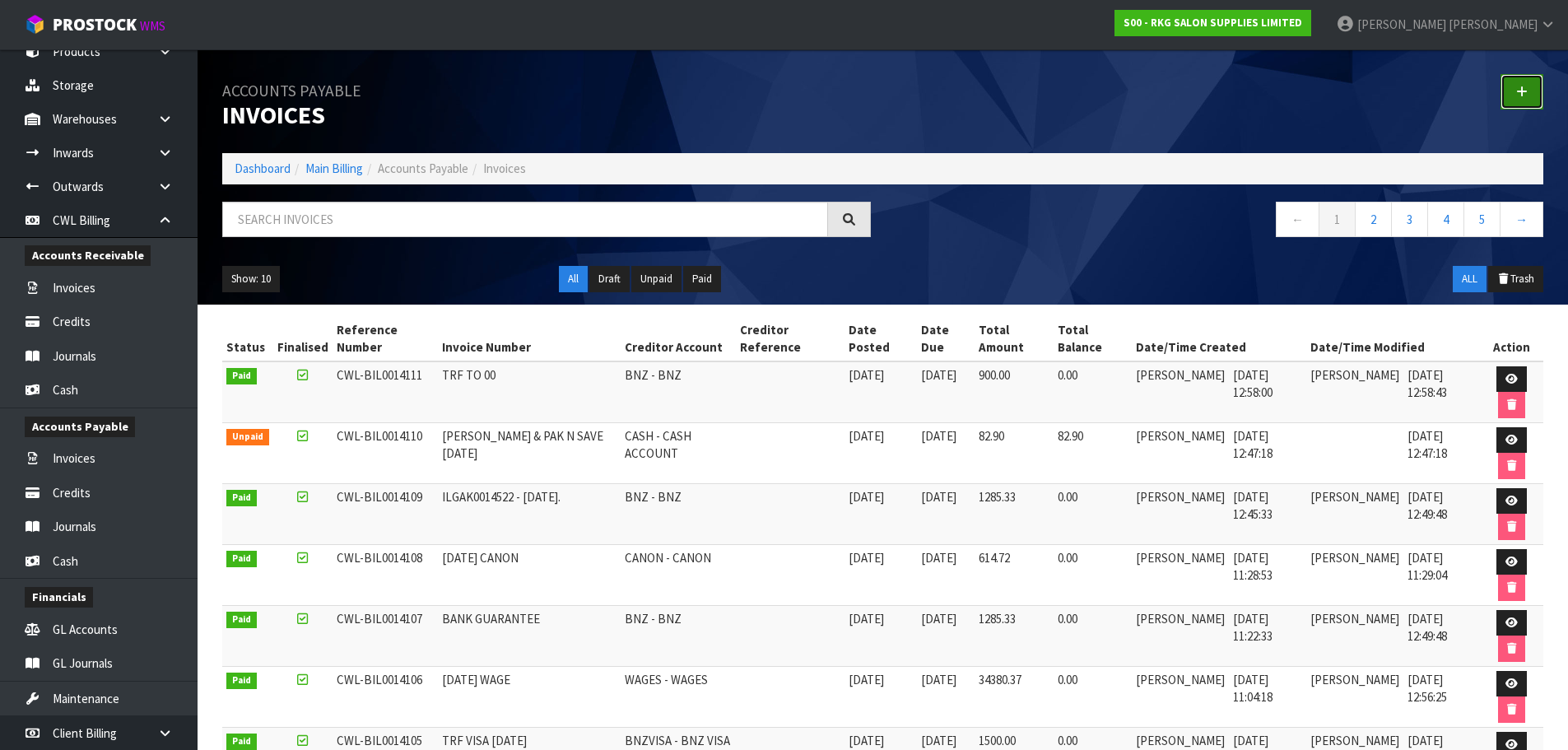
click at [1536, 87] on link at bounding box center [1522, 92] width 43 height 36
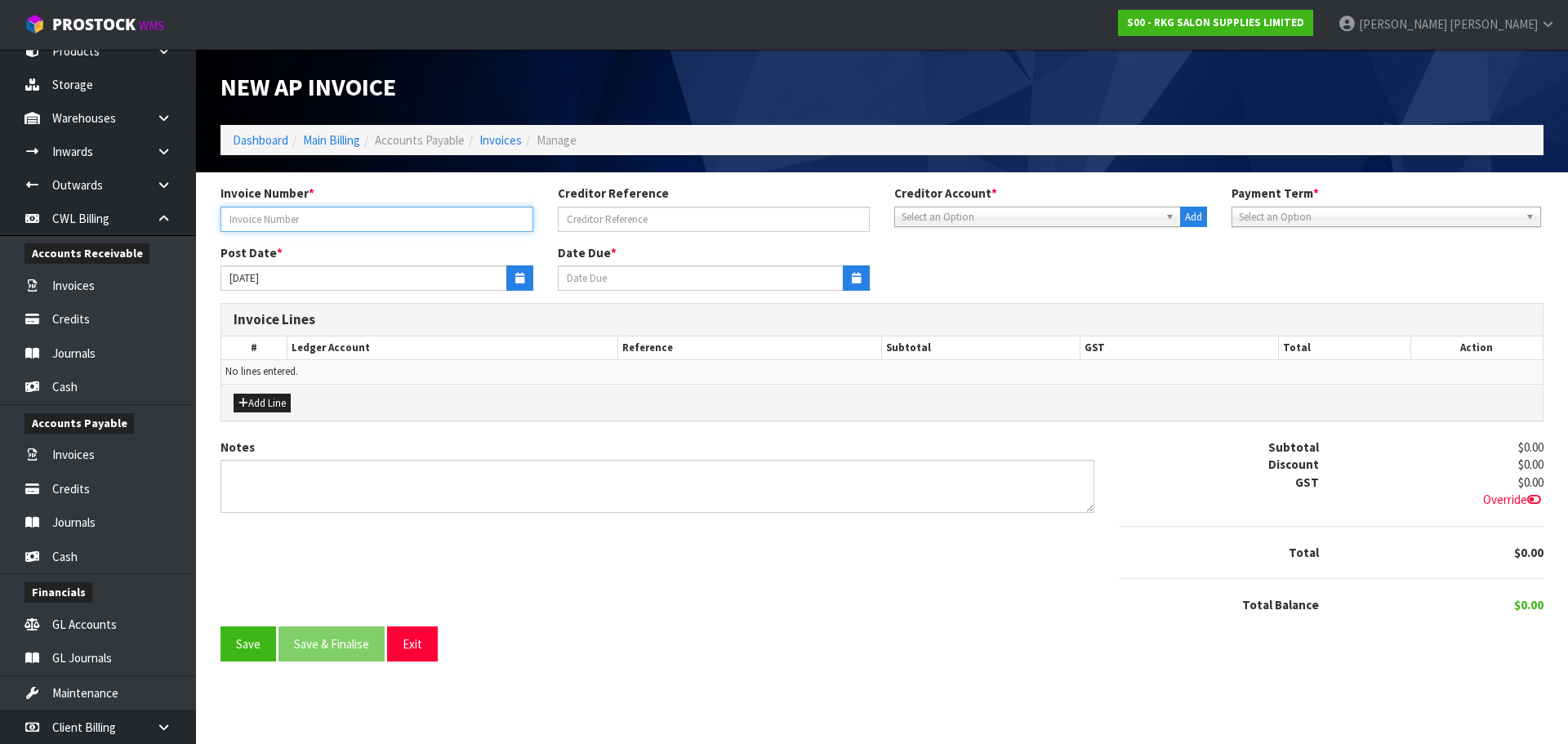
click at [359, 217] on input "text" at bounding box center [377, 219] width 313 height 26
type input "TRF 00"
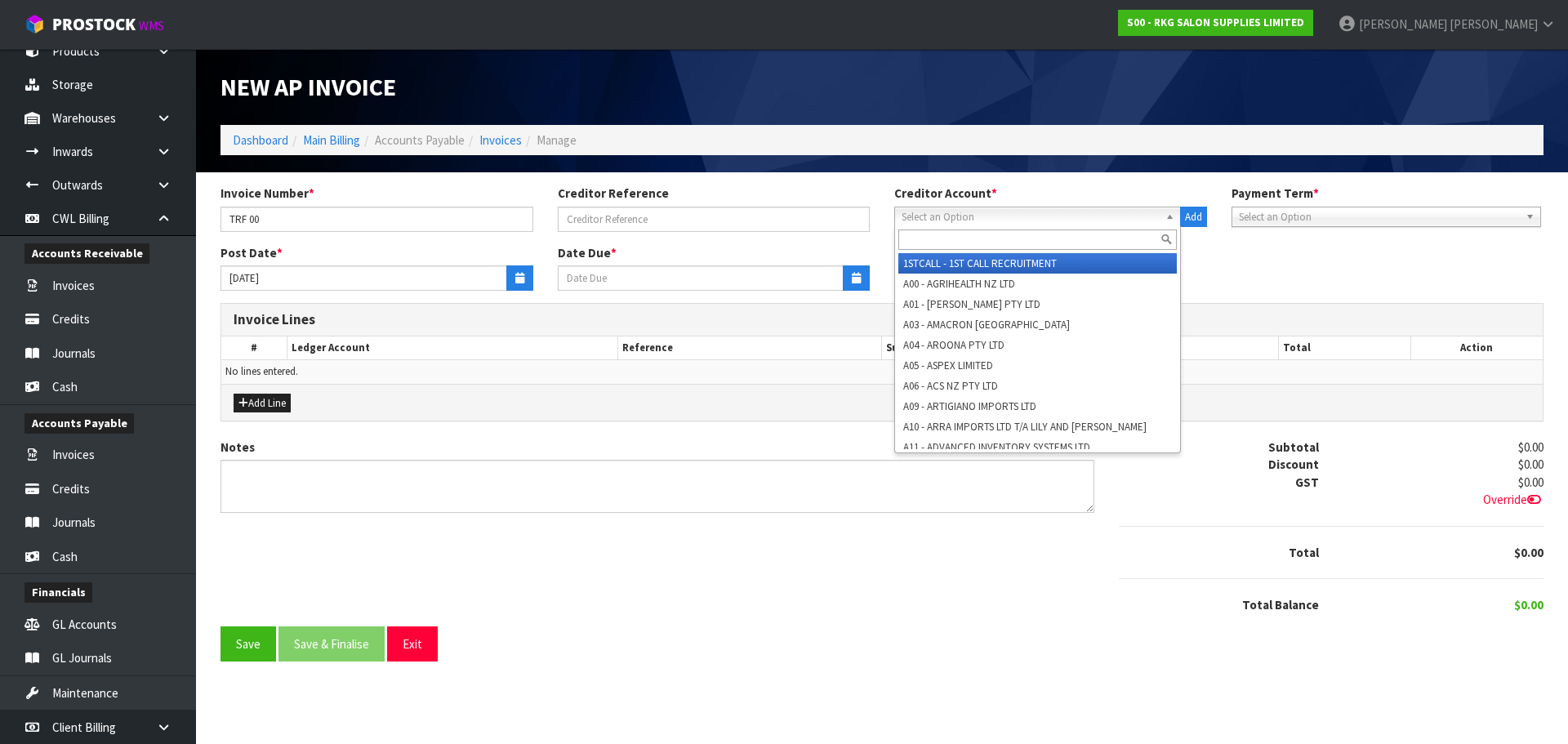
click at [977, 222] on span "Select an Option" at bounding box center [1031, 218] width 258 height 20
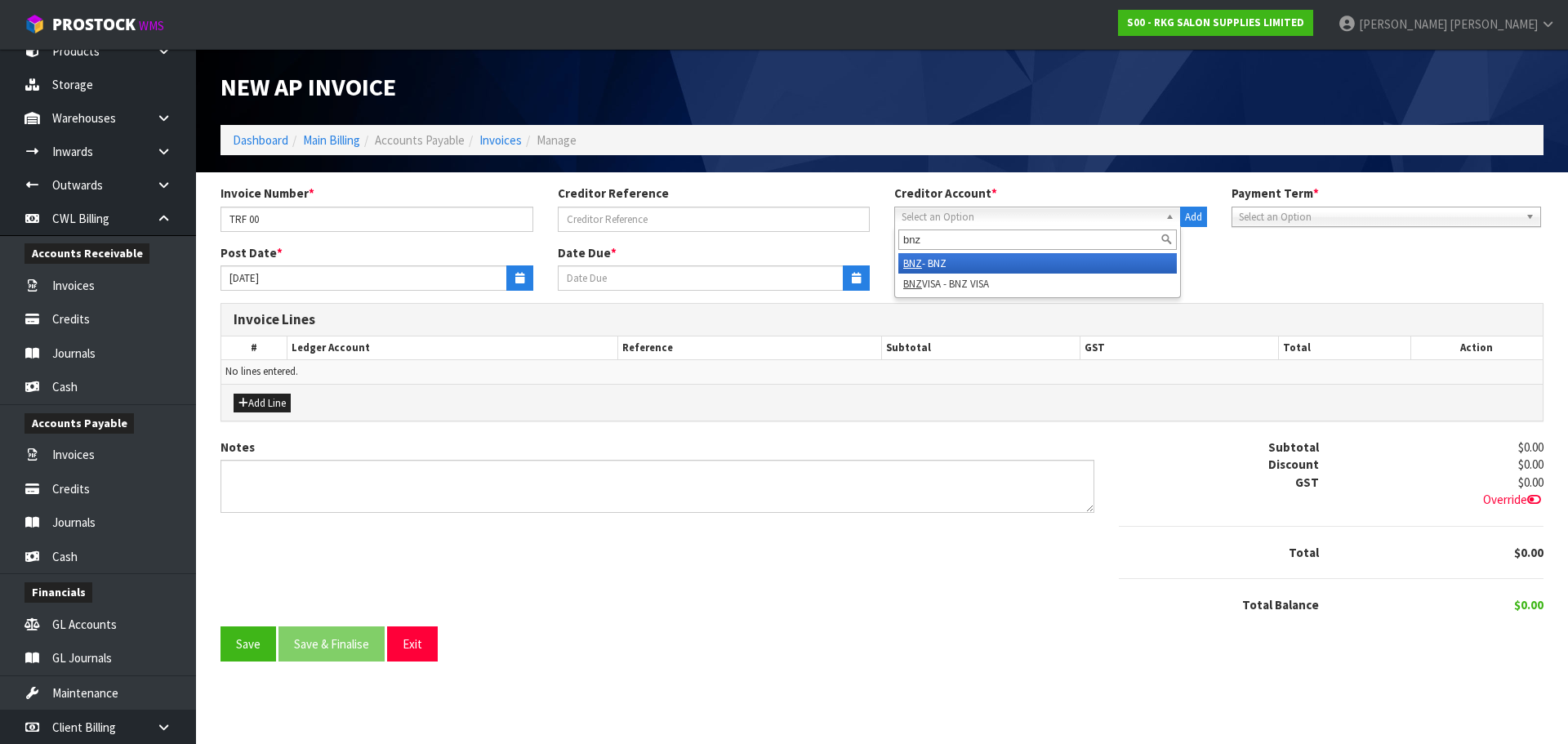
type input "bnz"
click at [940, 258] on li "BNZ - BNZ" at bounding box center [1038, 263] width 279 height 20
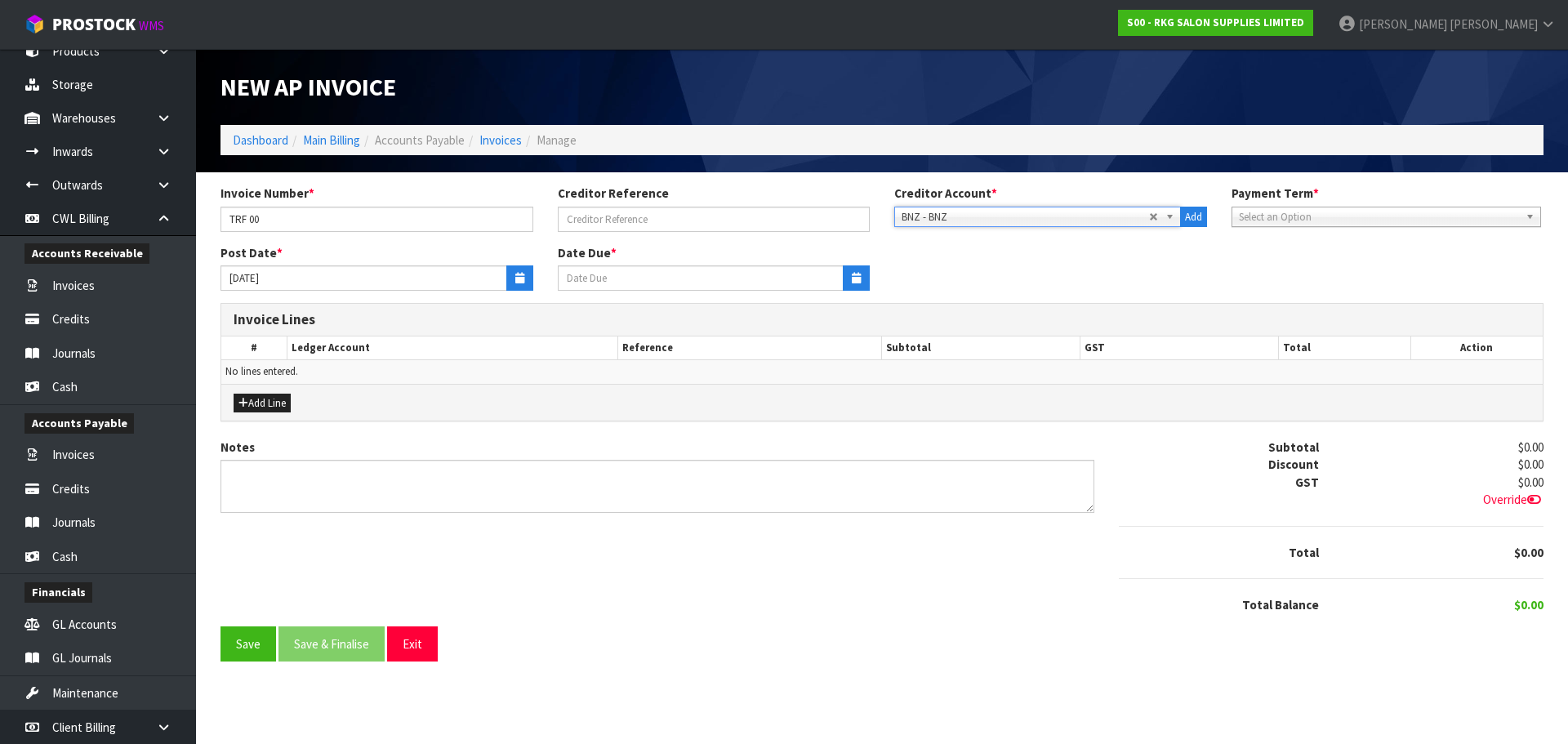
type input "[DATE]"
click at [525, 277] on button "button" at bounding box center [520, 278] width 27 height 26
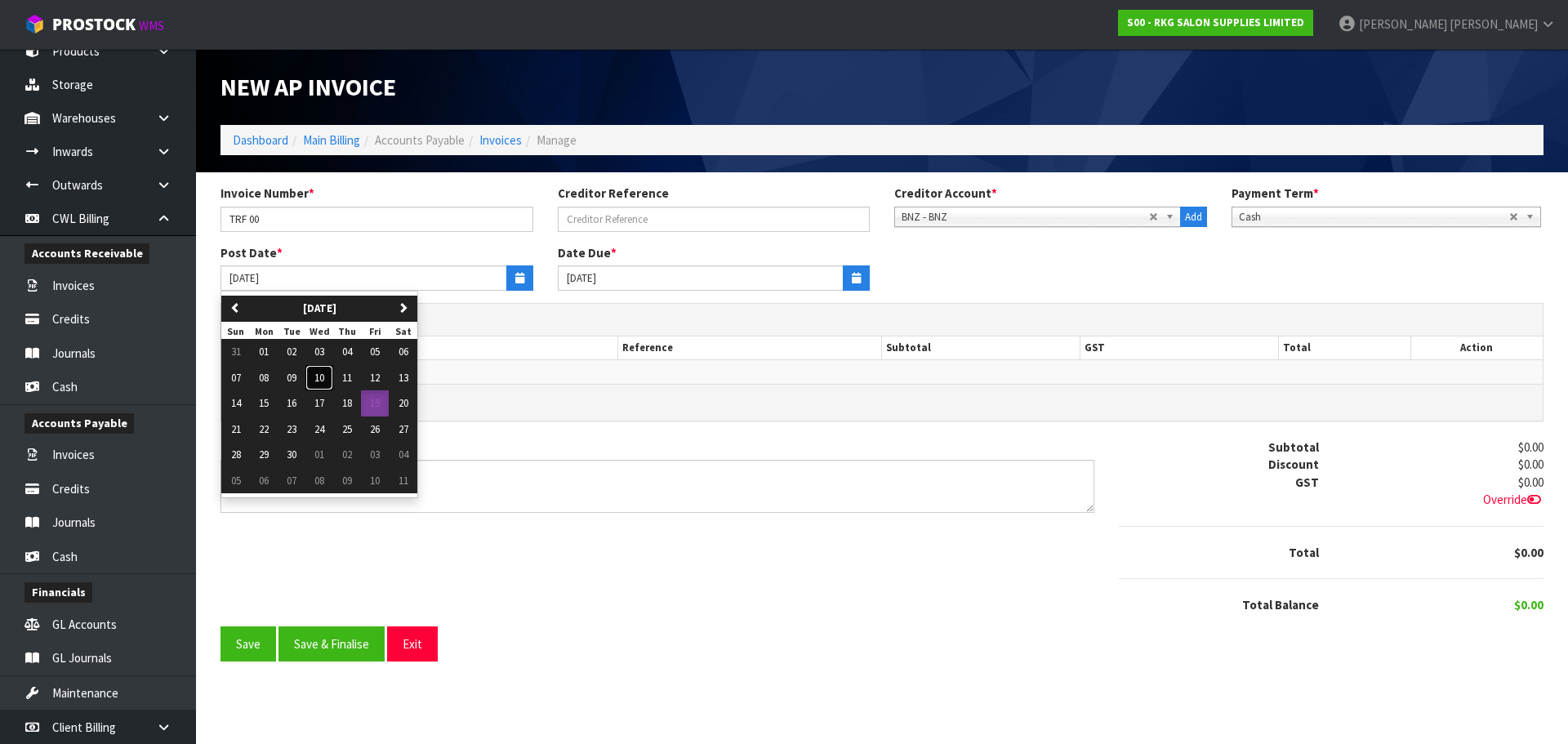
click at [324, 376] on span "10" at bounding box center [319, 377] width 10 height 14
type input "[DATE]"
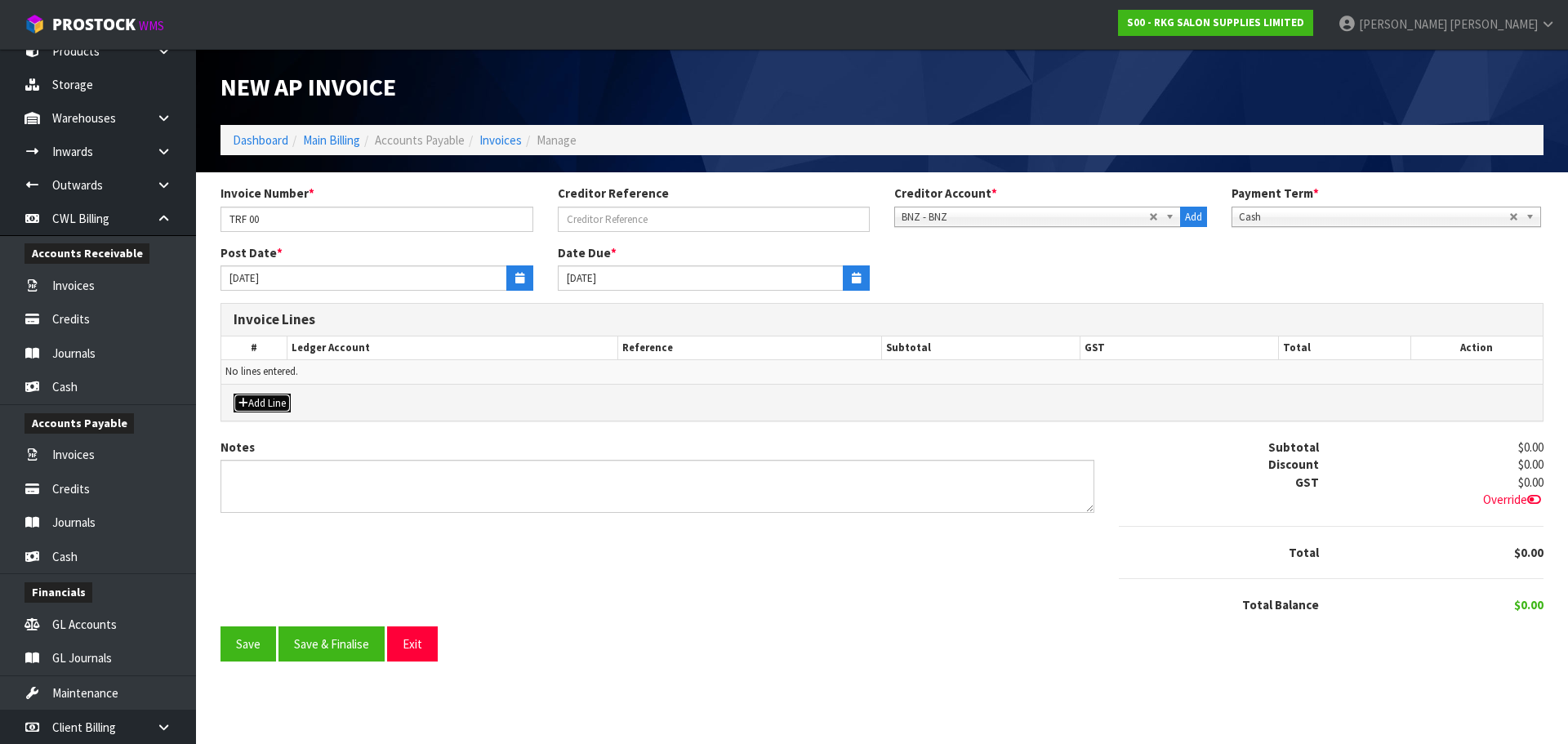
click at [278, 406] on button "Add Line" at bounding box center [262, 403] width 57 height 20
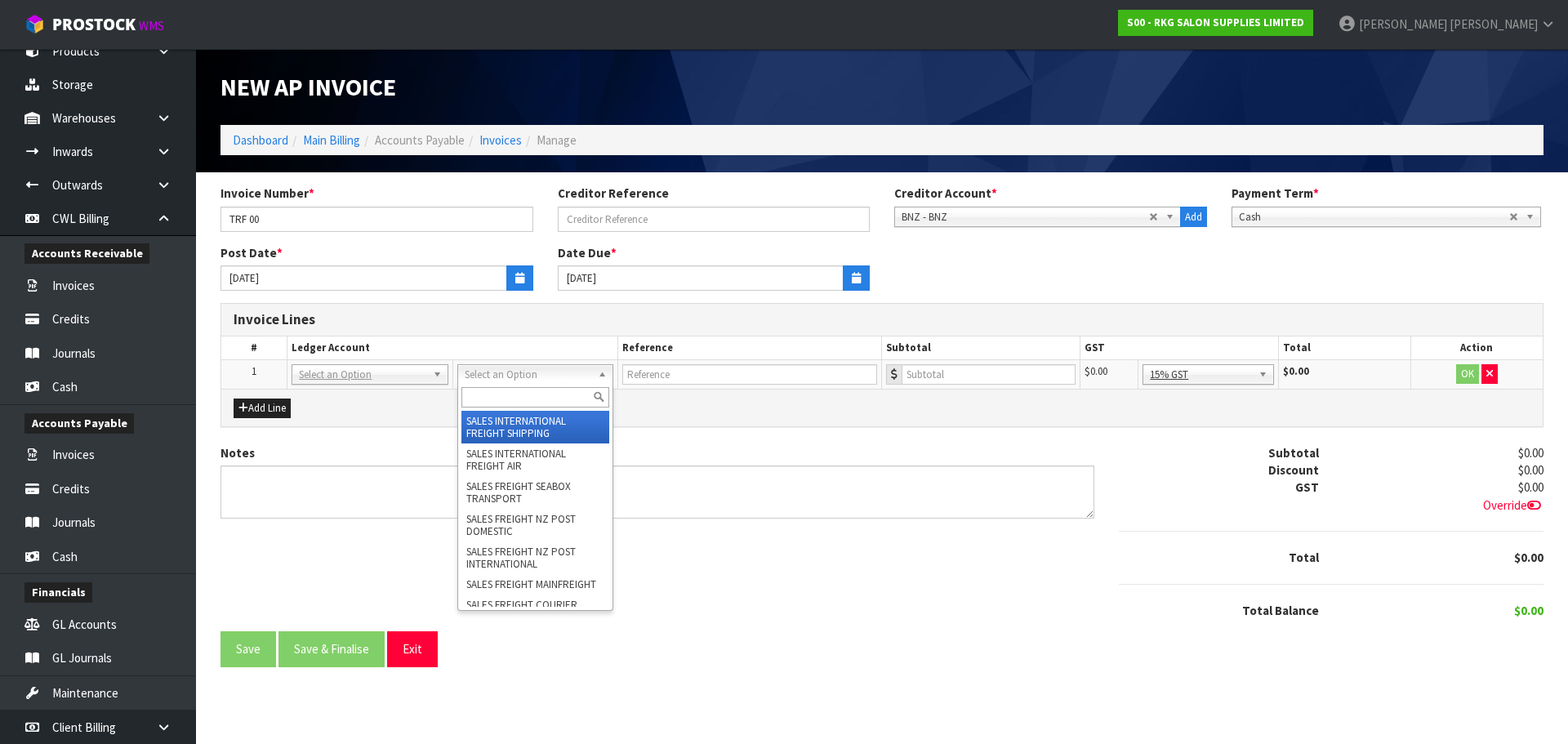
click at [492, 391] on input "text" at bounding box center [535, 397] width 147 height 20
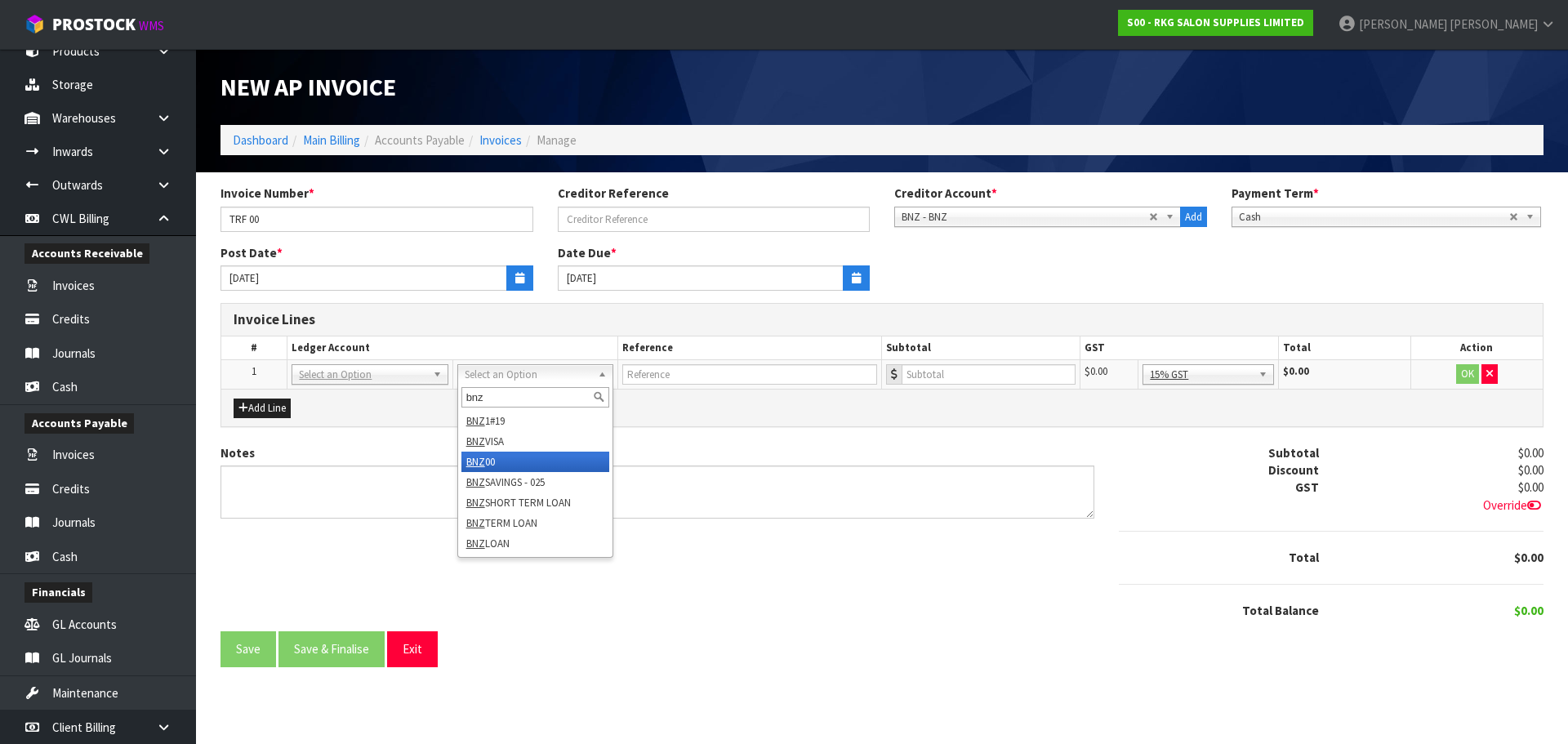
type input "bnz"
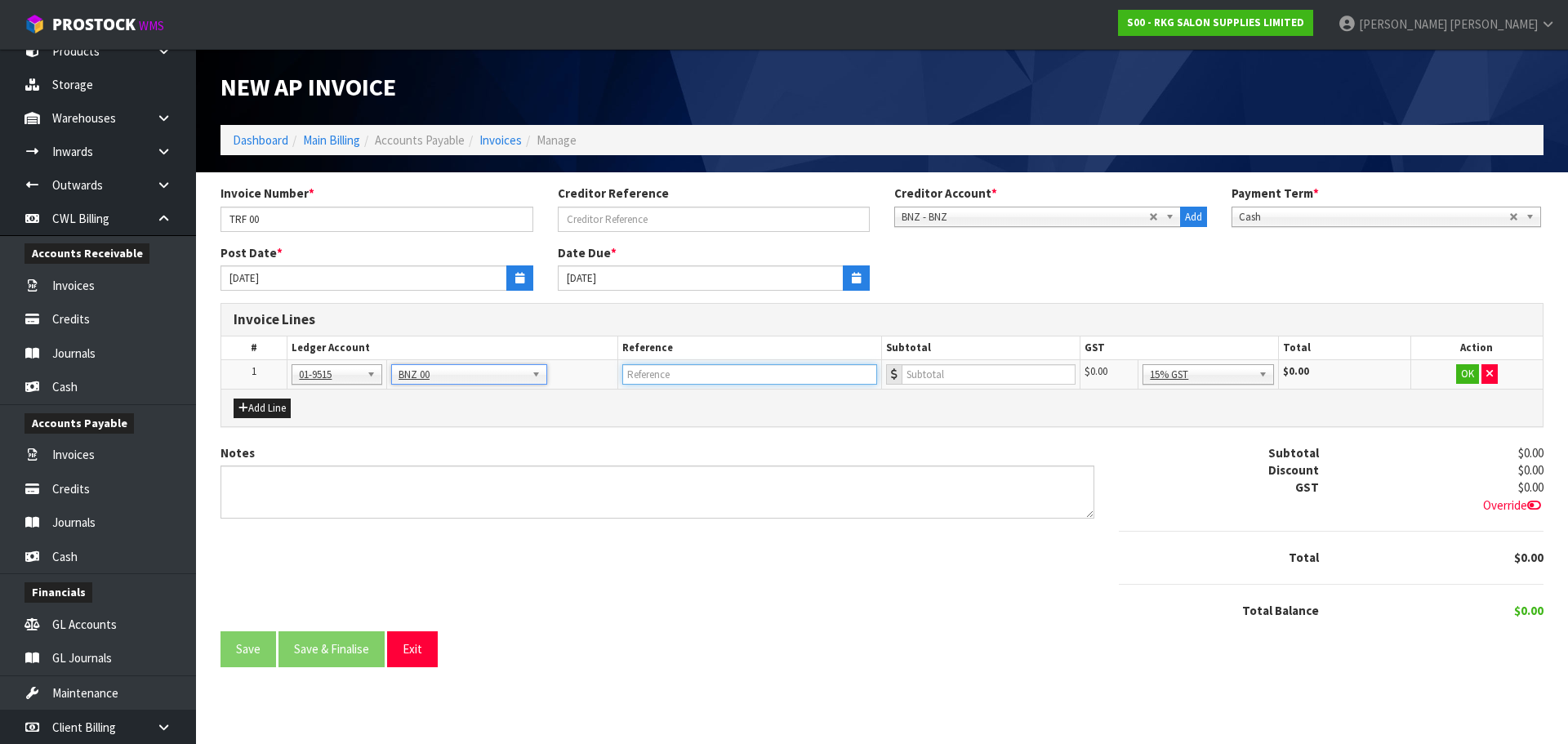
click at [693, 377] on input "text" at bounding box center [751, 374] width 256 height 20
type input "TRG 10.9.25"
click at [1012, 371] on input "number" at bounding box center [989, 374] width 174 height 20
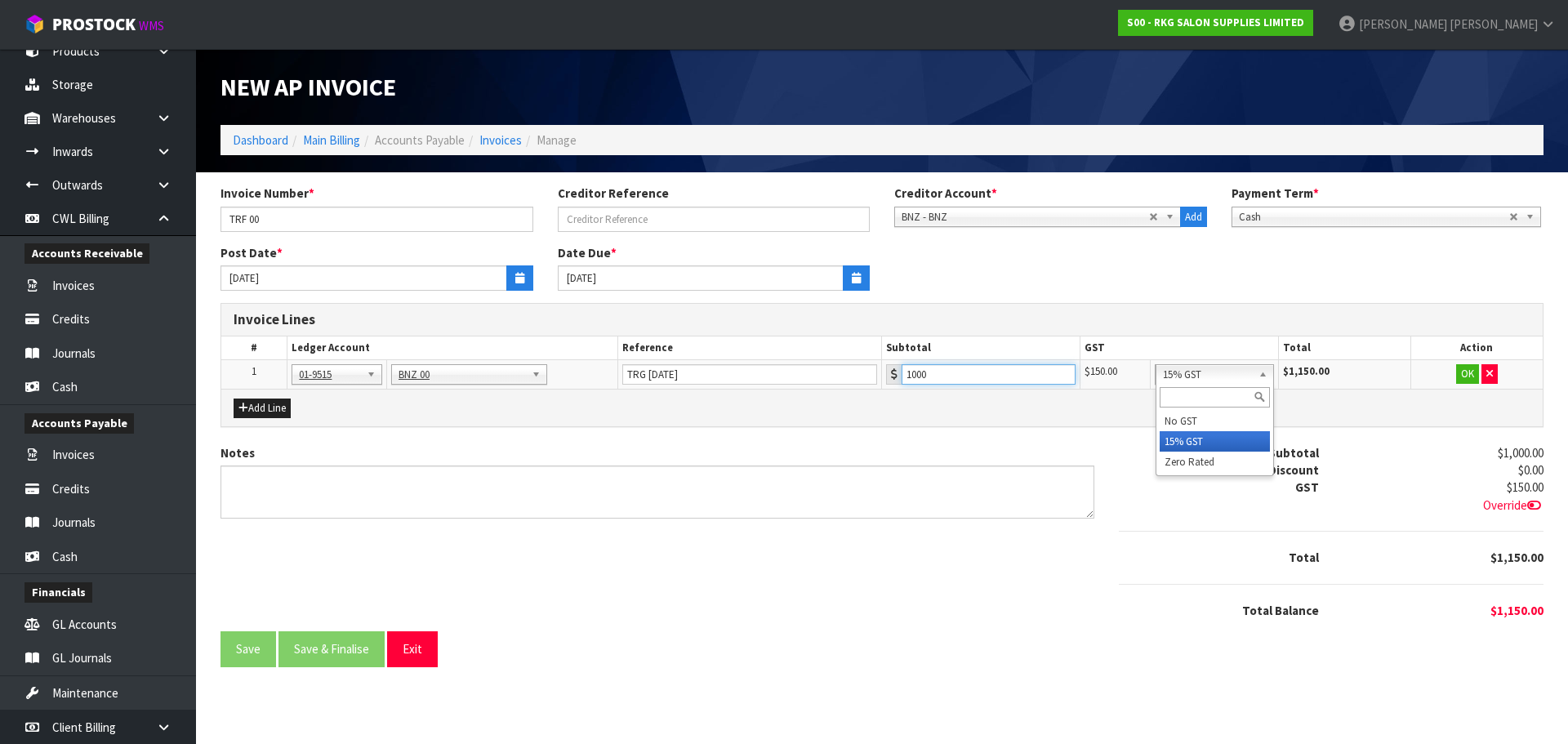
drag, startPoint x: 1267, startPoint y: 373, endPoint x: 1249, endPoint y: 434, distance: 63.6
type input "1000"
click at [1463, 376] on button "OK" at bounding box center [1468, 374] width 23 height 20
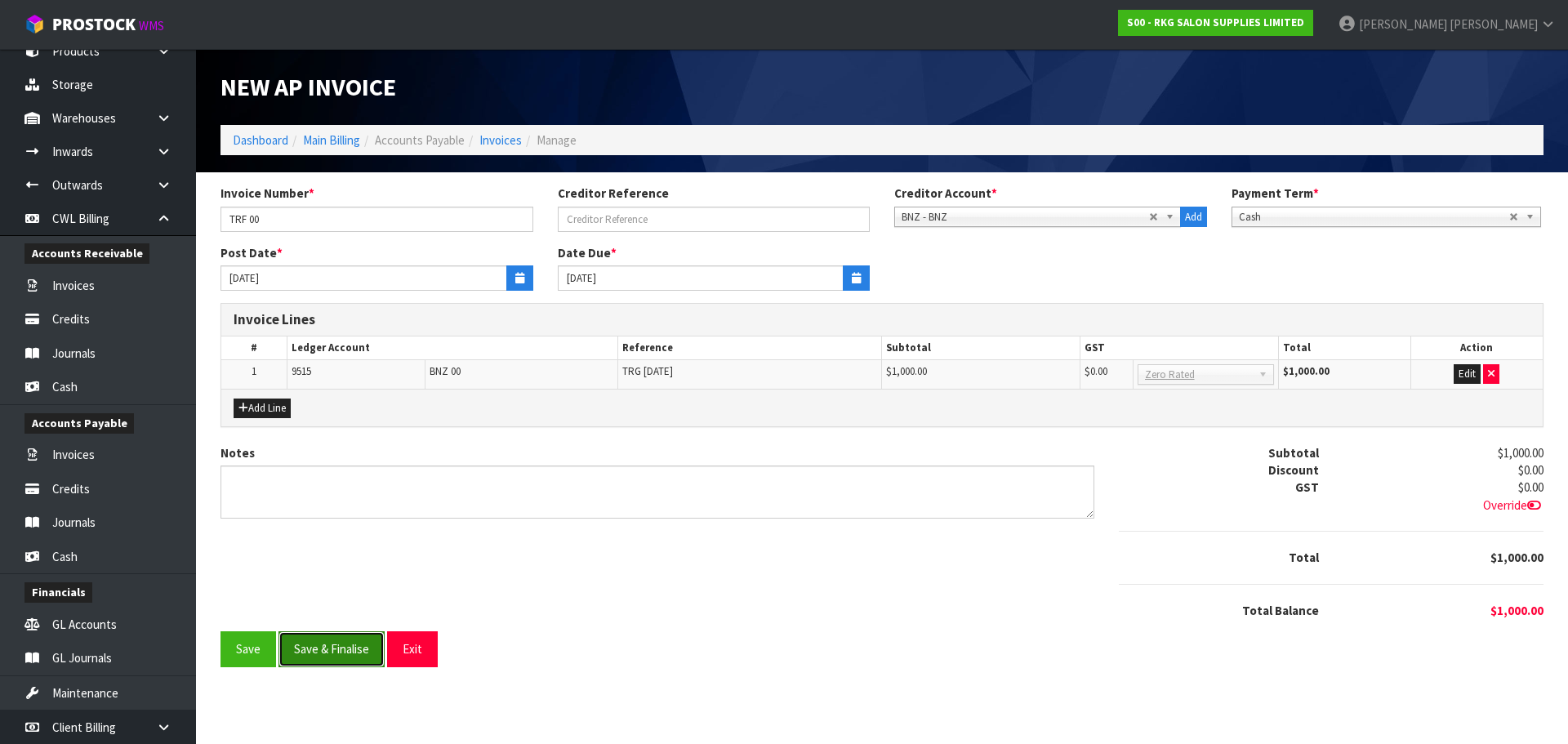
click at [341, 653] on button "Save & Finalise" at bounding box center [332, 649] width 107 height 36
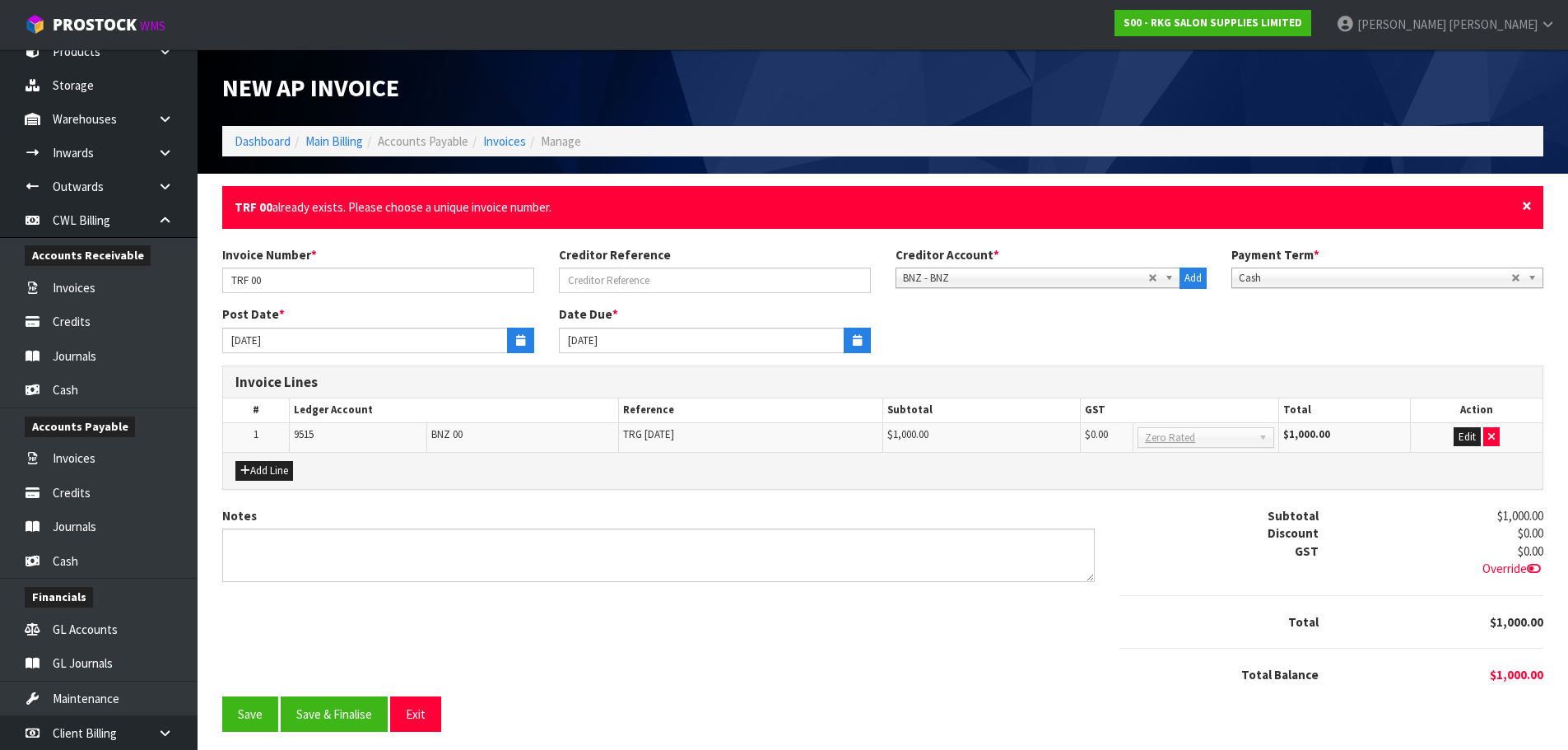
drag, startPoint x: 1528, startPoint y: 200, endPoint x: 1503, endPoint y: 200, distance: 25.0
click at [1516, 200] on div "× Close TRF 00 already exists. Please choose a unique invoice number." at bounding box center [883, 207] width 1322 height 42
click at [1529, 204] on span "×" at bounding box center [1527, 206] width 10 height 23
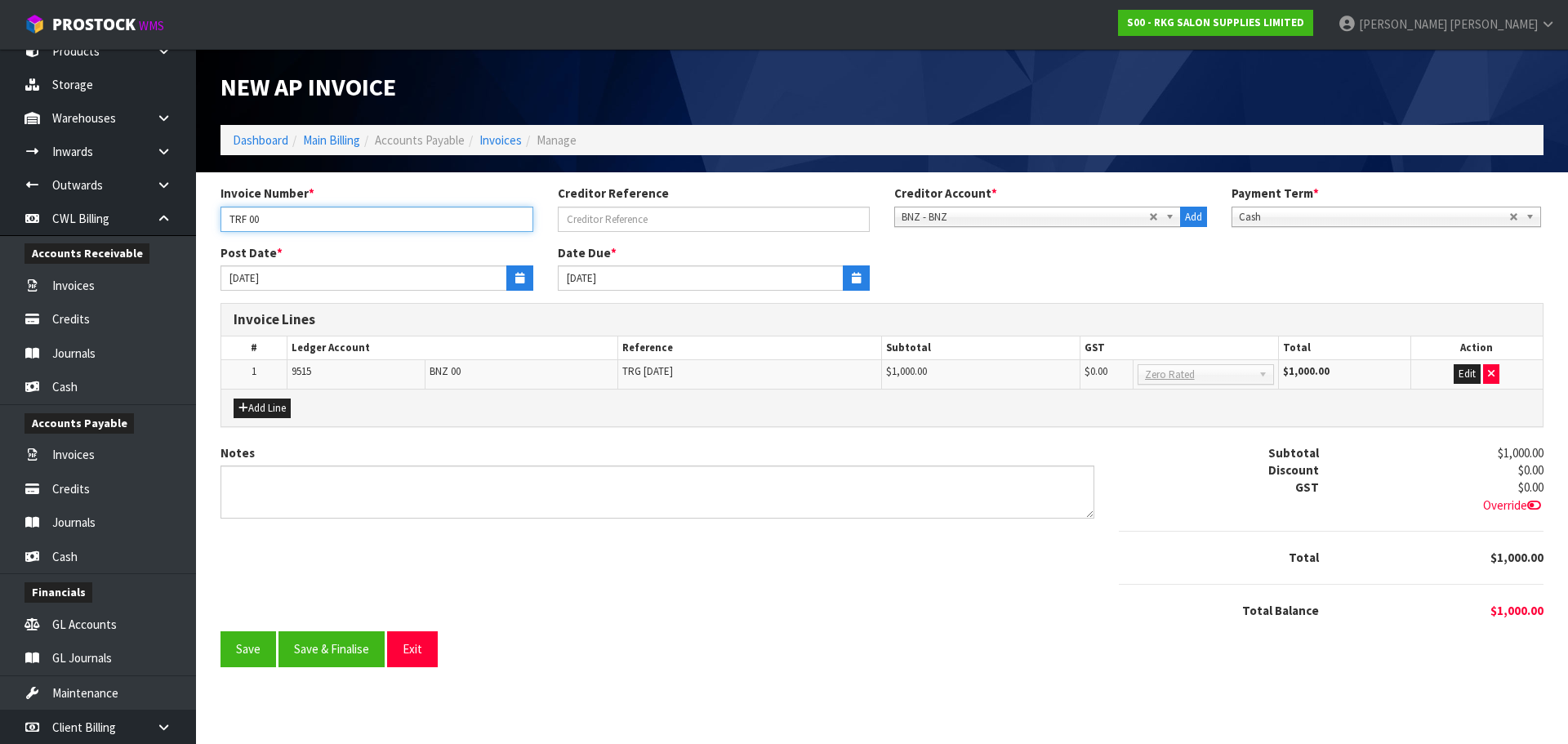
click at [366, 228] on input "TRF 00" at bounding box center [377, 219] width 313 height 26
type input "TRF 00 [DATE]"
click at [343, 645] on button "Save & Finalise" at bounding box center [332, 649] width 107 height 36
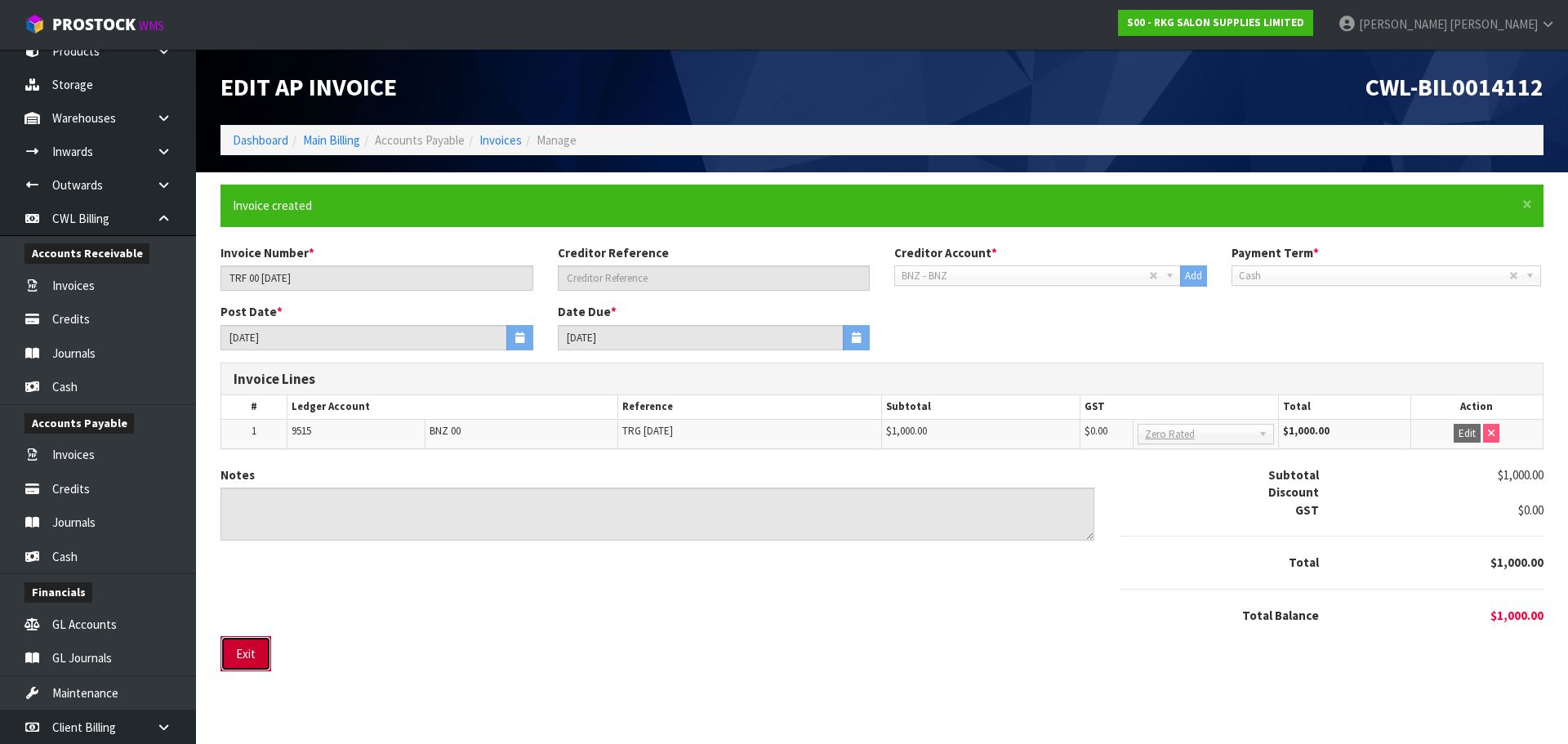
click at [248, 653] on button "Exit" at bounding box center [245, 653] width 51 height 36
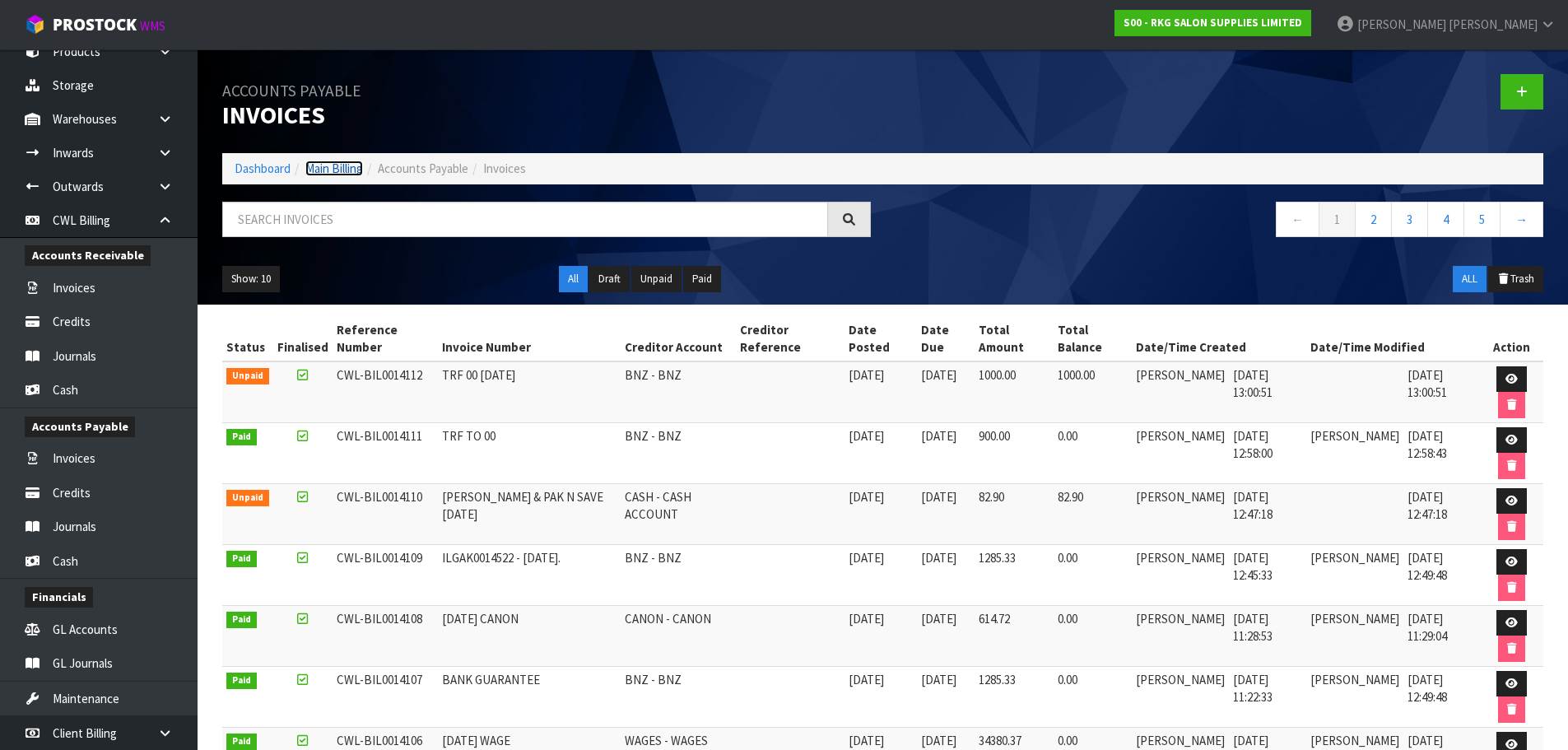
click at [327, 170] on link "Main Billing" at bounding box center [334, 167] width 57 height 15
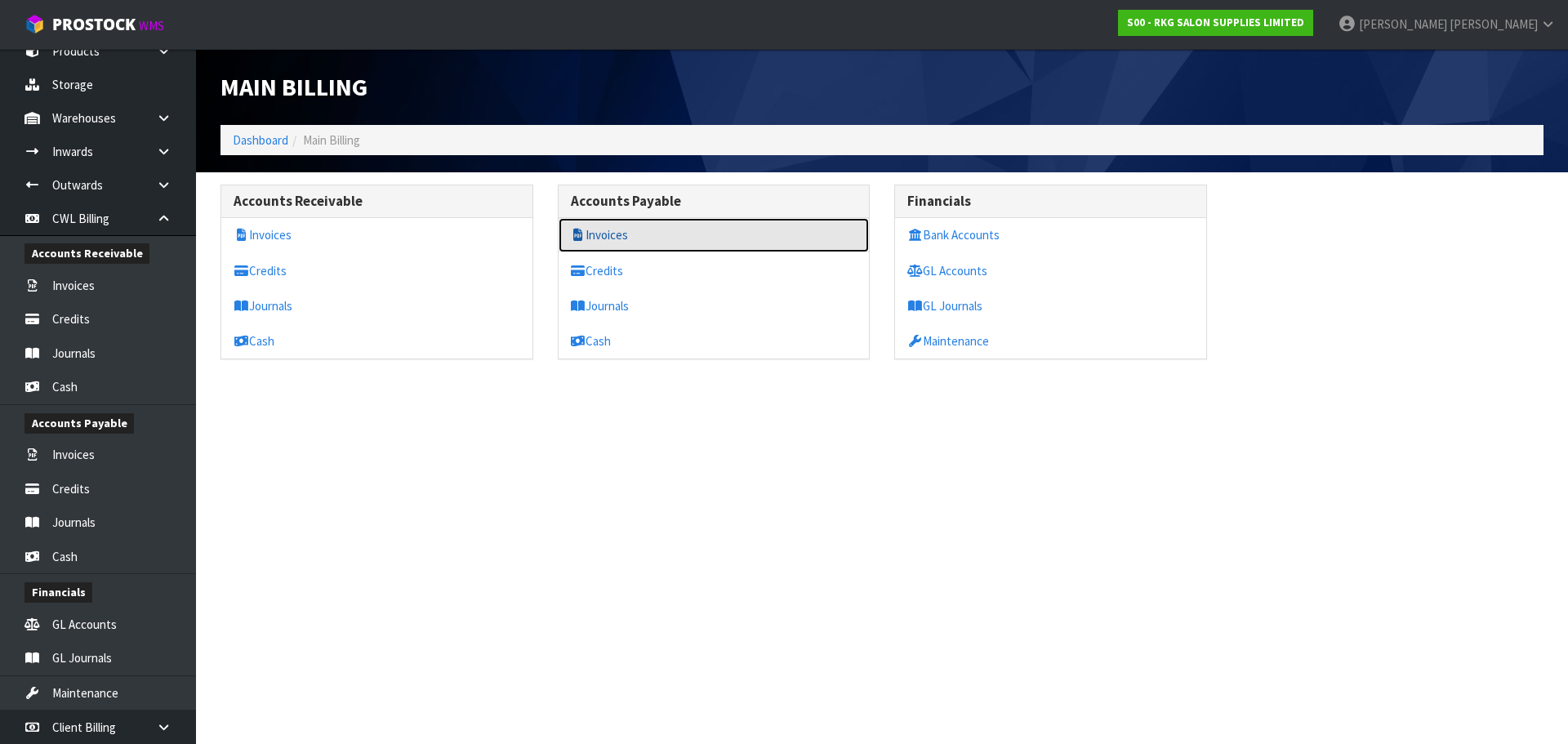
click at [602, 238] on link "Invoices" at bounding box center [714, 234] width 311 height 34
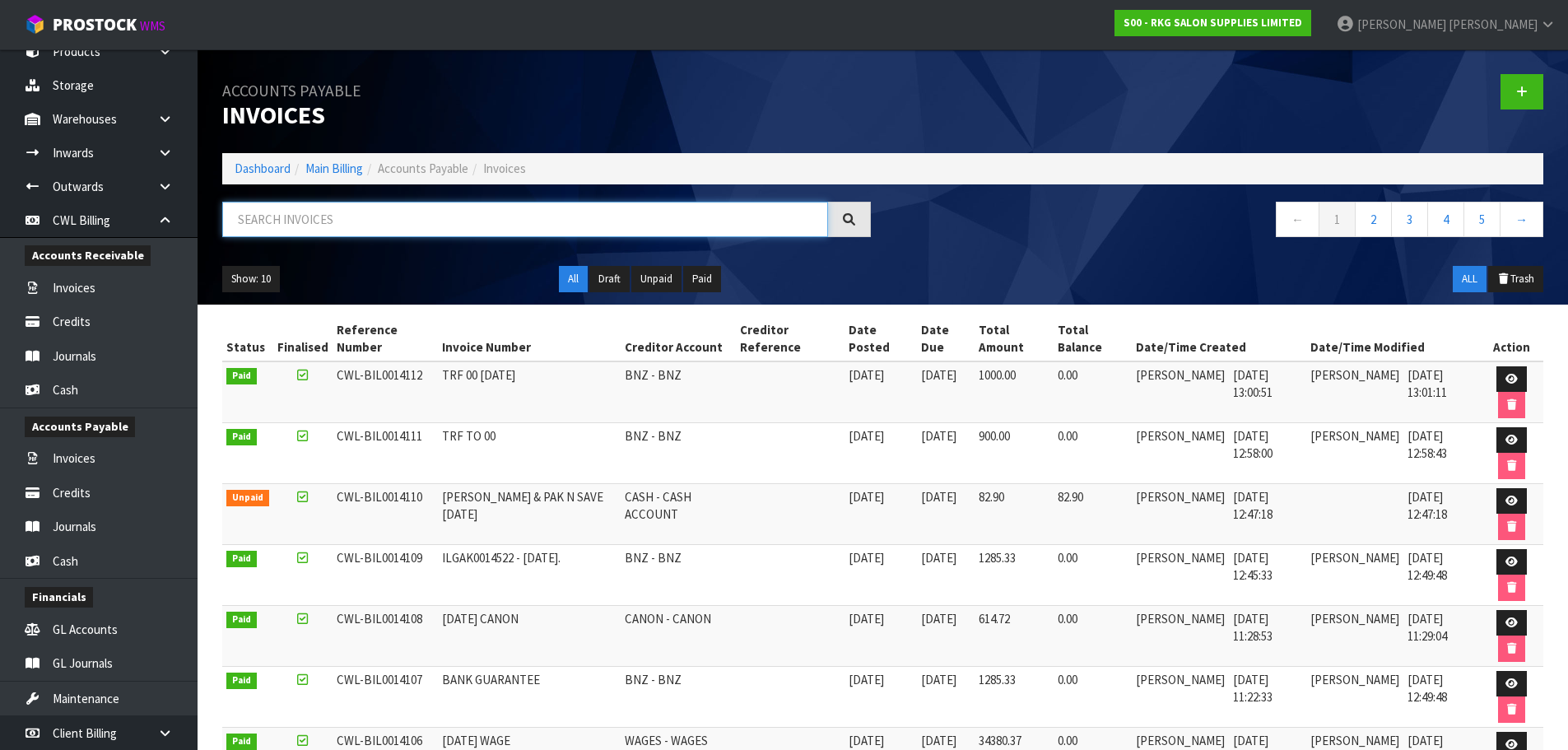
click at [258, 217] on input "text" at bounding box center [525, 219] width 606 height 36
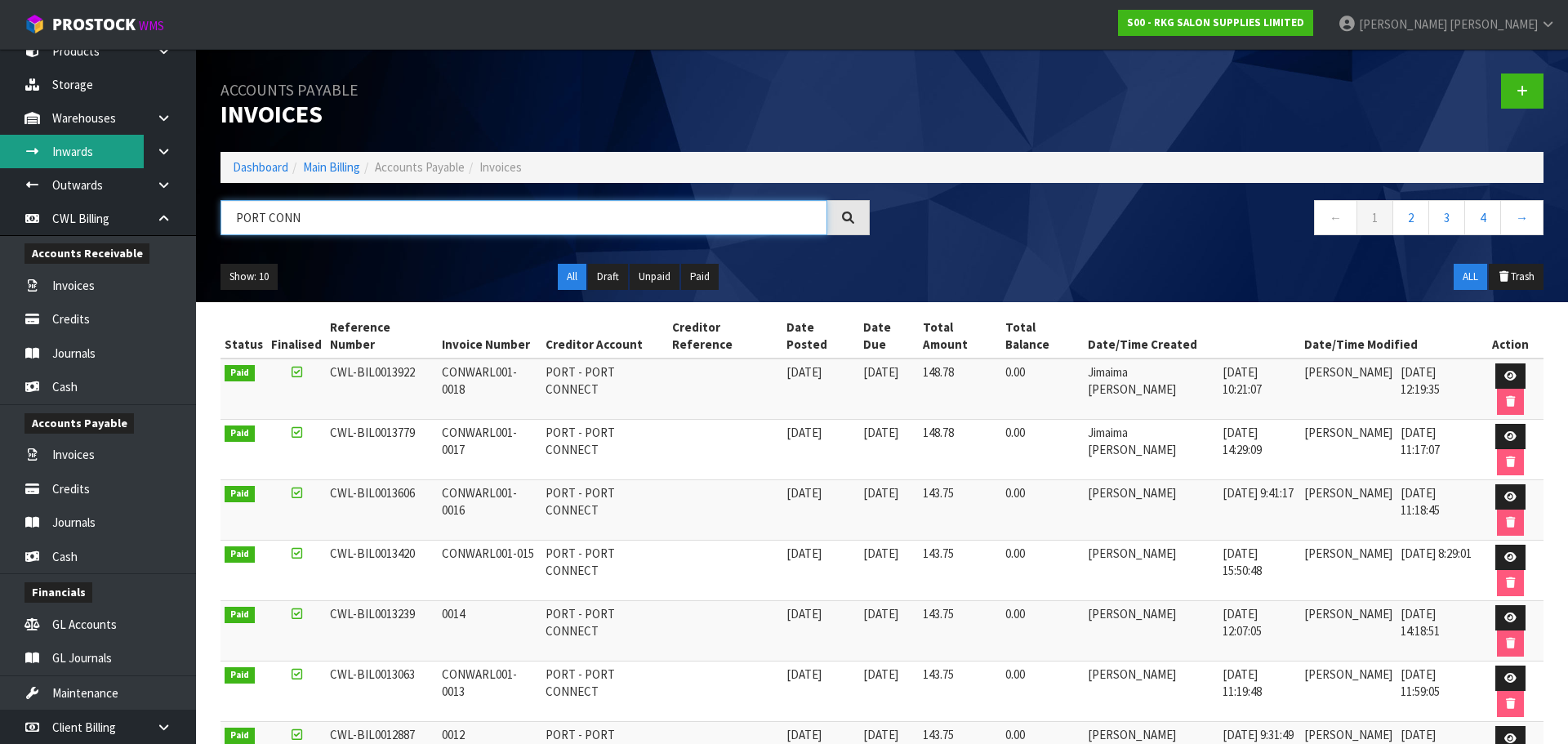
type input "PORT CONN"
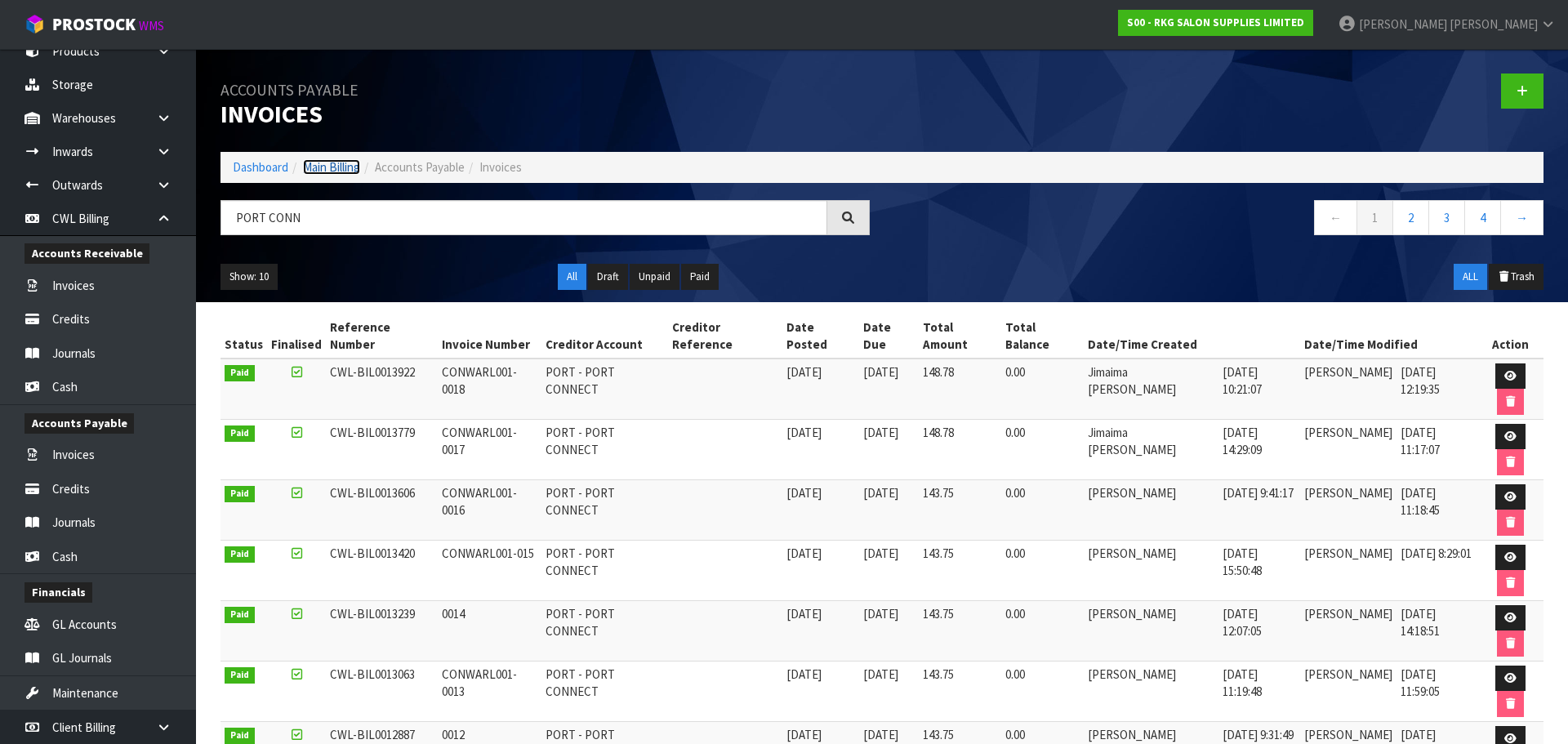
click at [341, 160] on link "Main Billing" at bounding box center [331, 166] width 57 height 15
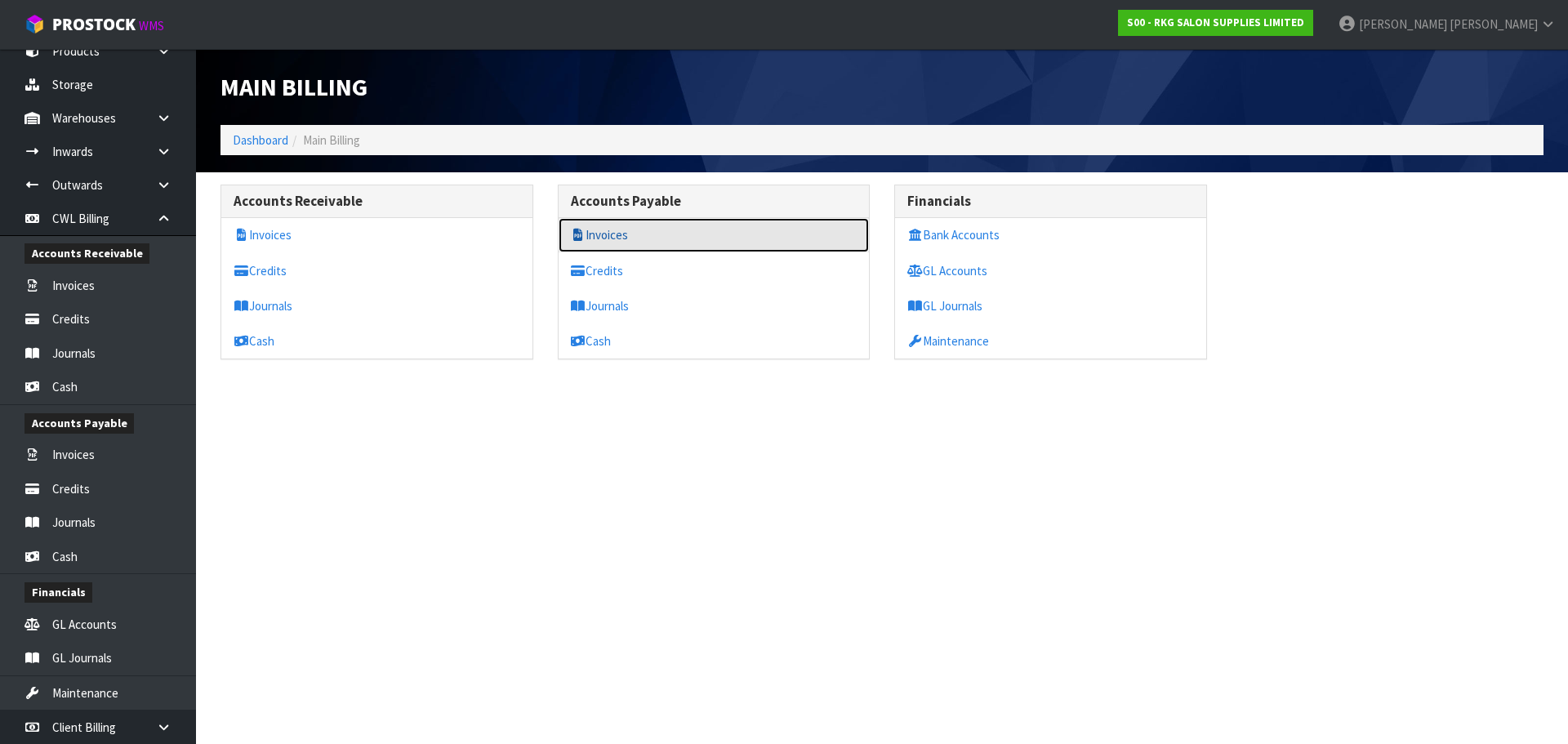
click at [697, 238] on link "Invoices" at bounding box center [714, 234] width 311 height 34
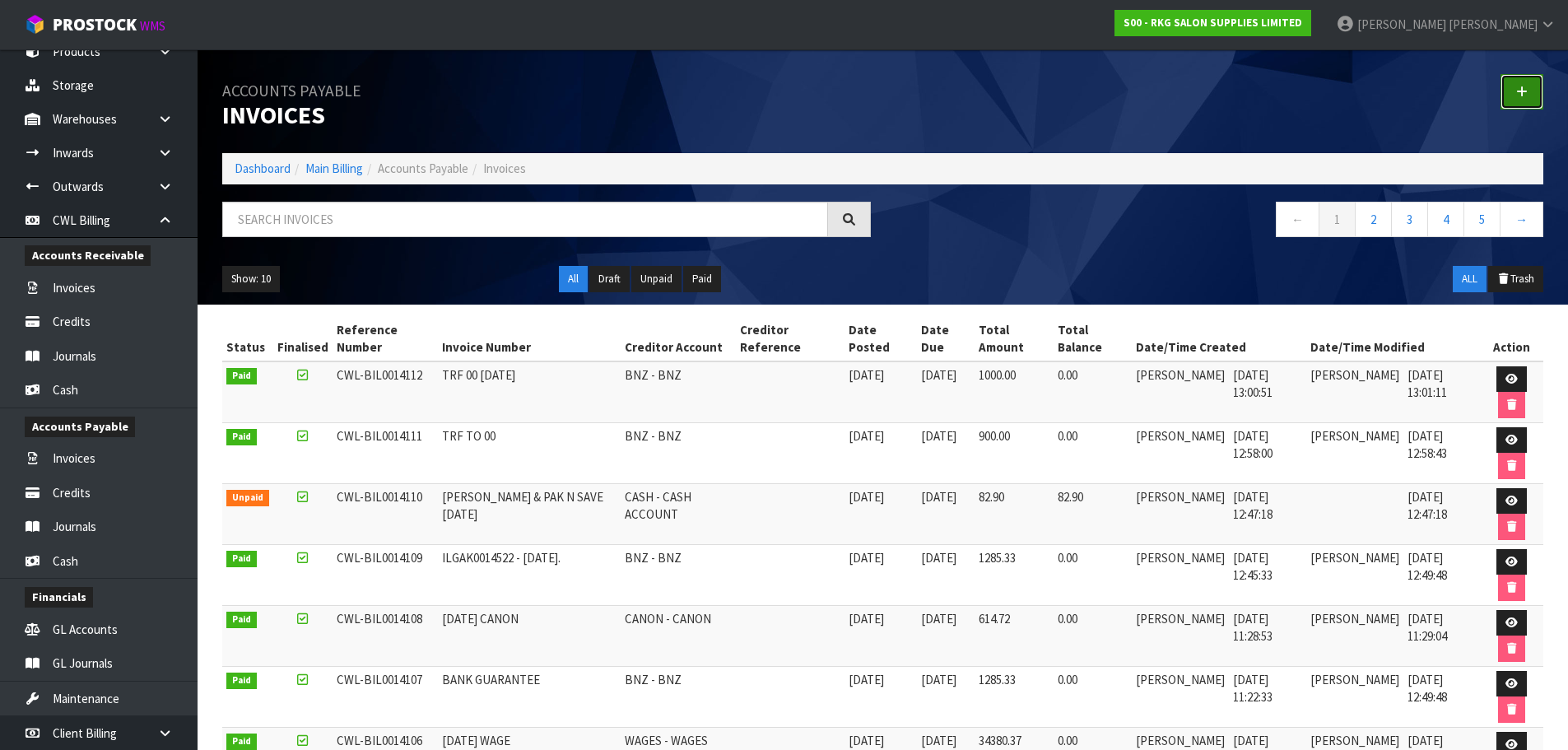
click at [1512, 95] on link at bounding box center [1522, 92] width 43 height 36
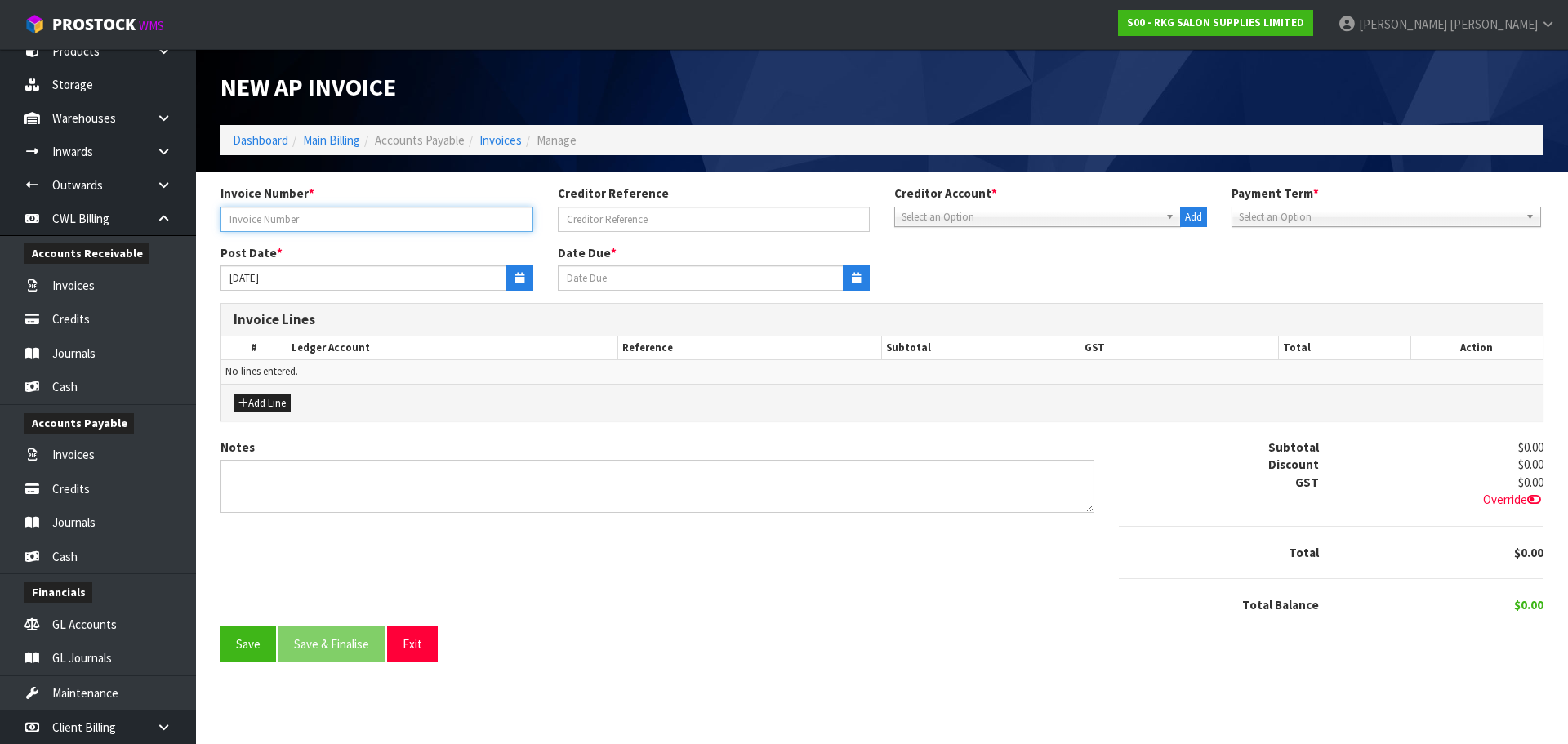
click at [386, 213] on input "text" at bounding box center [377, 219] width 313 height 26
type input "01092025"
click at [918, 218] on span "Select an Option" at bounding box center [1031, 218] width 258 height 20
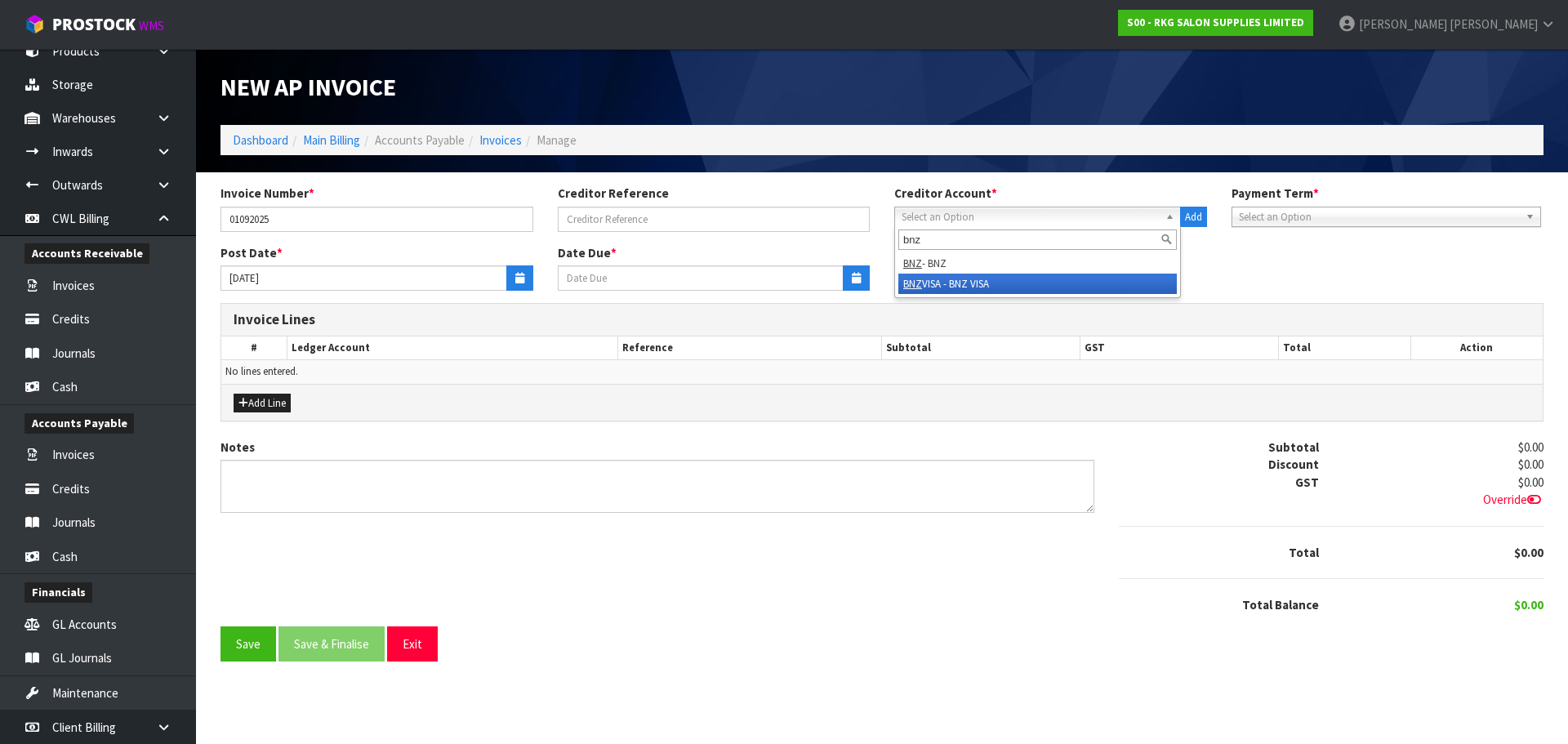
type input "bnz"
drag, startPoint x: 974, startPoint y: 283, endPoint x: 765, endPoint y: 265, distance: 209.8
click at [969, 282] on li "BNZ VISA - BNZ VISA" at bounding box center [1038, 283] width 279 height 20
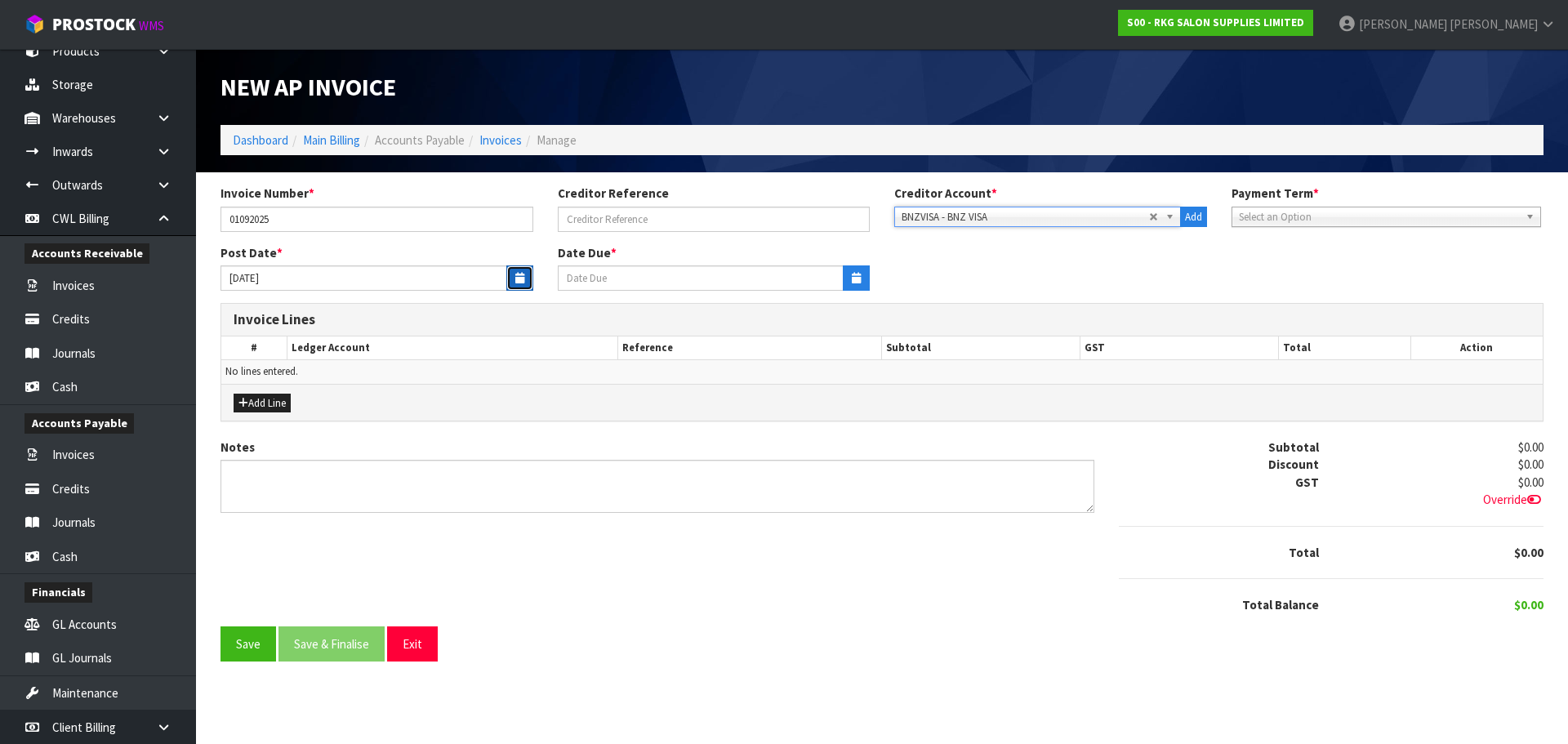
click at [515, 280] on icon "button" at bounding box center [520, 278] width 9 height 11
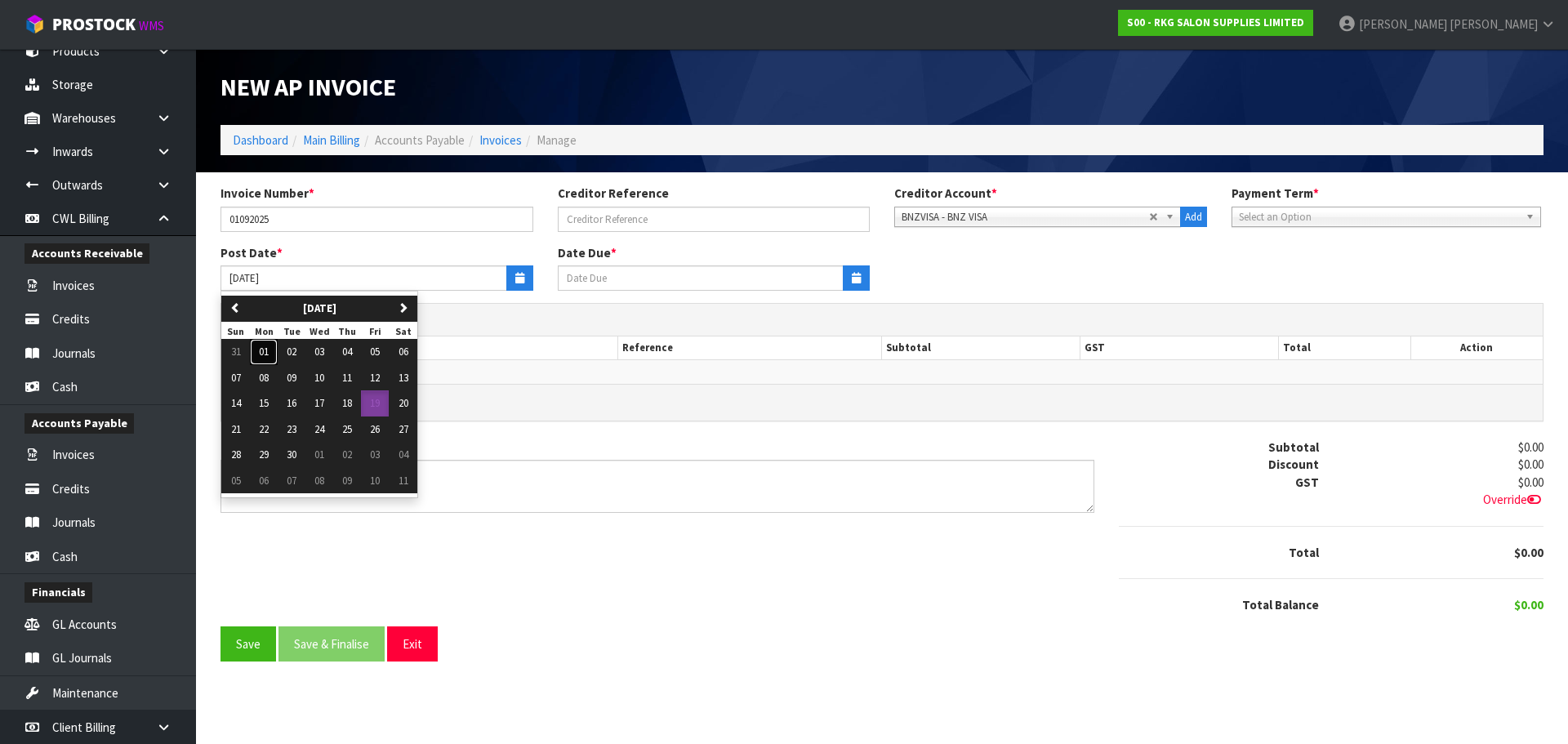
click at [267, 348] on span "01" at bounding box center [263, 352] width 10 height 14
type input "[DATE]"
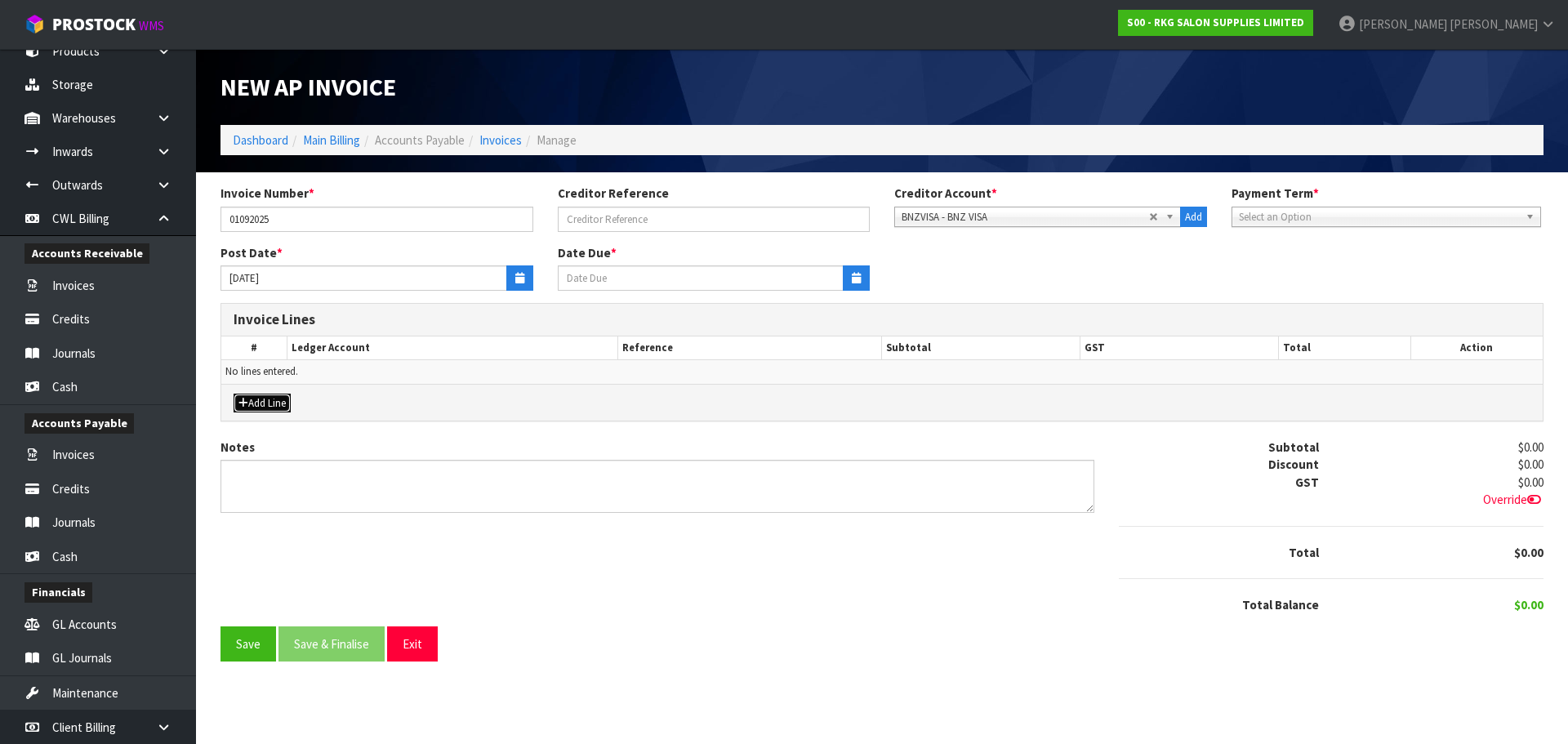
click at [262, 403] on button "Add Line" at bounding box center [262, 403] width 57 height 20
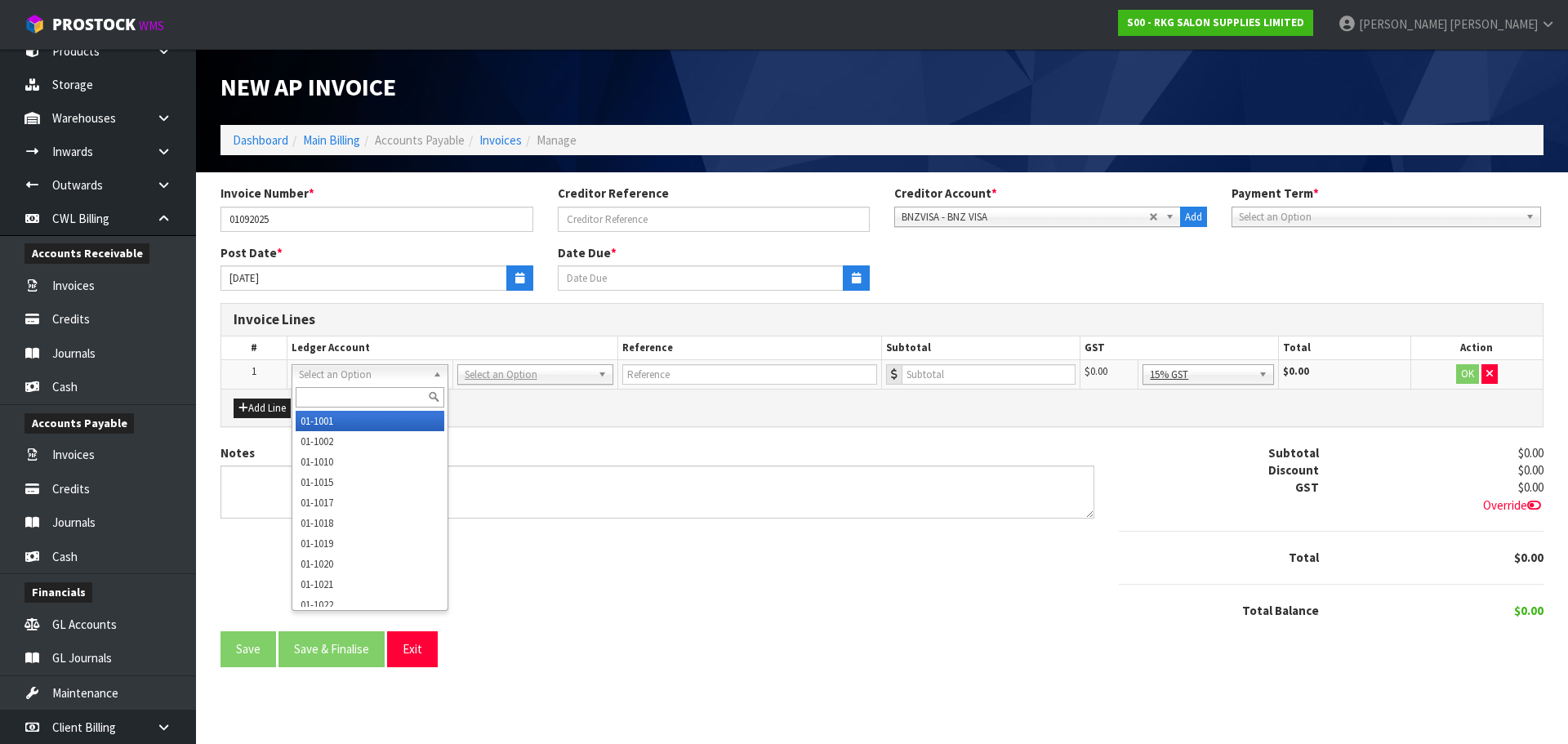
drag, startPoint x: 313, startPoint y: 400, endPoint x: 326, endPoint y: 392, distance: 15.3
click at [322, 397] on input "text" at bounding box center [370, 397] width 147 height 20
type input "3910"
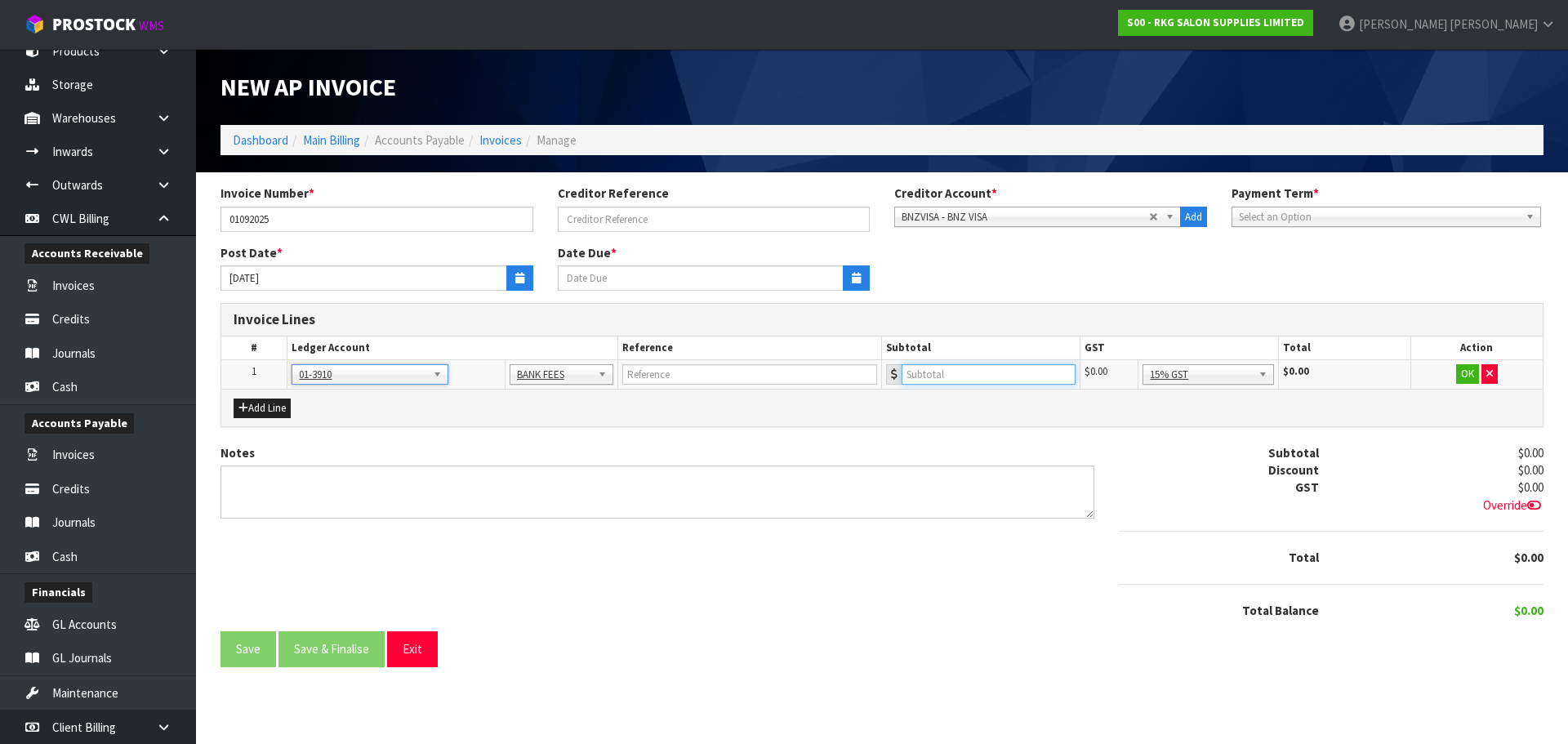
click at [989, 372] on input "number" at bounding box center [989, 374] width 174 height 20
type input "5"
click at [1467, 373] on button "OK" at bounding box center [1468, 374] width 23 height 20
click at [275, 409] on button "Add Line" at bounding box center [262, 408] width 57 height 20
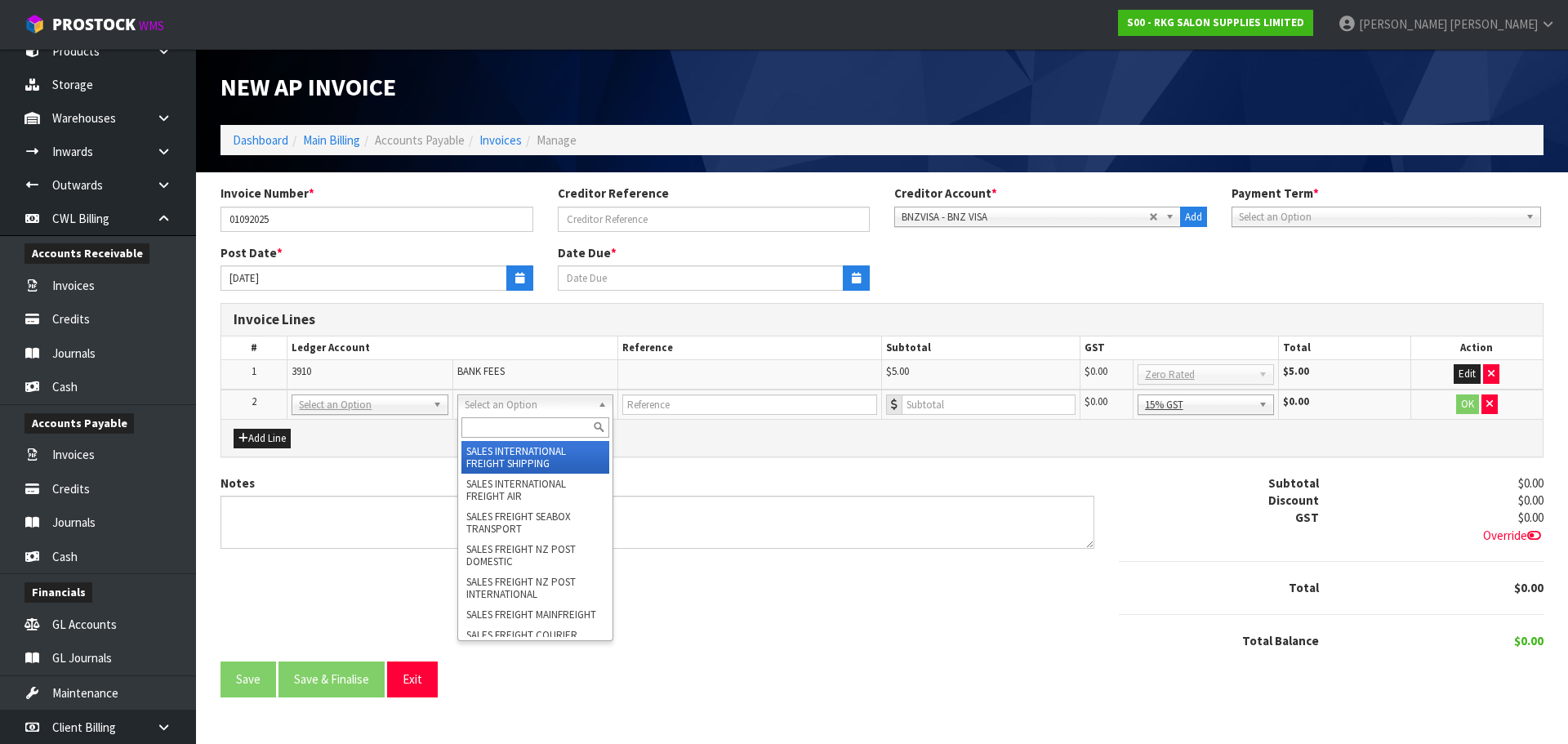
click at [496, 425] on input "text" at bounding box center [535, 427] width 147 height 20
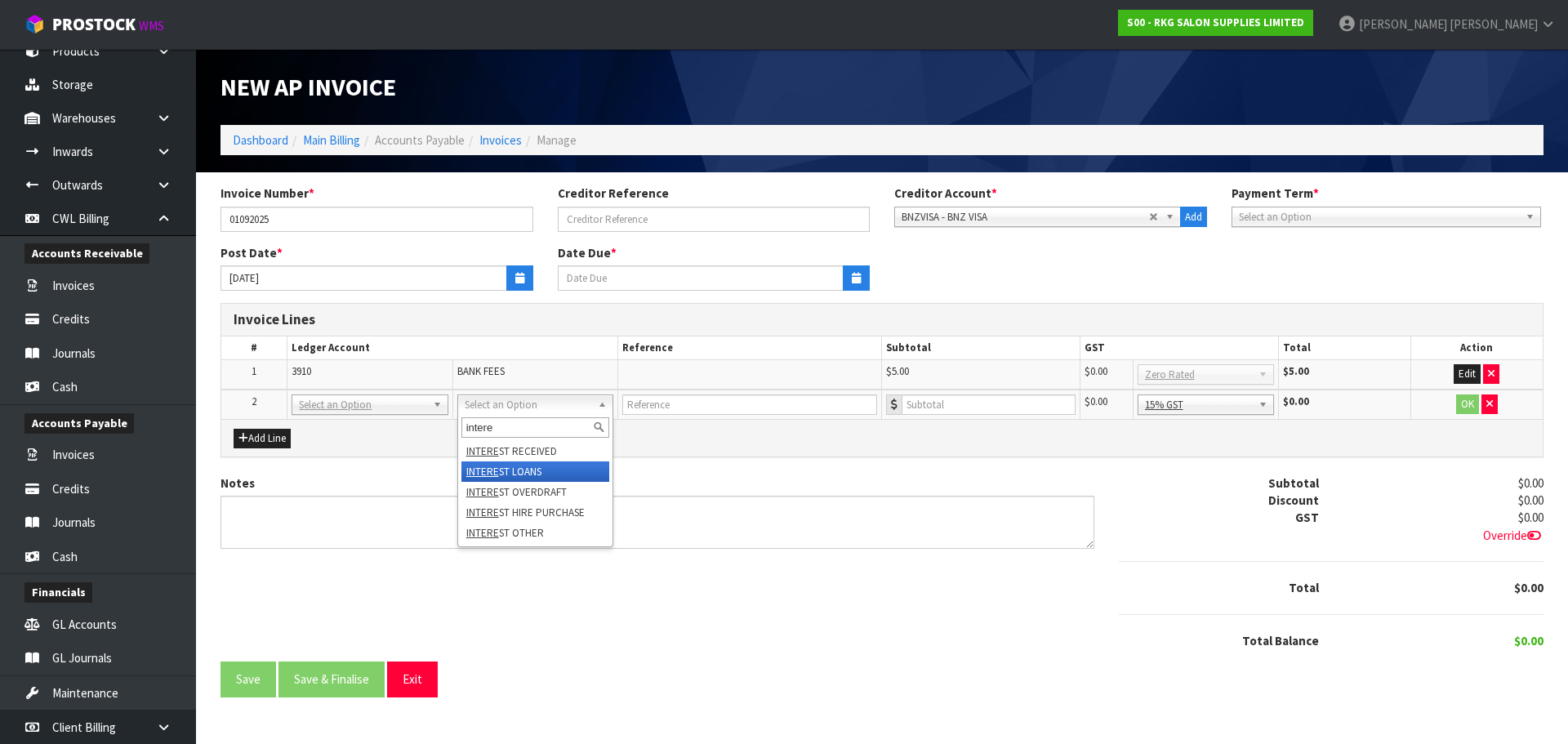
type input "intere"
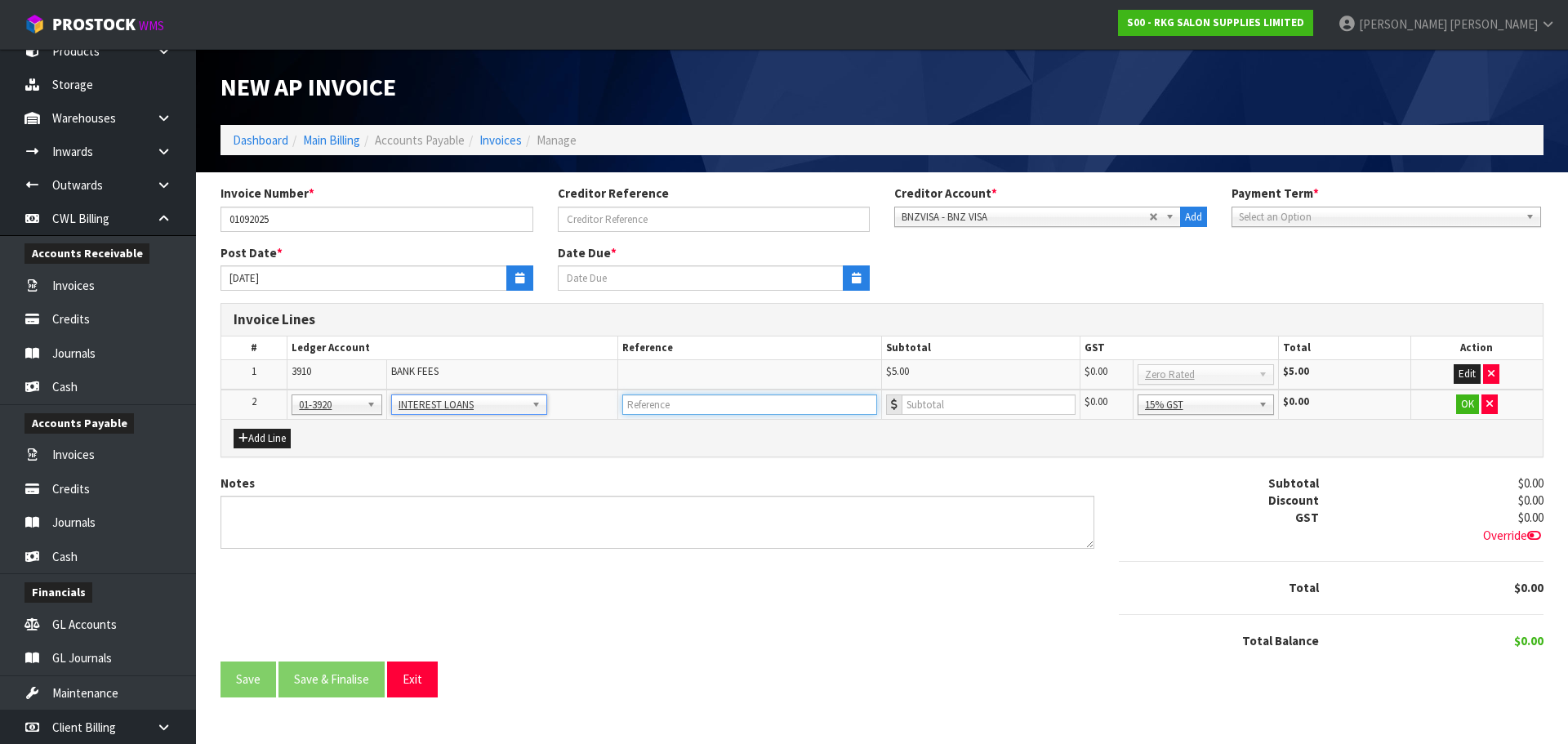
click at [701, 404] on input "text" at bounding box center [751, 404] width 256 height 20
type input "BNZ VISA"
type input "1"
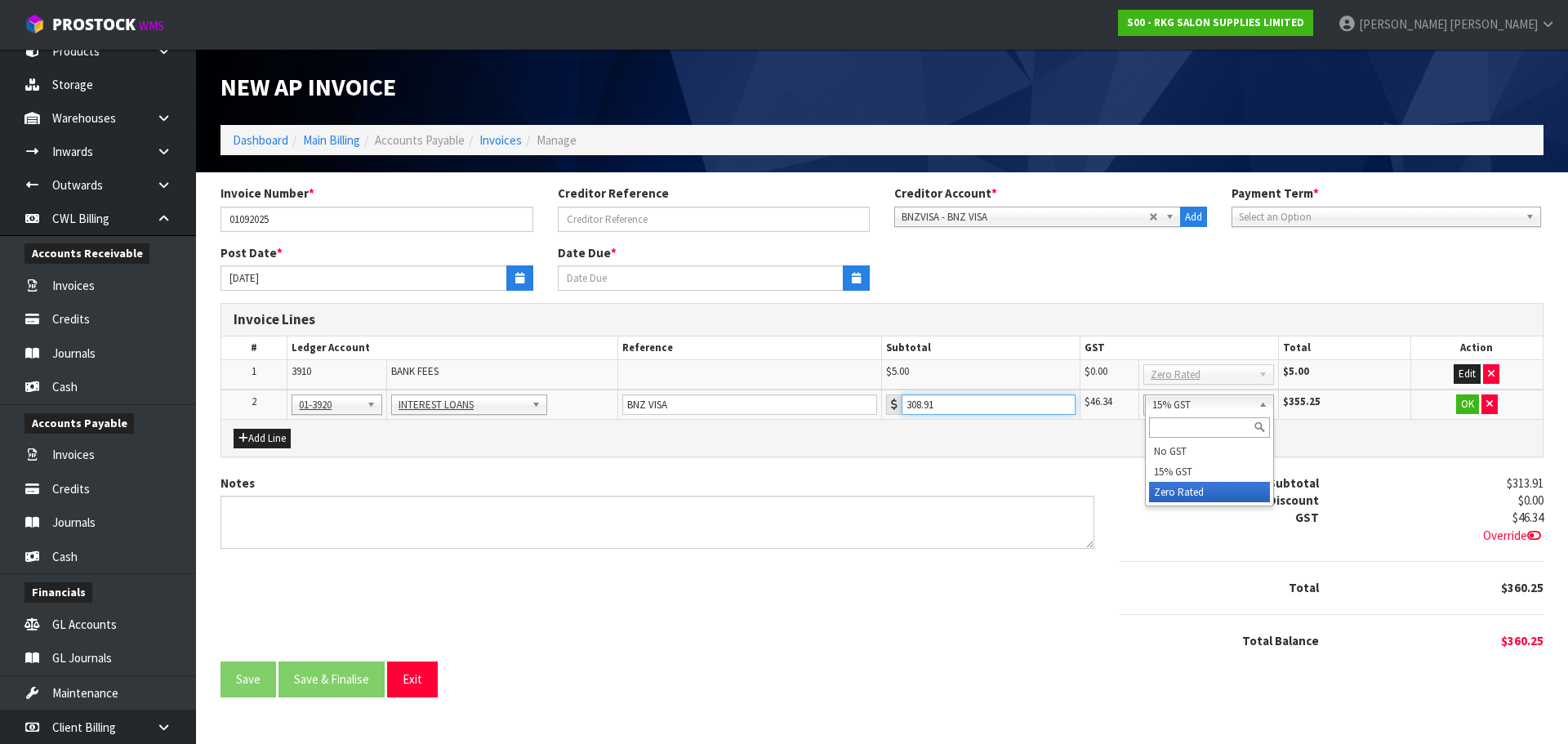
type input "308.91"
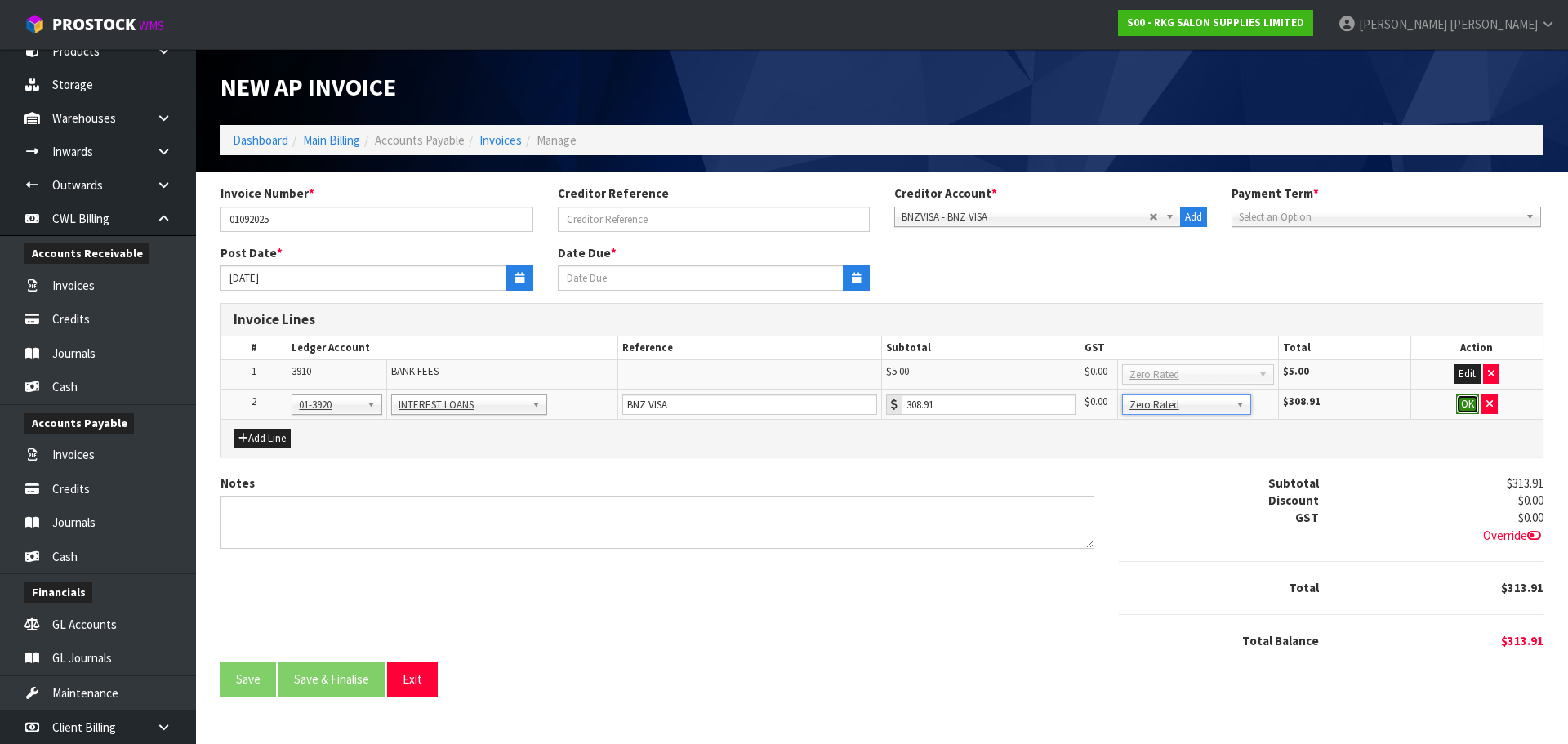
click at [1461, 405] on button "OK" at bounding box center [1468, 404] width 23 height 20
click at [857, 281] on icon "button" at bounding box center [856, 278] width 9 height 11
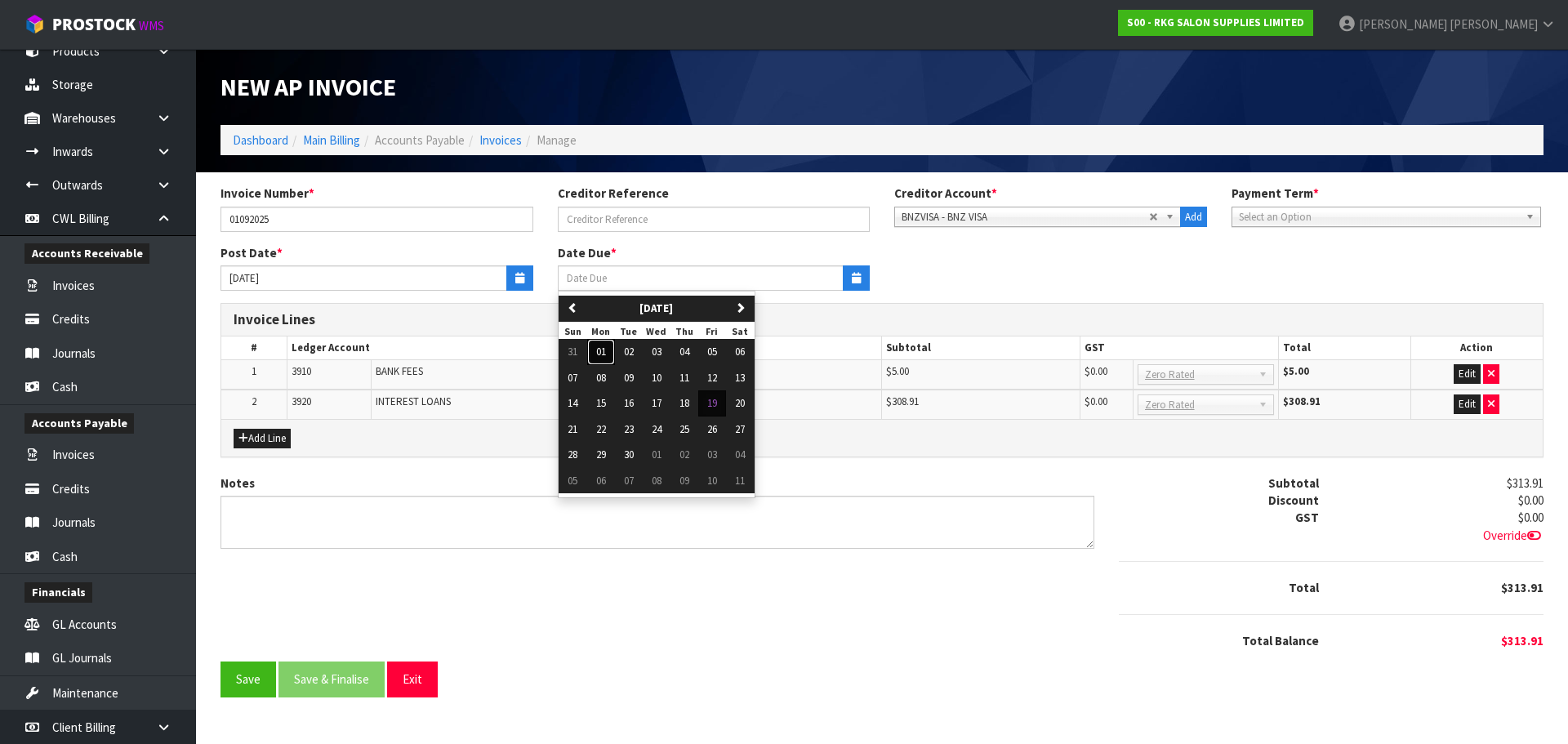
drag, startPoint x: 605, startPoint y: 352, endPoint x: 728, endPoint y: 341, distance: 123.5
click at [609, 352] on button "01" at bounding box center [601, 352] width 28 height 26
type input "[DATE]"
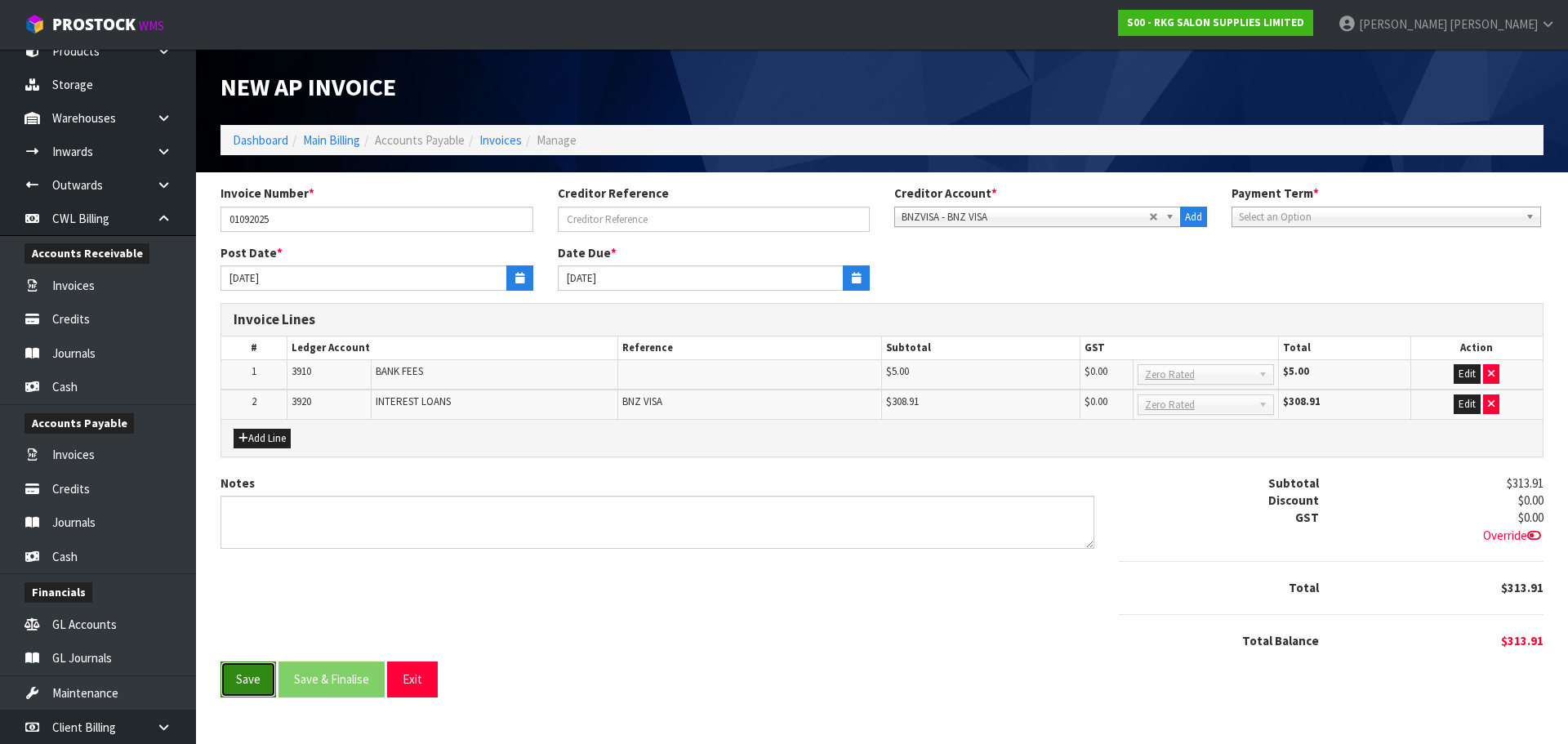
click at [242, 677] on button "Save" at bounding box center [248, 679] width 56 height 36
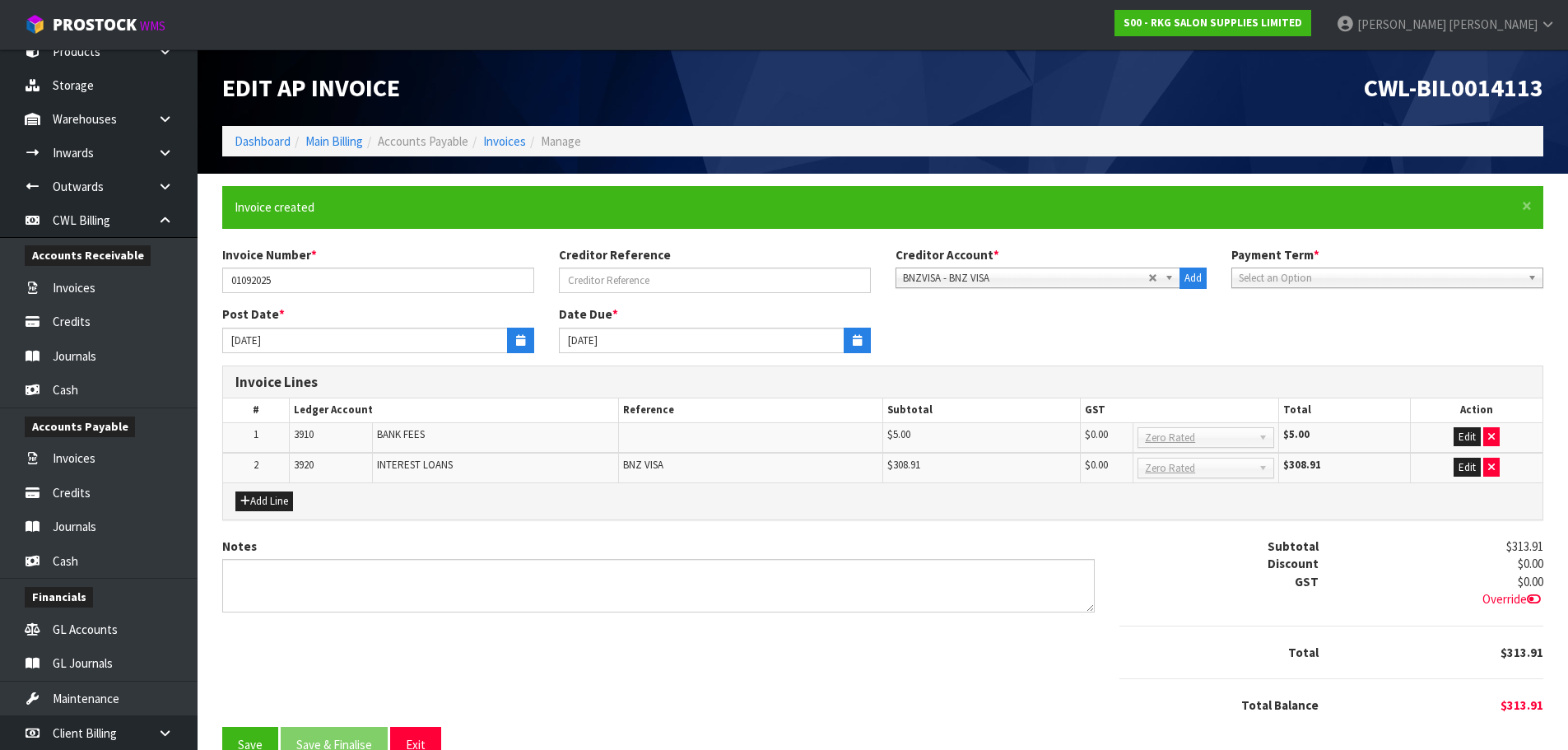
click at [1448, 277] on span "Select an Option" at bounding box center [1380, 278] width 282 height 20
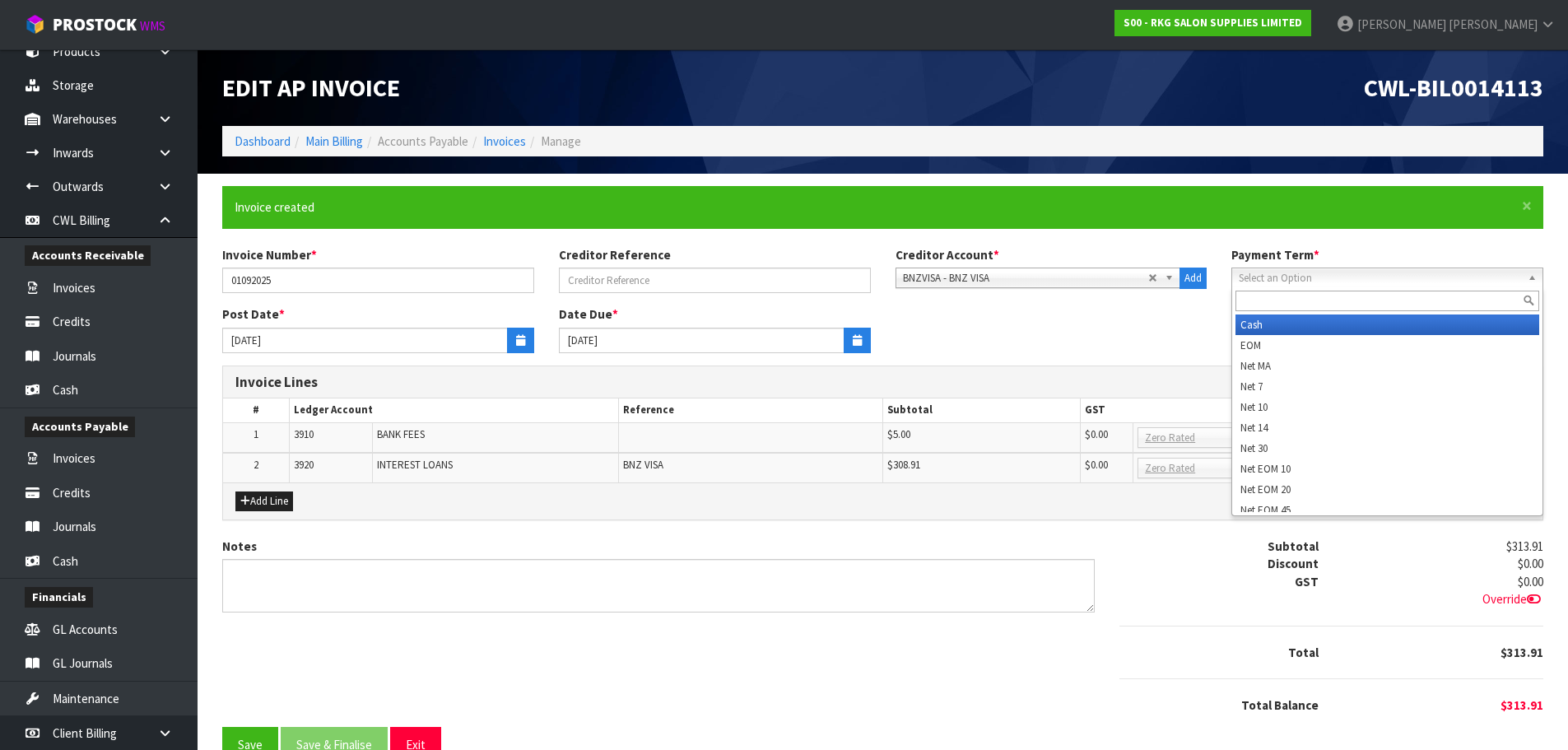
click at [1320, 327] on li "Cash" at bounding box center [1387, 324] width 304 height 21
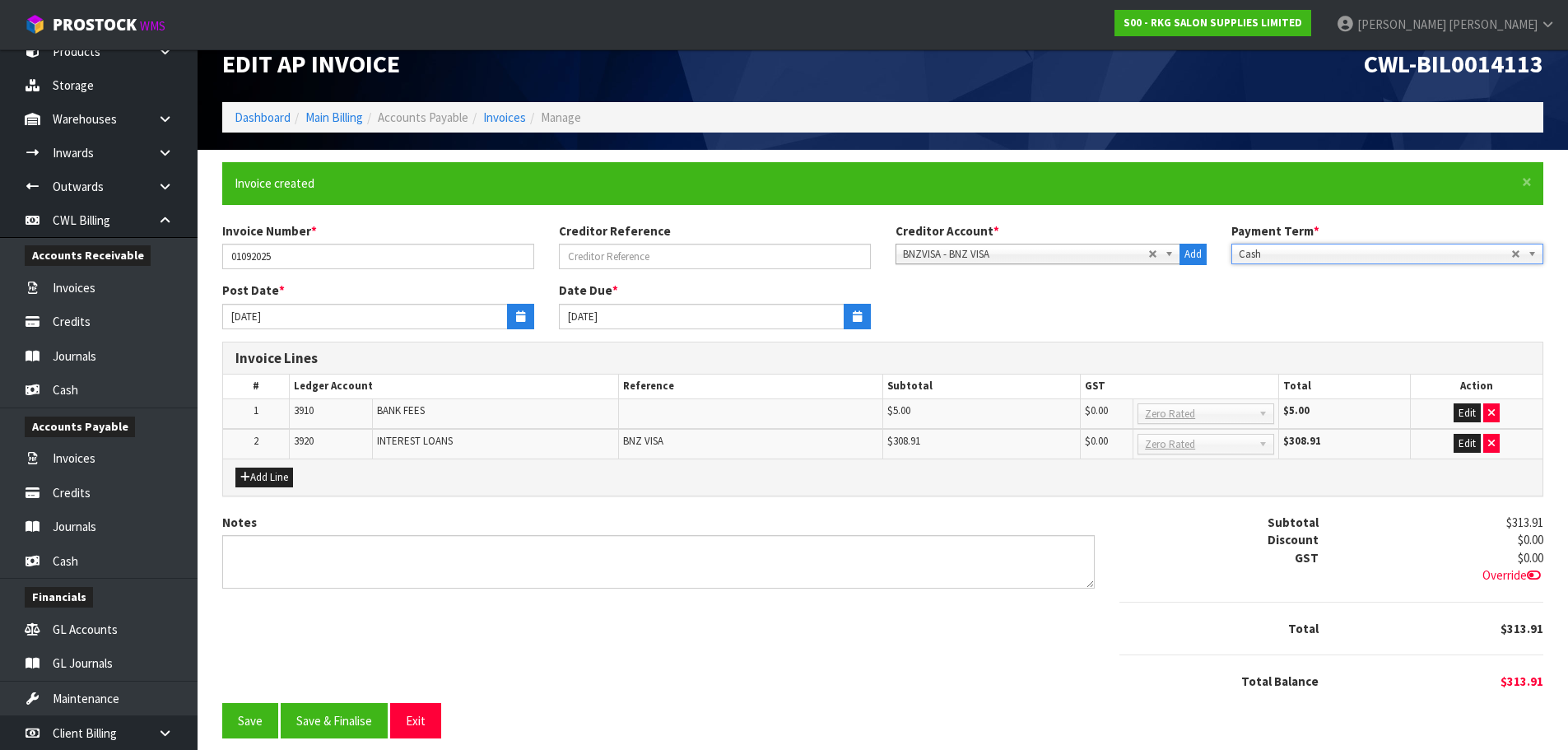
scroll to position [37, 0]
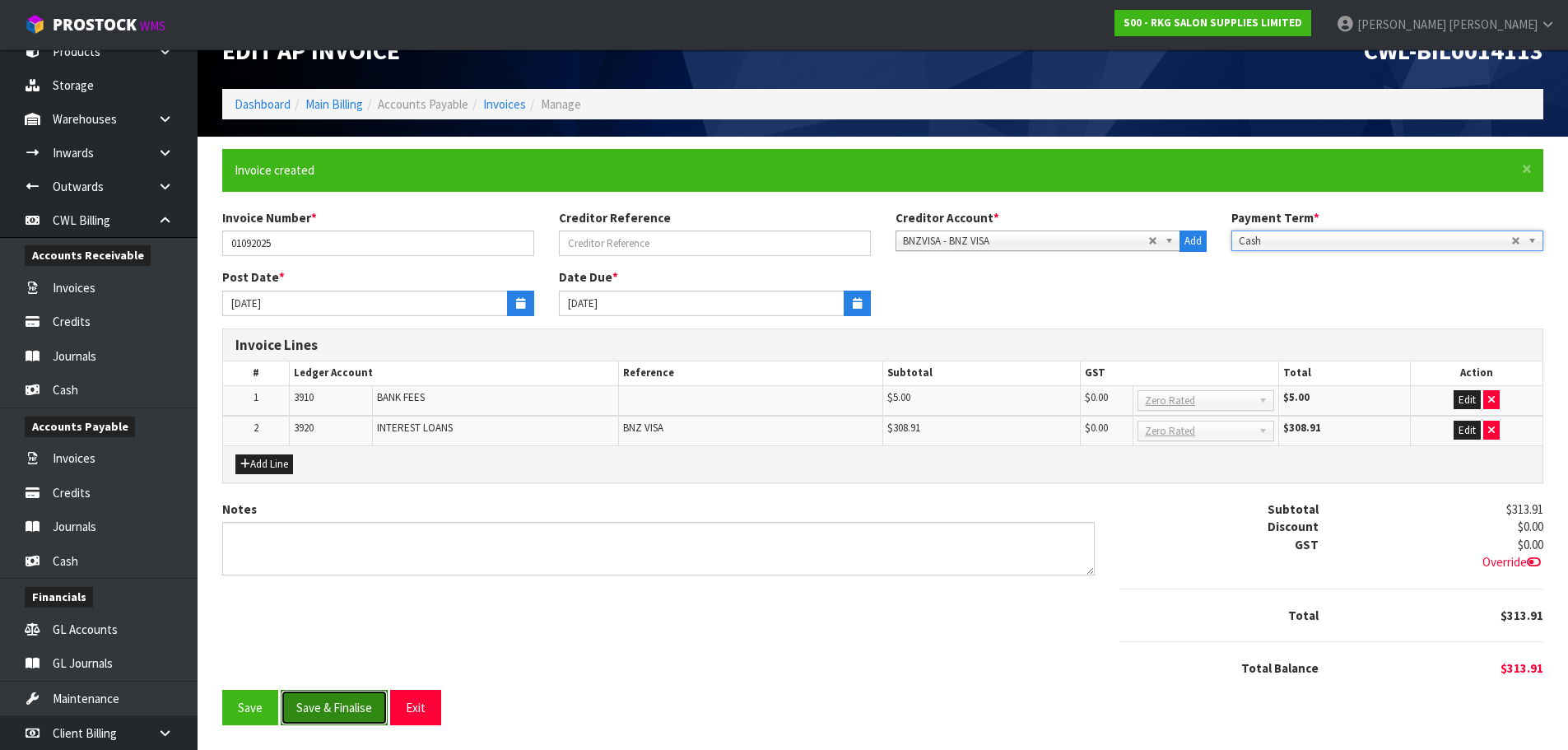
click at [351, 703] on button "Save & Finalise" at bounding box center [335, 707] width 107 height 36
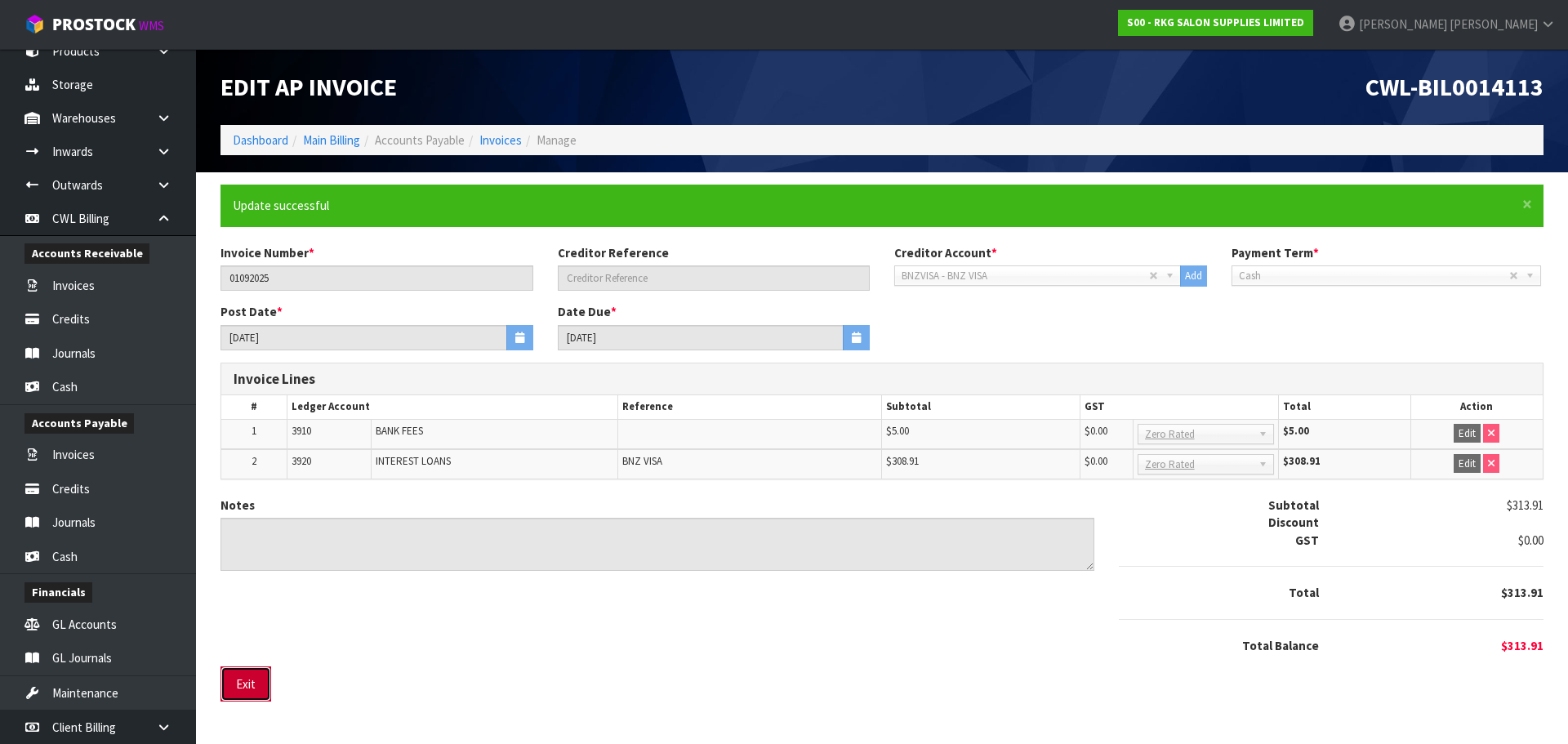
click at [264, 680] on button "Exit" at bounding box center [245, 684] width 51 height 36
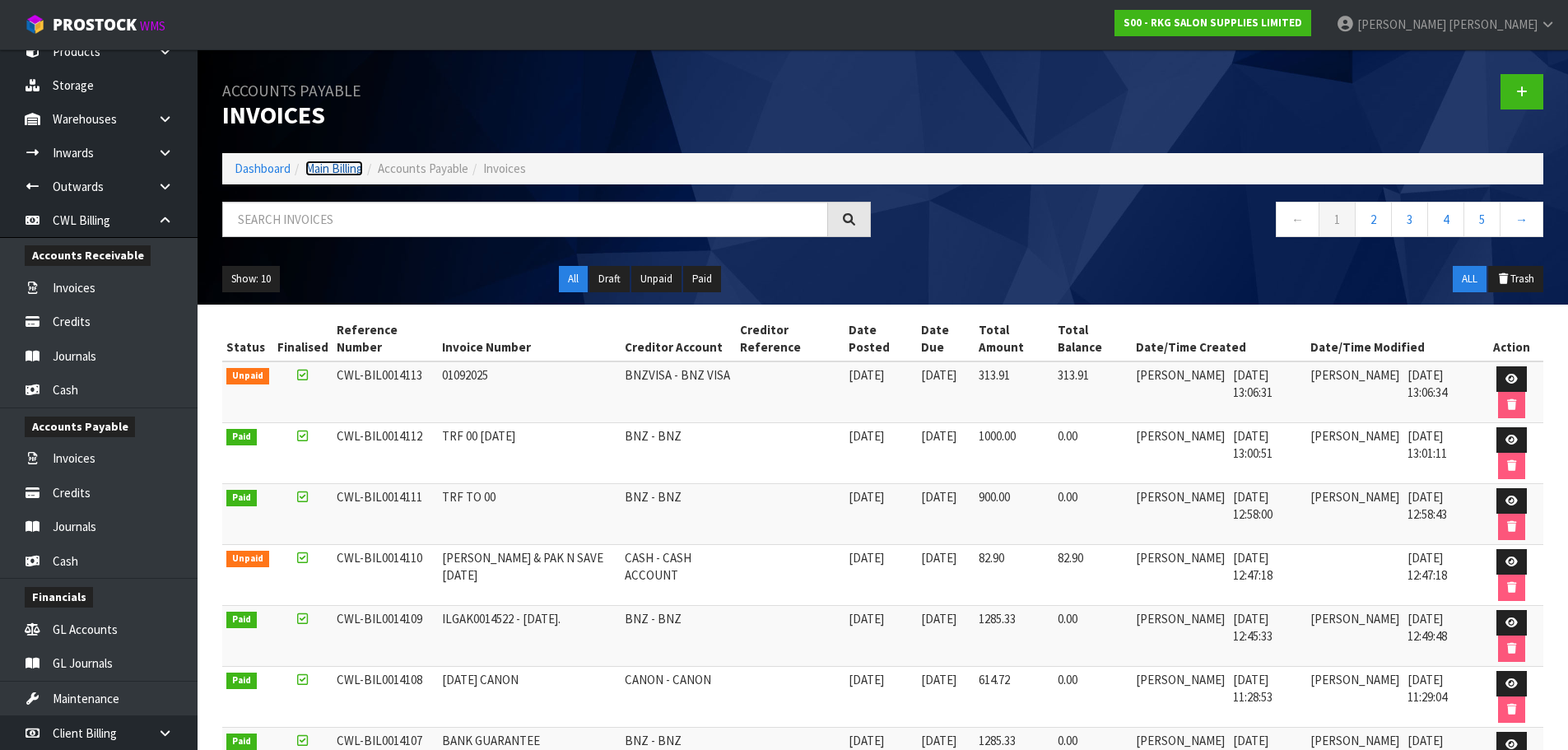
click at [351, 167] on link "Main Billing" at bounding box center [334, 167] width 57 height 15
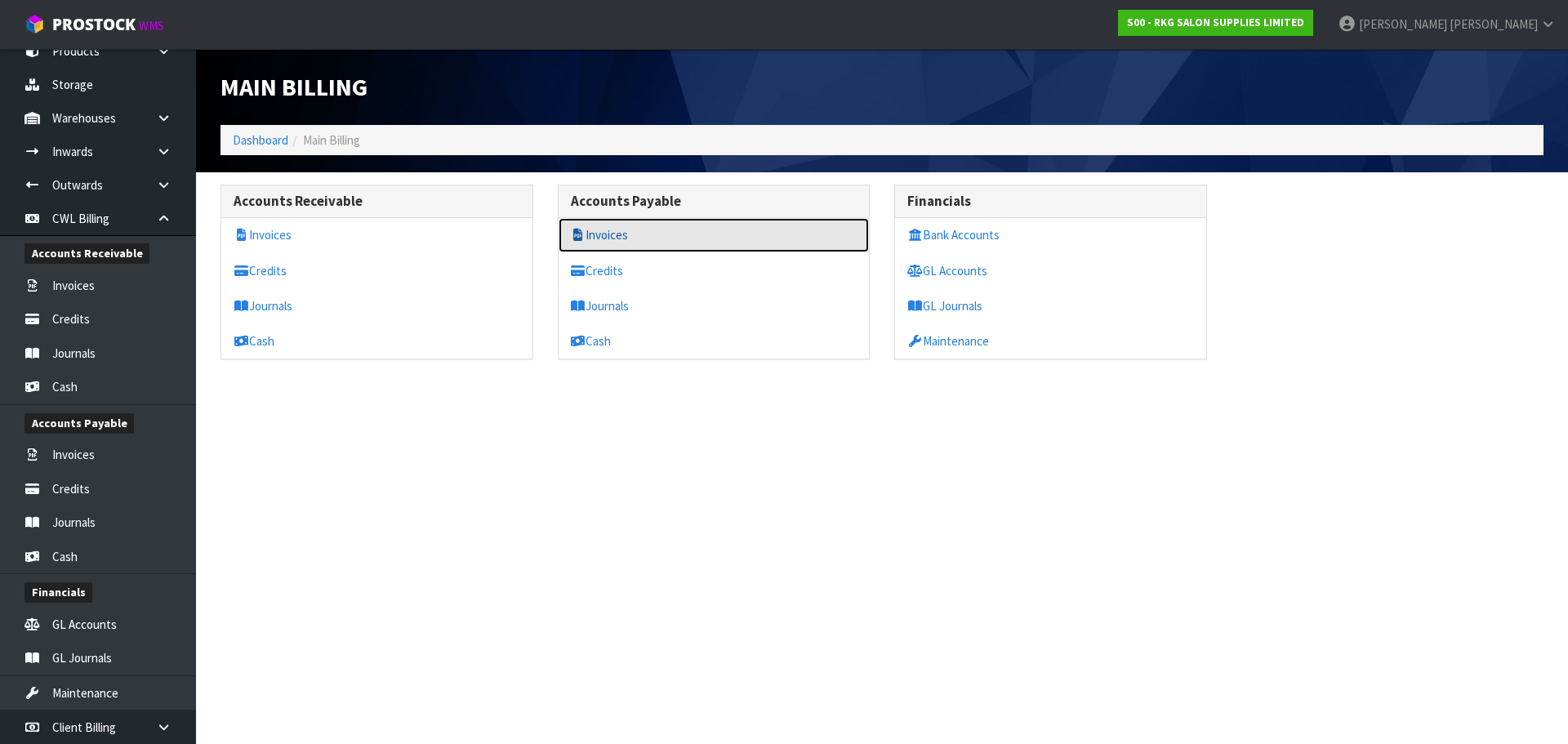
drag, startPoint x: 618, startPoint y: 232, endPoint x: 677, endPoint y: 213, distance: 62.0
click at [619, 232] on link "Invoices" at bounding box center [714, 234] width 311 height 34
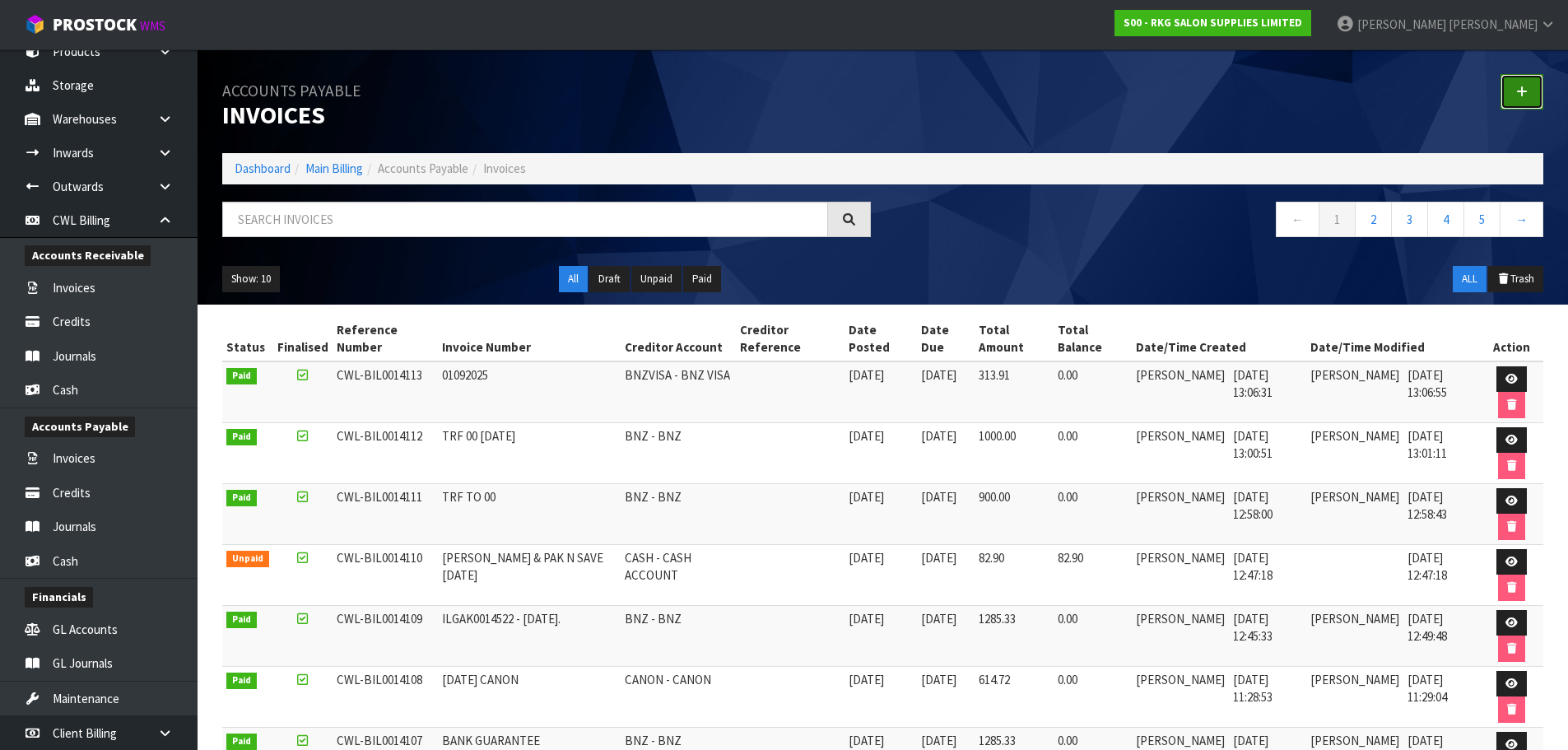
drag, startPoint x: 1524, startPoint y: 89, endPoint x: 1250, endPoint y: 117, distance: 275.4
click at [1523, 88] on icon at bounding box center [1521, 92] width 12 height 13
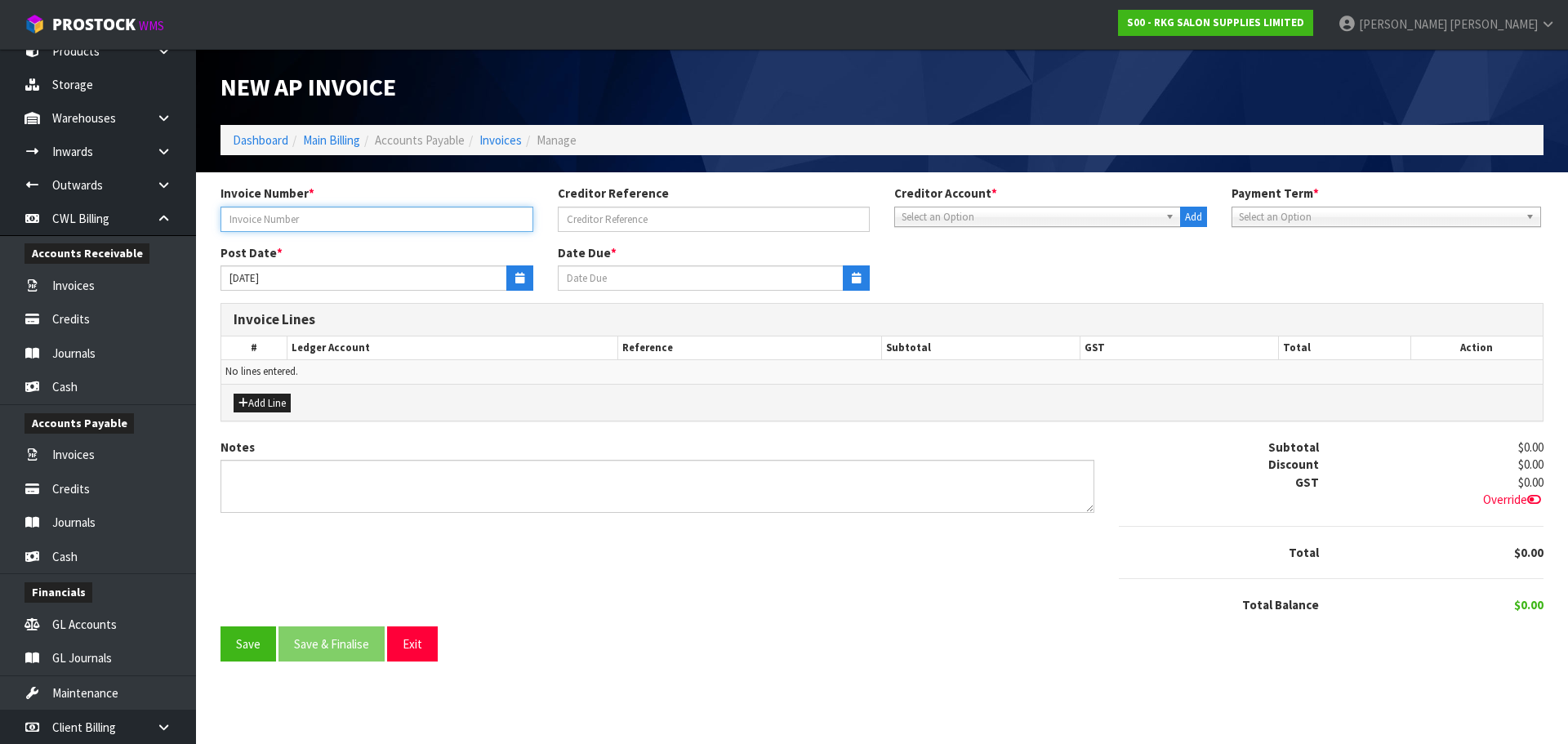
click at [265, 218] on input "text" at bounding box center [377, 219] width 313 height 26
type input "60089"
click at [931, 211] on span "Select an Option" at bounding box center [1031, 218] width 258 height 20
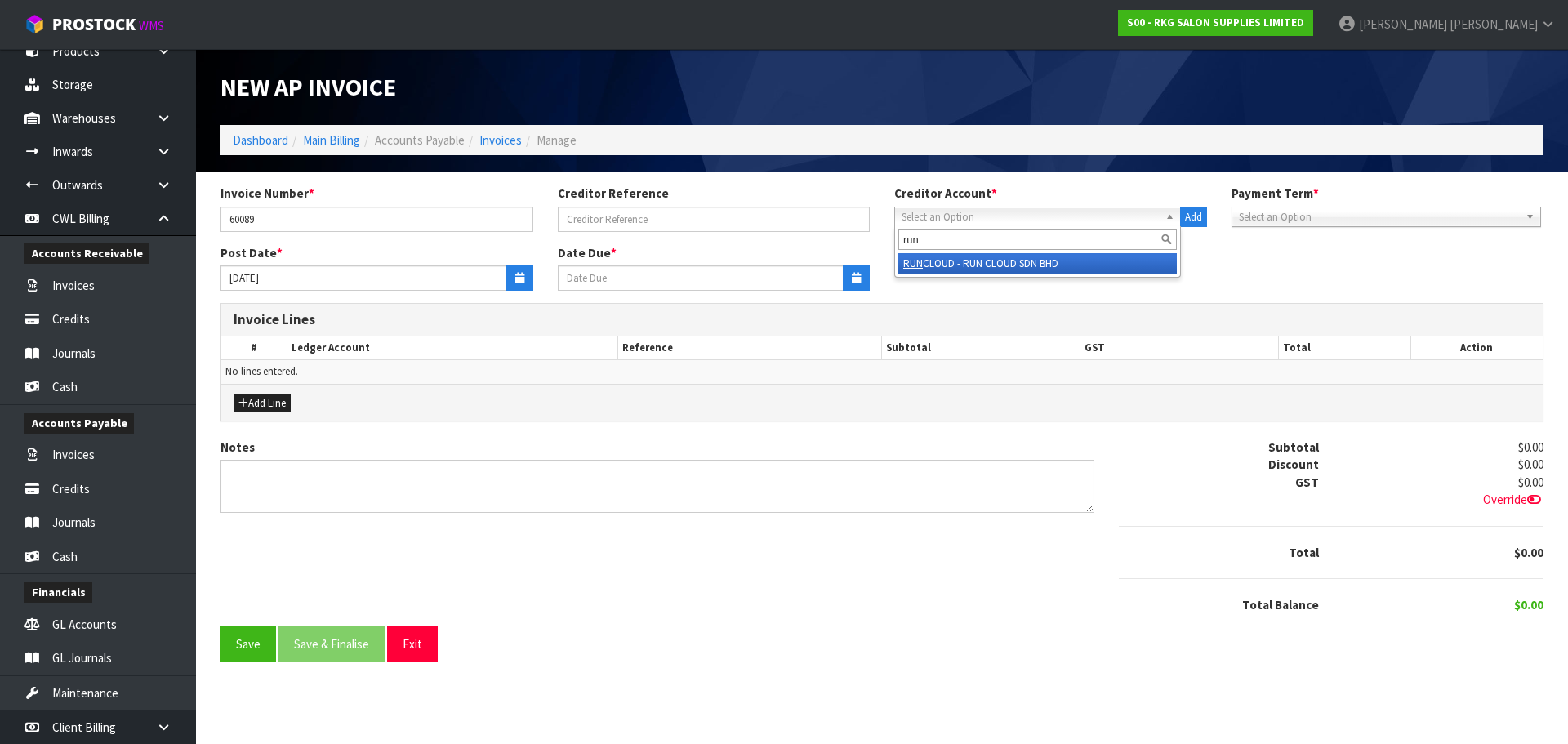
type input "run"
drag, startPoint x: 963, startPoint y: 260, endPoint x: 757, endPoint y: 268, distance: 206.2
click at [961, 260] on li "RUN CLOUD - RUN CLOUD SDN BHD" at bounding box center [1038, 263] width 279 height 20
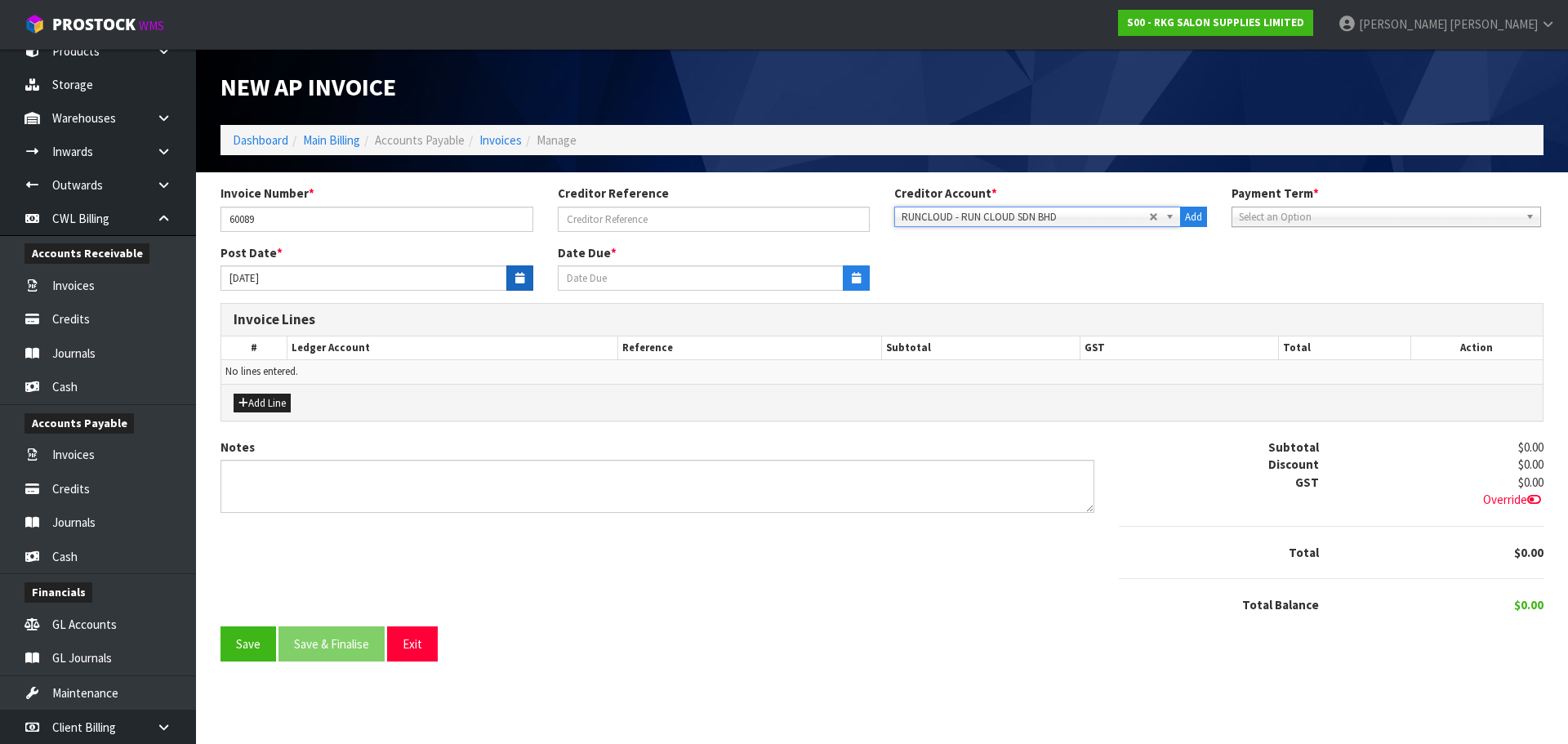
type input "[DATE]"
click at [517, 274] on icon "button" at bounding box center [520, 278] width 9 height 11
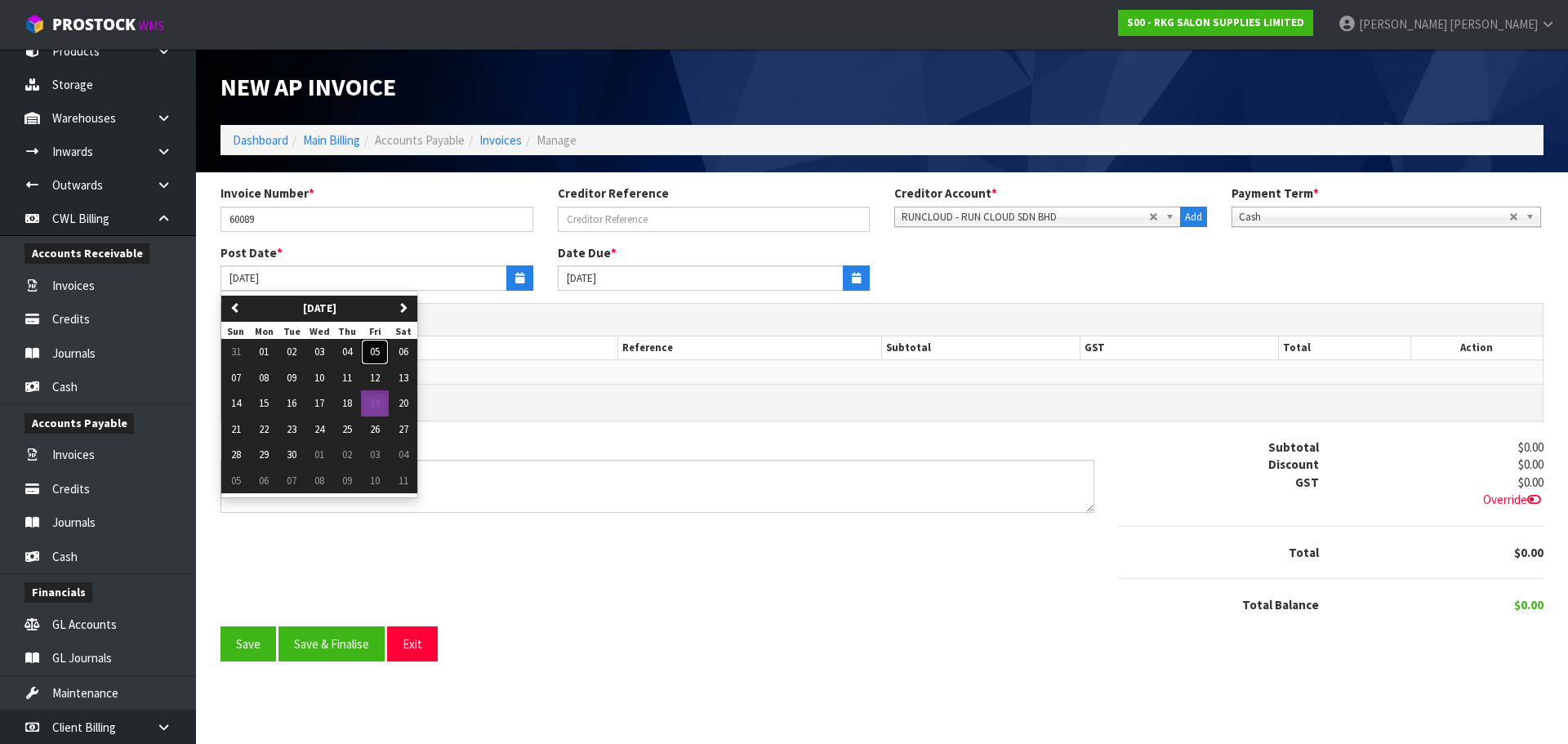
click at [384, 353] on button "05" at bounding box center [374, 352] width 28 height 26
type input "[DATE]"
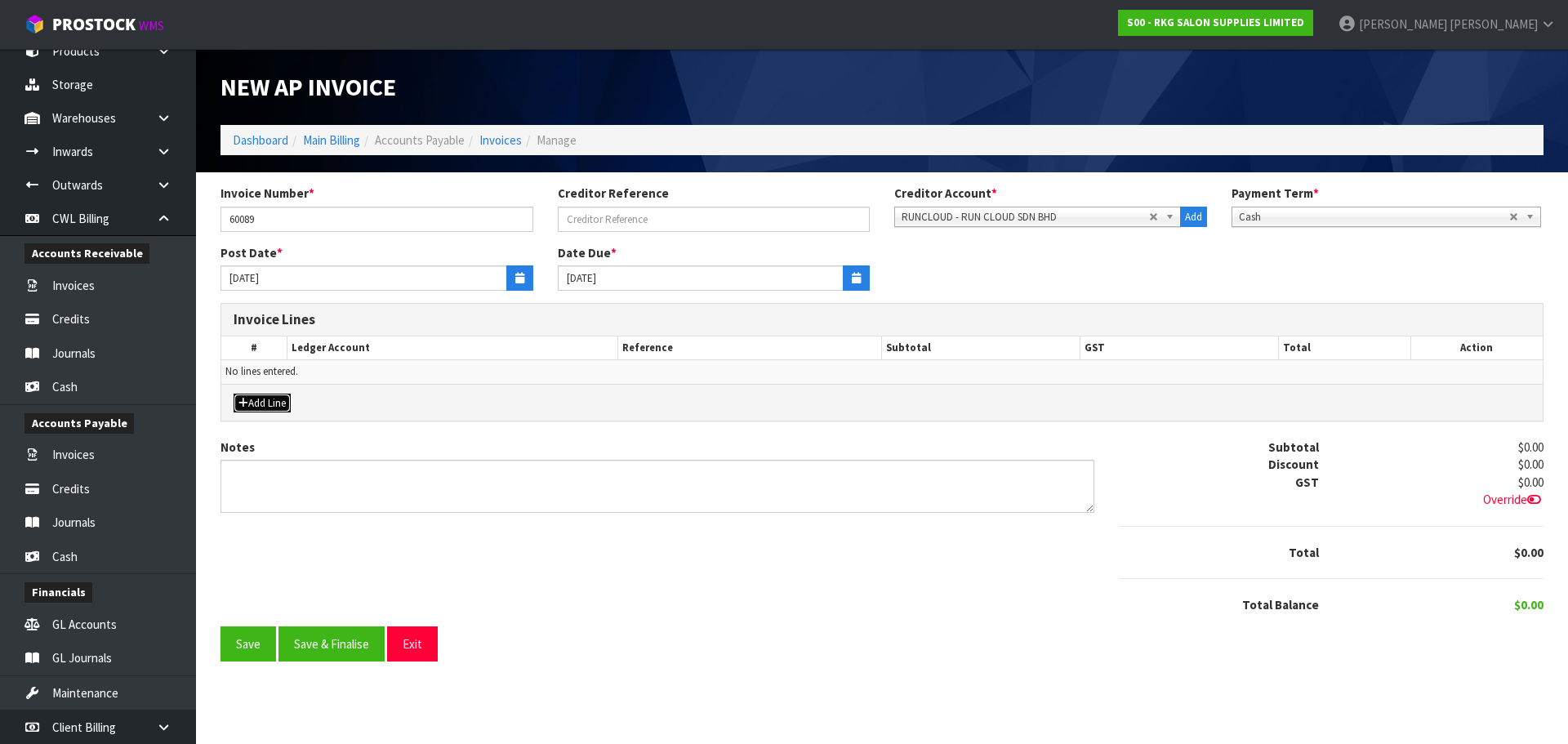
drag, startPoint x: 267, startPoint y: 408, endPoint x: 309, endPoint y: 400, distance: 42.8
click at [267, 408] on button "Add Line" at bounding box center [262, 403] width 57 height 20
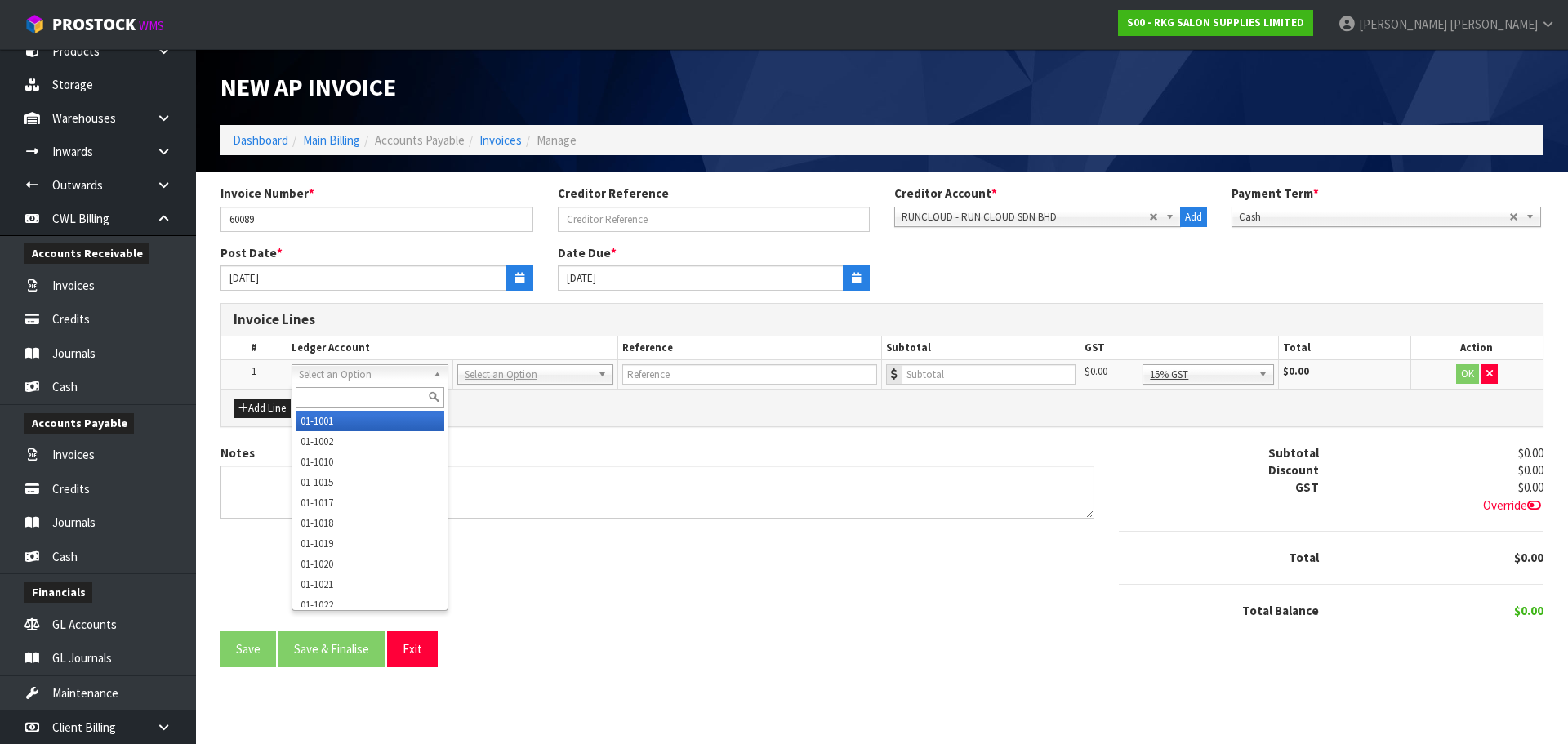
click at [319, 391] on input "text" at bounding box center [370, 397] width 147 height 20
type input "3840"
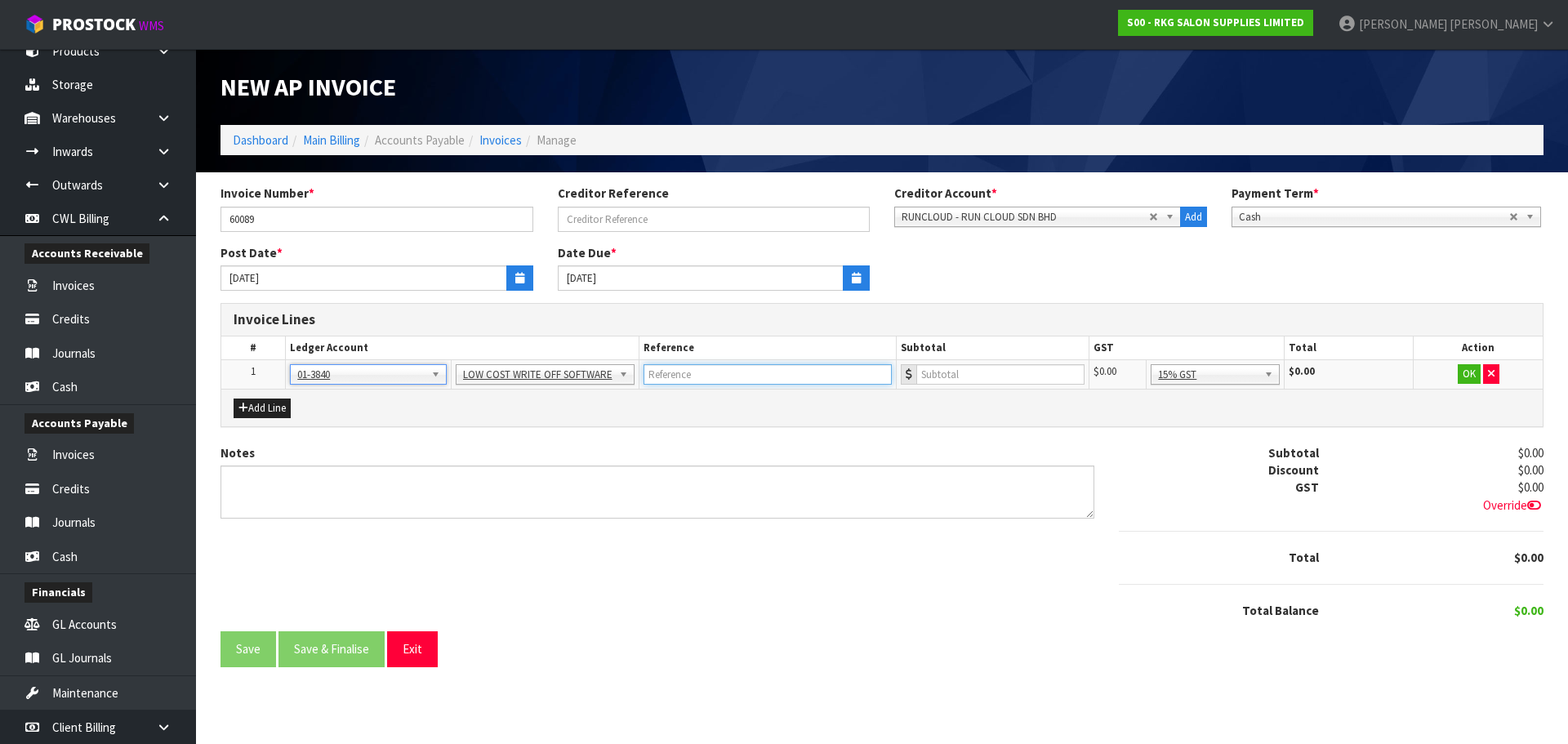
click at [732, 376] on input "text" at bounding box center [767, 374] width 248 height 20
type input "RUN CLOUD"
type input "773.32"
drag, startPoint x: 1254, startPoint y: 371, endPoint x: 1254, endPoint y: 392, distance: 21.0
drag, startPoint x: 1240, startPoint y: 456, endPoint x: 1493, endPoint y: 389, distance: 261.7
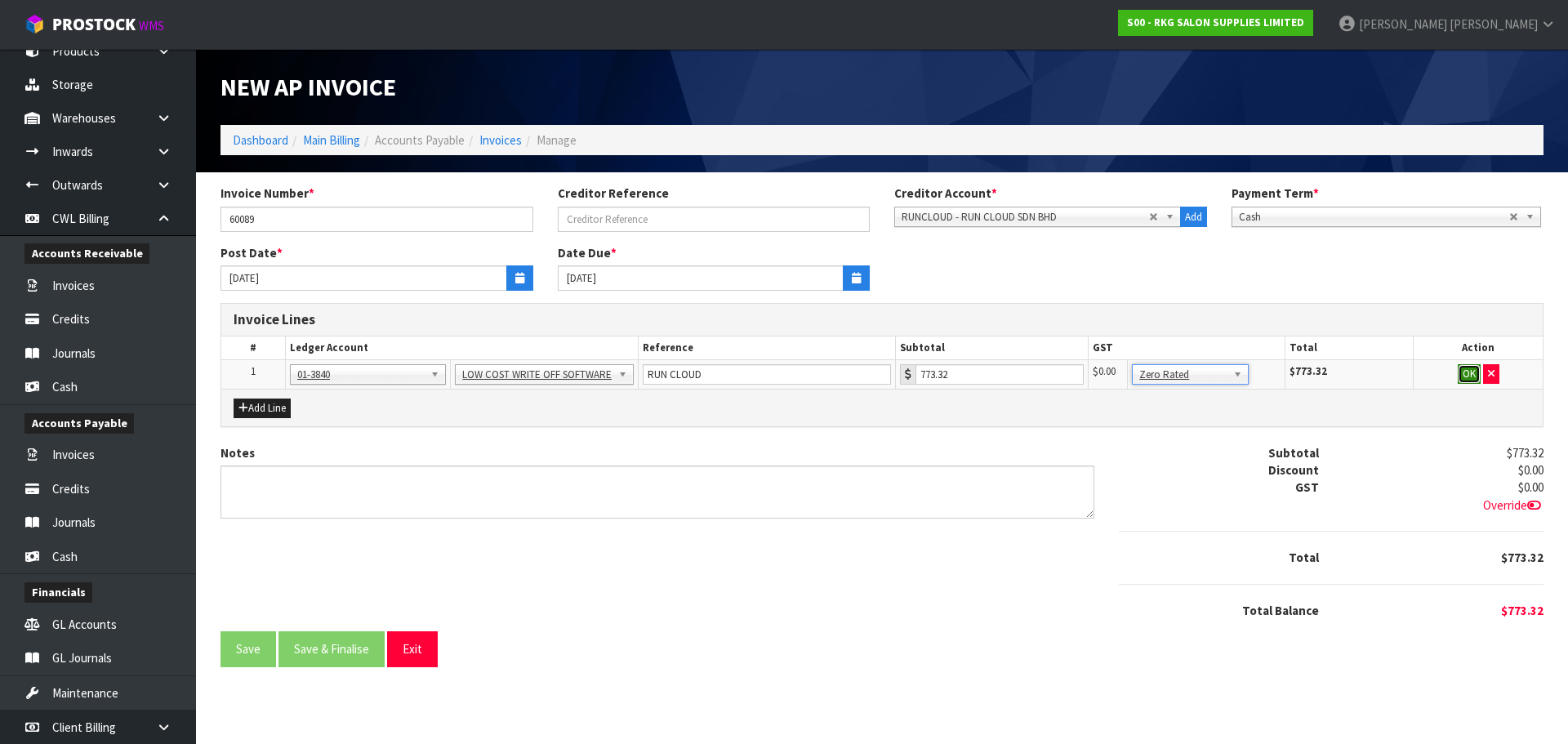
drag, startPoint x: 1469, startPoint y: 372, endPoint x: 787, endPoint y: 493, distance: 692.7
click at [1465, 376] on button "OK" at bounding box center [1469, 374] width 23 height 20
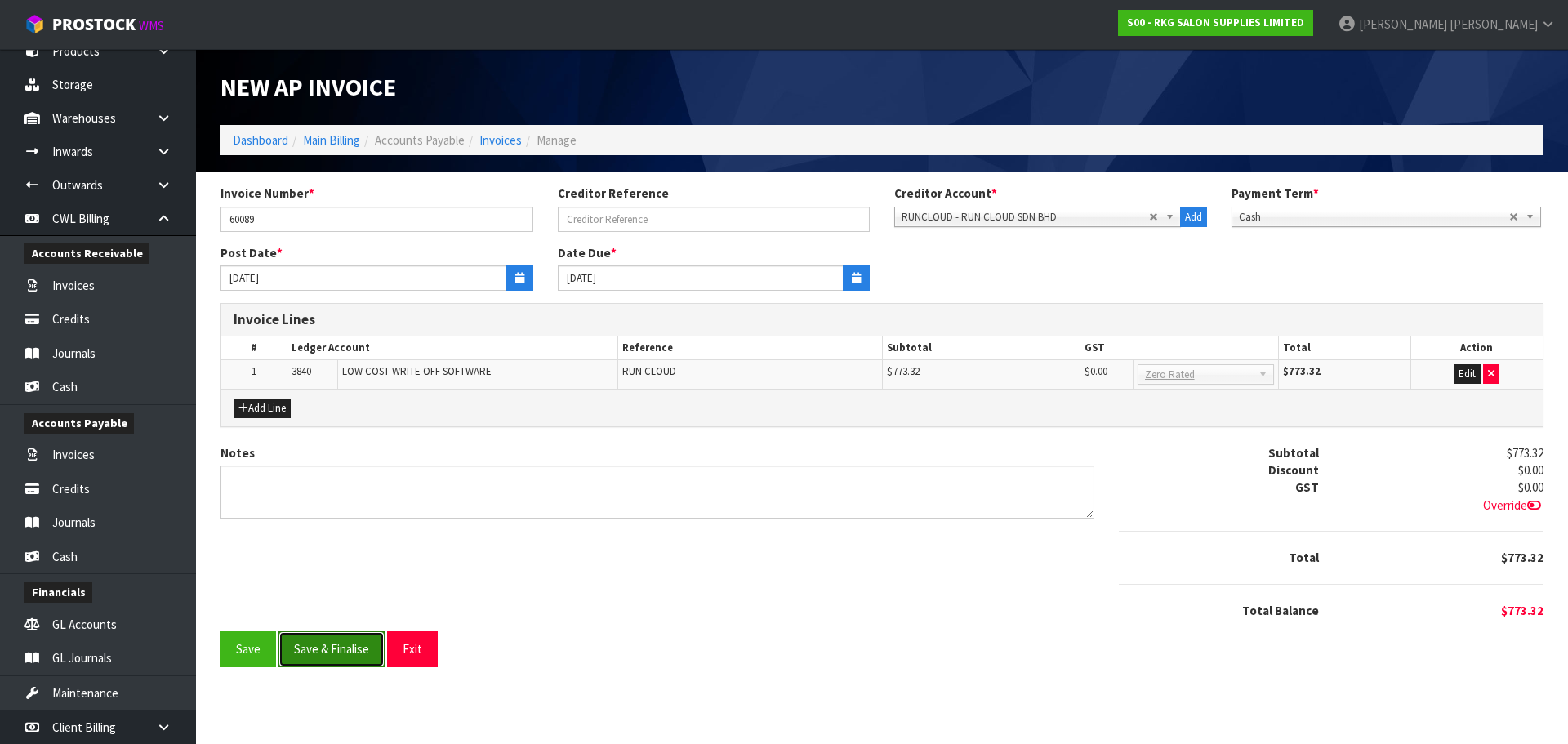
click at [312, 652] on button "Save & Finalise" at bounding box center [332, 649] width 107 height 36
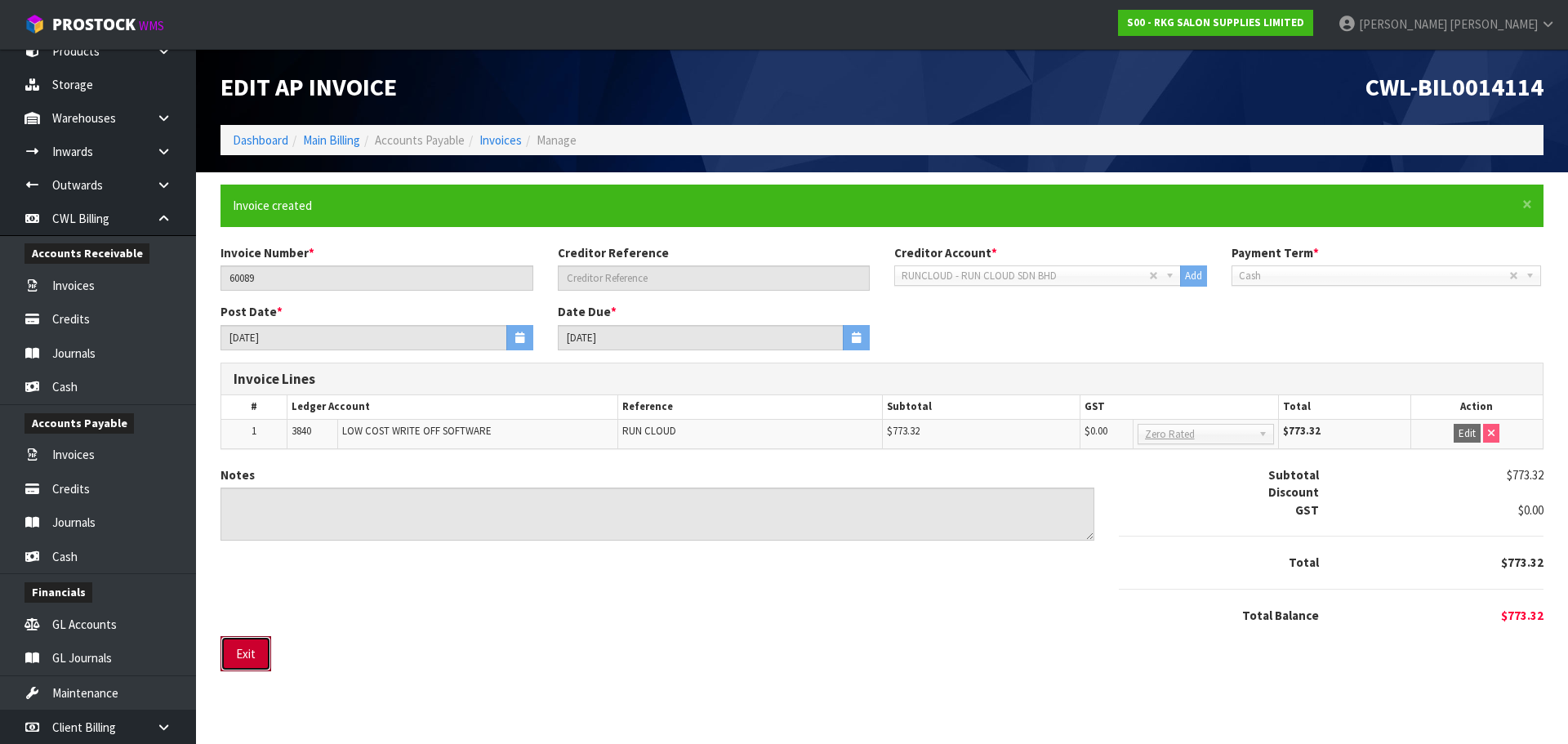
drag, startPoint x: 259, startPoint y: 643, endPoint x: 36, endPoint y: 431, distance: 307.7
click at [256, 642] on button "Exit" at bounding box center [245, 653] width 51 height 36
